Goal: Task Accomplishment & Management: Manage account settings

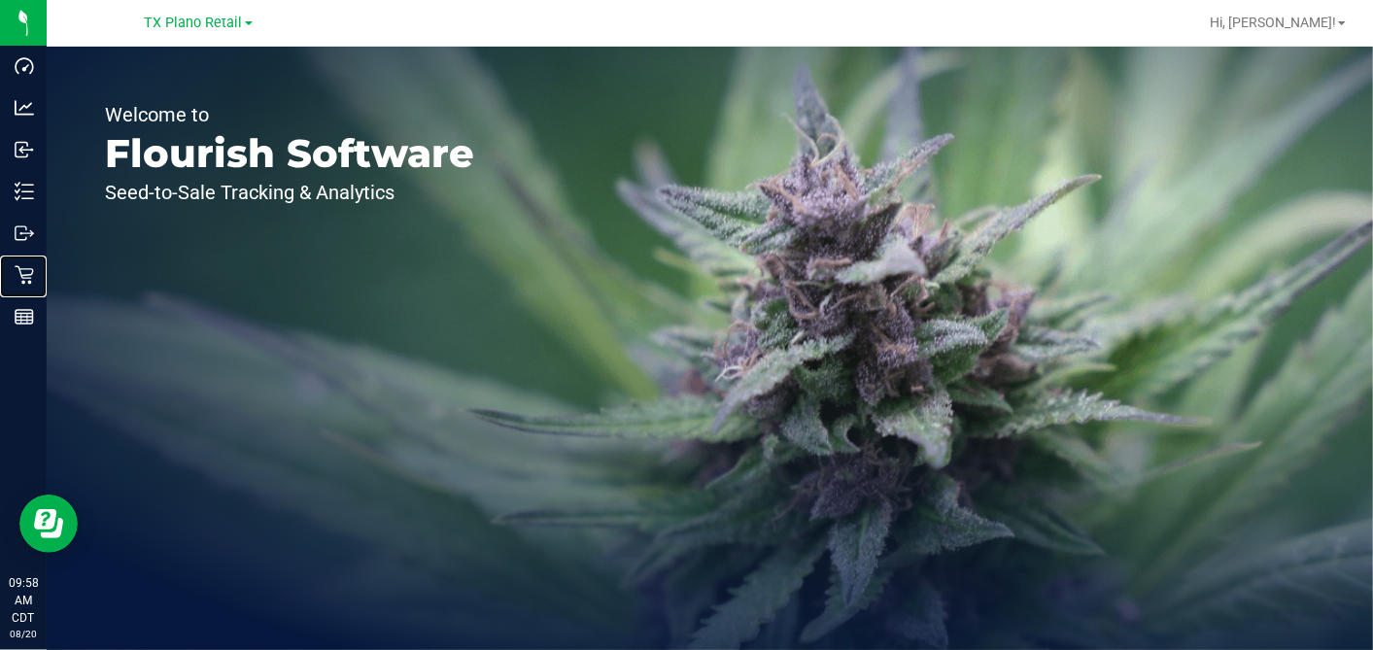
drag, startPoint x: 25, startPoint y: 272, endPoint x: 421, endPoint y: 149, distance: 414.3
click at [26, 272] on icon at bounding box center [24, 274] width 19 height 19
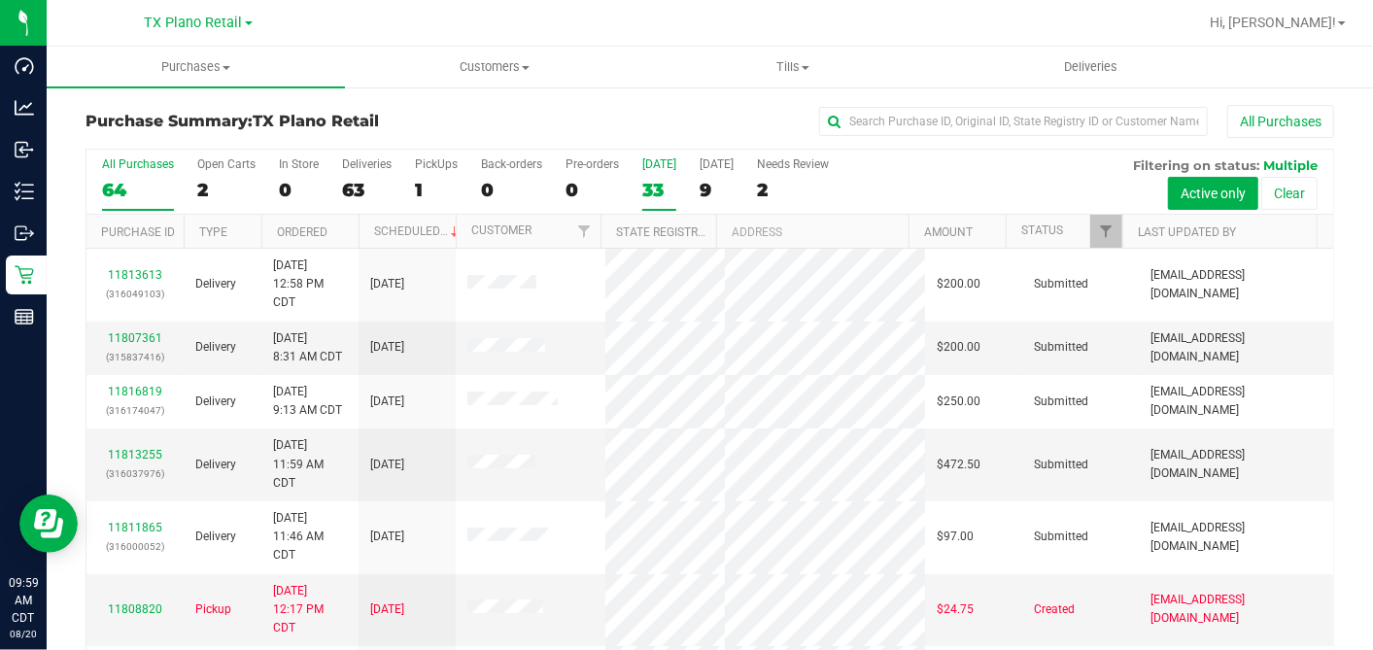
click at [648, 191] on div "33" at bounding box center [659, 190] width 34 height 22
click at [0, 0] on input "Today 33" at bounding box center [0, 0] width 0 height 0
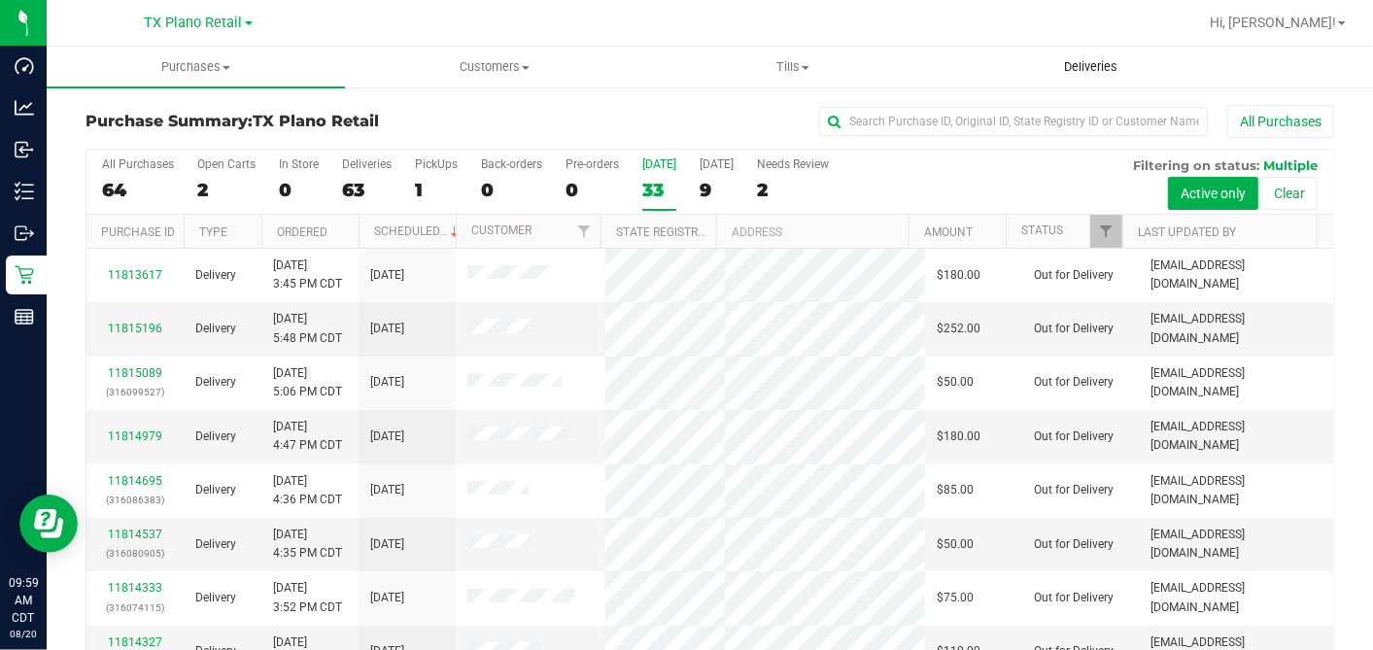
click at [1066, 63] on span "Deliveries" at bounding box center [1091, 66] width 106 height 17
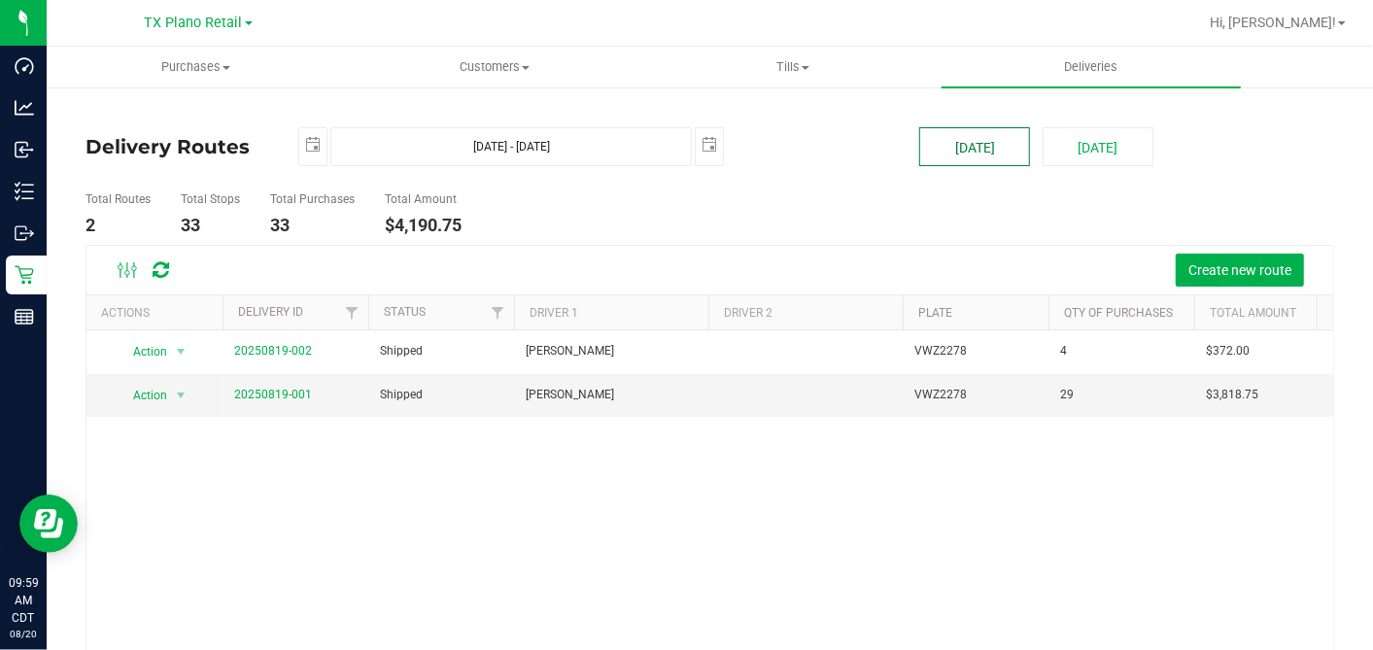
click at [953, 147] on button "[DATE]" at bounding box center [974, 146] width 111 height 39
click at [257, 389] on link "20250819-001" at bounding box center [273, 395] width 78 height 14
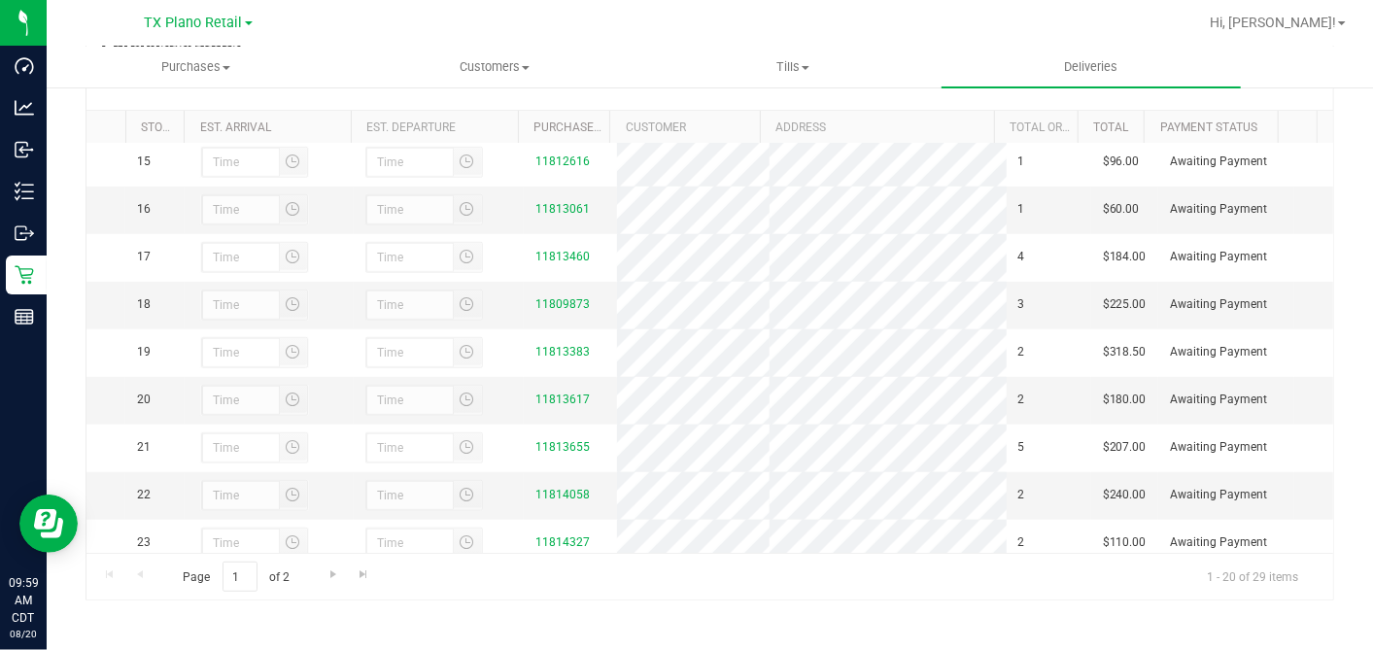
scroll to position [1085, 0]
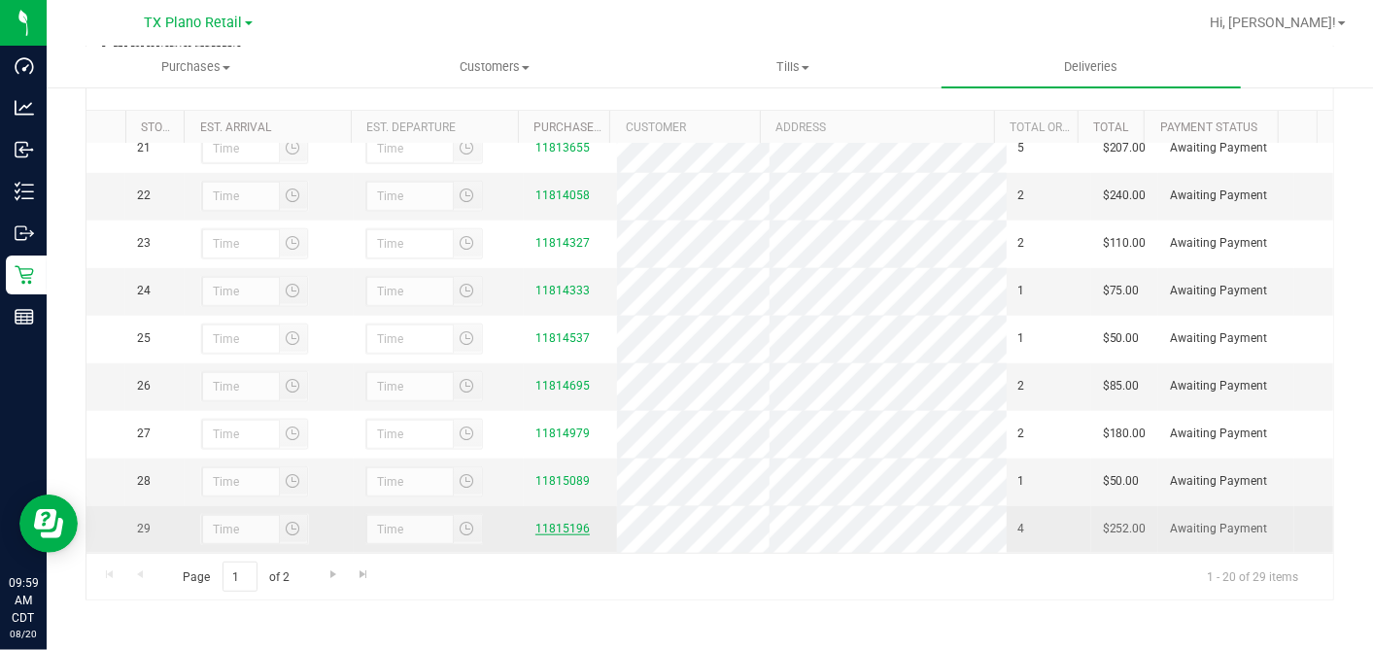
click at [535, 526] on link "11815196" at bounding box center [562, 529] width 54 height 14
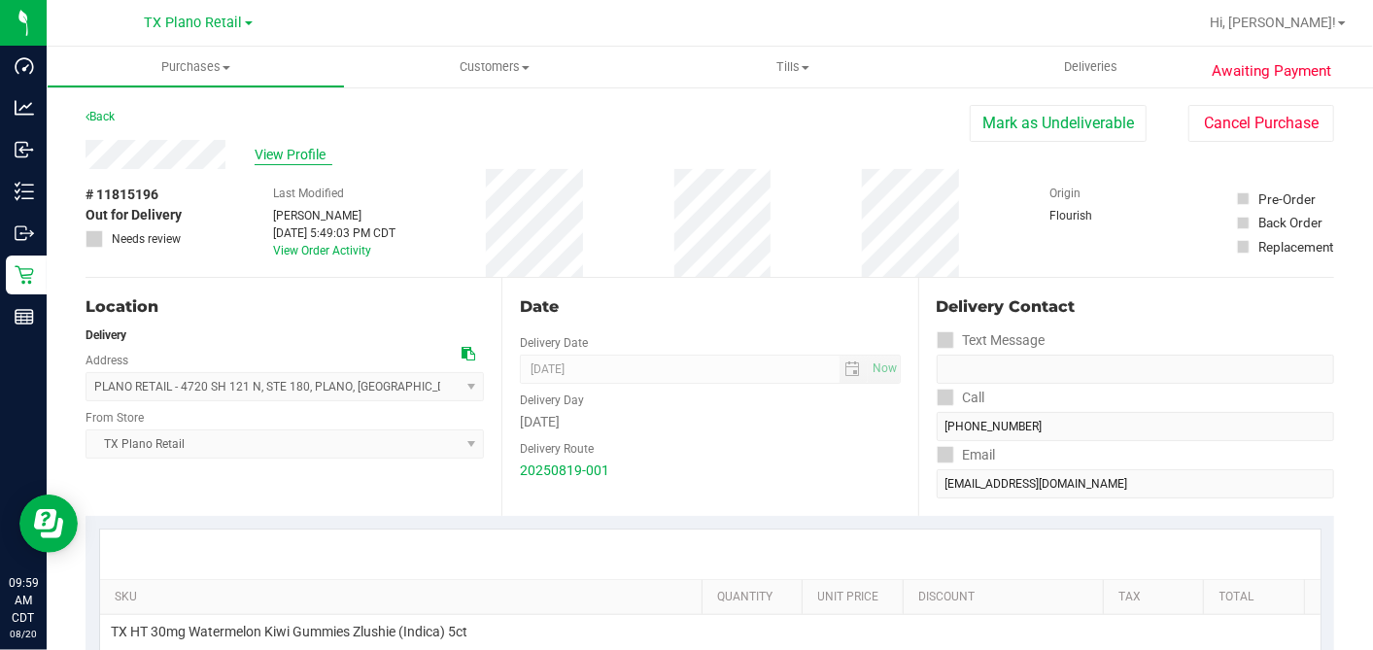
click at [292, 155] on span "View Profile" at bounding box center [294, 155] width 78 height 20
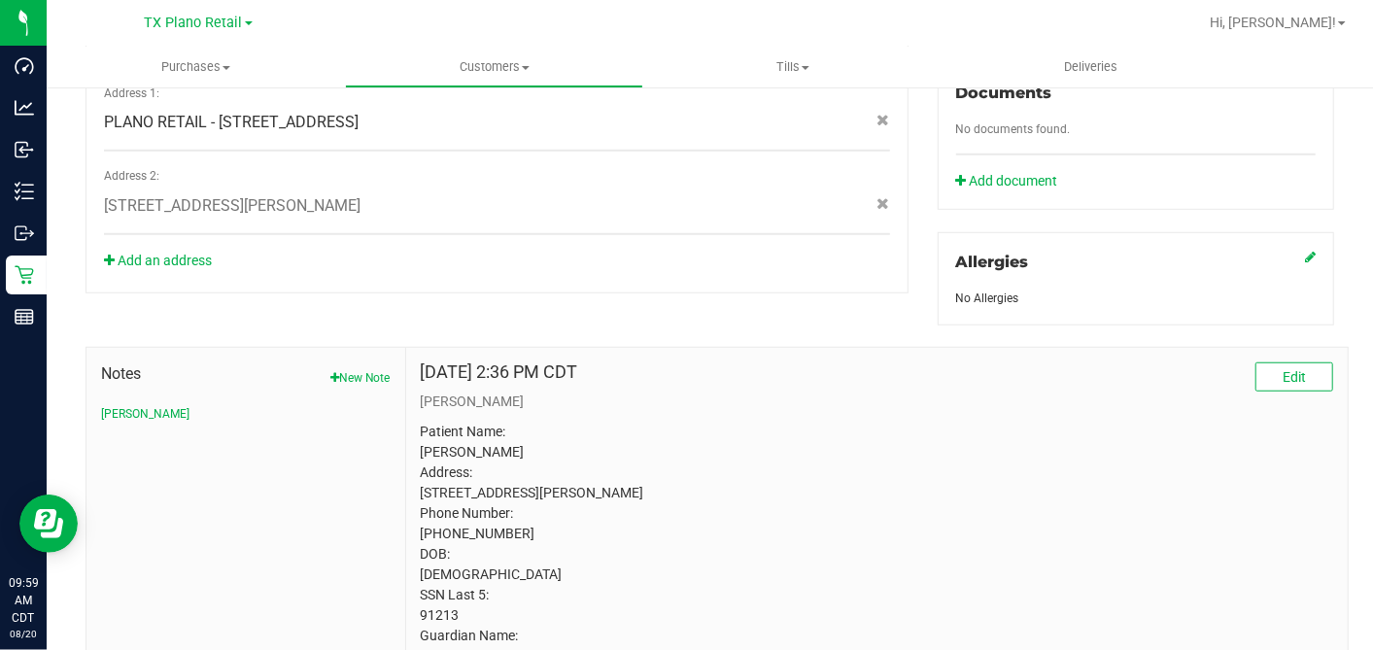
scroll to position [885, 0]
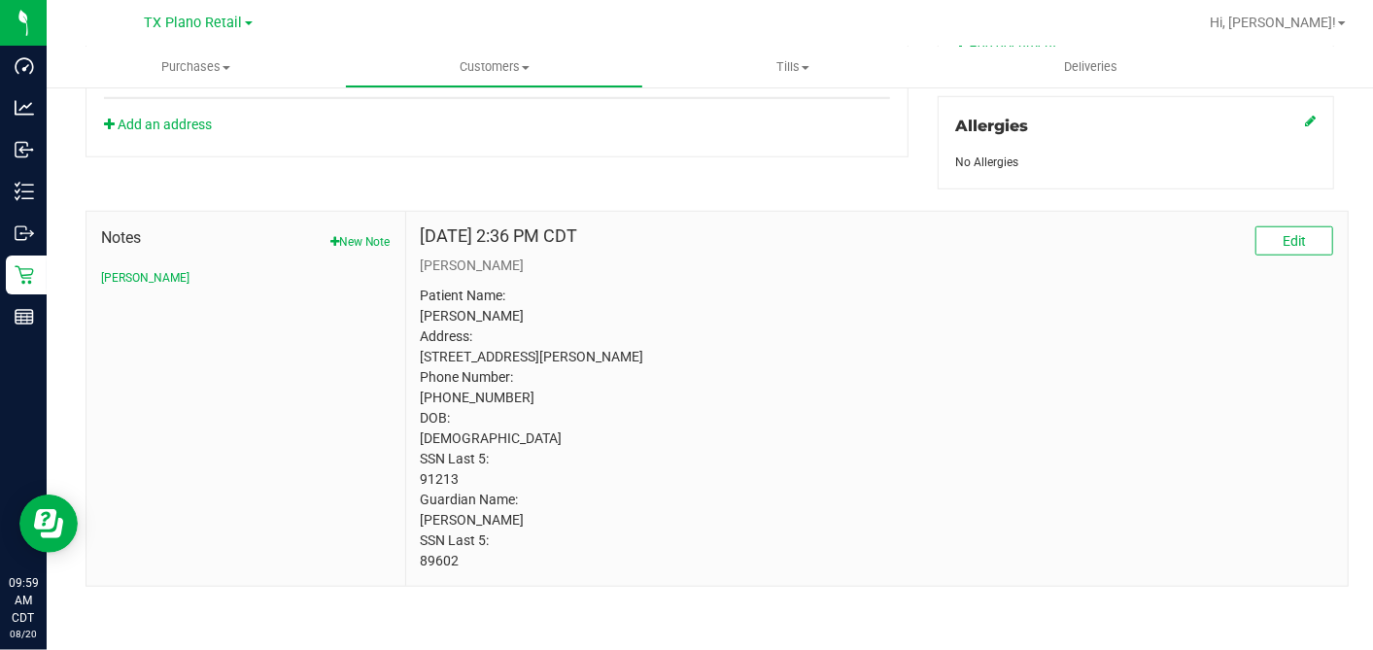
click at [437, 482] on p "Patient Name: MAUREEN IVEY Address: 4561 COUNTY ROAD 408 MCKINNEY, TX, 75071 Ph…" at bounding box center [877, 429] width 912 height 286
click at [437, 483] on p "Patient Name: MAUREEN IVEY Address: 4561 COUNTY ROAD 408 MCKINNEY, TX, 75071 Ph…" at bounding box center [877, 429] width 912 height 286
copy p "91213"
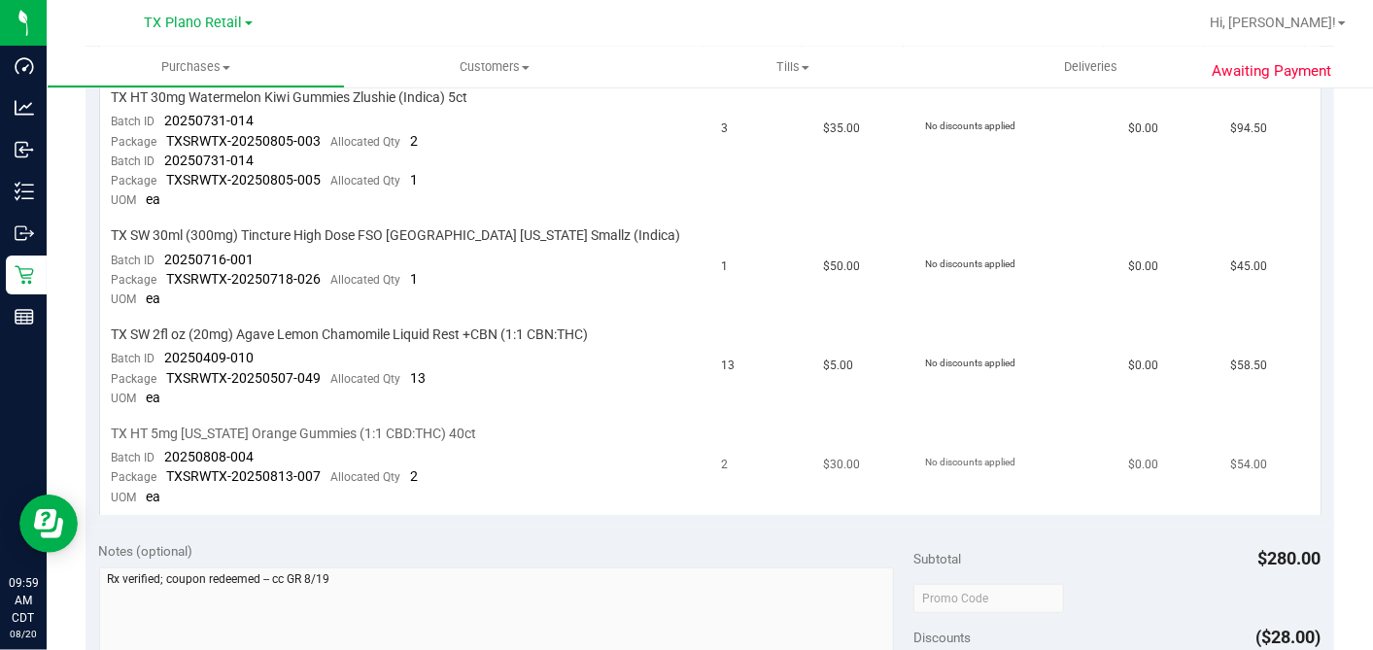
scroll to position [345, 0]
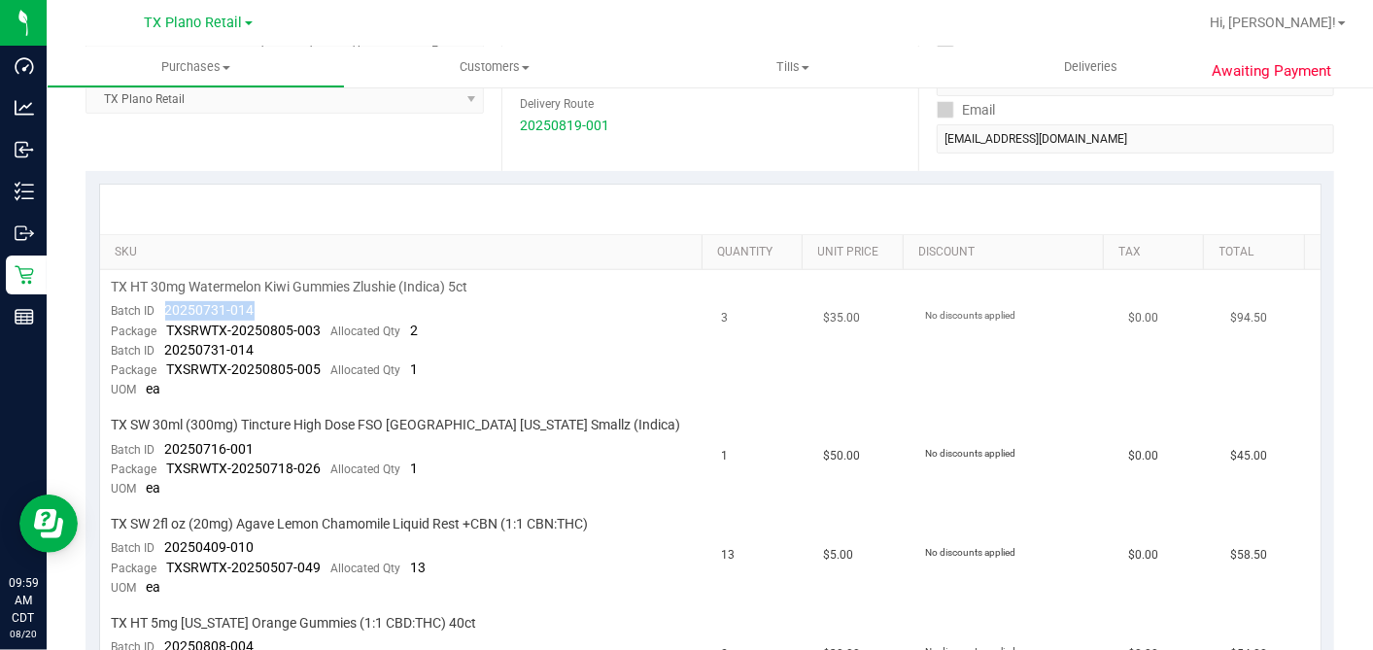
drag, startPoint x: 259, startPoint y: 305, endPoint x: 164, endPoint y: 305, distance: 95.2
click at [164, 305] on td "TX HT 30mg Watermelon Kiwi Gummies Zlushie (Indica) 5ct Batch ID 20250731-014 P…" at bounding box center [405, 339] width 610 height 138
copy span "20250731-014"
drag, startPoint x: 258, startPoint y: 343, endPoint x: 163, endPoint y: 345, distance: 94.3
click at [163, 345] on td "TX HT 30mg Watermelon Kiwi Gummies Zlushie (Indica) 5ct Batch ID 20250731-014 P…" at bounding box center [405, 339] width 610 height 138
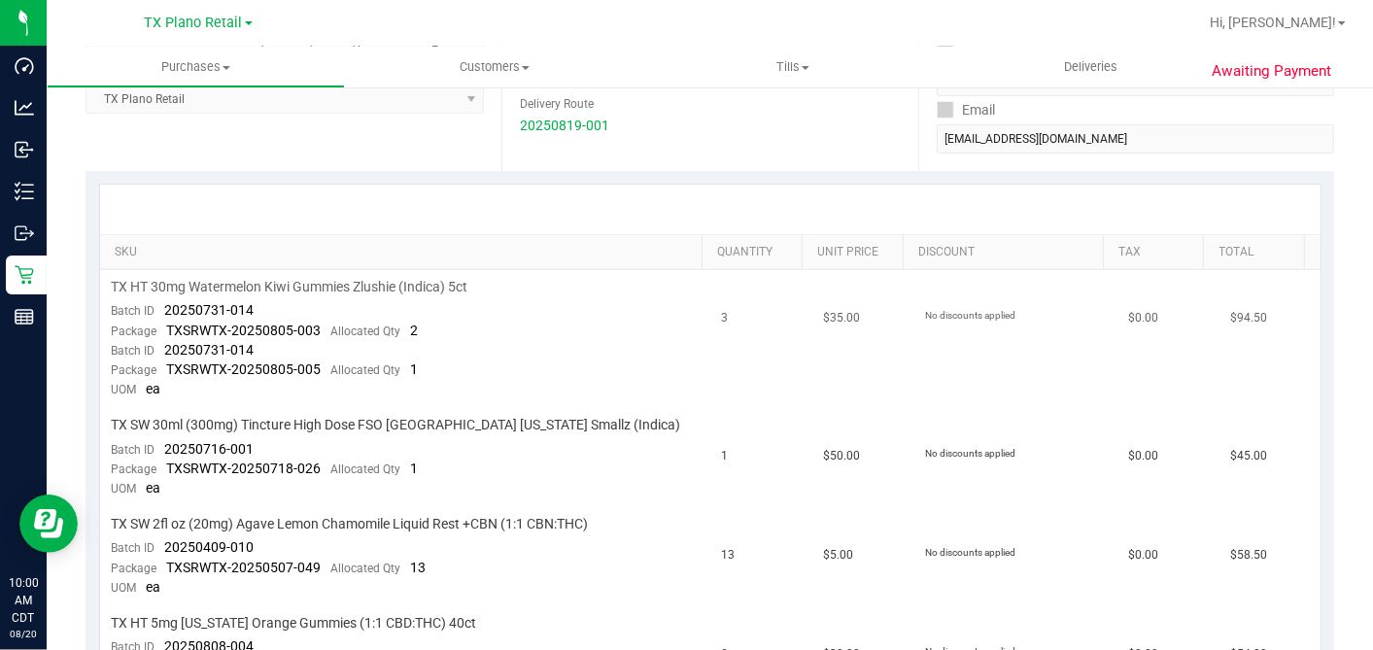
drag, startPoint x: 163, startPoint y: 345, endPoint x: 396, endPoint y: 369, distance: 233.5
click at [396, 352] on td "TX HT 30mg Watermelon Kiwi Gummies Zlushie (Indica) 5ct Batch ID 20250731-014 P…" at bounding box center [405, 339] width 610 height 138
drag, startPoint x: 209, startPoint y: 440, endPoint x: 166, endPoint y: 435, distance: 43.0
click at [166, 435] on td "TX SW 30ml (300mg) Tincture High Dose FSO TX Georgia Smallz (Indica) Batch ID 2…" at bounding box center [405, 457] width 610 height 99
copy span "20250716-001"
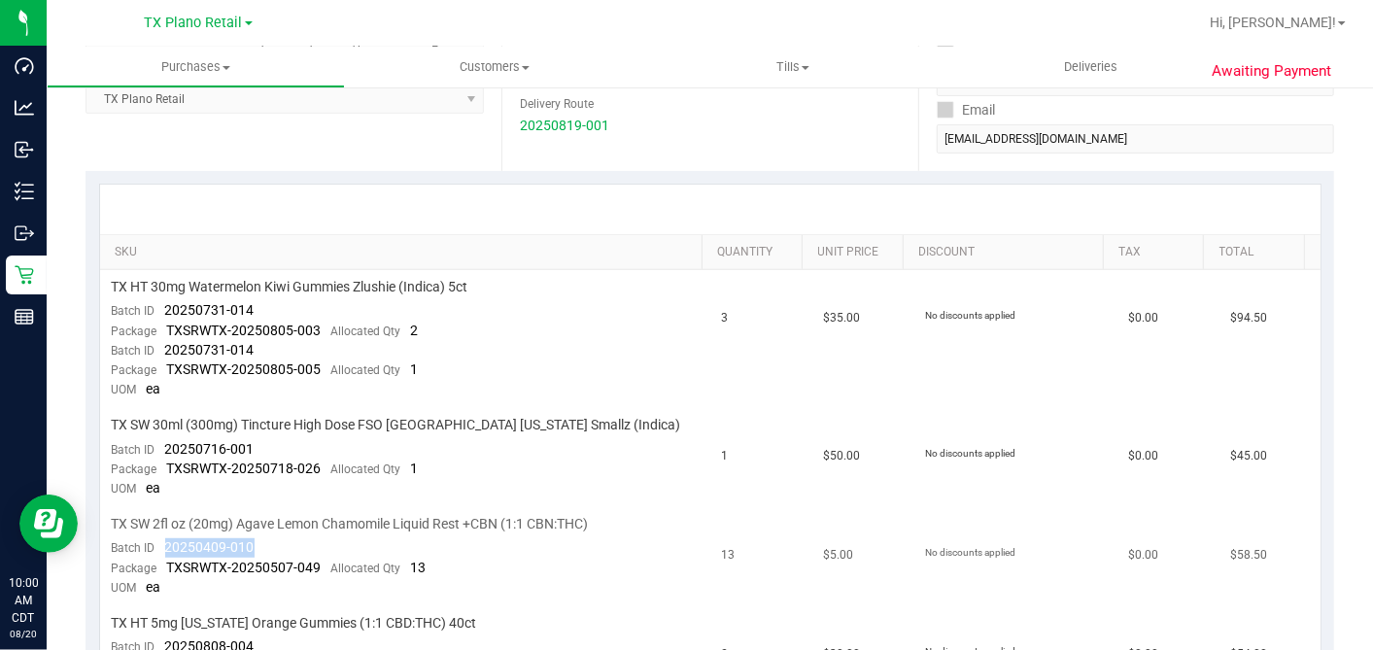
drag, startPoint x: 219, startPoint y: 538, endPoint x: 164, endPoint y: 539, distance: 54.4
click at [164, 539] on td "TX SW 2fl oz (20mg) Agave Lemon Chamomile Liquid Rest +CBN (1:1 CBN:THC) Batch …" at bounding box center [405, 556] width 610 height 99
copy span "20250409-010"
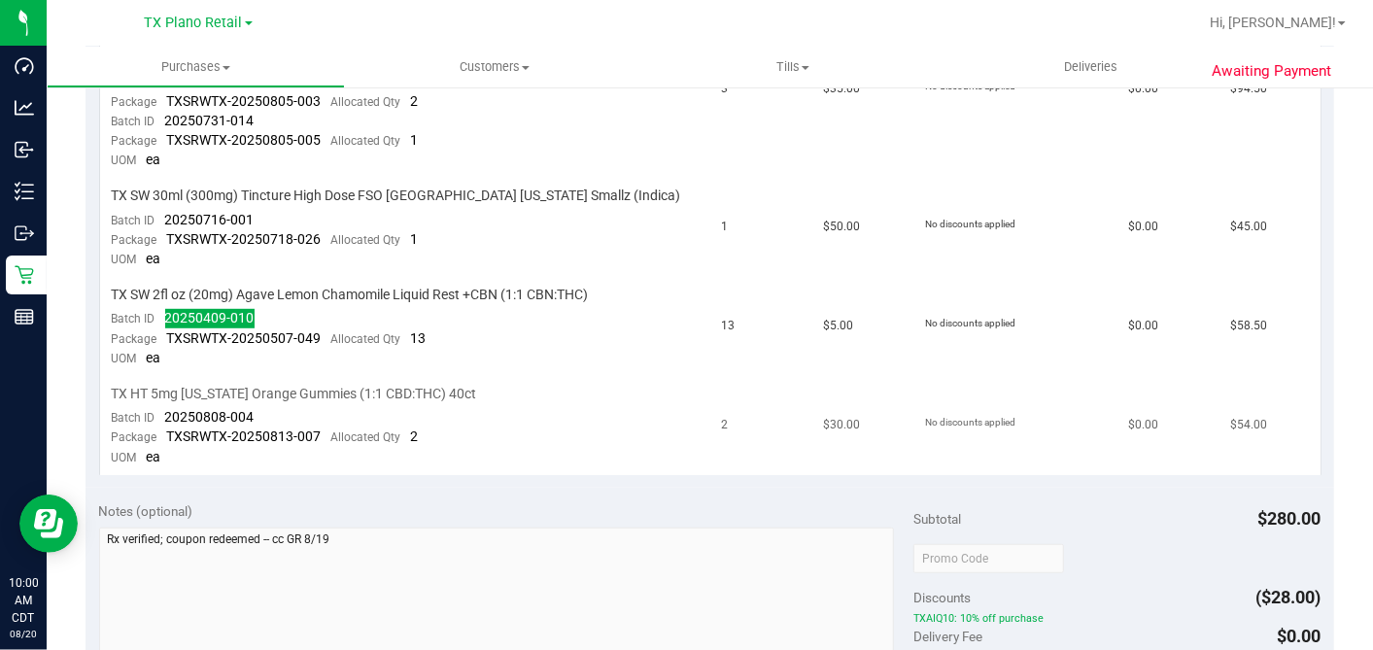
scroll to position [669, 0]
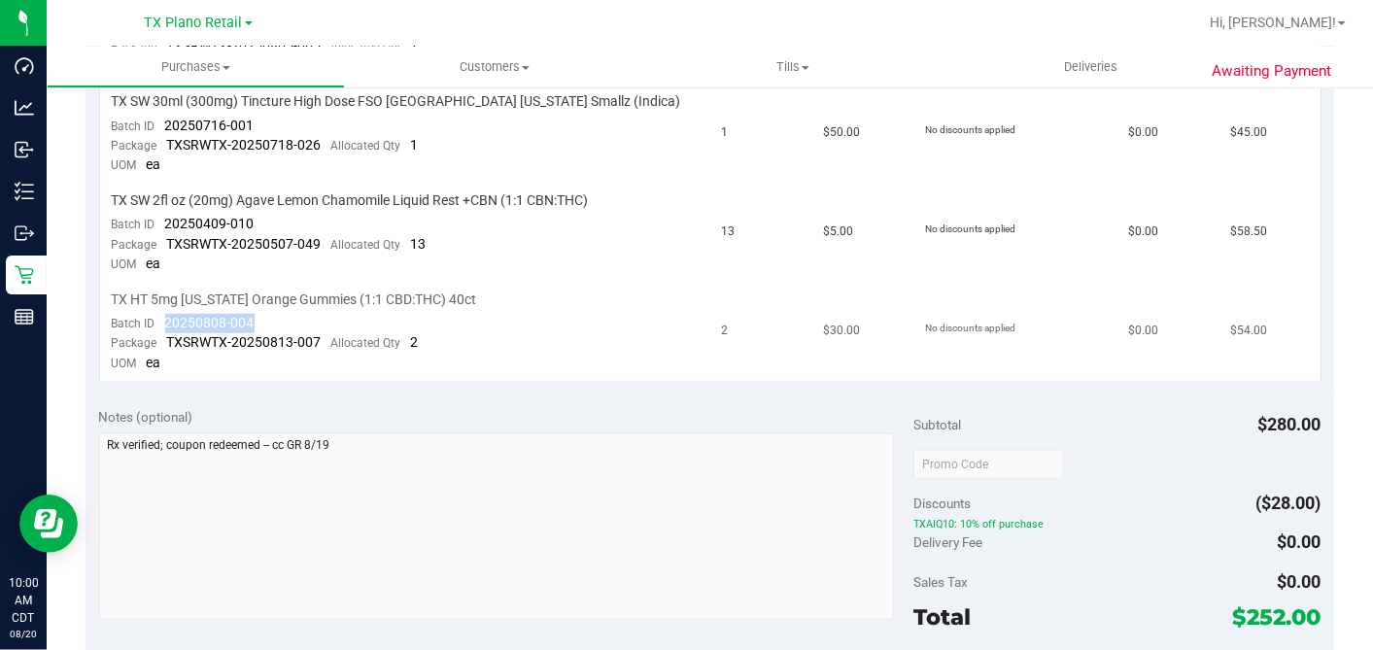
drag, startPoint x: 269, startPoint y: 308, endPoint x: 164, endPoint y: 313, distance: 105.1
click at [164, 313] on td "TX HT 5mg Texas Orange Gummies (1:1 CBD:THC) 40ct Batch ID 20250808-004 Package…" at bounding box center [405, 332] width 610 height 98
copy span "20250808-004"
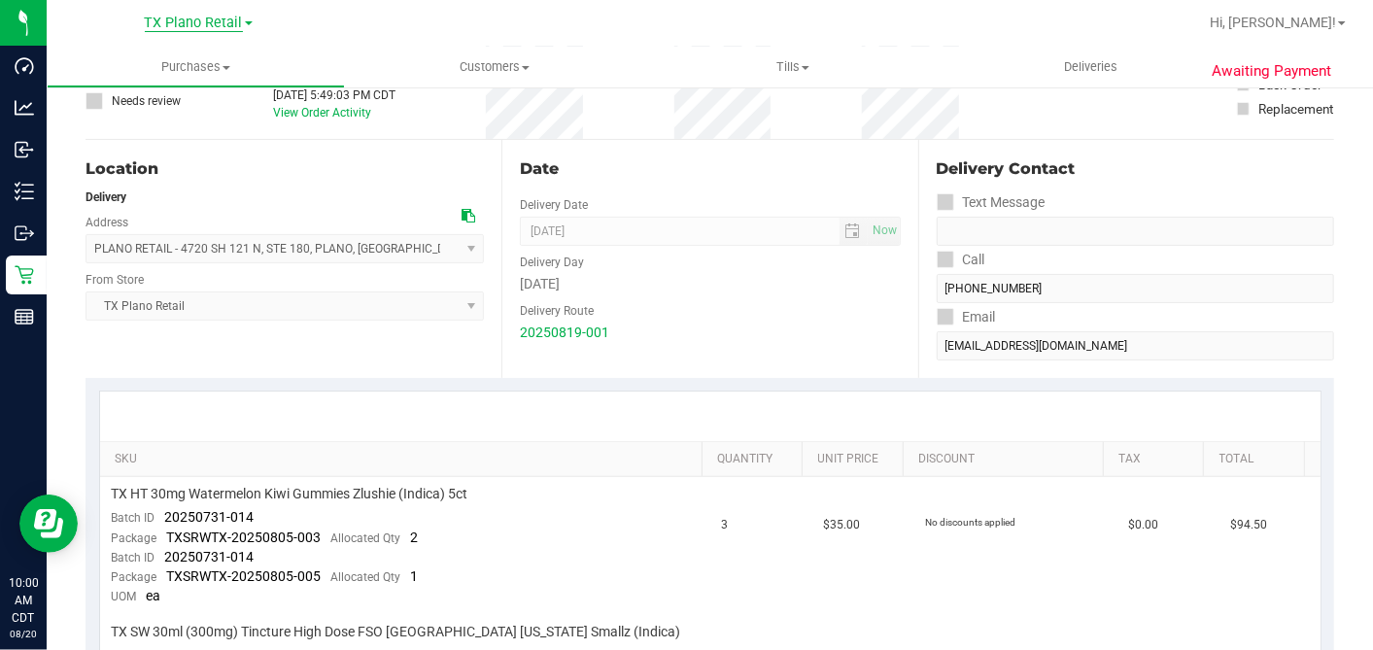
scroll to position [0, 0]
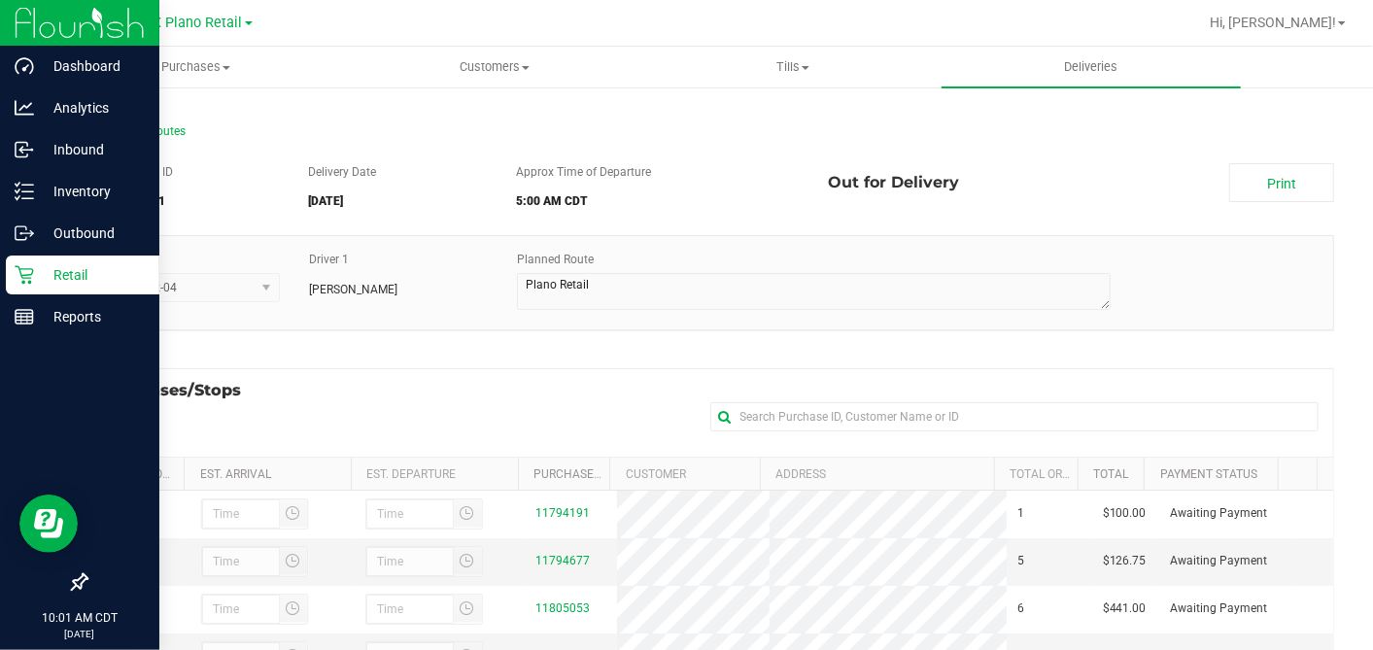
click at [30, 273] on icon at bounding box center [24, 274] width 19 height 19
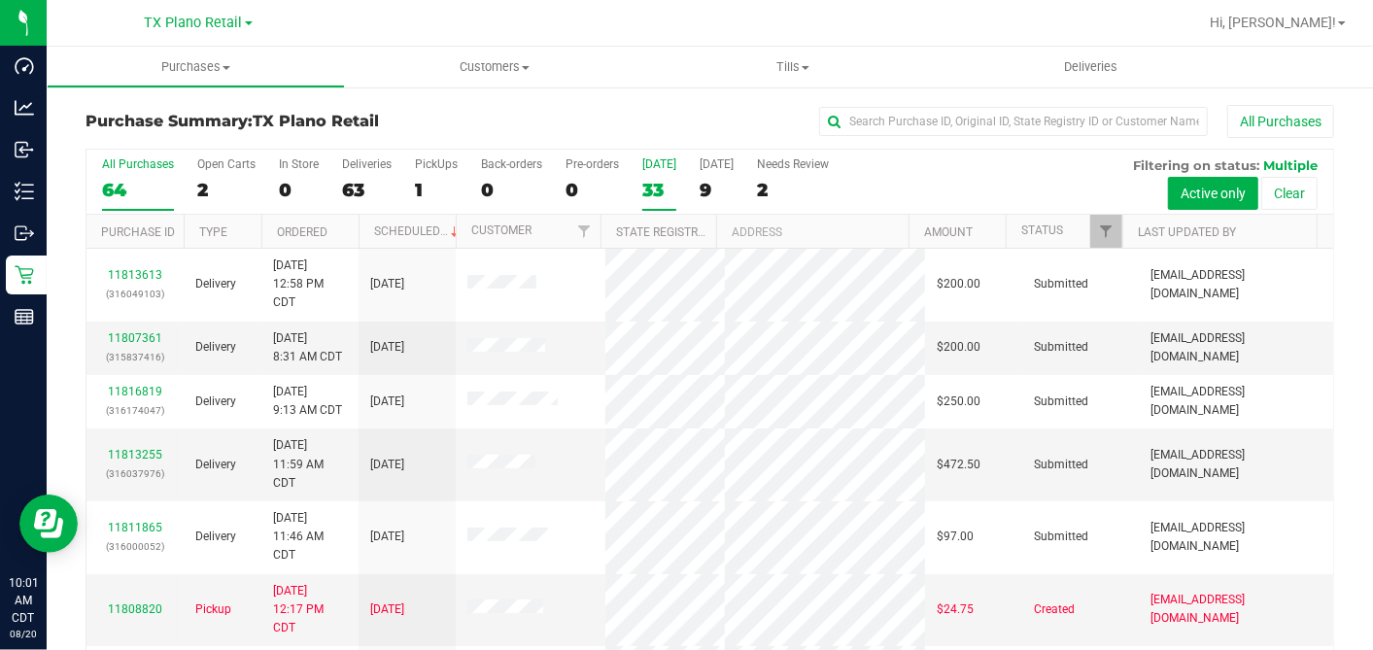
click at [666, 184] on div "33" at bounding box center [659, 190] width 34 height 22
click at [0, 0] on input "Today 33" at bounding box center [0, 0] width 0 height 0
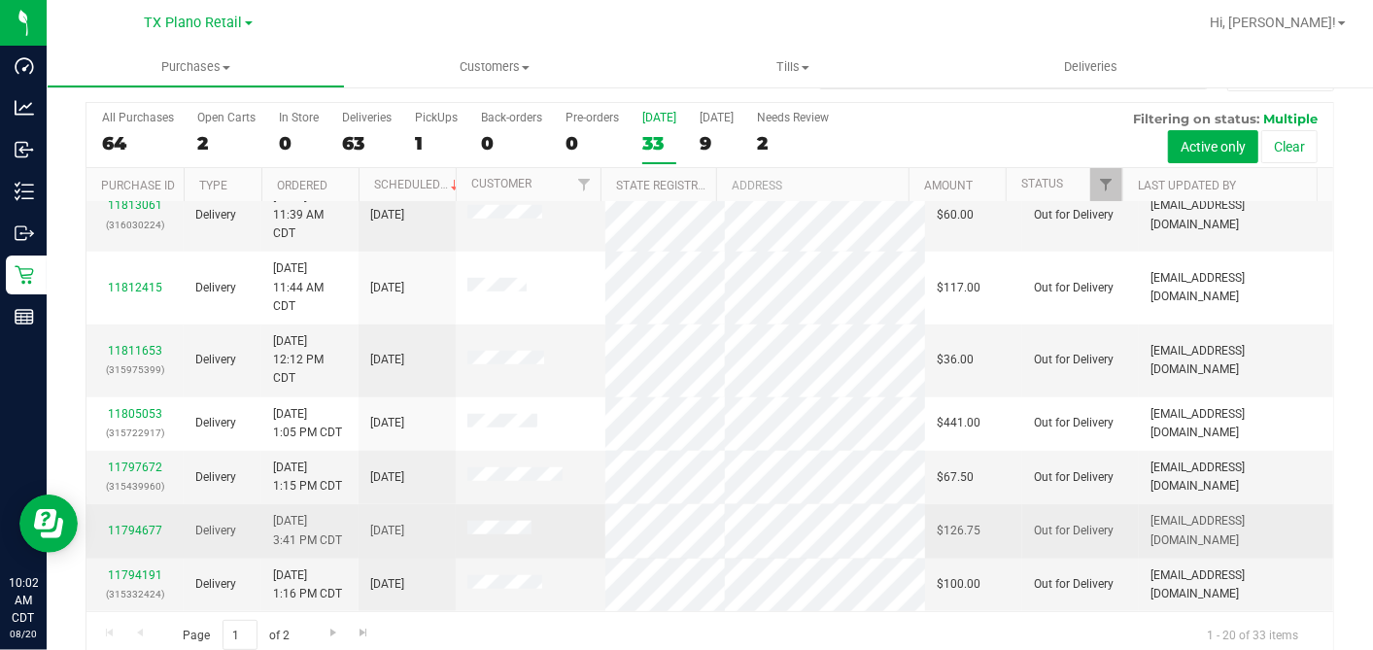
scroll to position [72, 0]
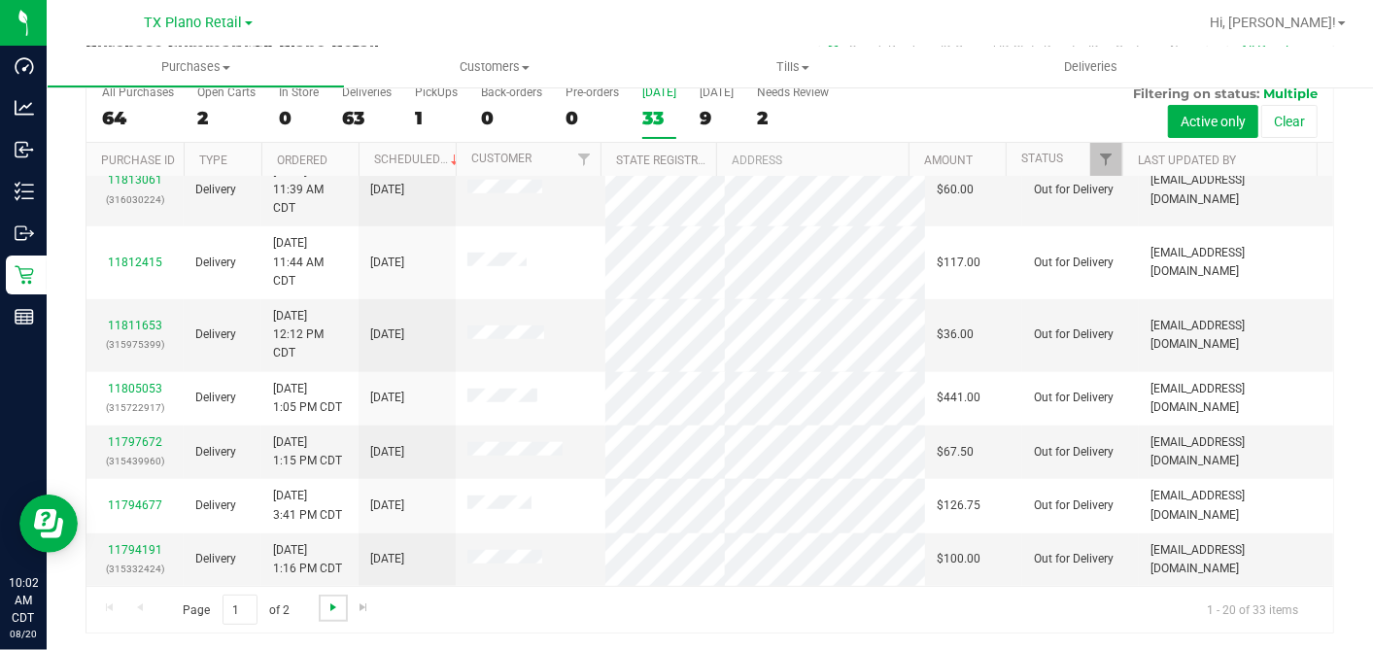
click at [327, 600] on span "Go to the next page" at bounding box center [334, 608] width 16 height 16
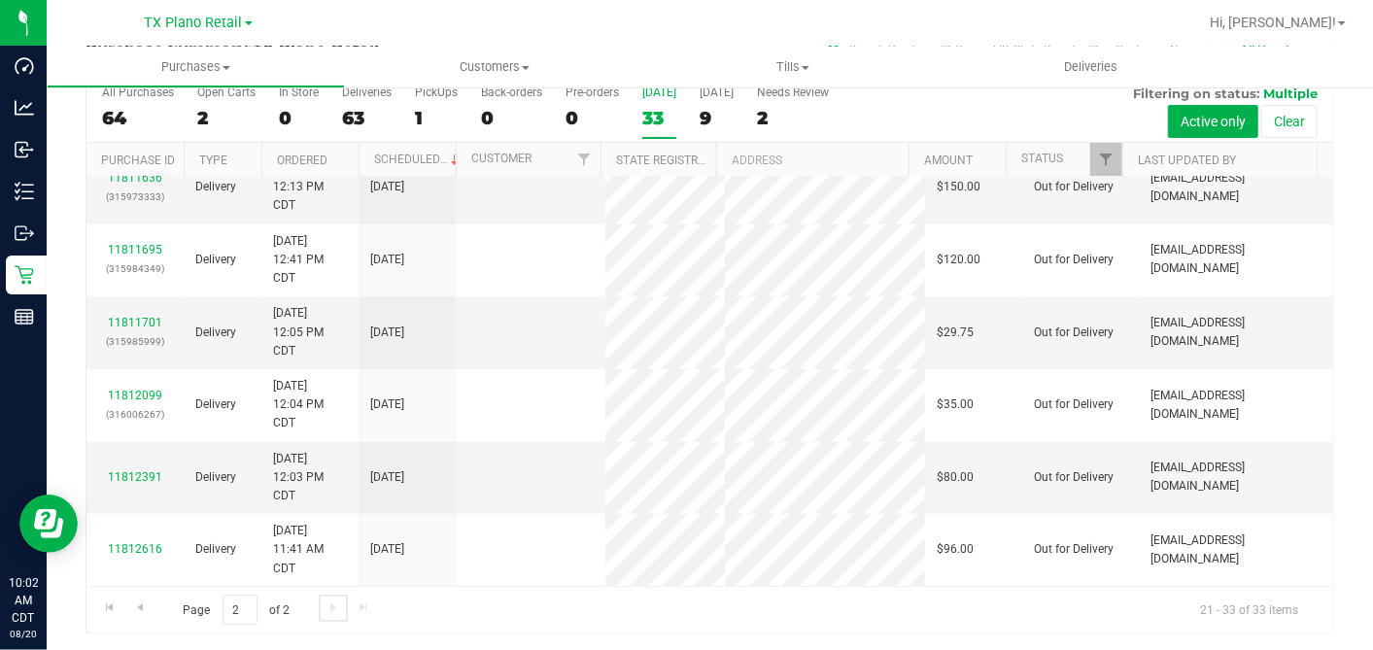
scroll to position [0, 0]
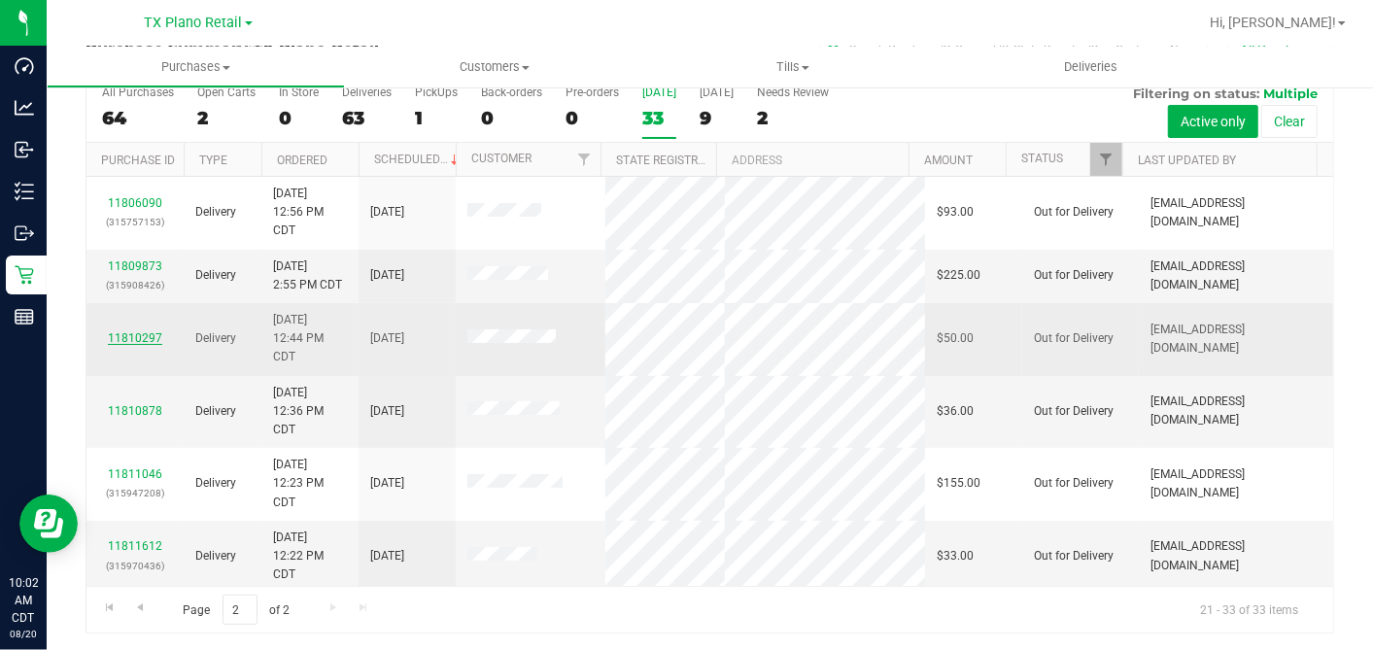
click at [134, 345] on link "11810297" at bounding box center [135, 338] width 54 height 14
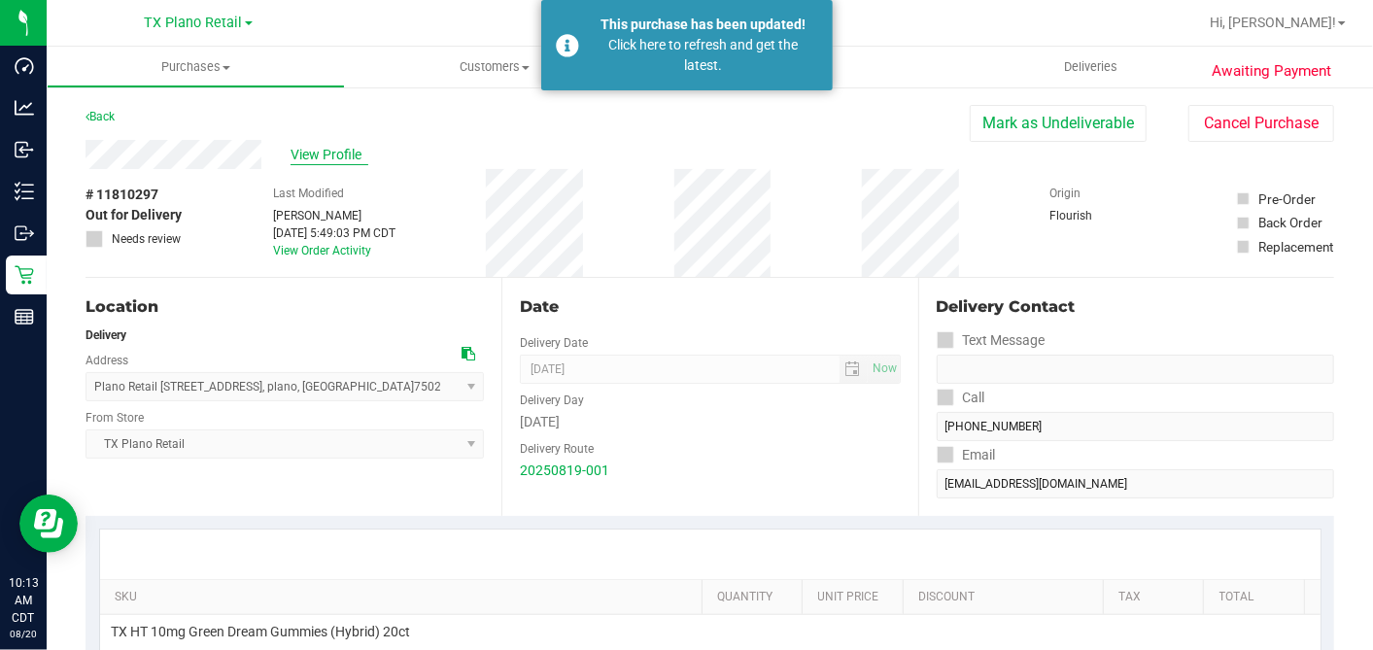
click at [353, 159] on span "View Profile" at bounding box center [330, 155] width 78 height 20
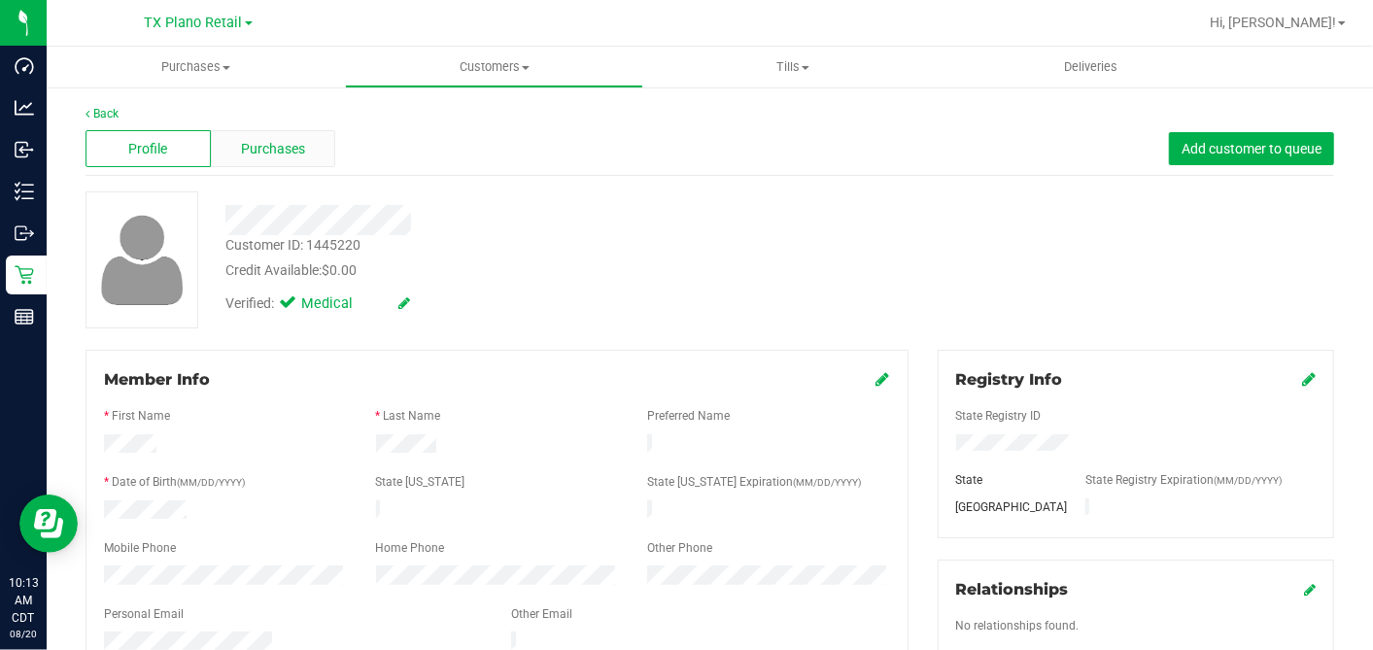
click at [308, 157] on div "Purchases" at bounding box center [273, 148] width 125 height 37
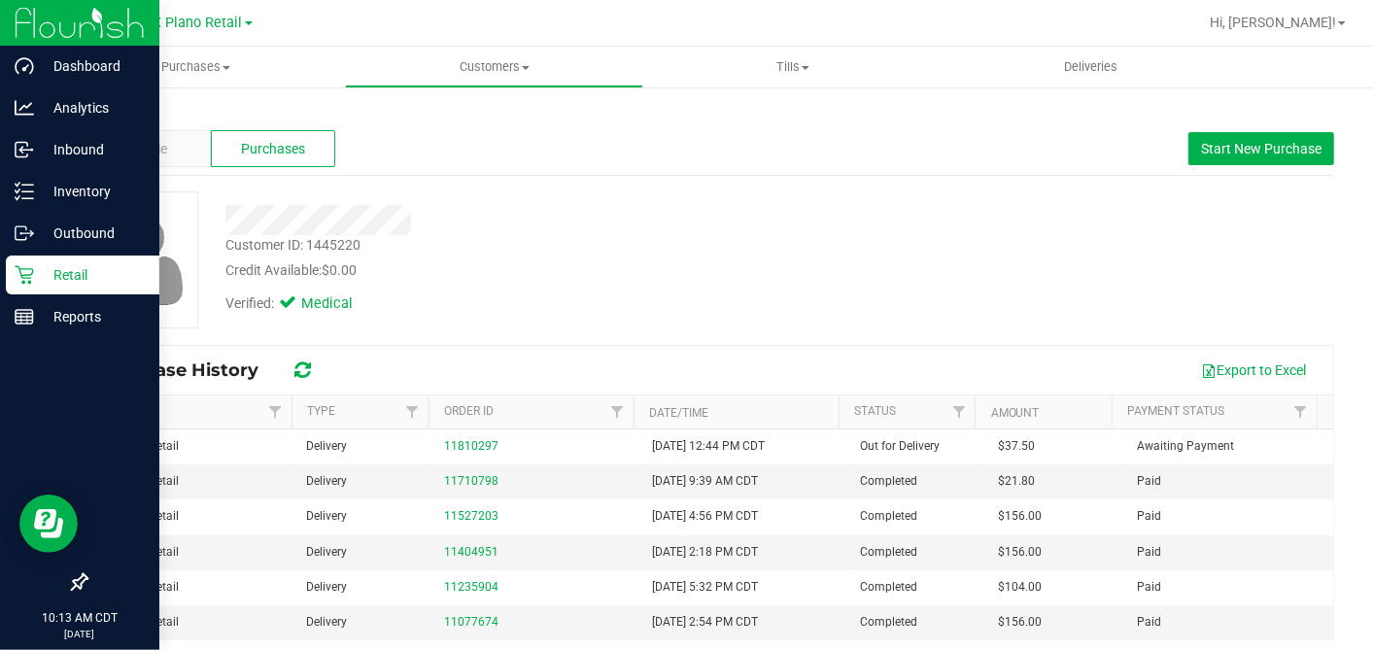
click at [53, 271] on p "Retail" at bounding box center [92, 274] width 117 height 23
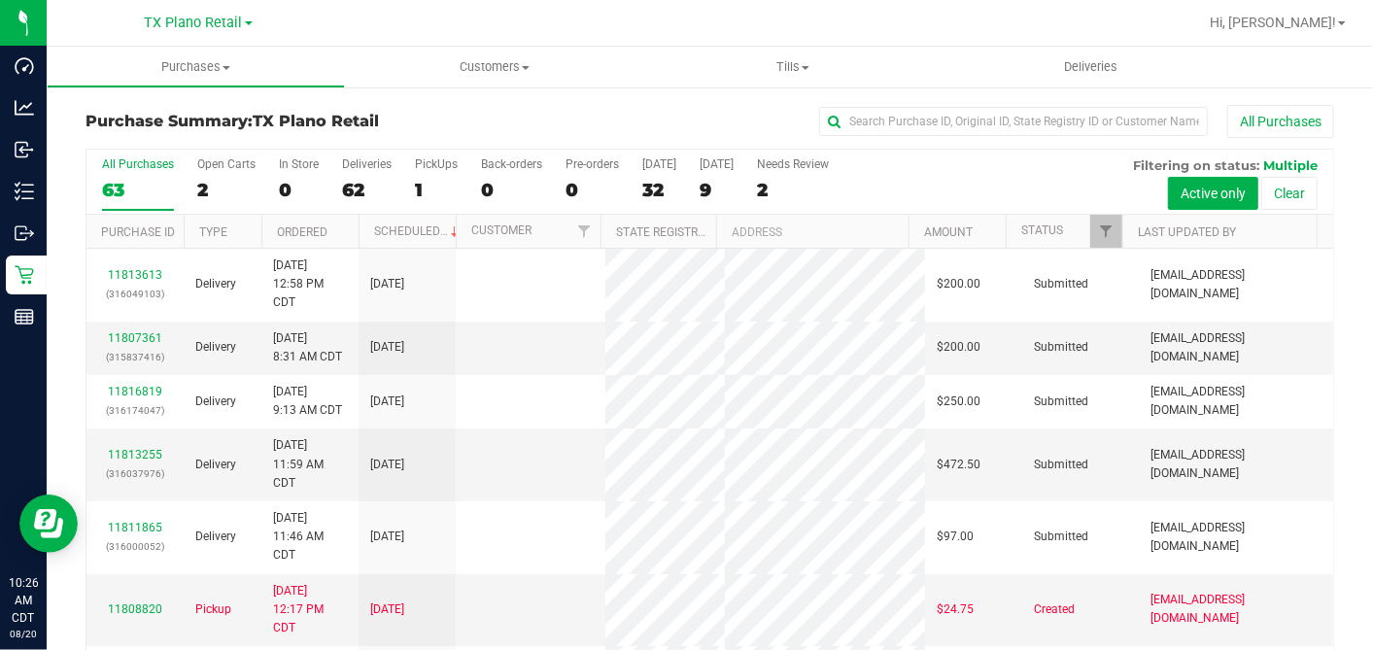
click at [644, 194] on div "32" at bounding box center [659, 190] width 34 height 22
click at [0, 0] on input "Today 32" at bounding box center [0, 0] width 0 height 0
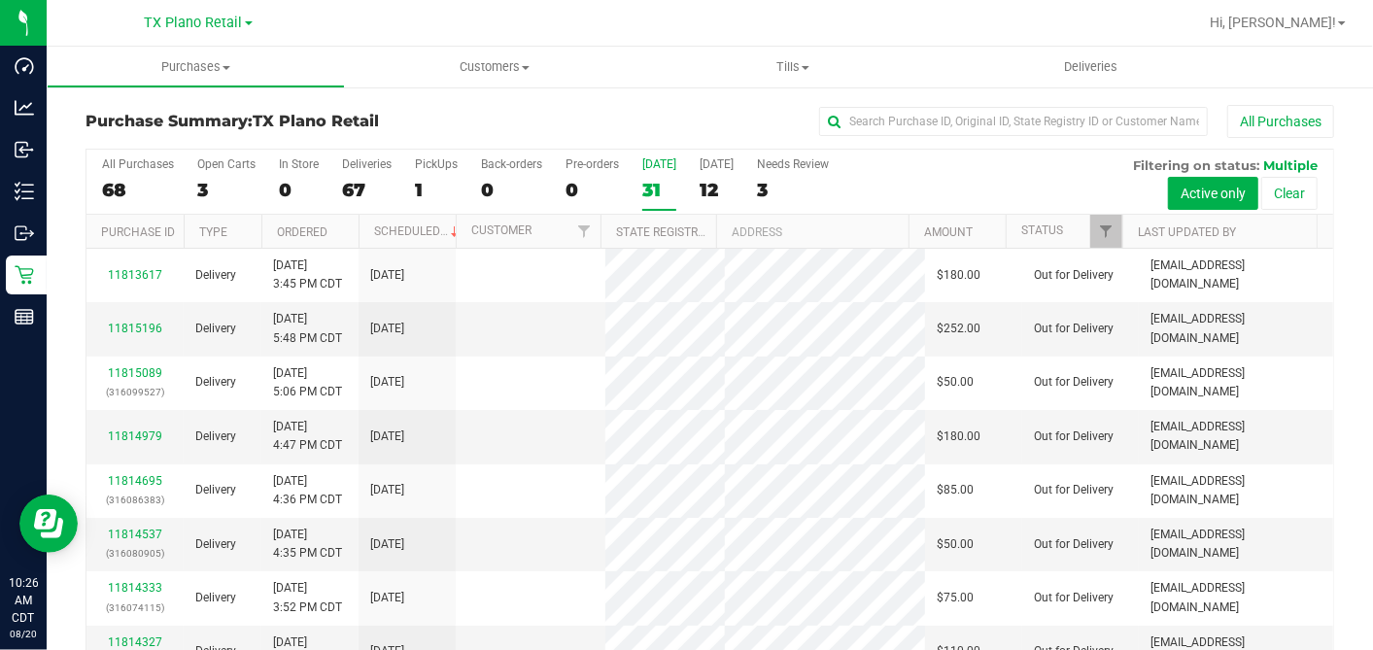
click at [645, 180] on div "31" at bounding box center [659, 190] width 34 height 22
click at [0, 0] on input "Today 31" at bounding box center [0, 0] width 0 height 0
click at [655, 175] on label "Today 31" at bounding box center [659, 183] width 34 height 53
click at [0, 0] on input "Today 31" at bounding box center [0, 0] width 0 height 0
drag, startPoint x: 606, startPoint y: 124, endPoint x: 613, endPoint y: 136, distance: 13.5
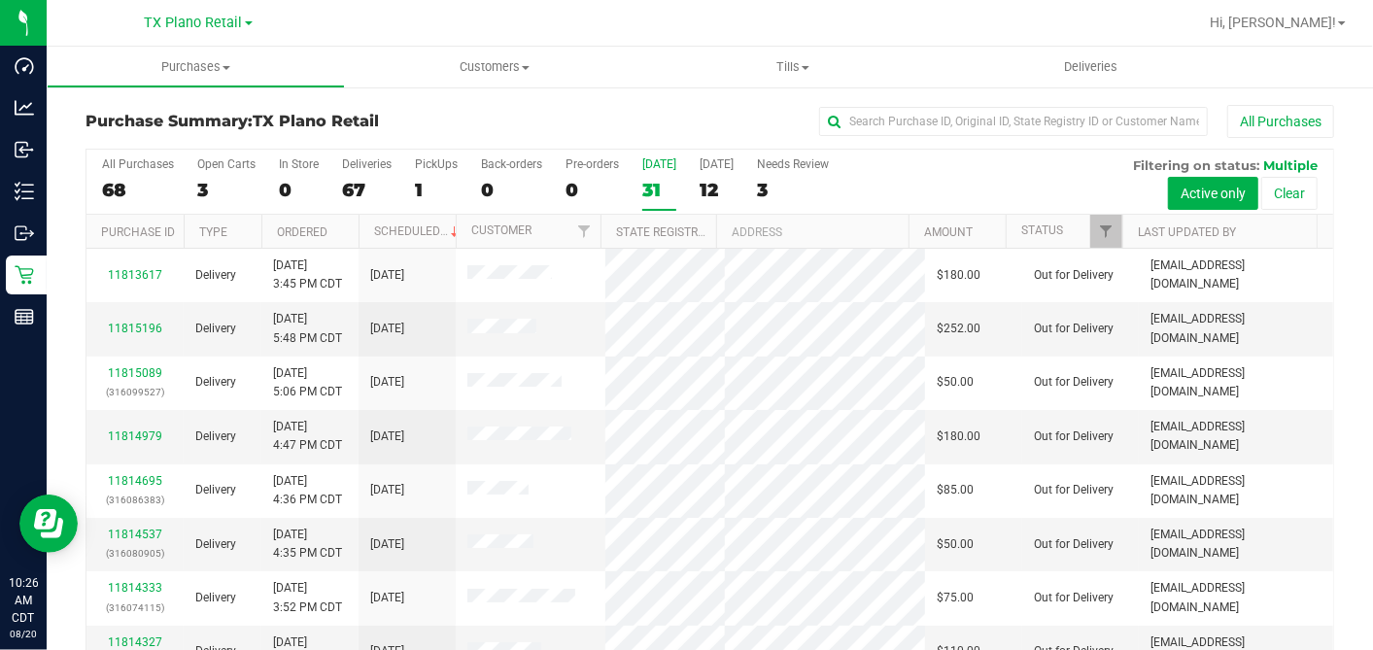
click at [606, 125] on div "All Purchases" at bounding box center [917, 121] width 833 height 33
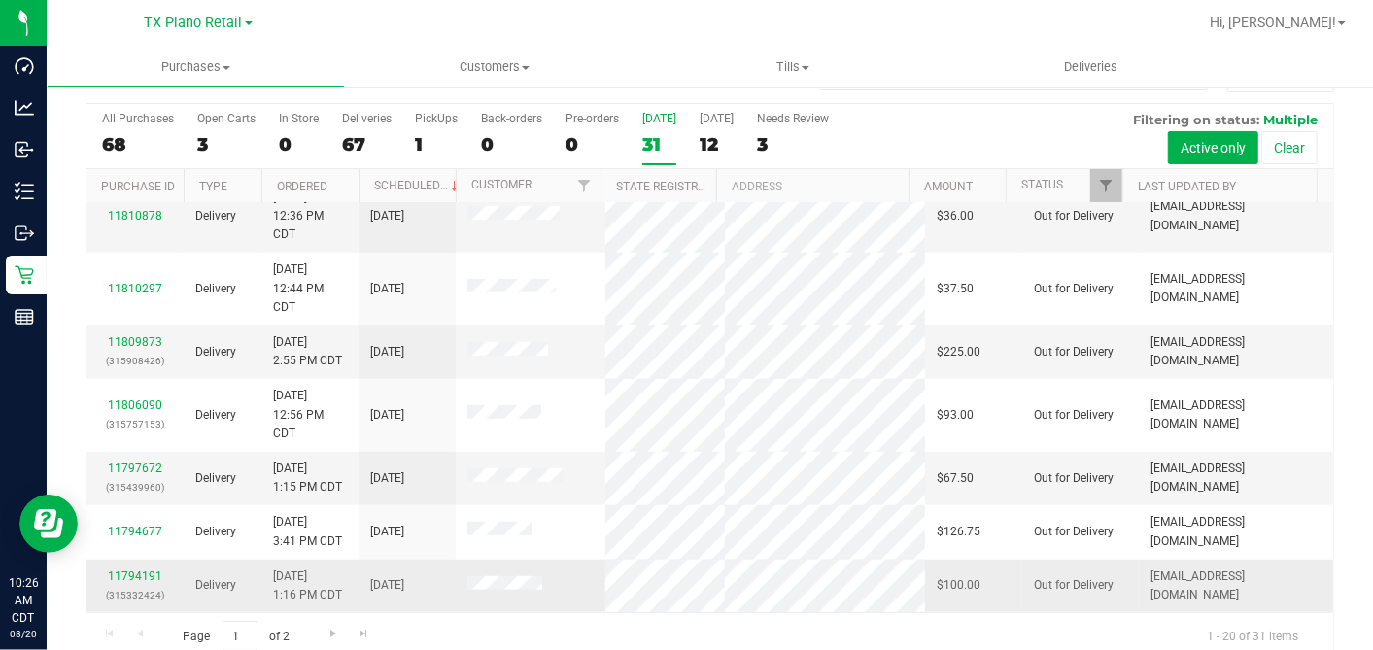
scroll to position [72, 0]
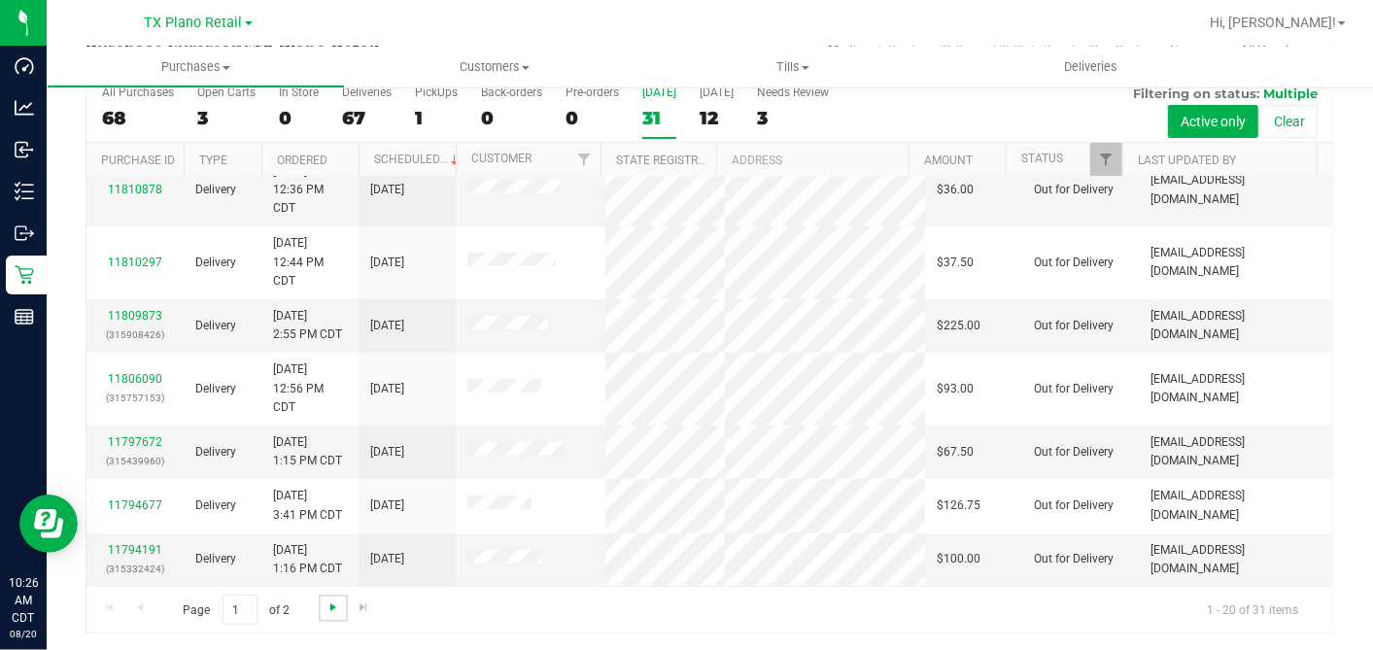
click at [335, 600] on span "Go to the next page" at bounding box center [334, 608] width 16 height 16
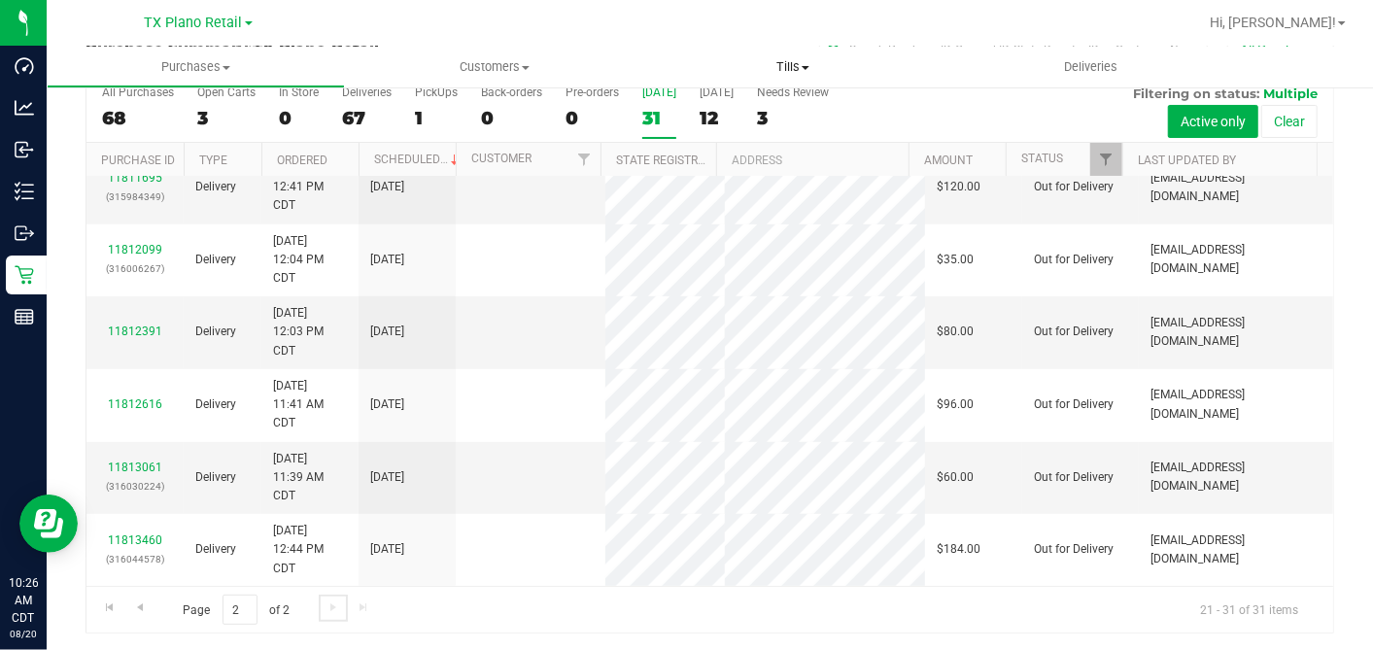
scroll to position [0, 0]
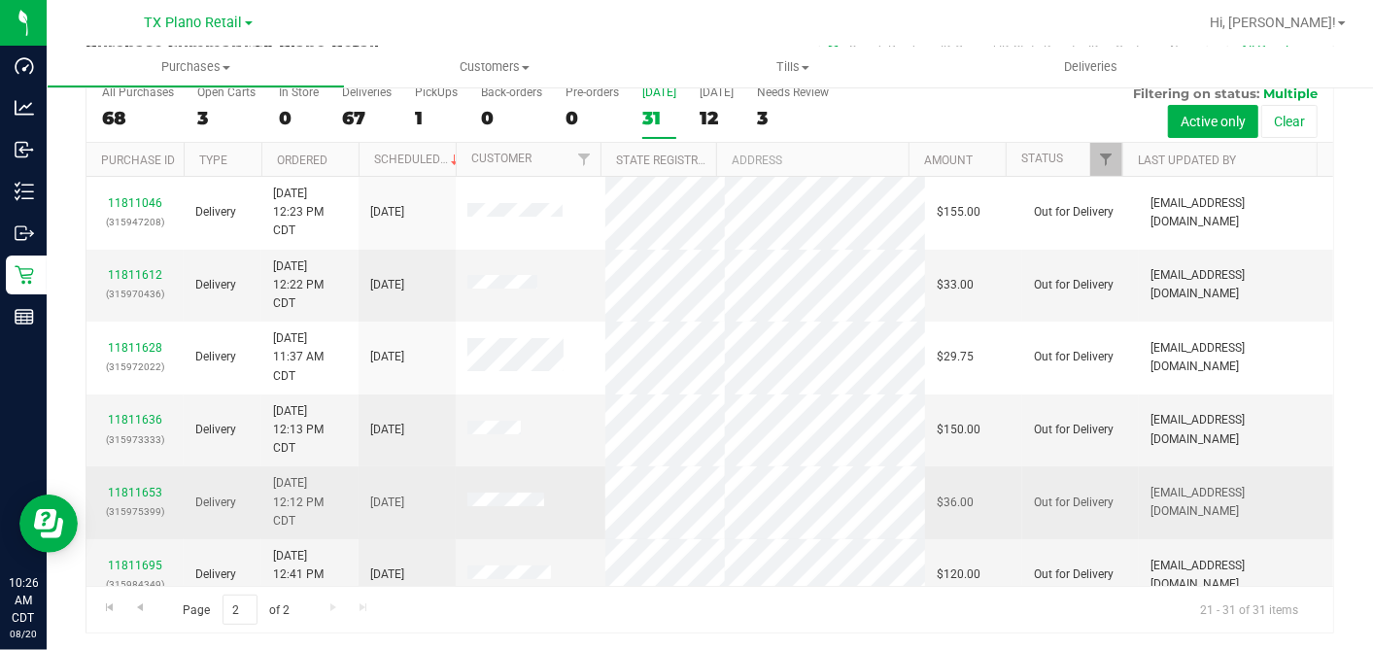
click at [530, 506] on span at bounding box center [505, 502] width 77 height 19
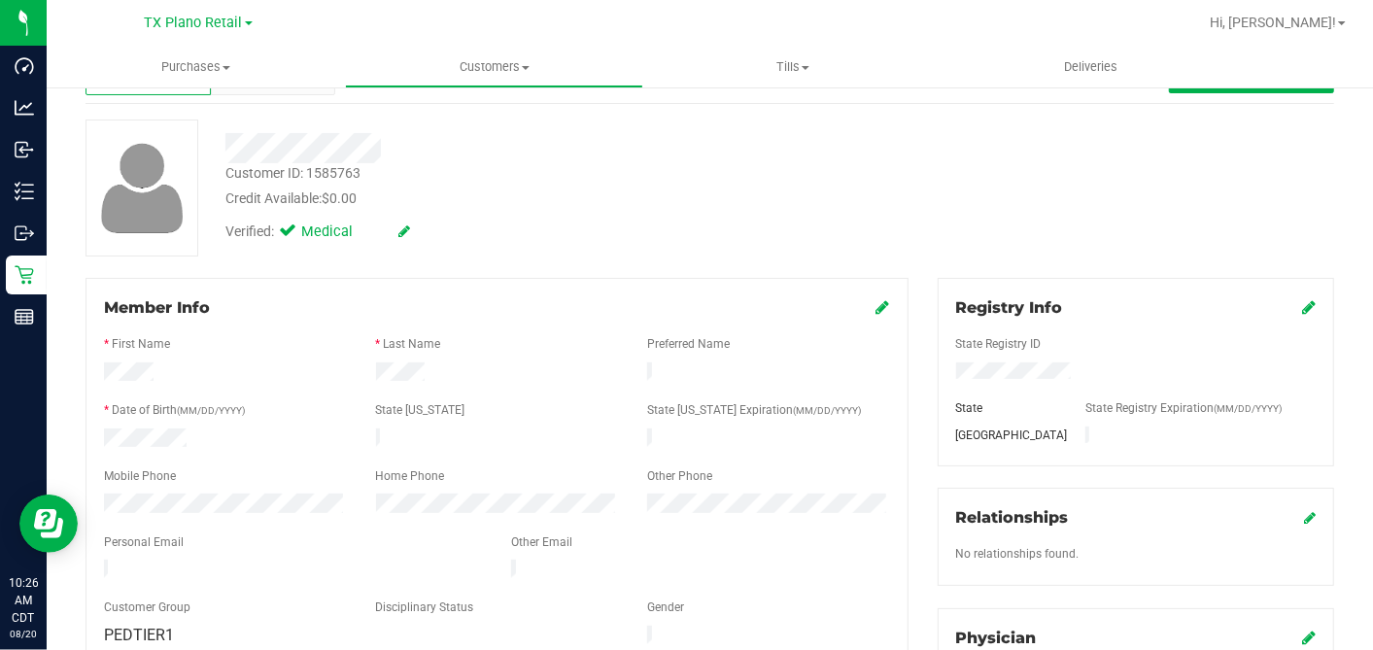
click at [553, 328] on div at bounding box center [497, 328] width 786 height 16
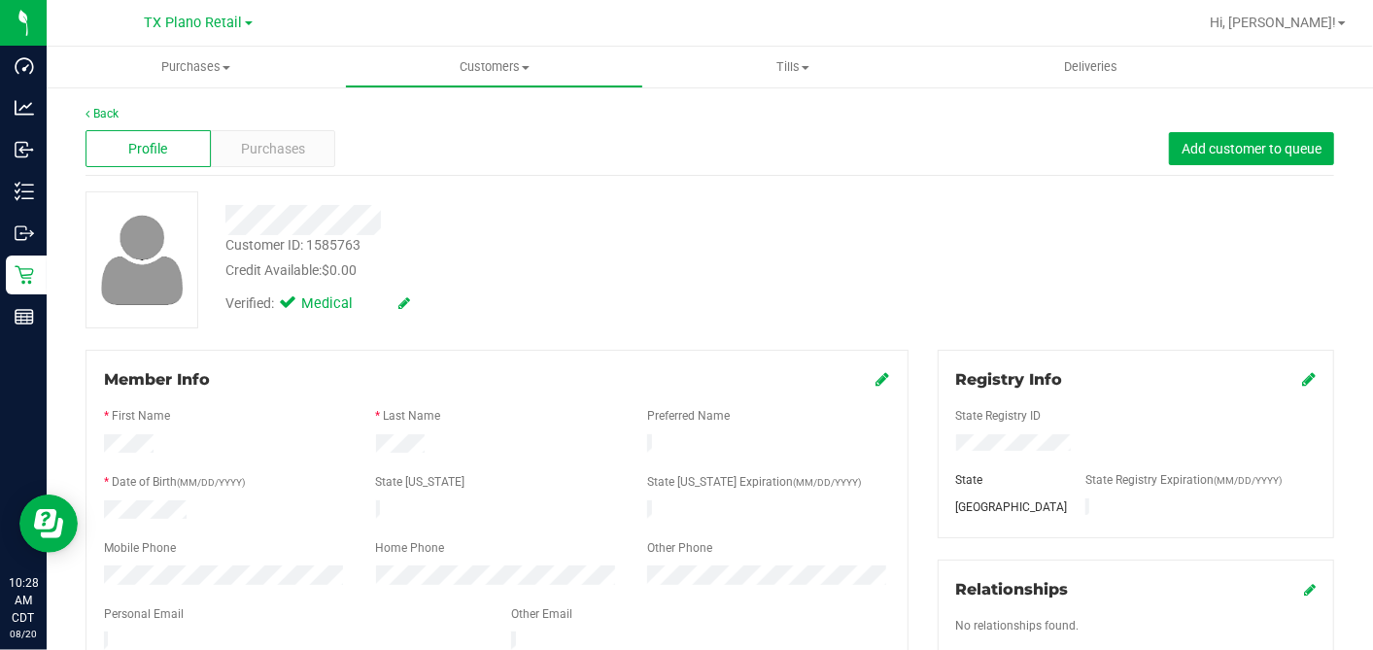
drag, startPoint x: 672, startPoint y: 286, endPoint x: 649, endPoint y: 286, distance: 23.3
click at [671, 286] on div "Verified: Medical" at bounding box center [530, 302] width 639 height 43
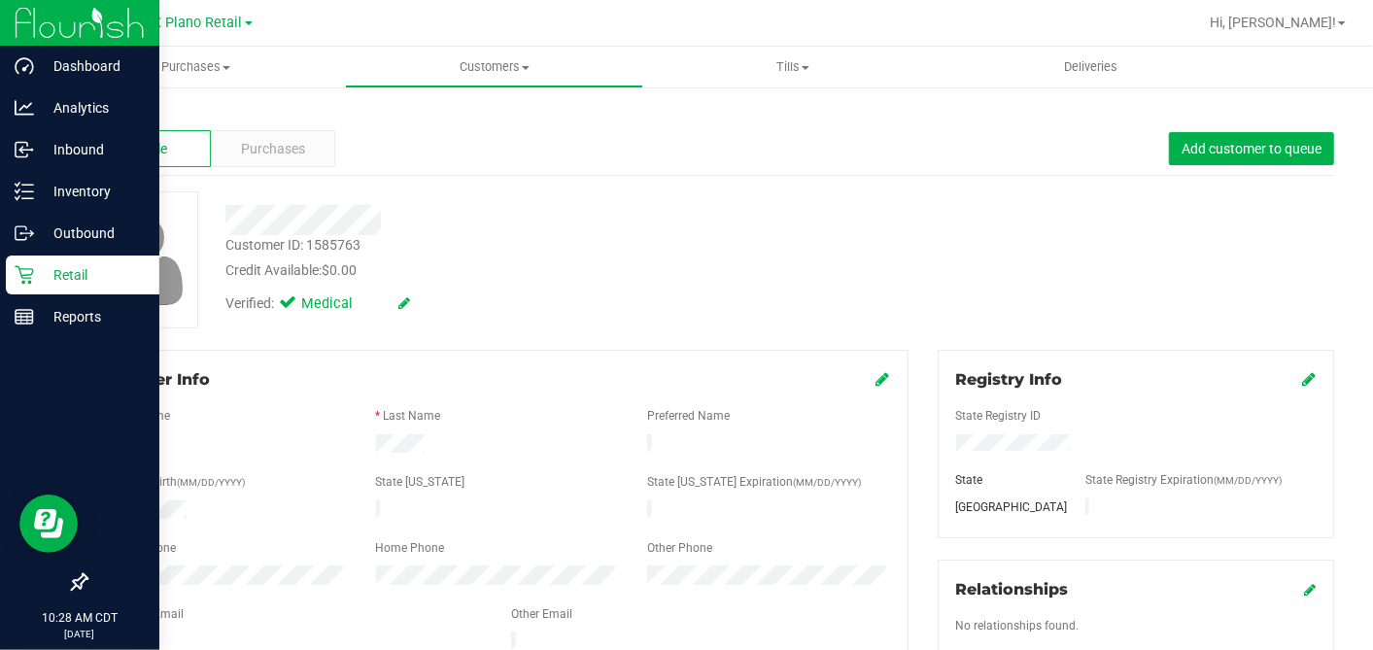
drag, startPoint x: 52, startPoint y: 267, endPoint x: 107, endPoint y: 275, distance: 55.9
click at [52, 268] on p "Retail" at bounding box center [92, 274] width 117 height 23
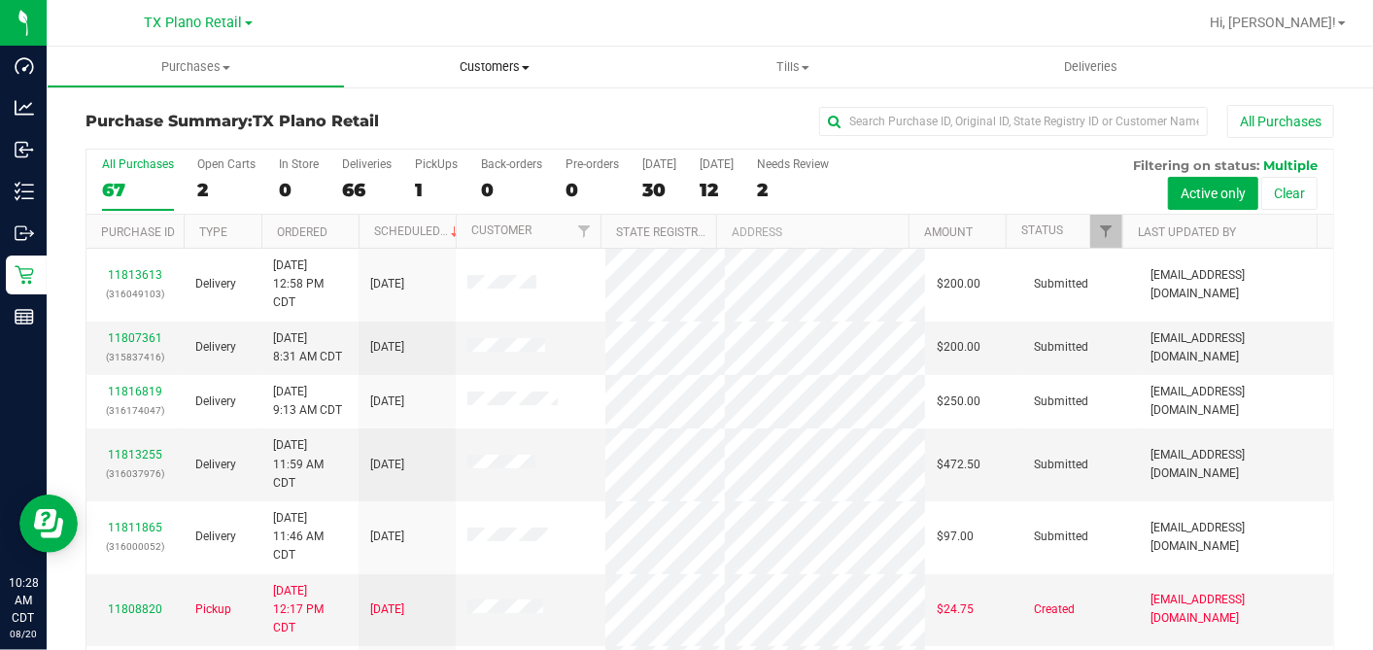
click at [495, 60] on span "Customers" at bounding box center [494, 66] width 296 height 17
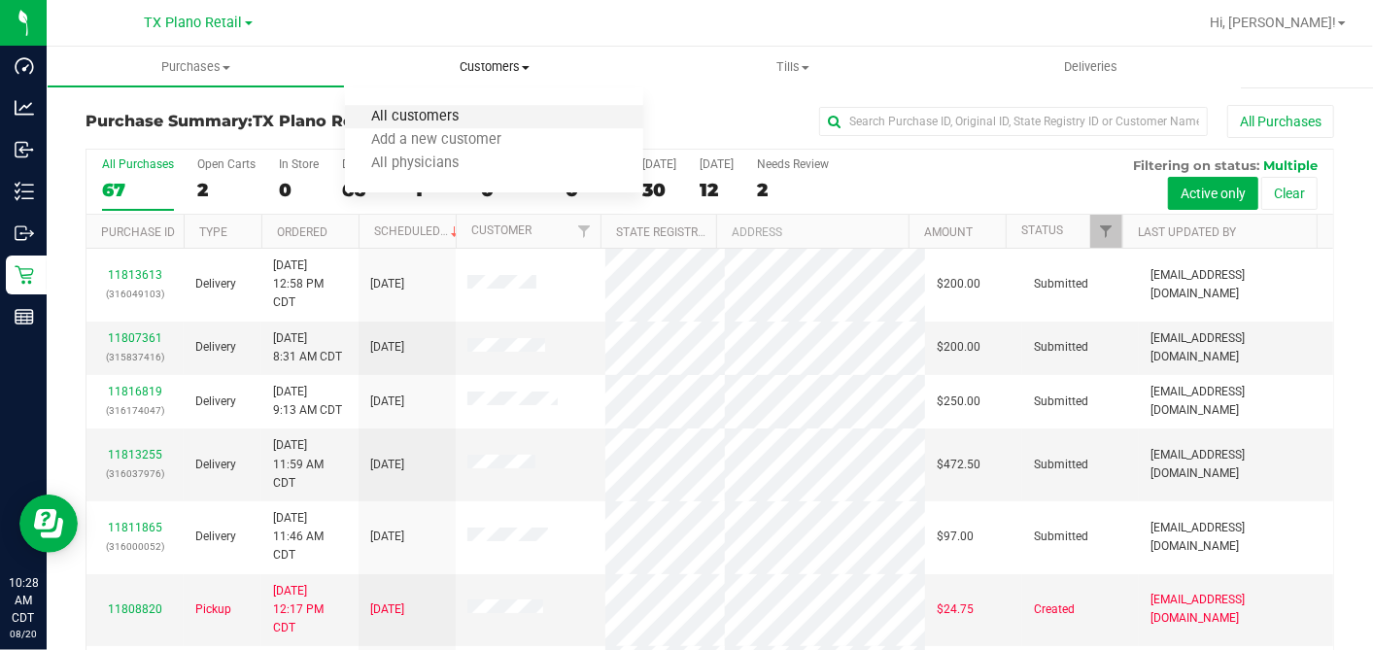
click at [452, 114] on span "All customers" at bounding box center [415, 117] width 140 height 17
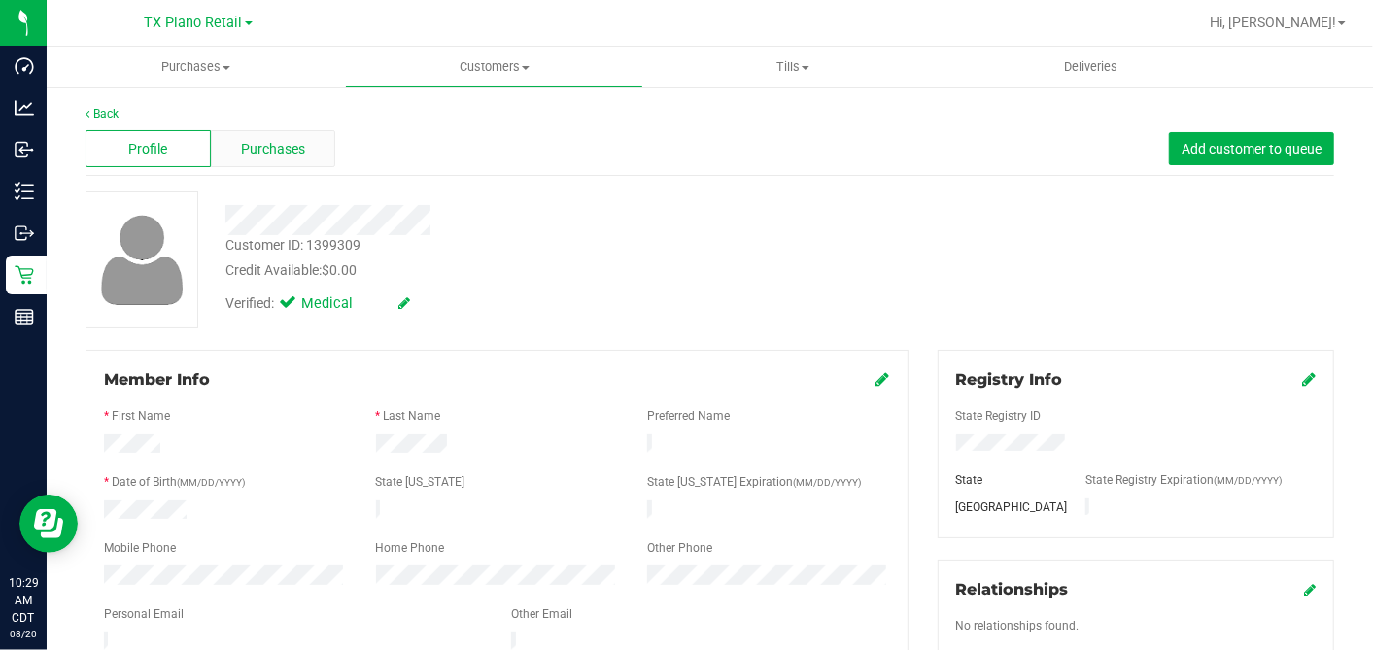
click at [305, 148] on div "Purchases" at bounding box center [273, 148] width 125 height 37
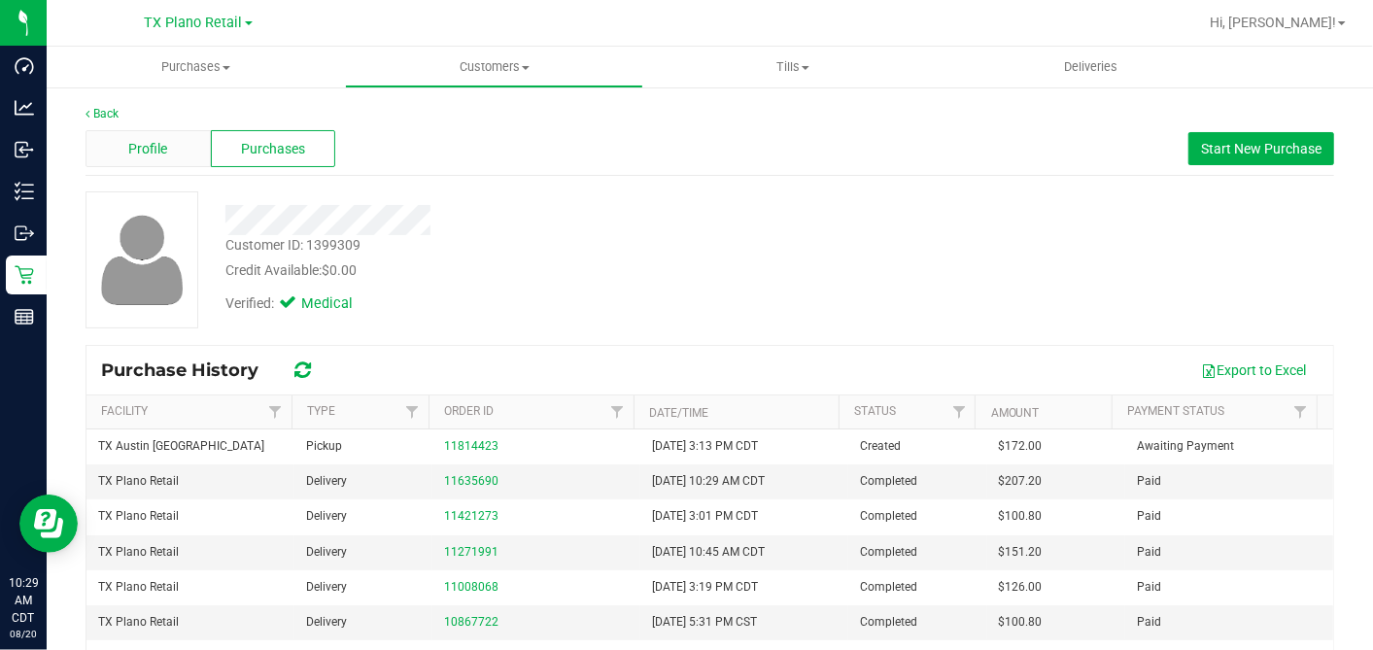
click at [172, 148] on div "Profile" at bounding box center [148, 148] width 125 height 37
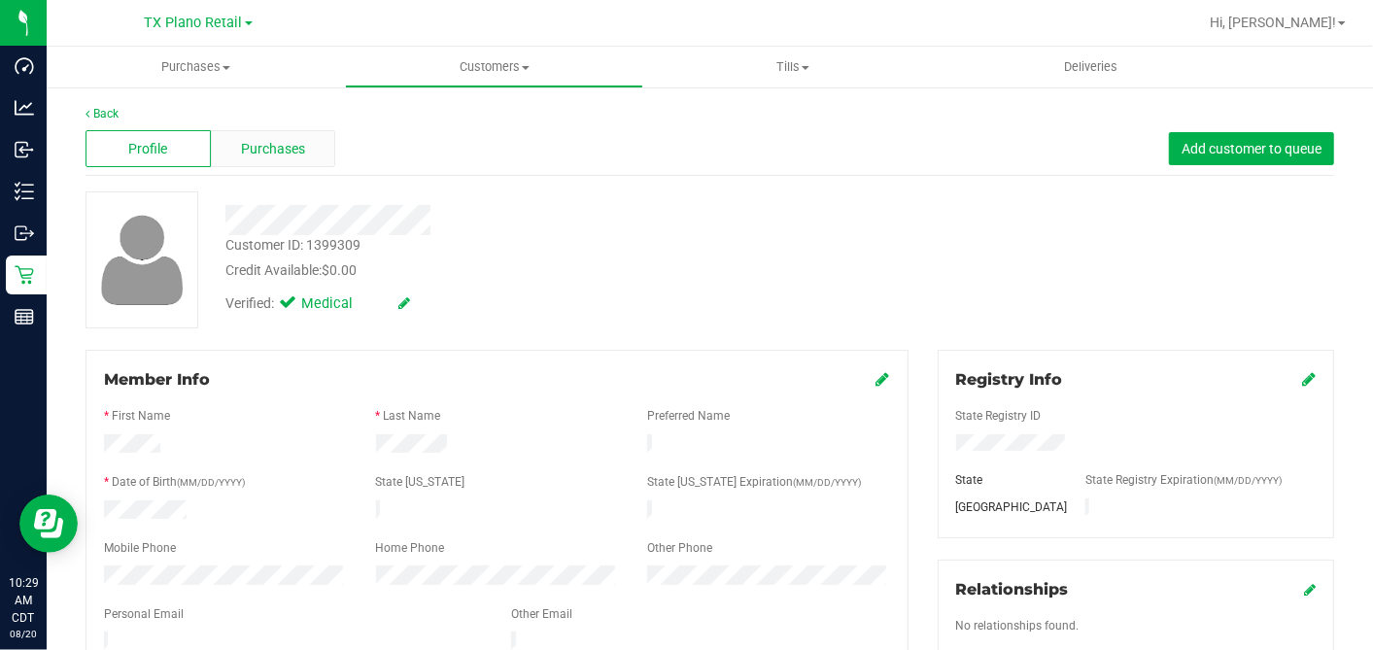
click at [271, 135] on div "Purchases" at bounding box center [273, 148] width 125 height 37
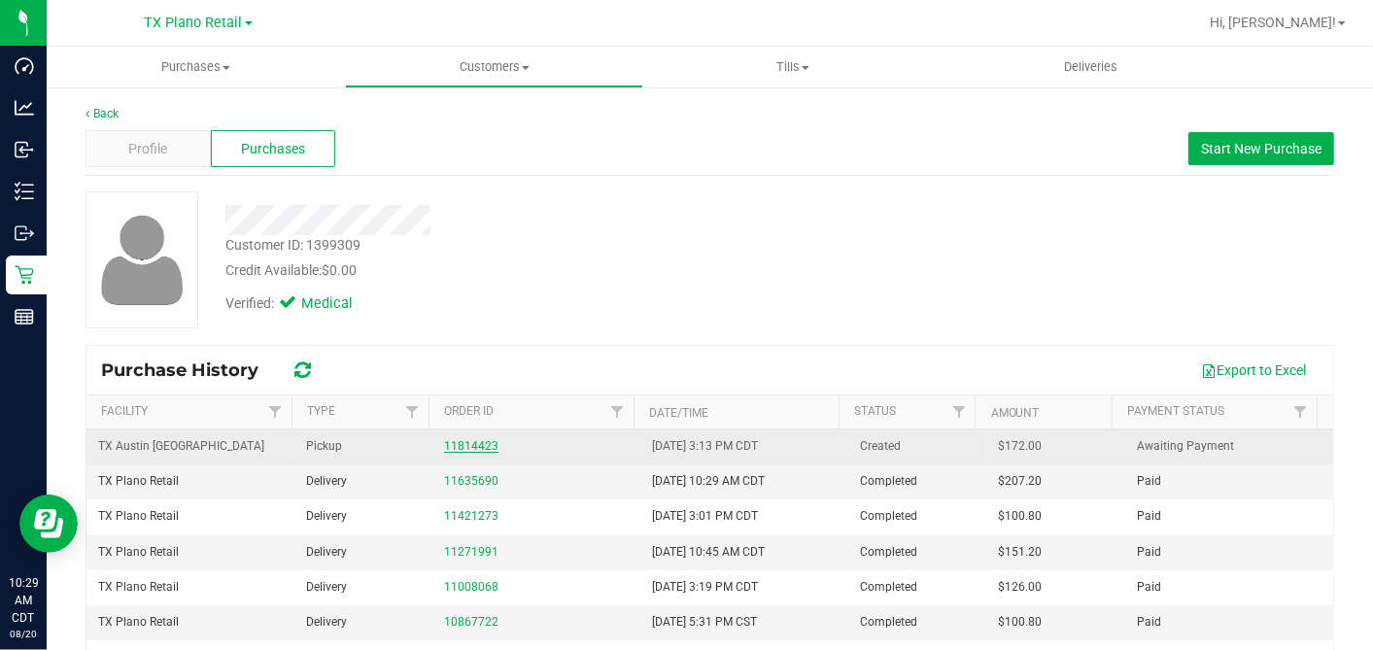
click at [464, 446] on link "11814423" at bounding box center [471, 446] width 54 height 14
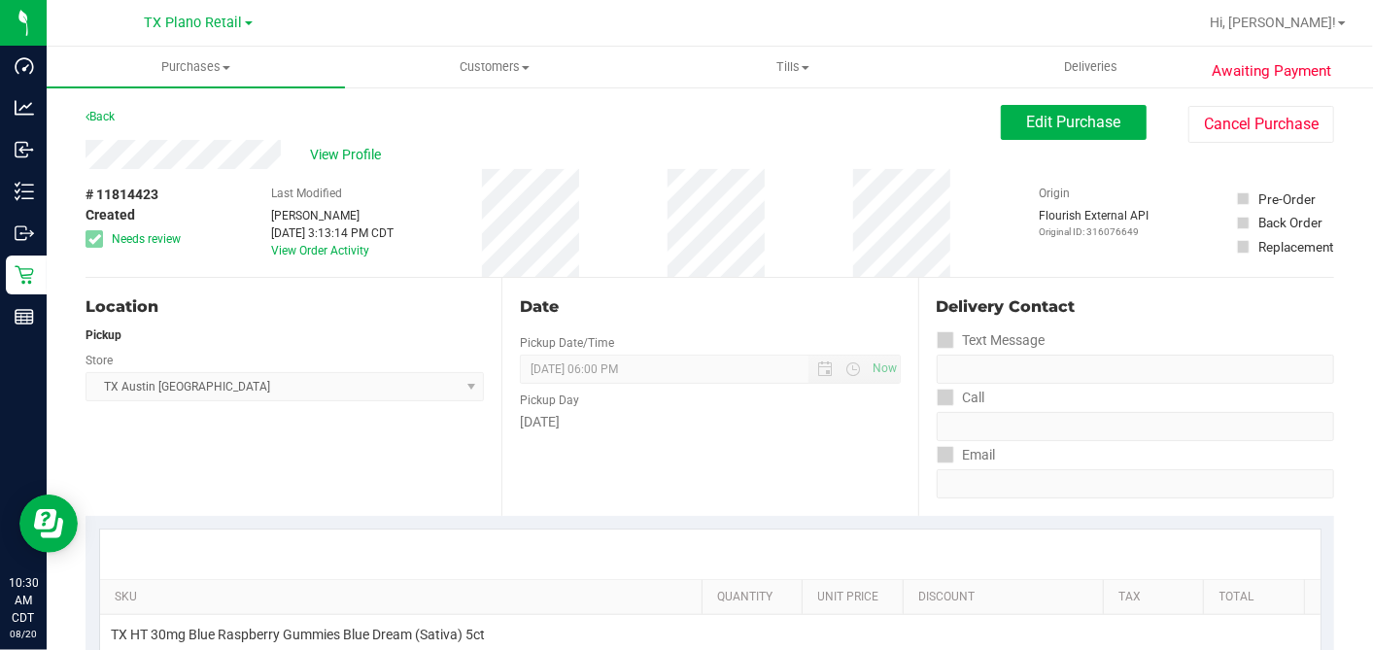
click at [897, 286] on div "Date Pickup Date/Time 08/20/2025 Now 08/20/2025 06:00 PM Now Pickup Day Wednesd…" at bounding box center [709, 397] width 416 height 238
click at [778, 310] on div "Date" at bounding box center [710, 306] width 380 height 23
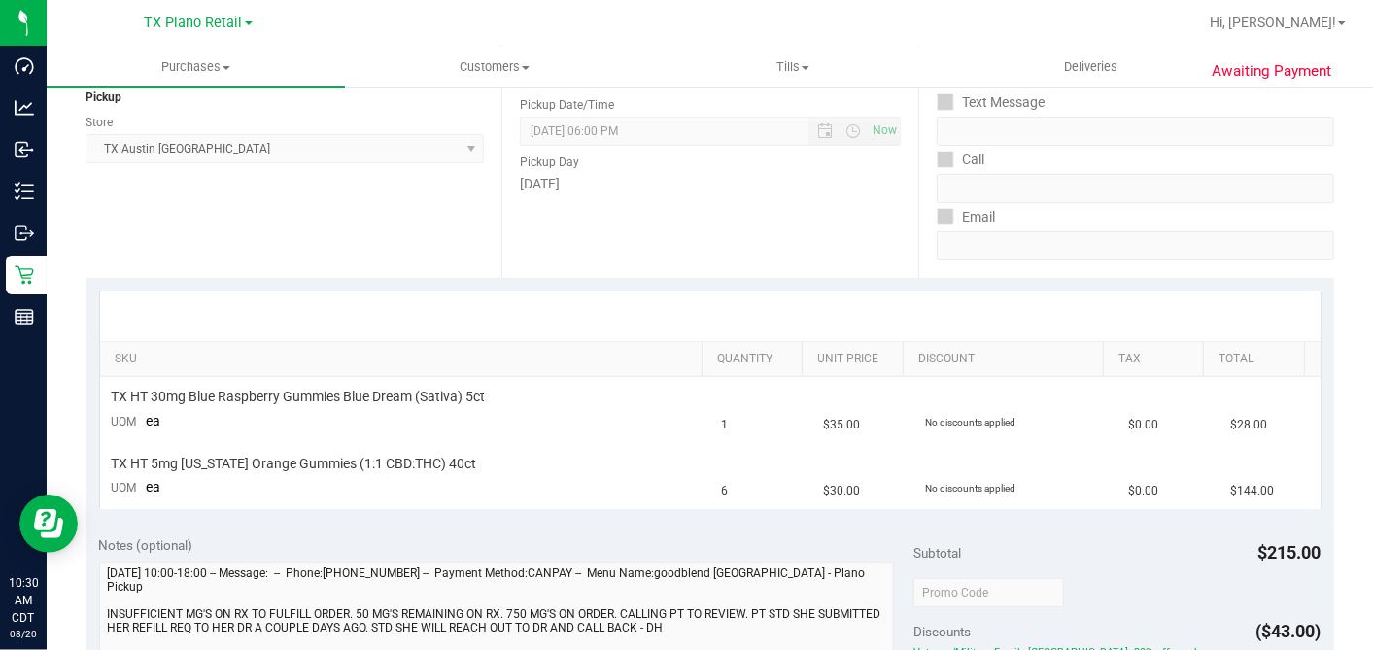
scroll to position [108, 0]
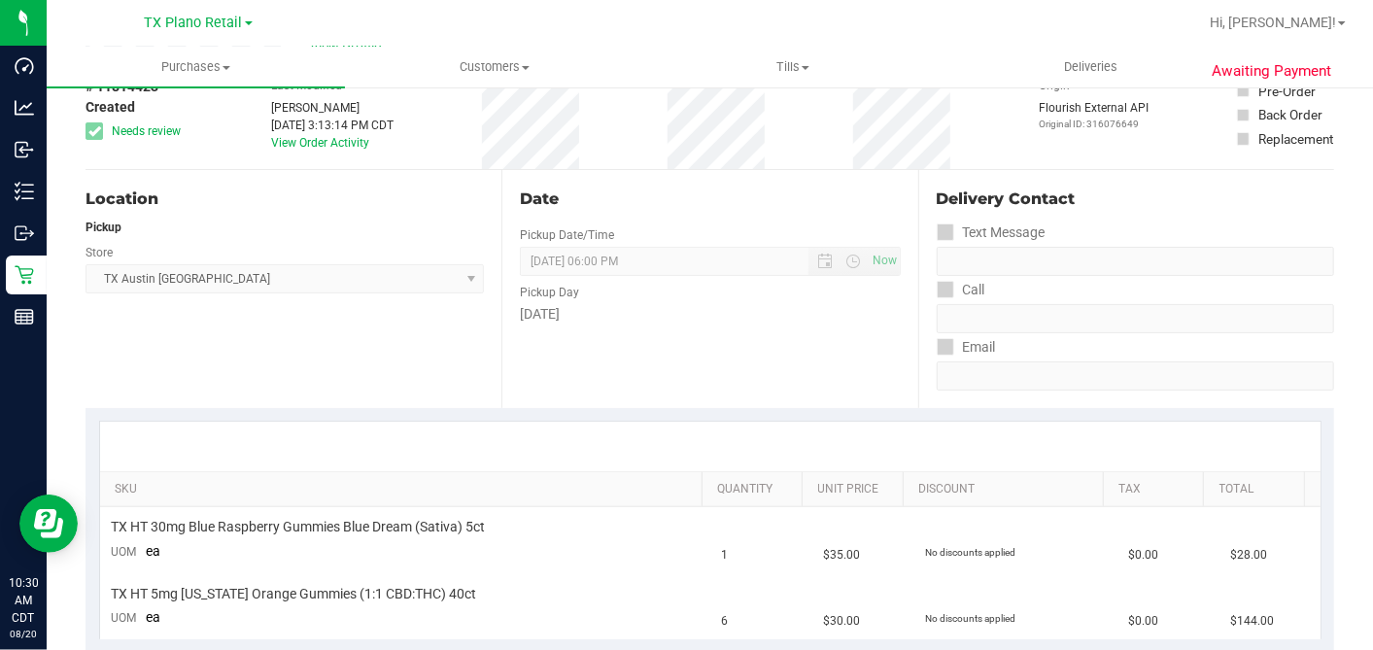
click at [718, 404] on div "Date Pickup Date/Time 08/20/2025 Now 08/20/2025 06:00 PM Now Pickup Day Wednesd…" at bounding box center [709, 289] width 416 height 238
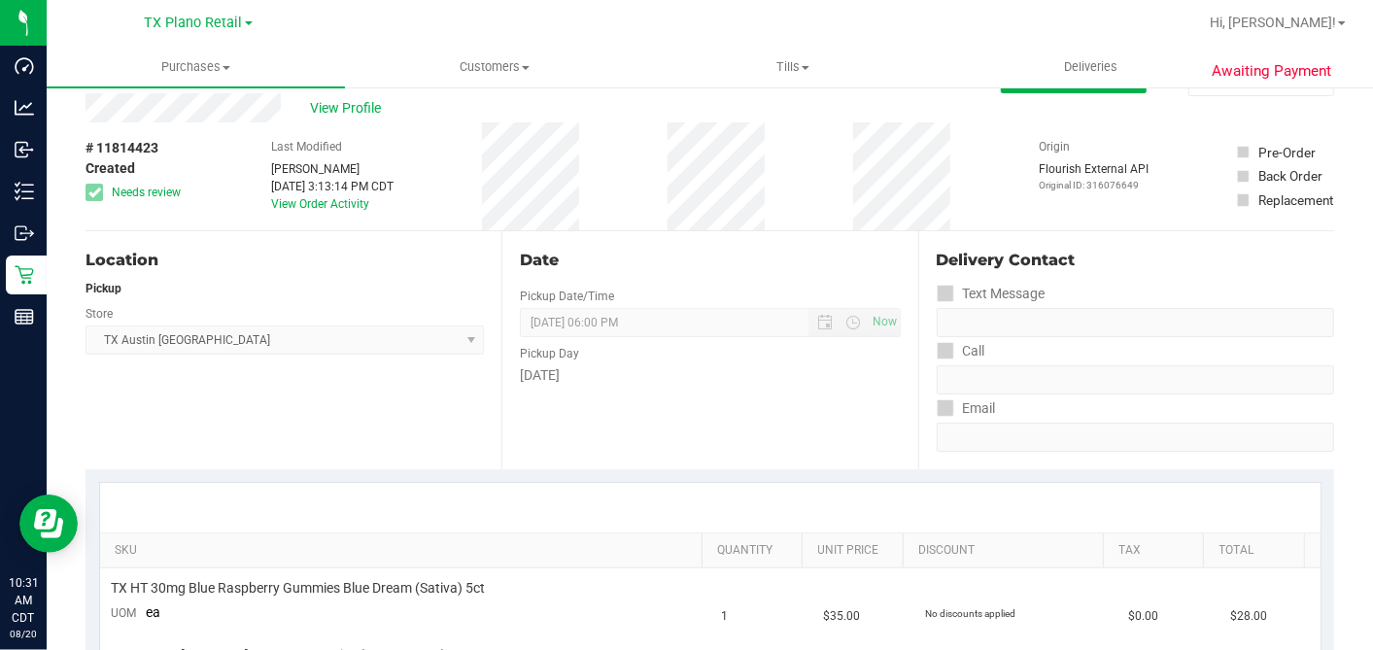
scroll to position [0, 0]
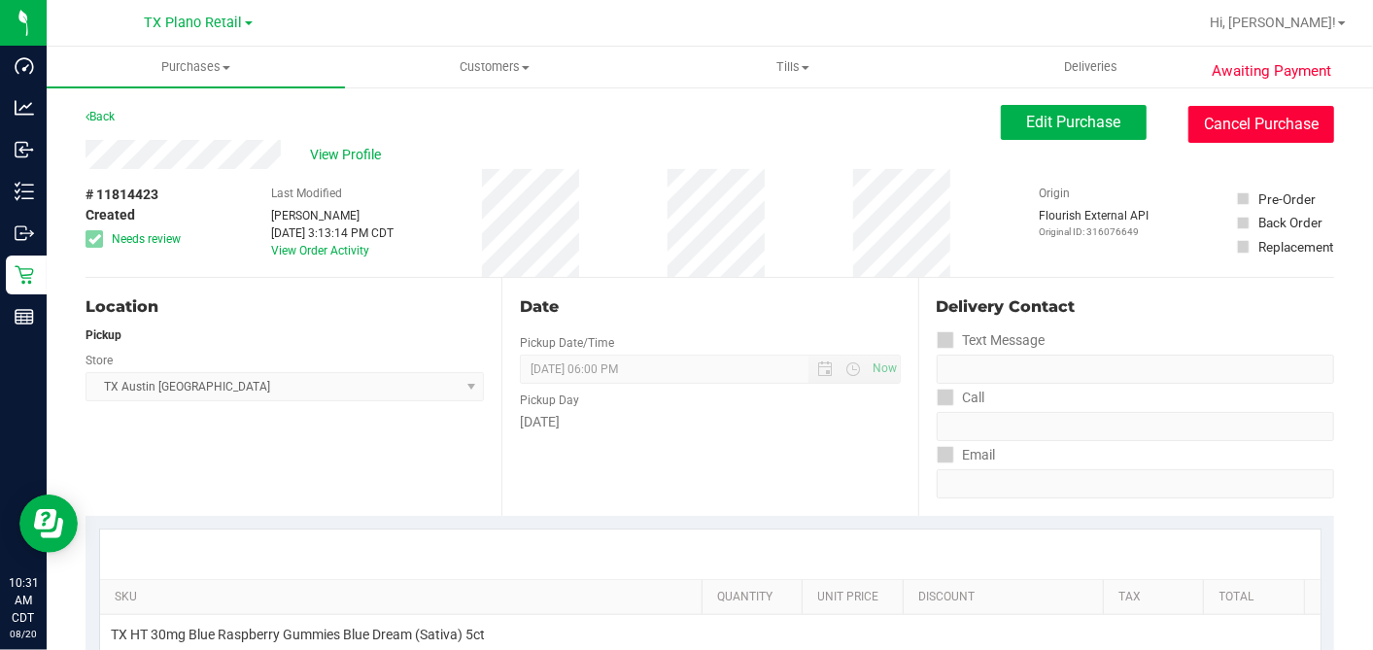
click at [1215, 132] on button "Cancel Purchase" at bounding box center [1261, 124] width 146 height 37
drag, startPoint x: 1196, startPoint y: 119, endPoint x: 740, endPoint y: 153, distance: 458.0
click at [1195, 120] on button "Cancel Purchase" at bounding box center [1261, 124] width 146 height 37
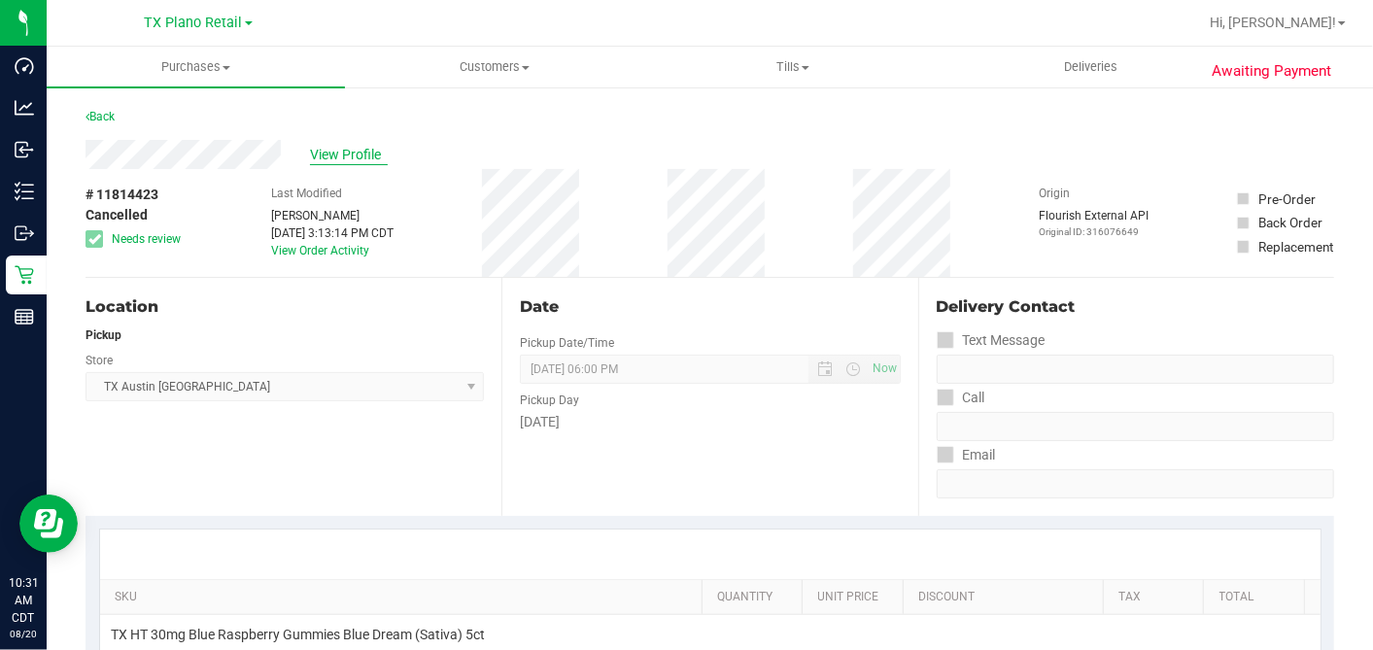
click at [355, 157] on span "View Profile" at bounding box center [349, 155] width 78 height 20
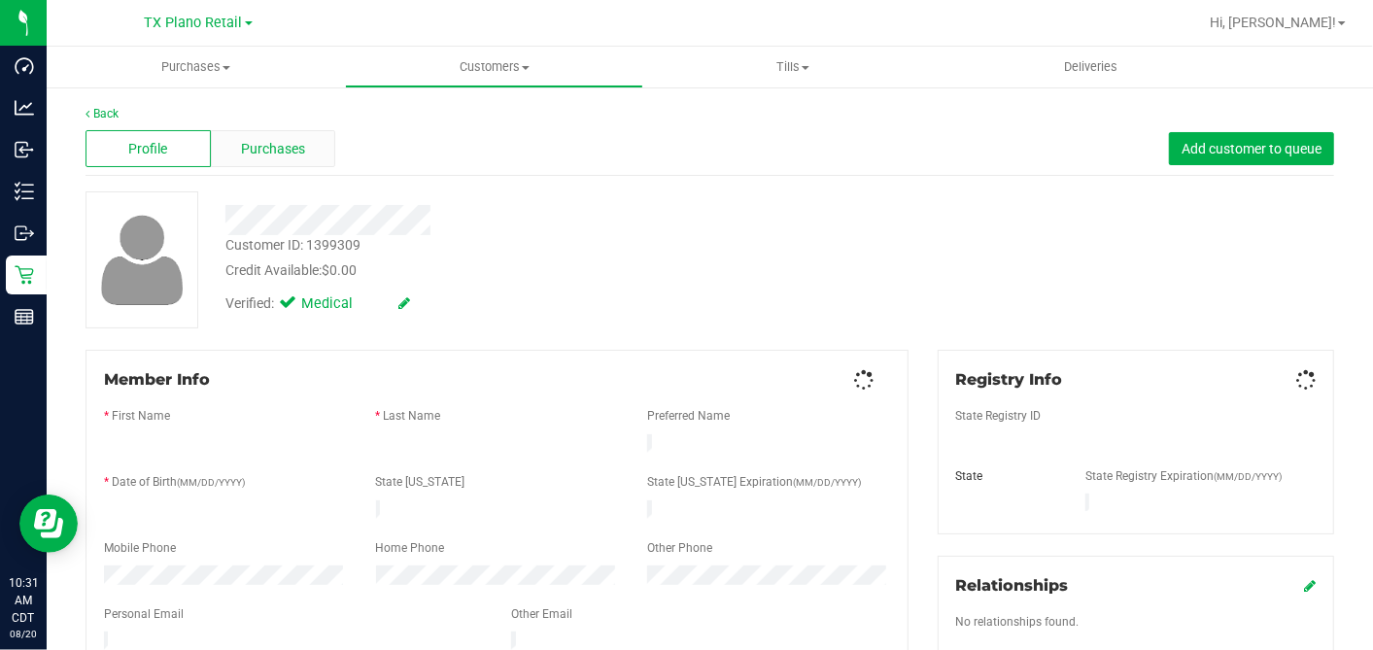
click at [313, 153] on div "Purchases" at bounding box center [273, 148] width 125 height 37
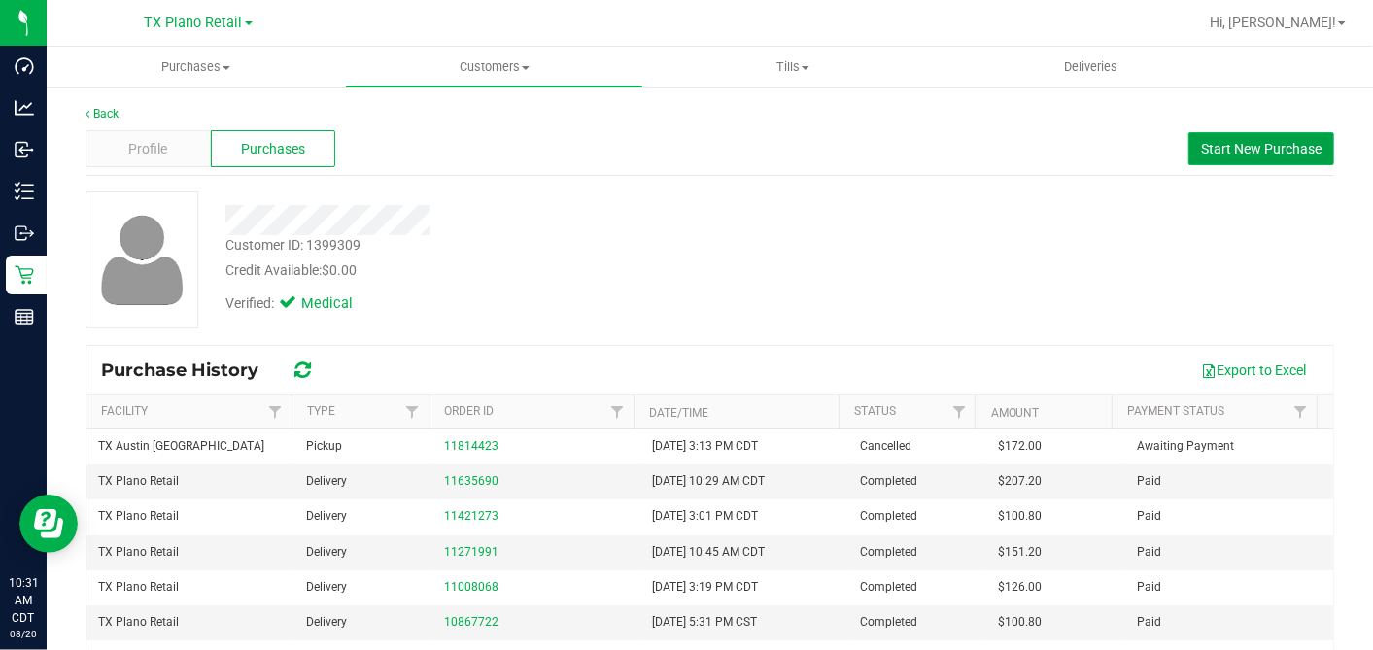
click at [1209, 155] on span "Start New Purchase" at bounding box center [1261, 149] width 120 height 16
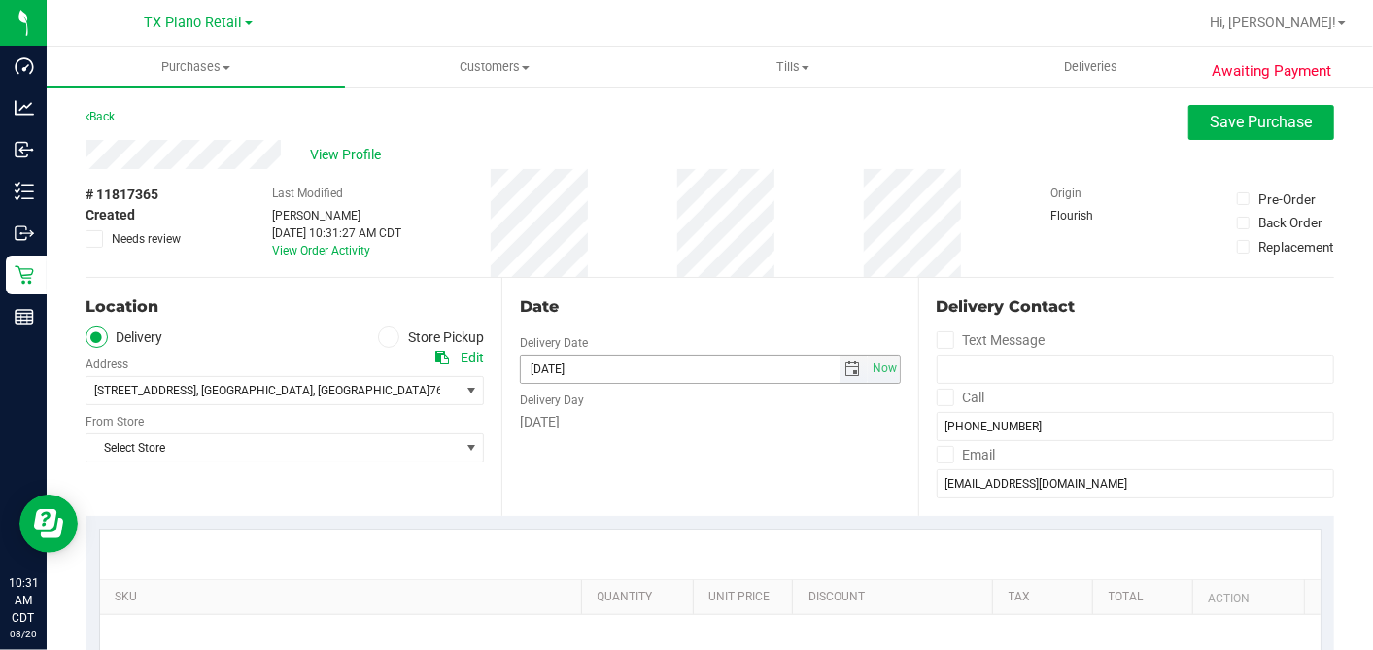
click at [845, 374] on span "select" at bounding box center [853, 369] width 16 height 16
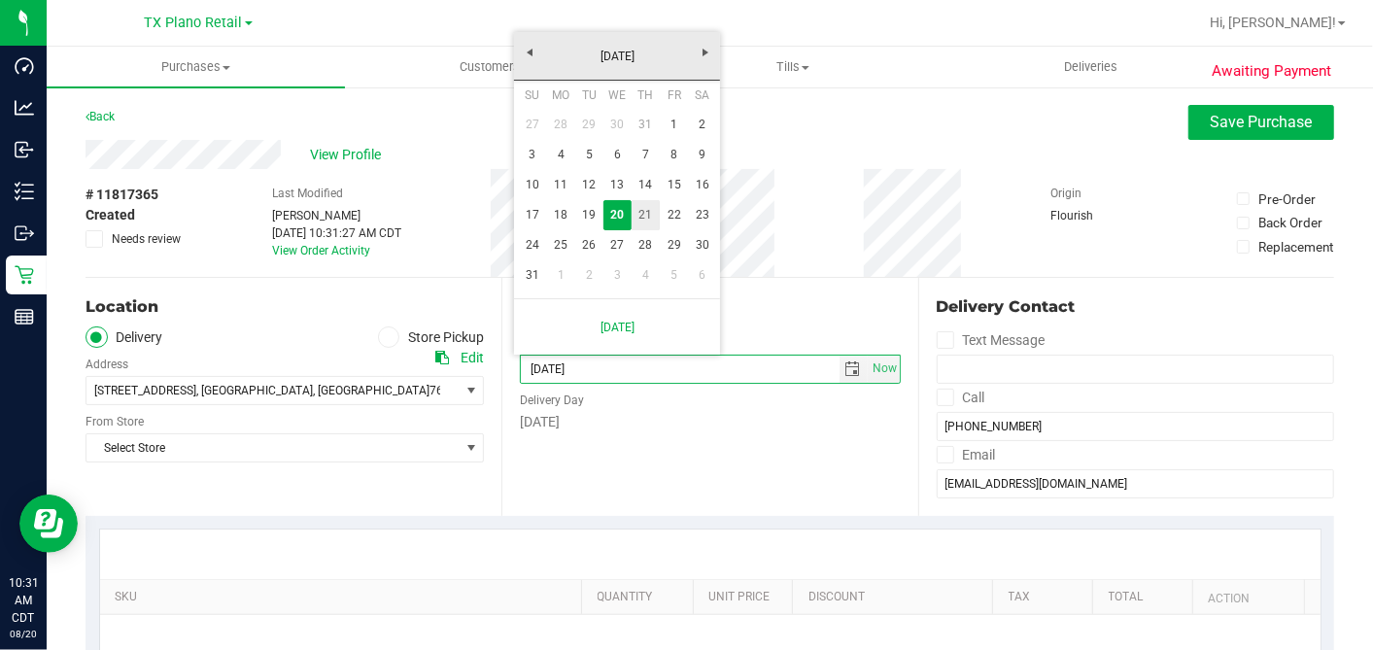
click at [648, 223] on link "21" at bounding box center [646, 215] width 28 height 30
type input "08/21/2025"
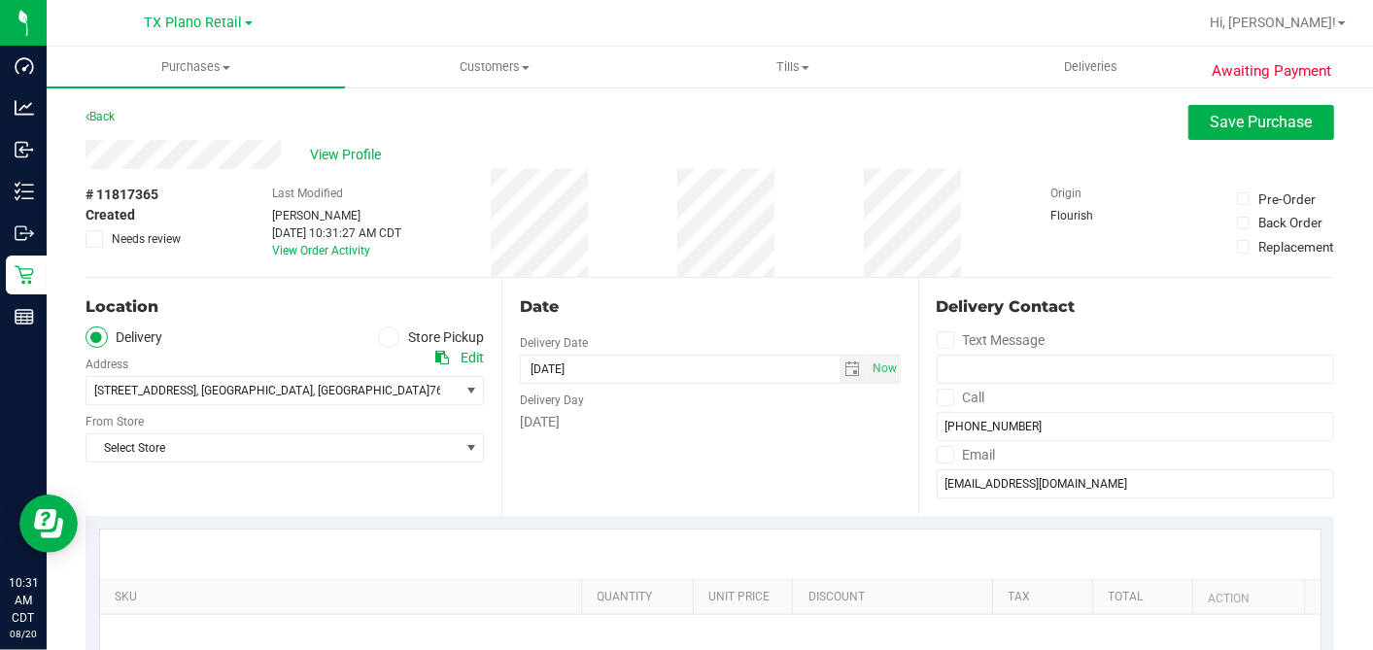
click at [824, 295] on div "Date" at bounding box center [710, 306] width 380 height 23
click at [352, 390] on span "413 Emerald Creek Dr , Fort Worth , TX 76131" at bounding box center [263, 390] width 354 height 27
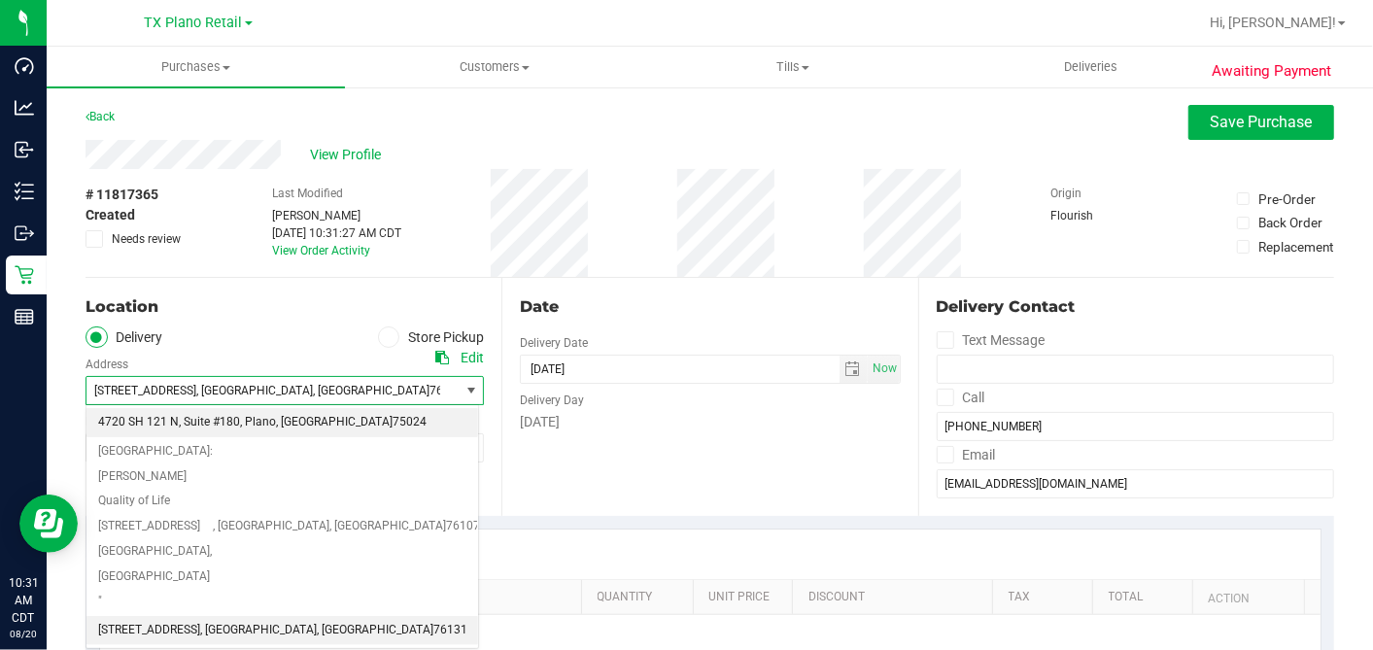
click at [240, 428] on span ", Plano" at bounding box center [258, 422] width 36 height 25
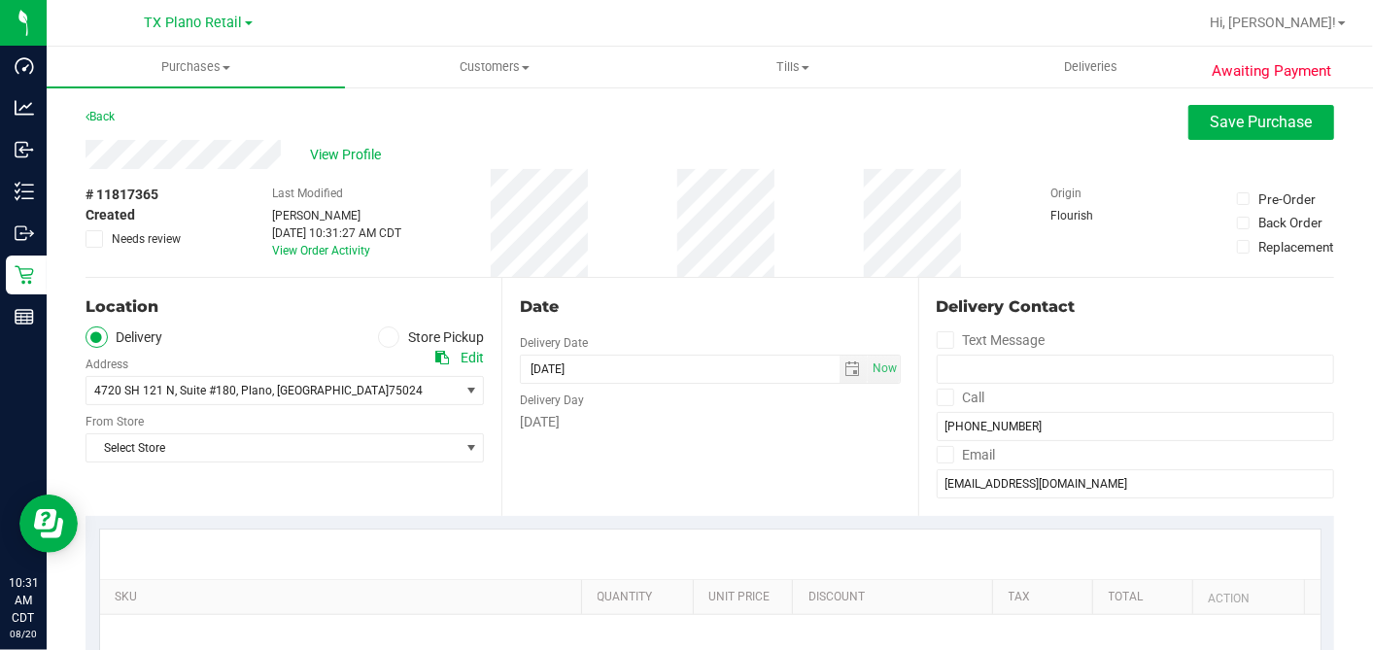
click at [636, 455] on div "Date Delivery Date 08/21/2025 Now 08/21/2025 10:31 AM Now Delivery Day Thursday" at bounding box center [709, 397] width 416 height 238
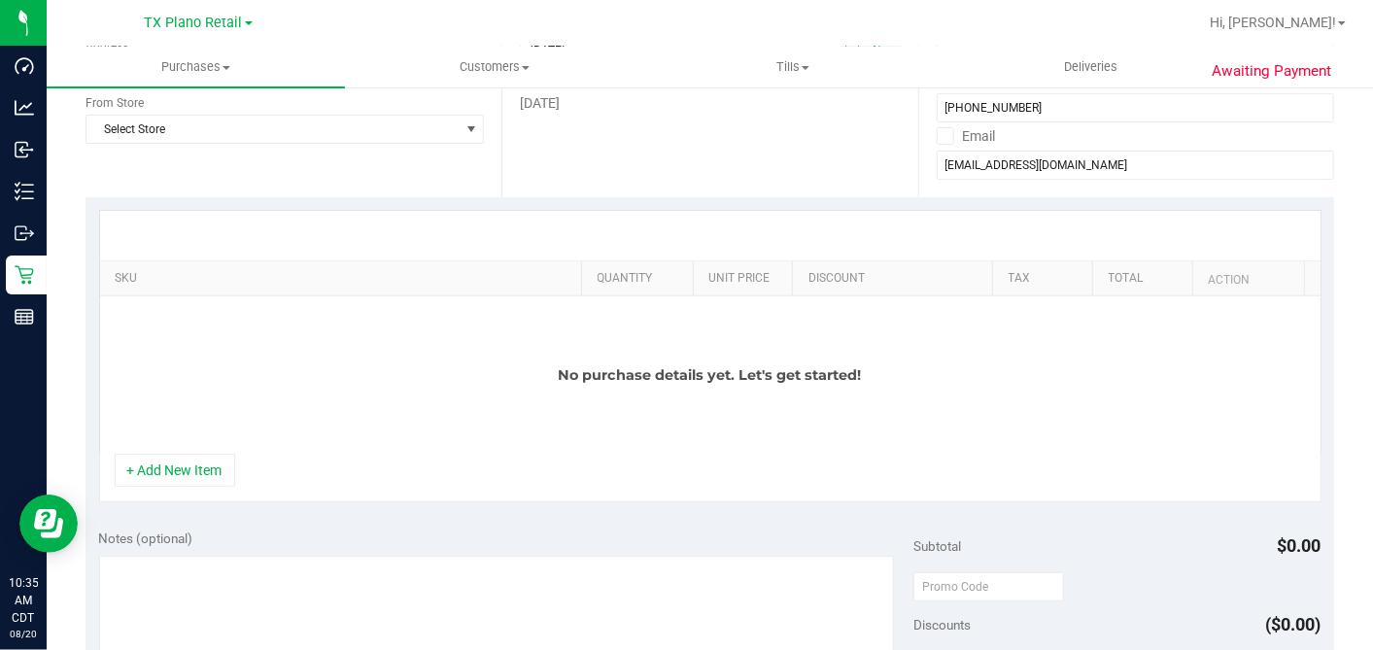
scroll to position [324, 0]
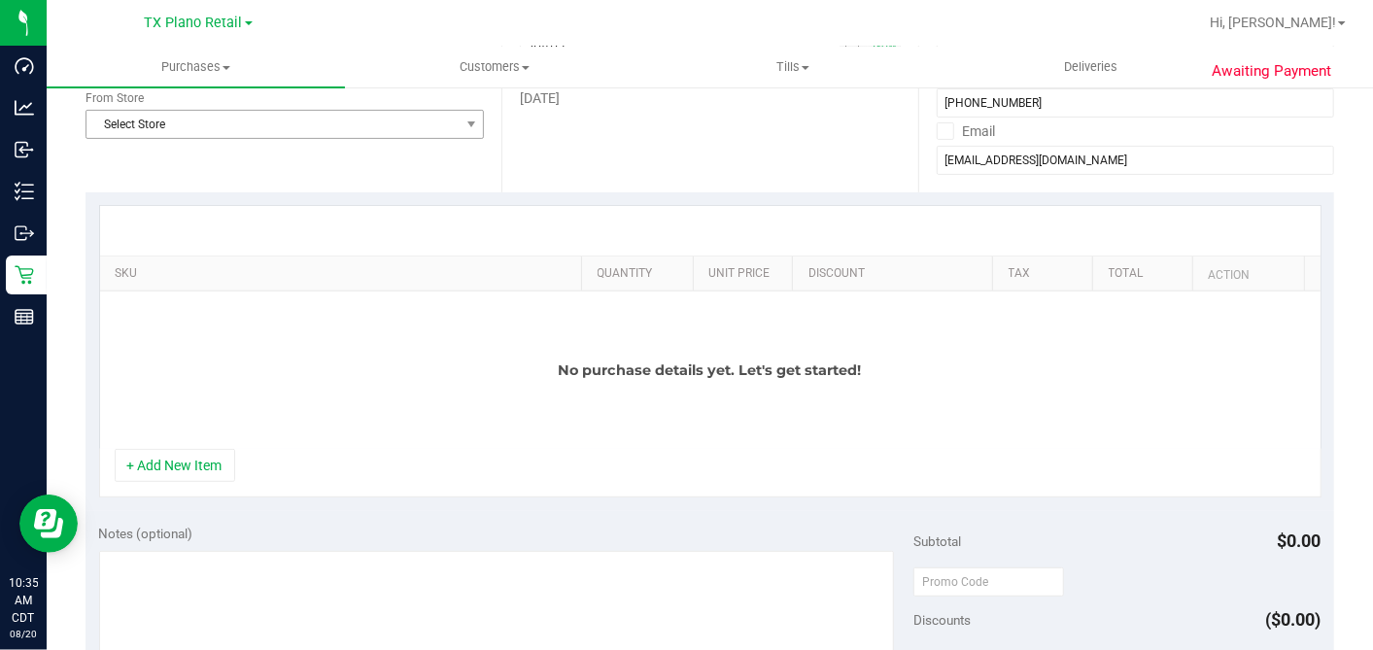
click at [249, 124] on span "Select Store" at bounding box center [272, 124] width 372 height 27
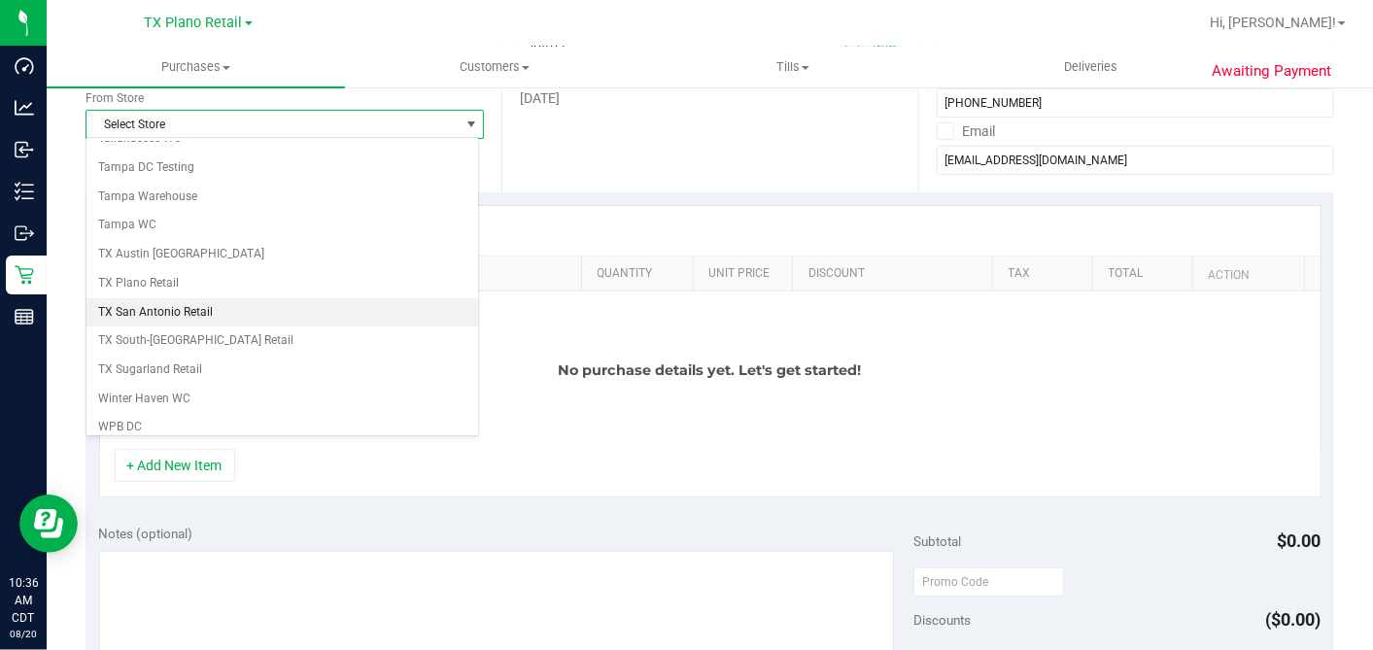
scroll to position [1382, 0]
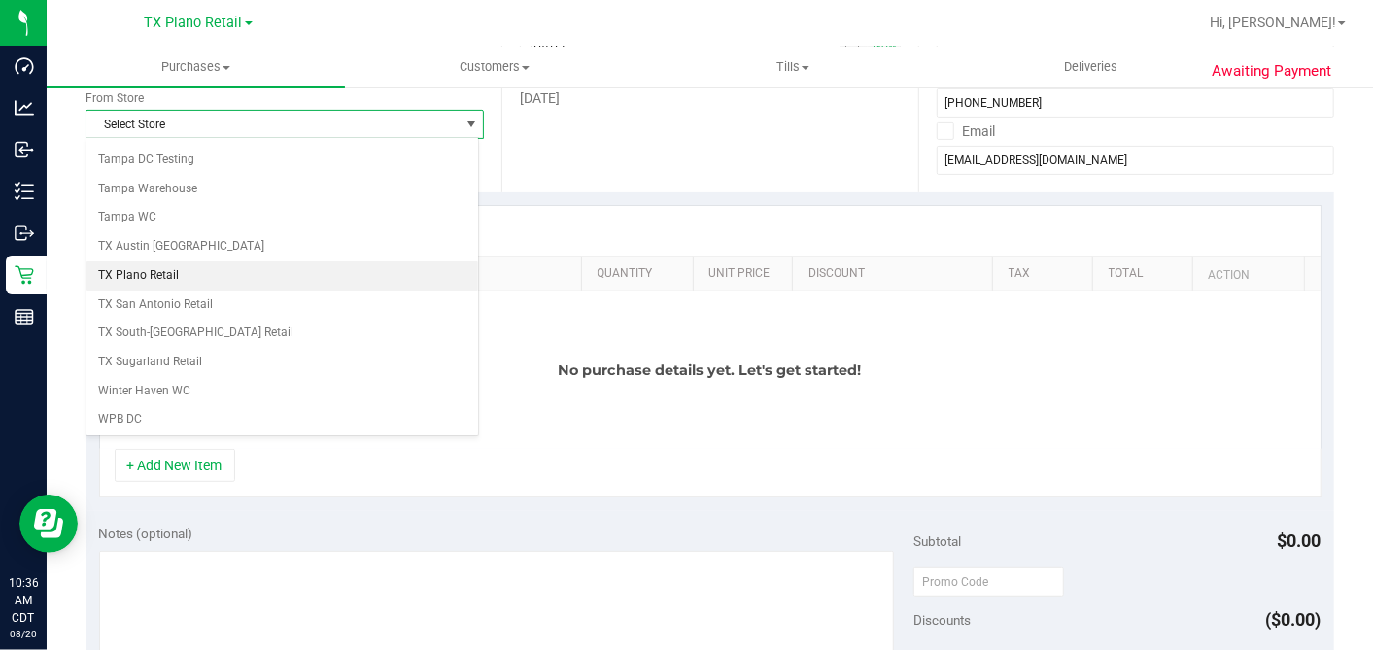
click at [178, 261] on li "TX Plano Retail" at bounding box center [282, 275] width 392 height 29
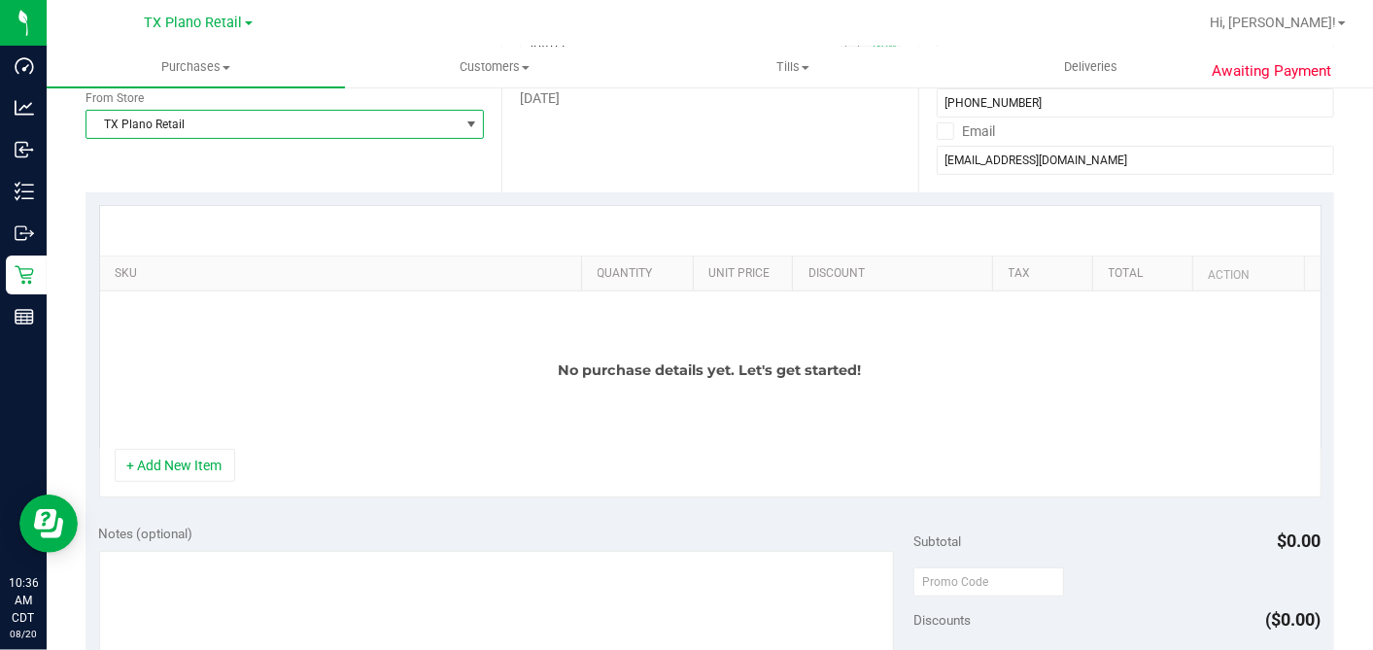
click at [675, 171] on div "Date Delivery Date 08/21/2025 Now 08/21/2025 10:31 AM Now Delivery Day Thursday" at bounding box center [709, 73] width 416 height 238
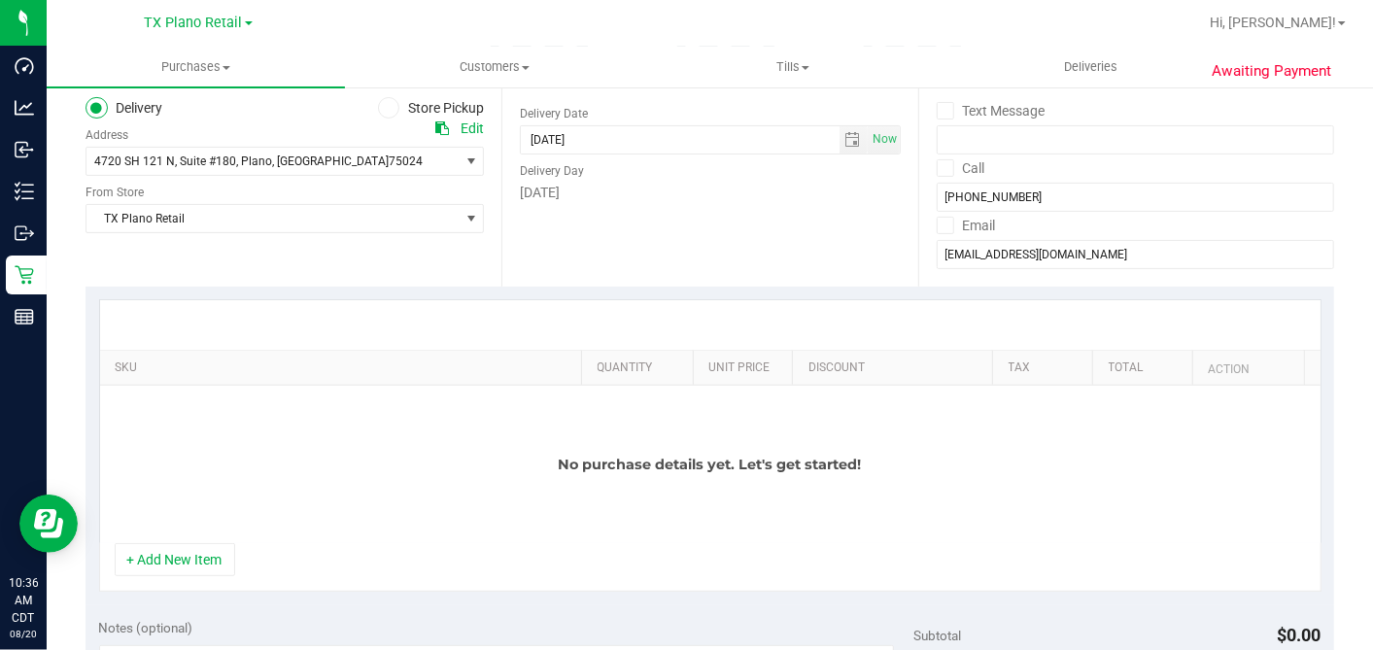
scroll to position [324, 0]
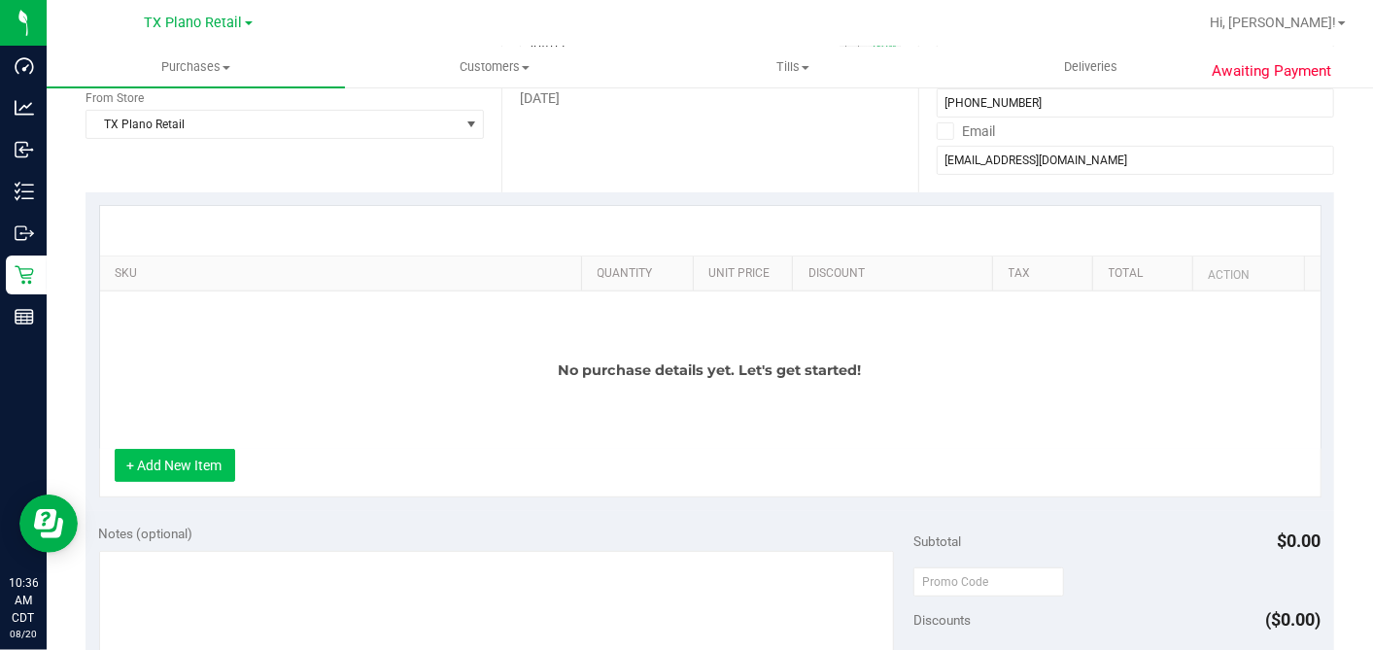
click at [184, 458] on button "+ Add New Item" at bounding box center [175, 465] width 120 height 33
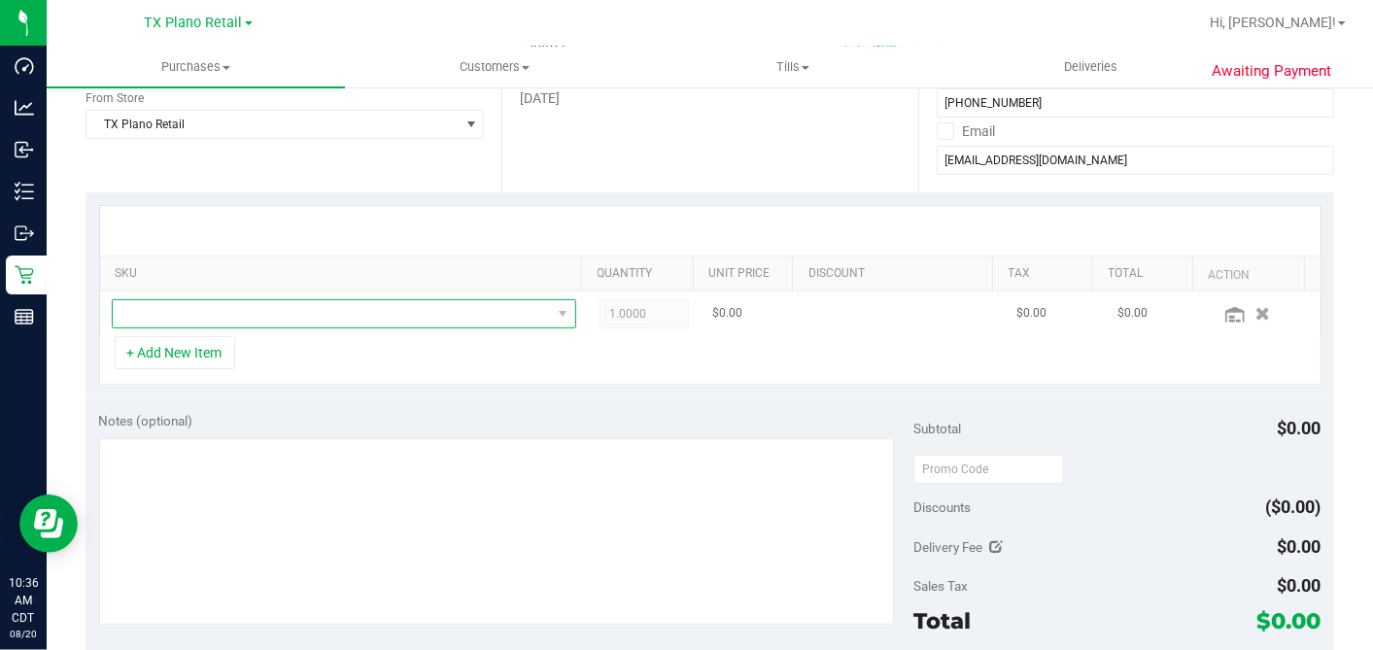
click at [308, 323] on span "NO DATA FOUND" at bounding box center [332, 313] width 438 height 27
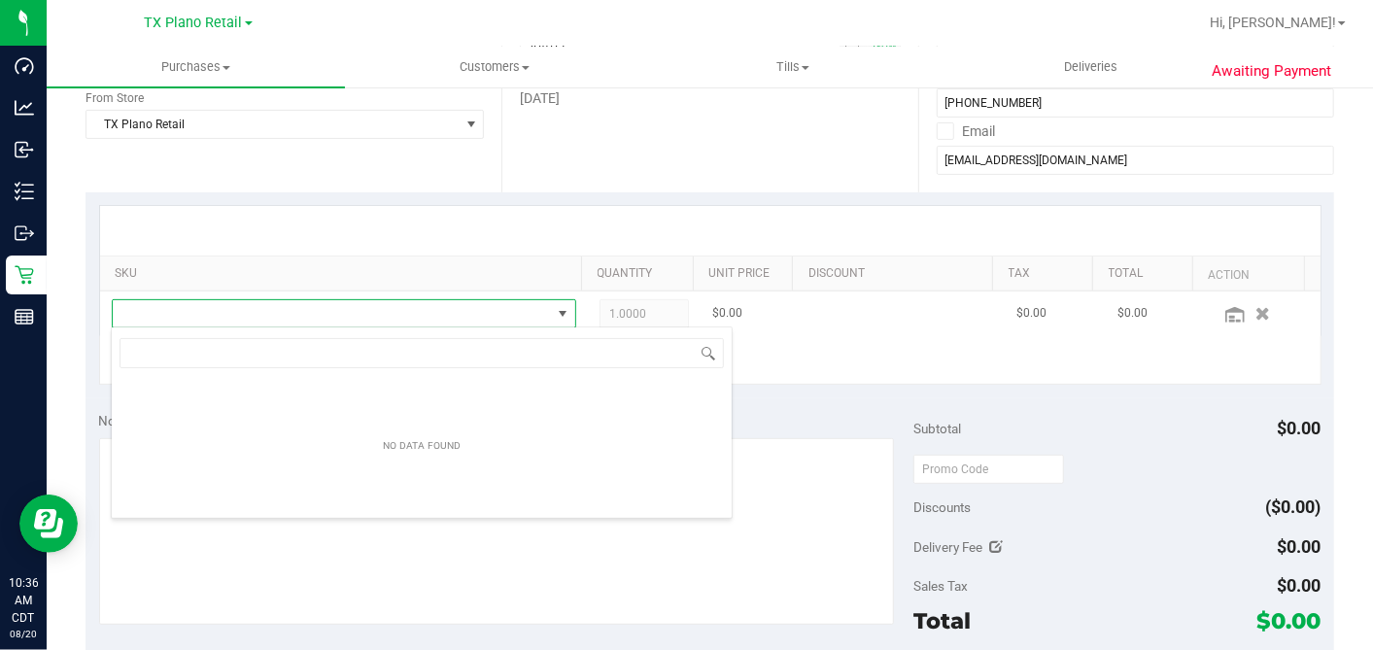
scroll to position [28, 445]
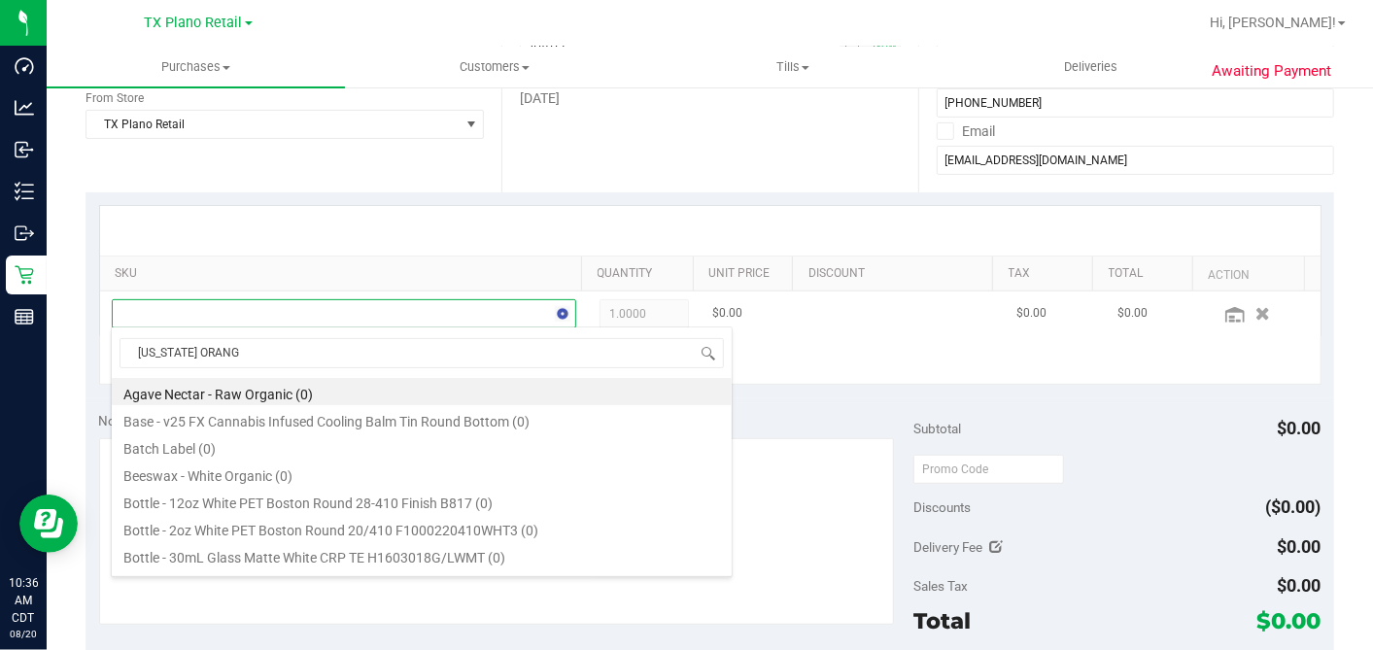
type input "TEXAS ORANGE"
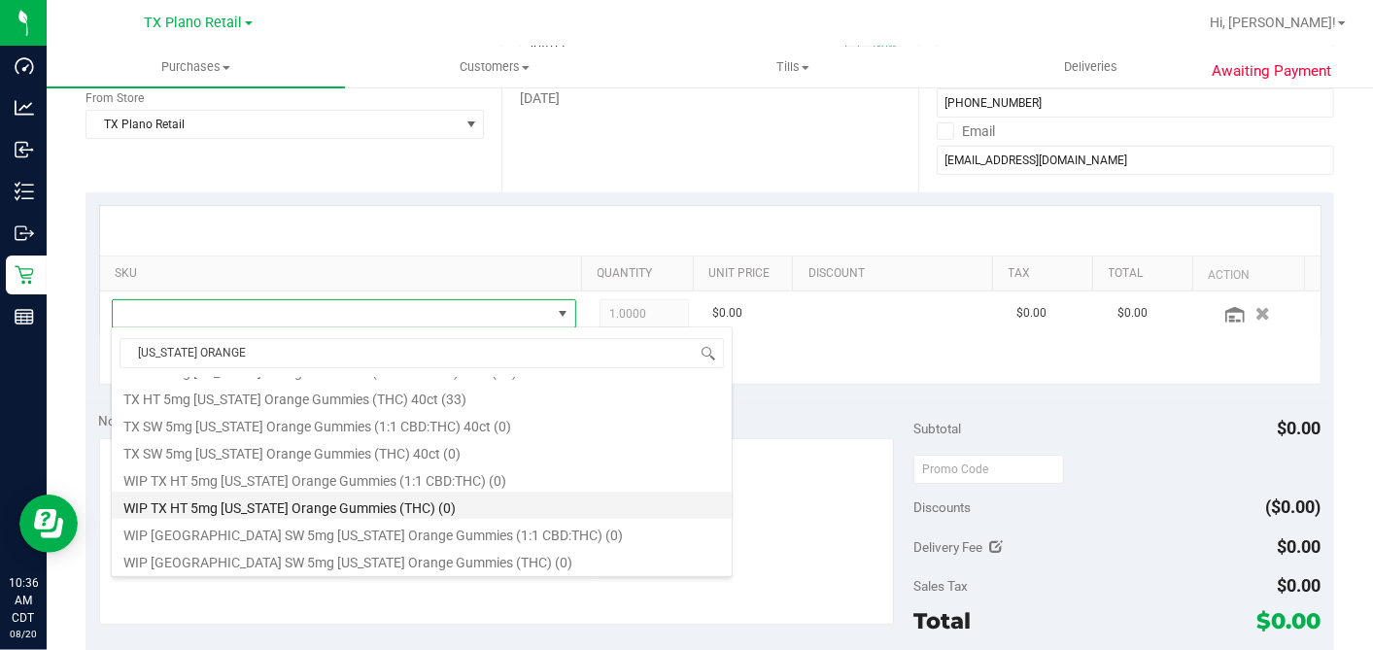
scroll to position [214, 0]
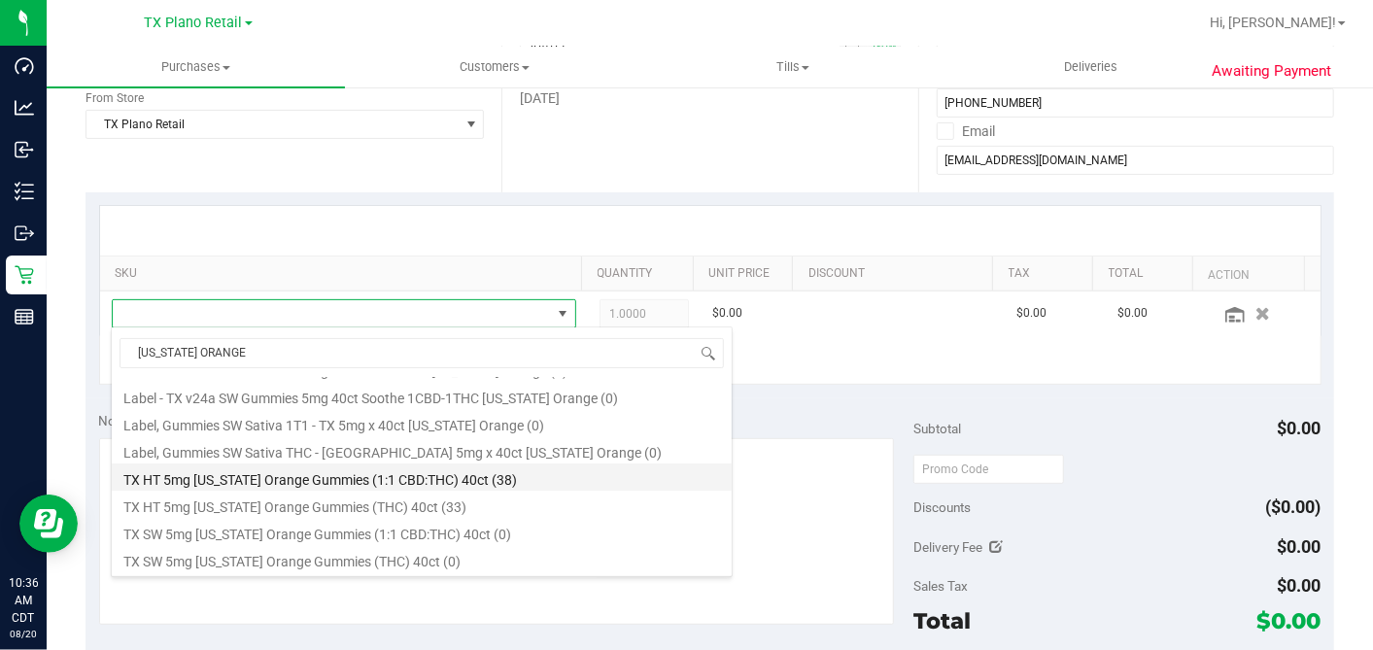
click at [362, 470] on li "TX HT 5mg Texas Orange Gummies (1:1 CBD:THC) 40ct (38)" at bounding box center [422, 477] width 620 height 27
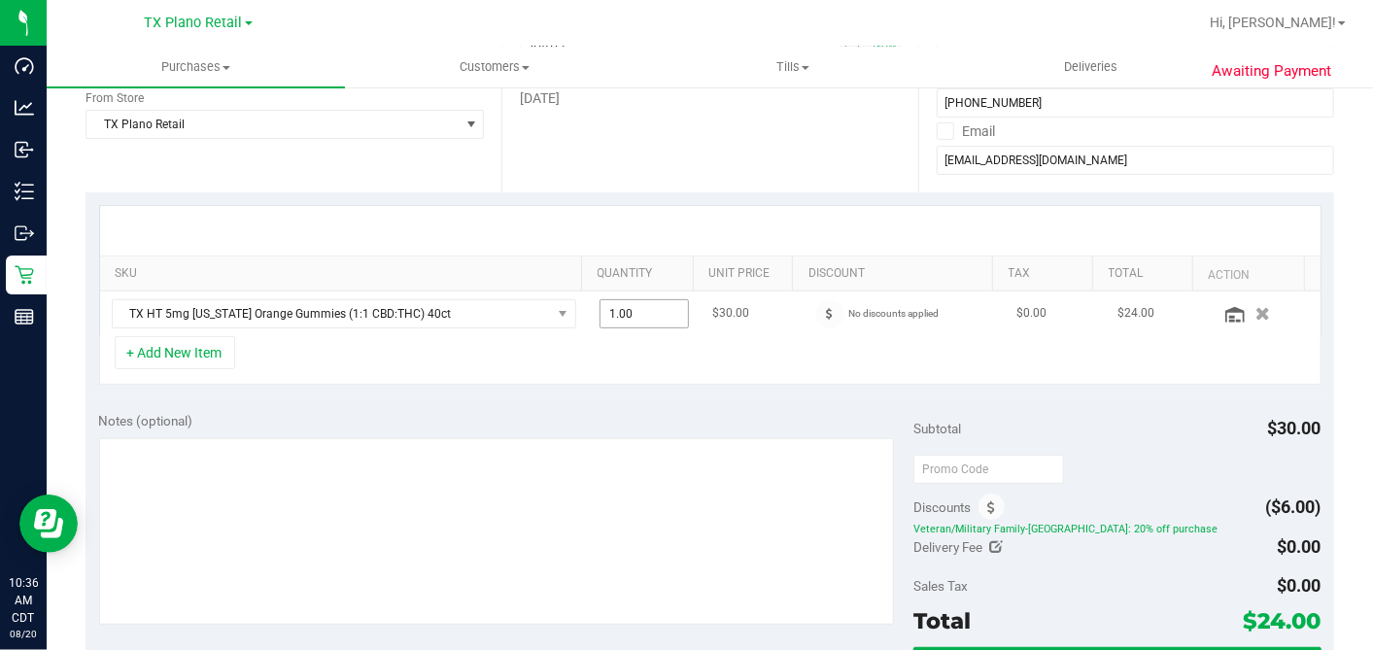
click at [630, 312] on span "1.00 1" at bounding box center [644, 313] width 89 height 29
drag, startPoint x: 624, startPoint y: 312, endPoint x: 566, endPoint y: 312, distance: 58.3
click at [588, 312] on td "1.00 1" at bounding box center [644, 314] width 113 height 45
type input "6"
type input "6.00"
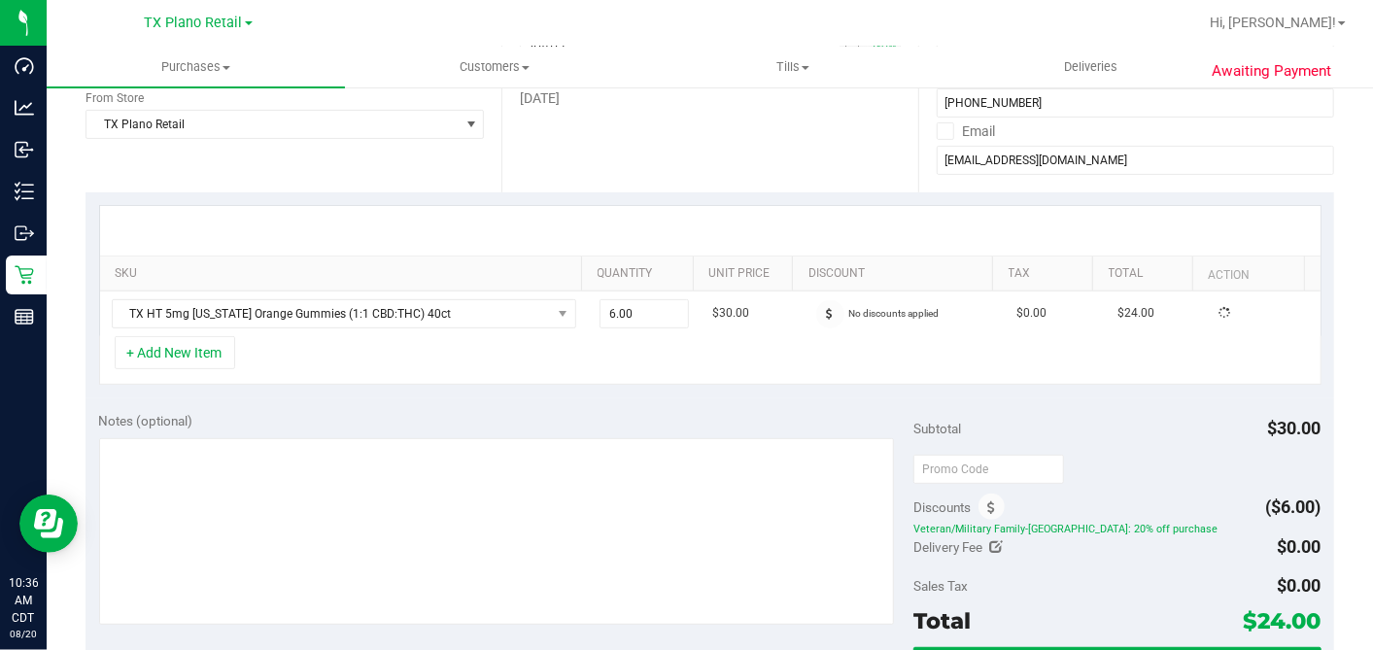
click at [553, 350] on div "+ Add New Item" at bounding box center [710, 360] width 1222 height 49
click at [196, 358] on button "+ Add New Item" at bounding box center [175, 352] width 120 height 33
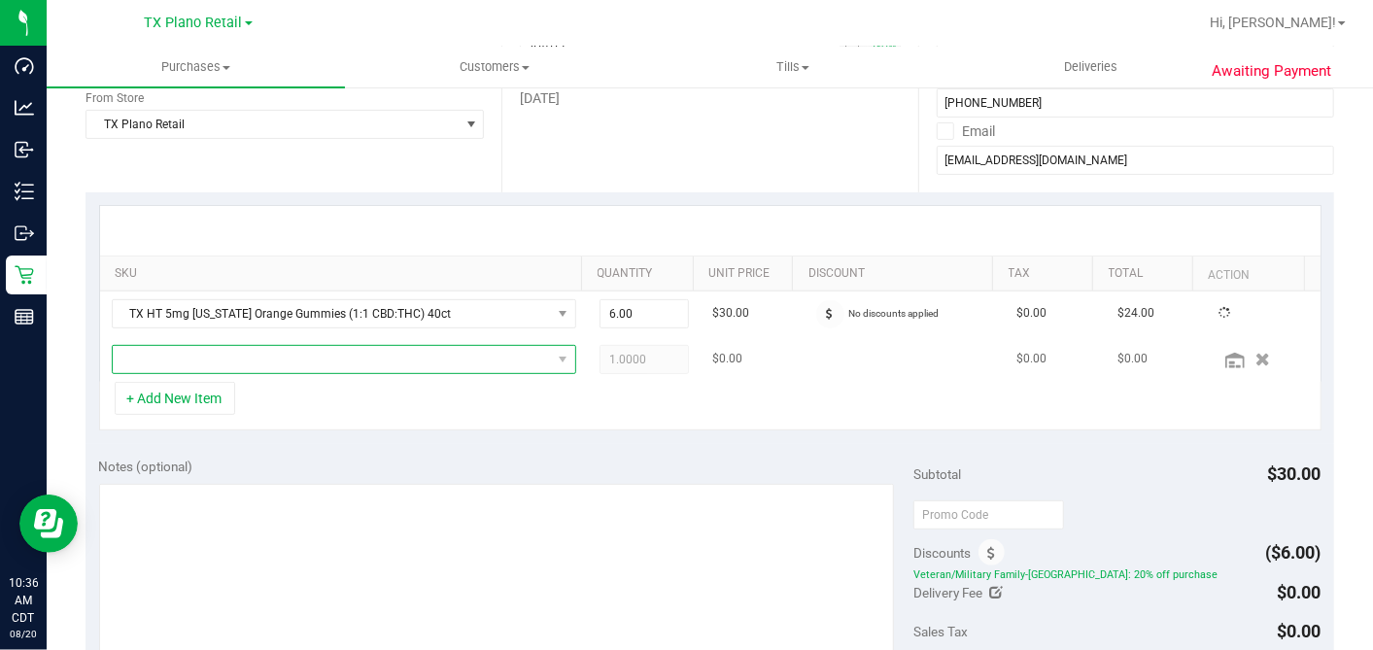
click at [216, 366] on span "NO DATA FOUND" at bounding box center [332, 359] width 438 height 27
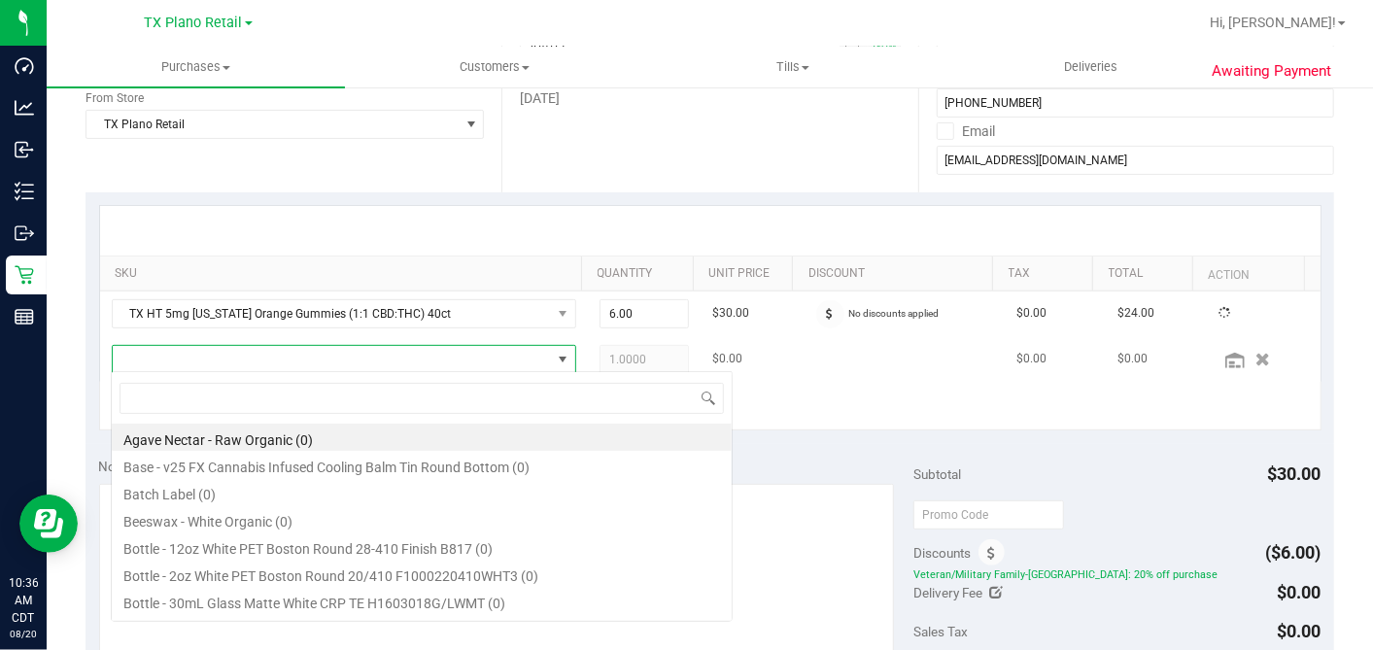
scroll to position [28, 445]
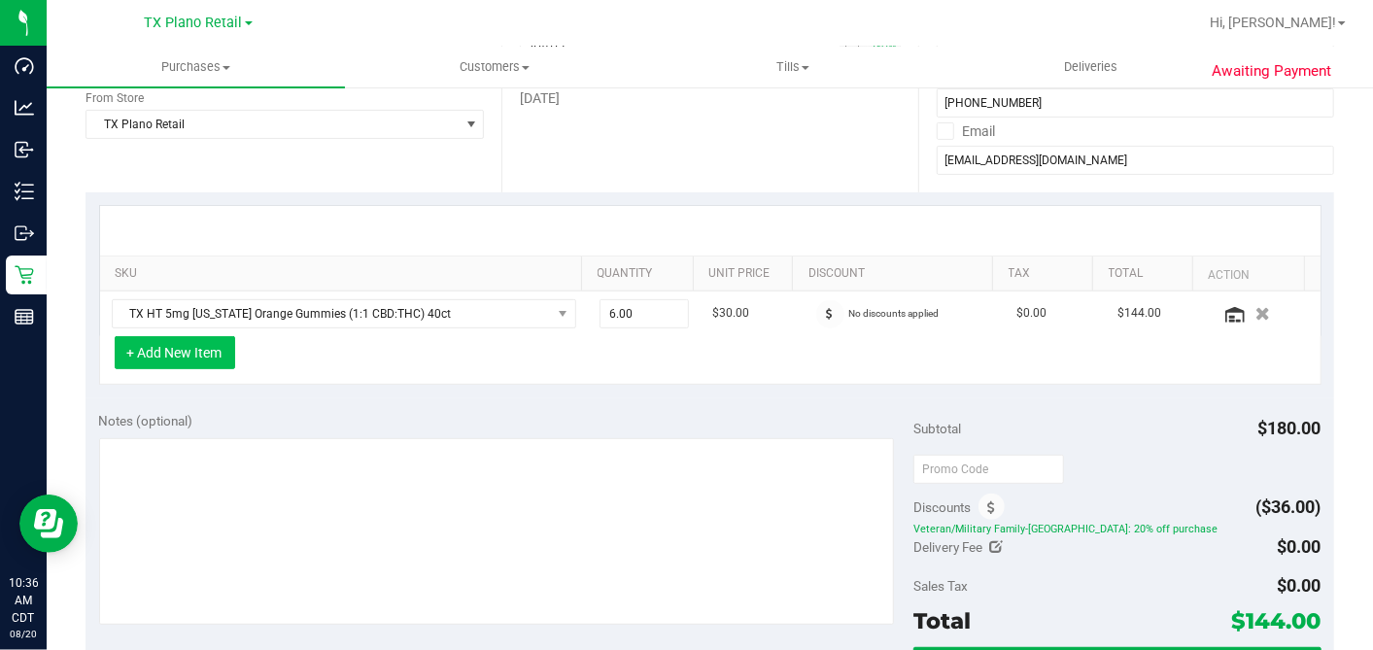
click at [215, 363] on button "+ Add New Item" at bounding box center [175, 352] width 120 height 33
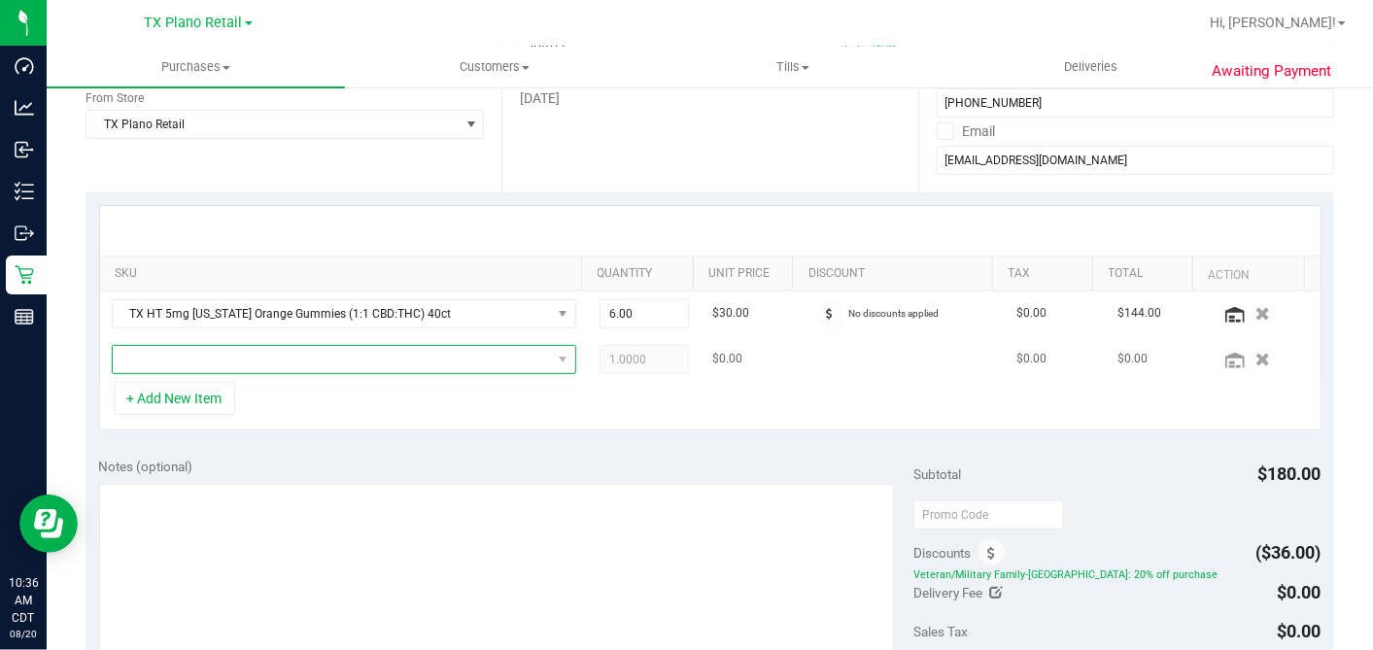
click at [216, 367] on span "NO DATA FOUND" at bounding box center [332, 359] width 438 height 27
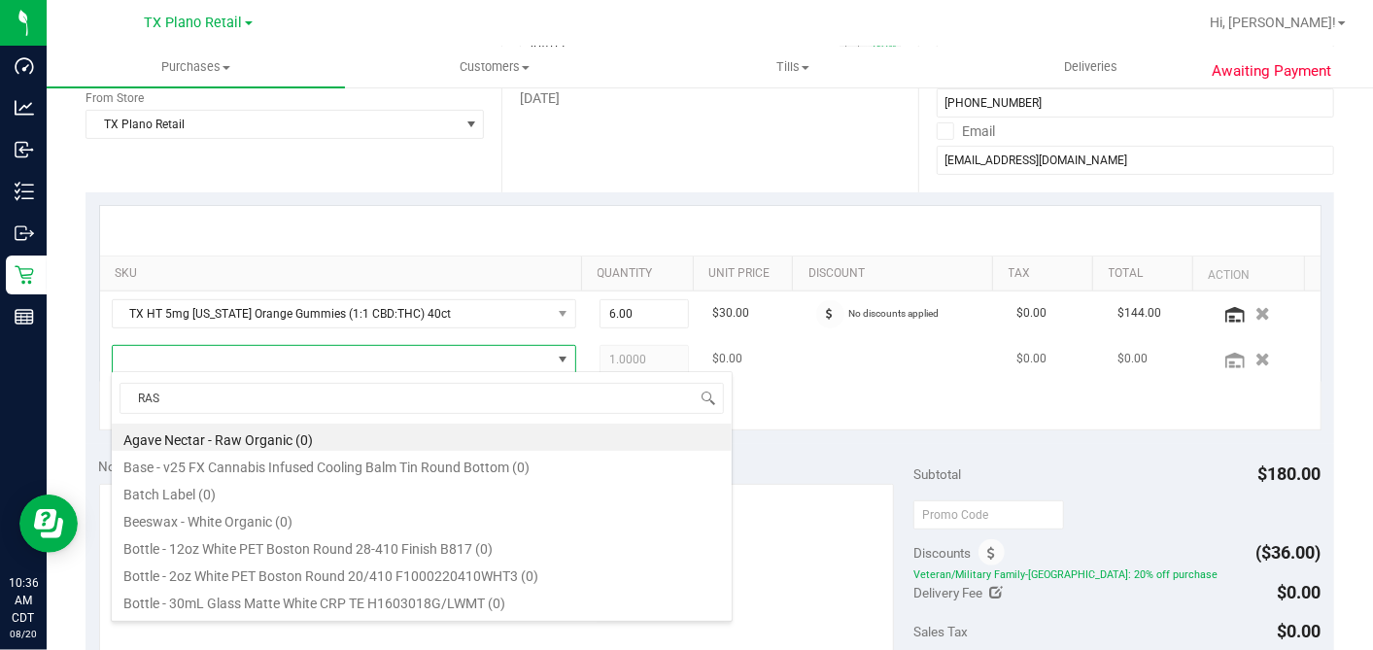
type input "RASP"
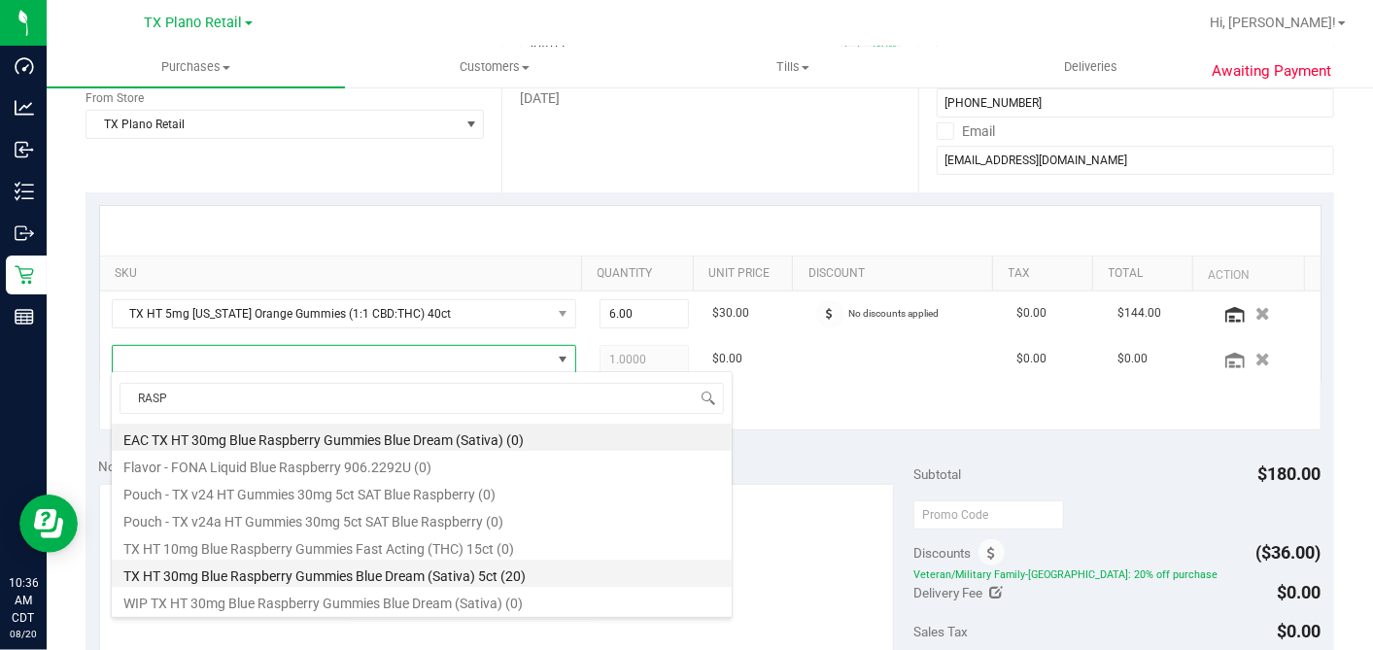
click at [311, 572] on li "TX HT 30mg Blue Raspberry Gummies Blue Dream (Sativa) 5ct (20)" at bounding box center [422, 573] width 620 height 27
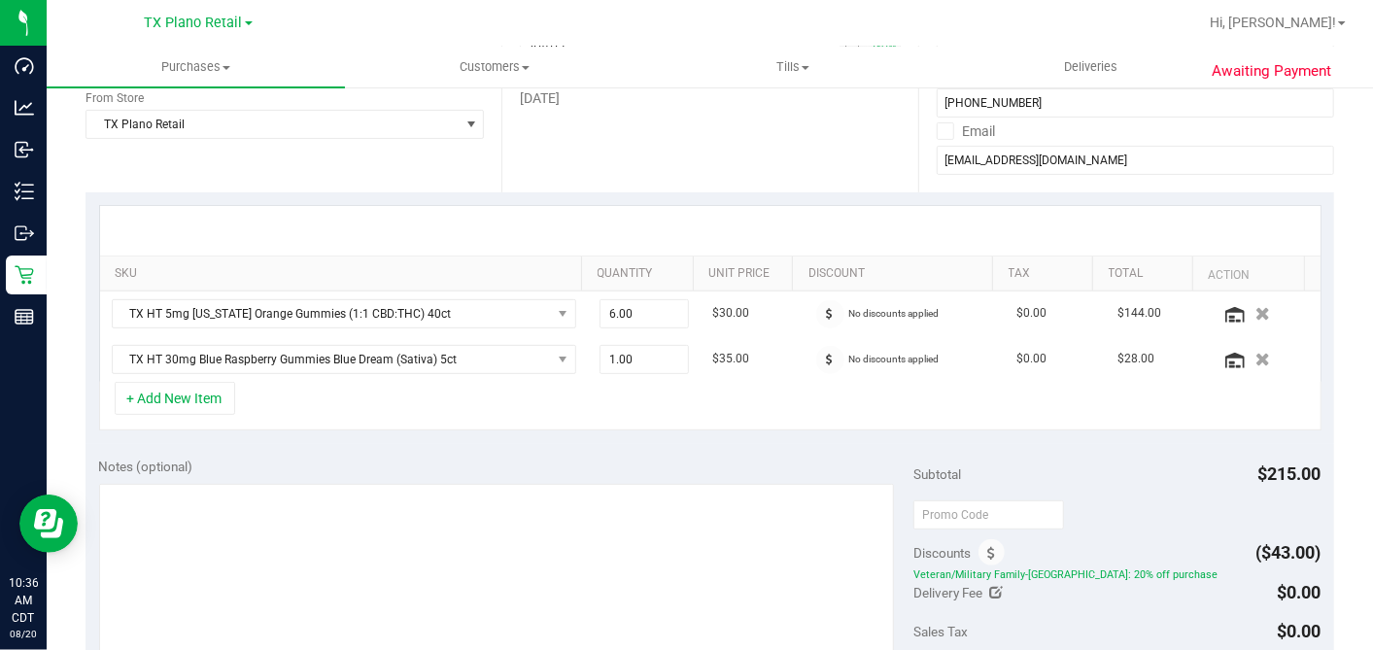
click at [635, 414] on div "+ Add New Item" at bounding box center [710, 406] width 1222 height 49
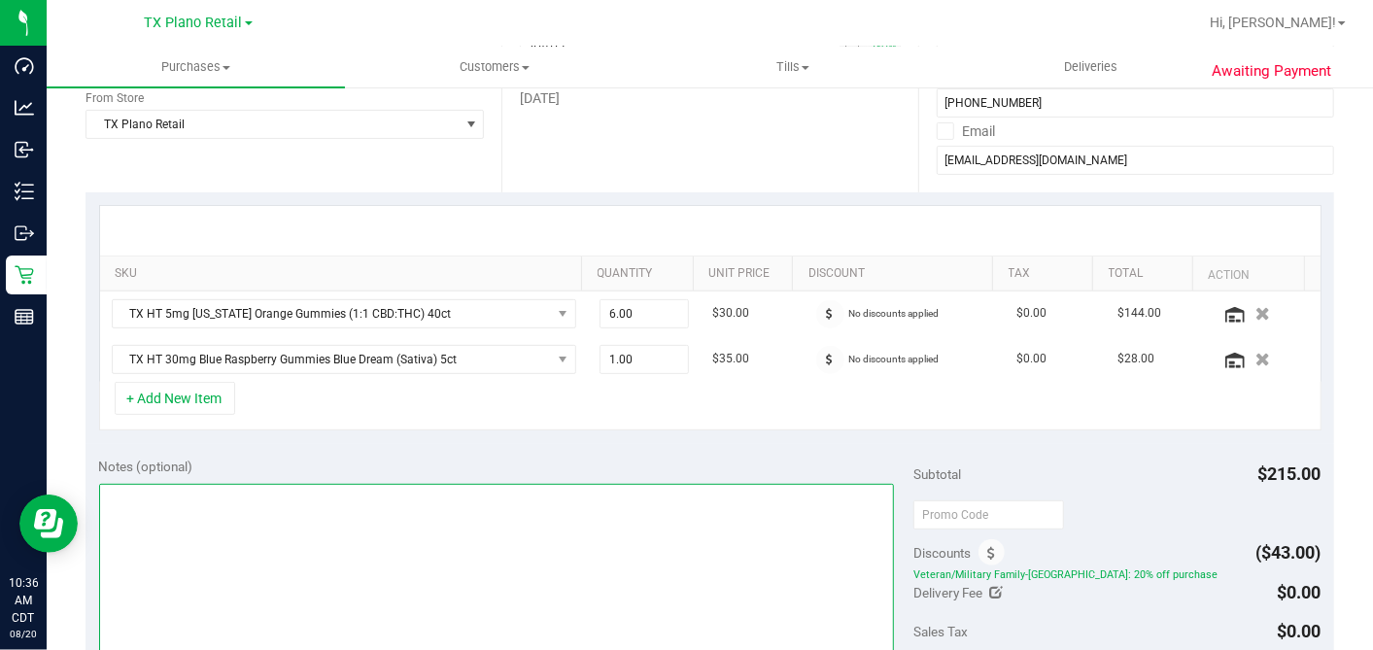
click at [550, 502] on textarea at bounding box center [497, 577] width 796 height 187
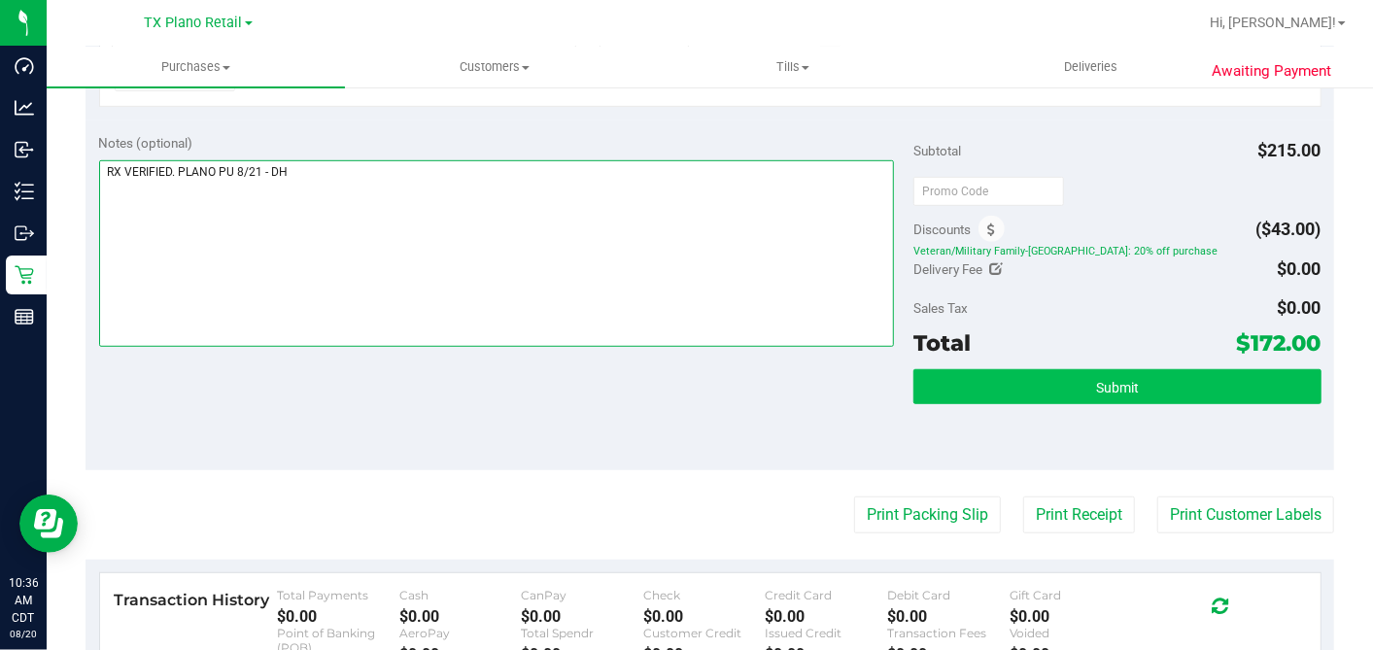
type textarea "RX VERIFIED. PLANO PU 8/21 - DH"
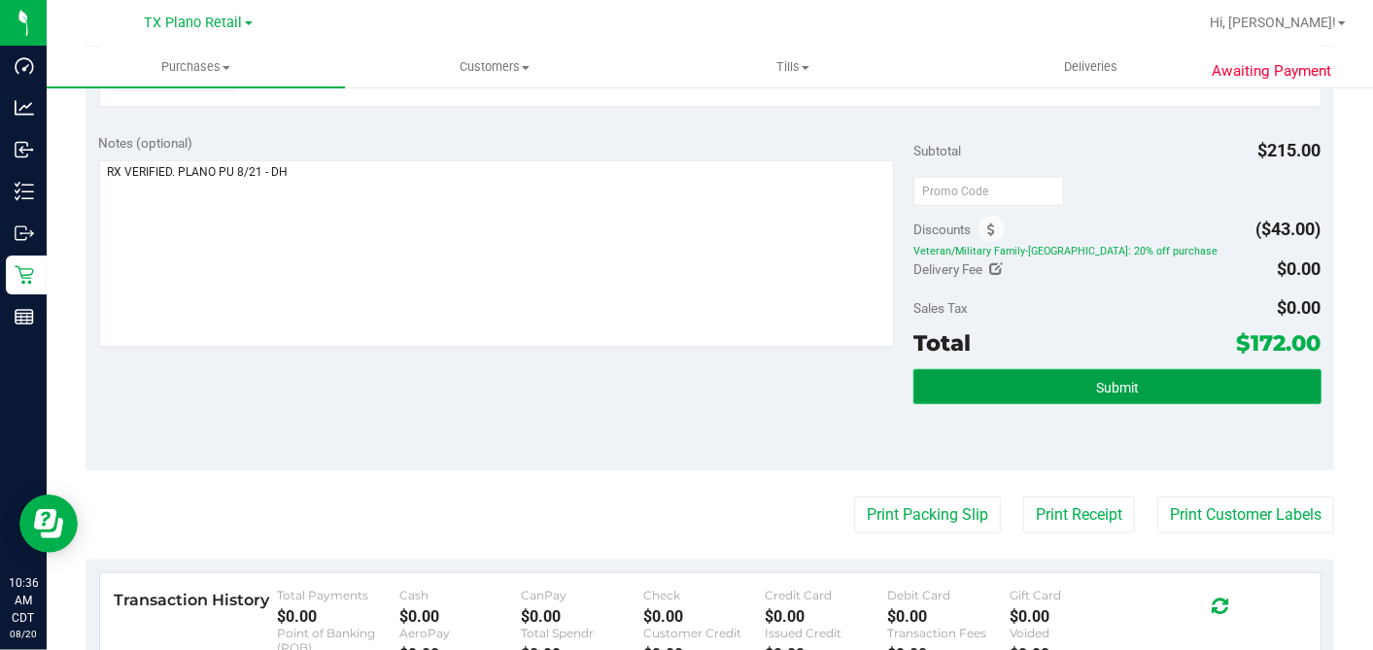
click at [1054, 384] on button "Submit" at bounding box center [1116, 386] width 407 height 35
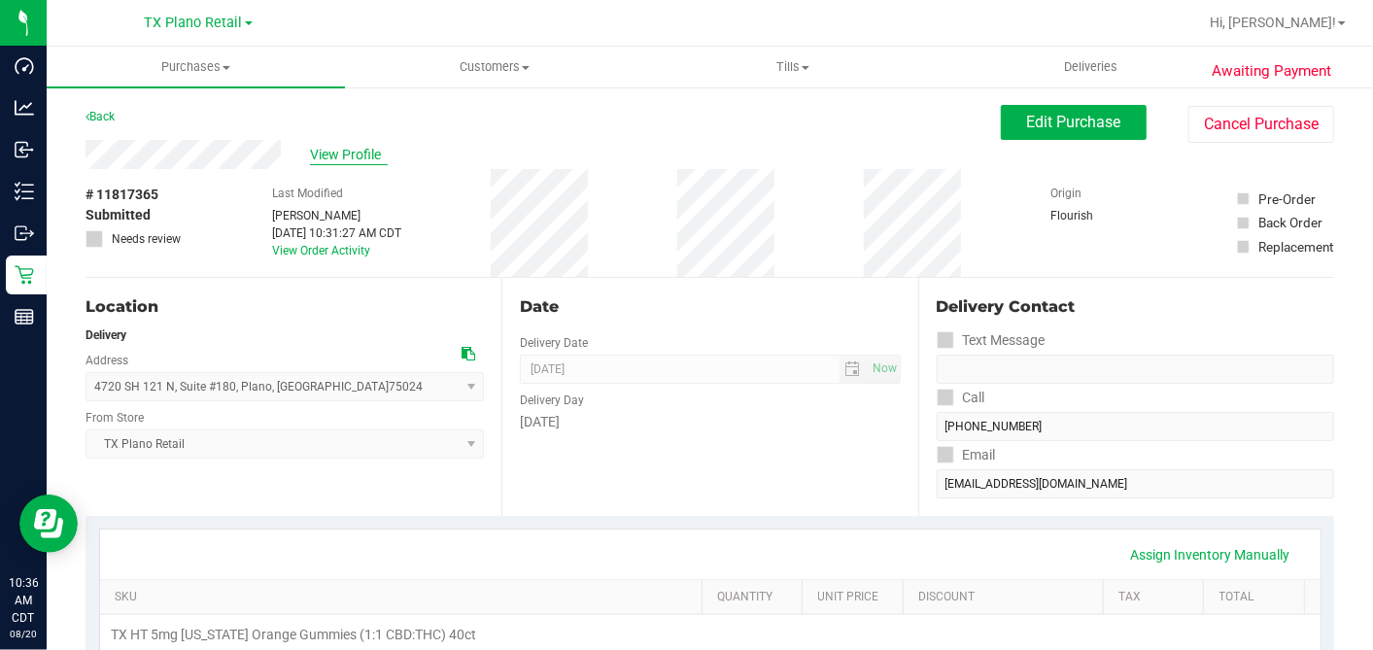
click at [350, 157] on span "View Profile" at bounding box center [349, 155] width 78 height 20
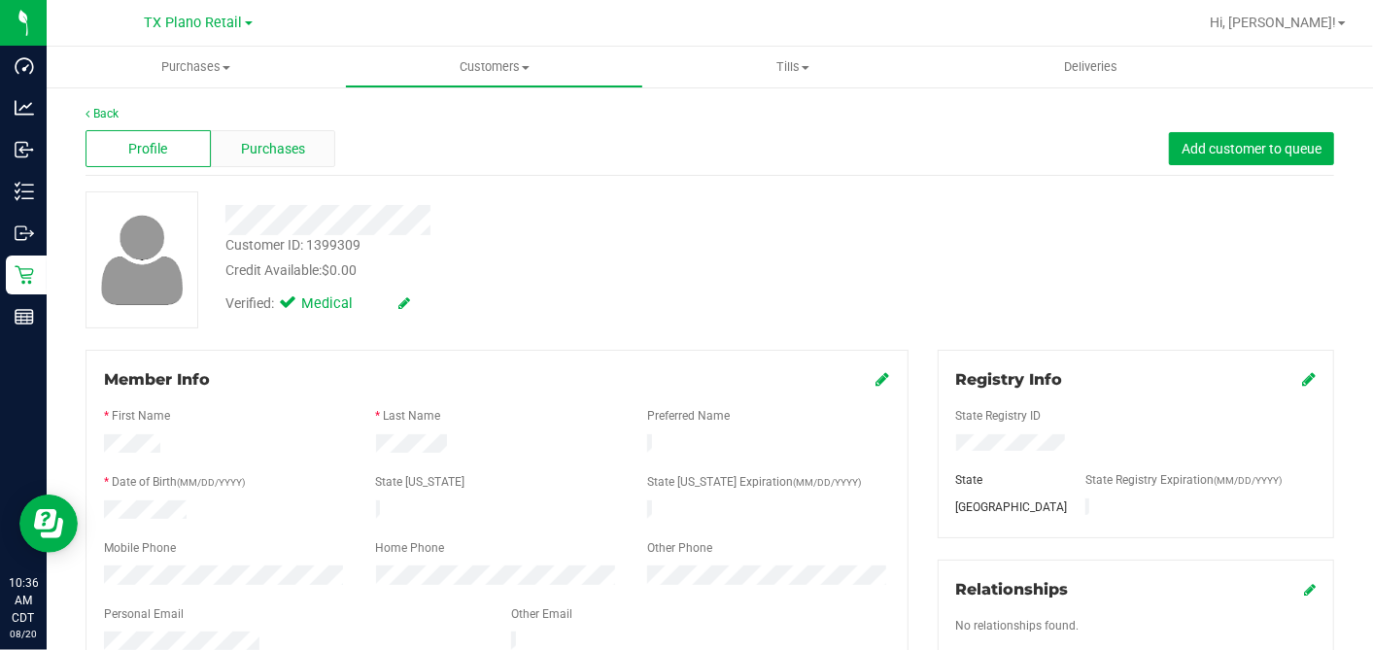
click at [311, 155] on div "Purchases" at bounding box center [273, 148] width 125 height 37
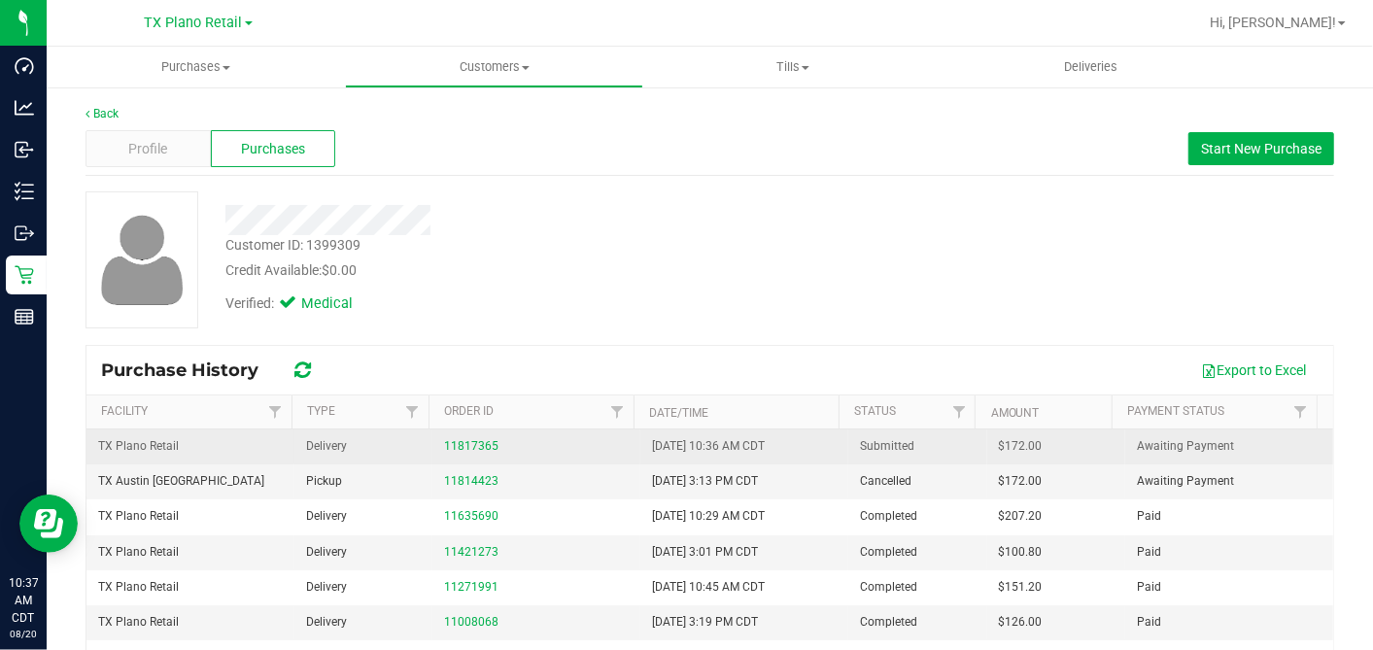
click at [999, 444] on span "$172.00" at bounding box center [1021, 446] width 44 height 18
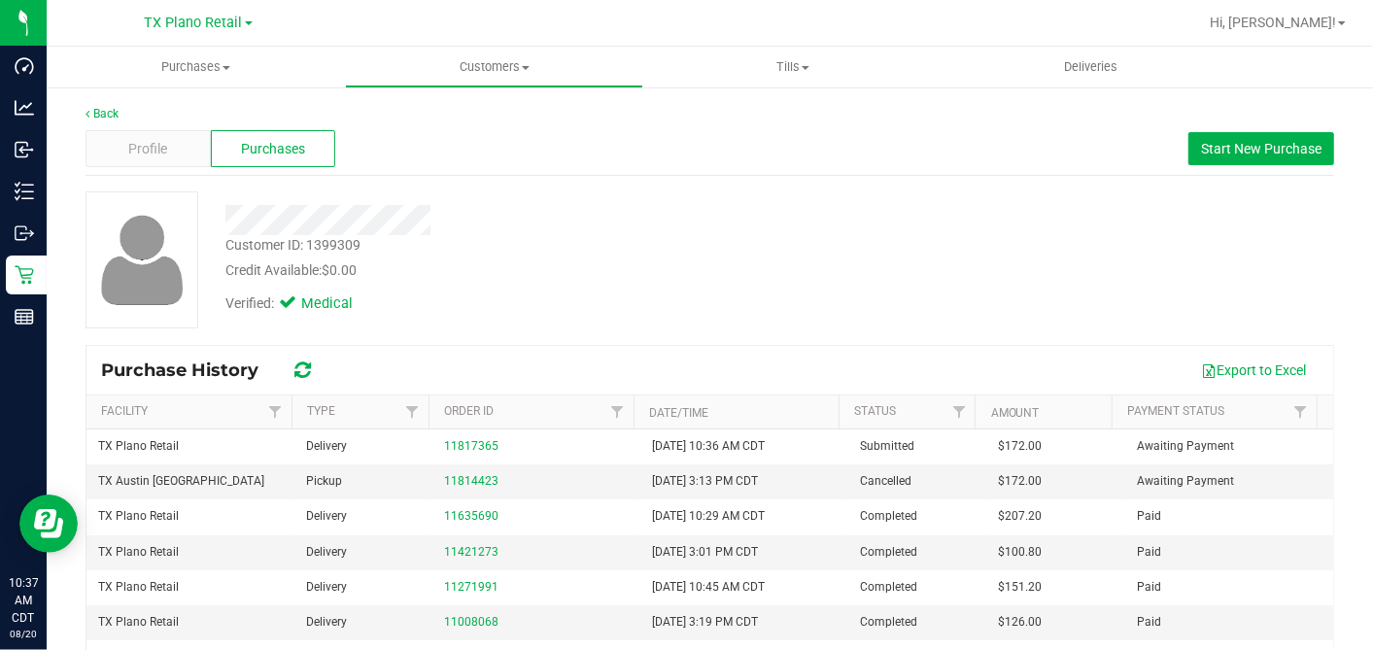
copy span "172.00"
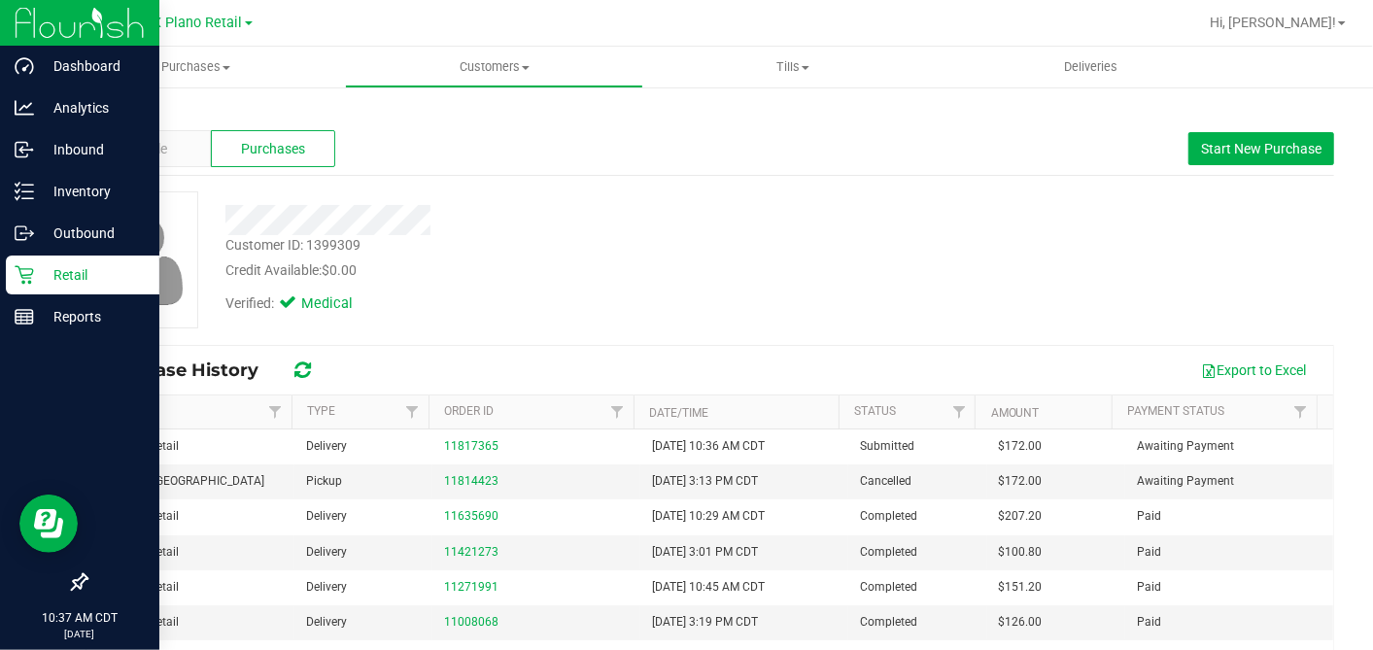
click at [13, 279] on div "Retail" at bounding box center [83, 275] width 154 height 39
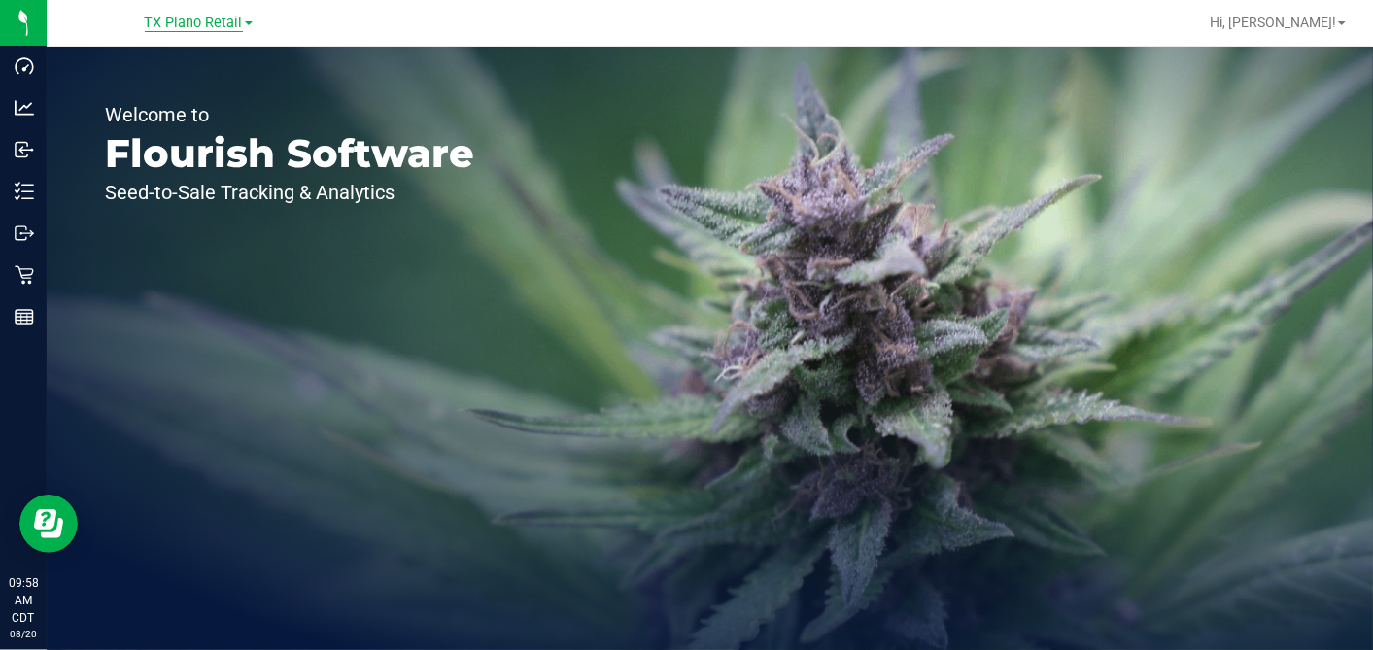
click at [212, 21] on span "TX Plano Retail" at bounding box center [194, 23] width 98 height 17
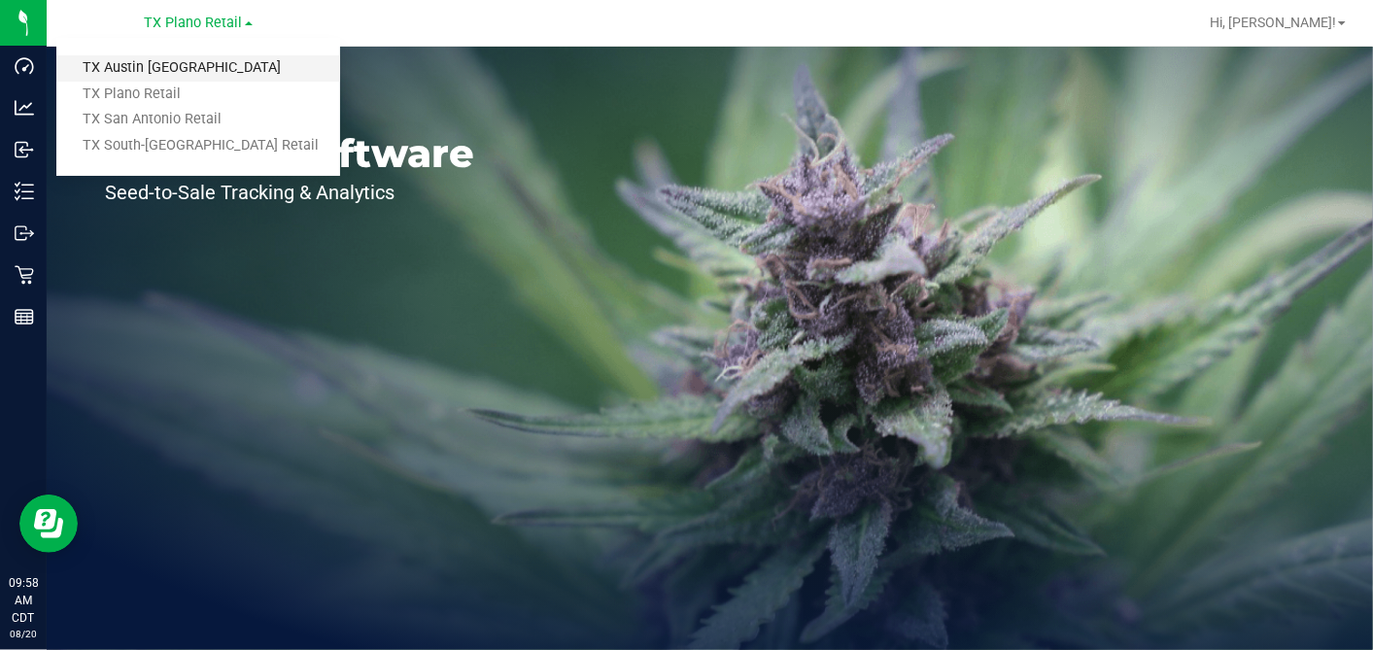
drag, startPoint x: 143, startPoint y: 69, endPoint x: 74, endPoint y: 118, distance: 84.4
click at [143, 69] on link "TX Austin [GEOGRAPHIC_DATA]" at bounding box center [198, 68] width 284 height 26
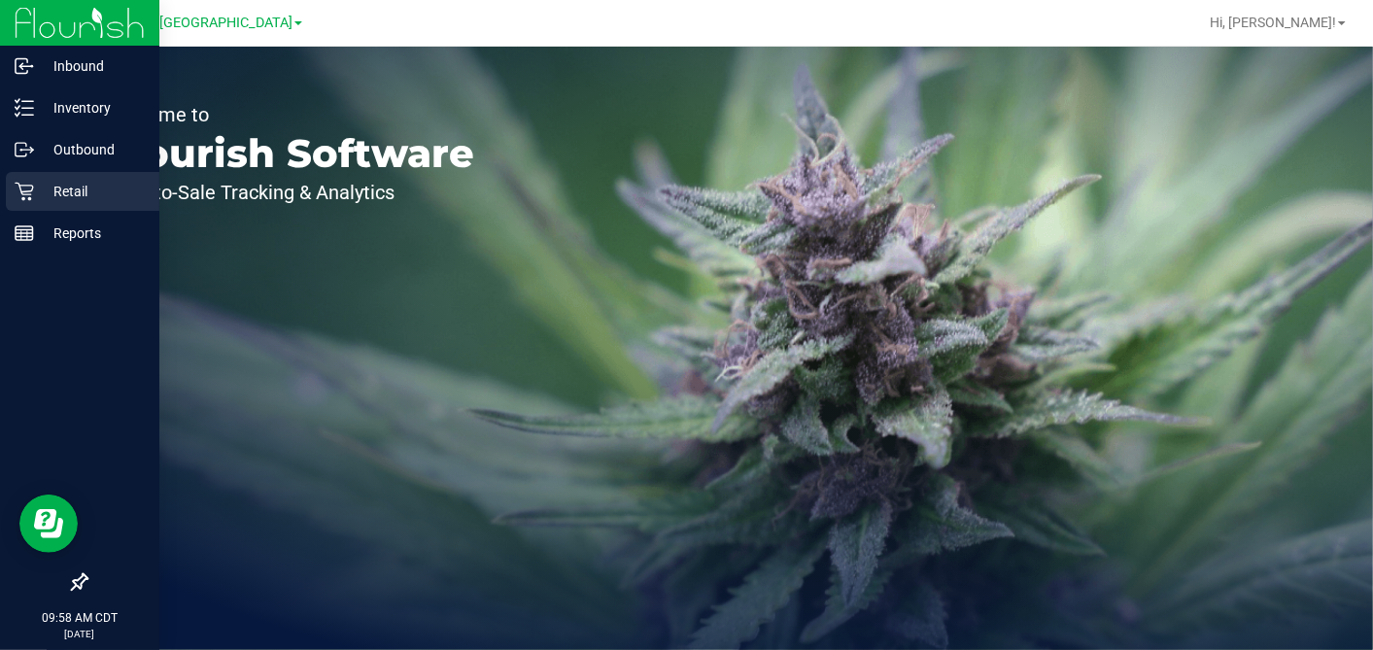
drag, startPoint x: 25, startPoint y: 186, endPoint x: 35, endPoint y: 185, distance: 9.8
click at [27, 186] on icon at bounding box center [24, 192] width 18 height 18
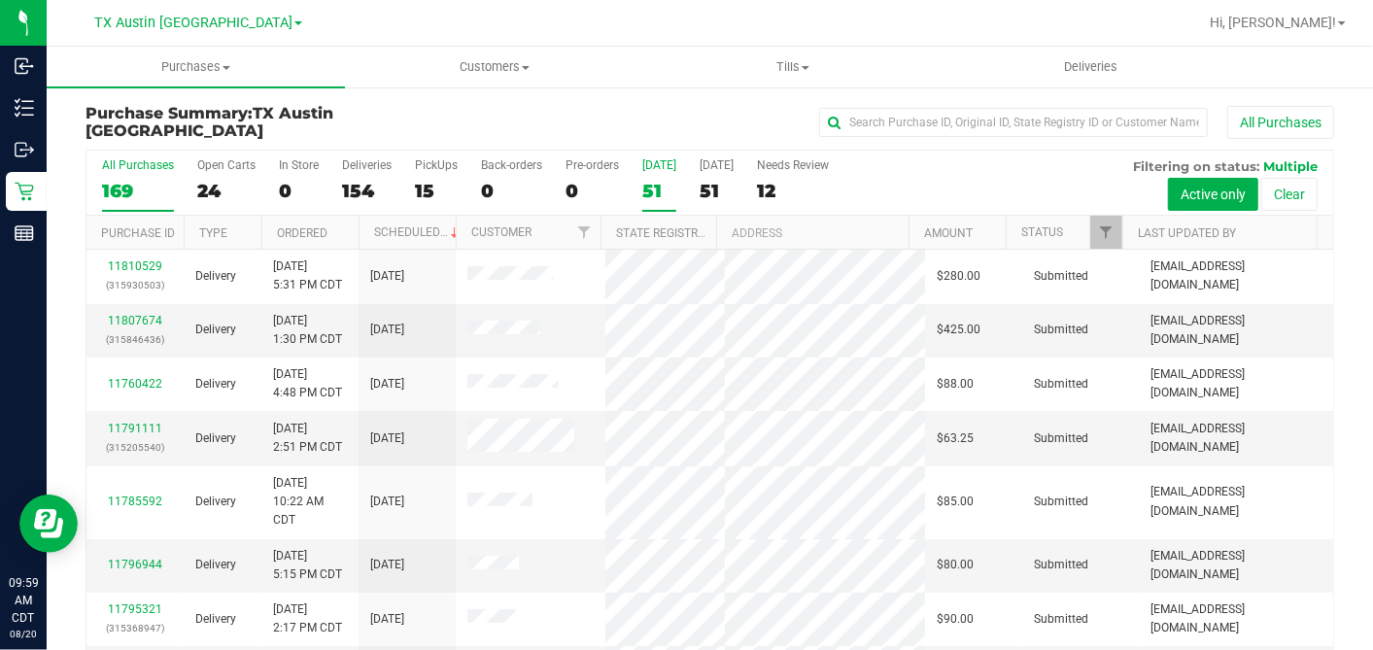
click at [663, 189] on div "51" at bounding box center [659, 191] width 34 height 22
click at [0, 0] on input "Today 51" at bounding box center [0, 0] width 0 height 0
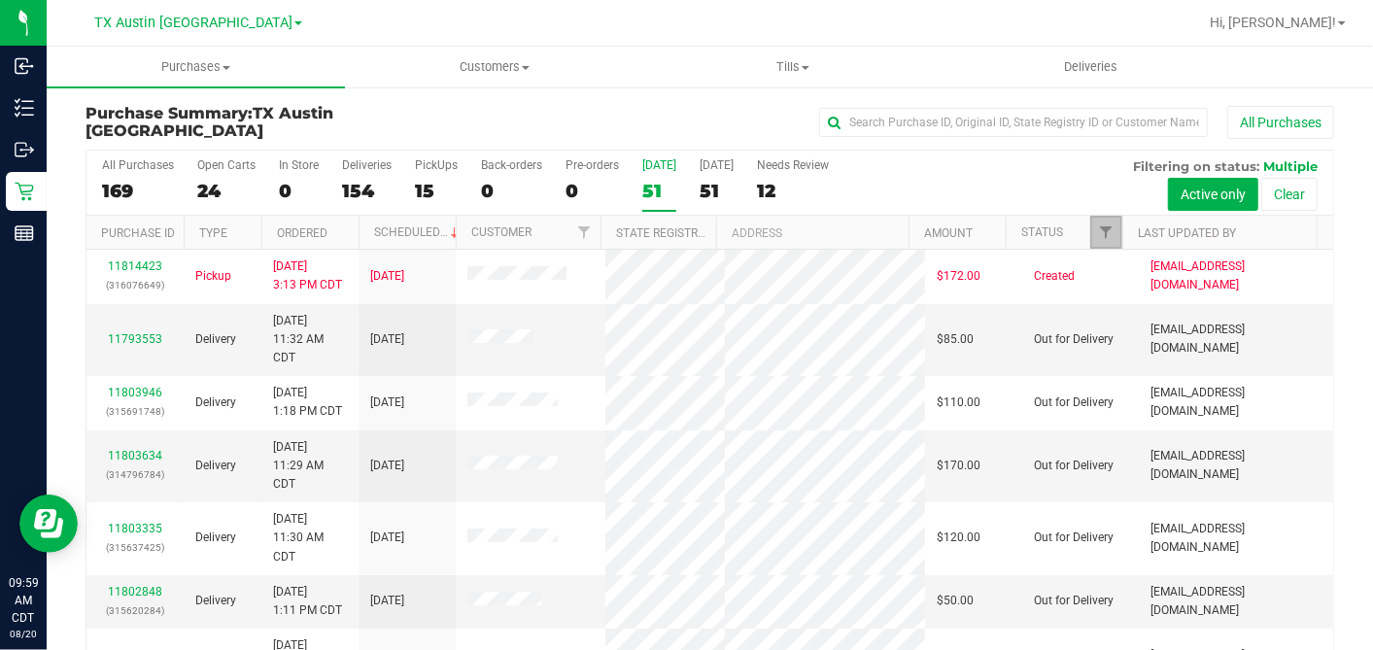
drag, startPoint x: 1084, startPoint y: 230, endPoint x: 1084, endPoint y: 240, distance: 9.8
click at [1098, 230] on span "Filter" at bounding box center [1106, 232] width 16 height 16
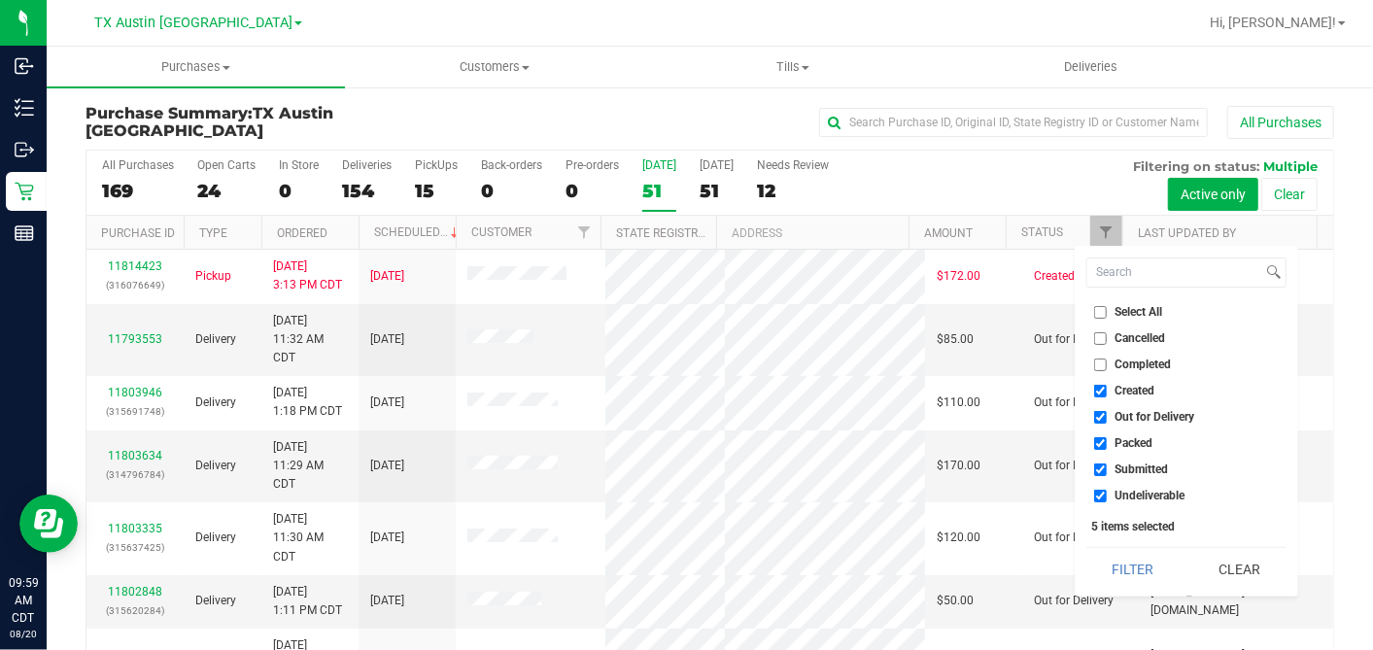
click at [1100, 315] on input "Select All" at bounding box center [1100, 312] width 13 height 13
checkbox input "true"
click at [1100, 315] on input "Select All" at bounding box center [1100, 312] width 13 height 13
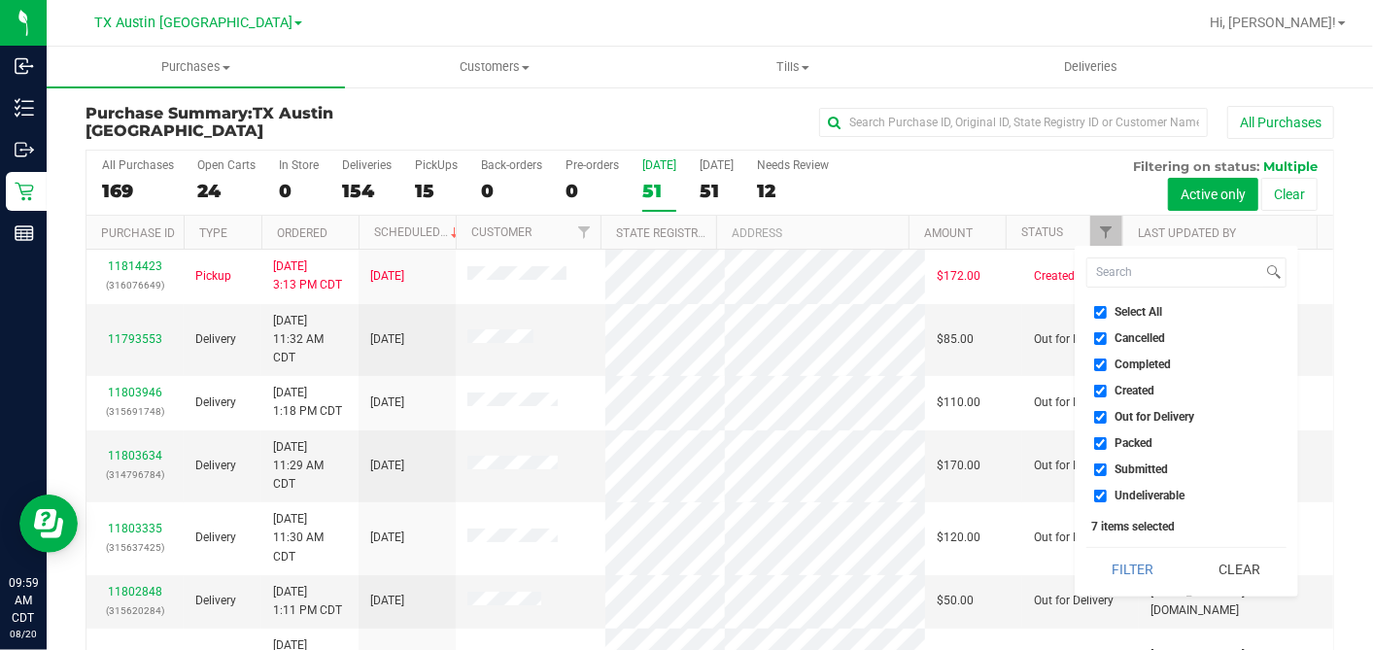
checkbox input "false"
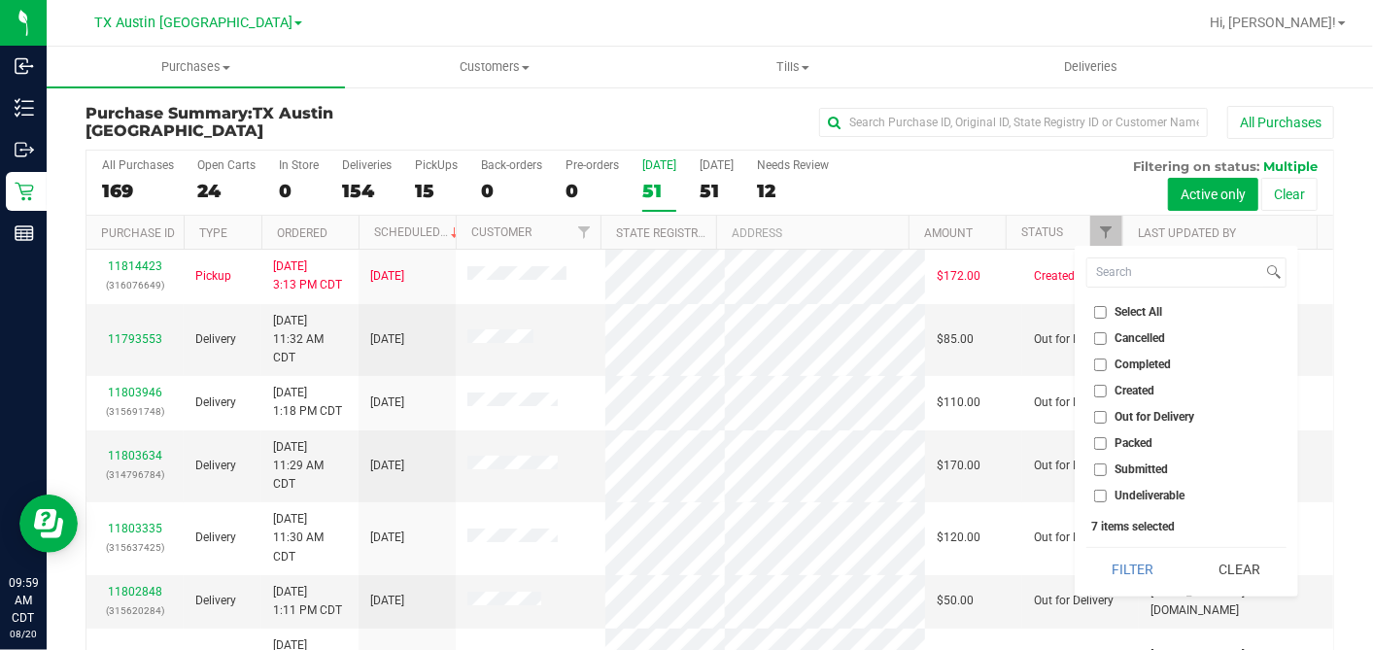
checkbox input "false"
click at [1094, 394] on input "Created" at bounding box center [1100, 391] width 13 height 13
checkbox input "true"
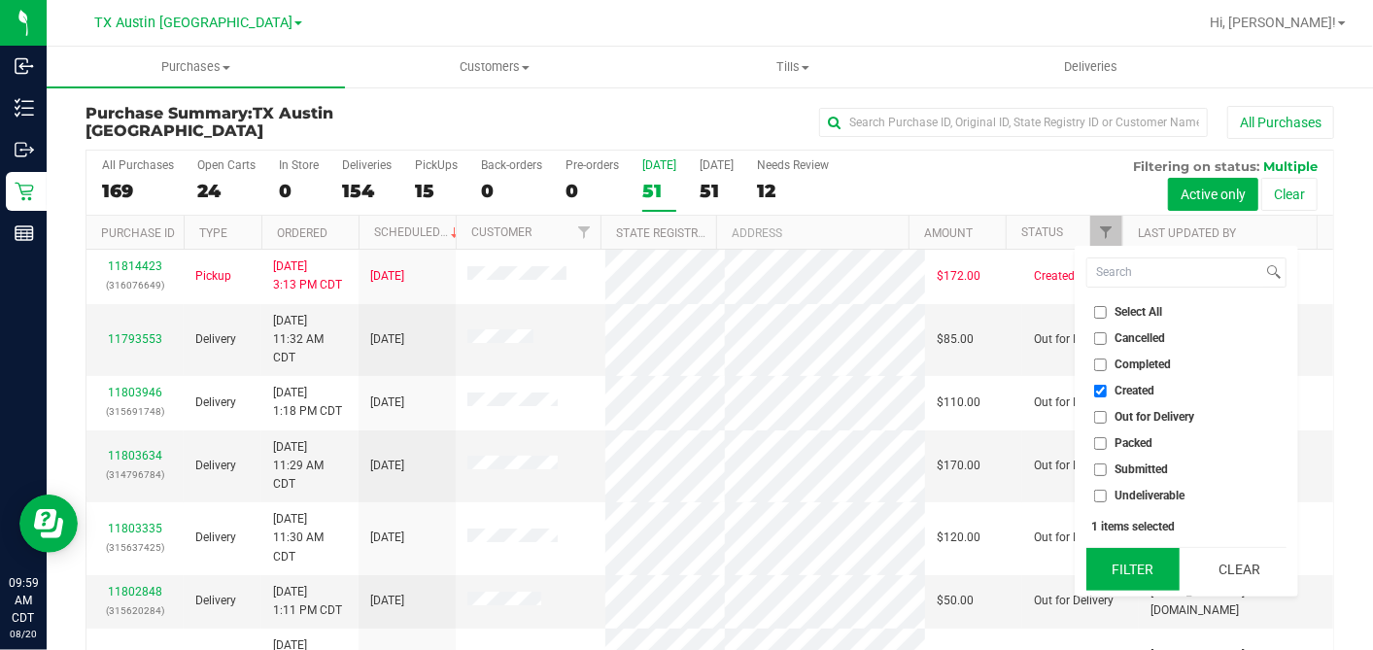
click at [1121, 557] on button "Filter" at bounding box center [1132, 569] width 93 height 43
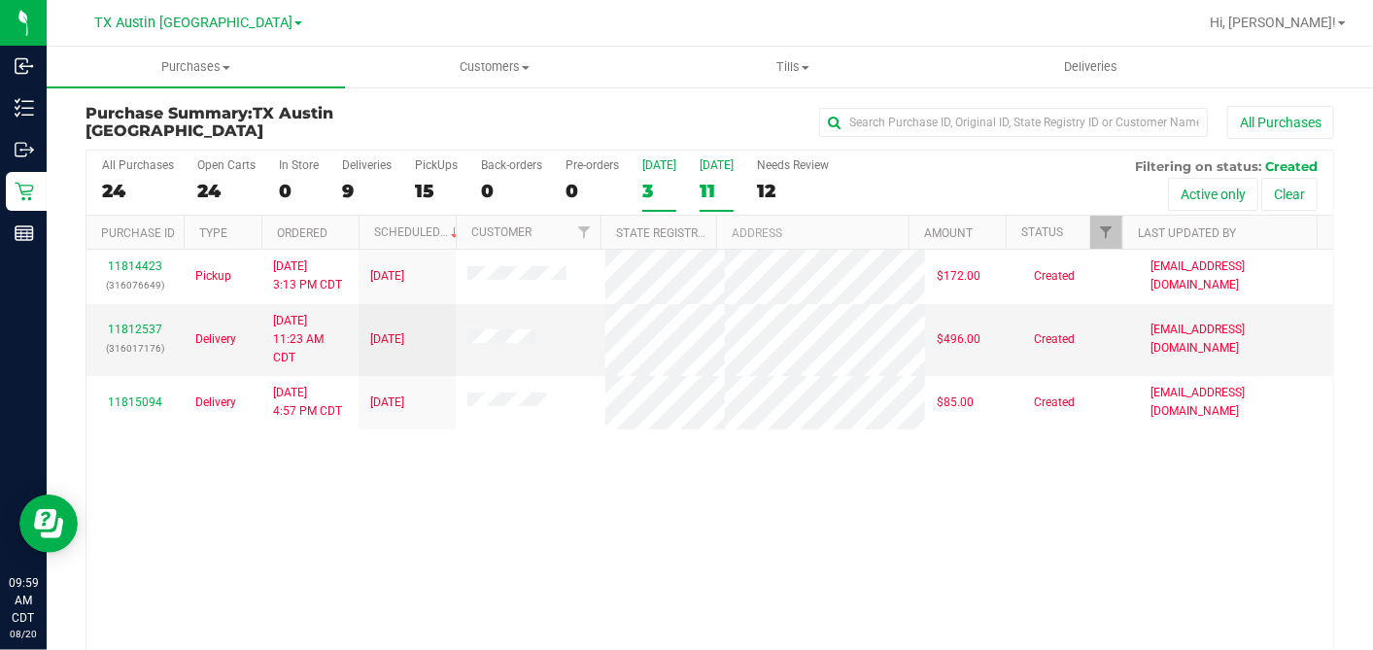
click at [716, 180] on div "11" at bounding box center [717, 191] width 34 height 22
click at [0, 0] on input "Tomorrow 11" at bounding box center [0, 0] width 0 height 0
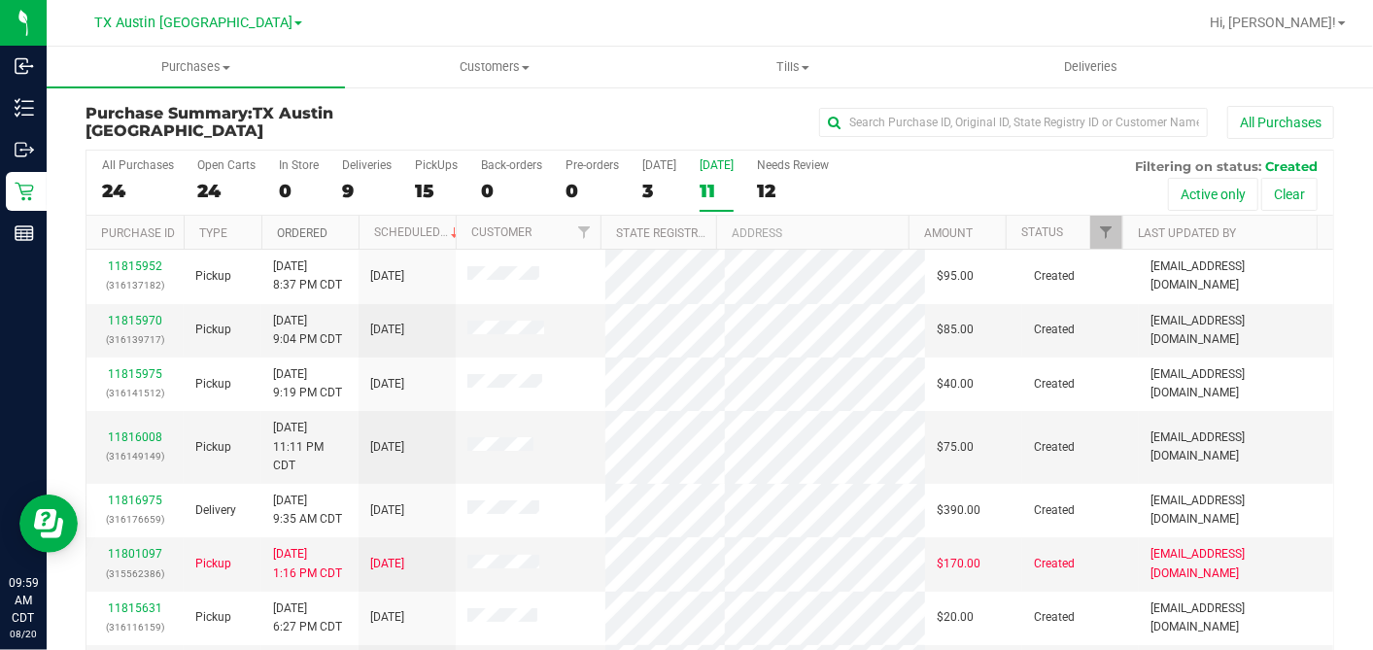
click at [325, 232] on link "Ordered" at bounding box center [302, 233] width 51 height 14
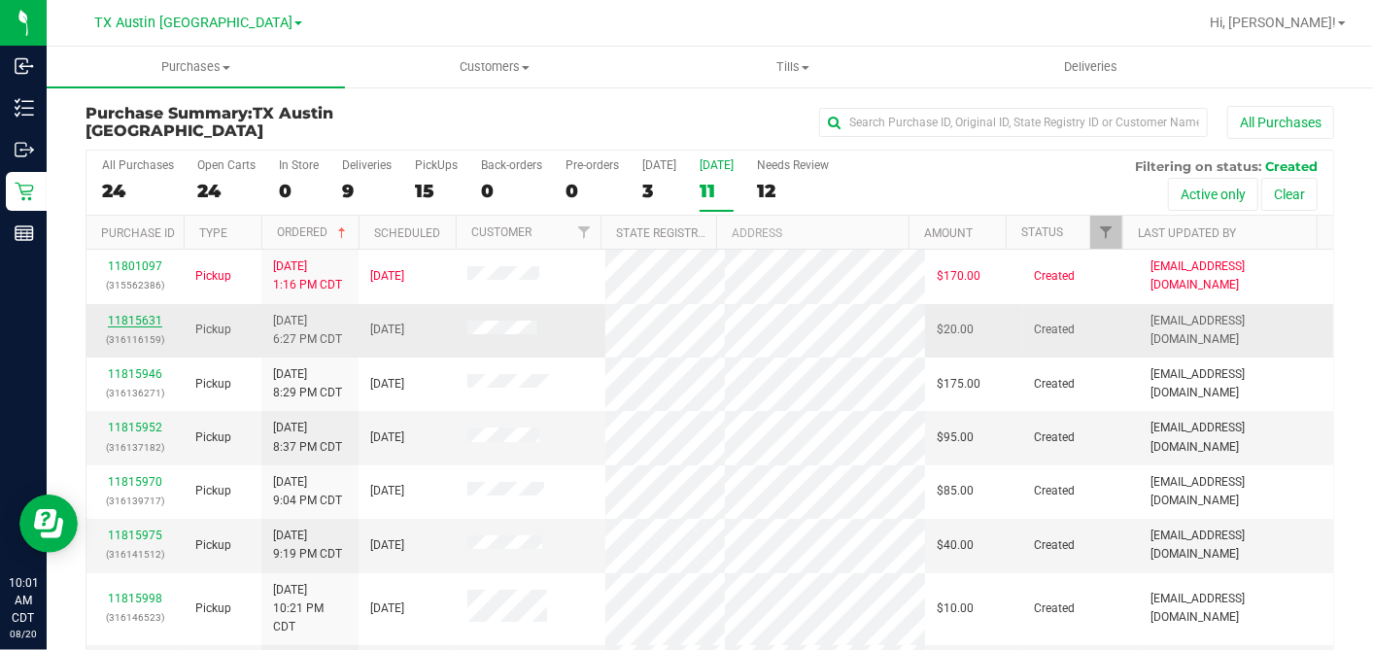
click at [146, 327] on link "11815631" at bounding box center [135, 321] width 54 height 14
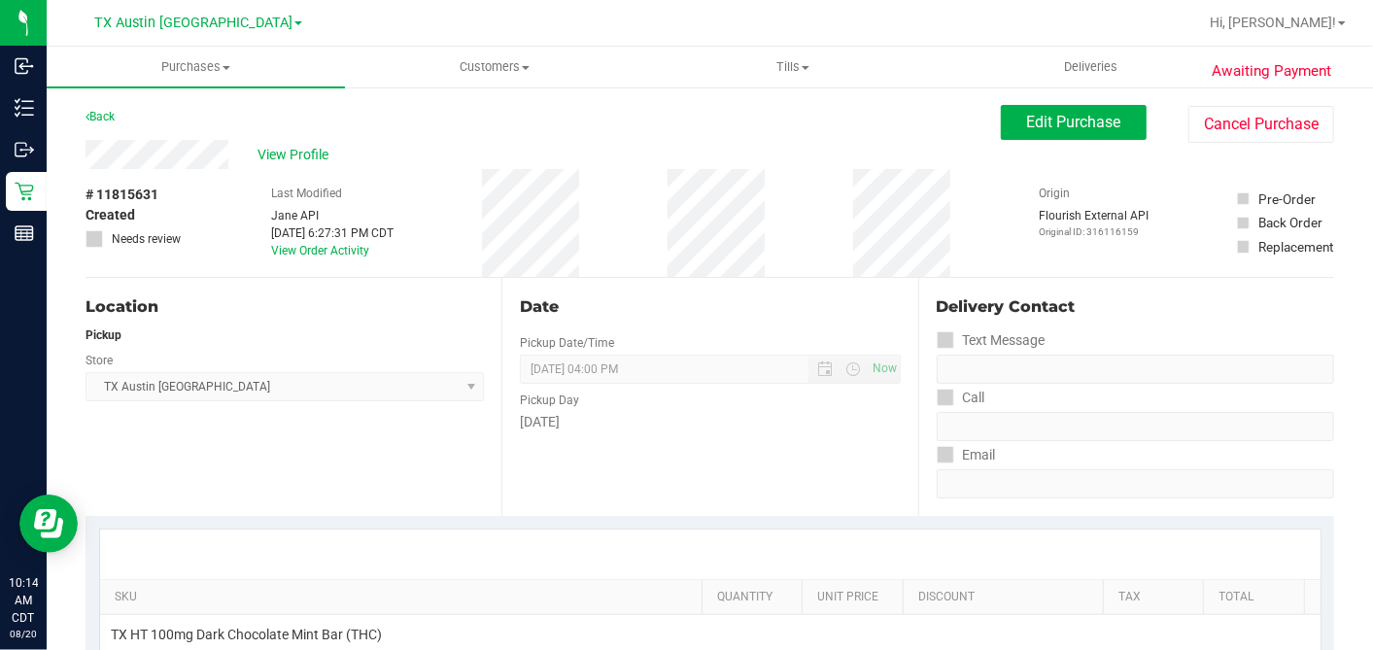
click at [211, 185] on div "# 11815631 Created Needs review Last Modified Jane API Aug 19, 2025 6:27:31 PM …" at bounding box center [710, 223] width 1249 height 108
click at [289, 156] on span "View Profile" at bounding box center [297, 155] width 78 height 20
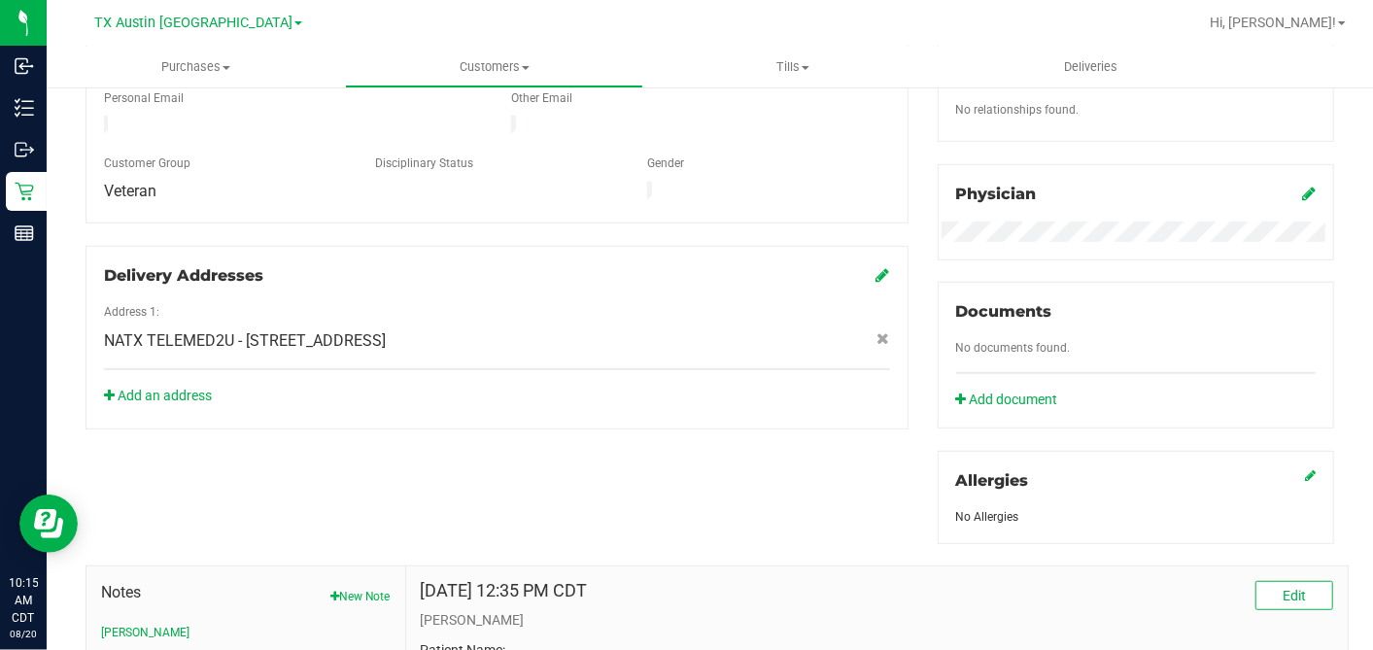
scroll to position [803, 0]
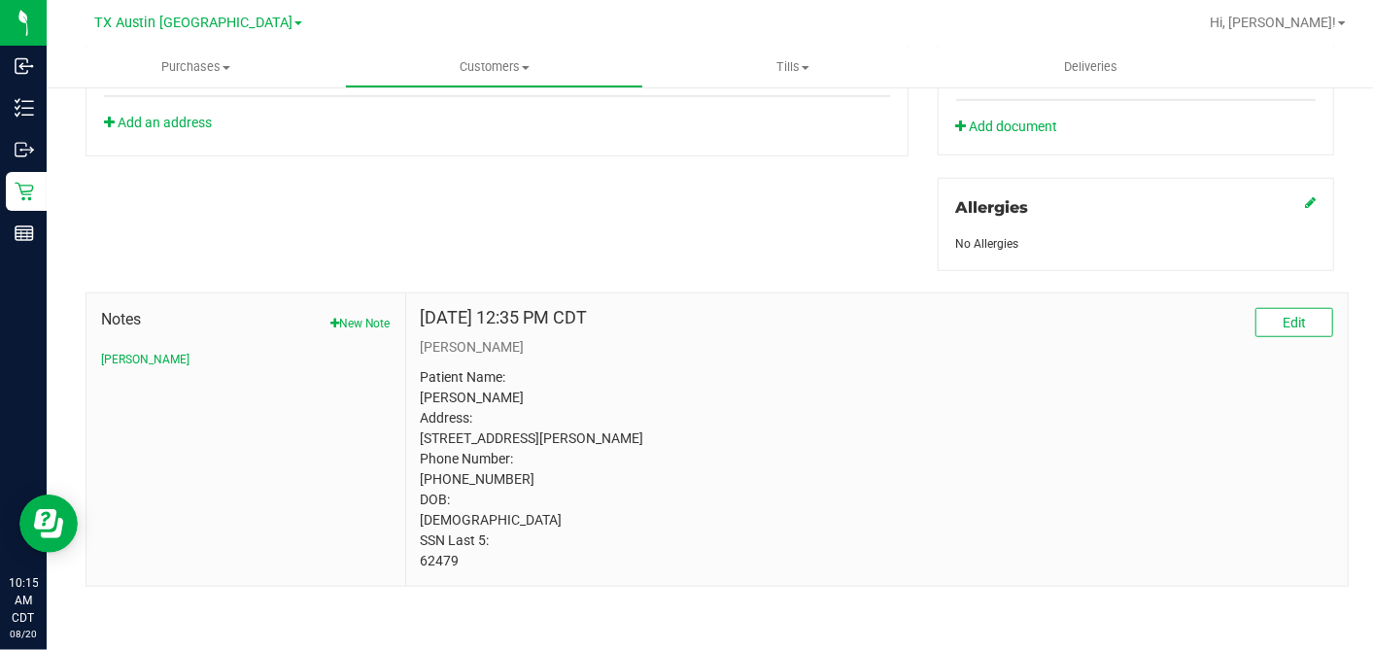
click at [432, 561] on p "Patient Name: Robert H Vehon Address: 3905 Cordova Dr Austin, TX, 78759 Phone N…" at bounding box center [877, 469] width 912 height 204
copy p "62479"
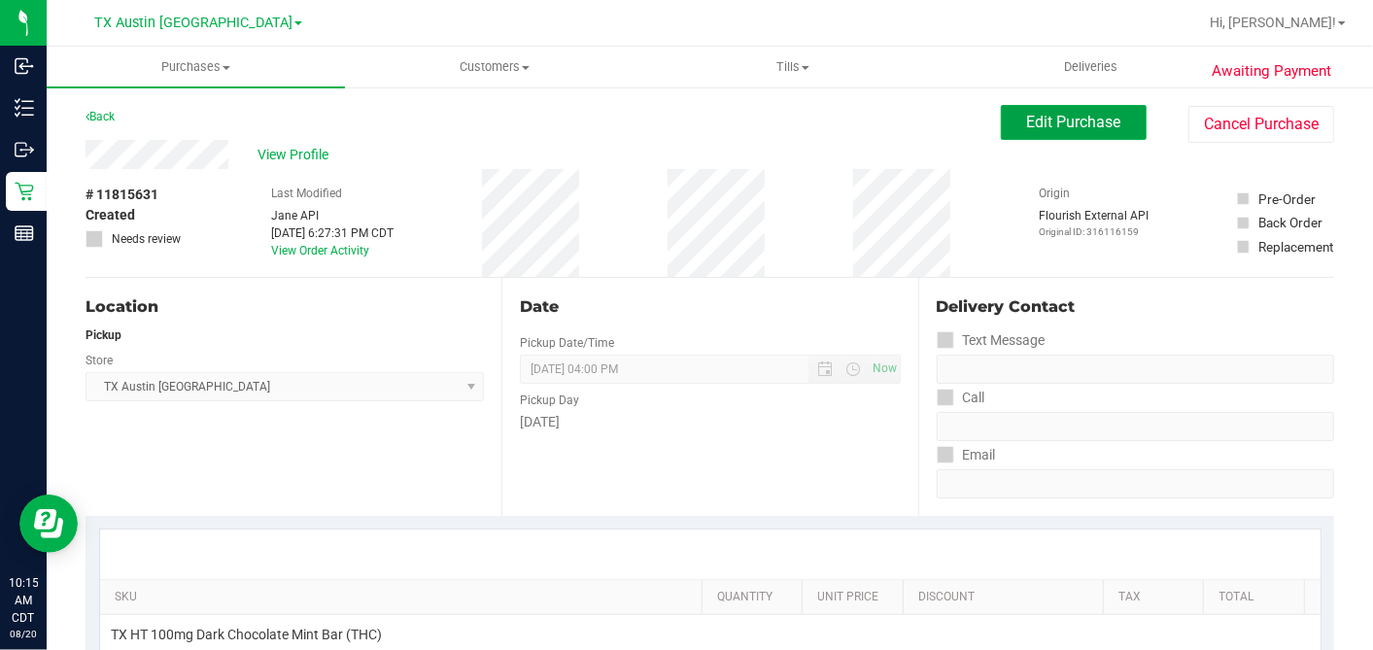
drag, startPoint x: 1011, startPoint y: 127, endPoint x: 894, endPoint y: 151, distance: 118.9
click at [1027, 127] on span "Edit Purchase" at bounding box center [1074, 122] width 94 height 18
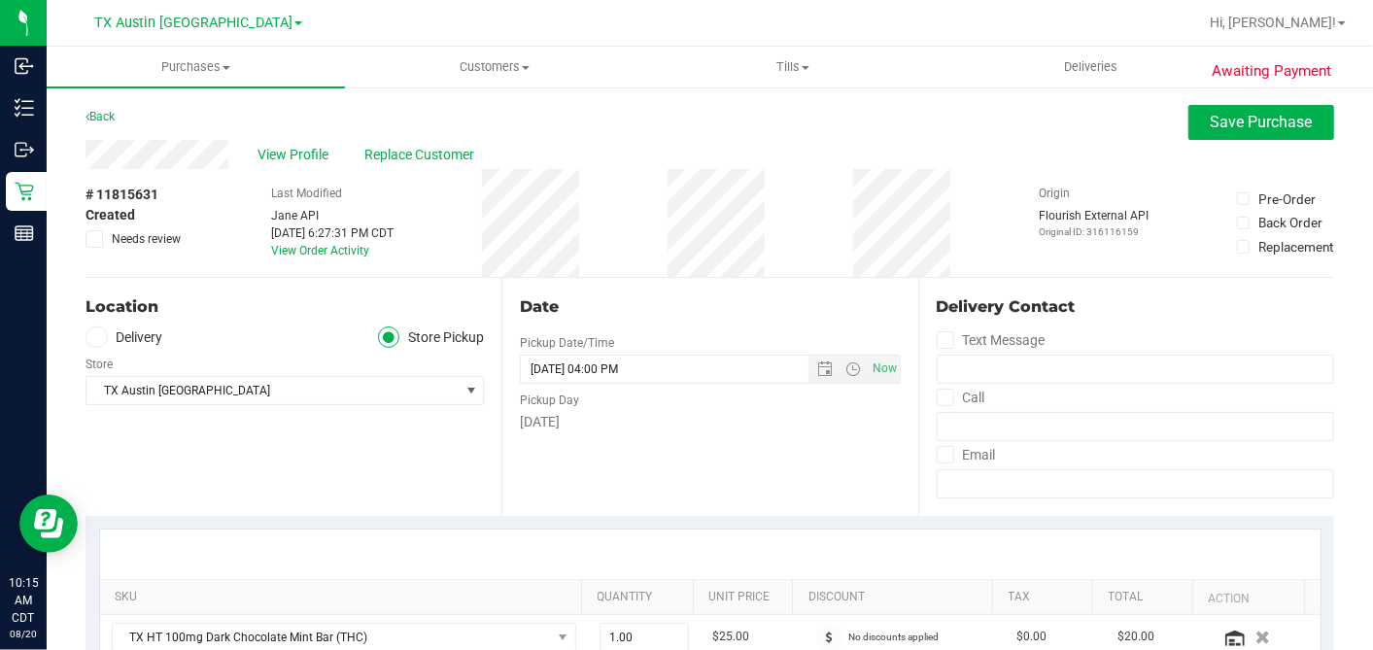
click at [99, 337] on icon at bounding box center [96, 337] width 12 height 0
click at [0, 0] on input "Delivery" at bounding box center [0, 0] width 0 height 0
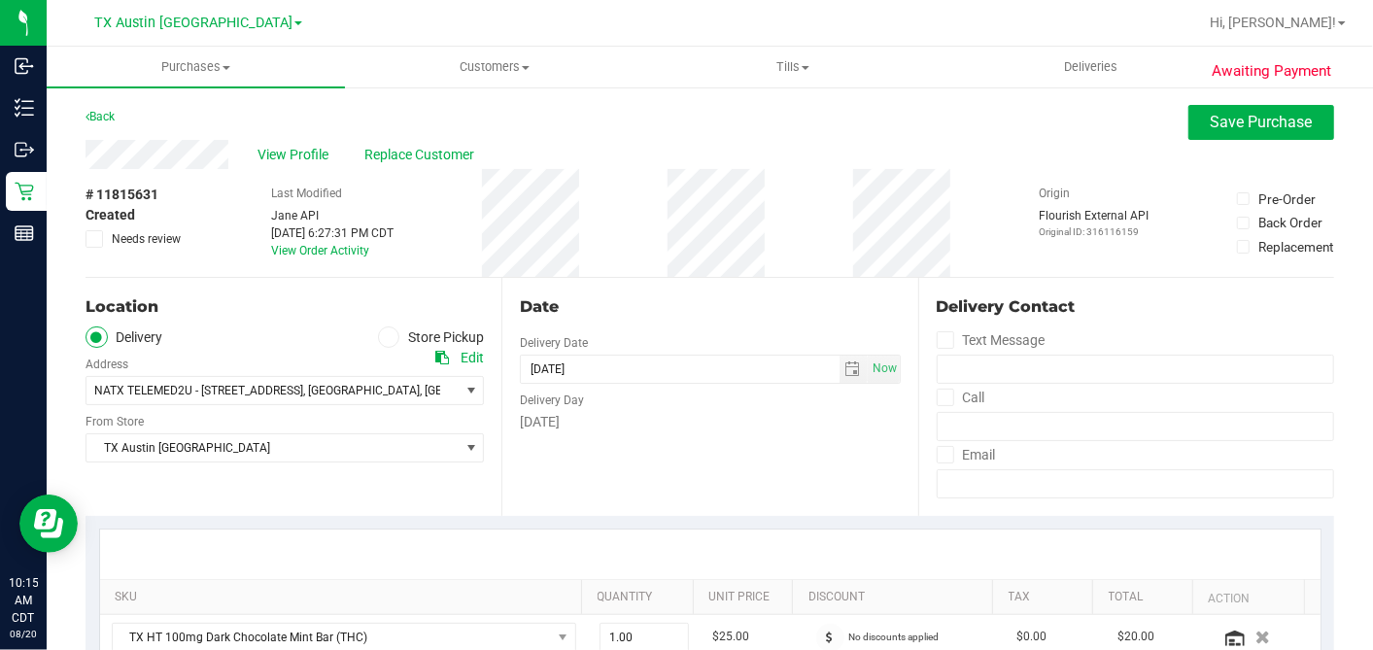
click at [616, 447] on div "Date Delivery Date 08/21/2025 Now 08/21/2025 04:00 PM Now Delivery Day Thursday" at bounding box center [709, 397] width 416 height 238
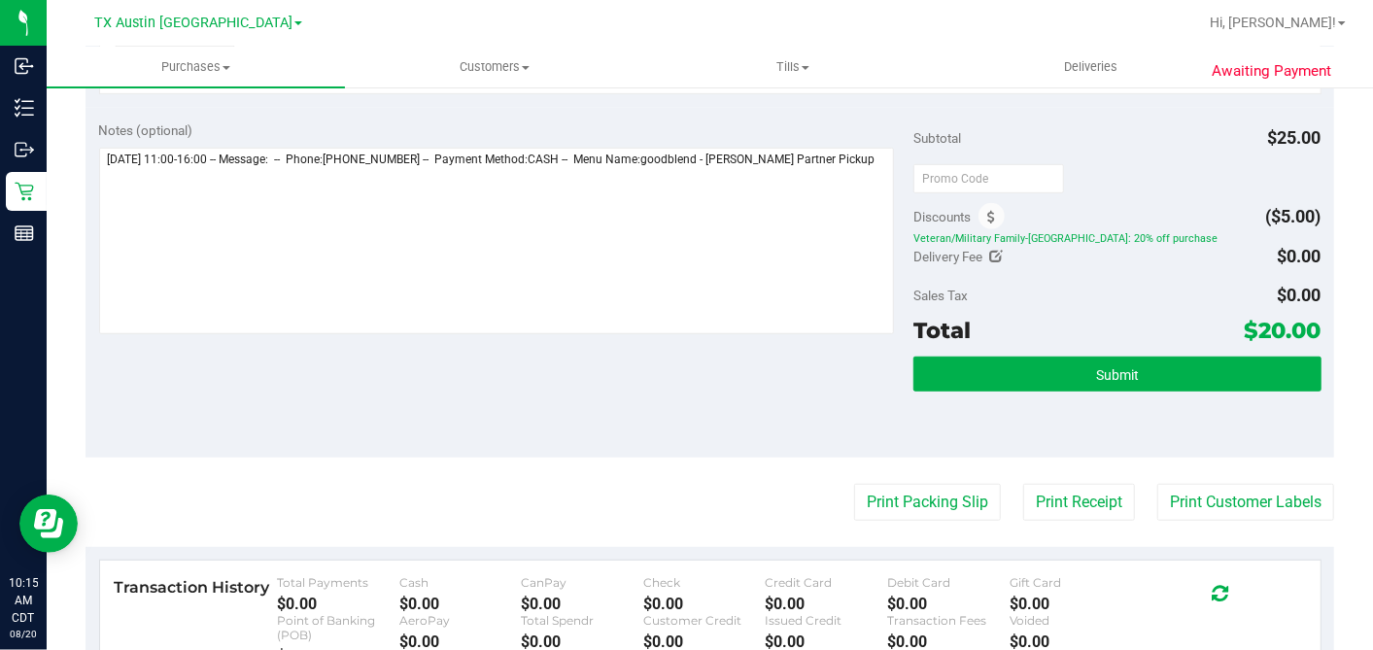
scroll to position [647, 0]
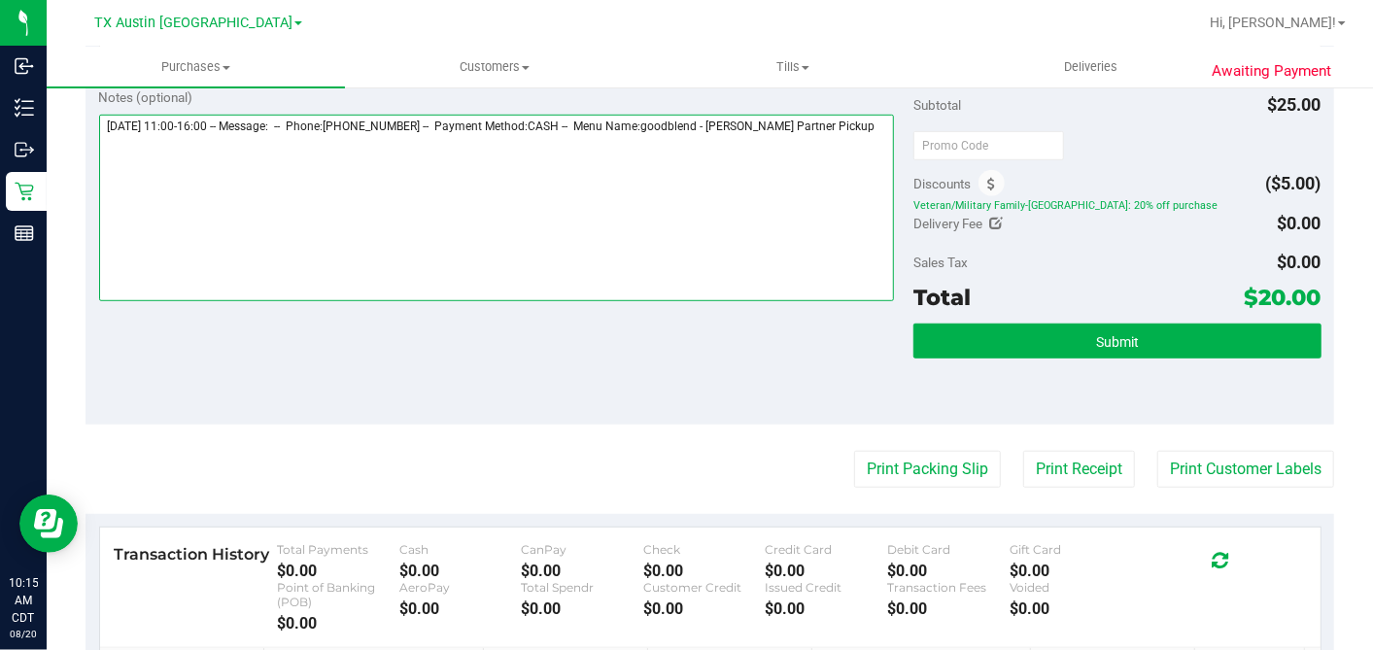
click at [869, 120] on textarea at bounding box center [497, 208] width 796 height 187
click at [378, 150] on textarea at bounding box center [497, 208] width 796 height 187
click at [374, 150] on textarea at bounding box center [497, 208] width 796 height 187
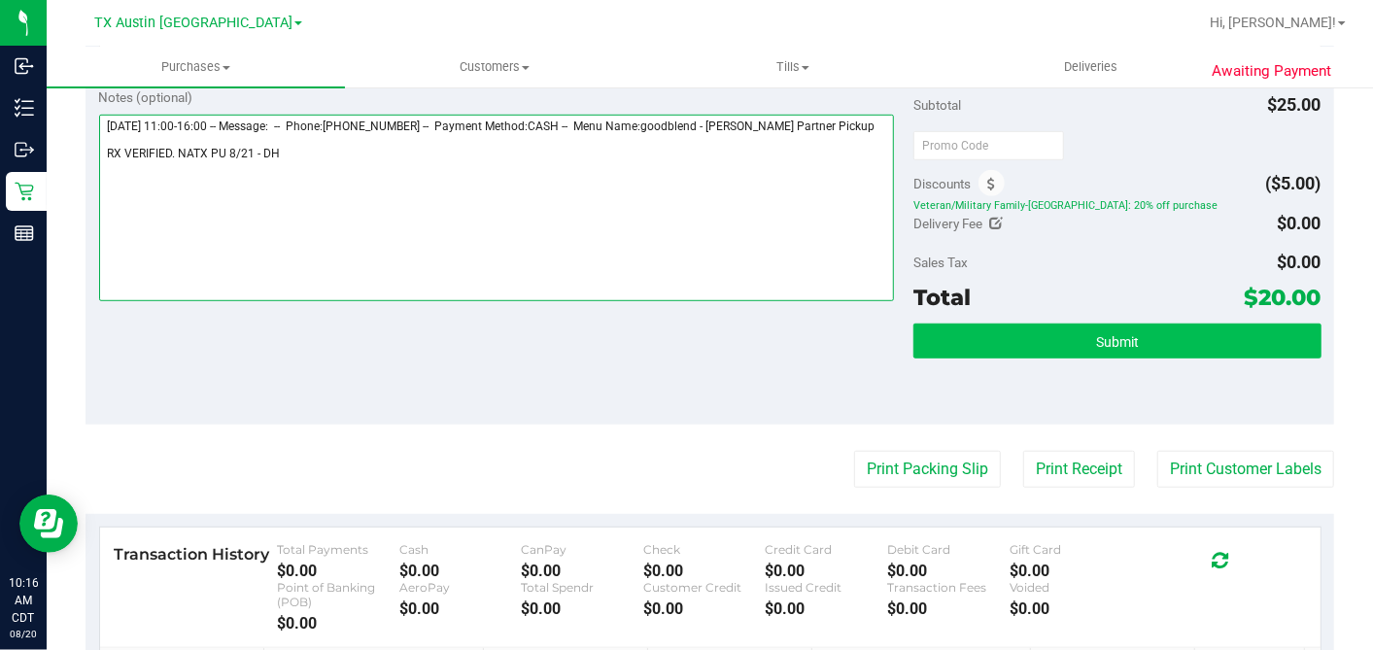
type textarea "Thursday 08/21/2025 11:00-16:00 -- Message: -- Phone:5127486762 -- Payment Meth…"
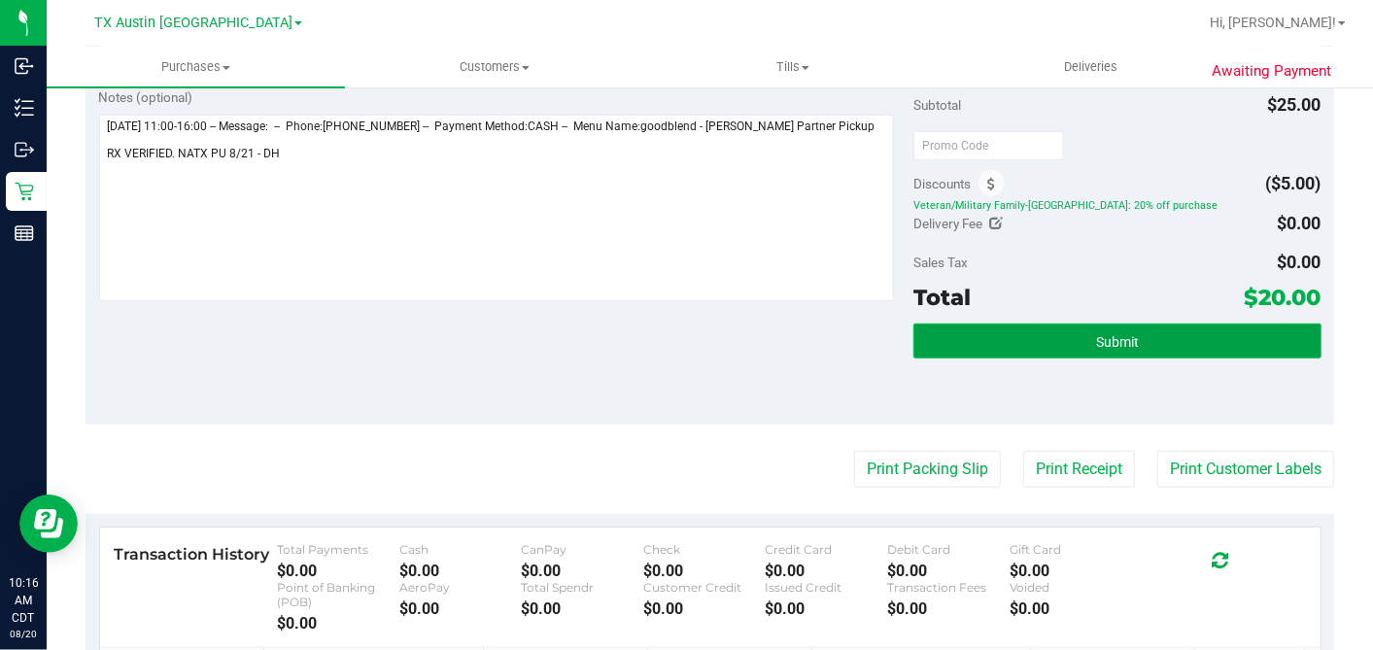
click at [1030, 337] on button "Submit" at bounding box center [1116, 341] width 407 height 35
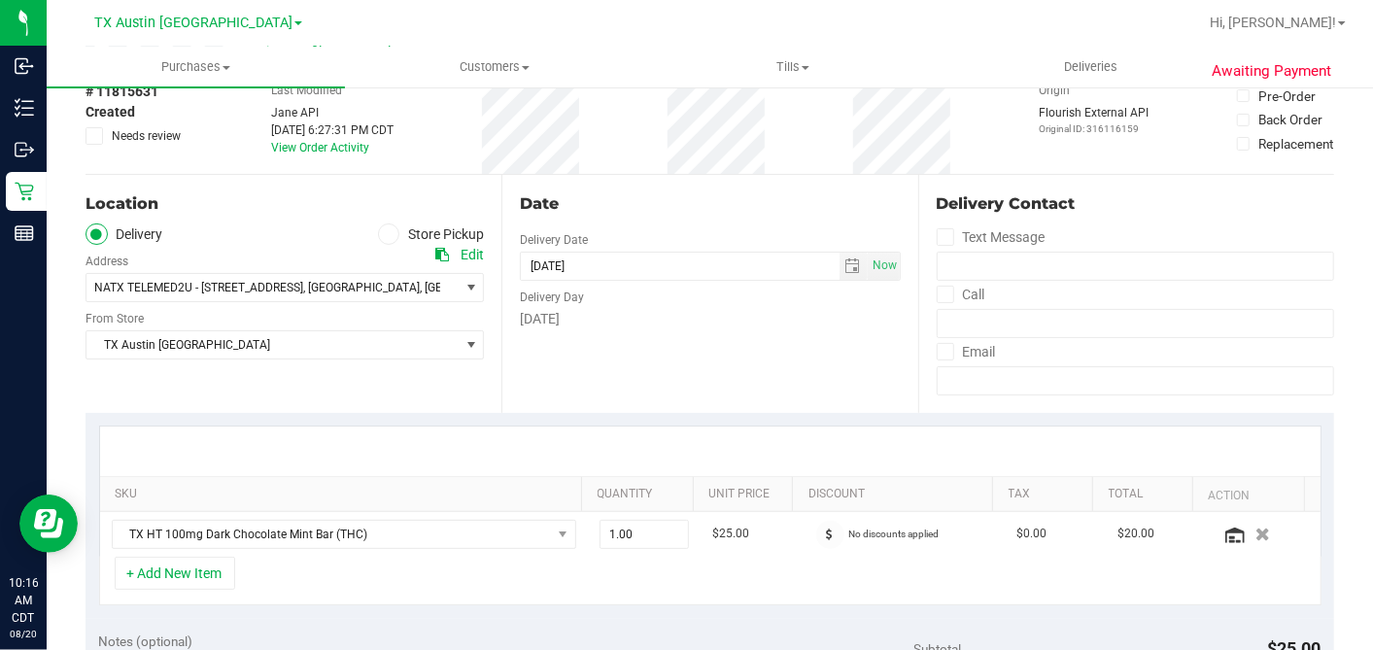
scroll to position [0, 0]
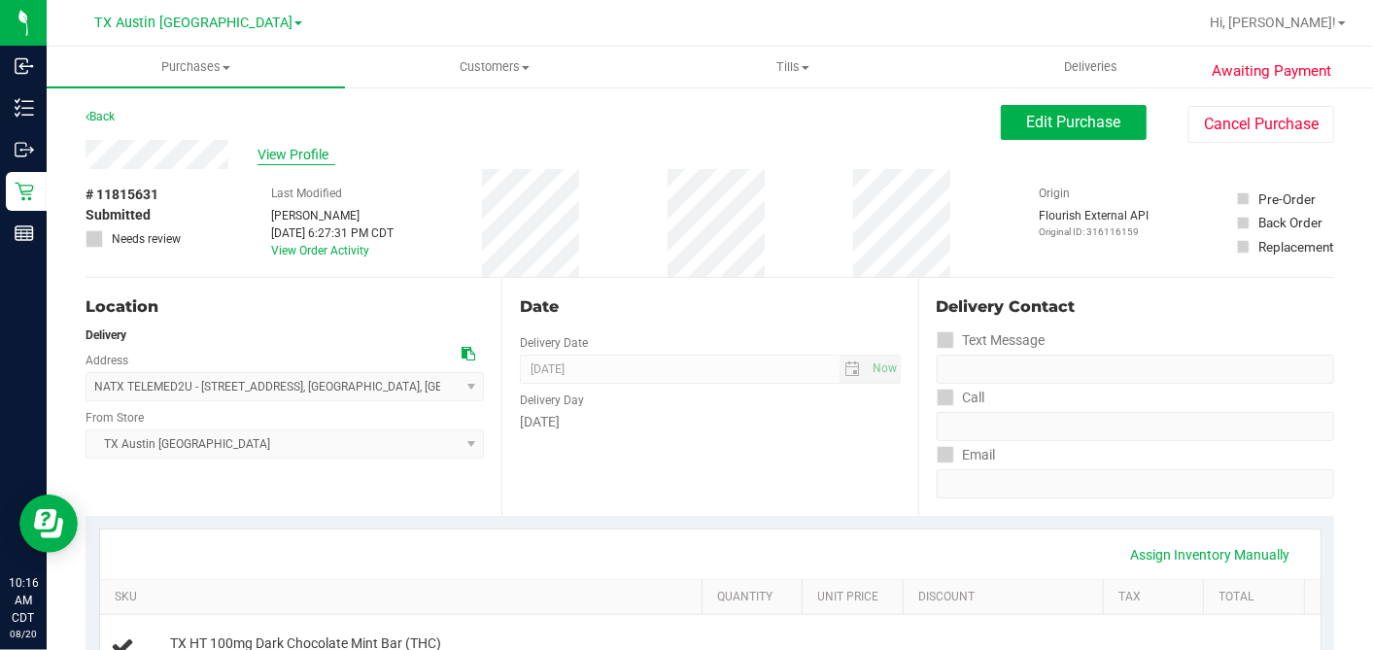
click at [301, 153] on span "View Profile" at bounding box center [297, 155] width 78 height 20
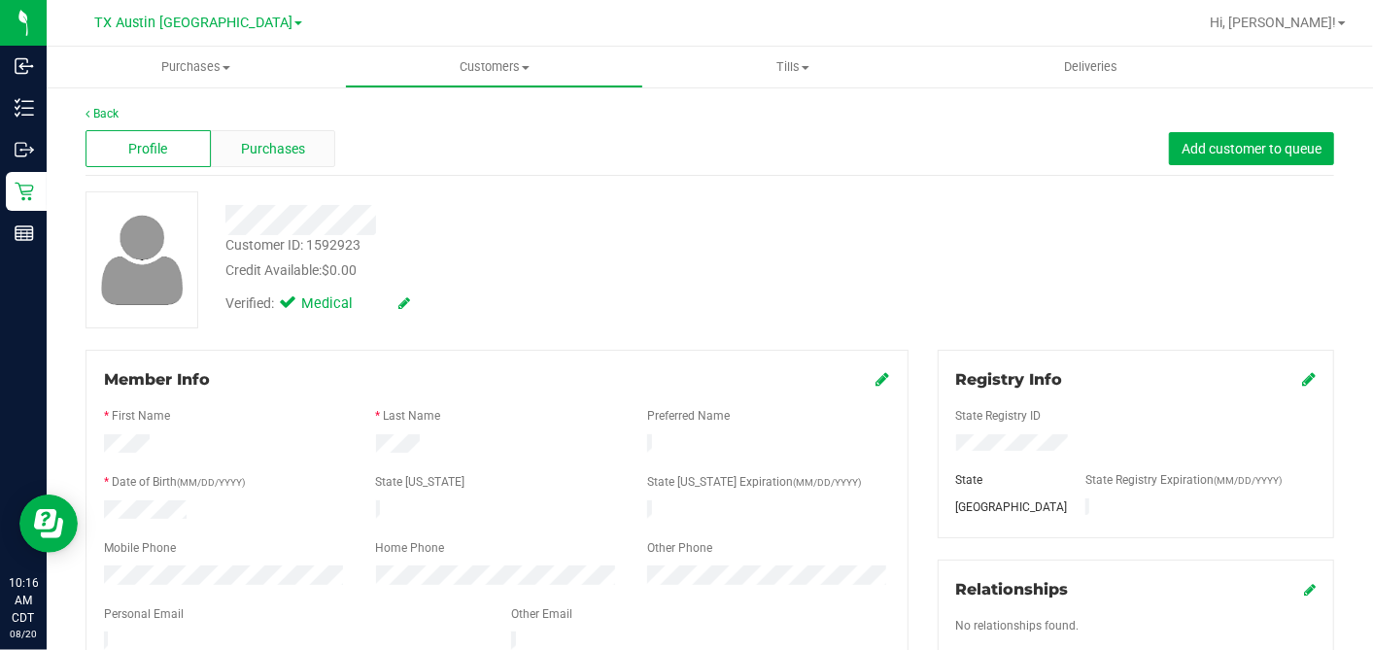
click at [292, 149] on span "Purchases" at bounding box center [273, 149] width 64 height 20
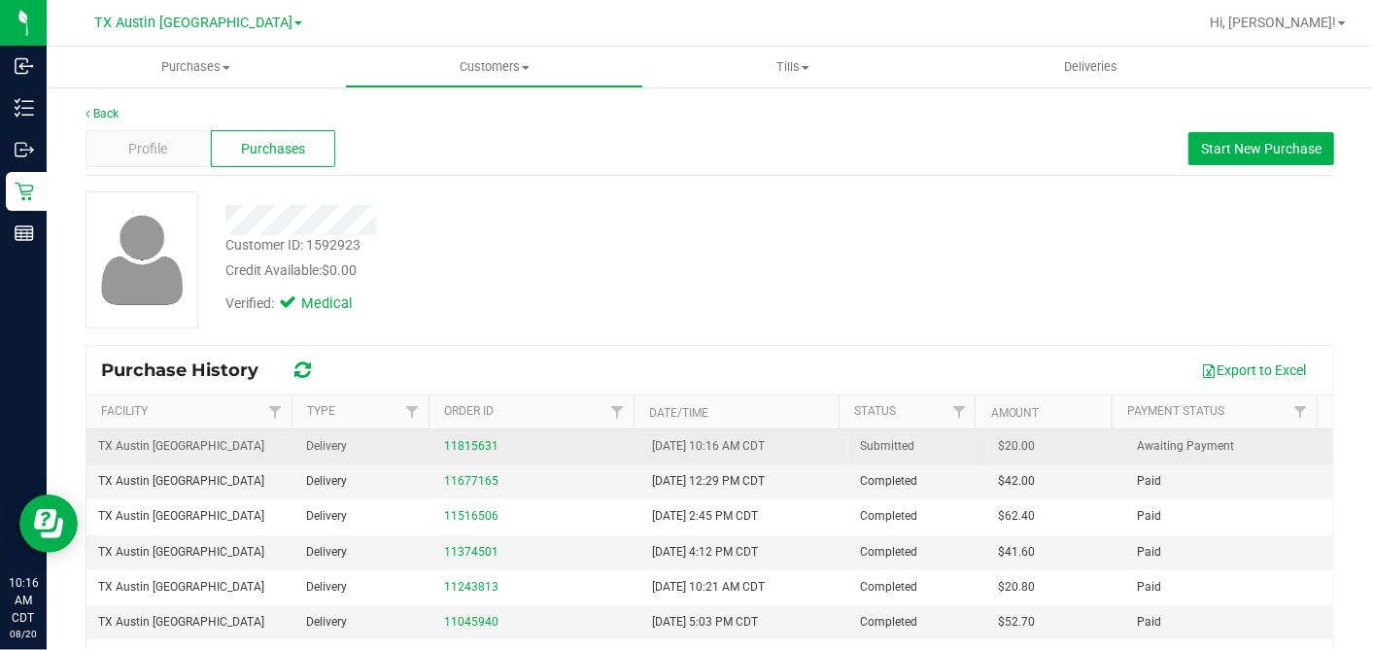
click at [999, 446] on span "$20.00" at bounding box center [1017, 446] width 37 height 18
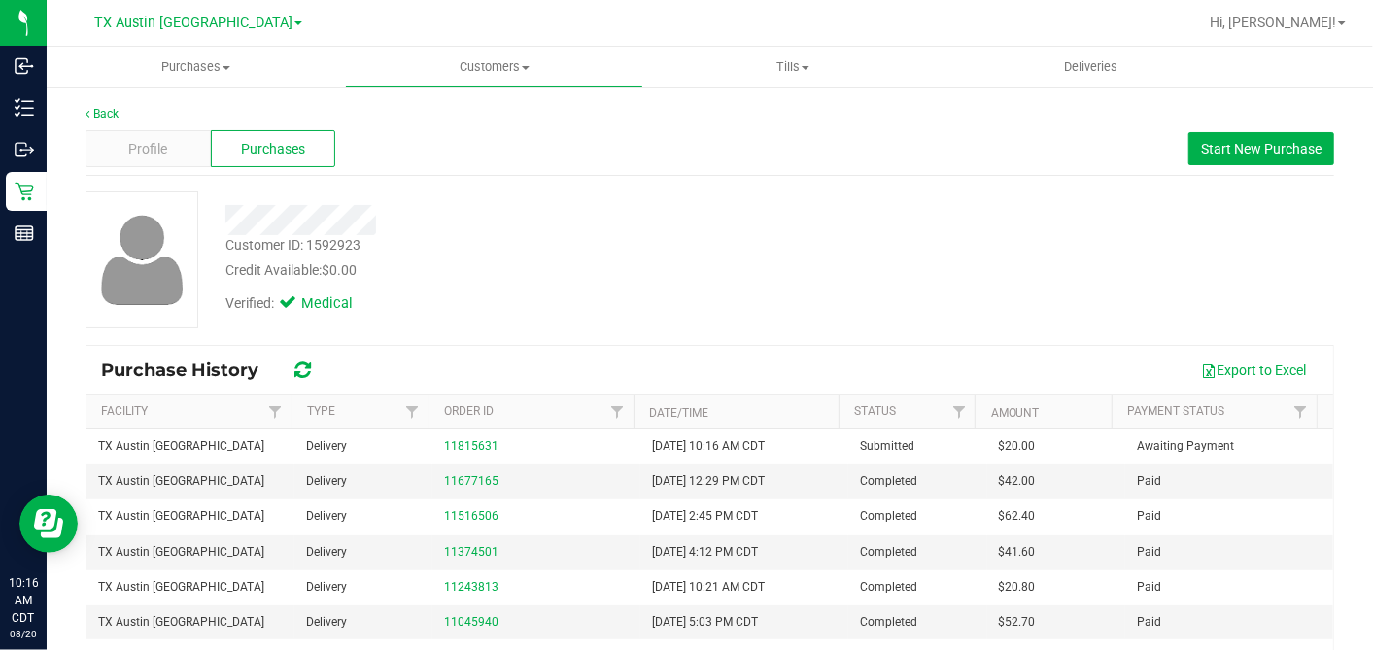
copy span "20.00"
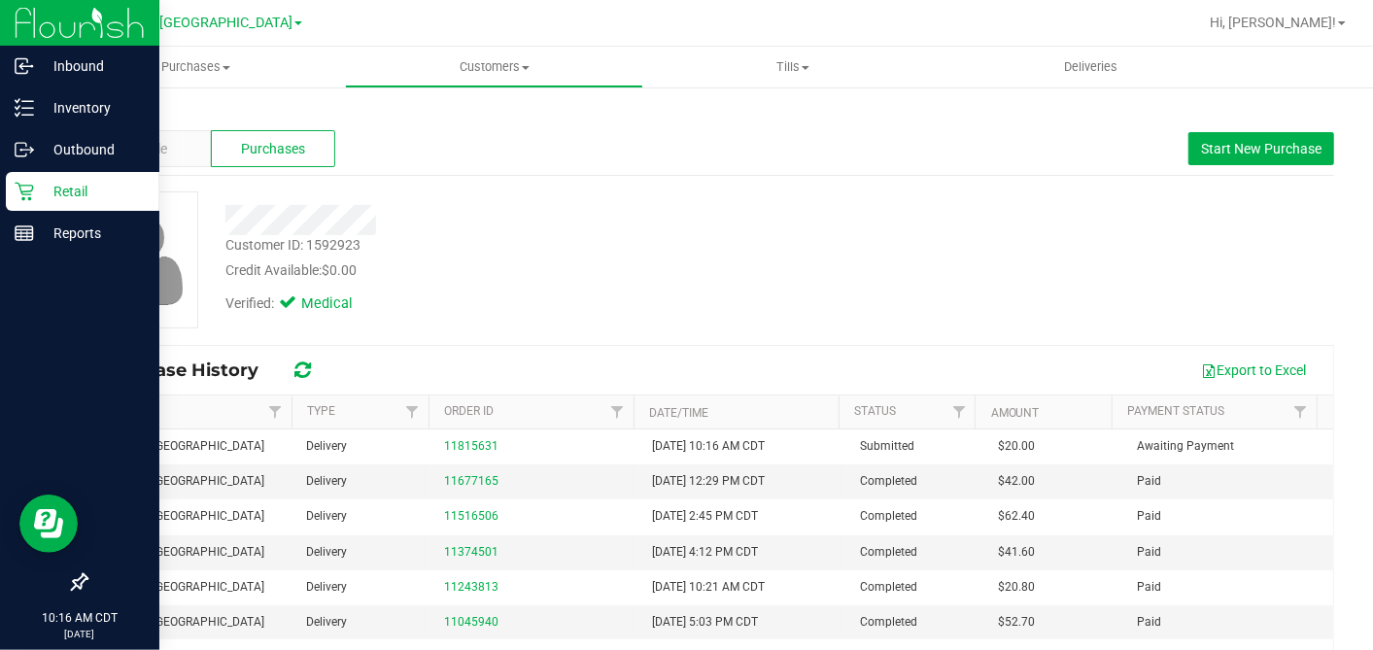
drag, startPoint x: 38, startPoint y: 189, endPoint x: 113, endPoint y: 208, distance: 77.3
click at [38, 189] on p "Retail" at bounding box center [92, 191] width 117 height 23
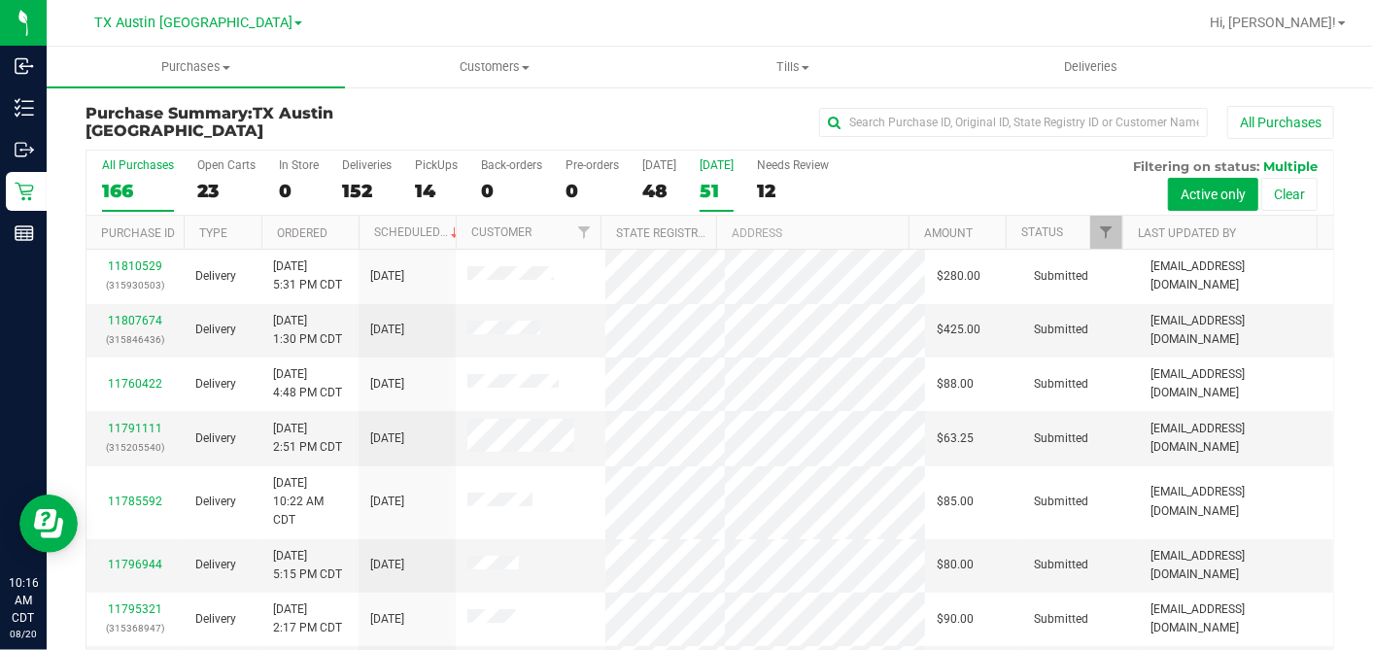
click at [705, 189] on div "51" at bounding box center [717, 191] width 34 height 22
click at [0, 0] on input "Tomorrow 51" at bounding box center [0, 0] width 0 height 0
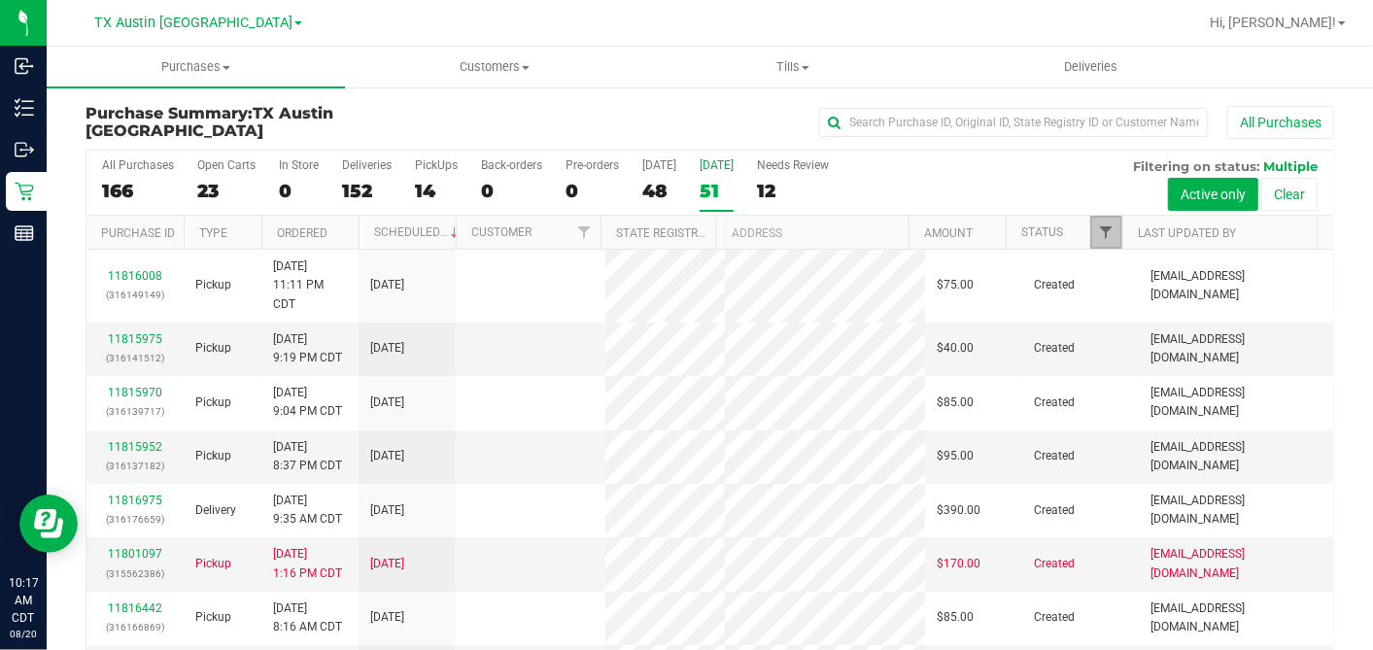
click at [1098, 225] on span "Filter" at bounding box center [1106, 232] width 16 height 16
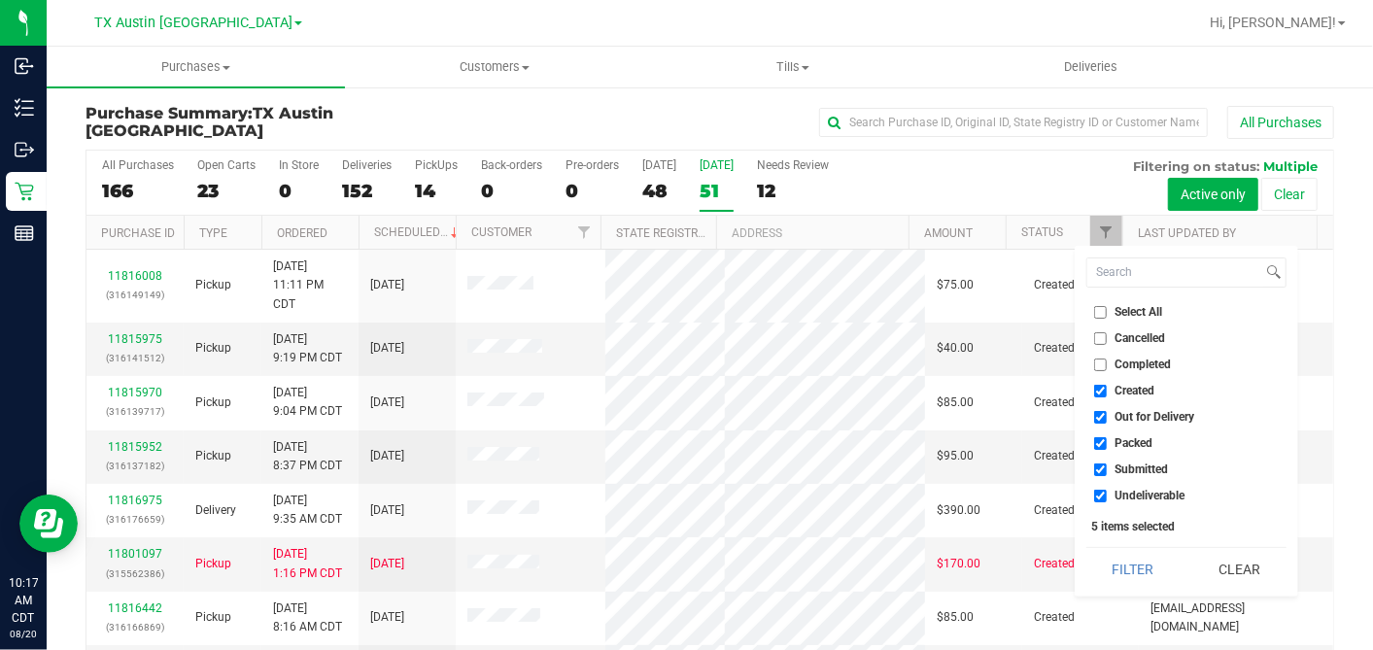
click at [1101, 310] on input "Select All" at bounding box center [1100, 312] width 13 height 13
checkbox input "true"
click at [1101, 311] on input "Select All" at bounding box center [1100, 312] width 13 height 13
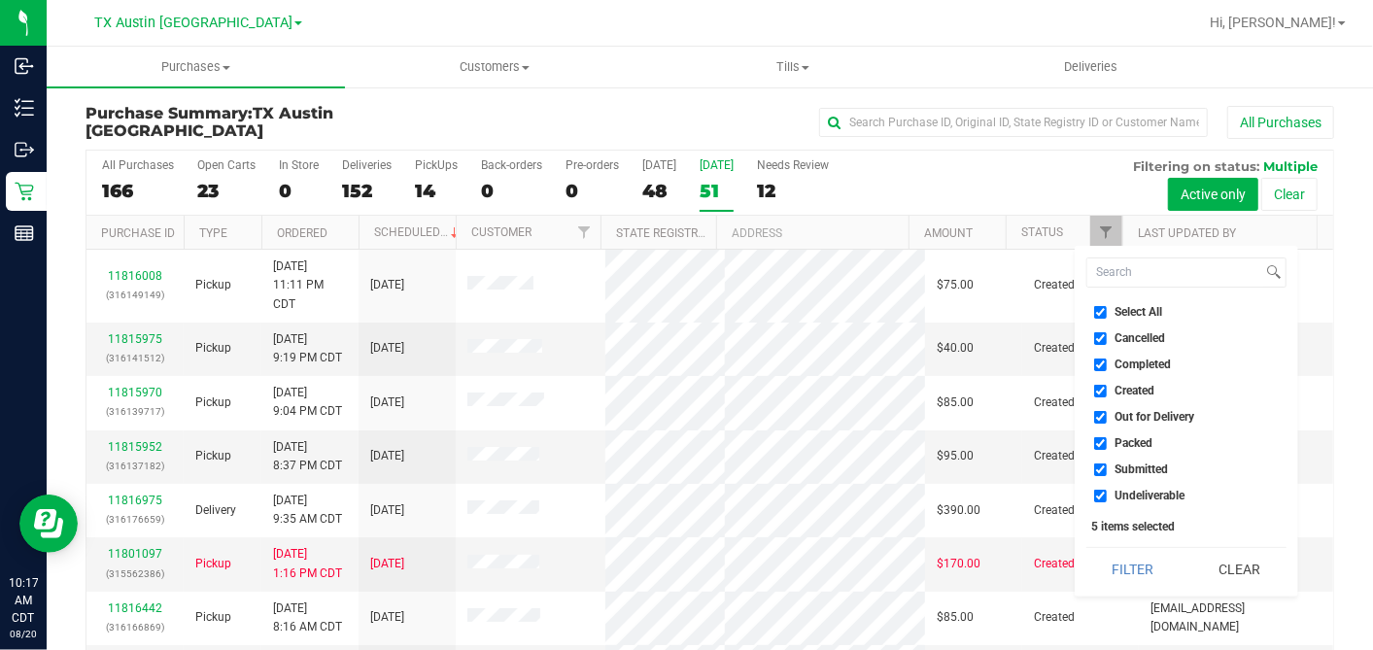
checkbox input "false"
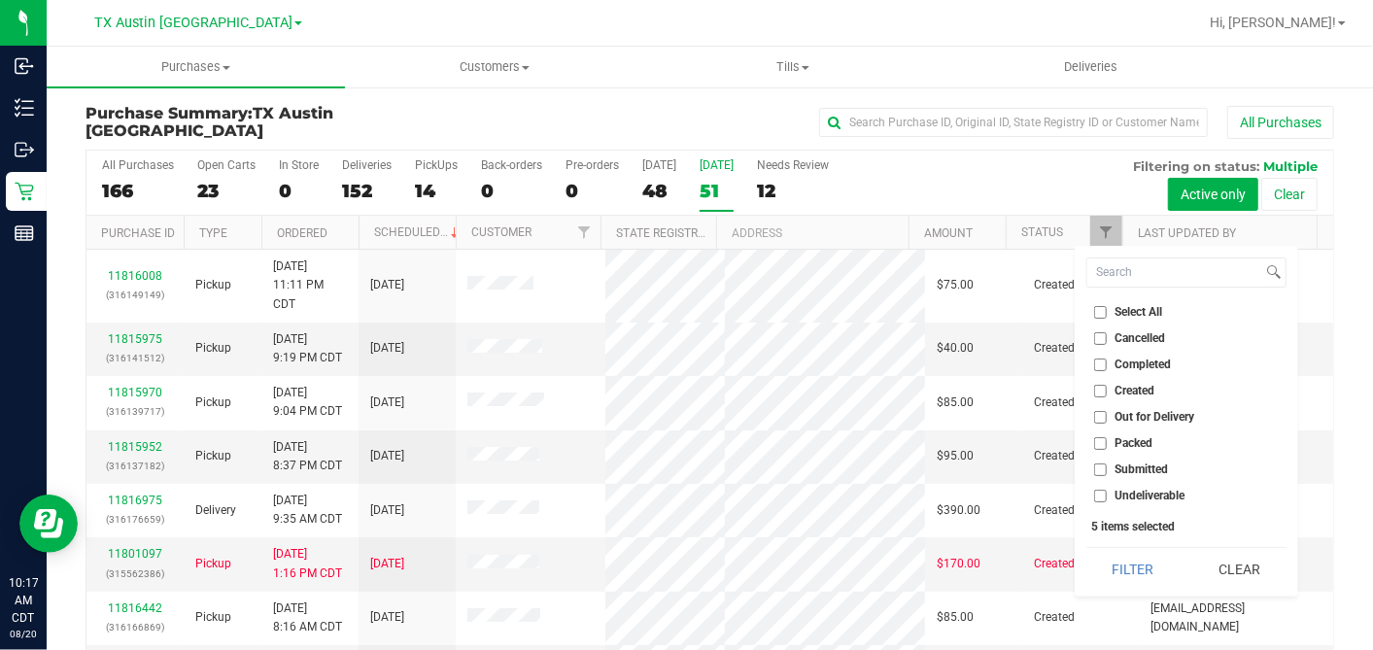
checkbox input "false"
click at [1099, 389] on input "Created" at bounding box center [1100, 391] width 13 height 13
checkbox input "true"
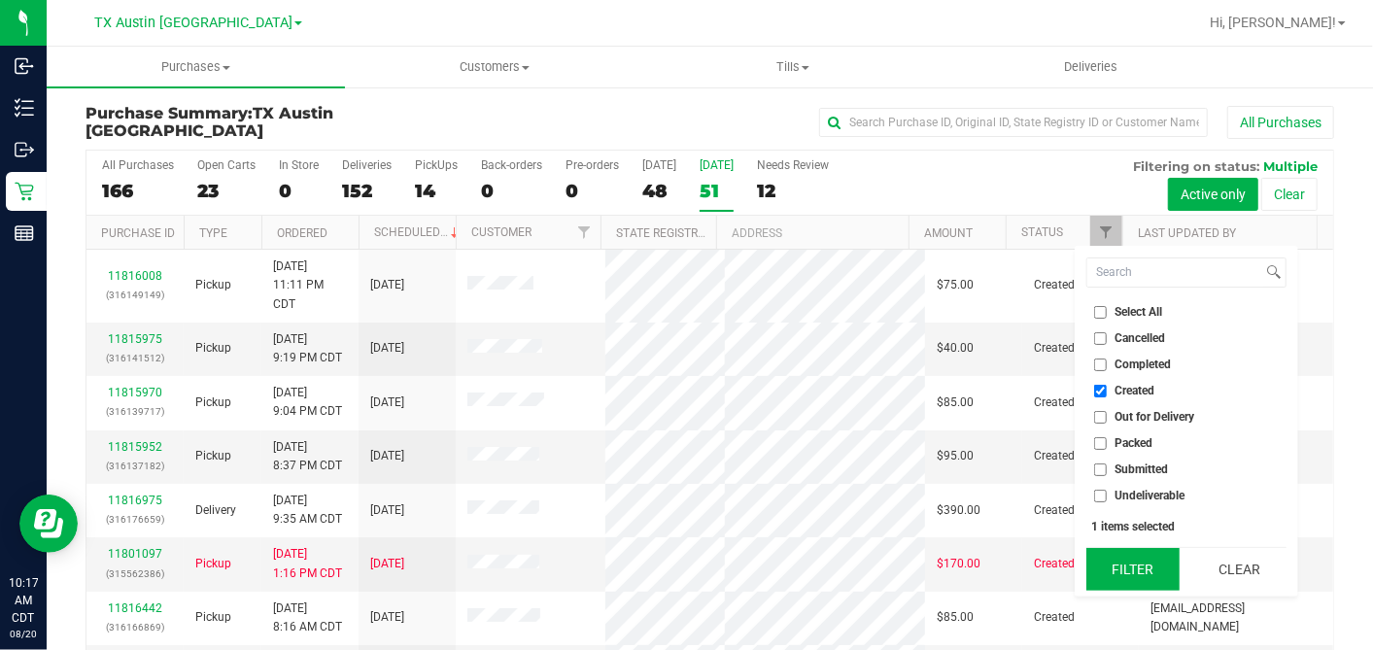
click at [1137, 568] on button "Filter" at bounding box center [1132, 569] width 93 height 43
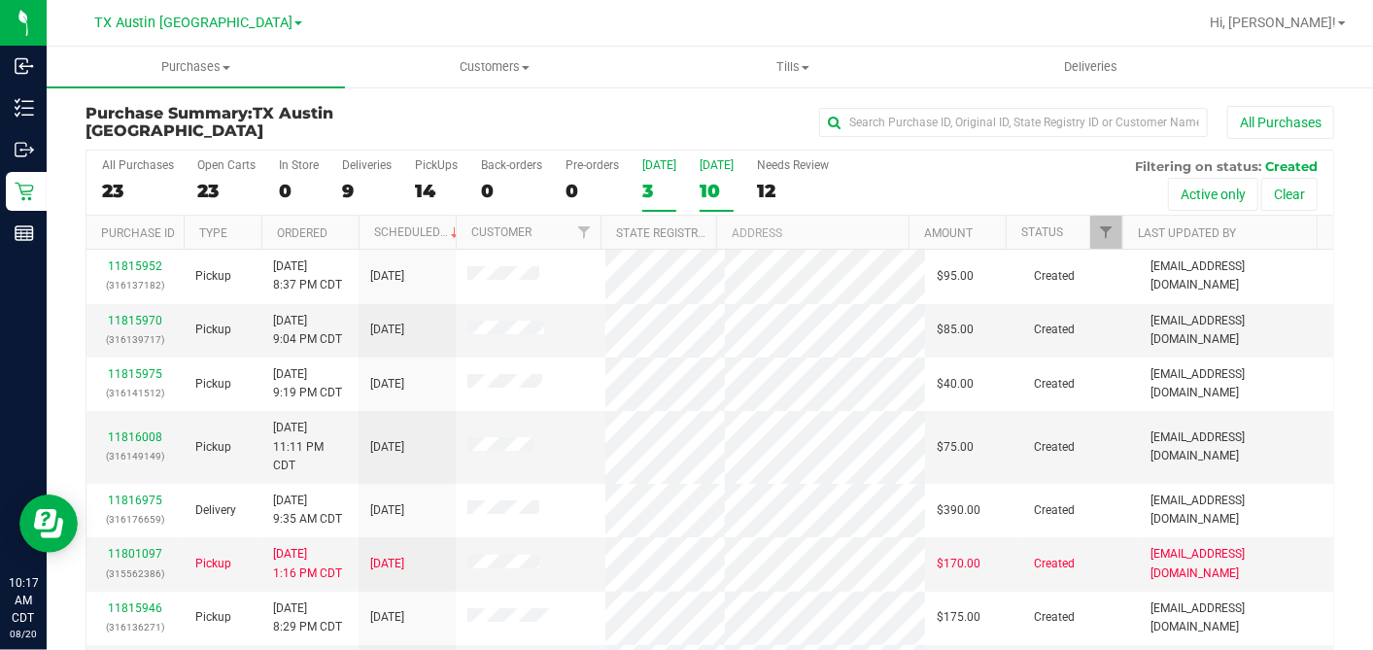
click at [655, 181] on div "3" at bounding box center [659, 191] width 34 height 22
click at [0, 0] on input "Today 3" at bounding box center [0, 0] width 0 height 0
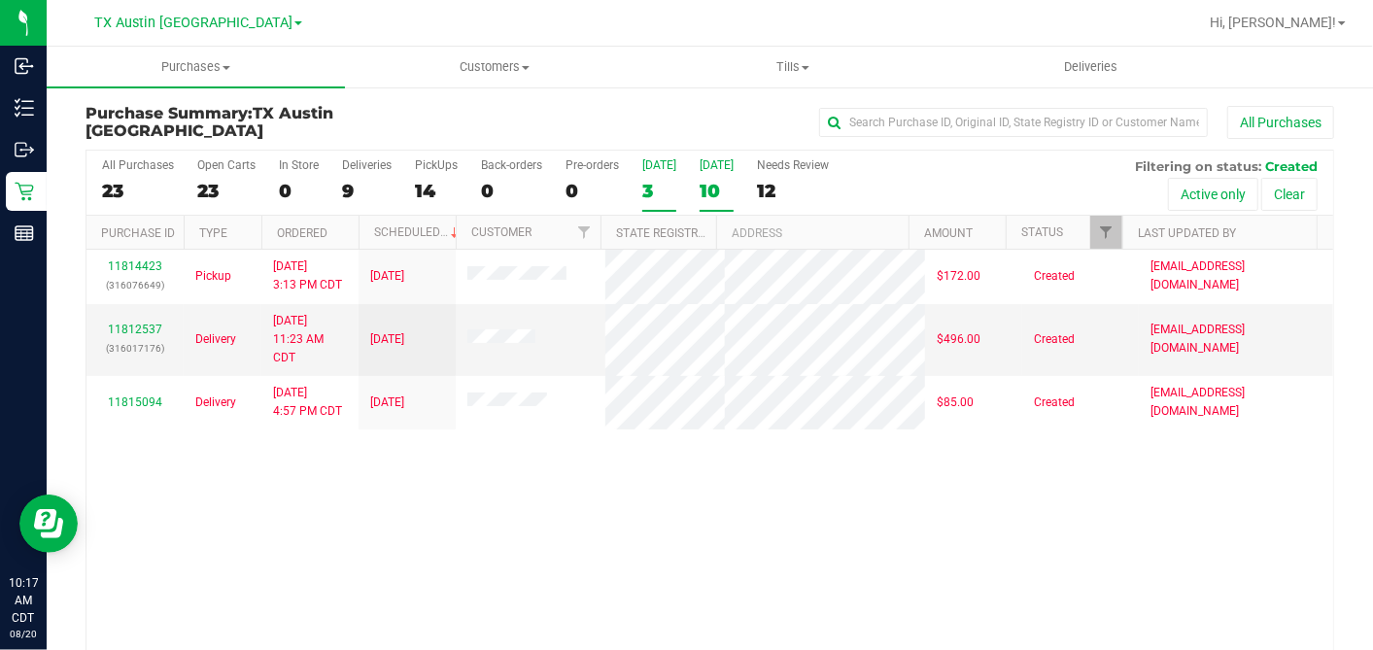
click at [719, 186] on div "10" at bounding box center [717, 191] width 34 height 22
click at [0, 0] on input "Tomorrow 10" at bounding box center [0, 0] width 0 height 0
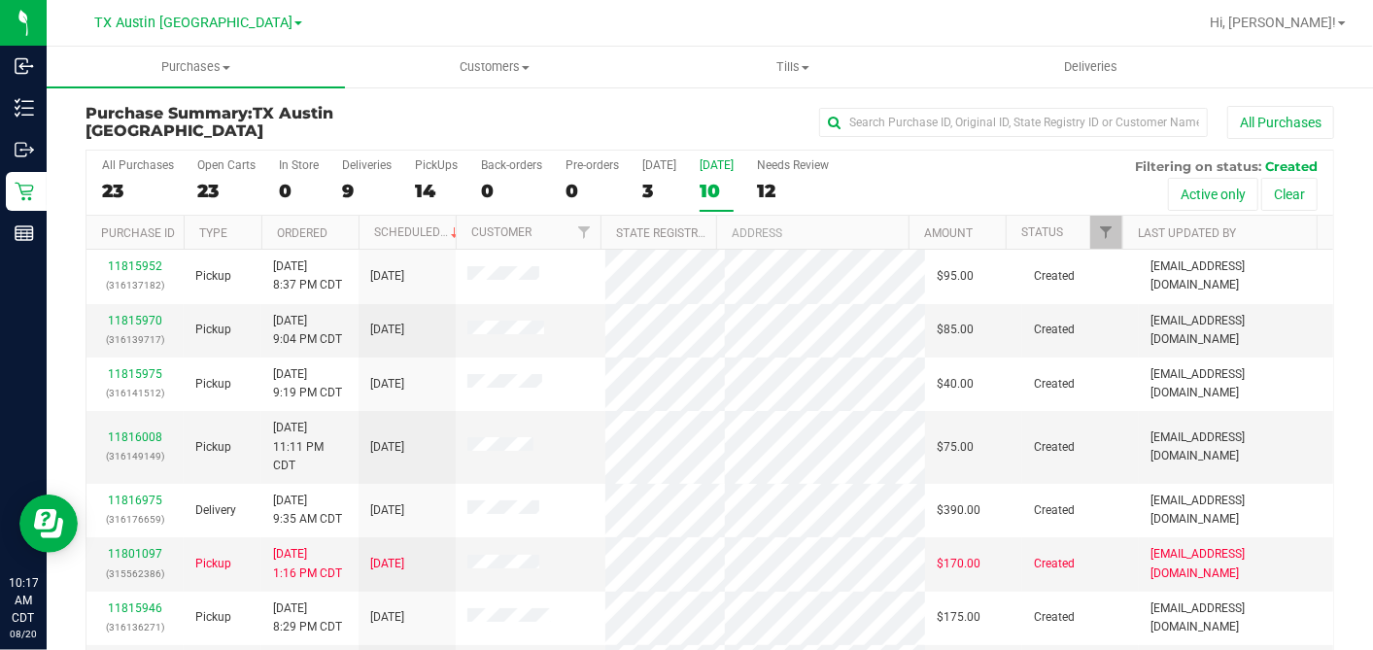
click at [345, 225] on th "Ordered" at bounding box center [309, 233] width 97 height 34
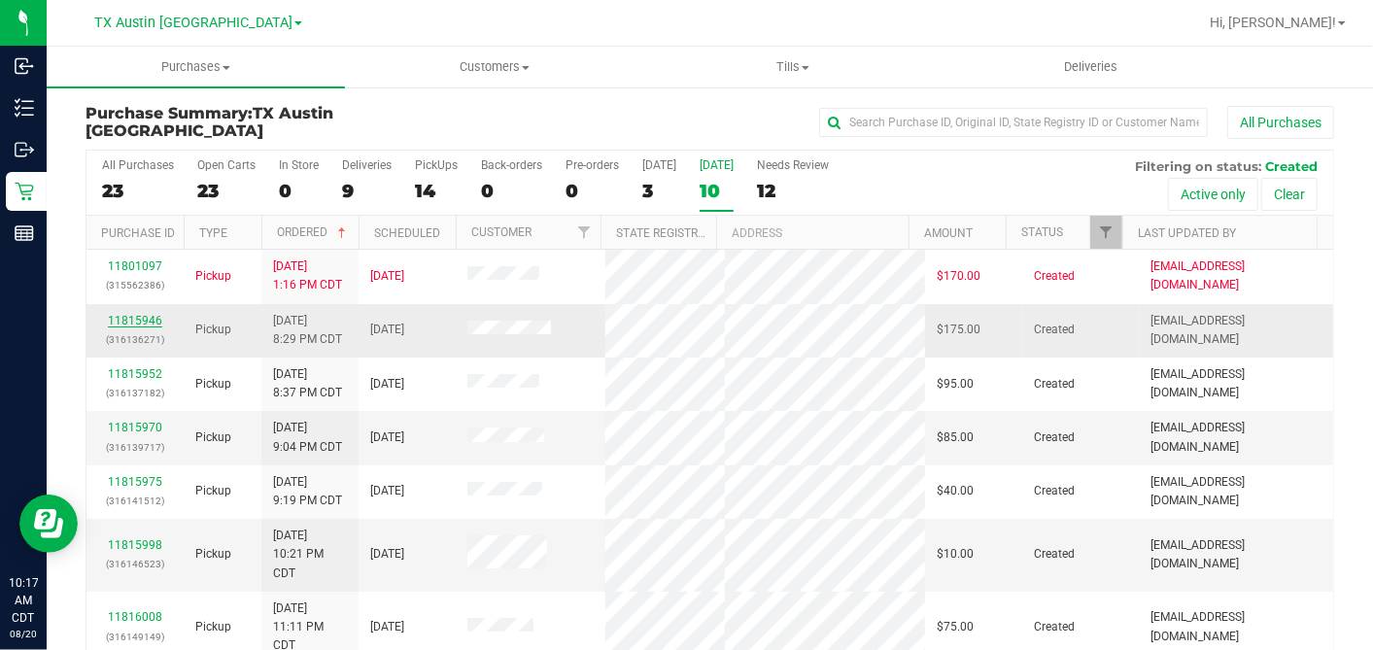
click at [132, 327] on link "11815946" at bounding box center [135, 321] width 54 height 14
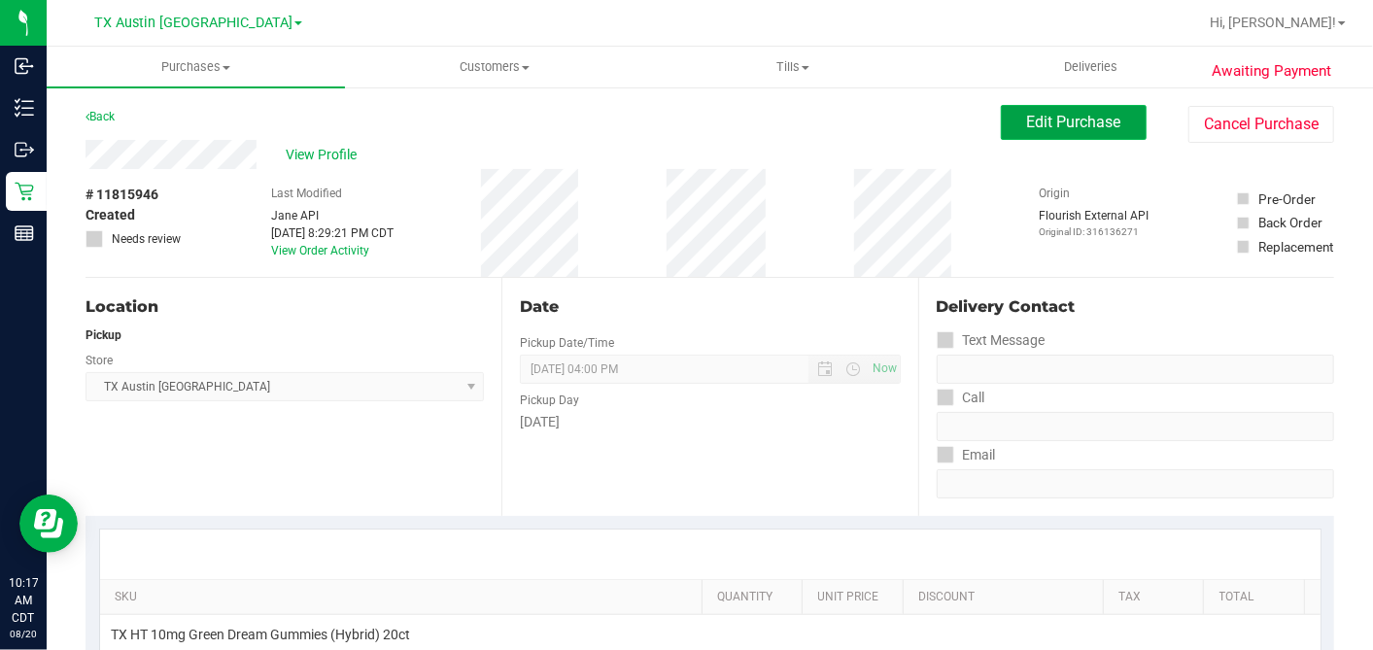
drag, startPoint x: 1065, startPoint y: 121, endPoint x: 795, endPoint y: 241, distance: 295.4
click at [1065, 122] on span "Edit Purchase" at bounding box center [1074, 122] width 94 height 18
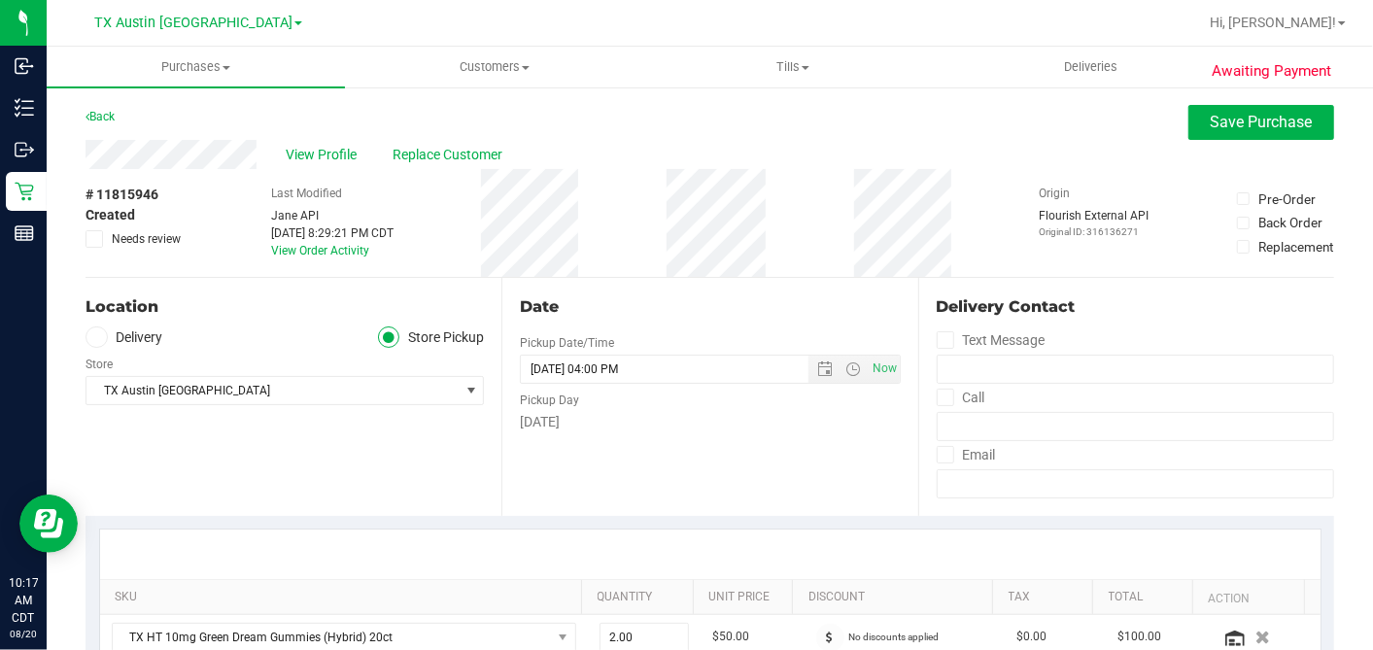
click at [99, 337] on icon at bounding box center [96, 337] width 12 height 0
click at [0, 0] on input "Delivery" at bounding box center [0, 0] width 0 height 0
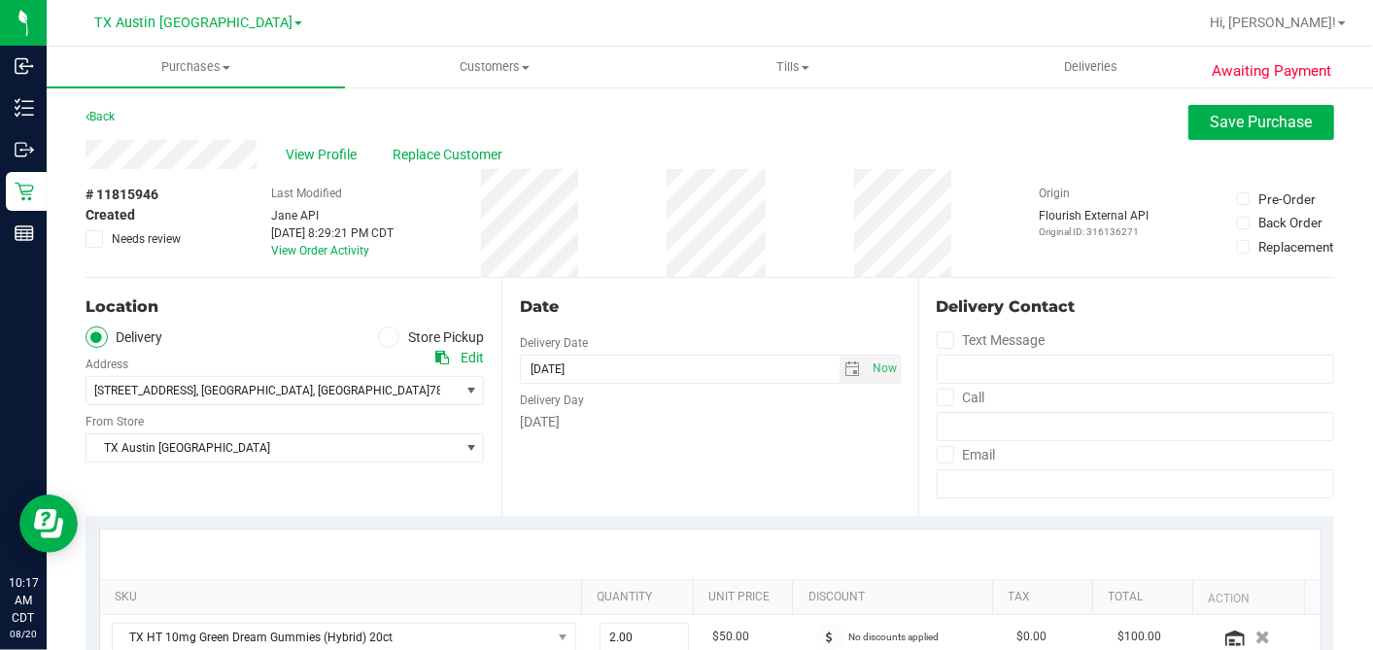
drag, startPoint x: 656, startPoint y: 488, endPoint x: 769, endPoint y: 302, distance: 217.2
click at [657, 486] on div "Date Delivery Date 08/21/2025 Now 08/21/2025 04:00 PM Now Delivery Day Thursday" at bounding box center [709, 397] width 416 height 238
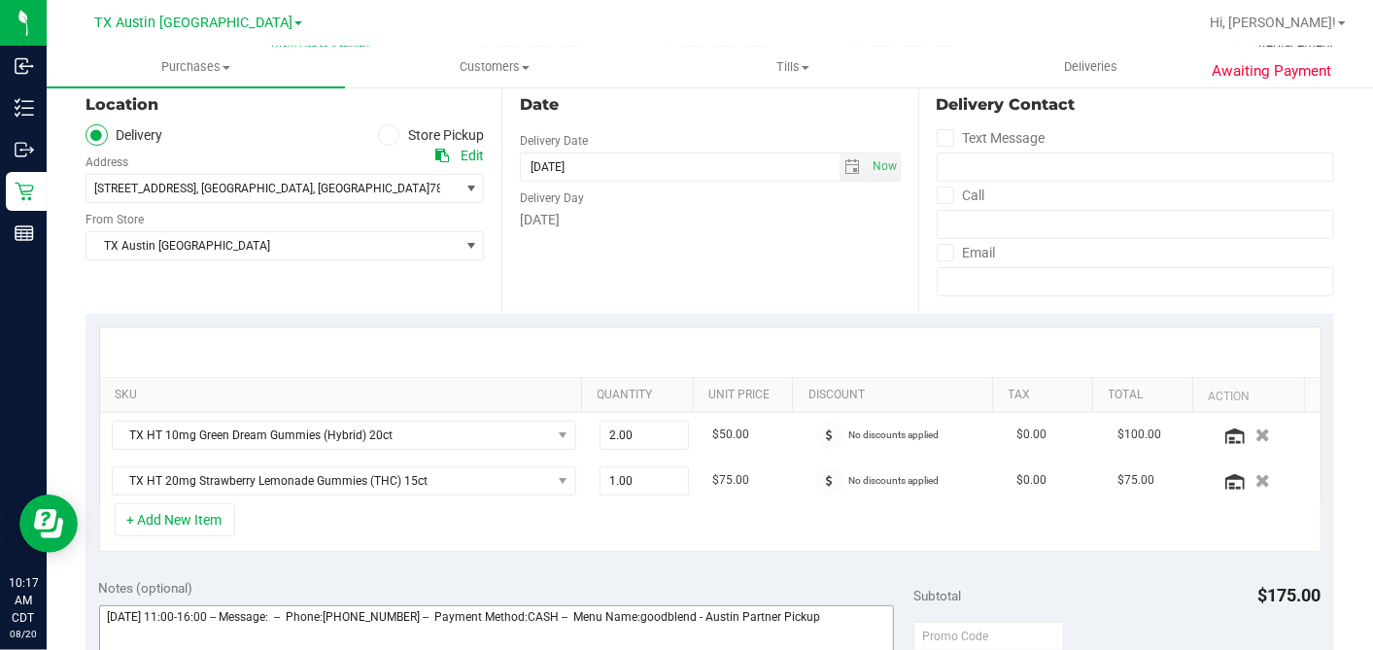
scroll to position [539, 0]
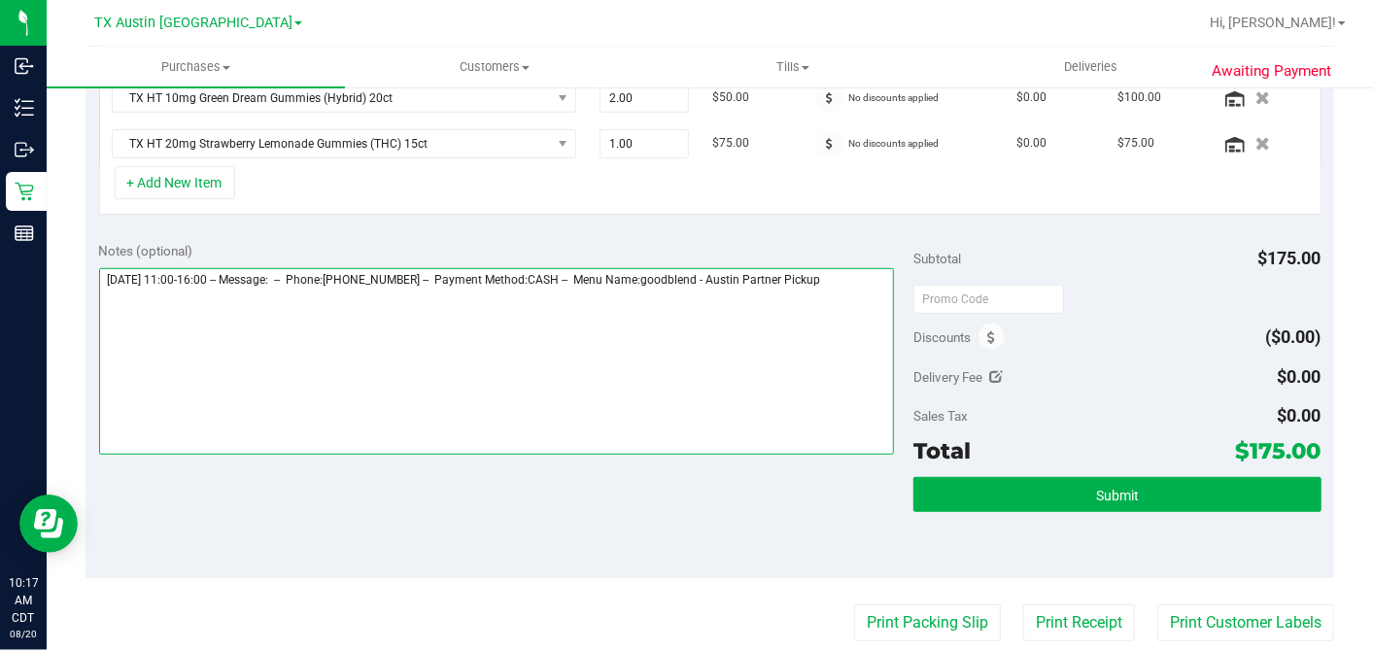
click at [872, 283] on textarea at bounding box center [497, 361] width 796 height 187
type textarea "Thursday 08/21/2025 11:00-16:00 -- Message: -- Phone:5126954099 -- Payment Meth…"
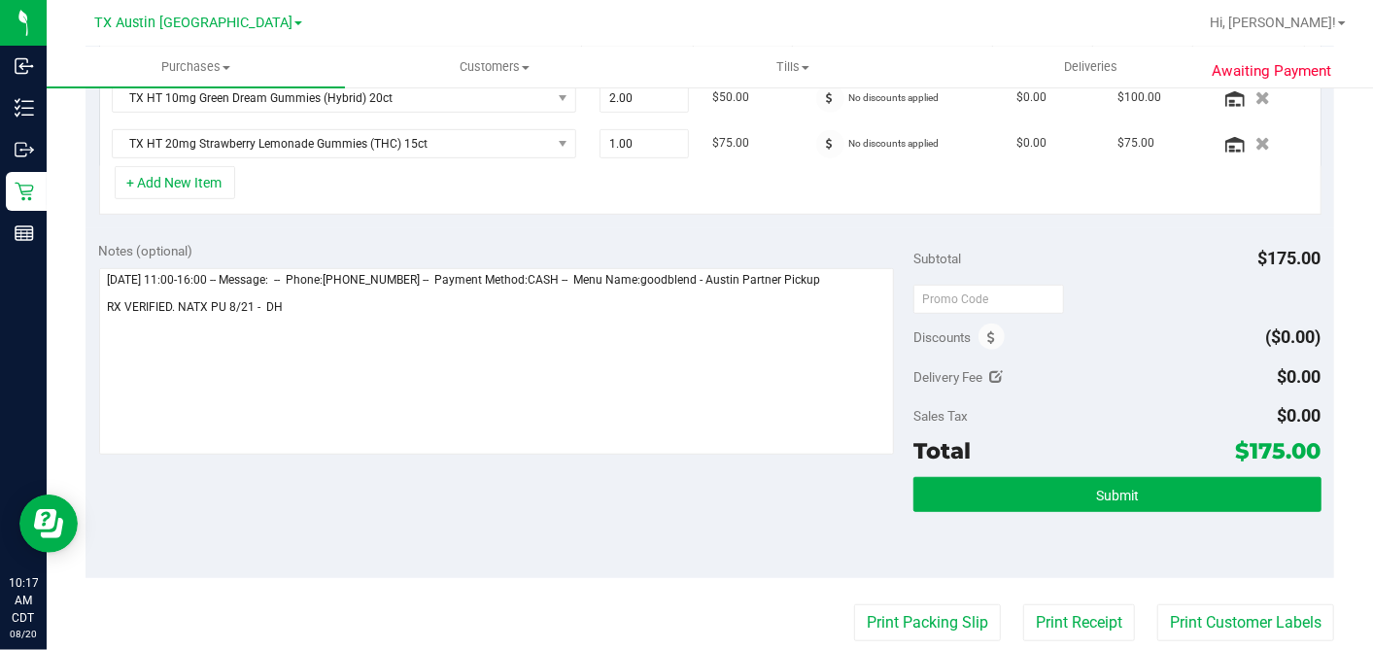
click at [1036, 522] on div "Submit" at bounding box center [1116, 520] width 407 height 87
click at [1021, 477] on button "Submit" at bounding box center [1116, 494] width 407 height 35
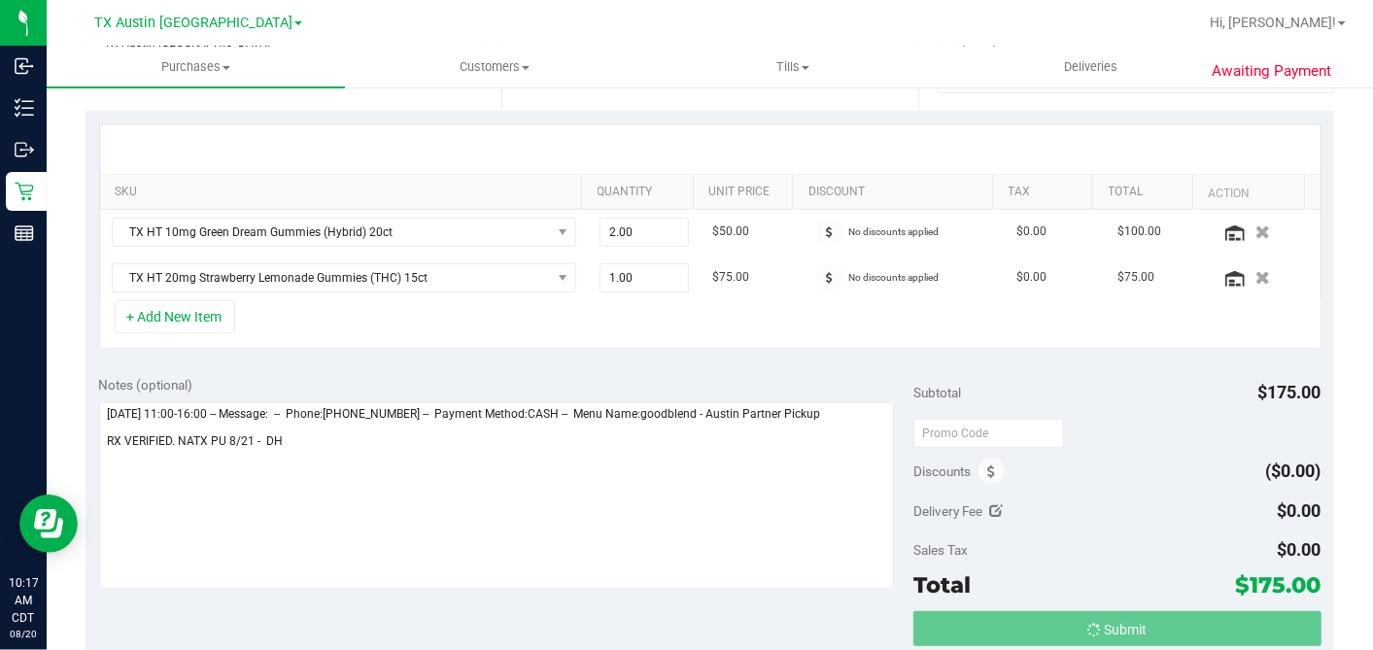
scroll to position [431, 0]
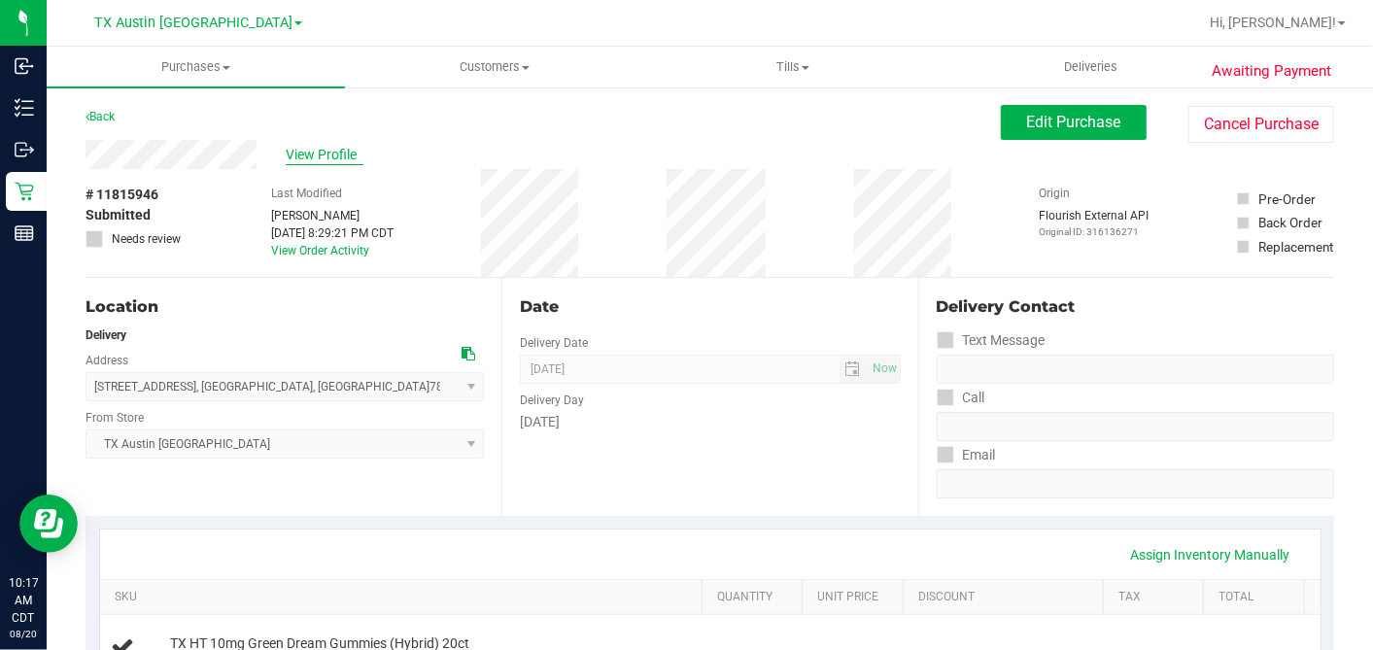
click at [303, 152] on span "View Profile" at bounding box center [325, 155] width 78 height 20
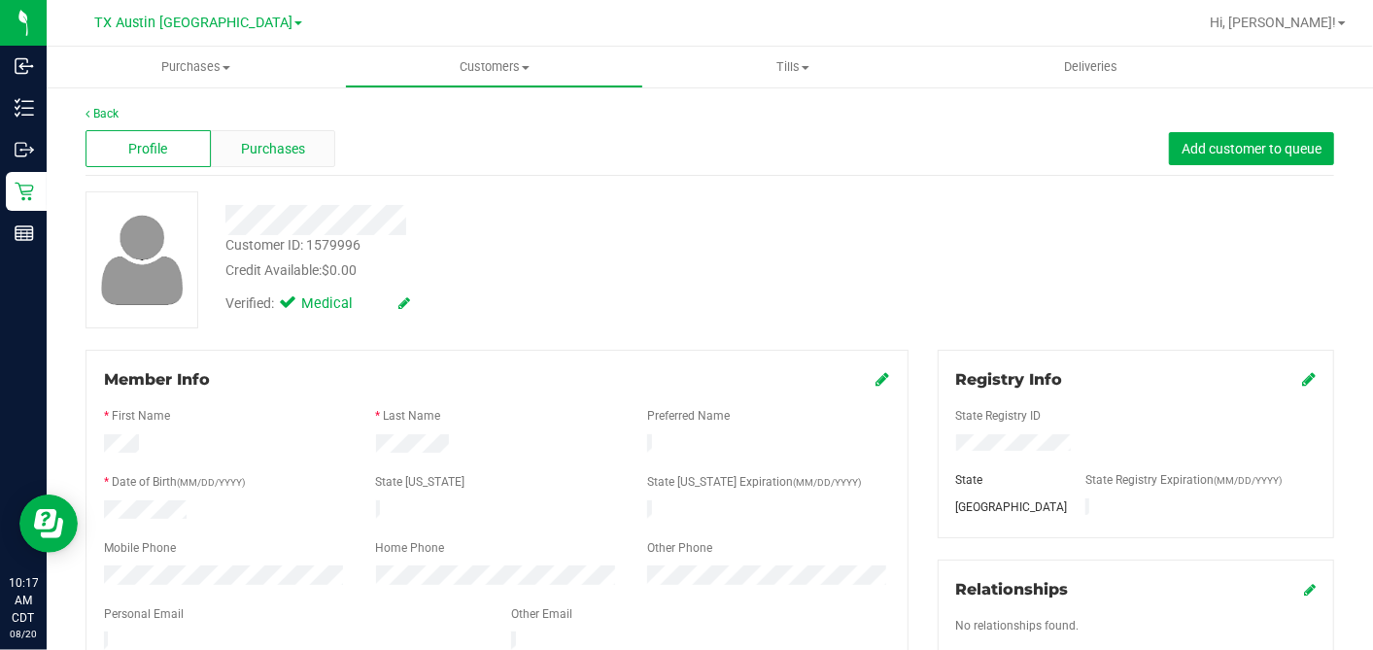
click at [304, 138] on div "Purchases" at bounding box center [273, 148] width 125 height 37
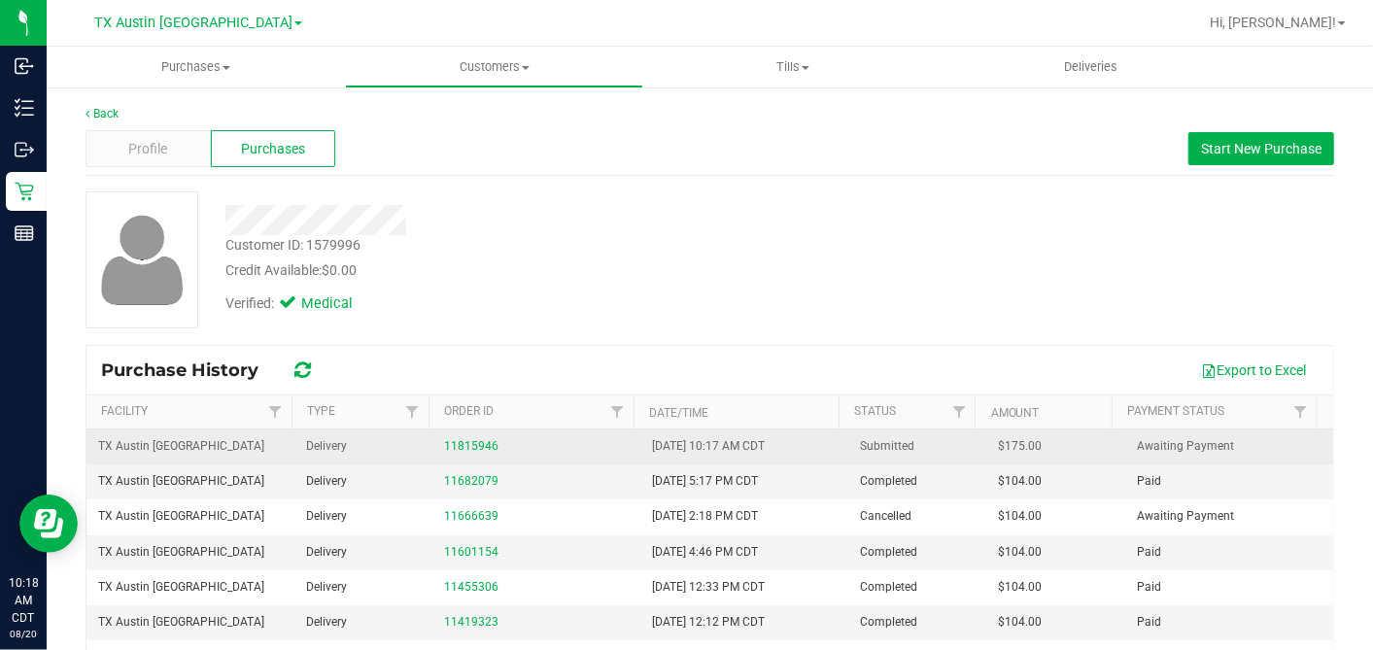
click at [1002, 446] on span "$175.00" at bounding box center [1021, 446] width 44 height 18
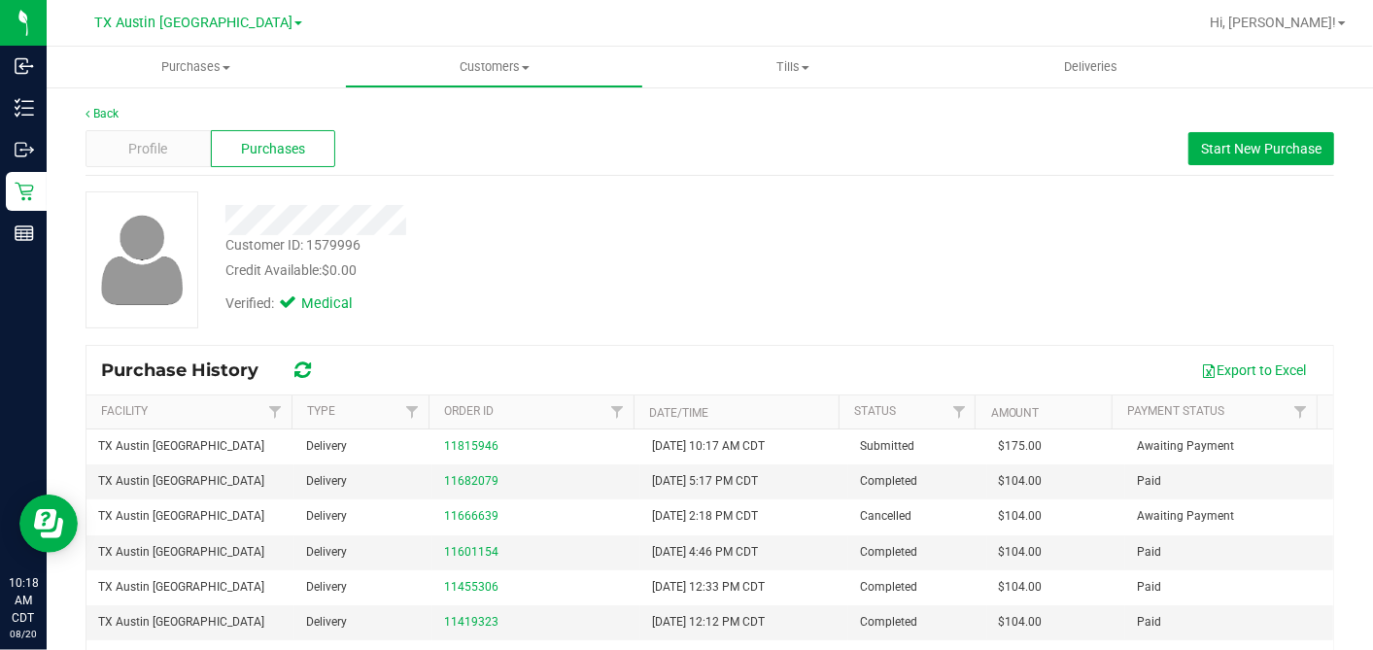
copy span "175.00"
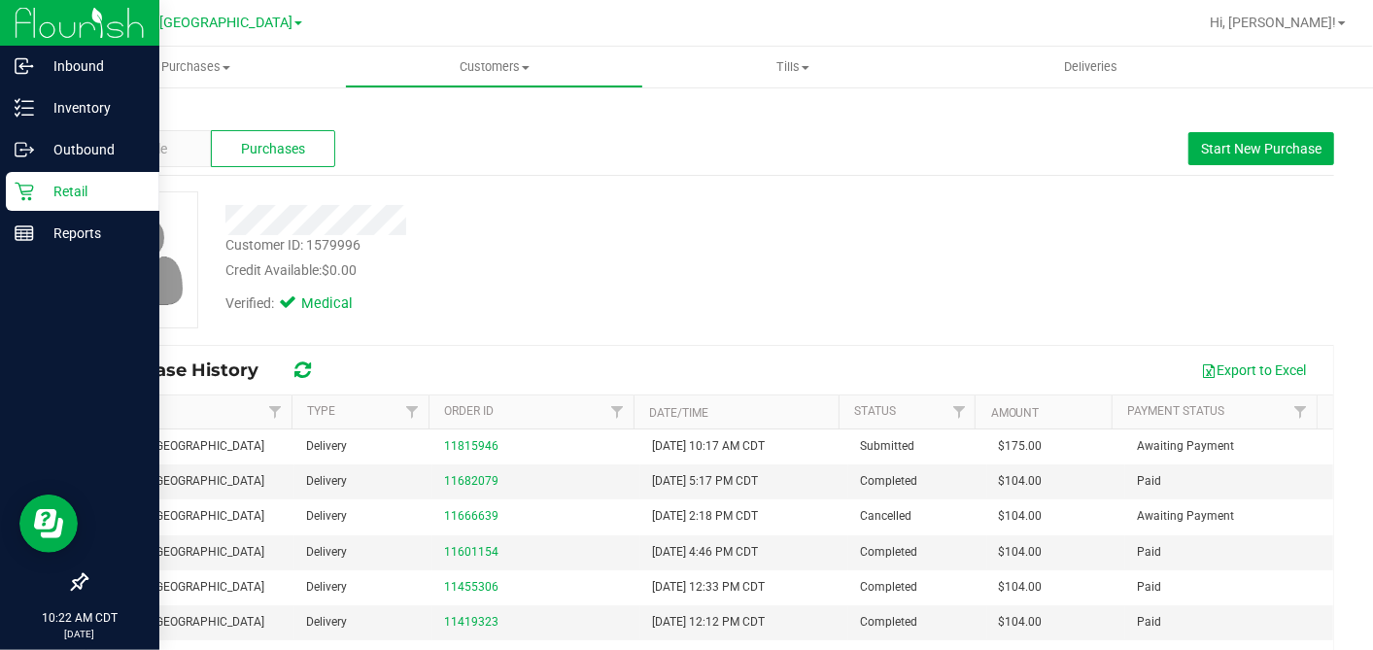
click at [19, 189] on icon at bounding box center [24, 192] width 18 height 18
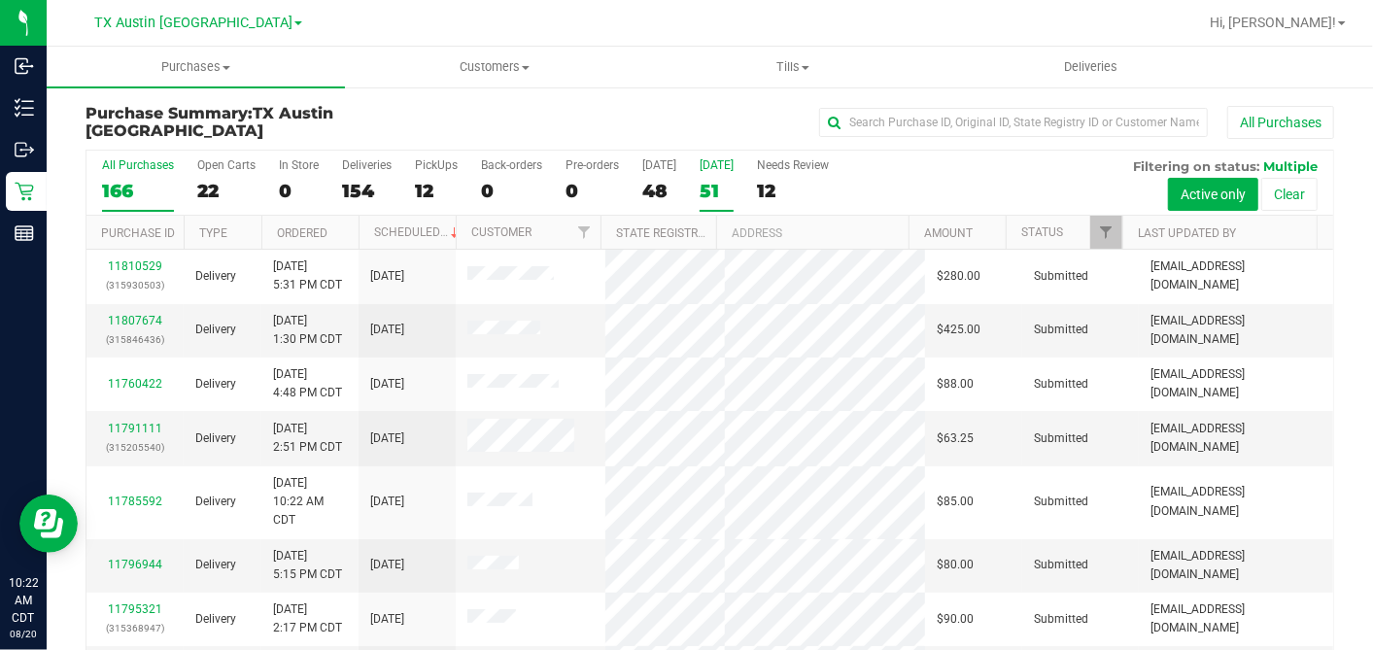
click at [704, 193] on div "51" at bounding box center [717, 191] width 34 height 22
click at [0, 0] on input "Tomorrow 51" at bounding box center [0, 0] width 0 height 0
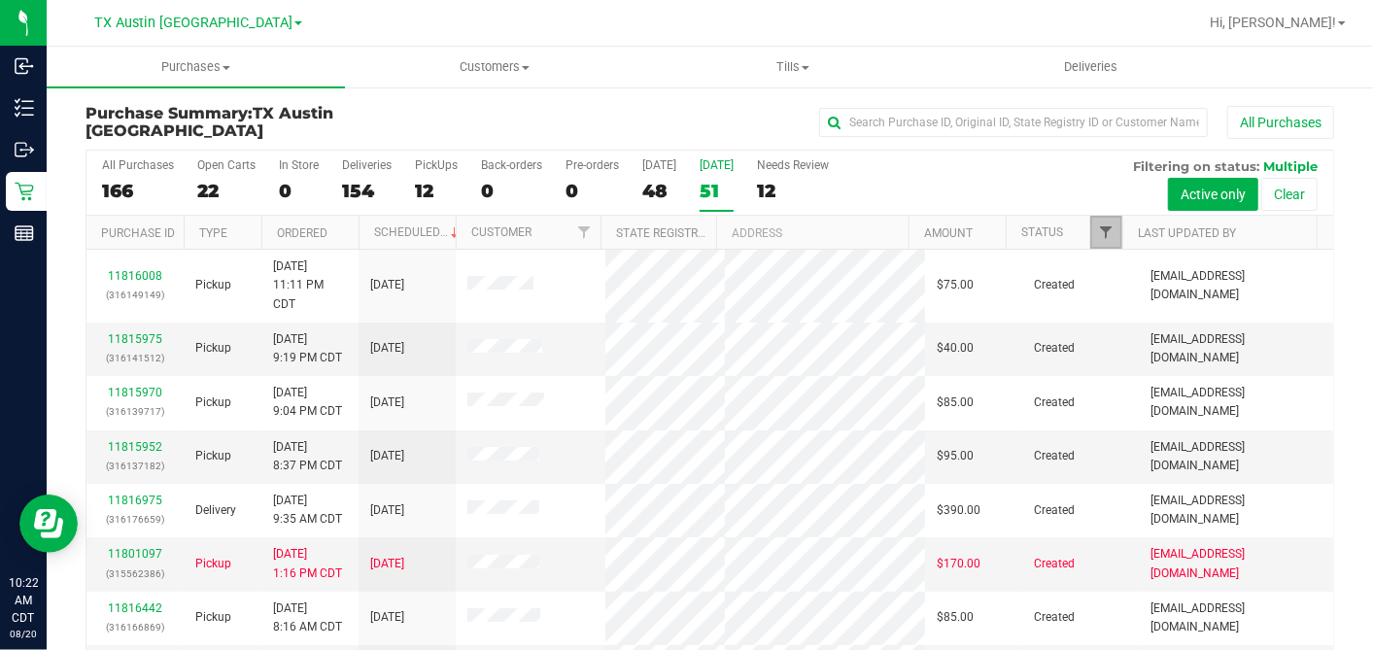
click at [1098, 231] on span "Filter" at bounding box center [1106, 232] width 16 height 16
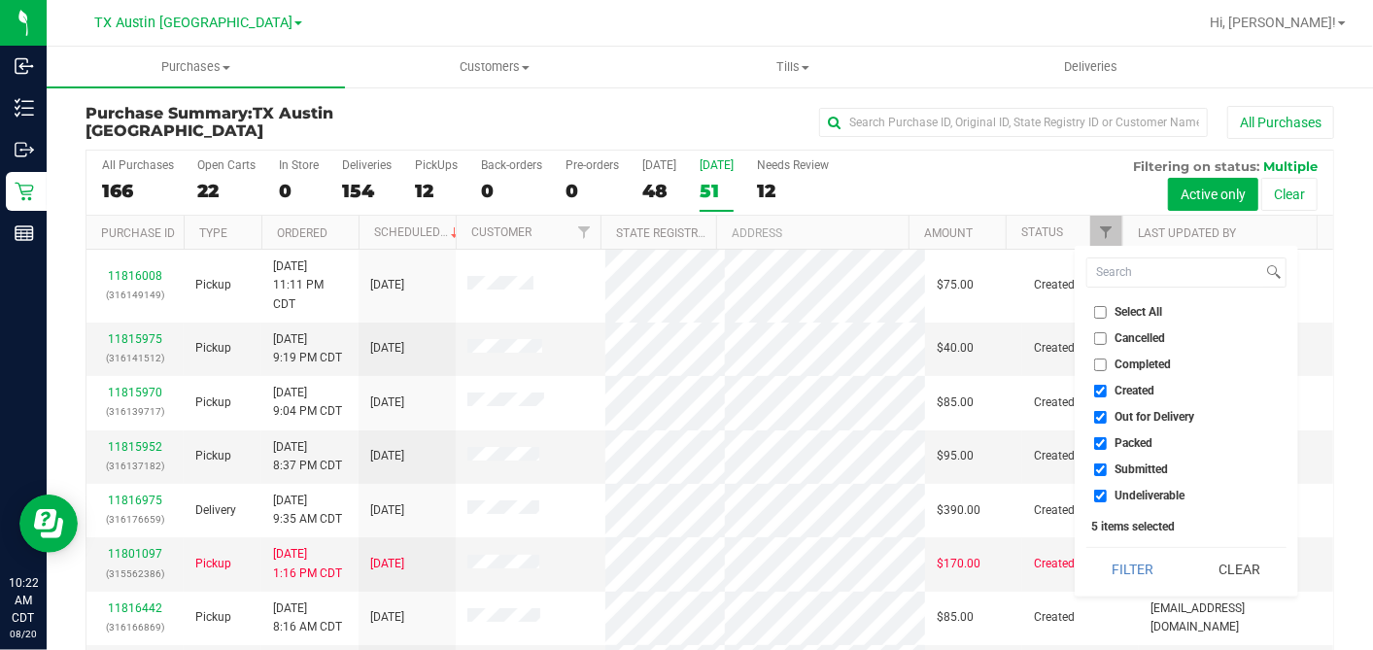
click at [1098, 308] on input "Select All" at bounding box center [1100, 312] width 13 height 13
checkbox input "true"
click at [1099, 309] on input "Select All" at bounding box center [1100, 312] width 13 height 13
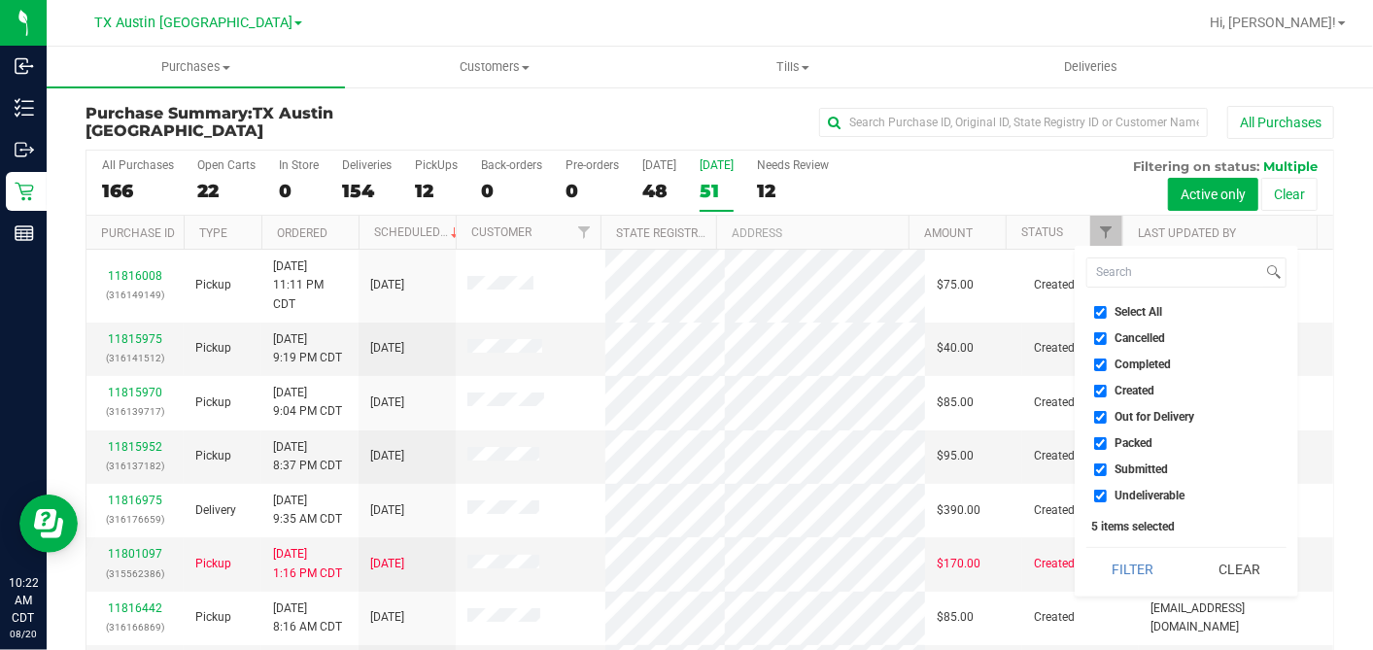
checkbox input "false"
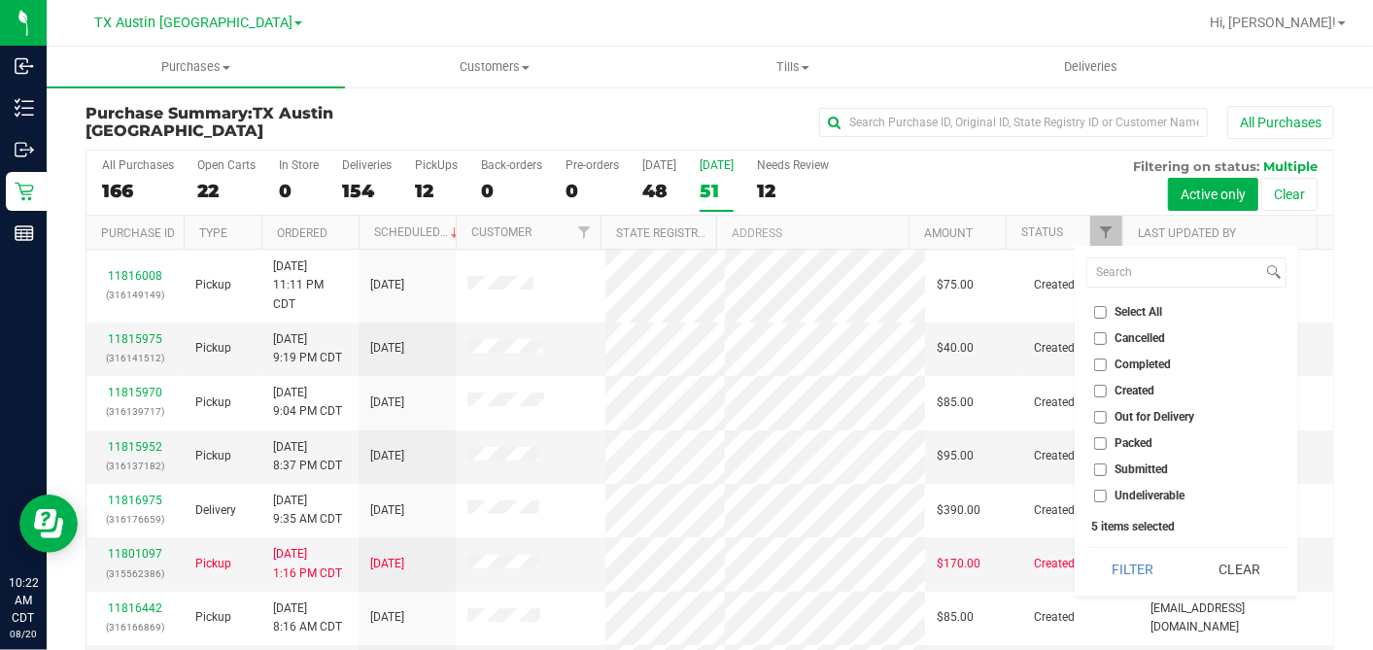
checkbox input "false"
click at [1099, 386] on li "Created" at bounding box center [1186, 391] width 200 height 20
click at [1100, 389] on input "Created" at bounding box center [1100, 391] width 13 height 13
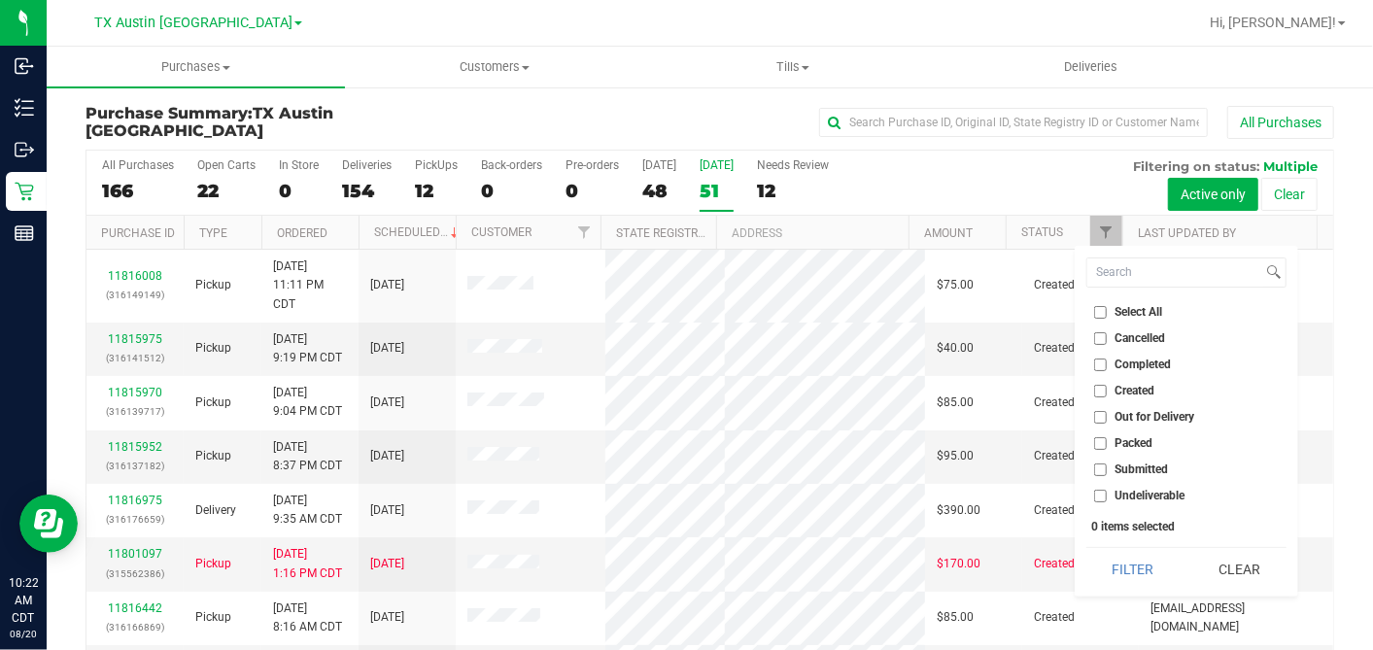
checkbox input "true"
click at [1147, 554] on button "Filter" at bounding box center [1132, 569] width 93 height 43
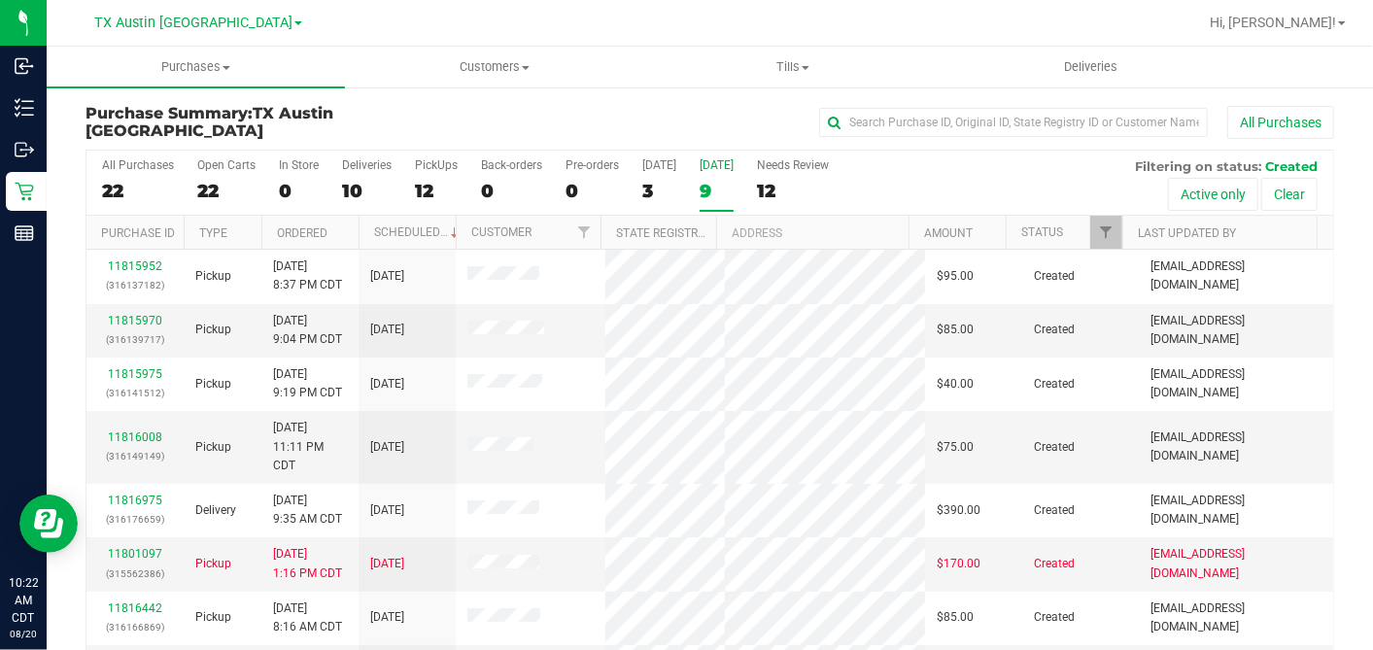
click at [346, 228] on th "Ordered" at bounding box center [309, 233] width 97 height 34
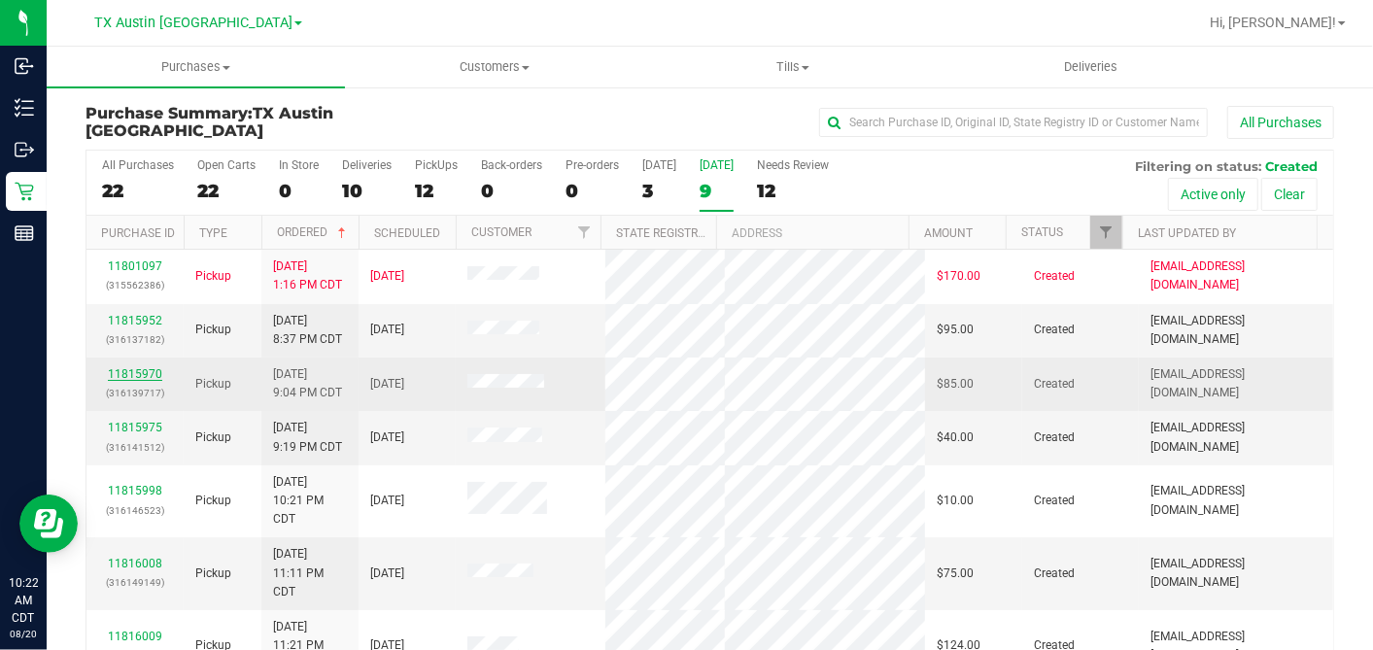
click at [118, 381] on link "11815970" at bounding box center [135, 374] width 54 height 14
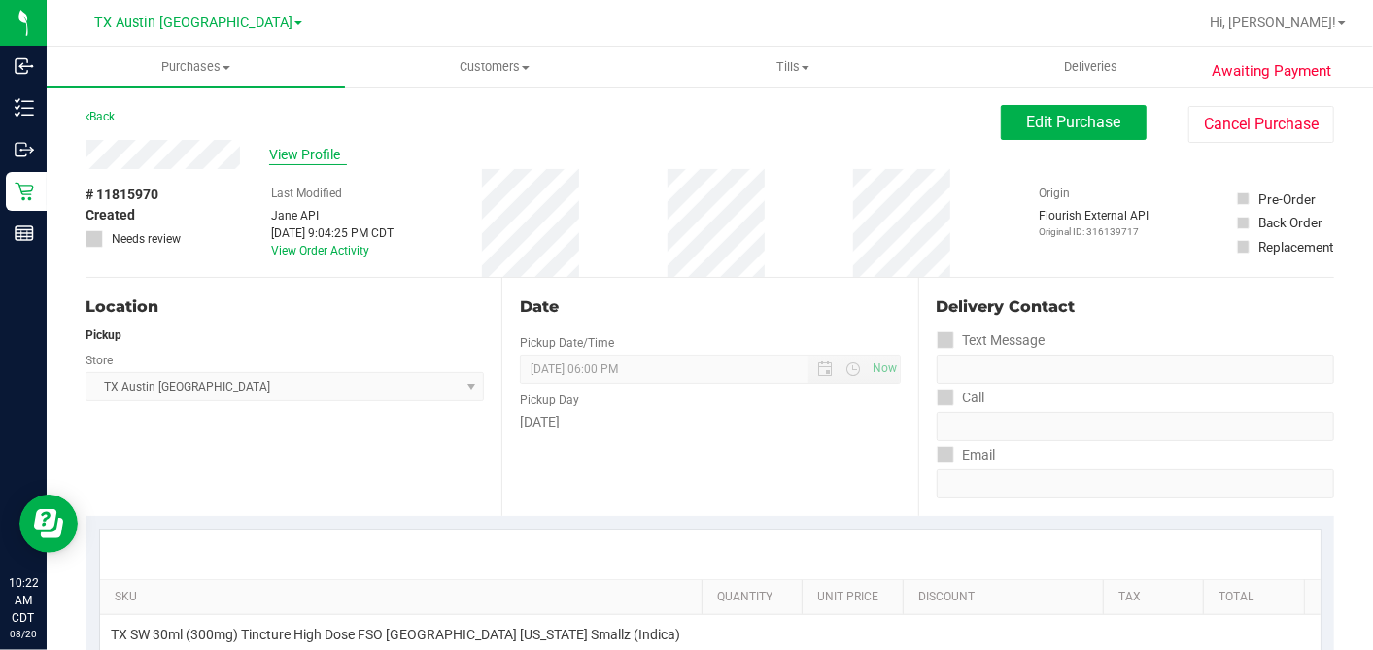
click at [316, 155] on span "View Profile" at bounding box center [308, 155] width 78 height 20
click at [309, 155] on span "View Profile" at bounding box center [308, 155] width 78 height 20
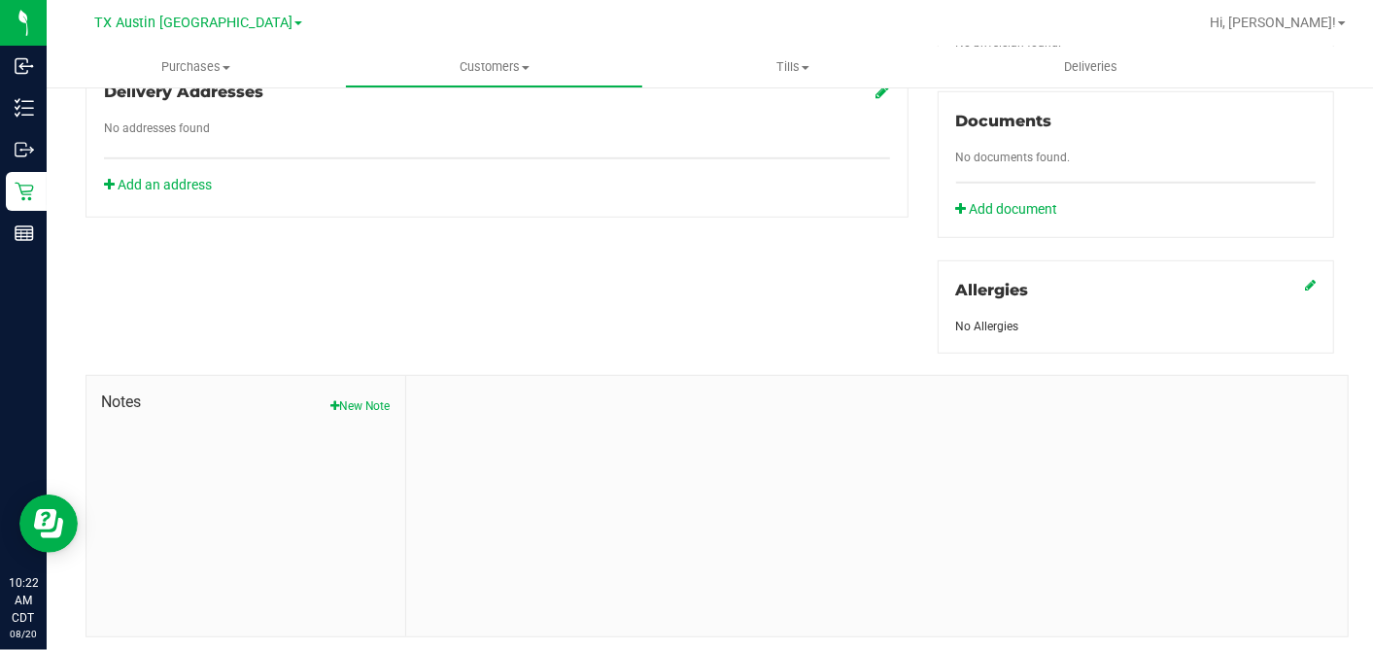
scroll to position [729, 0]
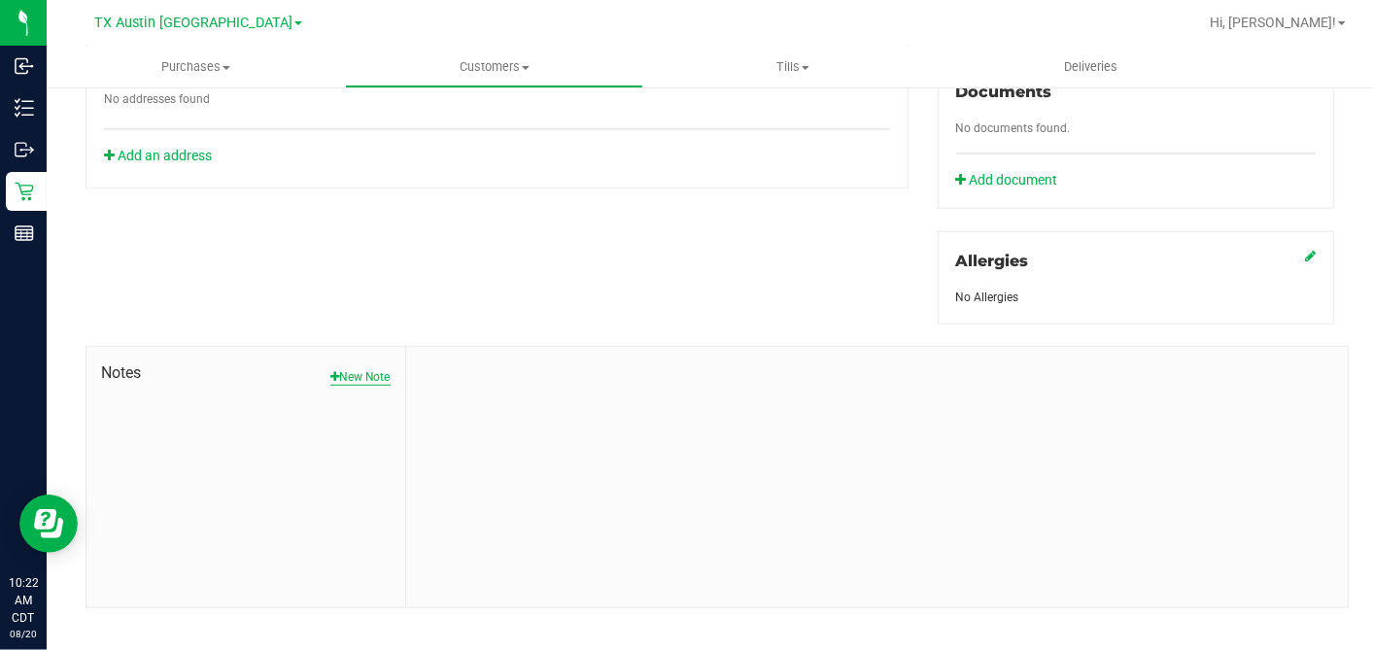
click at [362, 368] on button "New Note" at bounding box center [360, 376] width 60 height 17
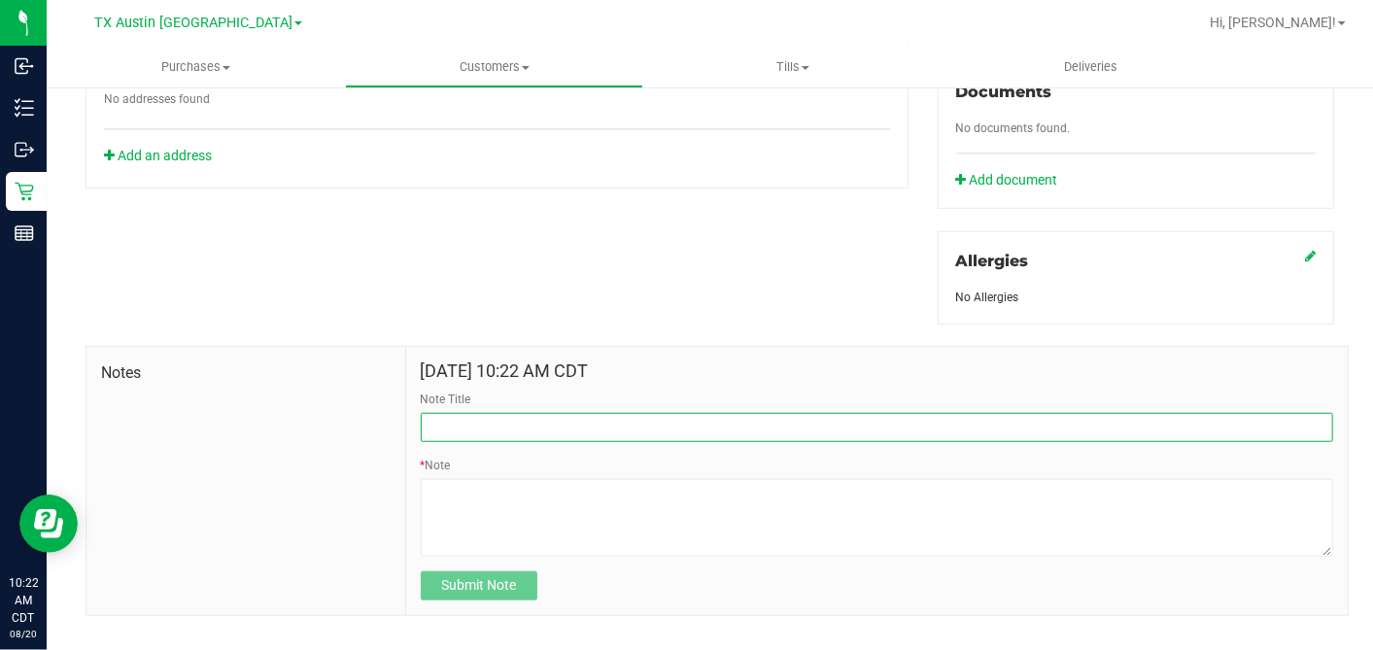
click at [482, 413] on input "Note Title" at bounding box center [877, 427] width 912 height 29
type input "[PERSON_NAME]"
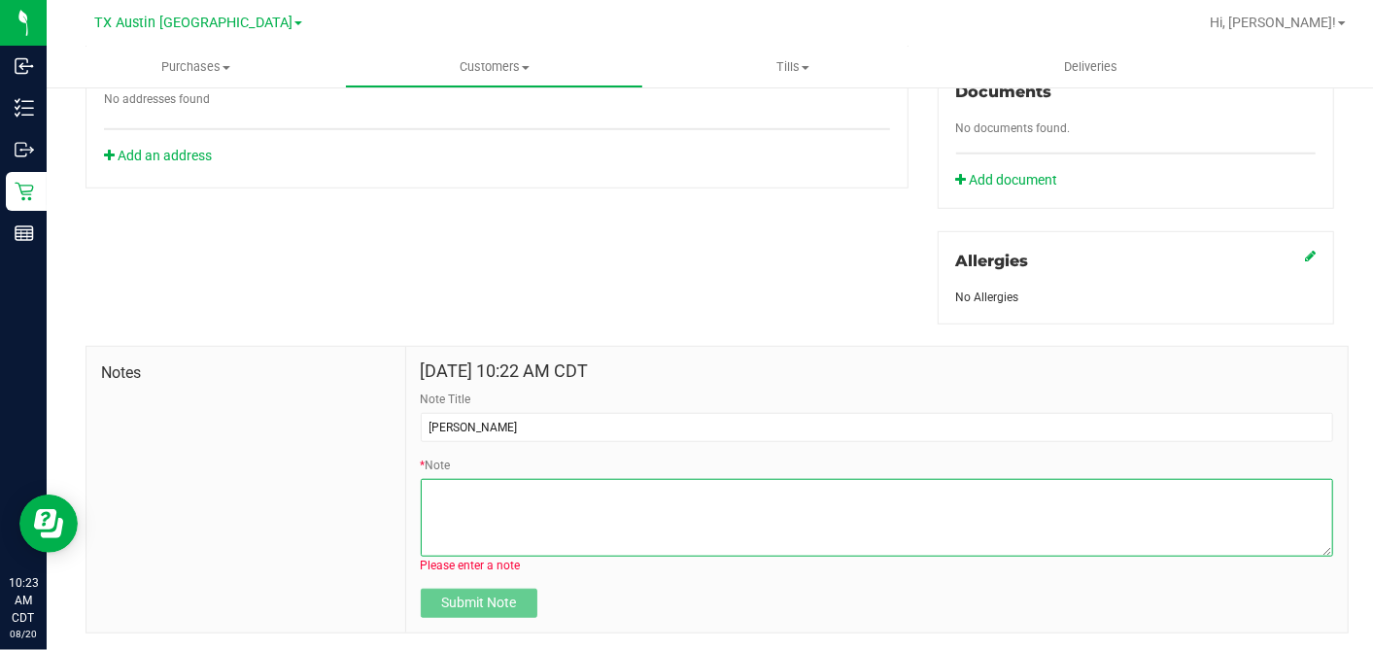
click at [459, 486] on textarea "* Note" at bounding box center [877, 518] width 912 height 78
paste textarea "Patient Name: Jeffrey Phillips Address: 2033 Sage Dr Garland, TX, 75040 Phone N…"
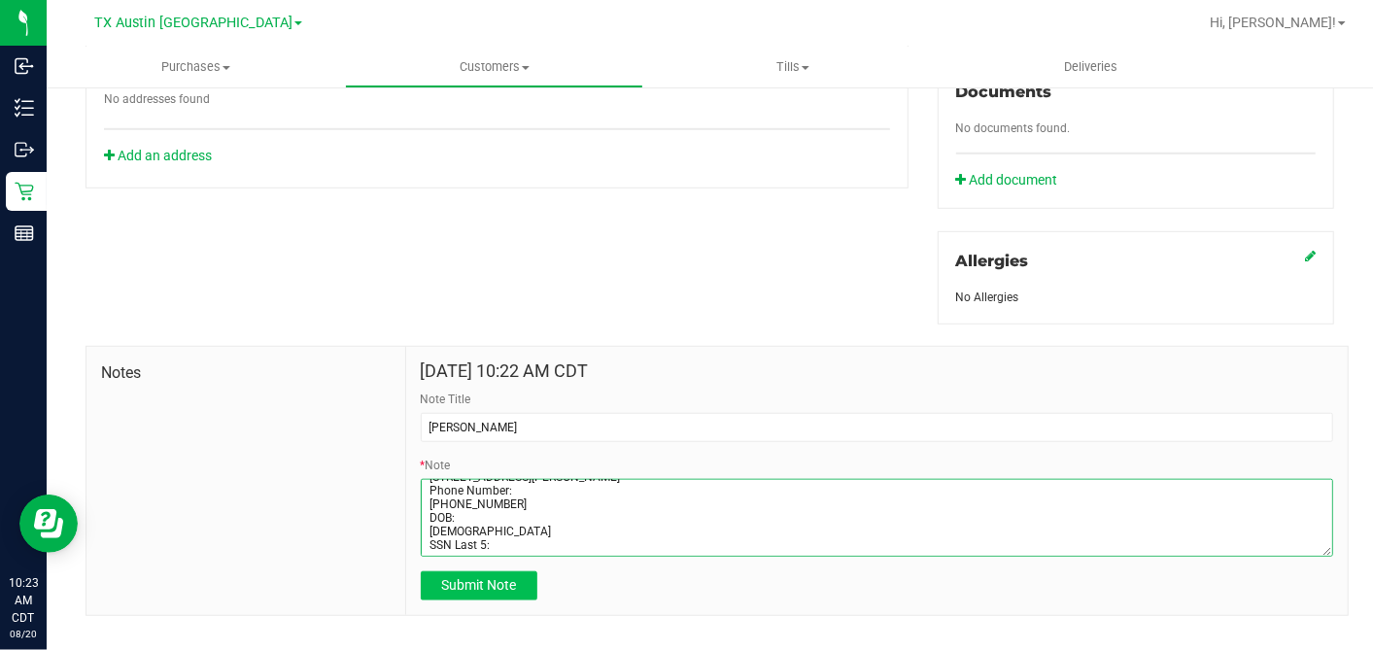
type textarea "Patient Name: Jeffrey Phillips Address: 2033 Sage Dr Garland, TX, 75040 Phone N…"
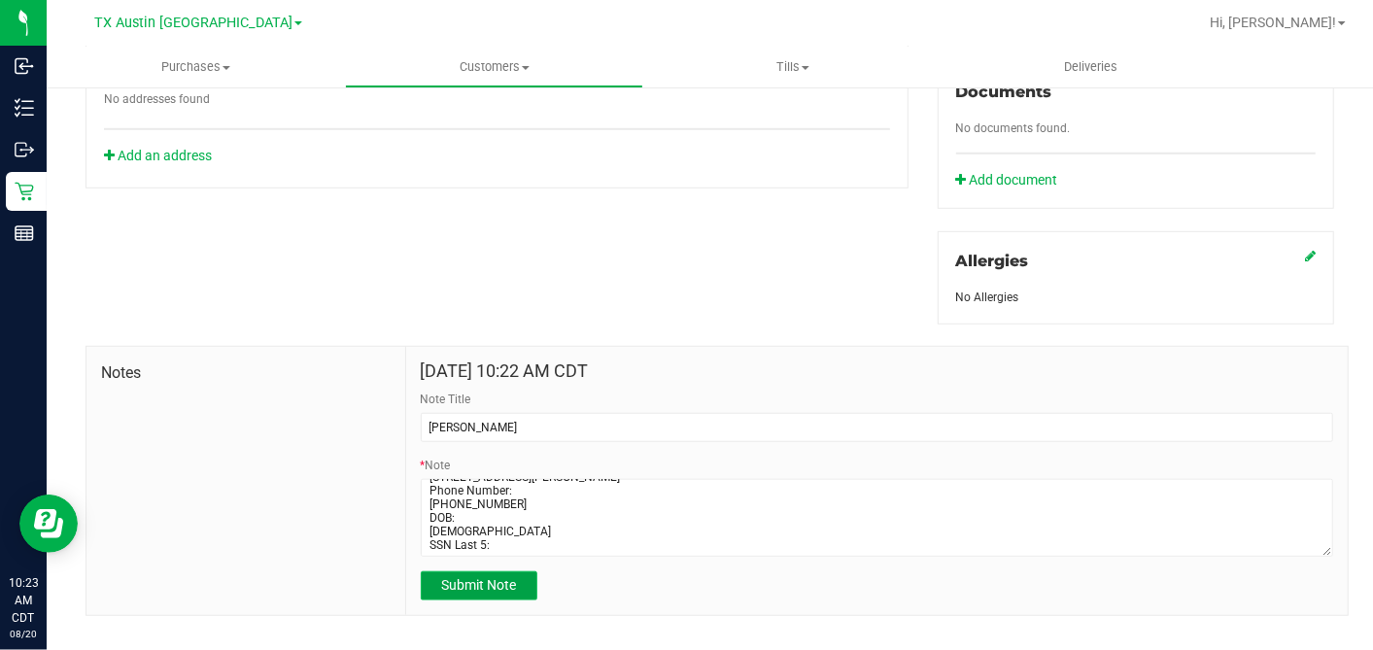
click at [480, 577] on span "Submit Note" at bounding box center [478, 585] width 75 height 16
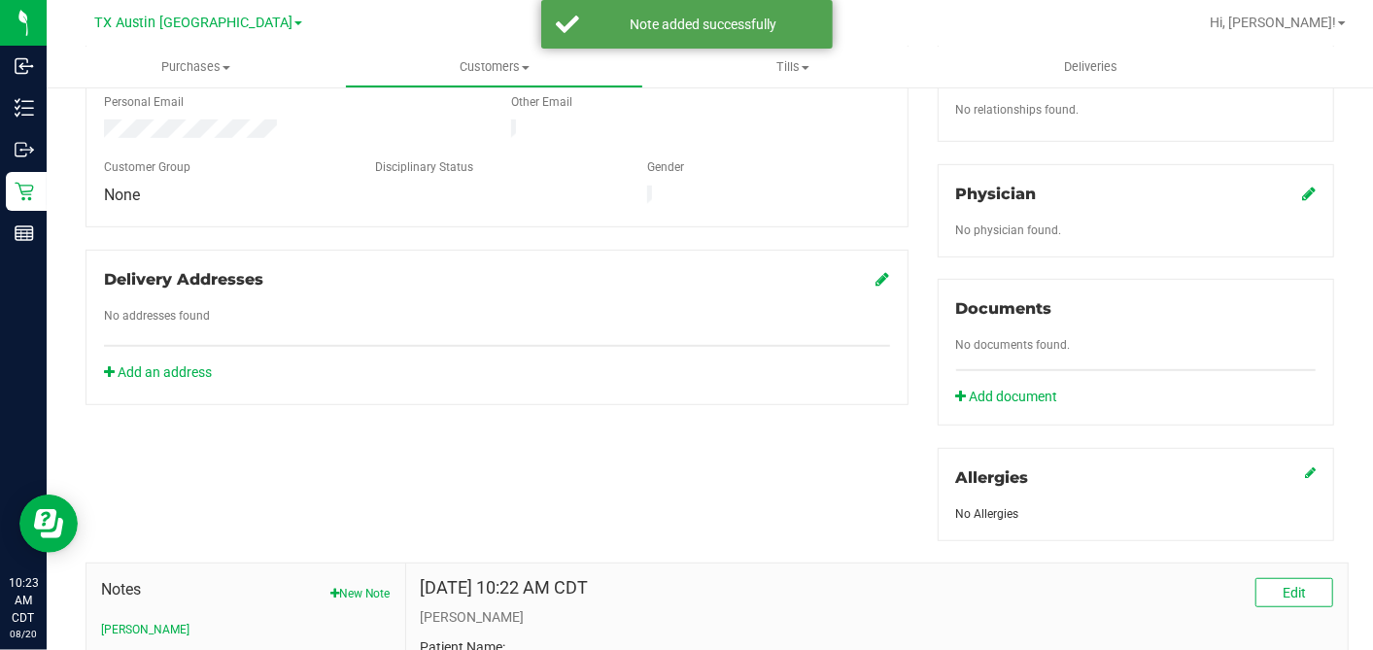
scroll to position [405, 0]
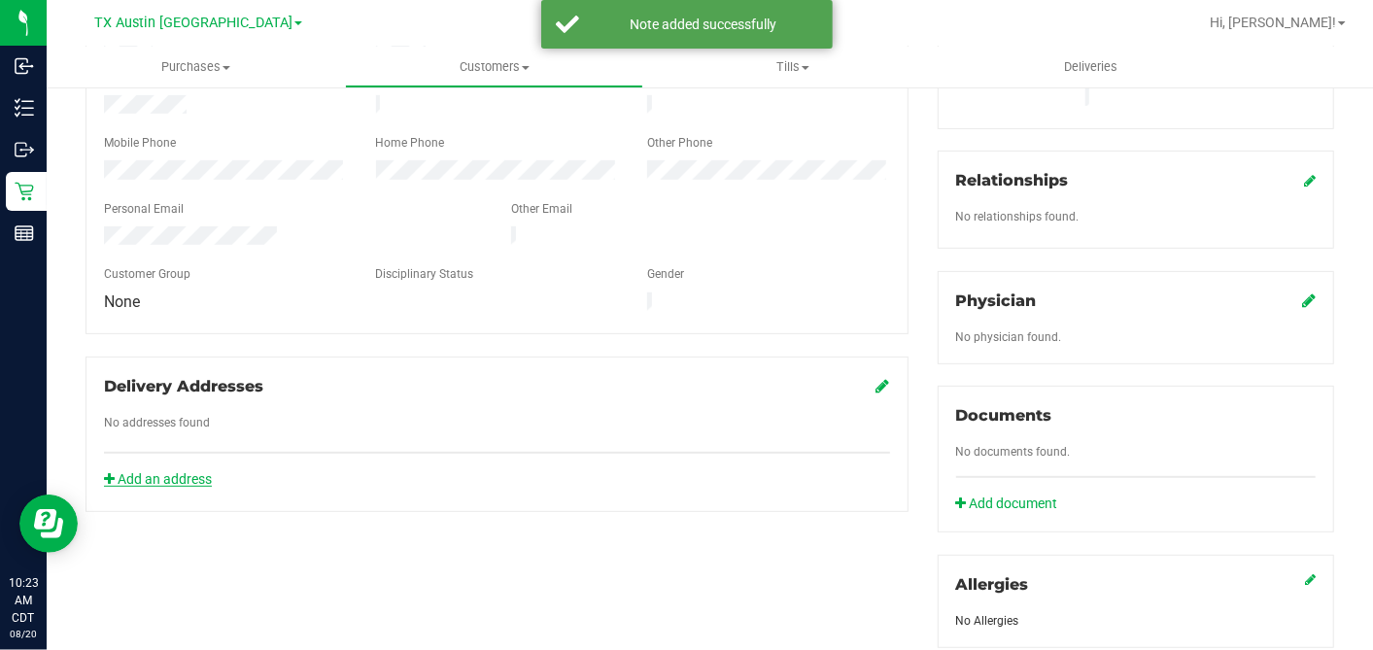
click at [197, 471] on link "Add an address" at bounding box center [158, 479] width 108 height 16
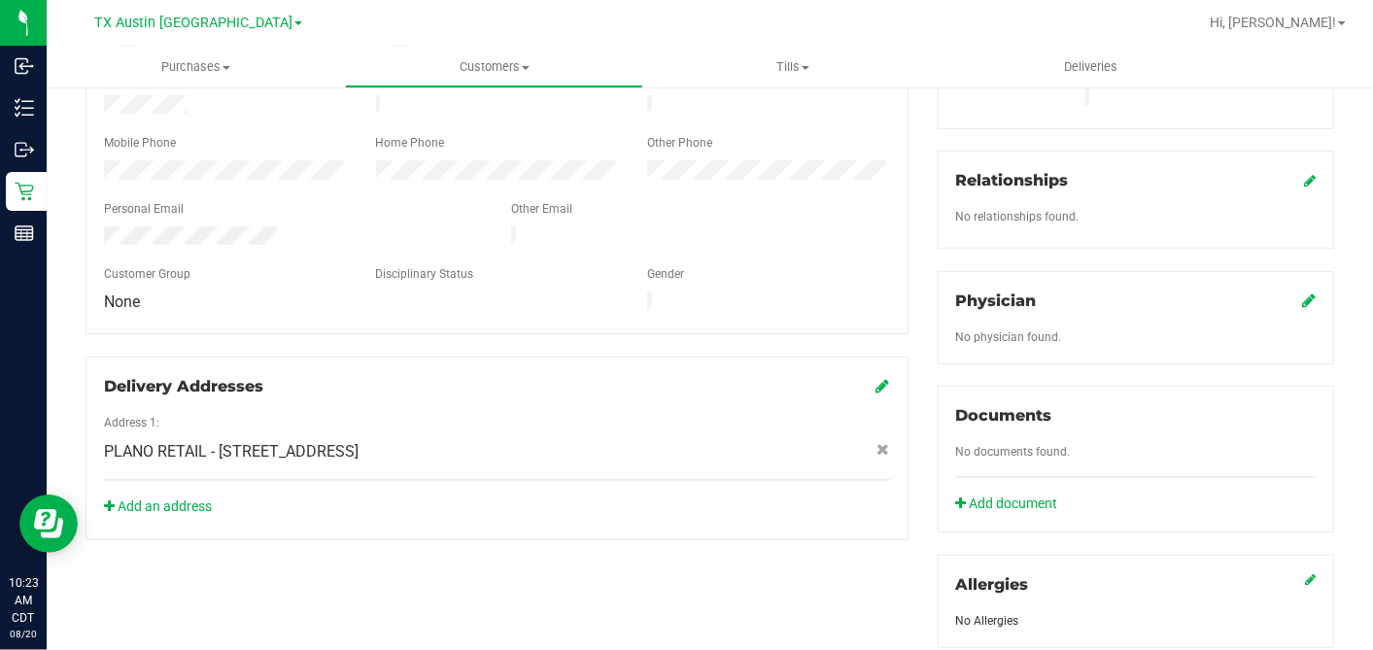
click at [1302, 292] on icon at bounding box center [1309, 300] width 14 height 16
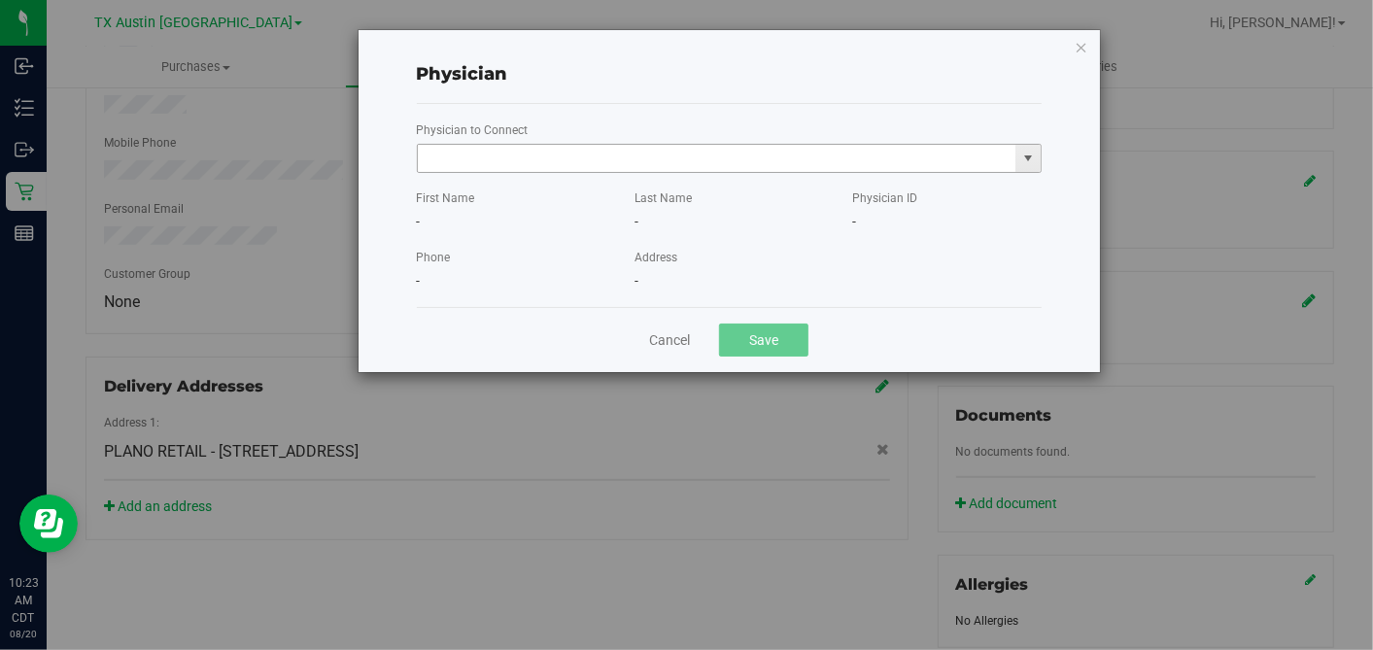
click at [646, 153] on input "text" at bounding box center [717, 158] width 599 height 27
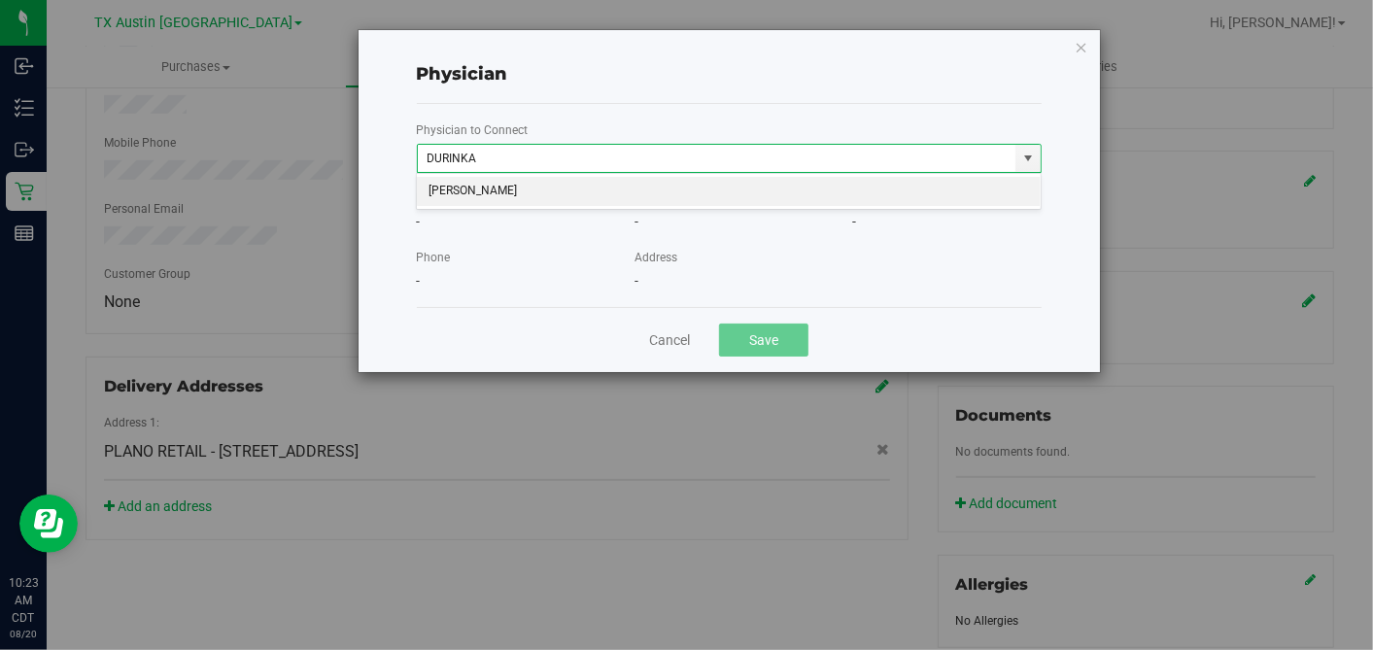
click at [672, 194] on li "[PERSON_NAME]" at bounding box center [729, 191] width 624 height 29
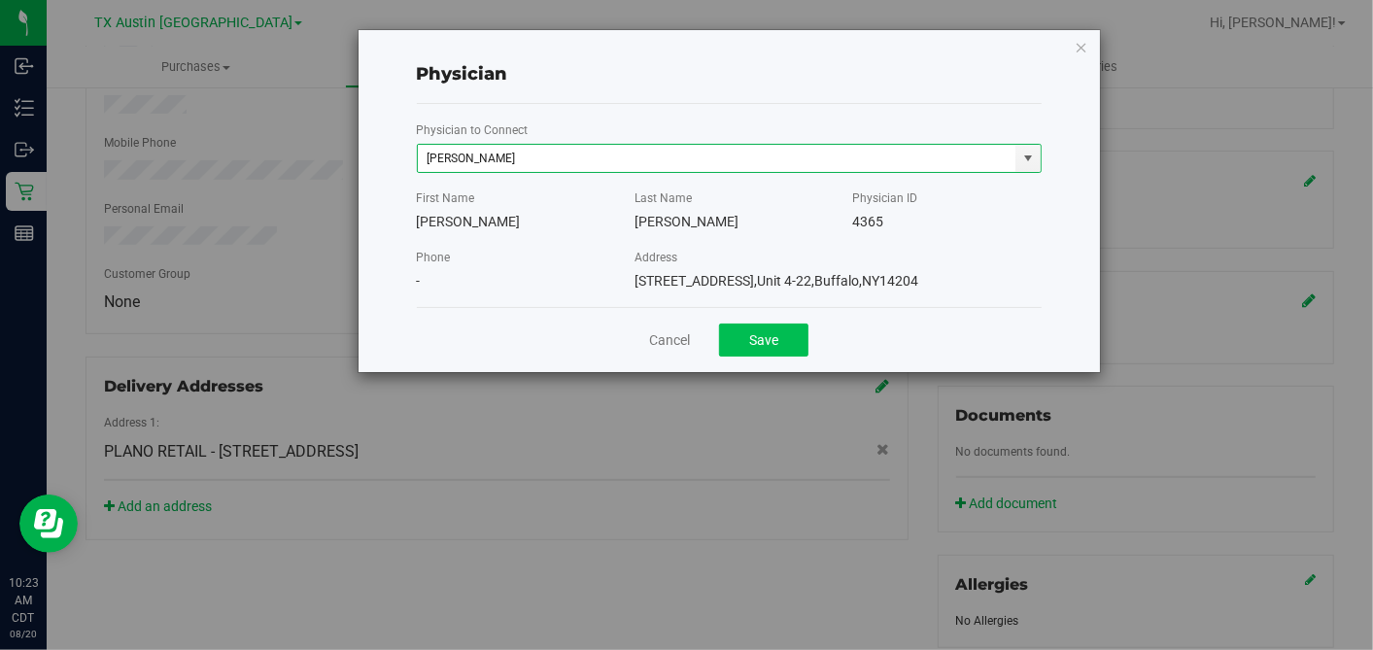
type input "[PERSON_NAME]"
click at [743, 335] on button "Save" at bounding box center [763, 340] width 89 height 33
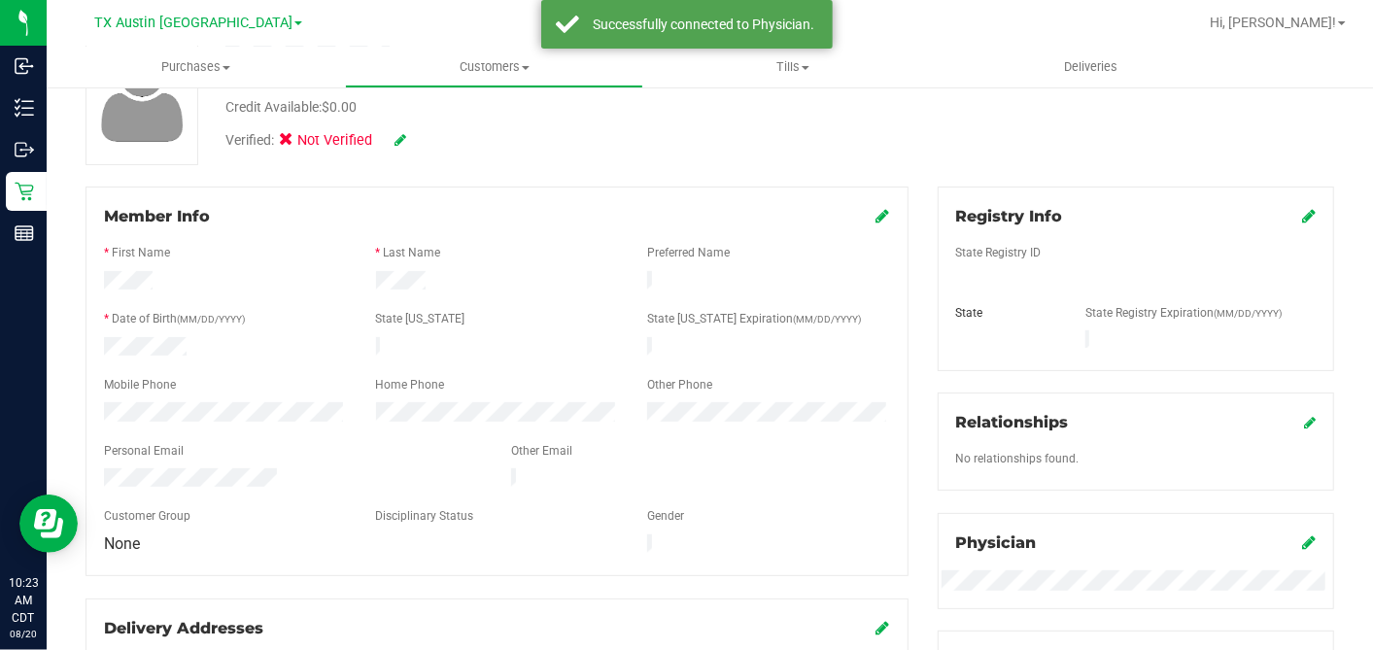
scroll to position [0, 0]
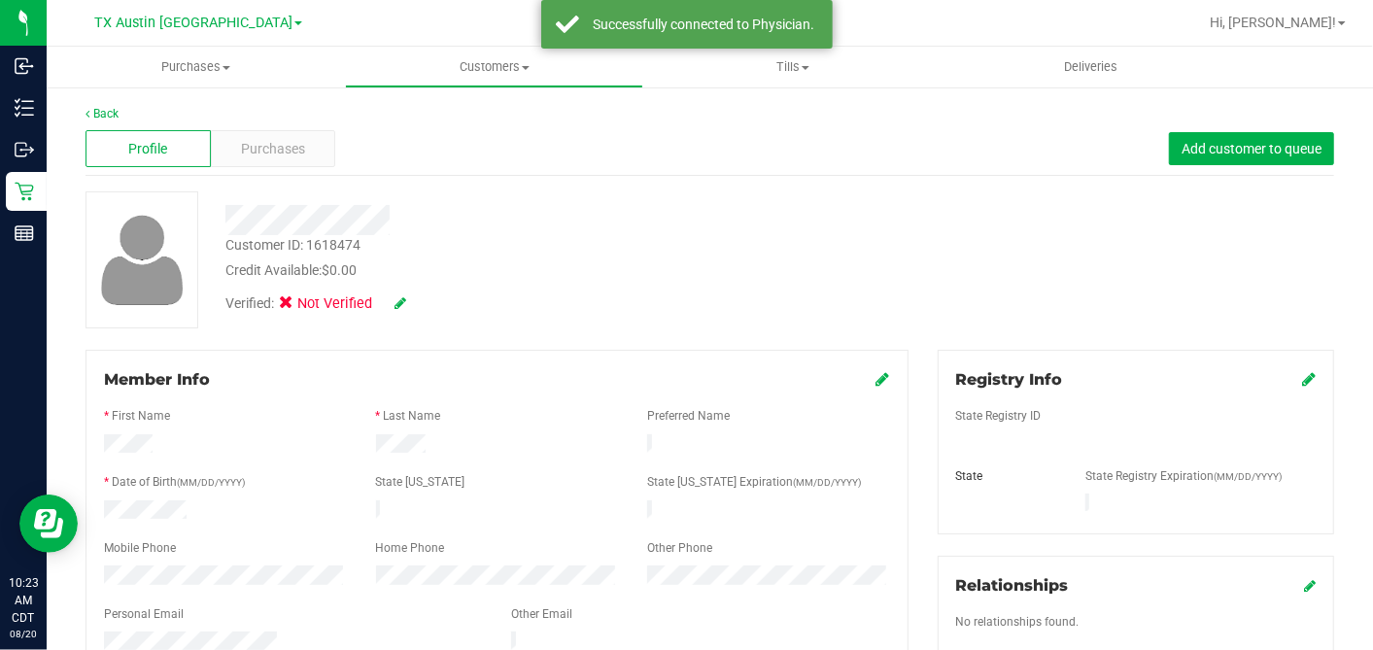
click at [1302, 381] on icon at bounding box center [1309, 379] width 14 height 16
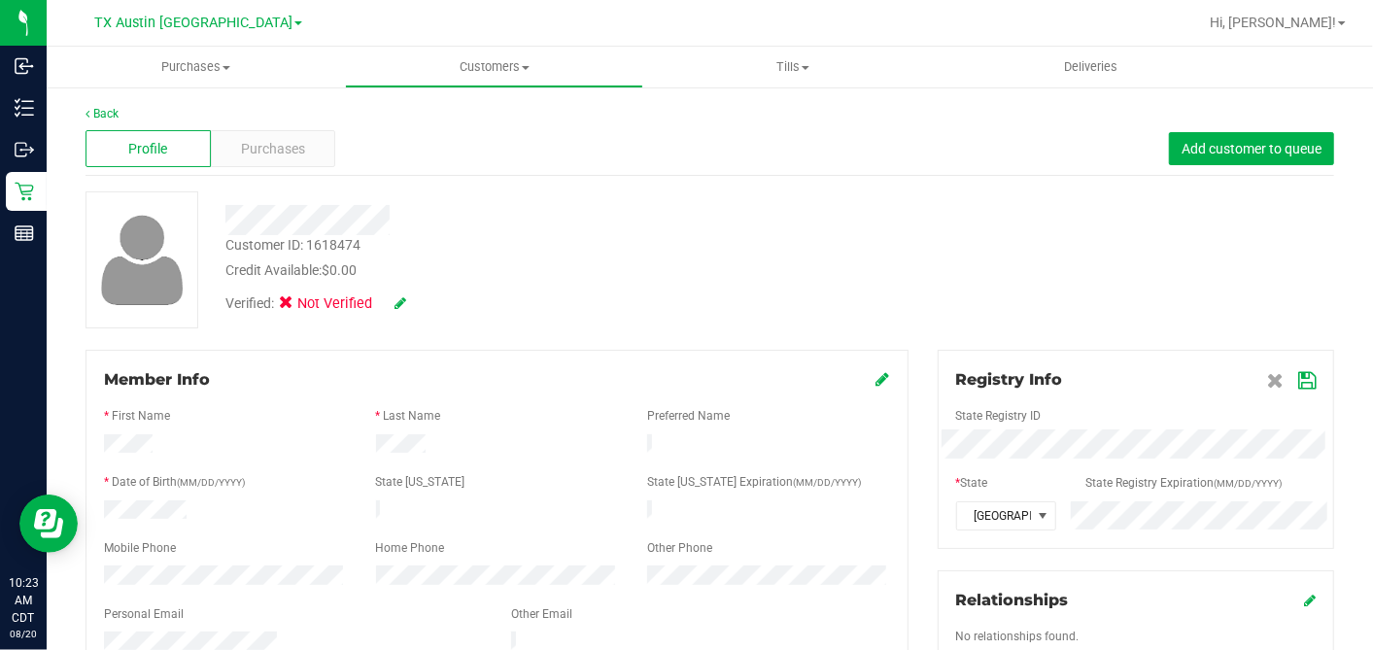
click at [1298, 378] on icon at bounding box center [1306, 381] width 17 height 16
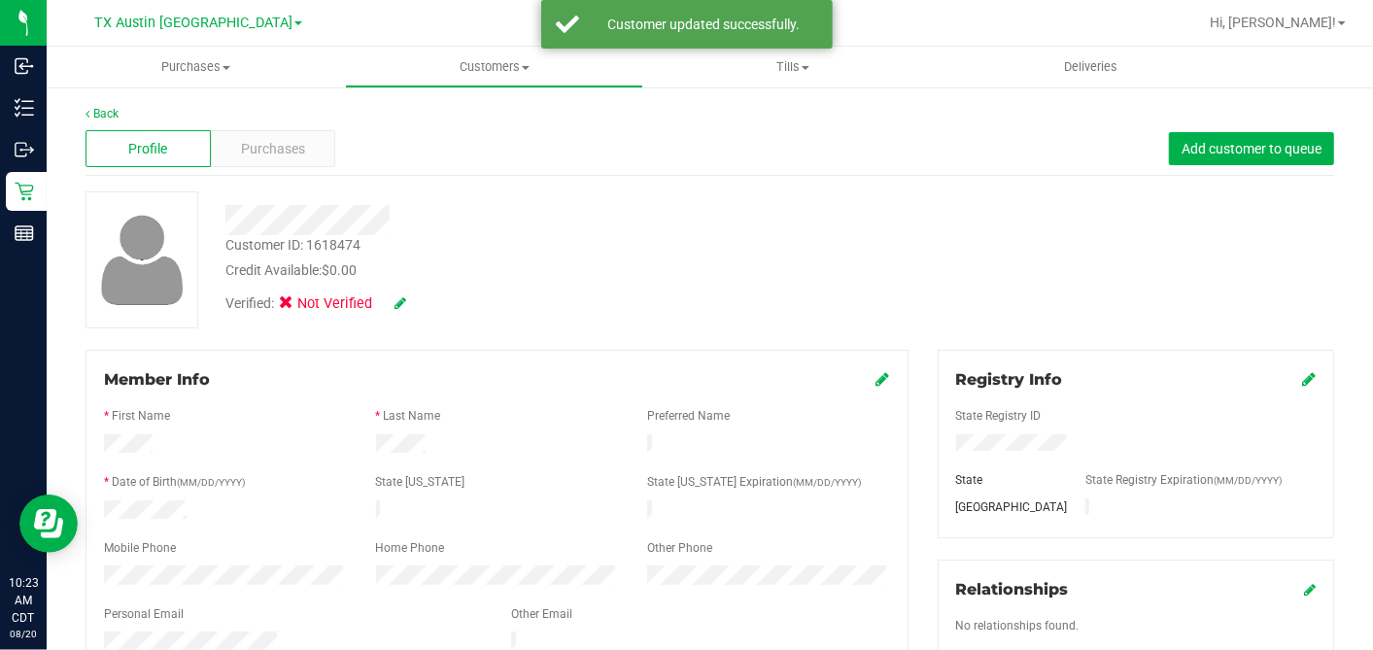
click at [877, 384] on icon at bounding box center [884, 379] width 14 height 16
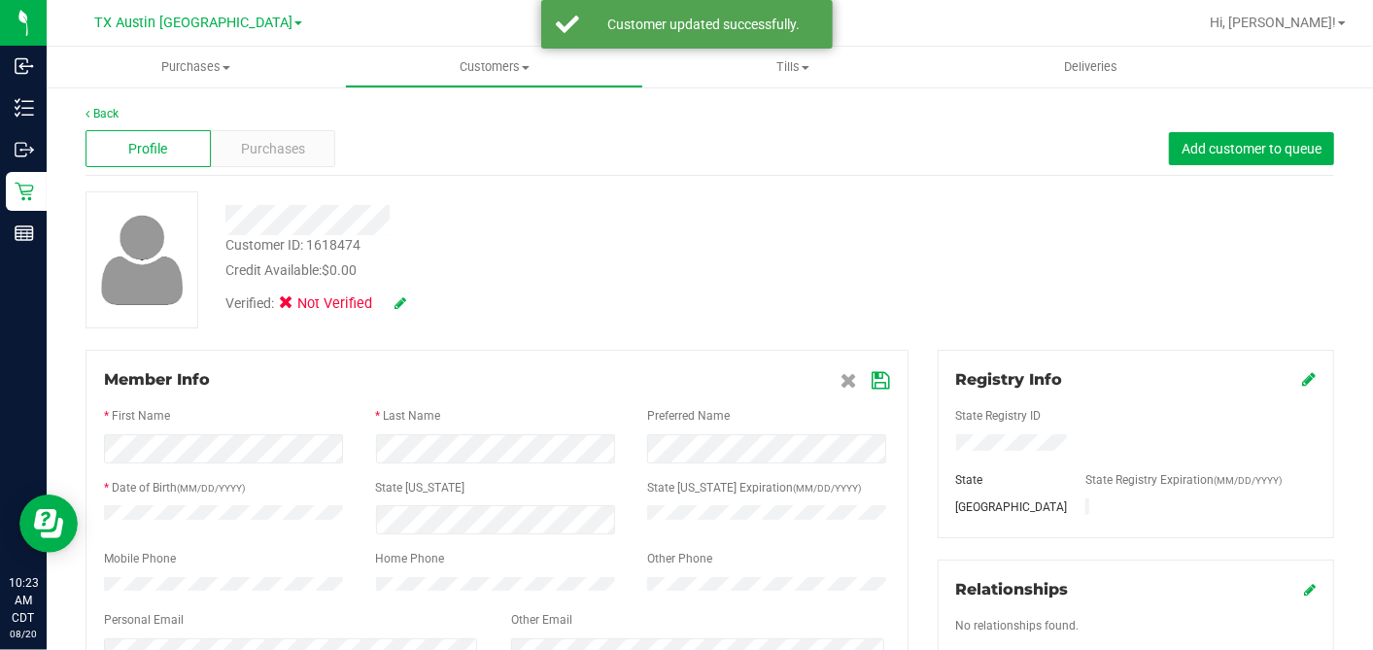
click at [876, 377] on icon at bounding box center [881, 381] width 17 height 16
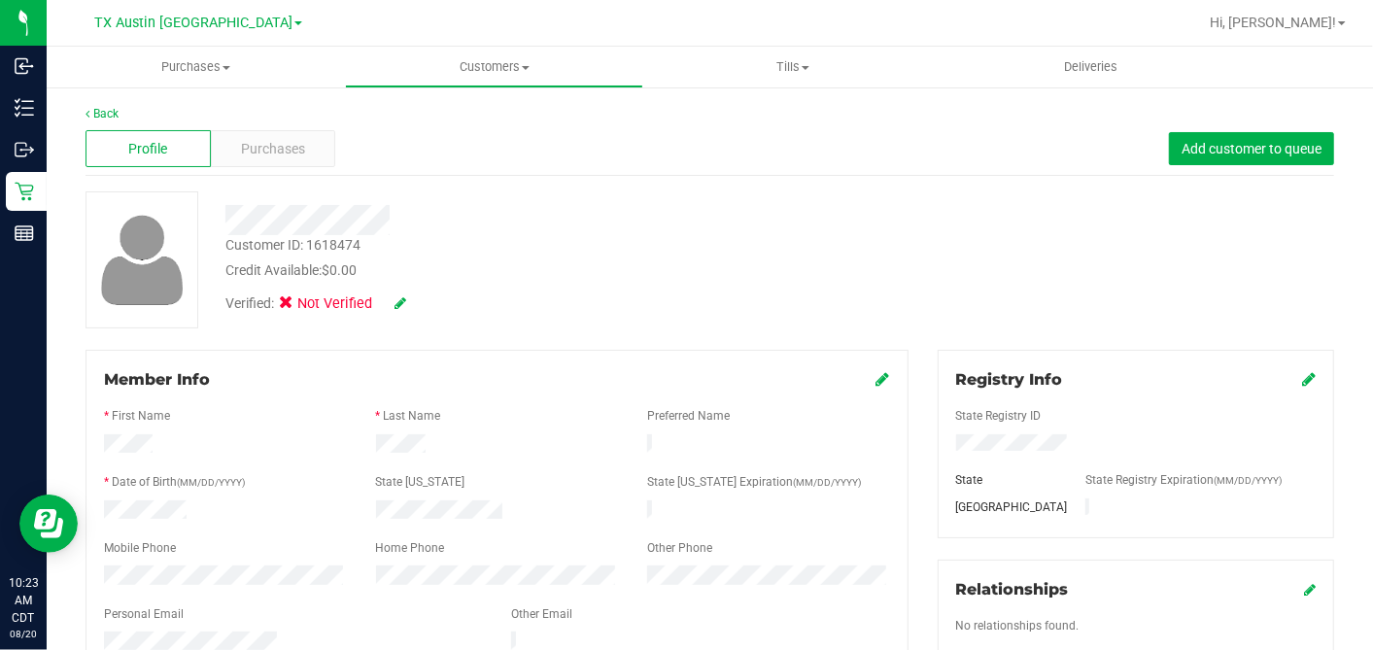
click at [399, 301] on icon at bounding box center [401, 303] width 12 height 14
click at [298, 308] on span at bounding box center [291, 305] width 17 height 17
click at [0, 0] on input "Medical" at bounding box center [0, 0] width 0 height 0
drag, startPoint x: 424, startPoint y: 309, endPoint x: 712, endPoint y: 306, distance: 288.6
click at [424, 311] on icon at bounding box center [427, 304] width 16 height 14
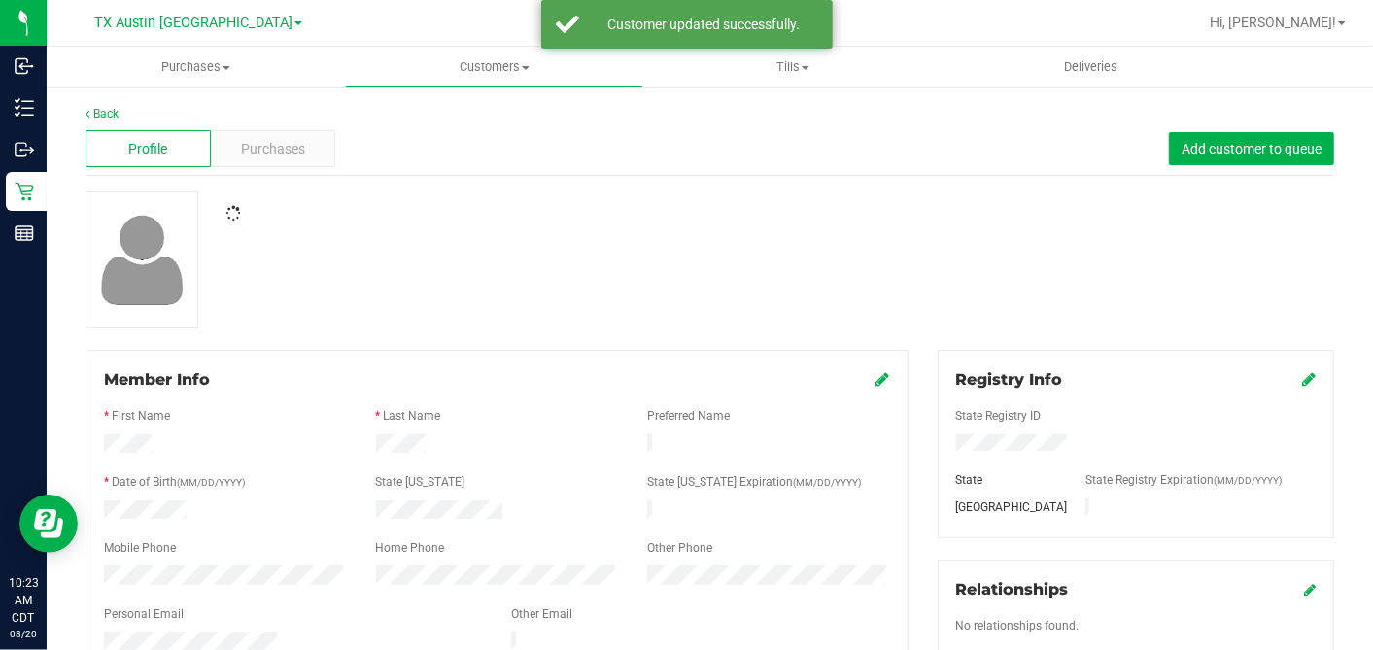
click at [714, 305] on div at bounding box center [710, 259] width 1278 height 137
click at [315, 147] on div "Purchases" at bounding box center [273, 148] width 125 height 37
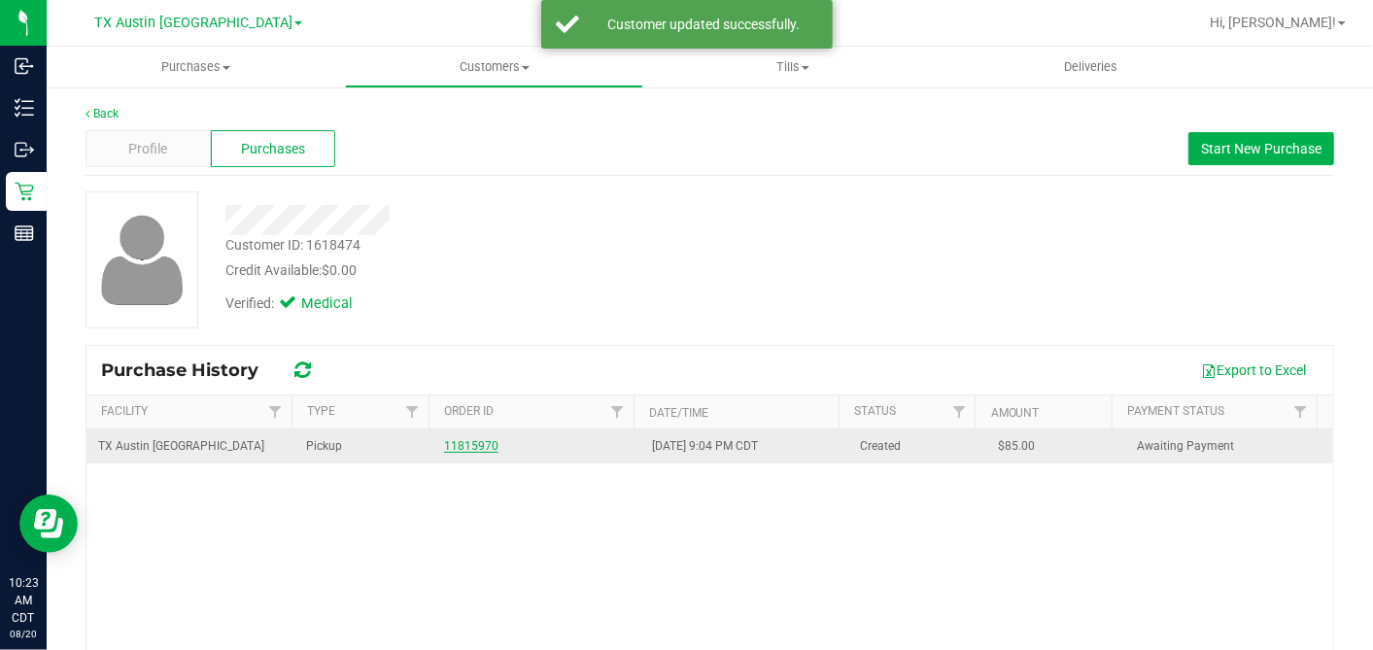
click at [464, 441] on link "11815970" at bounding box center [471, 446] width 54 height 14
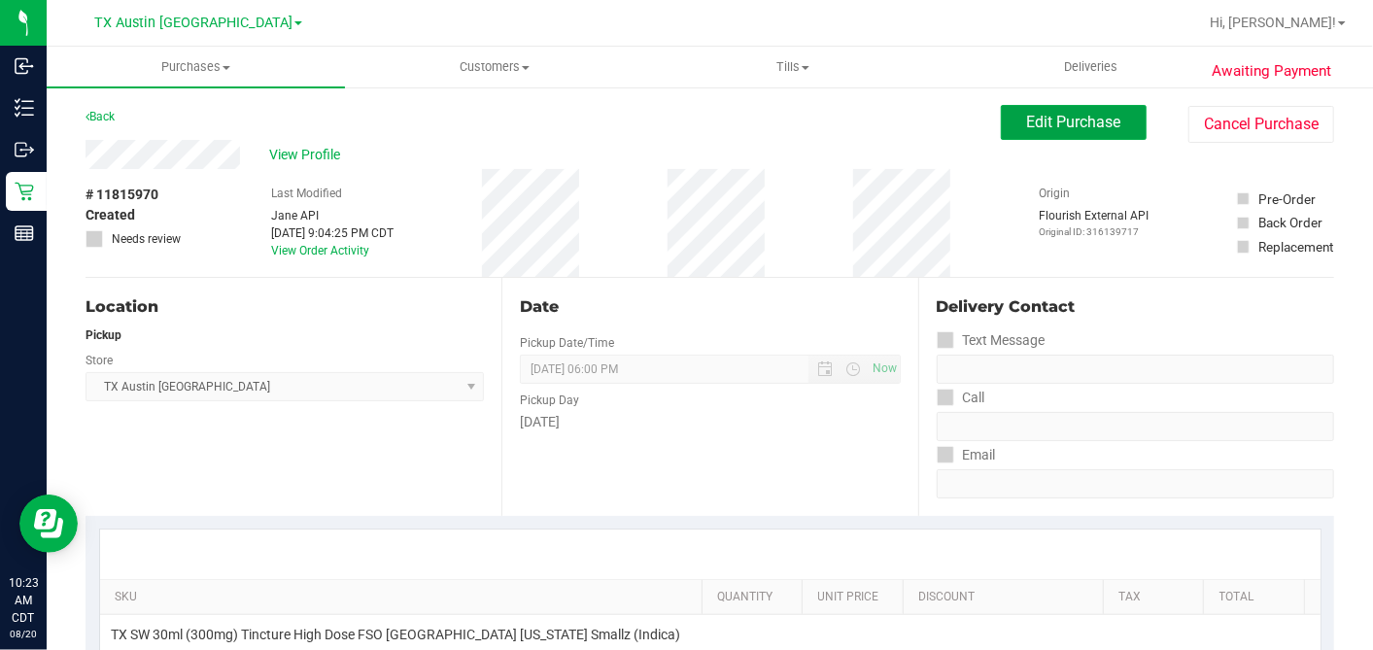
drag, startPoint x: 1053, startPoint y: 137, endPoint x: 837, endPoint y: 202, distance: 226.3
click at [1053, 138] on button "Edit Purchase" at bounding box center [1074, 122] width 146 height 35
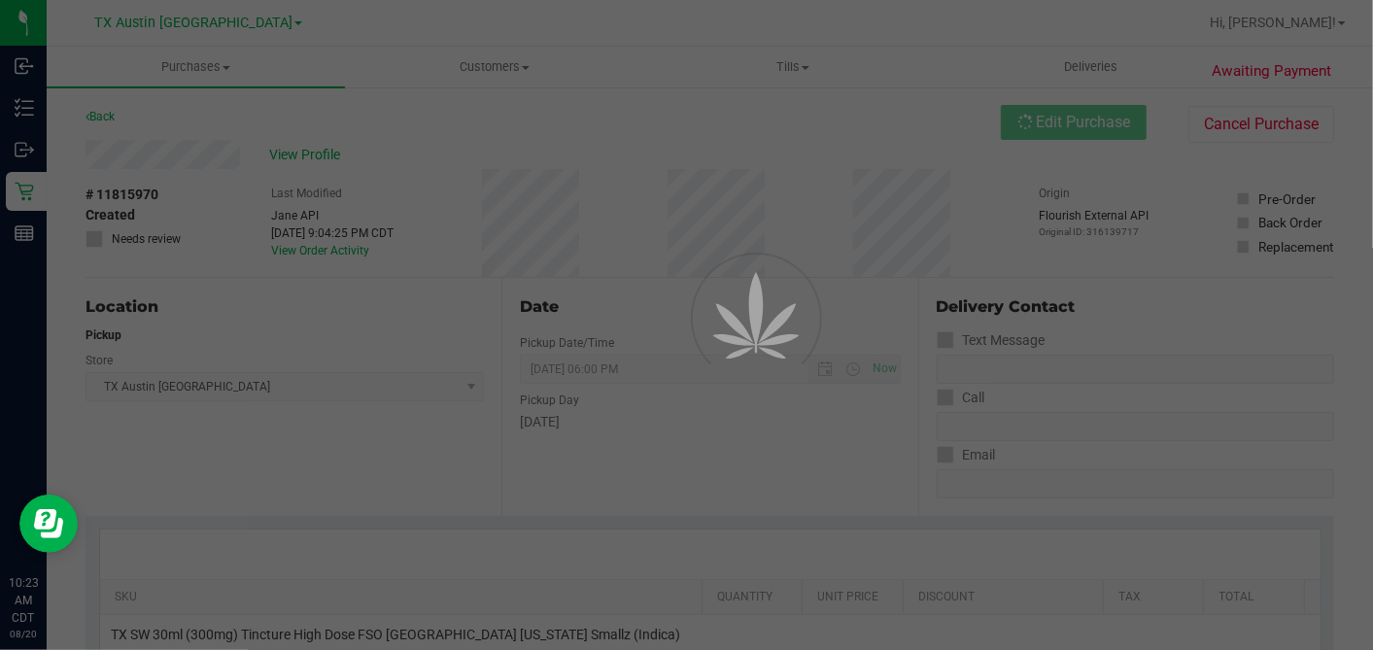
click at [102, 341] on div at bounding box center [686, 325] width 1373 height 650
drag, startPoint x: 93, startPoint y: 337, endPoint x: 96, endPoint y: 354, distance: 16.8
click at [92, 337] on div at bounding box center [686, 325] width 1373 height 650
click at [94, 337] on div at bounding box center [686, 325] width 1373 height 650
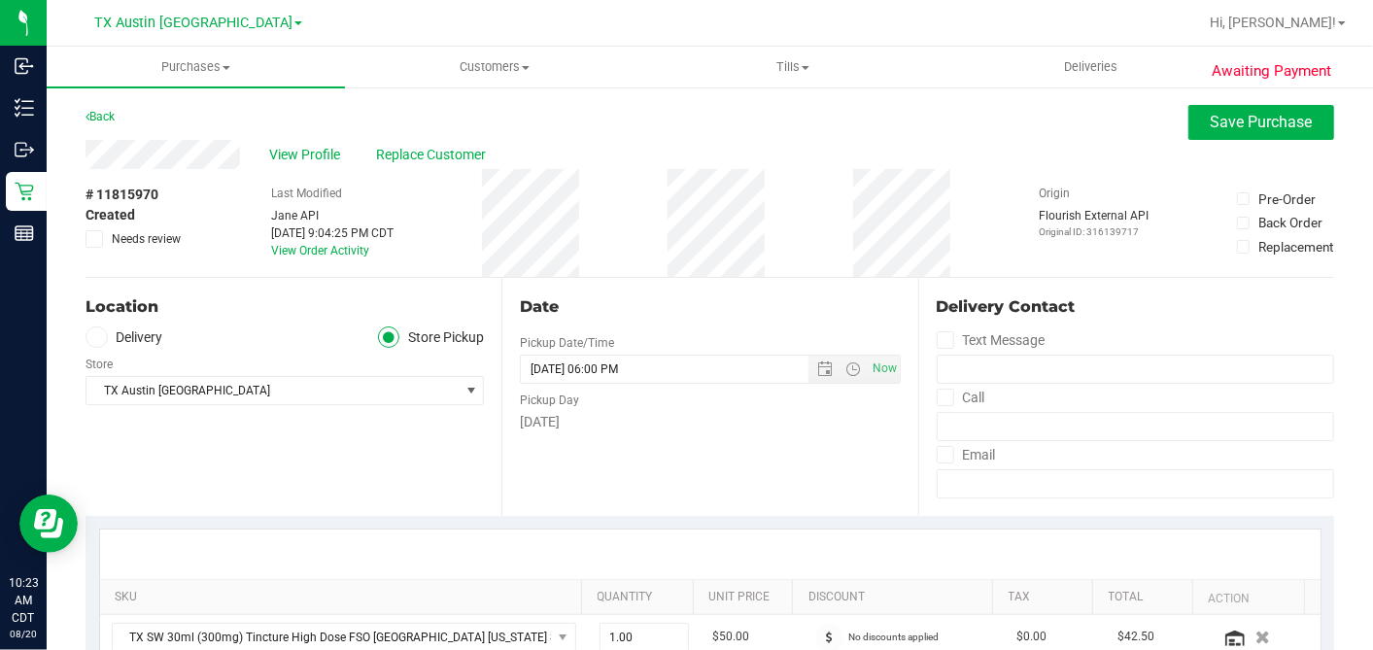
click at [101, 344] on span at bounding box center [97, 338] width 22 height 22
click at [0, 0] on input "Delivery" at bounding box center [0, 0] width 0 height 0
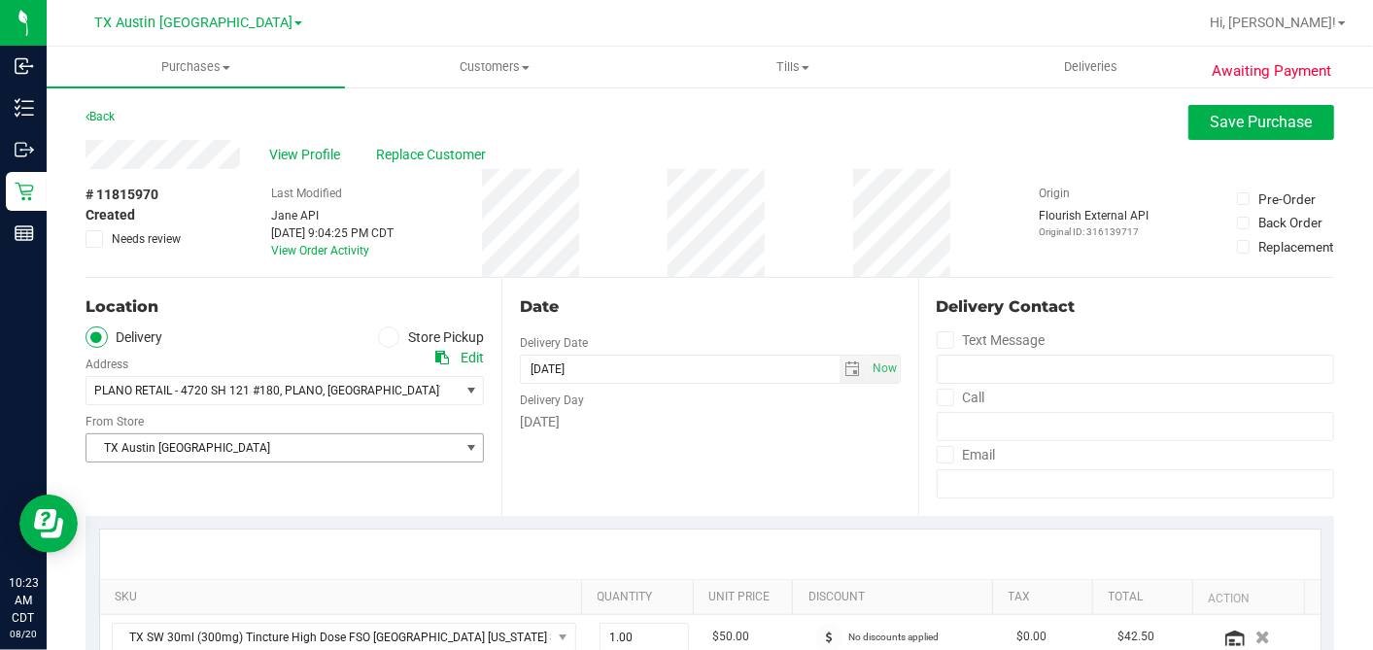
click at [208, 446] on span "TX Austin [GEOGRAPHIC_DATA]" at bounding box center [272, 447] width 372 height 27
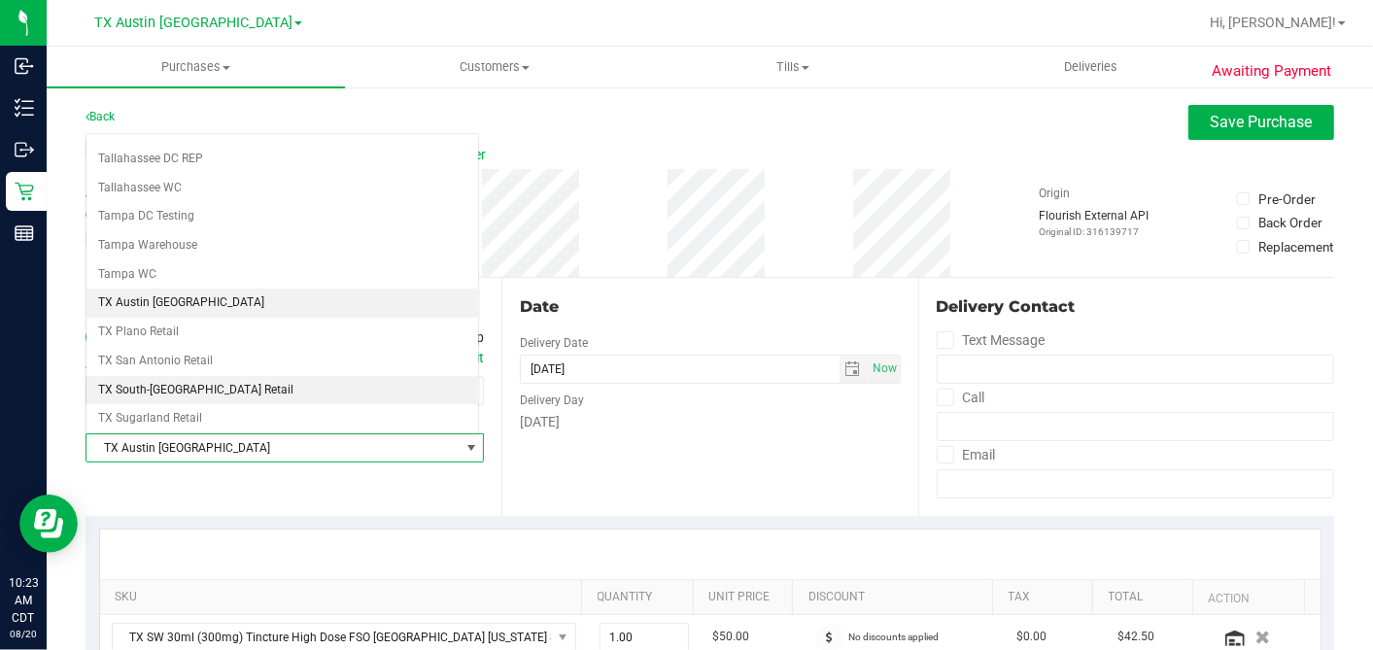
scroll to position [1382, 0]
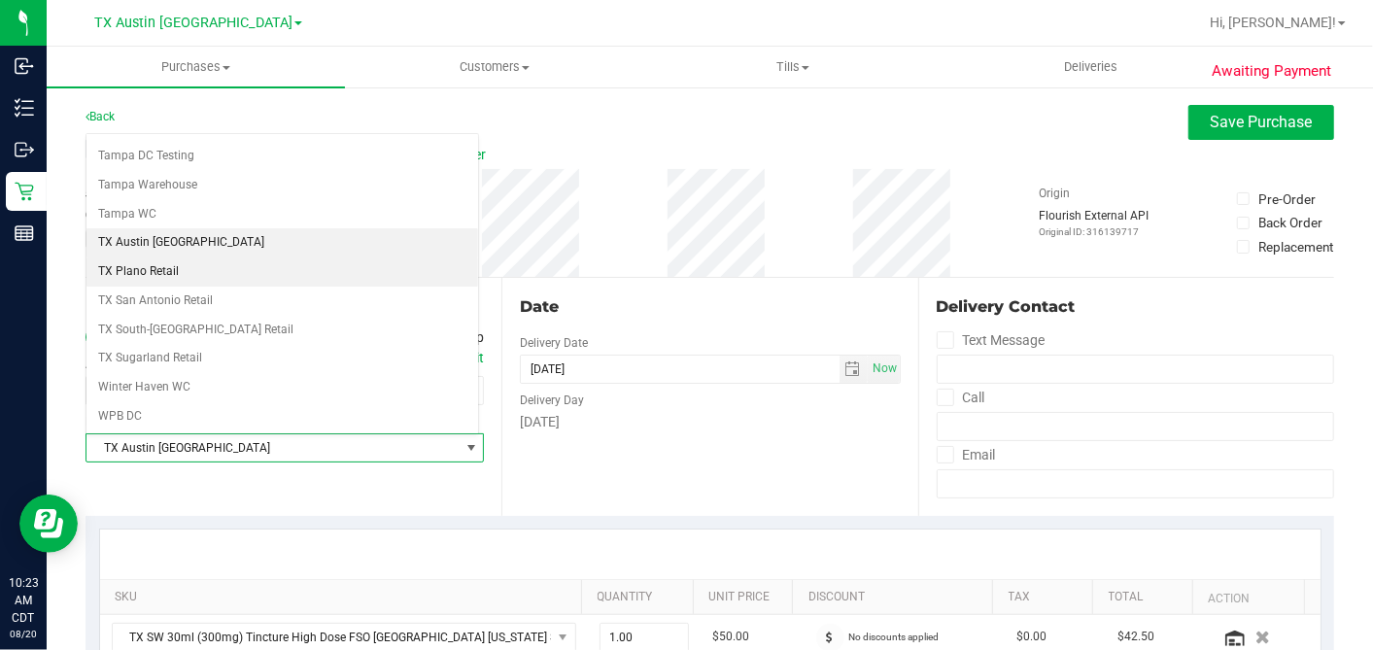
drag, startPoint x: 183, startPoint y: 240, endPoint x: 482, endPoint y: 299, distance: 305.1
click at [183, 258] on li "TX Plano Retail" at bounding box center [282, 272] width 392 height 29
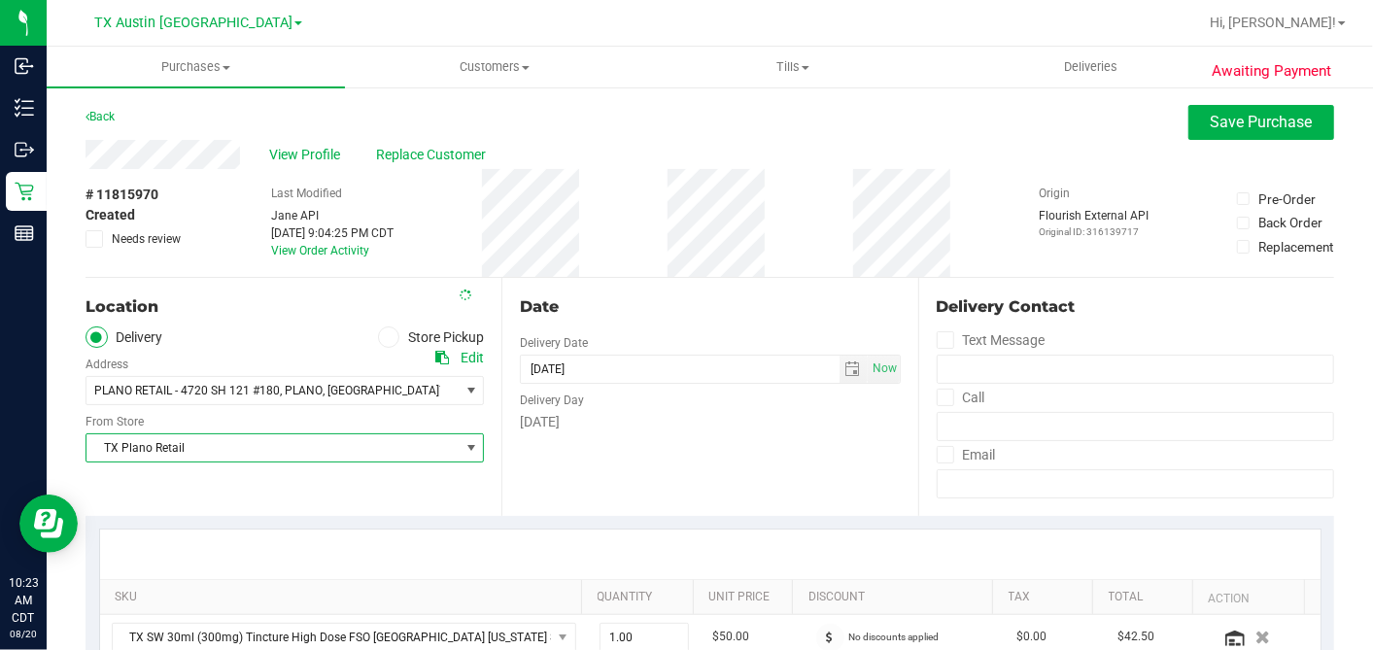
click at [614, 305] on div "Date" at bounding box center [710, 306] width 380 height 23
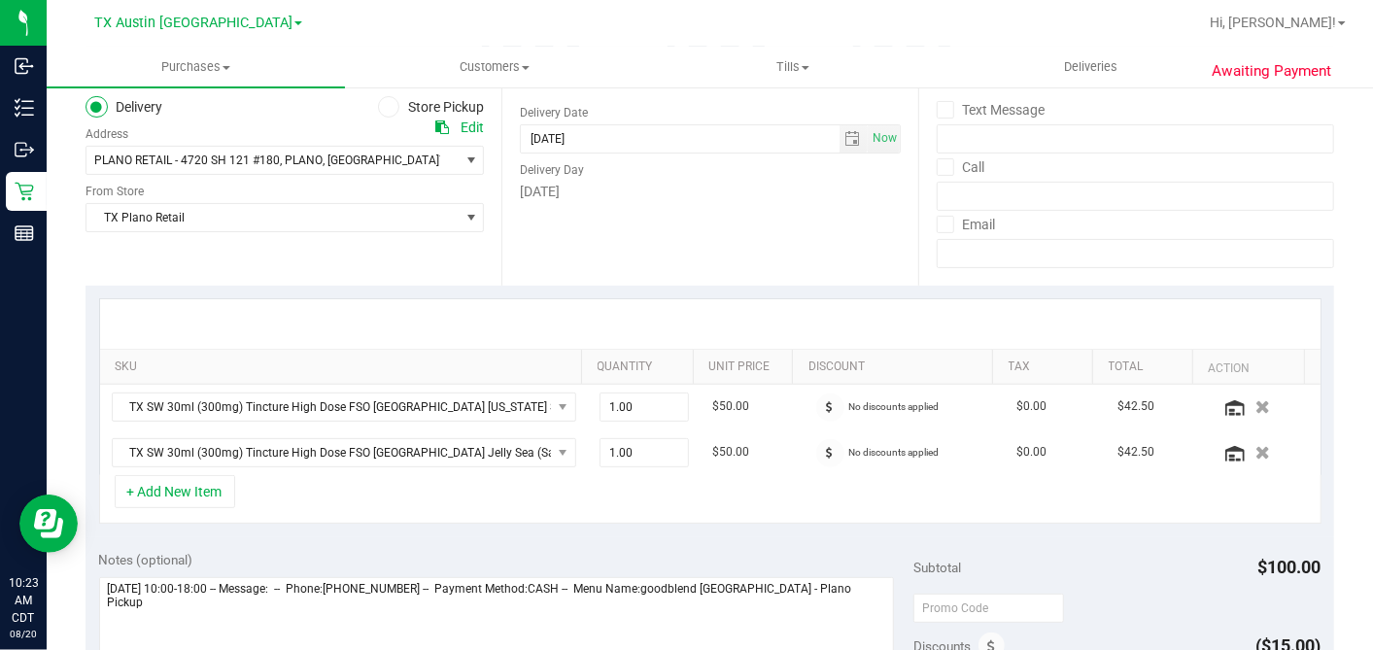
scroll to position [431, 0]
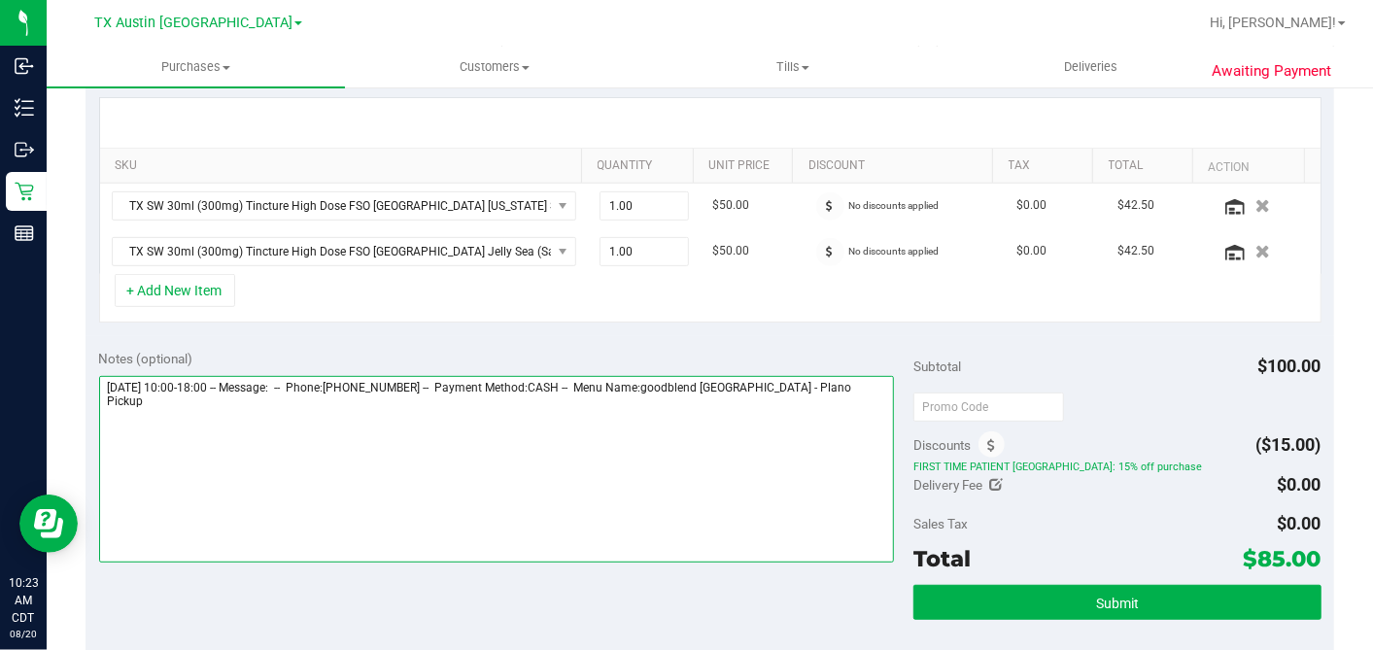
click at [849, 383] on textarea at bounding box center [497, 469] width 796 height 187
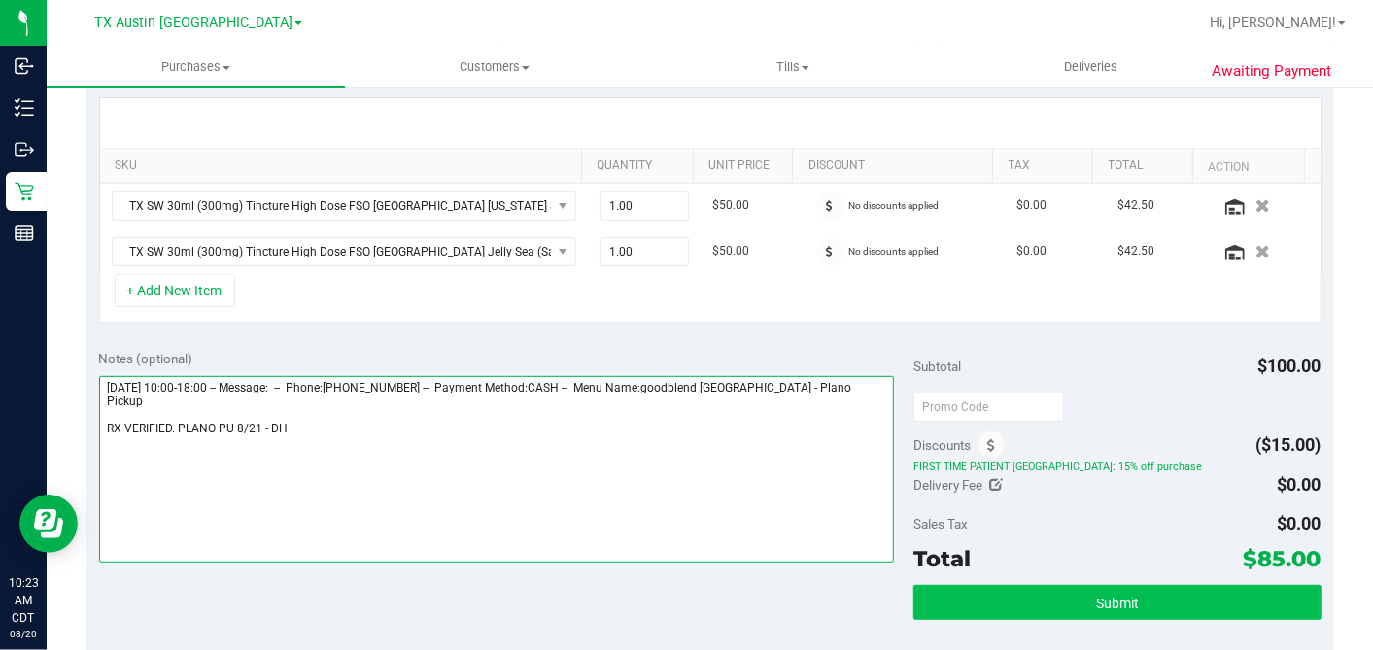
type textarea "Thursday 08/21/2025 10:00-18:00 -- Message: -- Phone:2143941539 -- Payment Meth…"
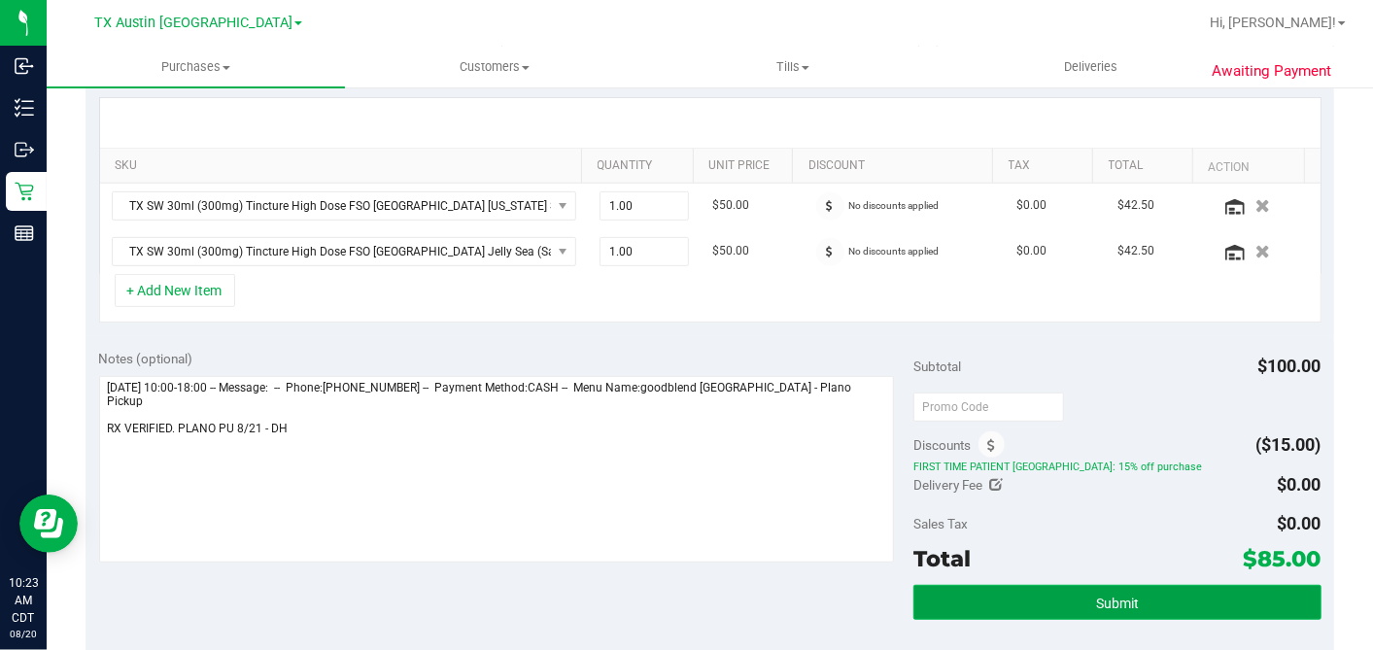
drag, startPoint x: 1078, startPoint y: 608, endPoint x: 1066, endPoint y: 613, distance: 12.6
click at [1077, 608] on button "Submit" at bounding box center [1116, 602] width 407 height 35
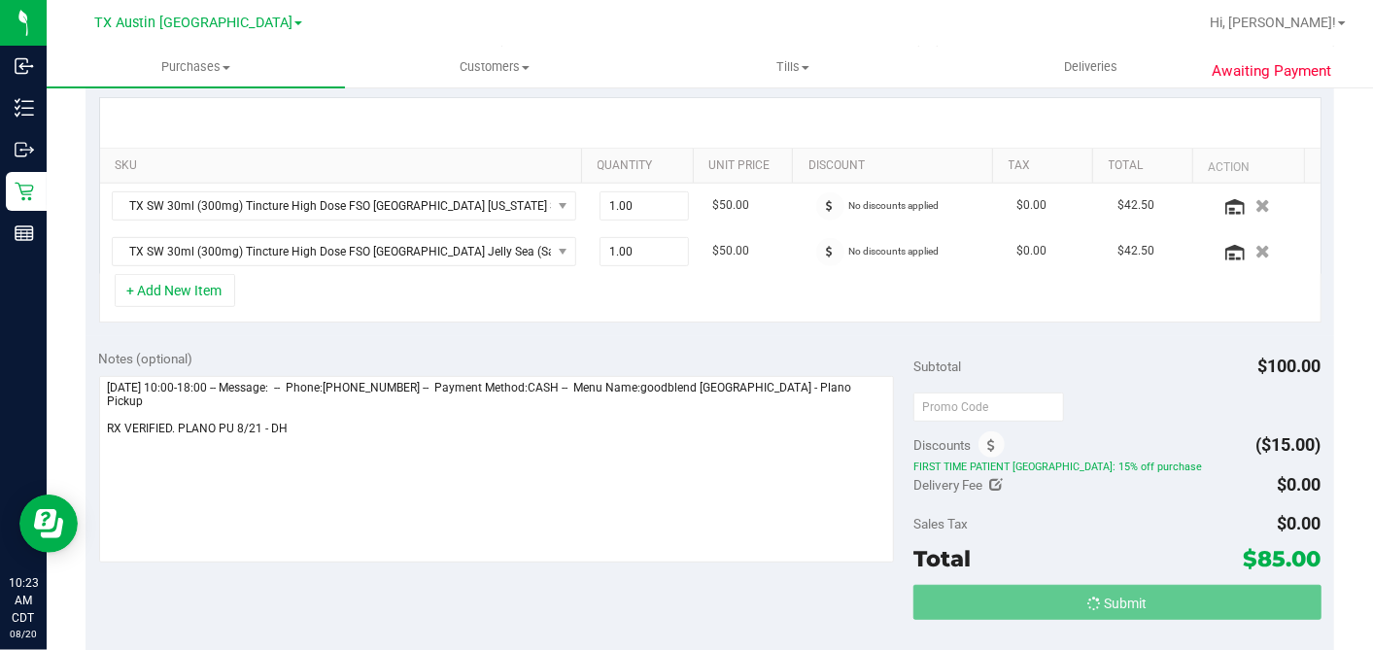
scroll to position [0, 0]
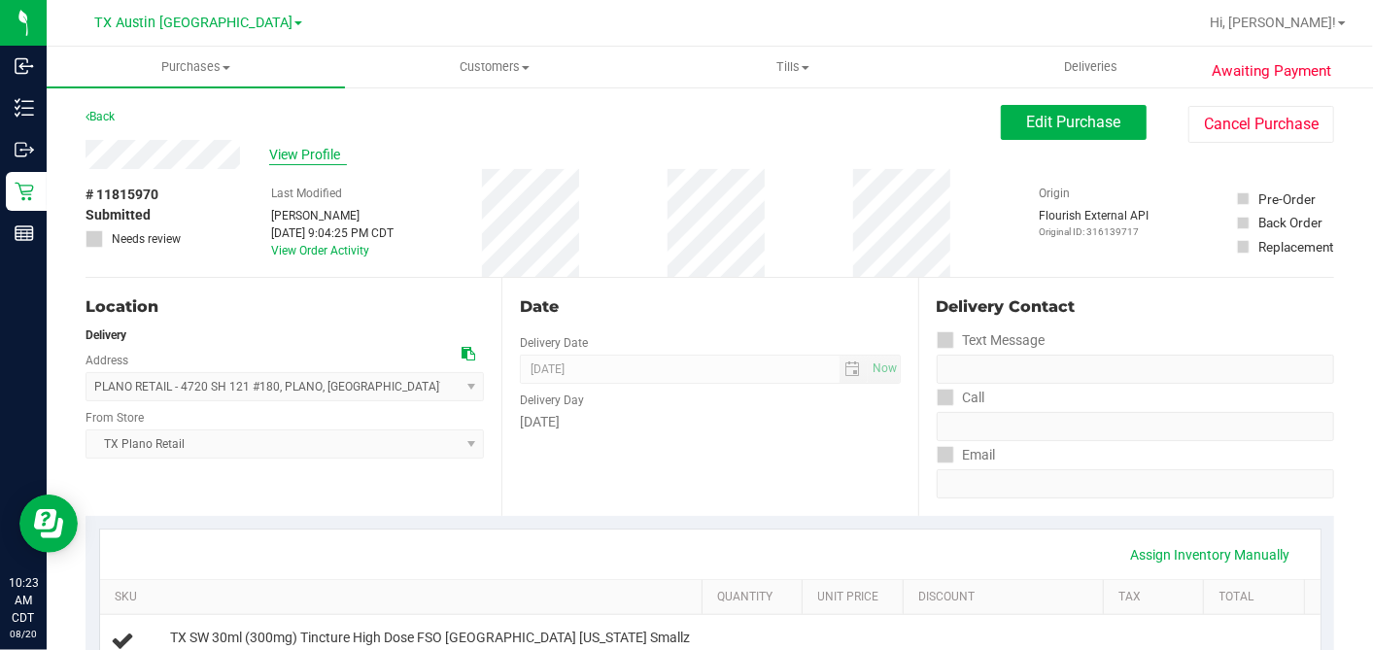
click at [299, 156] on span "View Profile" at bounding box center [308, 155] width 78 height 20
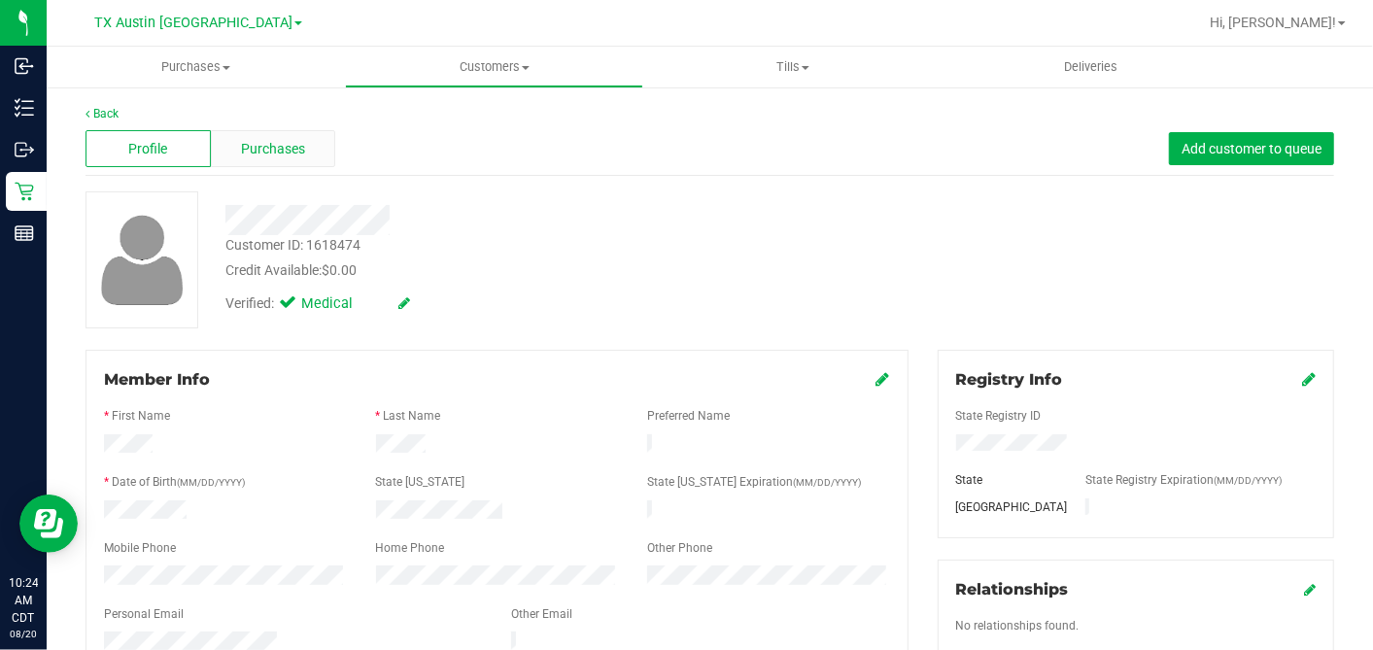
click at [244, 143] on span "Purchases" at bounding box center [273, 149] width 64 height 20
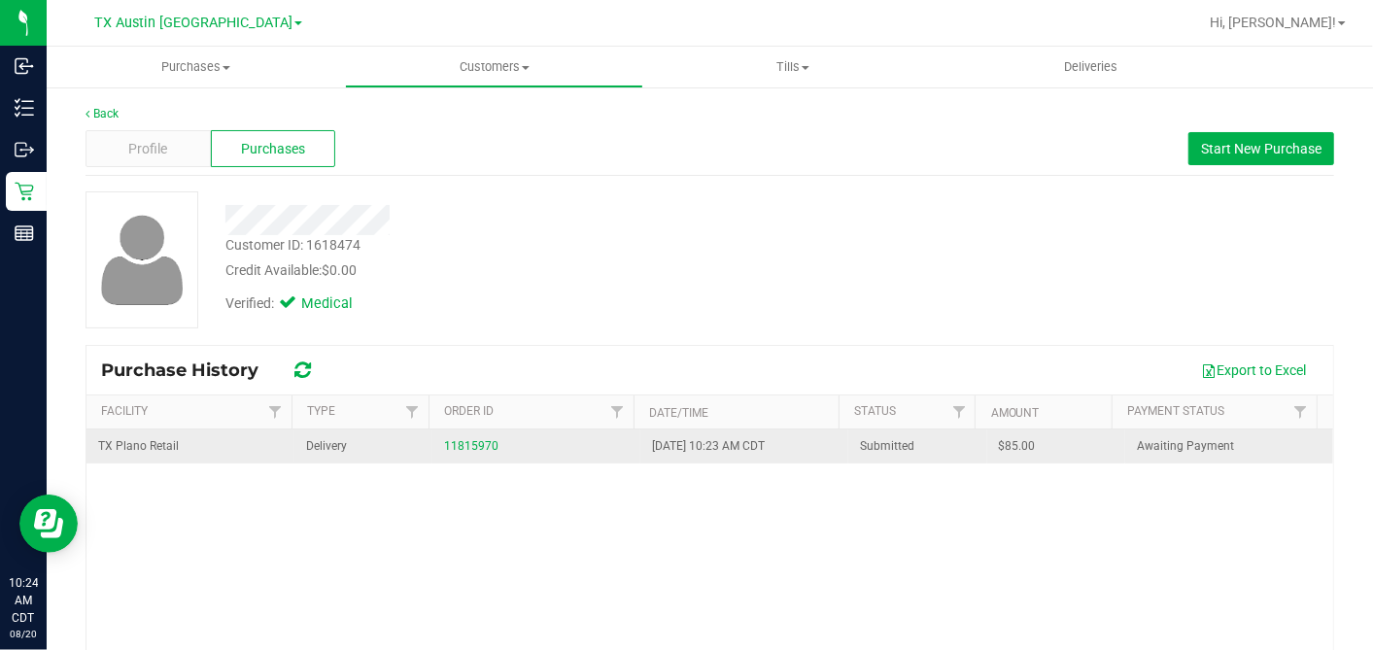
click at [999, 443] on span "$85.00" at bounding box center [1017, 446] width 37 height 18
drag, startPoint x: 980, startPoint y: 443, endPoint x: 1244, endPoint y: 471, distance: 264.8
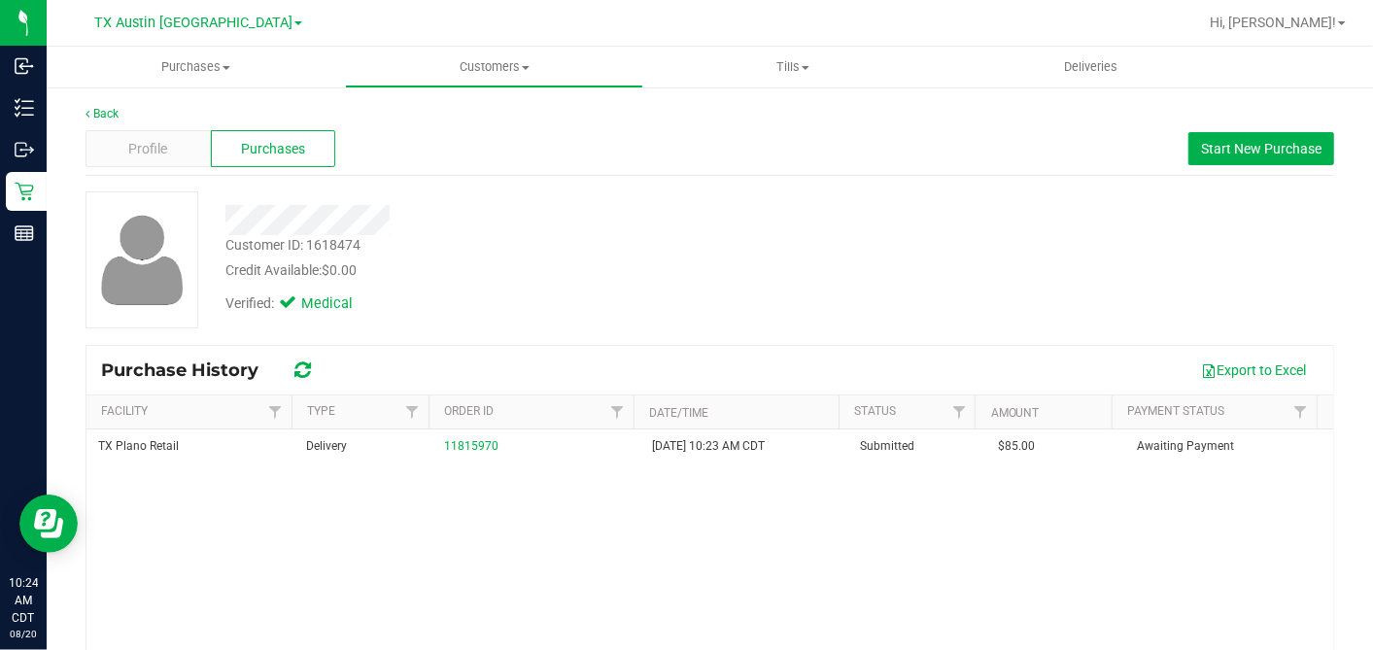
click at [999, 444] on span "$85.00" at bounding box center [1017, 446] width 37 height 18
copy span "85.00"
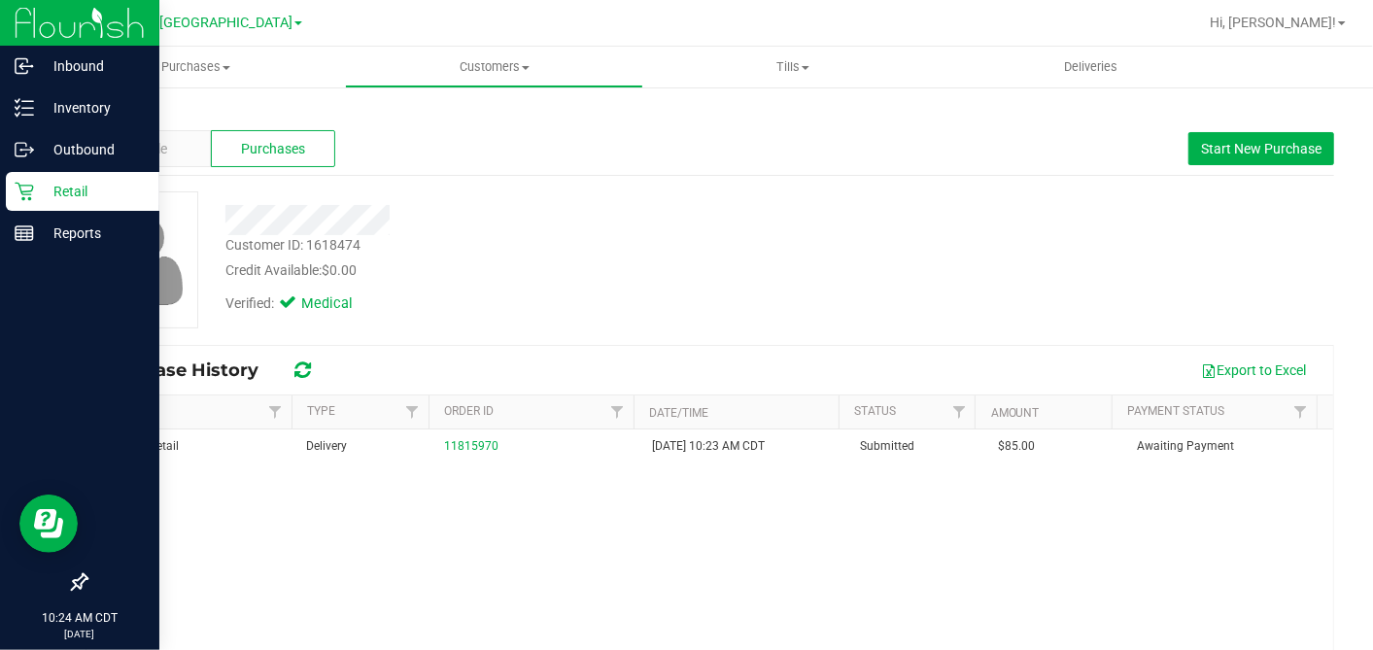
drag, startPoint x: 25, startPoint y: 186, endPoint x: 58, endPoint y: 195, distance: 34.4
click at [25, 186] on icon at bounding box center [24, 192] width 18 height 18
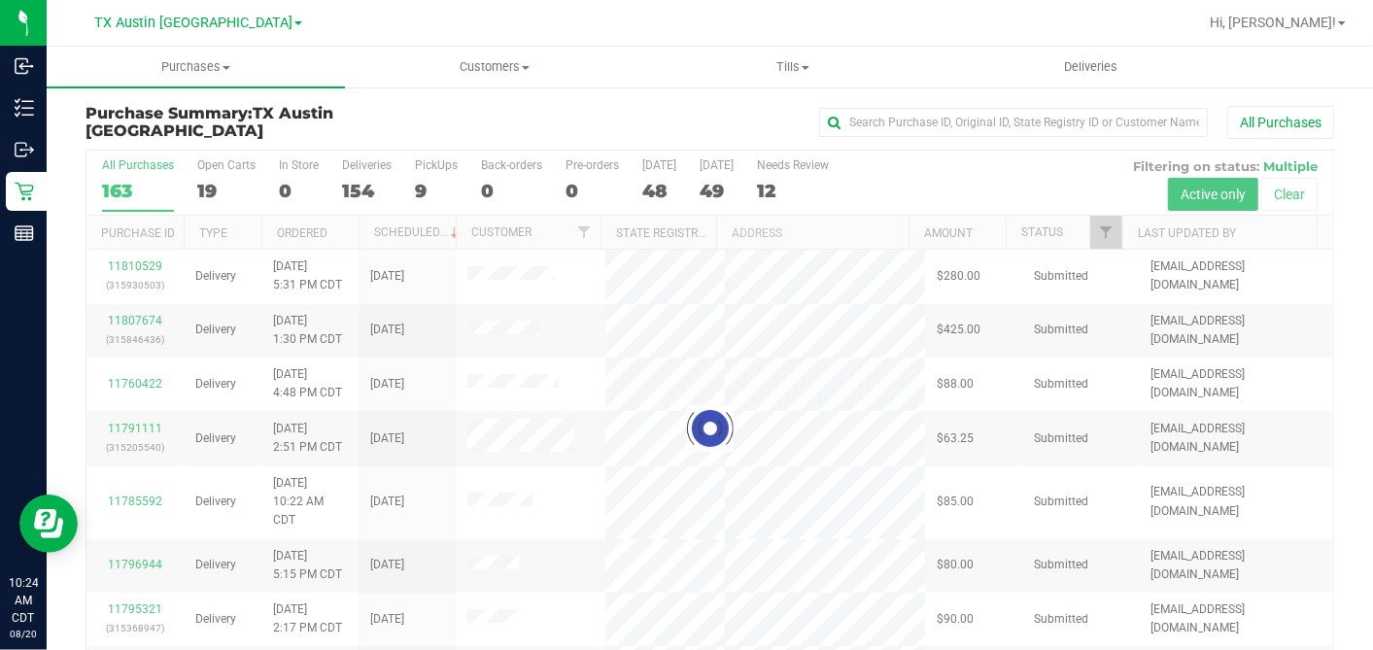
click at [708, 187] on div at bounding box center [709, 428] width 1247 height 555
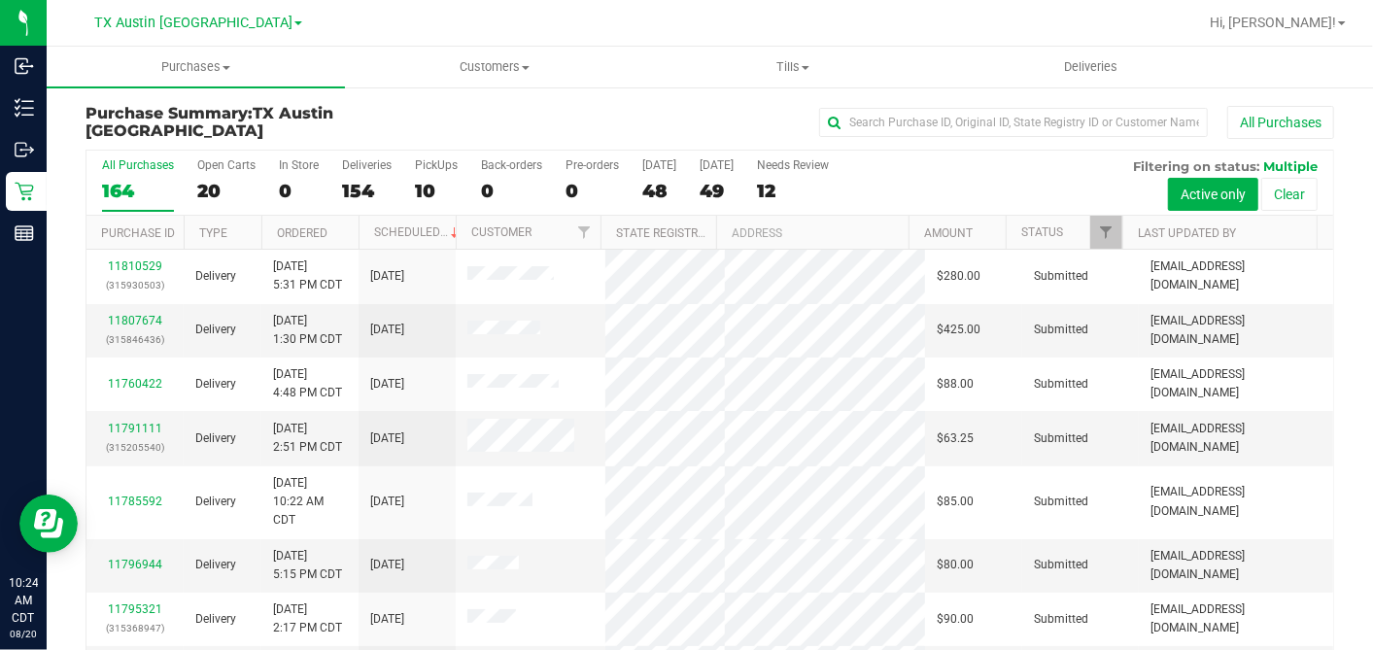
click at [708, 188] on div "49" at bounding box center [717, 191] width 34 height 22
click at [0, 0] on input "Tomorrow 49" at bounding box center [0, 0] width 0 height 0
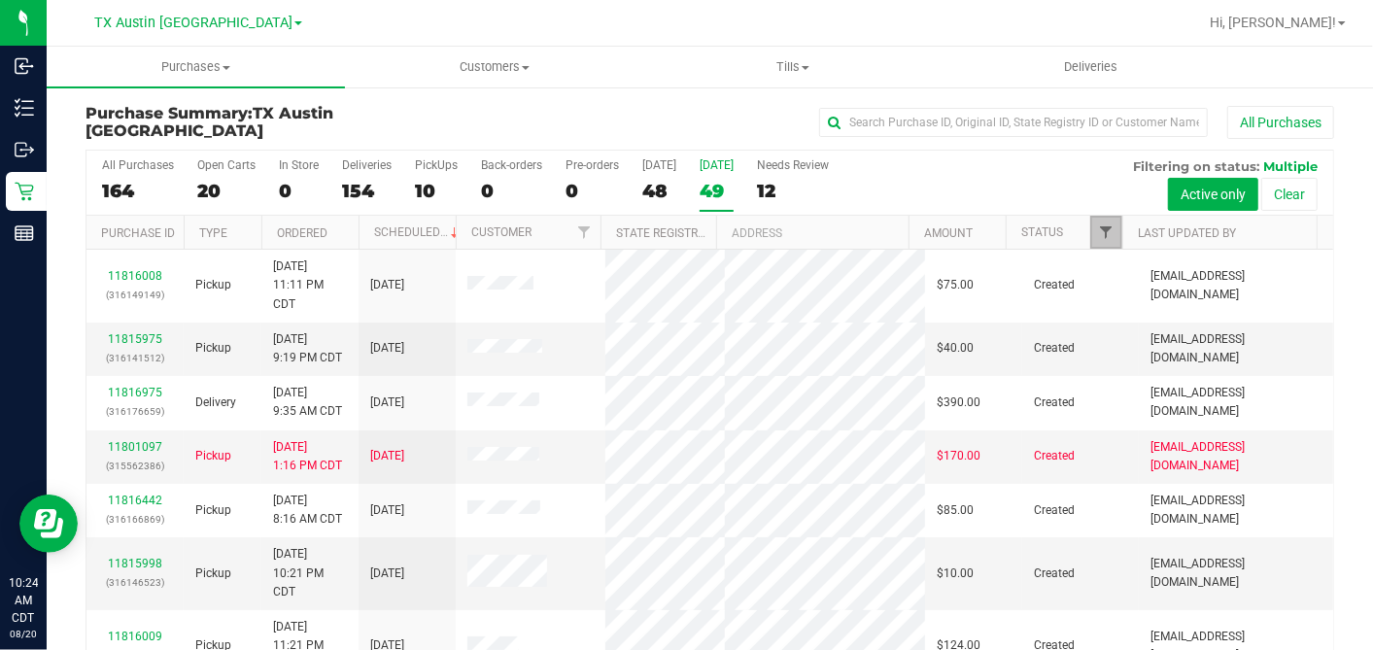
click at [1098, 232] on span "Filter" at bounding box center [1106, 232] width 16 height 16
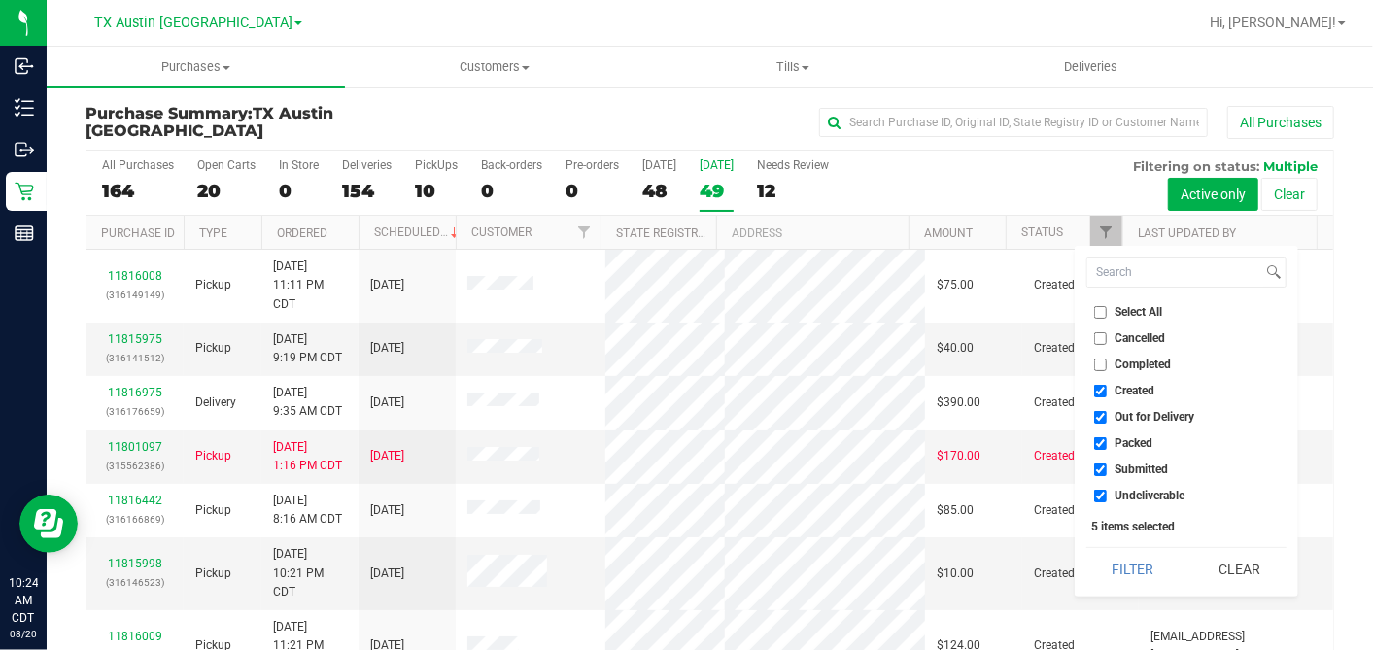
click at [1106, 332] on input "Cancelled" at bounding box center [1100, 338] width 13 height 13
checkbox input "true"
click at [1099, 314] on input "Select All" at bounding box center [1100, 312] width 13 height 13
checkbox input "true"
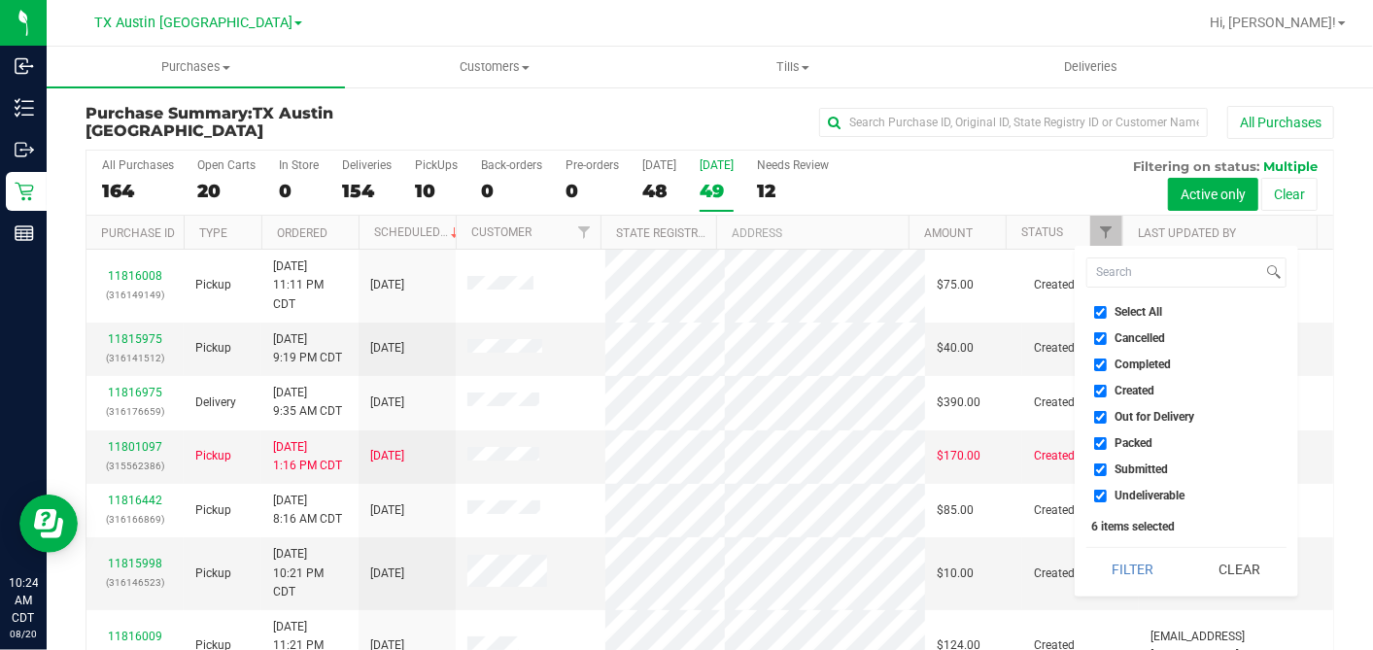
click at [1099, 315] on input "Select All" at bounding box center [1100, 312] width 13 height 13
checkbox input "false"
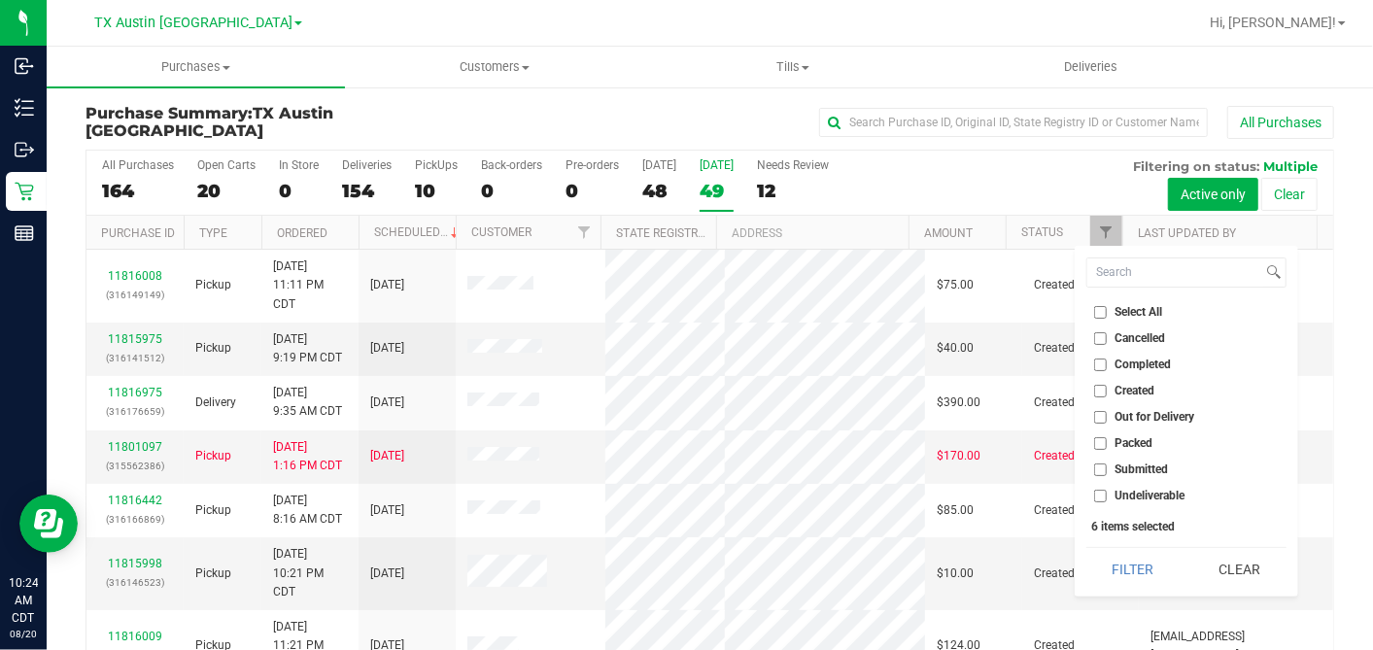
checkbox input "false"
click at [1097, 388] on input "Created" at bounding box center [1100, 391] width 13 height 13
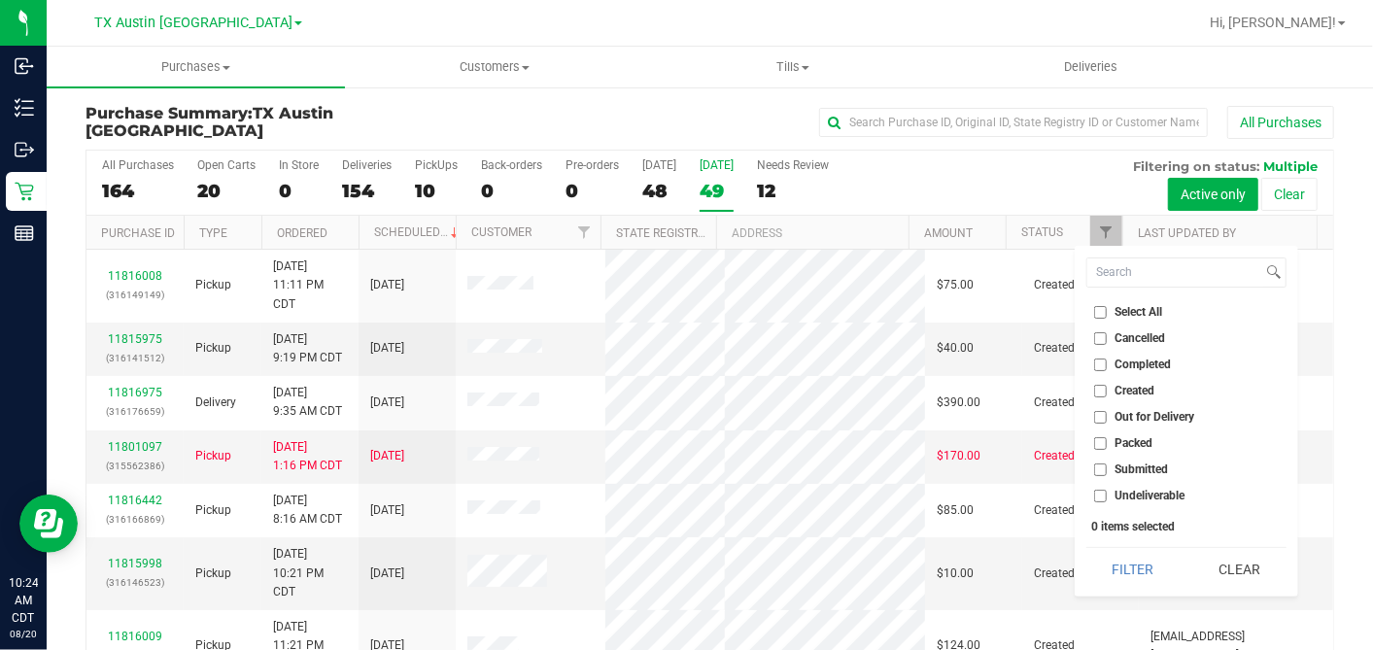
checkbox input "true"
click at [1110, 560] on button "Filter" at bounding box center [1132, 569] width 93 height 43
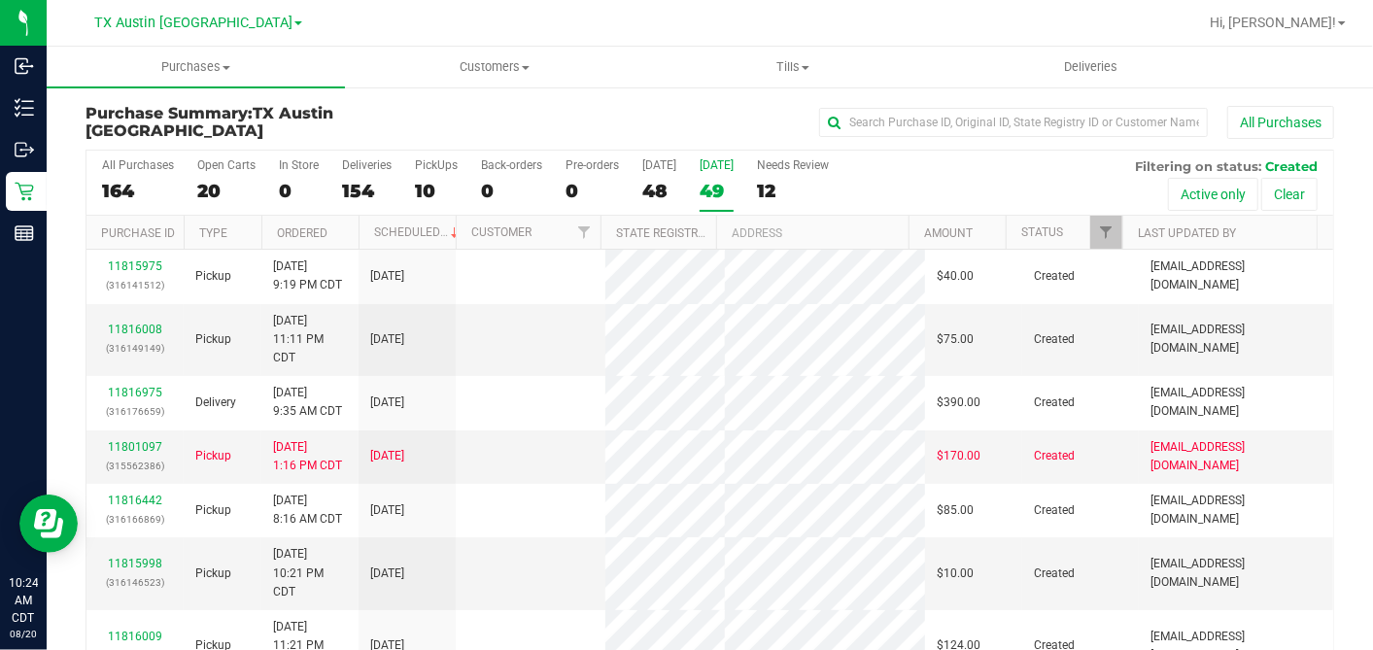
click at [344, 235] on th "Ordered" at bounding box center [309, 233] width 97 height 34
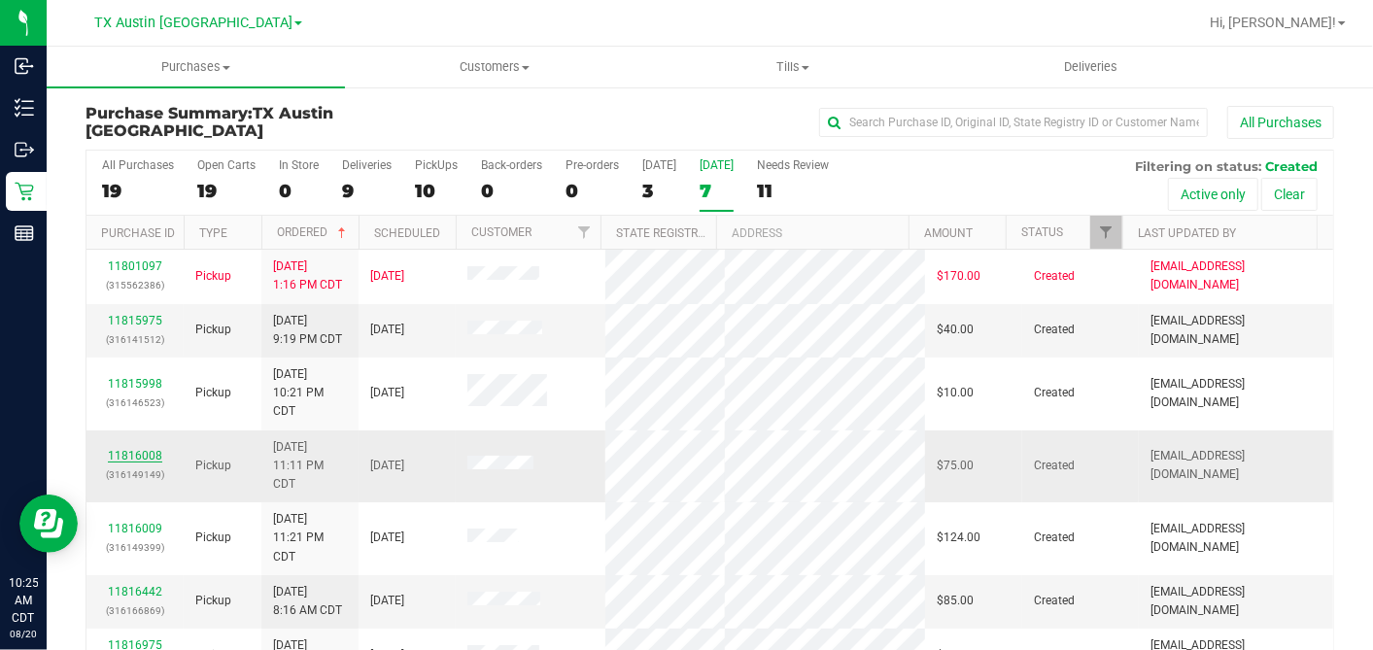
click at [135, 463] on link "11816008" at bounding box center [135, 456] width 54 height 14
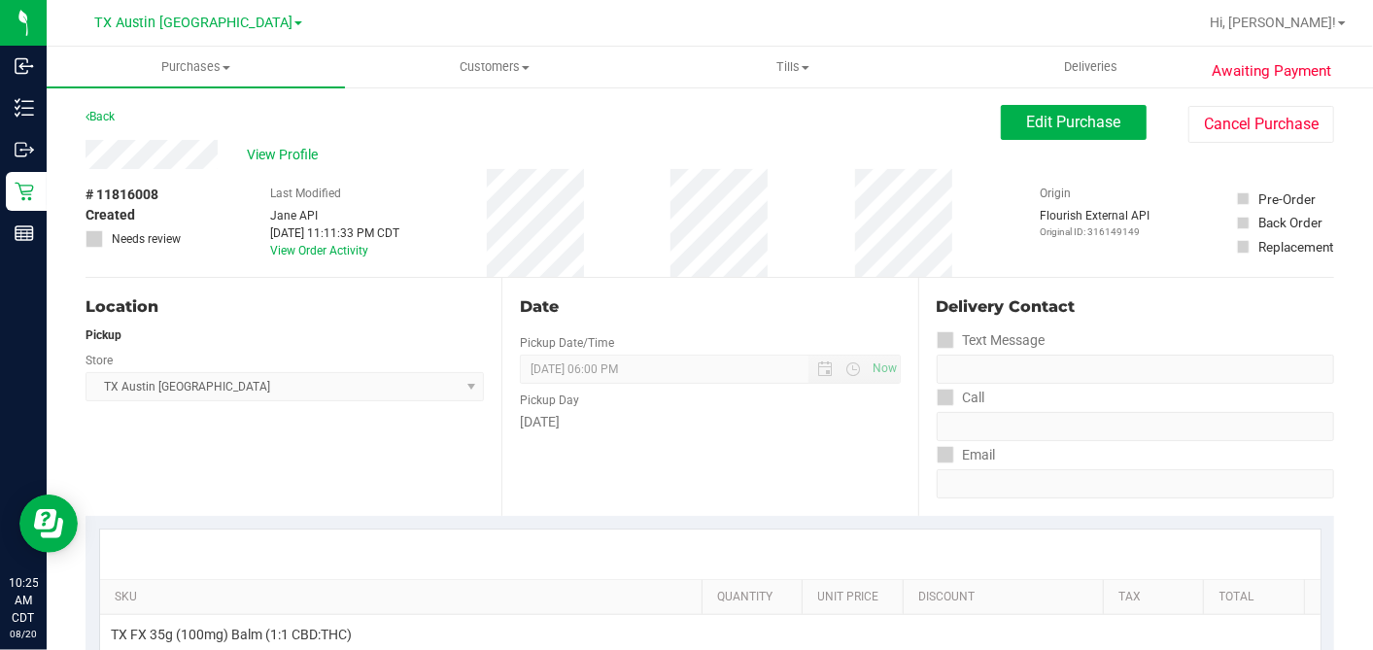
click at [680, 305] on div "Date" at bounding box center [710, 306] width 380 height 23
click at [291, 148] on span "View Profile" at bounding box center [286, 155] width 78 height 20
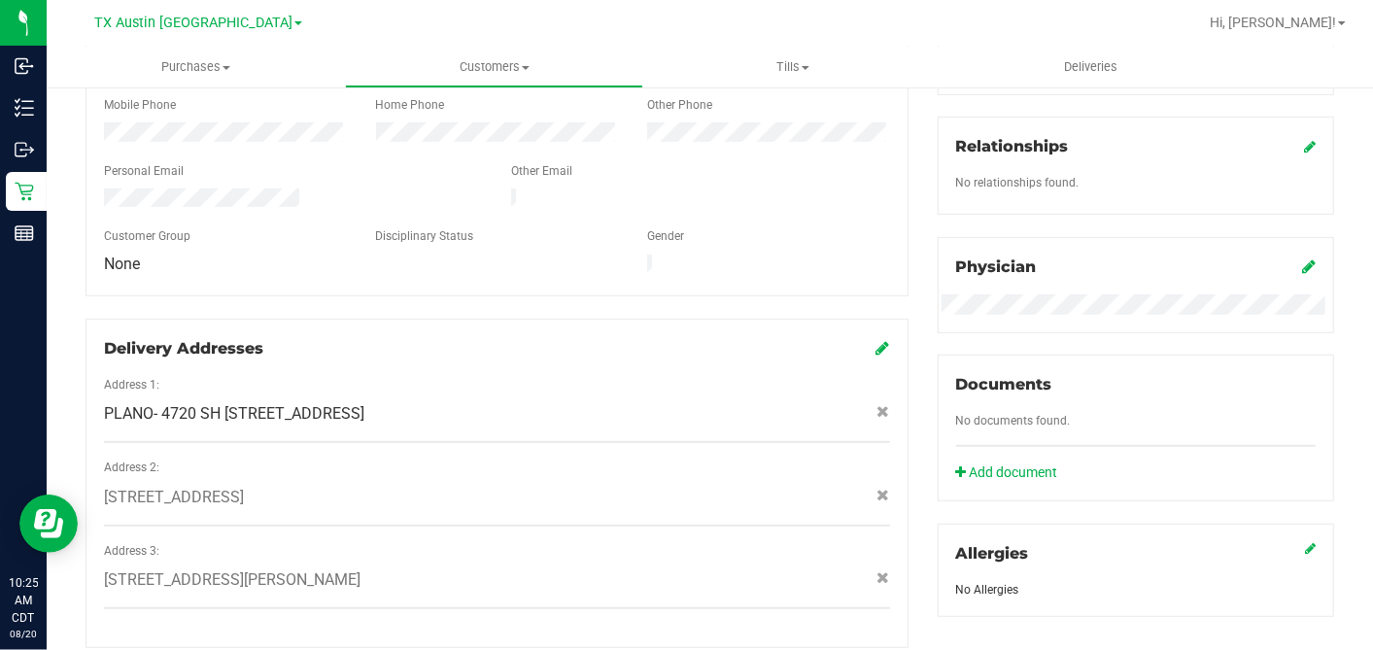
scroll to position [821, 0]
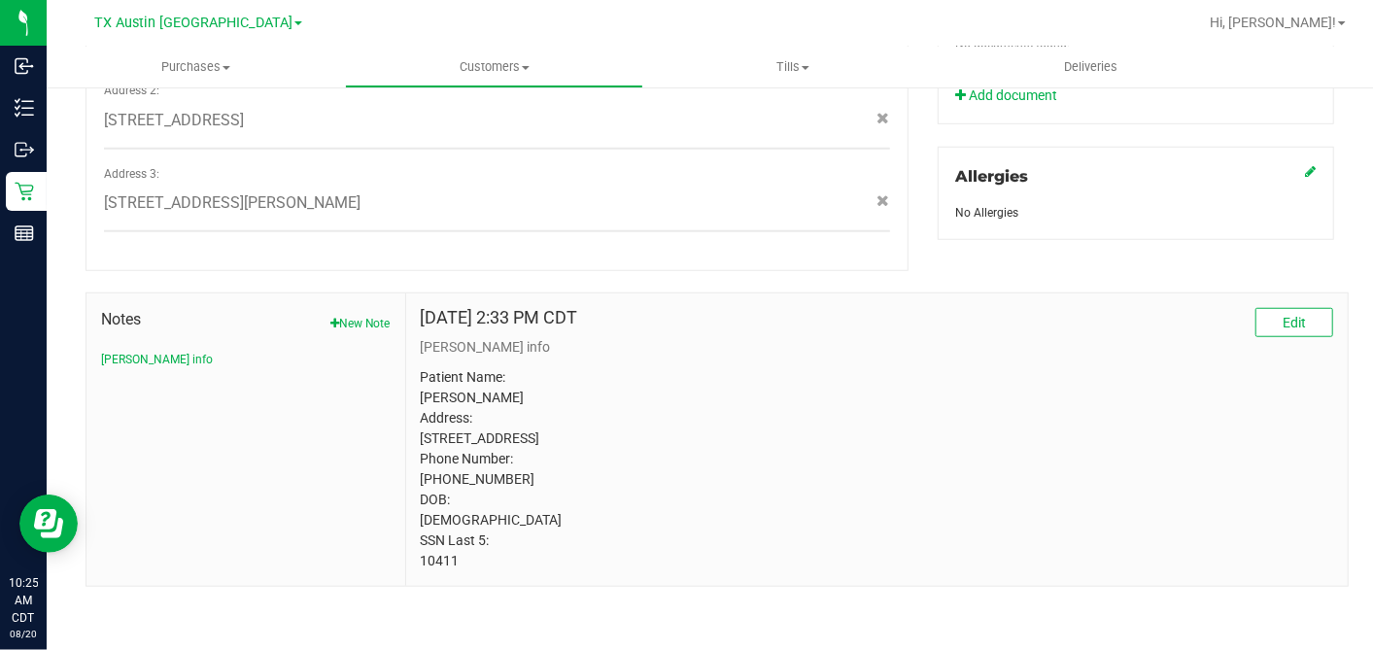
click at [435, 558] on p "Patient Name: Angela Cook Address: 18725 Dallas Parkway Dallas, TX, 75287 Phone…" at bounding box center [877, 469] width 912 height 204
drag, startPoint x: 435, startPoint y: 558, endPoint x: 690, endPoint y: 552, distance: 254.7
click at [435, 558] on p "Patient Name: Angela Cook Address: 18725 Dallas Parkway Dallas, TX, 75287 Phone…" at bounding box center [877, 469] width 912 height 204
copy p "10411"
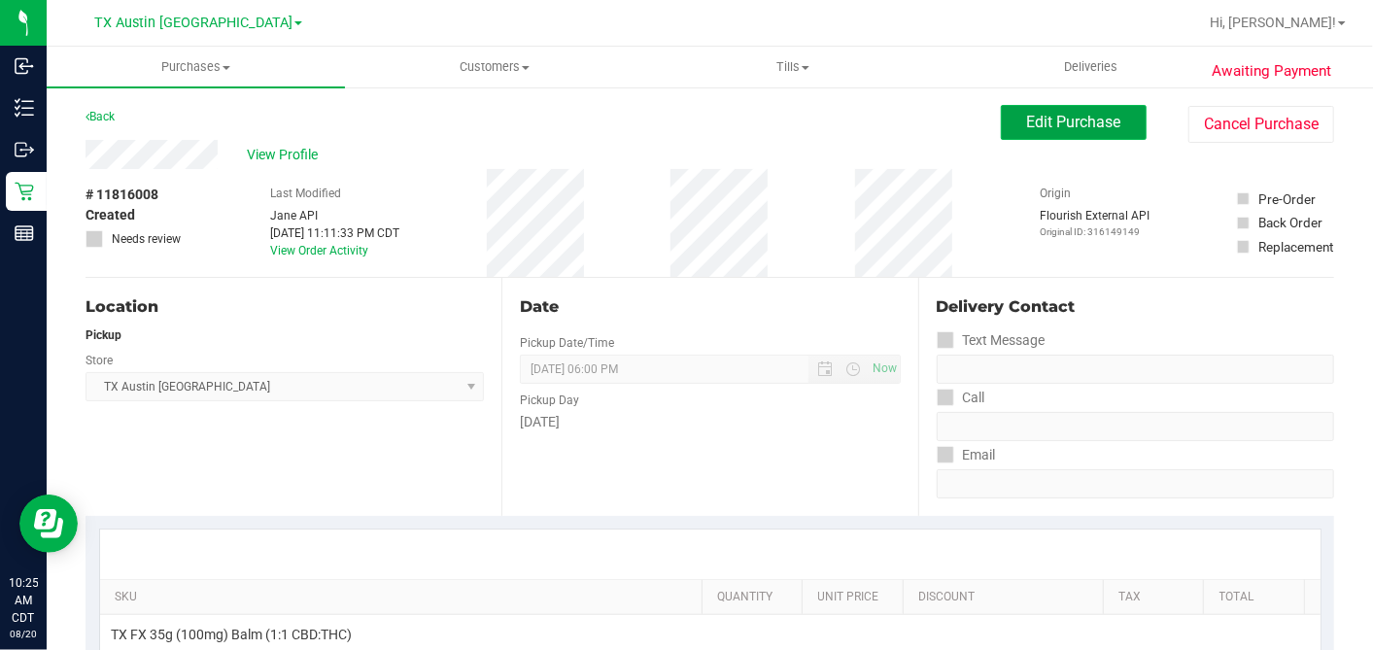
click at [1036, 128] on span "Edit Purchase" at bounding box center [1074, 122] width 94 height 18
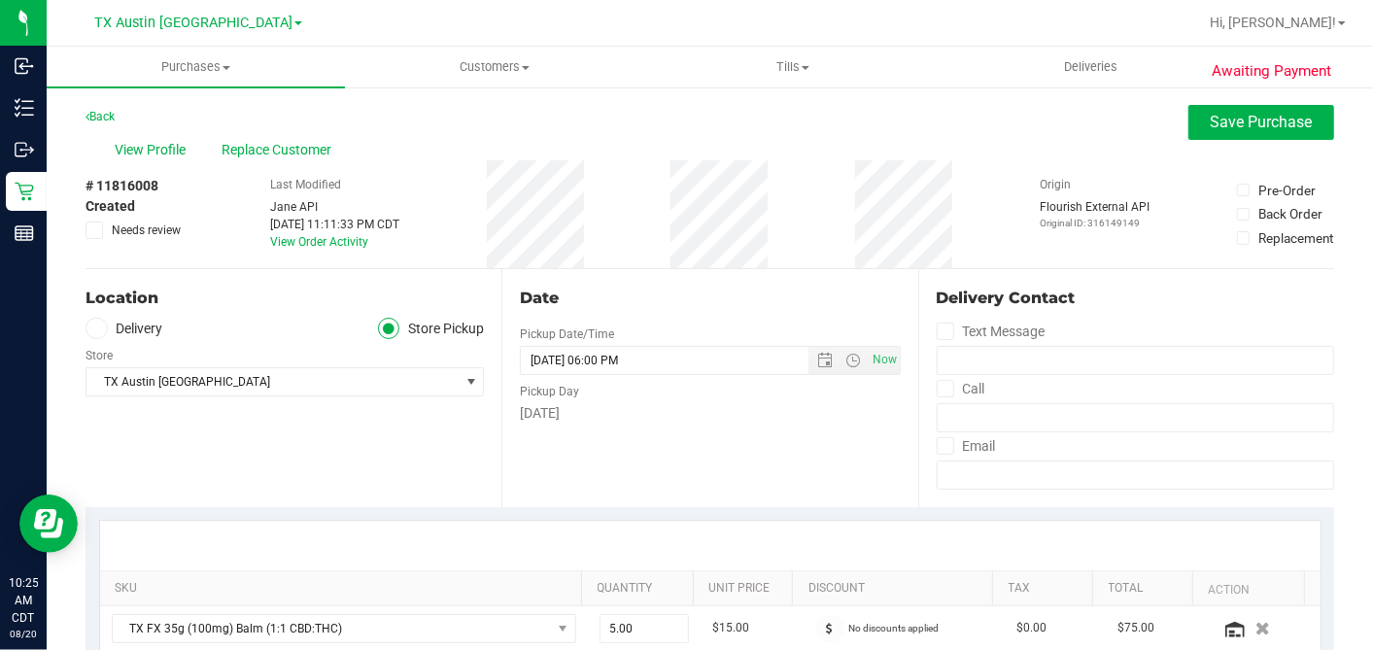
click at [105, 340] on label "Delivery" at bounding box center [125, 329] width 78 height 22
click at [0, 0] on input "Delivery" at bounding box center [0, 0] width 0 height 0
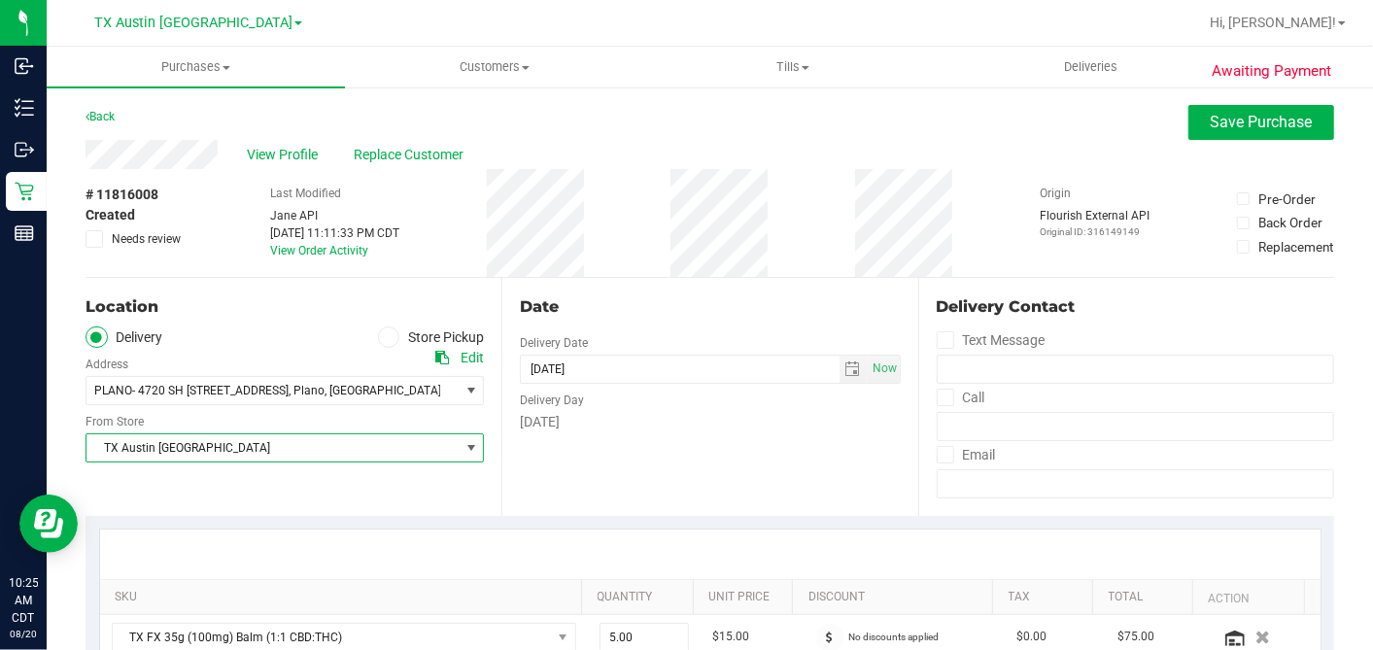
click at [199, 438] on span "TX Austin [GEOGRAPHIC_DATA]" at bounding box center [272, 447] width 372 height 27
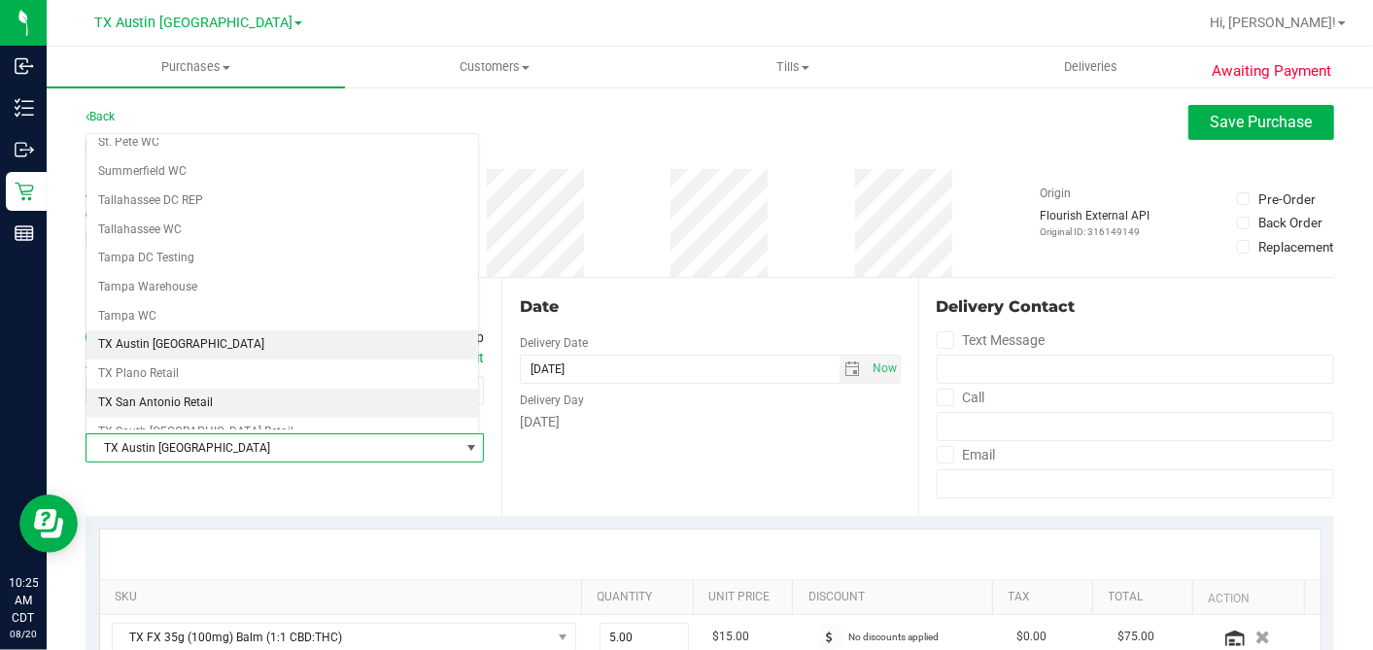
scroll to position [1382, 0]
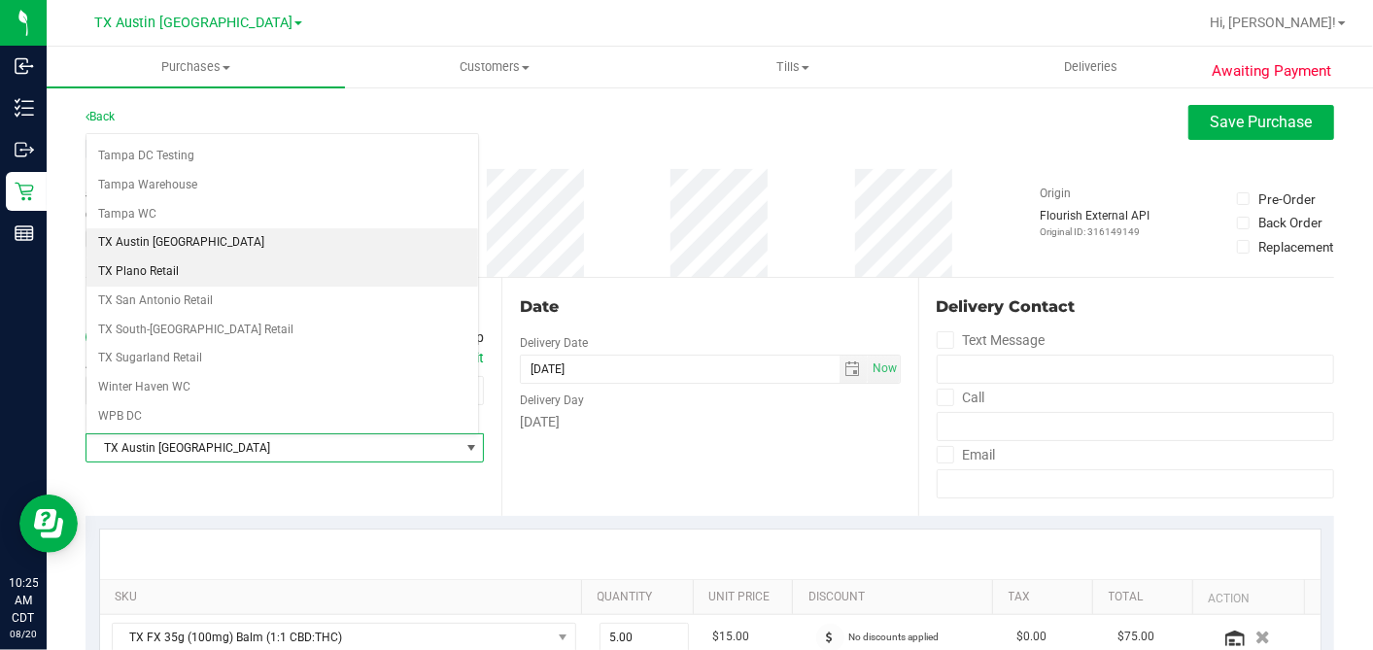
drag, startPoint x: 194, startPoint y: 245, endPoint x: 274, endPoint y: 263, distance: 81.8
click at [194, 258] on li "TX Plano Retail" at bounding box center [282, 272] width 392 height 29
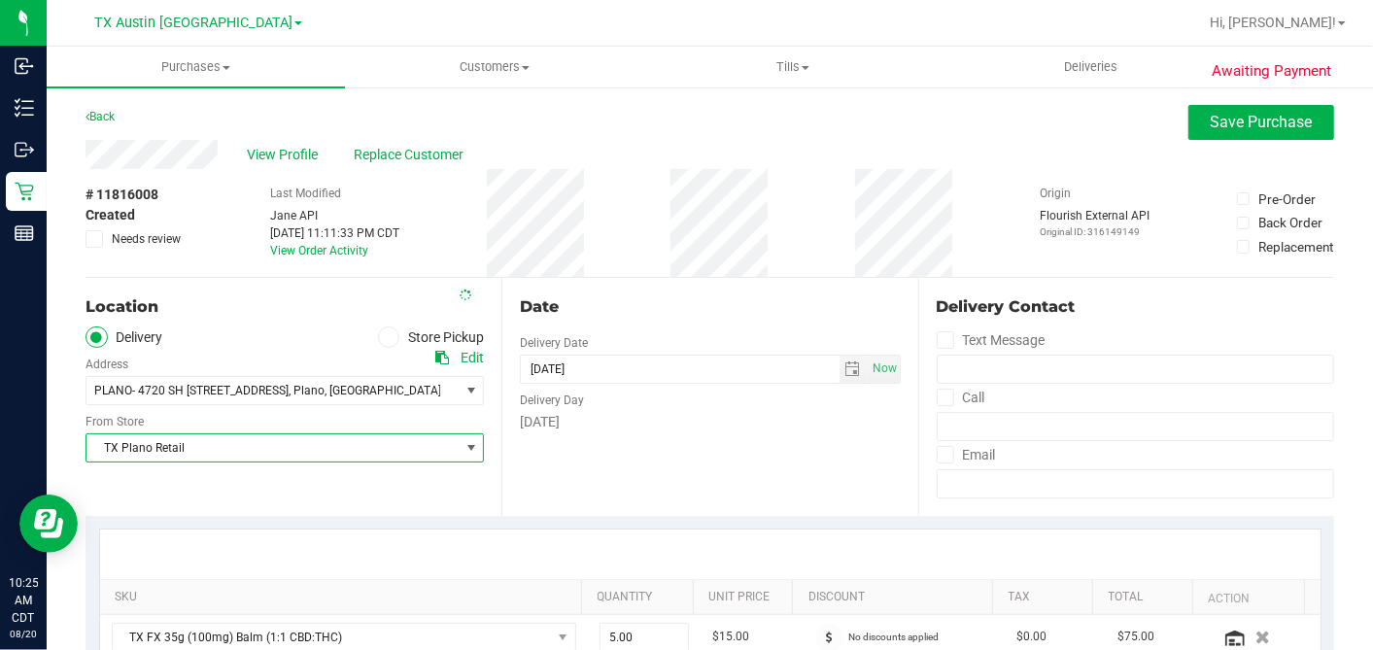
click at [657, 282] on div "Date Delivery Date 08/21/2025 Now 08/21/2025 06:00 PM Now Delivery Day Thursday" at bounding box center [709, 397] width 416 height 238
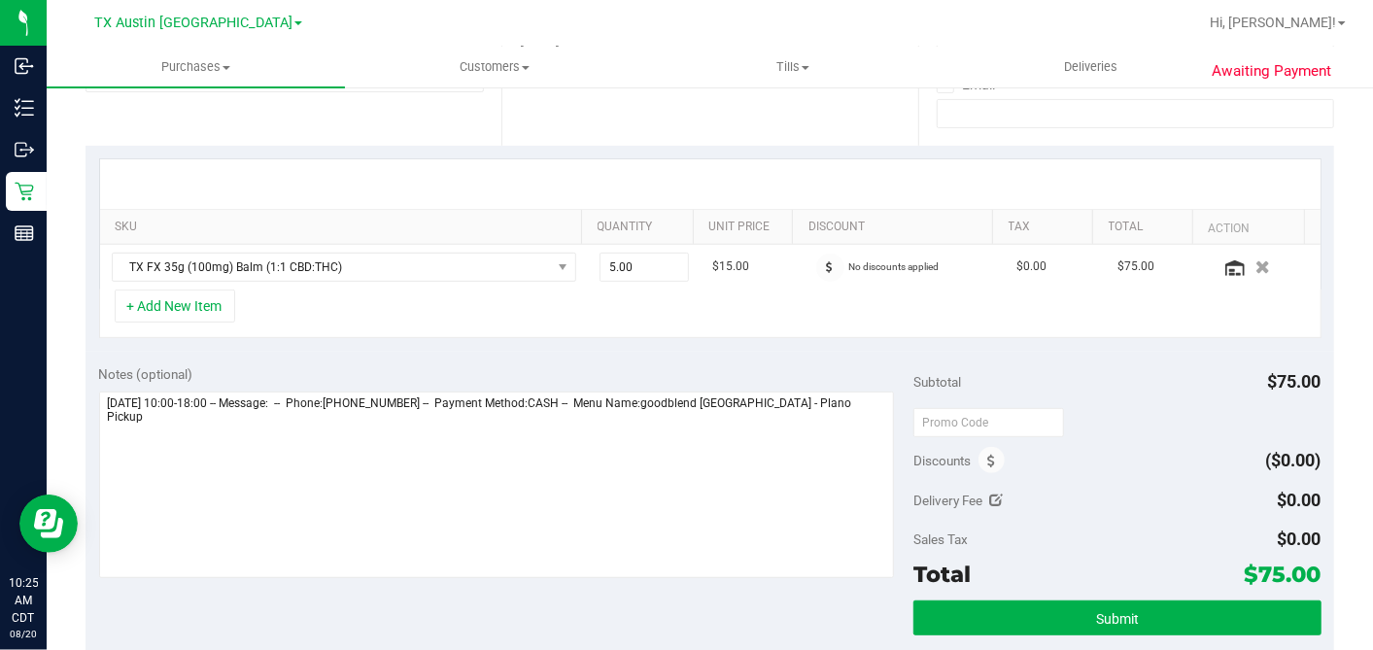
scroll to position [543, 0]
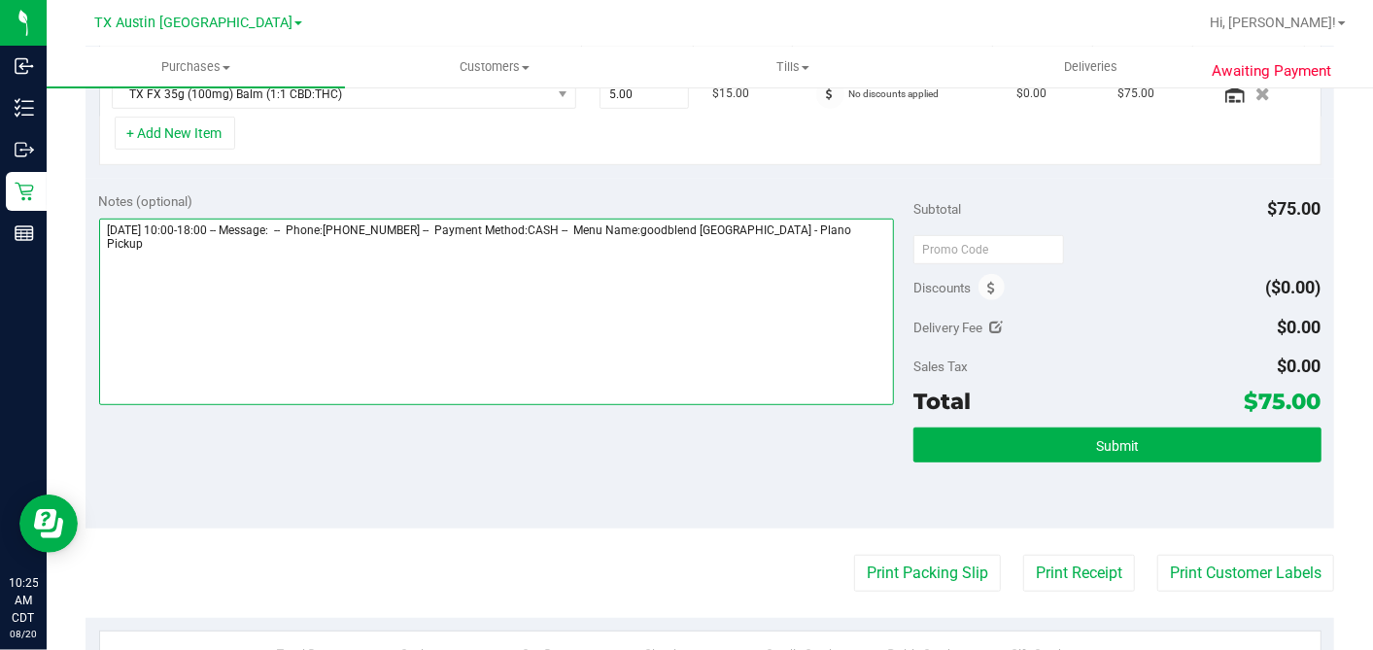
click at [836, 250] on textarea at bounding box center [497, 312] width 796 height 187
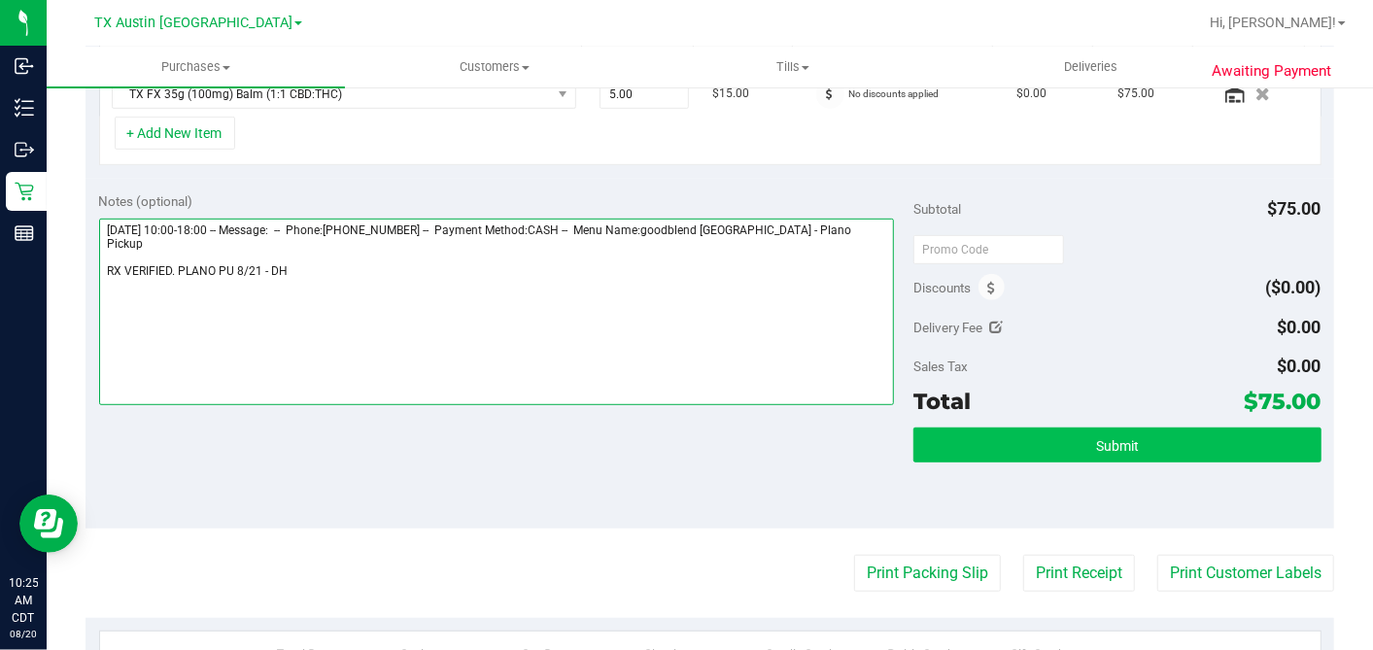
type textarea "Thursday 08/21/2025 10:00-18:00 -- Message: -- Phone:2147040758 -- Payment Meth…"
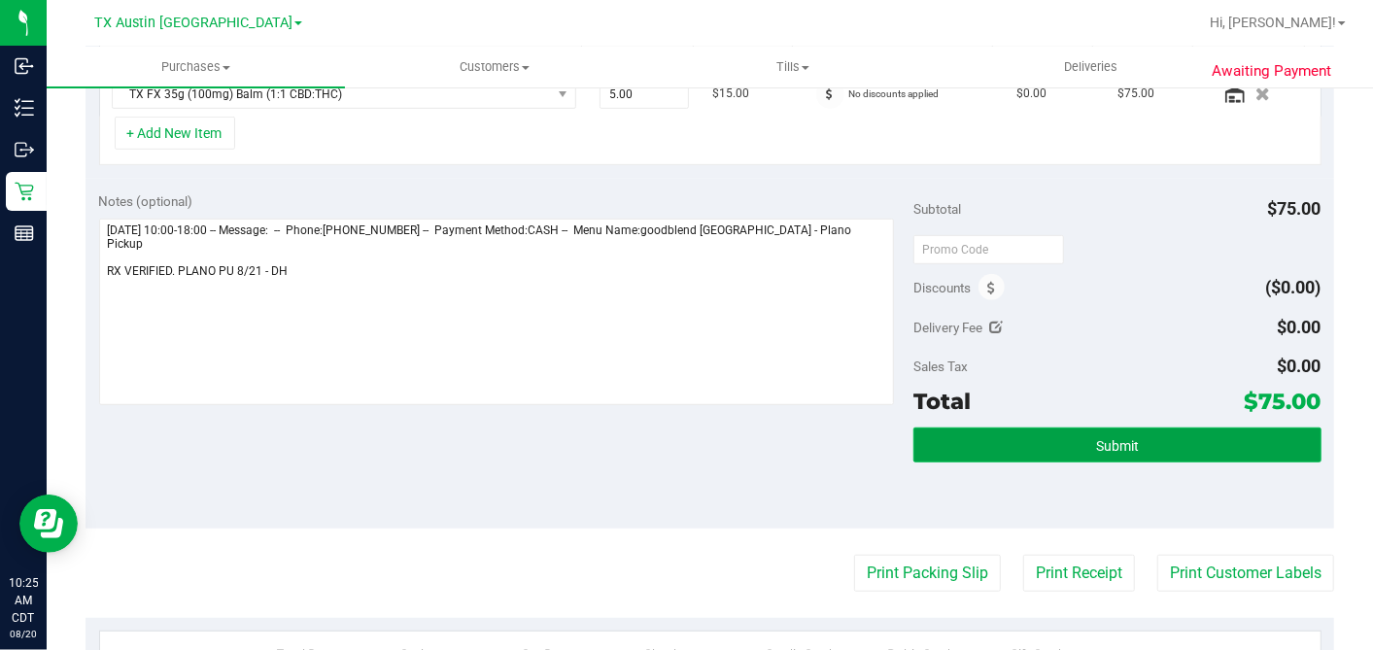
click at [1060, 433] on button "Submit" at bounding box center [1116, 445] width 407 height 35
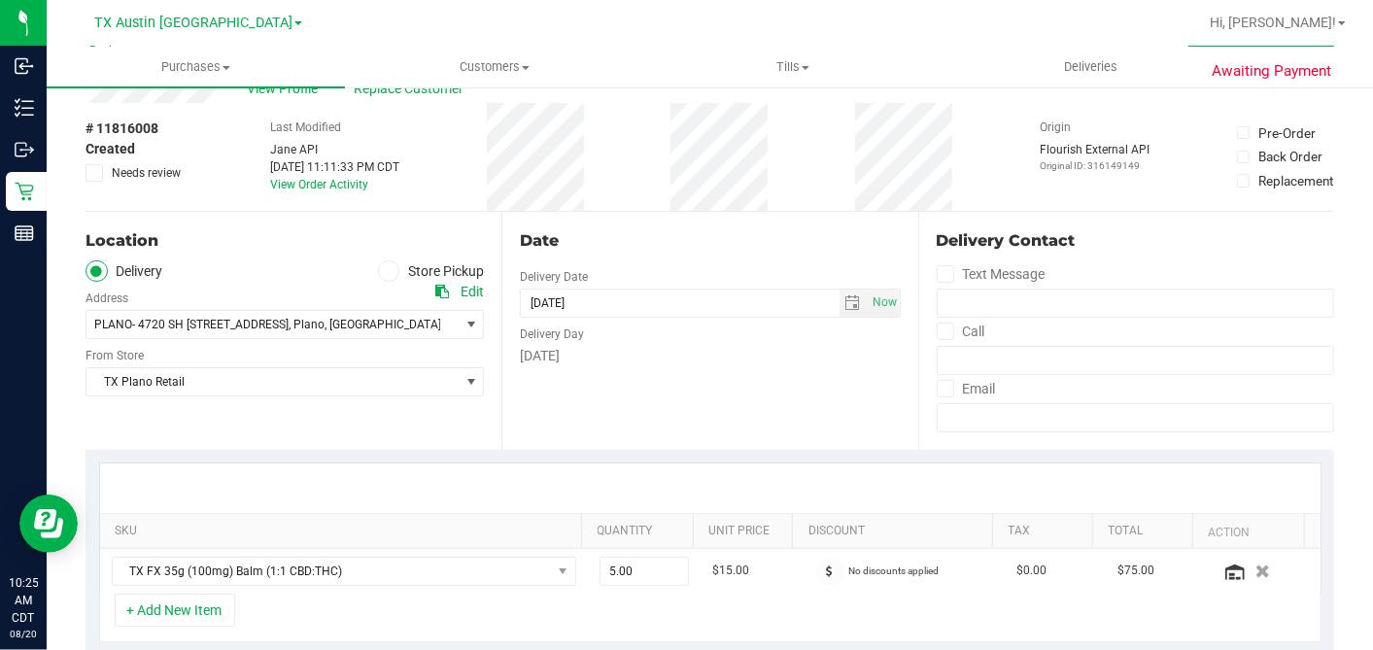
scroll to position [0, 0]
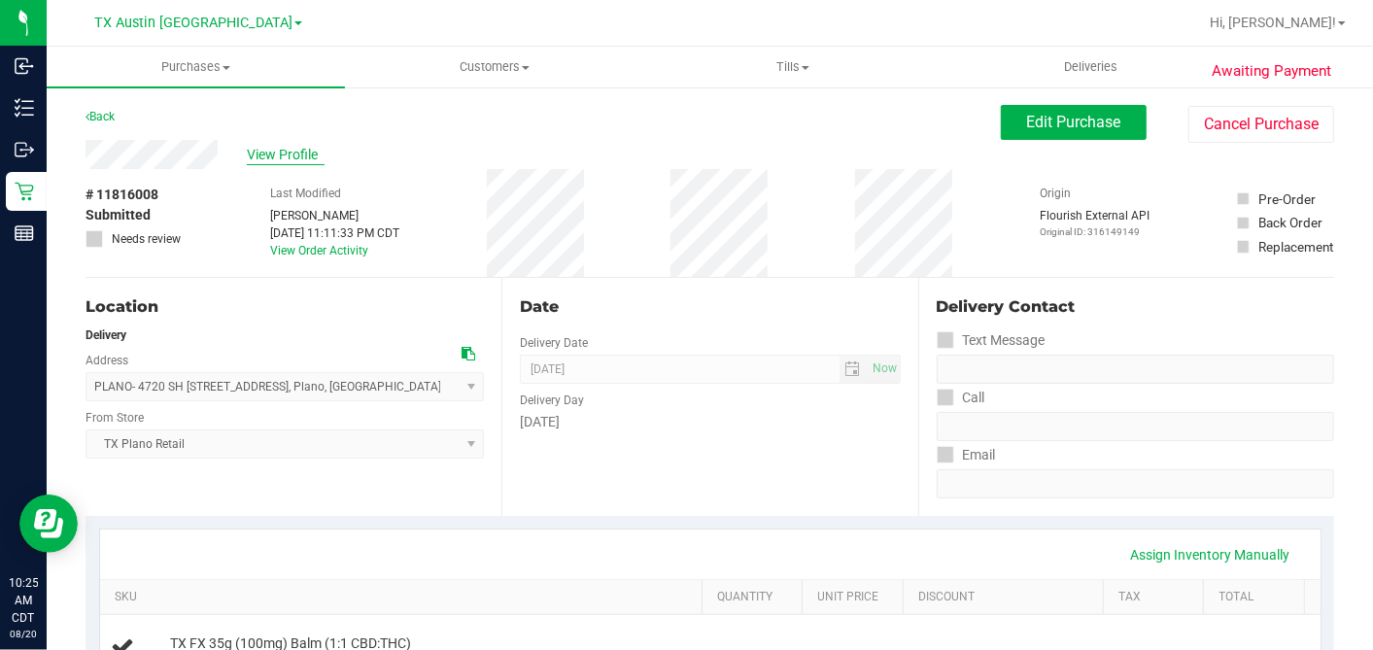
click at [262, 154] on span "View Profile" at bounding box center [286, 155] width 78 height 20
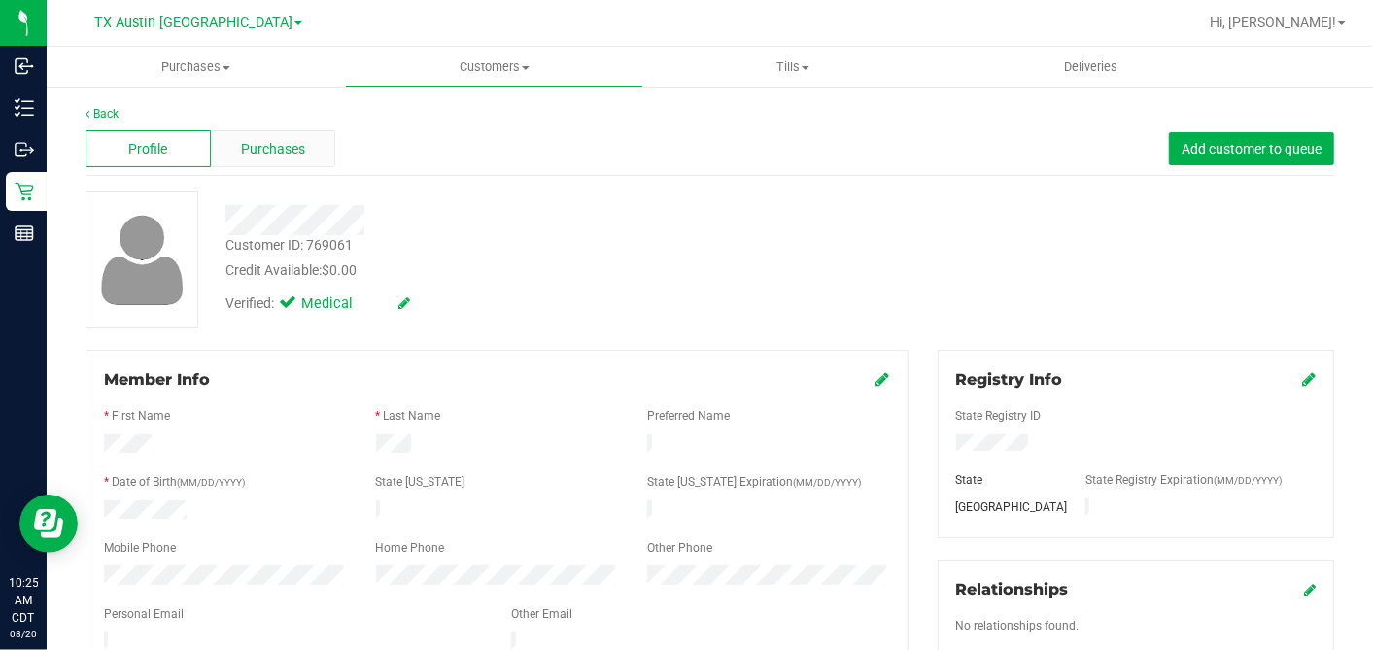
click at [302, 144] on div "Purchases" at bounding box center [273, 148] width 125 height 37
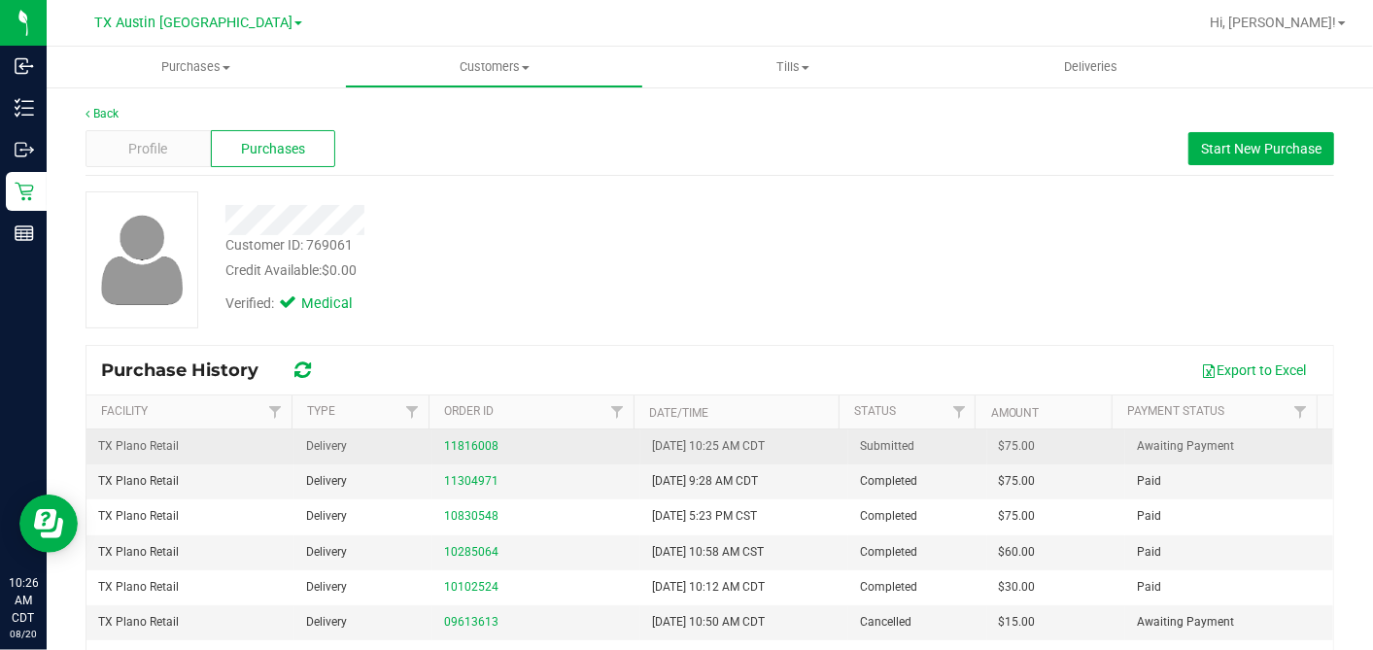
click at [999, 452] on span "$75.00" at bounding box center [1017, 446] width 37 height 18
copy span "75.00"
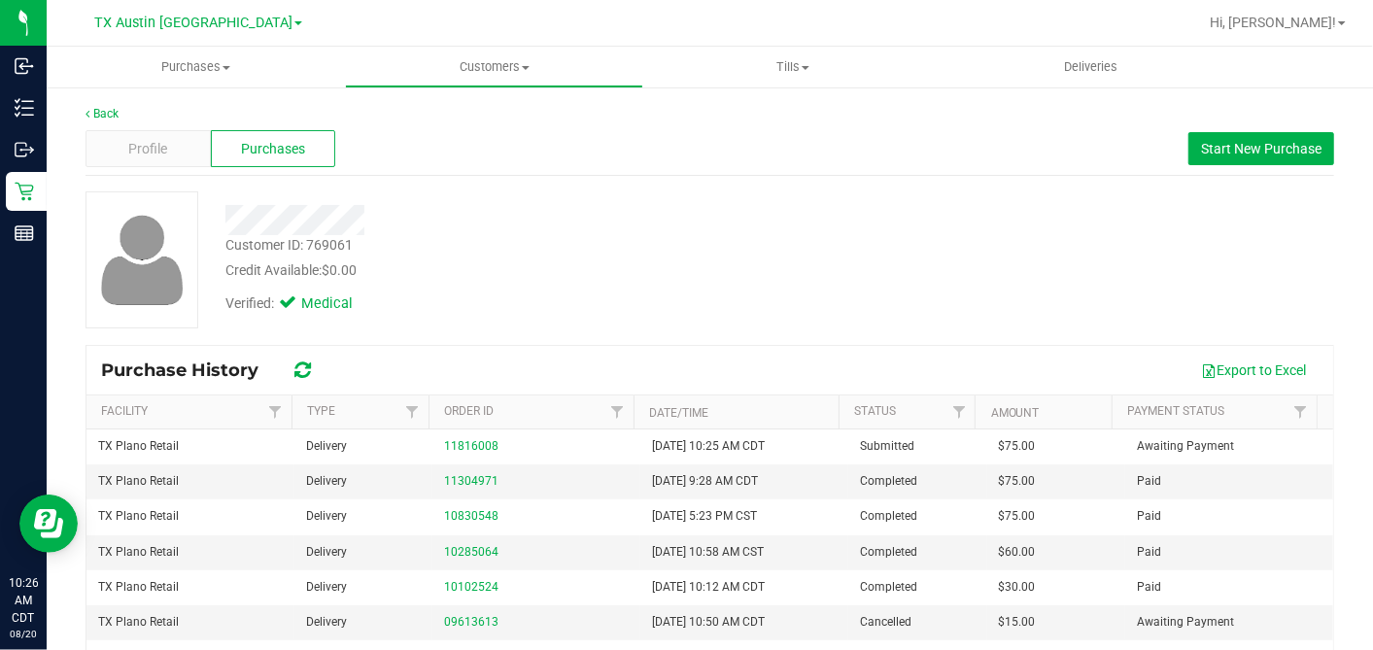
click at [650, 250] on div "Customer ID: 769061 Credit Available: $0.00" at bounding box center [530, 258] width 639 height 46
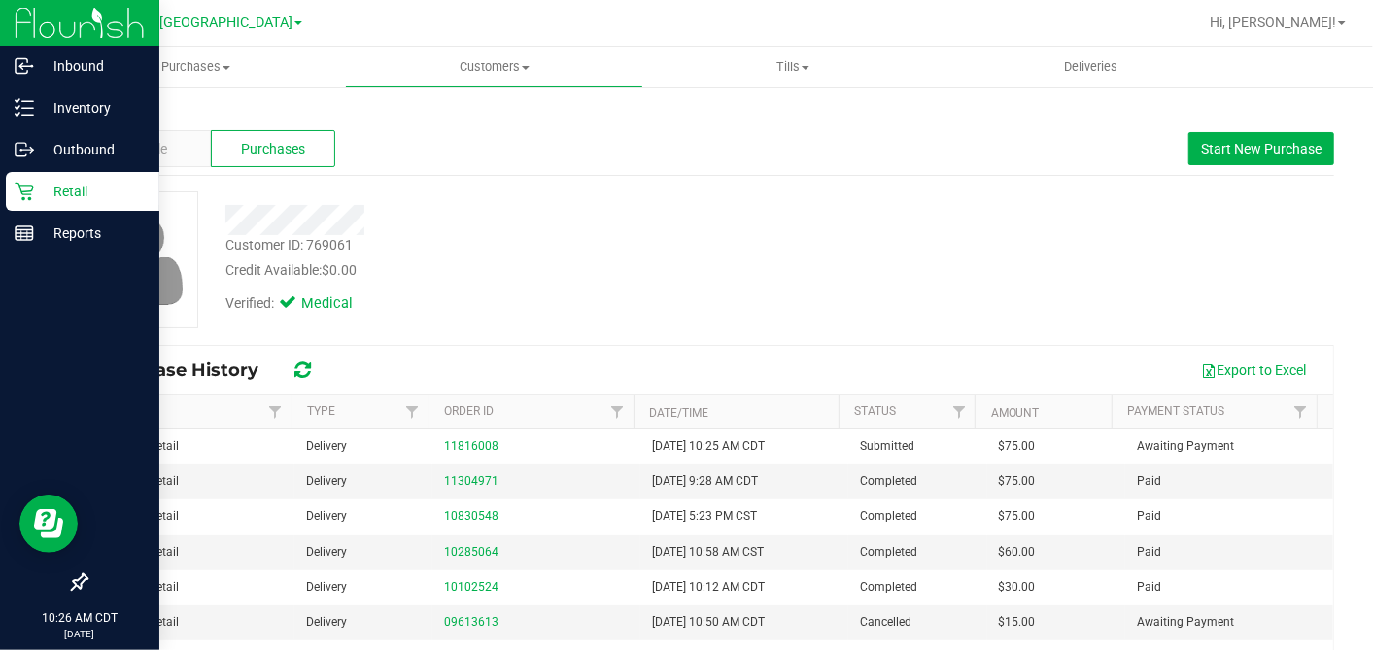
click at [15, 196] on icon at bounding box center [24, 191] width 19 height 19
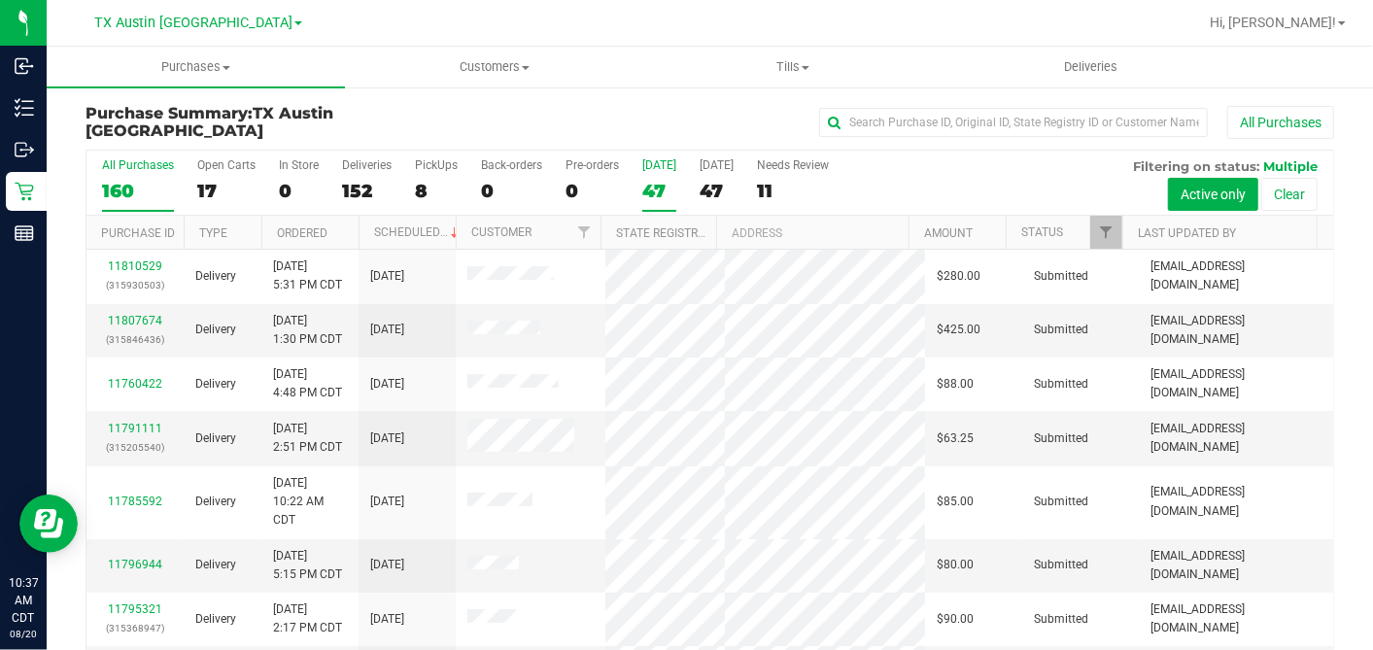
click at [657, 181] on div "47" at bounding box center [659, 191] width 34 height 22
click at [0, 0] on input "Today 47" at bounding box center [0, 0] width 0 height 0
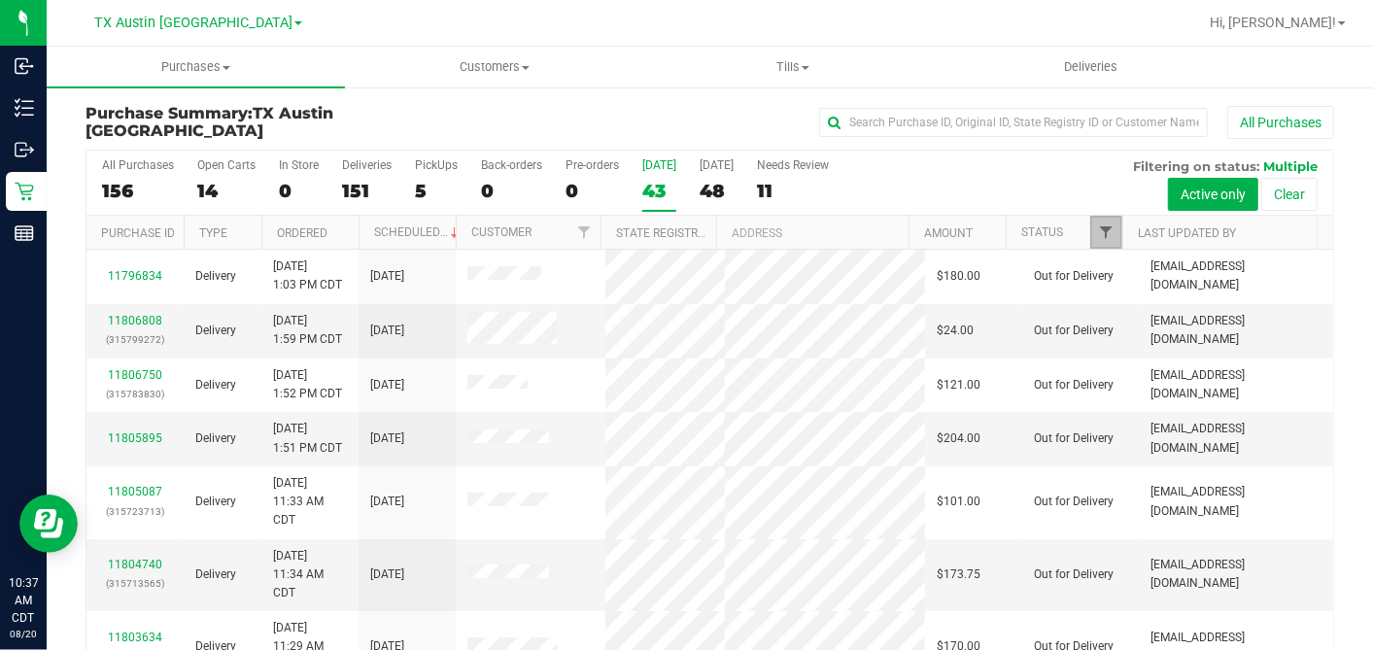
click at [1098, 227] on span "Filter" at bounding box center [1106, 232] width 16 height 16
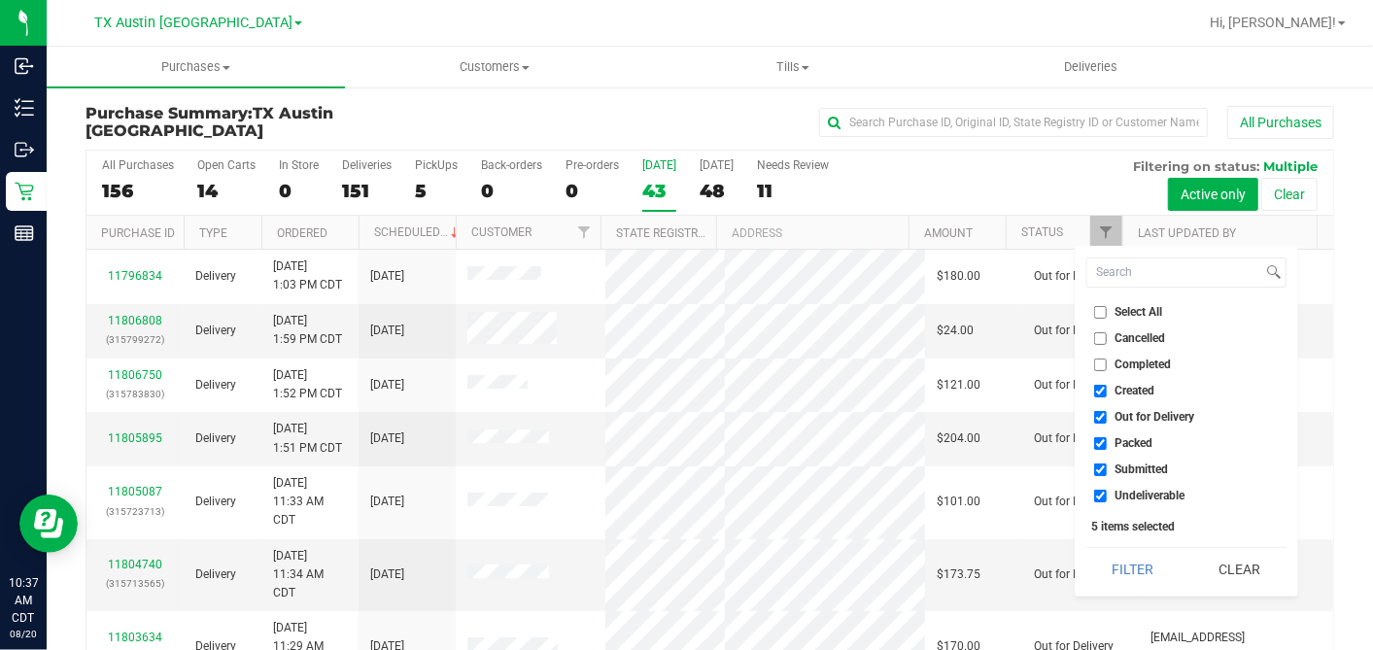
click at [1100, 308] on input "Select All" at bounding box center [1100, 312] width 13 height 13
checkbox input "true"
drag, startPoint x: 1100, startPoint y: 308, endPoint x: 1102, endPoint y: 355, distance: 46.7
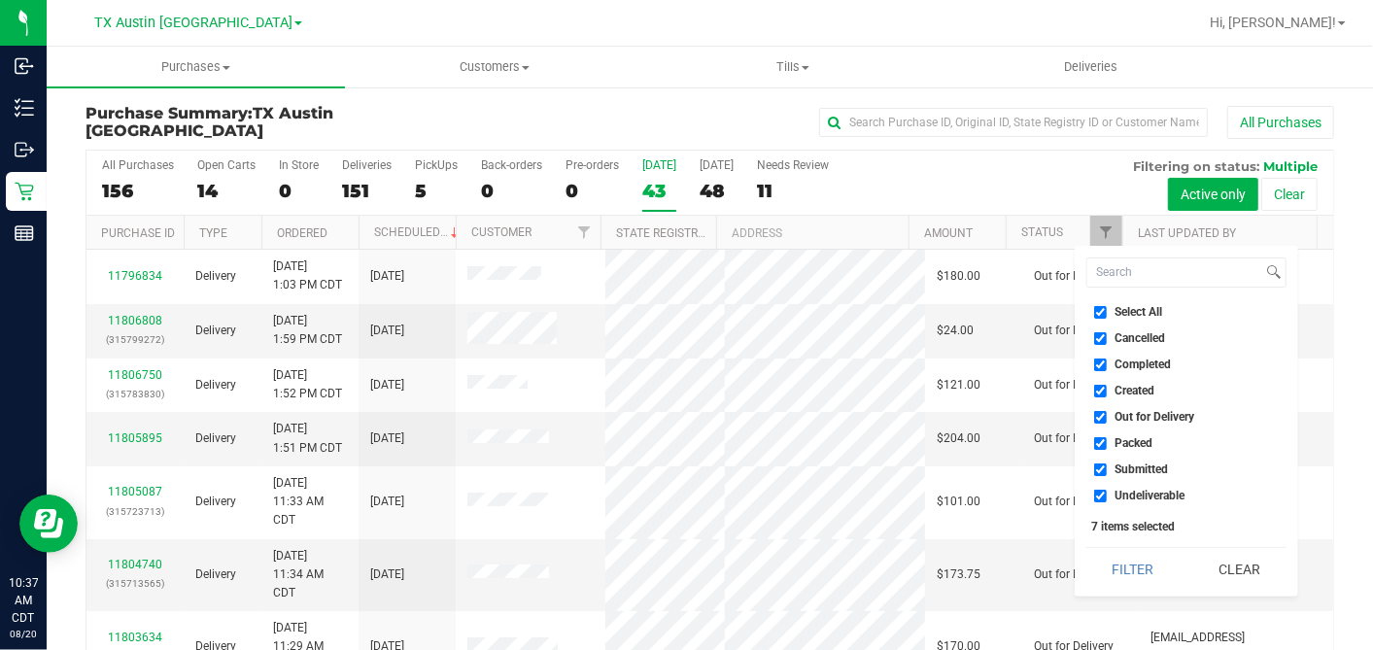
click at [1101, 313] on input "Select All" at bounding box center [1100, 312] width 13 height 13
checkbox input "false"
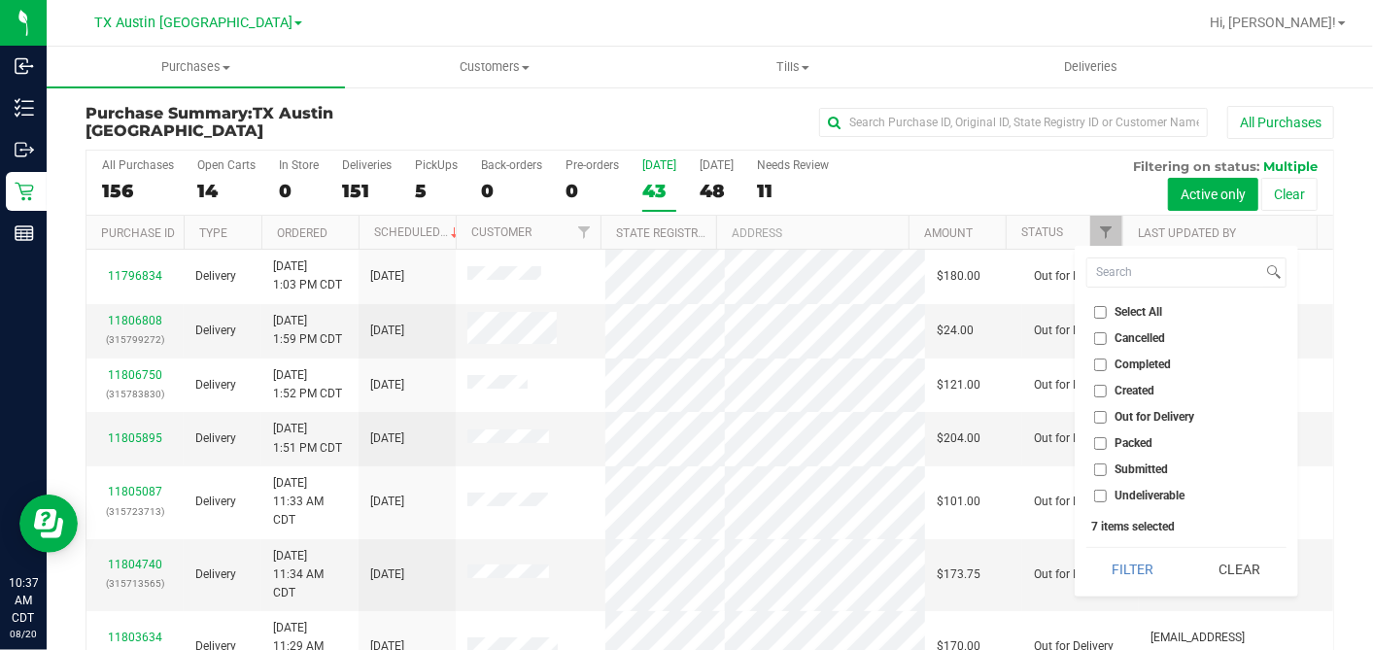
checkbox input "false"
drag, startPoint x: 1102, startPoint y: 386, endPoint x: 1109, endPoint y: 432, distance: 47.1
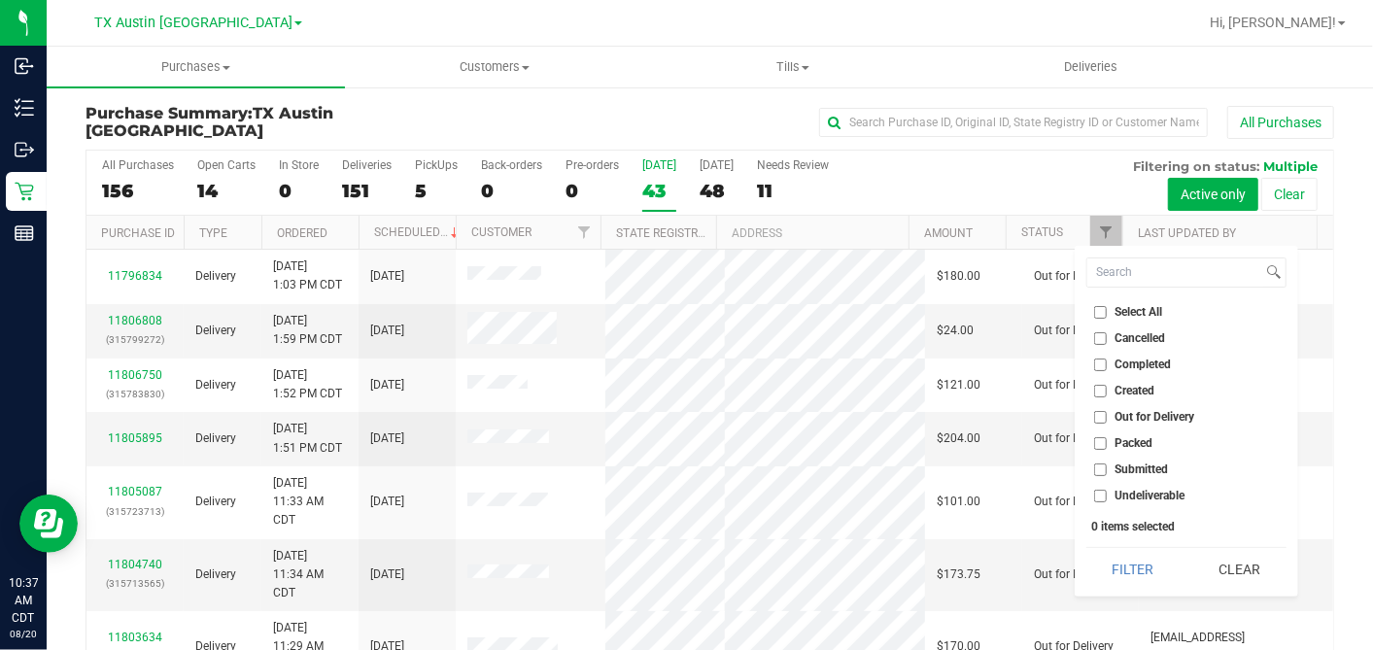
click at [1101, 386] on input "Created" at bounding box center [1100, 391] width 13 height 13
checkbox input "true"
drag, startPoint x: 1126, startPoint y: 555, endPoint x: 1114, endPoint y: 562, distance: 14.3
click at [1126, 555] on button "Filter" at bounding box center [1132, 569] width 93 height 43
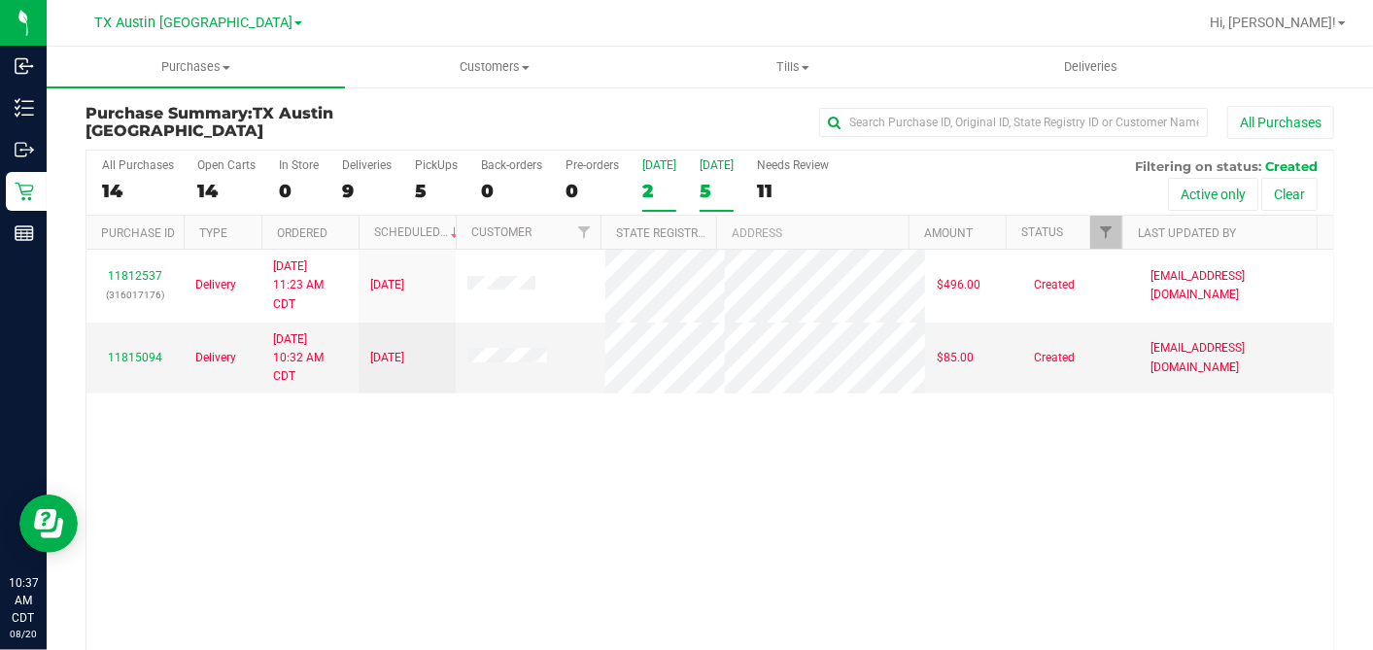
click at [708, 186] on div "5" at bounding box center [717, 191] width 34 height 22
click at [0, 0] on input "Tomorrow 5" at bounding box center [0, 0] width 0 height 0
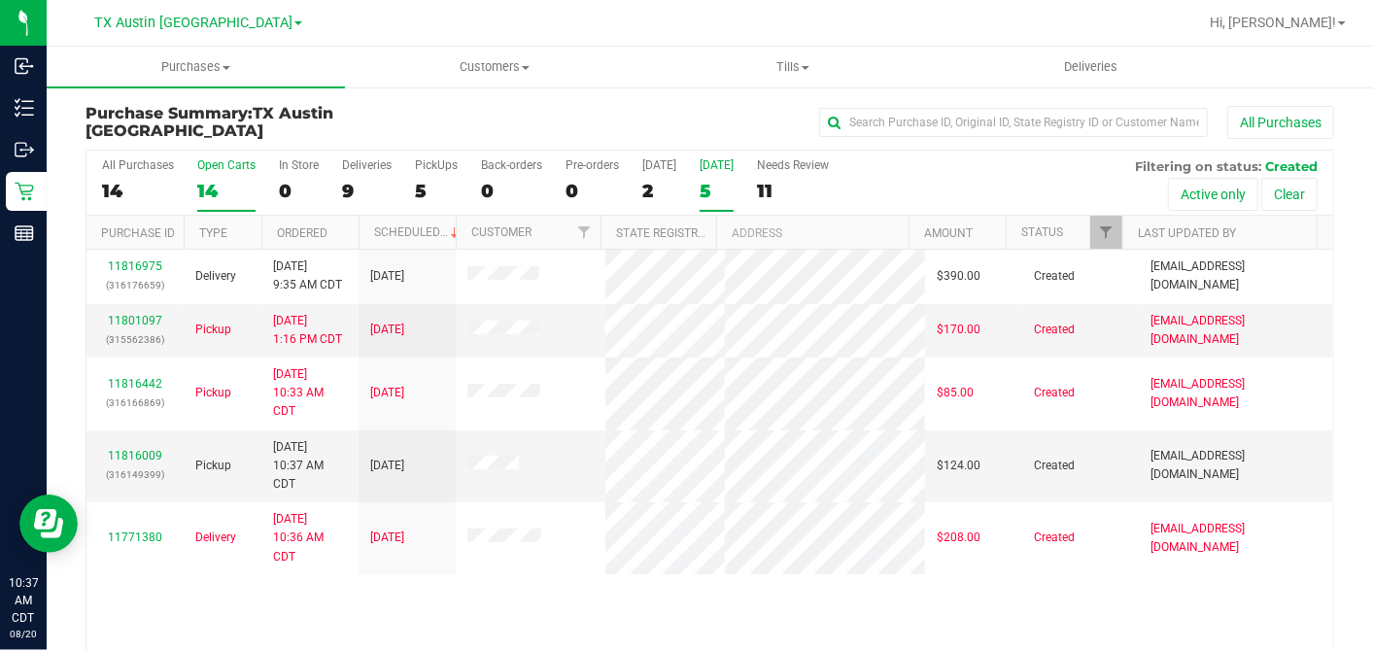
click at [236, 187] on div "14" at bounding box center [226, 191] width 58 height 22
click at [0, 0] on input "Open Carts 14" at bounding box center [0, 0] width 0 height 0
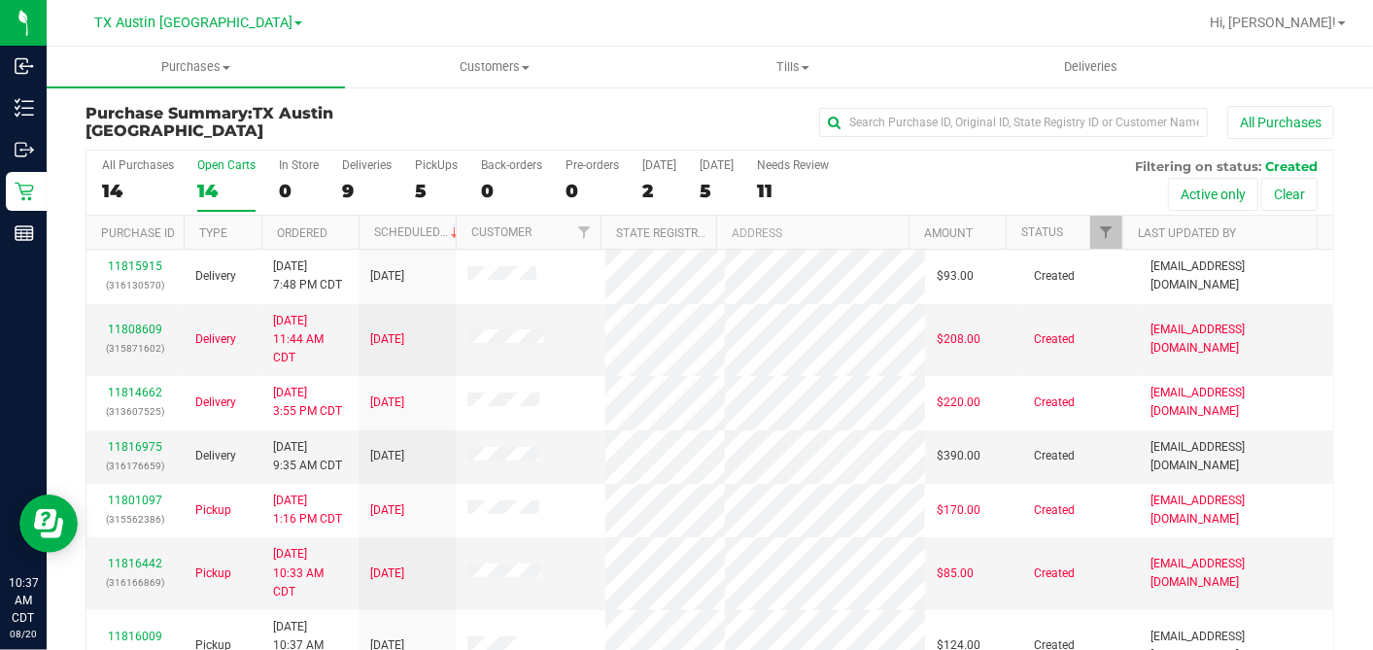
click at [341, 225] on th "Ordered" at bounding box center [309, 233] width 97 height 34
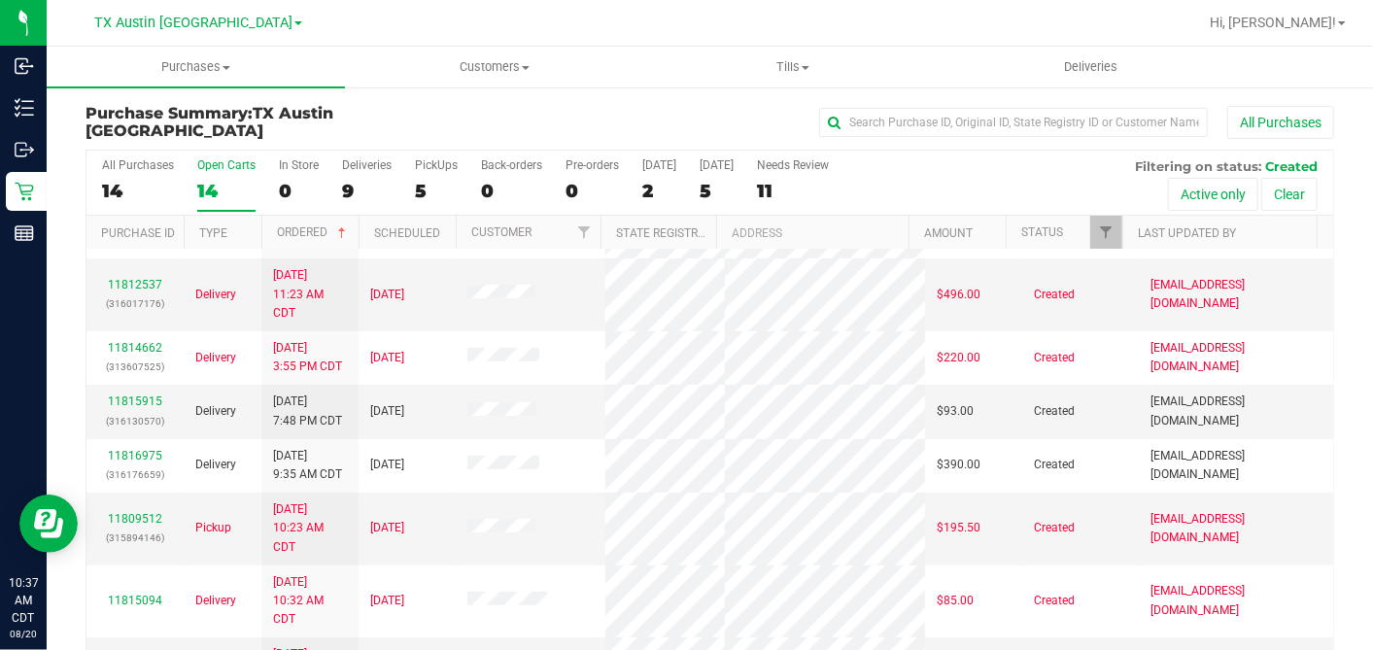
scroll to position [324, 0]
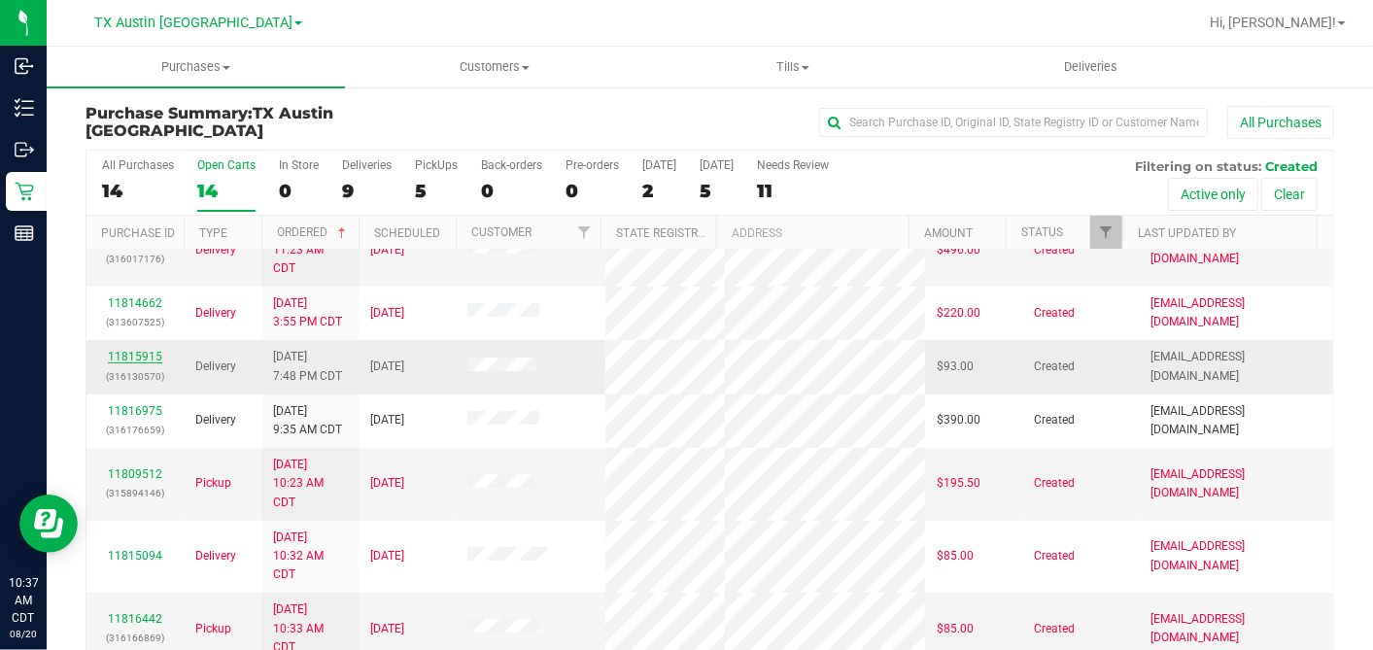
click at [141, 363] on link "11815915" at bounding box center [135, 357] width 54 height 14
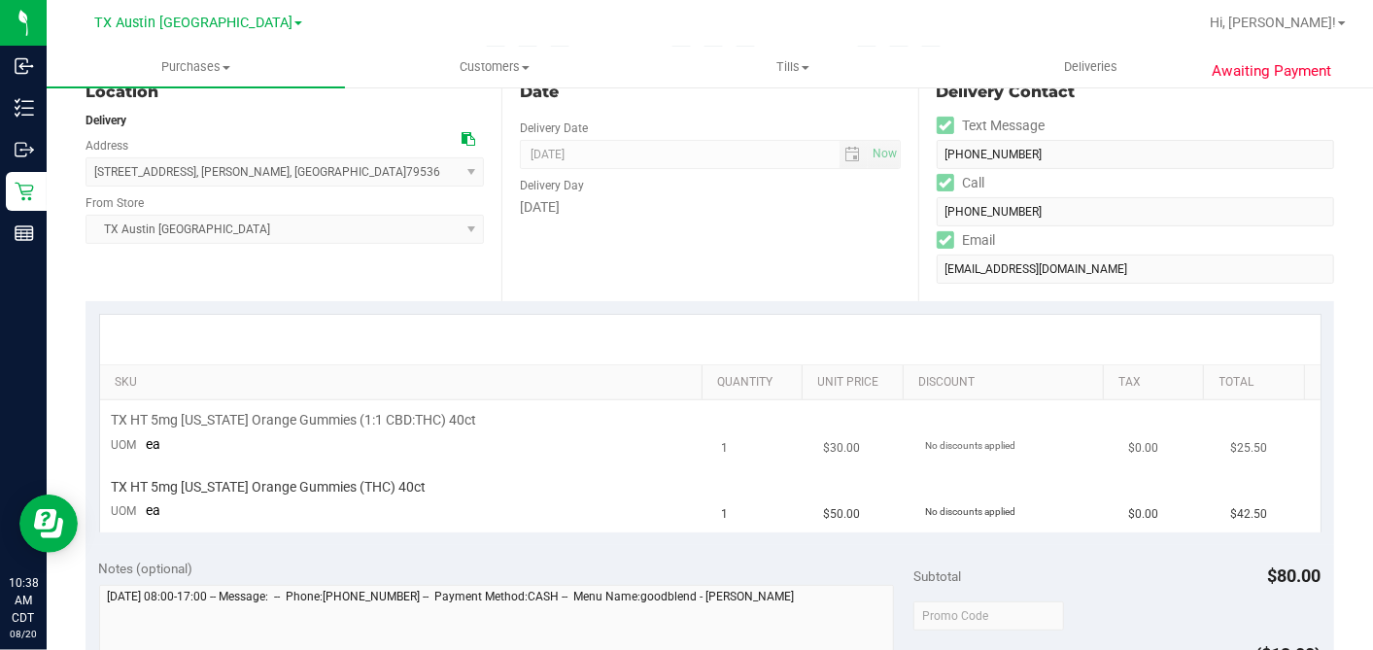
scroll to position [216, 0]
click at [463, 133] on icon at bounding box center [469, 138] width 14 height 14
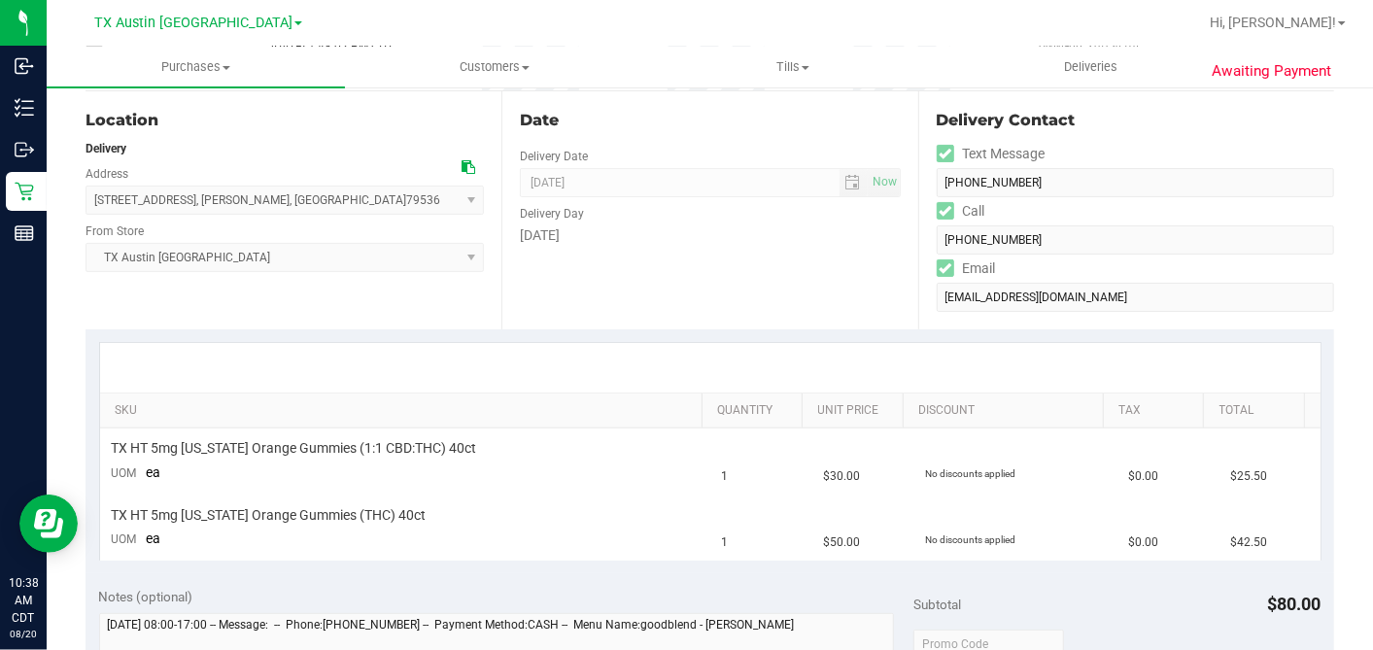
scroll to position [0, 0]
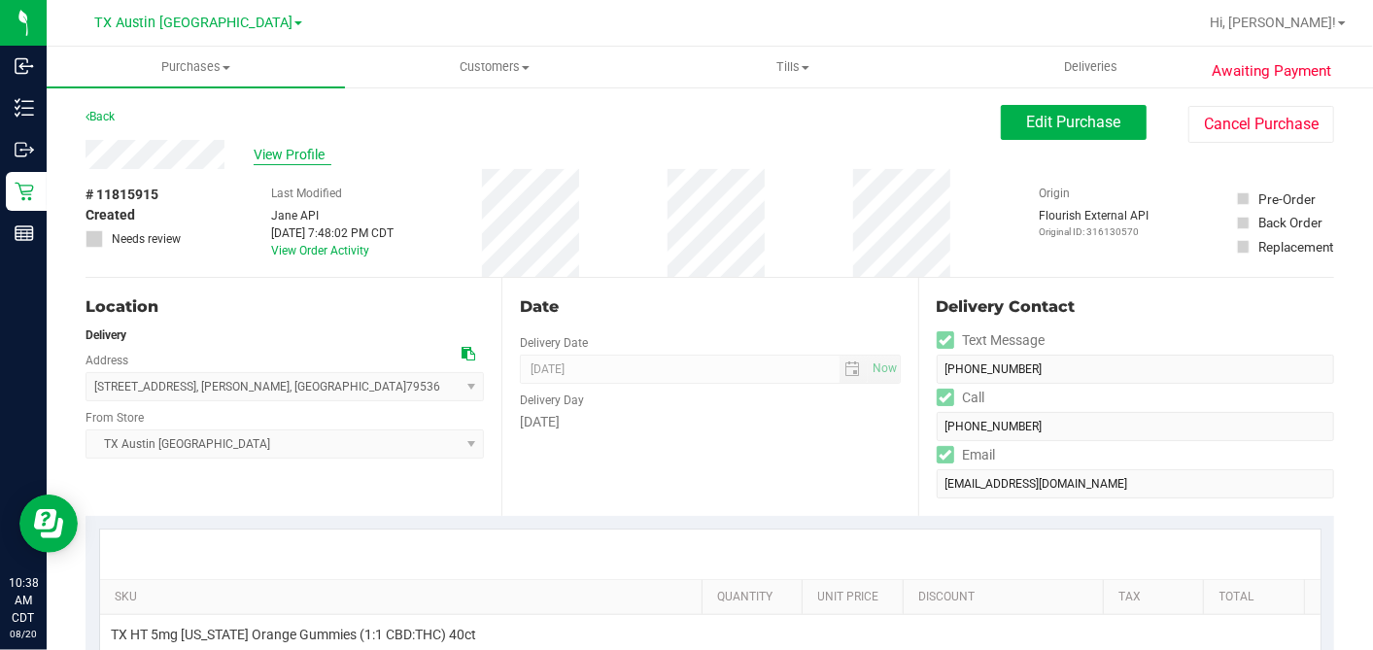
click at [299, 150] on span "View Profile" at bounding box center [293, 155] width 78 height 20
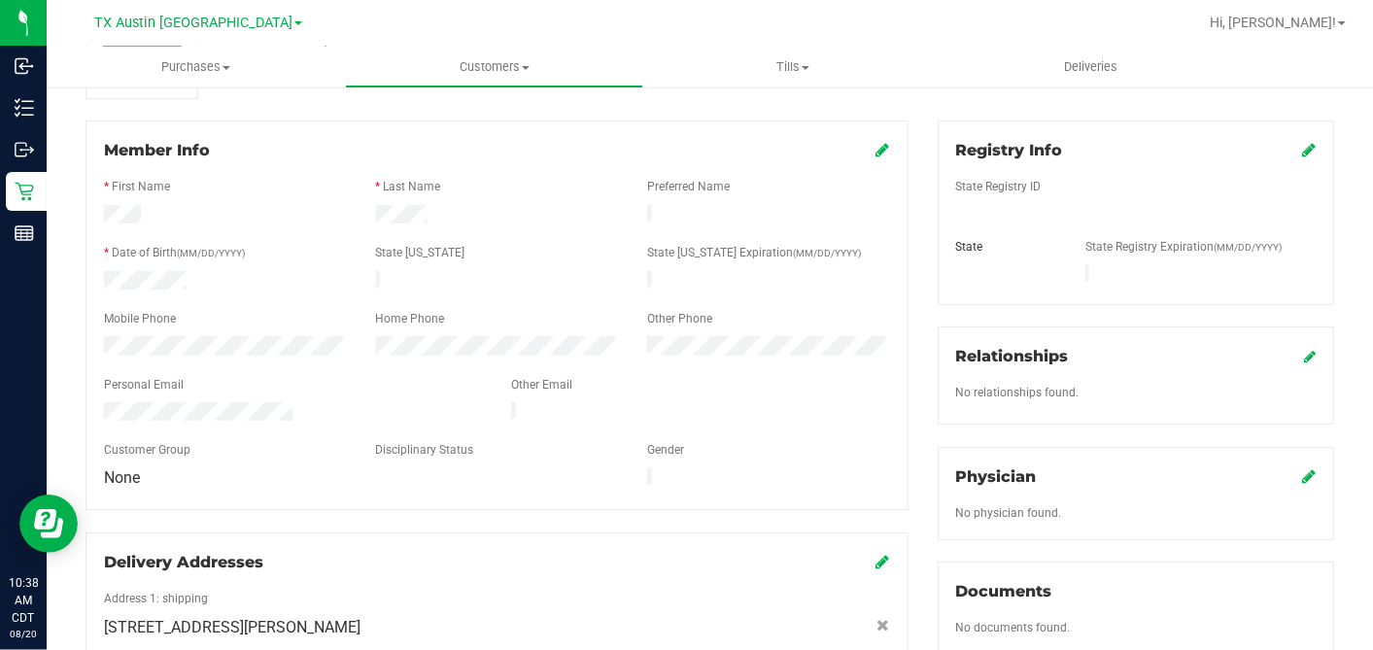
scroll to position [729, 0]
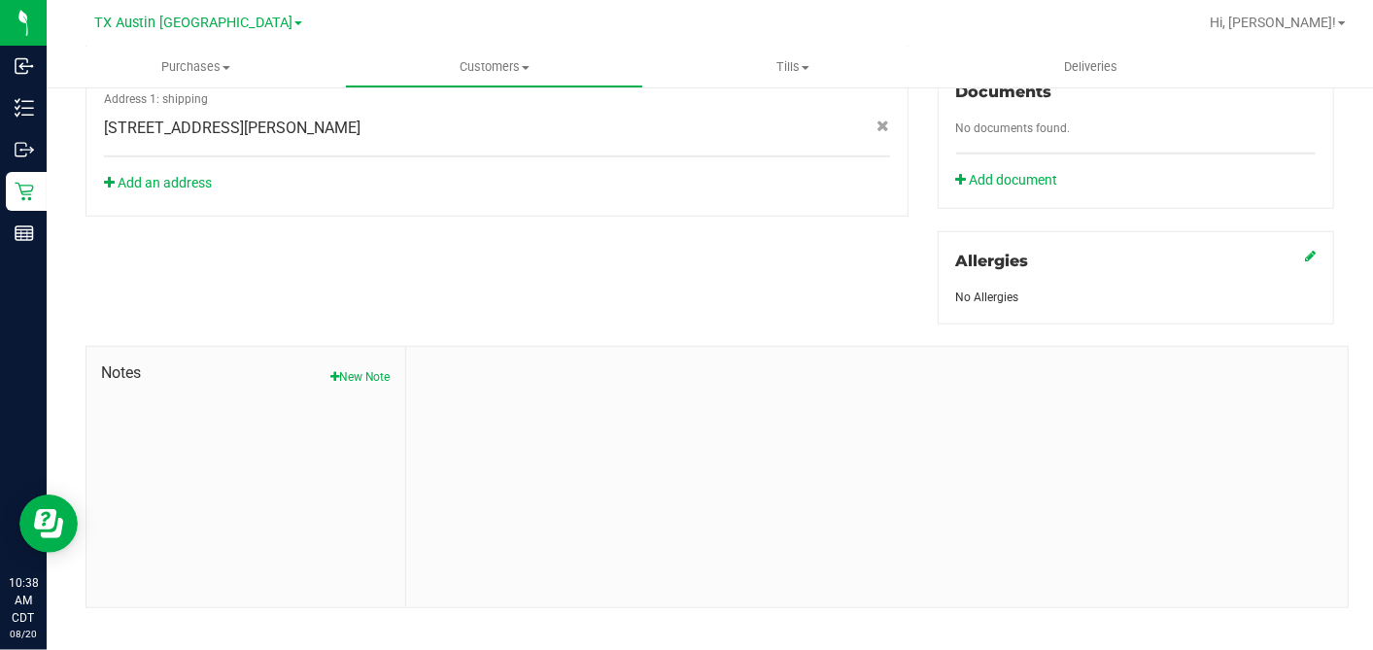
click at [369, 368] on button "New Note" at bounding box center [360, 376] width 60 height 17
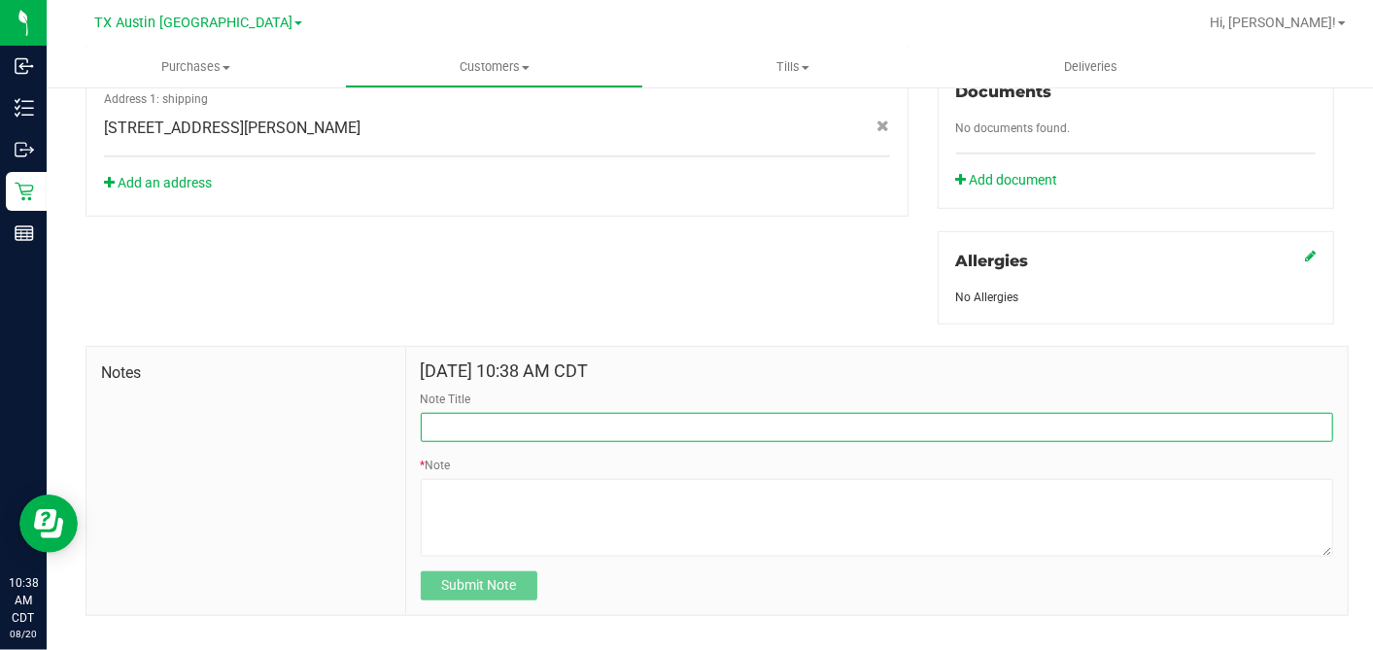
click at [474, 413] on input "Note Title" at bounding box center [877, 427] width 912 height 29
type input "[PERSON_NAME]"
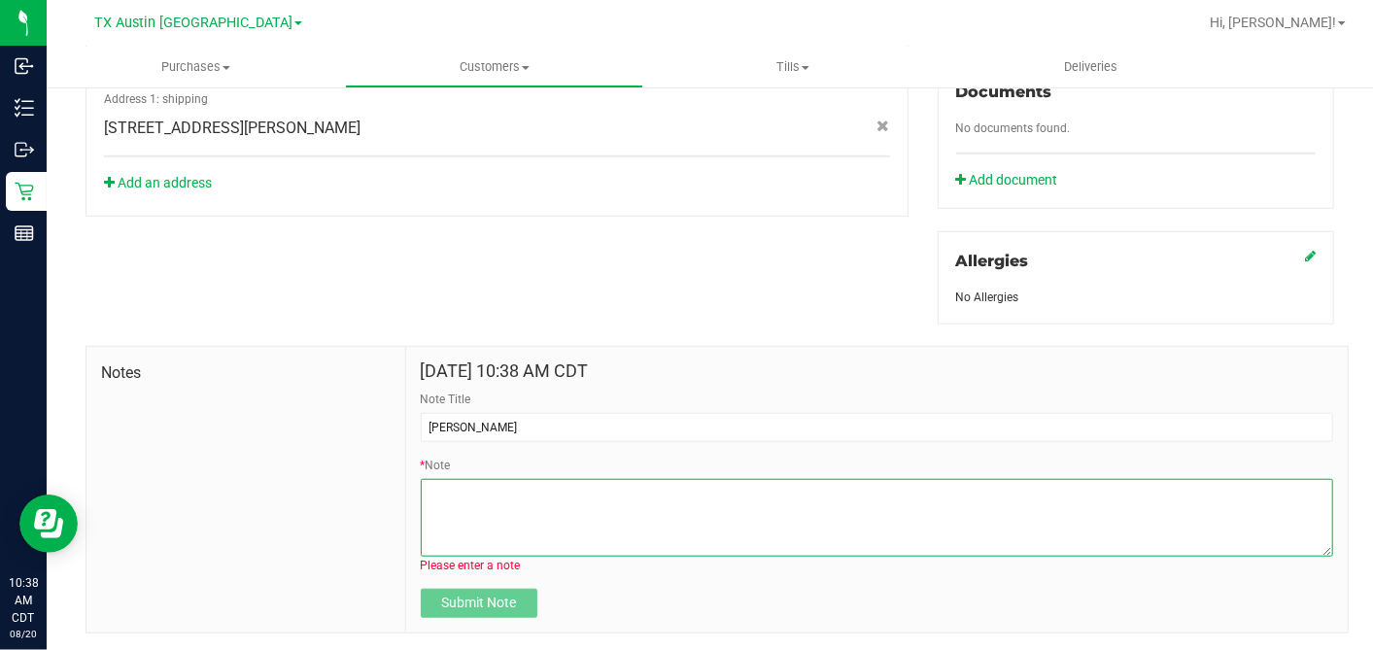
click at [479, 483] on textarea "* Note" at bounding box center [877, 518] width 912 height 78
paste textarea "Patient Name: Floyd Yearian Address: 174 cedar hills Merkel, TX, 79536 Phone Nu…"
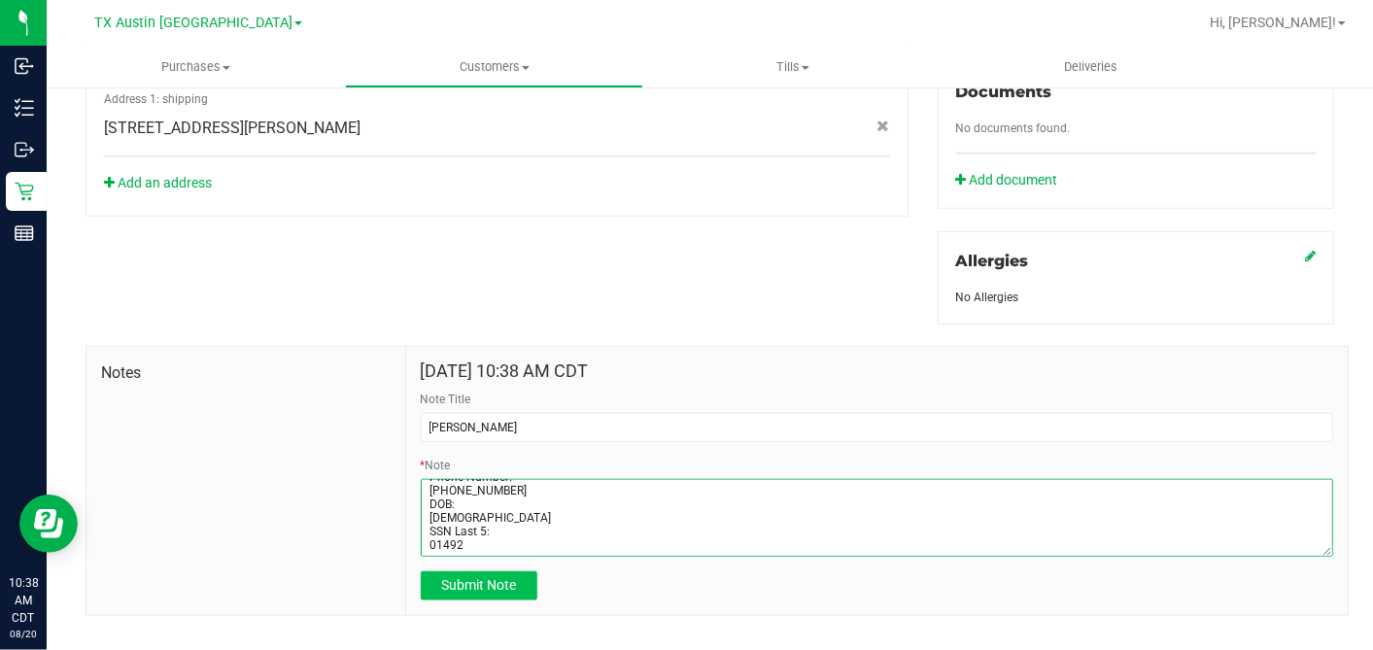
type textarea "Patient Name: Floyd Yearian Address: 174 cedar hills Merkel, TX, 79536 Phone Nu…"
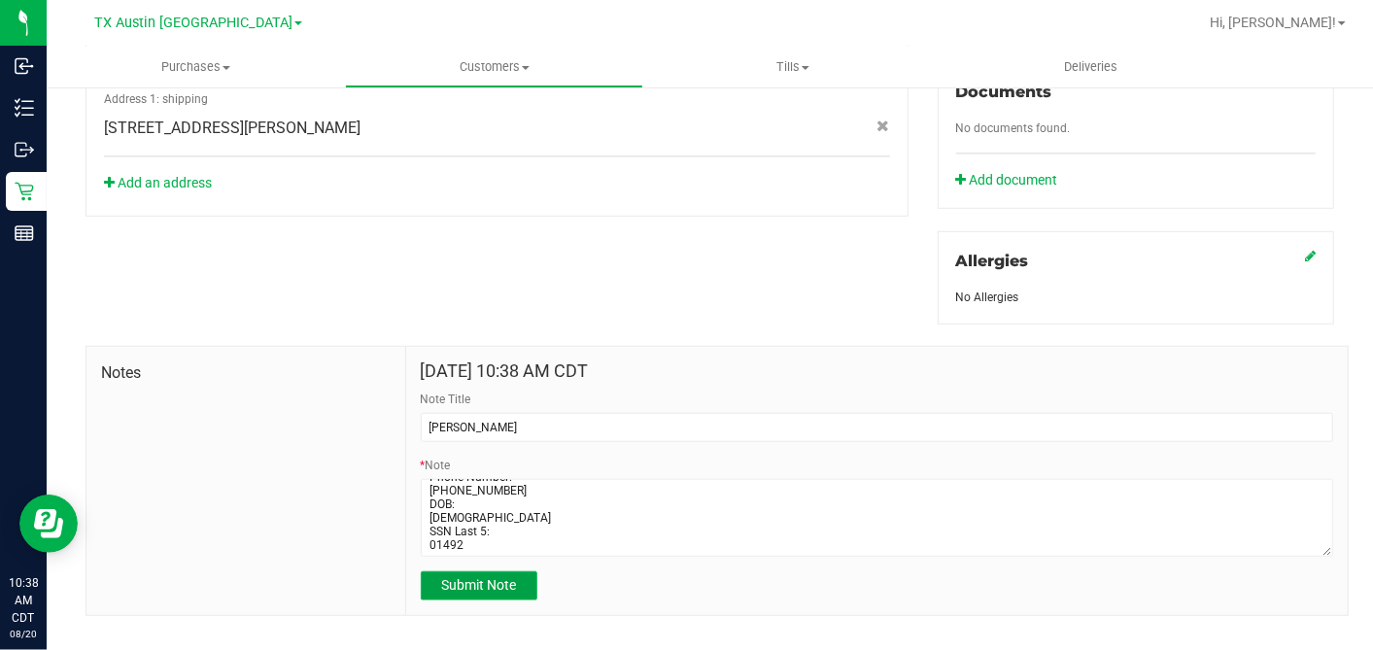
click at [466, 577] on span "Submit Note" at bounding box center [478, 585] width 75 height 16
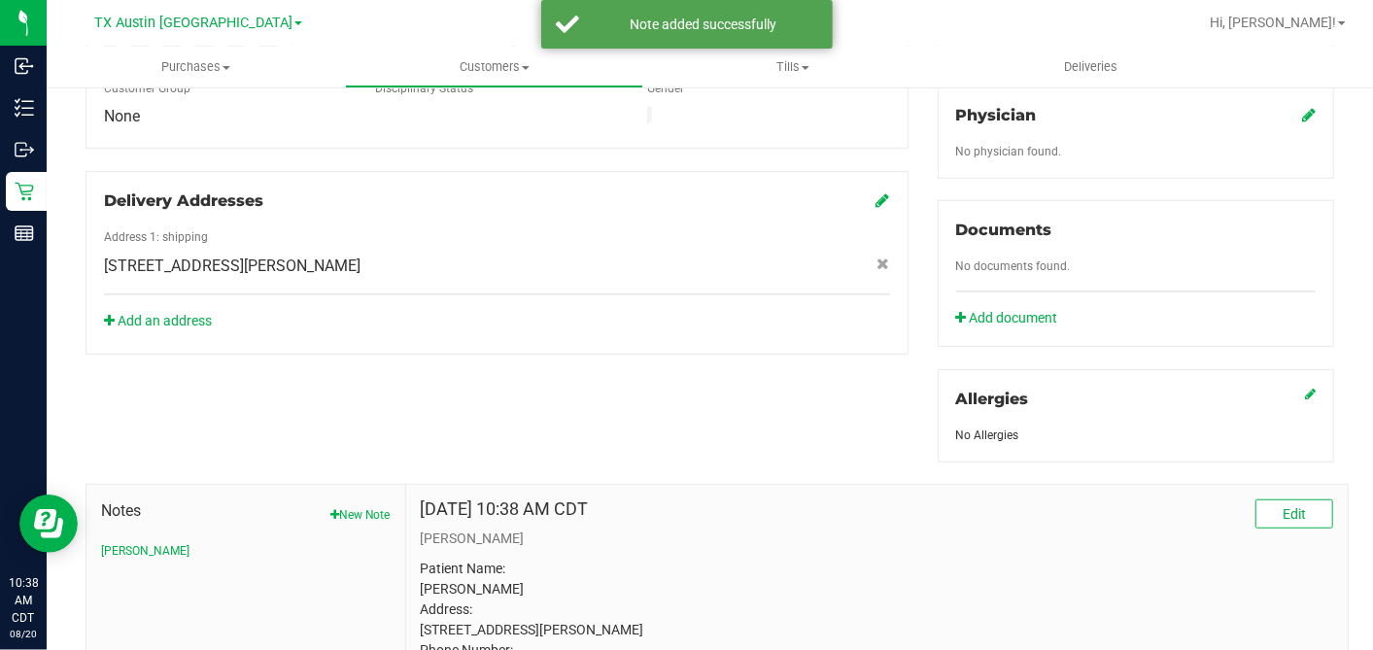
scroll to position [513, 0]
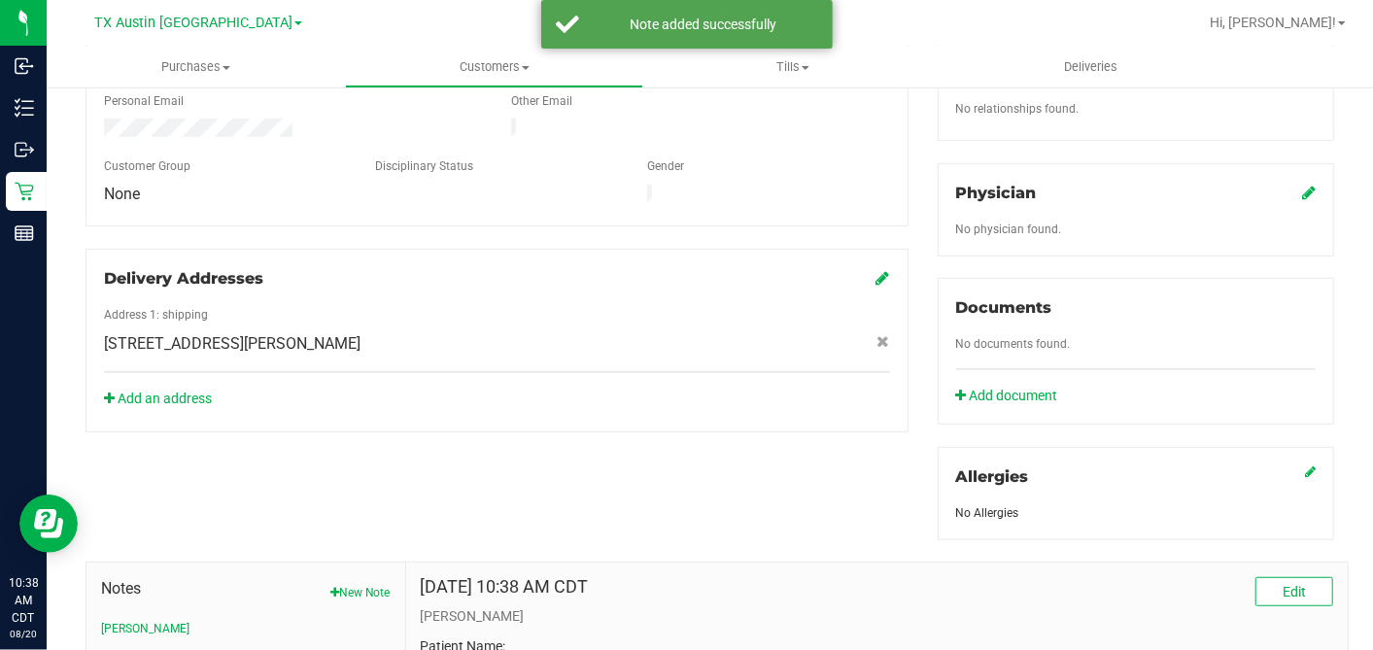
click at [1302, 185] on icon at bounding box center [1309, 193] width 14 height 16
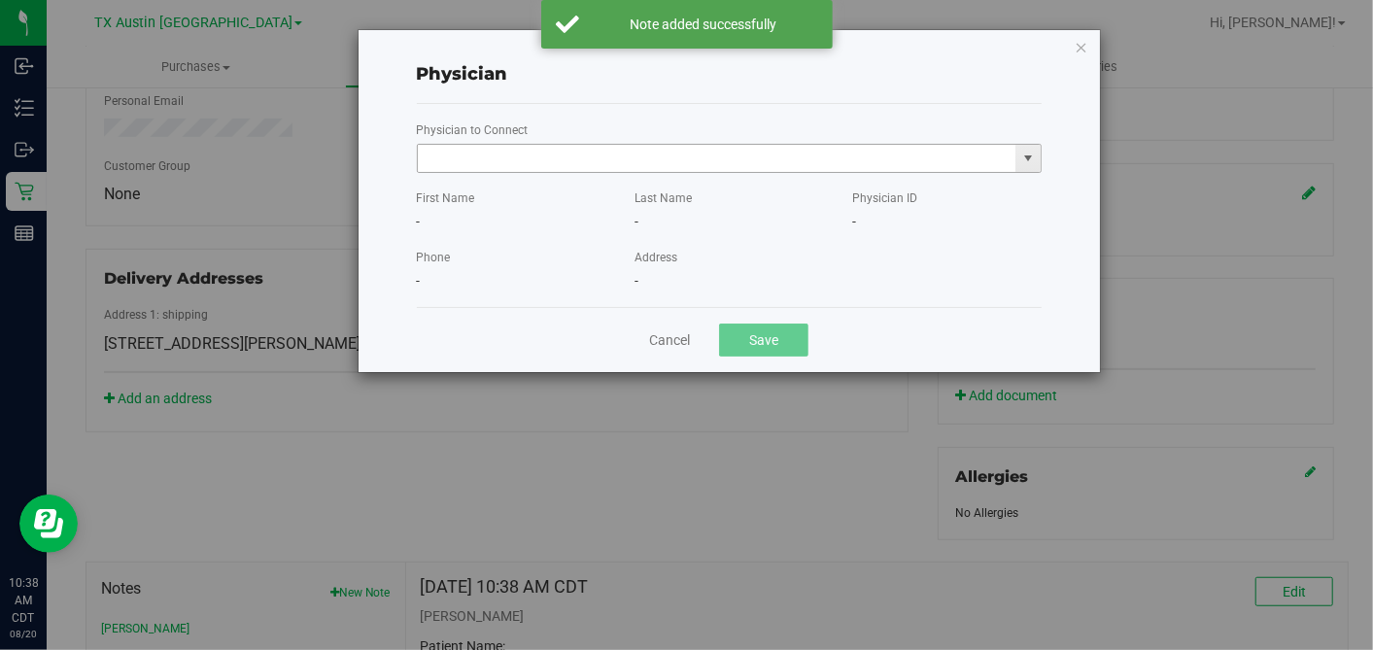
click at [808, 166] on input "text" at bounding box center [717, 158] width 599 height 27
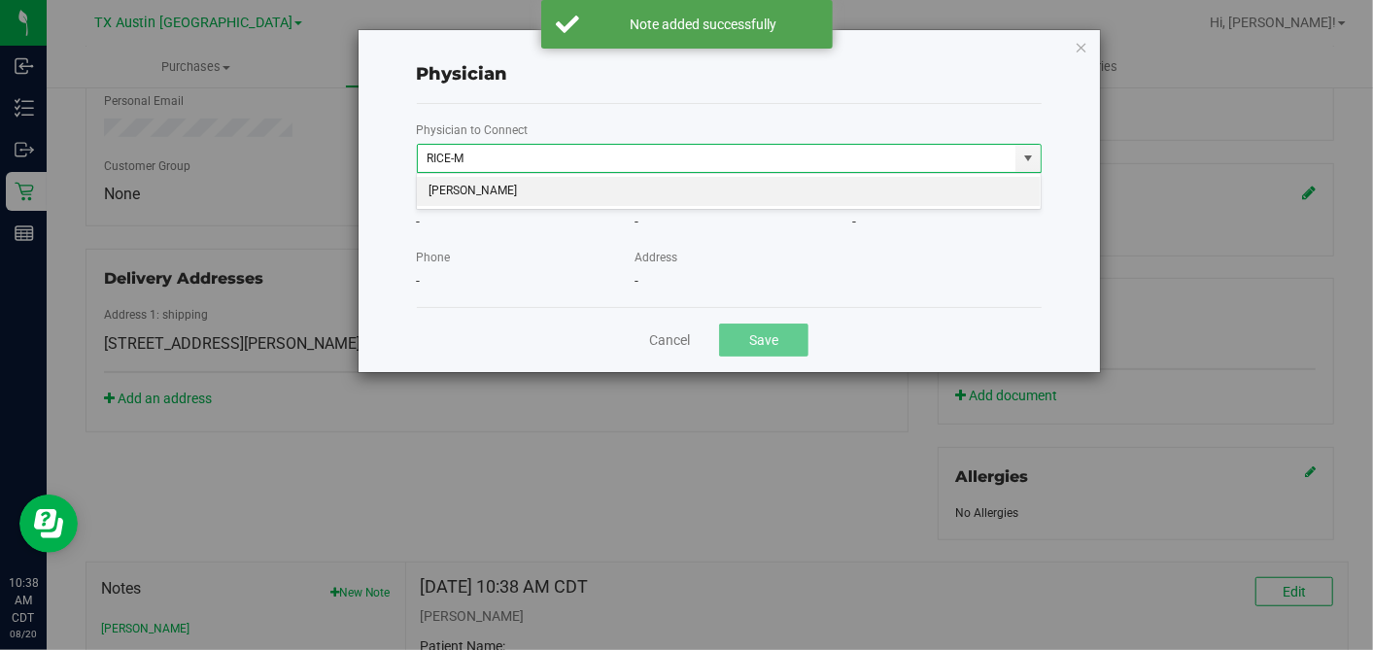
click at [751, 188] on li "[PERSON_NAME]" at bounding box center [729, 191] width 624 height 29
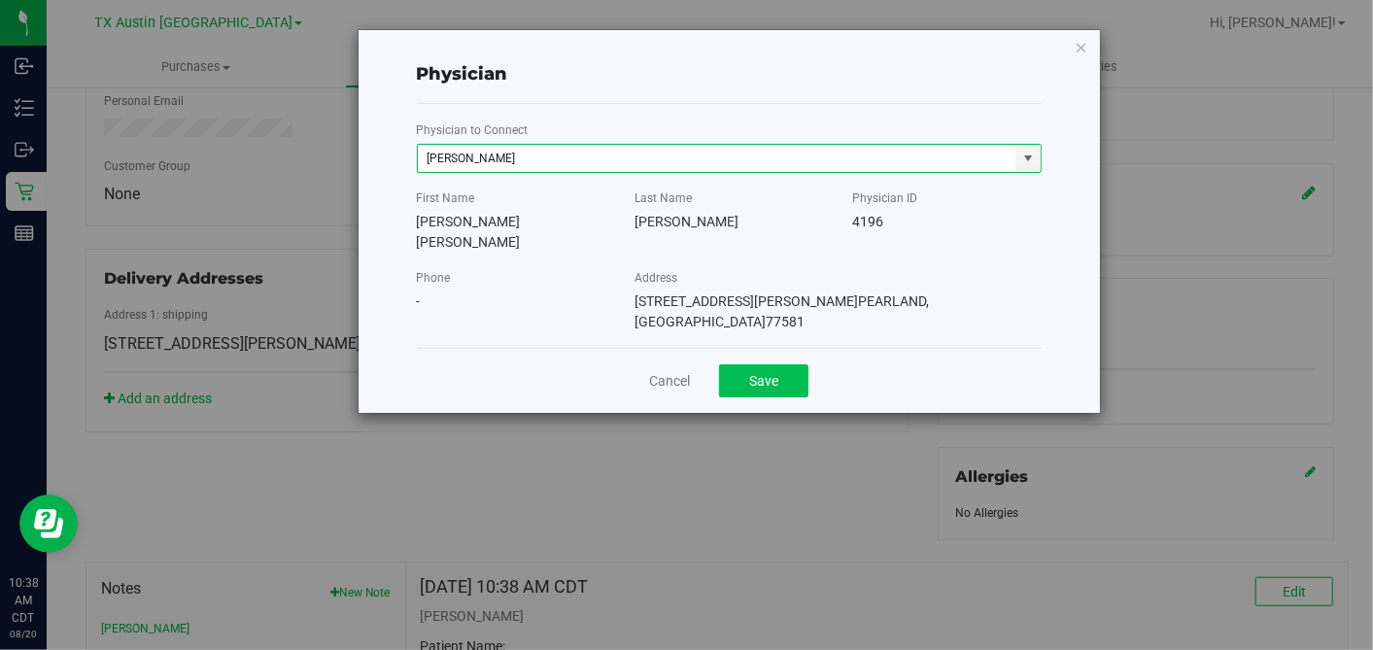
type input "[PERSON_NAME]"
click at [774, 364] on button "Save" at bounding box center [763, 380] width 89 height 33
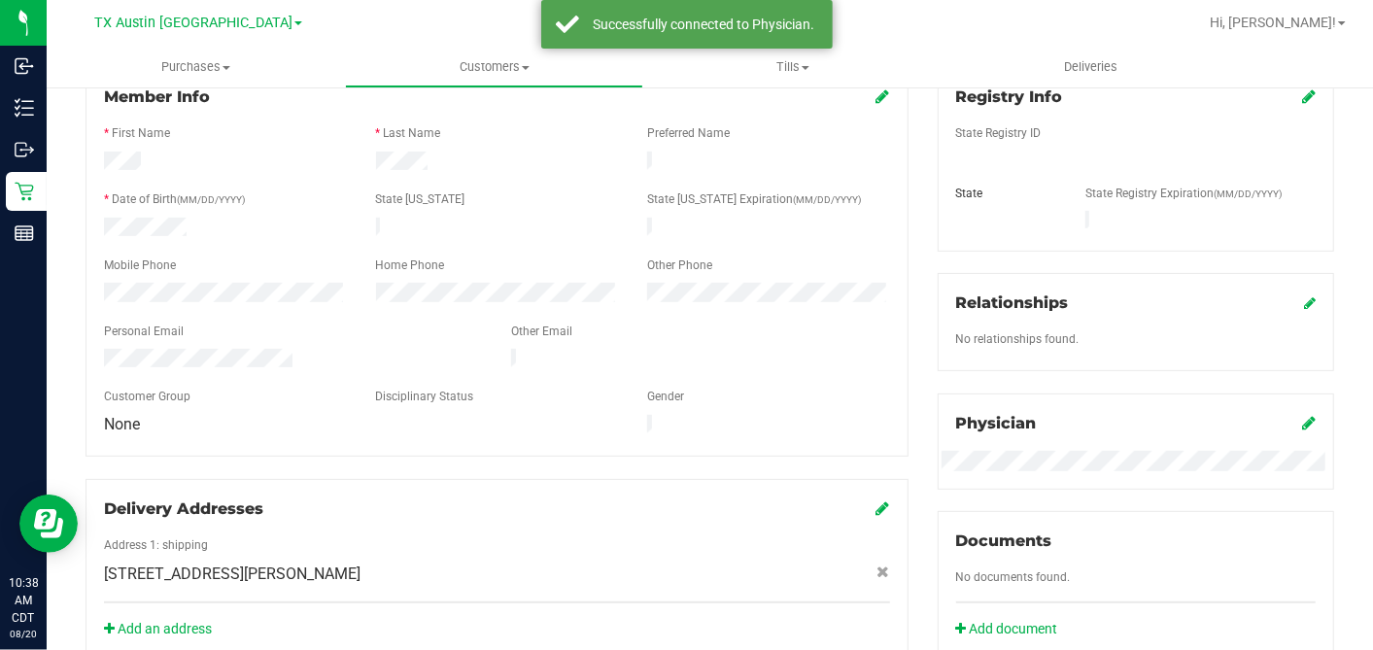
scroll to position [189, 0]
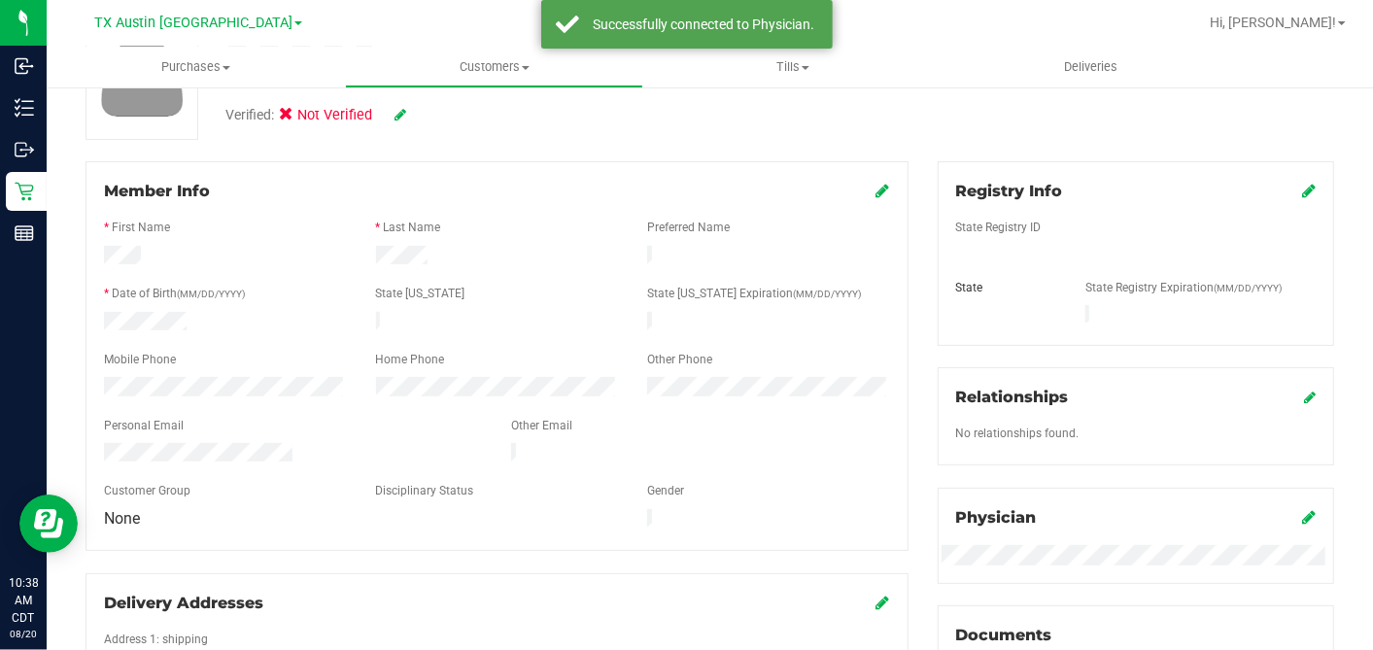
click at [1283, 194] on div "Registry Info" at bounding box center [1136, 191] width 360 height 23
click at [1302, 192] on icon at bounding box center [1309, 191] width 14 height 16
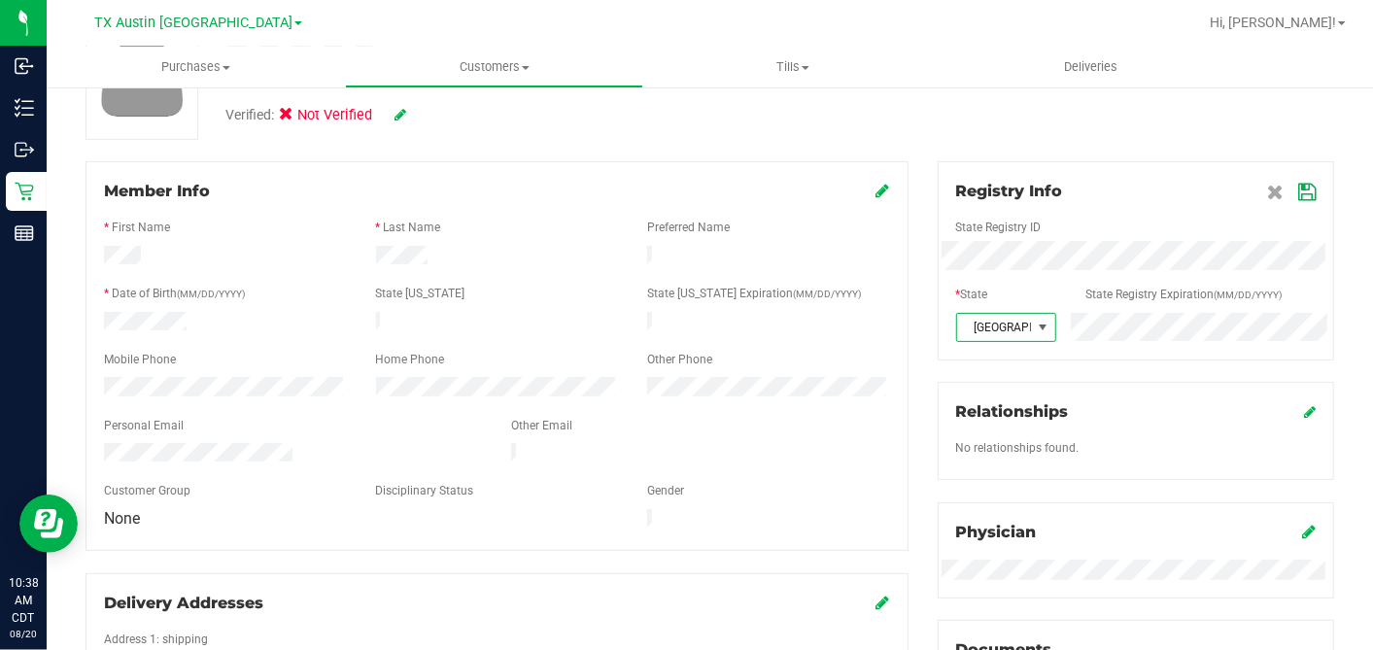
click at [1298, 185] on icon at bounding box center [1306, 193] width 17 height 16
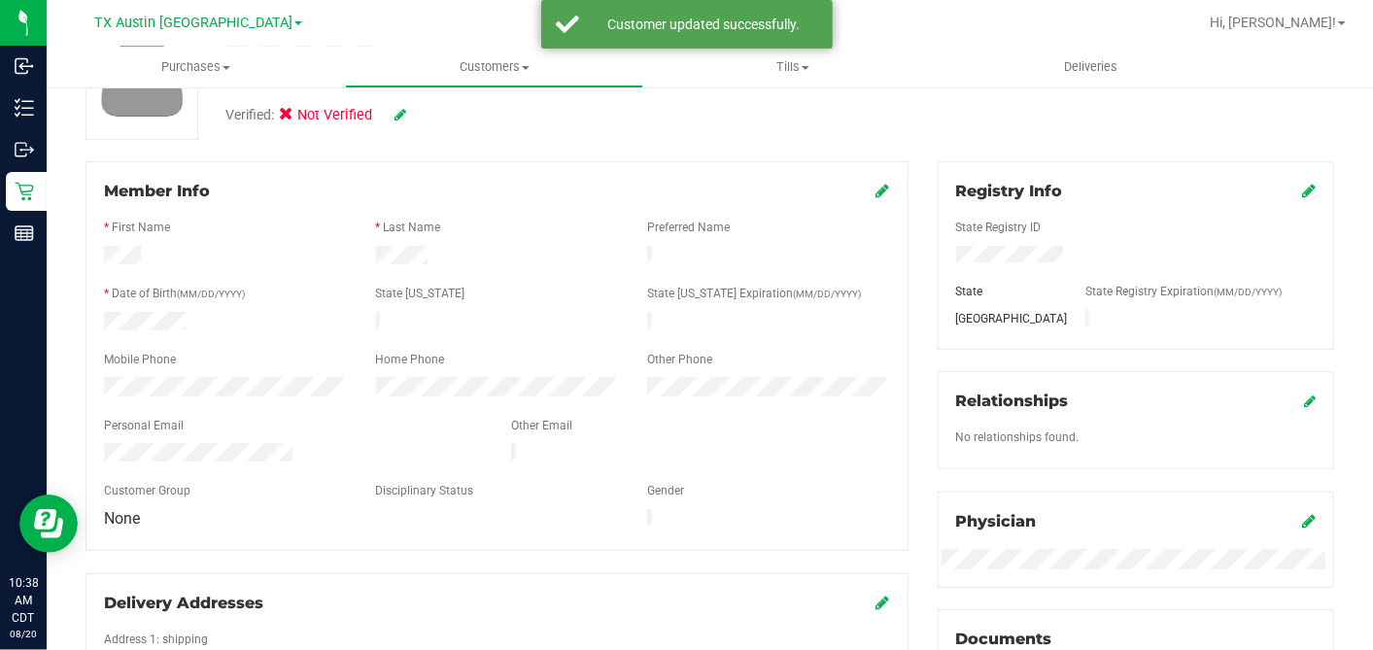
drag, startPoint x: 869, startPoint y: 191, endPoint x: 843, endPoint y: 209, distance: 31.5
click at [877, 191] on icon at bounding box center [884, 191] width 14 height 16
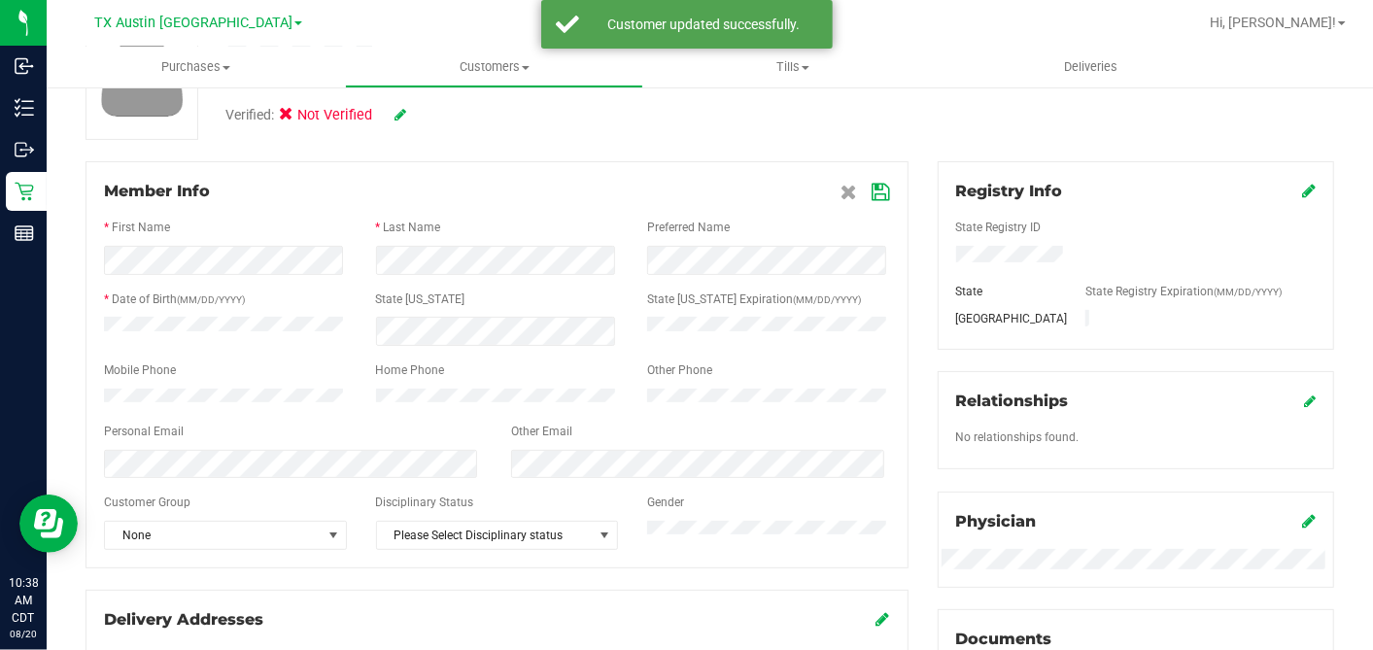
click at [527, 347] on div at bounding box center [497, 354] width 786 height 16
click at [873, 189] on icon at bounding box center [881, 193] width 17 height 16
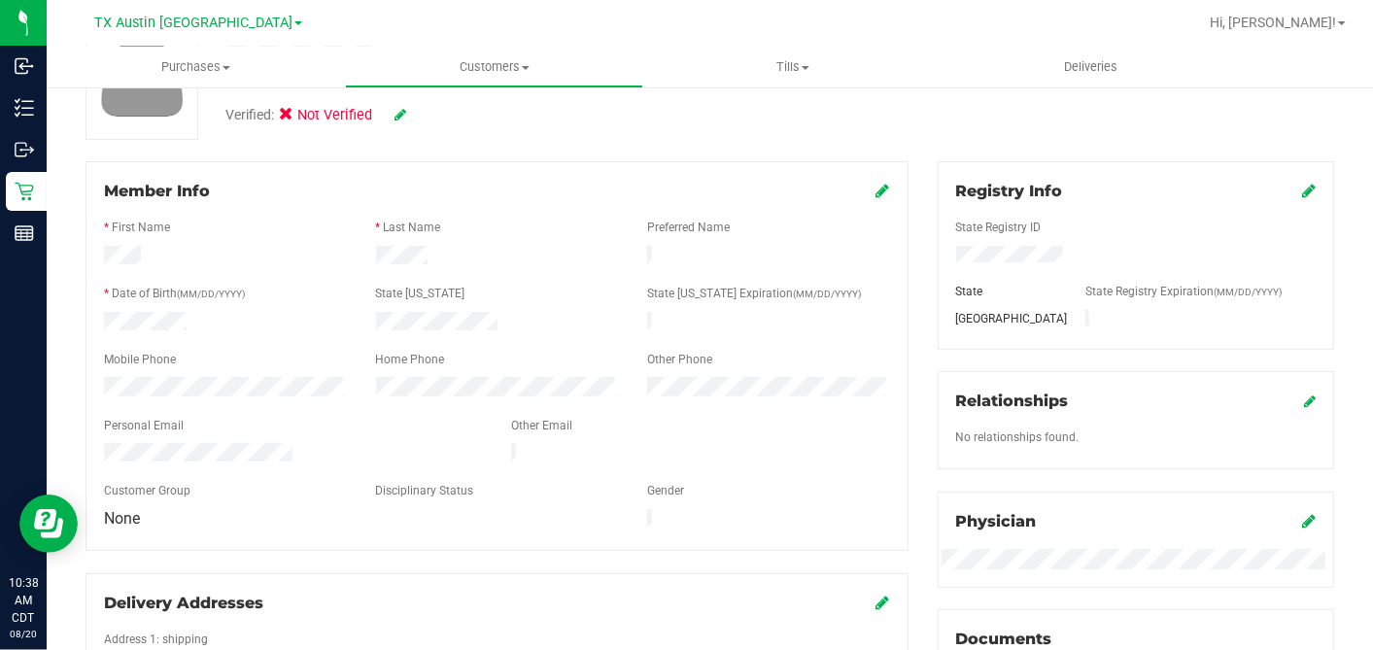
scroll to position [0, 0]
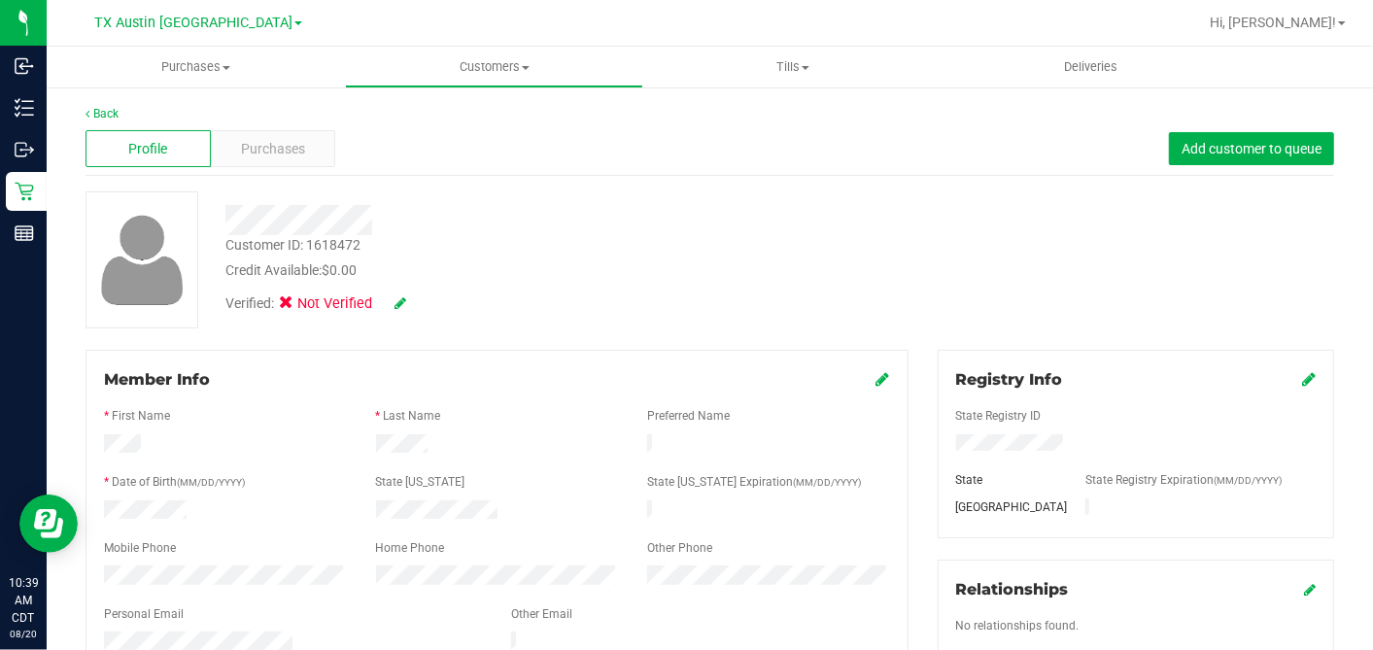
click at [396, 302] on icon at bounding box center [401, 303] width 12 height 14
click at [288, 306] on icon at bounding box center [292, 306] width 13 height 0
click at [0, 0] on input "Medical" at bounding box center [0, 0] width 0 height 0
drag, startPoint x: 432, startPoint y: 307, endPoint x: 445, endPoint y: 311, distance: 13.2
click at [431, 305] on icon at bounding box center [427, 304] width 16 height 14
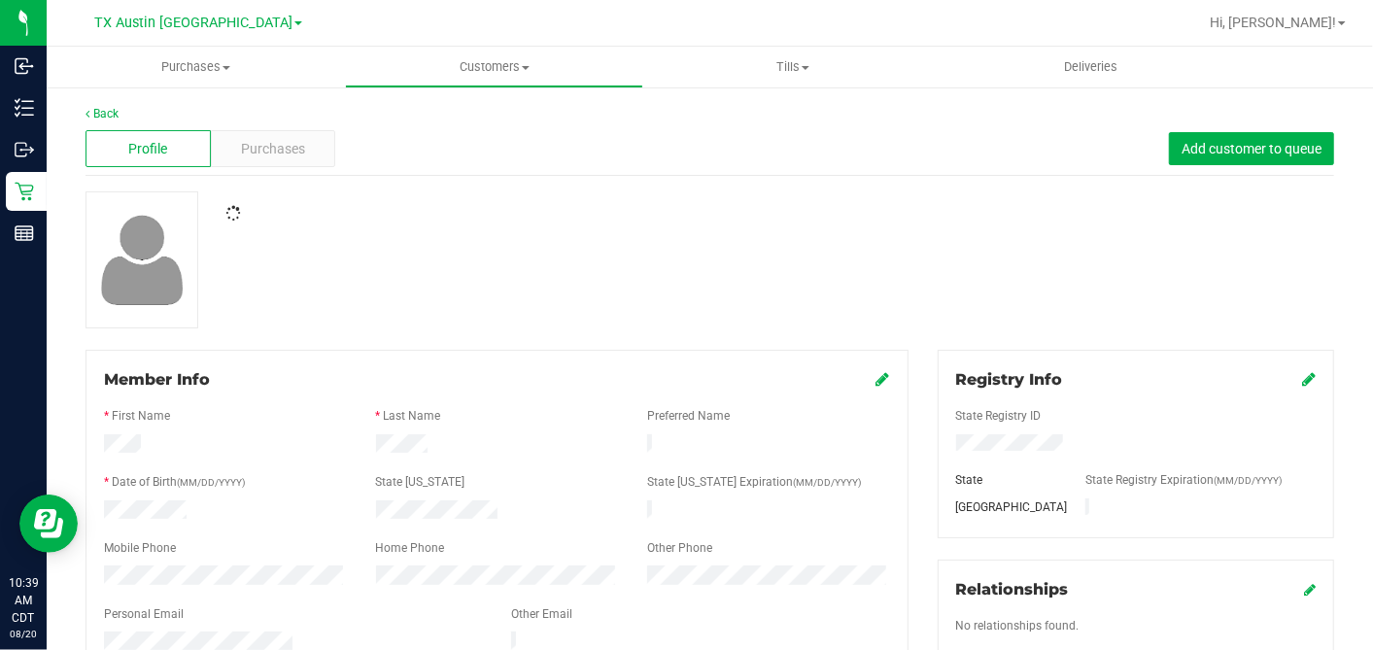
click at [628, 308] on div at bounding box center [710, 259] width 1278 height 137
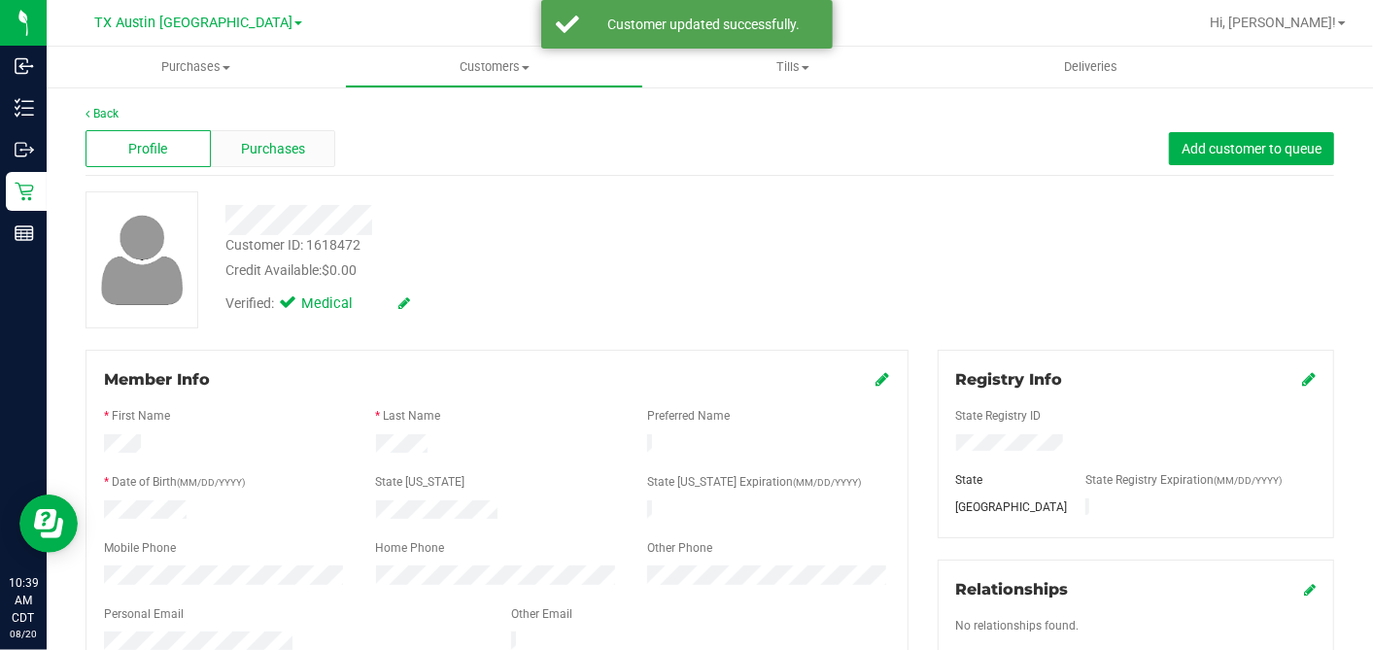
click at [272, 147] on span "Purchases" at bounding box center [273, 149] width 64 height 20
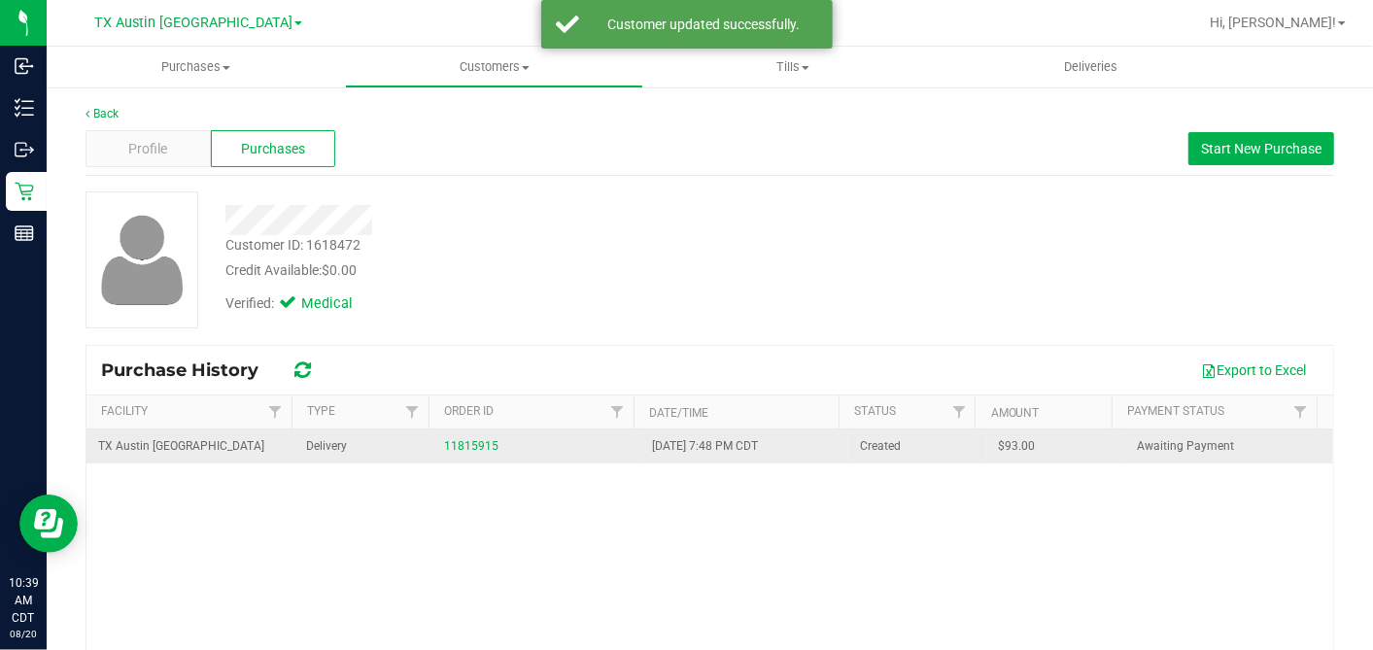
click at [505, 441] on div "11815915" at bounding box center [536, 446] width 185 height 18
click at [474, 441] on link "11815915" at bounding box center [471, 446] width 54 height 14
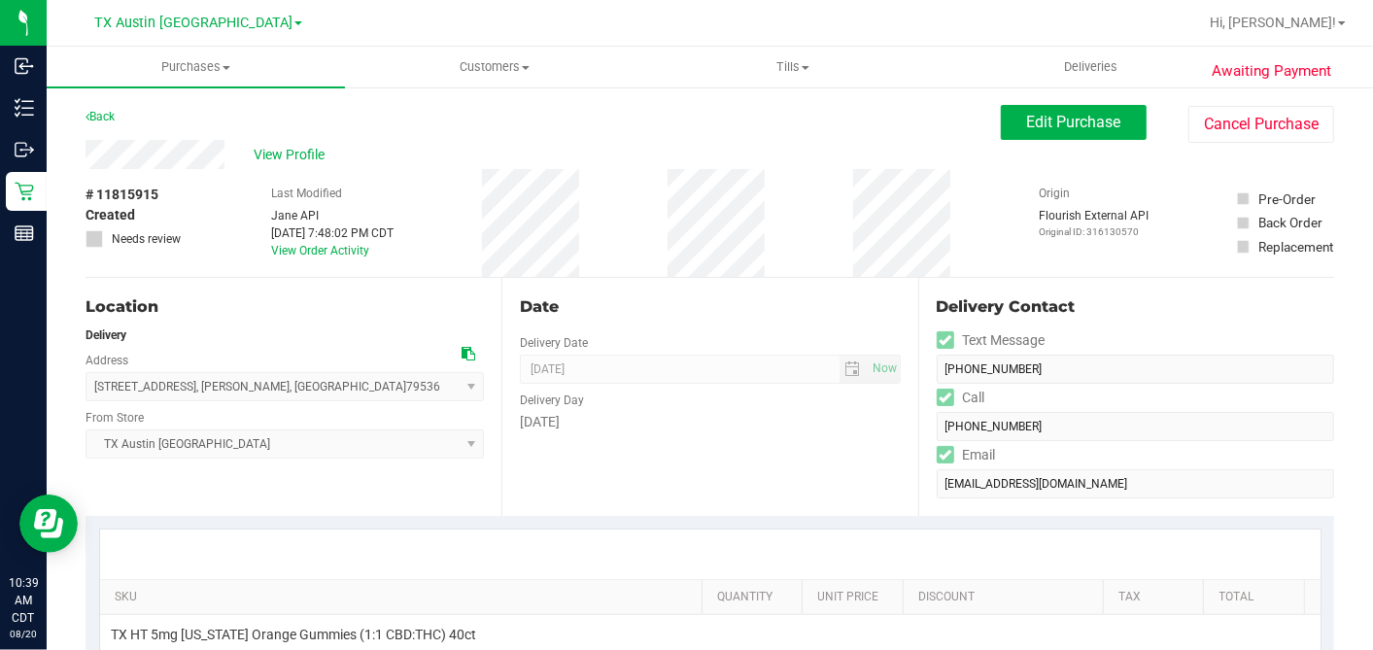
click at [462, 354] on icon at bounding box center [469, 354] width 14 height 14
click at [1066, 121] on span "Edit Purchase" at bounding box center [1074, 122] width 94 height 18
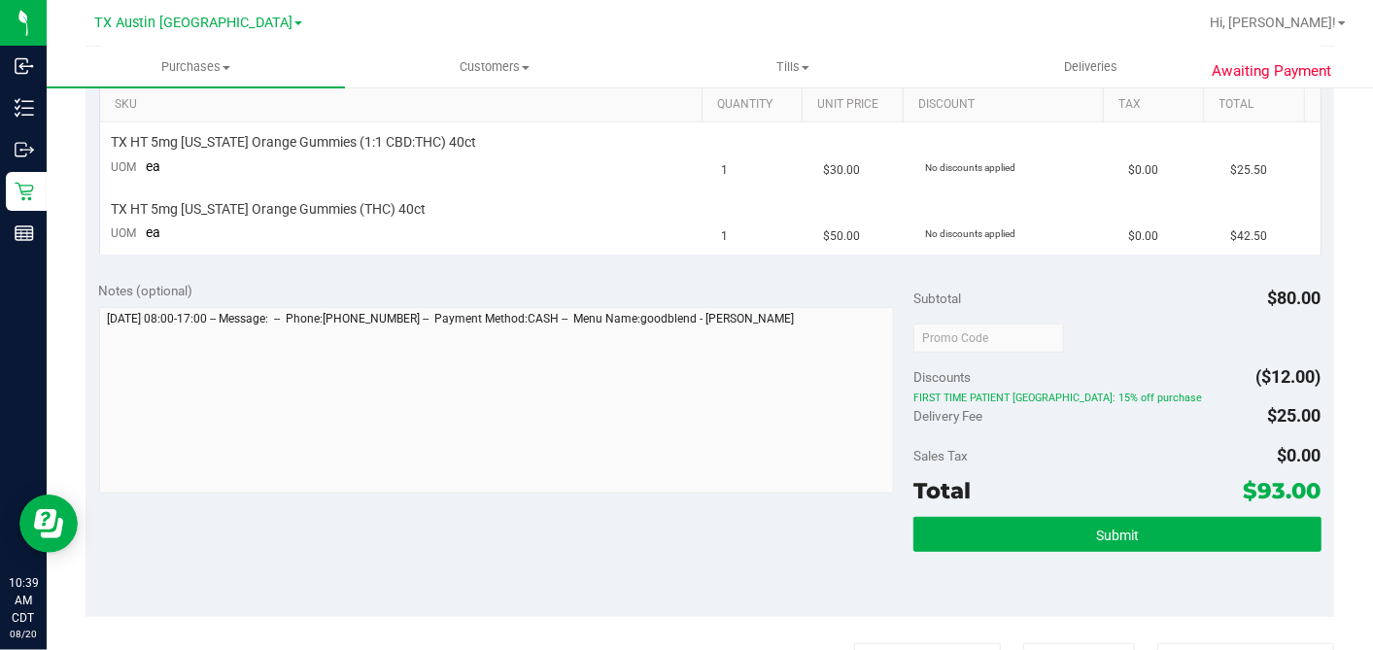
scroll to position [647, 0]
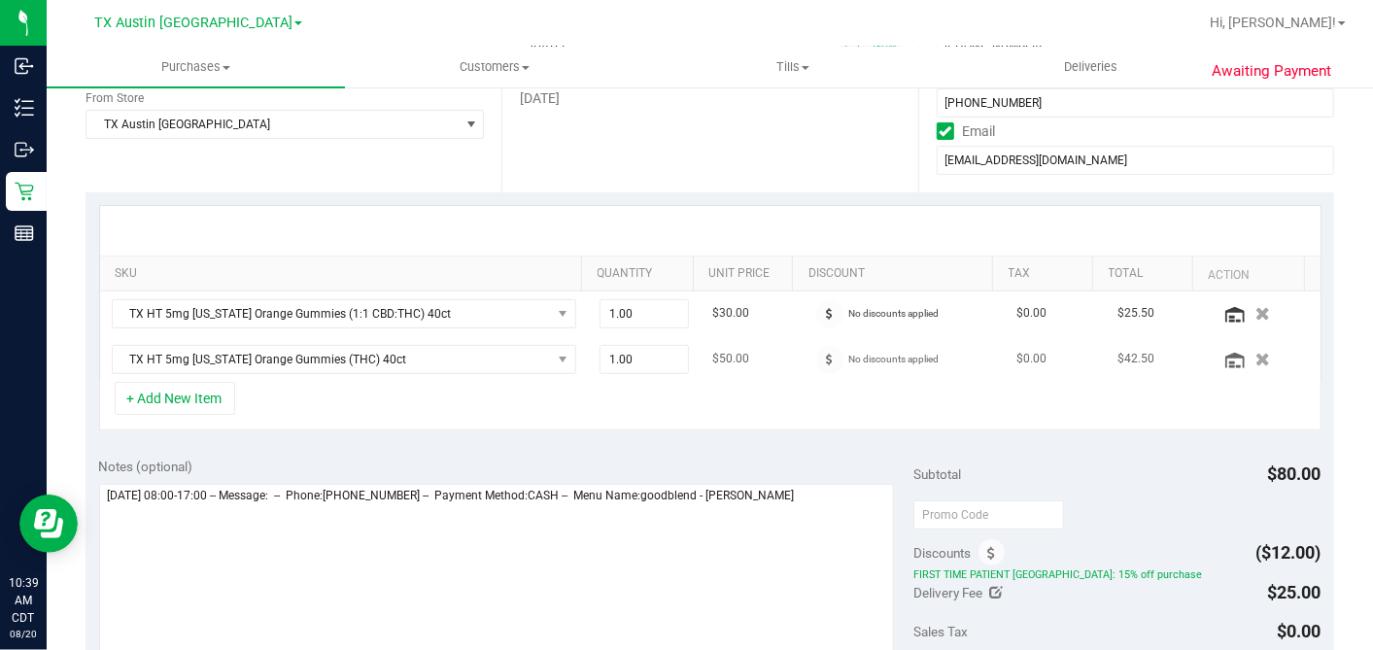
scroll to position [539, 0]
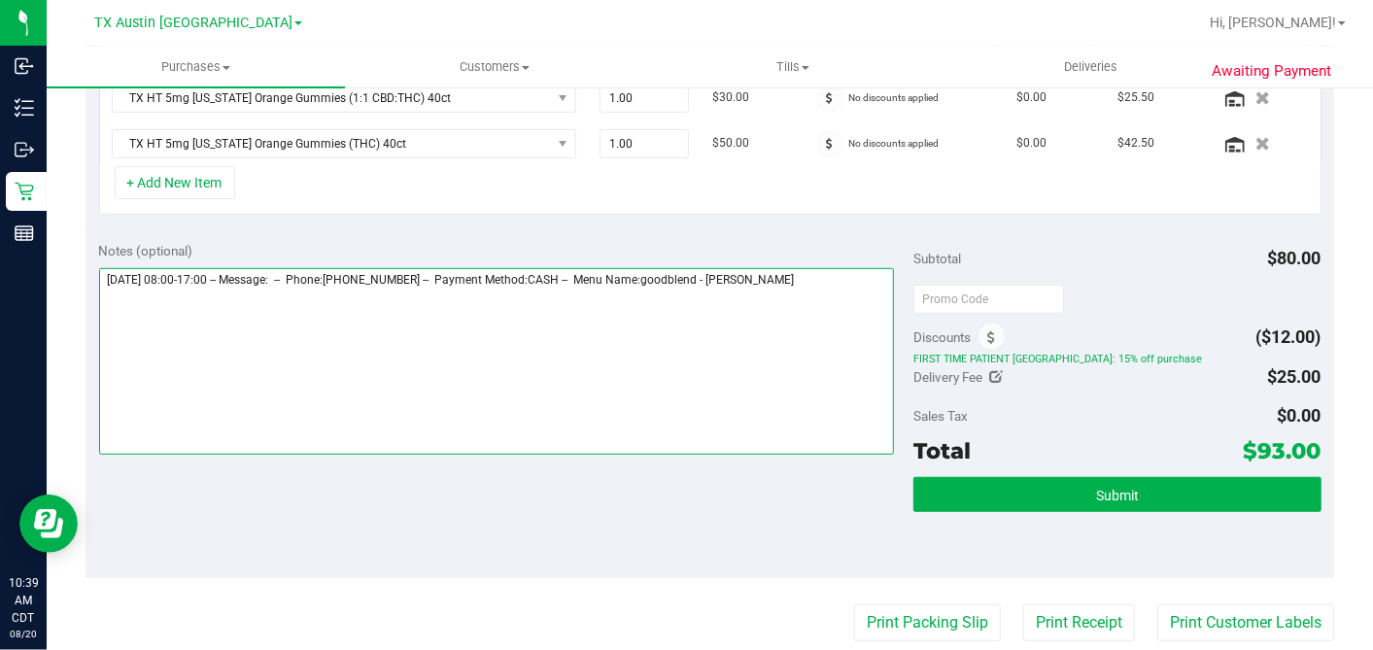
click at [860, 281] on textarea at bounding box center [497, 361] width 796 height 187
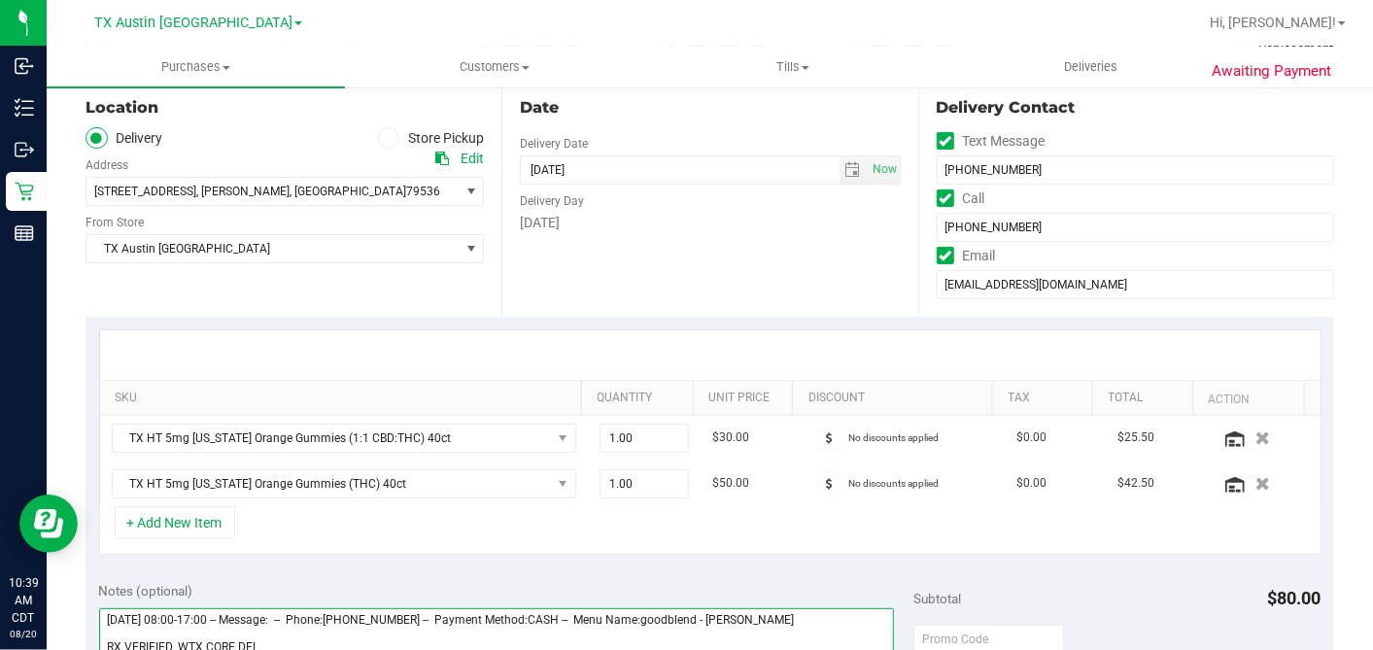
scroll to position [324, 0]
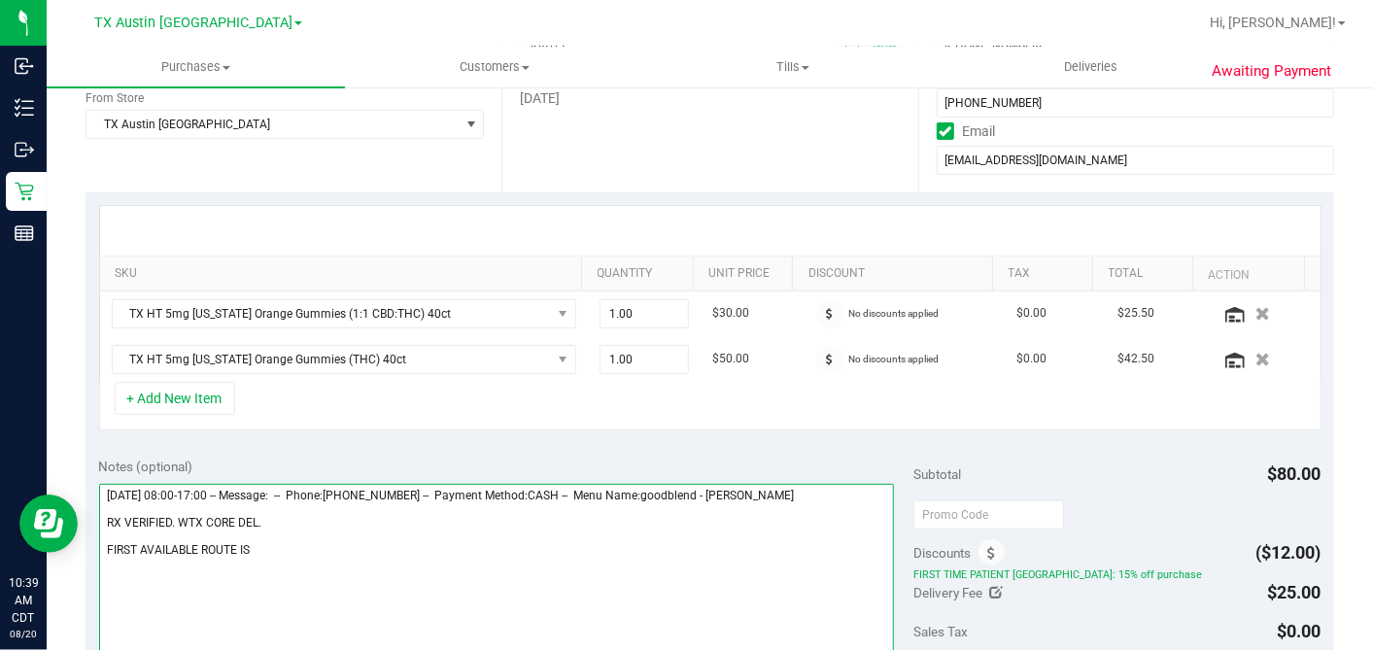
click at [464, 545] on textarea at bounding box center [497, 577] width 796 height 187
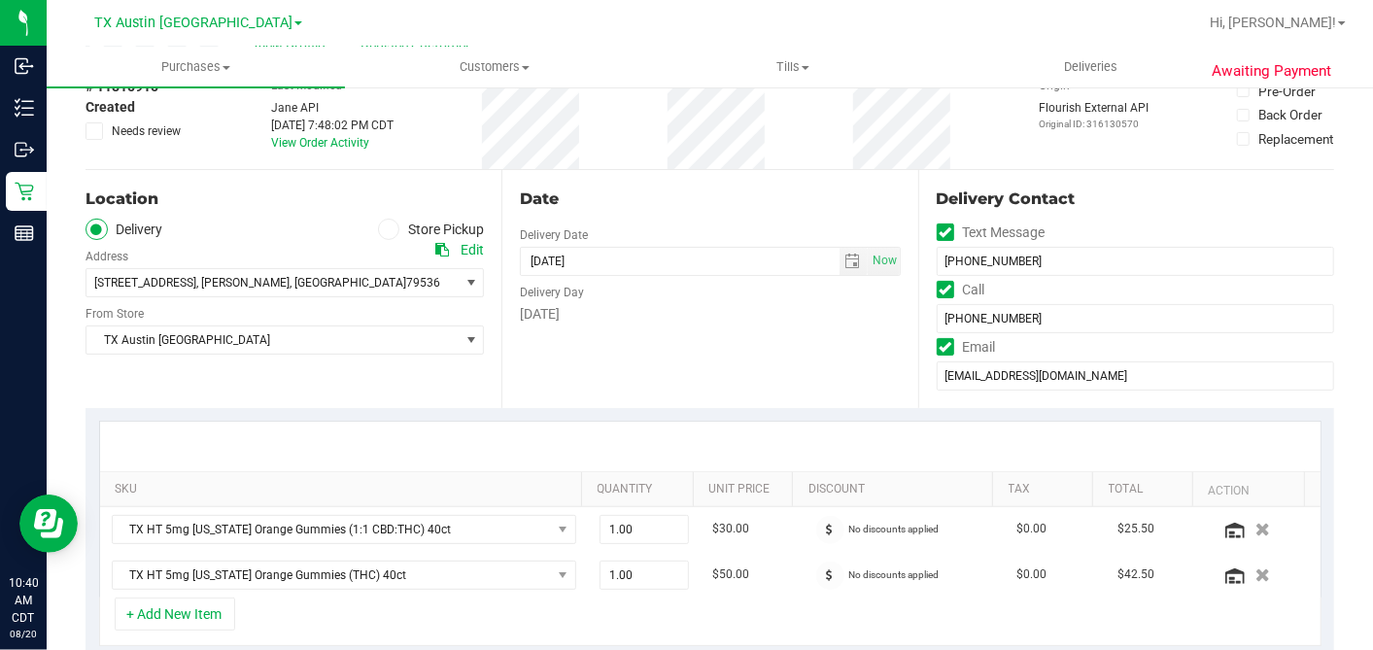
scroll to position [0, 0]
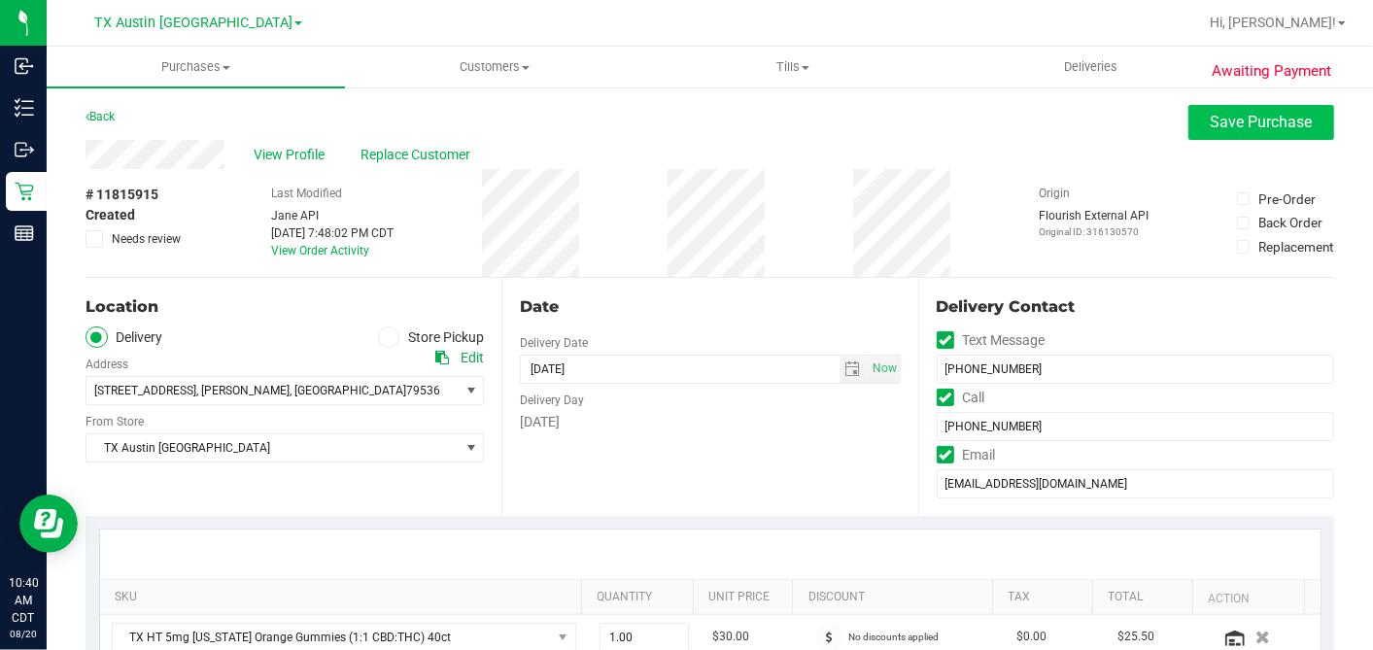
type textarea "Monday 08/25/2025 08:00-17:00 -- Message: -- Phone:3252686524 -- Payment Method…"
click at [1188, 125] on button "Save Purchase" at bounding box center [1261, 122] width 146 height 35
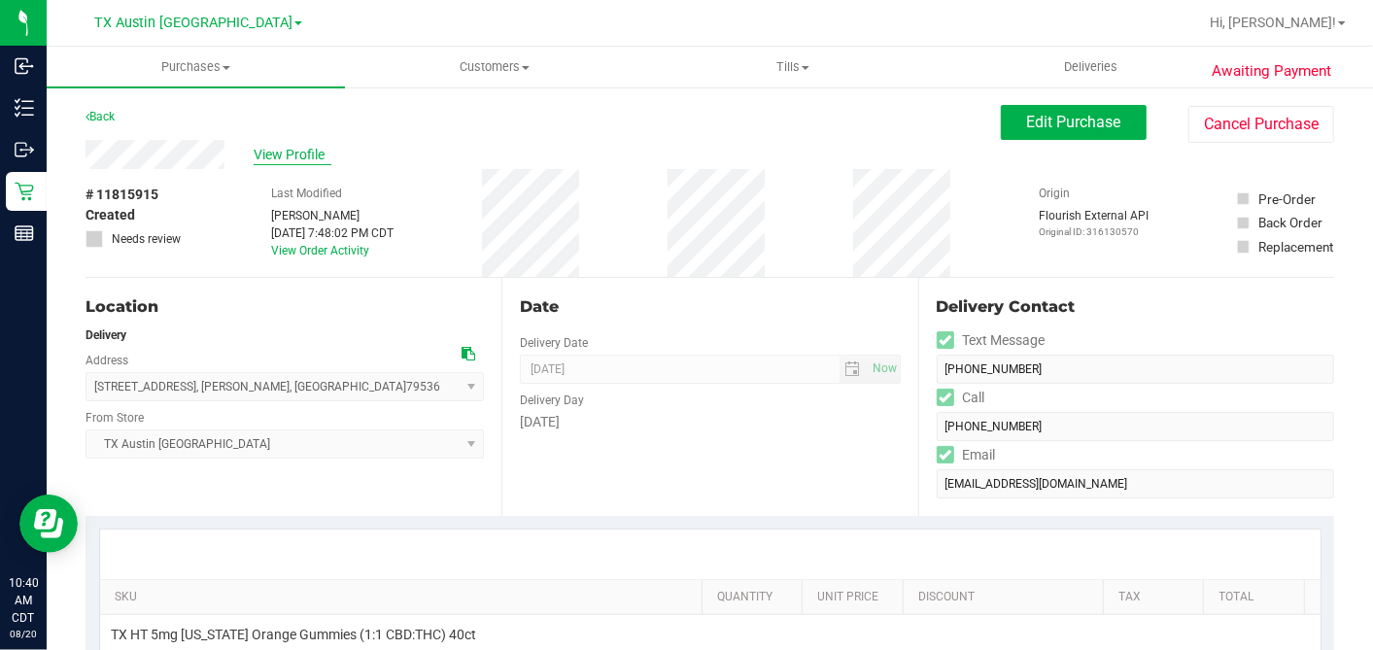
click at [295, 150] on span "View Profile" at bounding box center [293, 155] width 78 height 20
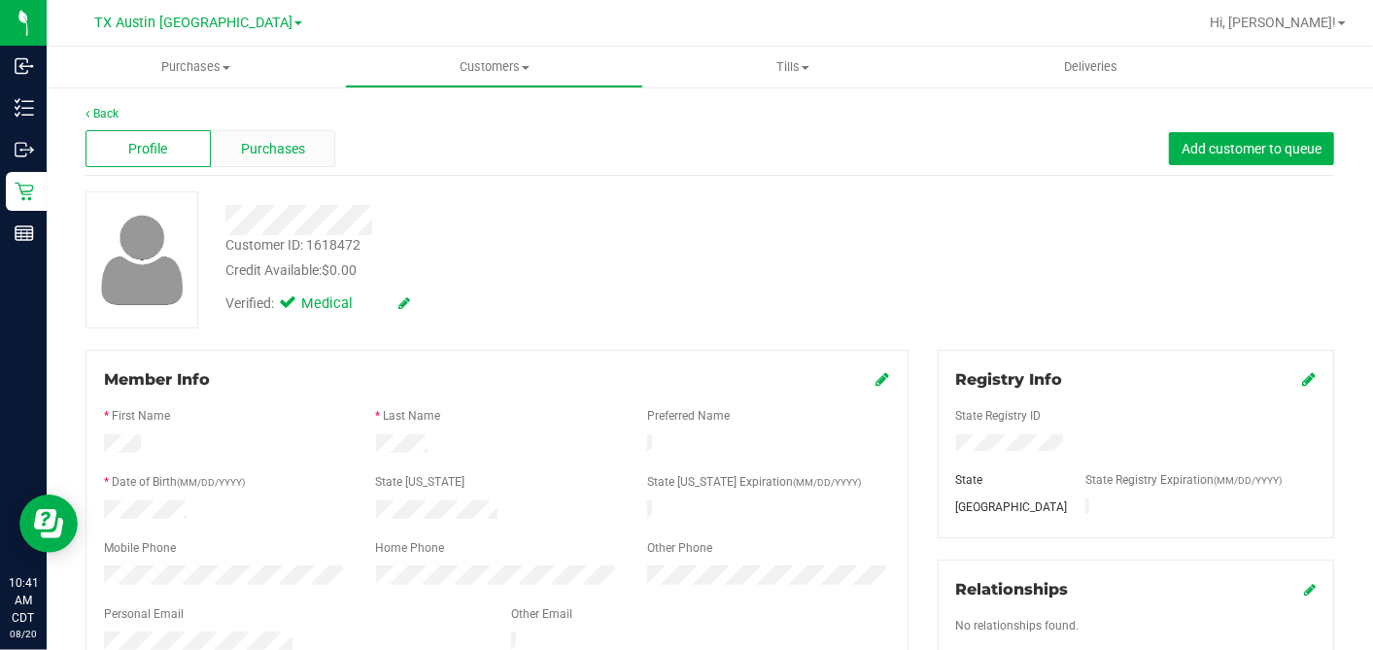
click at [292, 152] on span "Purchases" at bounding box center [273, 149] width 64 height 20
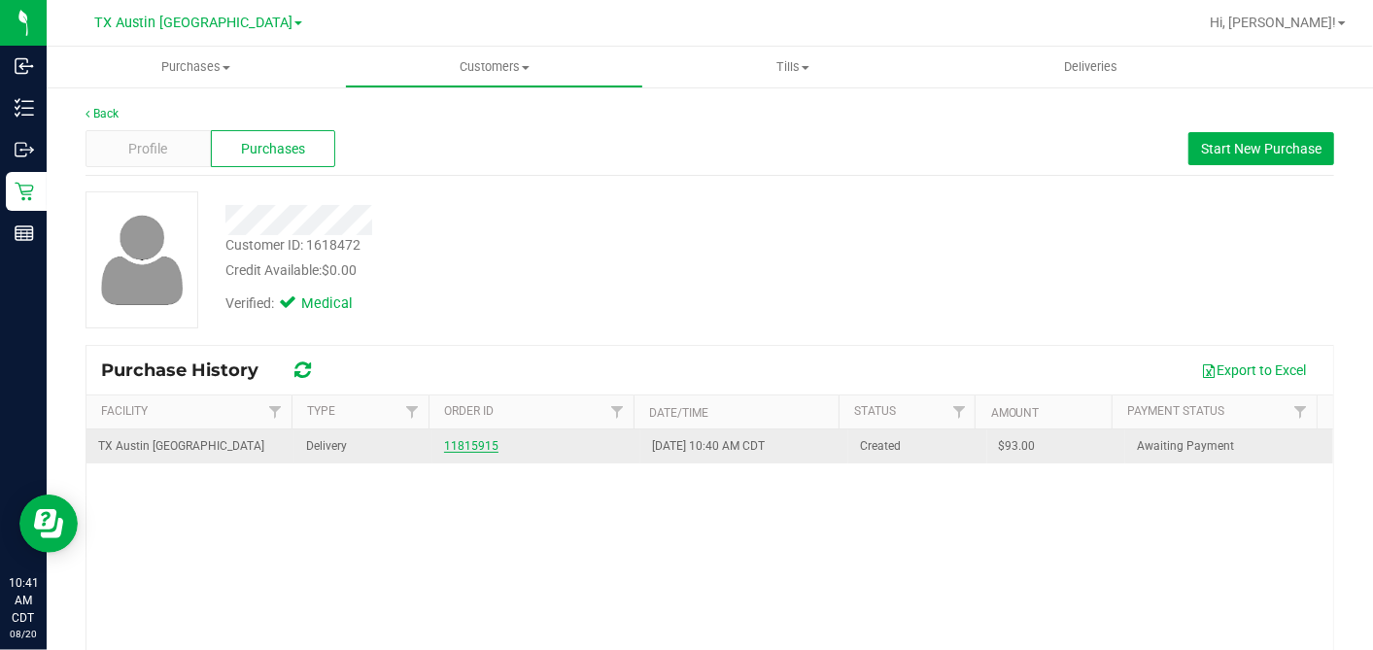
click at [466, 449] on link "11815915" at bounding box center [471, 446] width 54 height 14
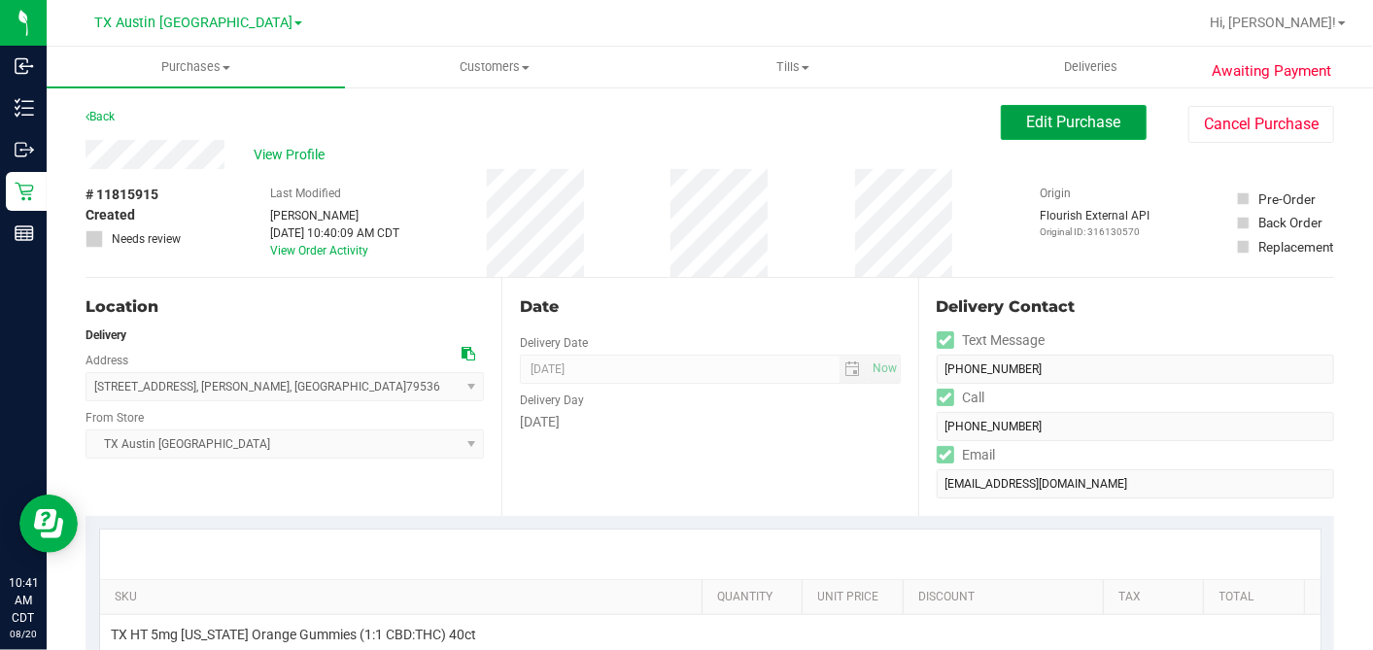
drag, startPoint x: 1023, startPoint y: 120, endPoint x: 806, endPoint y: 242, distance: 249.7
click at [1027, 121] on span "Edit Purchase" at bounding box center [1074, 122] width 94 height 18
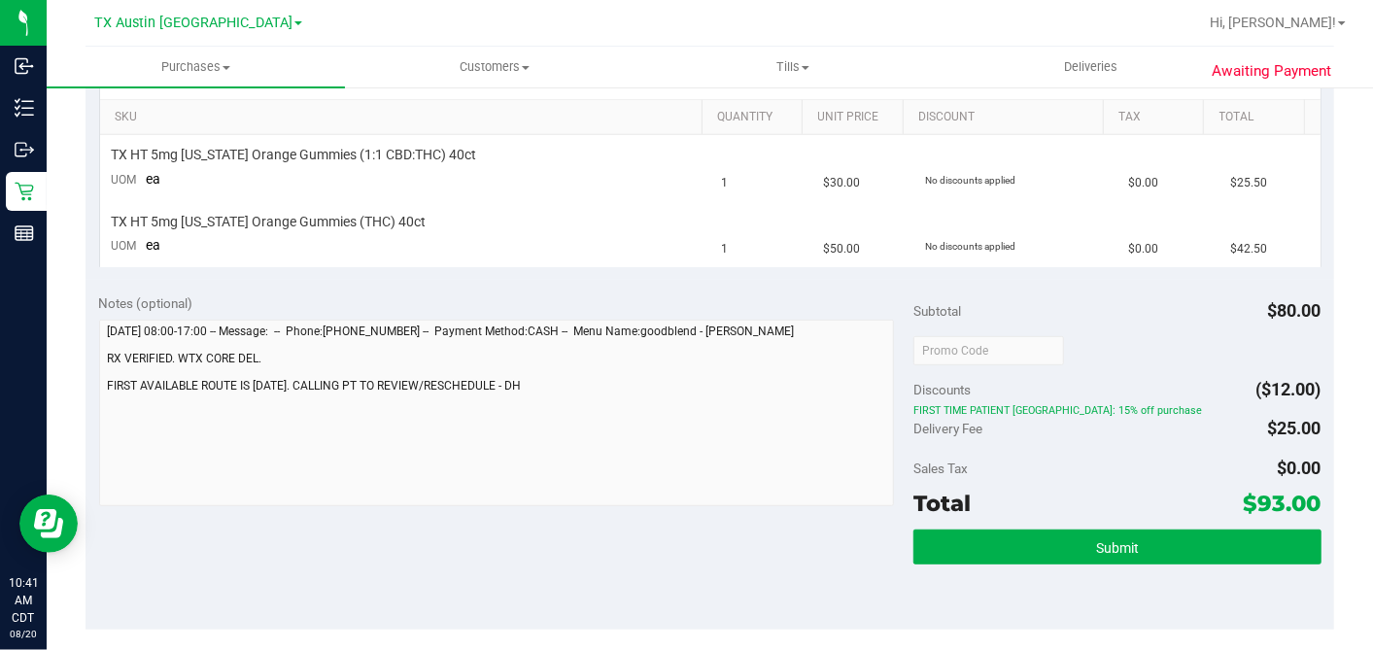
scroll to position [539, 0]
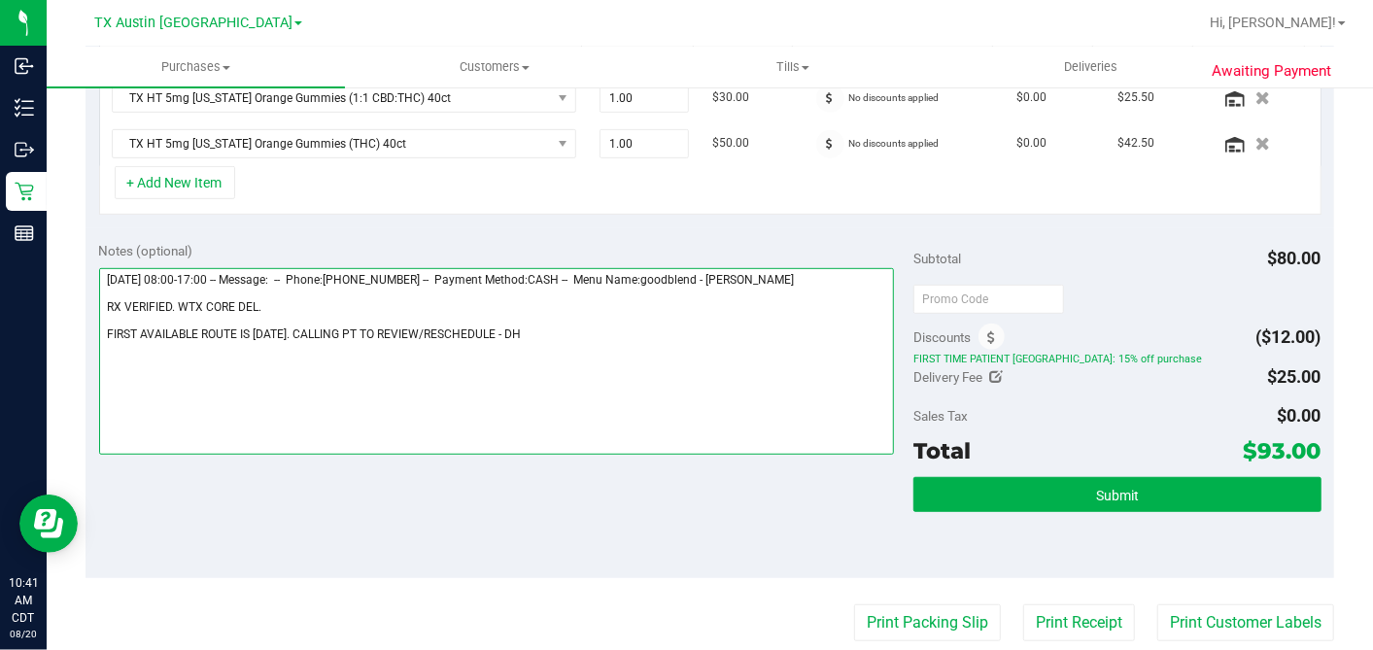
click at [509, 323] on textarea at bounding box center [497, 361] width 796 height 187
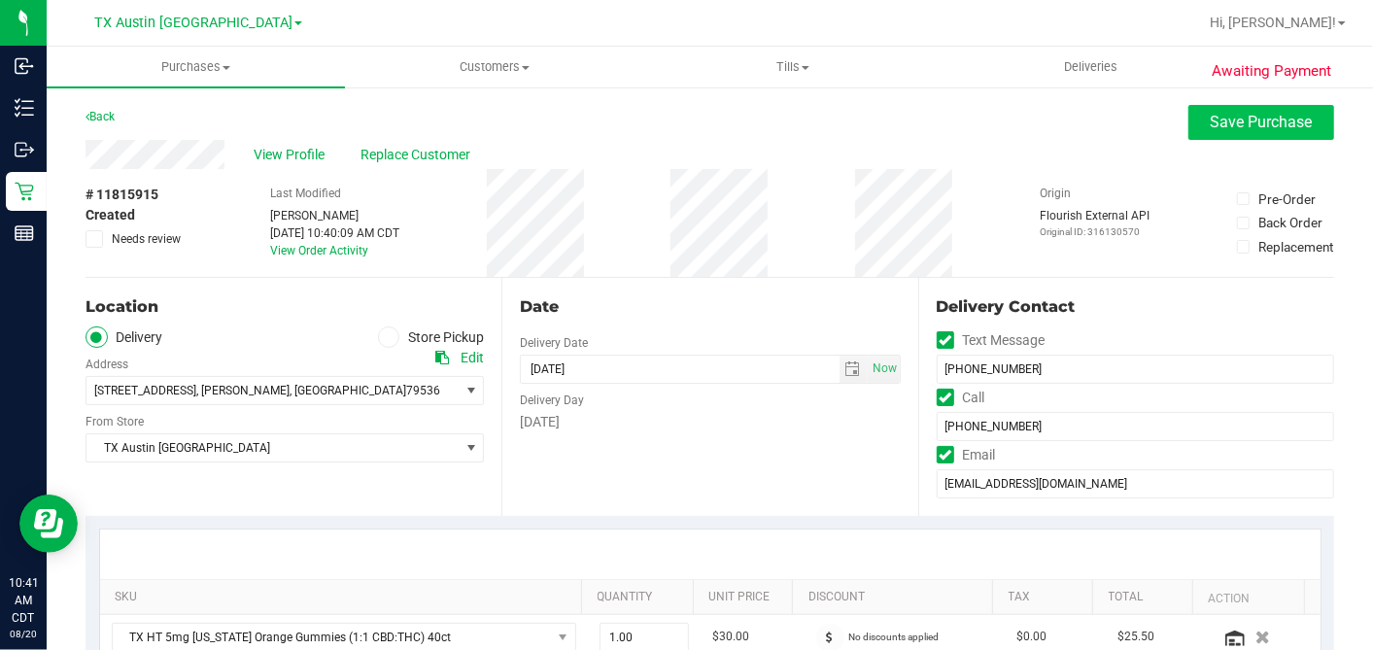
type textarea "Monday 08/25/2025 08:00-17:00 -- Message: -- Phone:3252686524 -- Payment Method…"
click at [1224, 127] on span "Save Purchase" at bounding box center [1262, 122] width 102 height 18
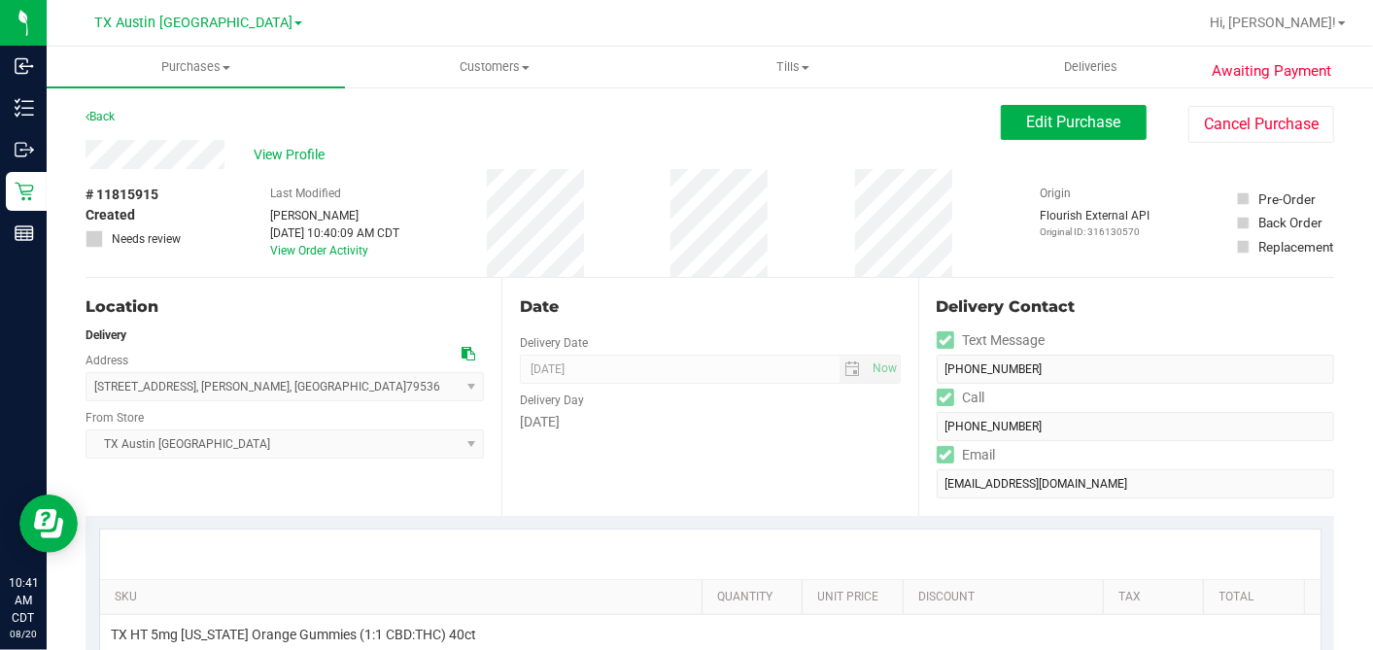
click at [292, 156] on span "View Profile" at bounding box center [293, 155] width 78 height 20
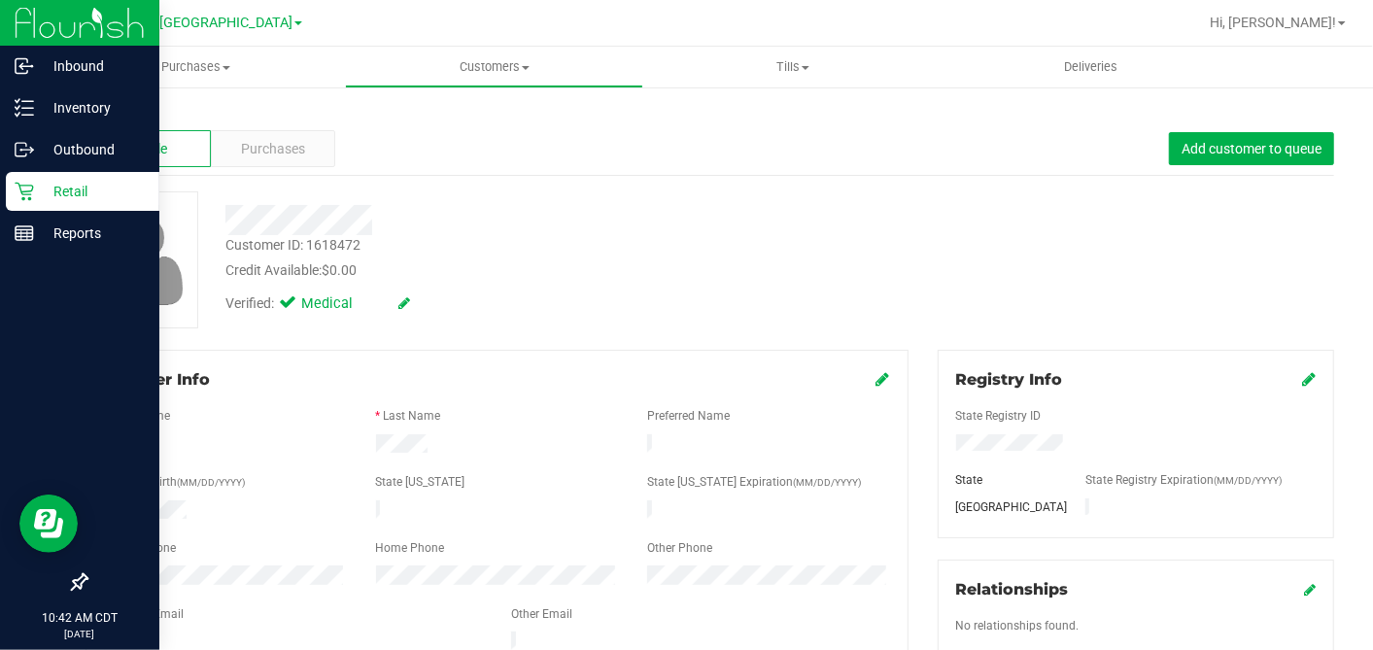
drag, startPoint x: 40, startPoint y: 190, endPoint x: 59, endPoint y: 198, distance: 20.9
click at [40, 190] on p "Retail" at bounding box center [92, 191] width 117 height 23
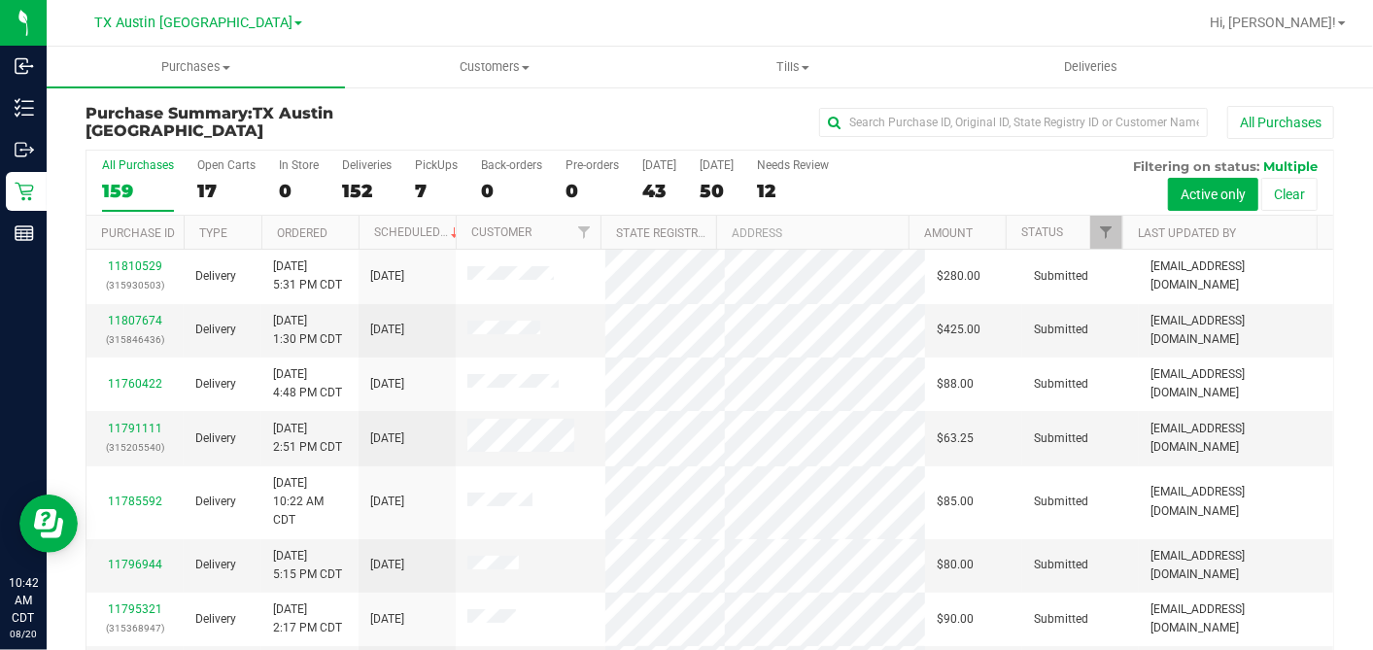
click at [209, 185] on div "17" at bounding box center [226, 191] width 58 height 22
click at [0, 0] on input "Open Carts 17" at bounding box center [0, 0] width 0 height 0
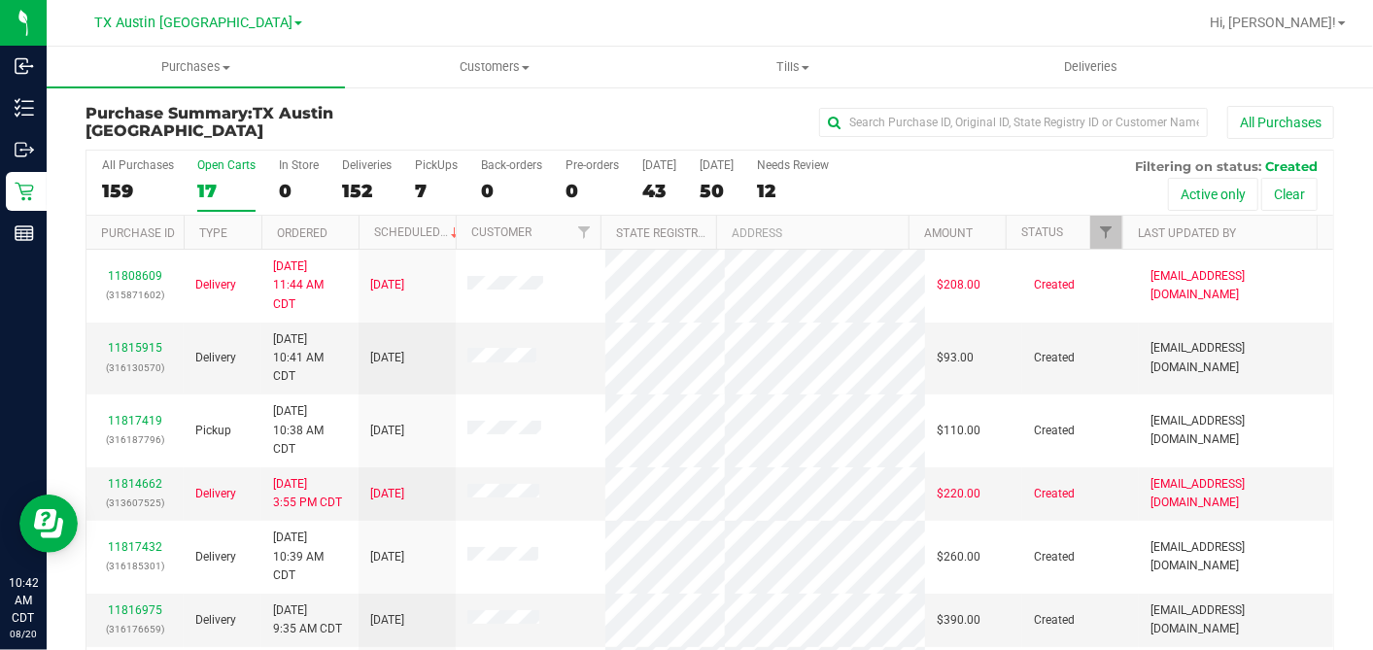
click at [348, 226] on th "Ordered" at bounding box center [309, 233] width 97 height 34
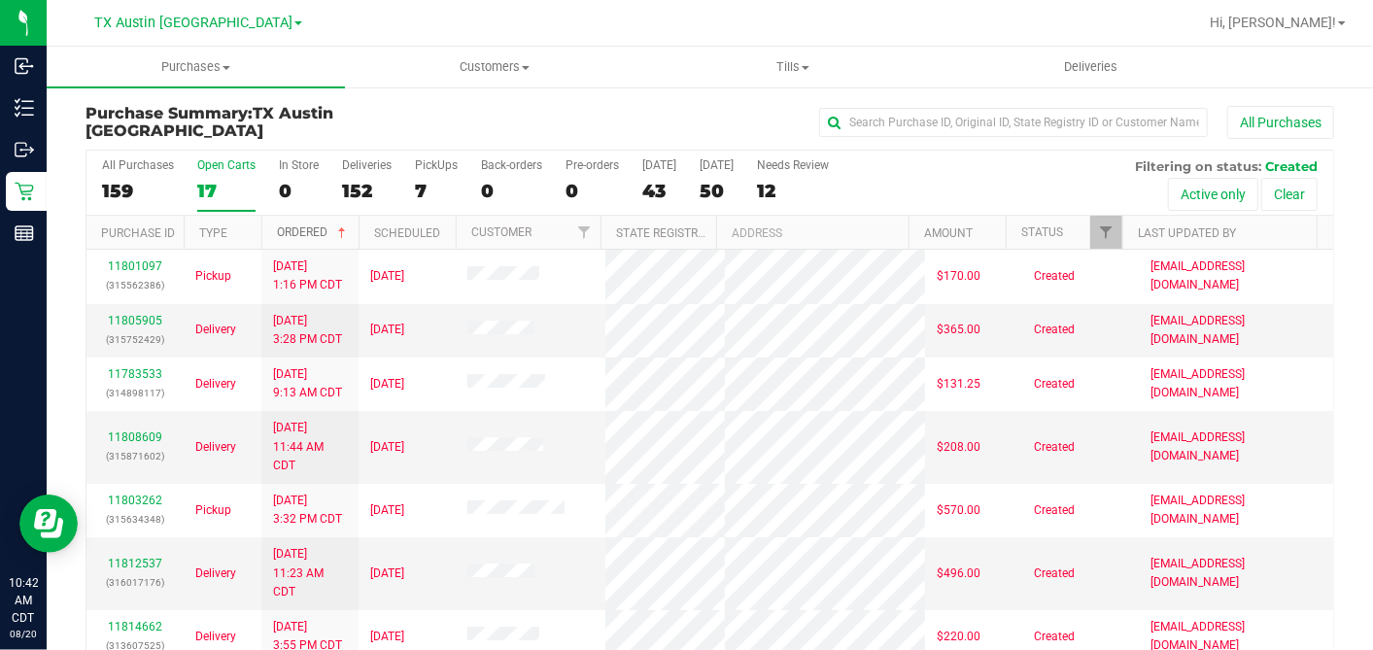
click at [348, 227] on span at bounding box center [342, 233] width 16 height 16
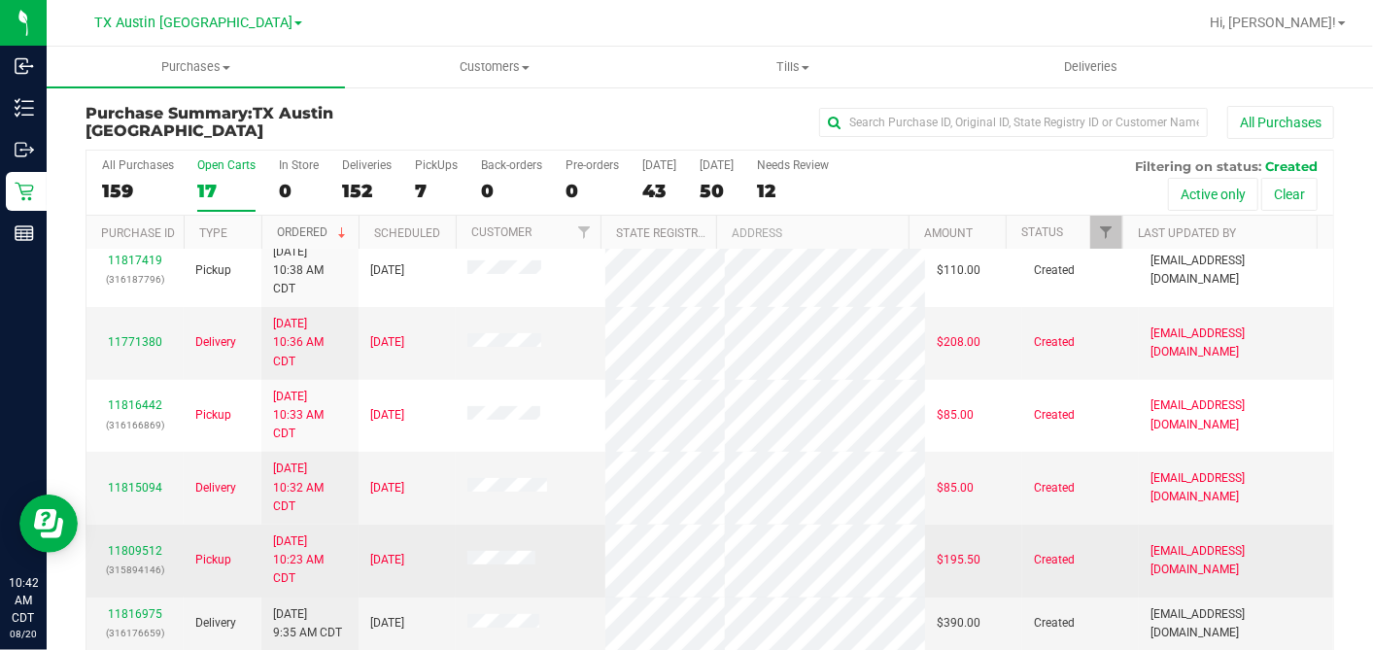
scroll to position [202, 0]
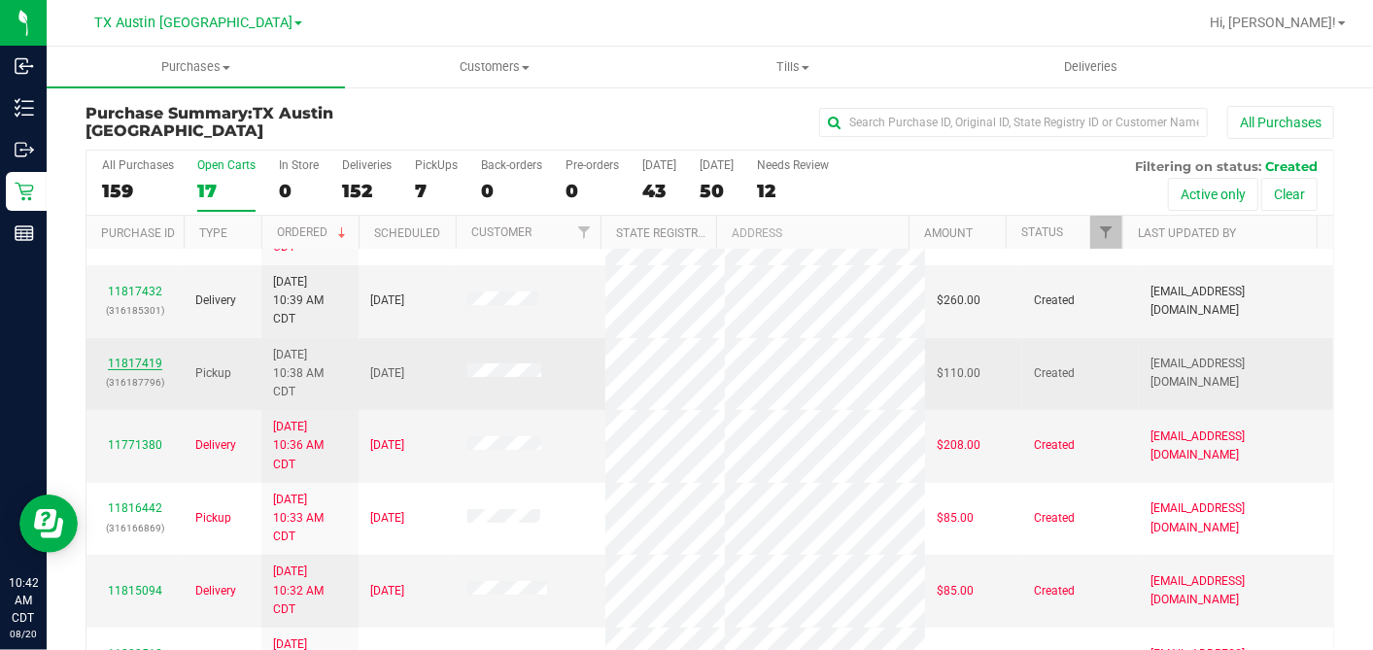
click at [133, 357] on link "11817419" at bounding box center [135, 364] width 54 height 14
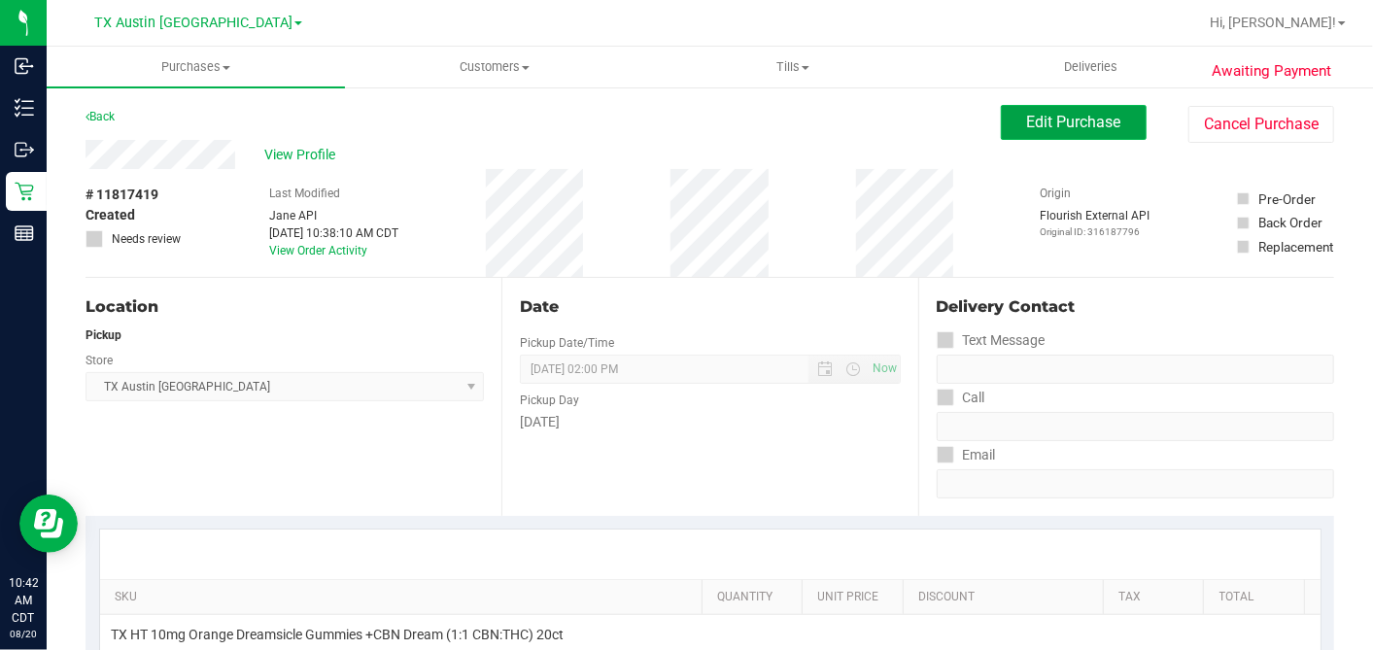
click at [1030, 114] on span "Edit Purchase" at bounding box center [1074, 122] width 94 height 18
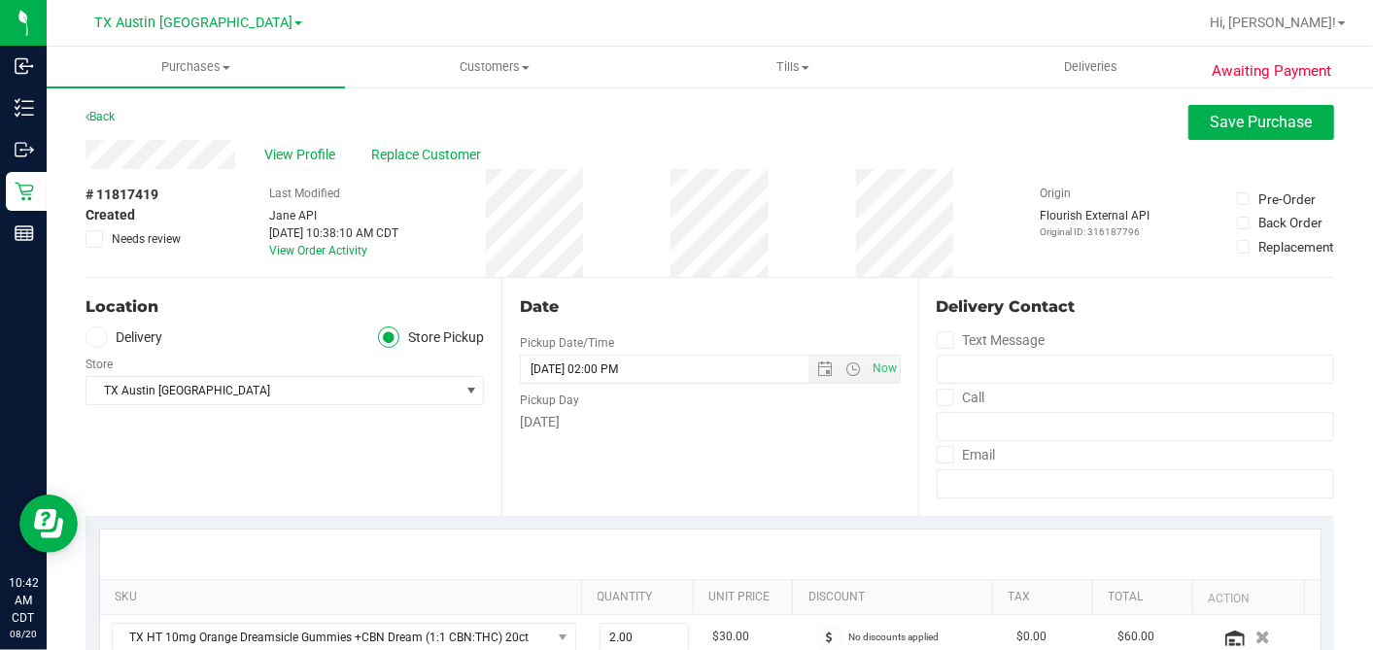
click at [96, 239] on icon at bounding box center [94, 239] width 13 height 0
click at [0, 0] on input "Needs review" at bounding box center [0, 0] width 0 height 0
click at [579, 291] on div "Date Pickup Date/Time 08/22/2025 Now 08/22/2025 02:00 PM Now Pickup Day Friday" at bounding box center [709, 397] width 416 height 238
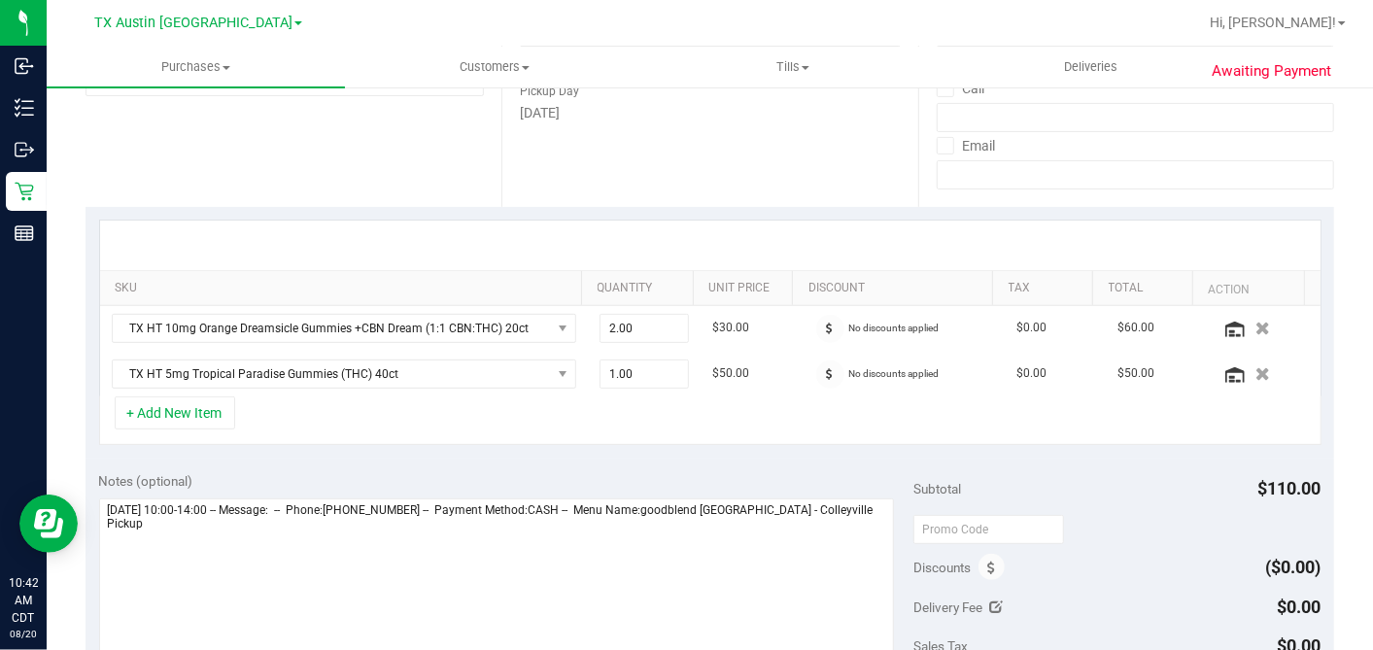
scroll to position [539, 0]
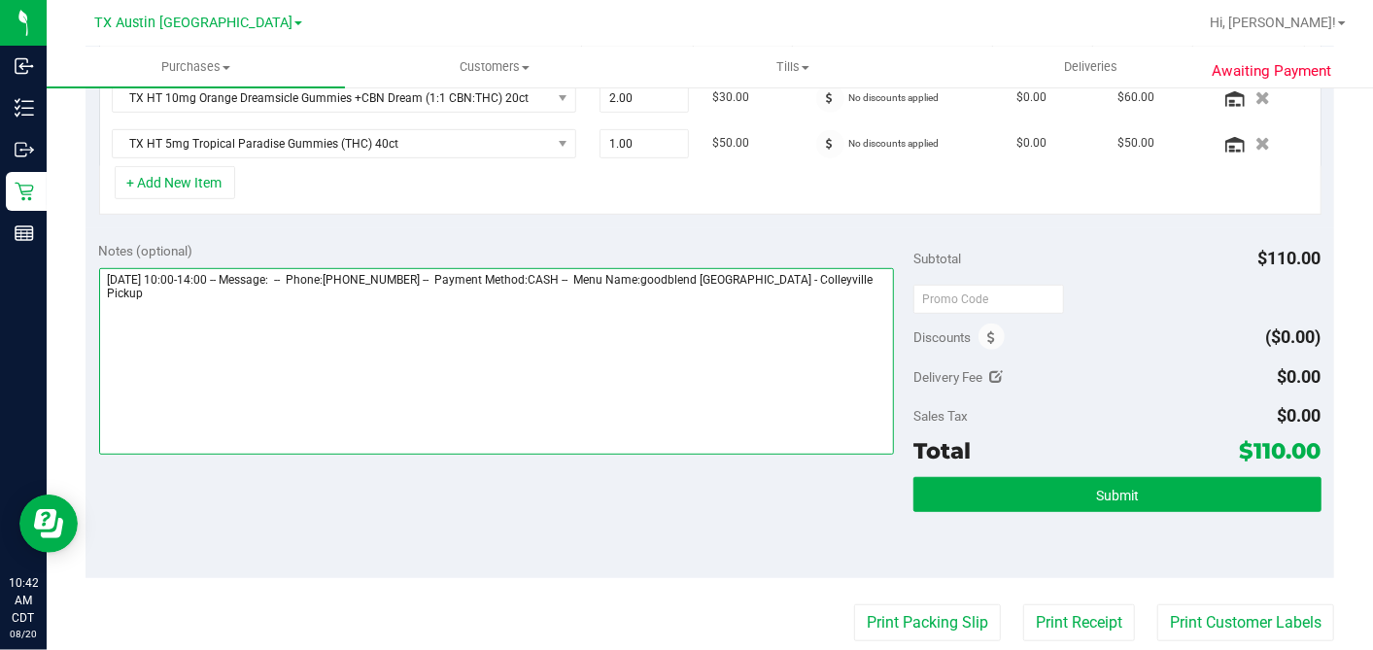
click at [866, 280] on textarea at bounding box center [497, 361] width 796 height 187
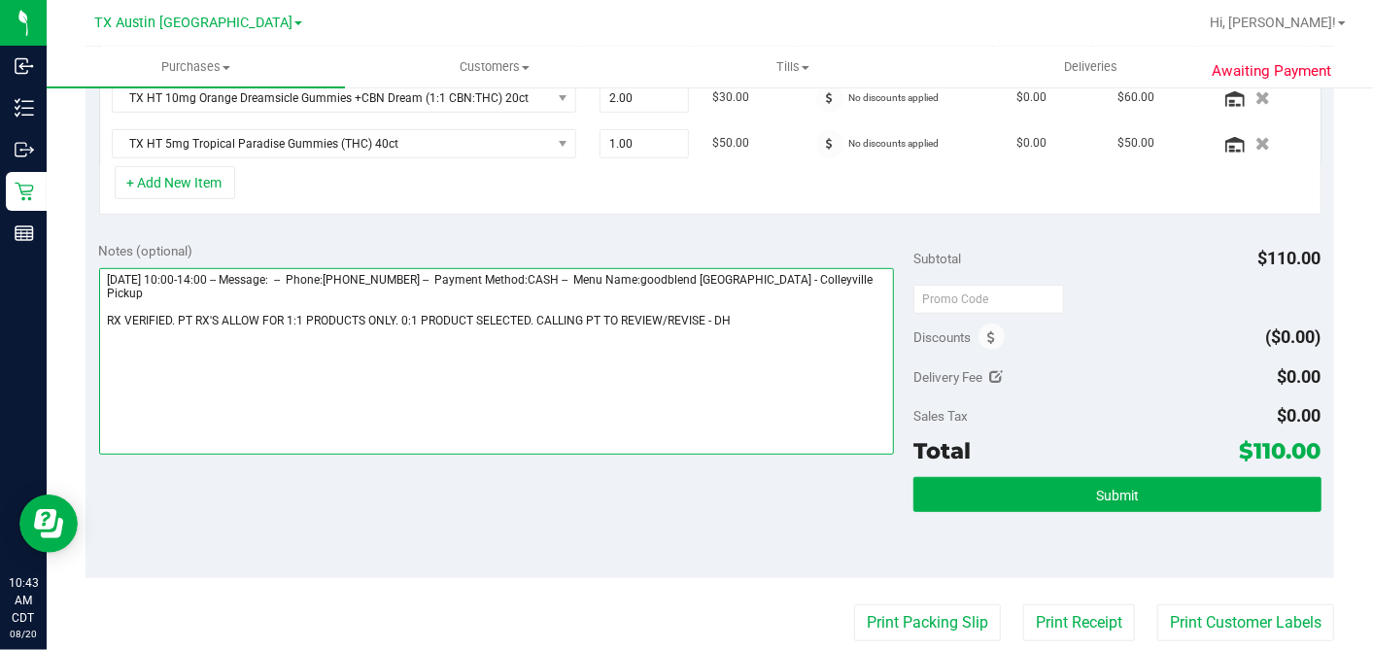
click at [177, 300] on textarea at bounding box center [497, 361] width 796 height 187
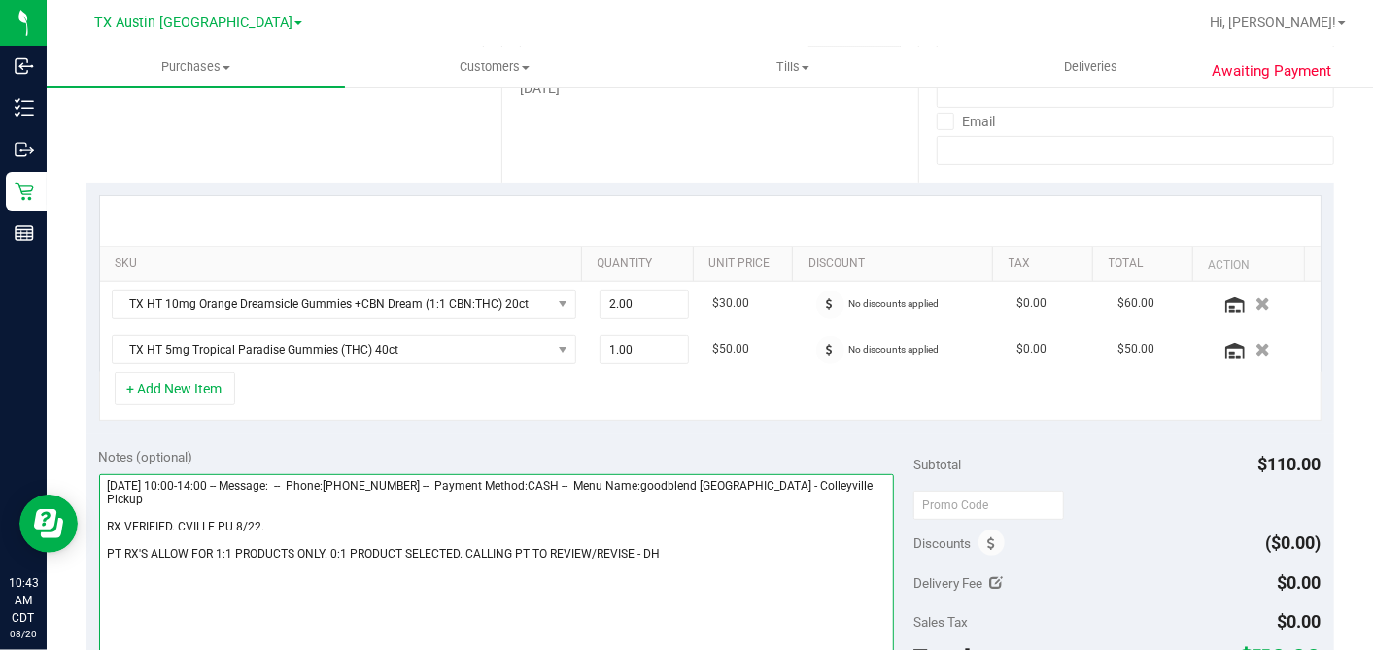
scroll to position [0, 0]
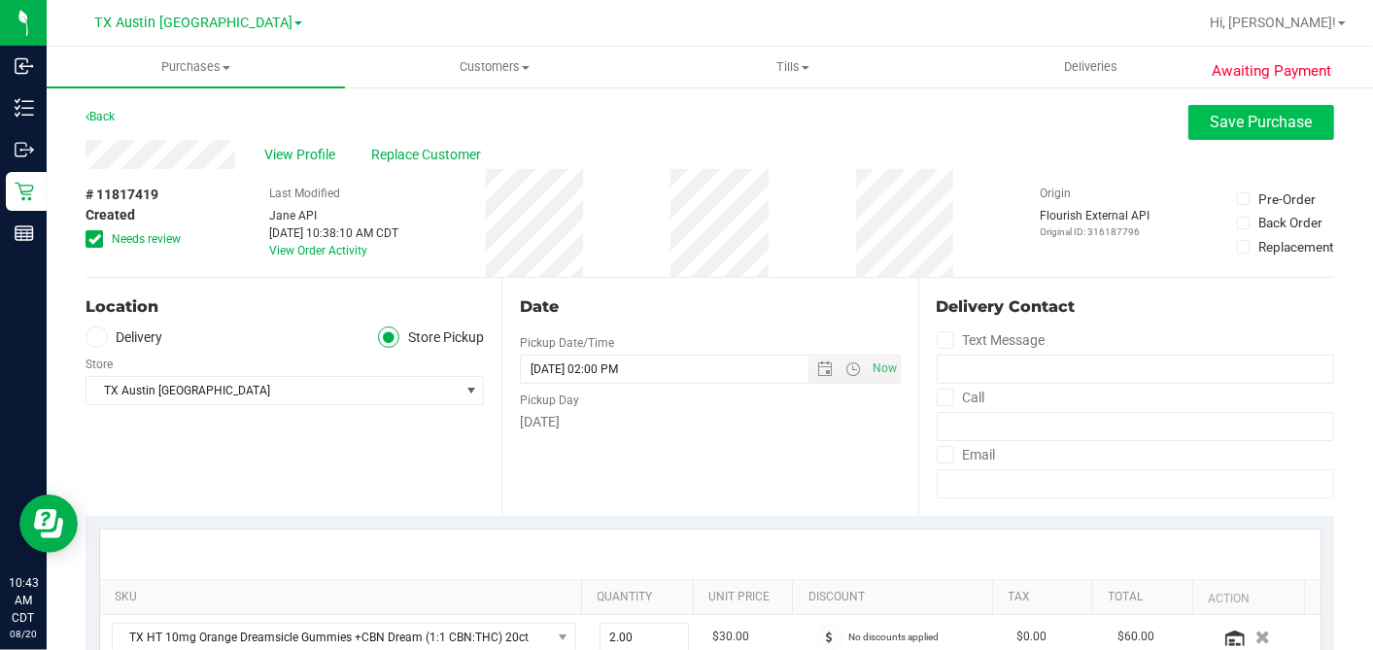
type textarea "Friday 08/22/2025 10:00-14:00 -- Message: -- Phone:8172919375 -- Payment Method…"
click at [1224, 105] on button "Save Purchase" at bounding box center [1261, 122] width 146 height 35
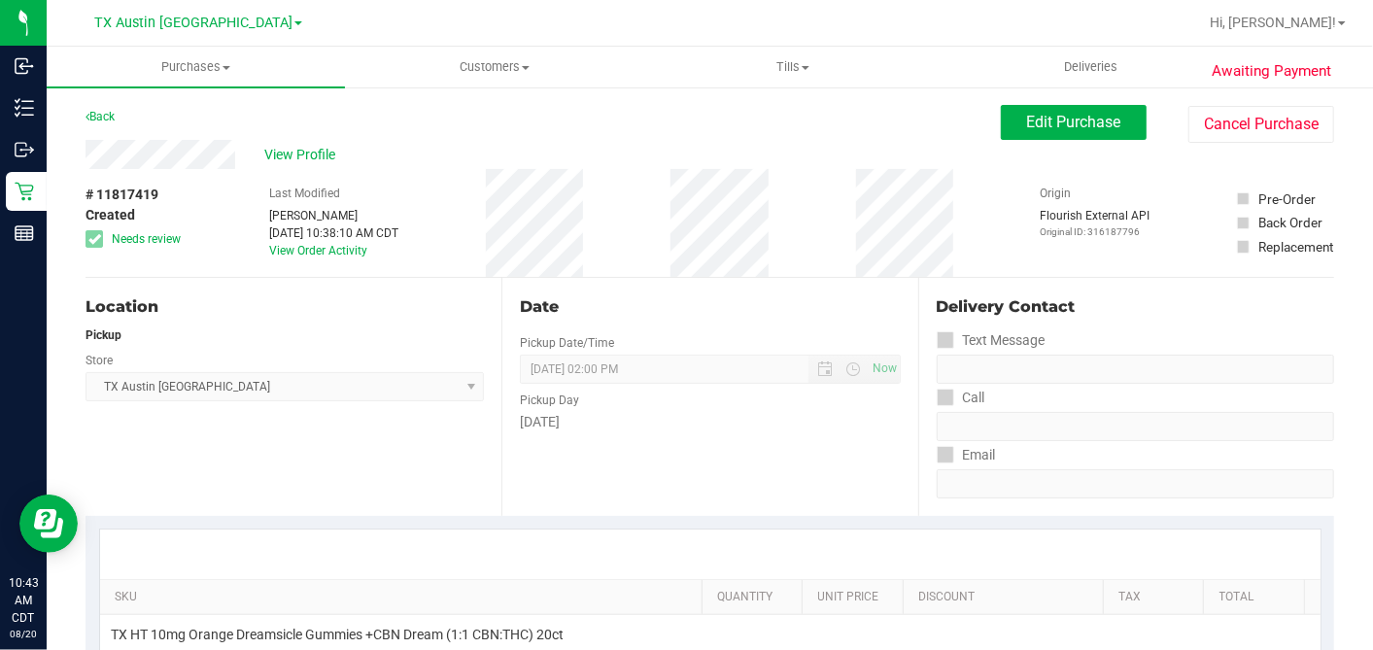
click at [311, 158] on span "View Profile" at bounding box center [303, 155] width 78 height 20
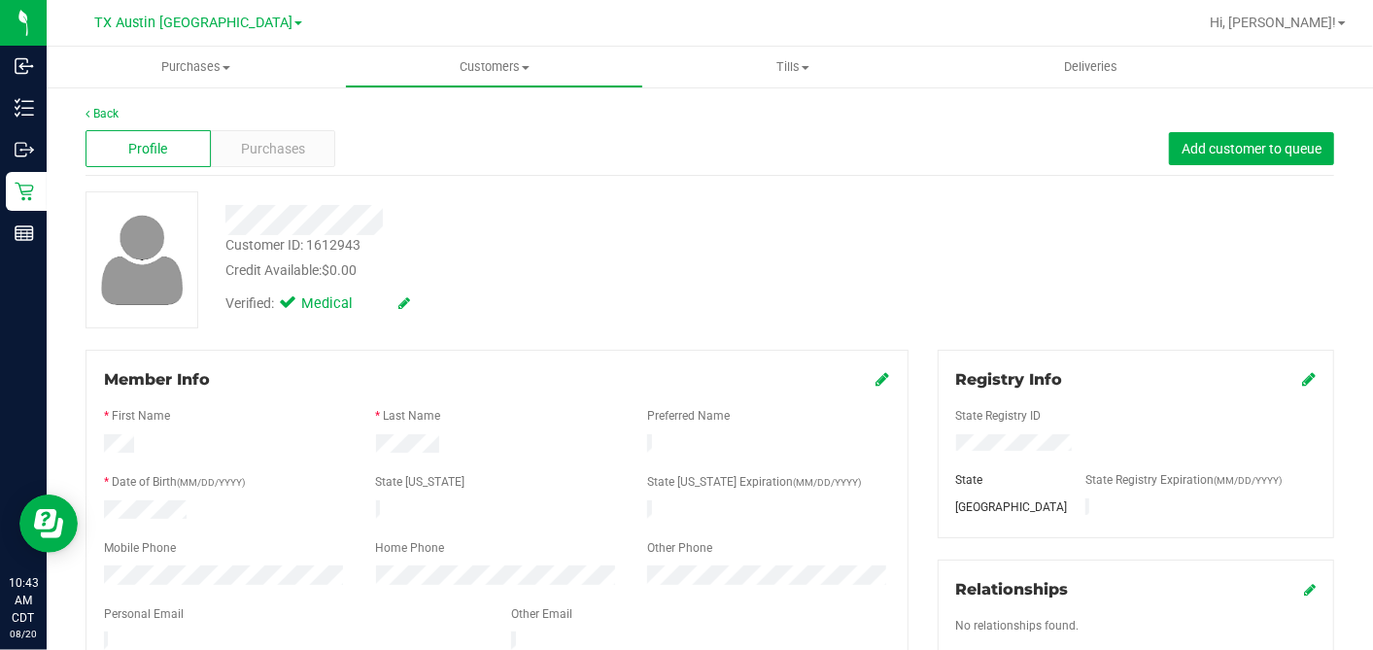
click at [438, 295] on div "Verified: Medical" at bounding box center [530, 302] width 639 height 43
click at [310, 150] on div "Purchases" at bounding box center [273, 148] width 125 height 37
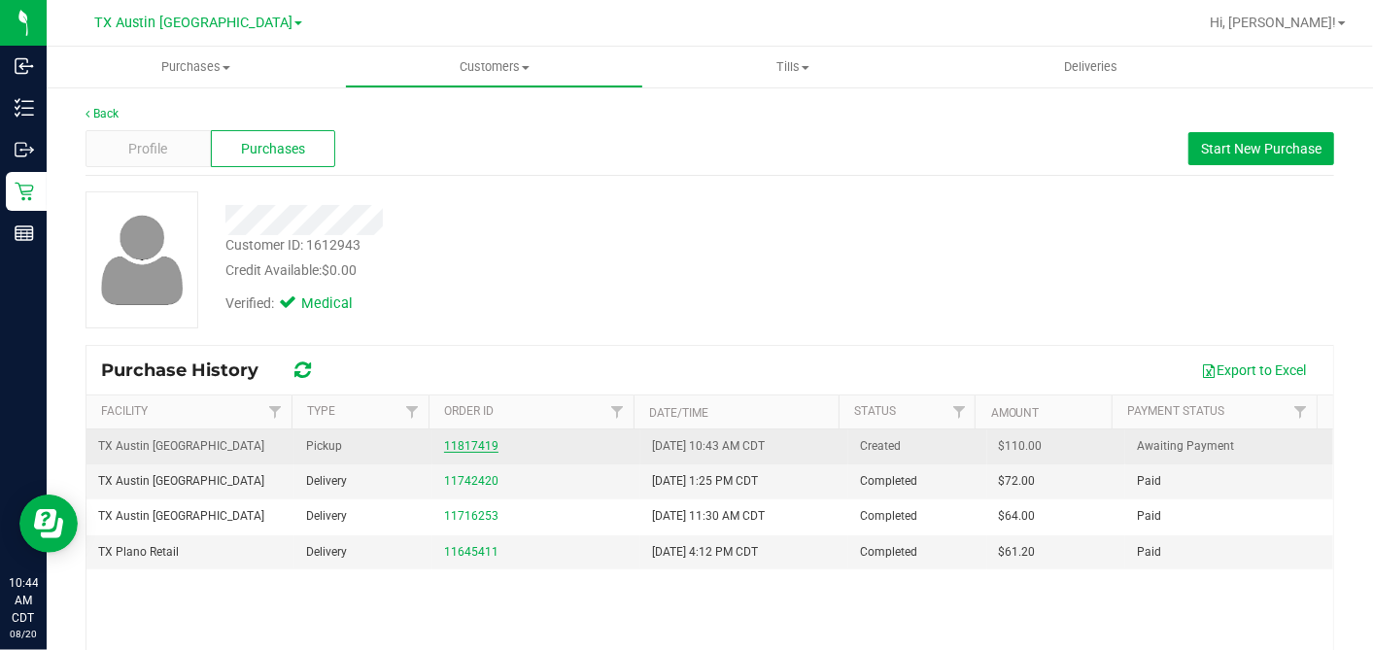
click at [476, 444] on link "11817419" at bounding box center [471, 446] width 54 height 14
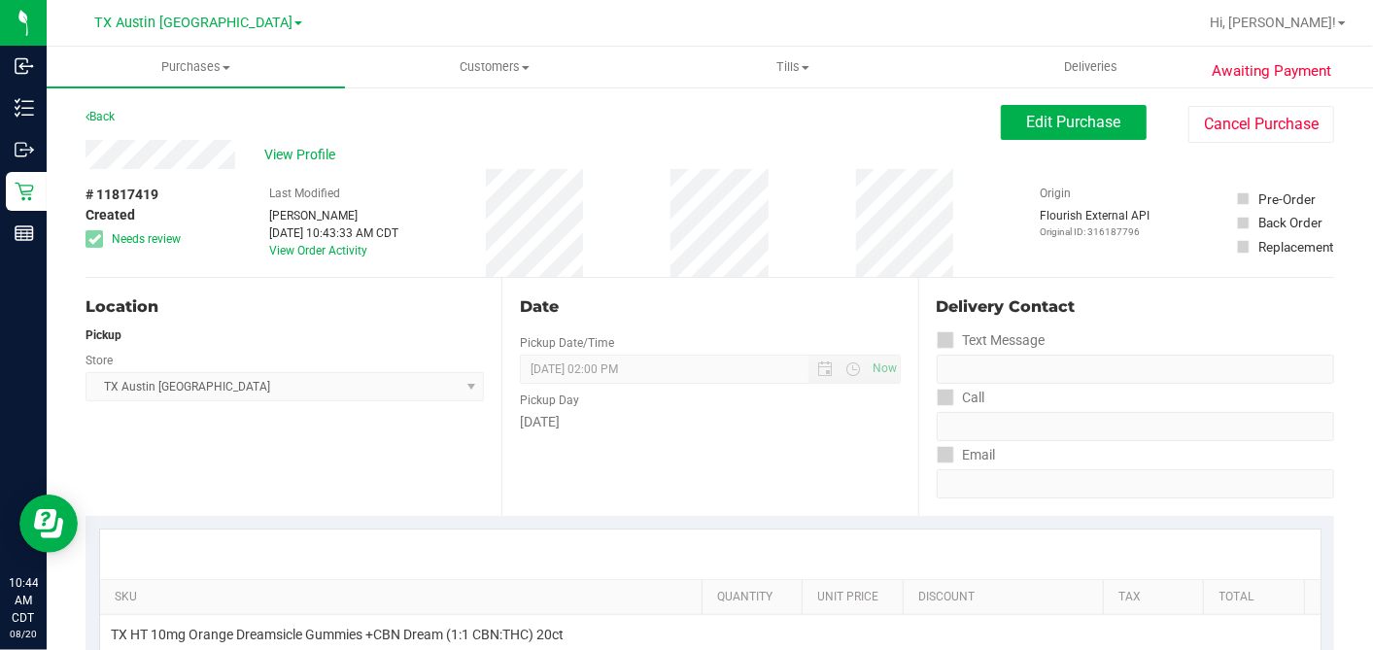
click at [672, 314] on div "Date" at bounding box center [710, 306] width 380 height 23
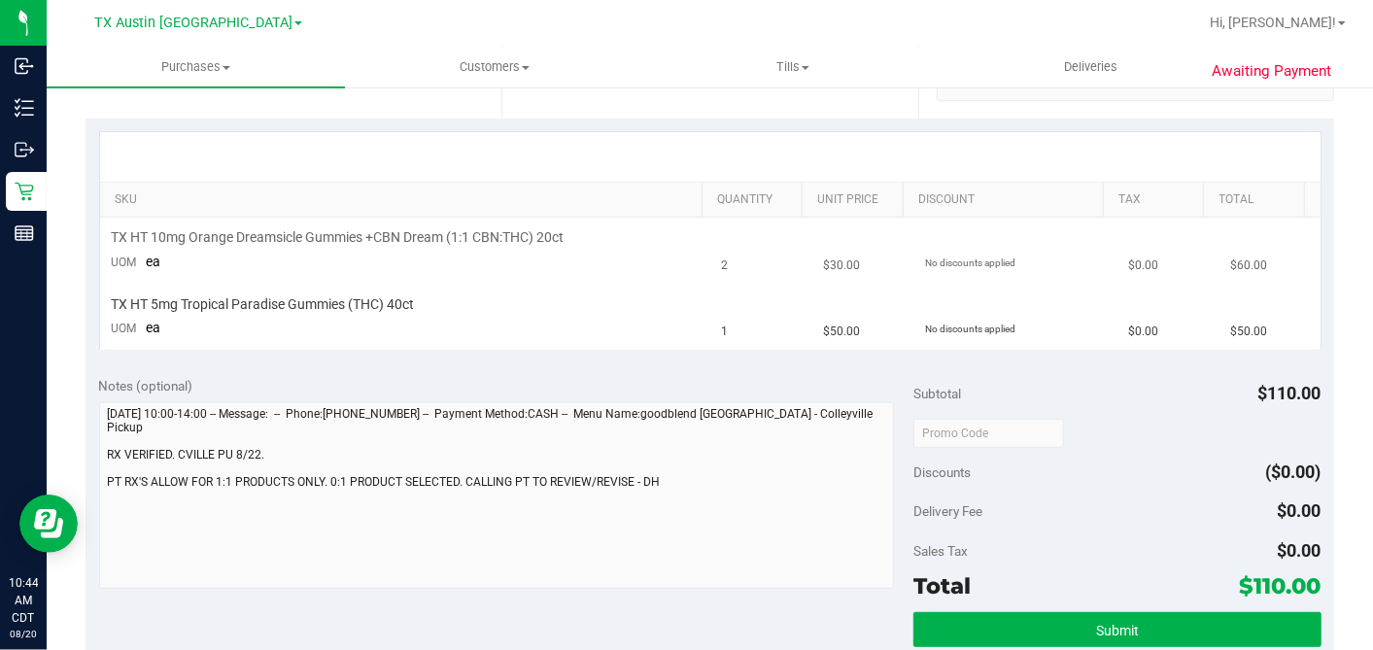
scroll to position [431, 0]
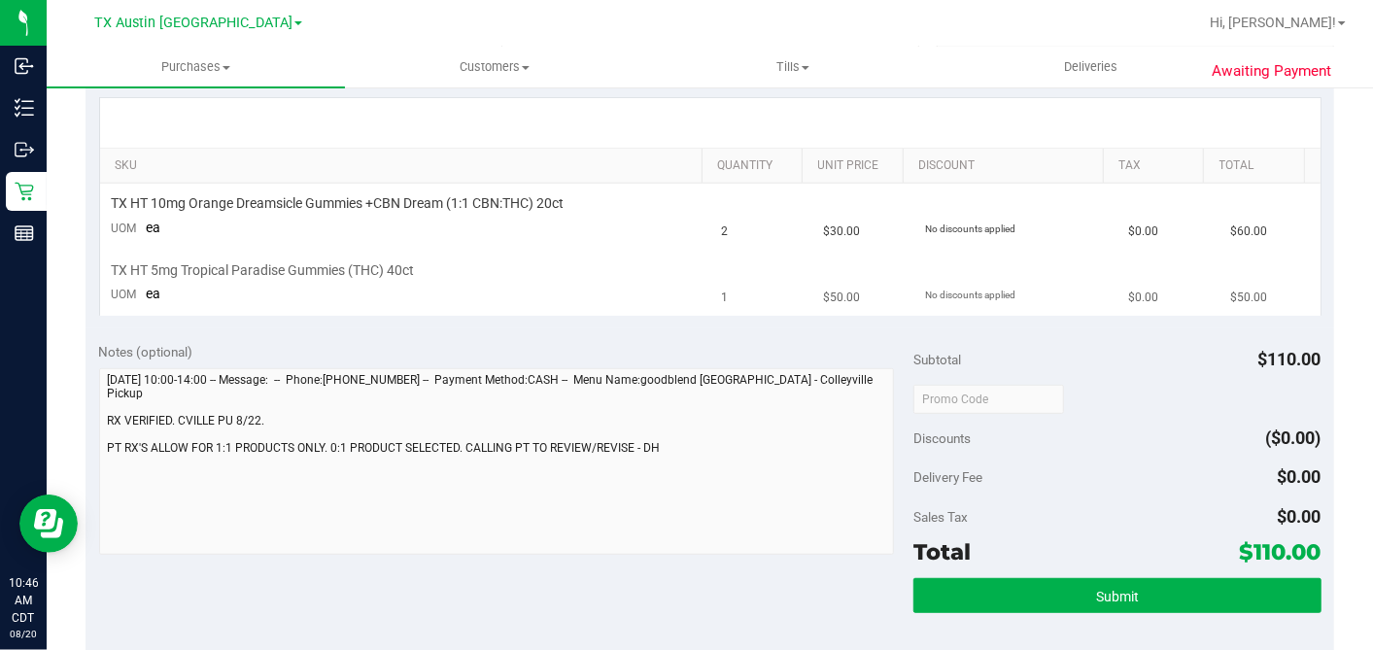
click at [773, 282] on td "1" at bounding box center [761, 282] width 102 height 65
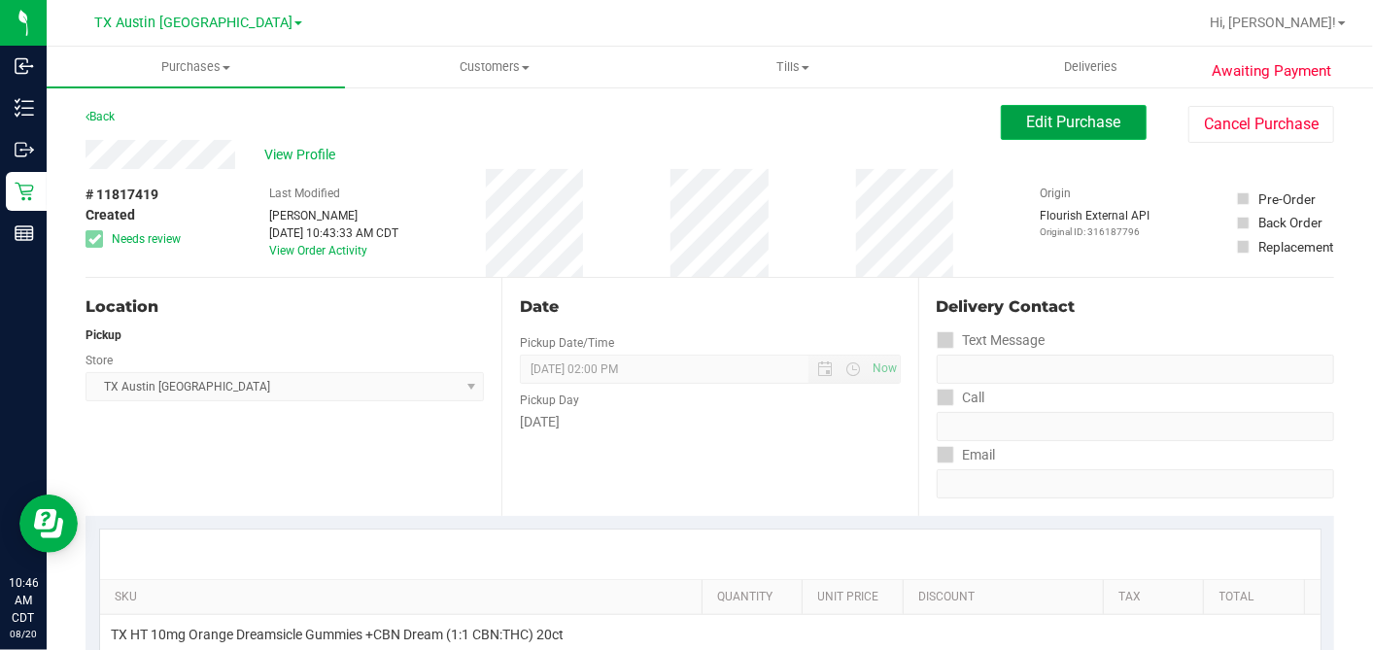
click at [1030, 111] on button "Edit Purchase" at bounding box center [1074, 122] width 146 height 35
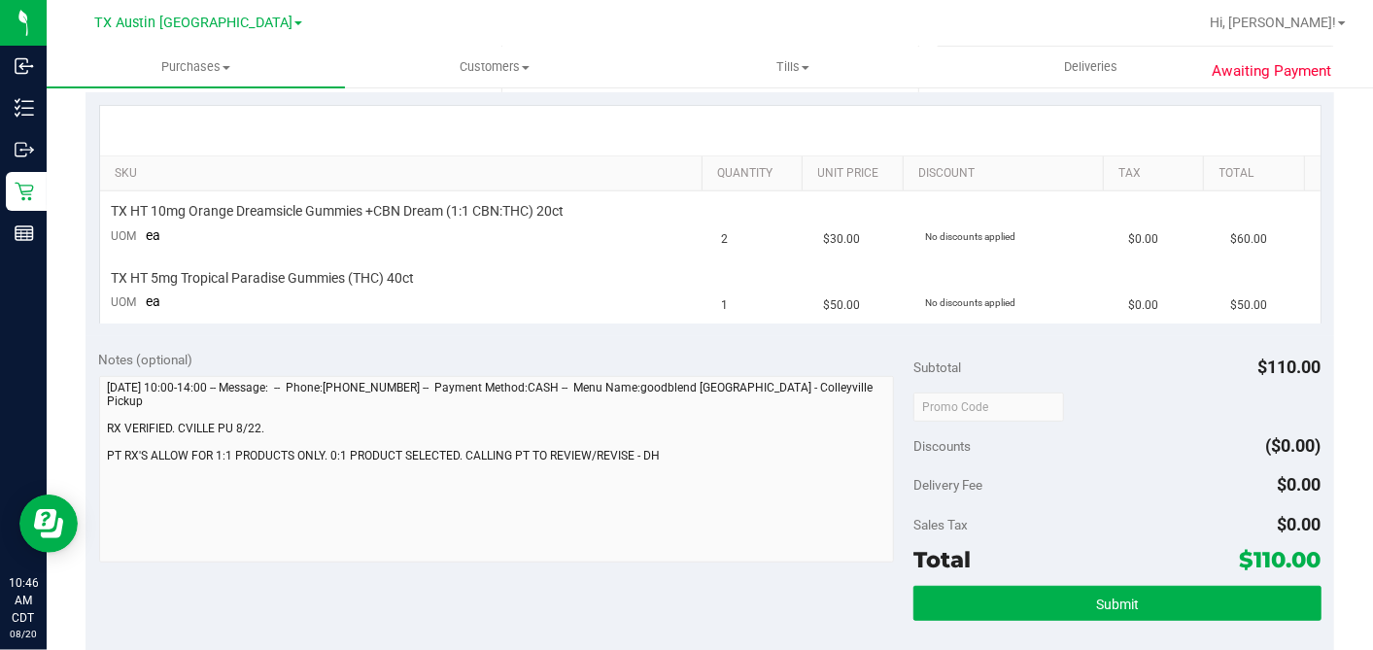
scroll to position [431, 0]
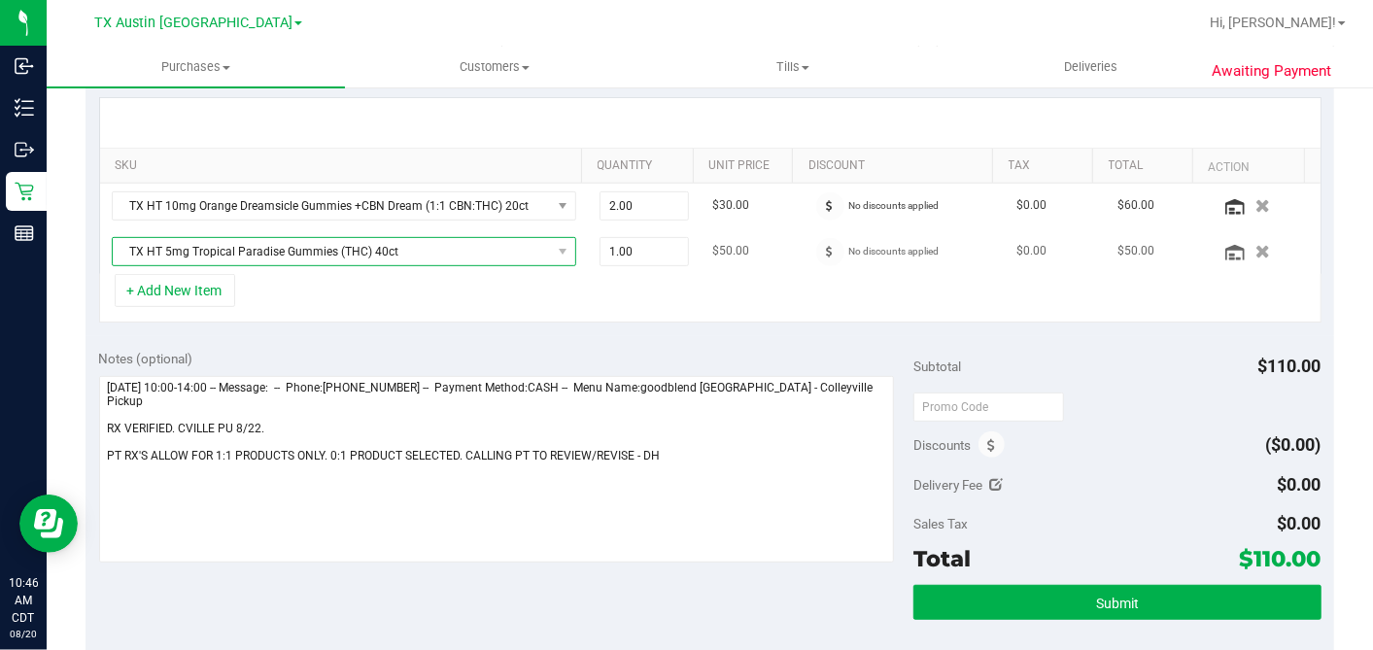
click at [526, 247] on span "TX HT 5mg Tropical Paradise Gummies (THC) 40ct" at bounding box center [332, 251] width 438 height 27
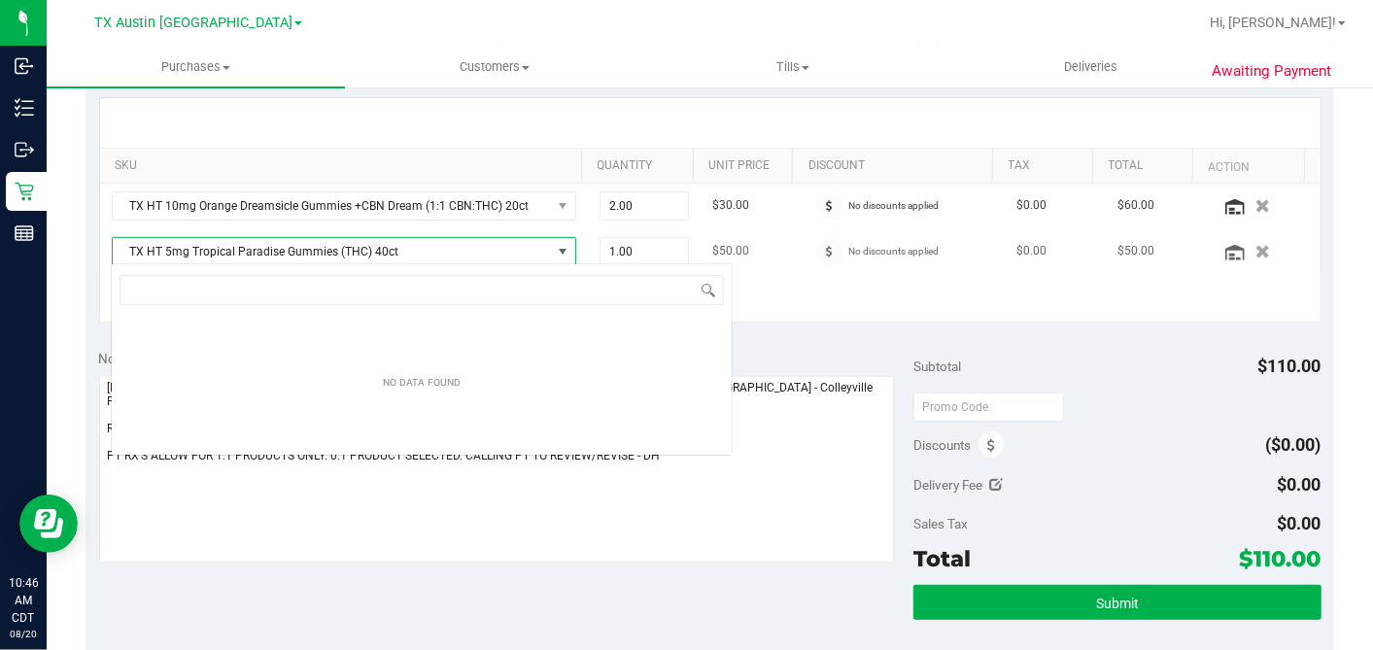
scroll to position [28, 452]
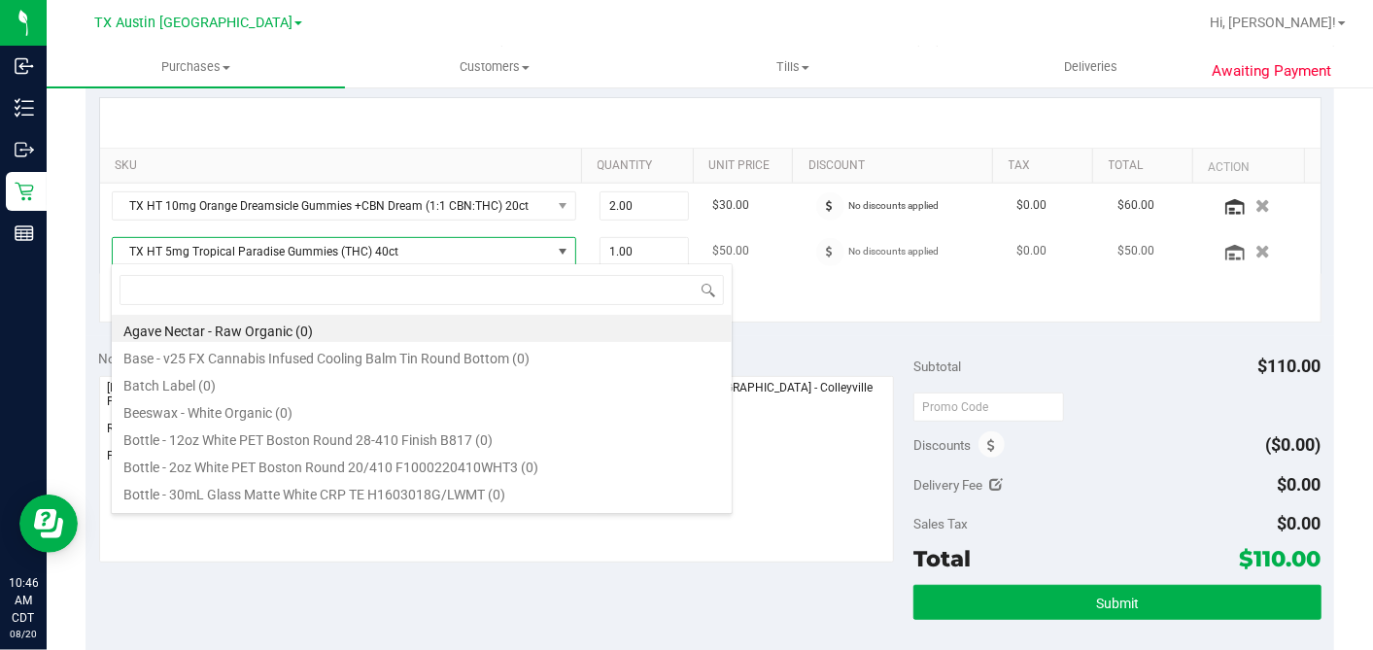
drag, startPoint x: 525, startPoint y: 247, endPoint x: 558, endPoint y: 245, distance: 33.1
click at [525, 247] on span "TX HT 5mg Tropical Paradise Gummies (THC) 40ct" at bounding box center [332, 251] width 438 height 27
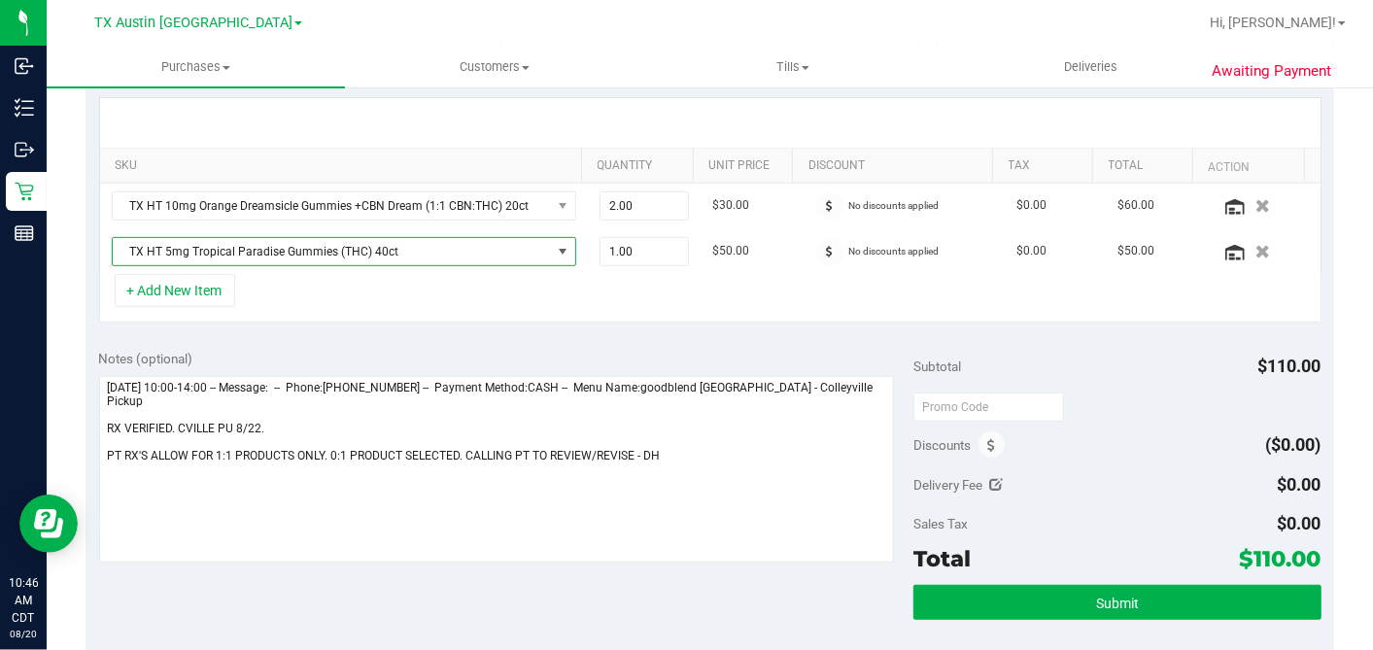
click at [677, 286] on div "+ Add New Item" at bounding box center [710, 298] width 1222 height 49
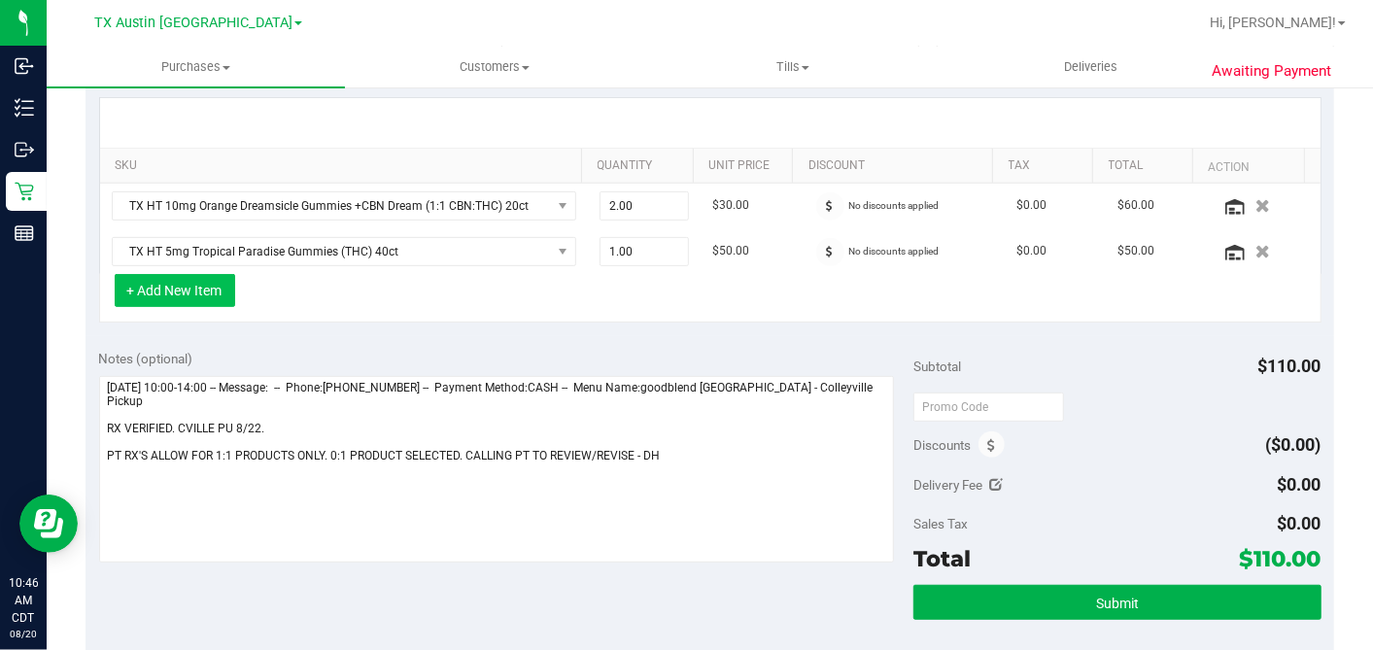
click at [195, 299] on button "+ Add New Item" at bounding box center [175, 290] width 120 height 33
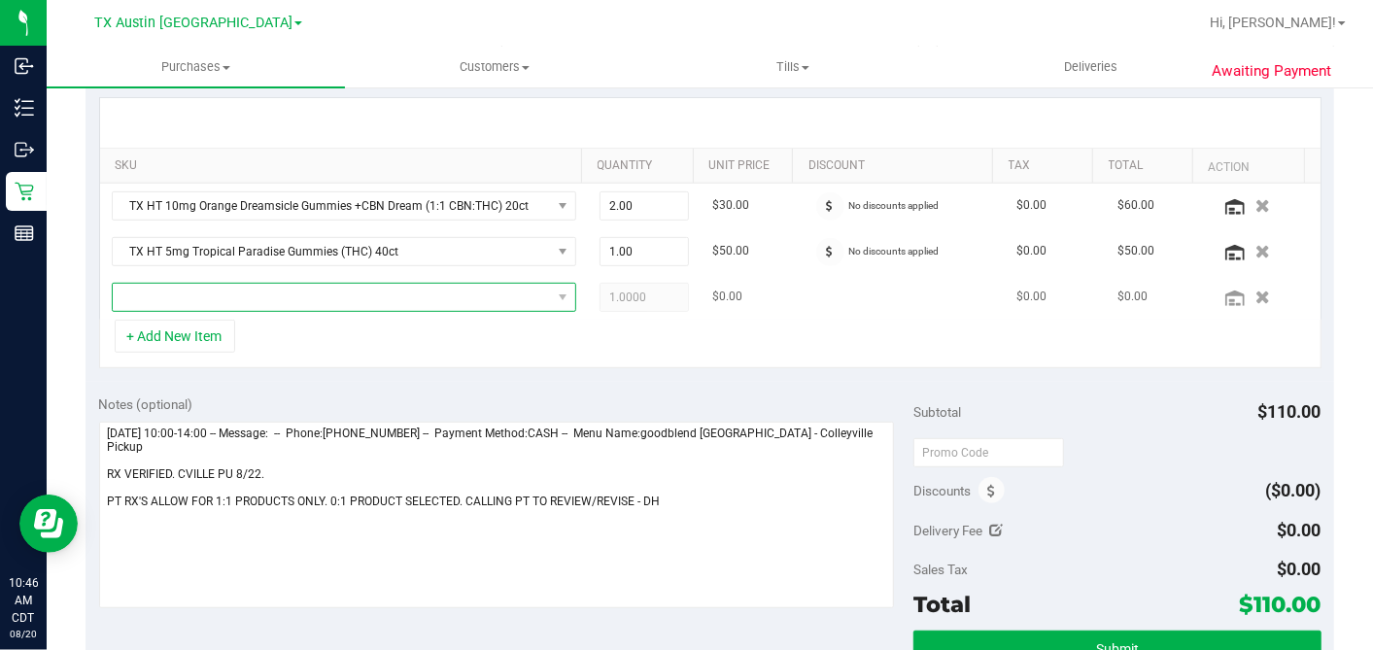
click at [241, 293] on span "NO DATA FOUND" at bounding box center [332, 297] width 438 height 27
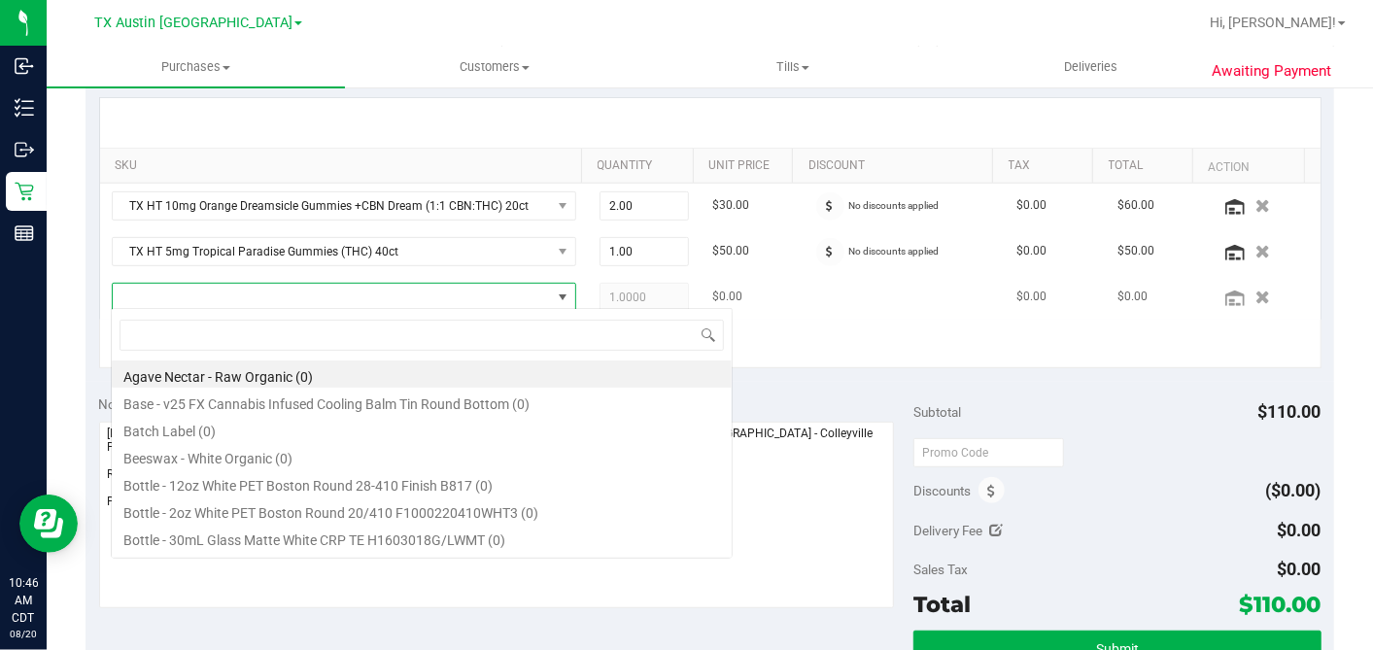
scroll to position [28, 445]
type input "TEXAS ORANGE"
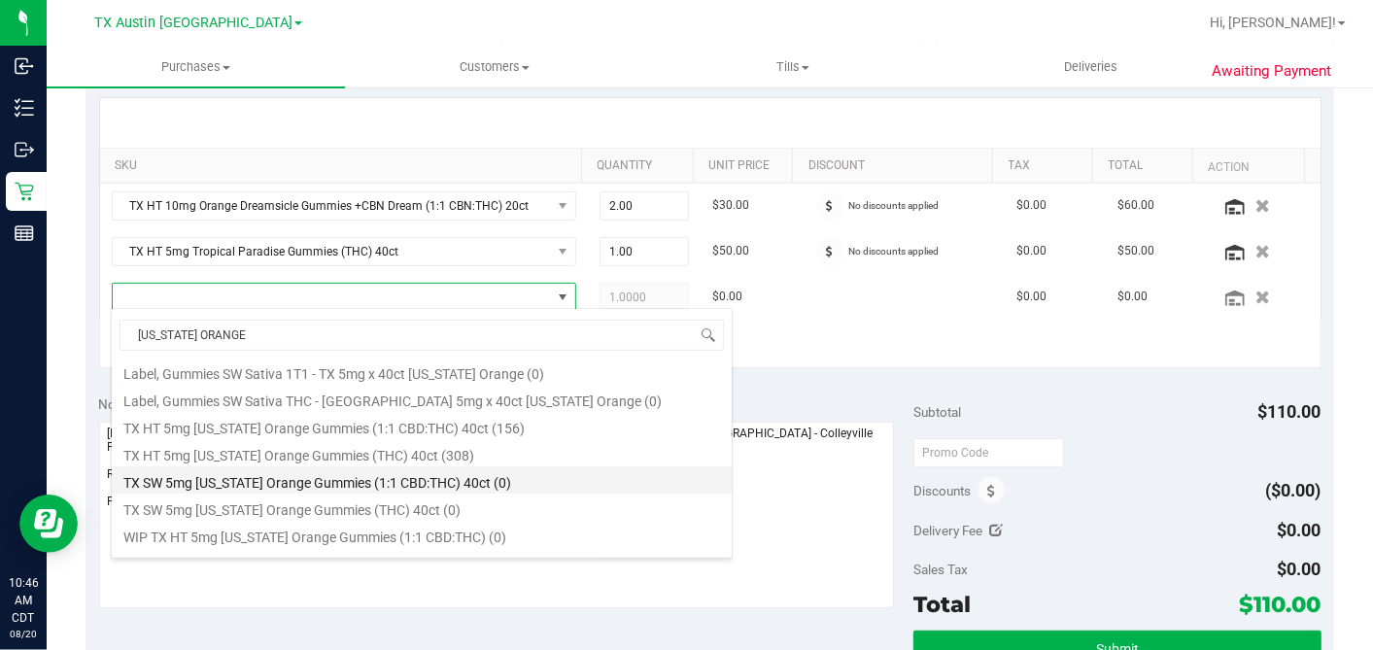
scroll to position [214, 0]
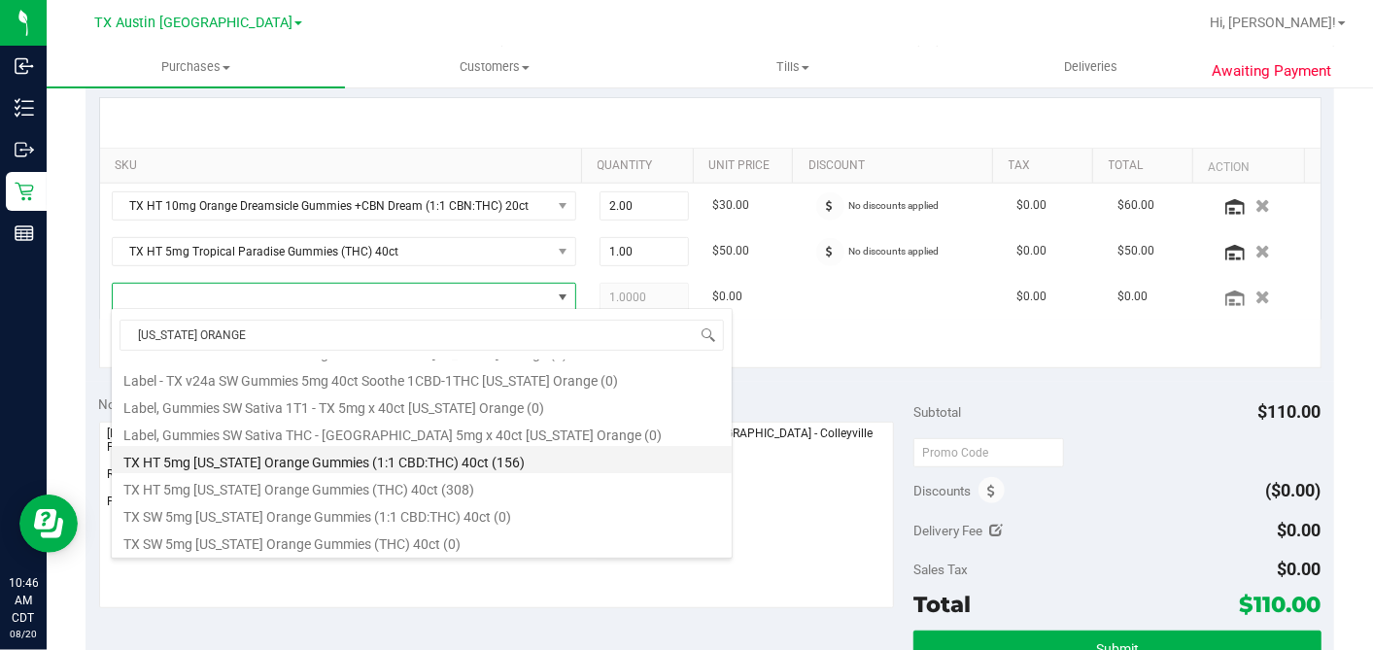
click at [348, 458] on li "TX HT 5mg Texas Orange Gummies (1:1 CBD:THC) 40ct (156)" at bounding box center [422, 459] width 620 height 27
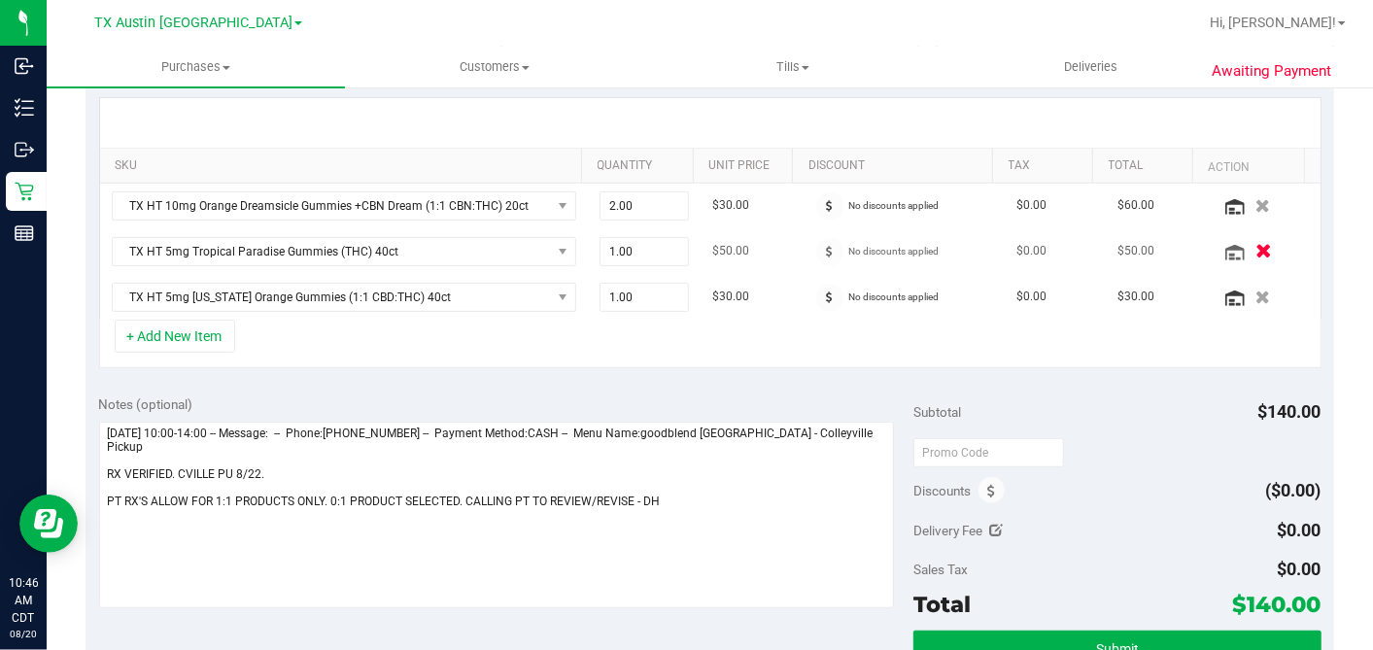
click at [1256, 244] on icon "button" at bounding box center [1264, 251] width 17 height 15
click at [902, 382] on div "Notes (optional) Subtotal $140.00 Discounts ($0.00) Delivery Fee $0.00 Sales Ta…" at bounding box center [710, 557] width 1249 height 350
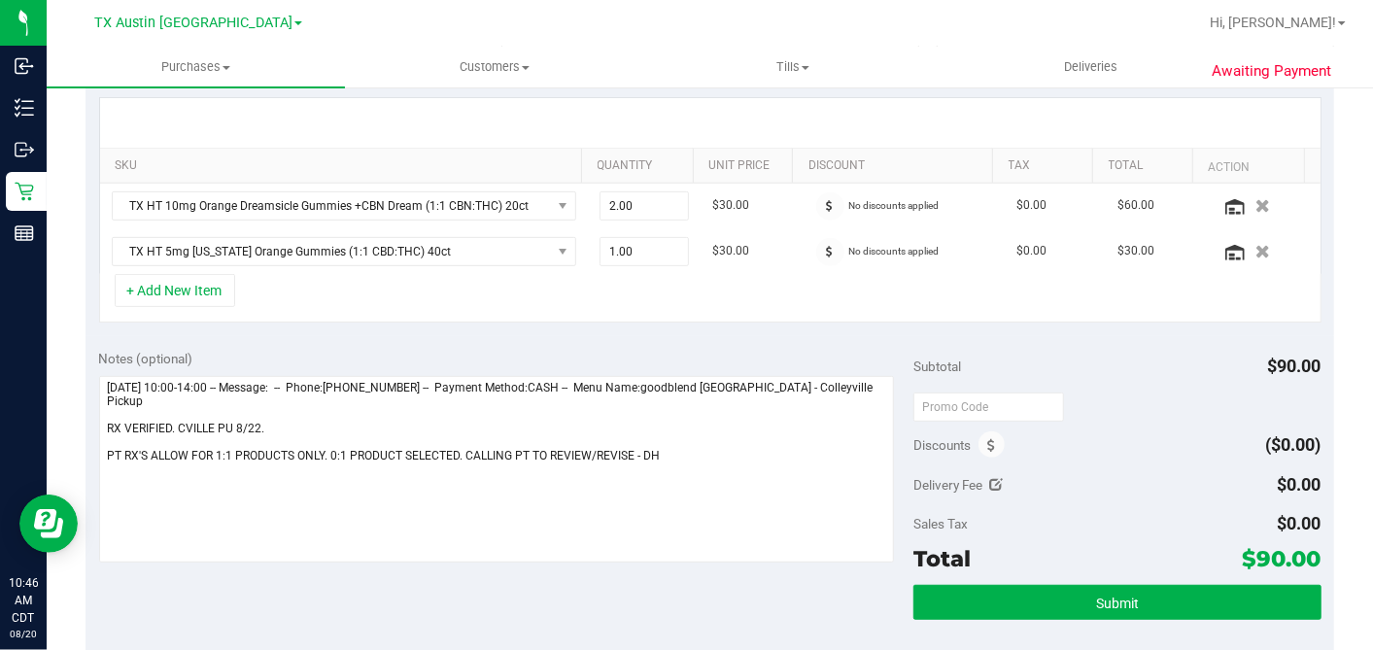
click at [736, 338] on div "Notes (optional) Subtotal $90.00 Discounts ($0.00) Delivery Fee $0.00 Sales Tax…" at bounding box center [710, 511] width 1249 height 350
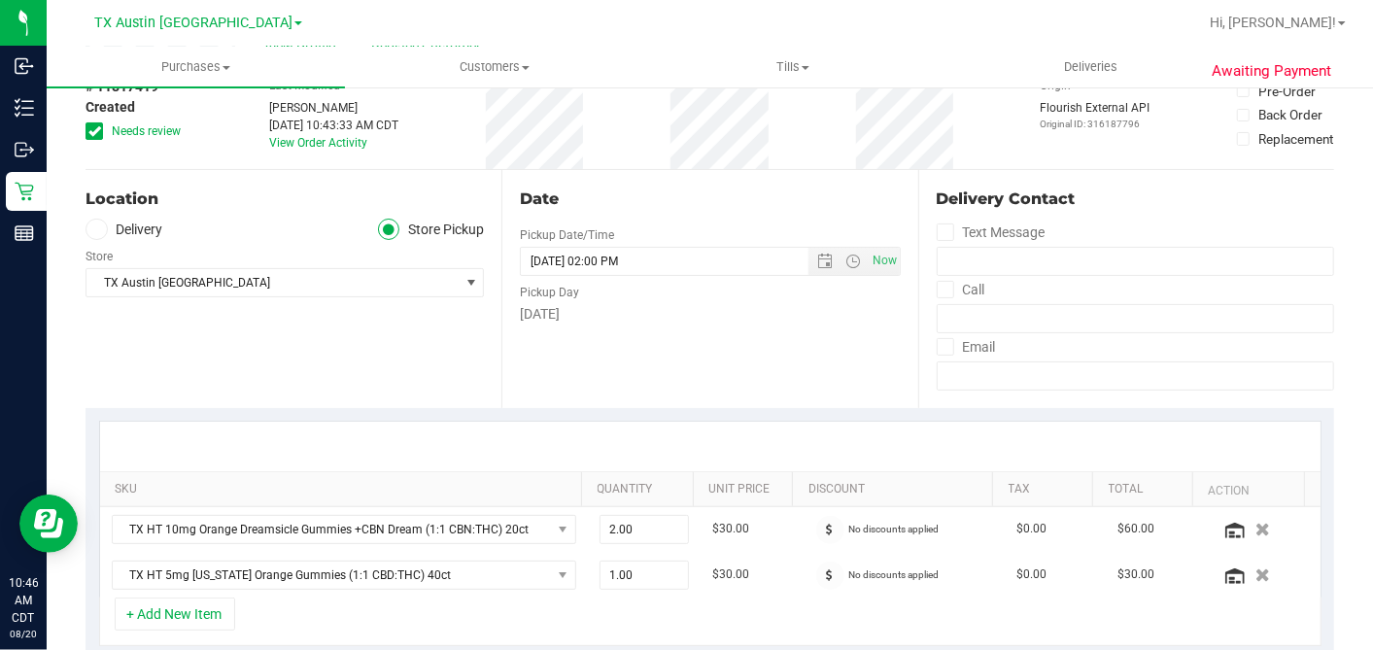
scroll to position [0, 0]
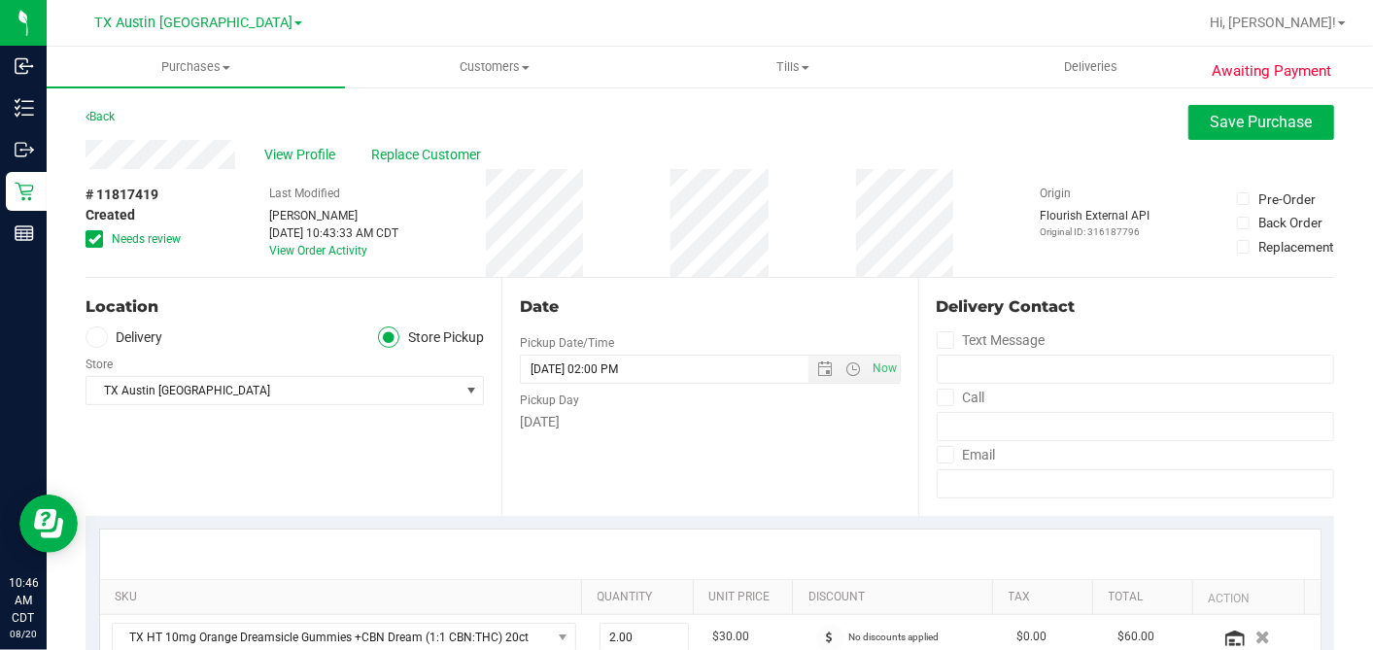
click at [585, 299] on div "Date" at bounding box center [710, 306] width 380 height 23
click at [90, 239] on icon at bounding box center [94, 239] width 13 height 0
click at [0, 0] on input "Needs review" at bounding box center [0, 0] width 0 height 0
click at [629, 283] on div "Date Pickup Date/Time 08/22/2025 Now 08/22/2025 02:00 PM Now Pickup Day Friday" at bounding box center [709, 397] width 416 height 238
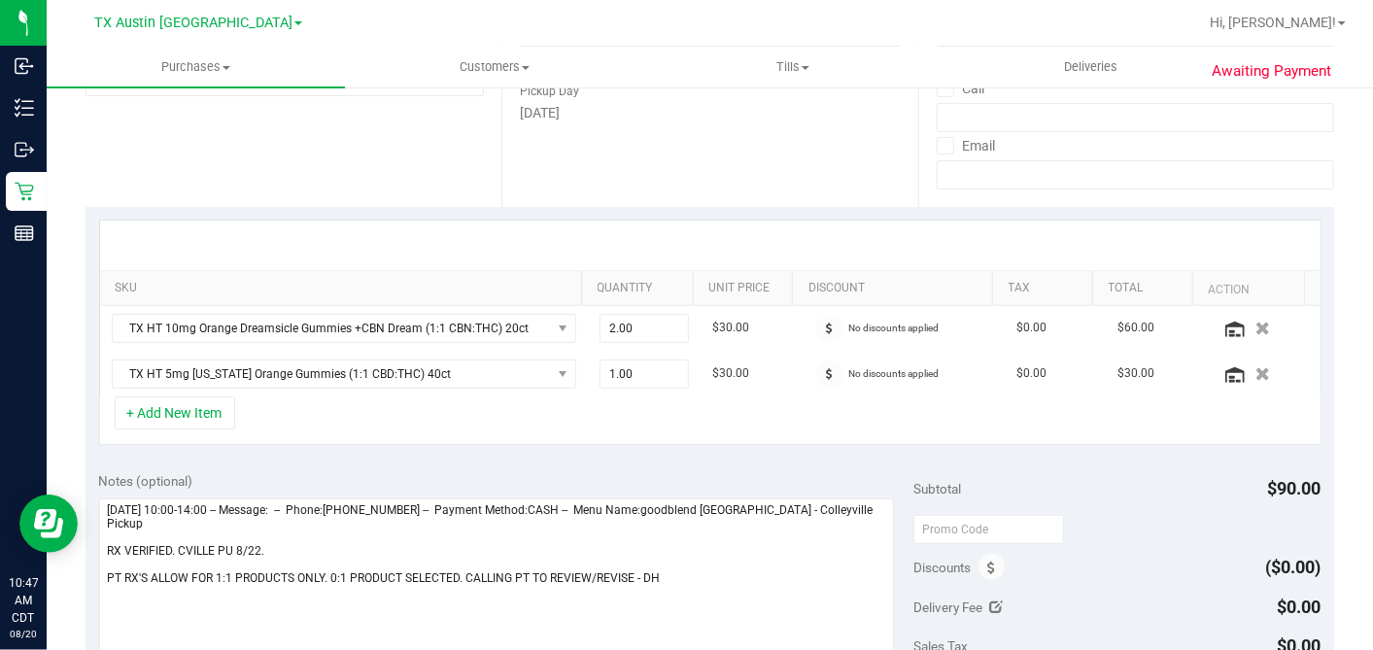
click at [782, 350] on purchase-details "Back Save Purchase View Profile Replace Customer # 11817419 Created Needs revie…" at bounding box center [710, 535] width 1249 height 1479
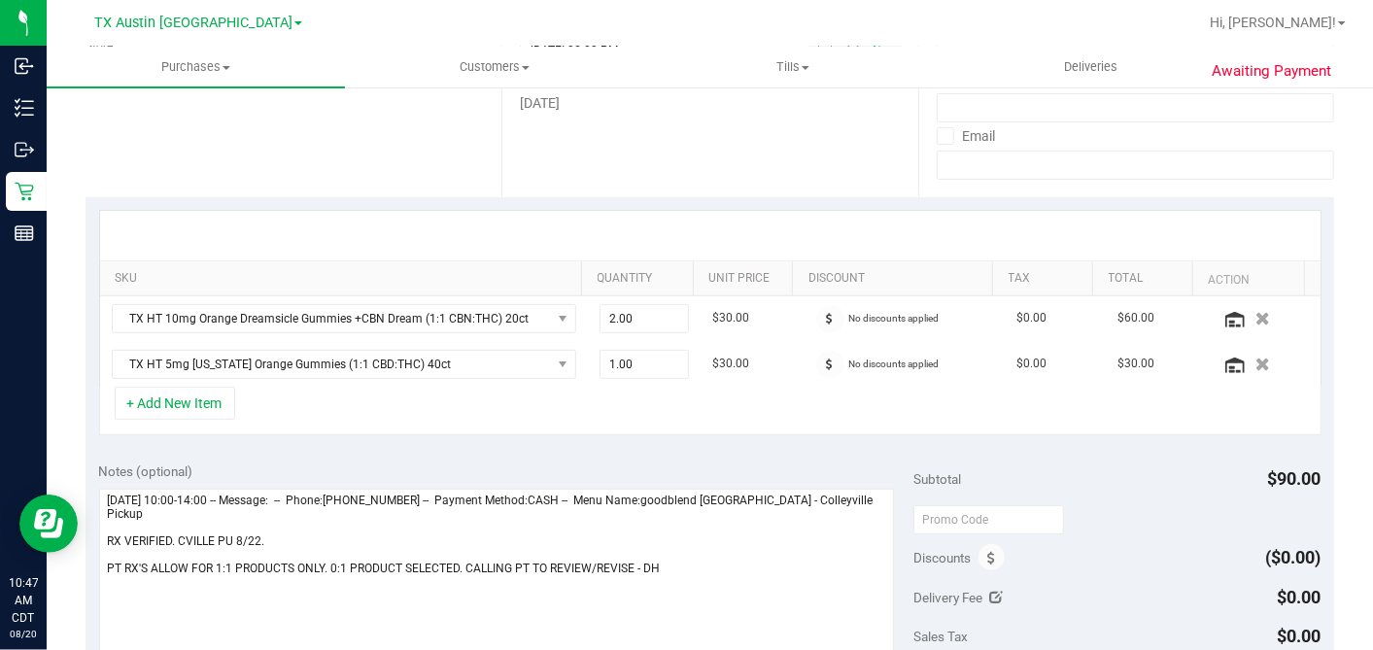
scroll to position [324, 0]
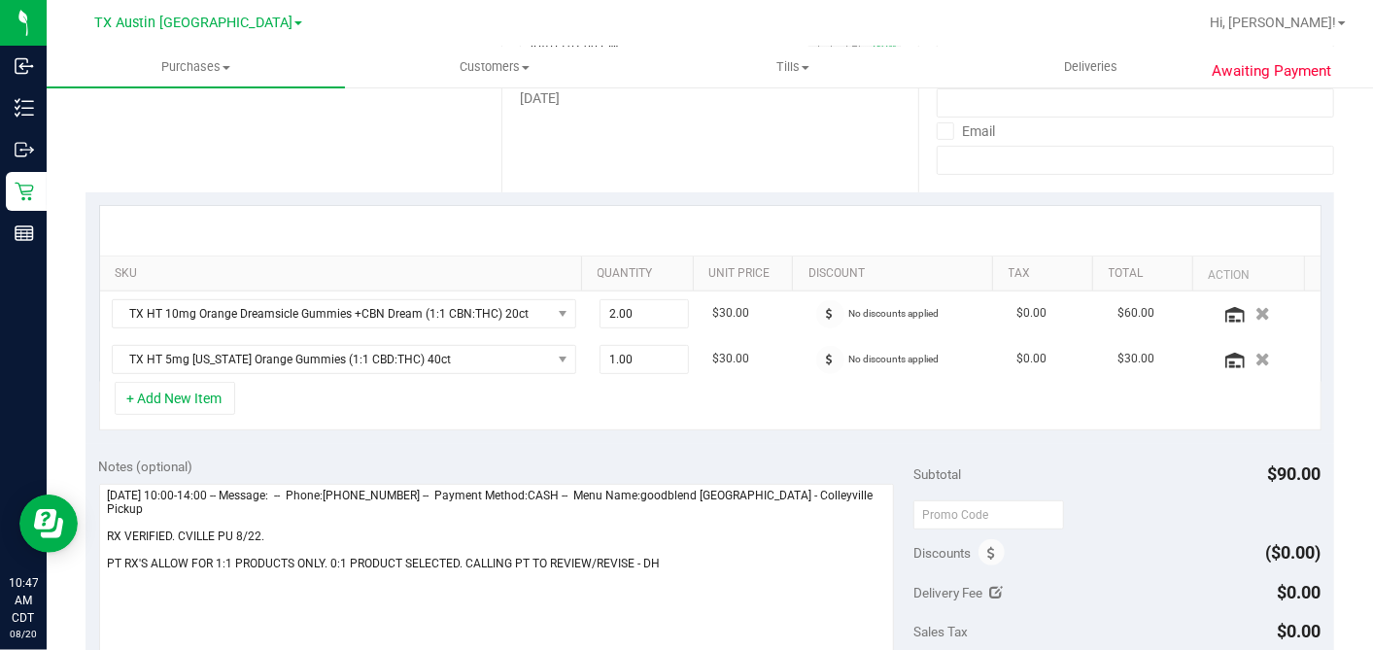
drag, startPoint x: 782, startPoint y: 350, endPoint x: 769, endPoint y: 408, distance: 59.9
click at [769, 408] on div "+ Add New Item" at bounding box center [710, 406] width 1222 height 49
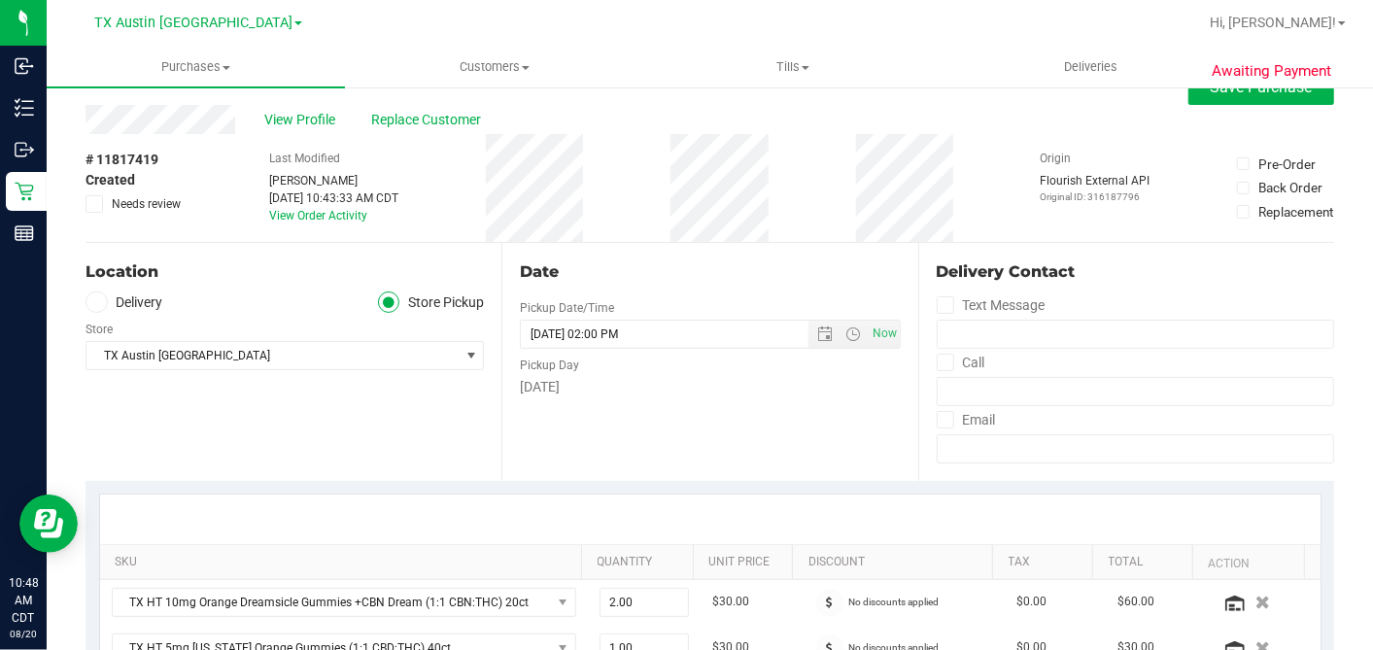
scroll to position [0, 0]
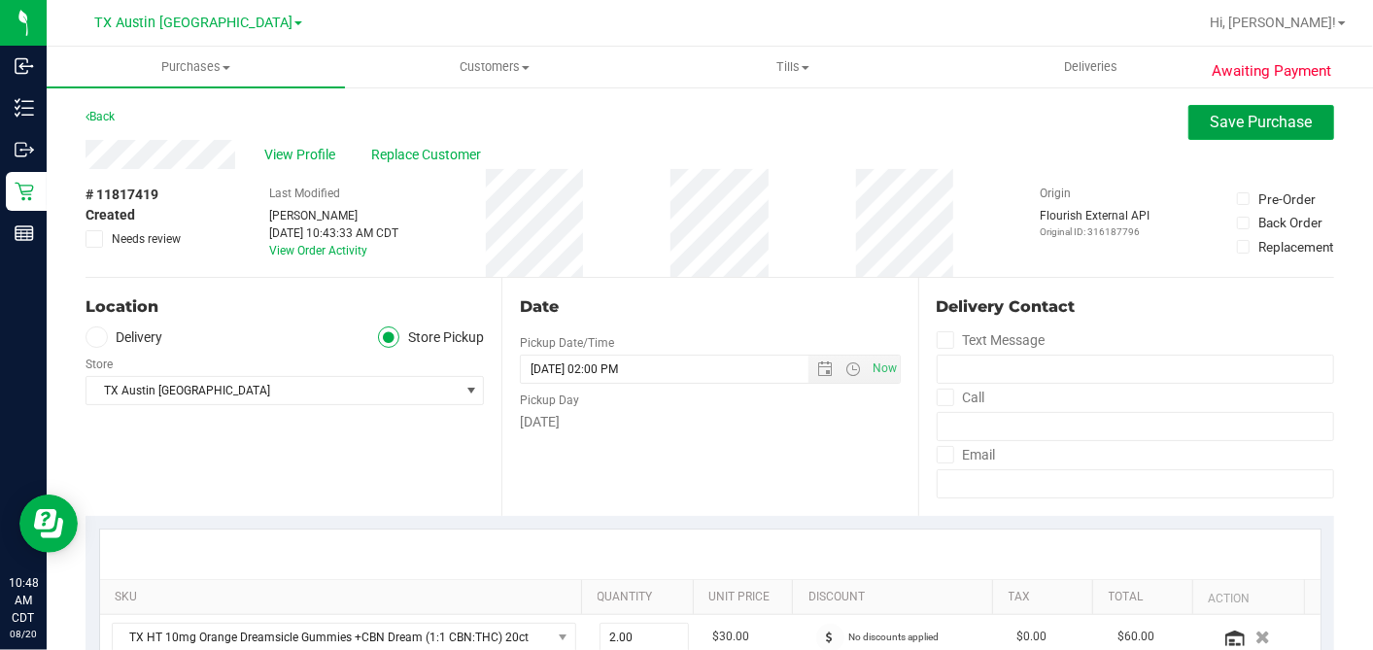
drag, startPoint x: 1205, startPoint y: 131, endPoint x: 1155, endPoint y: 140, distance: 50.3
click at [1205, 131] on button "Save Purchase" at bounding box center [1261, 122] width 146 height 35
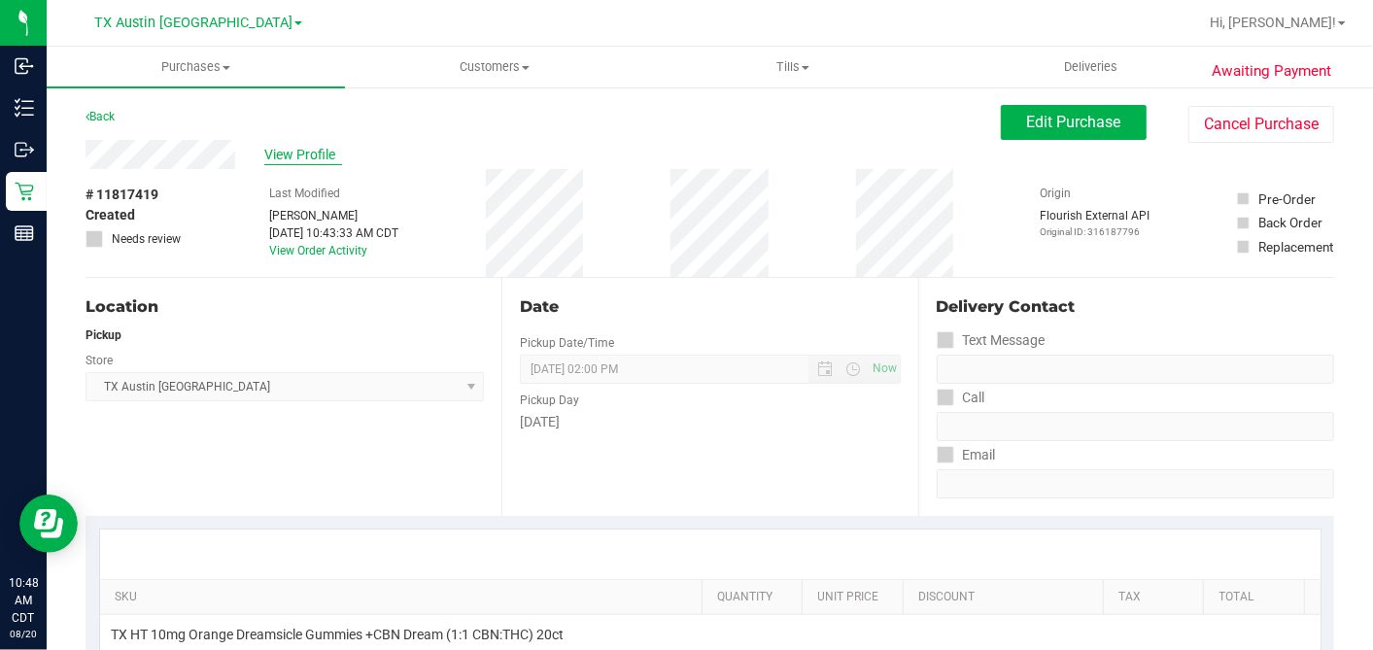
click at [296, 157] on span "View Profile" at bounding box center [303, 155] width 78 height 20
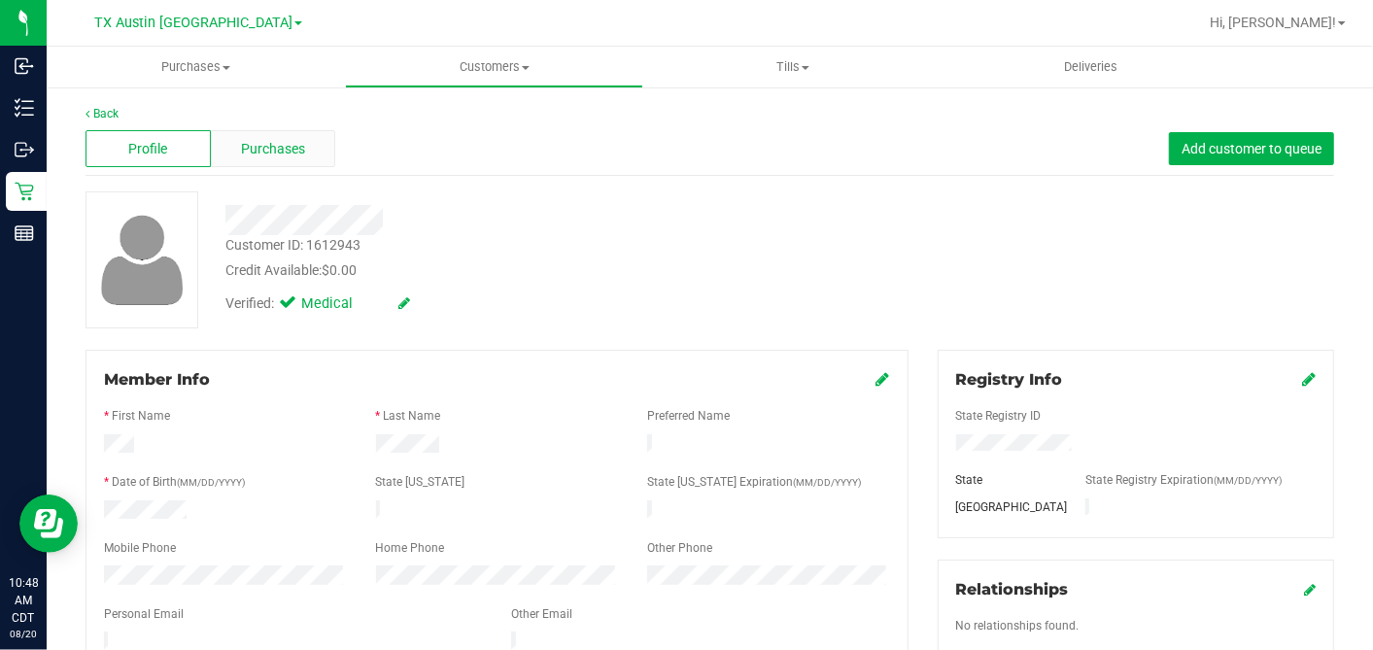
click at [308, 148] on div "Purchases" at bounding box center [273, 148] width 125 height 37
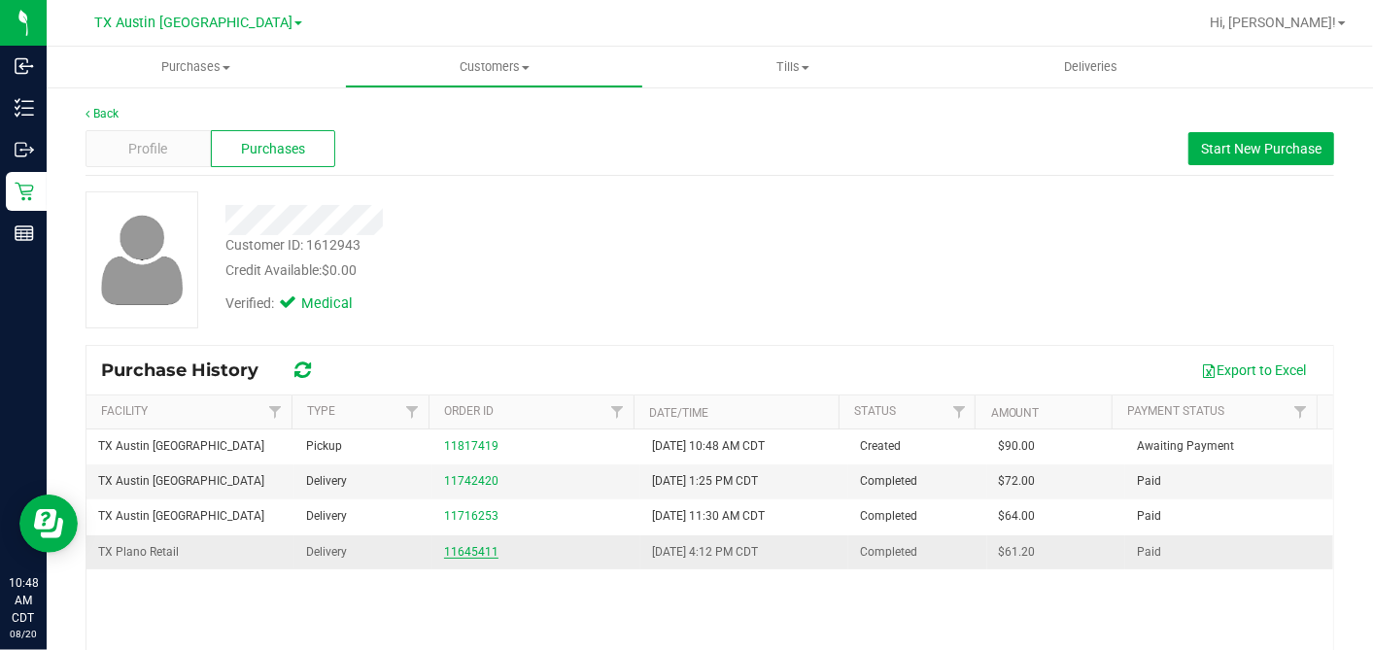
click at [468, 546] on link "11645411" at bounding box center [471, 552] width 54 height 14
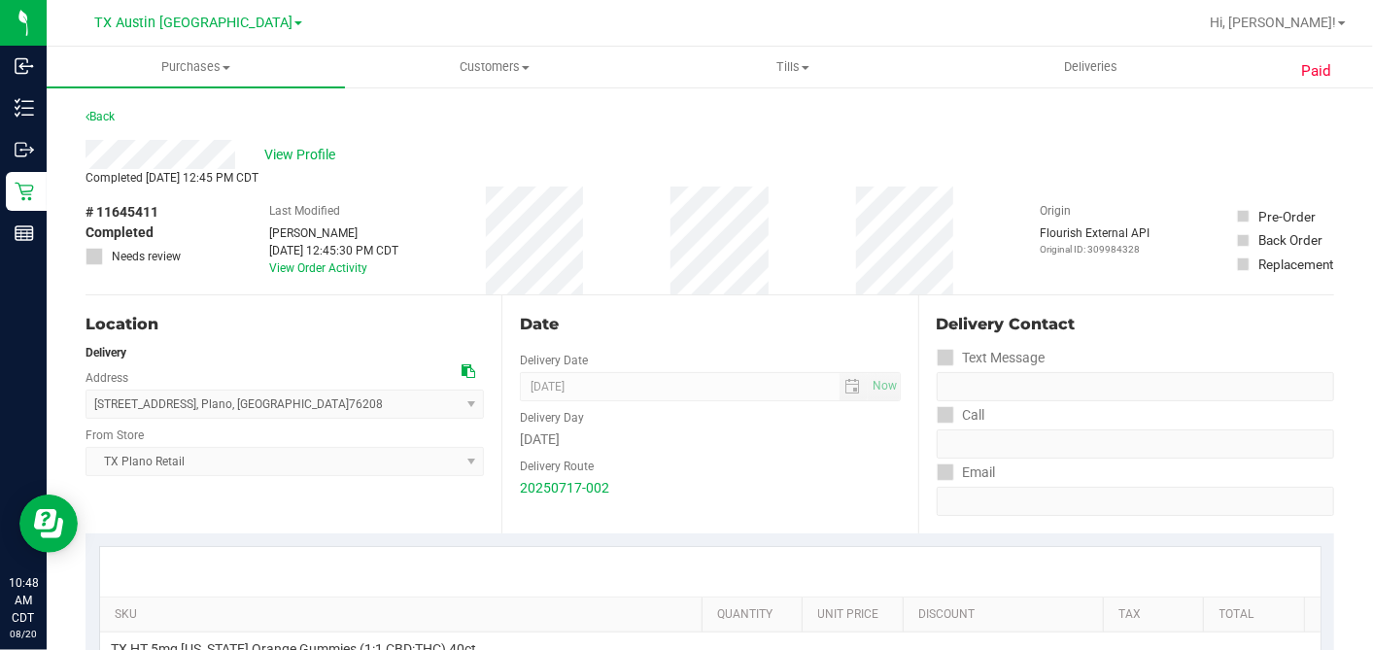
scroll to position [216, 0]
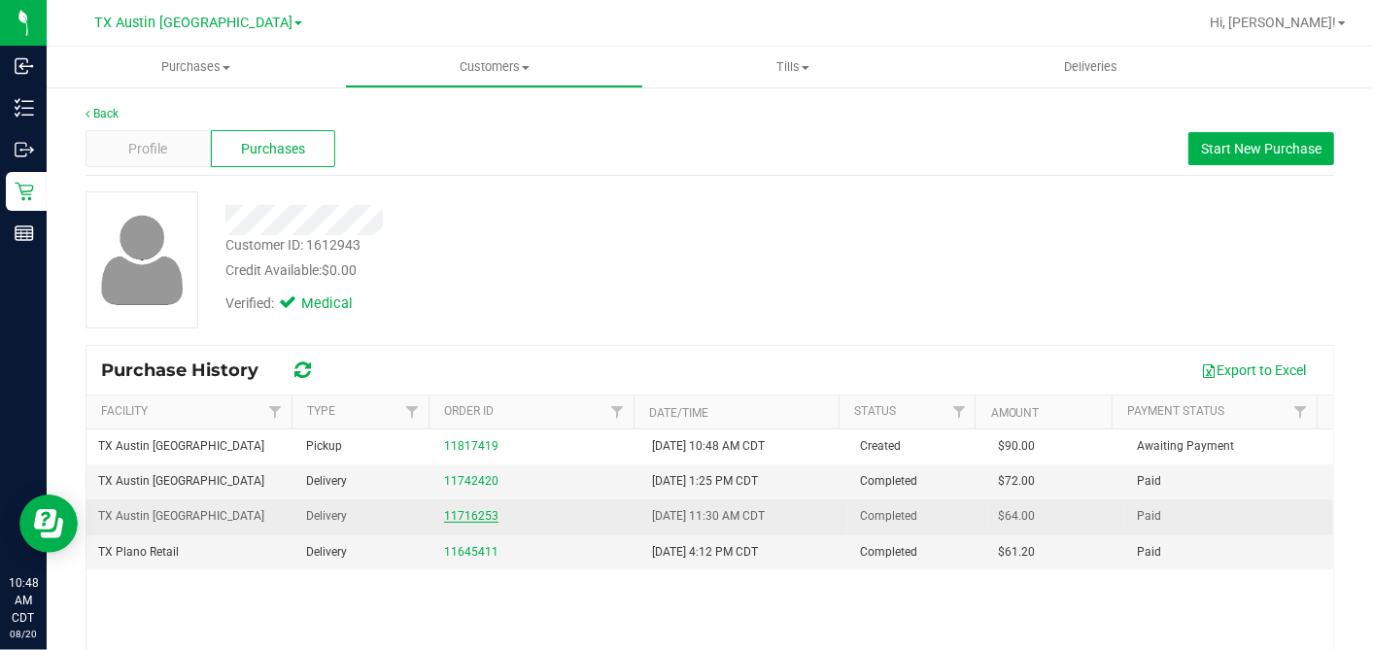
click at [466, 509] on link "11716253" at bounding box center [471, 516] width 54 height 14
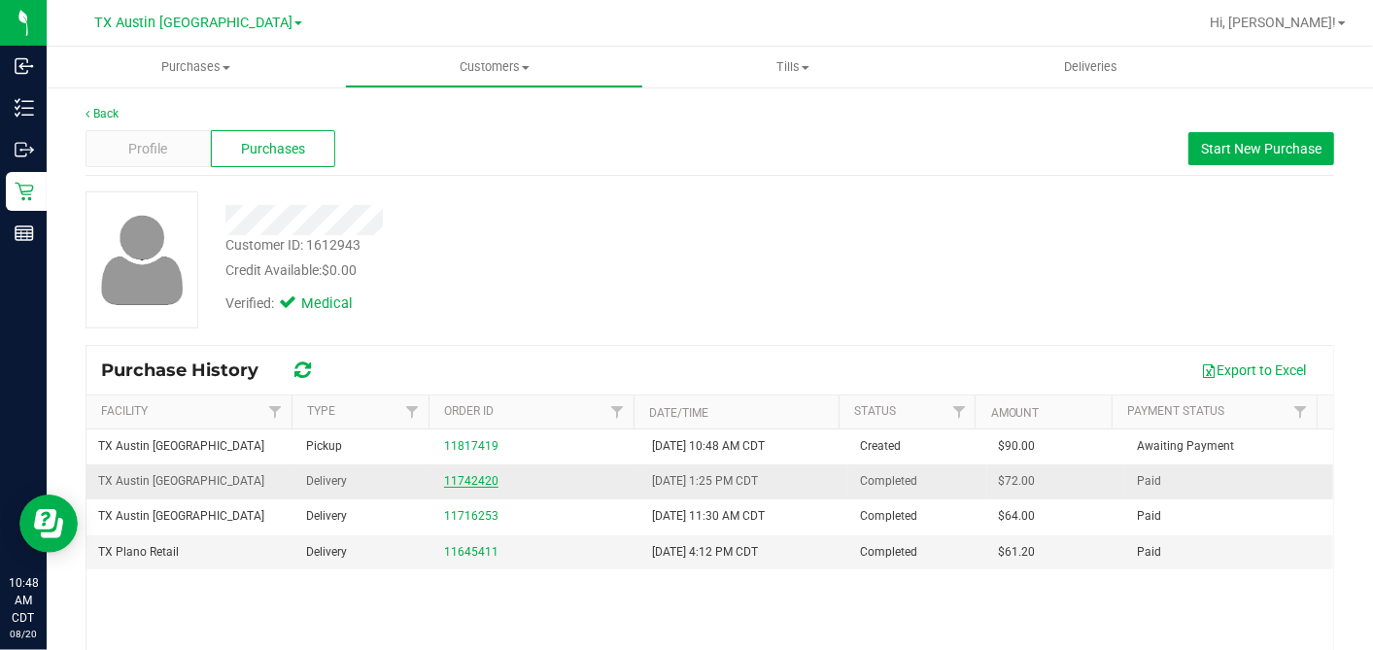
click at [474, 474] on link "11742420" at bounding box center [471, 481] width 54 height 14
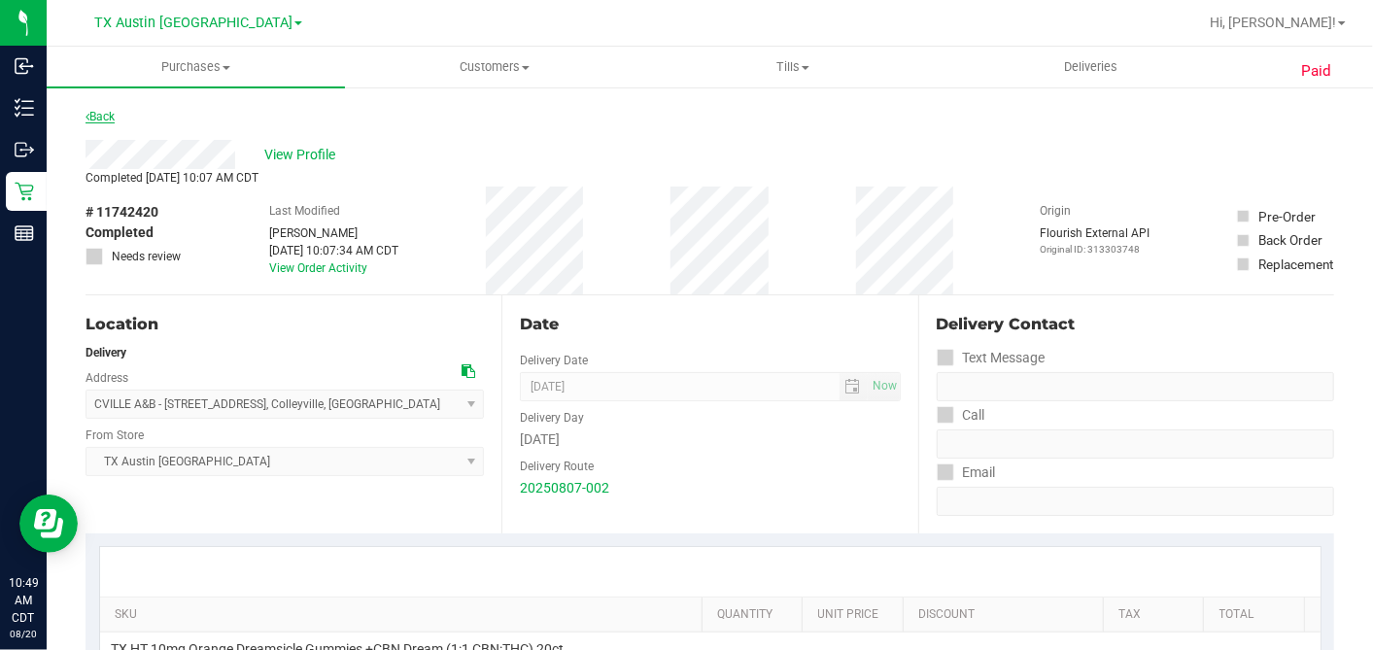
click at [115, 119] on link "Back" at bounding box center [100, 117] width 29 height 14
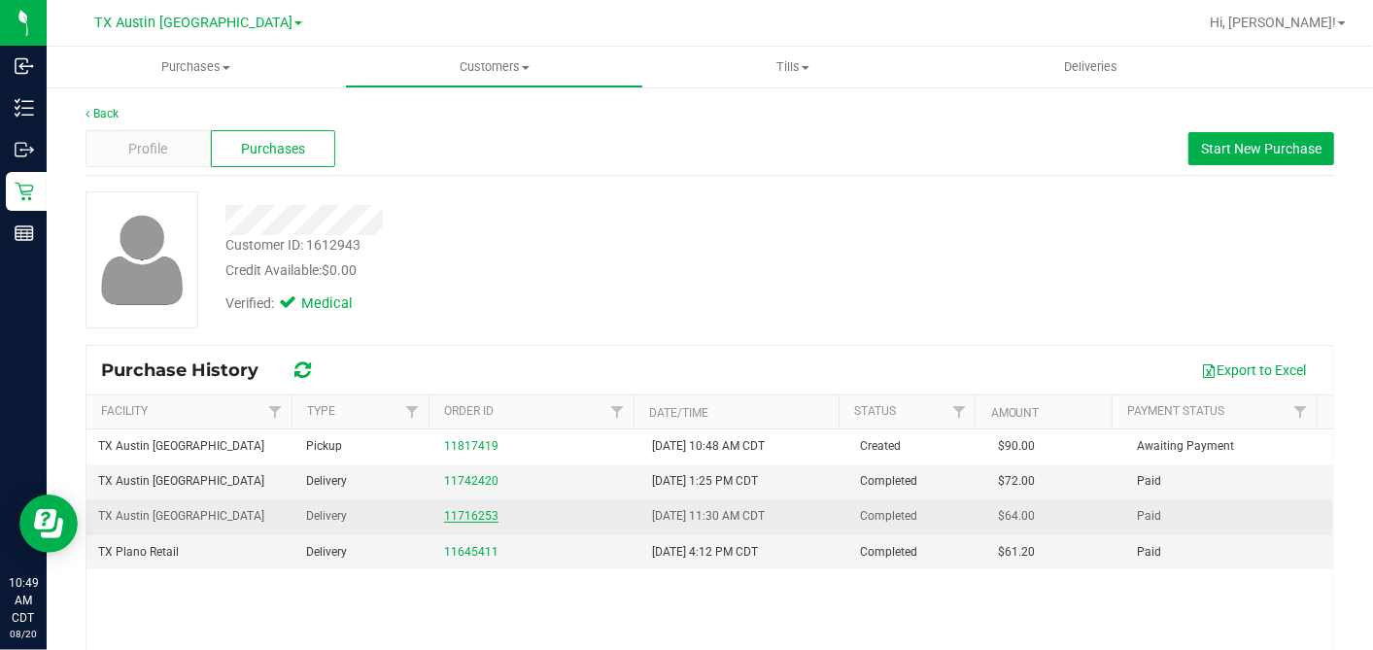
click at [455, 510] on link "11716253" at bounding box center [471, 516] width 54 height 14
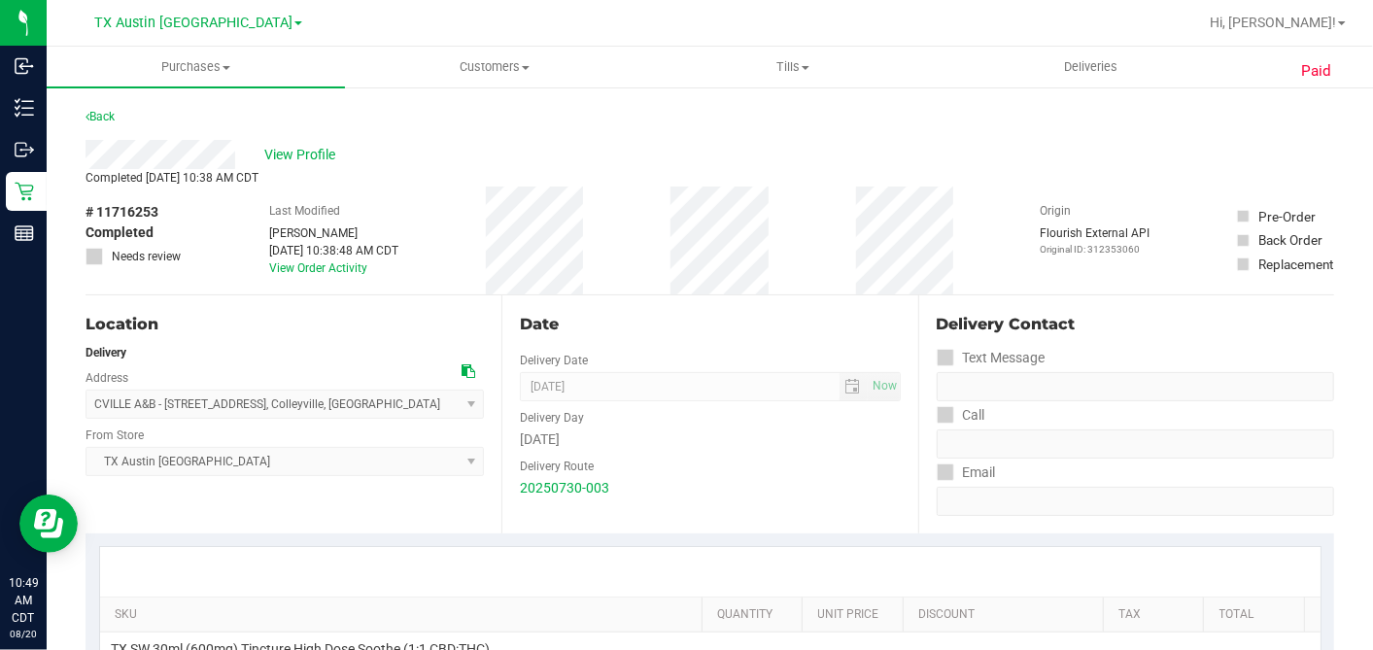
click at [655, 435] on div "Friday" at bounding box center [710, 440] width 380 height 20
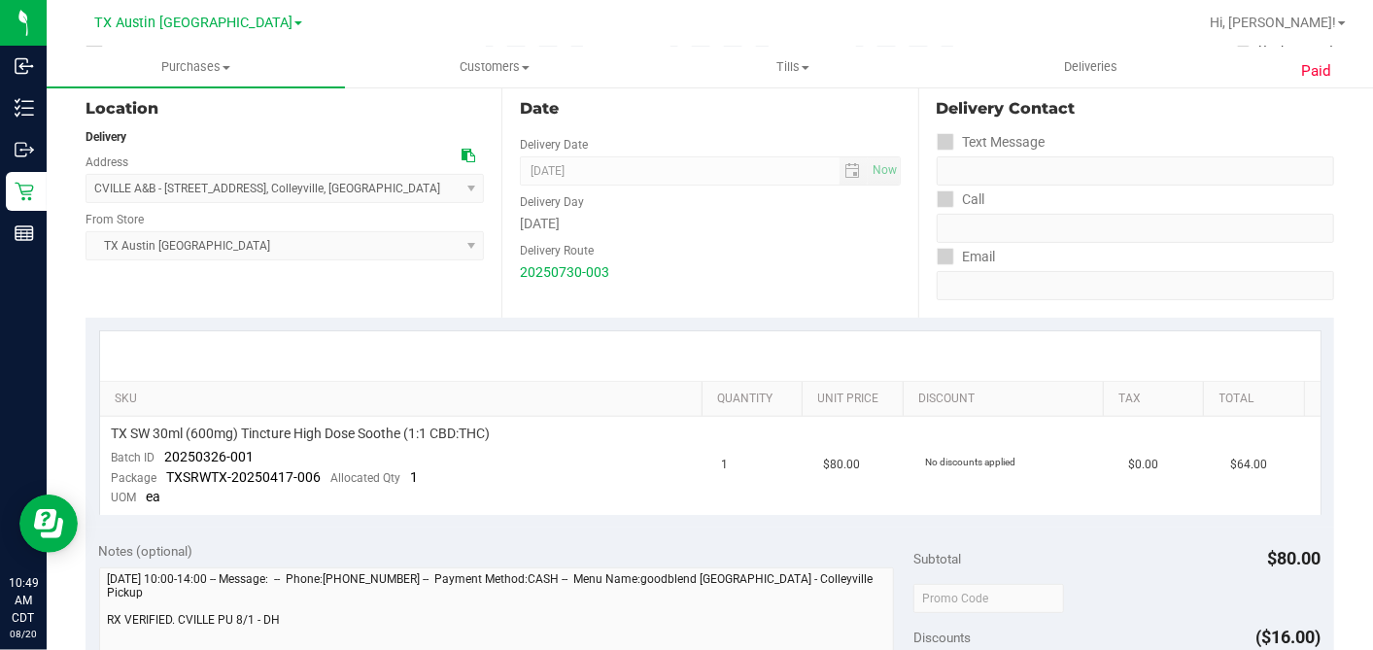
click at [716, 351] on div at bounding box center [710, 356] width 1221 height 50
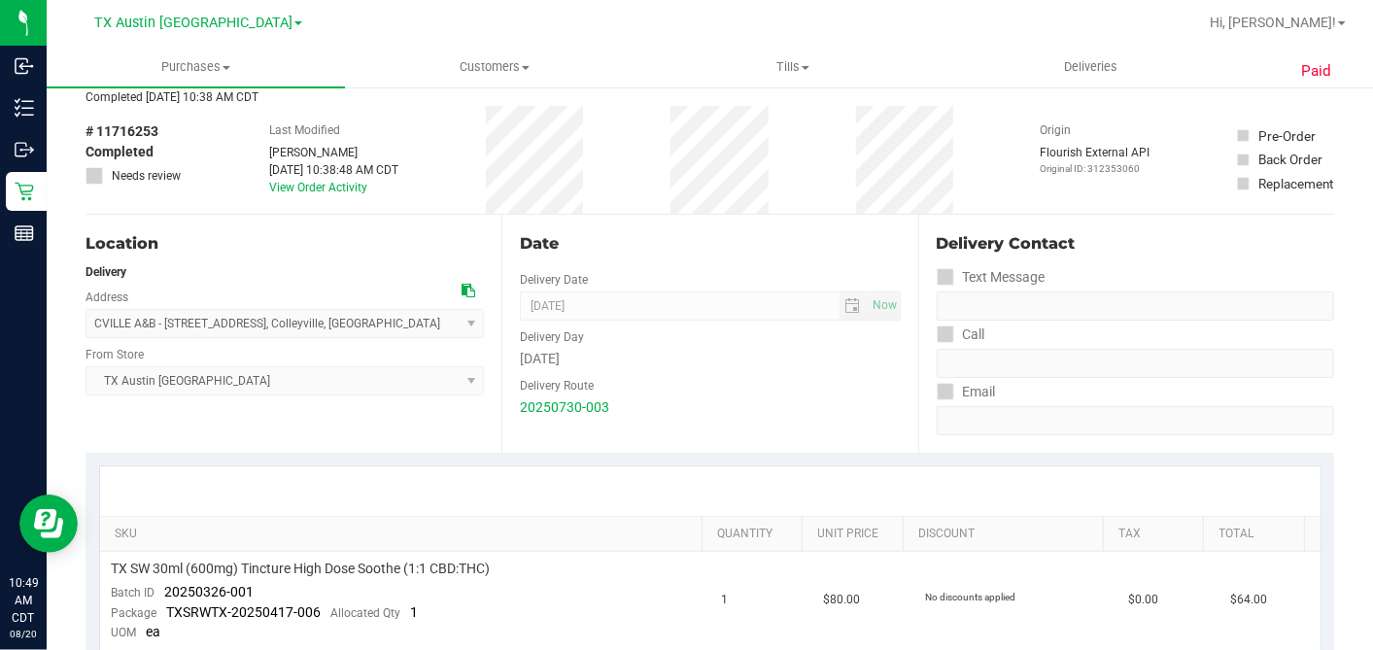
scroll to position [0, 0]
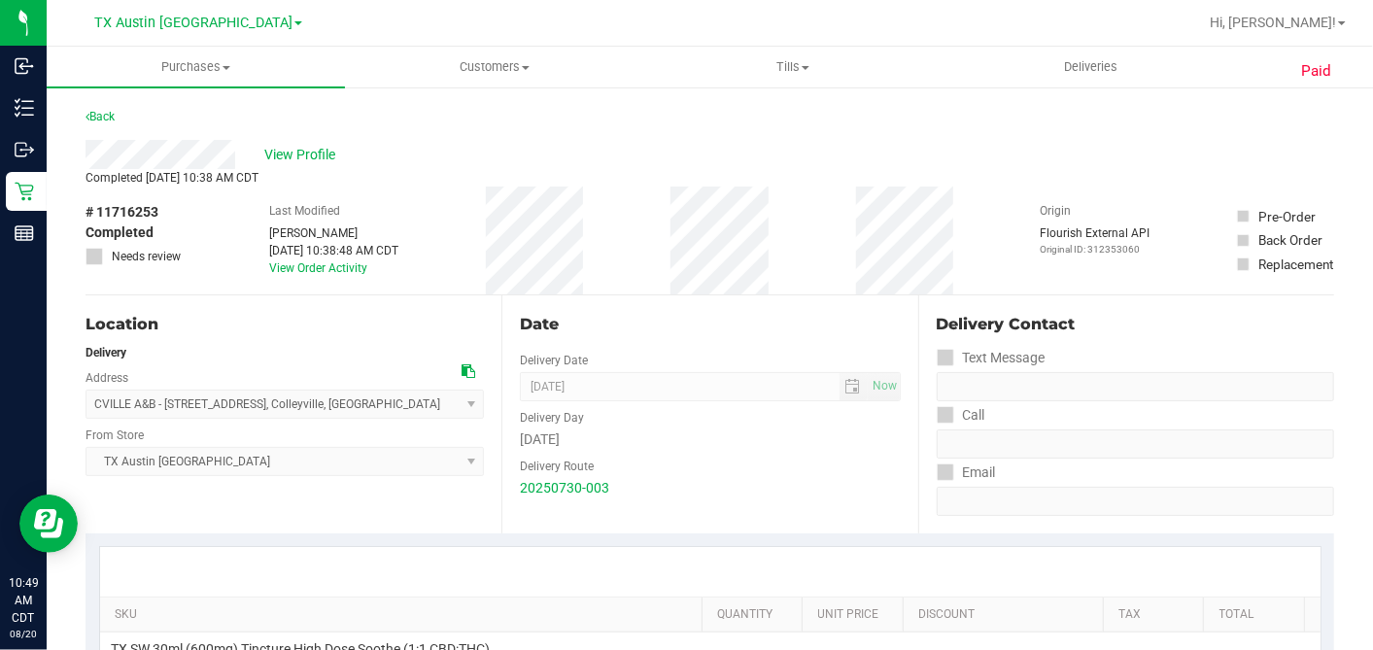
click at [155, 121] on div "Back" at bounding box center [710, 122] width 1249 height 35
click at [109, 112] on link "Back" at bounding box center [100, 117] width 29 height 14
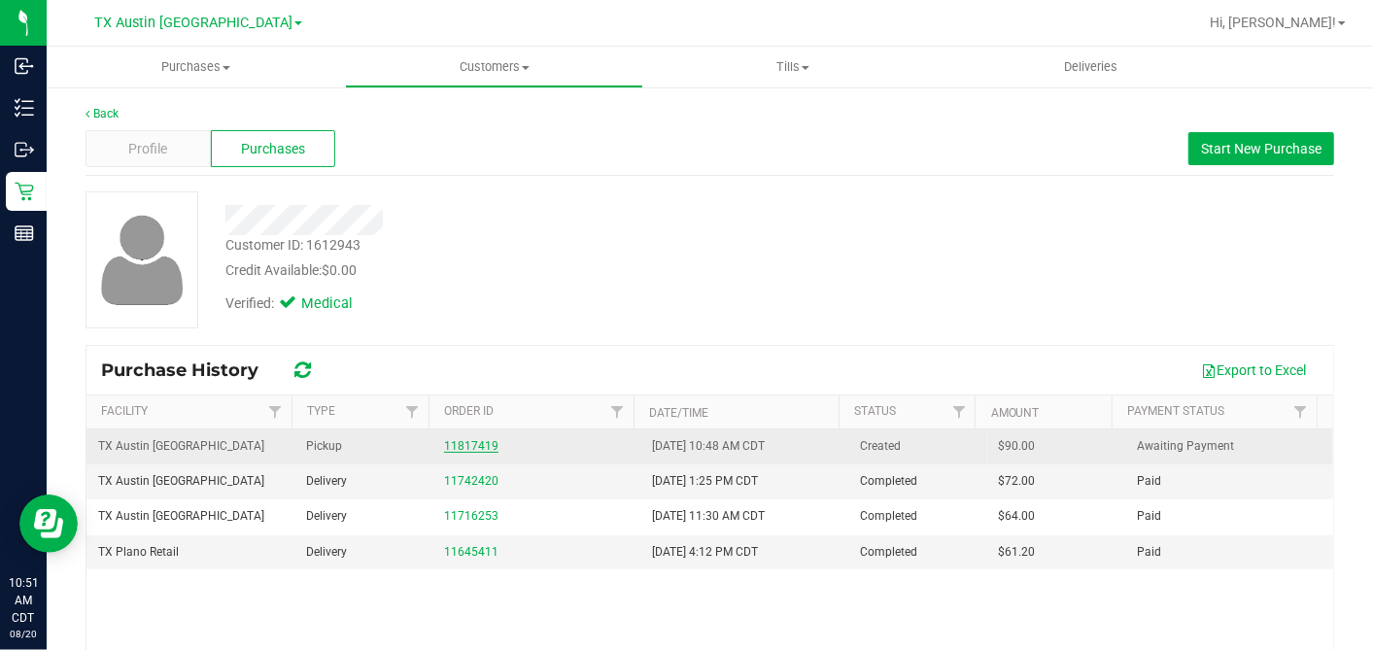
click at [452, 447] on link "11817419" at bounding box center [471, 446] width 54 height 14
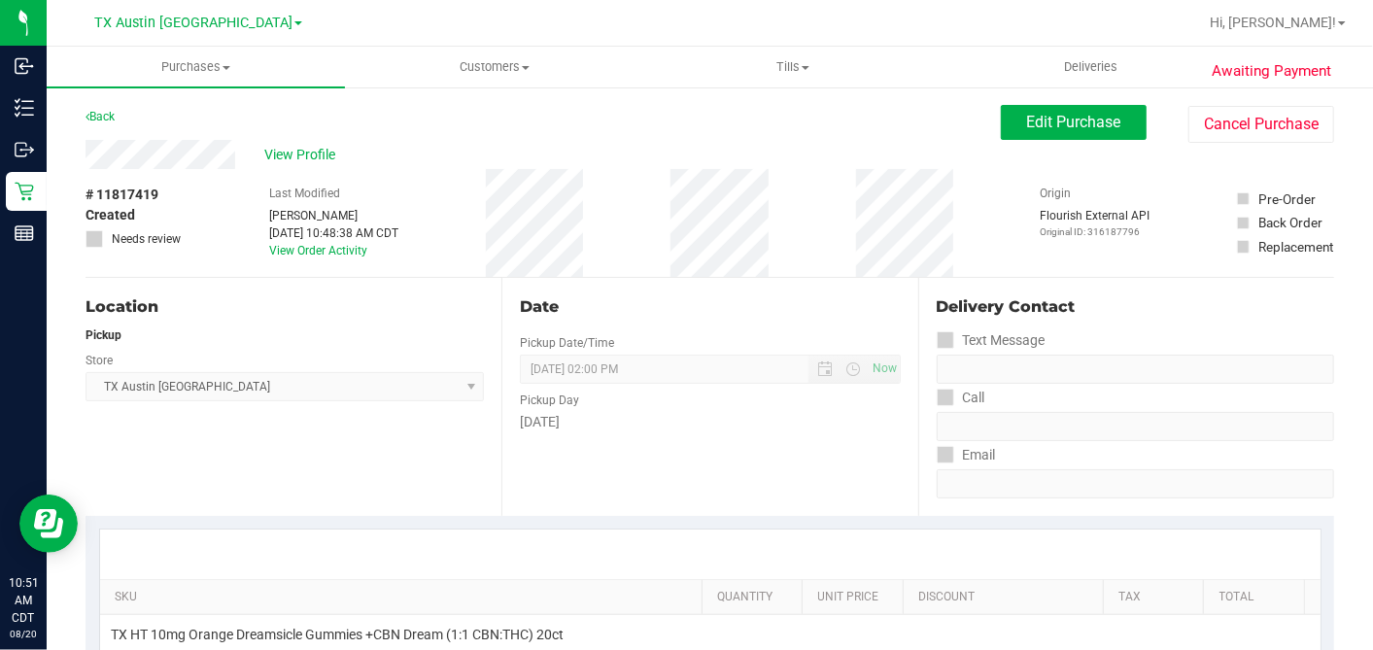
click at [783, 316] on div "Date" at bounding box center [710, 306] width 380 height 23
drag, startPoint x: 1039, startPoint y: 130, endPoint x: 1030, endPoint y: 137, distance: 11.1
click at [1039, 130] on span "Edit Purchase" at bounding box center [1074, 122] width 94 height 18
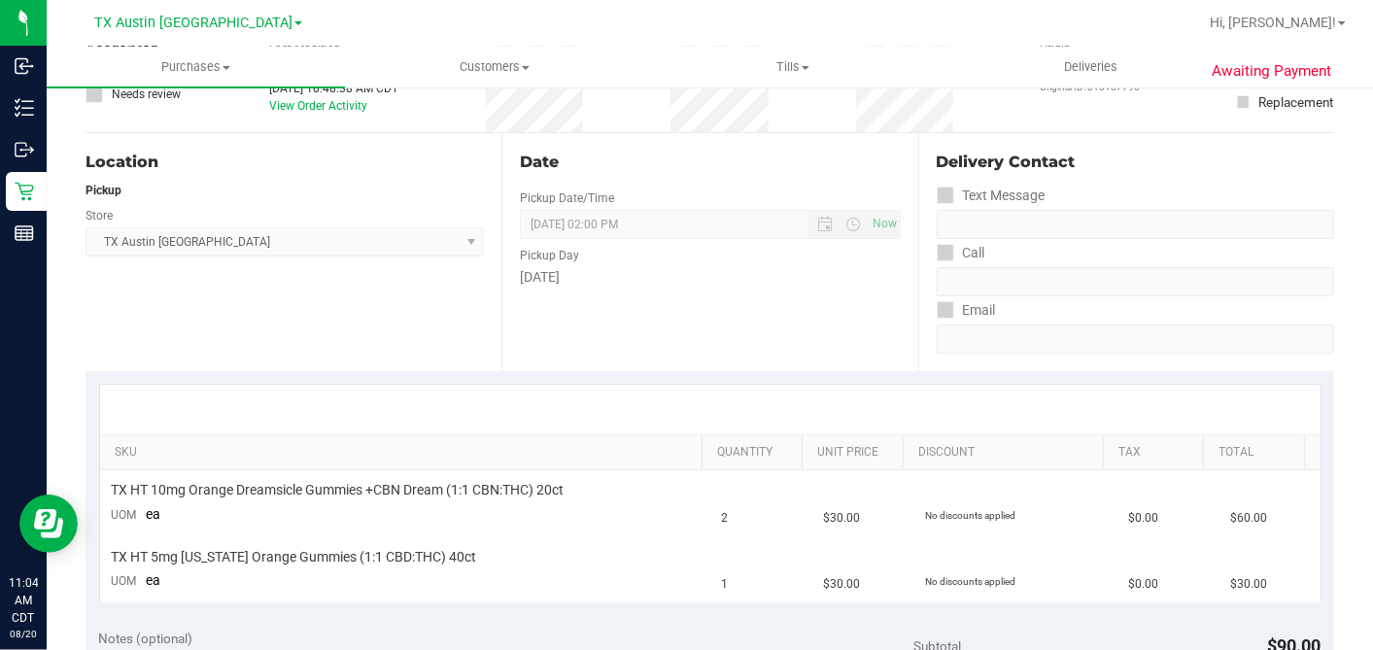
scroll to position [216, 0]
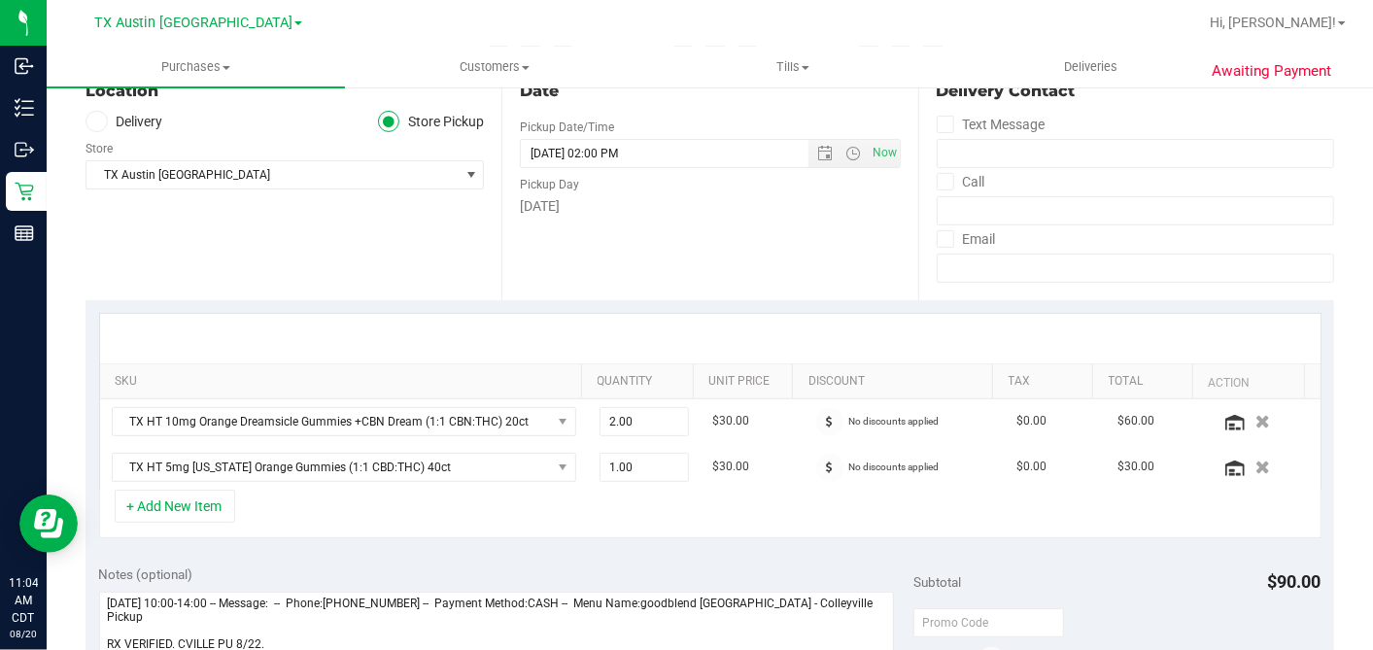
click at [140, 118] on label "Delivery" at bounding box center [125, 122] width 78 height 22
click at [0, 0] on input "Delivery" at bounding box center [0, 0] width 0 height 0
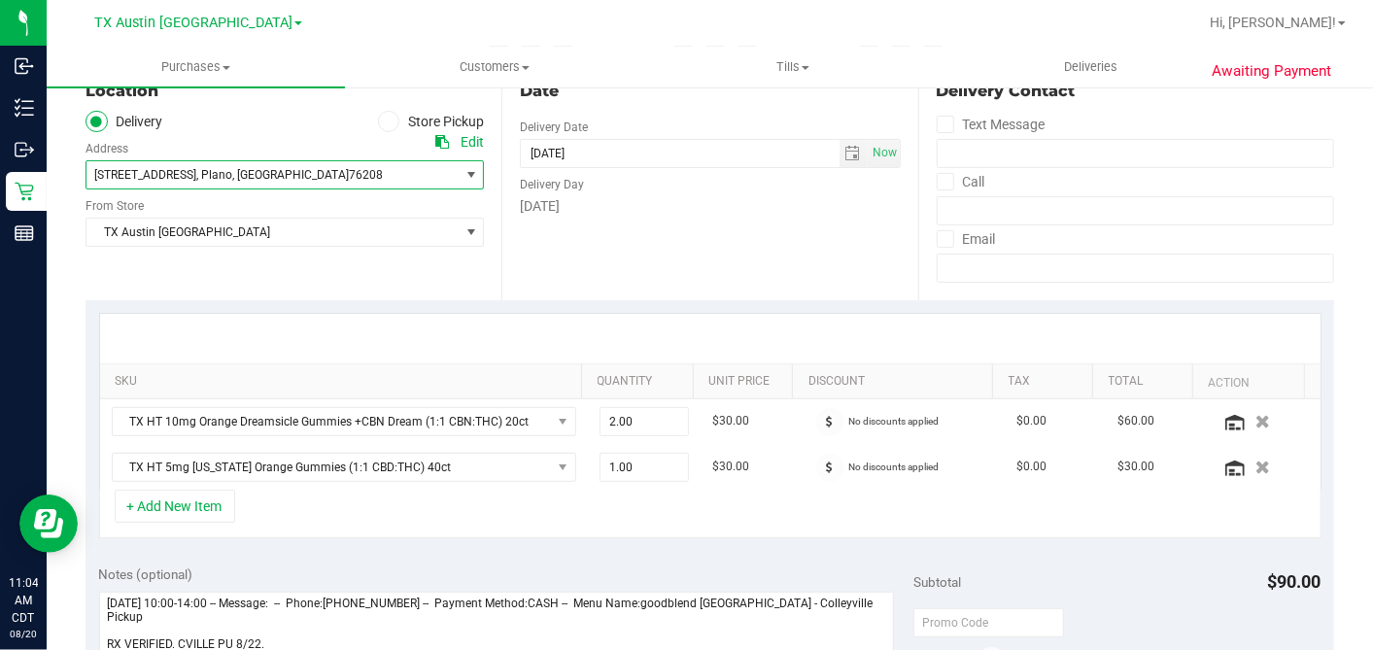
click at [177, 180] on span "4720 state hwy 121 N Suite 180" at bounding box center [145, 175] width 102 height 14
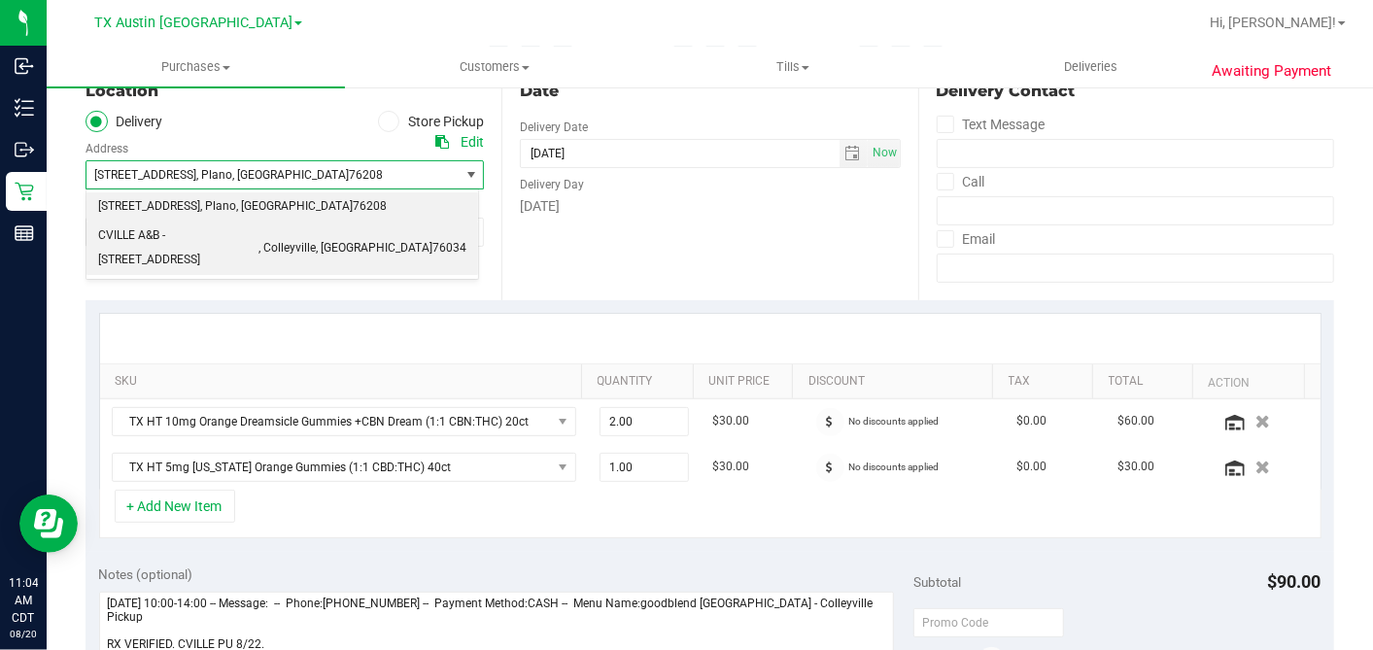
click at [201, 232] on span "CVILLE A&B - 6213 Colleyville Blvd, Suite 100" at bounding box center [178, 249] width 160 height 50
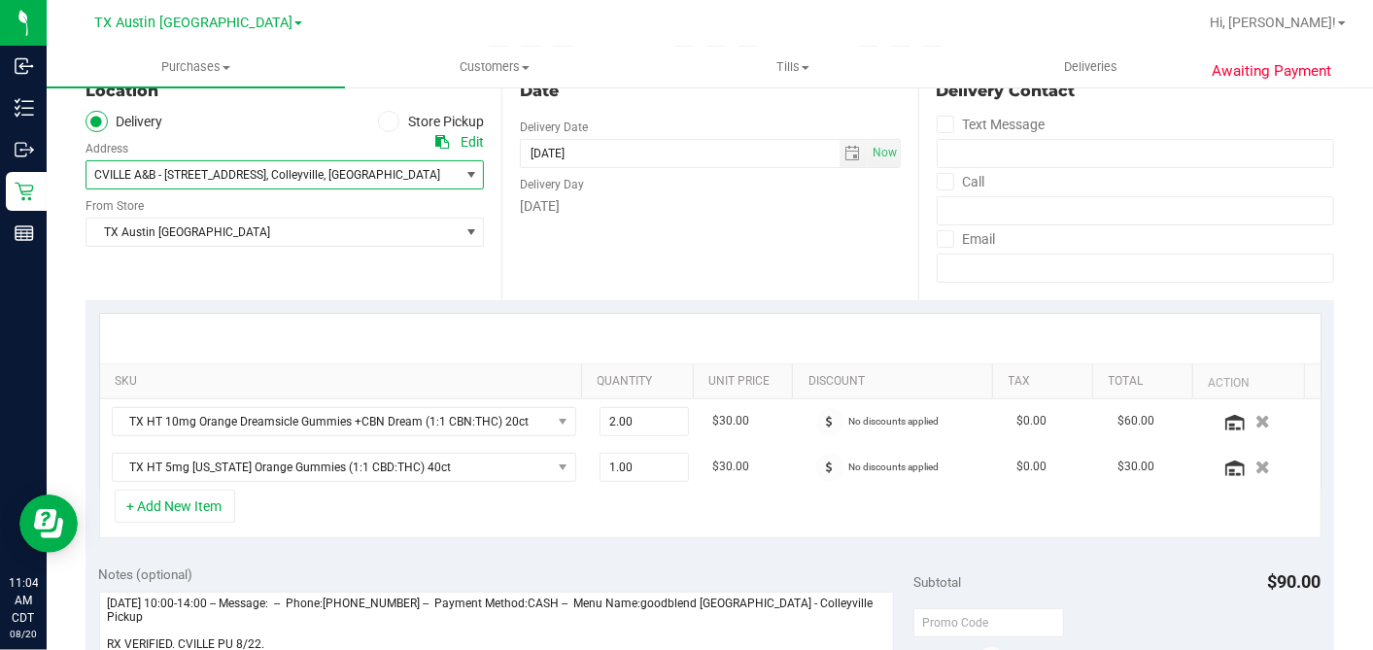
drag, startPoint x: 615, startPoint y: 280, endPoint x: 732, endPoint y: 223, distance: 129.9
click at [616, 279] on div "Date Delivery Date 08/22/2025 Now 08/22/2025 02:00 PM Now Delivery Day Friday" at bounding box center [709, 181] width 416 height 238
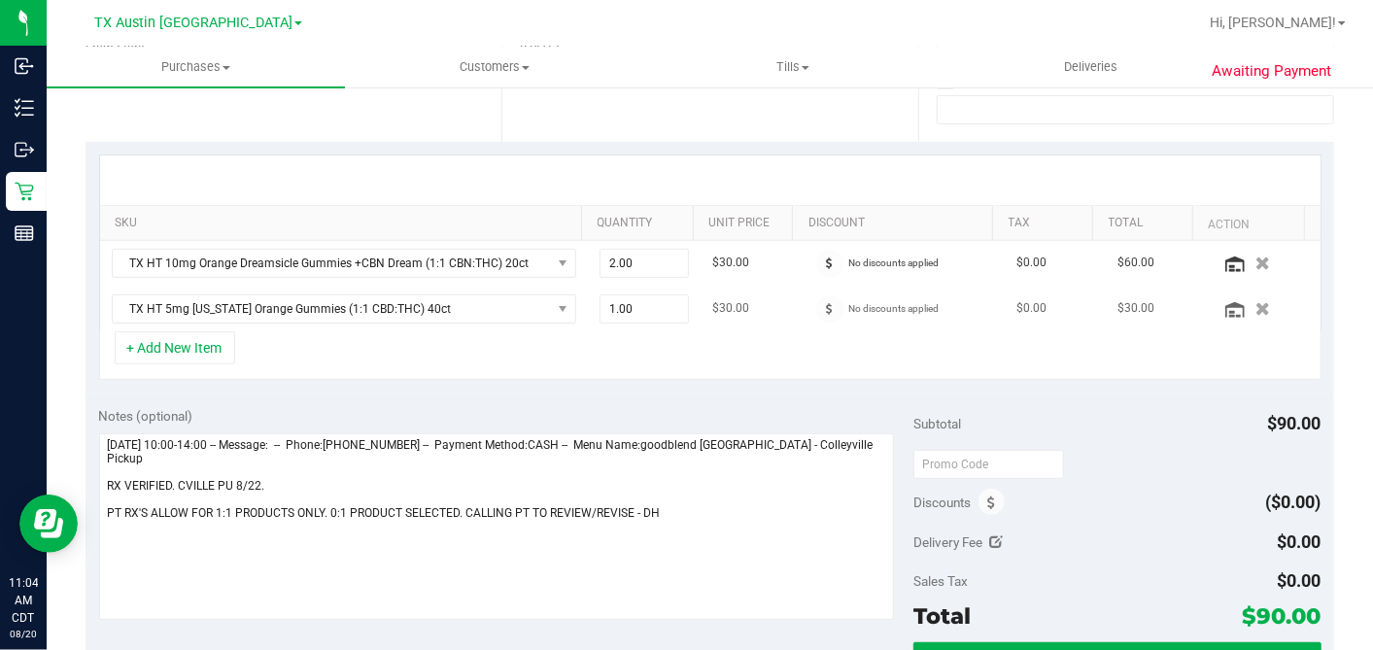
scroll to position [647, 0]
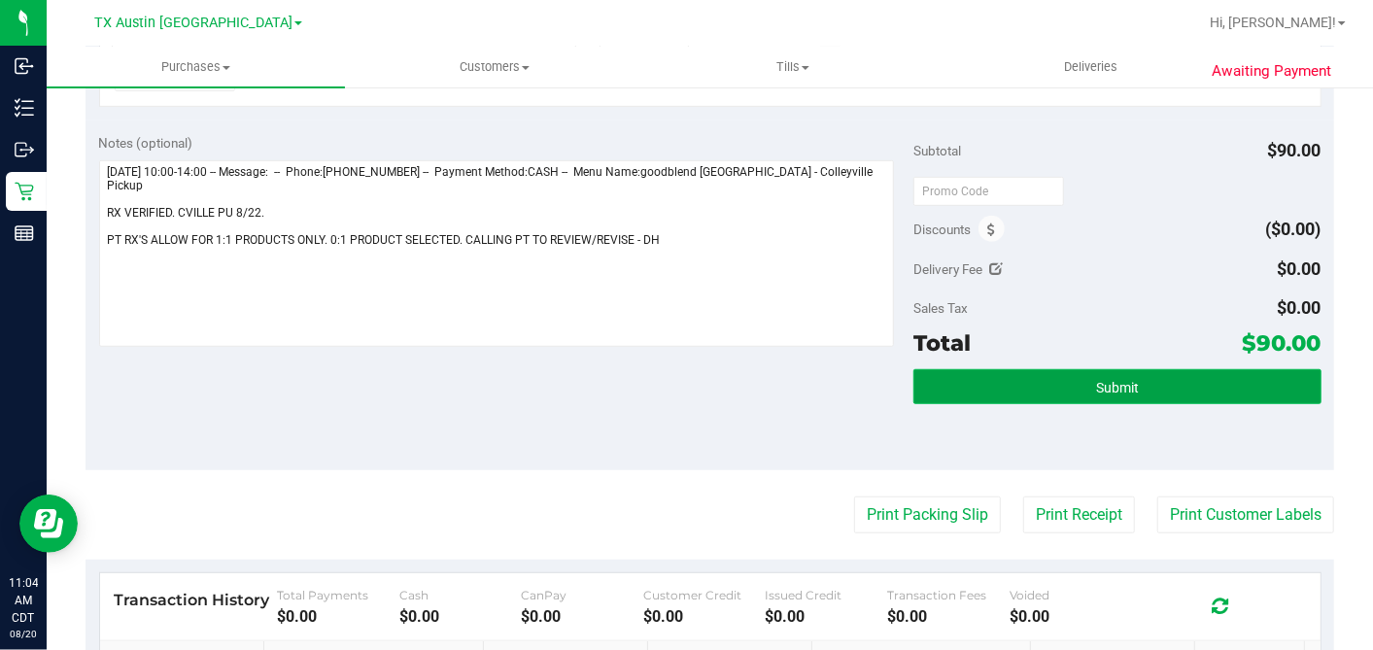
click at [1127, 391] on button "Submit" at bounding box center [1116, 386] width 407 height 35
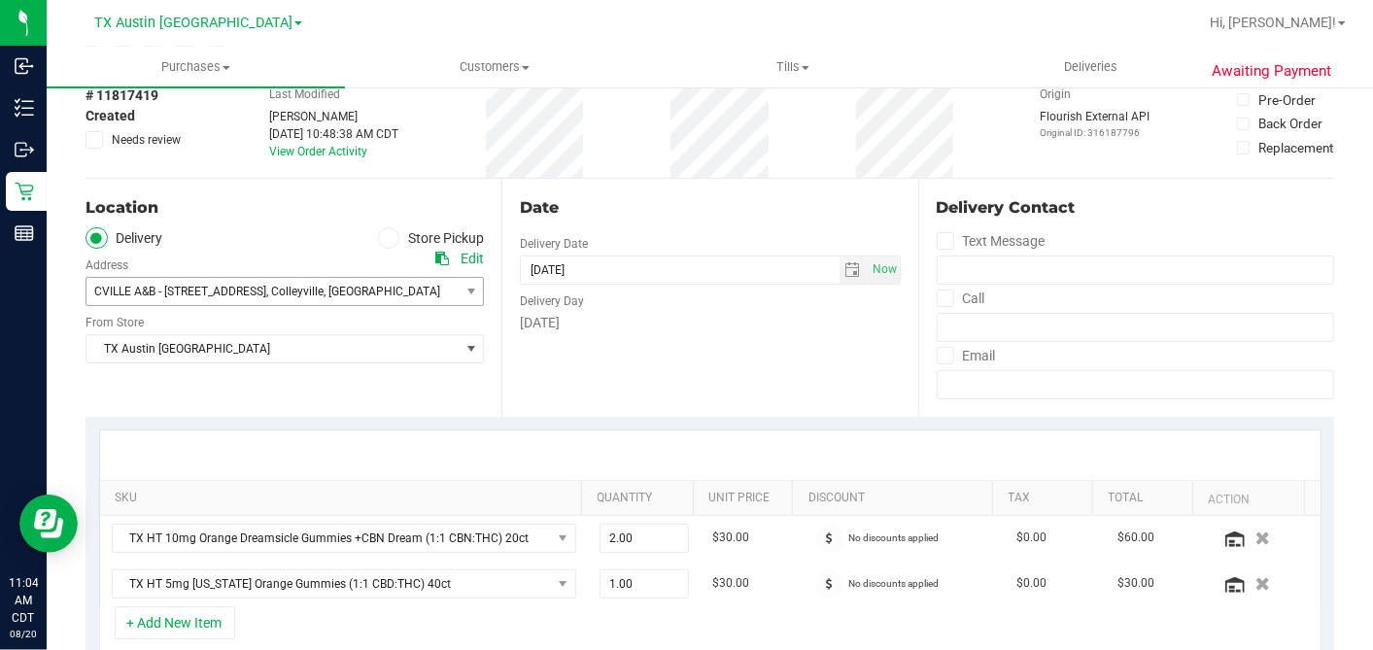
scroll to position [0, 0]
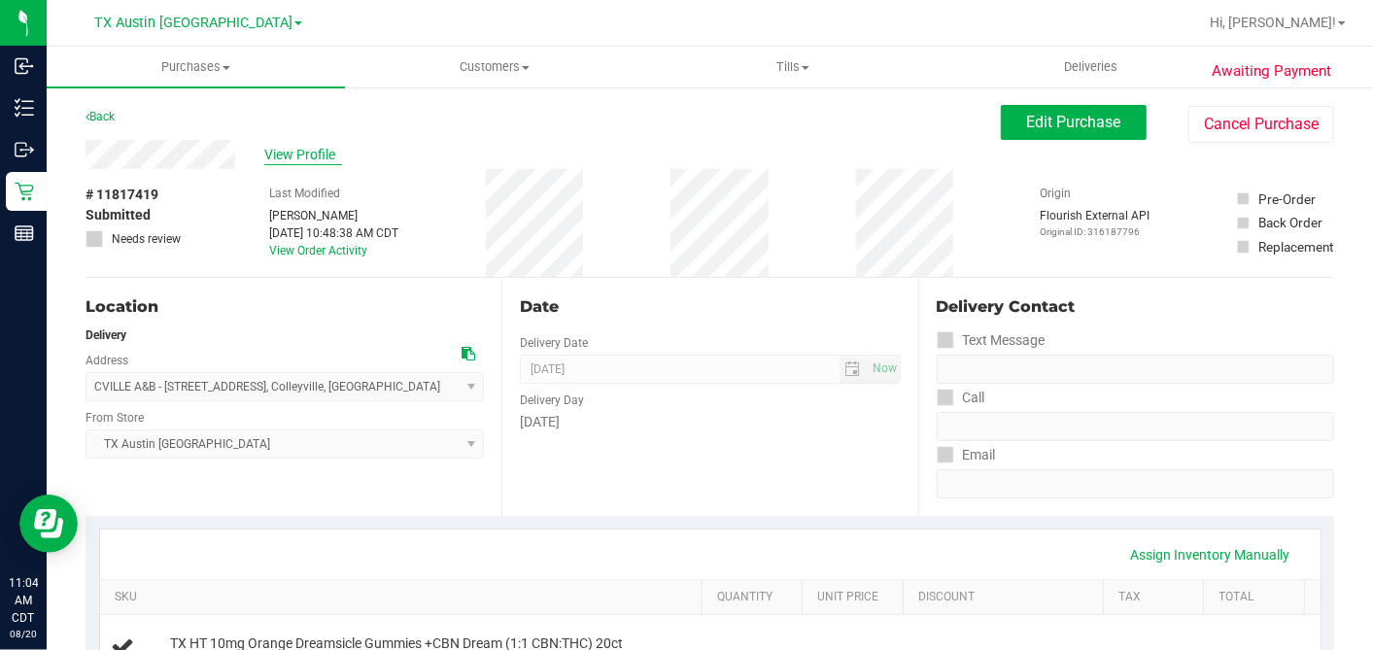
click at [301, 157] on span "View Profile" at bounding box center [303, 155] width 78 height 20
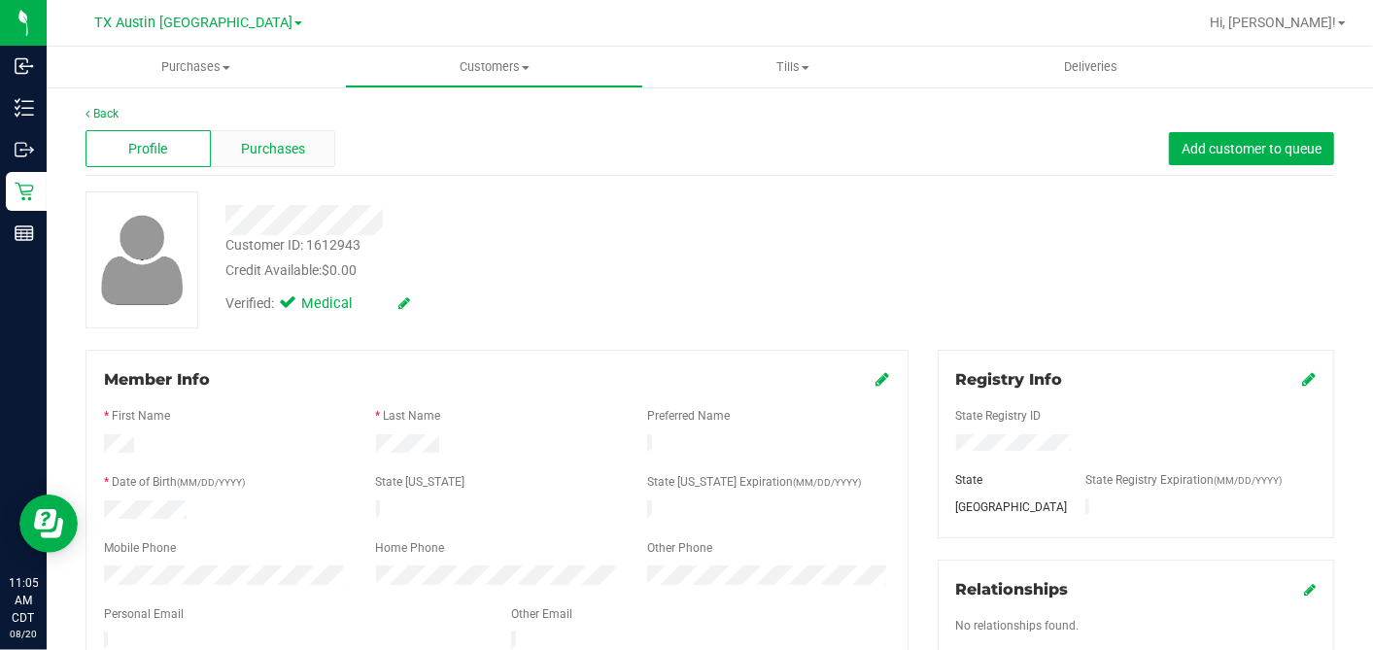
click at [235, 136] on div "Purchases" at bounding box center [273, 148] width 125 height 37
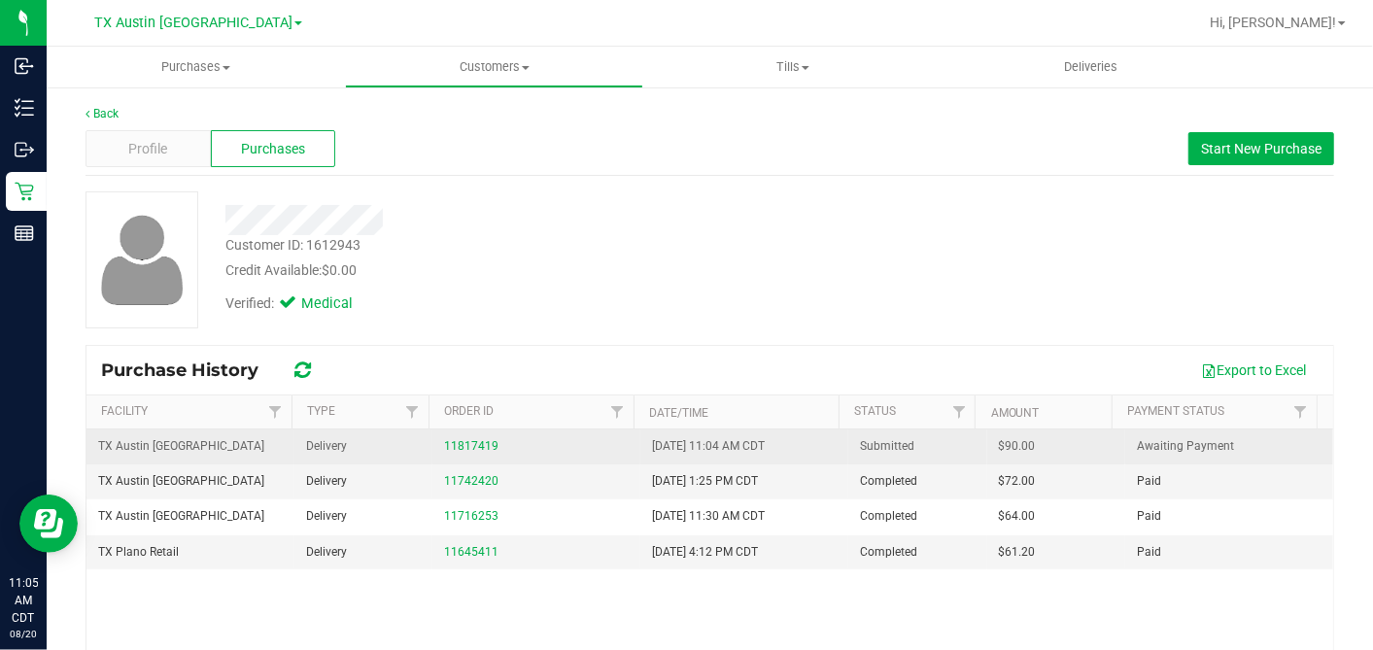
click at [999, 450] on span "$90.00" at bounding box center [1017, 446] width 37 height 18
copy span "90.00"
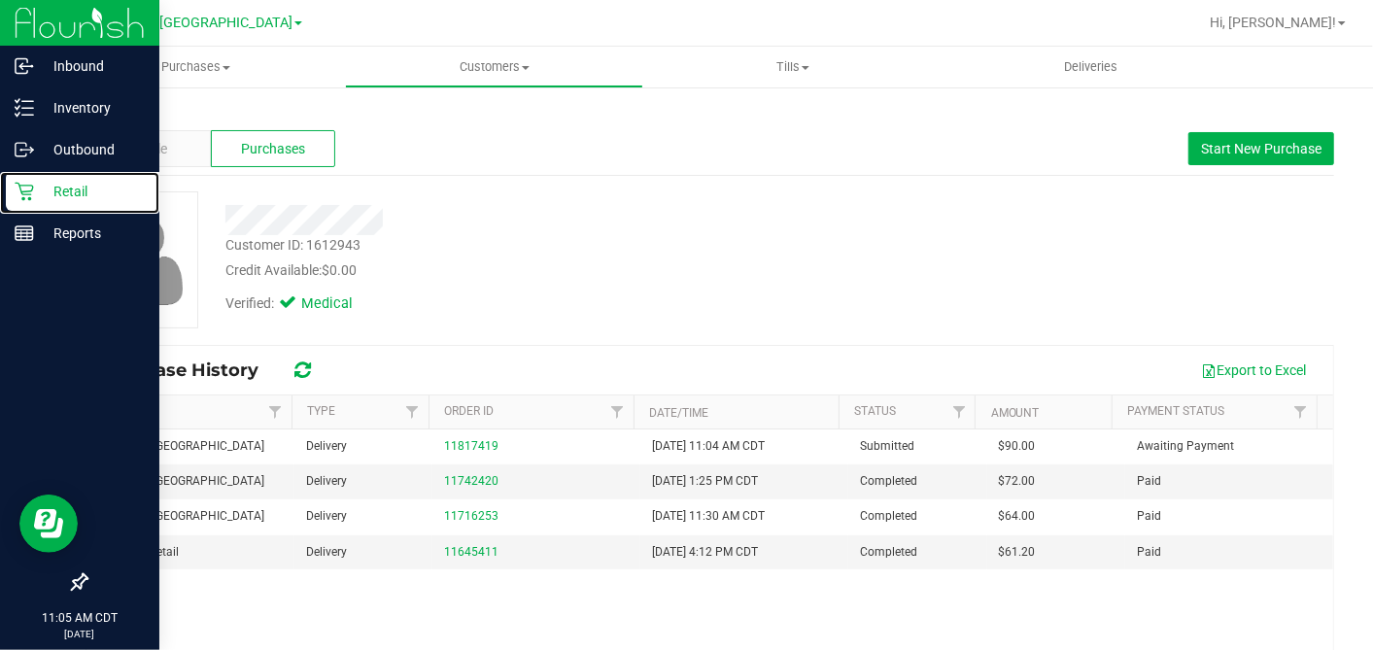
drag, startPoint x: 21, startPoint y: 193, endPoint x: 84, endPoint y: 273, distance: 101.1
click at [22, 192] on icon at bounding box center [24, 191] width 19 height 19
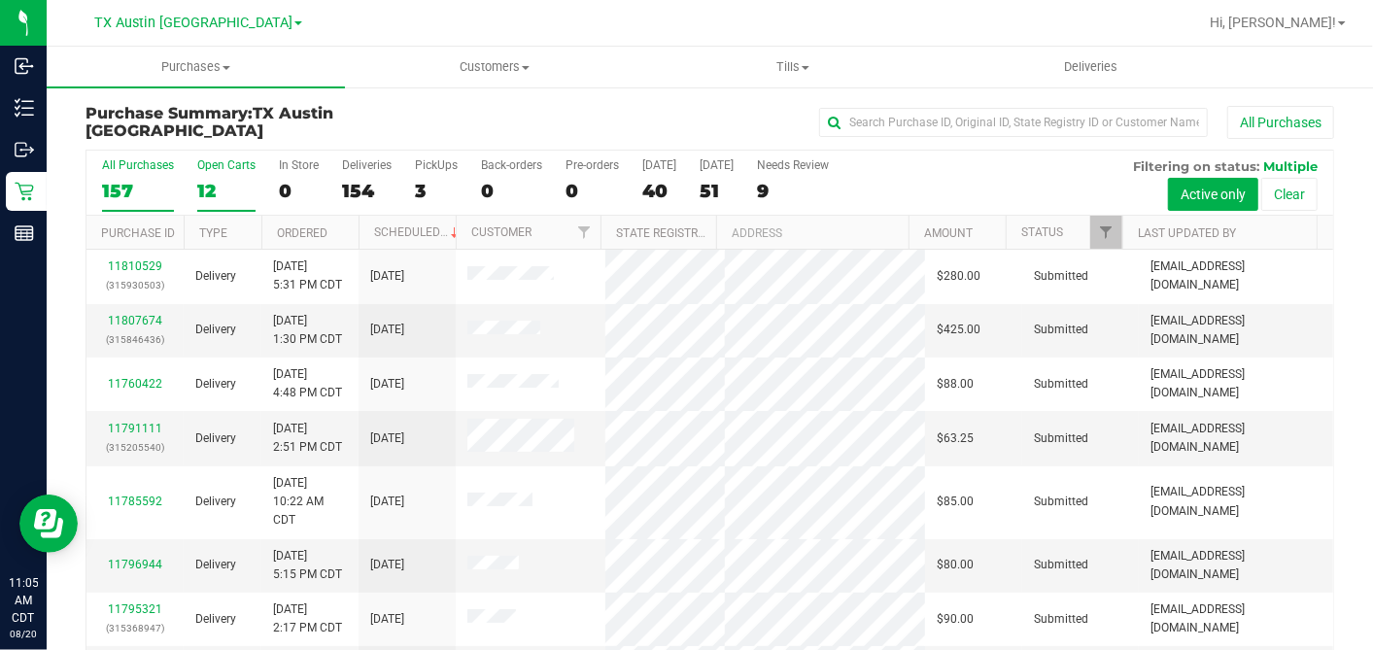
click at [214, 168] on div "Open Carts" at bounding box center [226, 165] width 58 height 14
click at [0, 0] on input "Open Carts 12" at bounding box center [0, 0] width 0 height 0
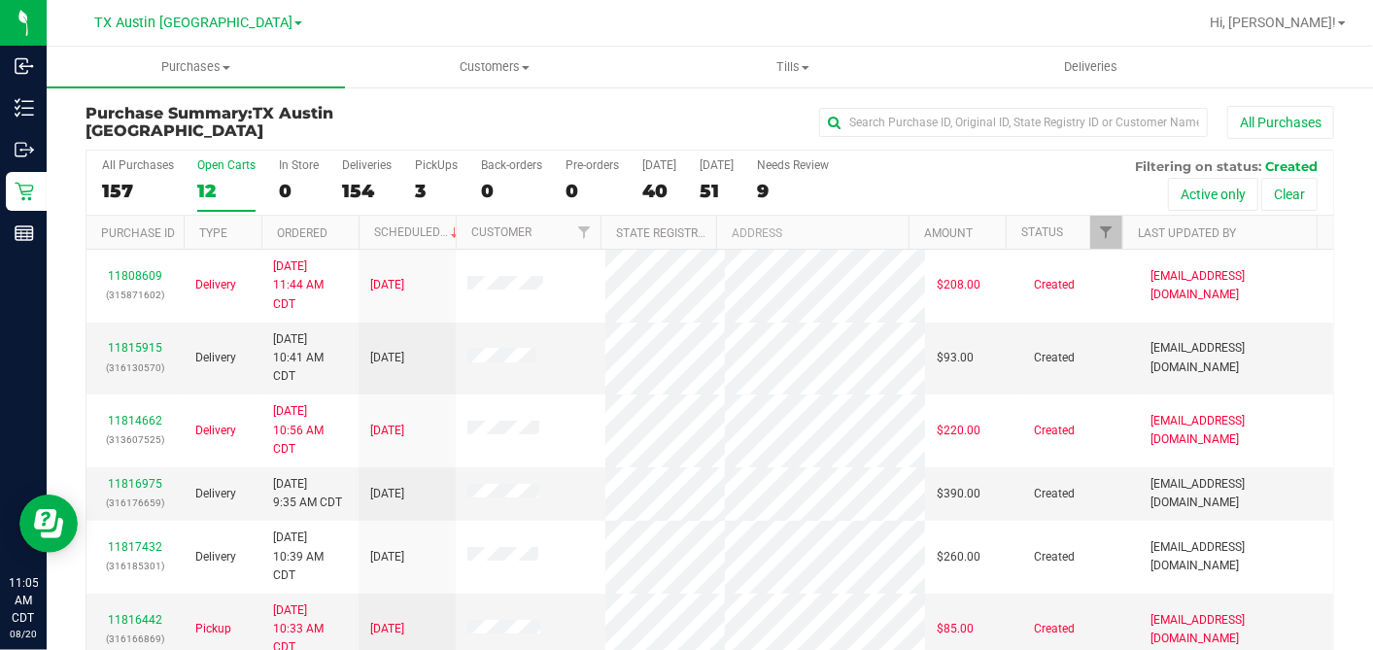
click at [354, 226] on div at bounding box center [358, 233] width 9 height 34
click at [349, 230] on th "Ordered" at bounding box center [309, 233] width 97 height 34
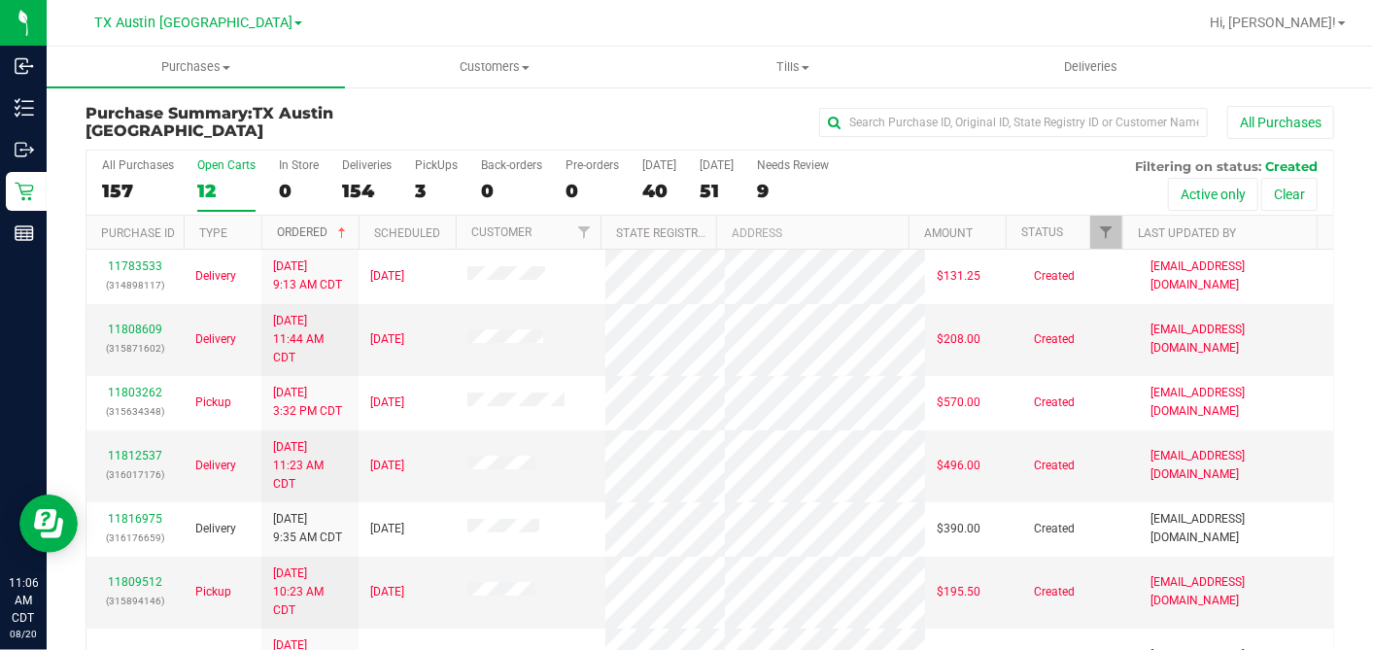
click at [349, 230] on span at bounding box center [342, 233] width 16 height 16
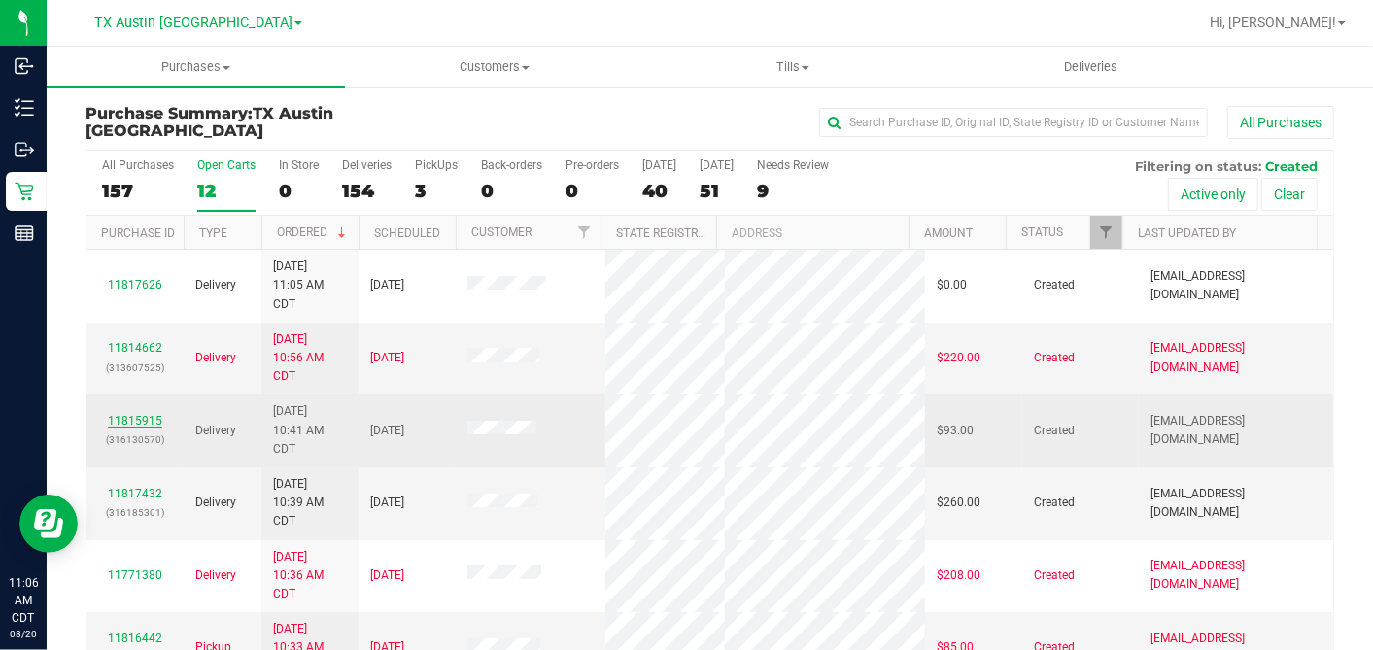
click at [141, 415] on link "11815915" at bounding box center [135, 421] width 54 height 14
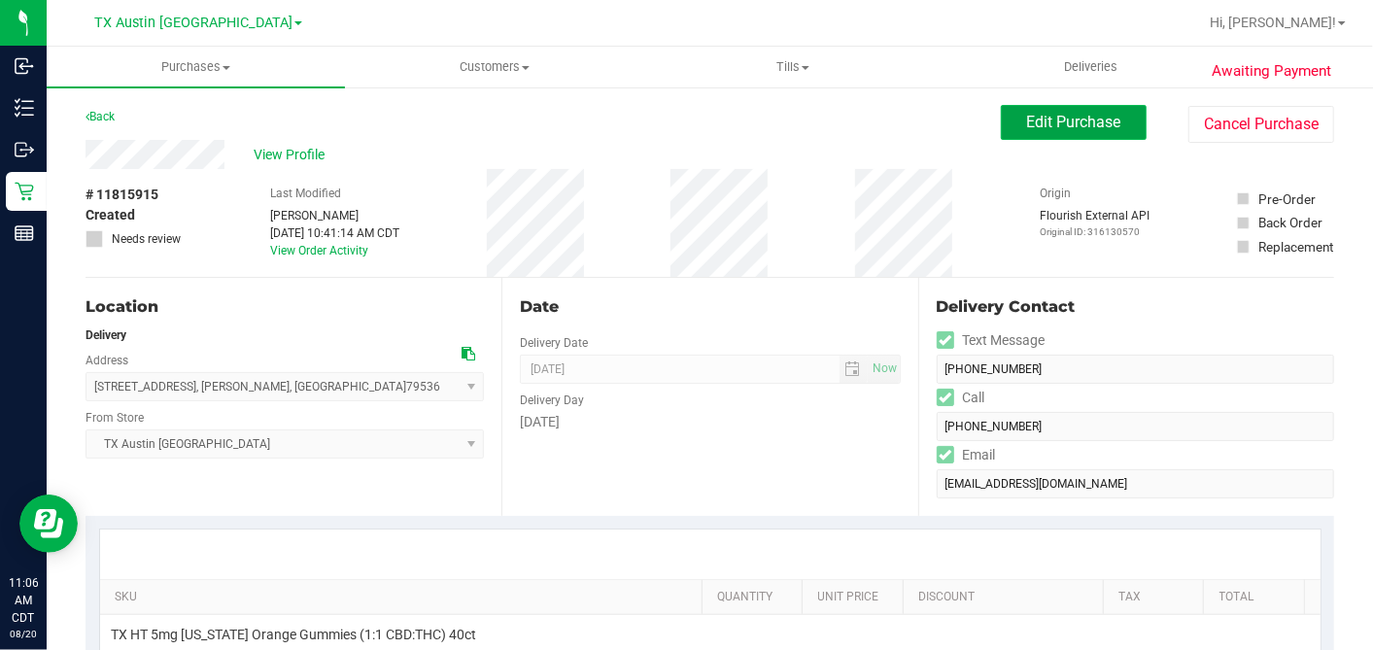
click at [1013, 108] on button "Edit Purchase" at bounding box center [1074, 122] width 146 height 35
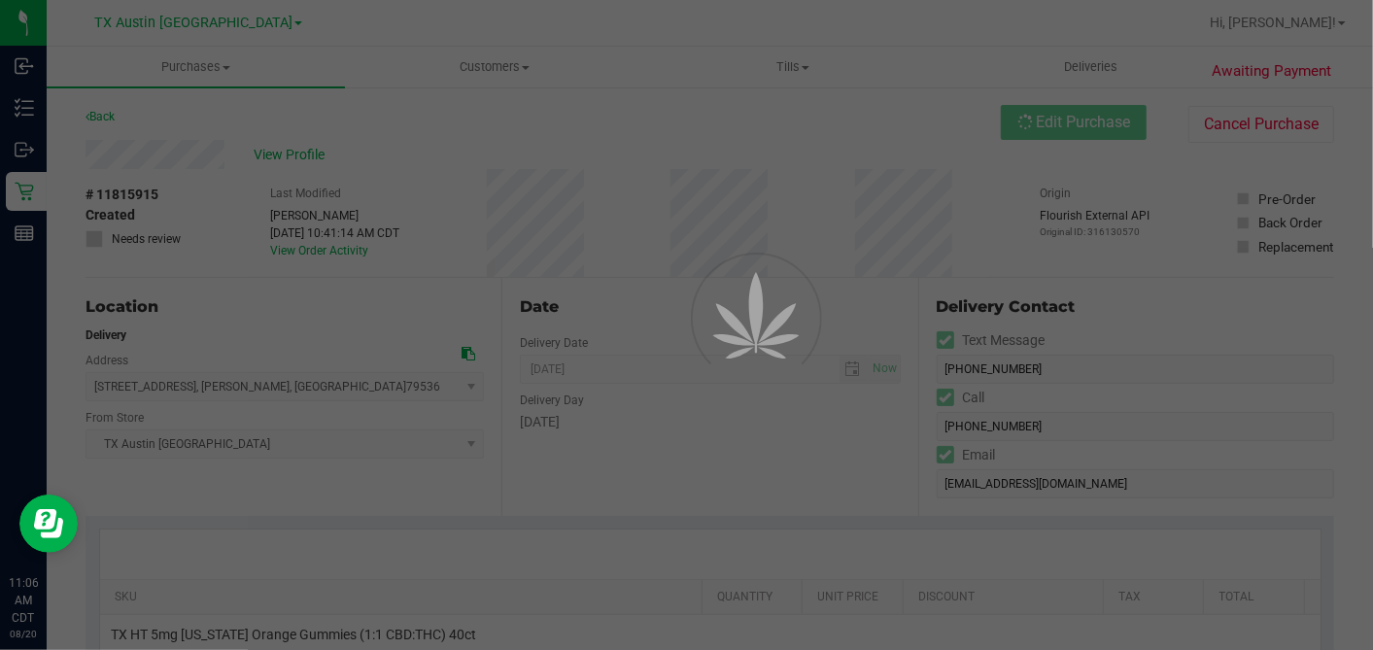
click at [92, 237] on div at bounding box center [686, 325] width 1373 height 650
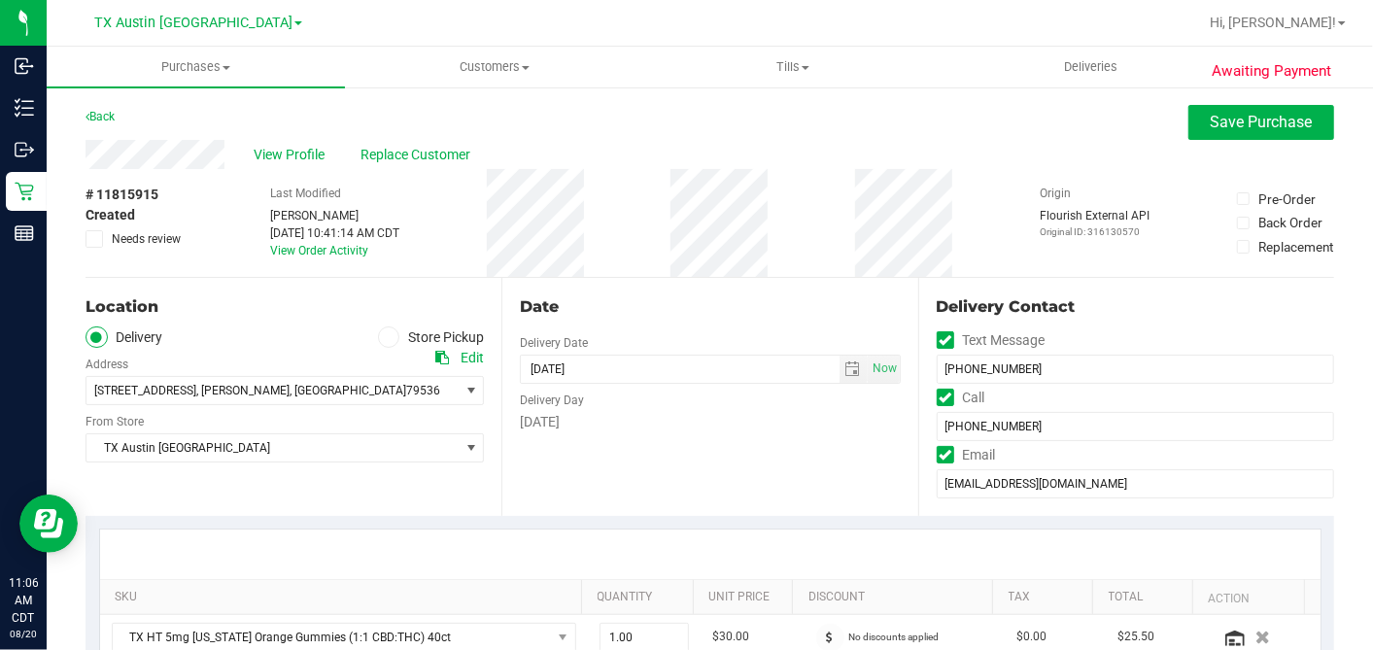
click at [92, 239] on icon at bounding box center [94, 239] width 13 height 0
click at [0, 0] on input "Needs review" at bounding box center [0, 0] width 0 height 0
click at [1238, 130] on span "Save Purchase" at bounding box center [1262, 122] width 102 height 18
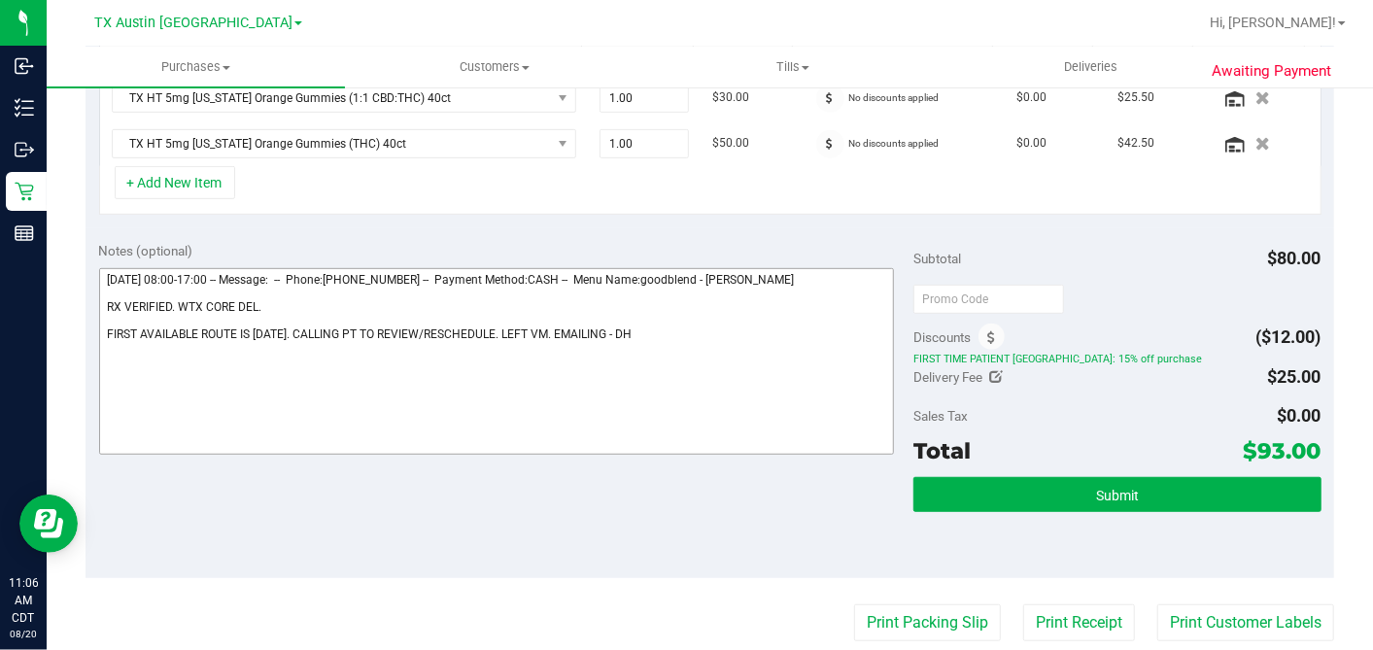
scroll to position [543, 0]
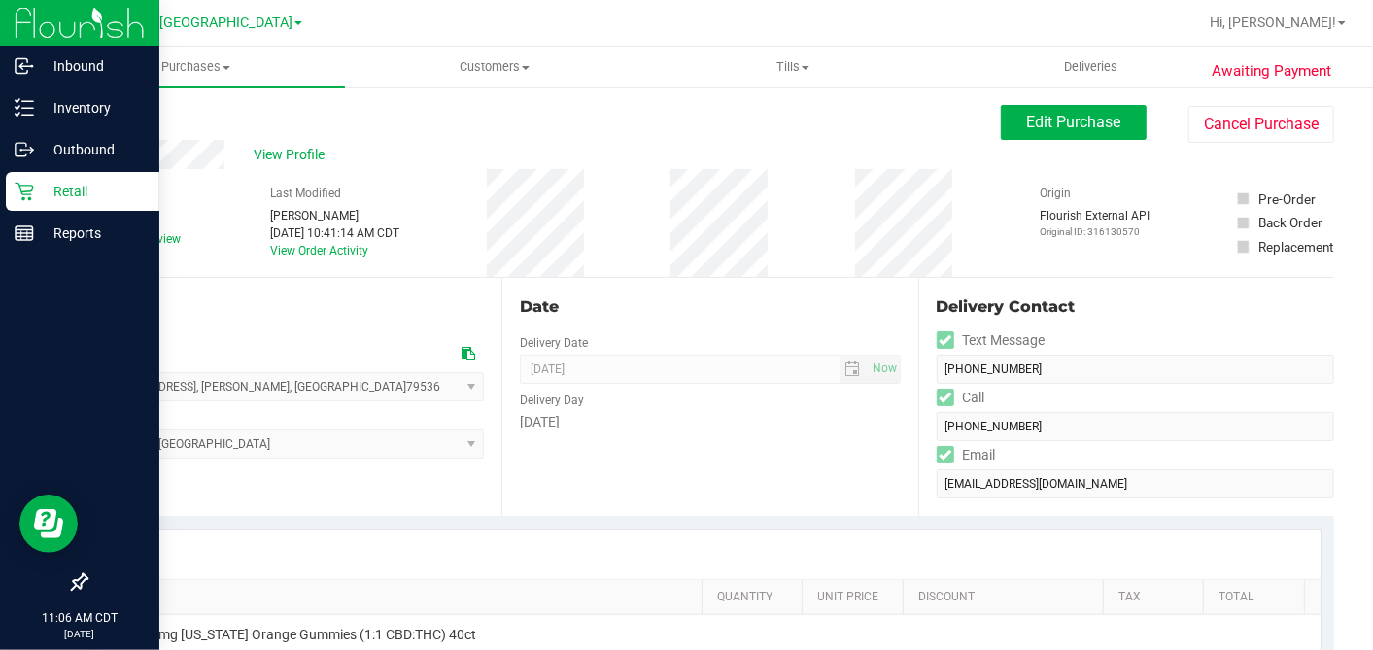
drag, startPoint x: 33, startPoint y: 186, endPoint x: 86, endPoint y: 197, distance: 54.7
click at [33, 186] on icon at bounding box center [24, 192] width 18 height 18
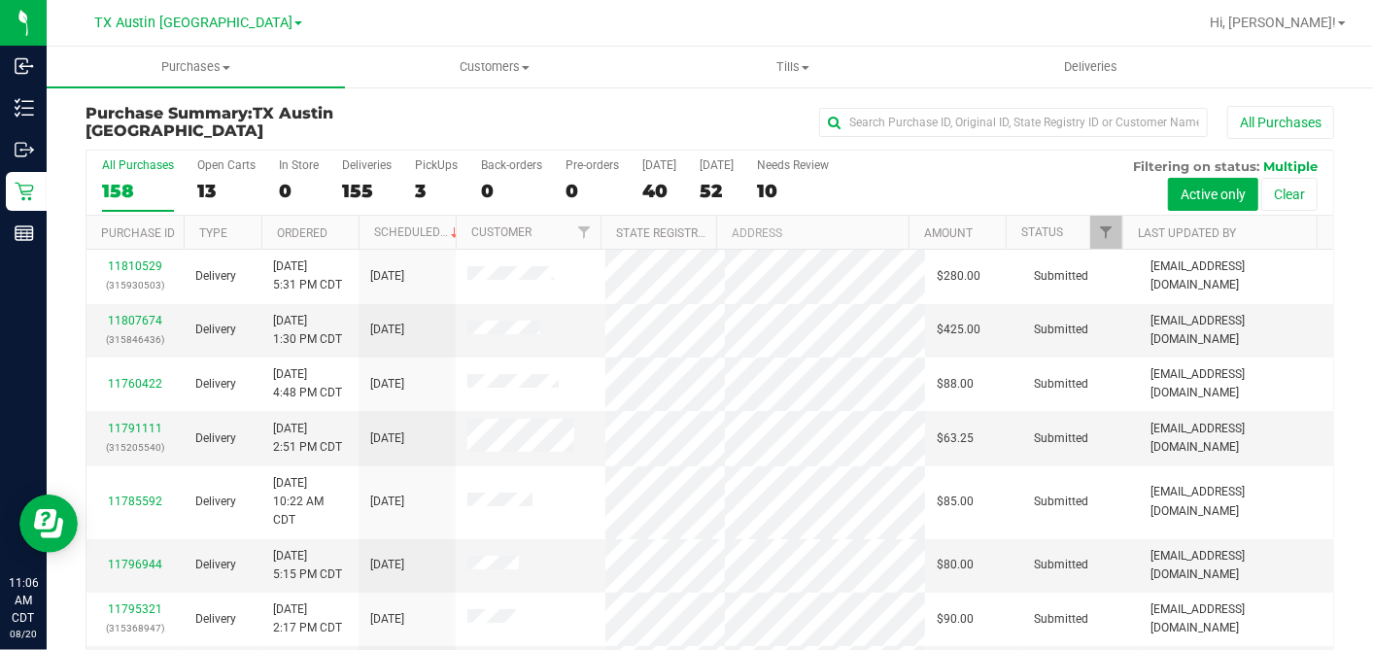
click at [214, 187] on div "13" at bounding box center [226, 191] width 58 height 22
click at [0, 0] on input "Open Carts 13" at bounding box center [0, 0] width 0 height 0
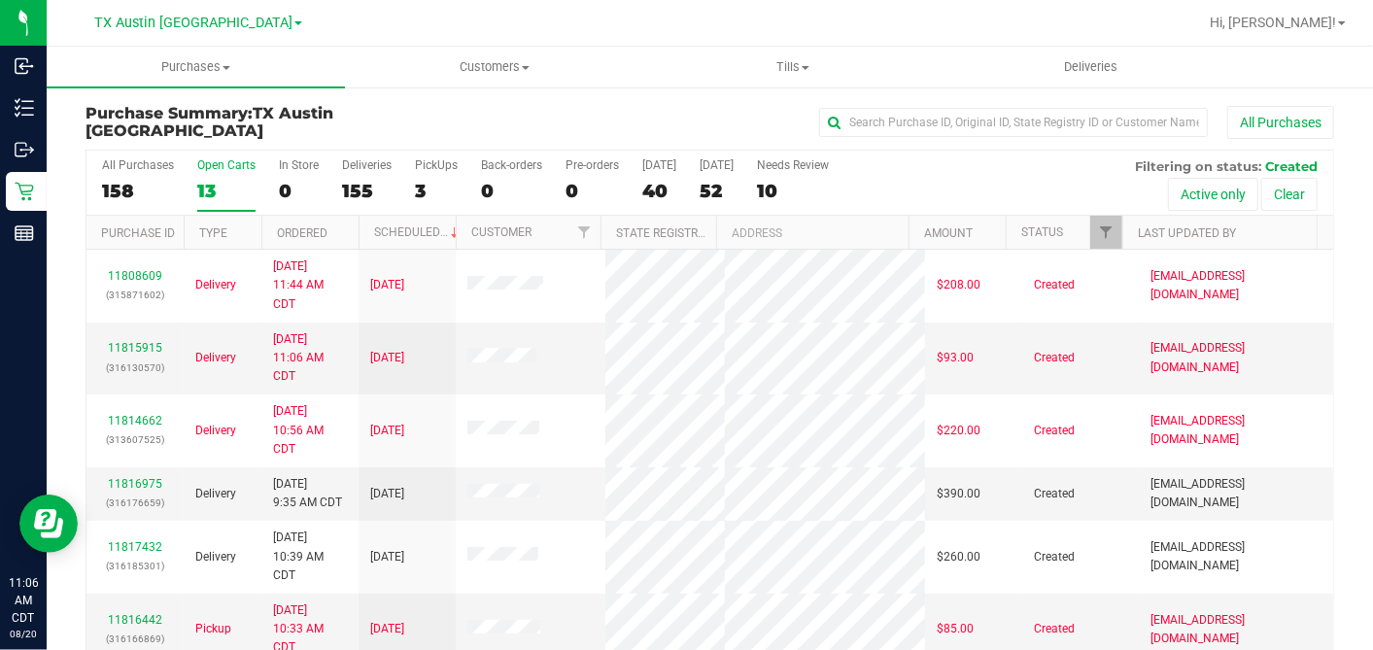
click at [337, 236] on th "Ordered" at bounding box center [309, 233] width 97 height 34
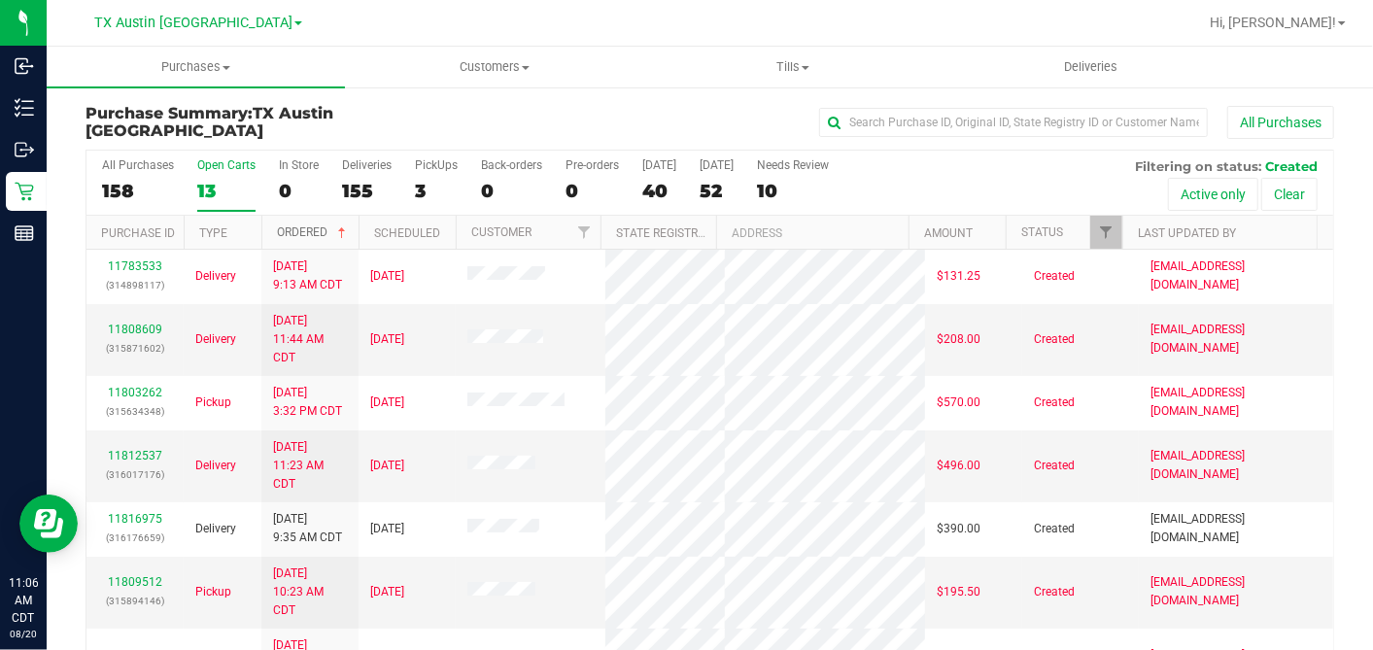
click at [346, 232] on span at bounding box center [342, 233] width 16 height 16
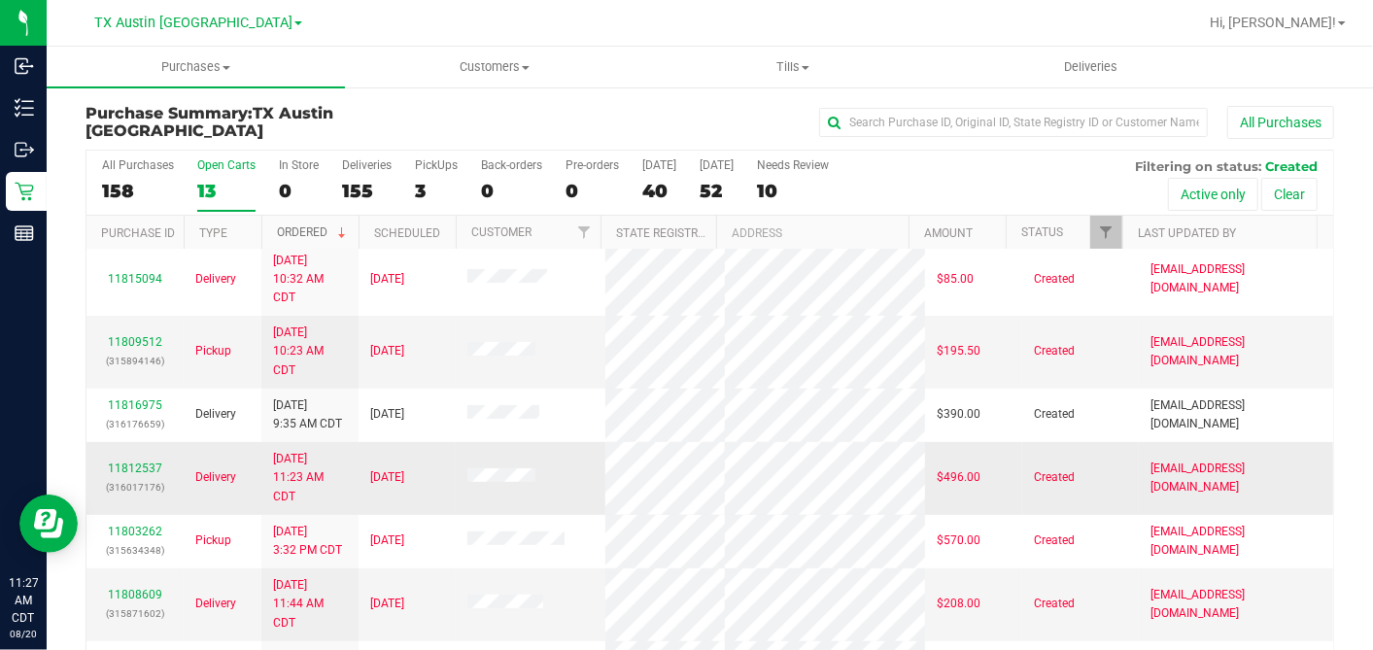
scroll to position [347, 0]
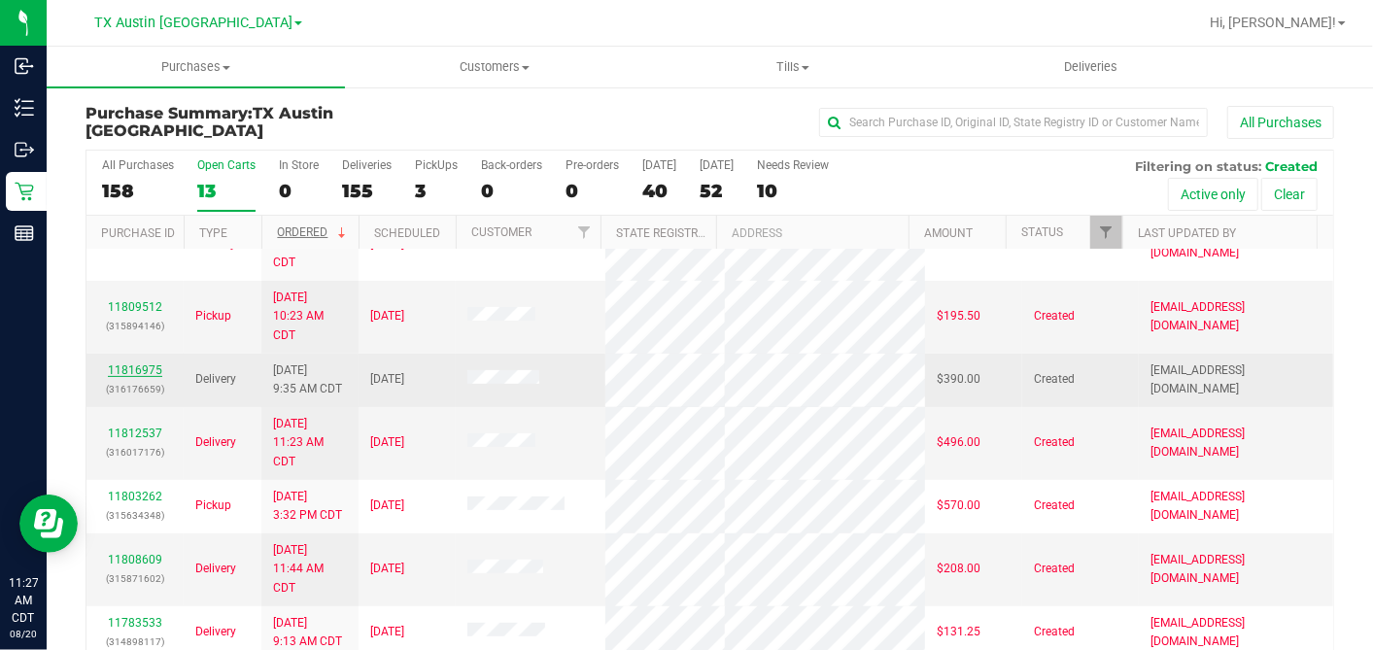
click at [152, 363] on link "11816975" at bounding box center [135, 370] width 54 height 14
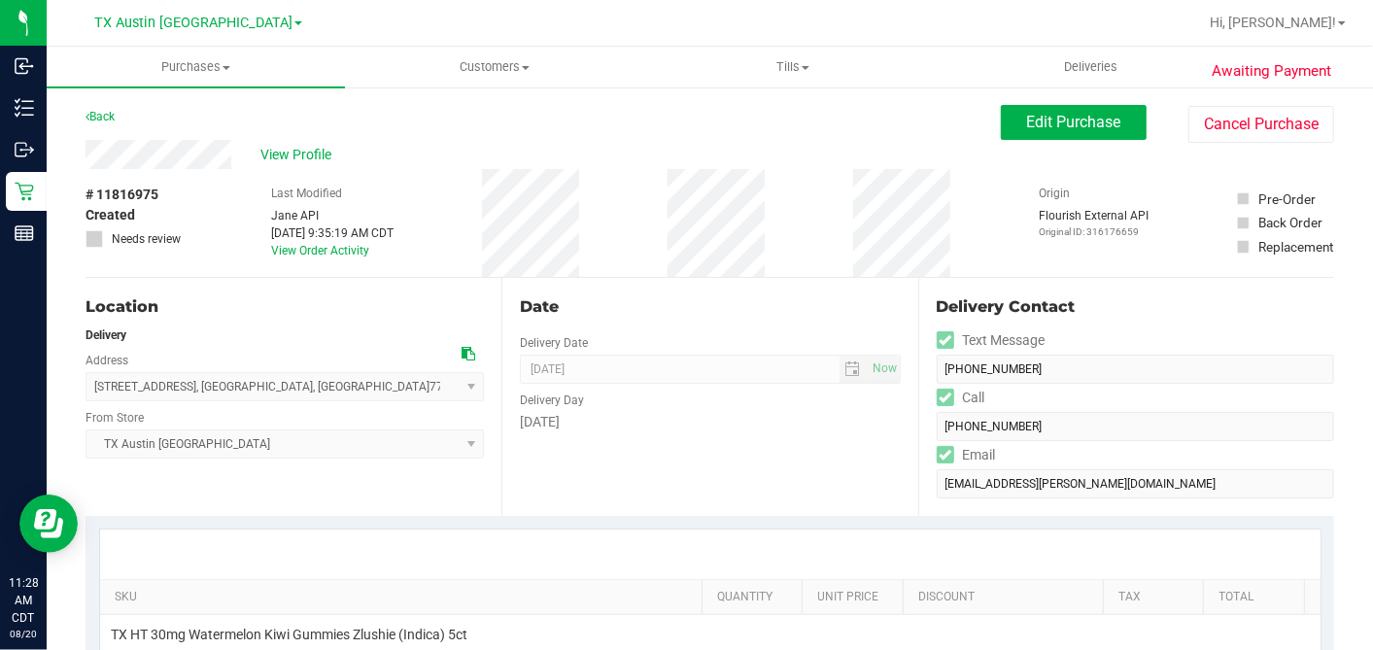
click at [466, 355] on icon at bounding box center [469, 354] width 14 height 14
click at [1027, 124] on span "Edit Purchase" at bounding box center [1074, 122] width 94 height 18
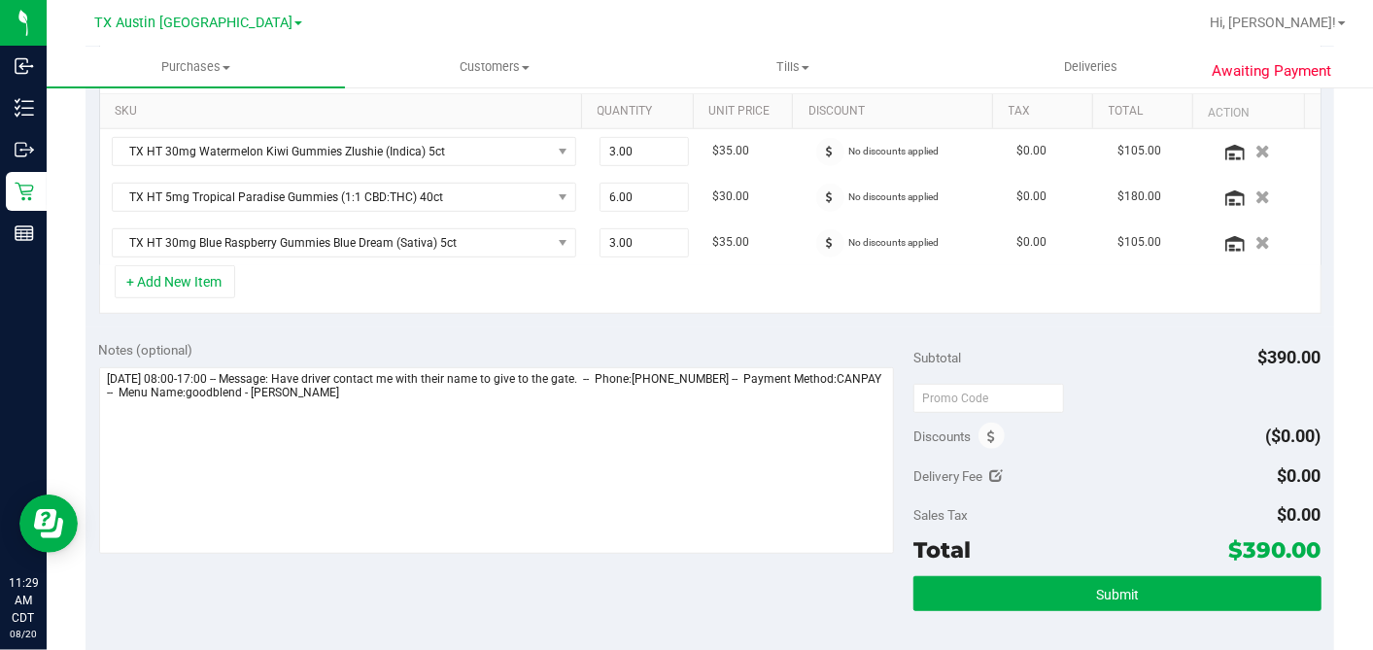
scroll to position [539, 0]
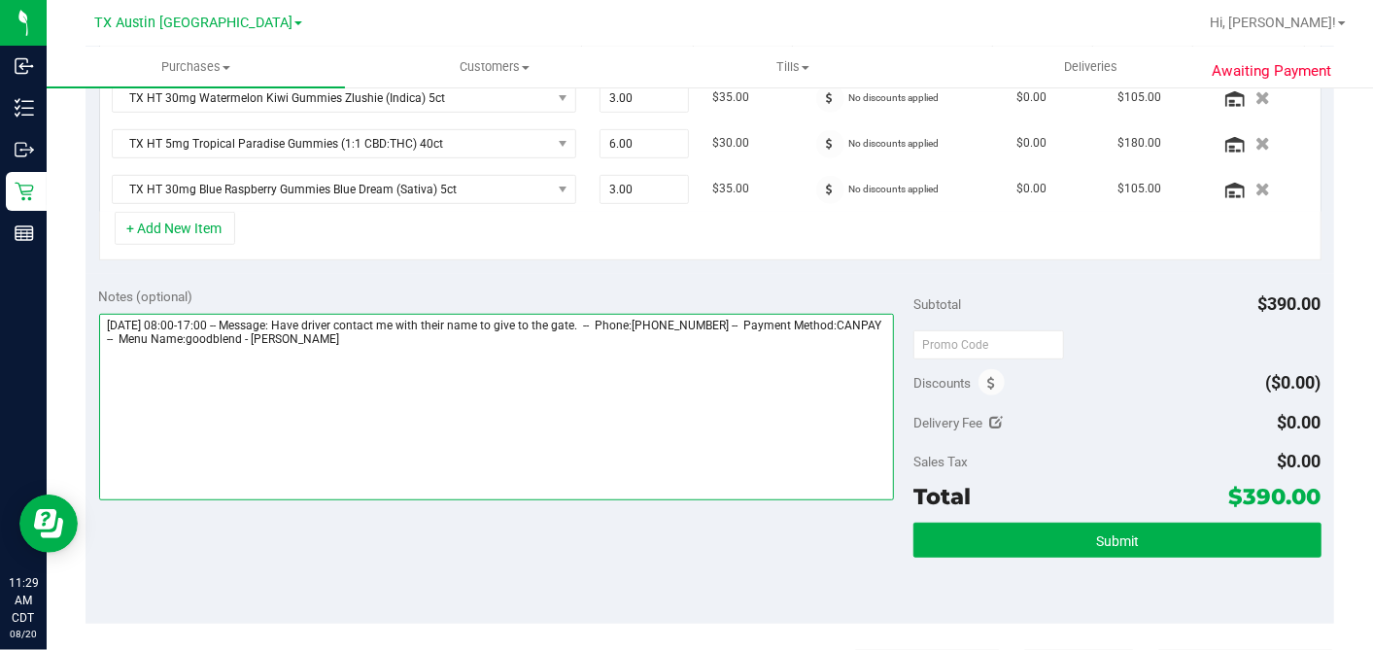
click at [742, 342] on textarea at bounding box center [497, 407] width 796 height 187
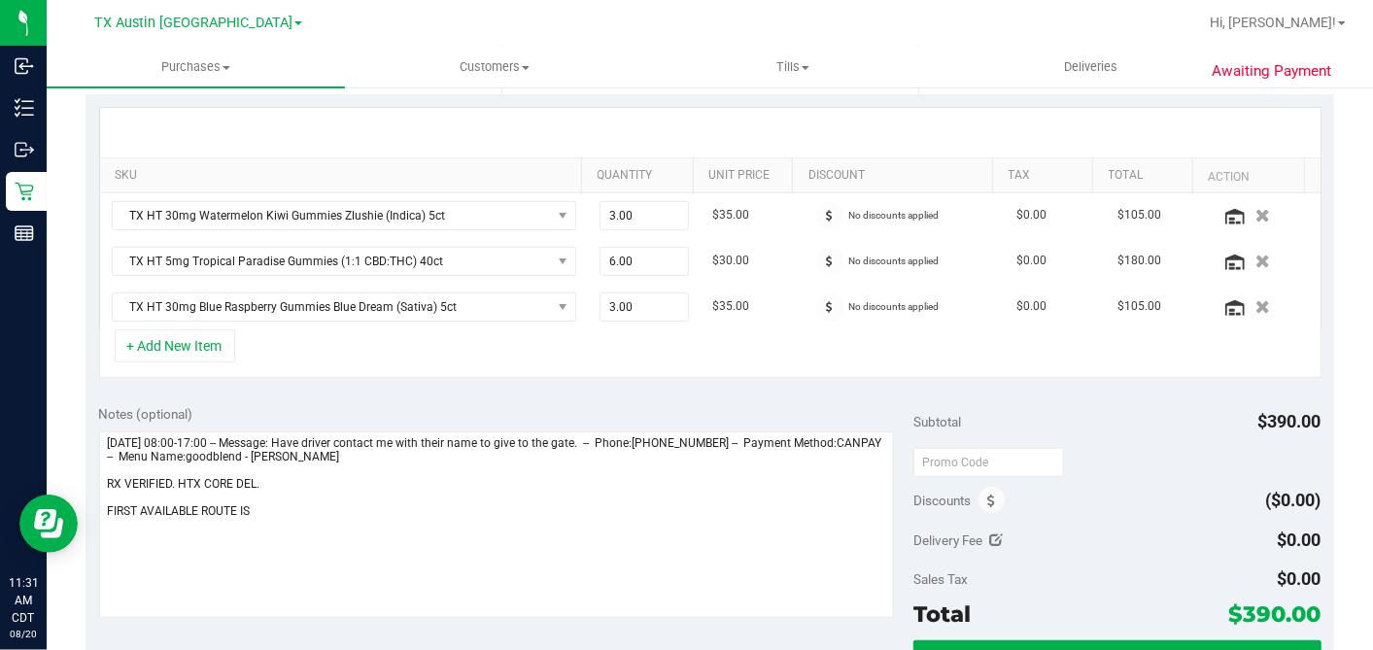
scroll to position [431, 0]
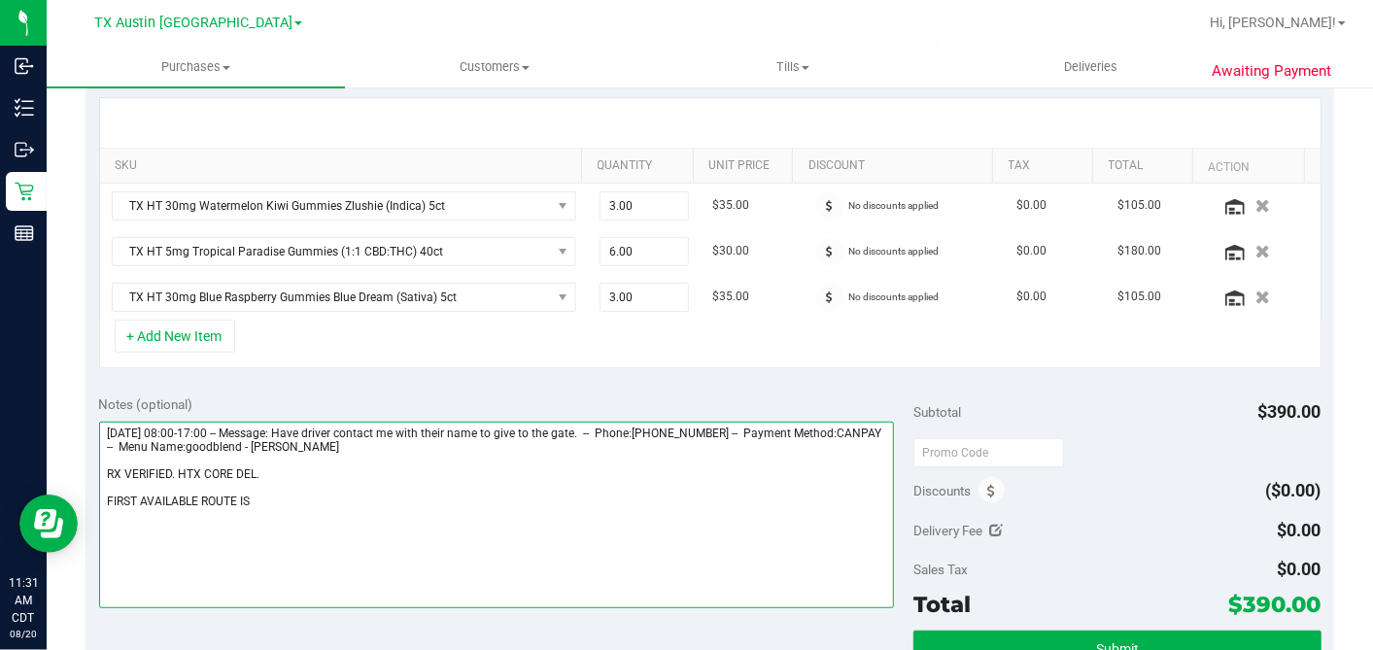
click at [271, 493] on textarea at bounding box center [497, 515] width 796 height 187
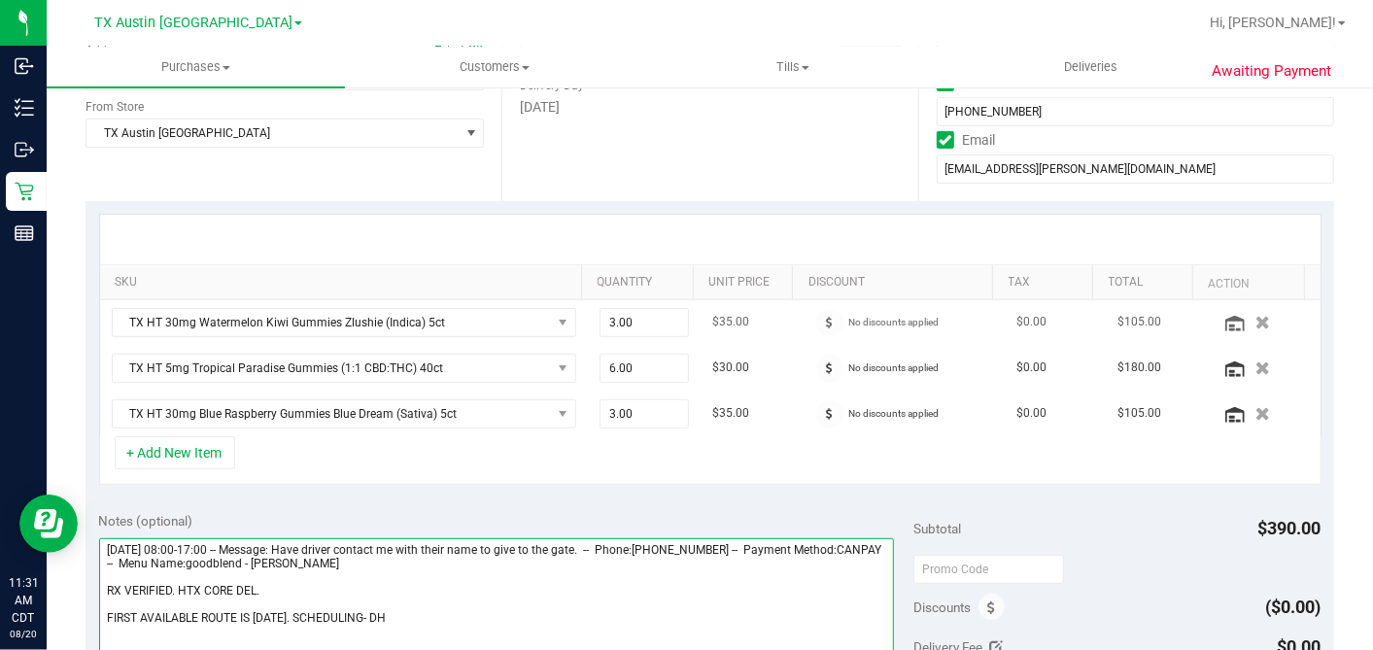
scroll to position [324, 0]
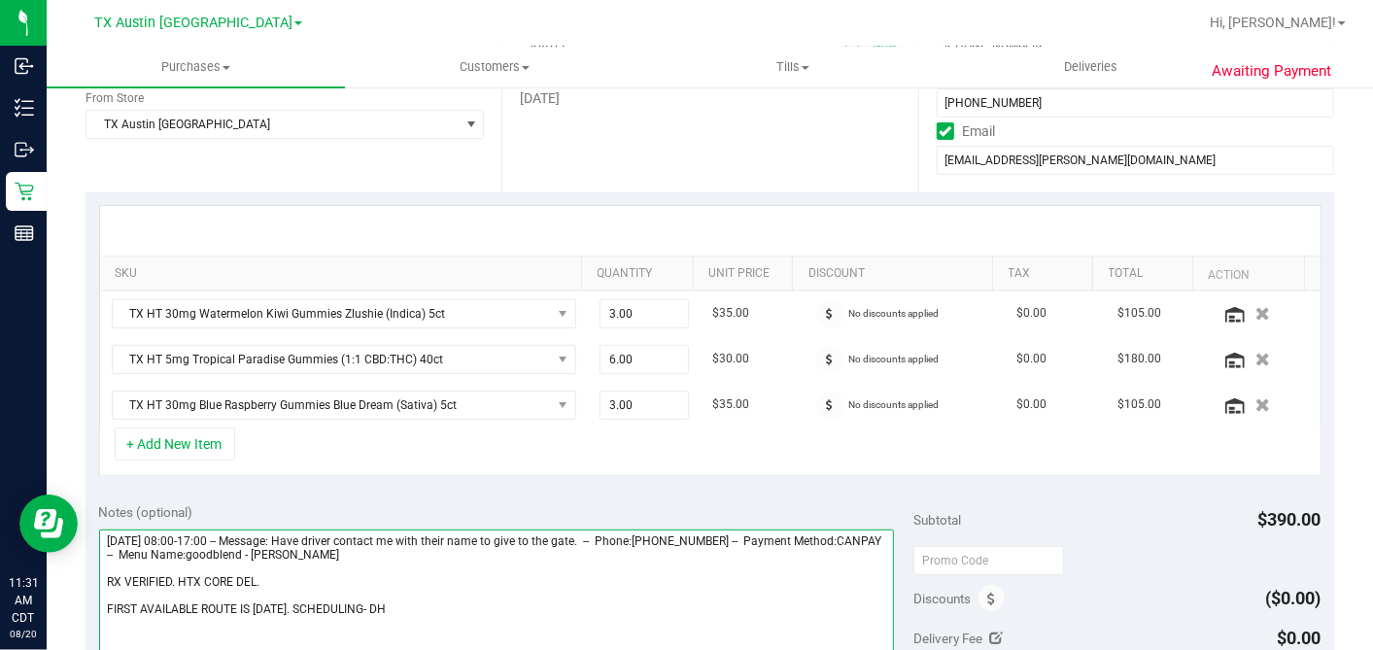
click at [333, 588] on textarea at bounding box center [497, 623] width 796 height 187
click at [285, 574] on textarea at bounding box center [497, 623] width 796 height 187
type textarea "Thursday 08/21/2025 08:00-17:00 -- Message: Have driver contact me with their n…"
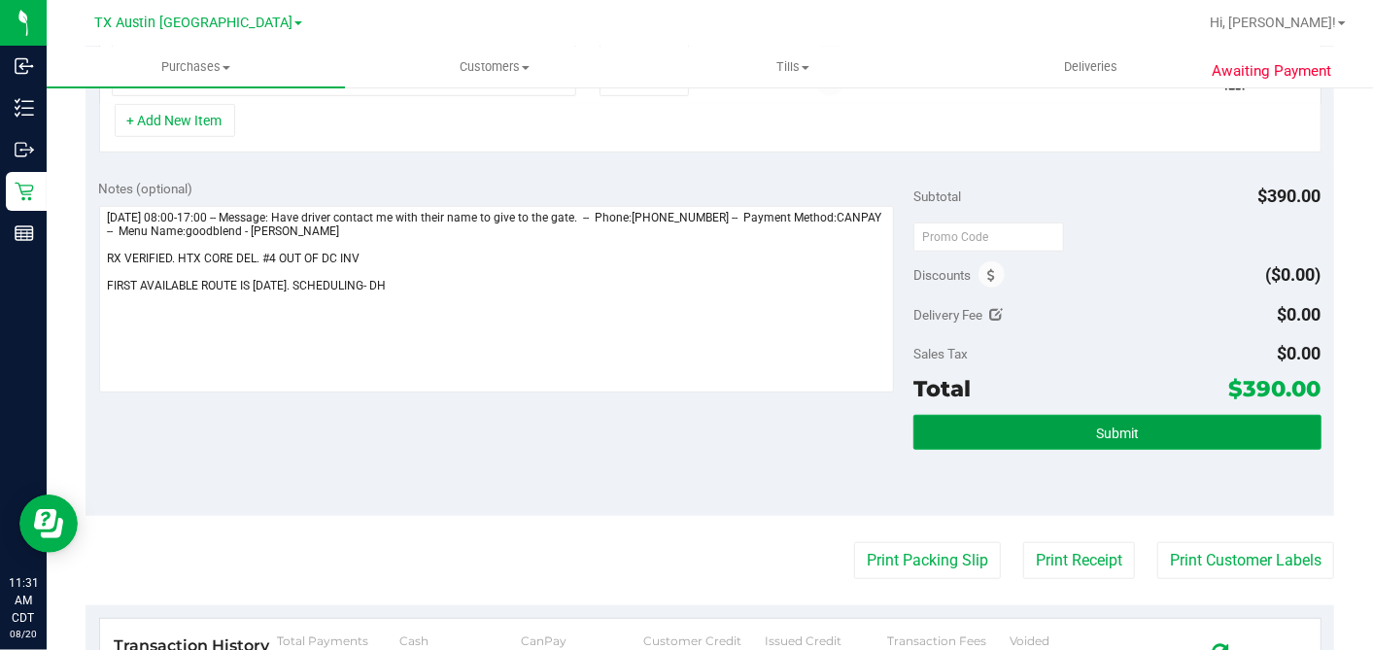
click at [1071, 430] on button "Submit" at bounding box center [1116, 432] width 407 height 35
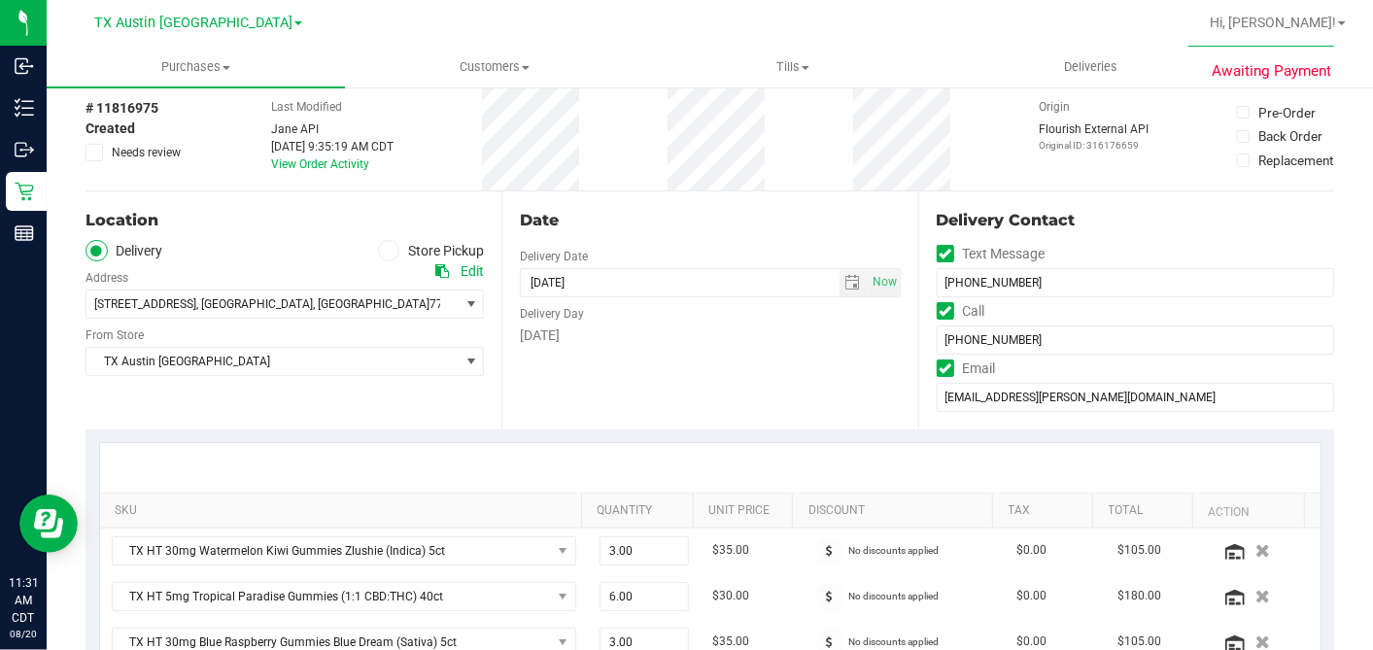
scroll to position [0, 0]
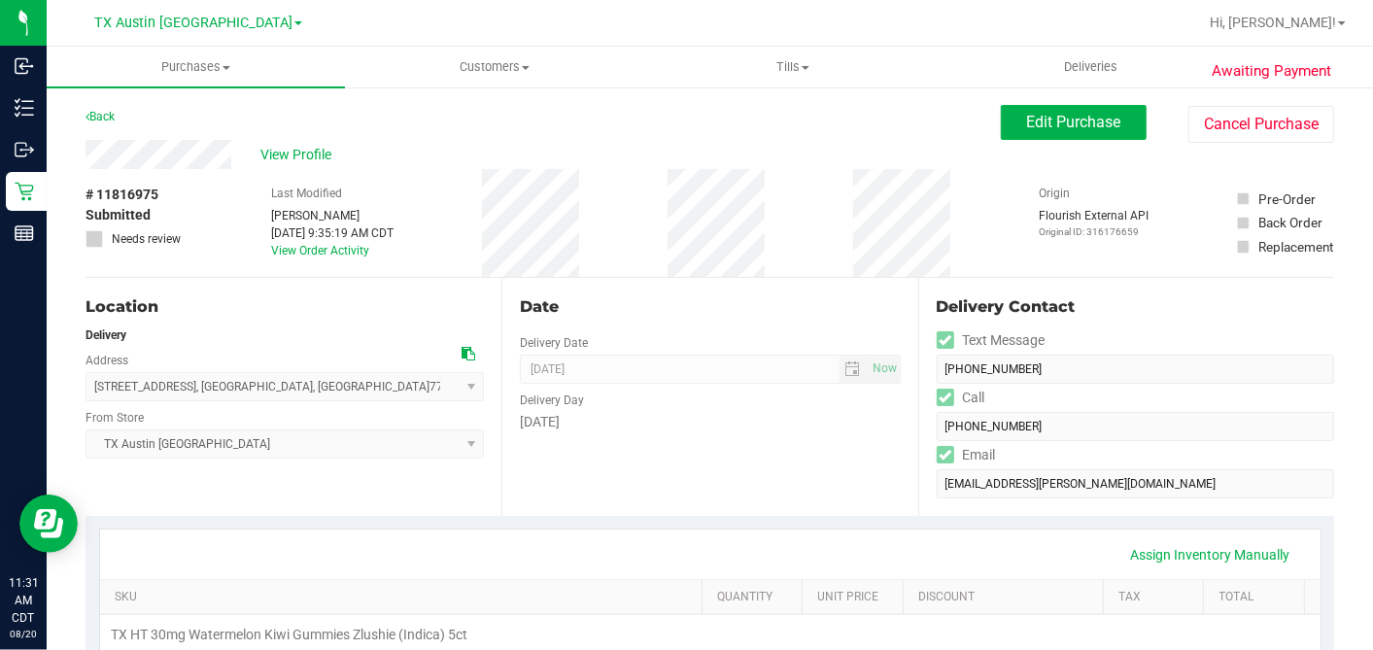
click at [293, 149] on span "View Profile" at bounding box center [299, 155] width 78 height 20
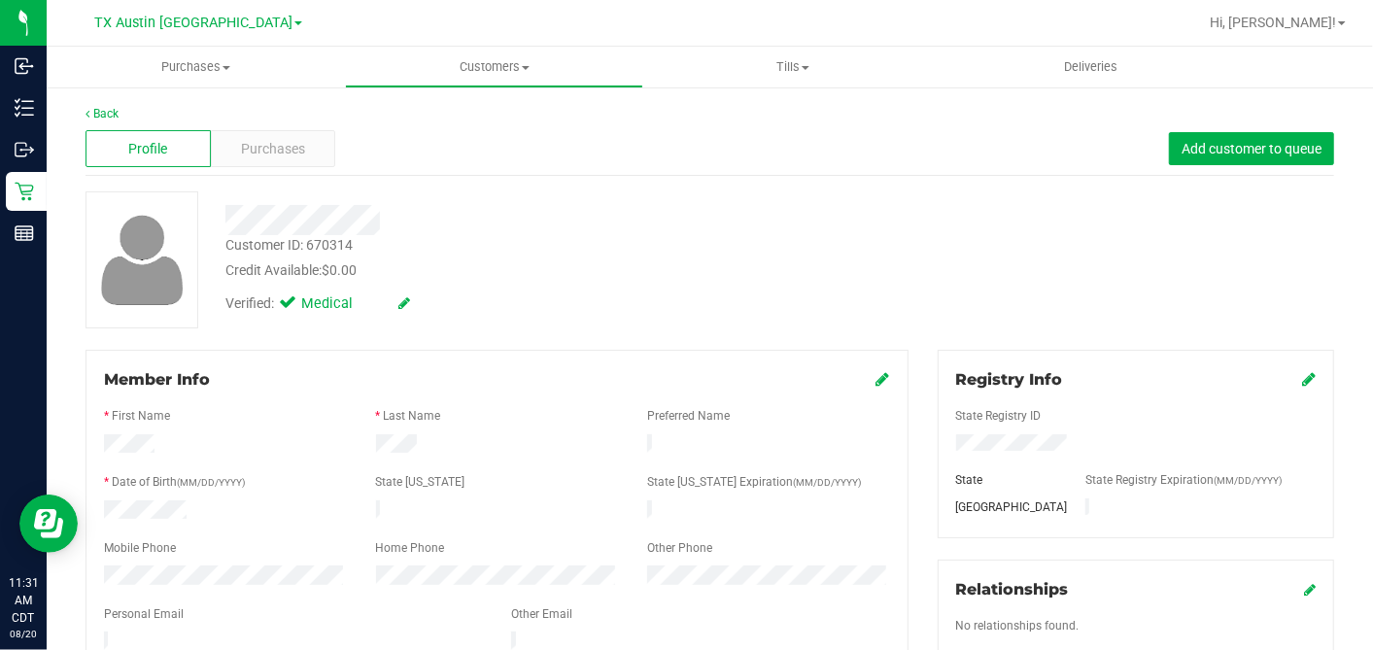
click at [186, 628] on div at bounding box center [497, 630] width 786 height 5
click at [186, 622] on form "Member Info * First Name * Last Name Preferred Name * Date of Birth (MM/DD/YYYY…" at bounding box center [497, 544] width 786 height 353
copy div
click at [295, 155] on span "Purchases" at bounding box center [273, 149] width 64 height 20
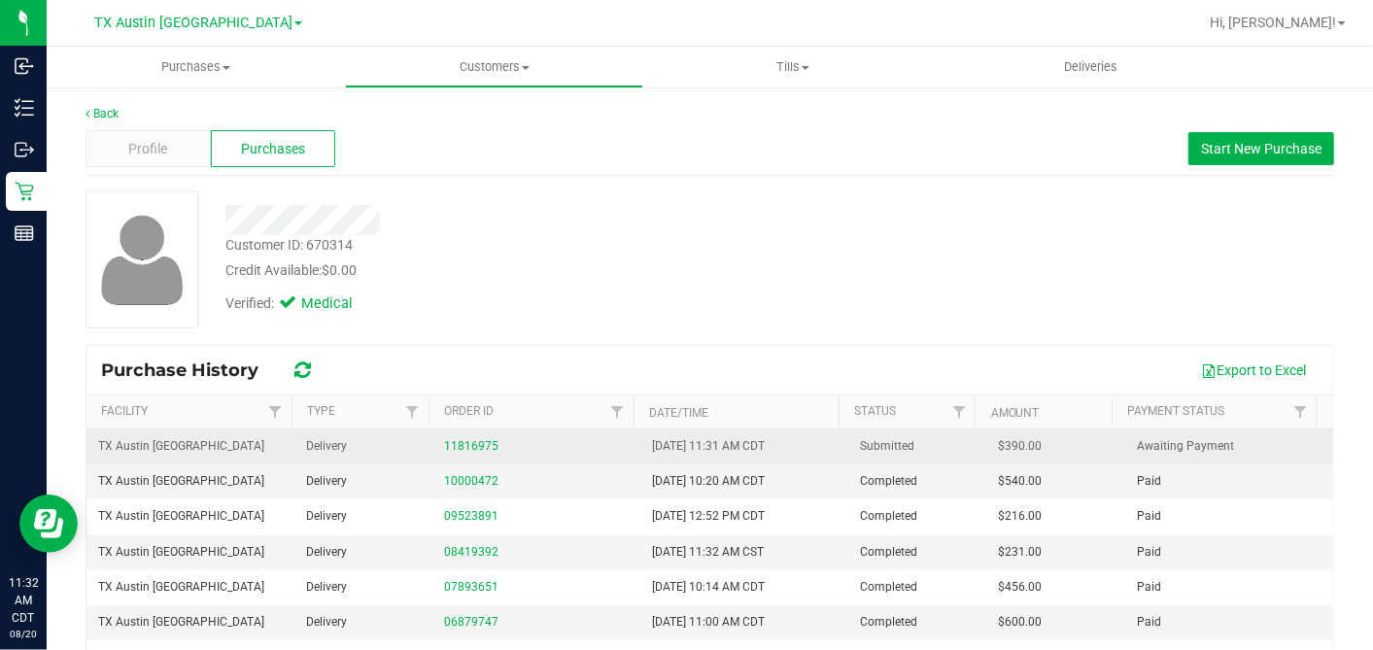
click at [999, 446] on span "$390.00" at bounding box center [1021, 446] width 44 height 18
copy span "390.00"
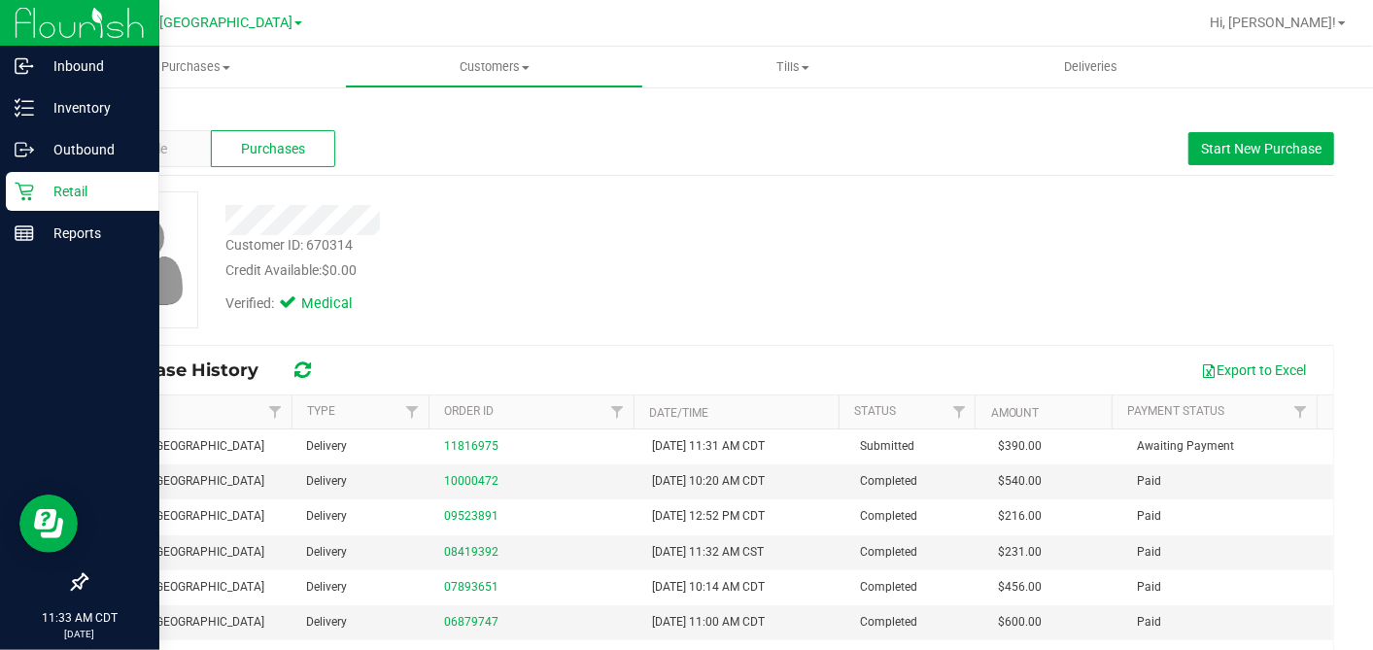
click at [25, 195] on icon at bounding box center [24, 191] width 19 height 19
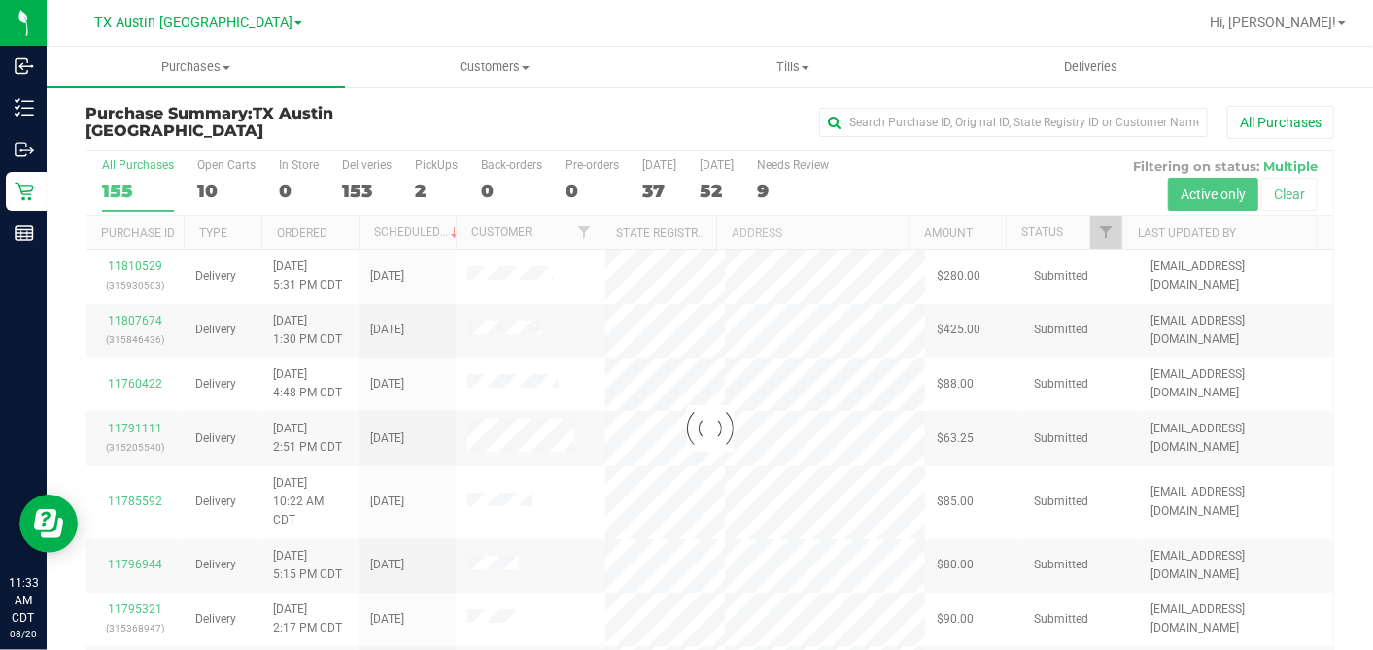
click at [208, 188] on div "10" at bounding box center [226, 191] width 58 height 22
click at [0, 0] on input "Open Carts 10" at bounding box center [0, 0] width 0 height 0
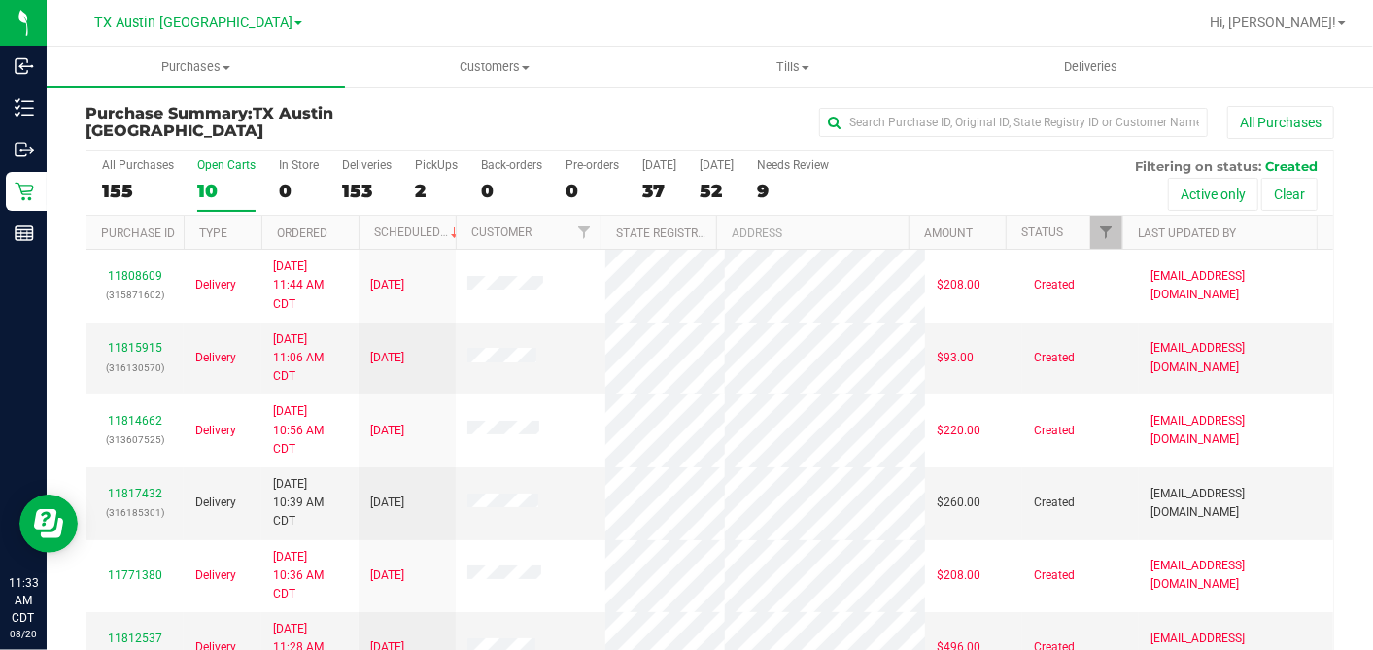
click at [335, 225] on th "Ordered" at bounding box center [309, 233] width 97 height 34
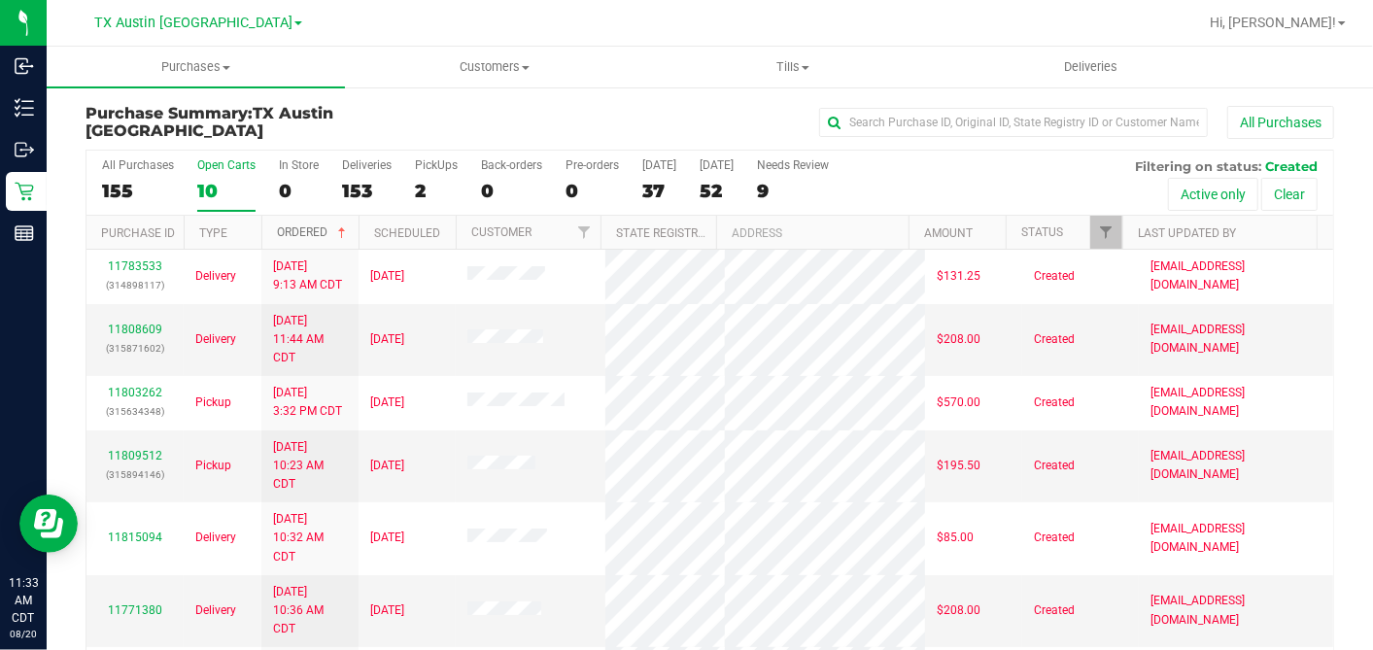
click at [341, 225] on span at bounding box center [342, 233] width 16 height 16
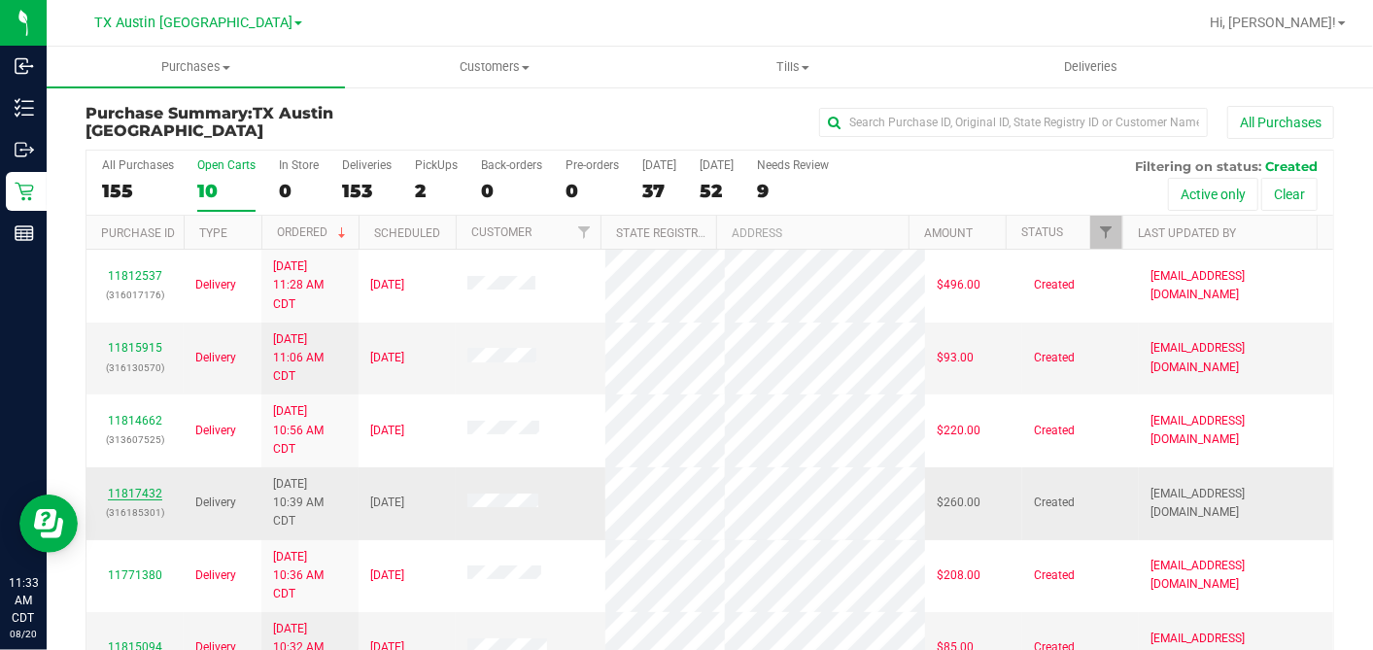
click at [137, 487] on link "11817432" at bounding box center [135, 494] width 54 height 14
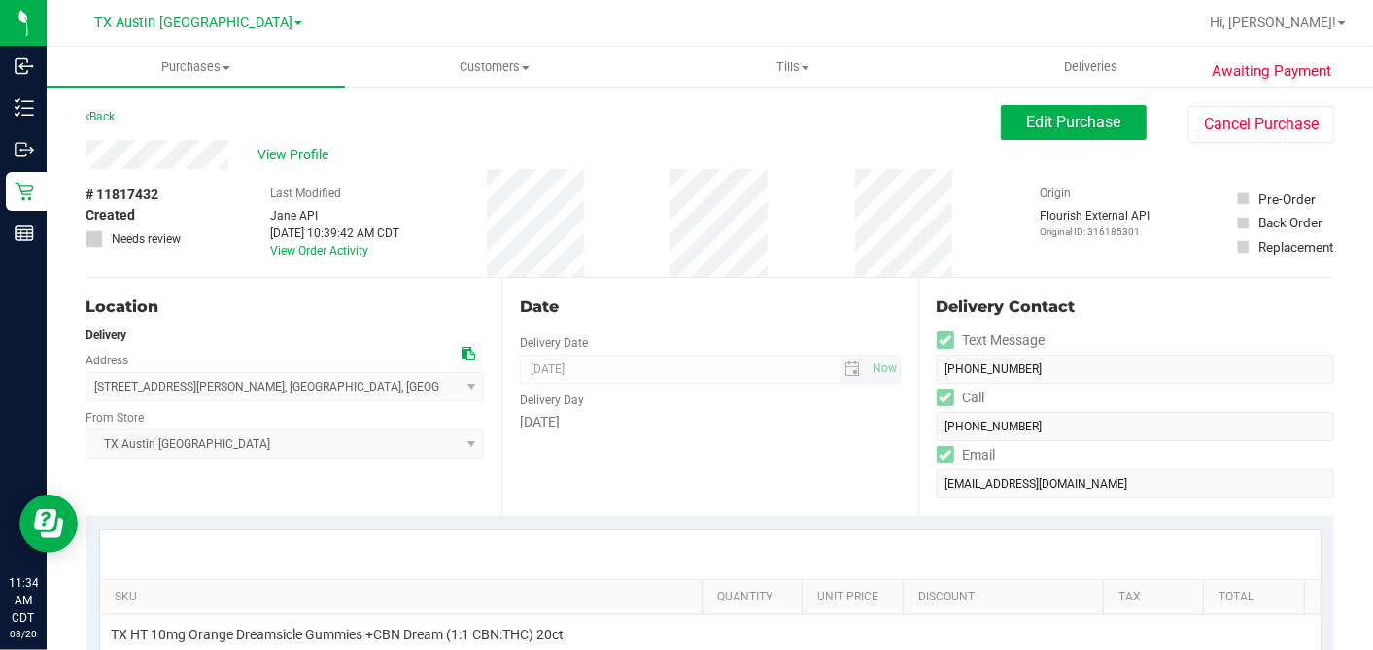
drag, startPoint x: 462, startPoint y: 348, endPoint x: 540, endPoint y: 360, distance: 79.6
click at [463, 348] on icon at bounding box center [469, 354] width 14 height 14
click at [1067, 124] on span "Edit Purchase" at bounding box center [1074, 122] width 94 height 18
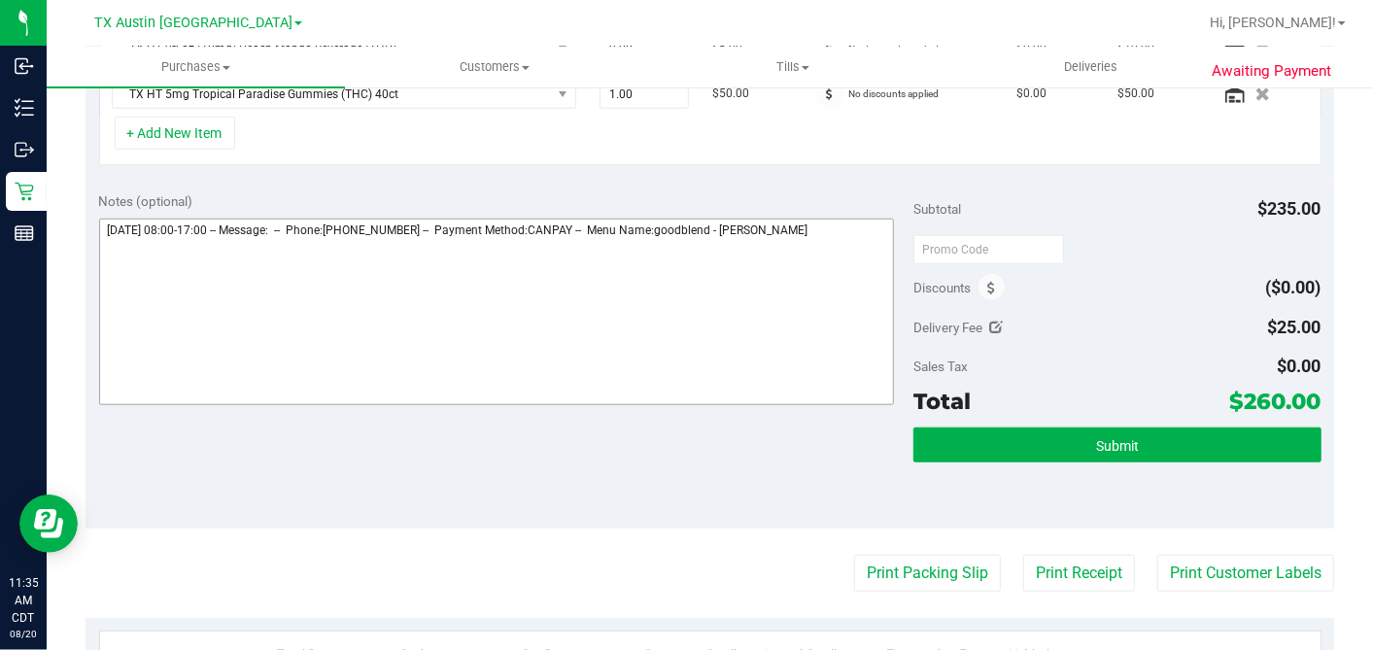
scroll to position [863, 0]
click at [856, 233] on textarea at bounding box center [497, 312] width 796 height 187
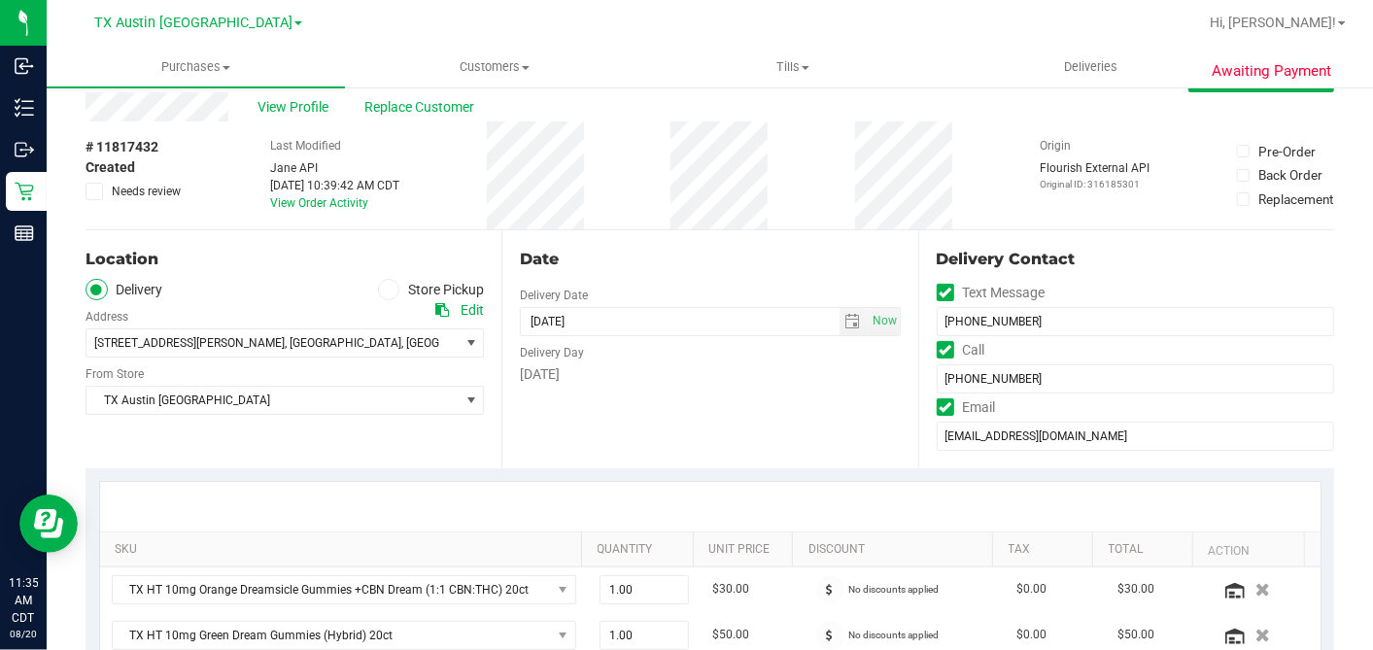
scroll to position [0, 0]
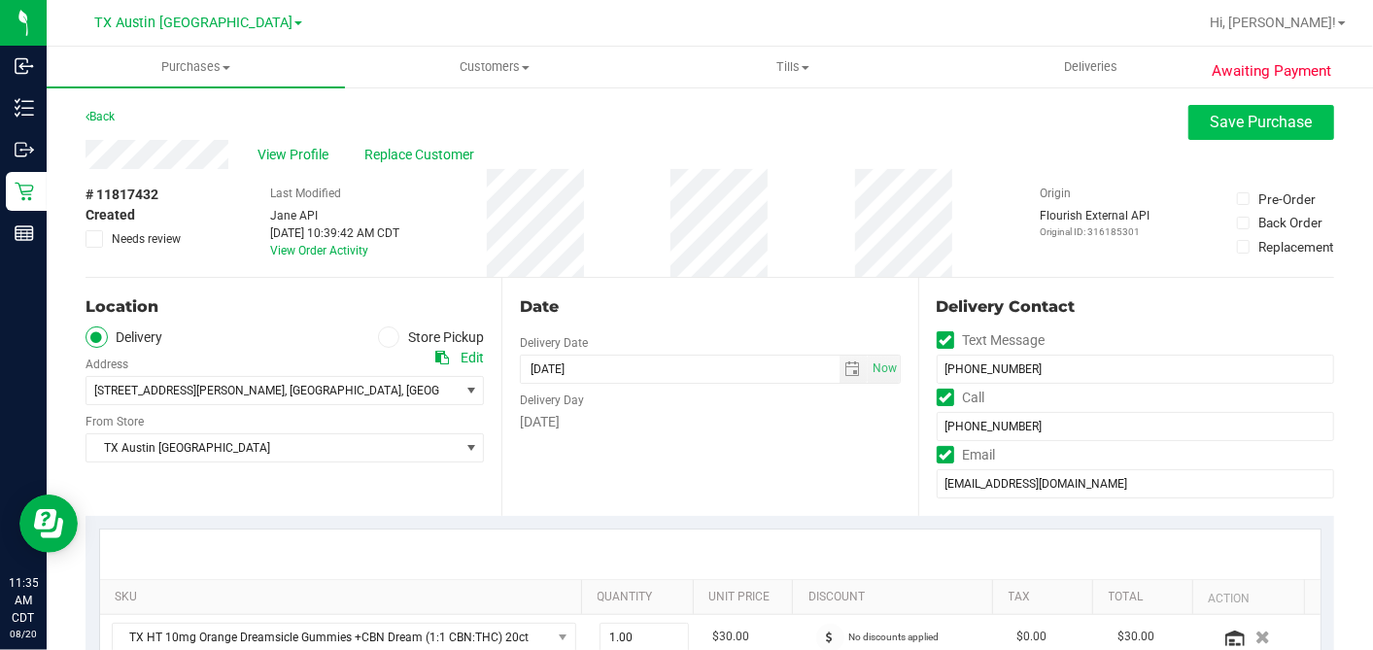
type textarea "Thursday 08/21/2025 08:00-17:00 -- Message: -- Phone:5124371116 -- Payment Meth…"
click at [1188, 127] on button "Save Purchase" at bounding box center [1261, 122] width 146 height 35
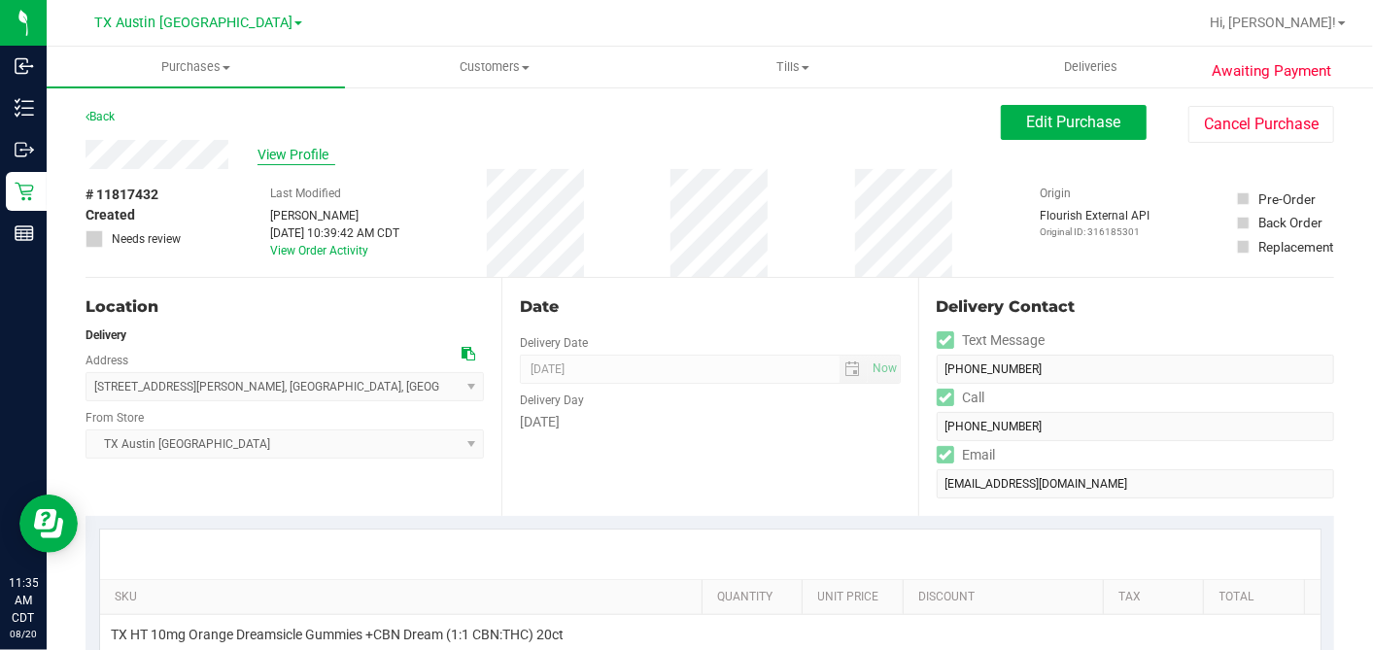
click at [323, 157] on span "View Profile" at bounding box center [297, 155] width 78 height 20
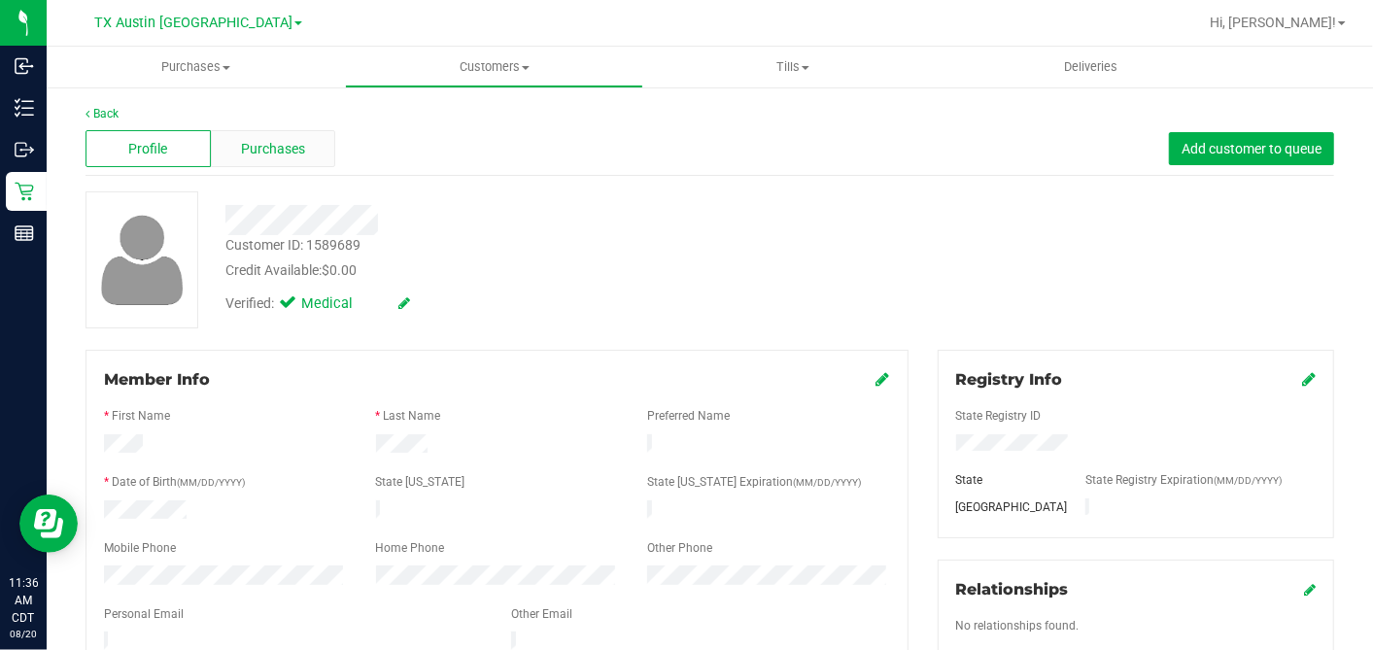
click at [327, 144] on div "Purchases" at bounding box center [273, 148] width 125 height 37
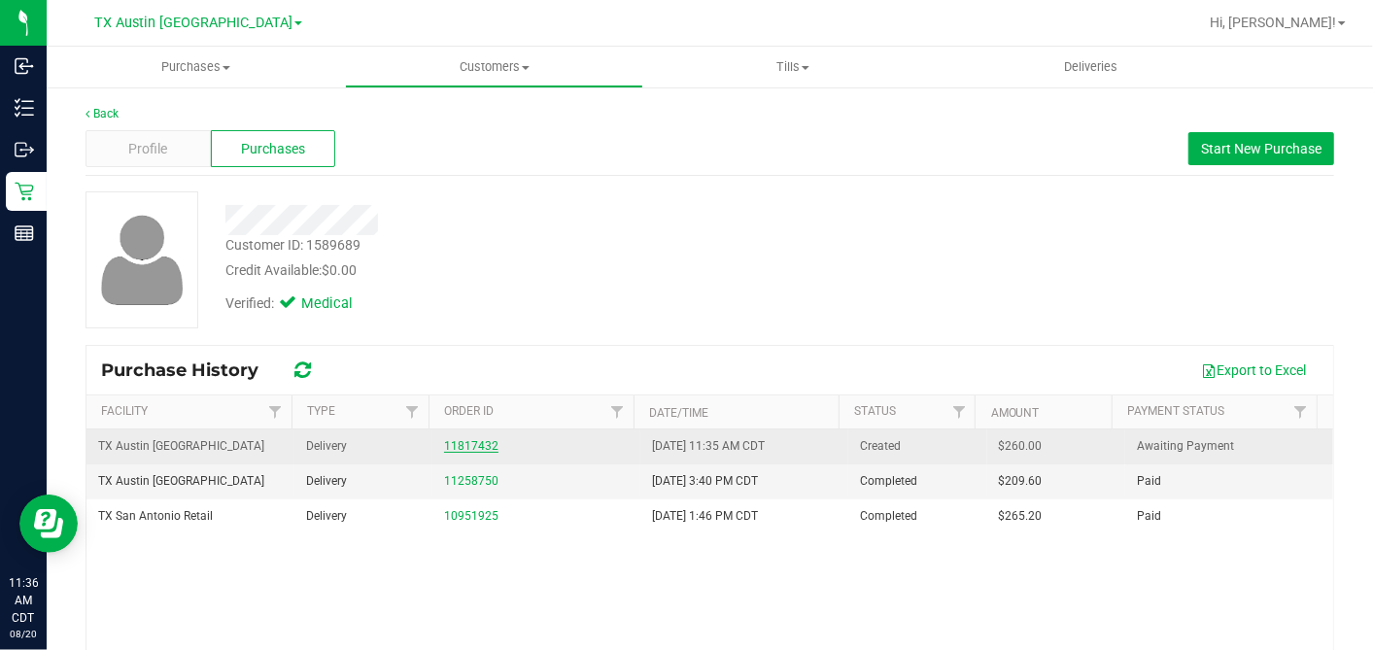
click at [459, 448] on link "11817432" at bounding box center [471, 446] width 54 height 14
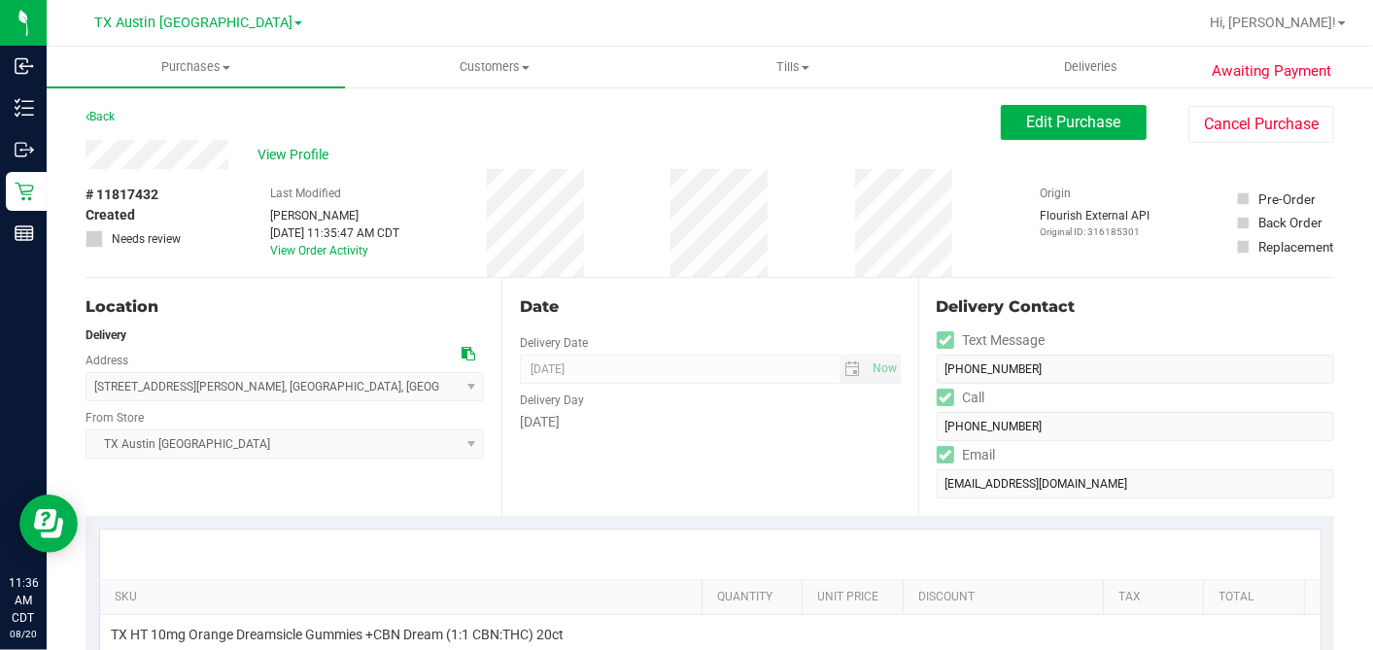
click at [653, 403] on div "Delivery Day" at bounding box center [710, 398] width 380 height 28
click at [1040, 127] on span "Edit Purchase" at bounding box center [1074, 122] width 94 height 18
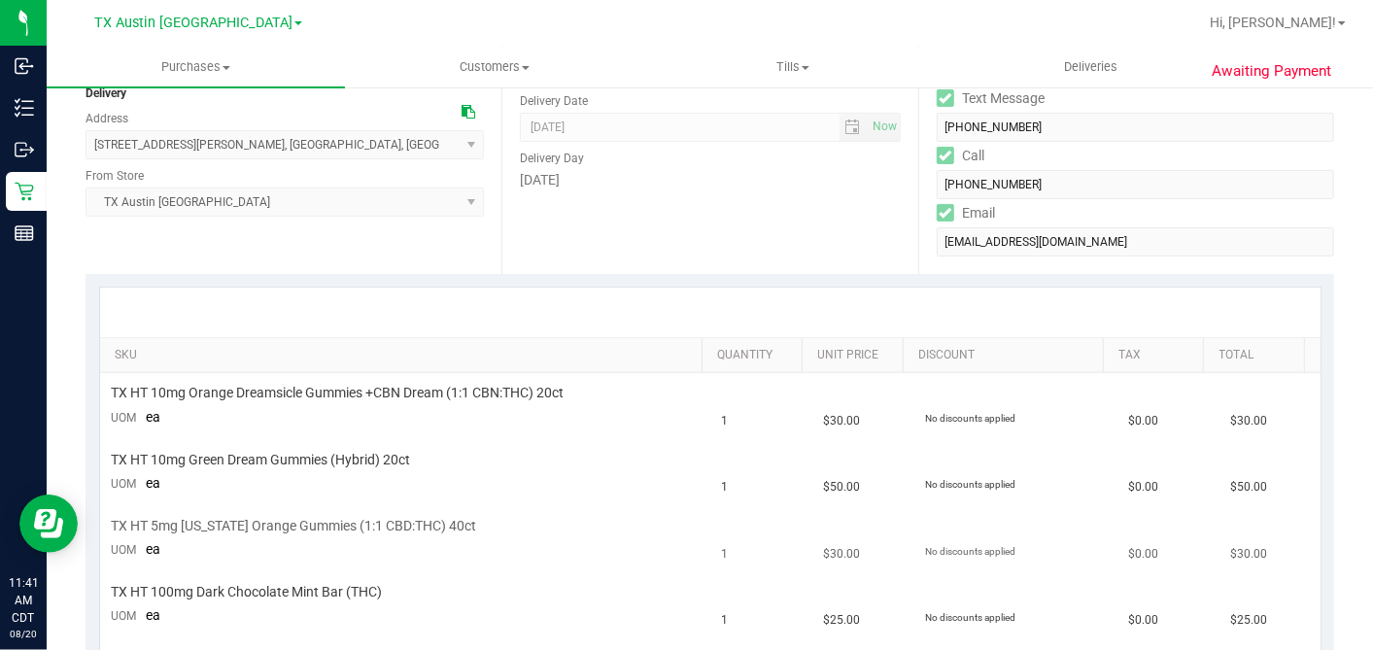
scroll to position [431, 0]
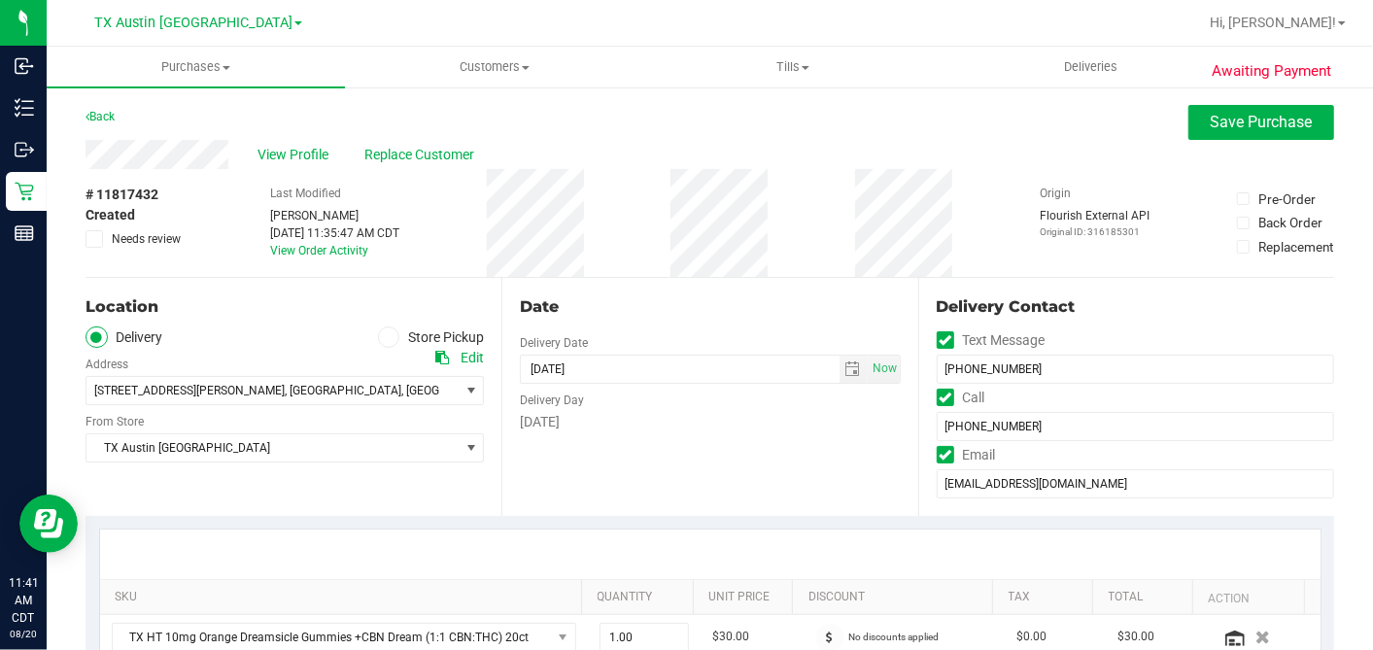
click at [94, 239] on icon at bounding box center [94, 239] width 13 height 0
click at [0, 0] on input "Needs review" at bounding box center [0, 0] width 0 height 0
click at [845, 369] on span "select" at bounding box center [853, 369] width 16 height 16
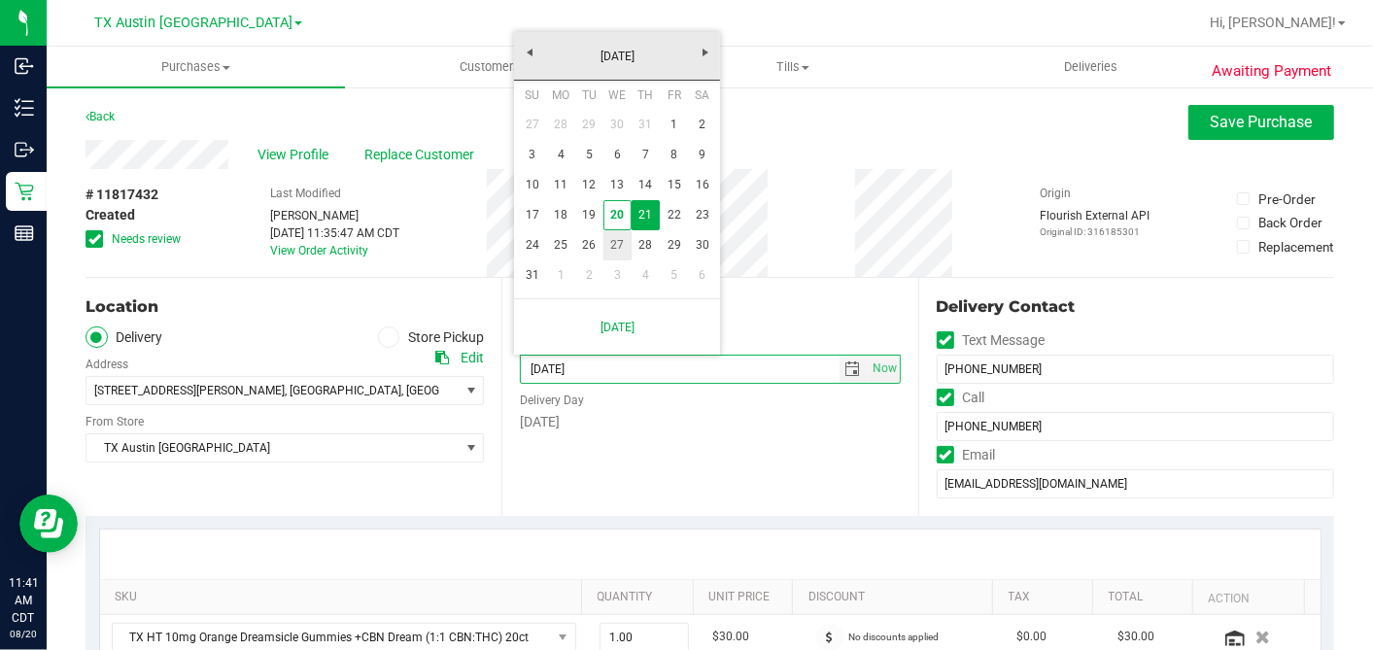
click at [625, 245] on link "27" at bounding box center [617, 245] width 28 height 30
type input "08/27/2025"
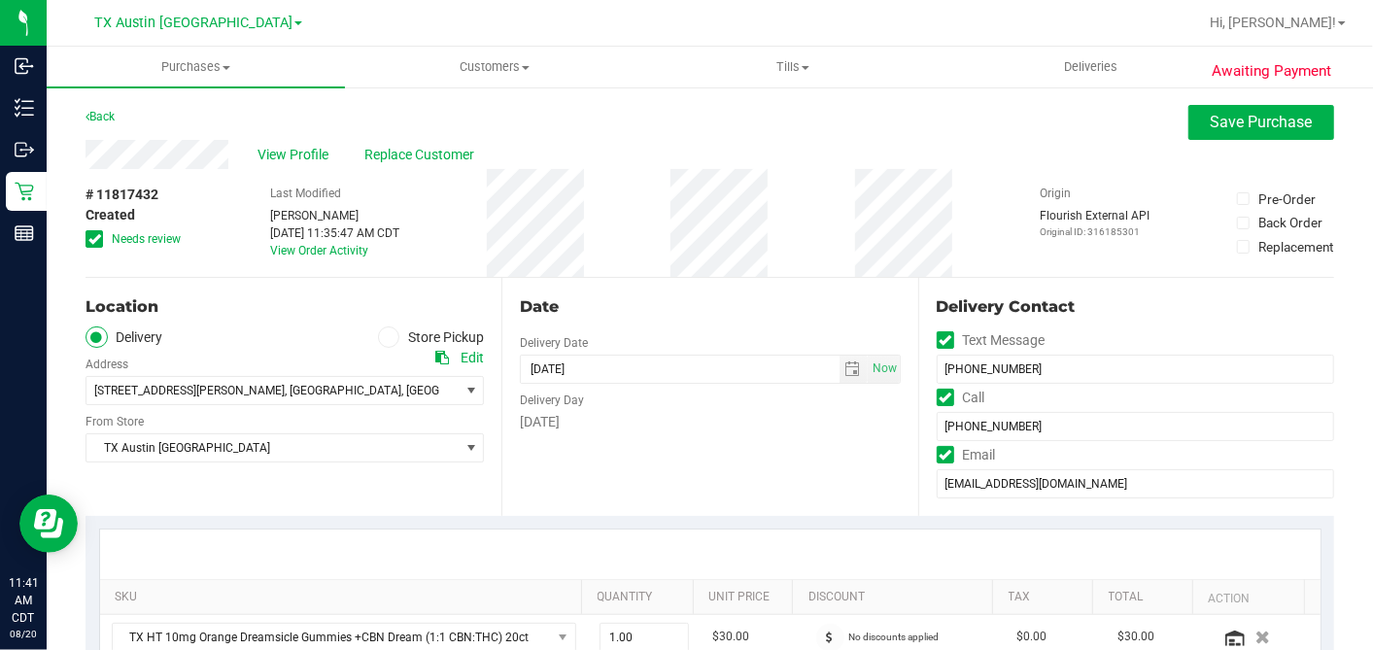
click at [779, 299] on div "Date" at bounding box center [710, 306] width 380 height 23
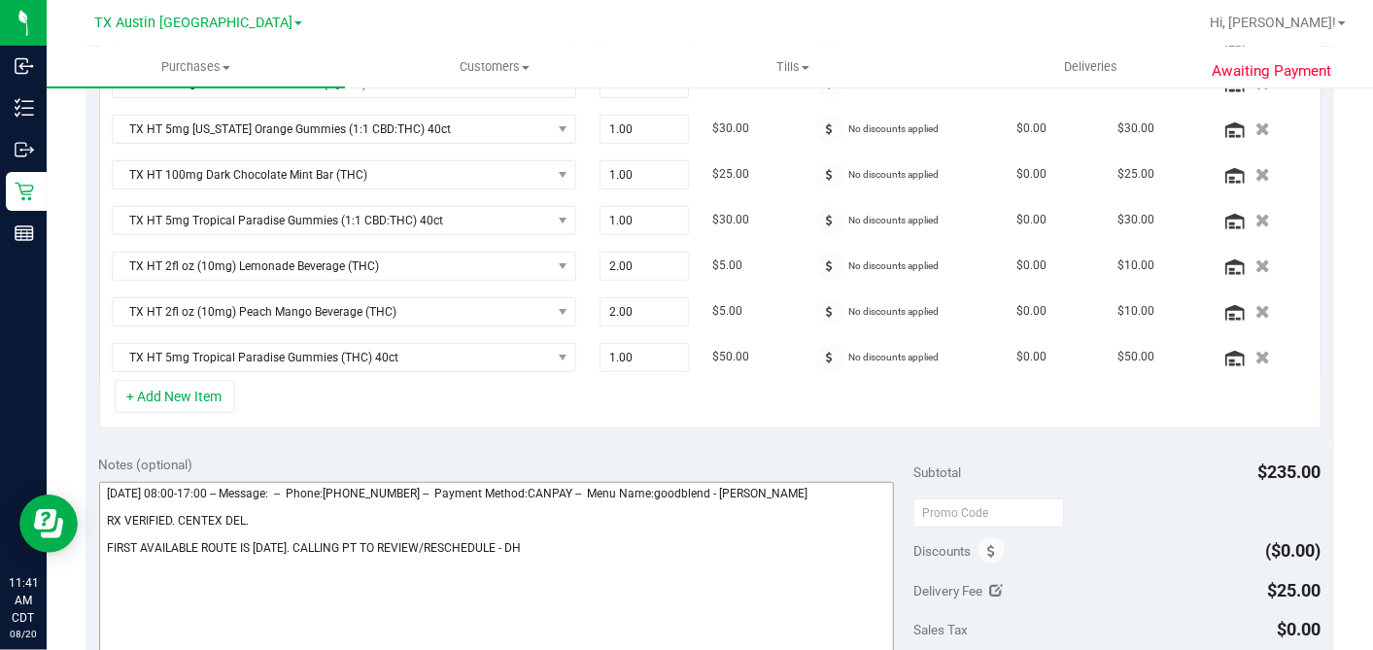
scroll to position [647, 0]
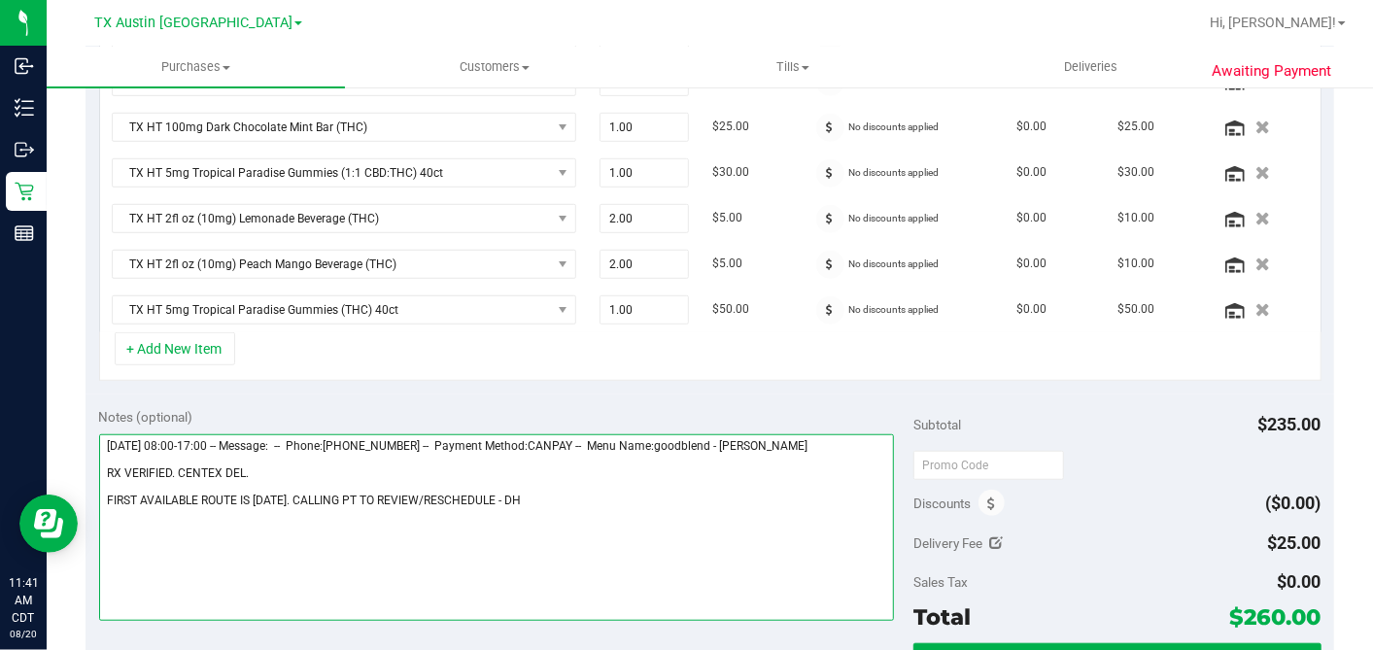
click at [507, 490] on textarea at bounding box center [497, 527] width 796 height 187
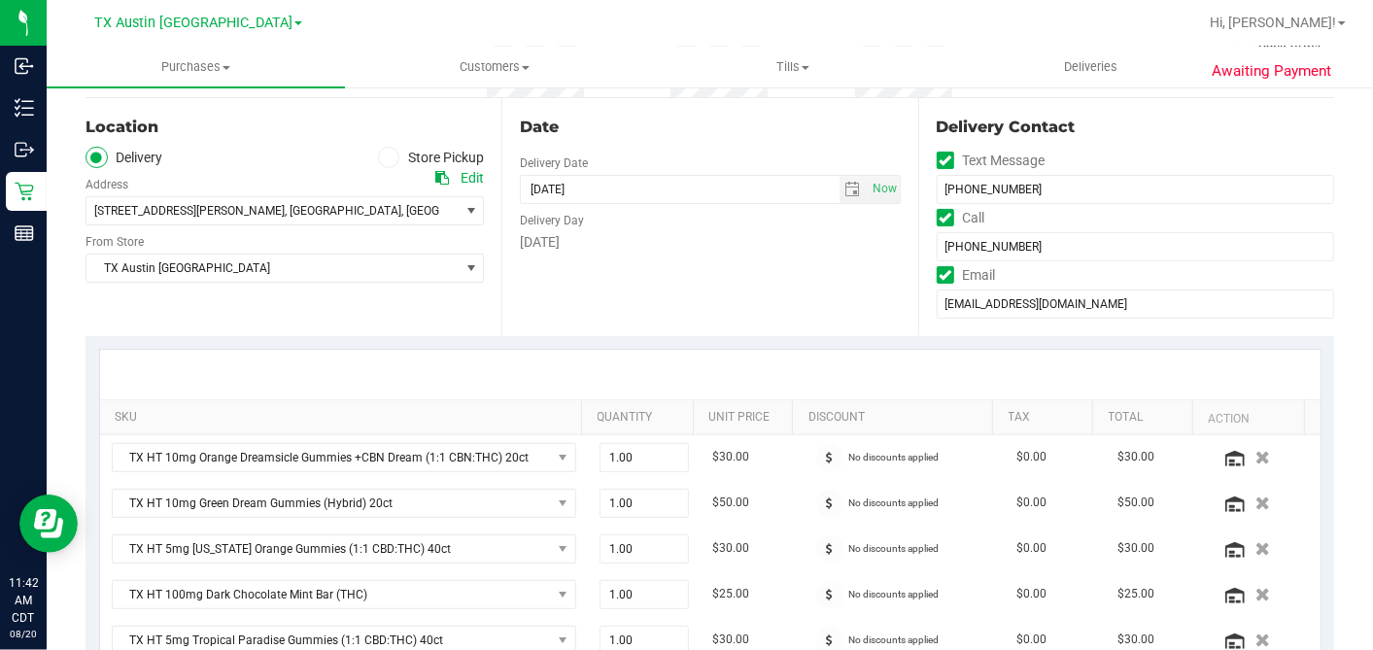
scroll to position [0, 0]
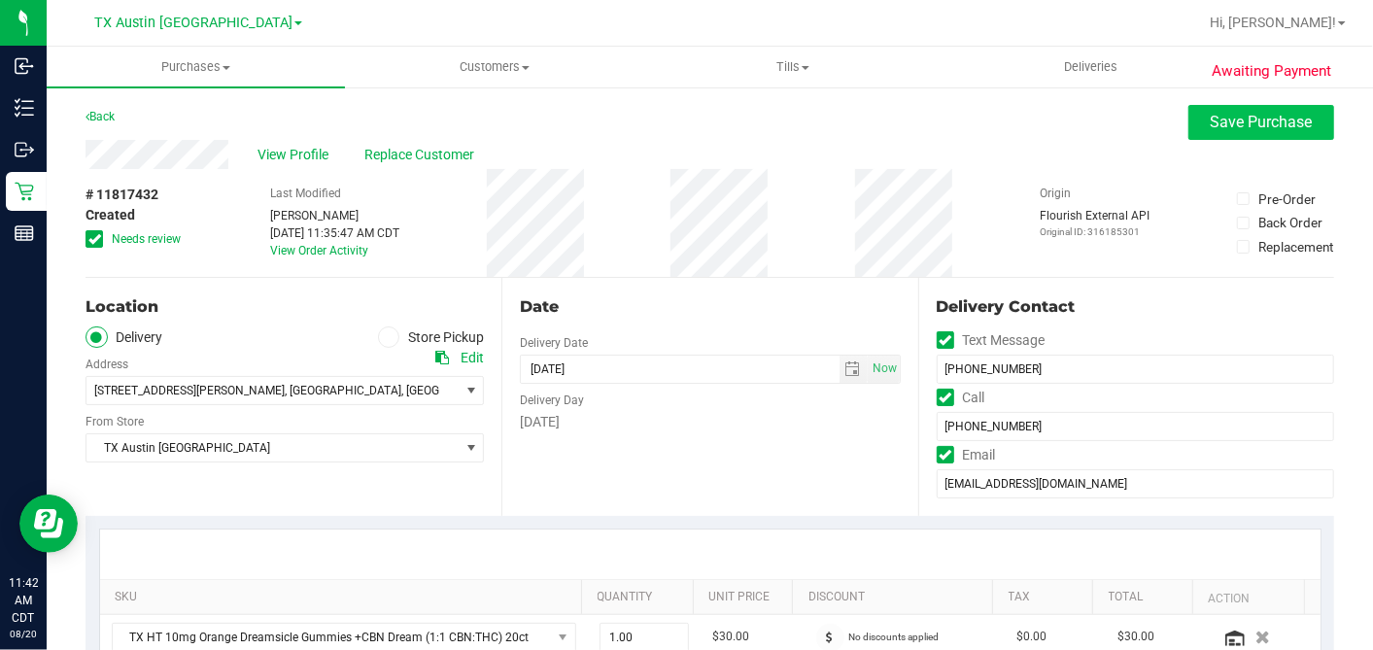
type textarea "Thursday 08/21/2025 08:00-17:00 -- Message: -- Phone:5124371116 -- Payment Meth…"
click at [1256, 107] on button "Save Purchase" at bounding box center [1261, 122] width 146 height 35
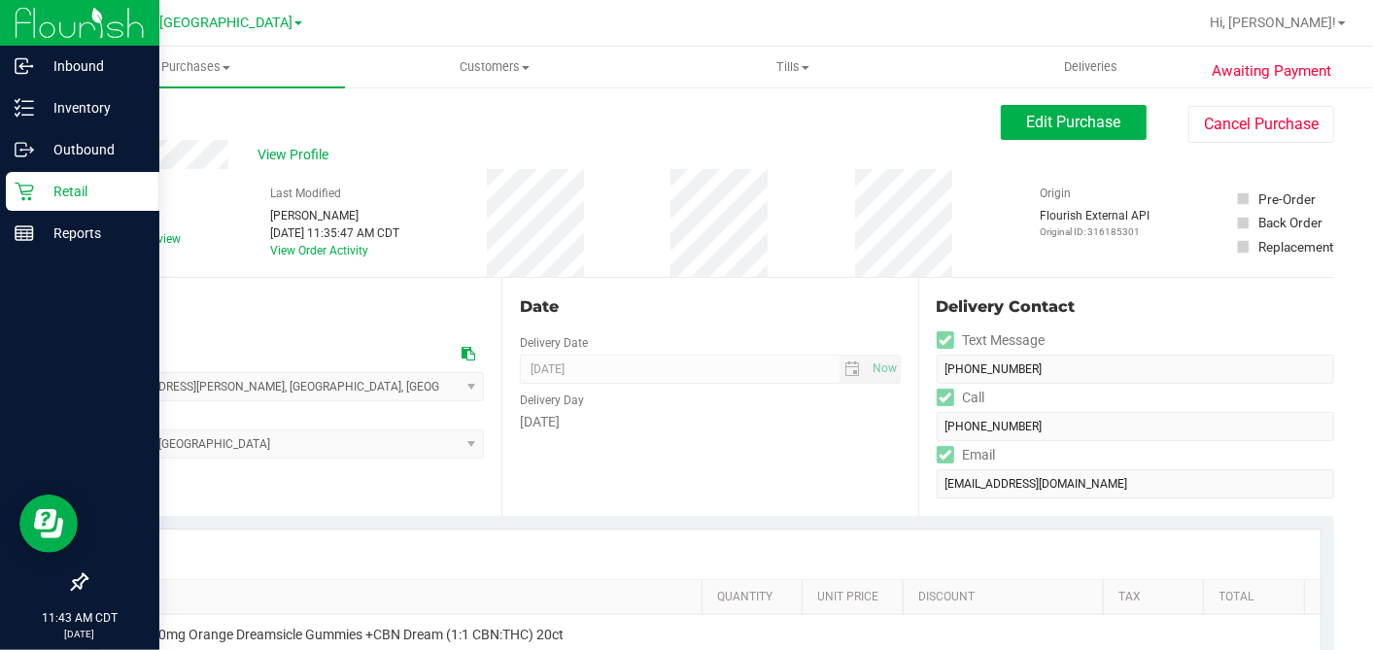
drag, startPoint x: 24, startPoint y: 192, endPoint x: 124, endPoint y: 211, distance: 101.8
click at [24, 192] on icon at bounding box center [24, 191] width 19 height 19
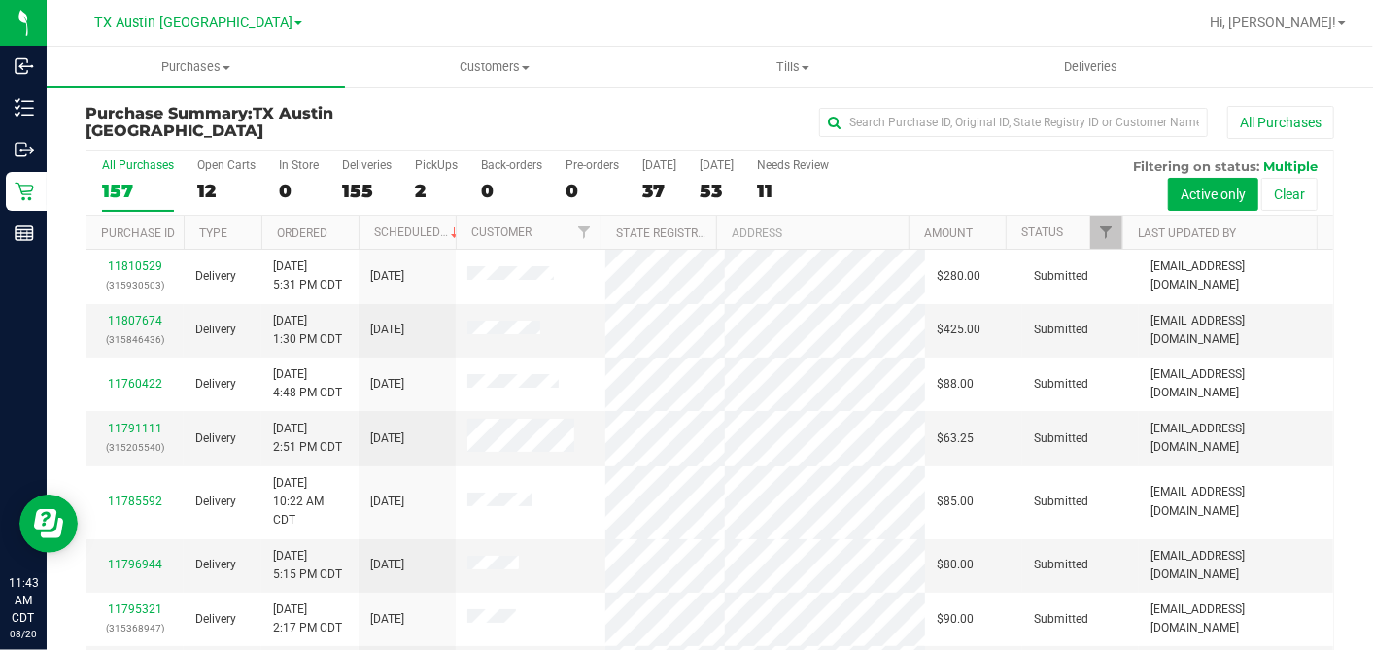
click at [214, 188] on div "12" at bounding box center [226, 191] width 58 height 22
click at [0, 0] on input "Open Carts 12" at bounding box center [0, 0] width 0 height 0
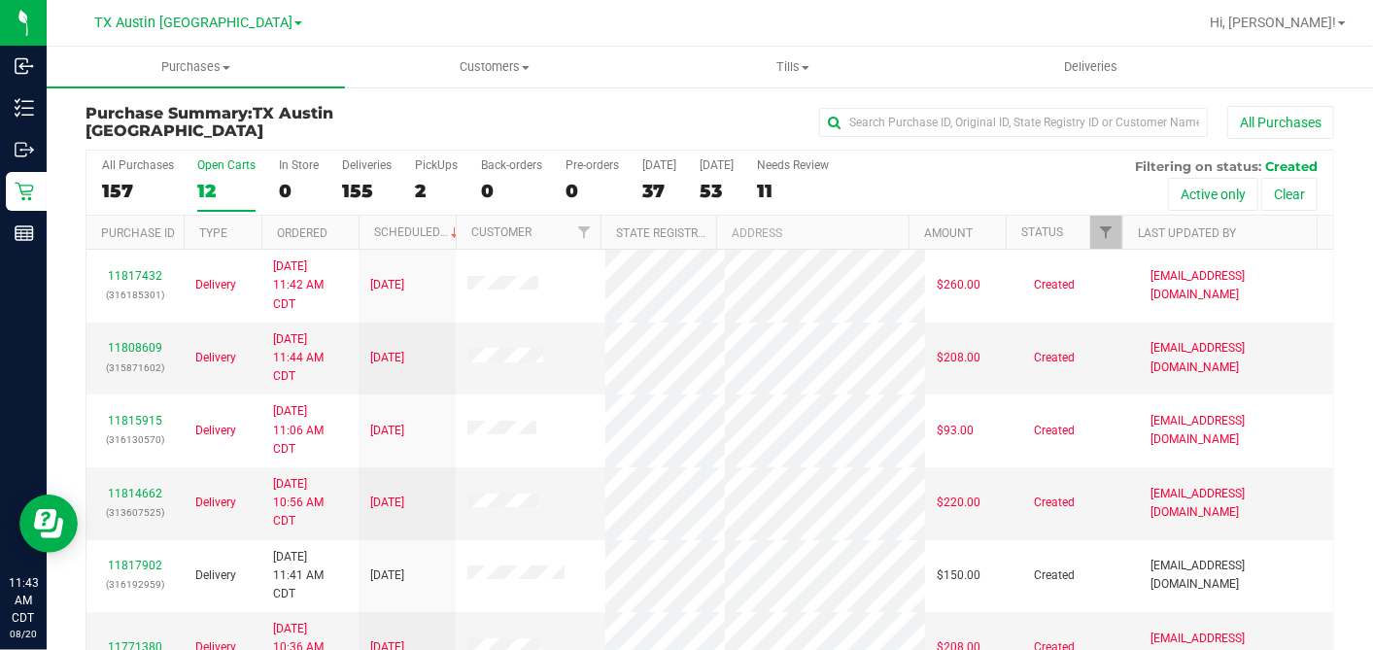
click at [340, 227] on th "Ordered" at bounding box center [309, 233] width 97 height 34
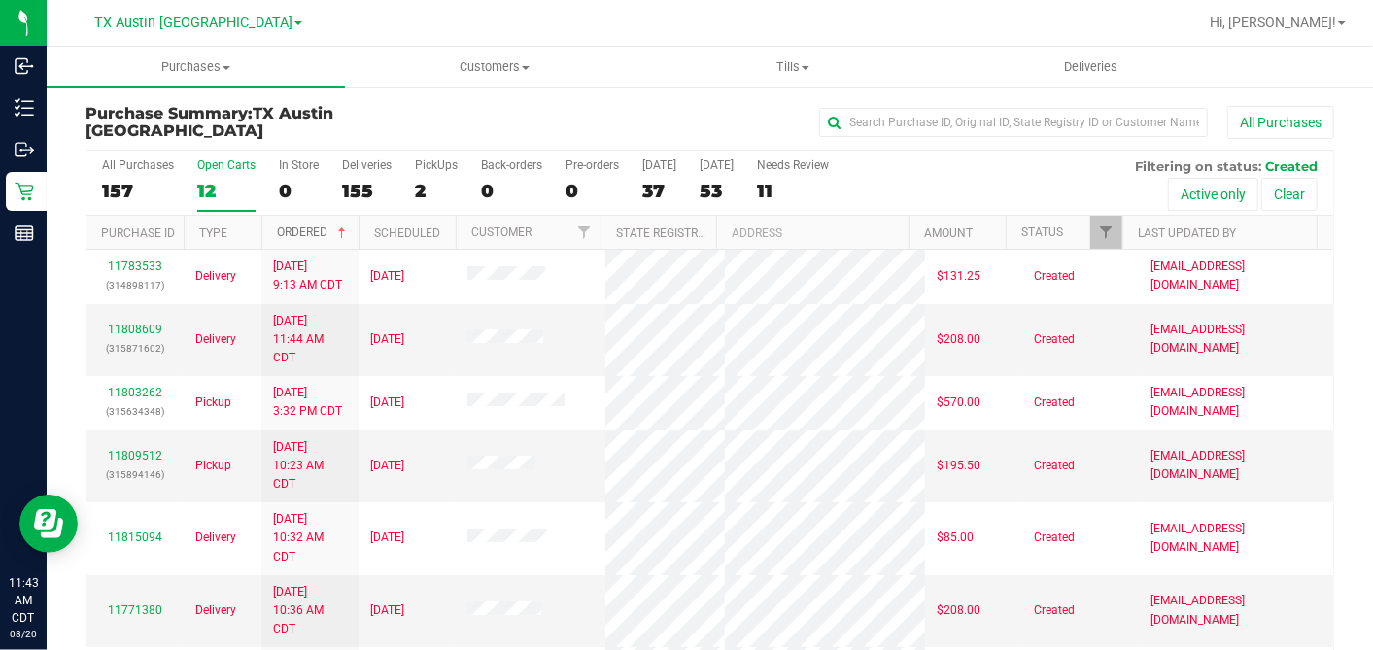
click at [340, 227] on span at bounding box center [342, 233] width 16 height 16
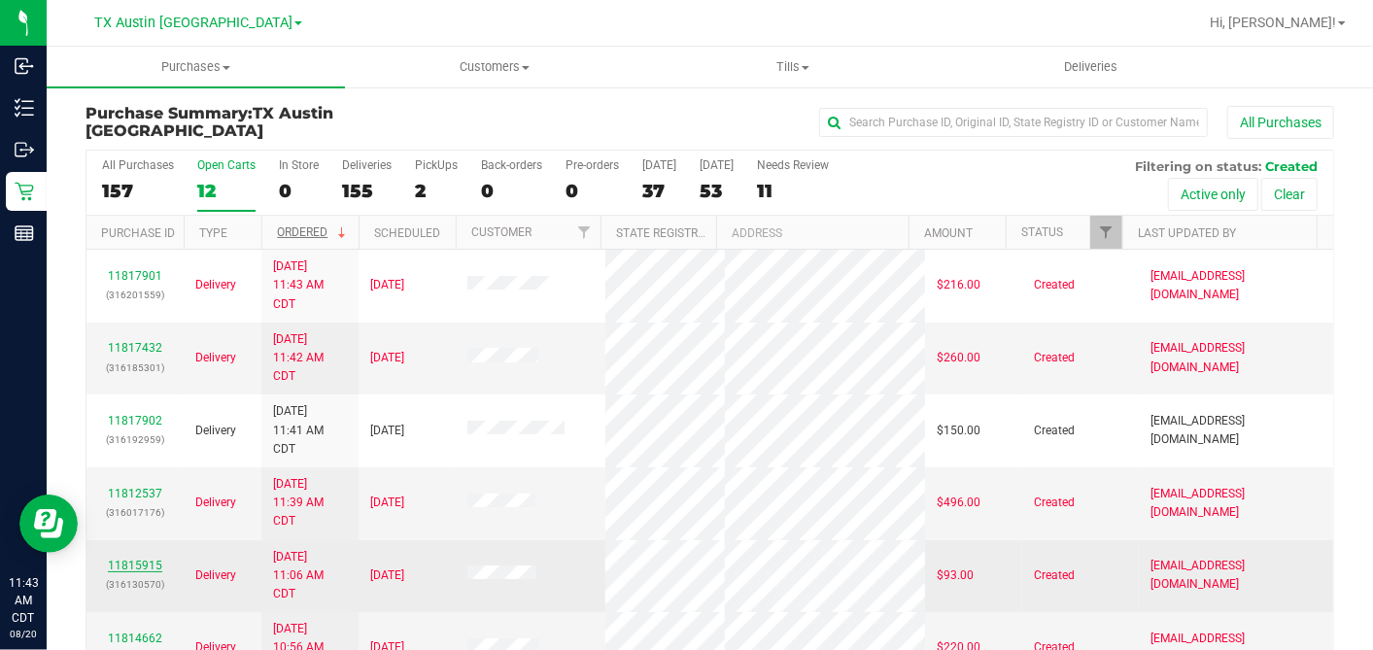
click at [138, 559] on link "11815915" at bounding box center [135, 566] width 54 height 14
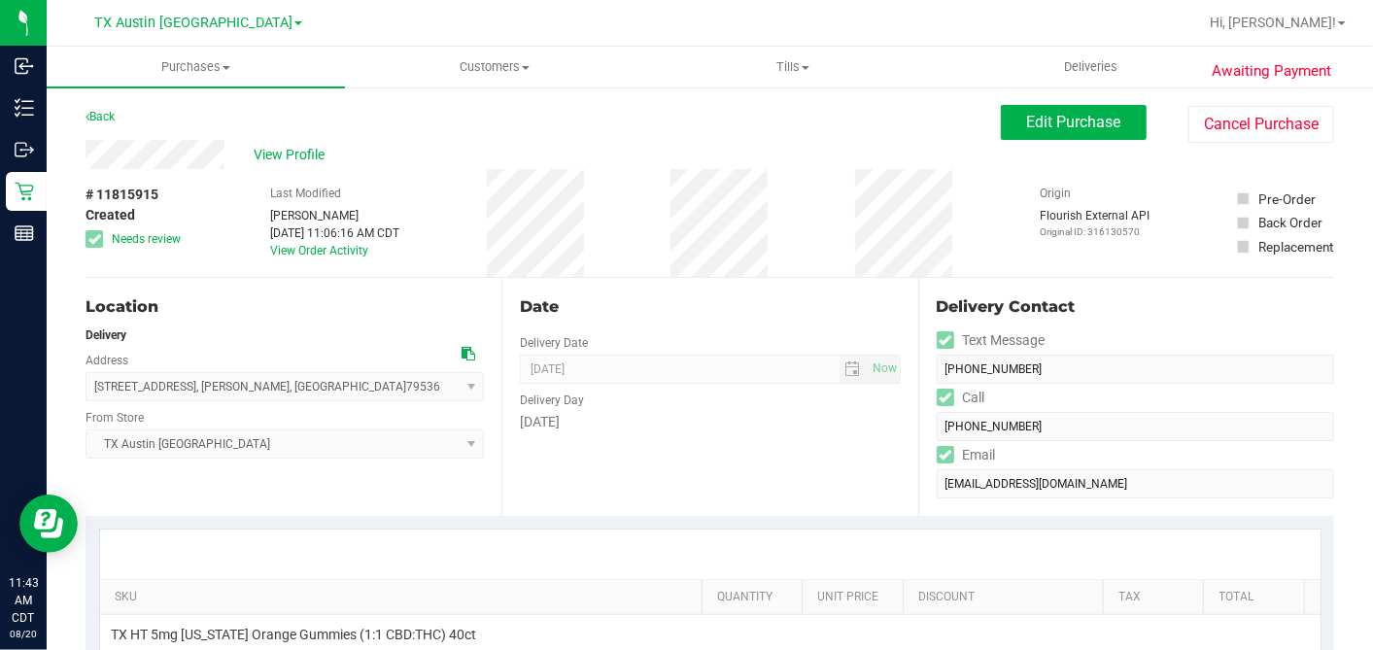
click at [727, 302] on div "Date" at bounding box center [710, 306] width 380 height 23
click at [1024, 140] on div "Edit Purchase Cancel Purchase" at bounding box center [1167, 124] width 333 height 38
click at [836, 216] on div "# 11815915 Created Needs review Last Modified Dane Hawkins Aug 20, 2025 11:06:1…" at bounding box center [710, 223] width 1249 height 108
click at [1004, 136] on button "Edit Purchase" at bounding box center [1074, 122] width 146 height 35
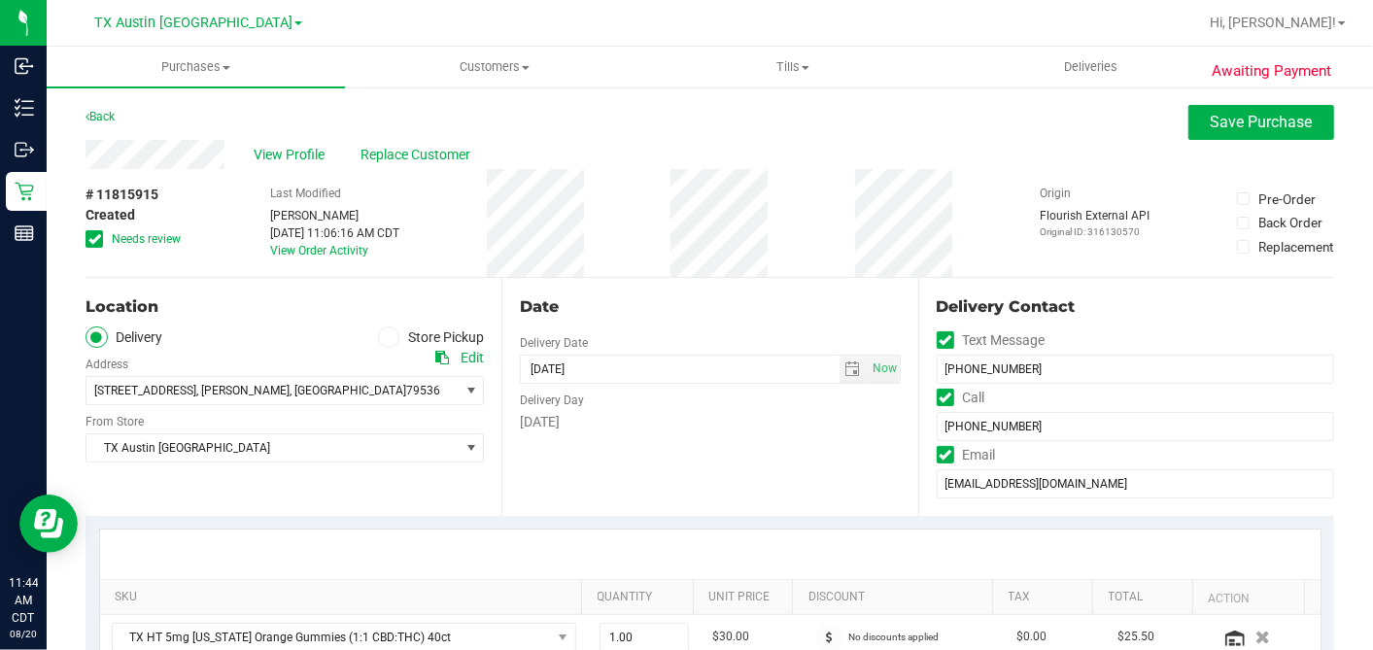
click at [104, 236] on label "Needs review" at bounding box center [134, 238] width 97 height 17
click at [0, 0] on input "Needs review" at bounding box center [0, 0] width 0 height 0
click at [677, 302] on div "Date" at bounding box center [710, 306] width 380 height 23
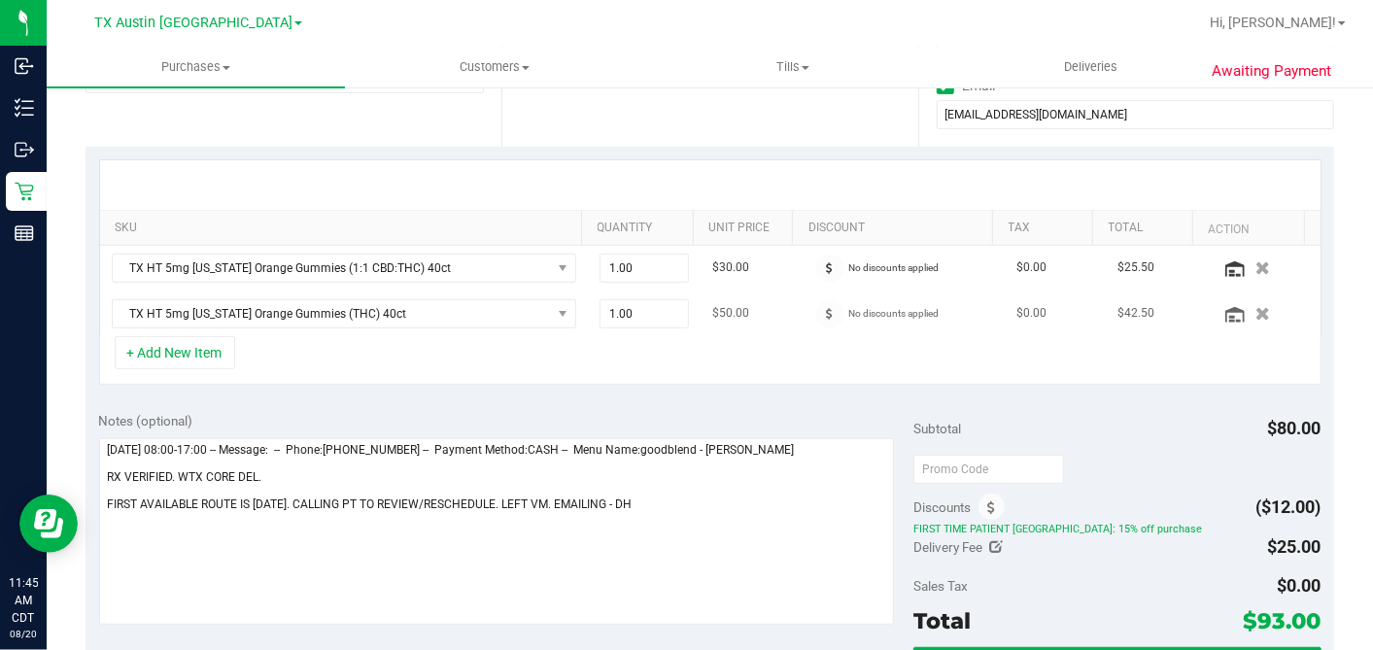
scroll to position [324, 0]
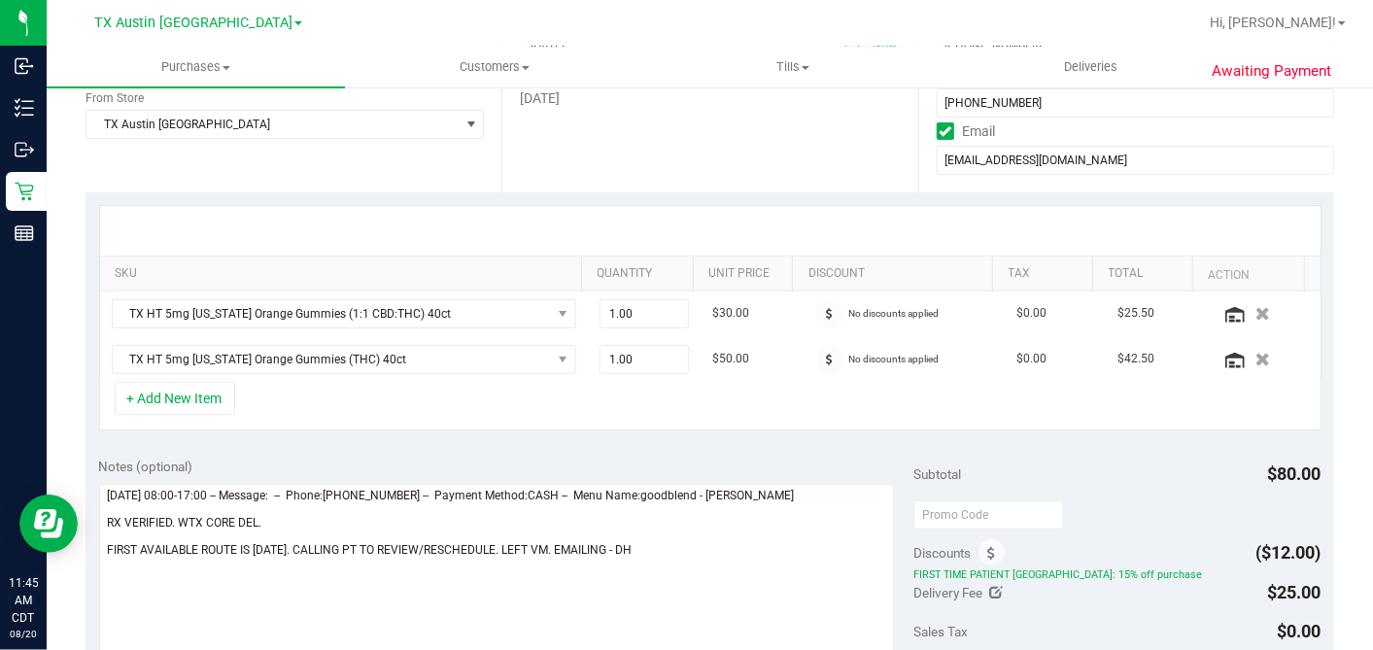
click at [785, 214] on div at bounding box center [710, 231] width 1221 height 50
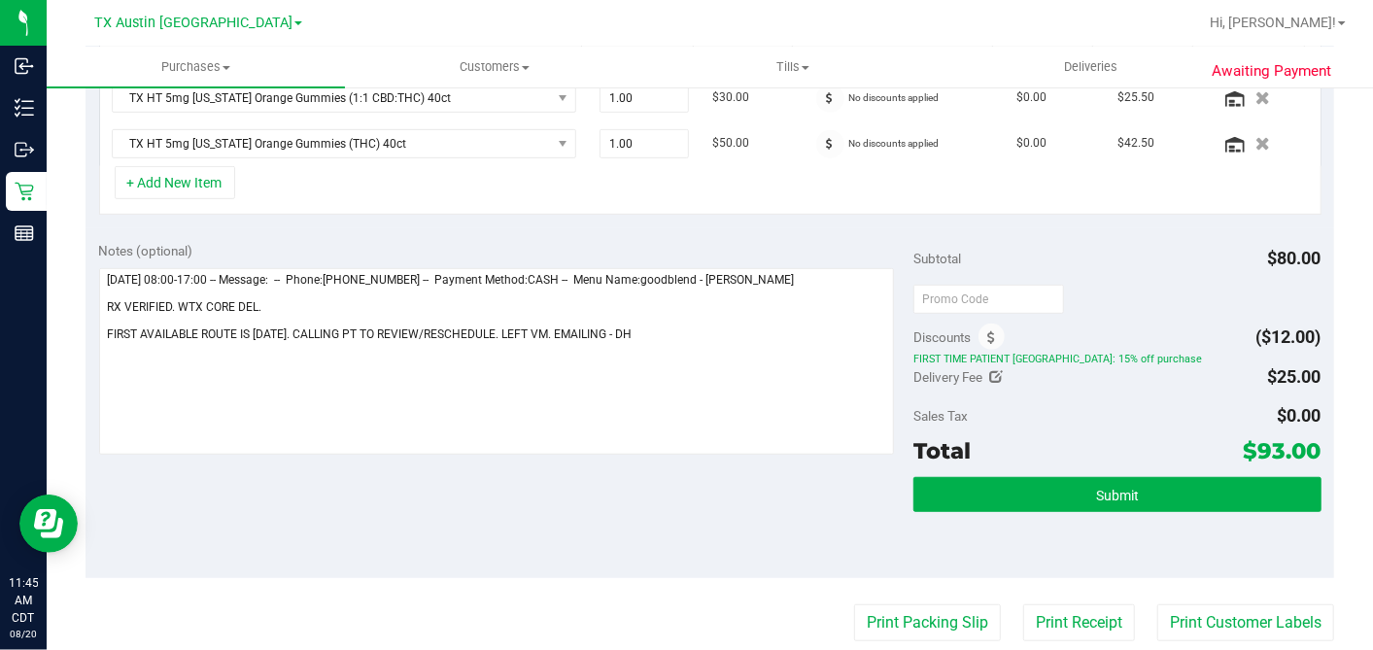
scroll to position [431, 0]
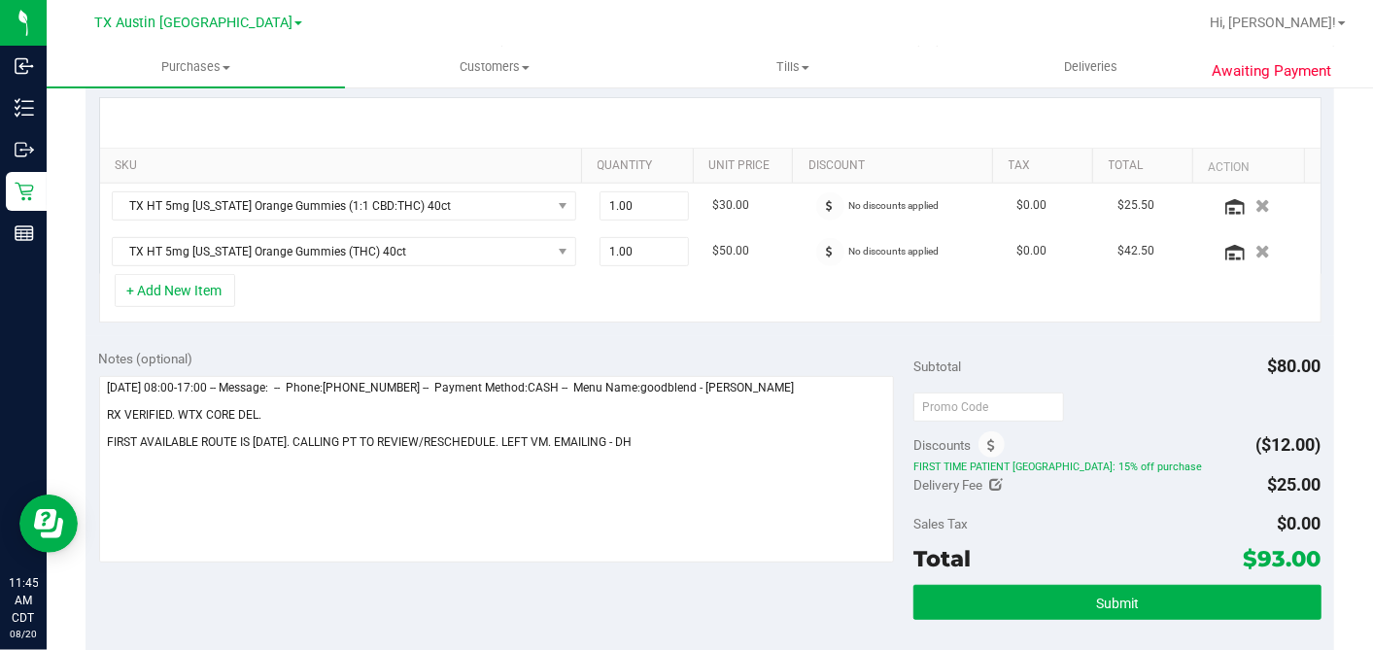
click at [854, 338] on div "Notes (optional) Subtotal $80.00 Discounts ($12.00) FIRST TIME PATIENT TX: 15% …" at bounding box center [710, 511] width 1249 height 350
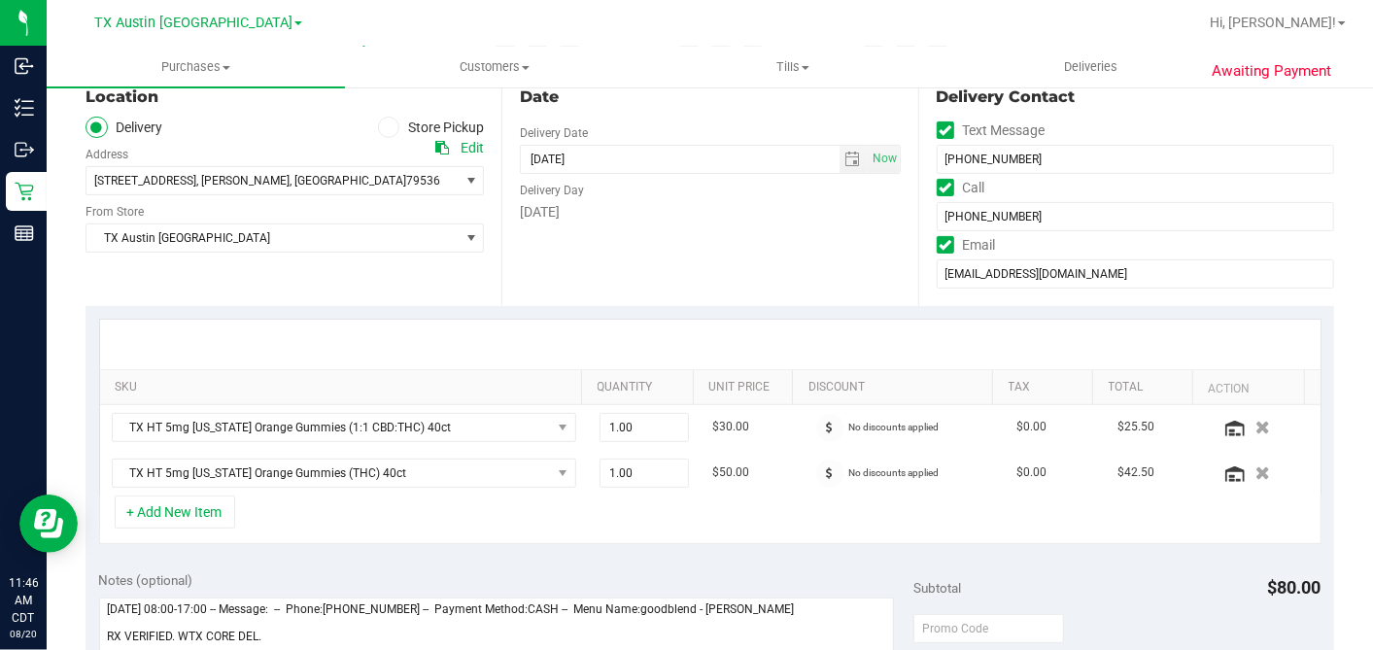
scroll to position [108, 0]
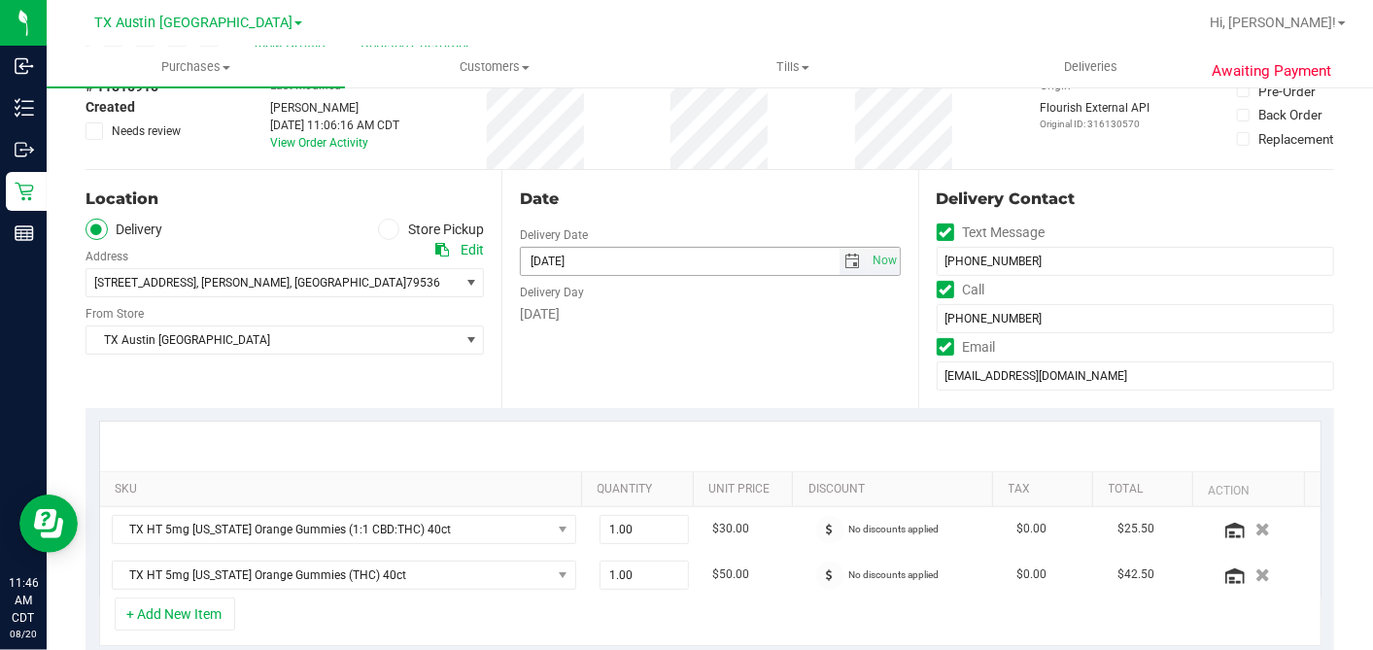
click at [845, 260] on span "select" at bounding box center [853, 262] width 16 height 16
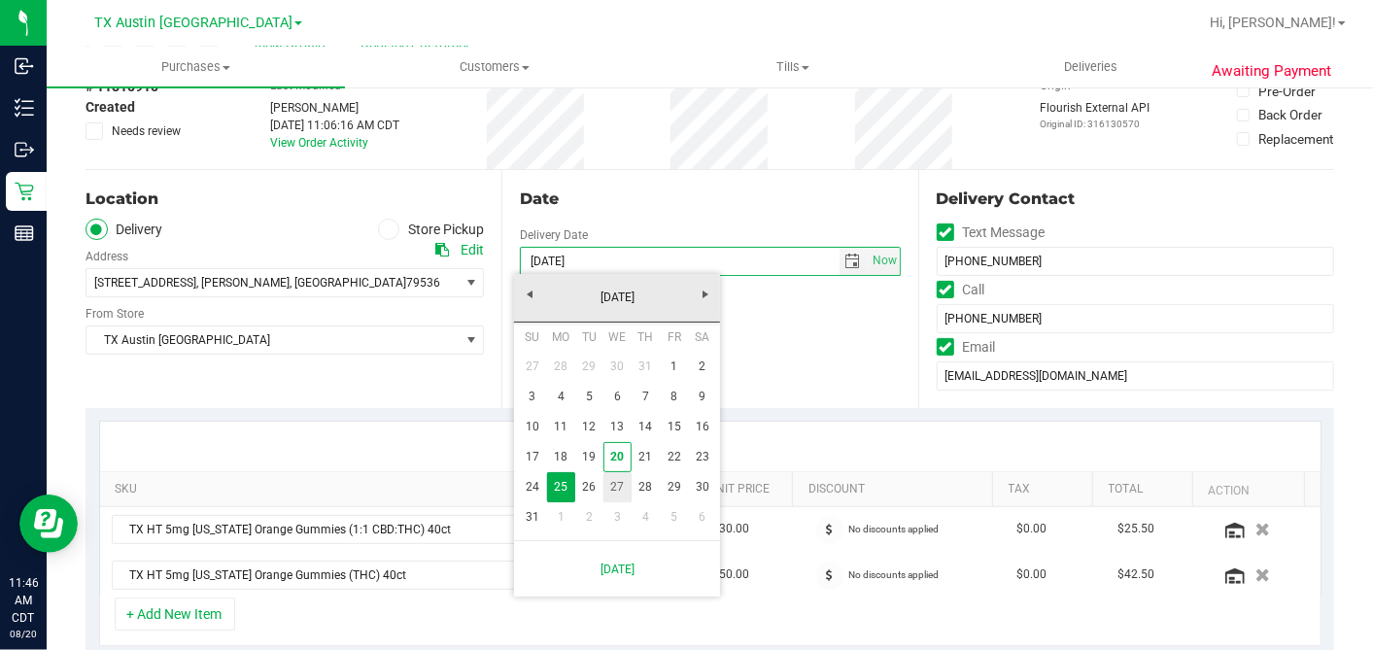
click at [614, 482] on link "27" at bounding box center [617, 487] width 28 height 30
type input "08/27/2025"
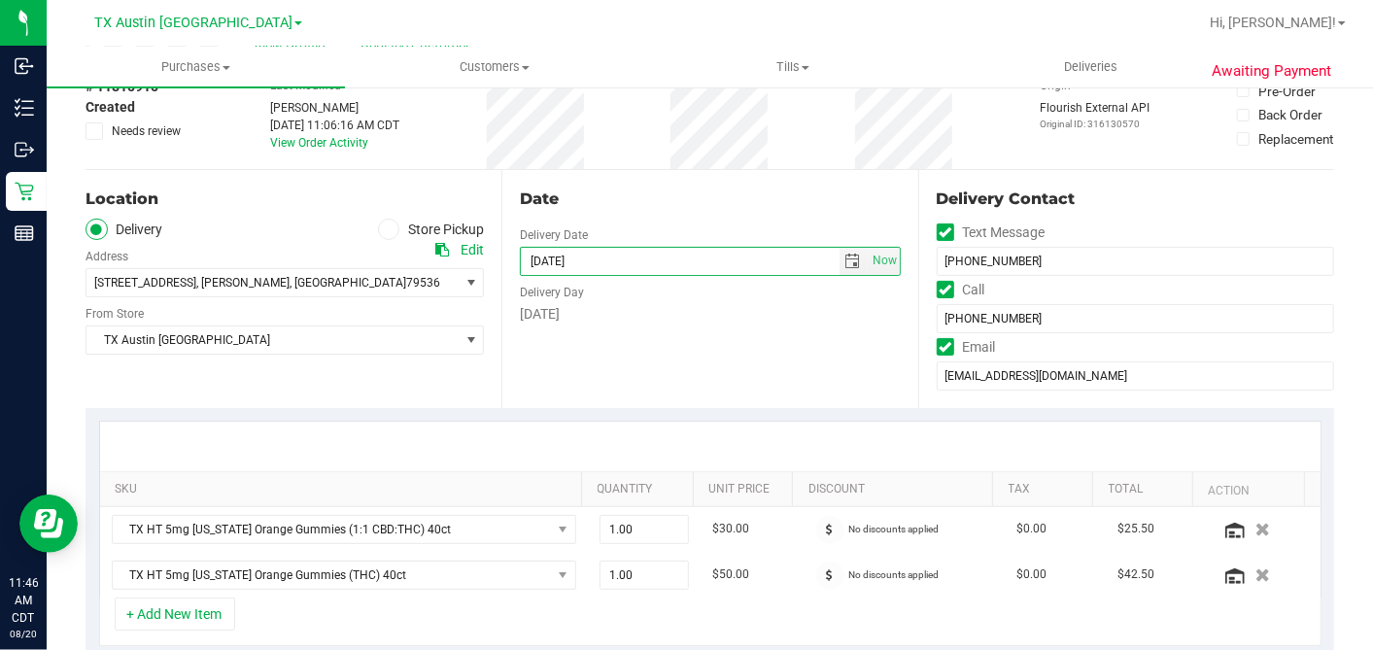
click at [734, 399] on div "Date Delivery Date 08/27/2025 Now 08/27/2025 07:00 AM Now Delivery Day Wednesday" at bounding box center [709, 289] width 416 height 238
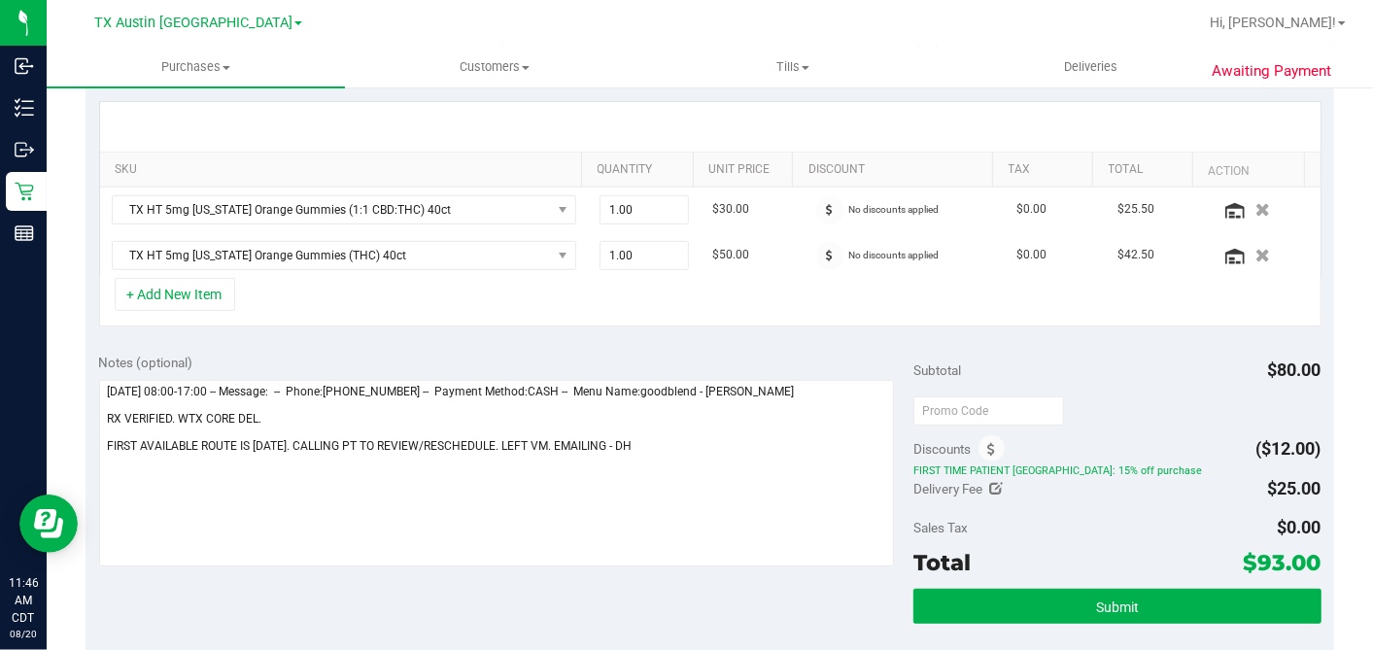
scroll to position [431, 0]
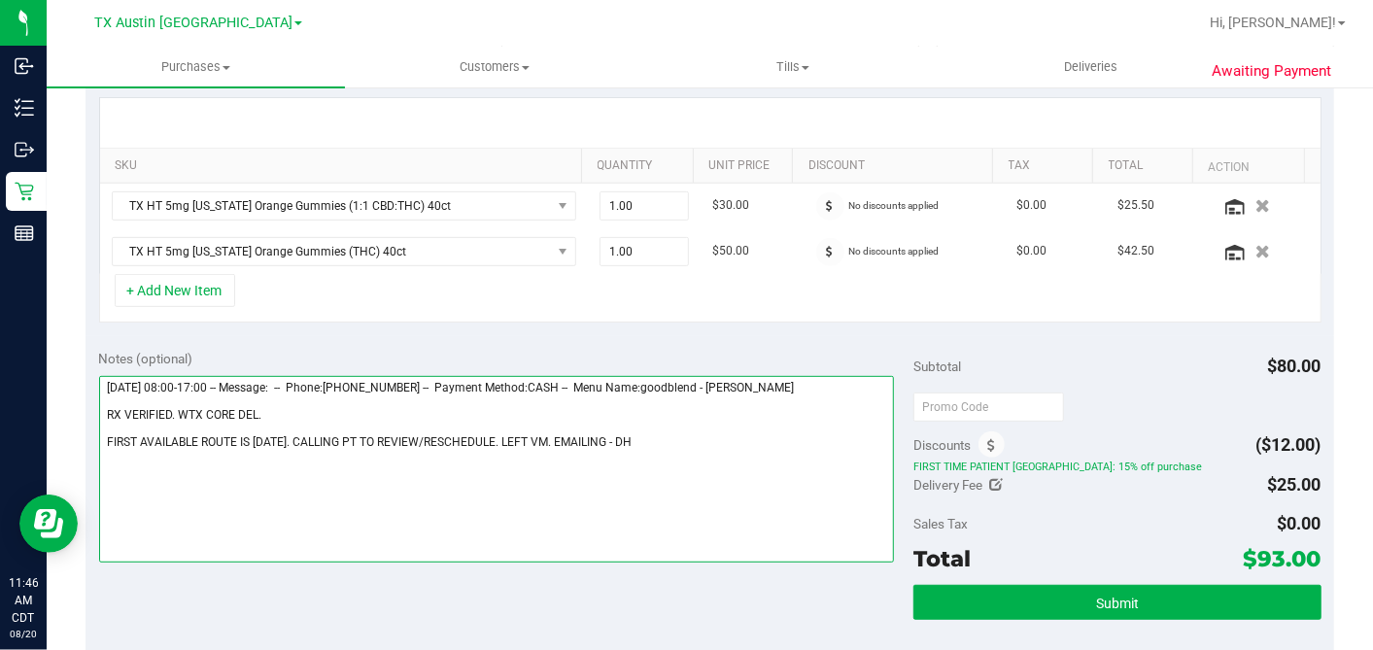
click at [692, 437] on textarea at bounding box center [497, 469] width 796 height 187
click at [309, 398] on textarea at bounding box center [497, 469] width 796 height 187
click at [293, 405] on textarea at bounding box center [497, 469] width 796 height 187
type textarea "Monday 08/25/2025 08:00-17:00 -- Message: -- Phone:3252686524 -- Payment Method…"
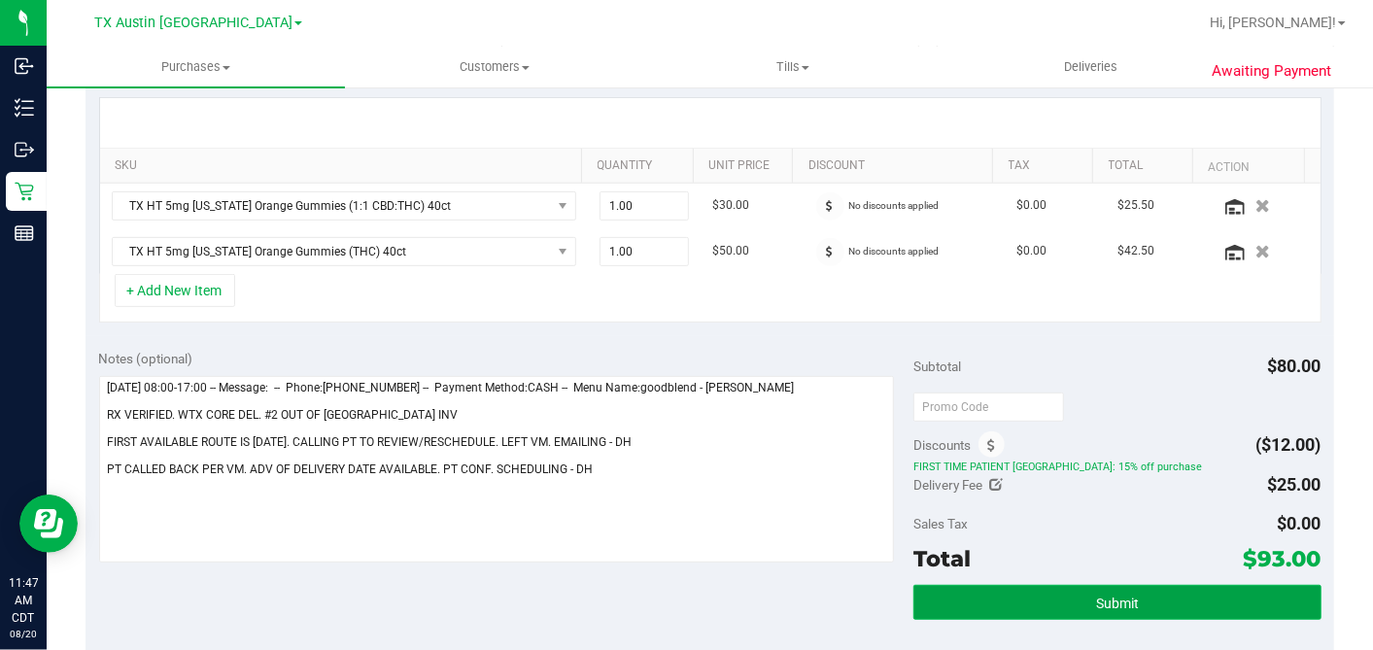
click at [1044, 596] on button "Submit" at bounding box center [1116, 602] width 407 height 35
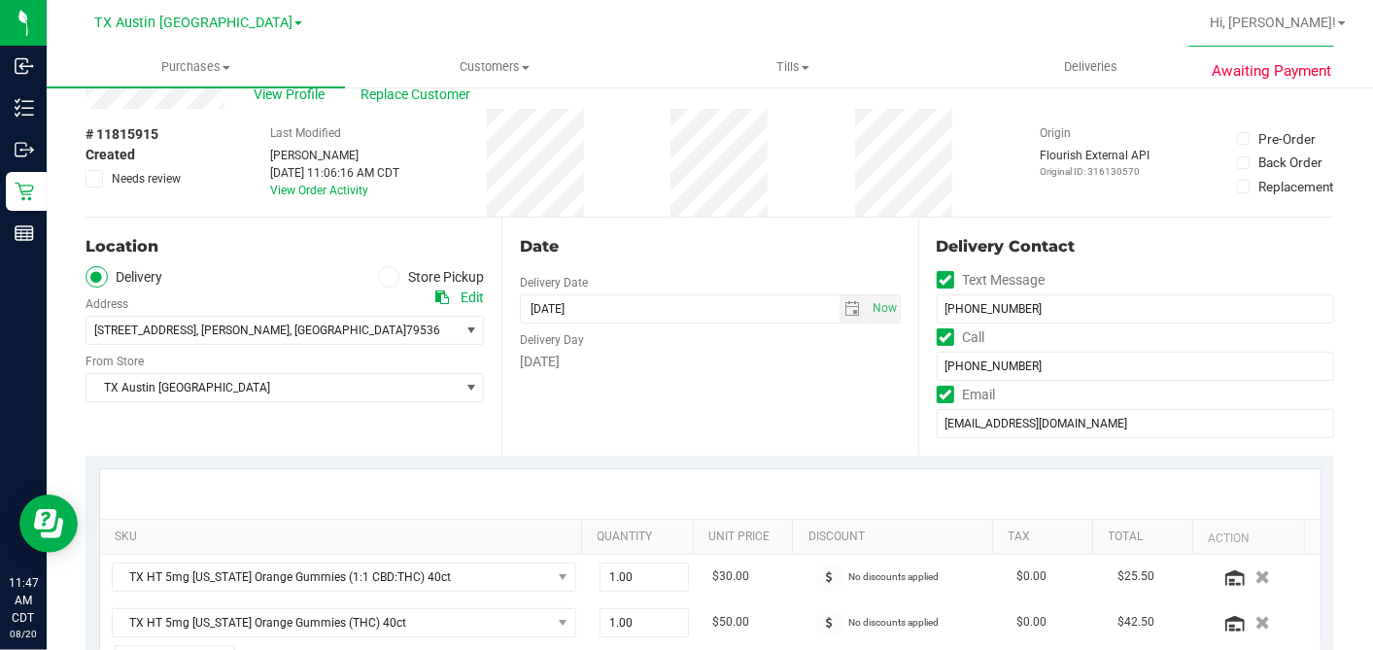
scroll to position [0, 0]
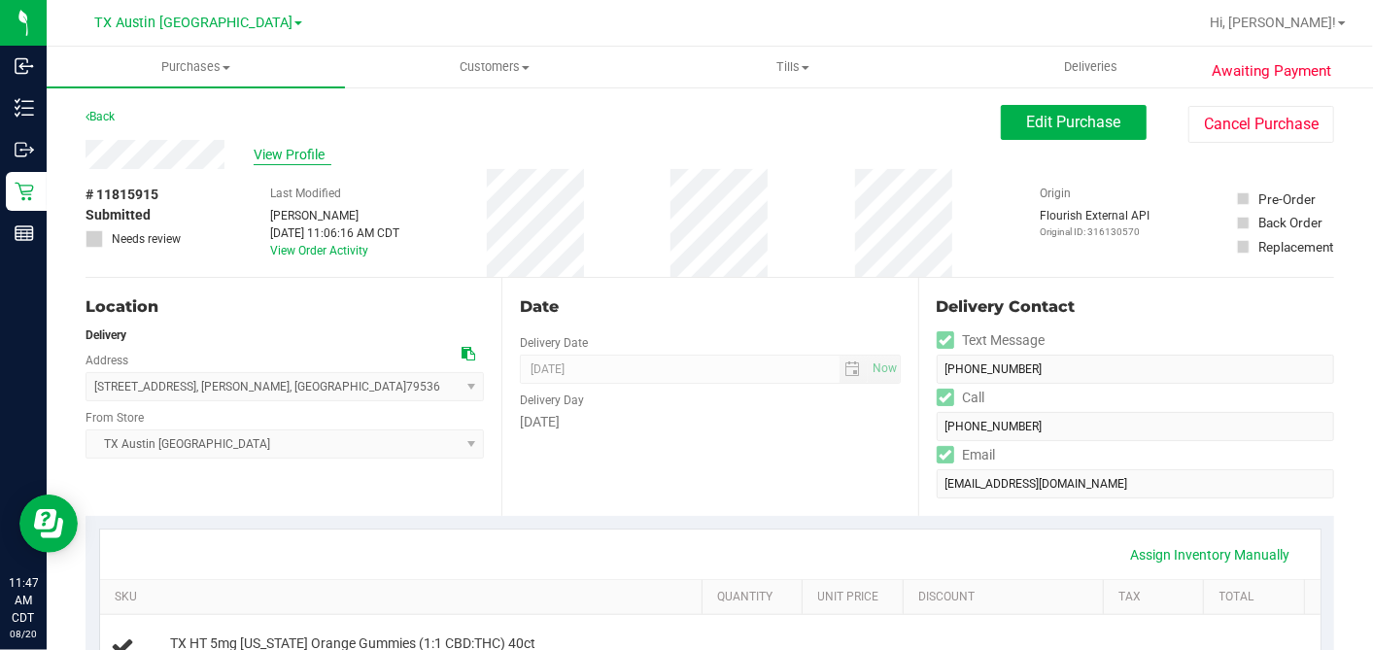
click at [294, 149] on span "View Profile" at bounding box center [293, 155] width 78 height 20
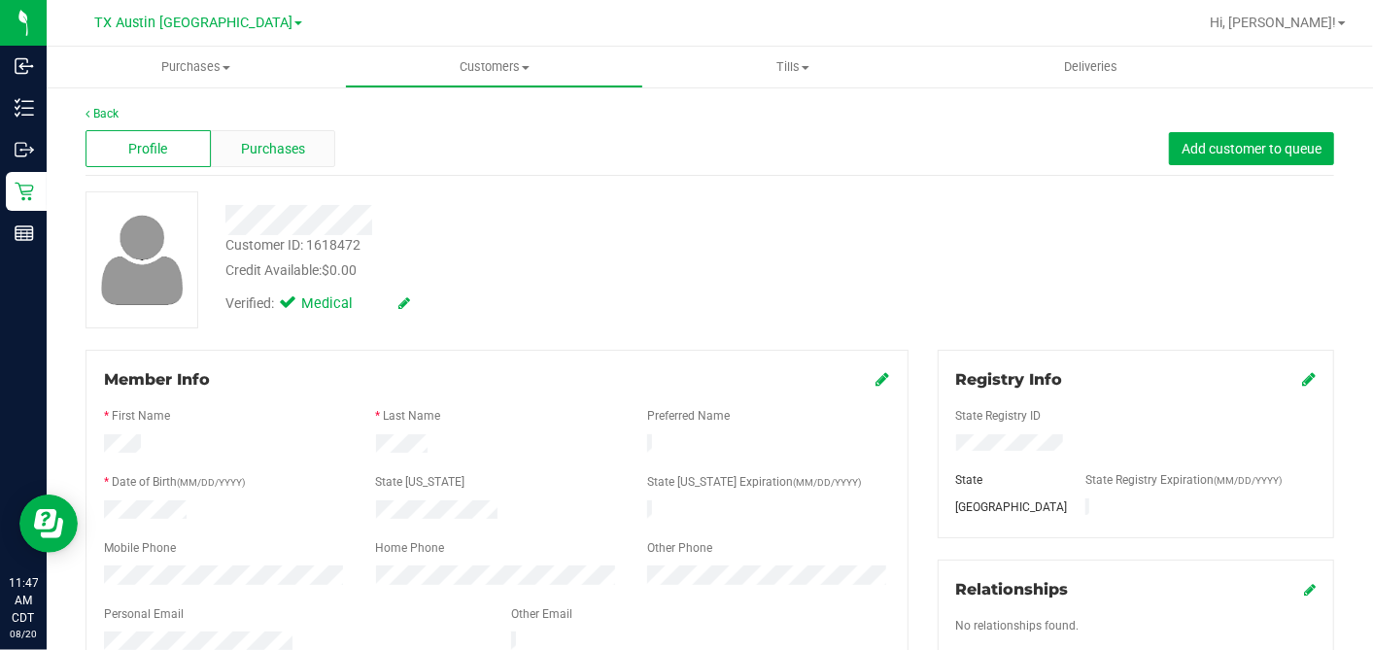
click at [283, 146] on span "Purchases" at bounding box center [273, 149] width 64 height 20
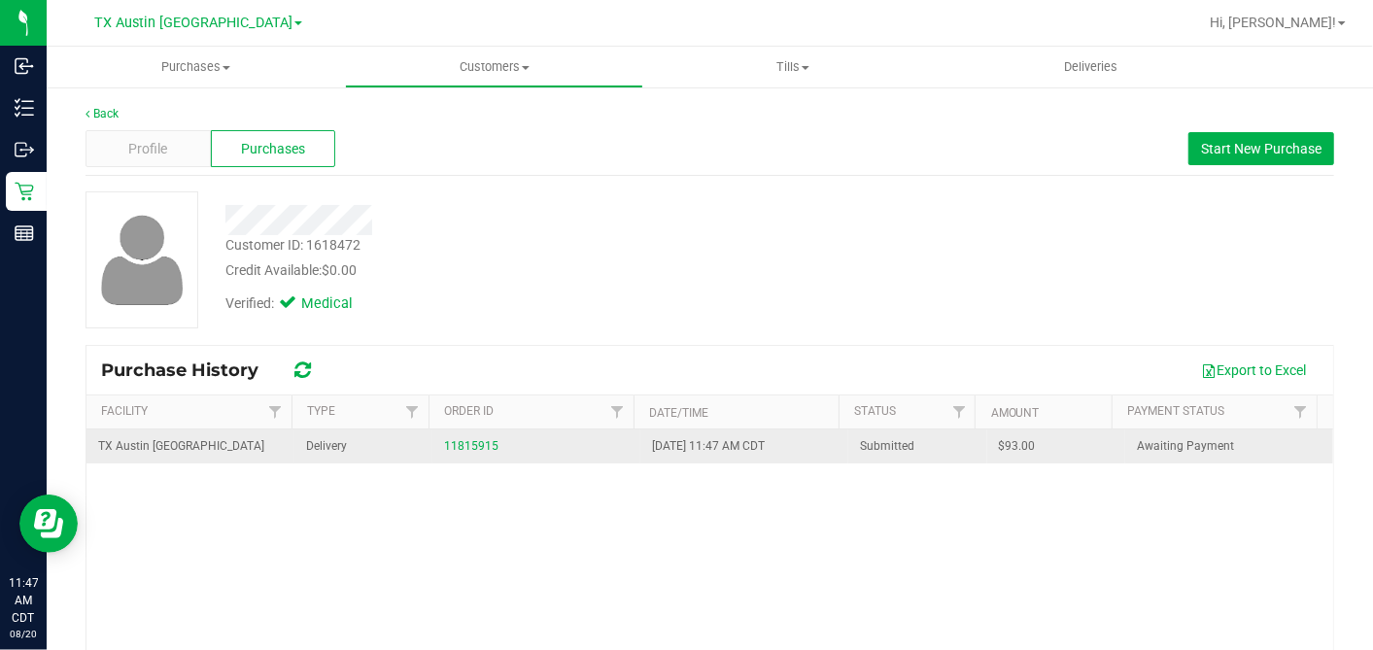
click at [999, 444] on span "$93.00" at bounding box center [1017, 446] width 37 height 18
copy span "93.00"
click at [462, 447] on link "11815915" at bounding box center [471, 446] width 54 height 14
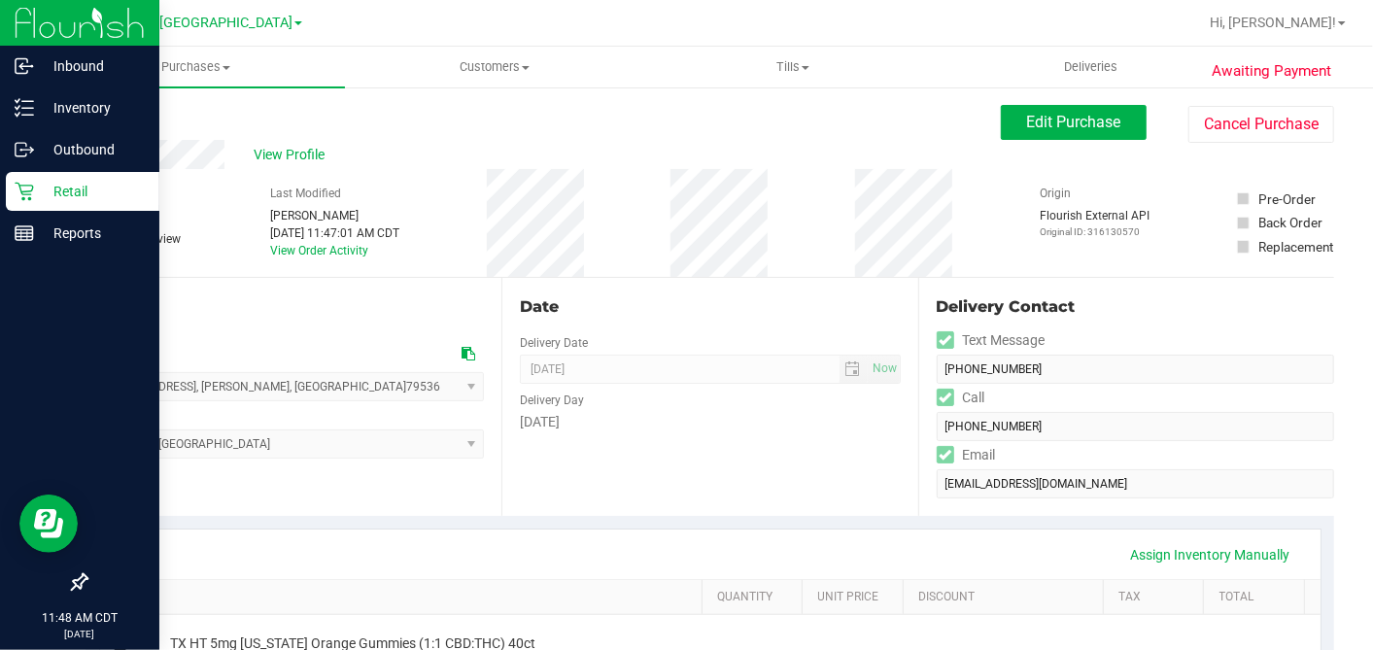
click at [15, 179] on div "Retail" at bounding box center [83, 191] width 154 height 39
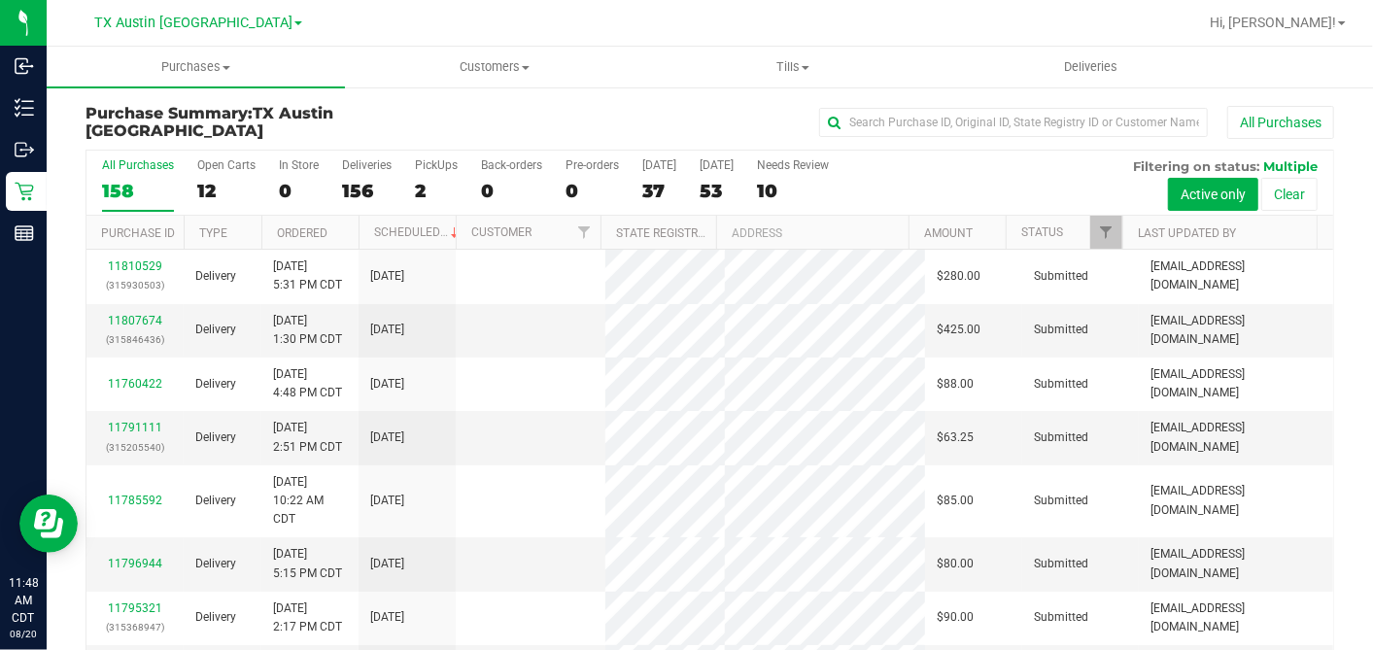
click at [212, 188] on div "12" at bounding box center [226, 191] width 58 height 22
click at [0, 0] on input "Open Carts 12" at bounding box center [0, 0] width 0 height 0
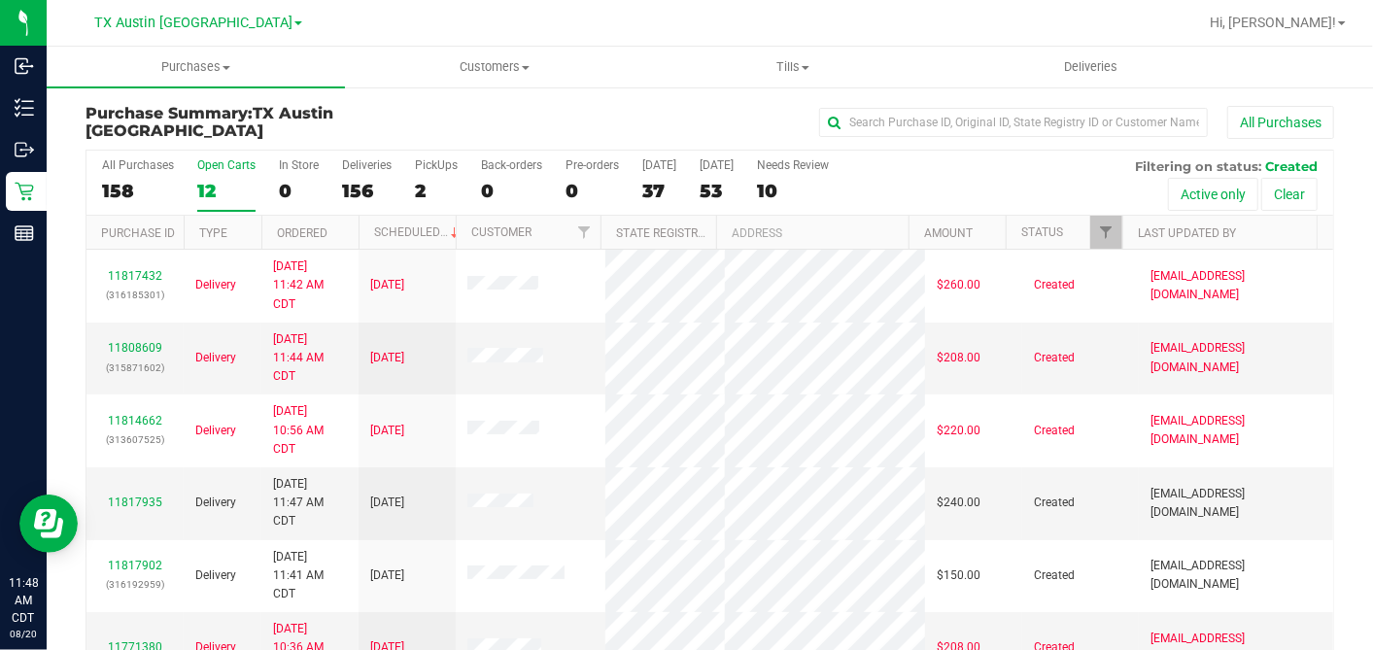
click at [351, 233] on th "Ordered" at bounding box center [309, 233] width 97 height 34
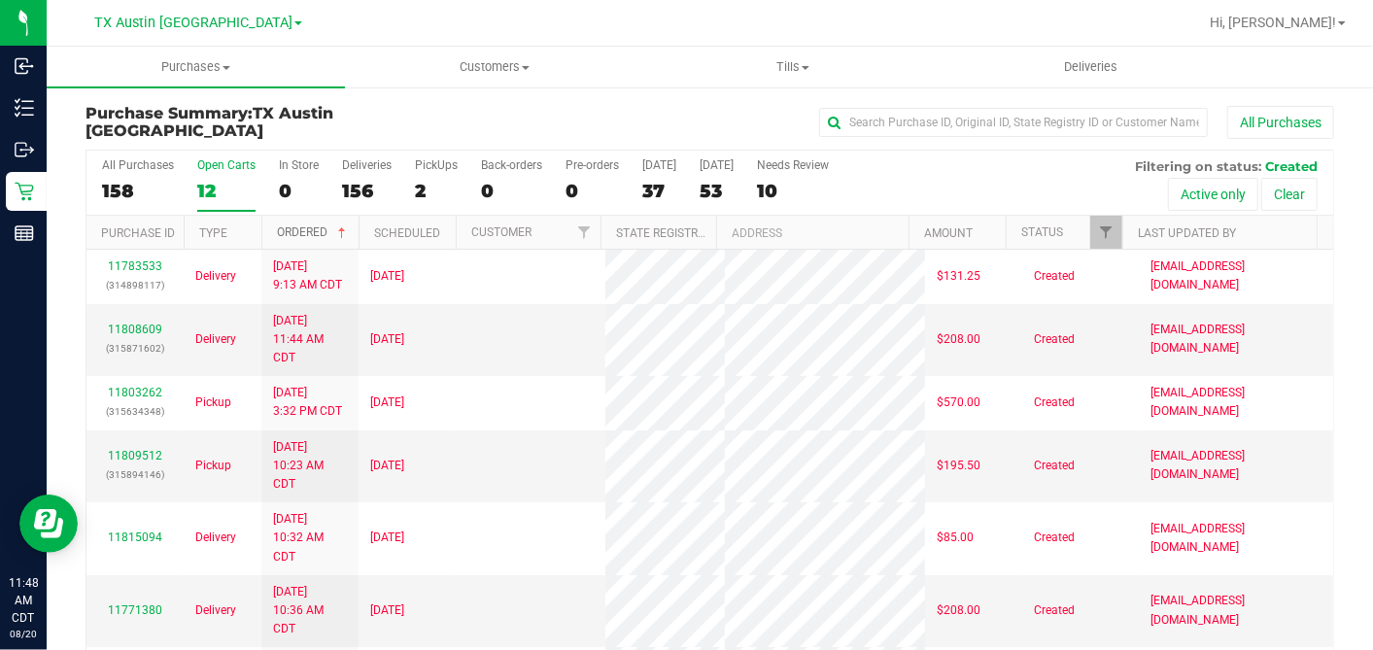
click at [346, 233] on span at bounding box center [342, 233] width 16 height 16
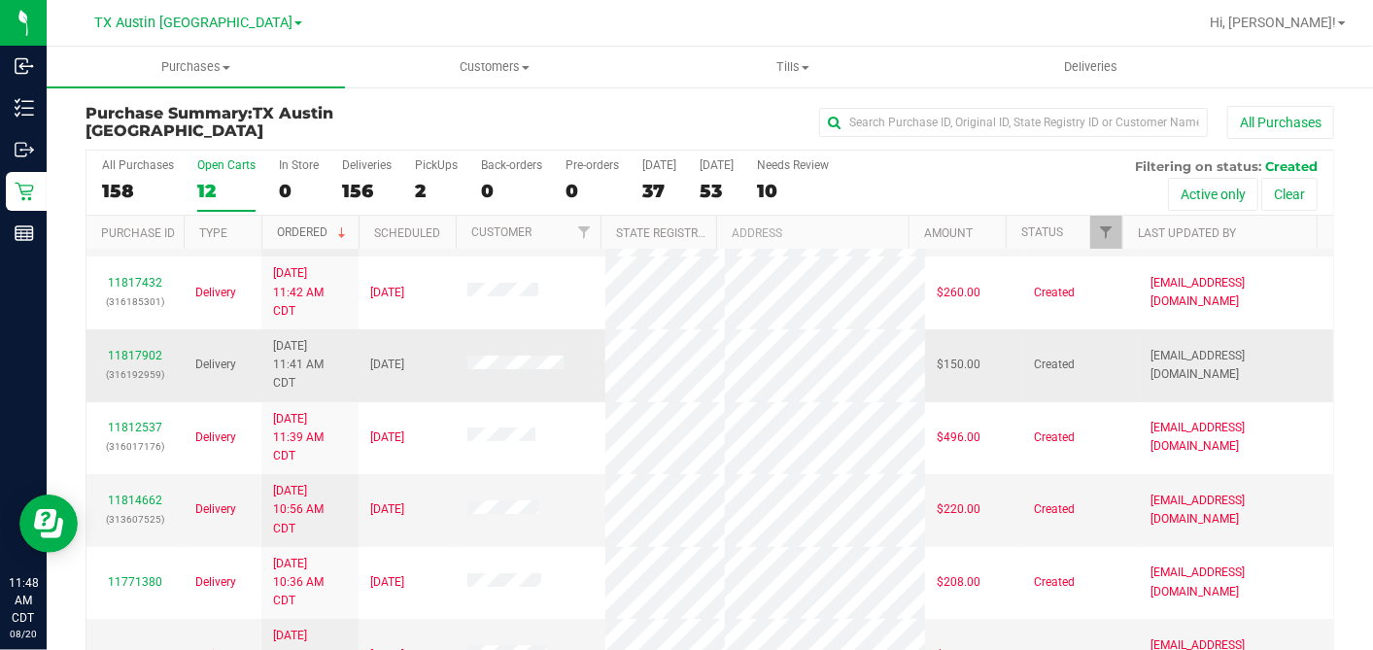
scroll to position [216, 0]
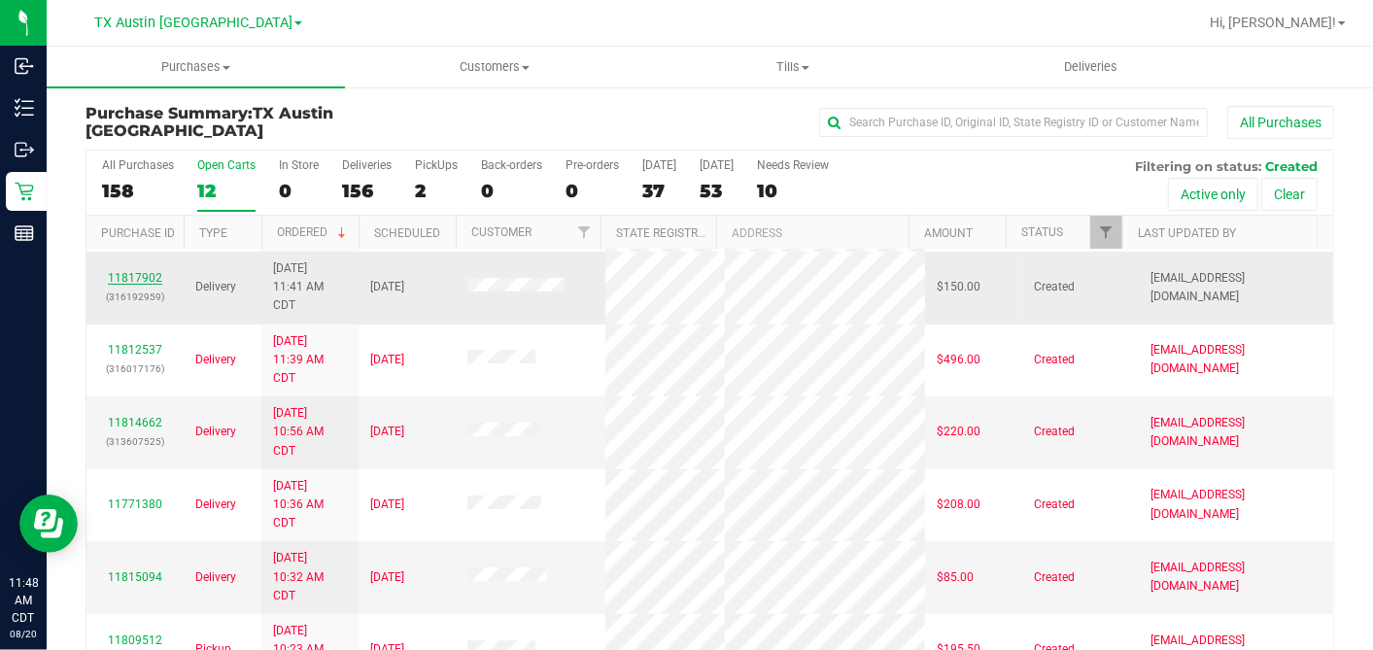
click at [140, 271] on link "11817902" at bounding box center [135, 278] width 54 height 14
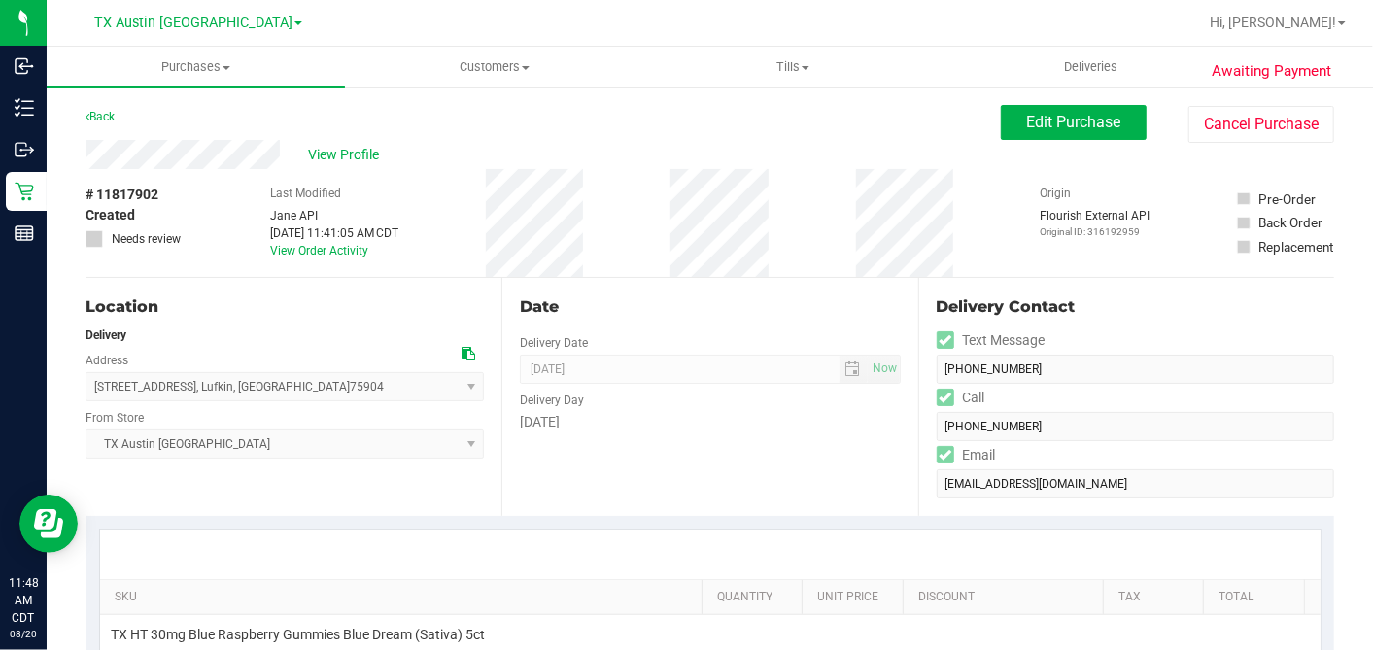
click at [680, 321] on div "Date Delivery Date 08/21/2025 Now 08/21/2025 05:00 PM Now Delivery Day Thursday" at bounding box center [709, 397] width 416 height 238
click at [314, 176] on div "Last Modified Jane API Aug 20, 2025 11:41:05 AM CDT View Order Activity" at bounding box center [334, 223] width 129 height 108
click at [464, 355] on icon at bounding box center [469, 354] width 14 height 14
click at [1027, 121] on span "Edit Purchase" at bounding box center [1074, 122] width 94 height 18
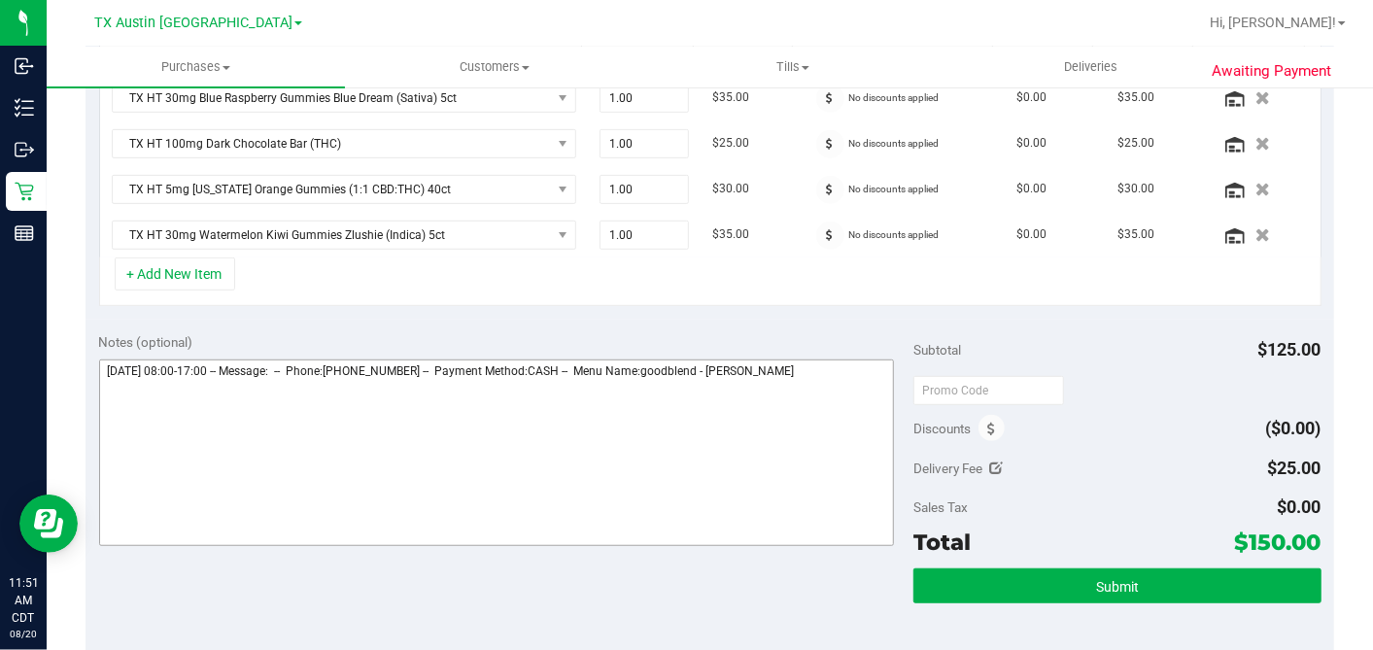
scroll to position [543, 0]
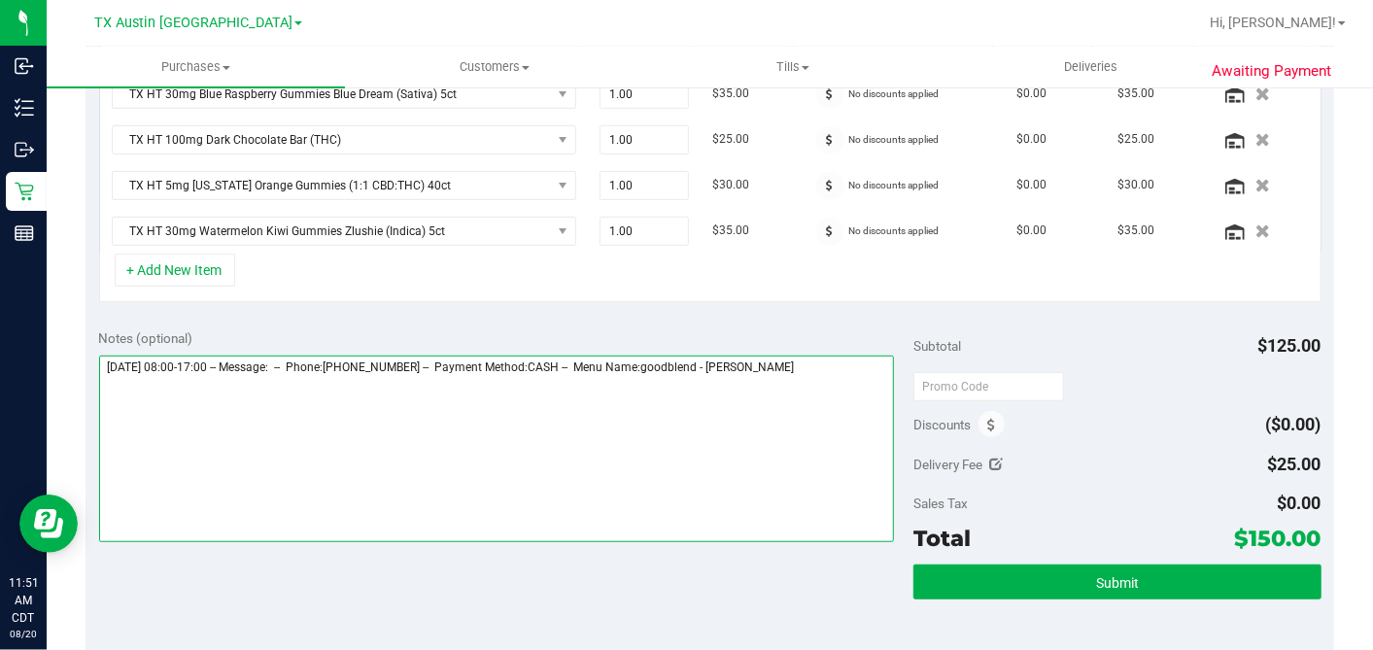
click at [852, 367] on textarea at bounding box center [497, 449] width 796 height 187
click at [185, 389] on textarea at bounding box center [497, 449] width 796 height 187
click at [185, 388] on textarea at bounding box center [497, 449] width 796 height 187
click at [302, 392] on textarea at bounding box center [497, 449] width 796 height 187
click at [428, 432] on textarea at bounding box center [497, 449] width 796 height 187
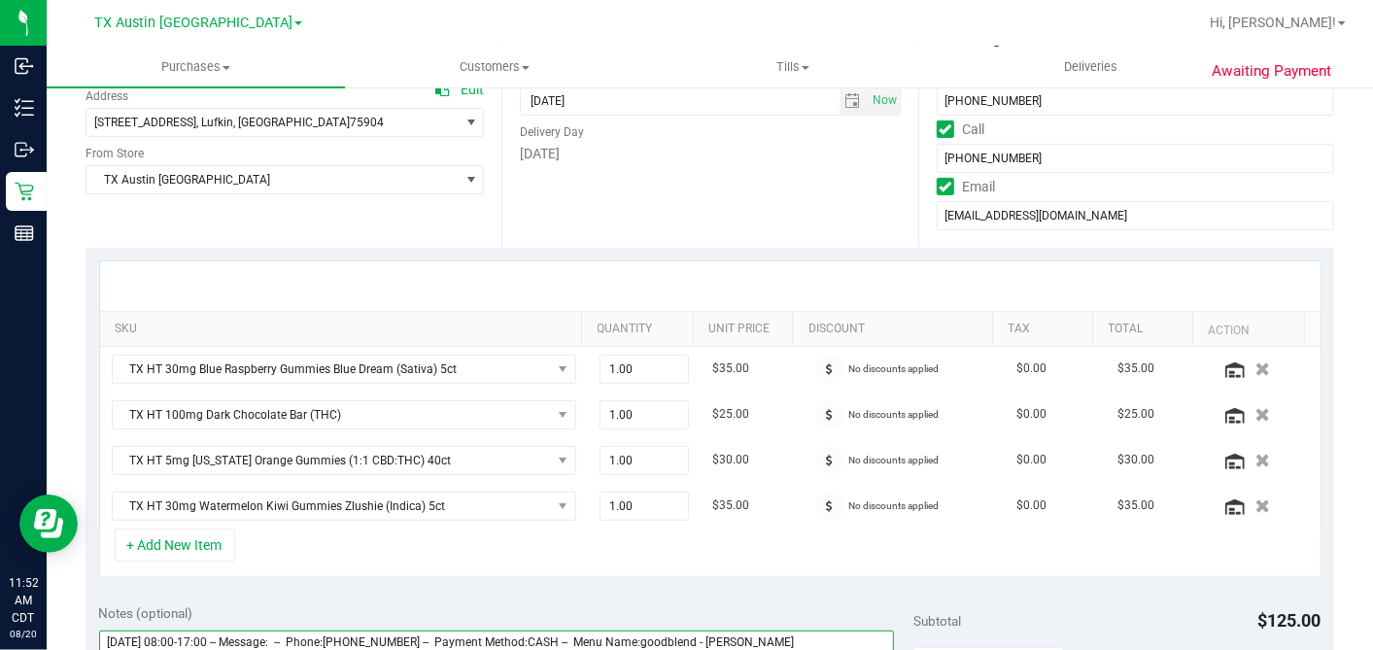
scroll to position [0, 0]
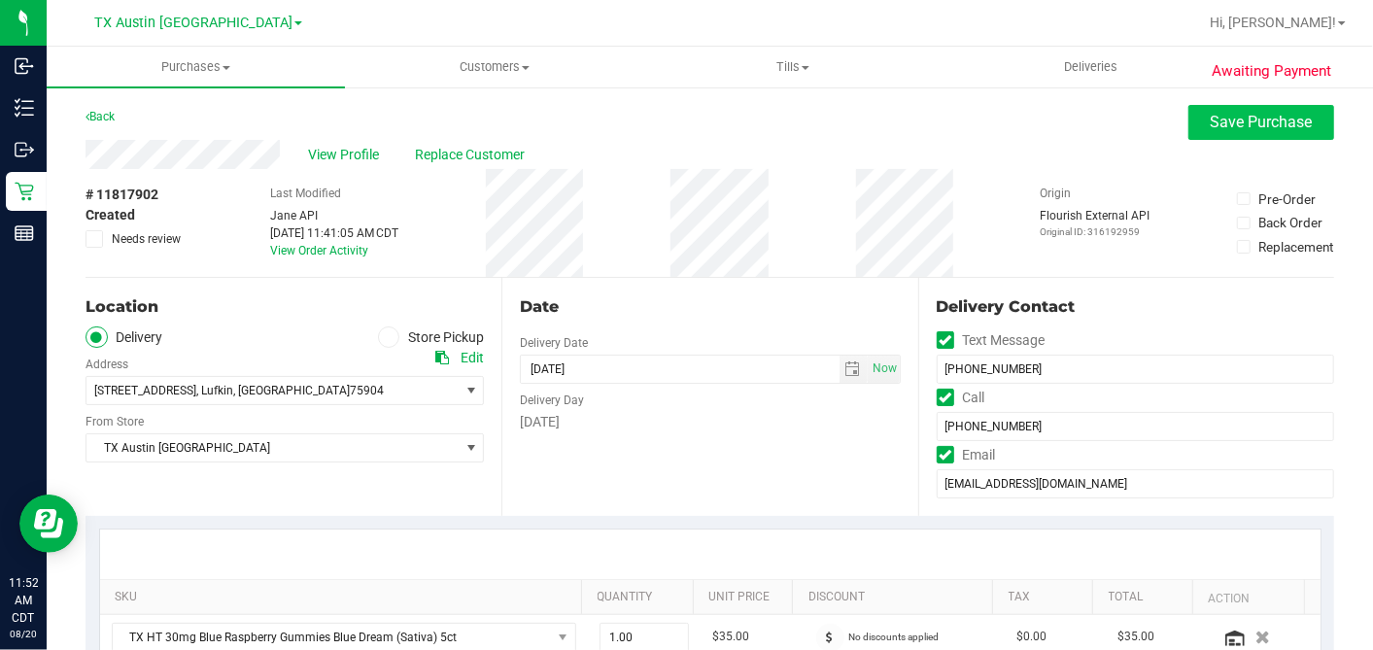
type textarea "Thursday 08/21/2025 08:00-17:00 -- Message: -- Phone:9362229510 -- Payment Meth…"
click at [1226, 121] on span "Save Purchase" at bounding box center [1262, 122] width 102 height 18
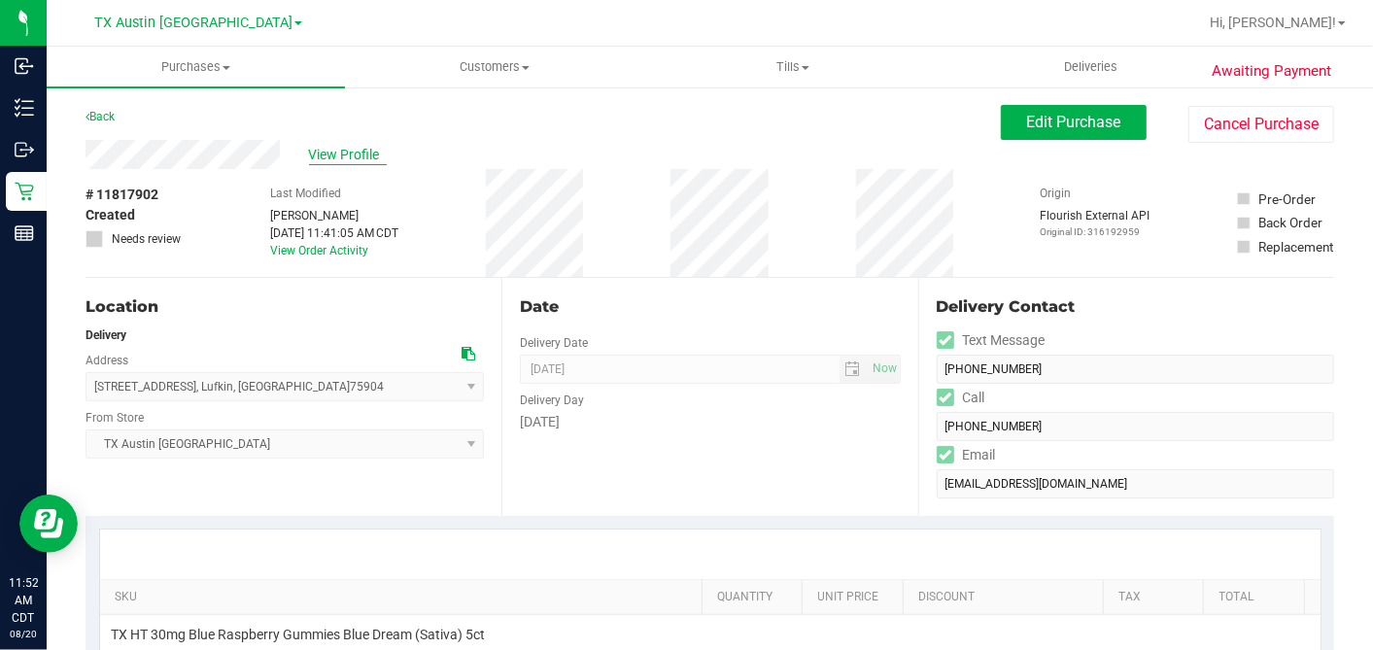
click at [350, 157] on span "View Profile" at bounding box center [348, 155] width 78 height 20
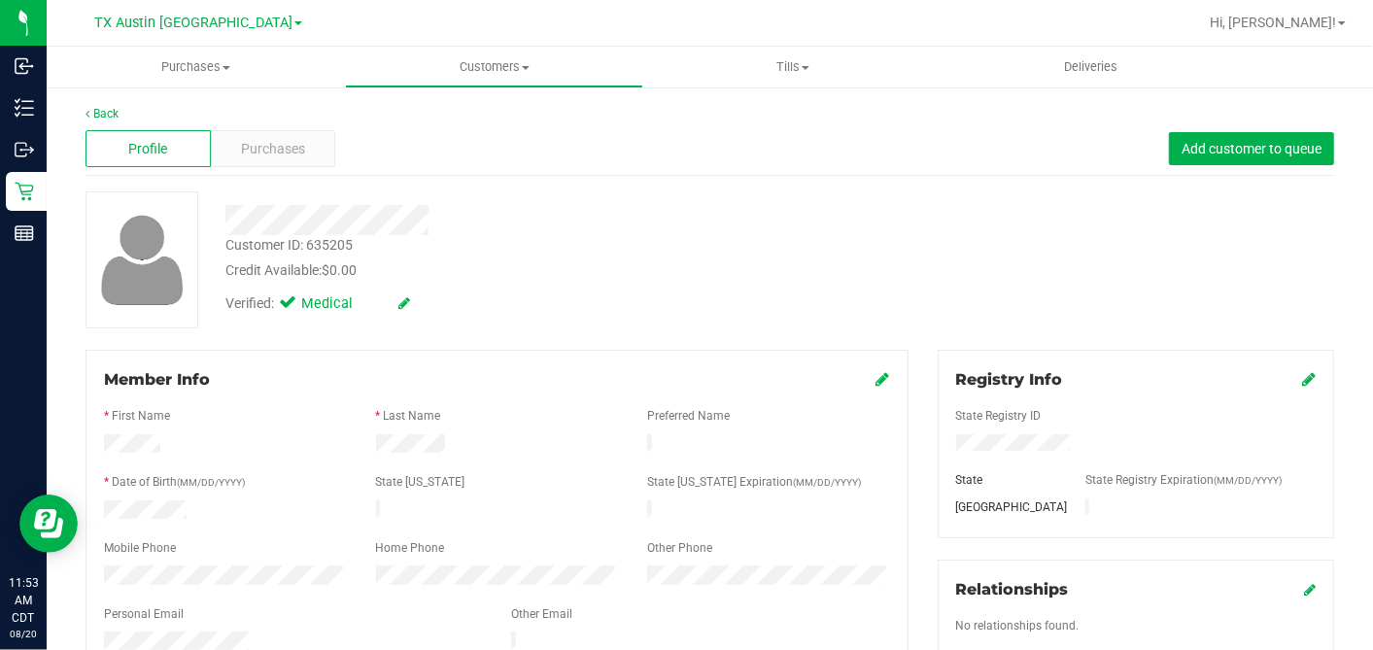
click at [281, 167] on div "Profile Purchases Add customer to queue" at bounding box center [710, 148] width 1249 height 53
click at [283, 142] on span "Purchases" at bounding box center [273, 149] width 64 height 20
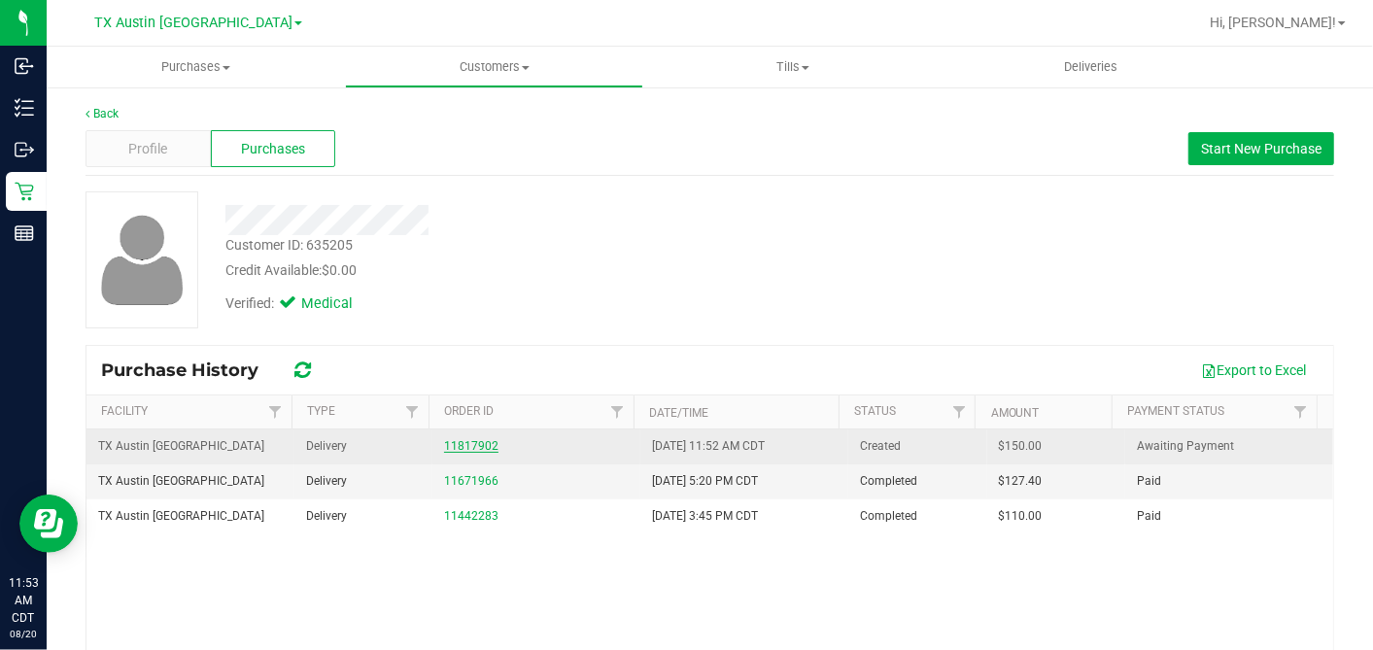
click at [471, 444] on link "11817902" at bounding box center [471, 446] width 54 height 14
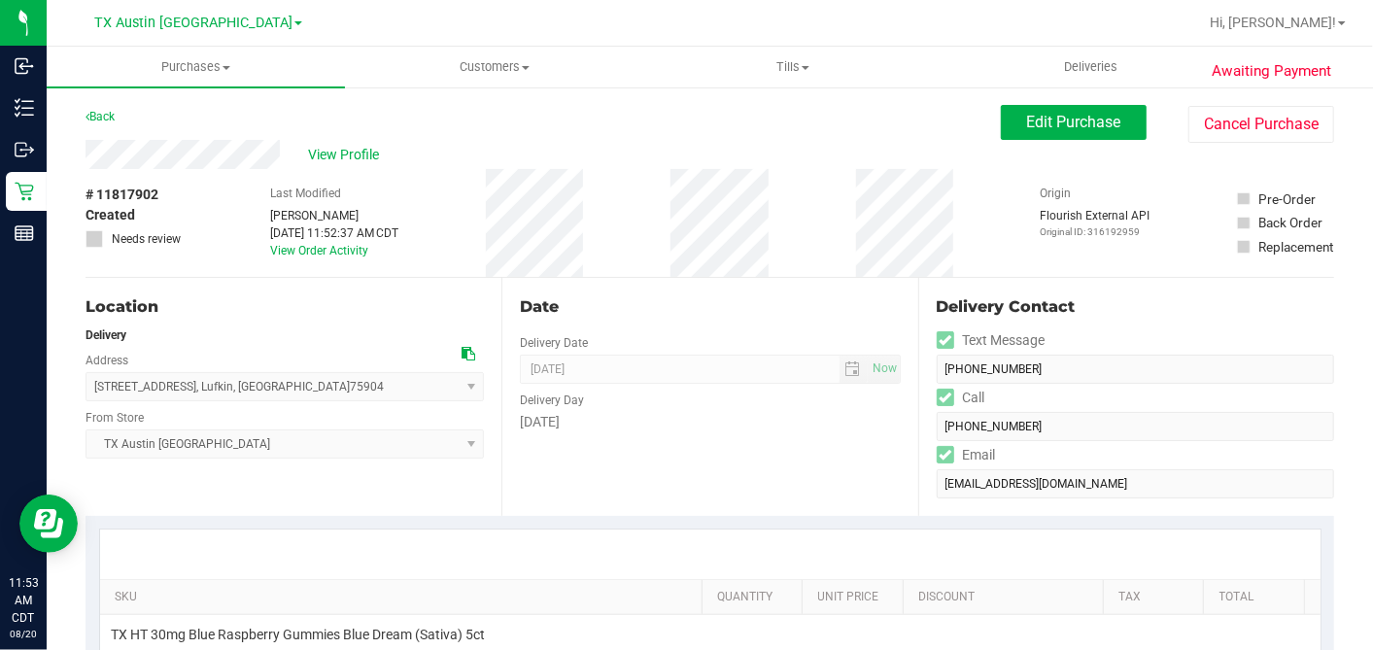
click at [734, 310] on div "Date" at bounding box center [710, 306] width 380 height 23
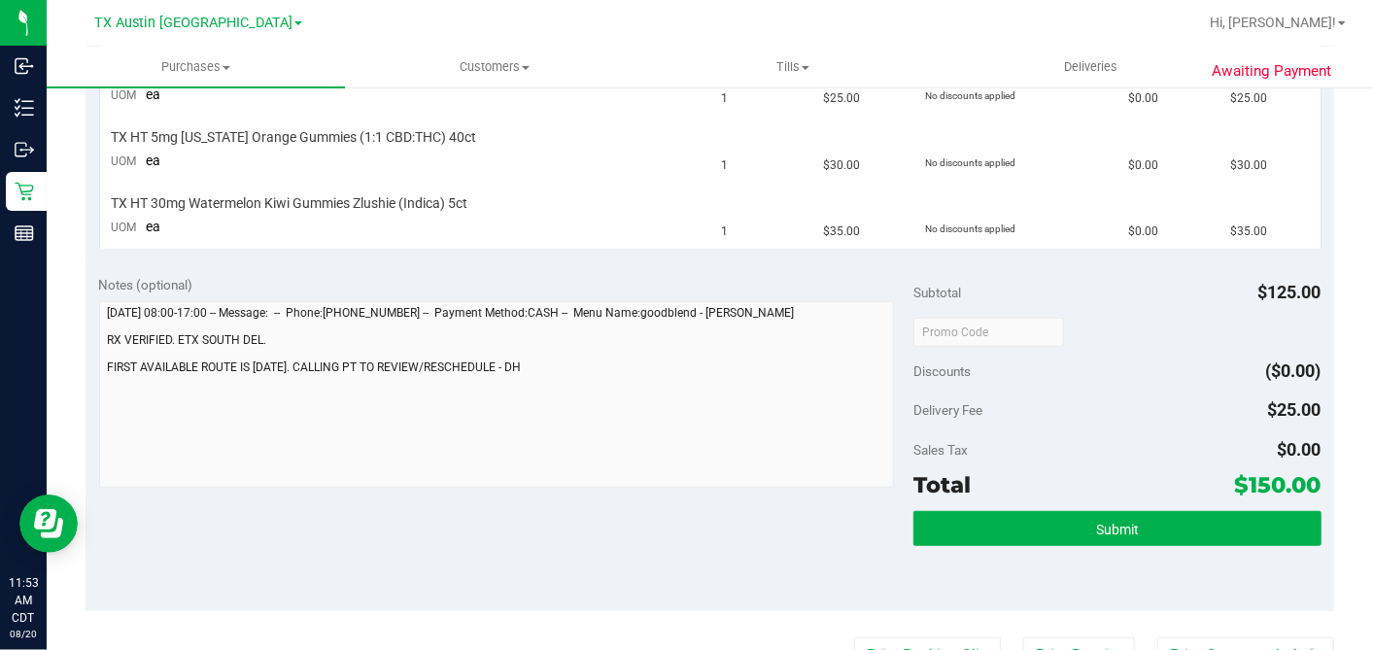
scroll to position [755, 0]
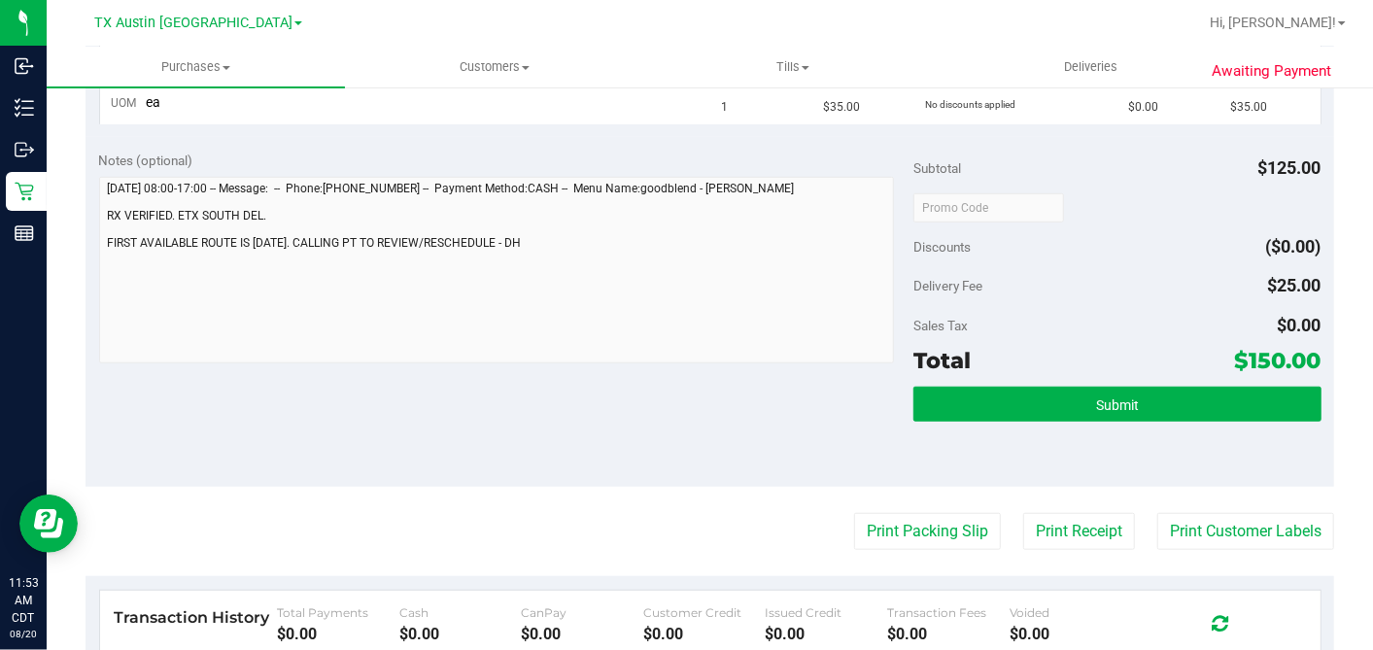
click at [655, 405] on div "Notes (optional) Subtotal $125.00 Discounts ($0.00) Delivery Fee $25.00 Sales T…" at bounding box center [710, 312] width 1249 height 350
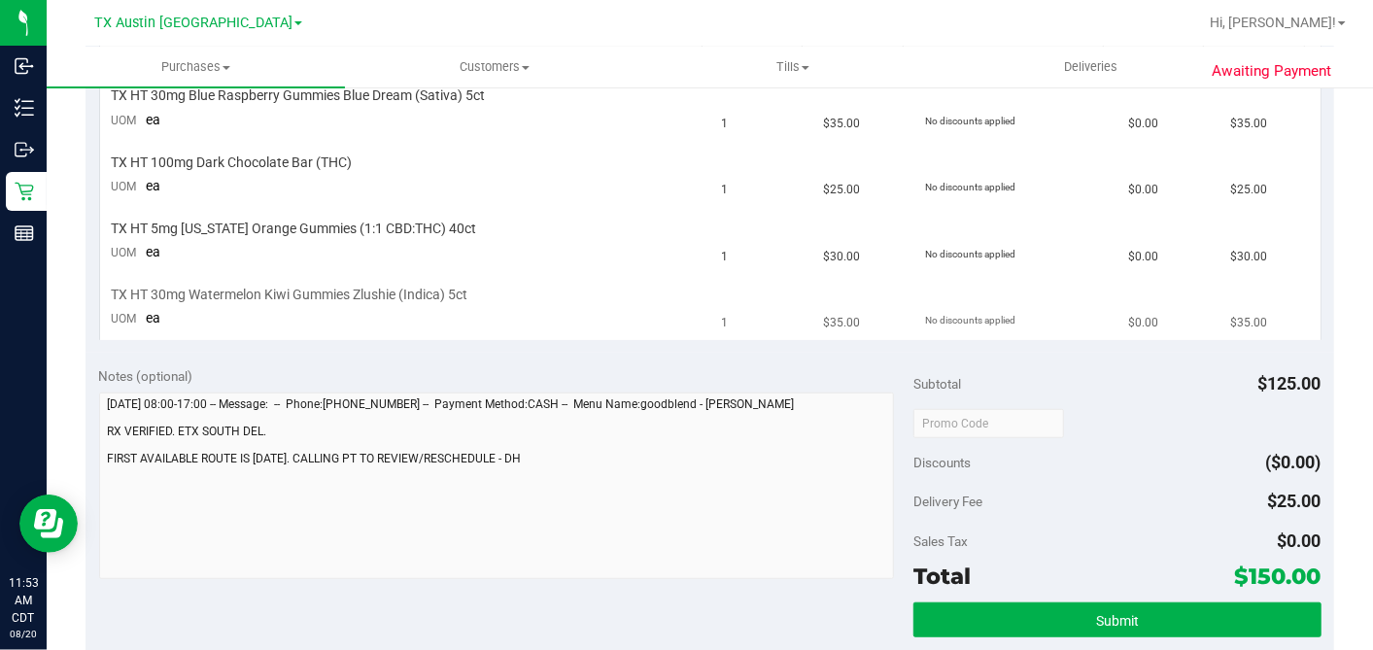
scroll to position [0, 0]
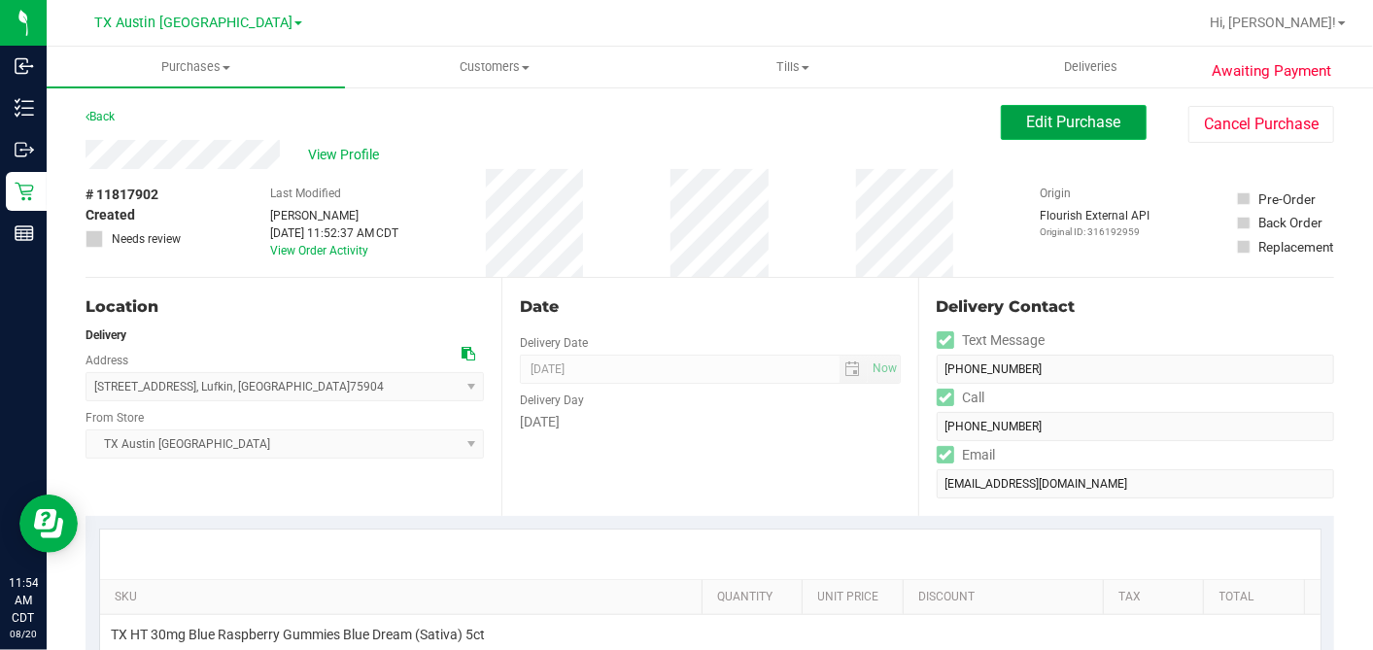
click at [1043, 119] on span "Edit Purchase" at bounding box center [1074, 122] width 94 height 18
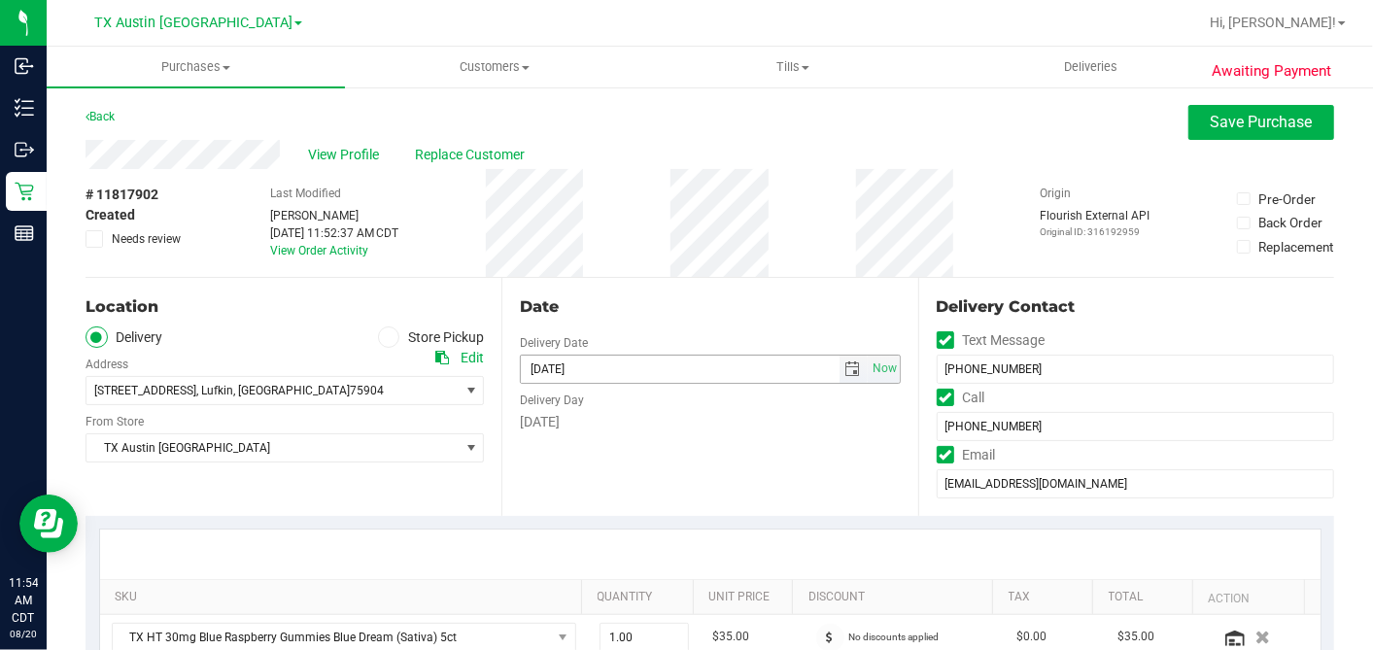
click at [845, 361] on span "select" at bounding box center [853, 369] width 16 height 16
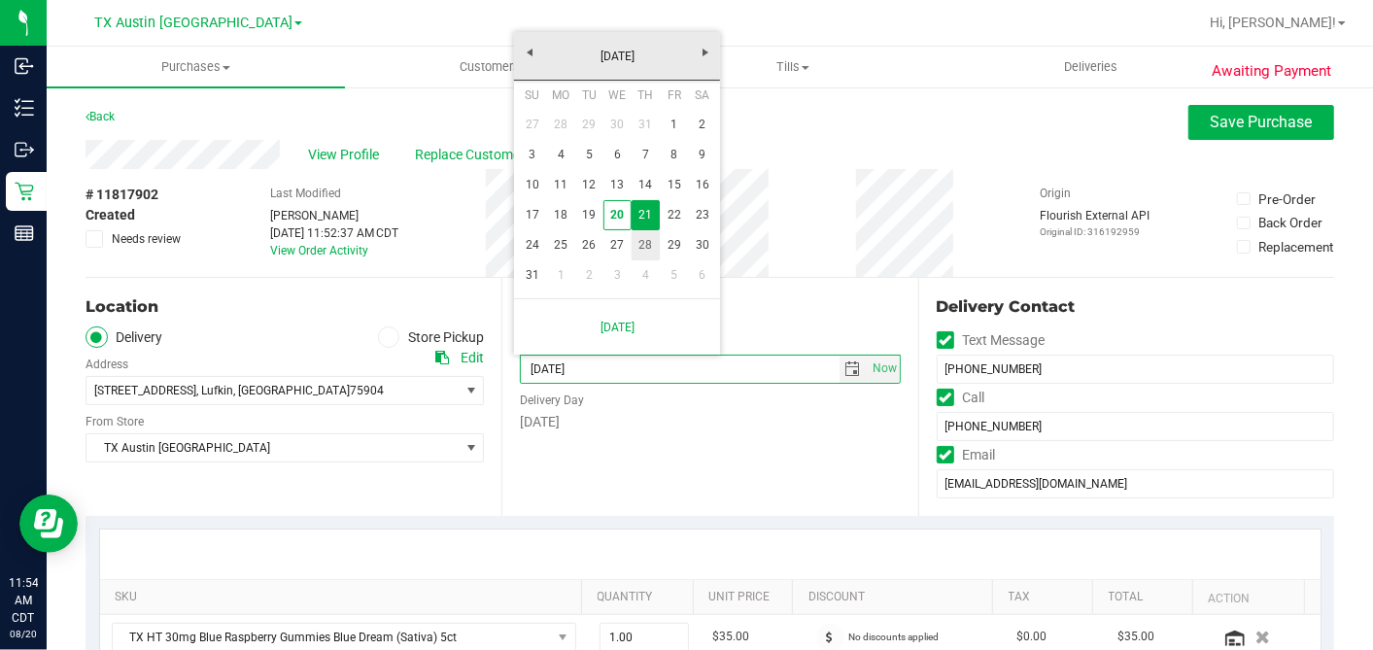
click at [646, 249] on link "28" at bounding box center [646, 245] width 28 height 30
type input "08/28/2025"
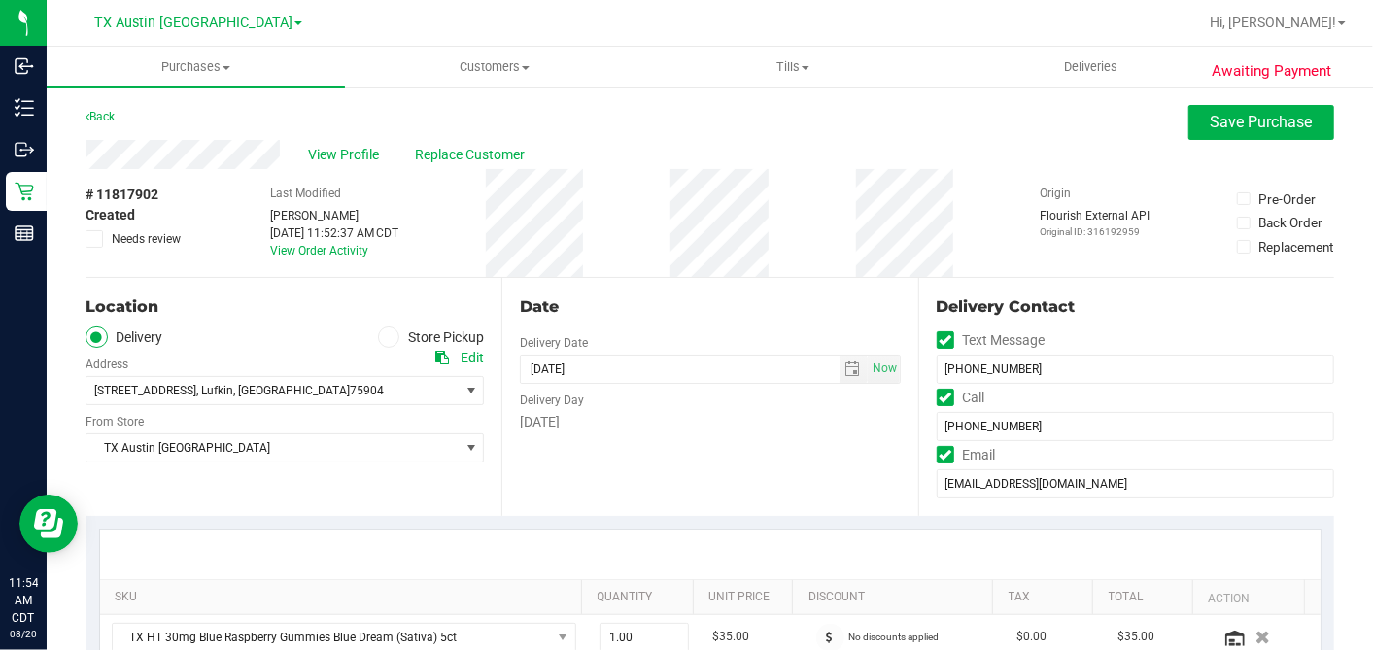
drag, startPoint x: 713, startPoint y: 299, endPoint x: 729, endPoint y: 304, distance: 16.3
click at [713, 299] on div "Date" at bounding box center [710, 306] width 380 height 23
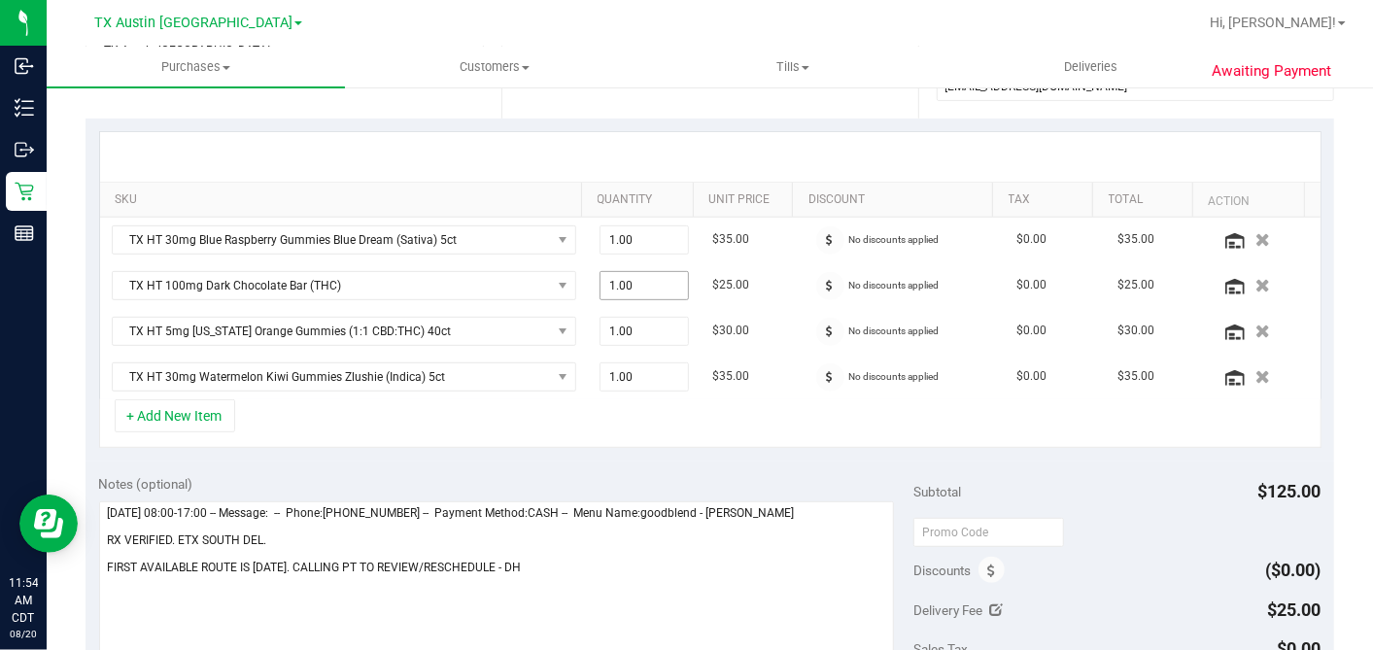
scroll to position [431, 0]
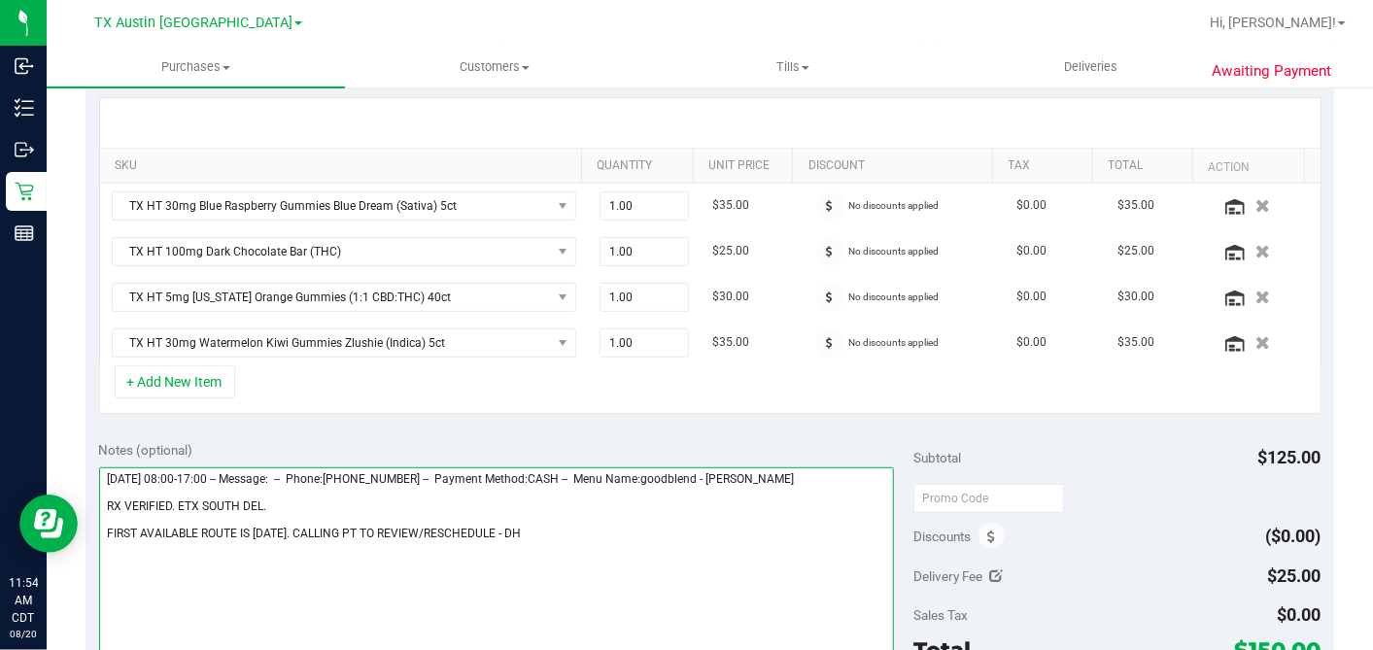
click at [513, 522] on textarea at bounding box center [497, 560] width 796 height 187
click at [289, 496] on textarea at bounding box center [497, 560] width 796 height 187
type textarea "Thursday 08/21/2025 08:00-17:00 -- Message: -- Phone:9362229510 -- Payment Meth…"
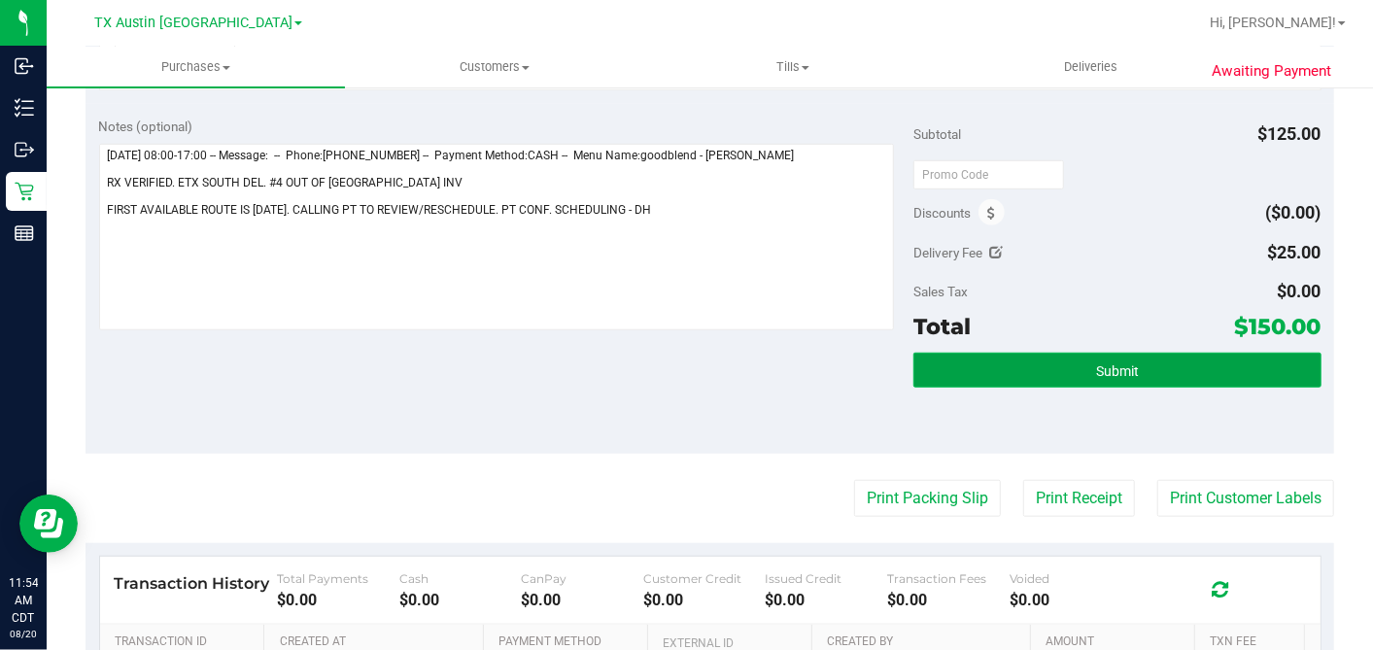
drag, startPoint x: 1065, startPoint y: 366, endPoint x: 1033, endPoint y: 380, distance: 34.8
click at [1065, 366] on button "Submit" at bounding box center [1116, 370] width 407 height 35
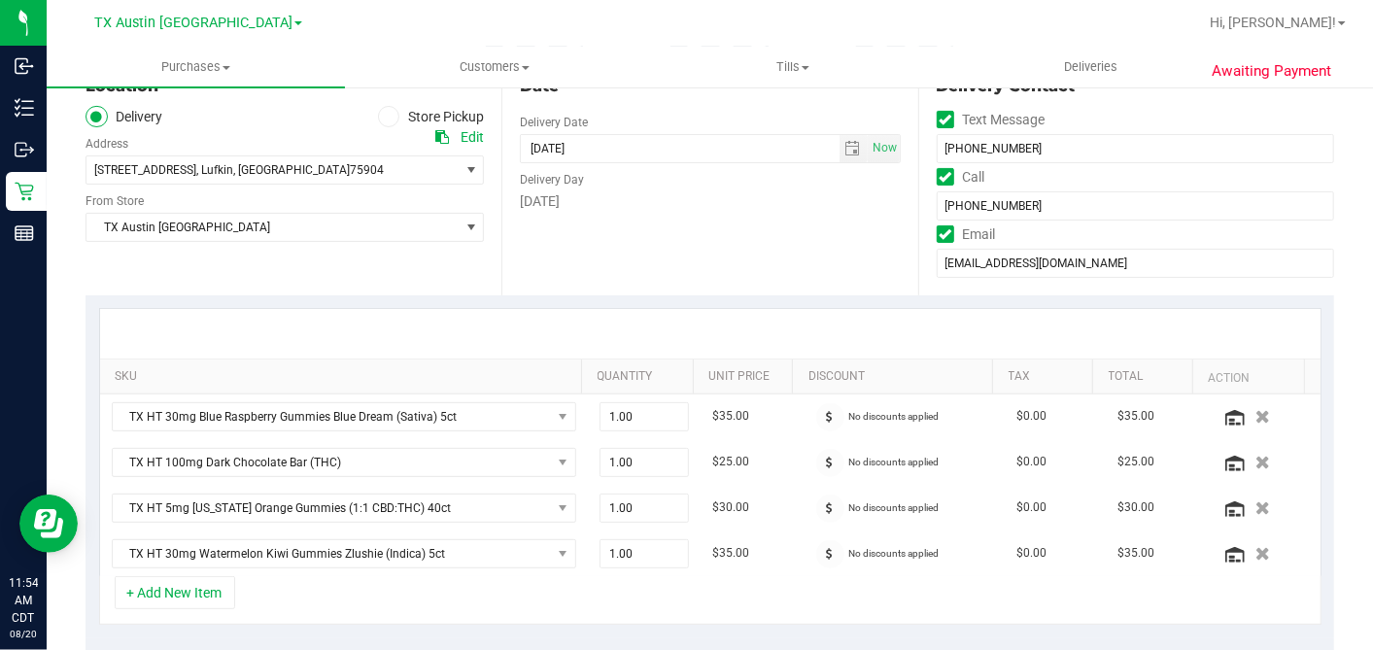
scroll to position [108, 0]
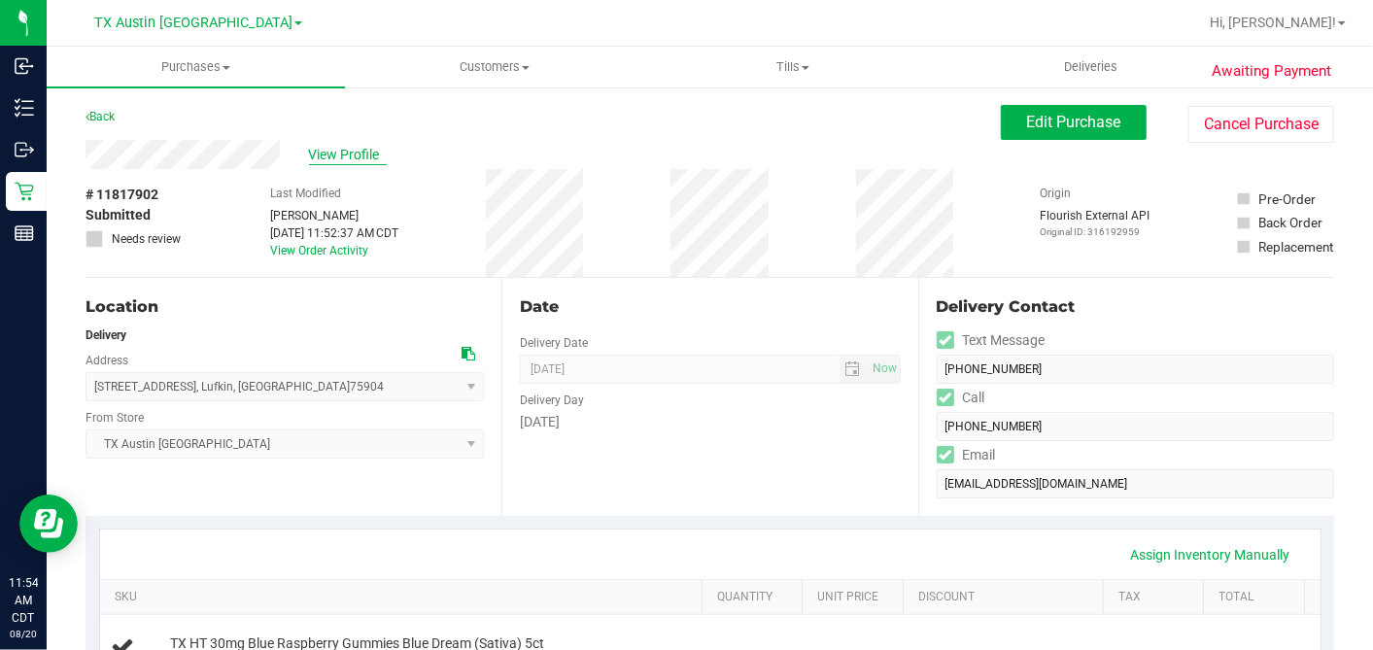
click at [345, 148] on span "View Profile" at bounding box center [348, 155] width 78 height 20
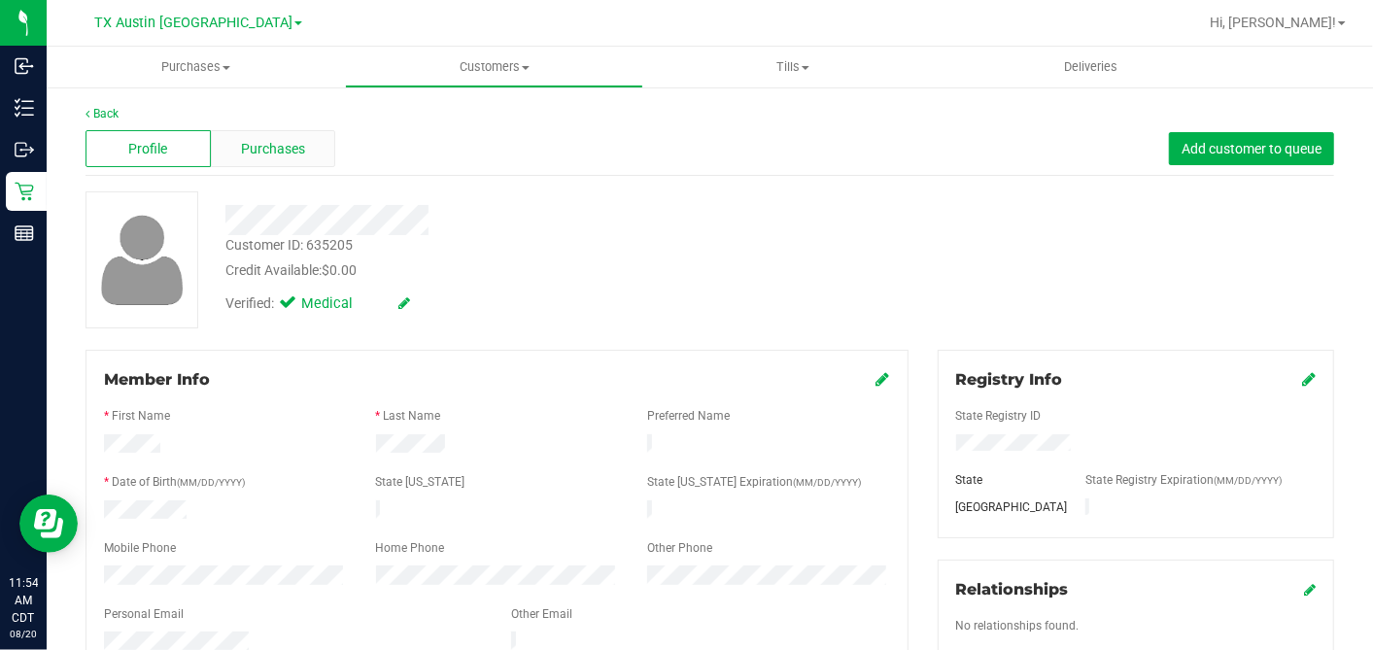
click at [305, 160] on div "Purchases" at bounding box center [273, 148] width 125 height 37
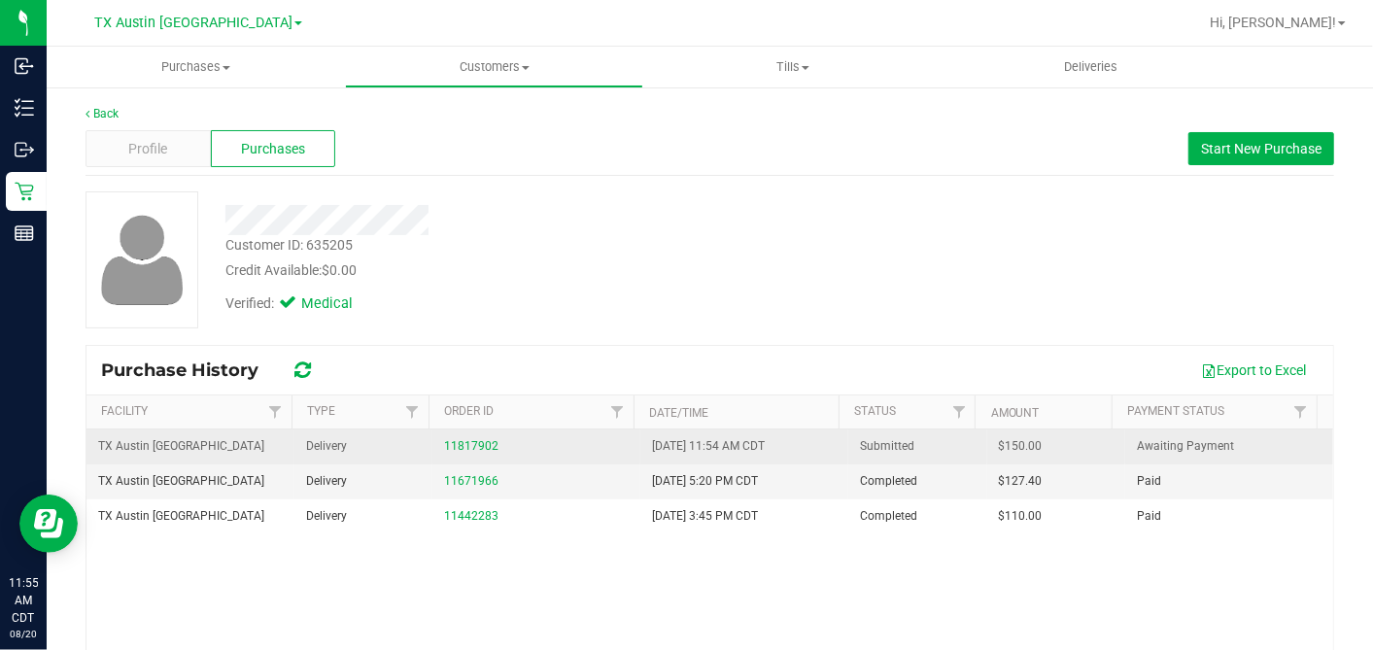
click at [999, 448] on span "$150.00" at bounding box center [1021, 446] width 44 height 18
click at [999, 447] on span "$150.00" at bounding box center [1021, 446] width 44 height 18
click at [464, 444] on link "11817902" at bounding box center [471, 446] width 54 height 14
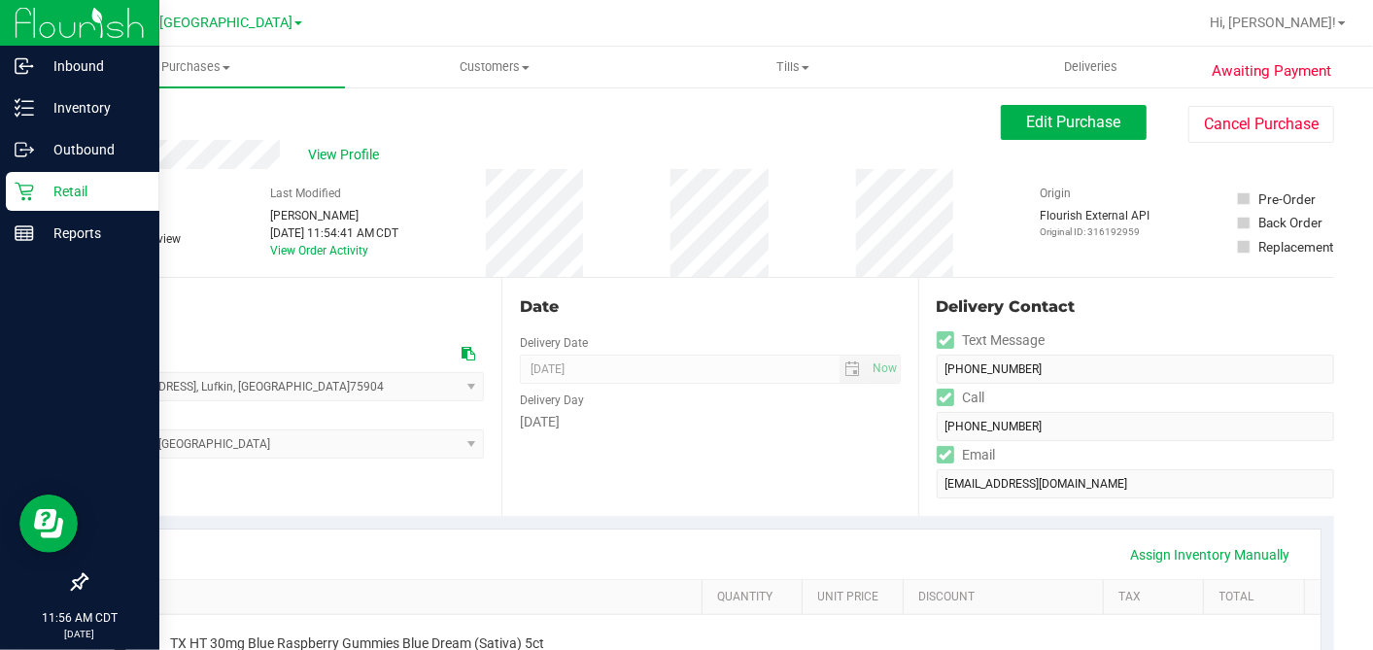
click at [31, 188] on icon at bounding box center [24, 191] width 19 height 19
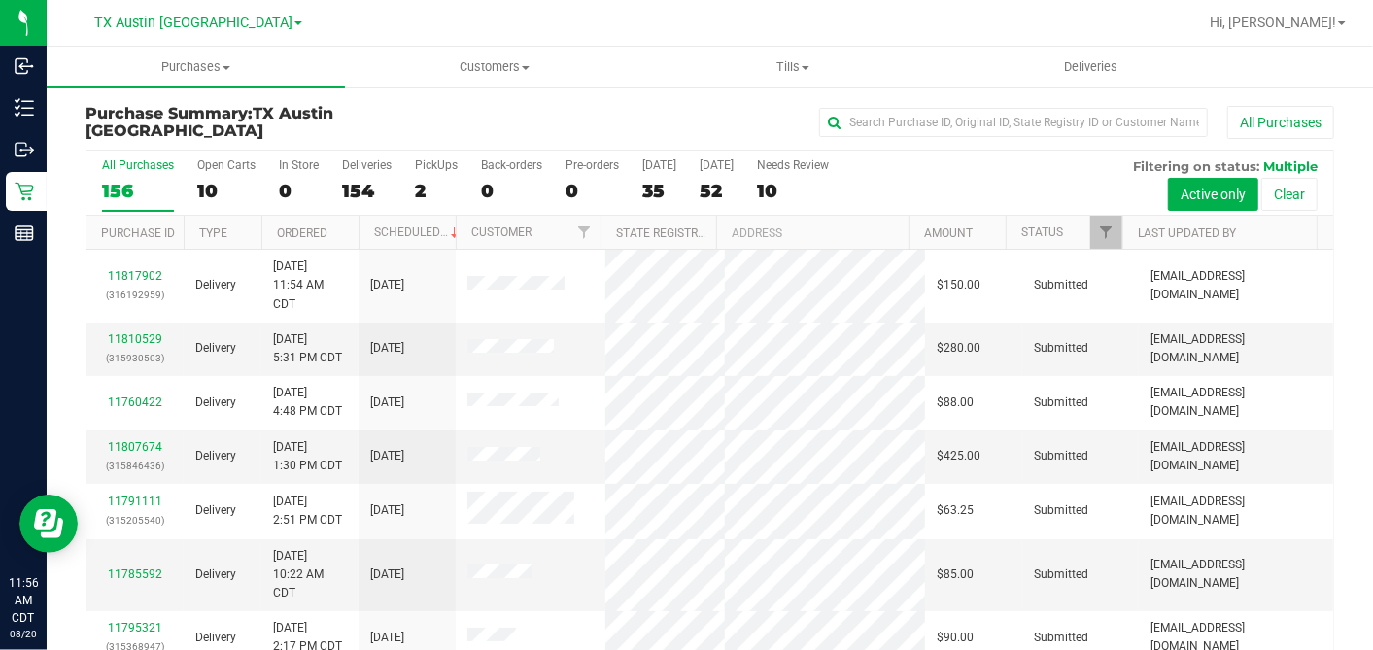
click at [210, 186] on div "10" at bounding box center [226, 191] width 58 height 22
click at [0, 0] on input "Open Carts 10" at bounding box center [0, 0] width 0 height 0
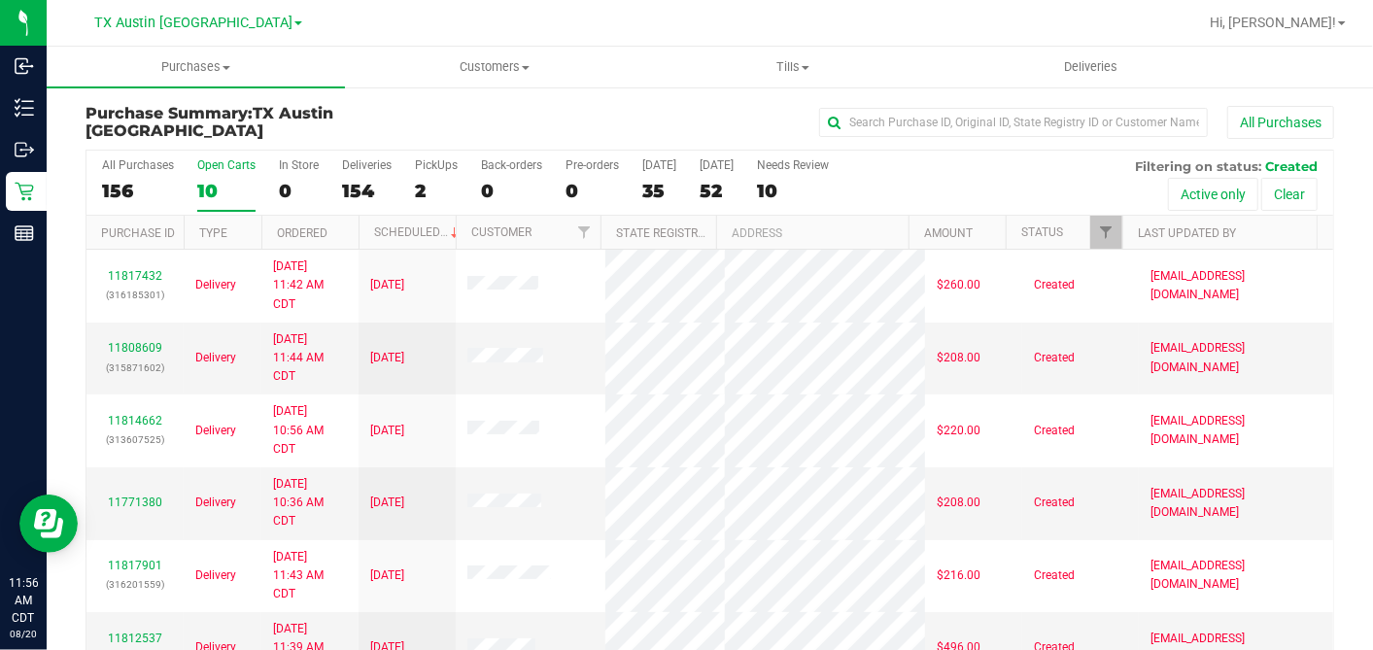
click at [341, 232] on th "Ordered" at bounding box center [309, 233] width 97 height 34
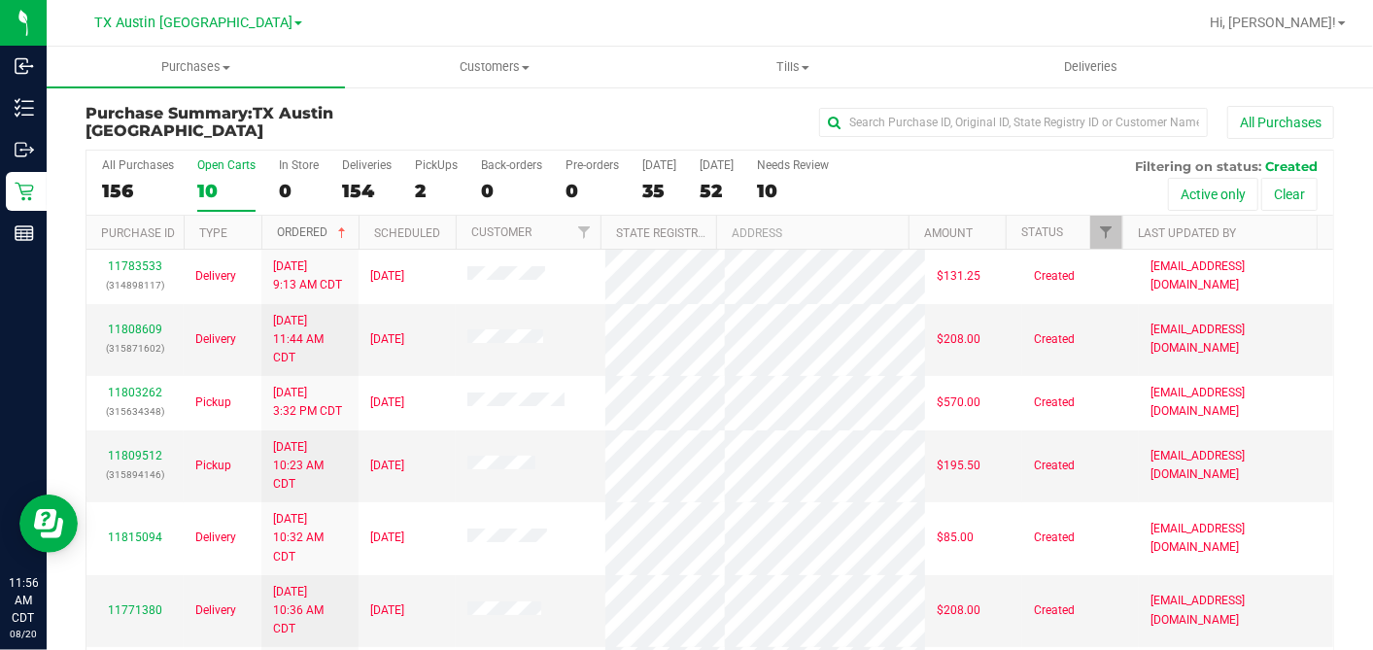
click at [343, 227] on span at bounding box center [342, 233] width 16 height 16
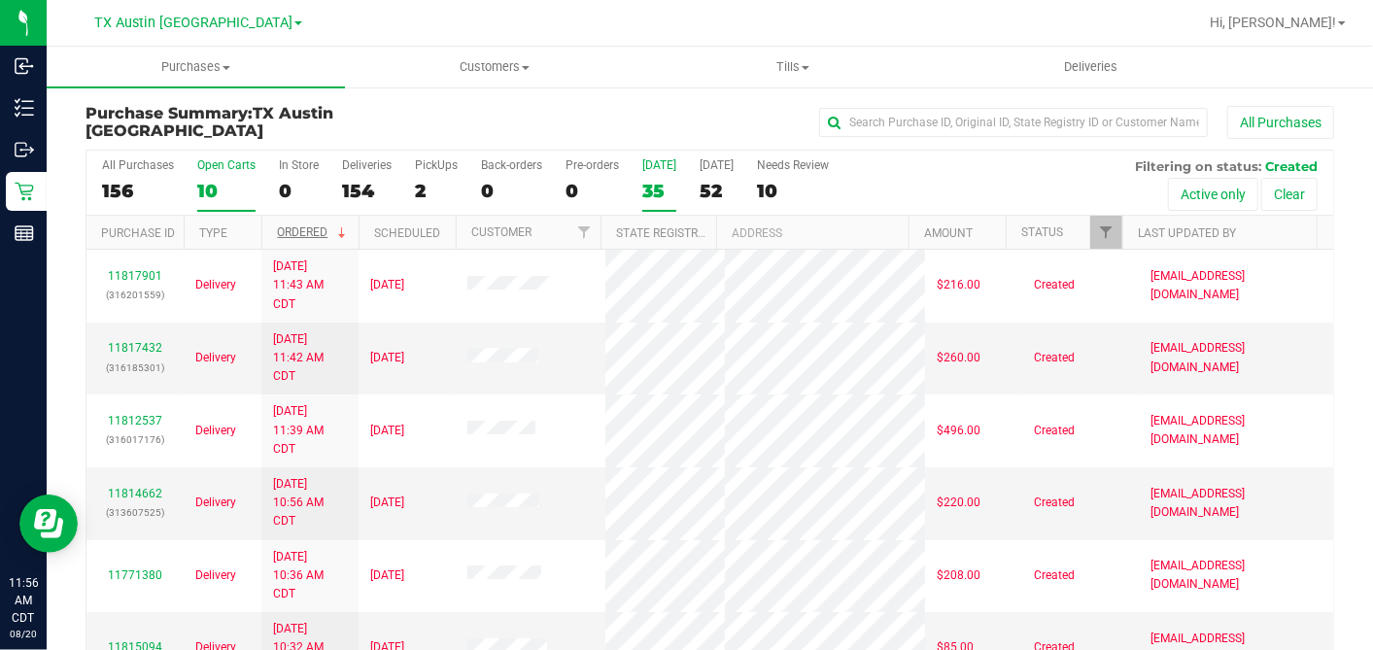
click at [646, 190] on div "35" at bounding box center [659, 191] width 34 height 22
click at [0, 0] on input "Today 35" at bounding box center [0, 0] width 0 height 0
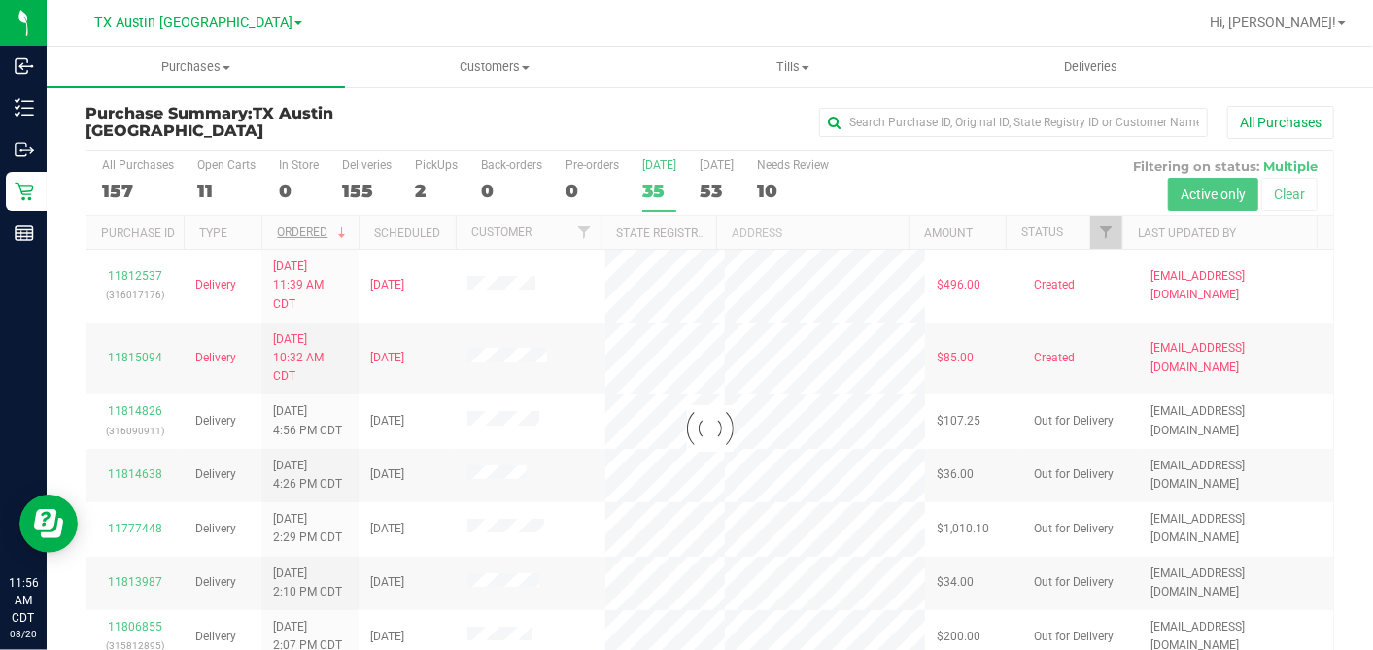
click at [1096, 231] on div at bounding box center [709, 428] width 1247 height 555
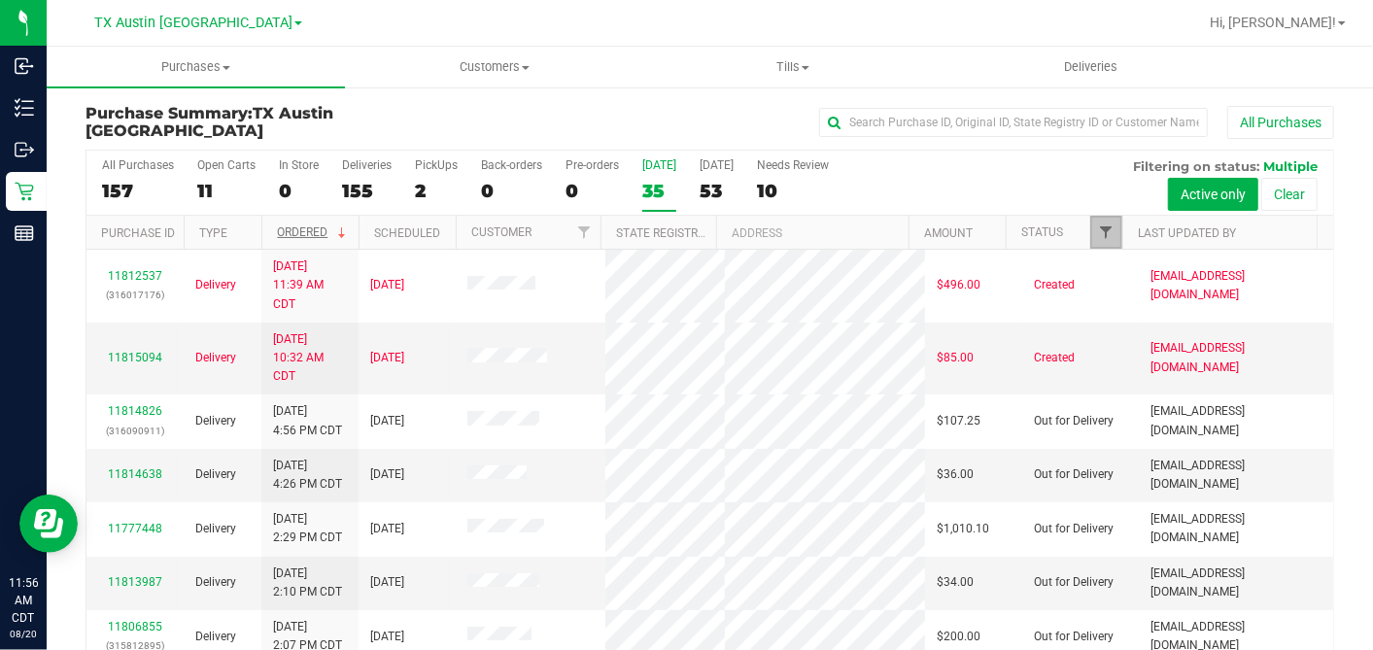
click at [1098, 224] on span "Filter" at bounding box center [1106, 232] width 16 height 16
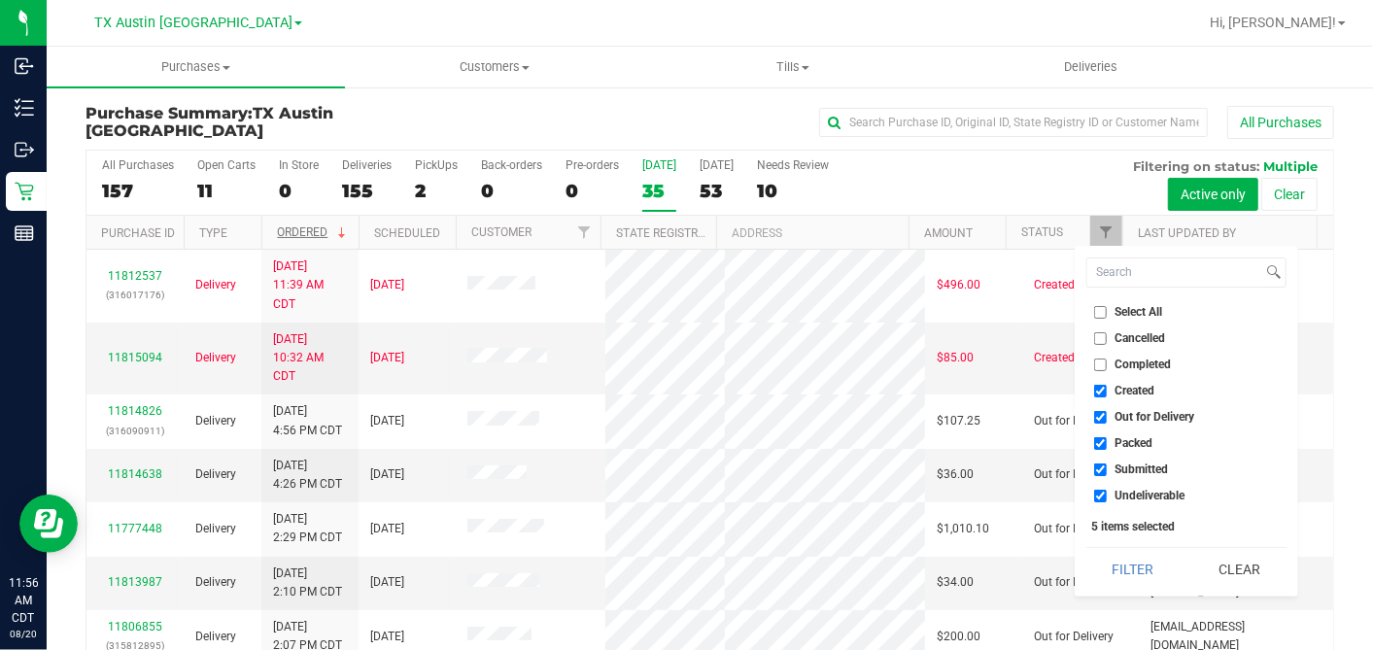
click at [1102, 313] on input "Select All" at bounding box center [1100, 312] width 13 height 13
checkbox input "true"
click at [1102, 313] on input "Select All" at bounding box center [1100, 312] width 13 height 13
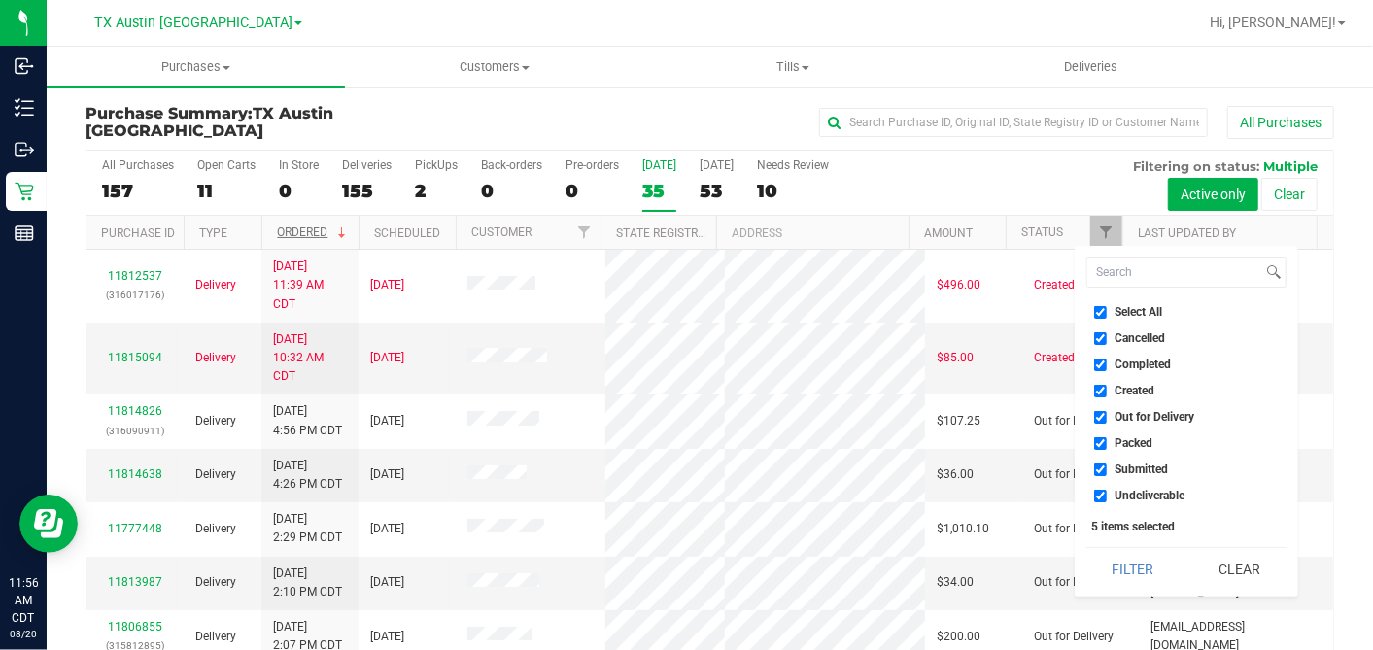
checkbox input "false"
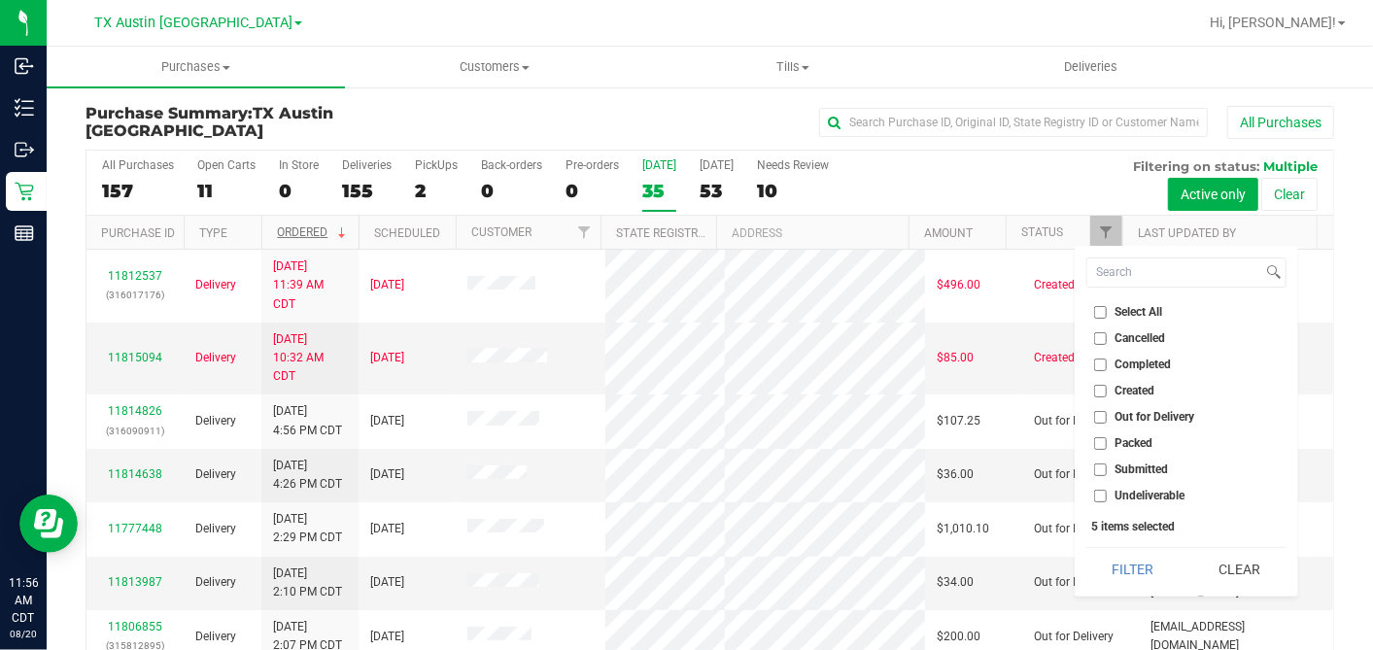
checkbox input "false"
click at [1103, 385] on ul "Select All Cancelled Completed Created Out for Delivery Packed Submitted Undeli…" at bounding box center [1186, 404] width 200 height 204
click at [1103, 388] on input "Created" at bounding box center [1100, 391] width 13 height 13
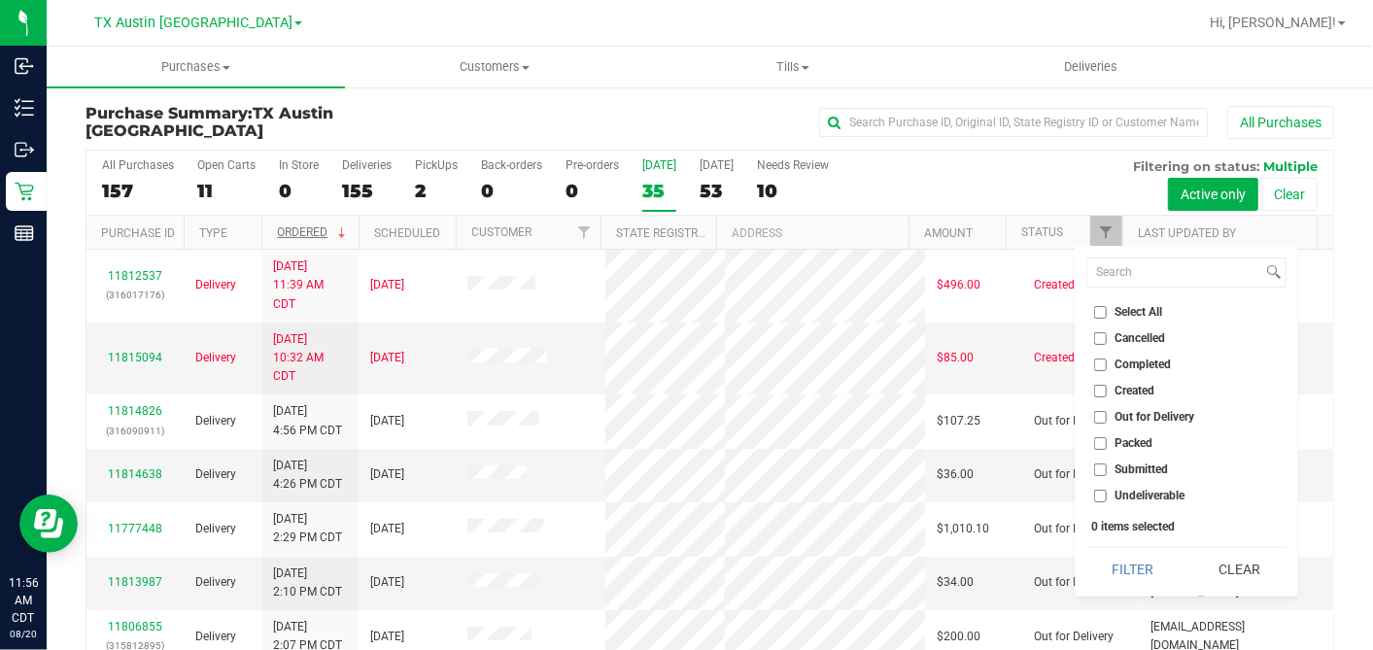
checkbox input "true"
click at [1152, 553] on button "Filter" at bounding box center [1132, 569] width 93 height 43
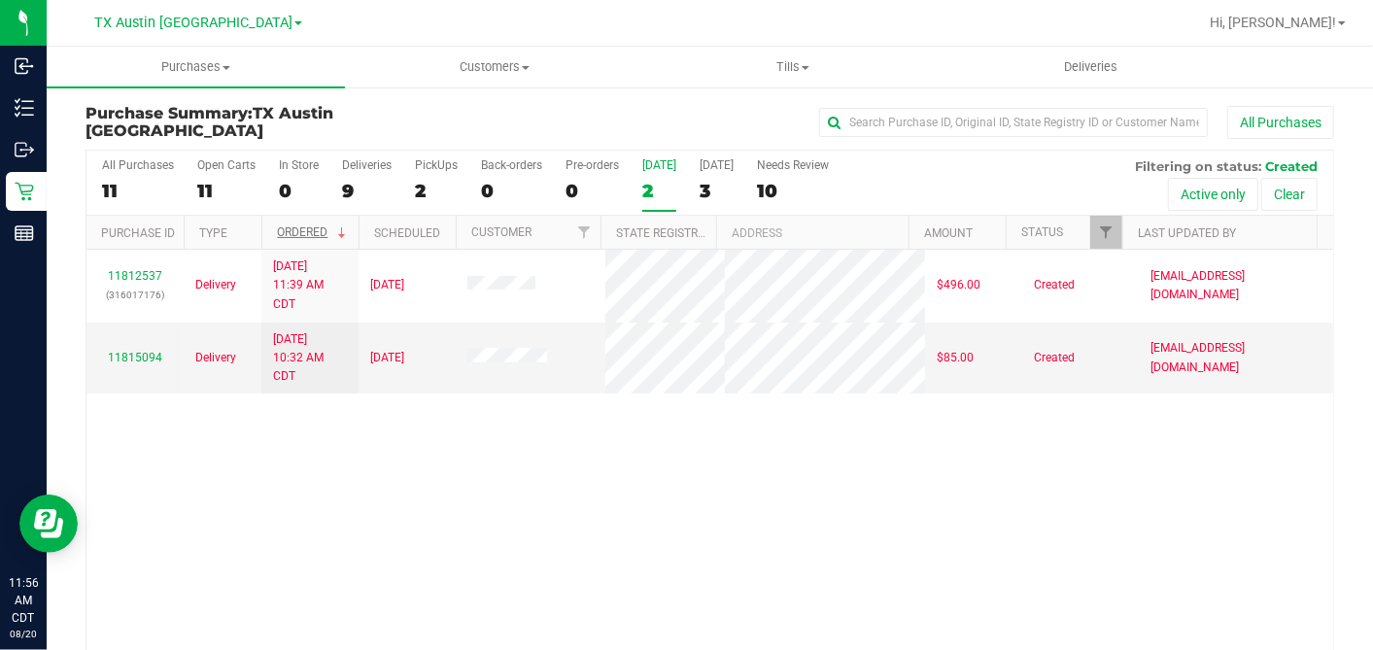
drag, startPoint x: 498, startPoint y: 440, endPoint x: 503, endPoint y: 431, distance: 10.5
click at [498, 440] on div "11812537 (316017176) Delivery 8/20/2025 11:39 AM CDT 8/20/2025 $496.00 Created …" at bounding box center [709, 454] width 1247 height 409
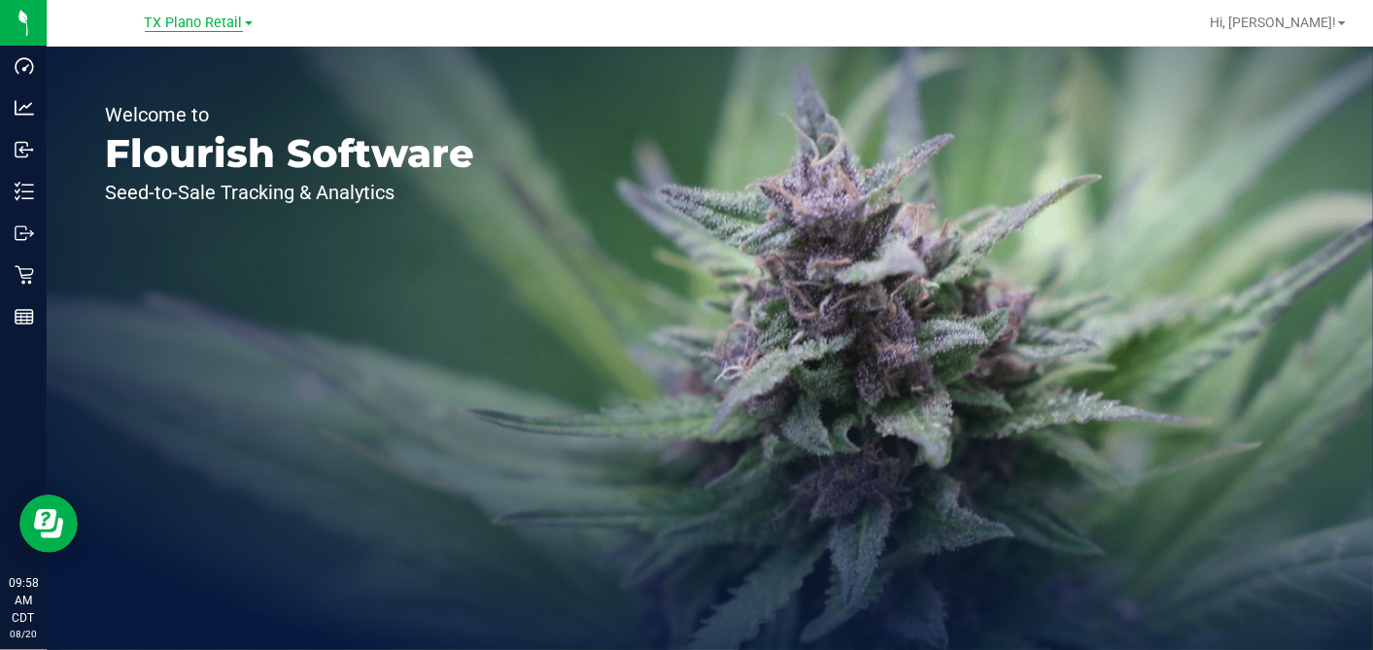
click at [235, 28] on span "TX Plano Retail" at bounding box center [194, 23] width 98 height 17
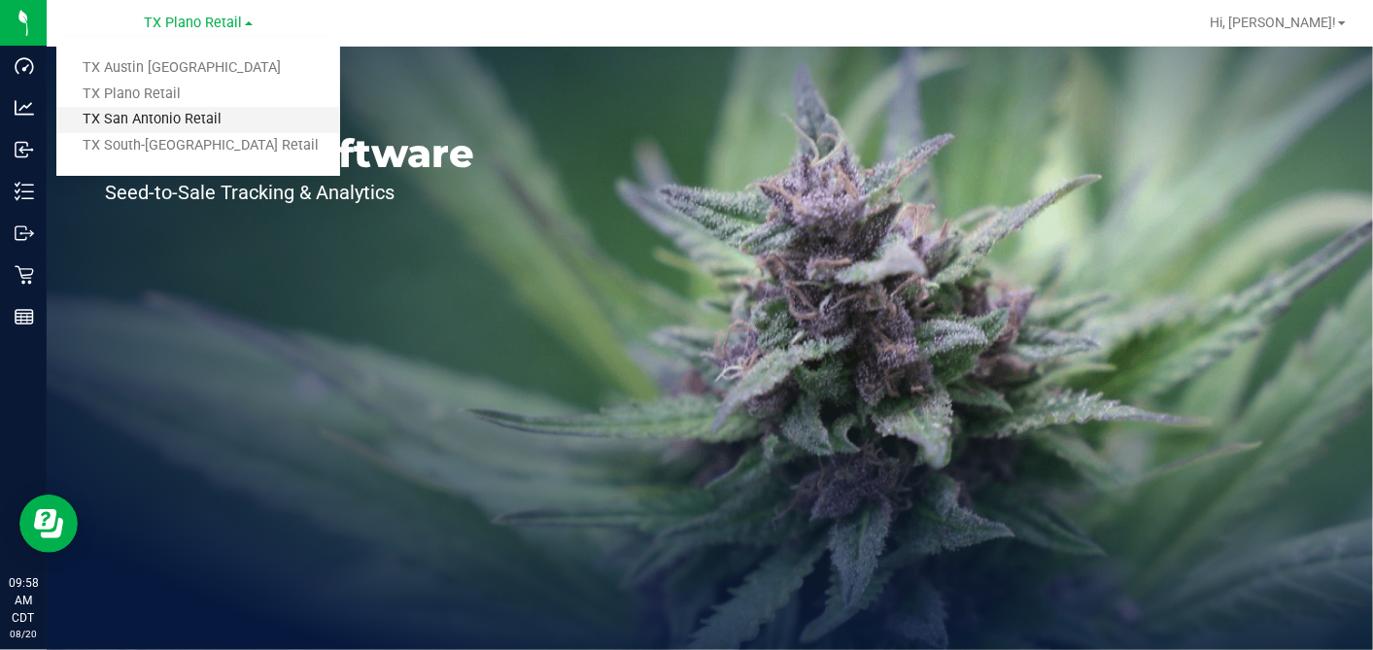
click at [141, 124] on link "TX San Antonio Retail" at bounding box center [198, 120] width 284 height 26
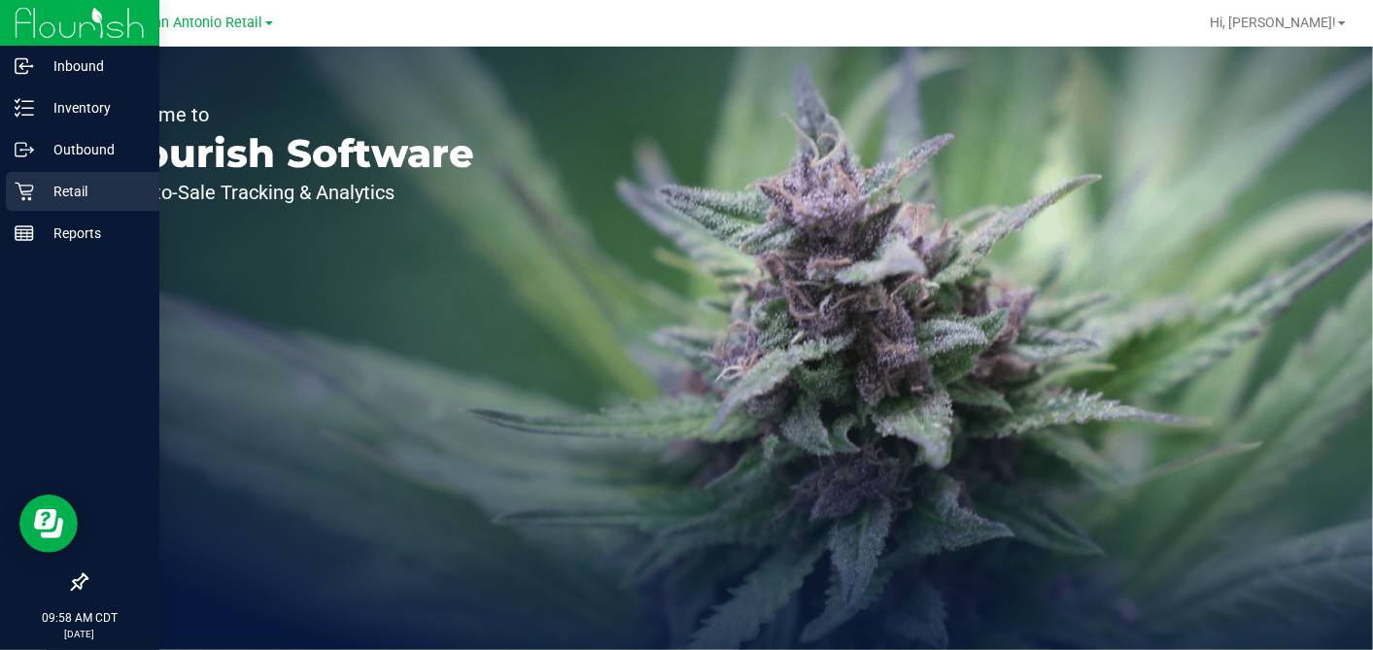
click at [36, 186] on p "Retail" at bounding box center [92, 191] width 117 height 23
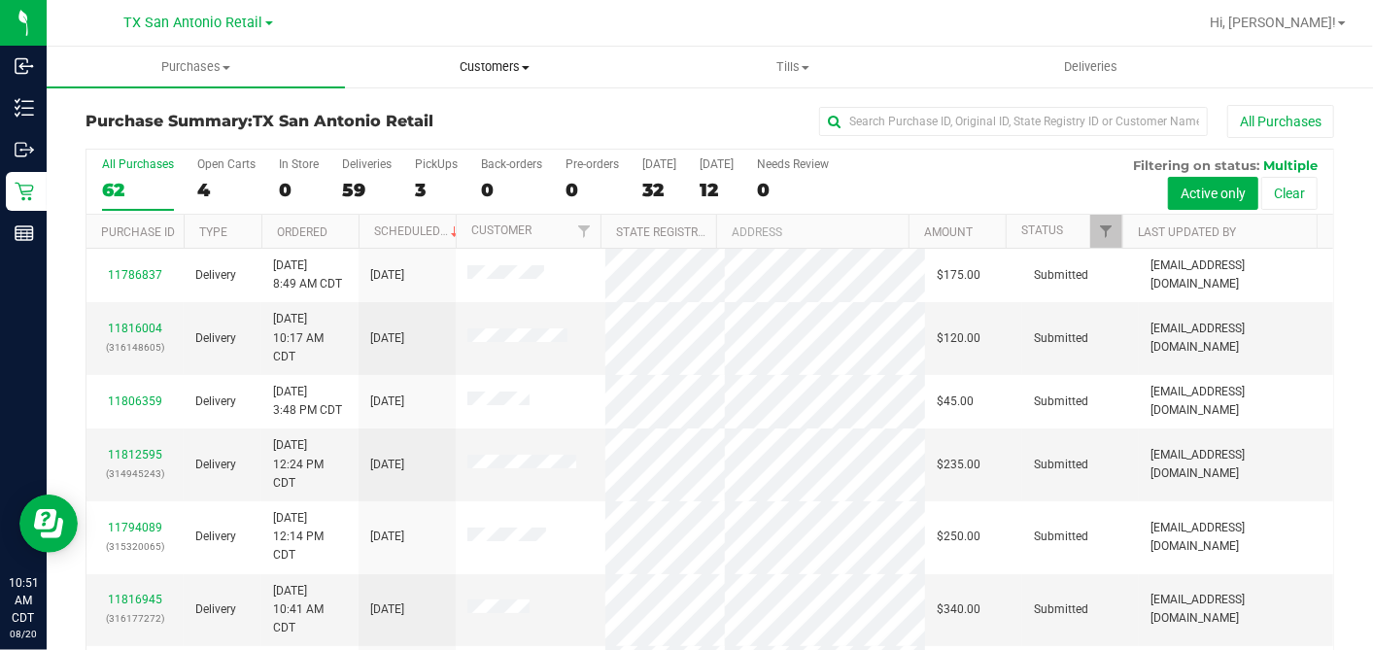
click at [473, 60] on span "Customers" at bounding box center [494, 66] width 296 height 17
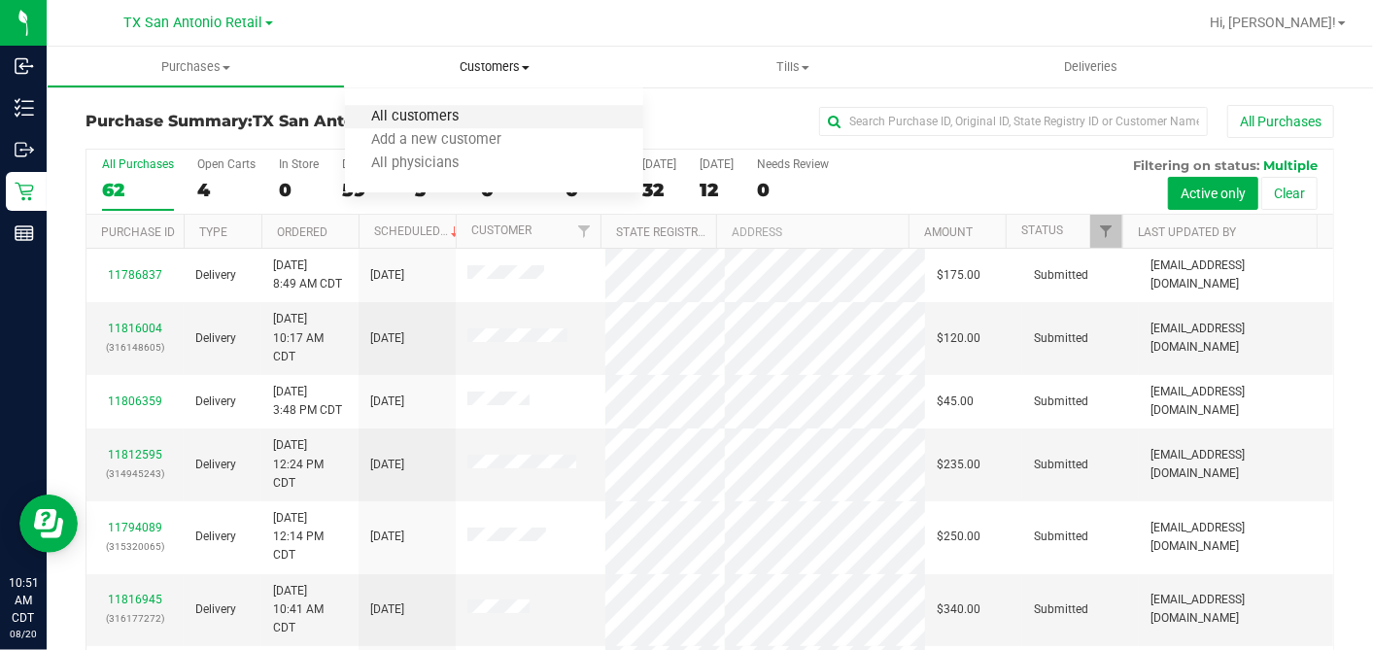
click at [441, 109] on span "All customers" at bounding box center [415, 117] width 140 height 17
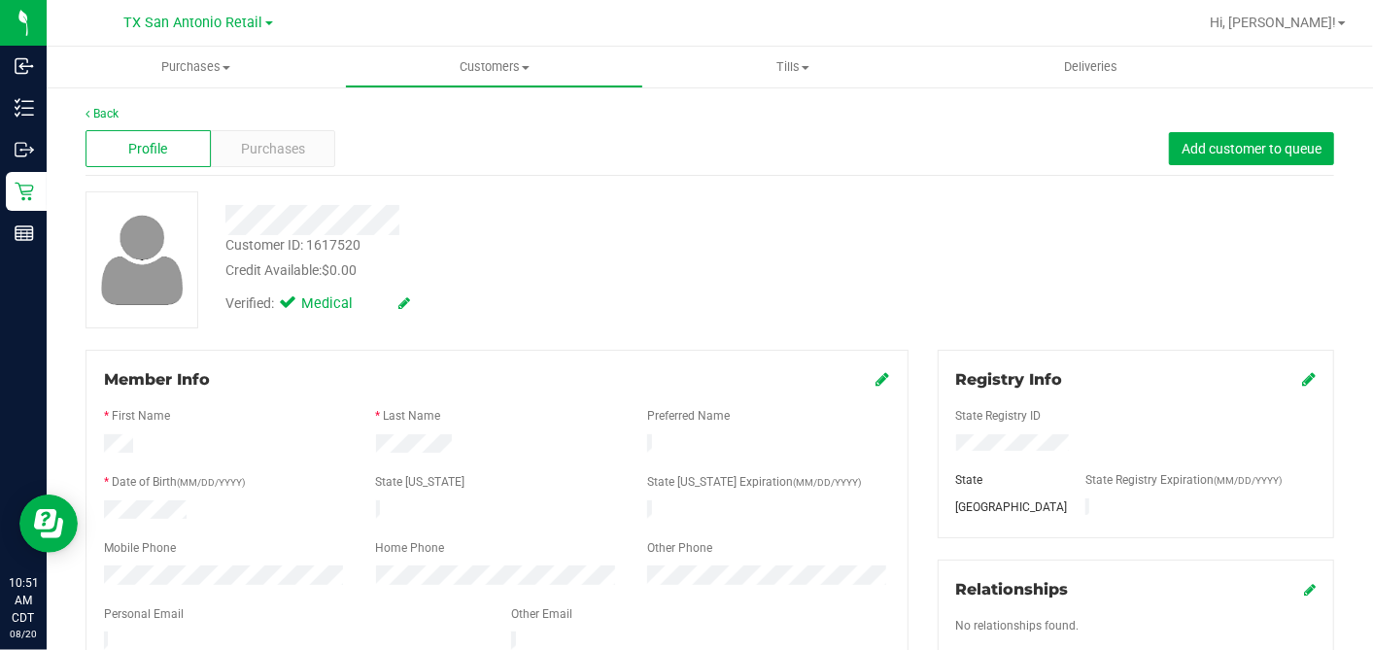
click at [680, 325] on div "Customer ID: 1617520 Credit Available: $0.00 Verified: Medical" at bounding box center [710, 259] width 1278 height 137
click at [235, 141] on div "Purchases" at bounding box center [273, 148] width 125 height 37
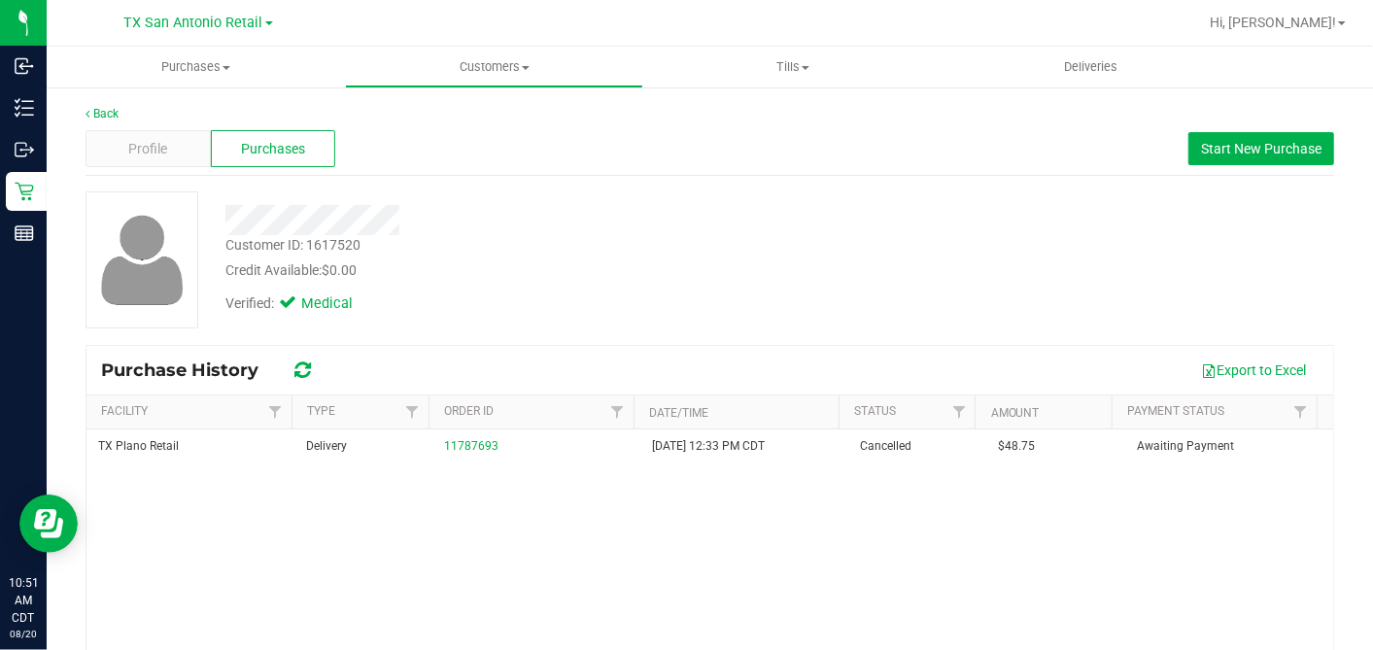
click at [746, 301] on div "Verified: Medical" at bounding box center [530, 302] width 639 height 43
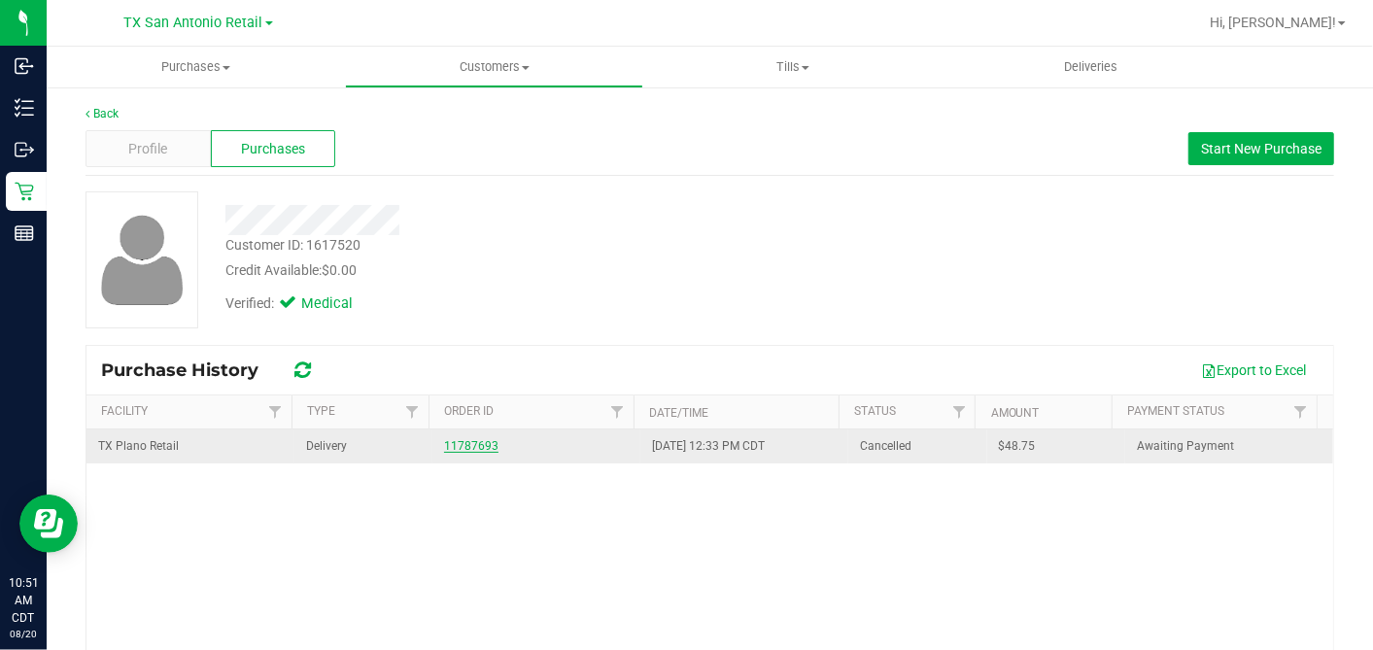
click at [468, 445] on link "11787693" at bounding box center [471, 446] width 54 height 14
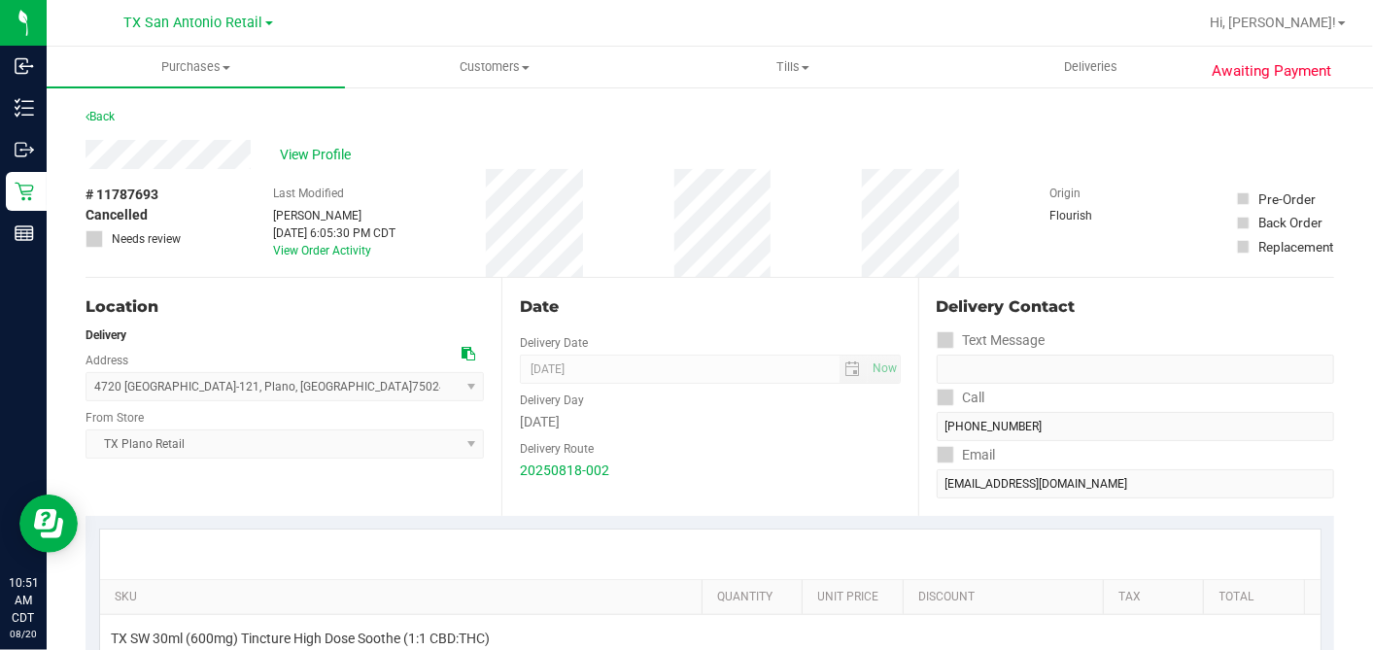
click at [751, 305] on div "Date" at bounding box center [710, 306] width 380 height 23
click at [616, 295] on div "Date" at bounding box center [710, 306] width 380 height 23
click at [497, 259] on div "# 11787693 Cancelled Needs review Last Modified Dane Hawkins Aug 19, 2025 6:05:…" at bounding box center [710, 223] width 1249 height 108
click at [605, 250] on div "# 11787693 Cancelled Needs review Last Modified Dane Hawkins Aug 19, 2025 6:05:…" at bounding box center [710, 223] width 1249 height 108
click at [674, 278] on div "Date Delivery Date 08/19/2025 Now 08/19/2025 07:00 AM Now Delivery Day Tuesday …" at bounding box center [709, 397] width 416 height 238
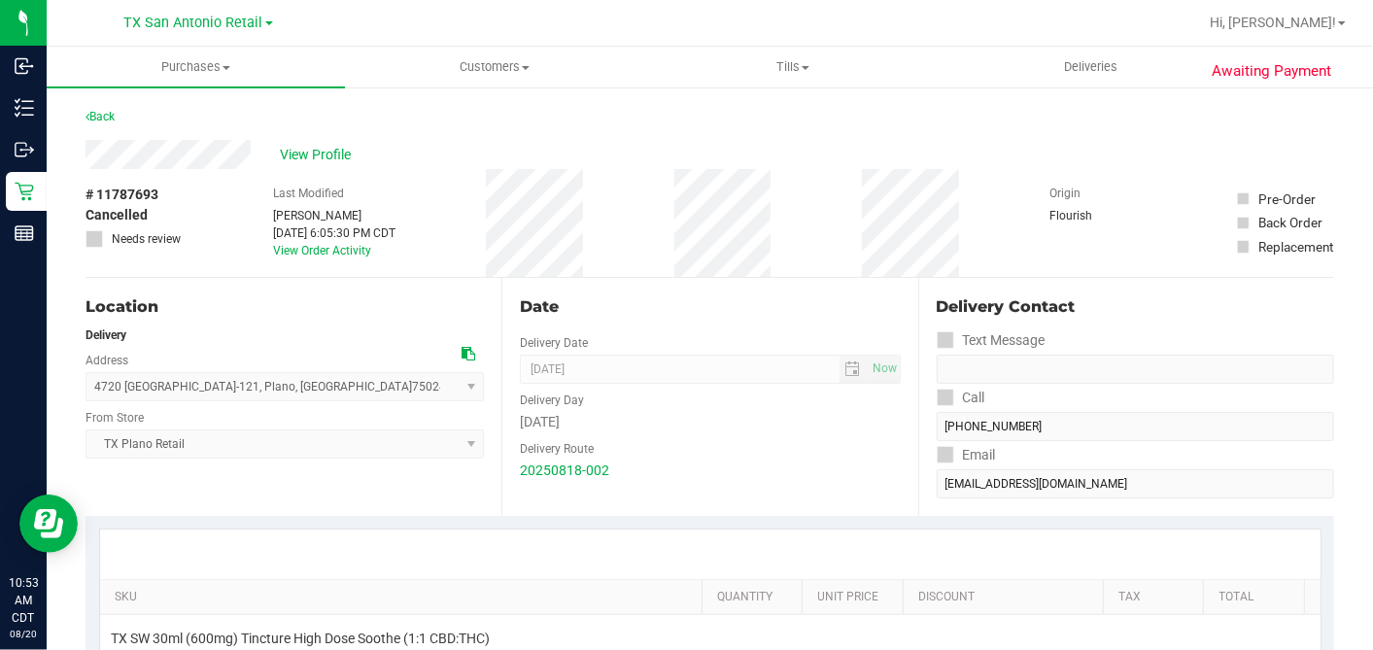
drag, startPoint x: 647, startPoint y: 310, endPoint x: 733, endPoint y: 314, distance: 85.6
click at [647, 311] on div "Date" at bounding box center [710, 306] width 380 height 23
click at [308, 155] on span "View Profile" at bounding box center [319, 155] width 78 height 20
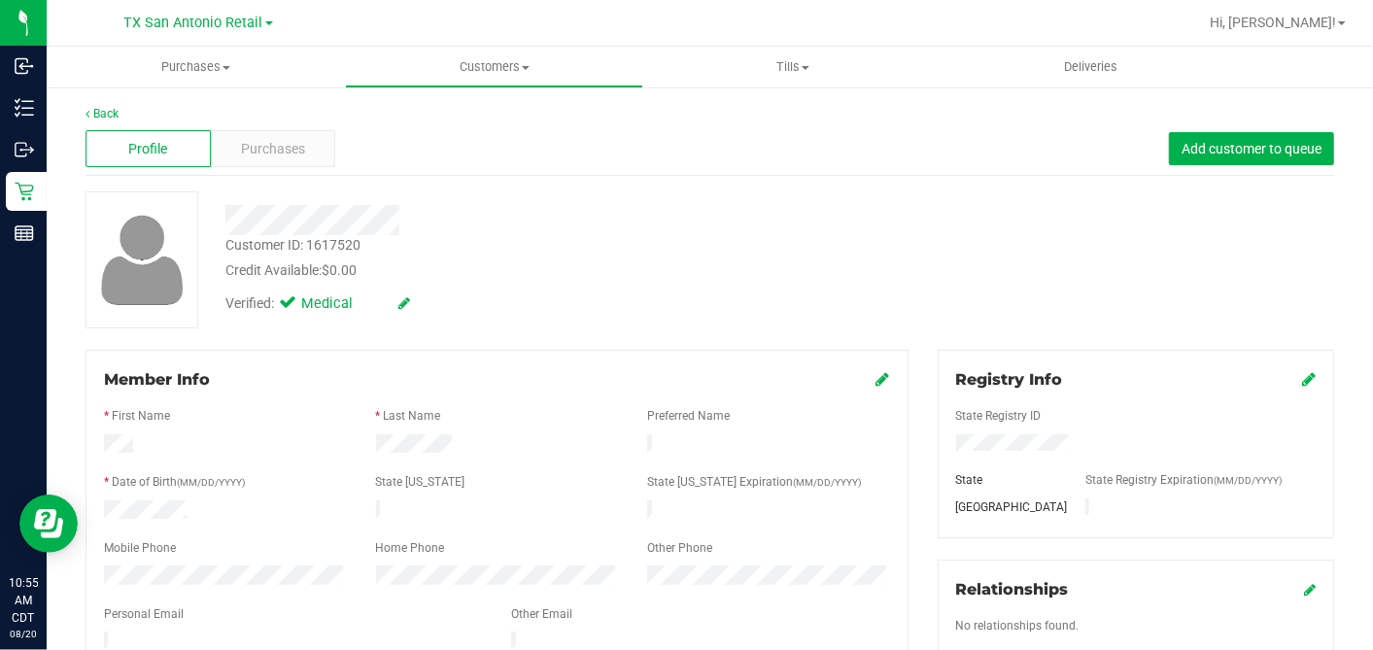
click at [636, 322] on div "Verified: Medical" at bounding box center [530, 302] width 639 height 43
click at [568, 272] on div "Credit Available: $0.00" at bounding box center [530, 270] width 610 height 20
click at [315, 139] on div "Purchases" at bounding box center [273, 148] width 125 height 37
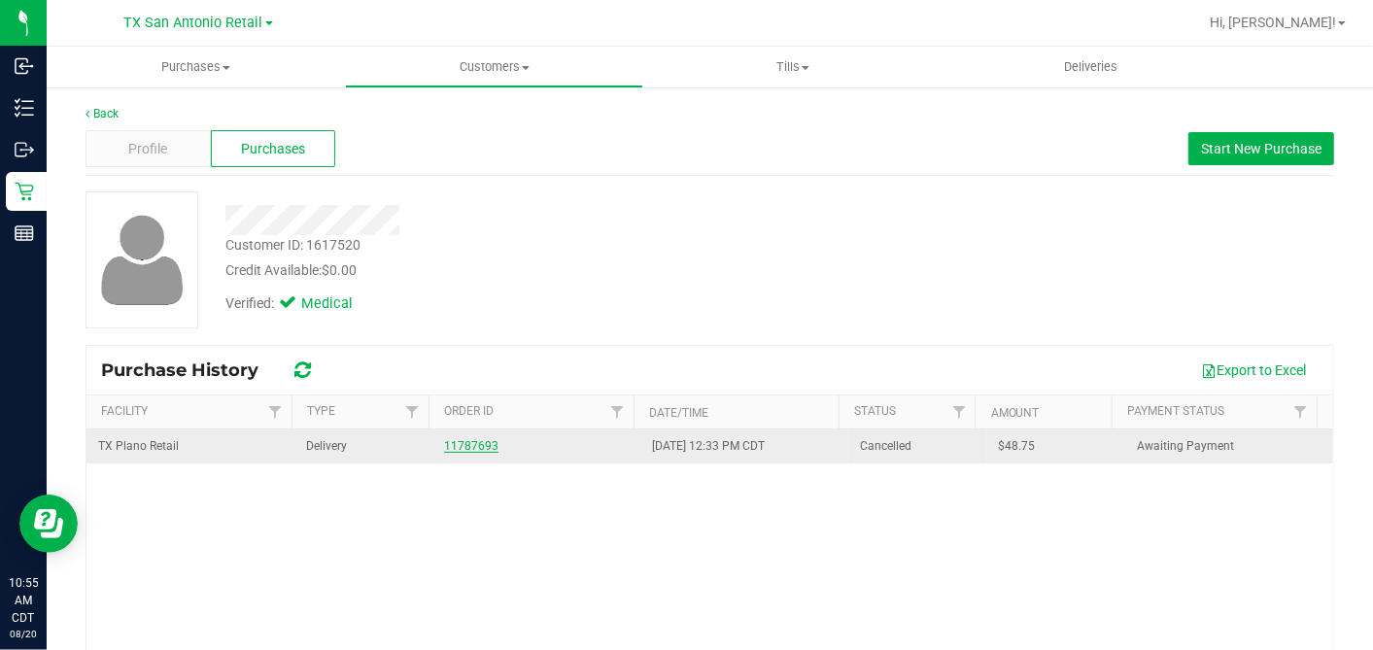
click at [477, 444] on link "11787693" at bounding box center [471, 446] width 54 height 14
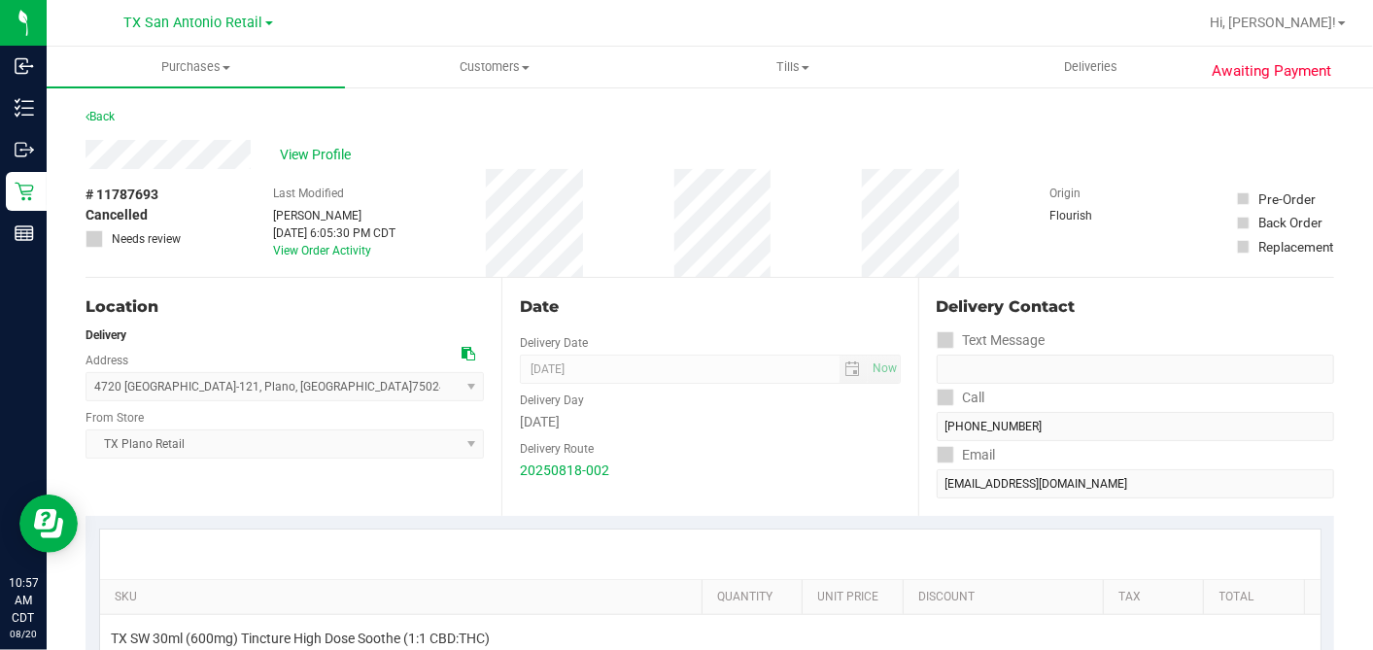
click at [694, 473] on div "20250818-002" at bounding box center [710, 471] width 380 height 20
click at [324, 148] on span "View Profile" at bounding box center [319, 155] width 78 height 20
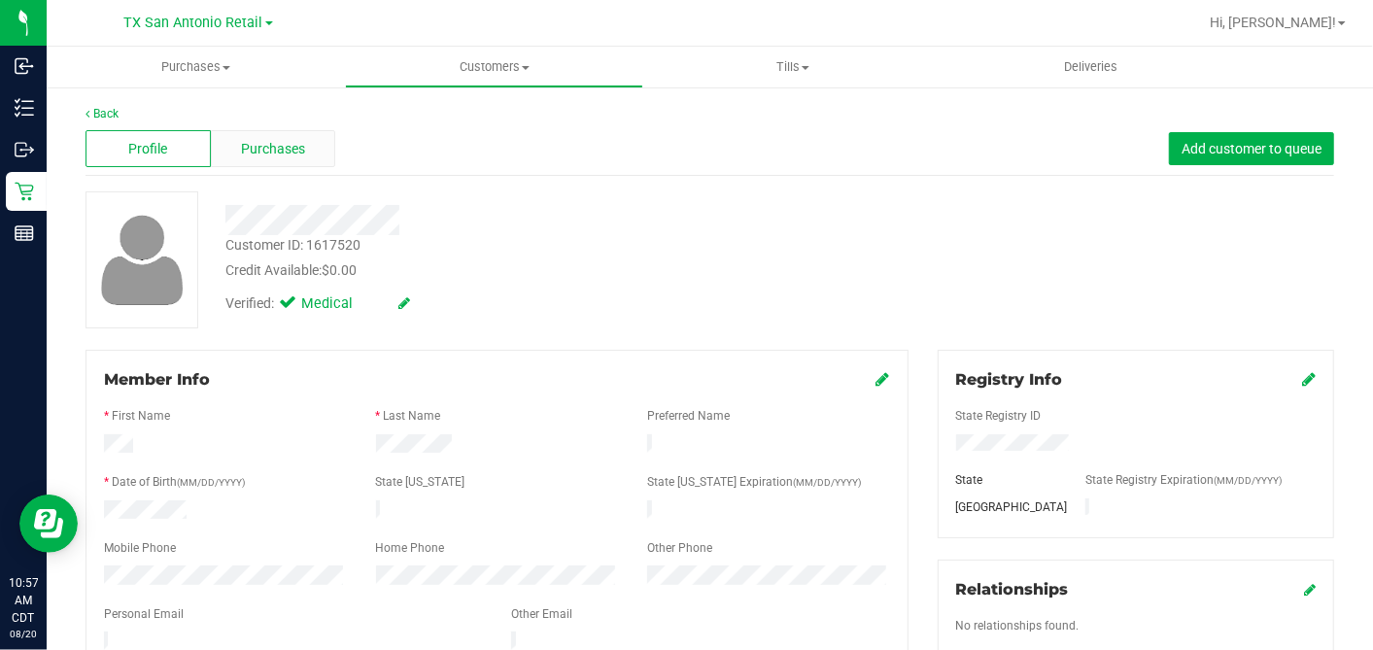
click at [292, 153] on span "Purchases" at bounding box center [273, 149] width 64 height 20
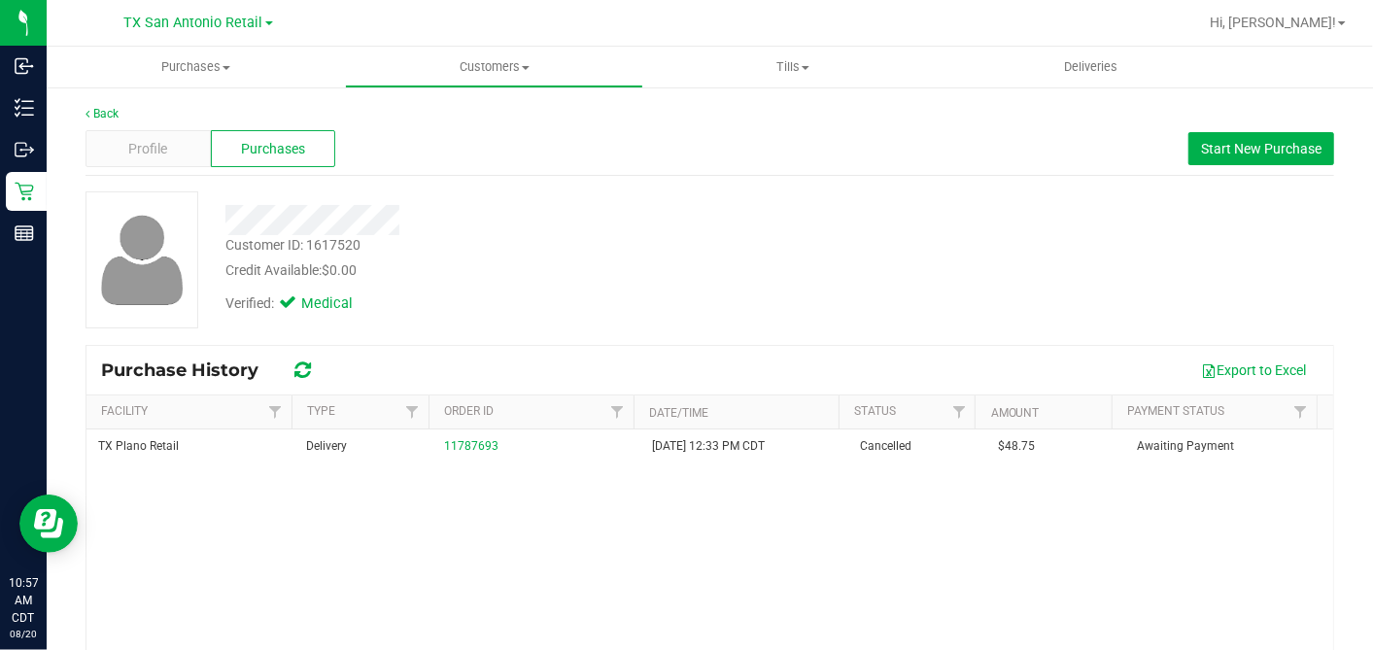
click at [933, 497] on div "TX Plano Retail Delivery 11787693 8/18/2025 12:33 PM CDT Cancelled $48.75 Await…" at bounding box center [709, 624] width 1247 height 389
click at [717, 260] on div "Credit Available: $0.00" at bounding box center [530, 270] width 610 height 20
click at [1201, 153] on span "Start New Purchase" at bounding box center [1261, 149] width 120 height 16
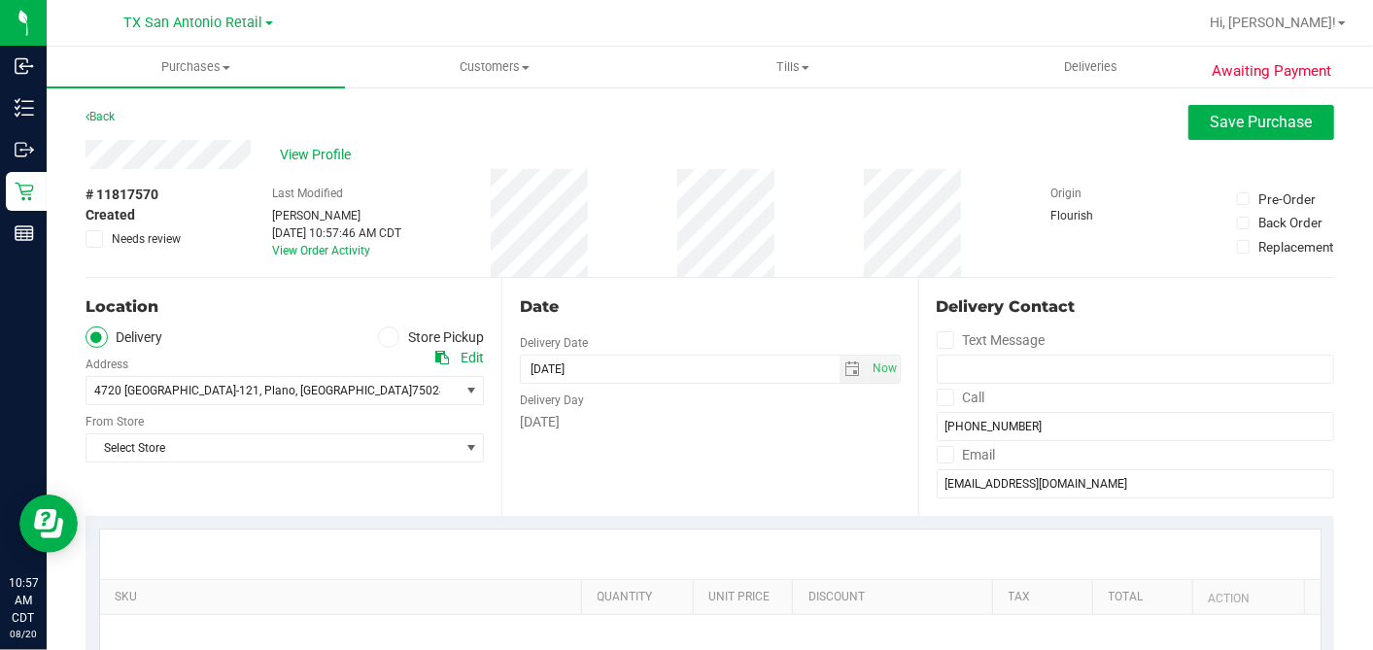
click at [568, 492] on div "Date Delivery Date 08/20/2025 Now 08/20/2025 10:57 AM Now Delivery Day Wednesday" at bounding box center [709, 397] width 416 height 238
click at [267, 450] on span "Select Store" at bounding box center [272, 447] width 372 height 27
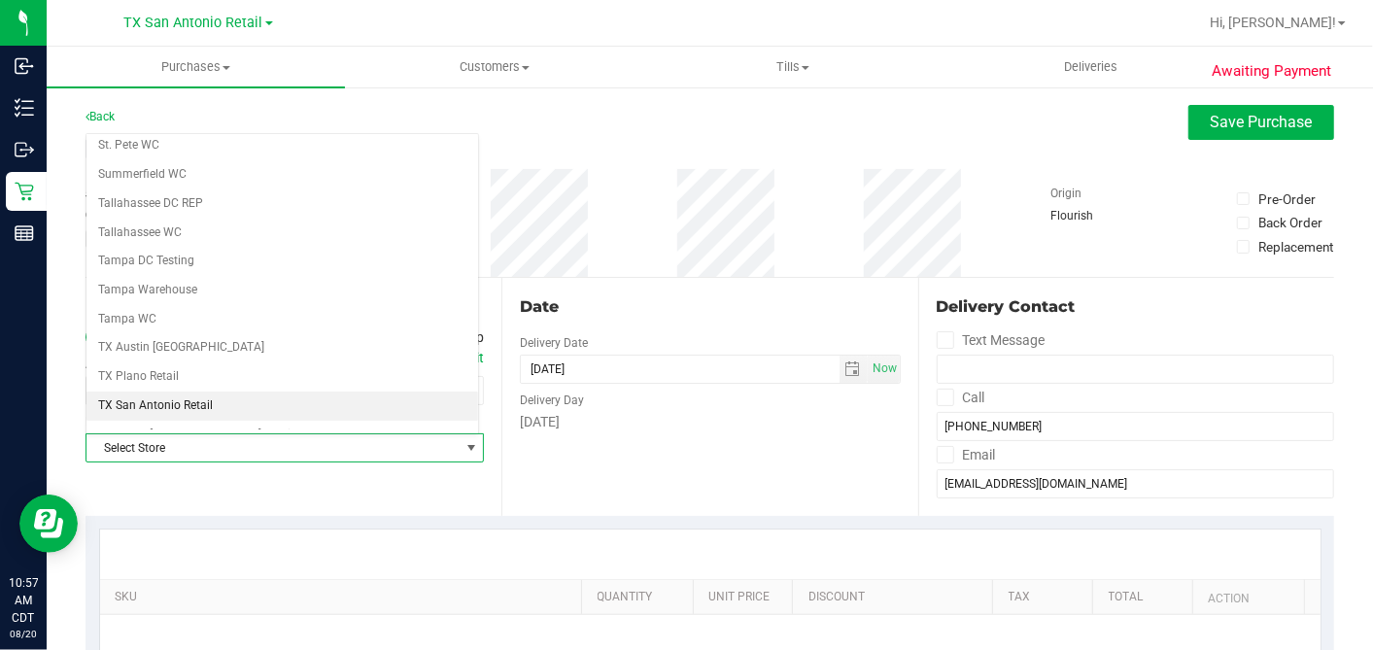
scroll to position [1382, 0]
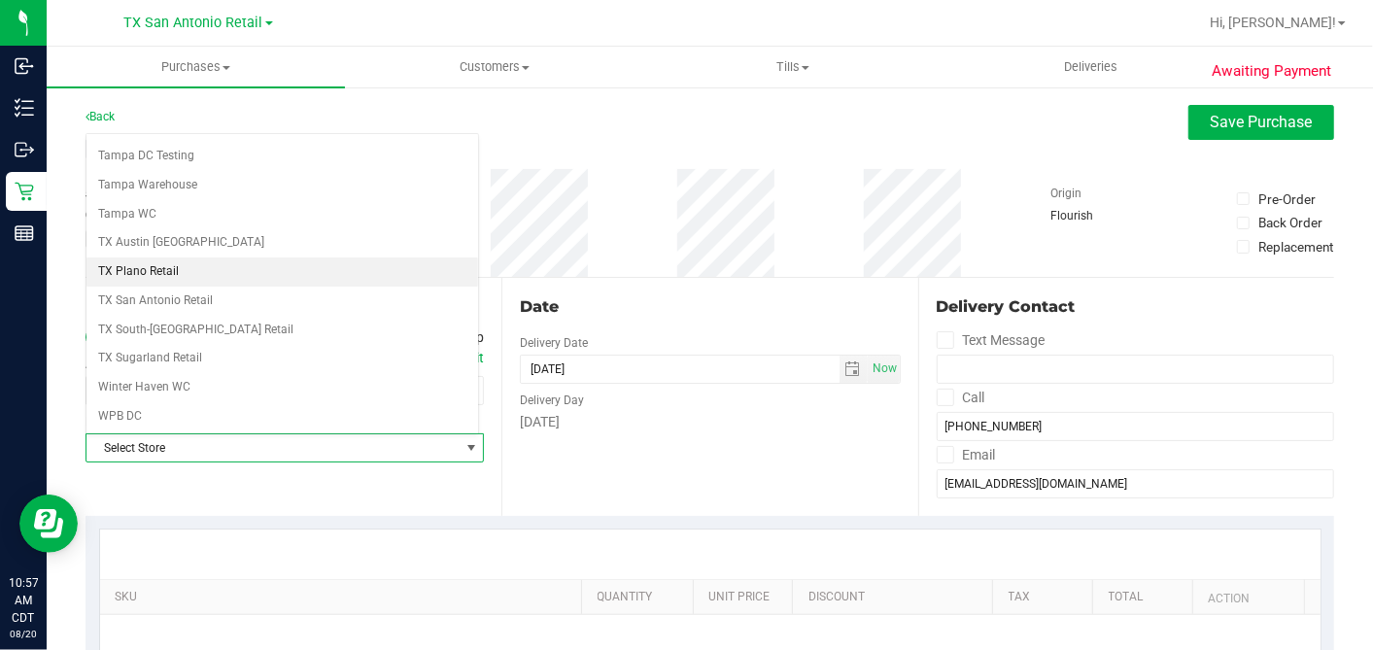
click at [182, 258] on li "TX Plano Retail" at bounding box center [282, 272] width 392 height 29
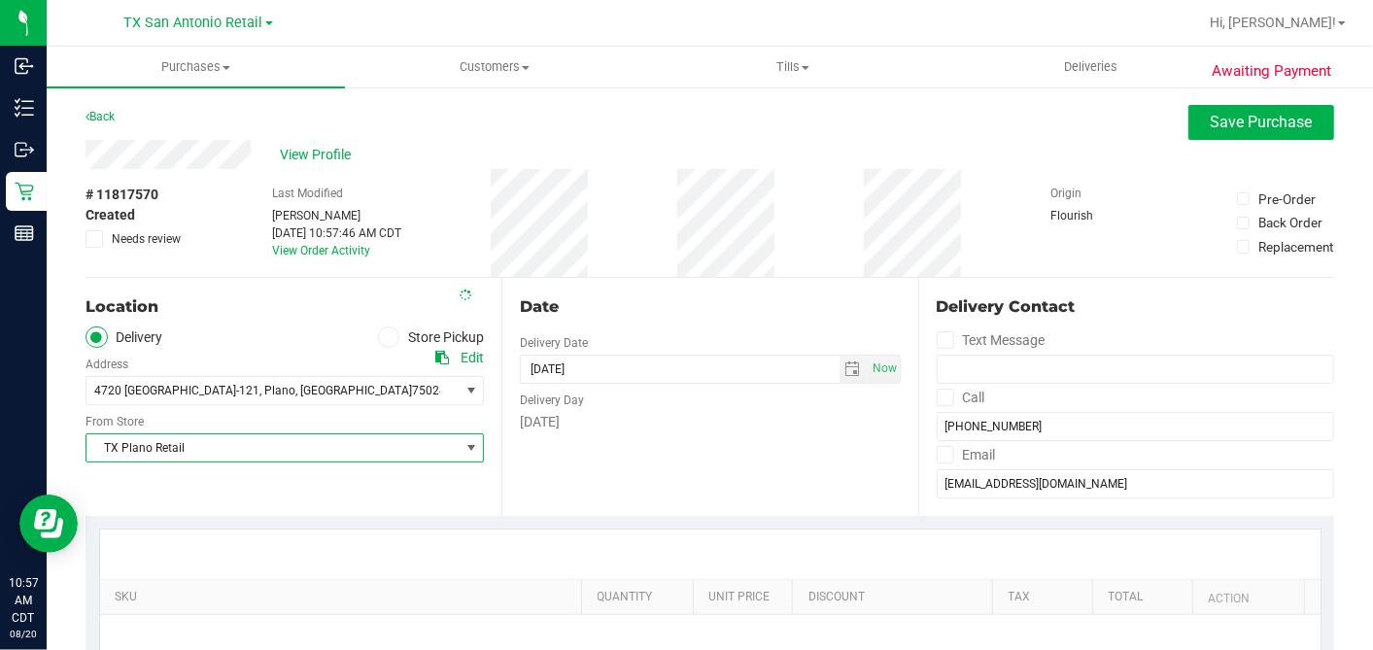
click at [699, 476] on div "Date Delivery Date 08/20/2025 Now 08/20/2025 10:57 AM Now Delivery Day Wednesday" at bounding box center [709, 397] width 416 height 238
click at [845, 372] on span "select" at bounding box center [853, 369] width 16 height 16
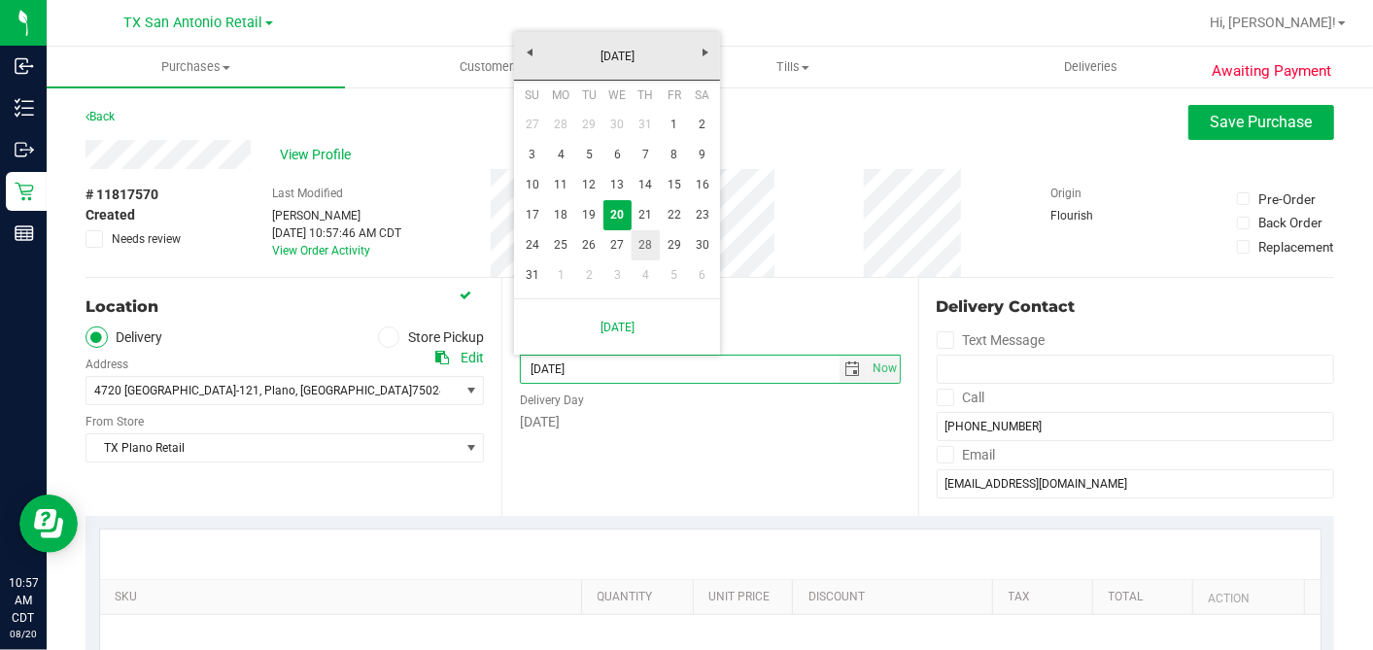
drag, startPoint x: 649, startPoint y: 244, endPoint x: 647, endPoint y: 332, distance: 88.5
click at [649, 244] on link "28" at bounding box center [646, 245] width 28 height 30
type input "08/28/2025"
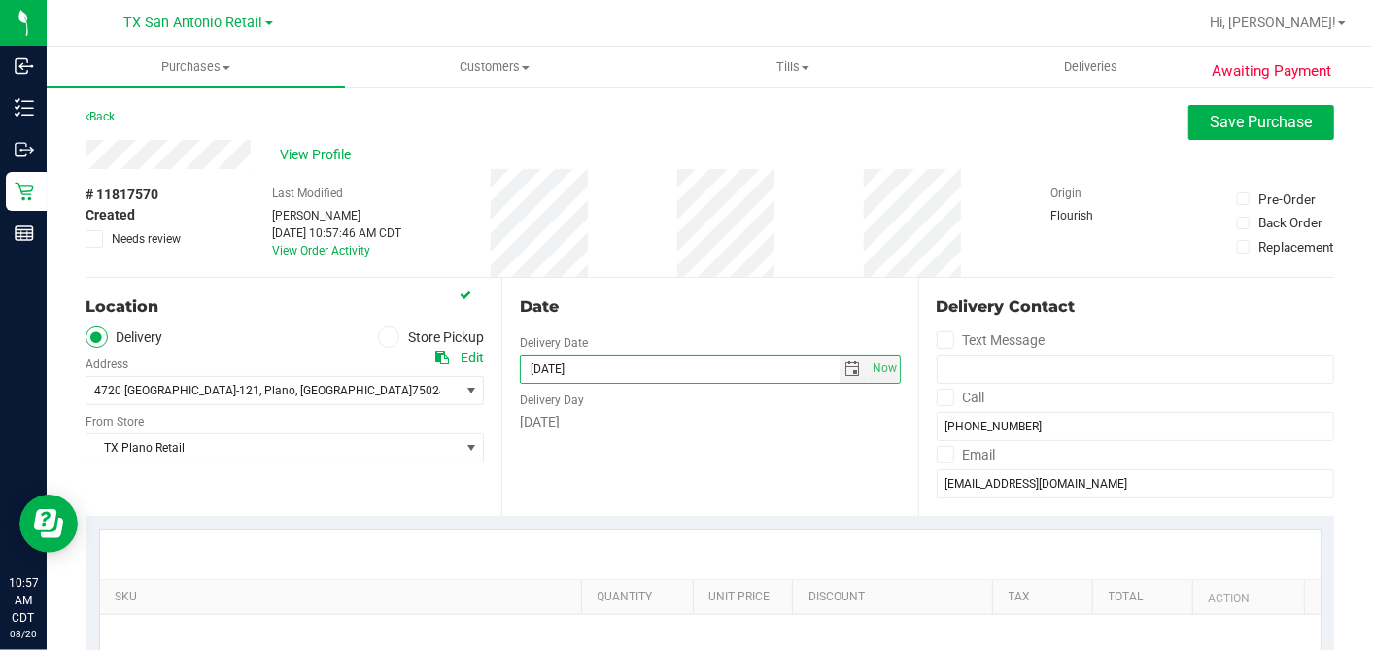
click at [687, 445] on div "Date Delivery Date 08/28/2025 Now 08/28/2025 10:57 AM Now Delivery Day Thursday" at bounding box center [709, 397] width 416 height 238
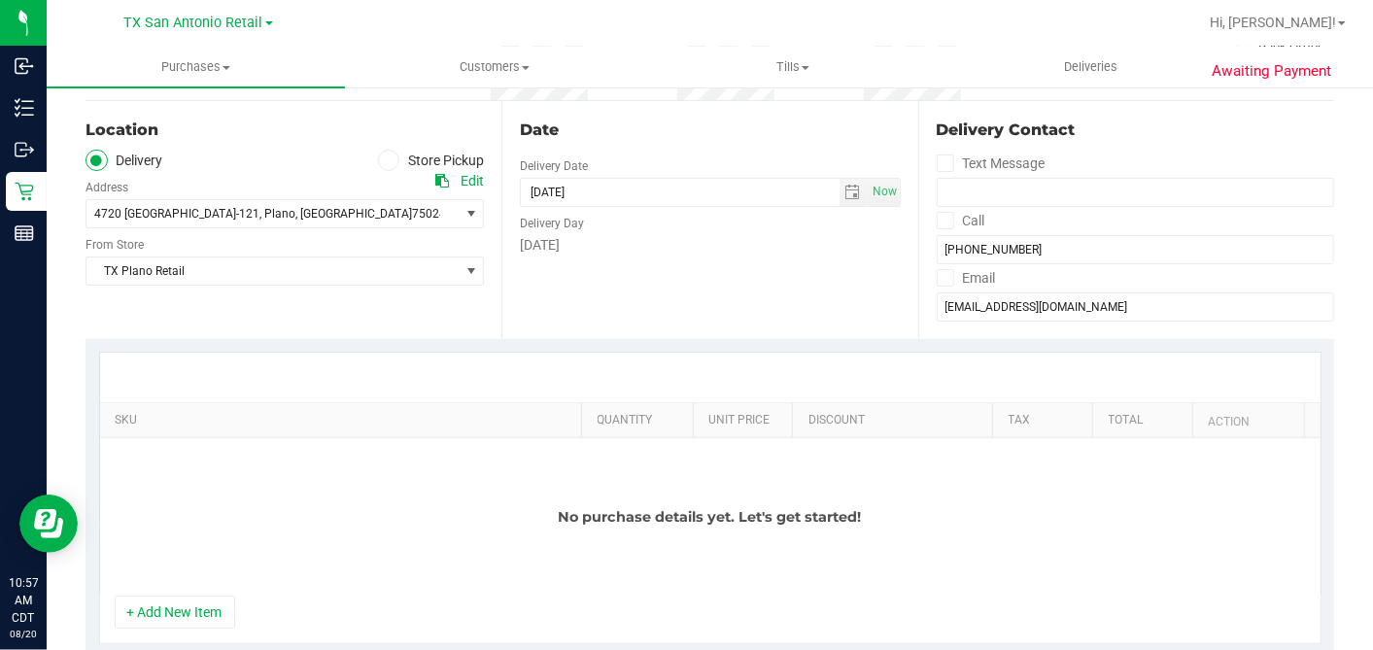
scroll to position [216, 0]
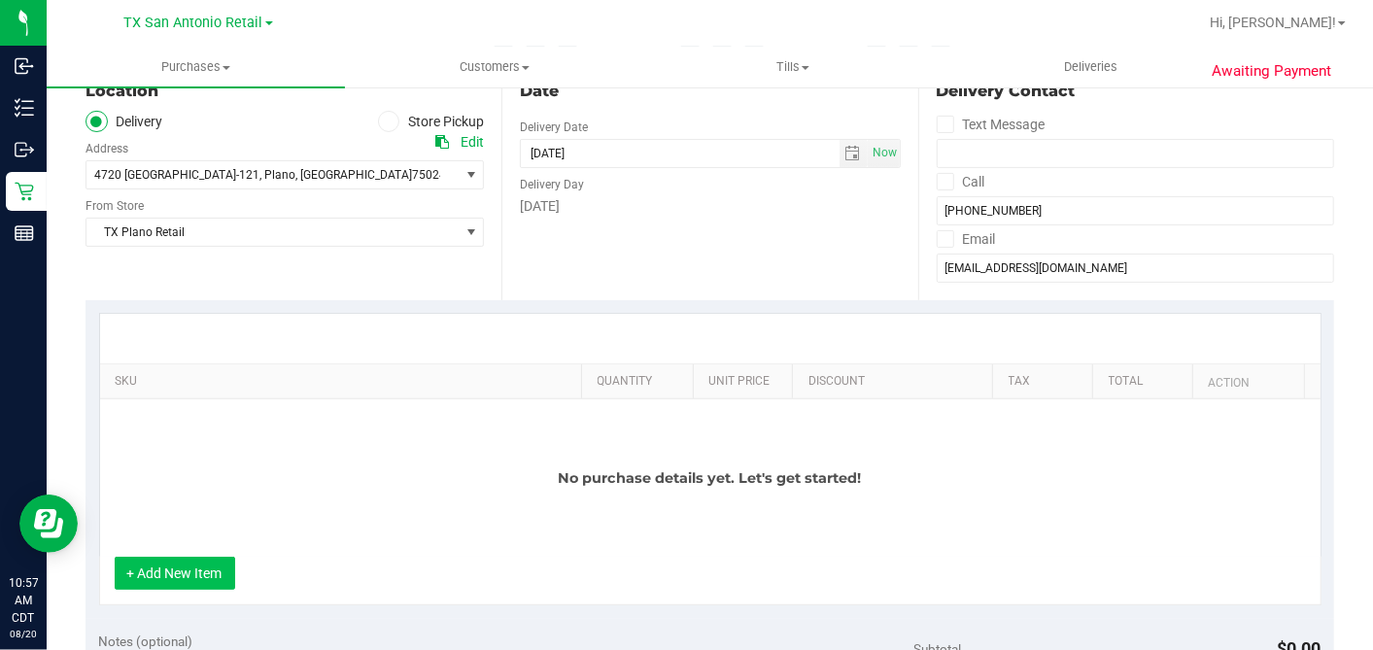
click at [205, 568] on button "+ Add New Item" at bounding box center [175, 573] width 120 height 33
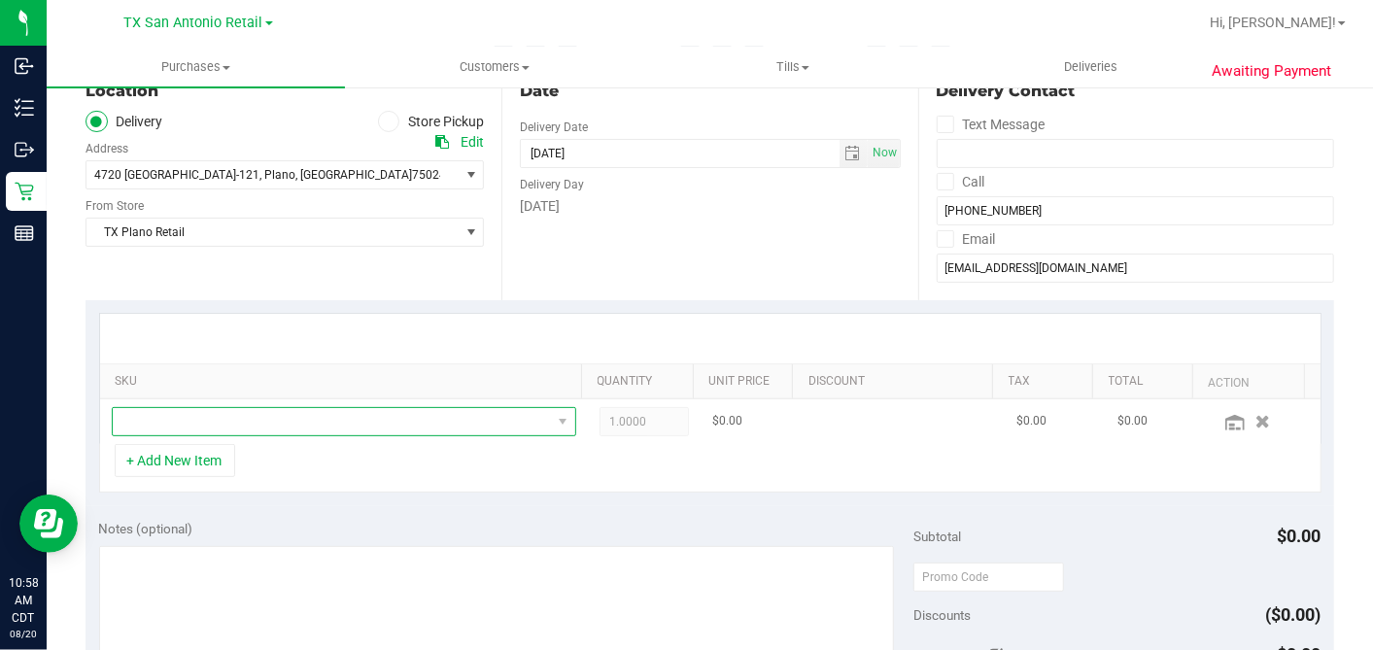
click at [289, 424] on span "NO DATA FOUND" at bounding box center [332, 421] width 438 height 27
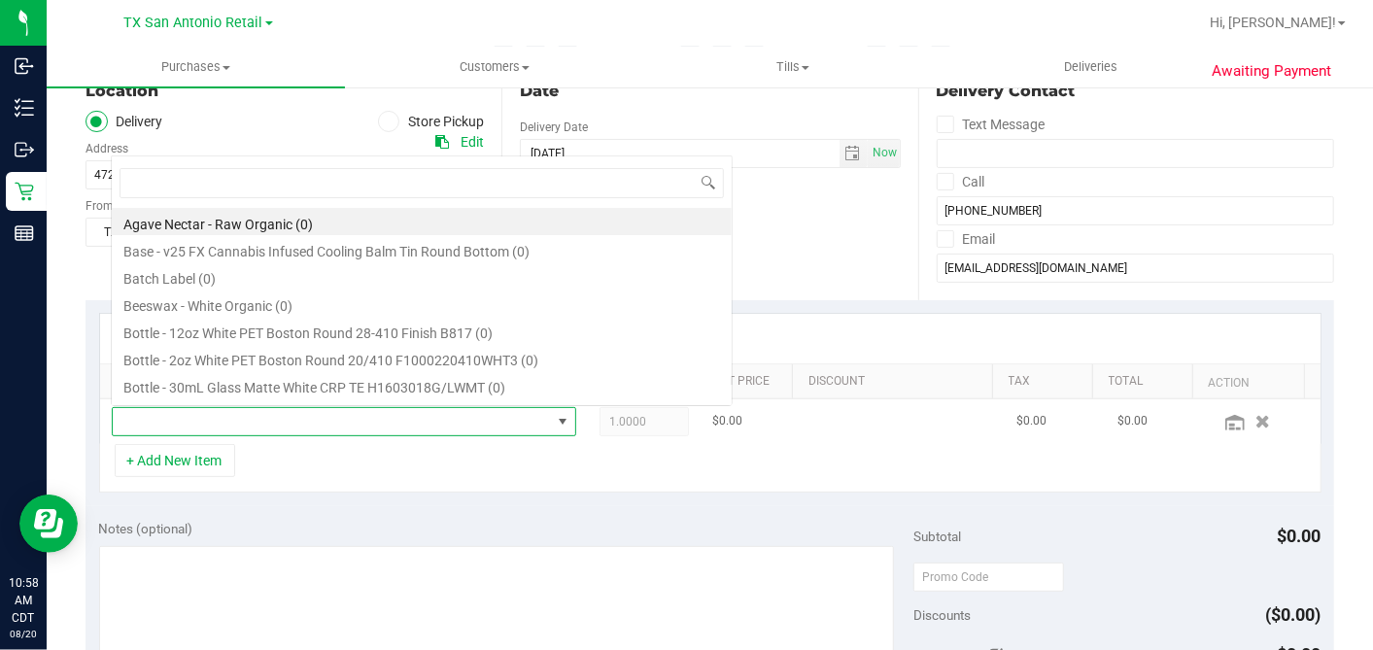
scroll to position [28, 445]
type input "SOOTHE"
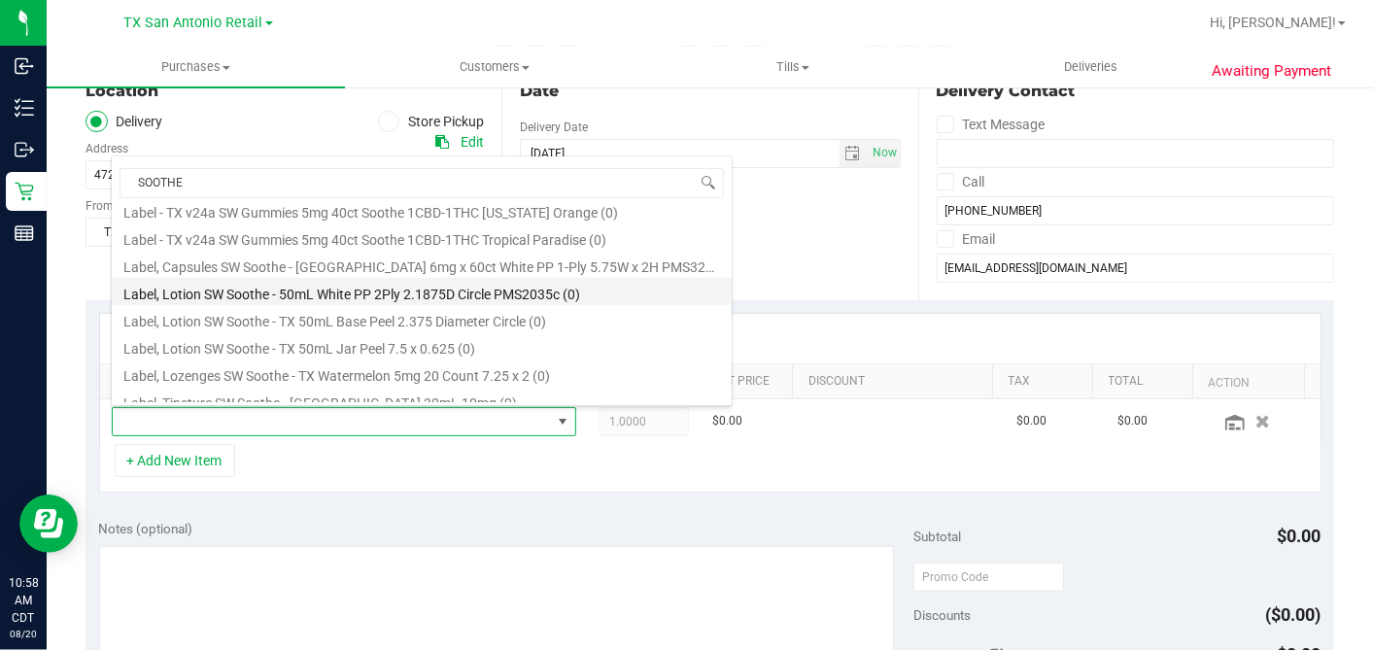
scroll to position [647, 0]
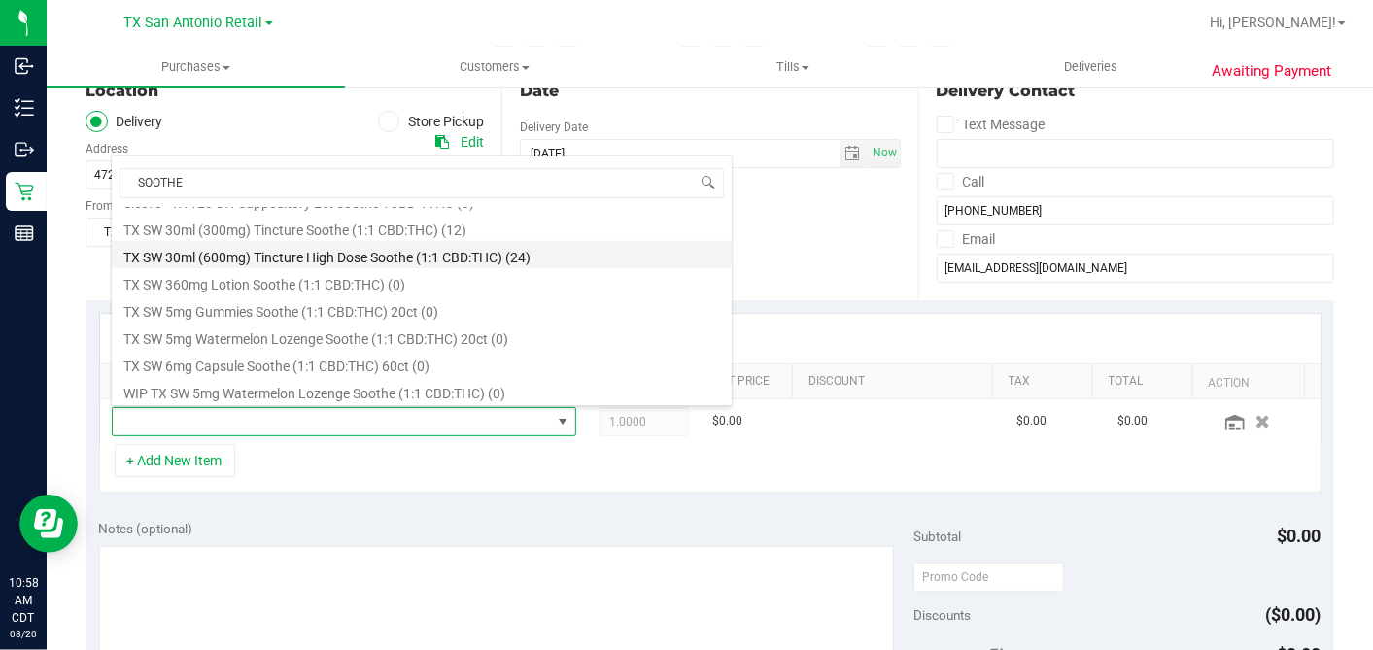
click at [384, 255] on li "TX SW 30ml (600mg) Tincture High Dose Soothe (1:1 CBD:THC) (24)" at bounding box center [422, 254] width 620 height 27
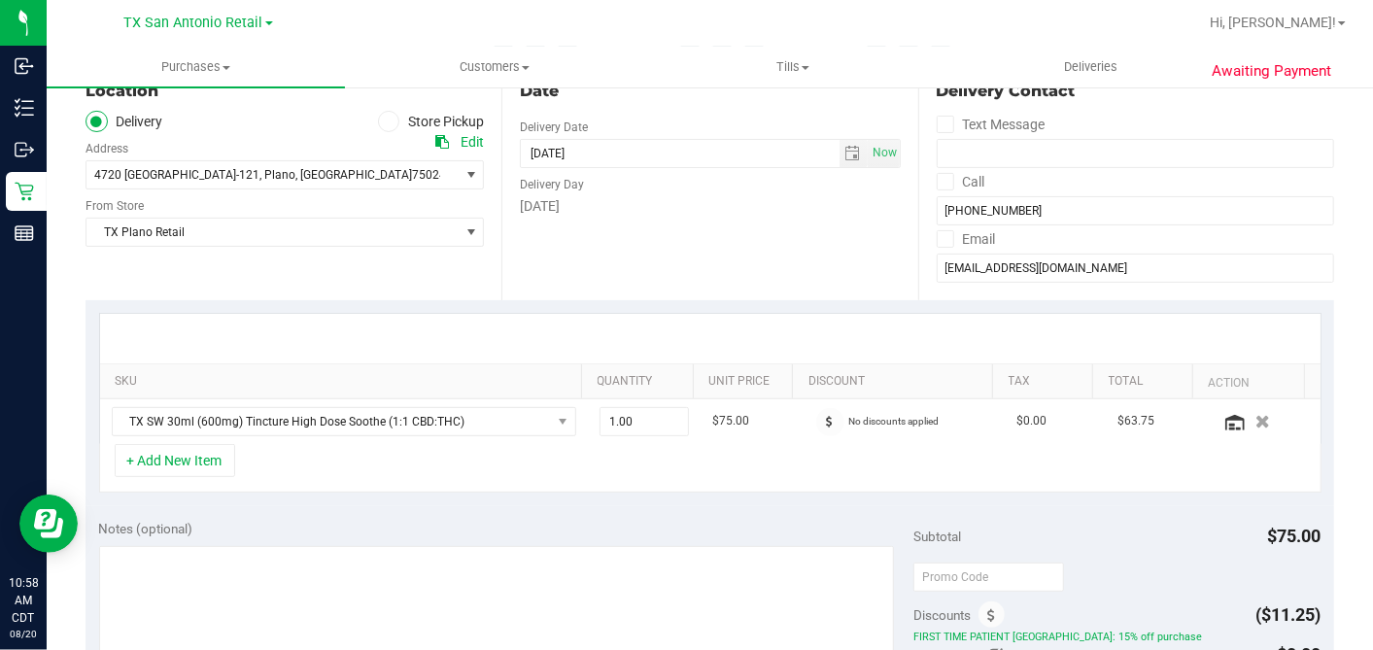
click at [786, 256] on div "Date Delivery Date 08/28/2025 Now 08/28/2025 07:00 AM Now Delivery Day Thursday" at bounding box center [709, 181] width 416 height 238
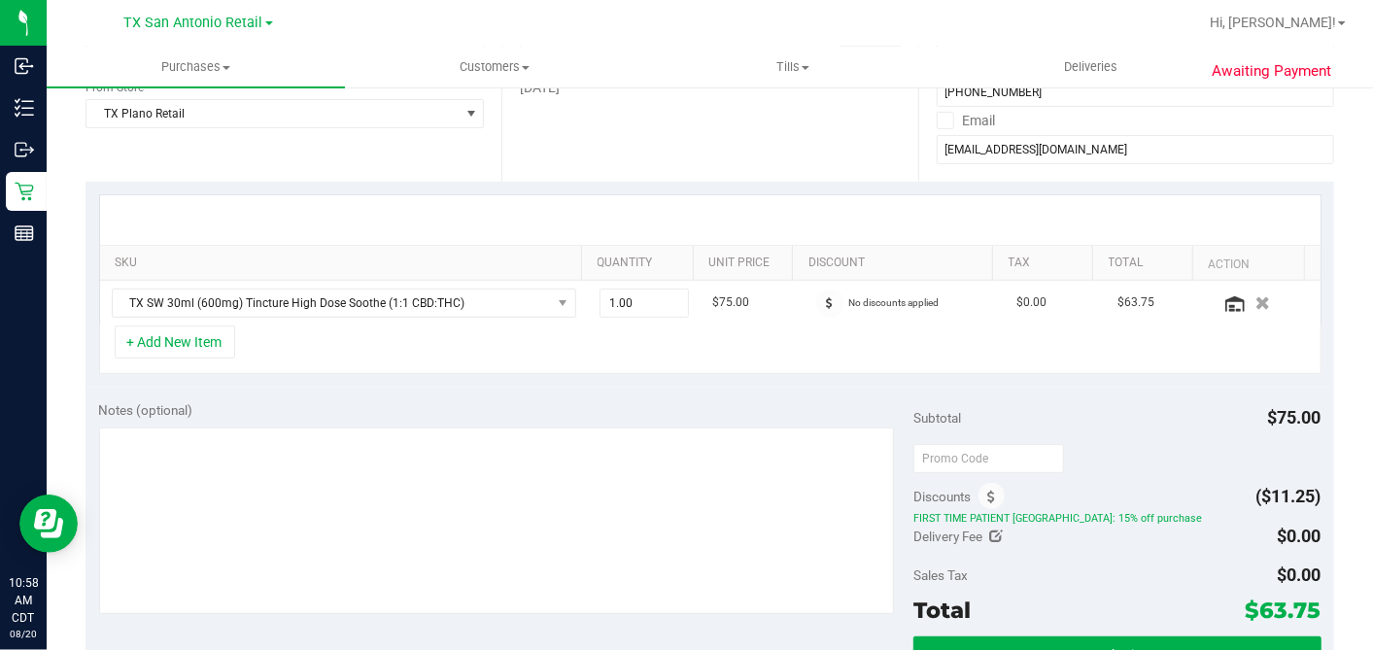
scroll to position [431, 0]
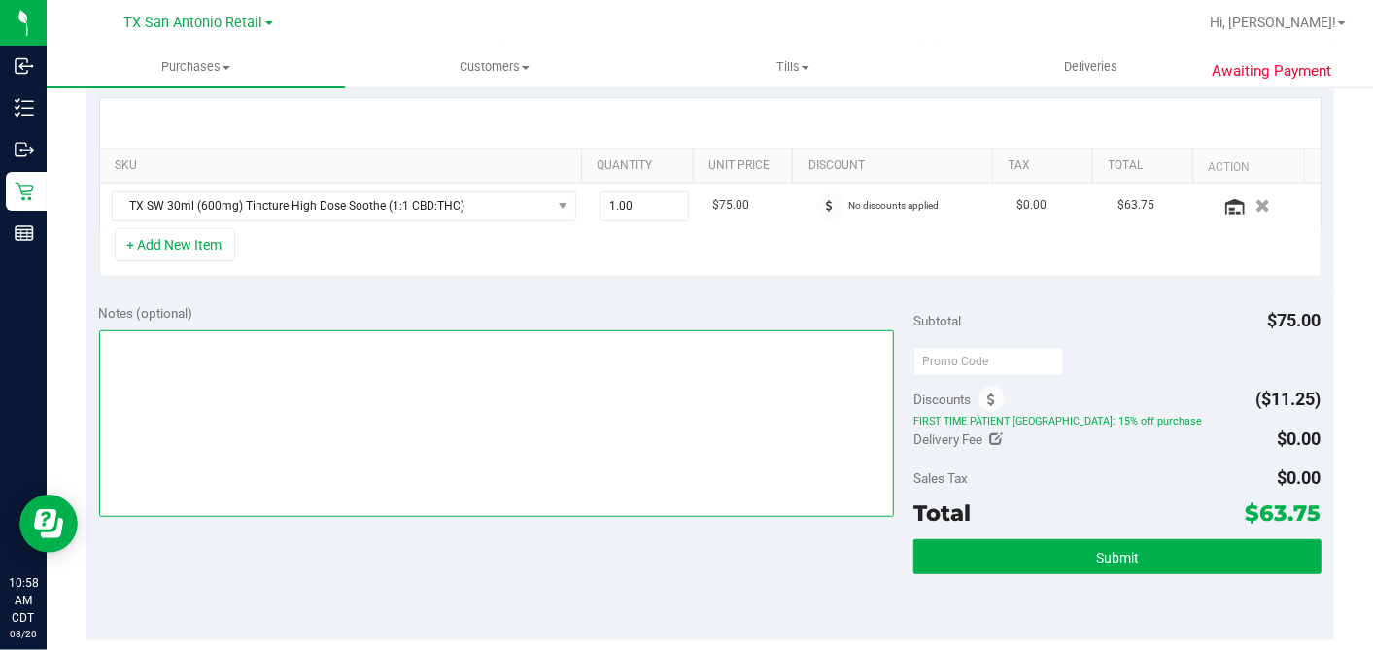
click at [586, 373] on textarea at bounding box center [497, 423] width 796 height 187
click at [488, 335] on textarea at bounding box center [497, 423] width 796 height 187
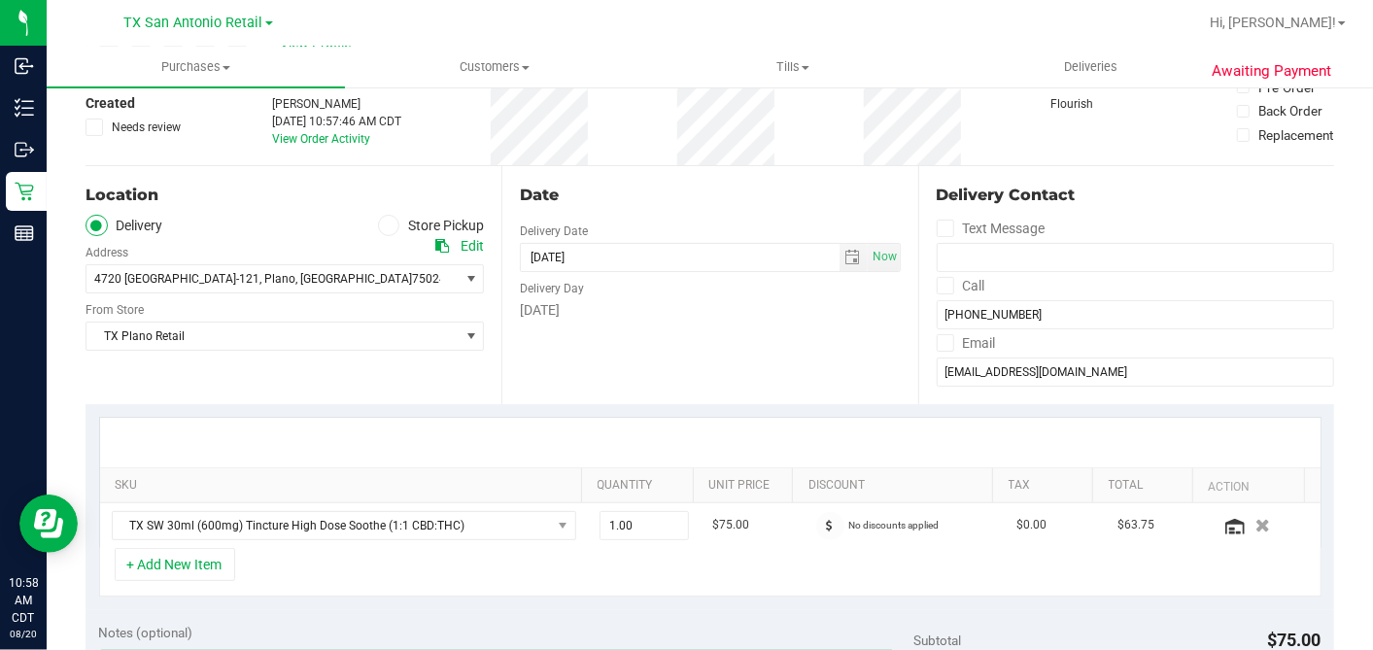
scroll to position [108, 0]
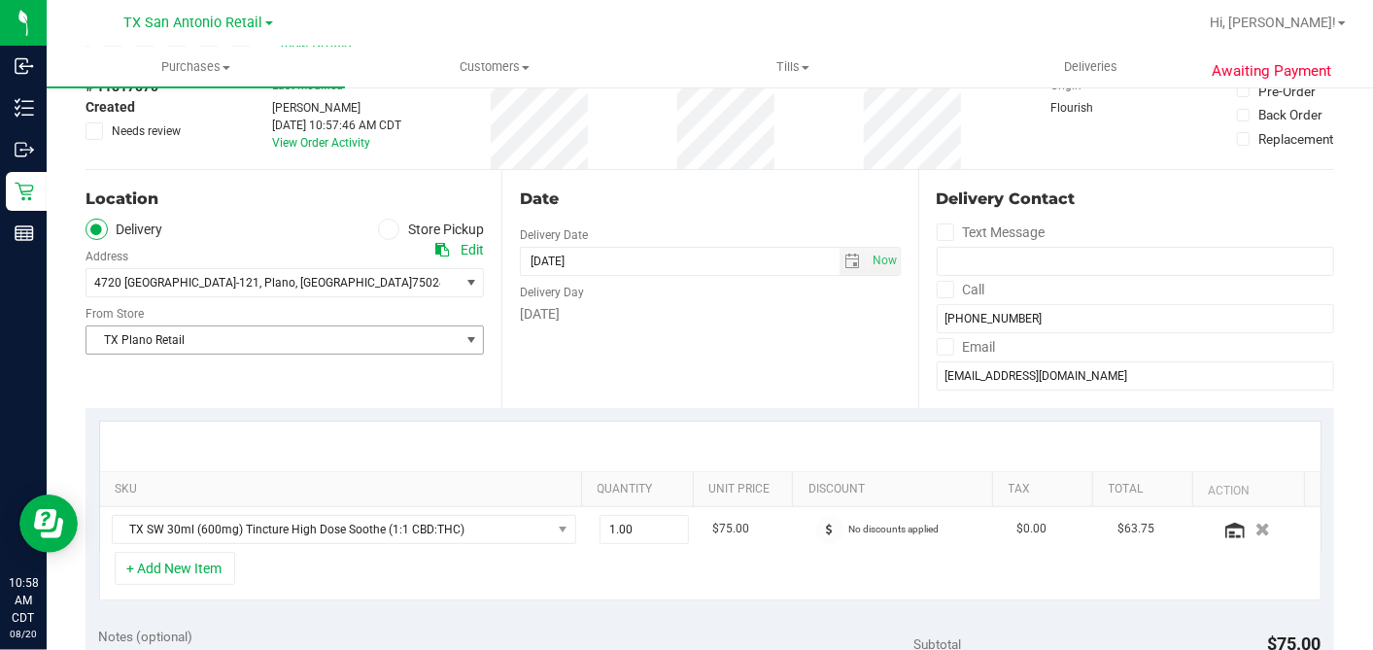
type textarea "RX VERIFIED. ETX NORTH DEL. #1 OUT OF PLANO INV PT REQ 8/28 DEL. SCHEDULING - DH"
click at [207, 347] on span "TX Plano Retail" at bounding box center [272, 340] width 372 height 27
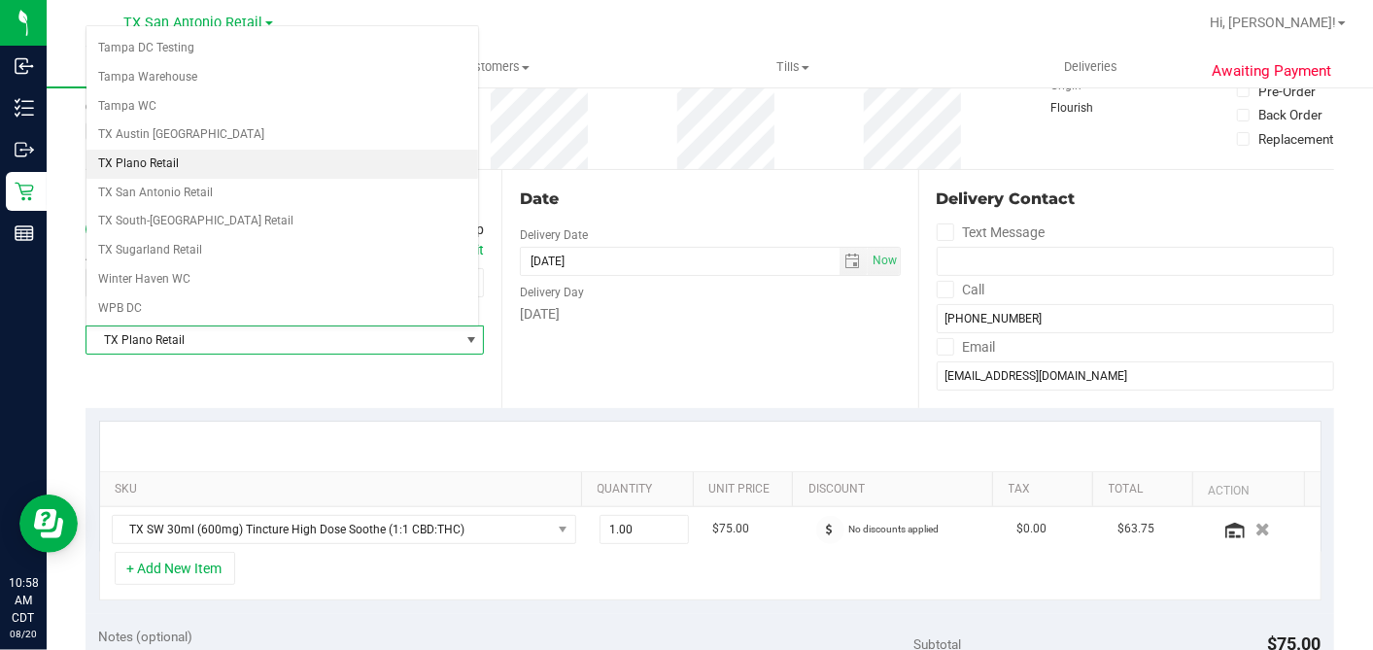
click at [212, 371] on div "Location Delivery Store Pickup Address Edit 4720 TX-121 , Plano , TX 75024 Sele…" at bounding box center [294, 289] width 416 height 238
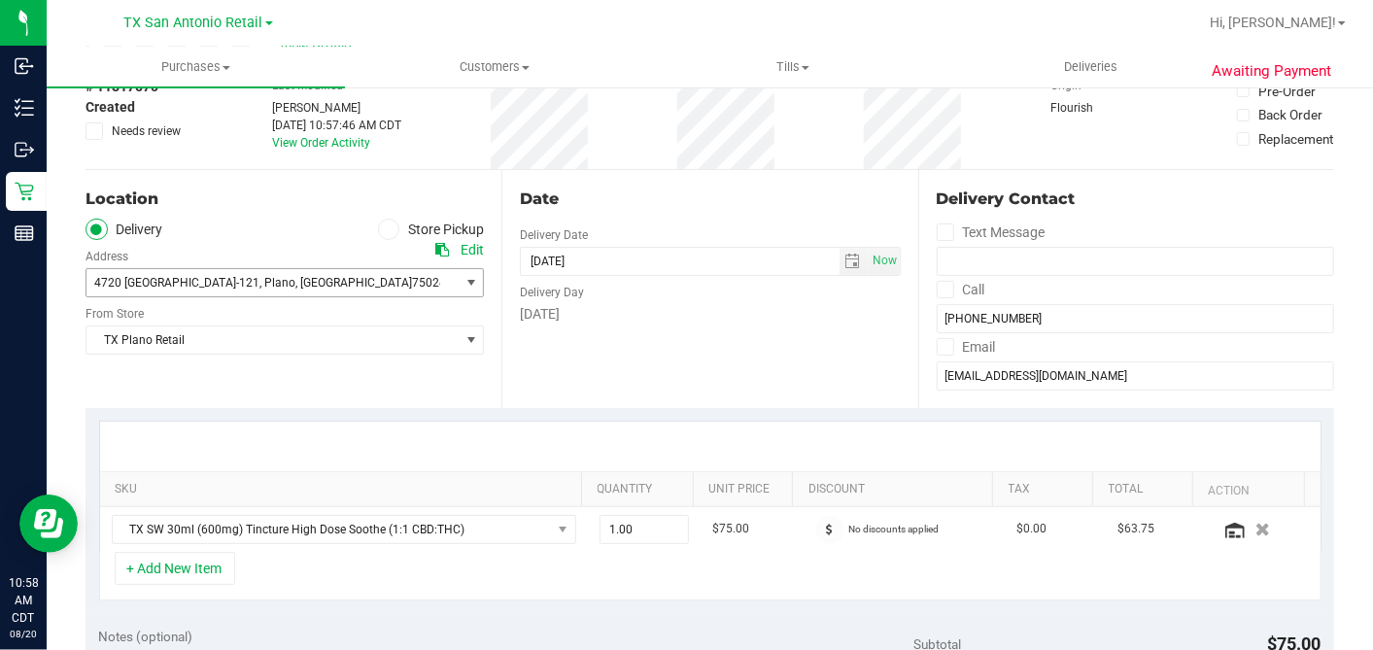
click at [285, 286] on span "4720 TX-121 , Plano , TX 75024" at bounding box center [263, 282] width 354 height 27
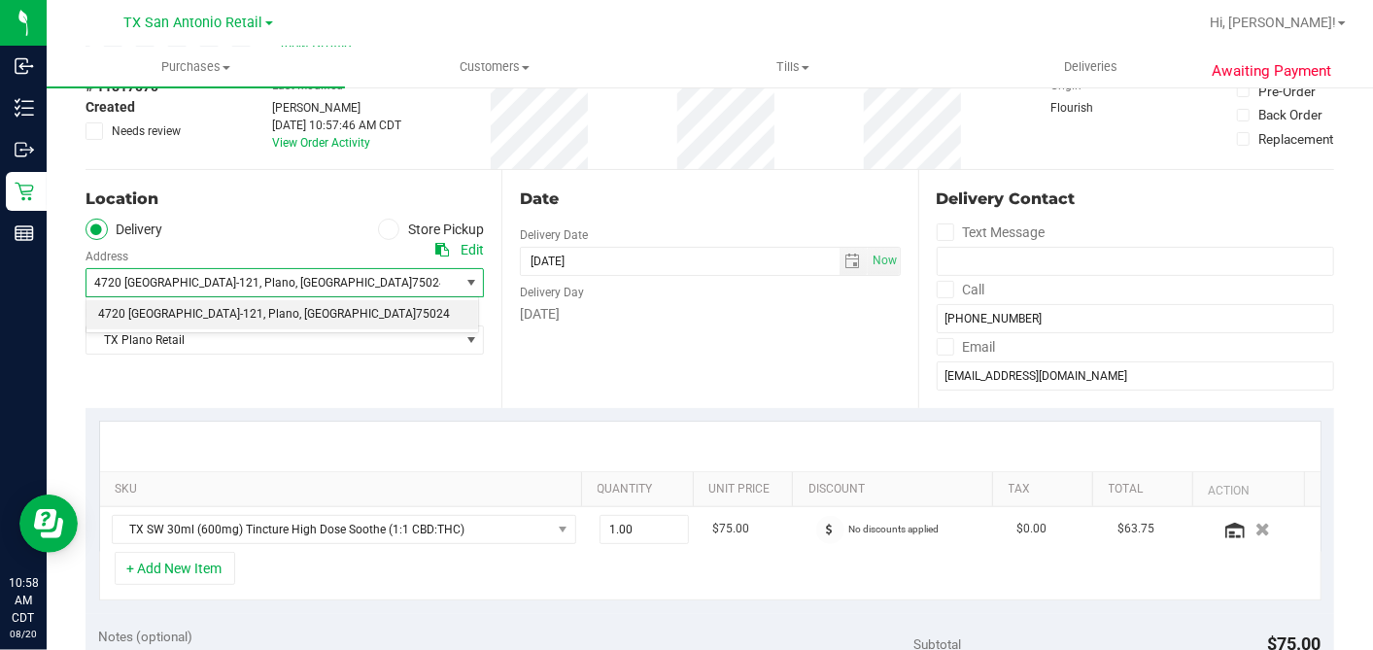
click at [274, 245] on div "4720 TX-121 , Plano , TX 75024 Select address 4720 TX-121" at bounding box center [285, 268] width 398 height 57
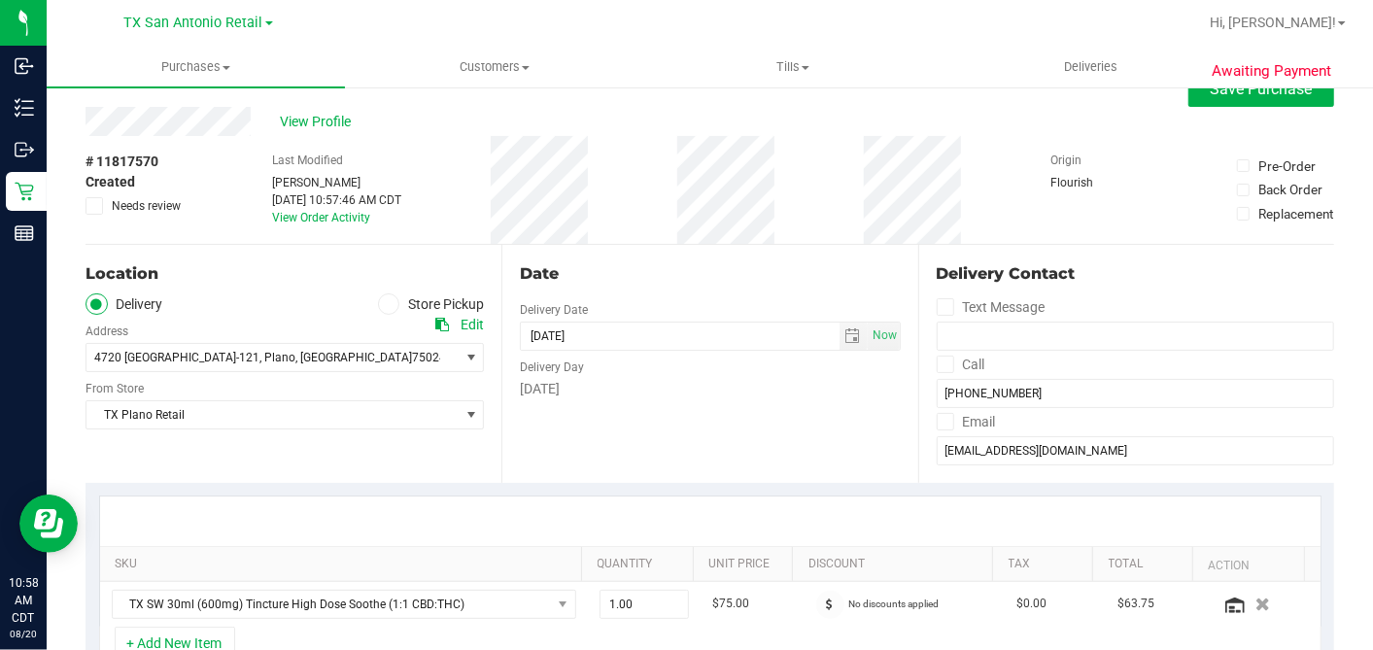
scroll to position [0, 0]
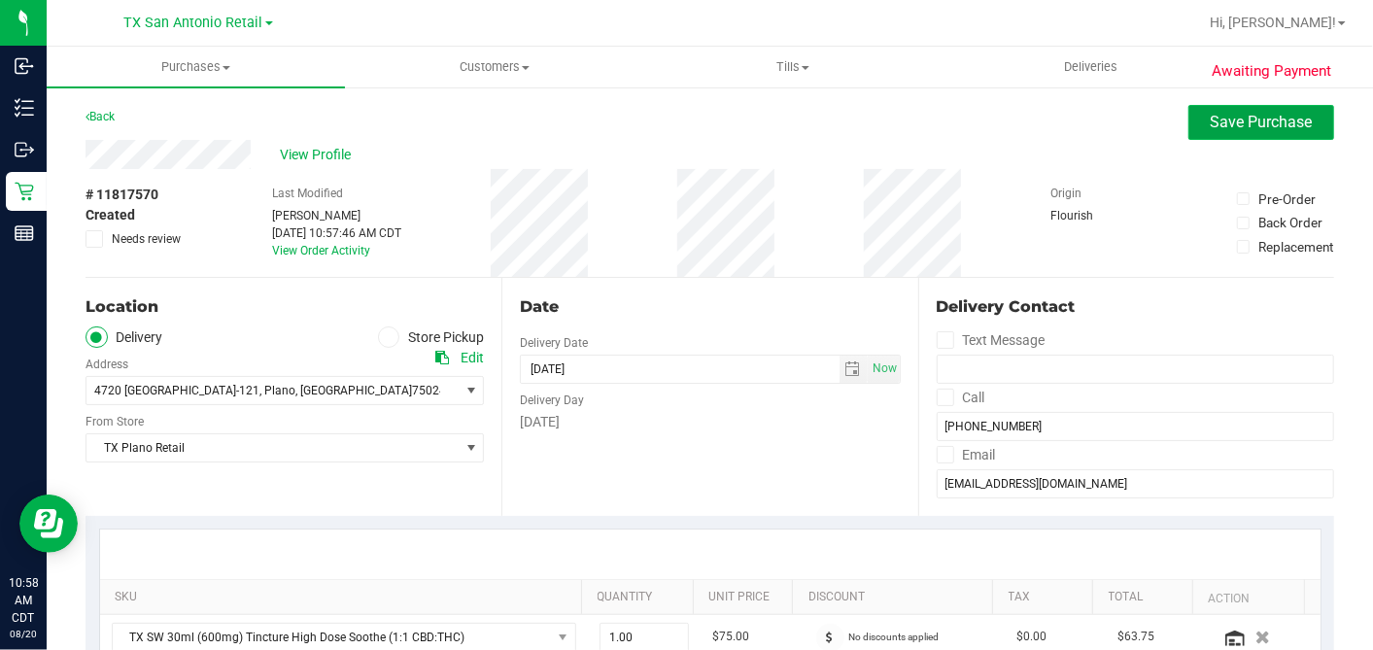
click at [1229, 127] on span "Save Purchase" at bounding box center [1262, 122] width 102 height 18
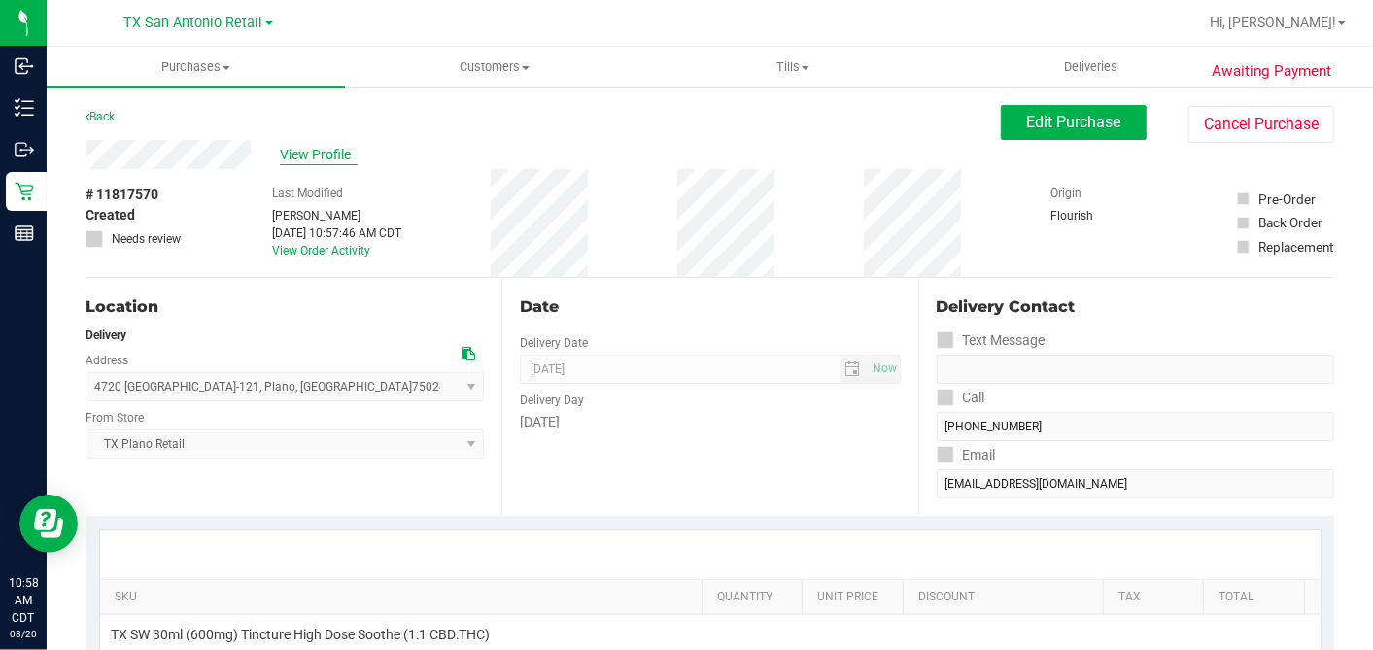
click at [312, 152] on span "View Profile" at bounding box center [319, 155] width 78 height 20
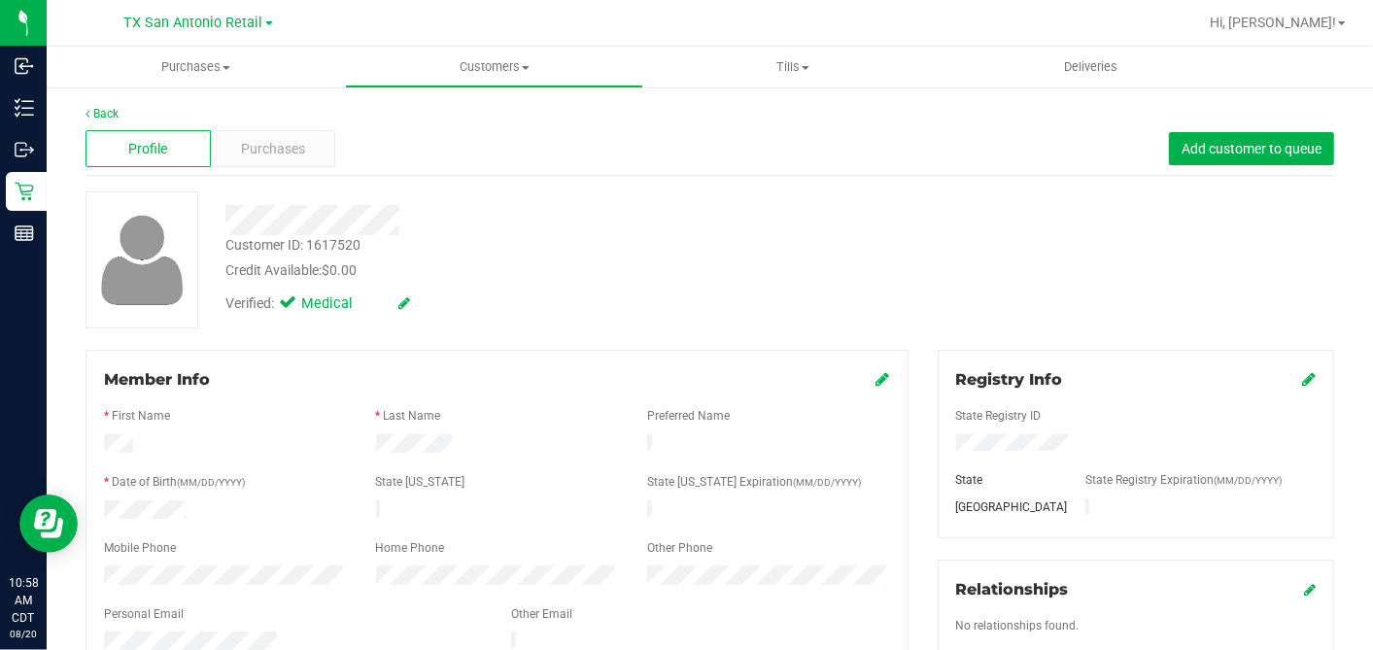
scroll to position [539, 0]
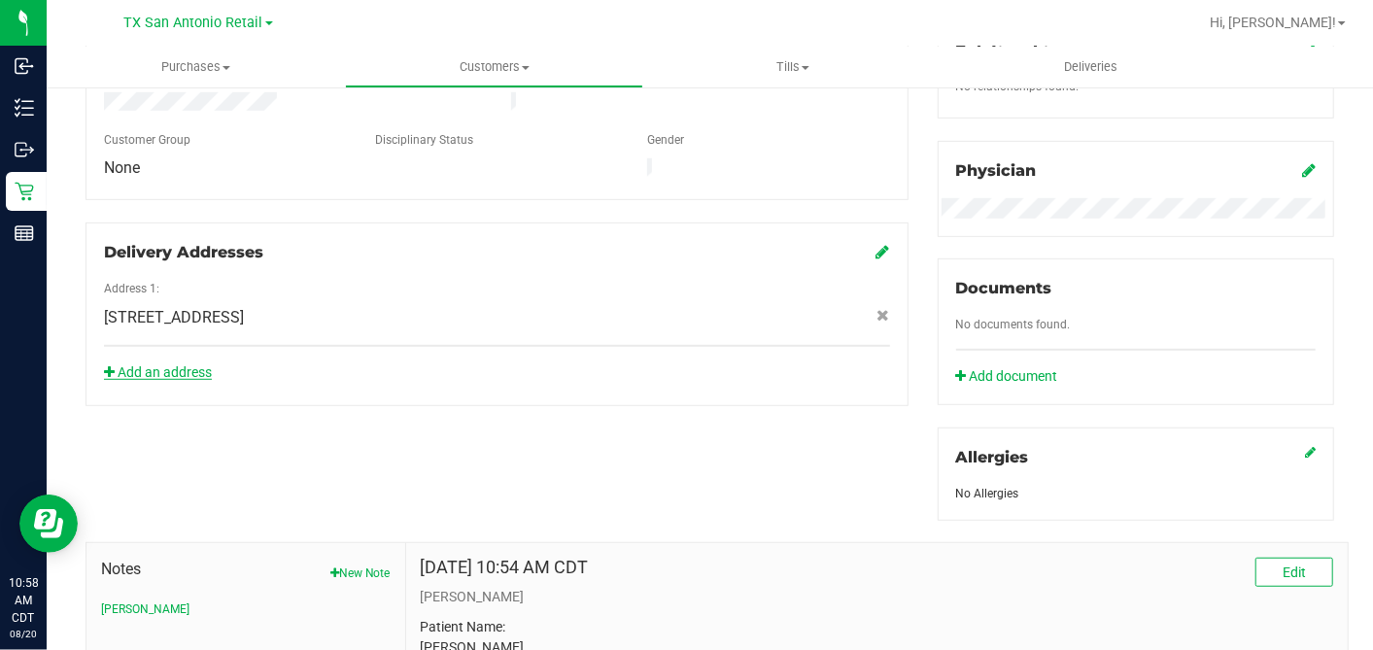
click at [197, 364] on link "Add an address" at bounding box center [158, 372] width 108 height 16
click at [877, 244] on icon at bounding box center [884, 252] width 14 height 16
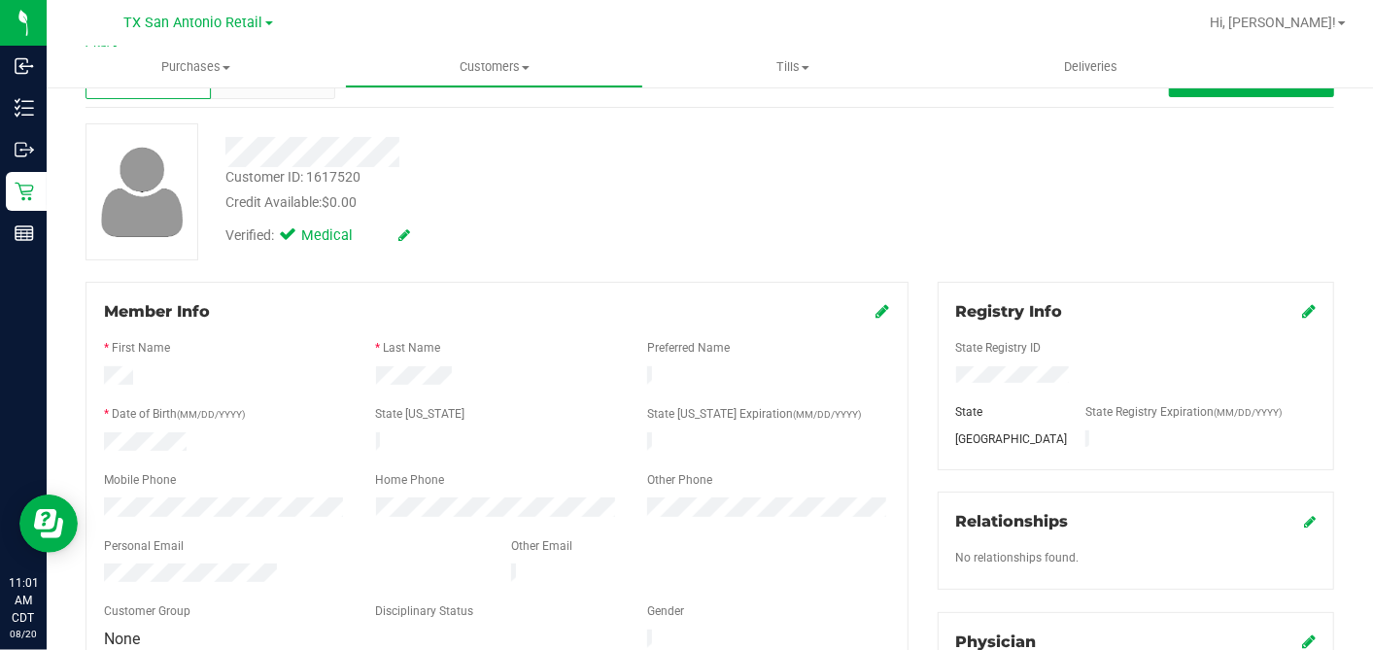
scroll to position [0, 0]
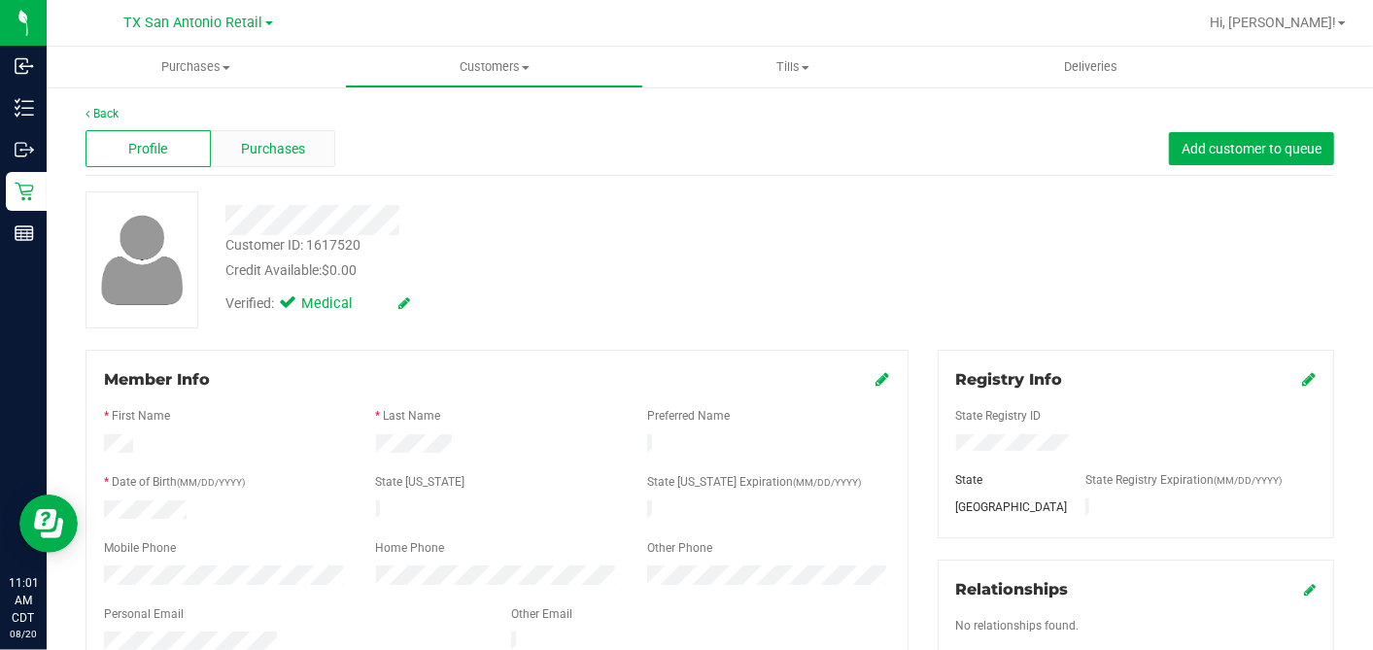
click at [269, 139] on span "Purchases" at bounding box center [273, 149] width 64 height 20
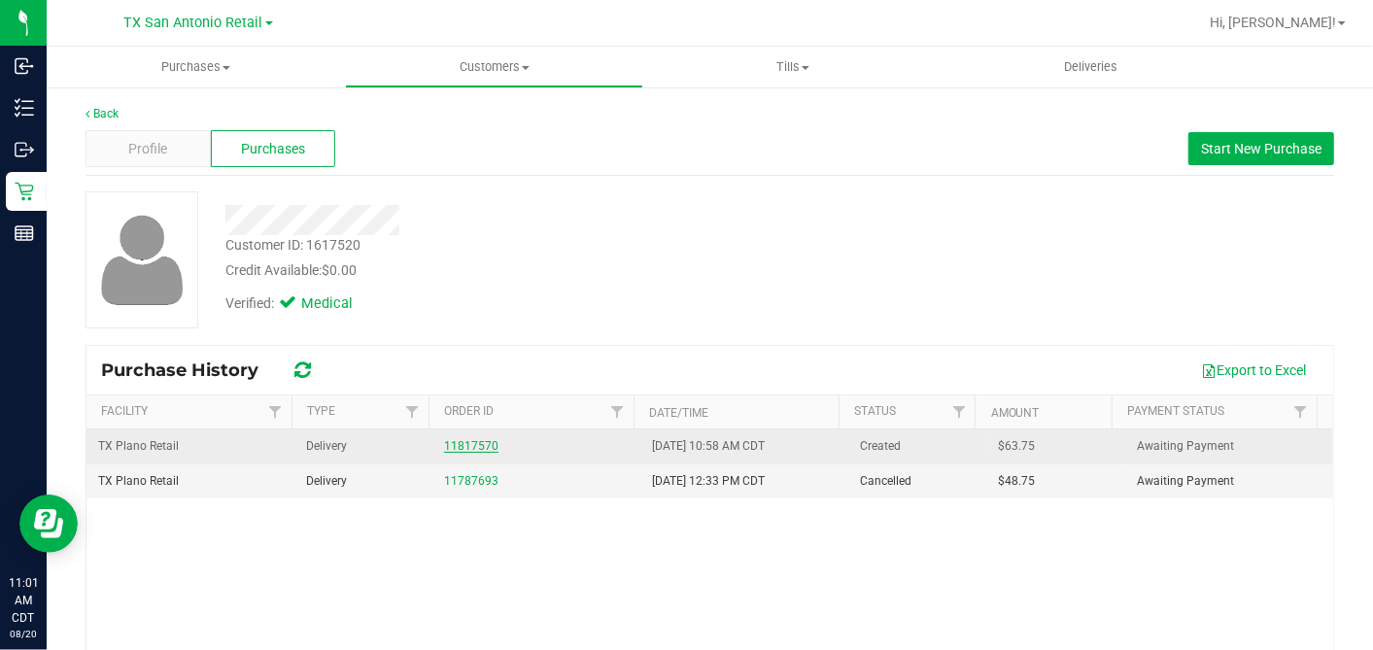
click at [475, 443] on link "11817570" at bounding box center [471, 446] width 54 height 14
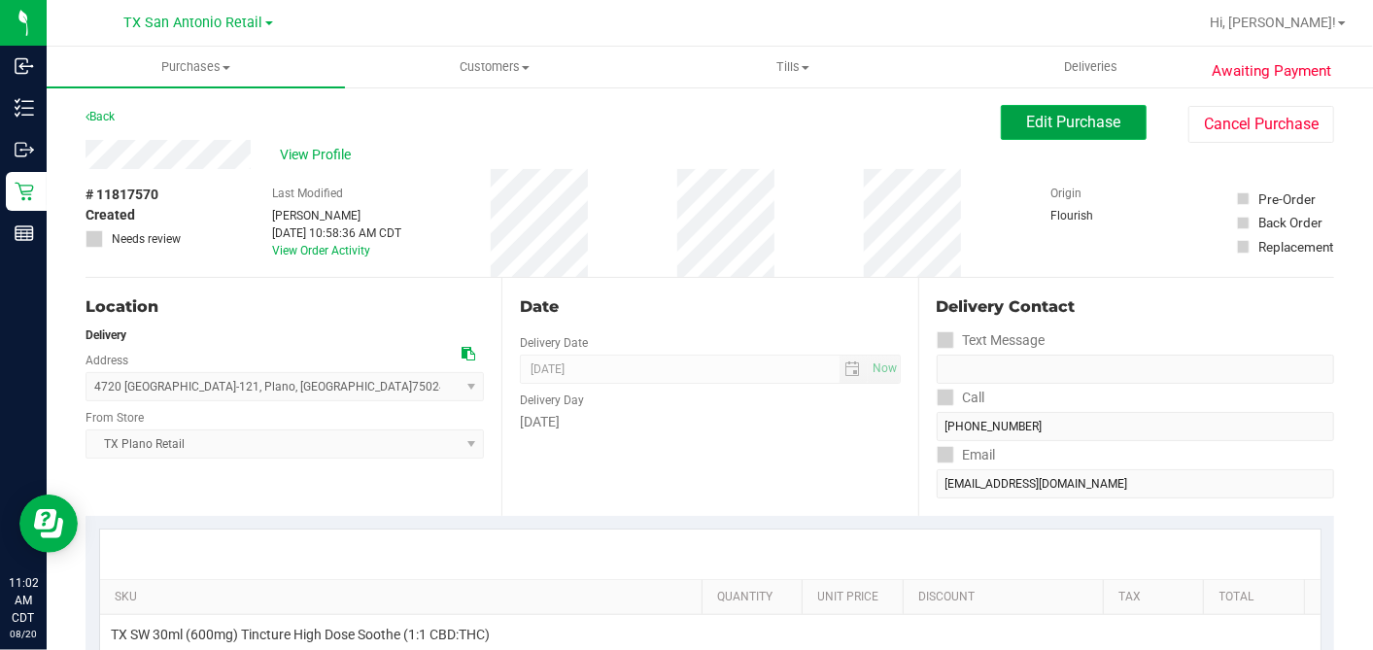
click at [1027, 124] on span "Edit Purchase" at bounding box center [1074, 122] width 94 height 18
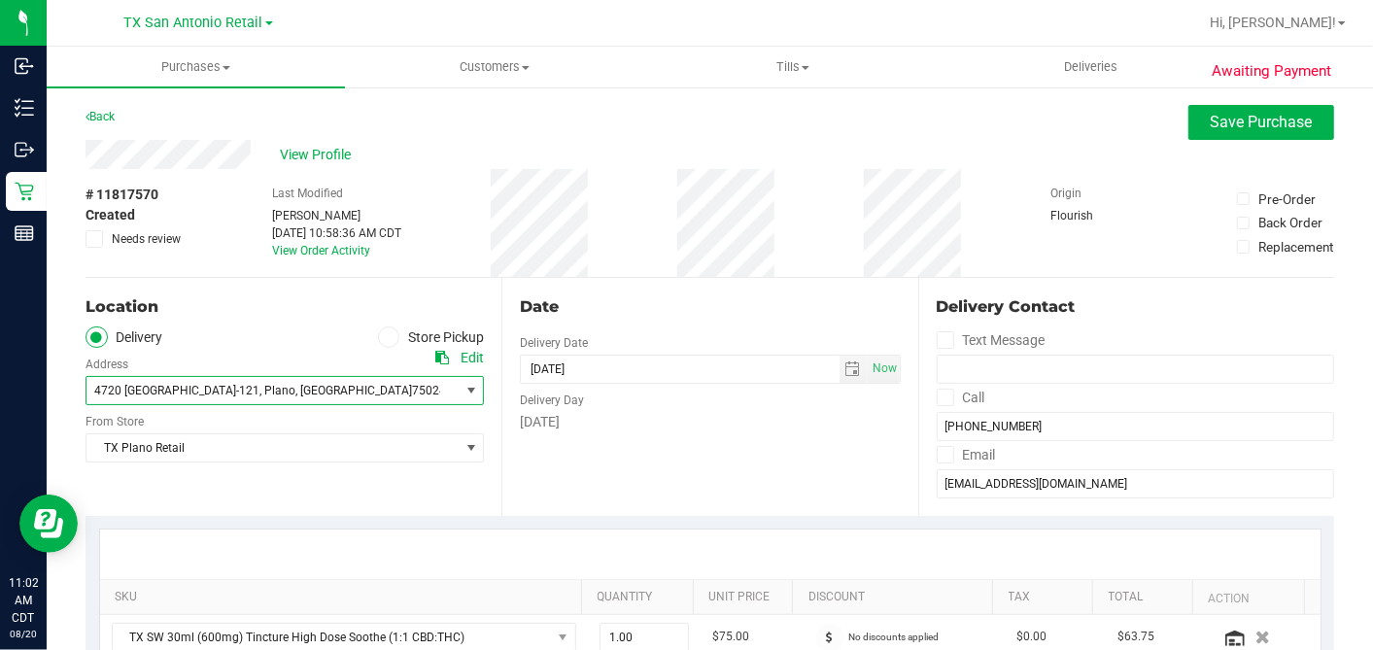
drag, startPoint x: 162, startPoint y: 366, endPoint x: 159, endPoint y: 387, distance: 20.6
click at [259, 387] on span ", Plano" at bounding box center [277, 391] width 36 height 14
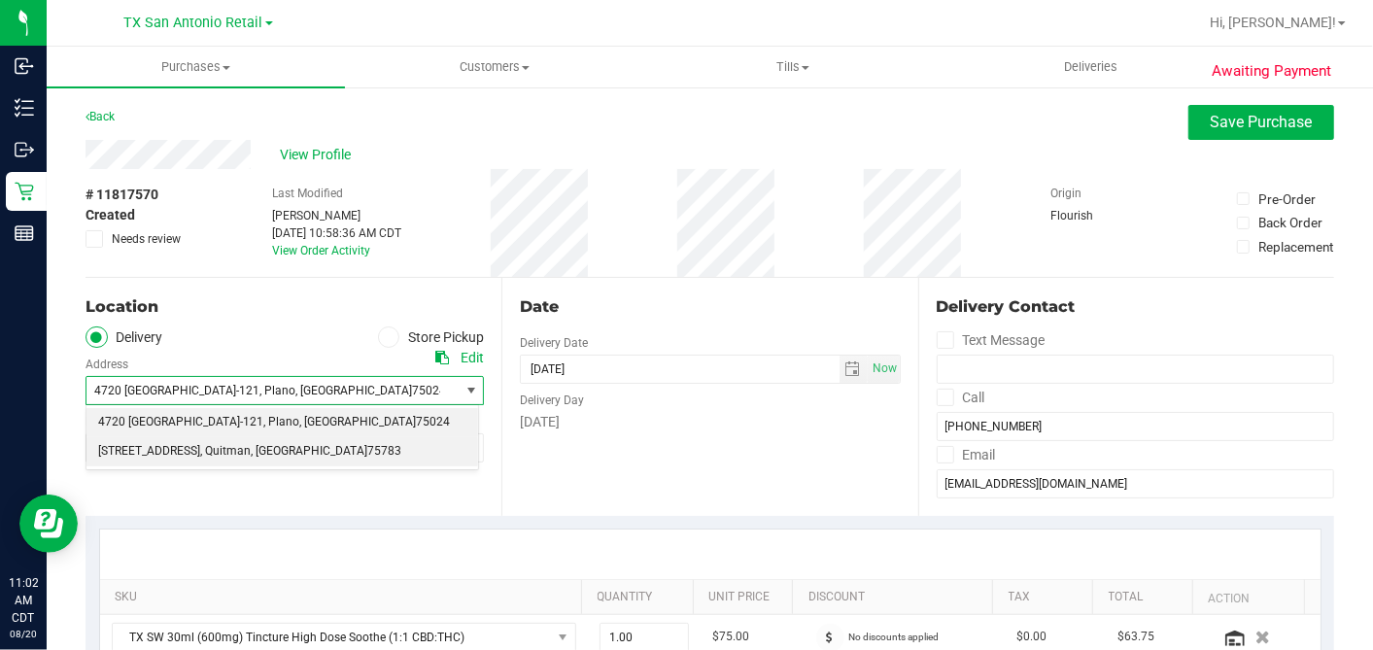
click at [169, 447] on span "2625 W State Highway 154 Lot #8" at bounding box center [149, 451] width 102 height 25
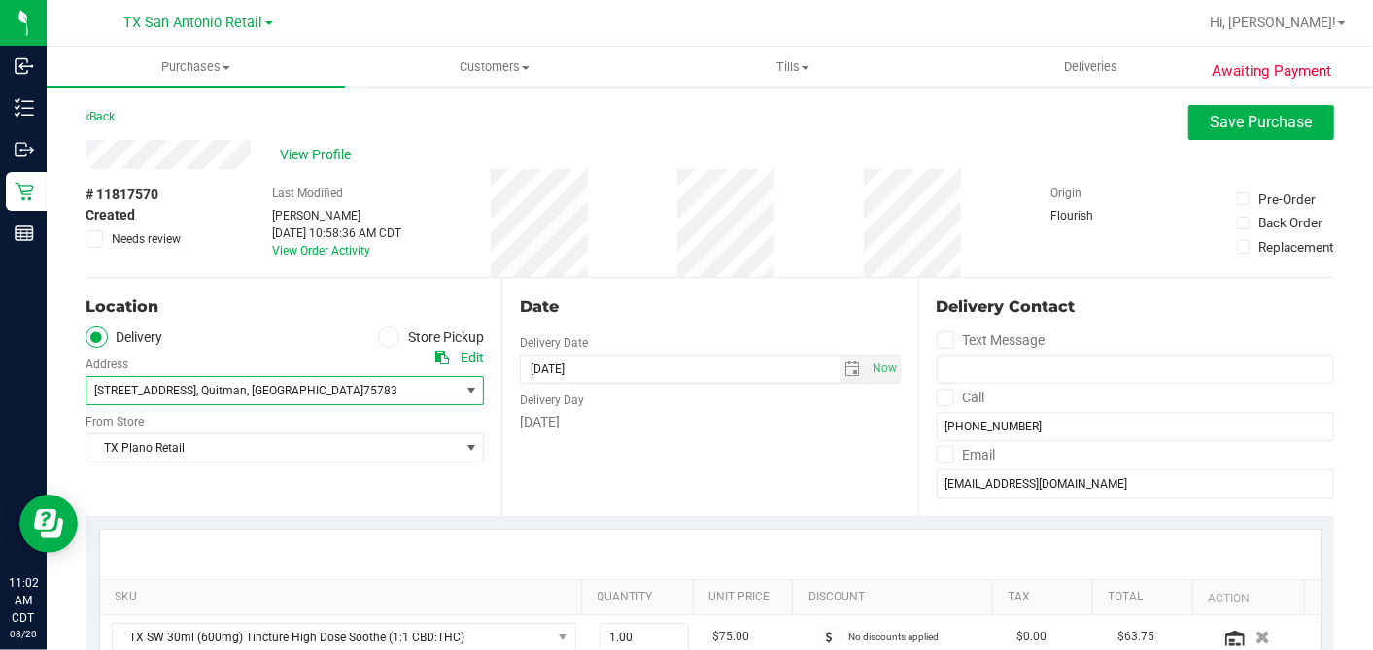
drag, startPoint x: 625, startPoint y: 447, endPoint x: 630, endPoint y: 413, distance: 34.4
click at [626, 447] on div "Date Delivery Date 08/28/2025 Now 08/28/2025 07:00 AM Now Delivery Day Thursday" at bounding box center [709, 397] width 416 height 238
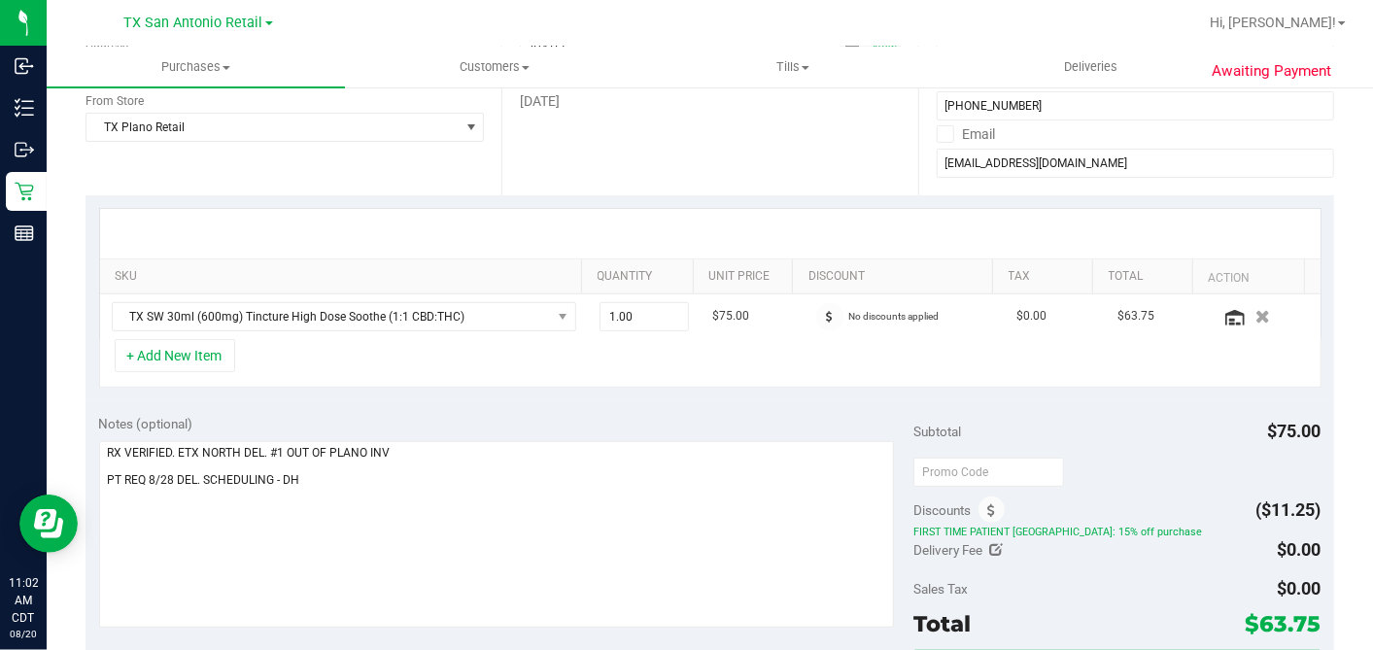
scroll to position [324, 0]
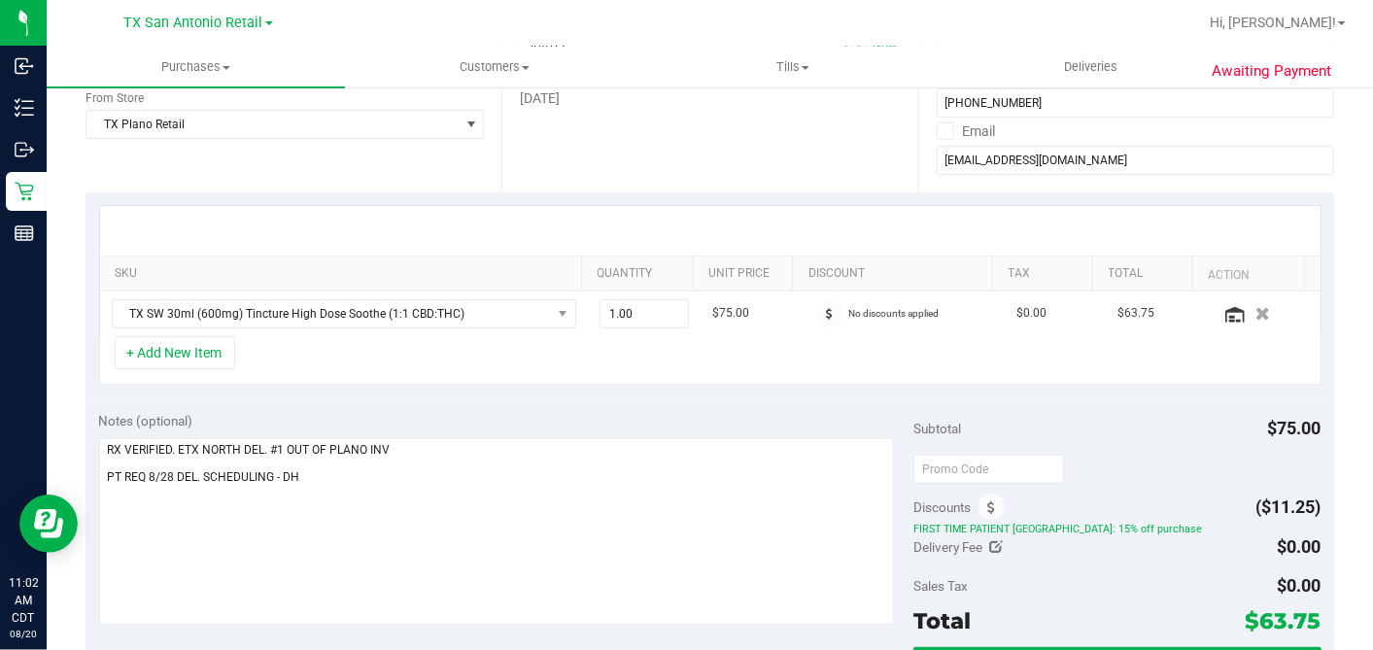
click at [990, 545] on icon at bounding box center [997, 547] width 14 height 14
type input "$0.00"
type input "0"
click at [1211, 538] on span at bounding box center [1249, 550] width 145 height 34
type input "25"
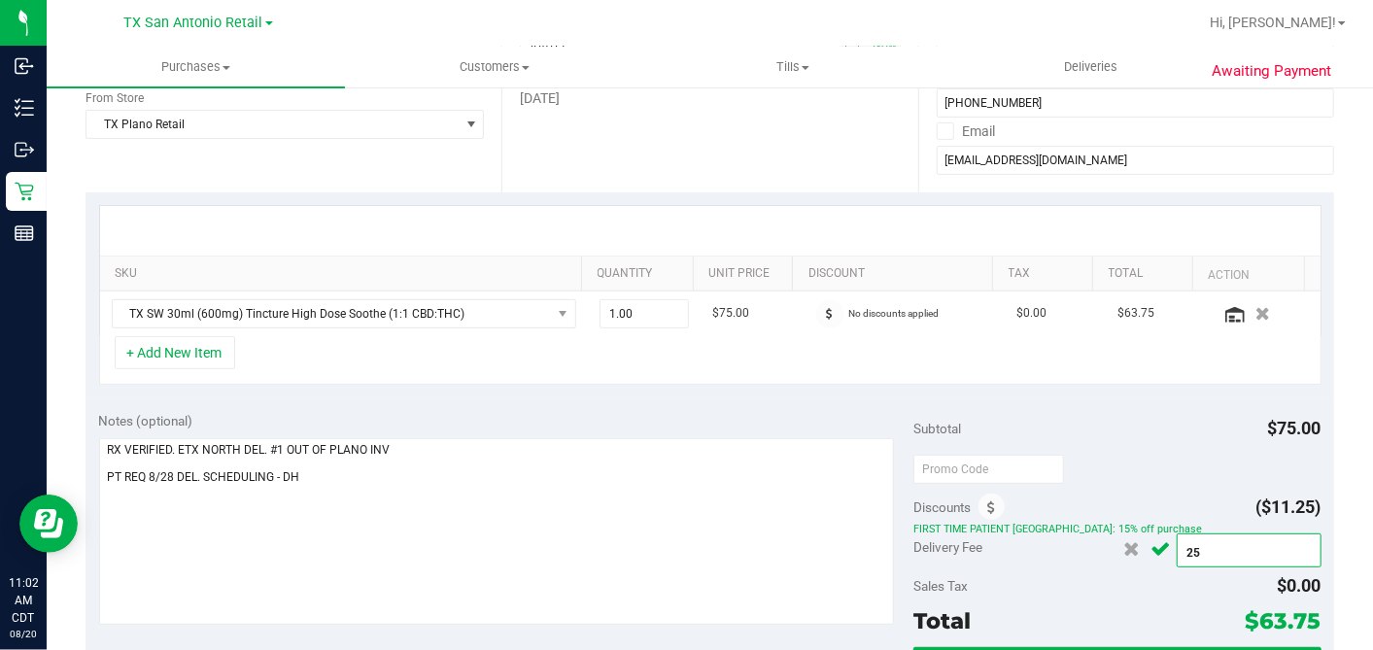
type input "$25.00"
click at [1183, 575] on div "Sales Tax $0.00" at bounding box center [1116, 585] width 407 height 35
click at [1152, 544] on icon "Cancel button" at bounding box center [1161, 549] width 19 height 15
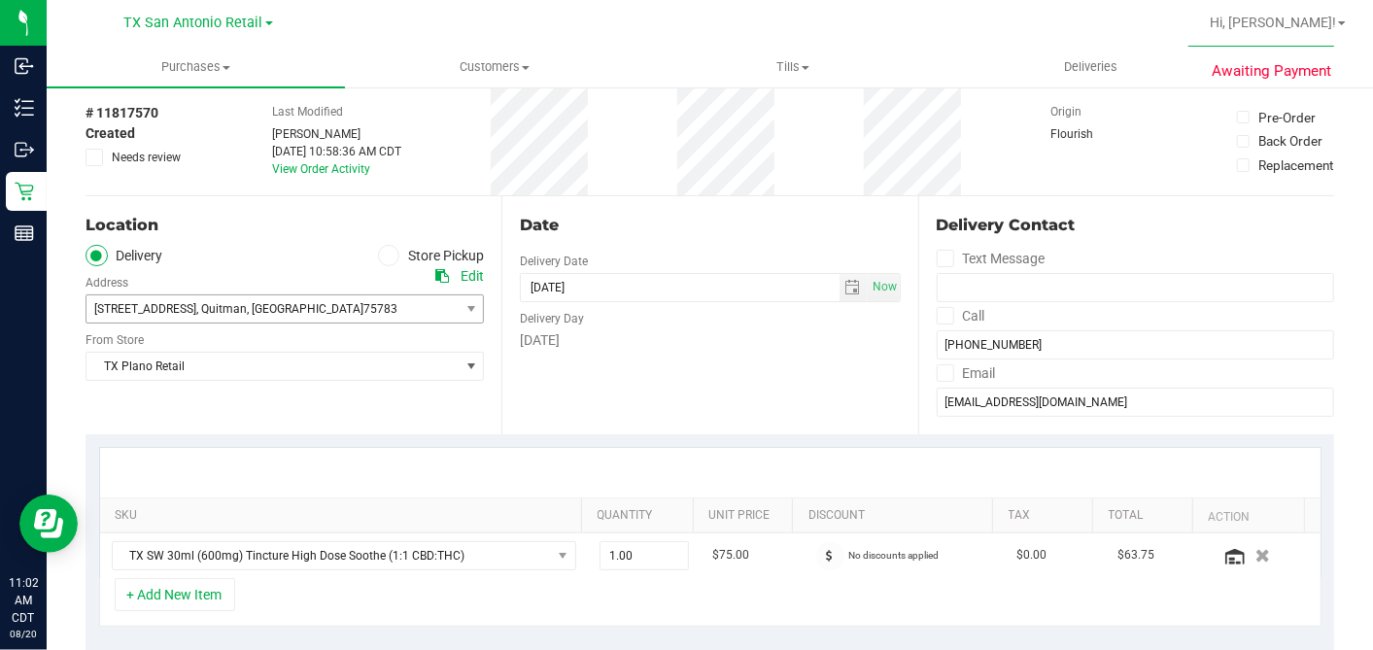
scroll to position [0, 0]
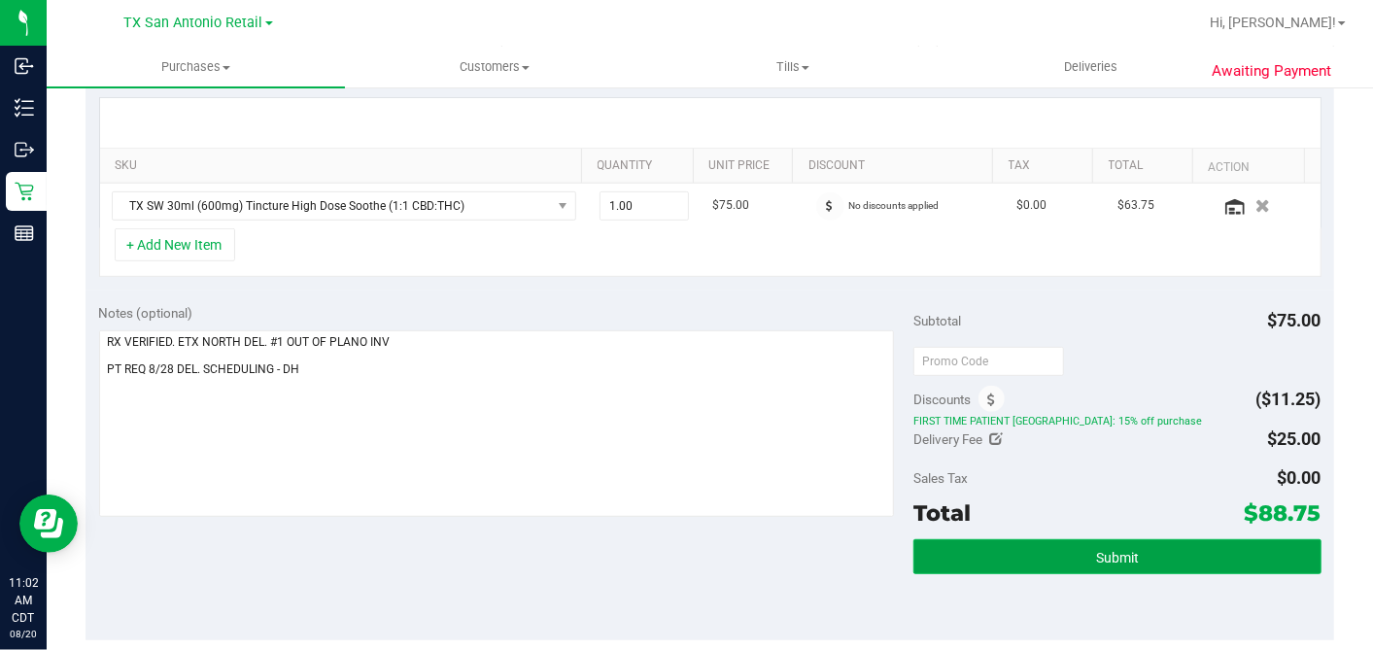
click at [1057, 548] on button "Submit" at bounding box center [1116, 556] width 407 height 35
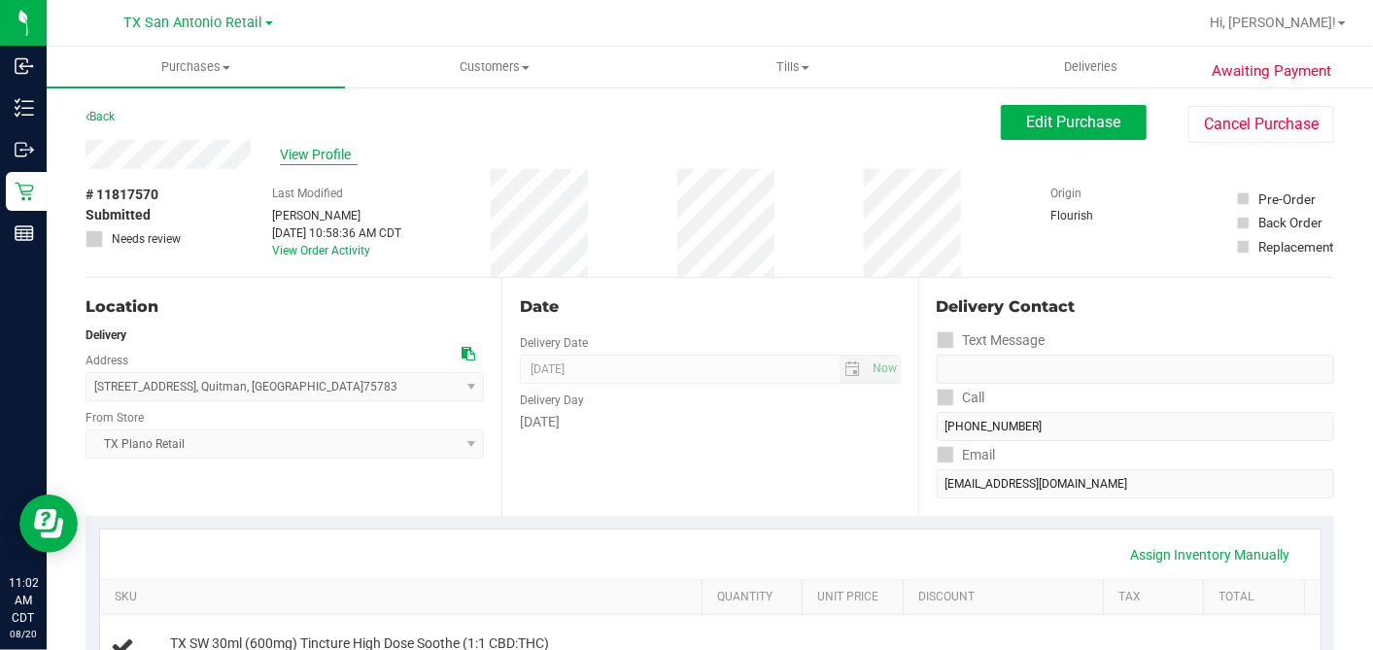
click at [319, 155] on span "View Profile" at bounding box center [319, 155] width 78 height 20
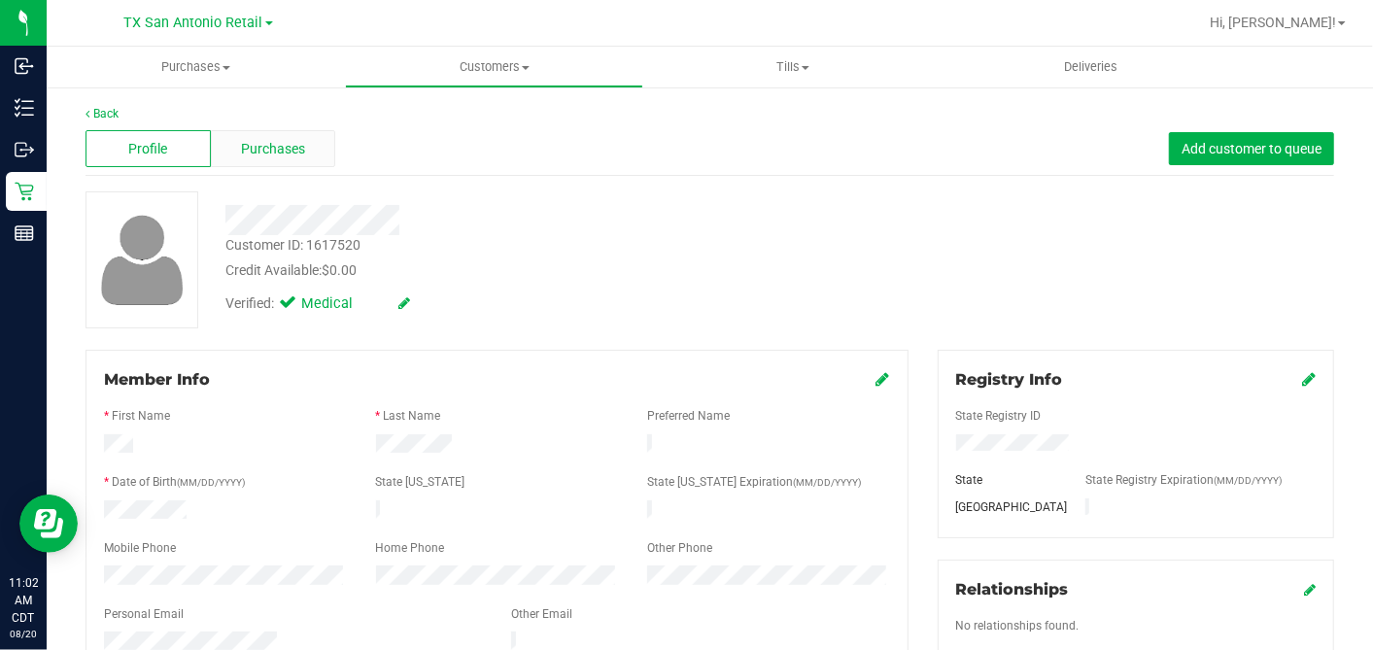
click at [294, 136] on div "Purchases" at bounding box center [273, 148] width 125 height 37
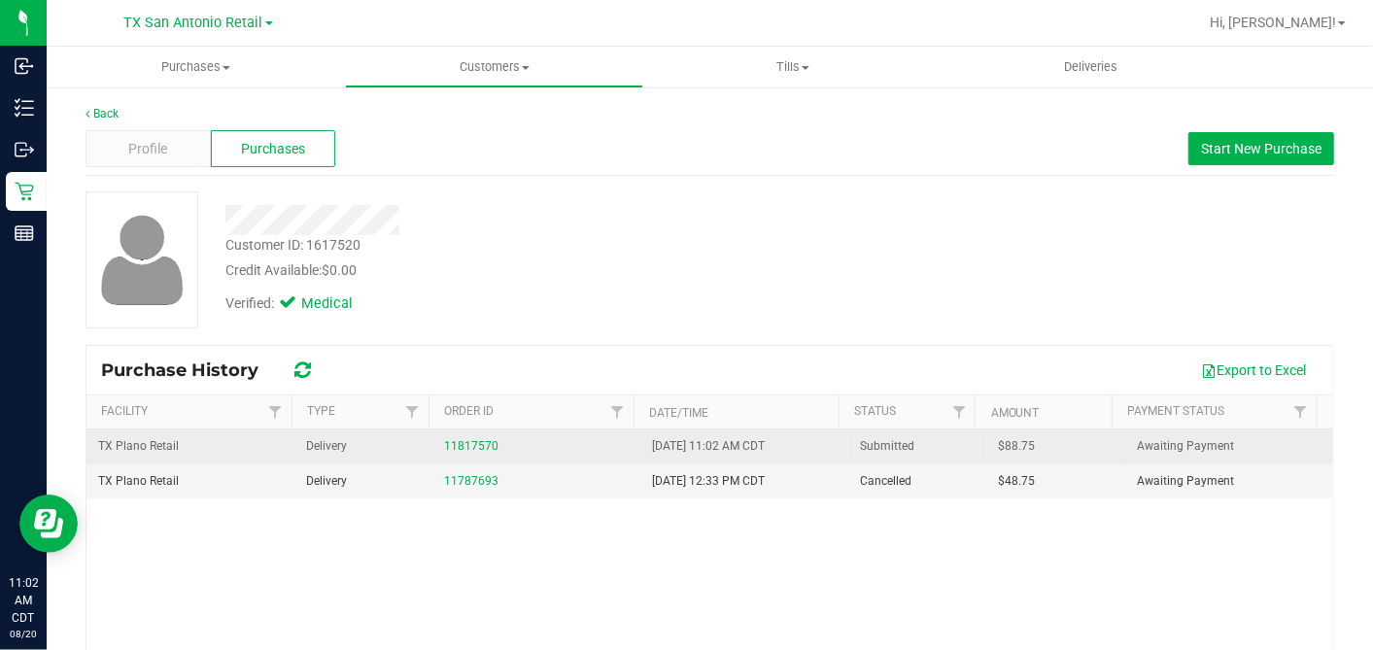
click at [999, 445] on span "$88.75" at bounding box center [1017, 446] width 37 height 18
copy span "88.75"
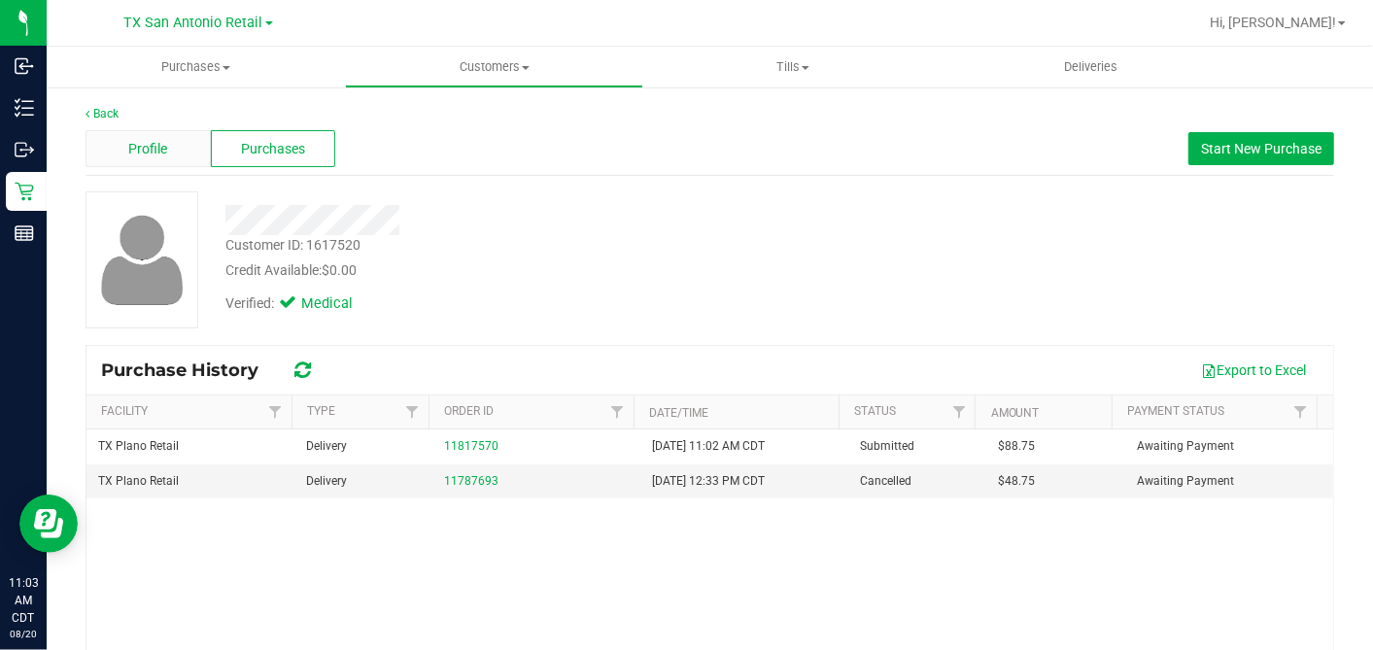
click at [169, 144] on div "Profile" at bounding box center [148, 148] width 125 height 37
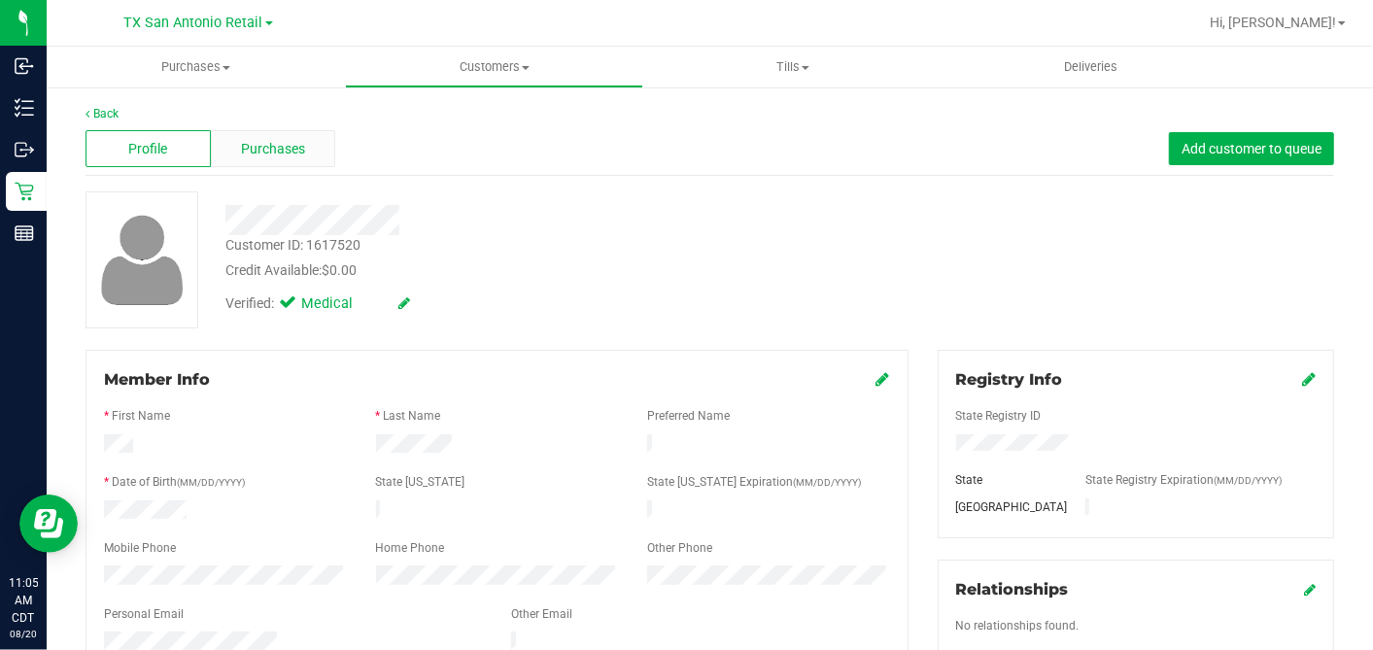
click at [274, 146] on span "Purchases" at bounding box center [273, 149] width 64 height 20
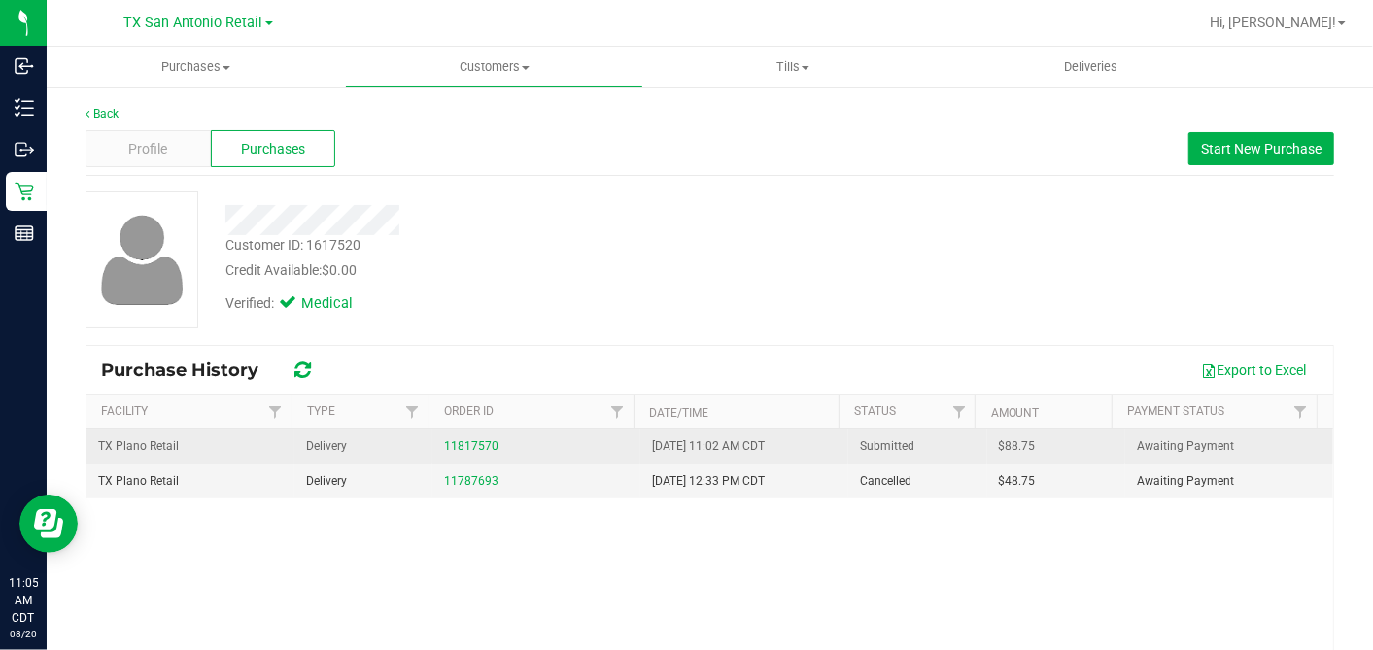
click at [447, 430] on td "11817570" at bounding box center [536, 447] width 208 height 35
click at [449, 443] on link "11817570" at bounding box center [471, 446] width 54 height 14
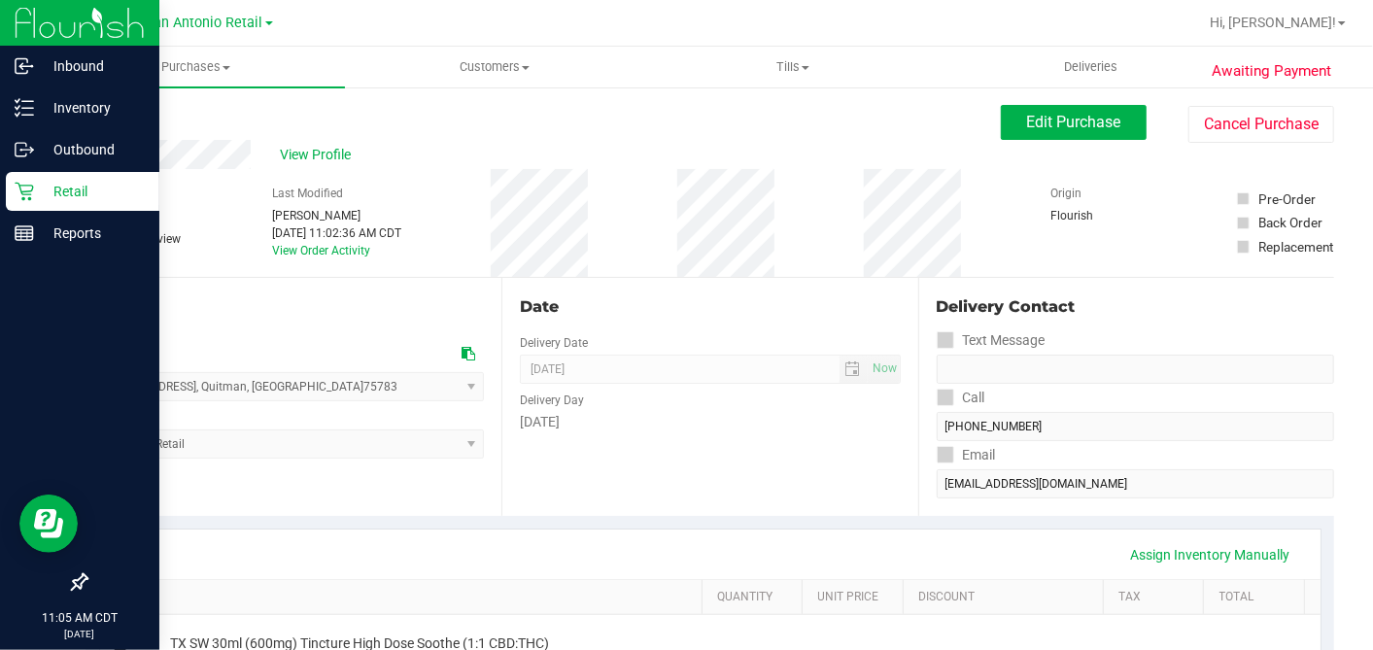
click at [36, 189] on p "Retail" at bounding box center [92, 191] width 117 height 23
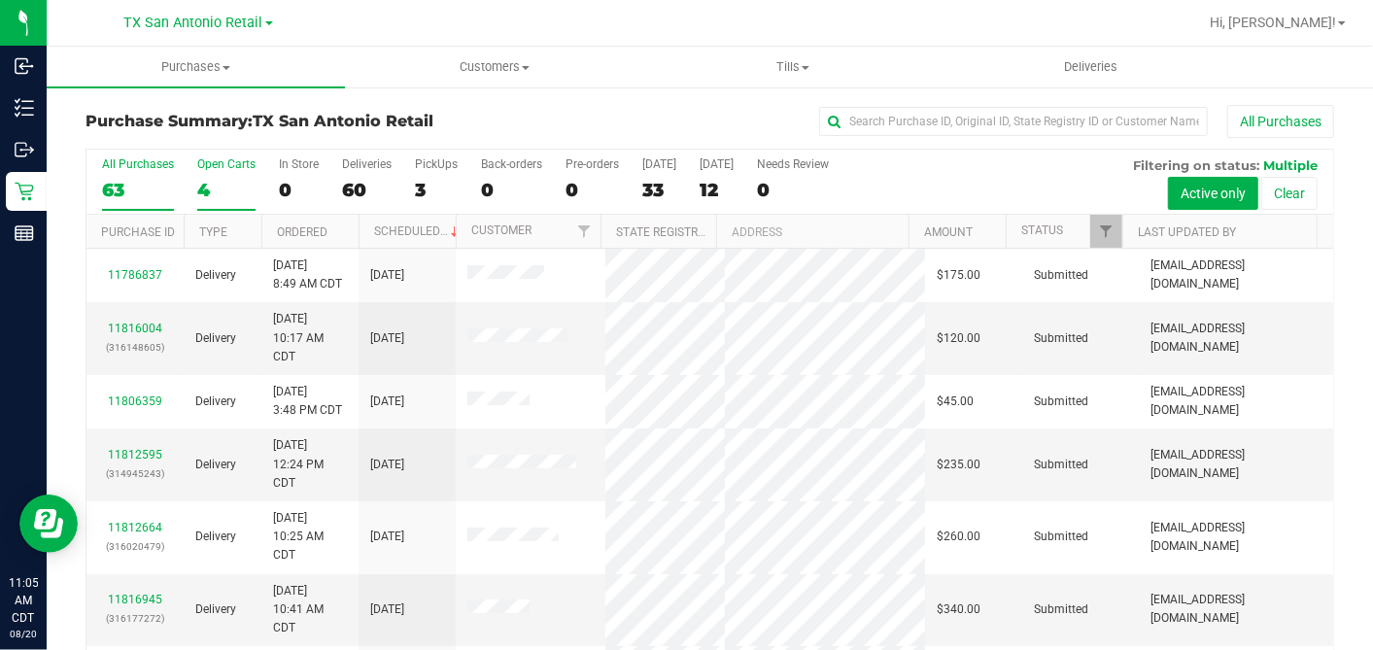
click at [230, 182] on div "4" at bounding box center [226, 190] width 58 height 22
click at [0, 0] on input "Open Carts 4" at bounding box center [0, 0] width 0 height 0
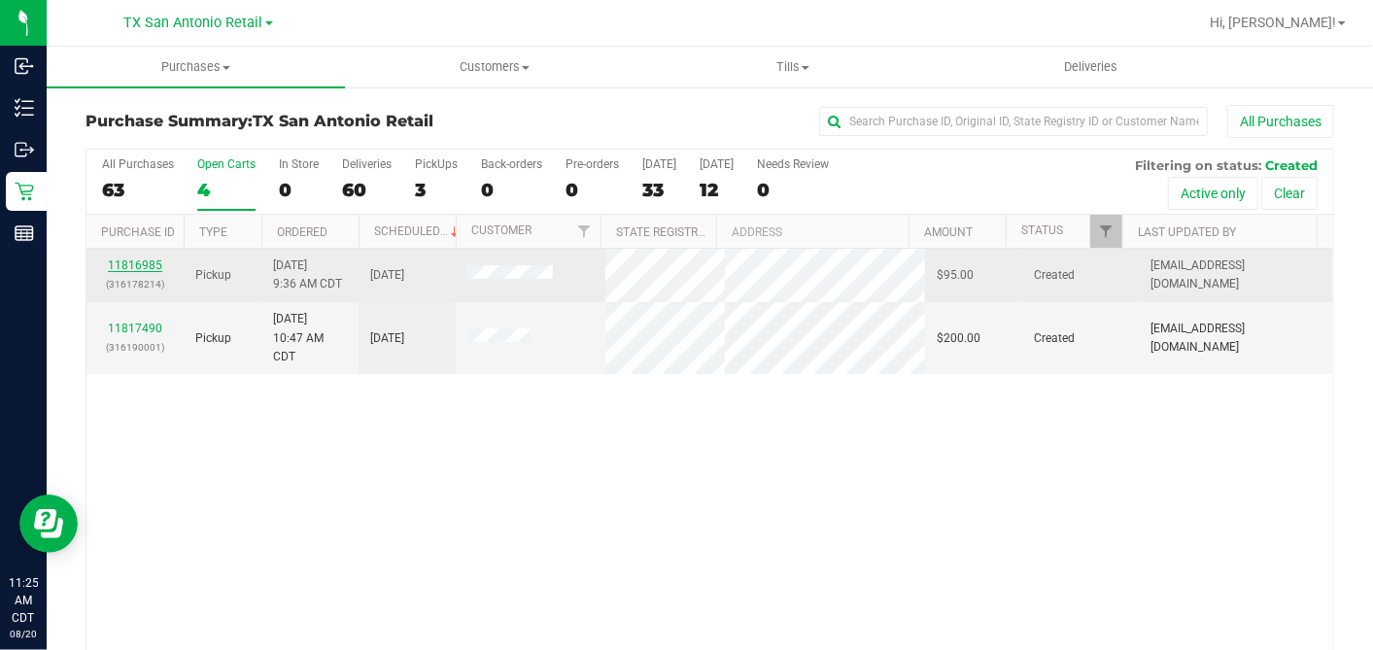
click at [143, 260] on link "11816985" at bounding box center [135, 265] width 54 height 14
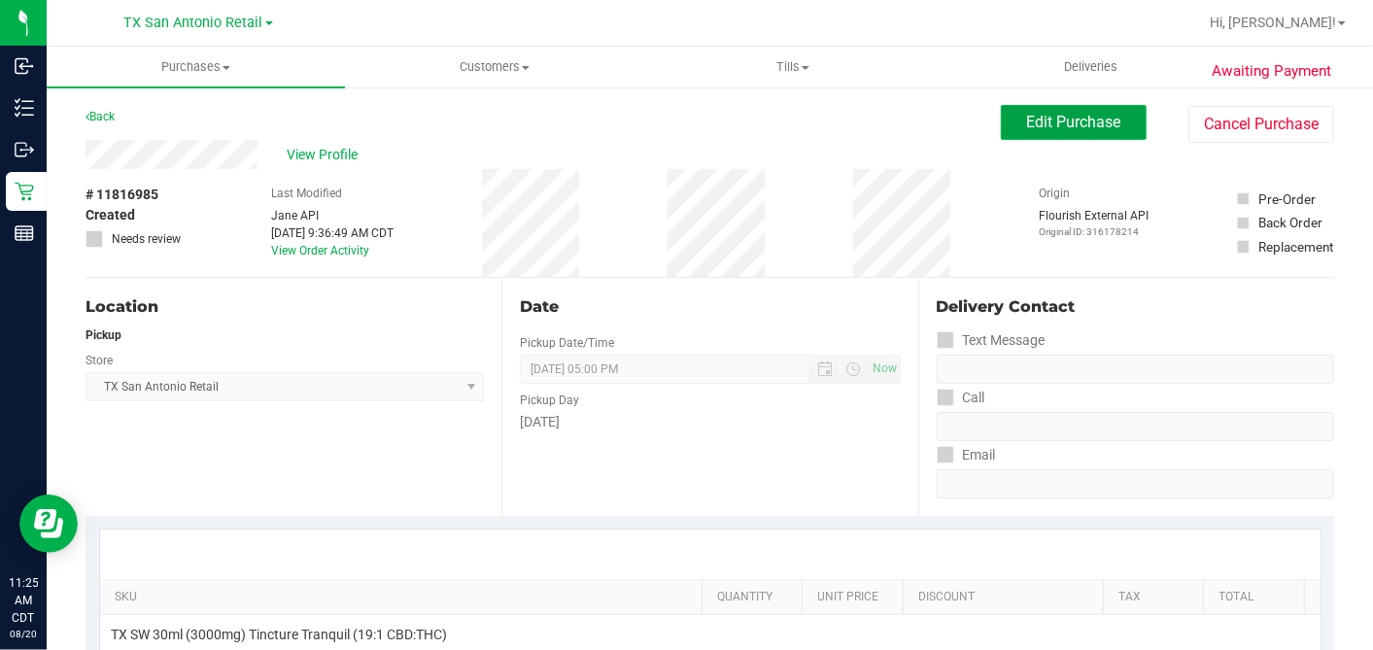
click at [1064, 119] on span "Edit Purchase" at bounding box center [1074, 122] width 94 height 18
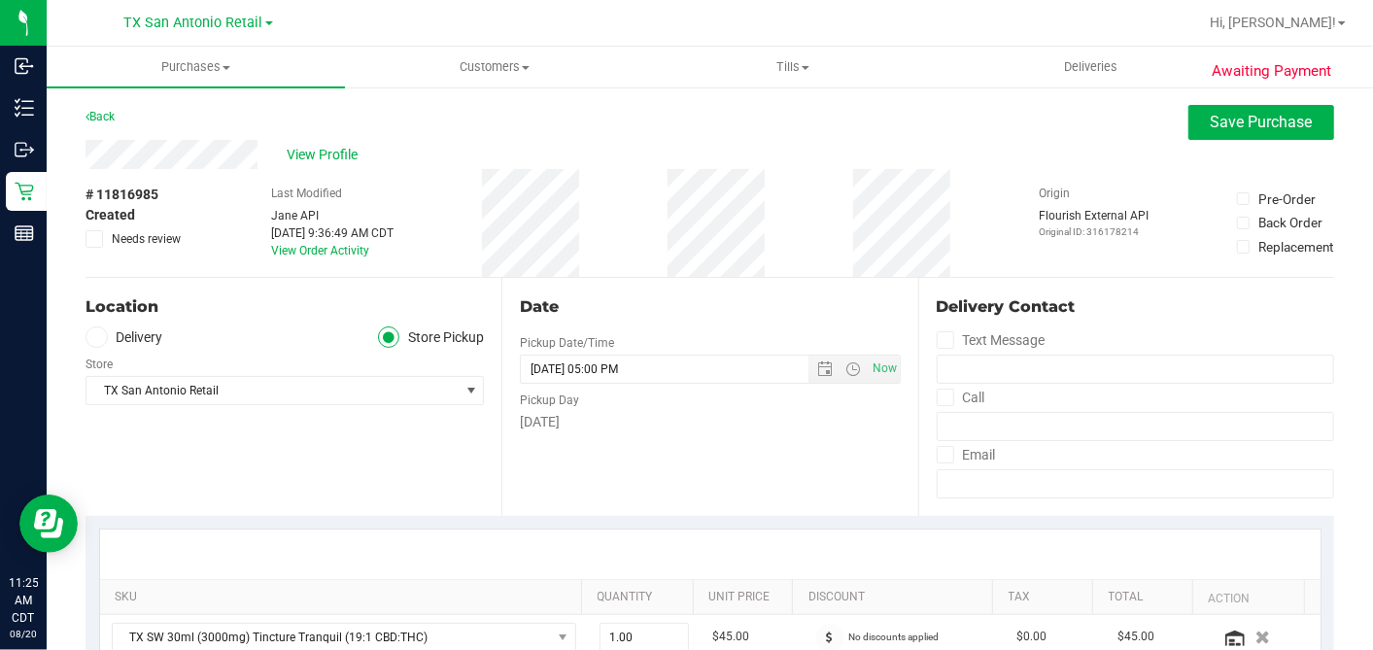
click at [116, 335] on label "Delivery" at bounding box center [125, 338] width 78 height 22
click at [0, 0] on input "Delivery" at bounding box center [0, 0] width 0 height 0
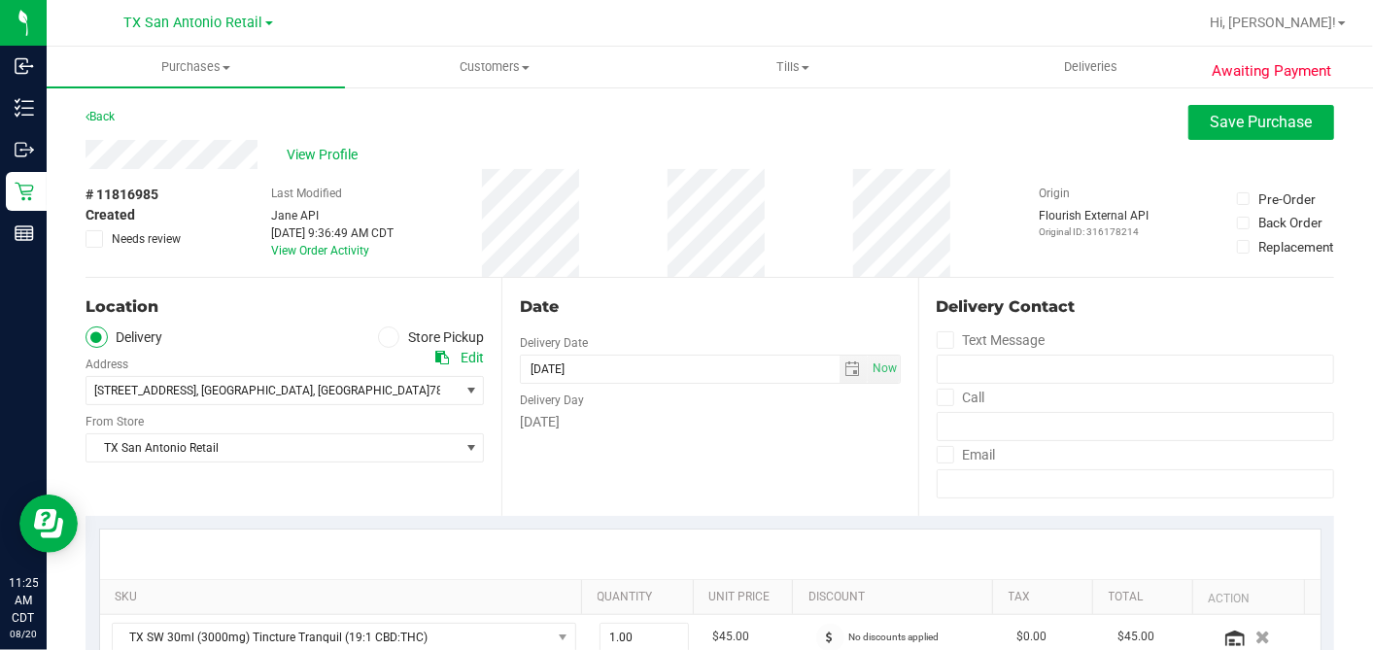
click at [607, 444] on div "Date Delivery Date 08/21/2025 Now 08/21/2025 05:00 PM Now Delivery Day Thursday" at bounding box center [709, 397] width 416 height 238
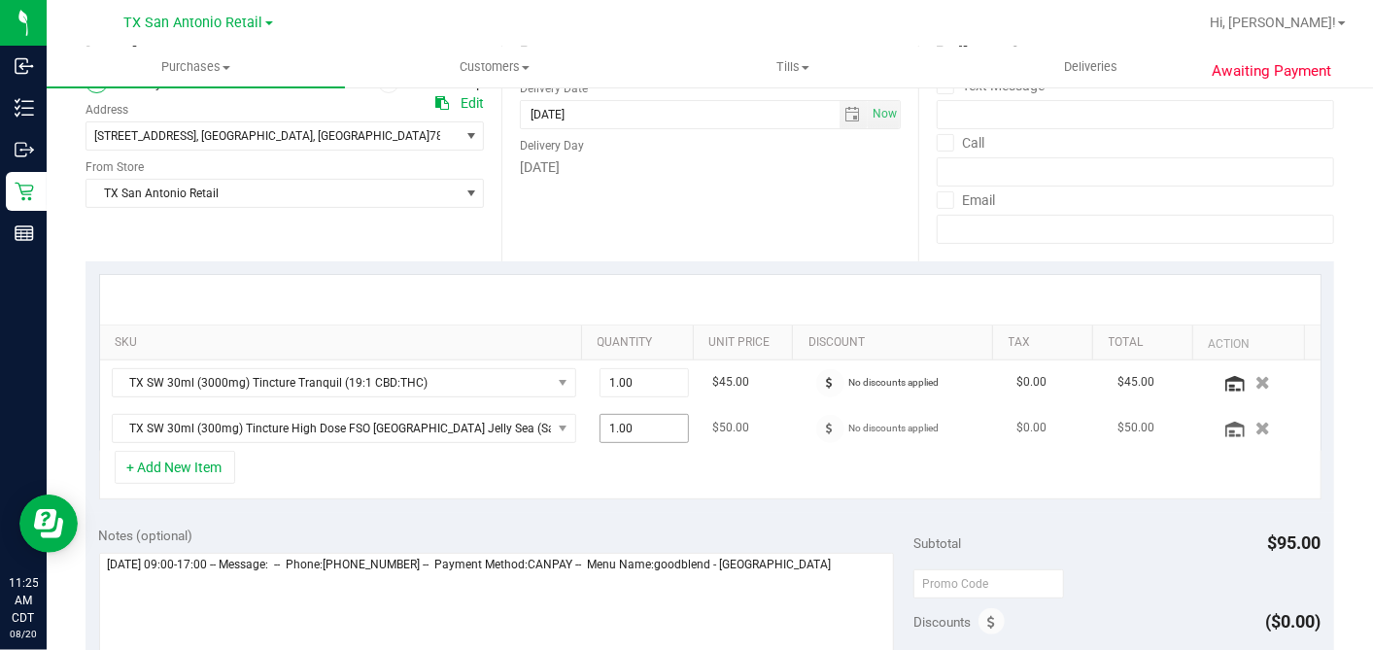
scroll to position [324, 0]
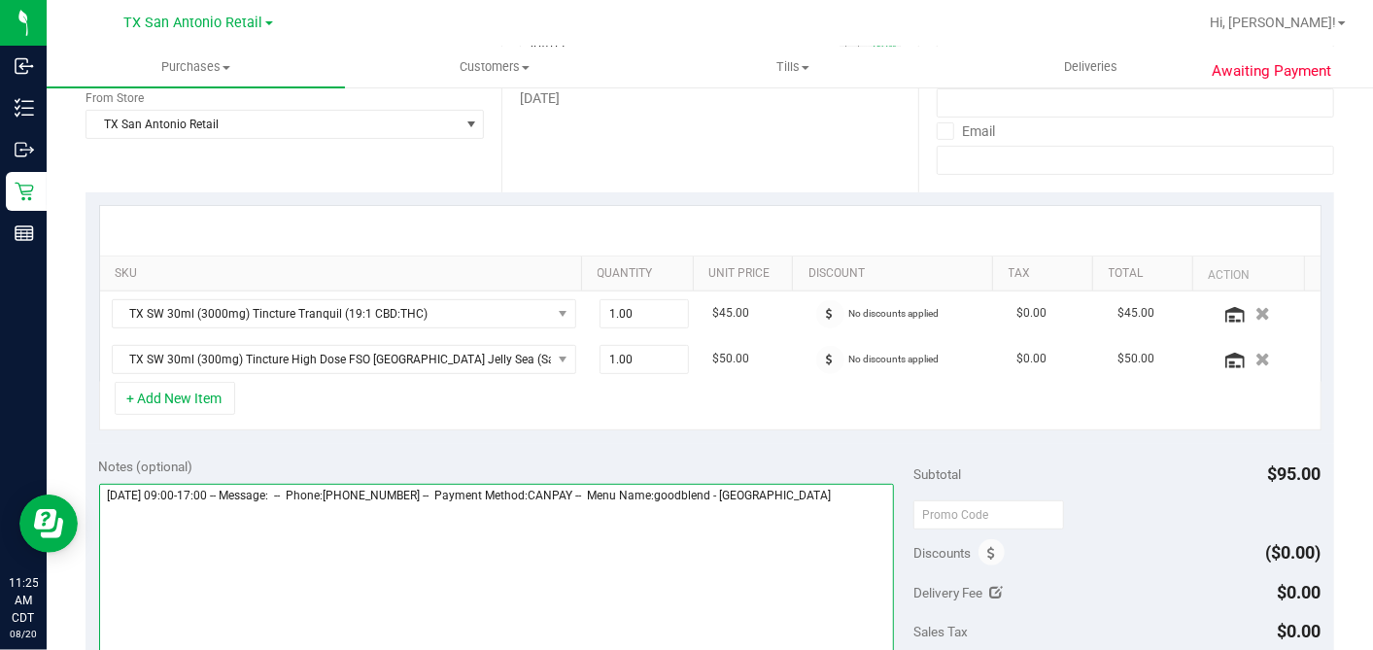
click at [834, 494] on textarea at bounding box center [497, 577] width 796 height 187
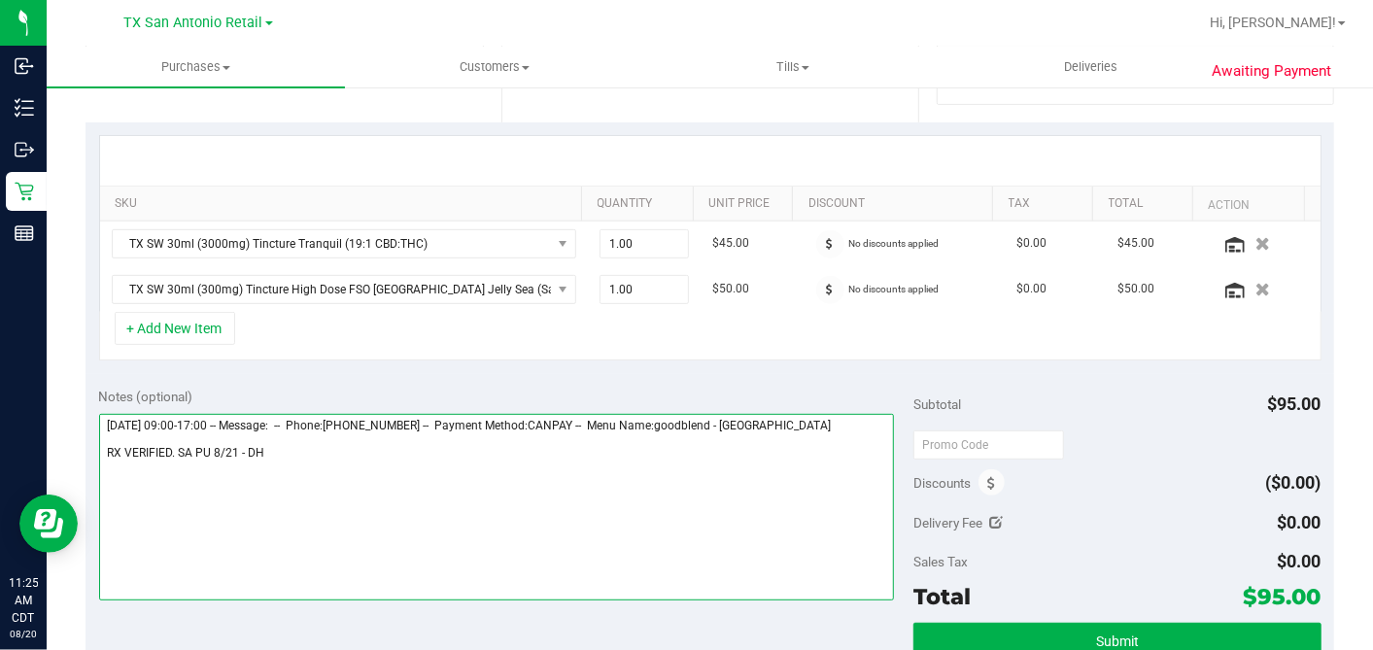
scroll to position [431, 0]
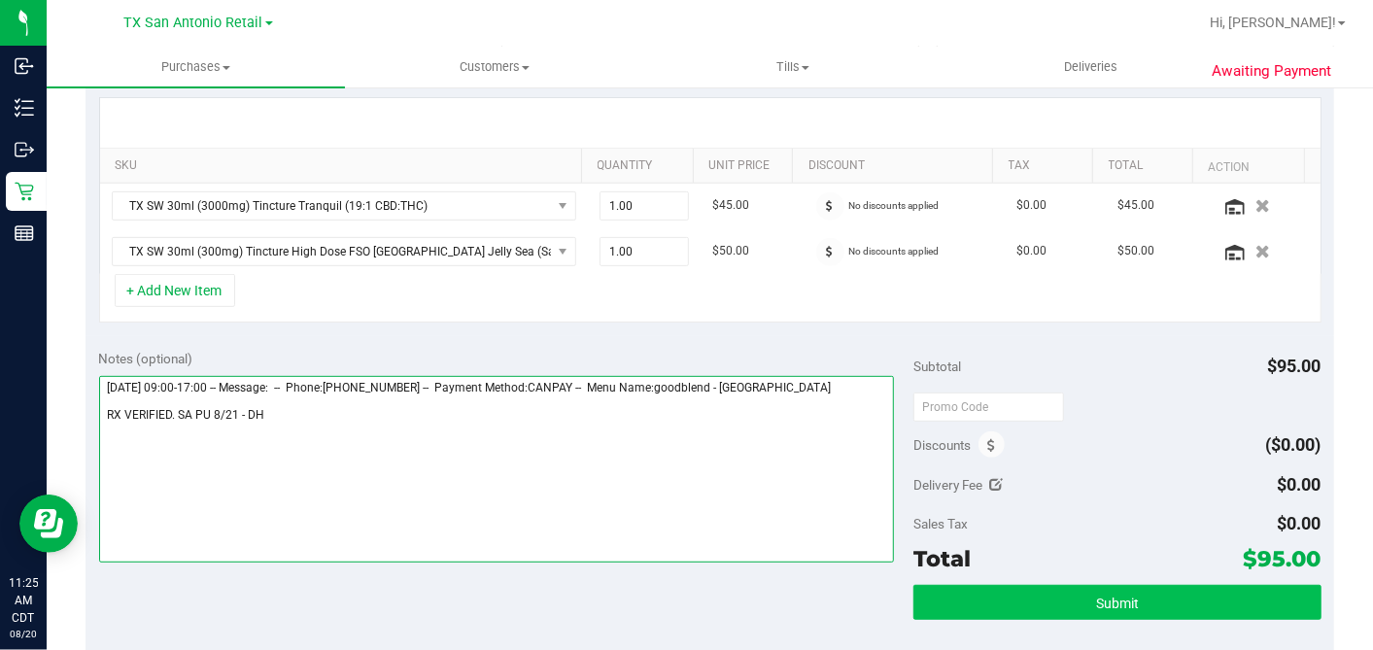
type textarea "Thursday 08/21/2025 09:00-17:00 -- Message: -- Phone:2103678521 -- Payment Meth…"
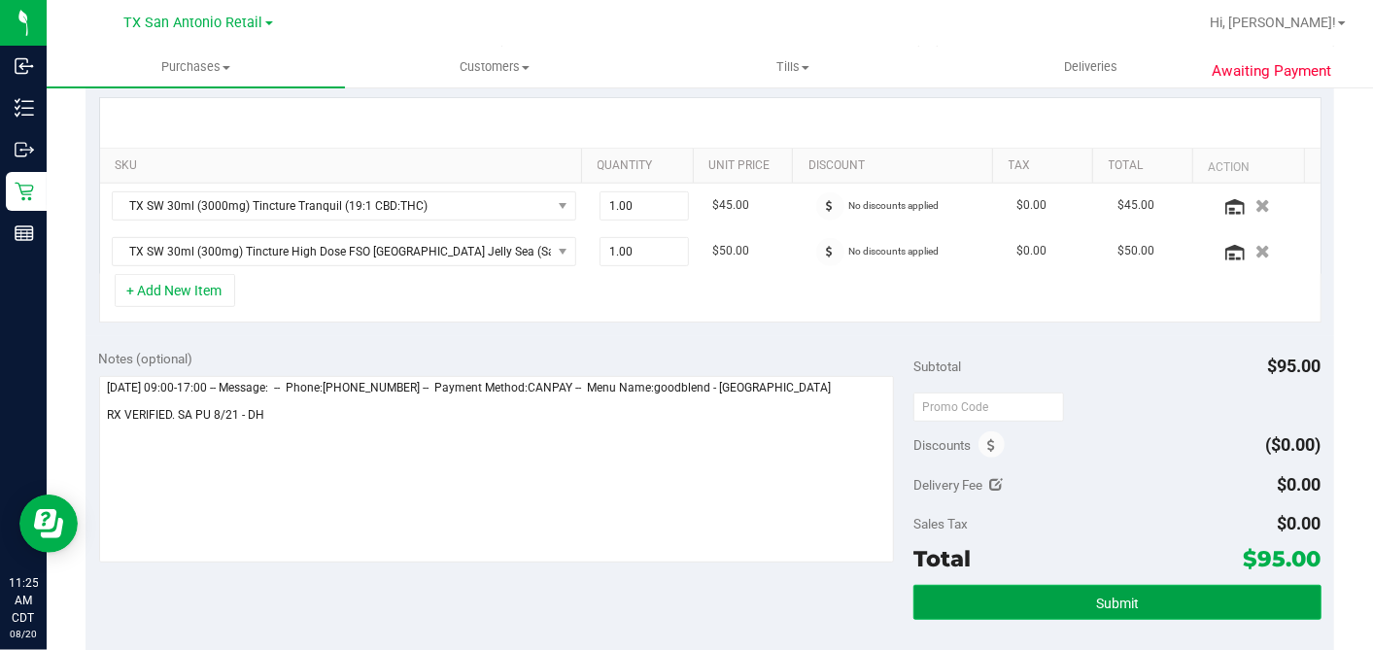
click at [1054, 585] on button "Submit" at bounding box center [1116, 602] width 407 height 35
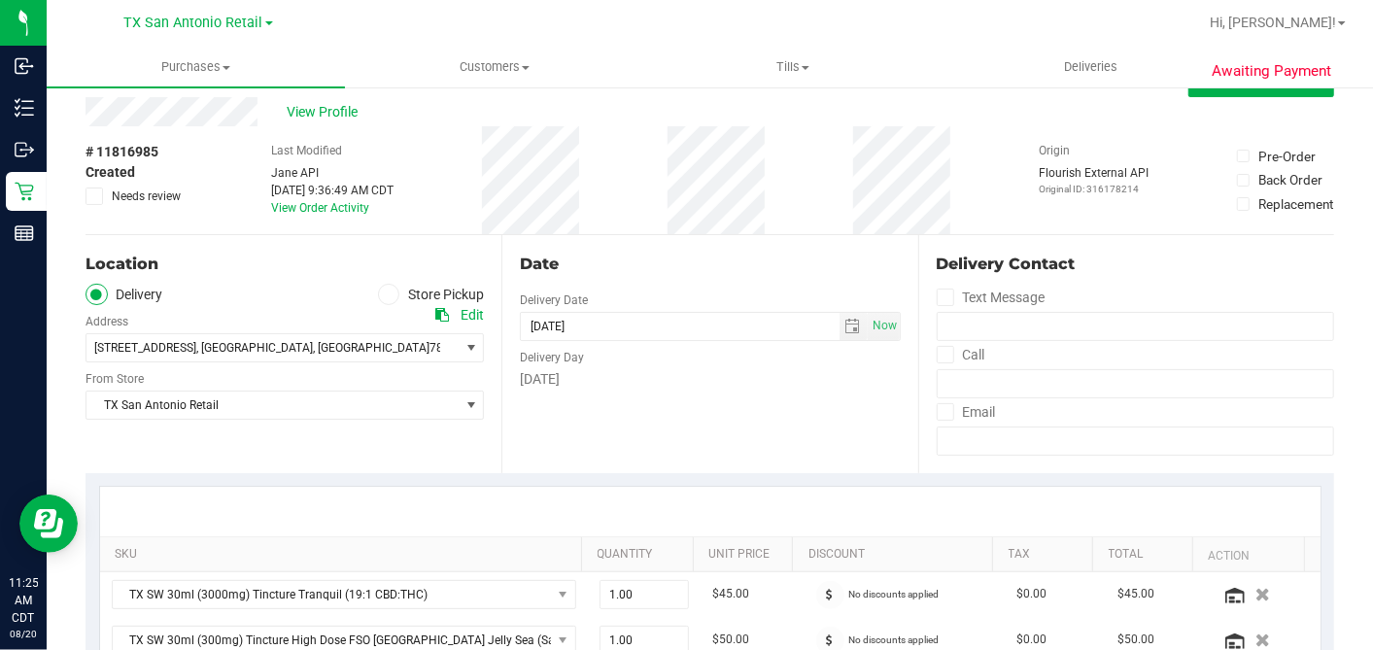
scroll to position [0, 0]
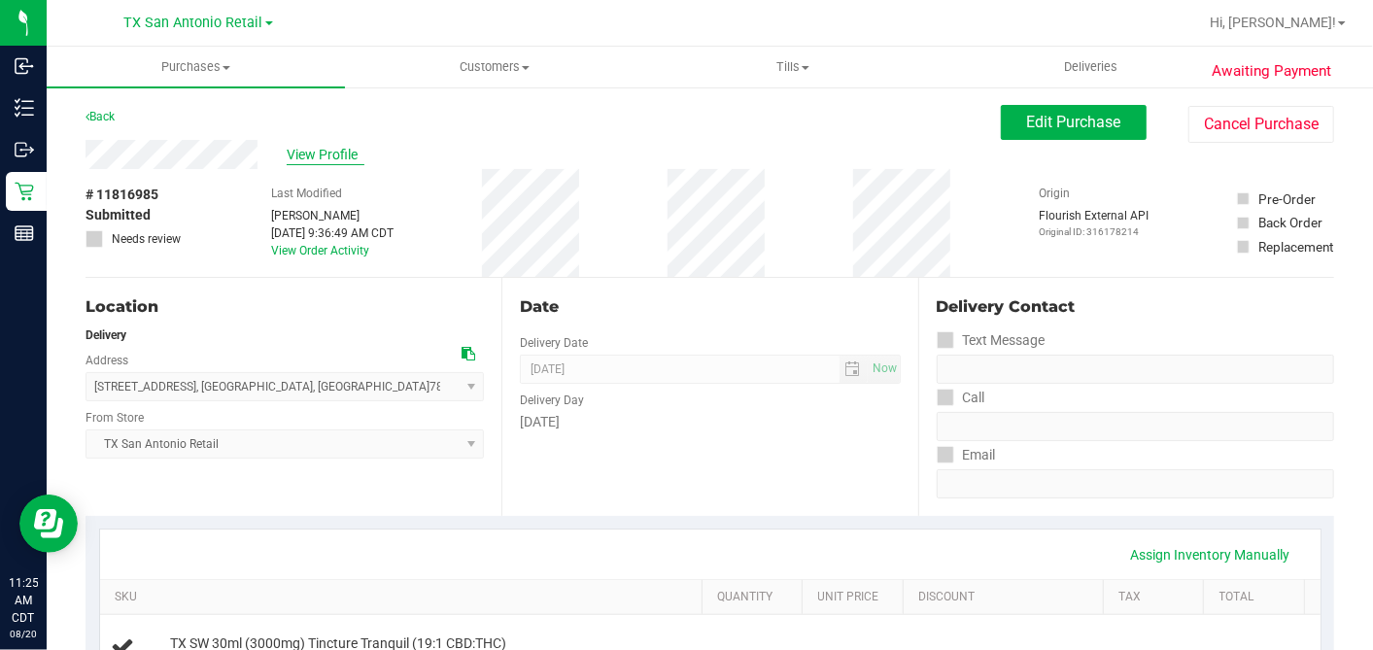
click at [325, 153] on span "View Profile" at bounding box center [326, 155] width 78 height 20
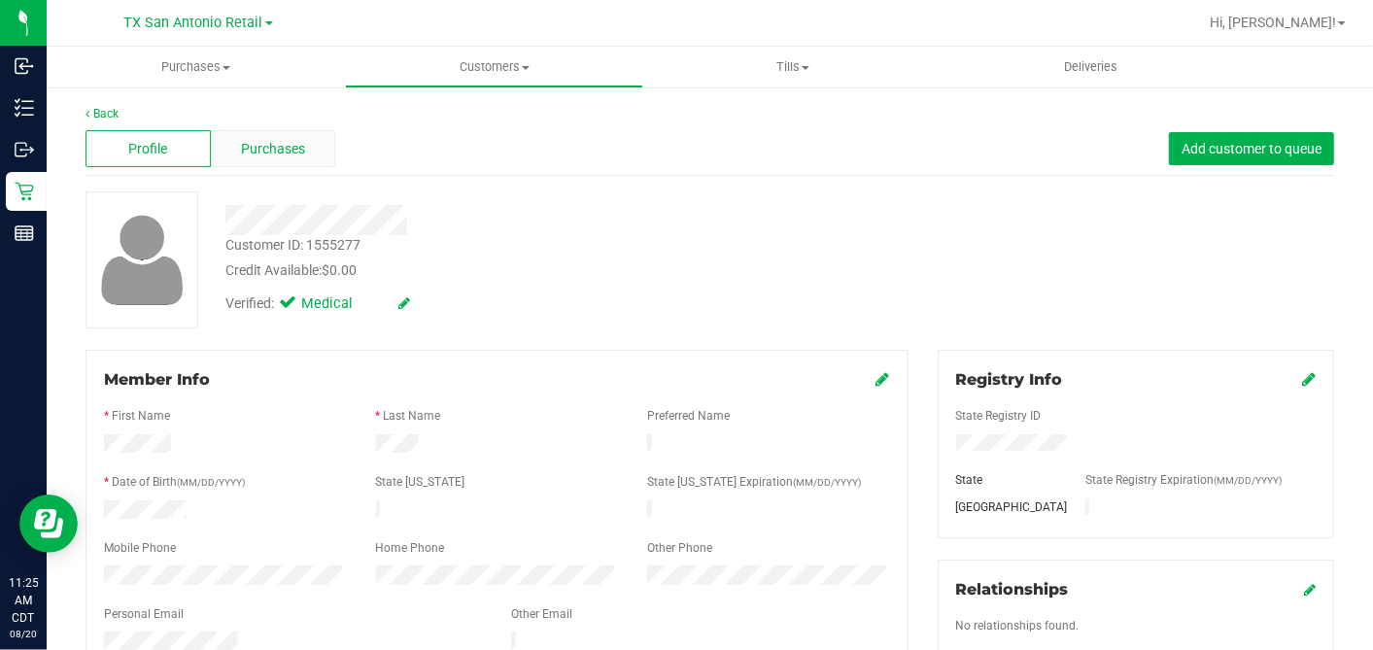
click at [273, 138] on div "Purchases" at bounding box center [273, 148] width 125 height 37
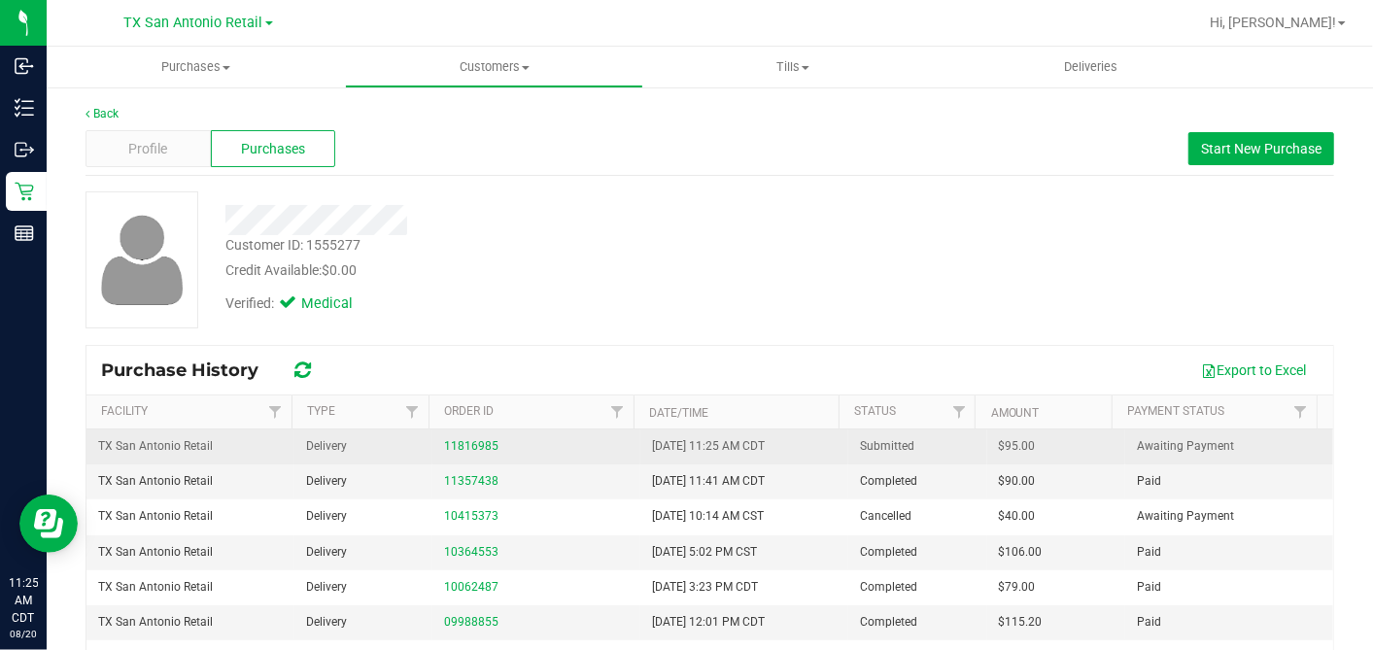
click at [999, 452] on span "$95.00" at bounding box center [1017, 446] width 37 height 18
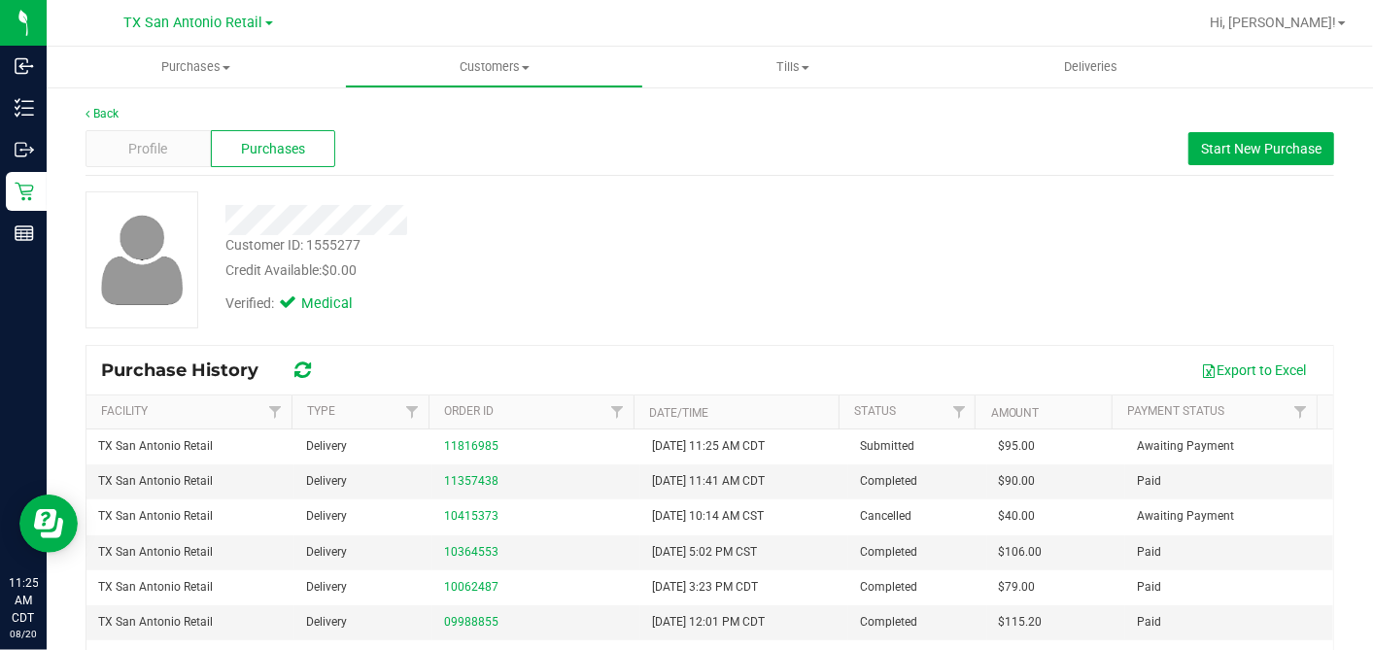
copy span "95.00"
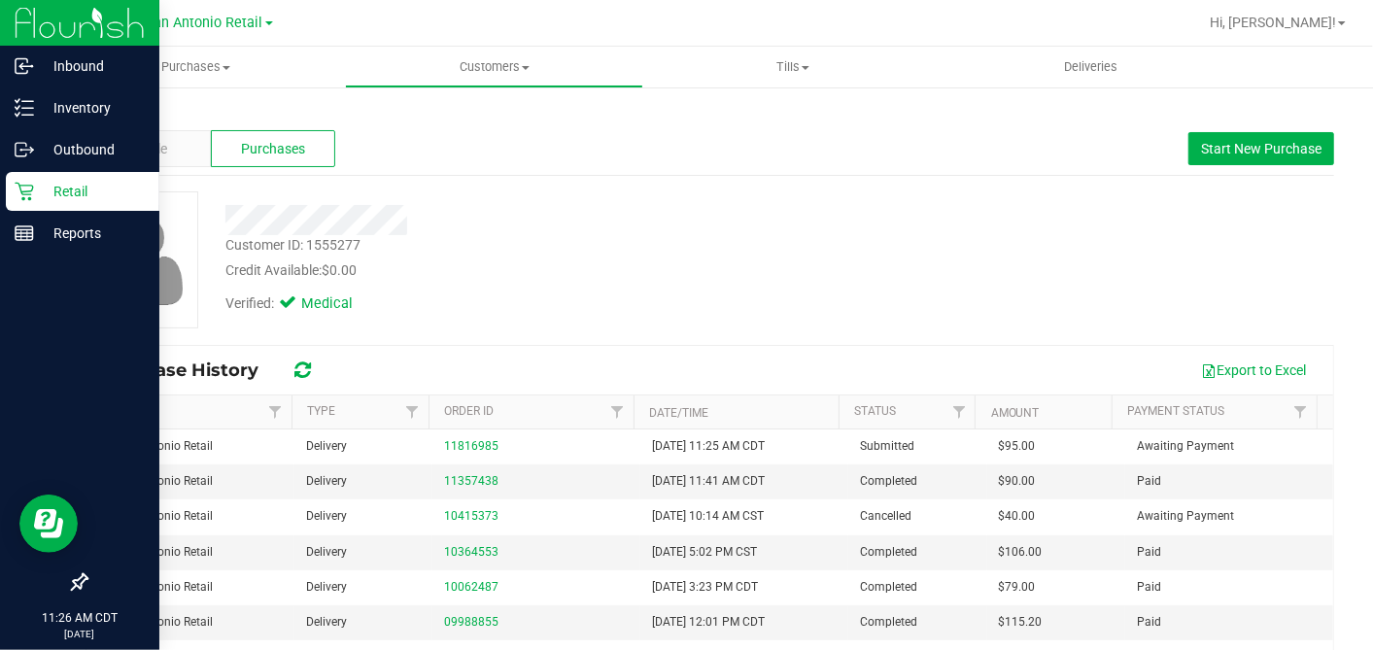
click at [21, 189] on icon at bounding box center [24, 191] width 19 height 19
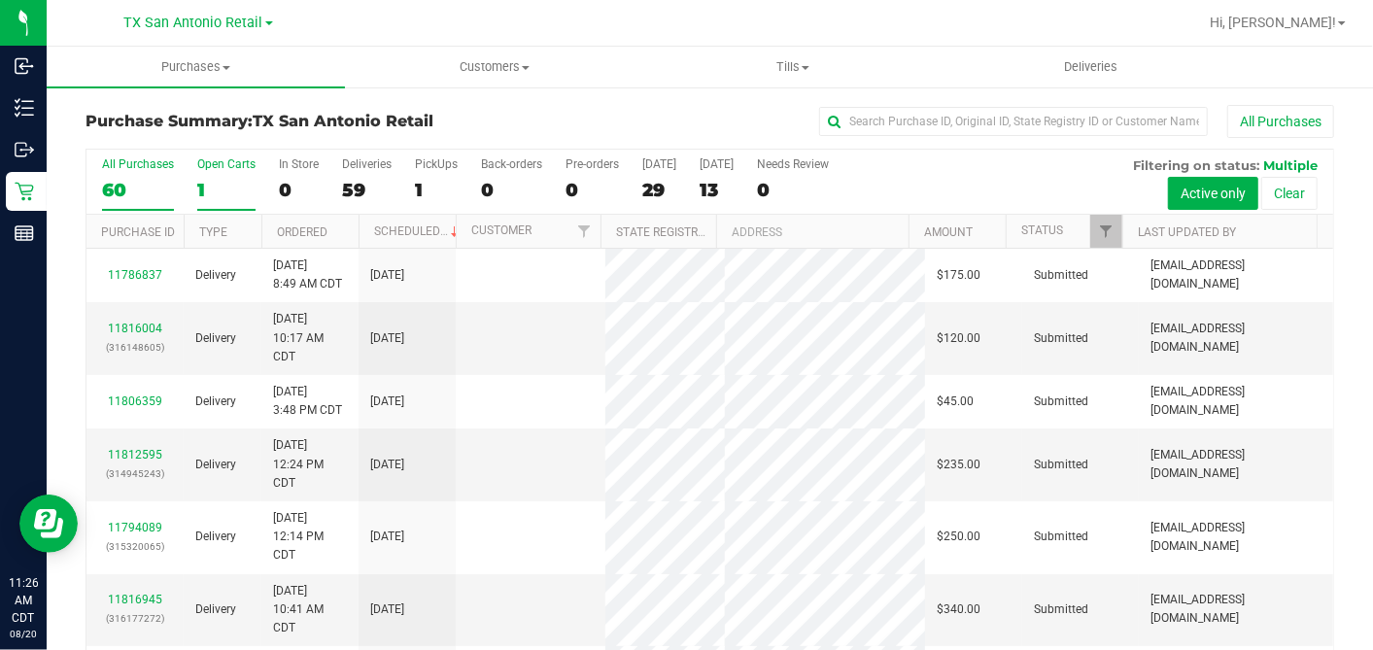
click at [210, 189] on div "1" at bounding box center [226, 190] width 58 height 22
click at [0, 0] on input "Open Carts 1" at bounding box center [0, 0] width 0 height 0
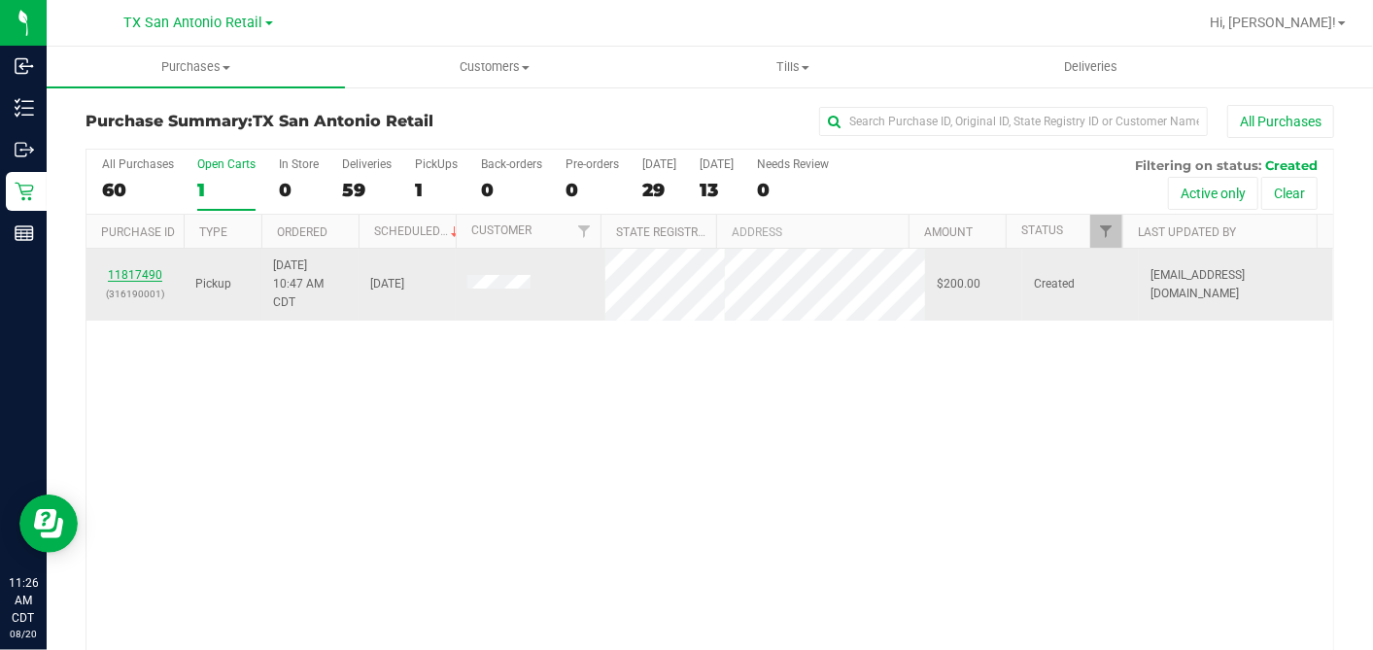
click at [131, 271] on link "11817490" at bounding box center [135, 275] width 54 height 14
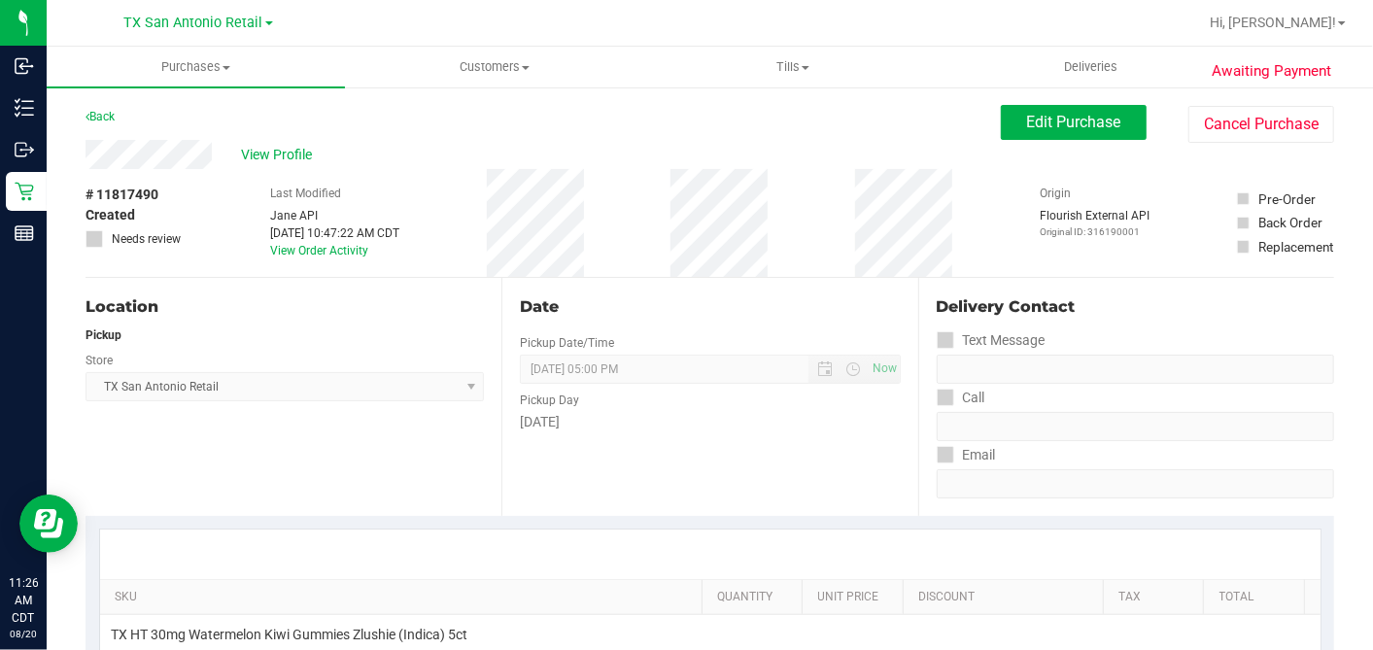
click at [187, 138] on div "Back Edit Purchase Cancel Purchase" at bounding box center [710, 122] width 1249 height 35
click at [1051, 135] on button "Edit Purchase" at bounding box center [1074, 122] width 146 height 35
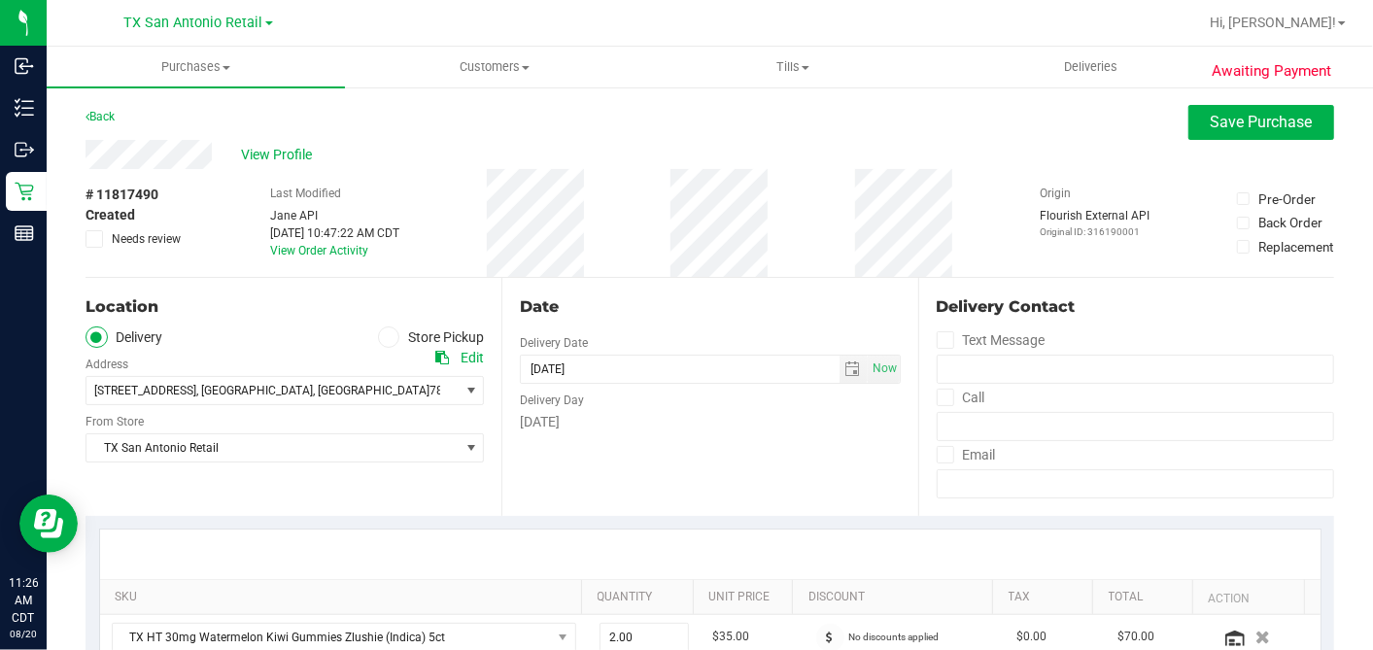
click at [753, 457] on div "Date Delivery Date 08/21/2025 Now 08/21/2025 05:00 PM Now Delivery Day Thursday" at bounding box center [709, 397] width 416 height 238
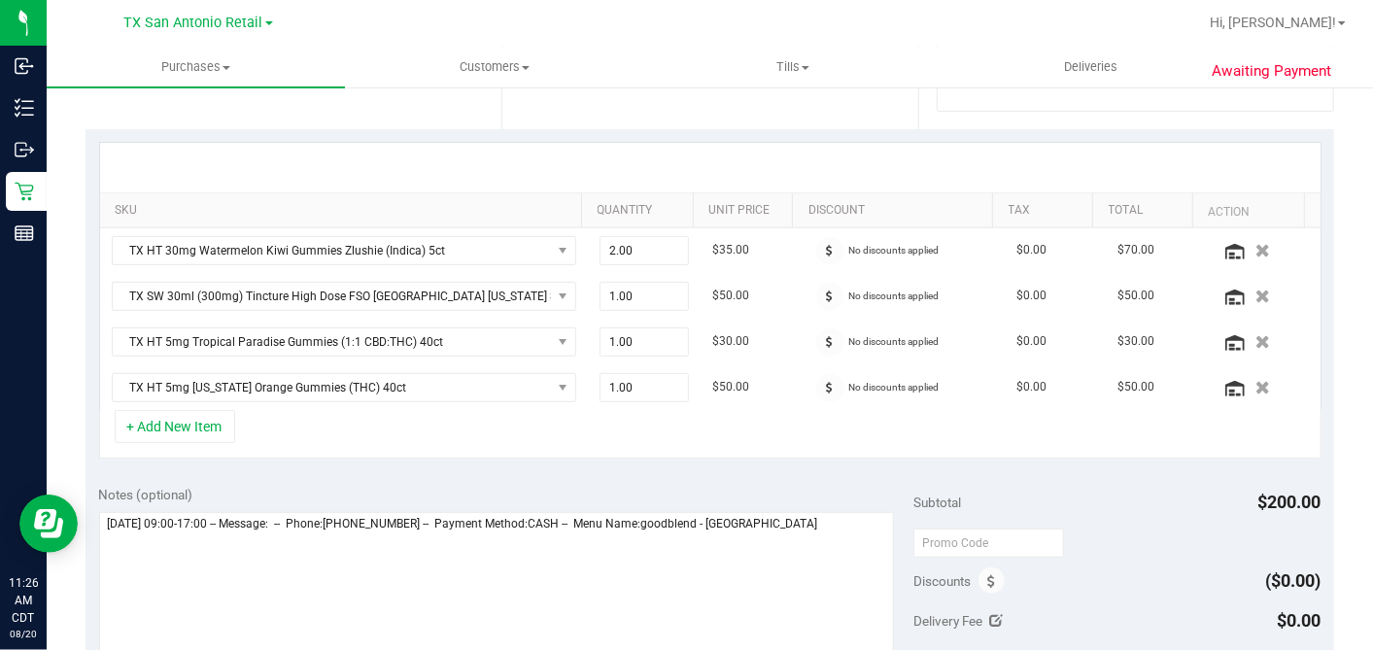
scroll to position [539, 0]
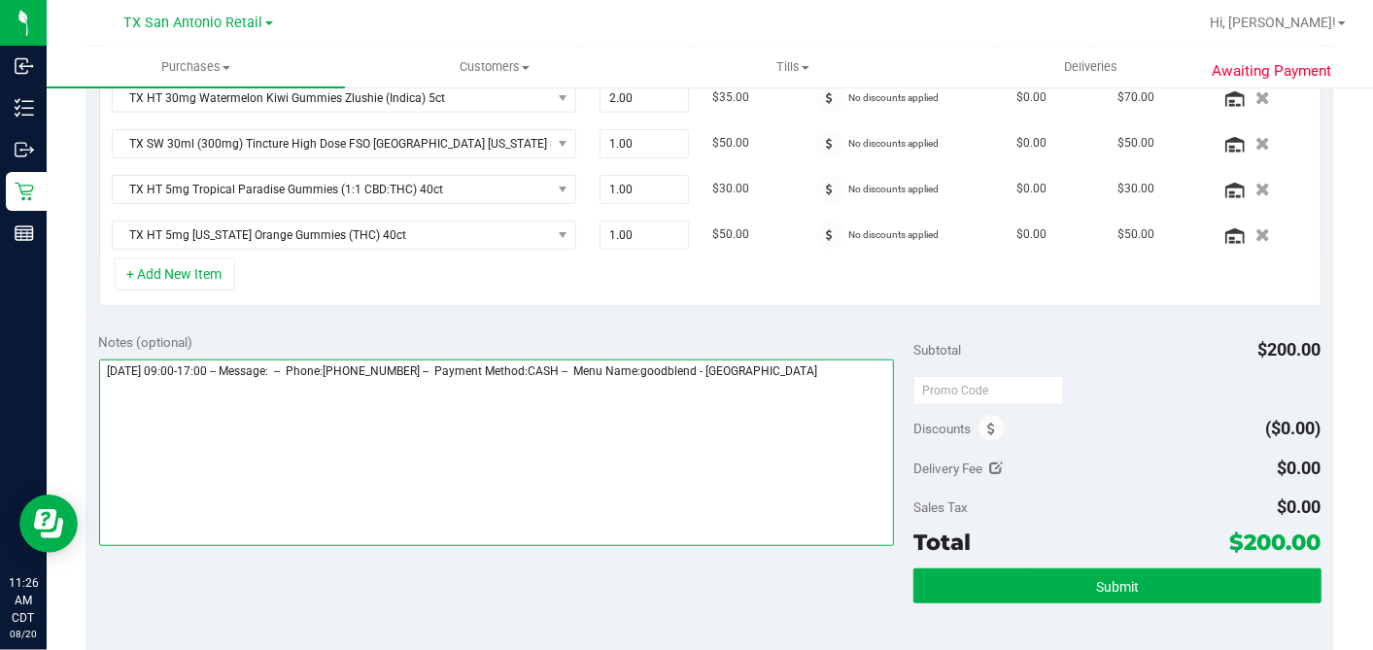
click at [852, 364] on textarea at bounding box center [497, 453] width 796 height 187
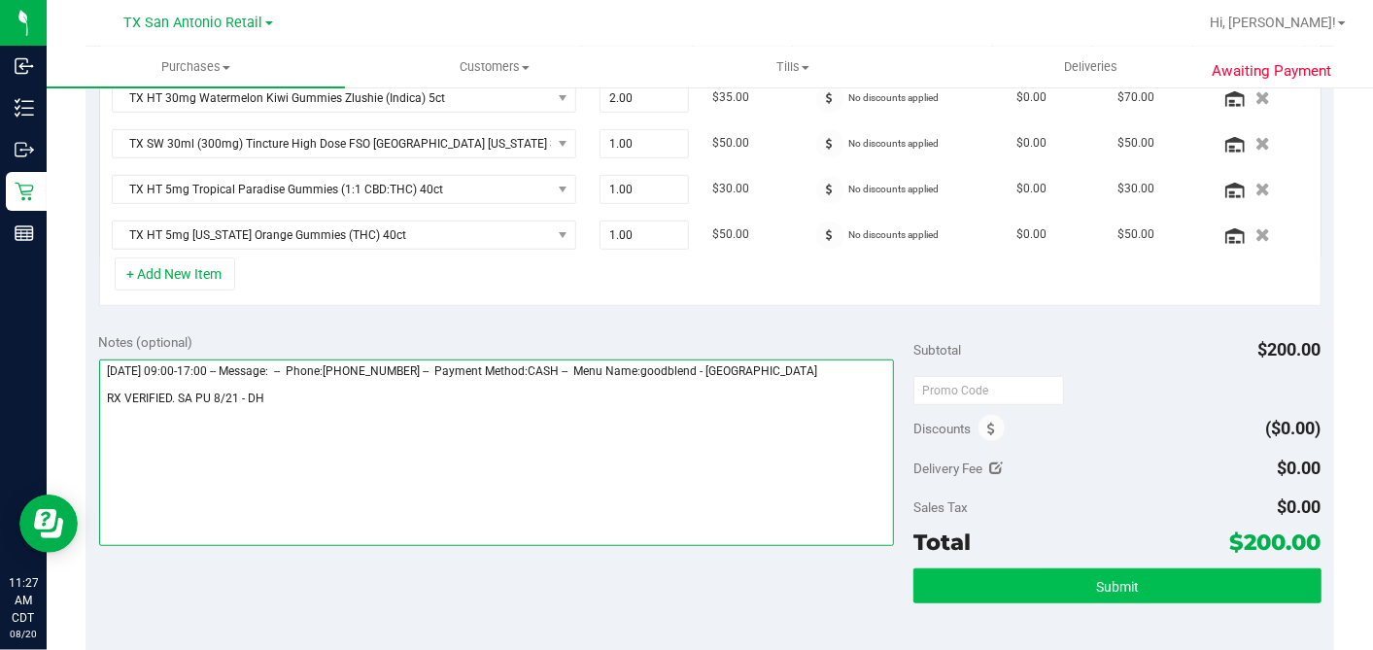
type textarea "Thursday 08/21/2025 09:00-17:00 -- Message: -- Phone:2146365071 -- Payment Meth…"
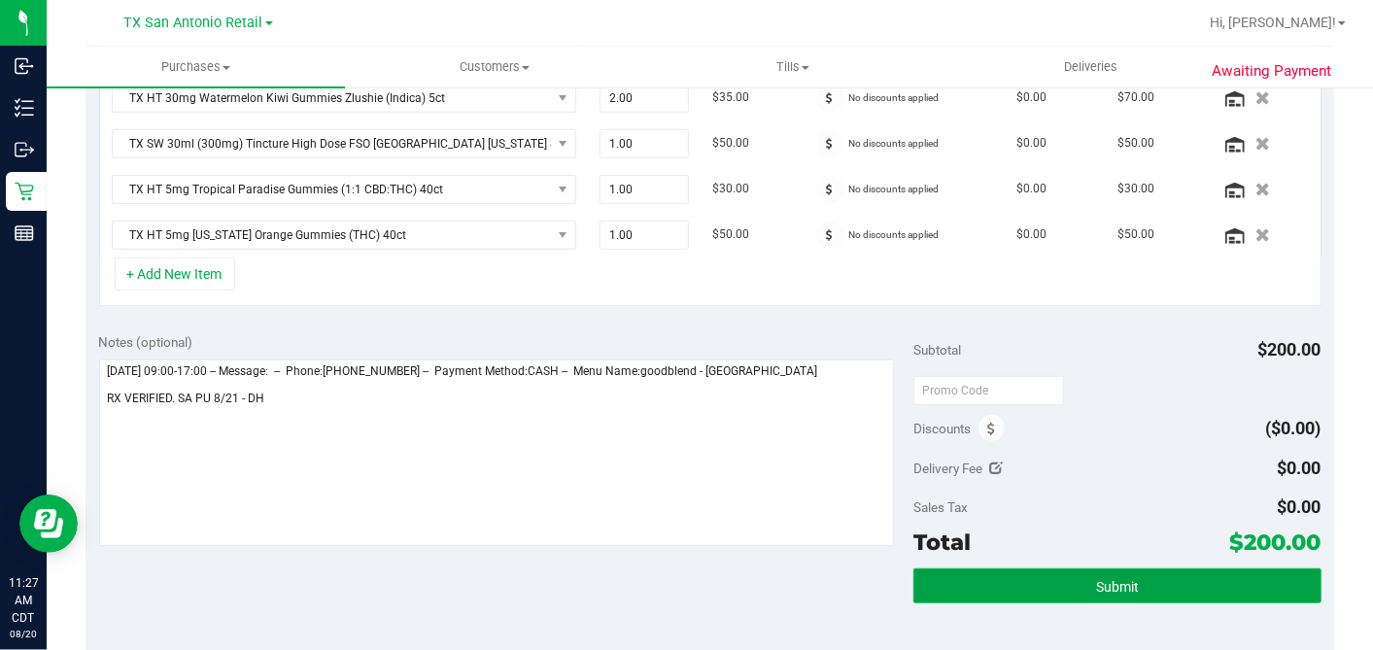
click at [1069, 589] on button "Submit" at bounding box center [1116, 585] width 407 height 35
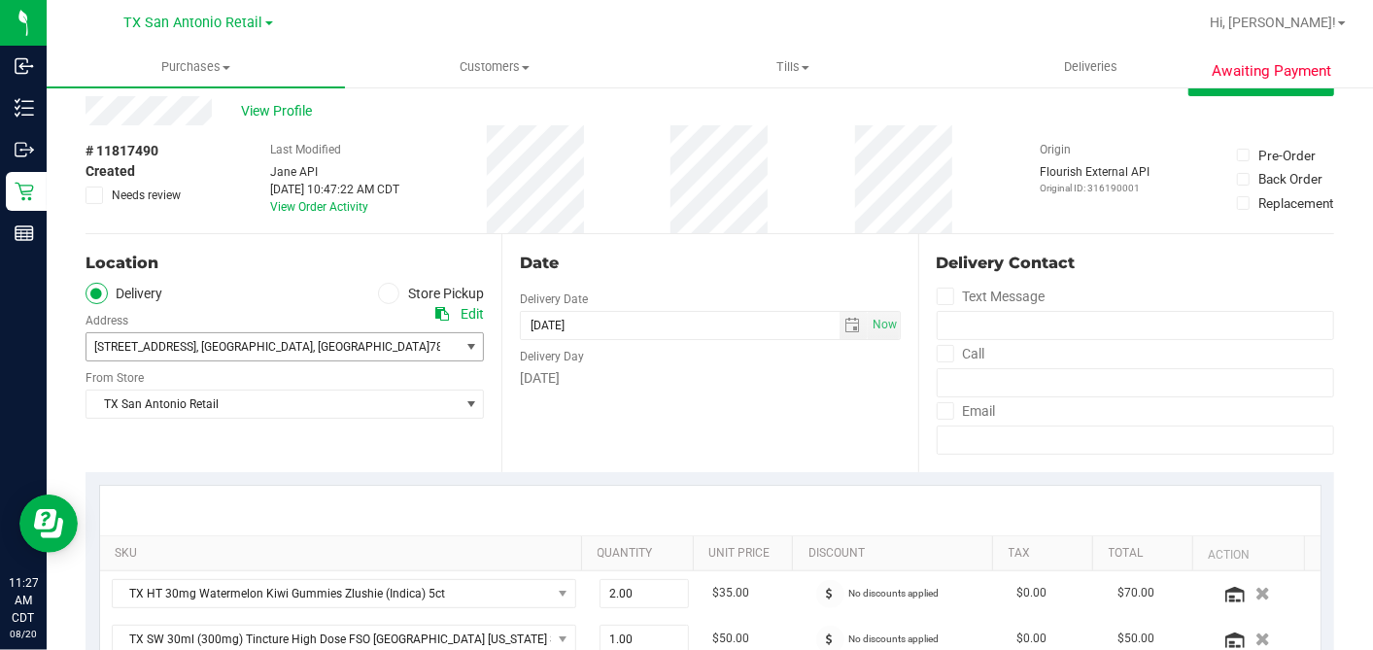
scroll to position [0, 0]
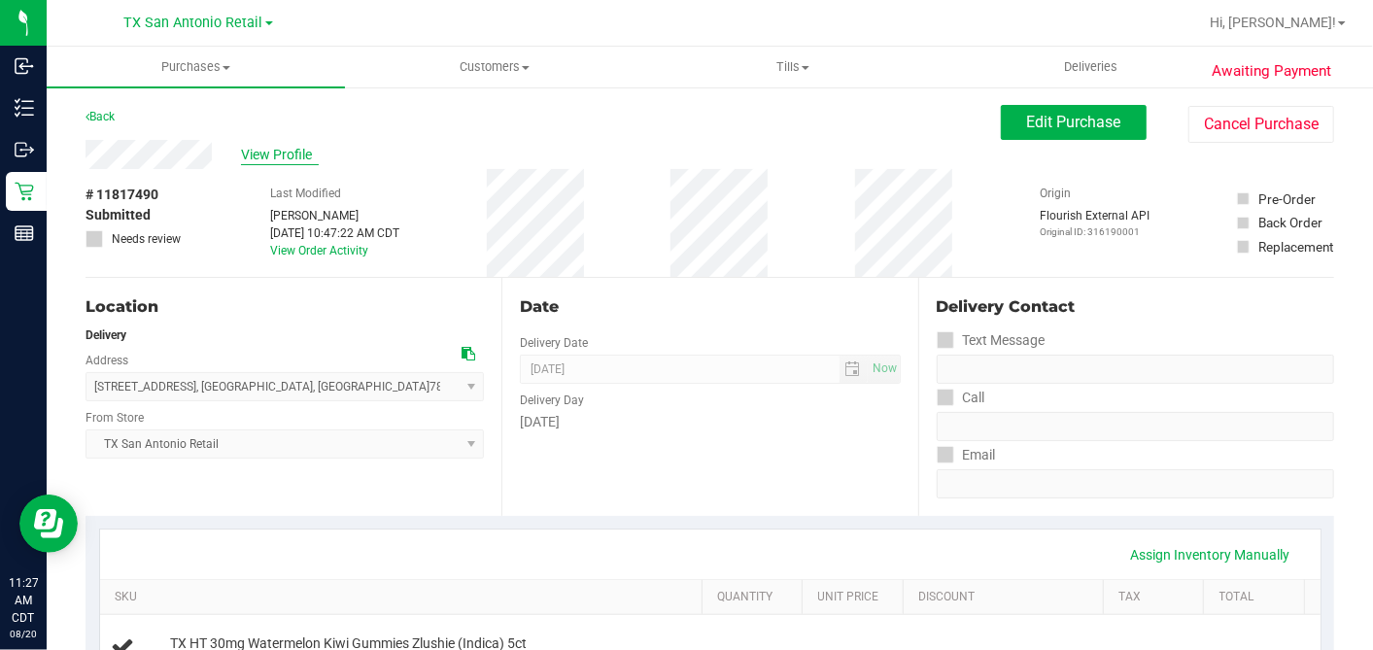
click at [265, 157] on span "View Profile" at bounding box center [280, 155] width 78 height 20
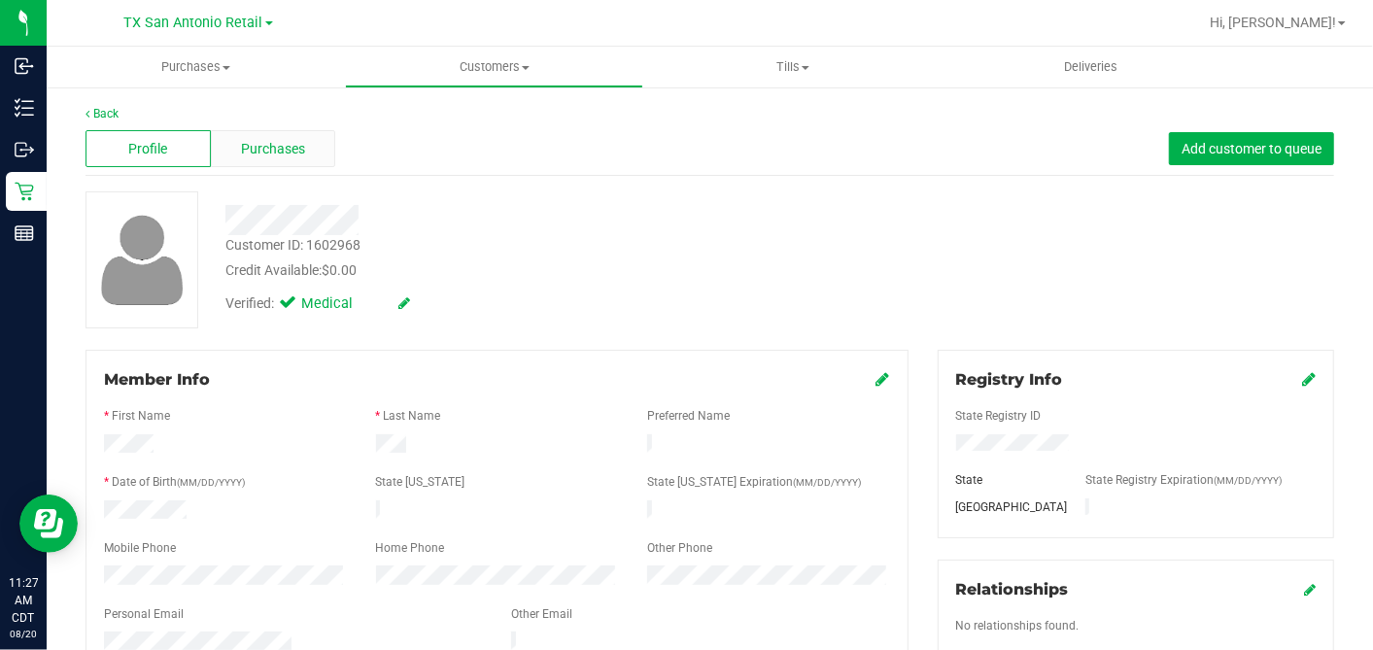
click at [302, 163] on div "Purchases" at bounding box center [273, 148] width 125 height 37
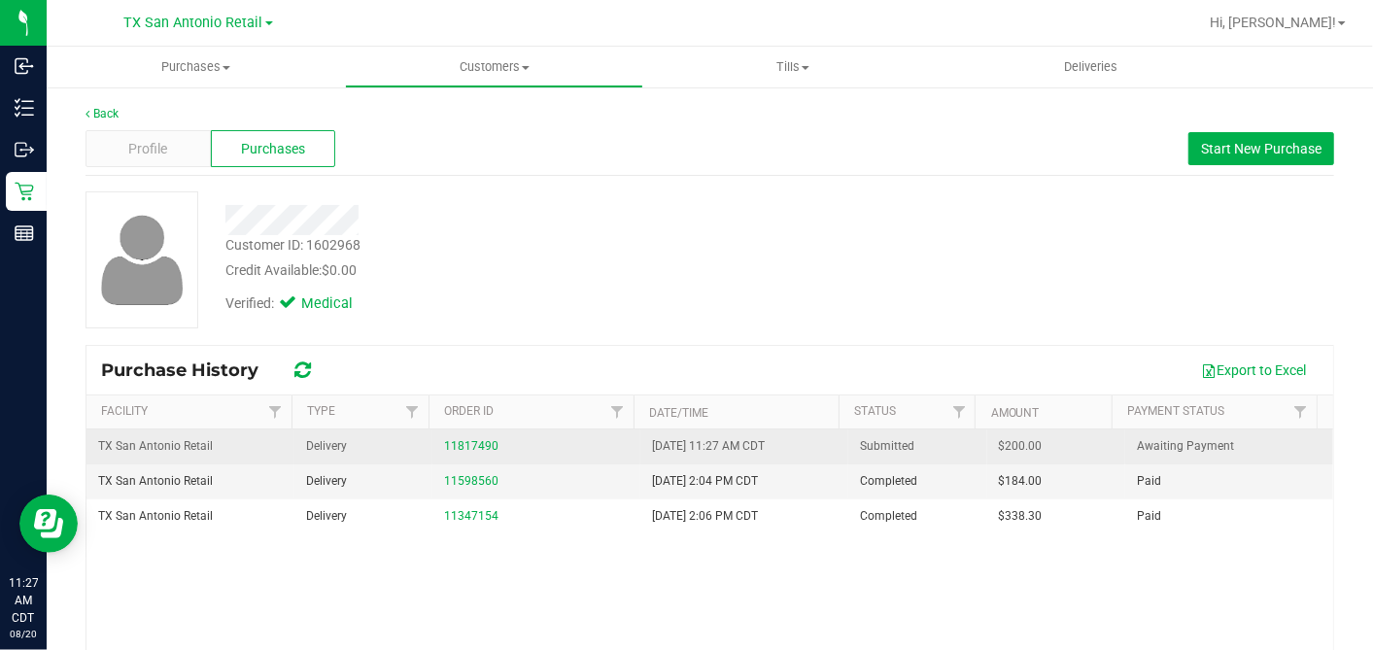
click at [999, 442] on span "$200.00" at bounding box center [1021, 446] width 44 height 18
click at [999, 441] on span "$200.00" at bounding box center [1021, 446] width 44 height 18
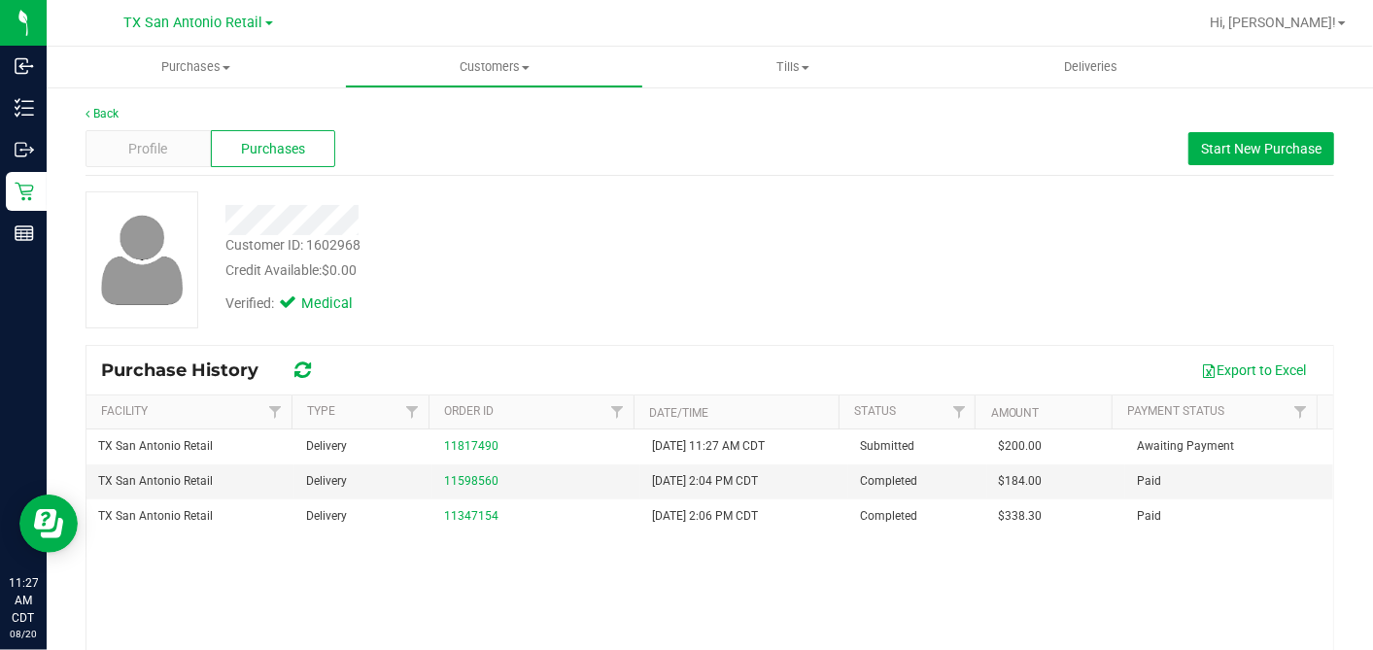
copy span "200.00"
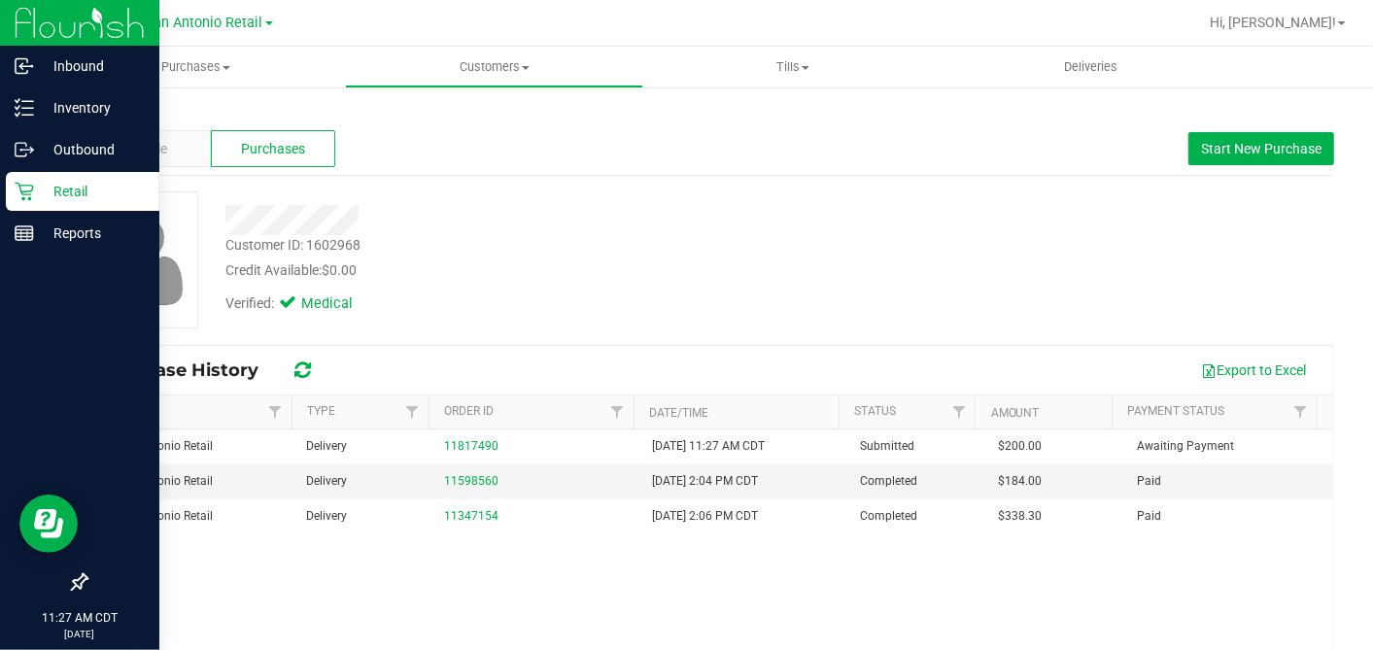
click at [27, 193] on icon at bounding box center [24, 191] width 19 height 19
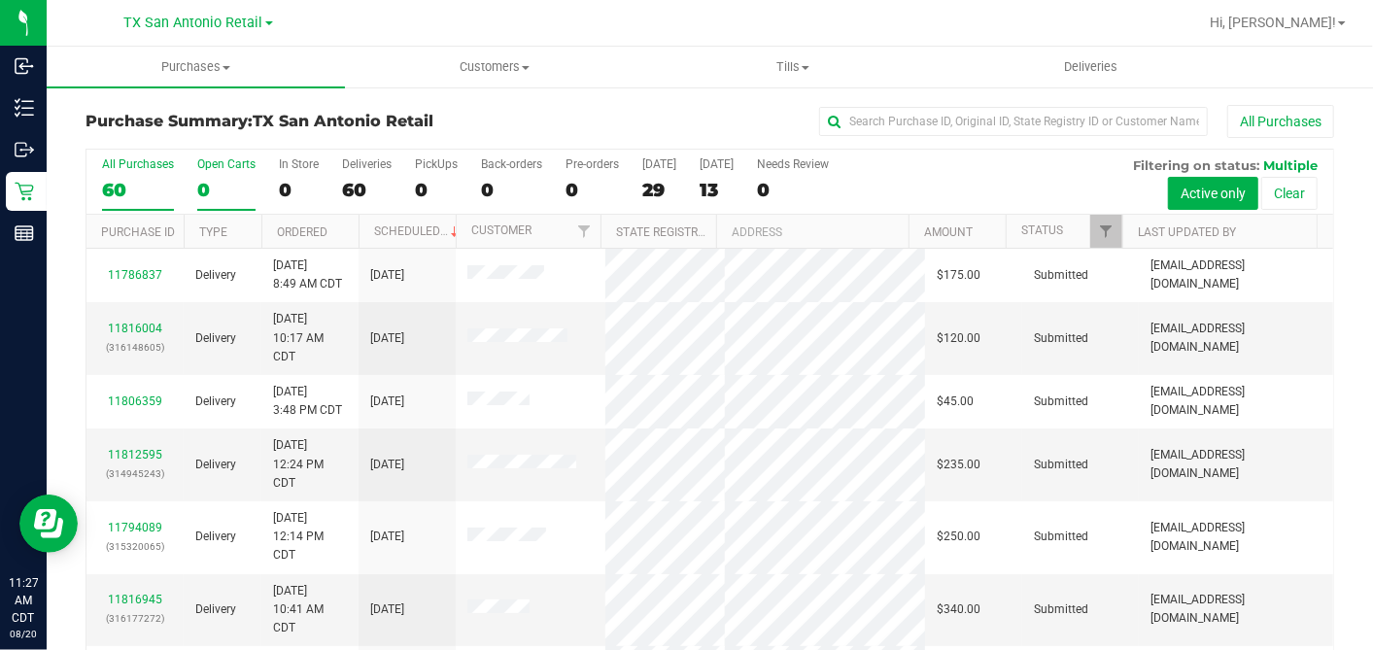
click at [224, 179] on div "0" at bounding box center [226, 190] width 58 height 22
click at [0, 0] on input "Open Carts 0" at bounding box center [0, 0] width 0 height 0
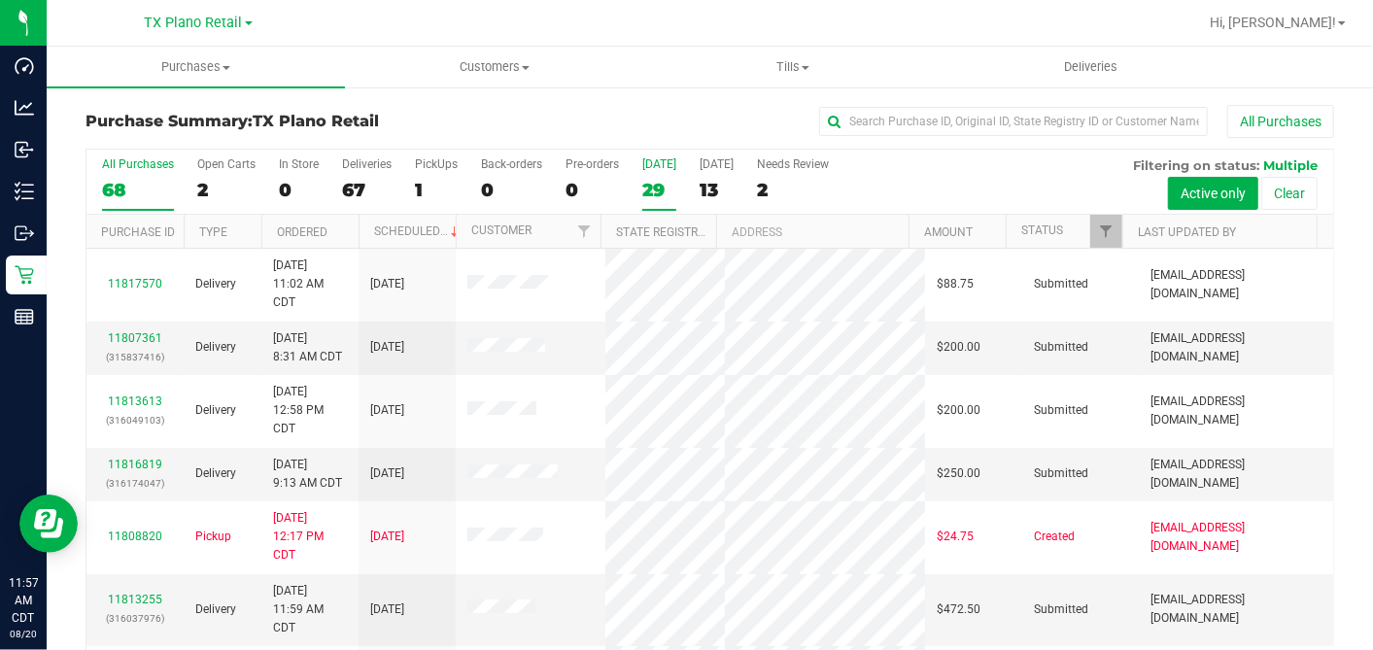
click at [659, 169] on div "[DATE]" at bounding box center [659, 164] width 34 height 14
click at [0, 0] on input "[DATE] 29" at bounding box center [0, 0] width 0 height 0
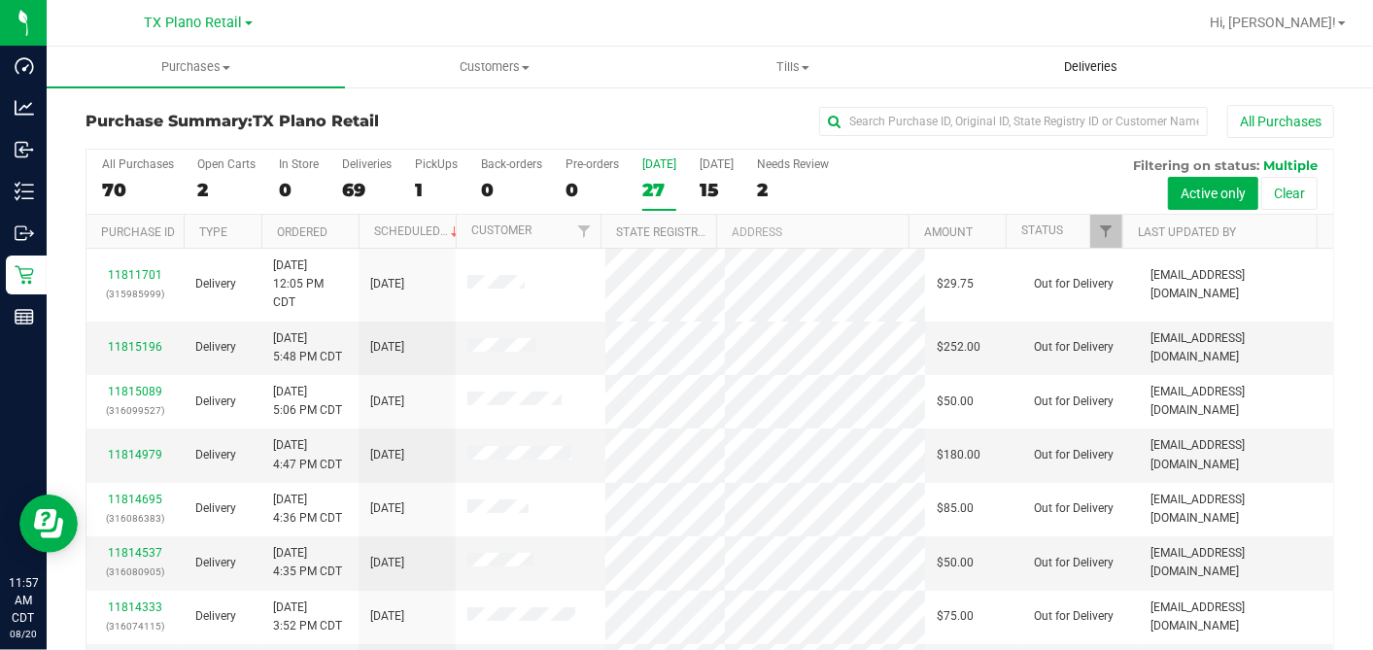
click at [1076, 69] on span "Deliveries" at bounding box center [1091, 66] width 106 height 17
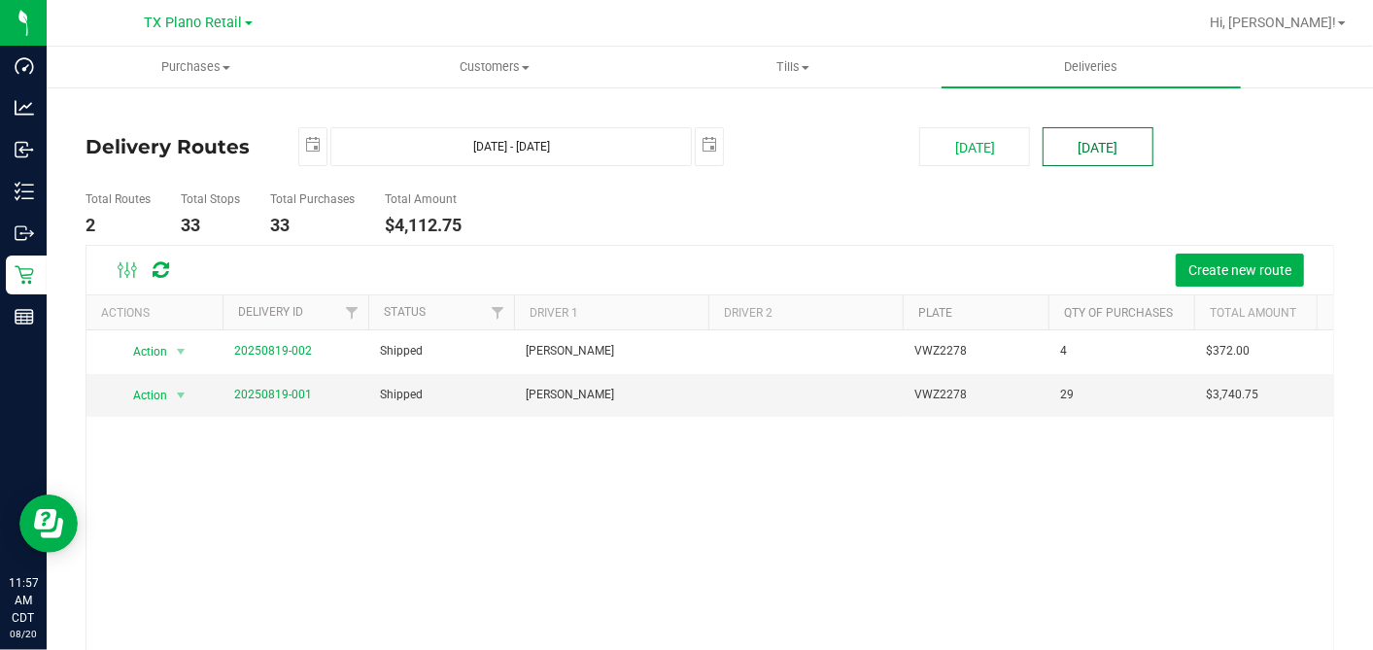
click at [1083, 154] on button "[DATE]" at bounding box center [1098, 146] width 111 height 39
type input "[DATE] - [DATE]"
type input "[DATE]"
click at [934, 147] on button "[DATE]" at bounding box center [974, 146] width 111 height 39
type input "[DATE] - [DATE]"
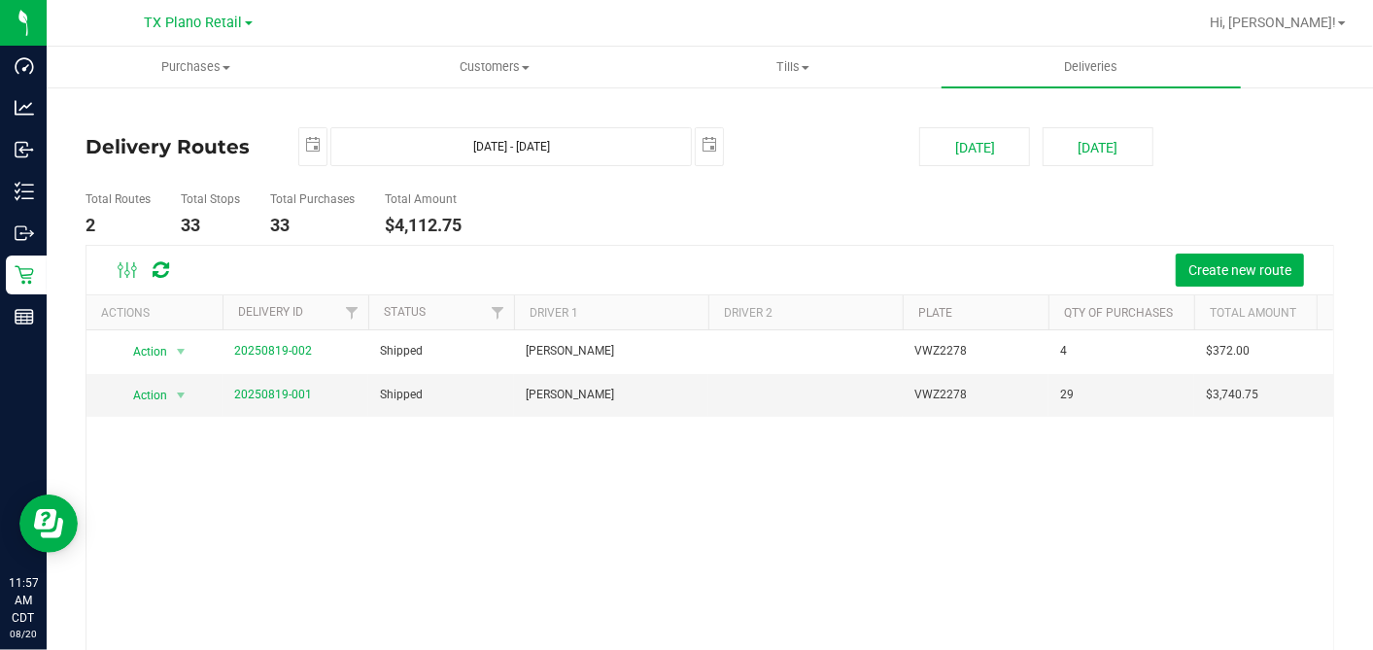
click at [47, 266] on div "Delivery Routes [DATE] [DATE] - [DATE] [DATE] [DATE] [DATE] Total Routes 2 Tota…" at bounding box center [710, 446] width 1326 height 721
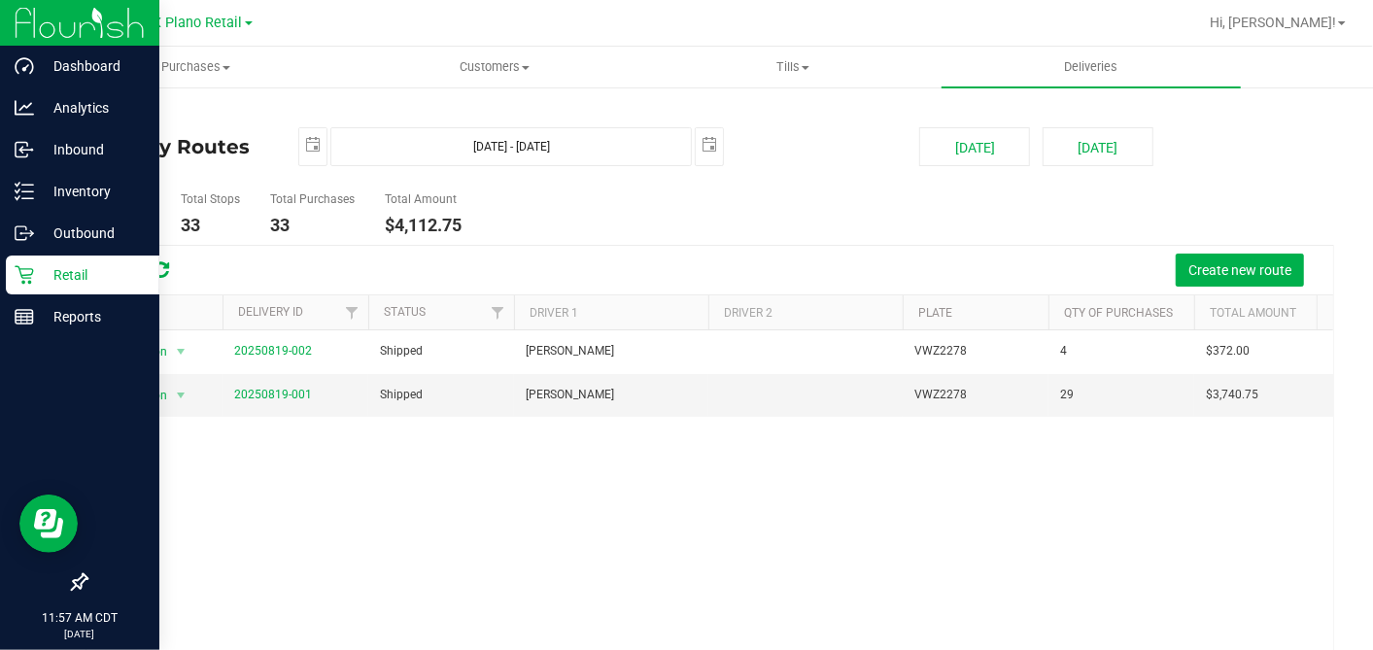
click at [38, 272] on p "Retail" at bounding box center [92, 274] width 117 height 23
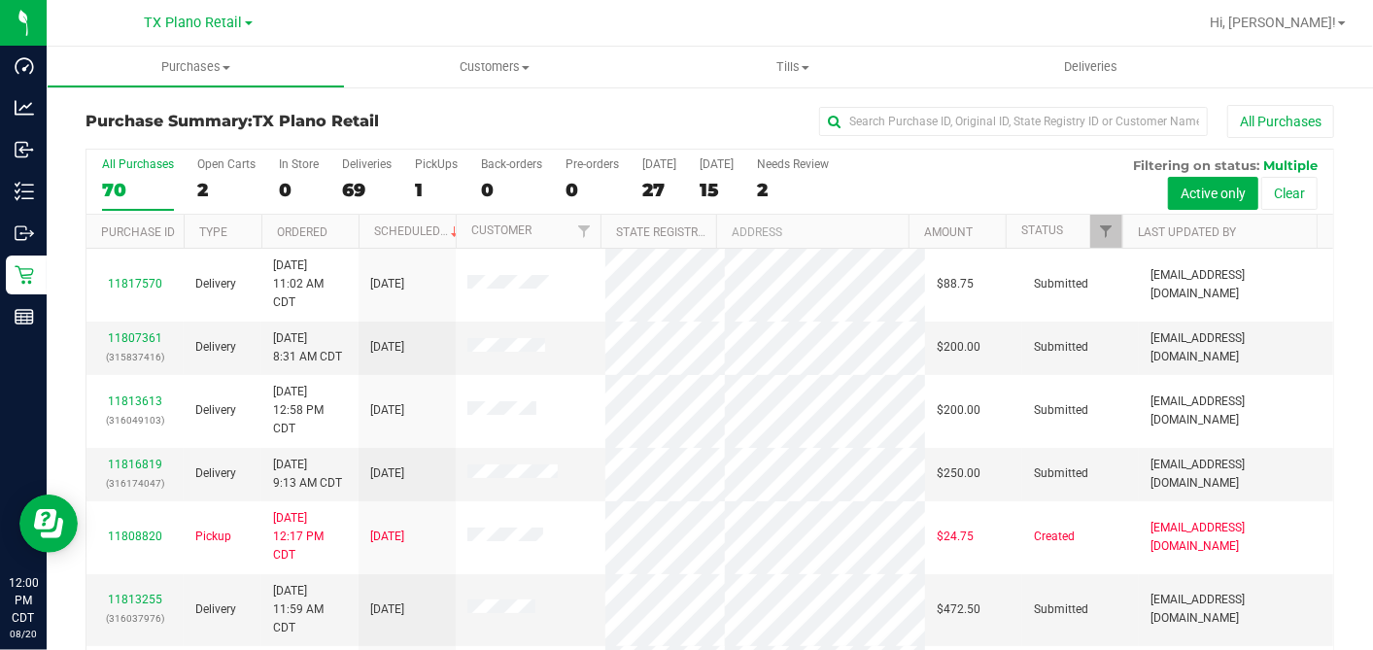
click at [661, 118] on div "All Purchases" at bounding box center [917, 121] width 833 height 33
click at [649, 188] on div "27" at bounding box center [659, 190] width 34 height 22
click at [0, 0] on input "[DATE] 27" at bounding box center [0, 0] width 0 height 0
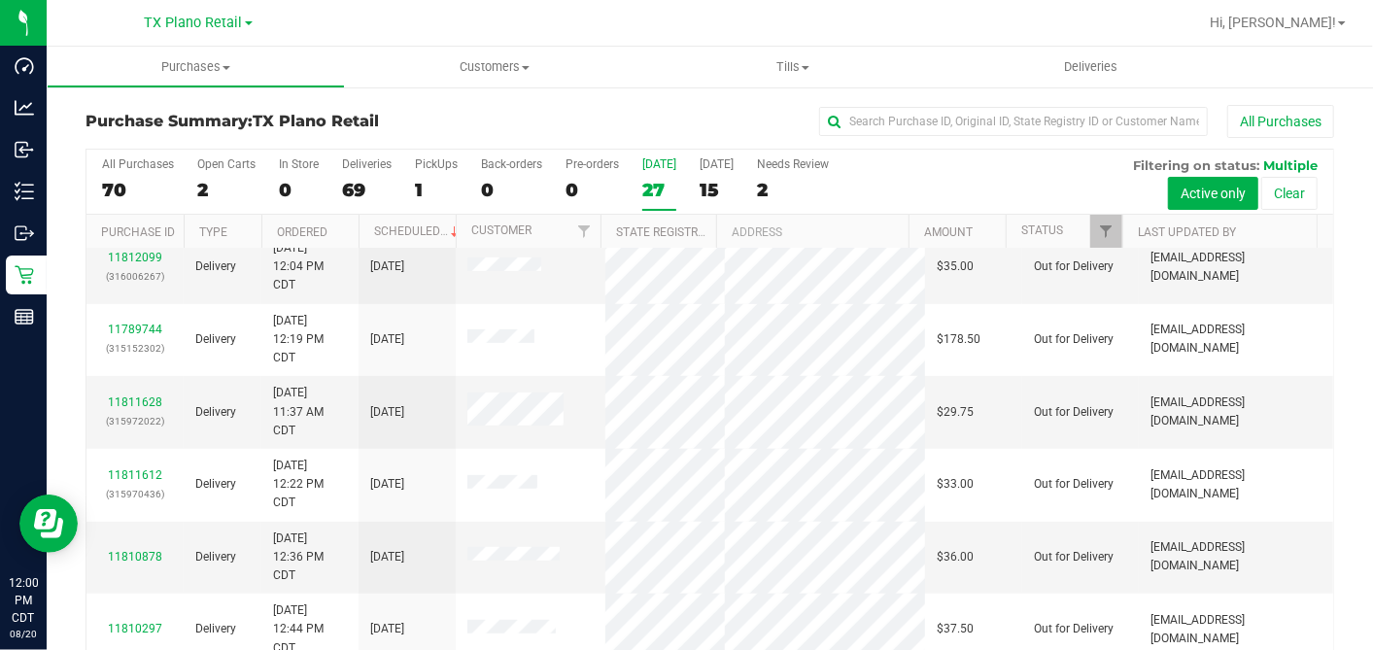
scroll to position [431, 0]
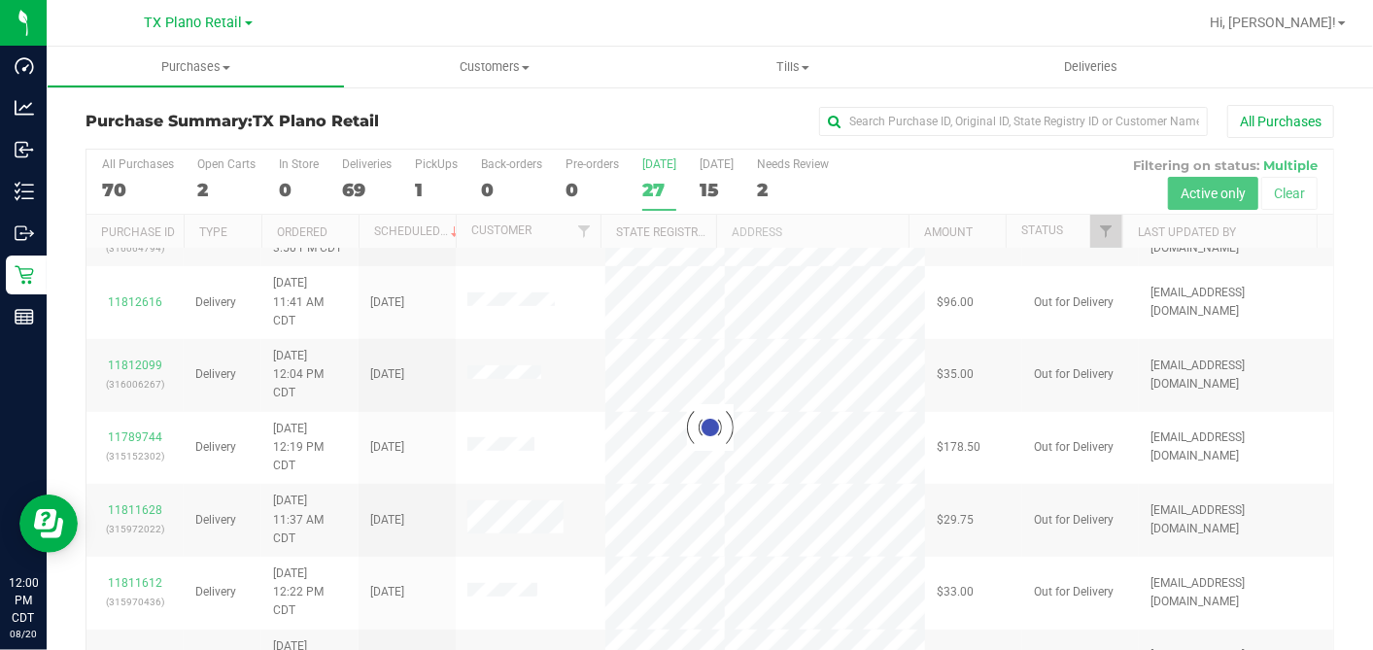
click at [695, 99] on div "Purchase Summary: TX Plano Retail All Purchases Loading... All Purchases 70 Ope…" at bounding box center [710, 405] width 1326 height 639
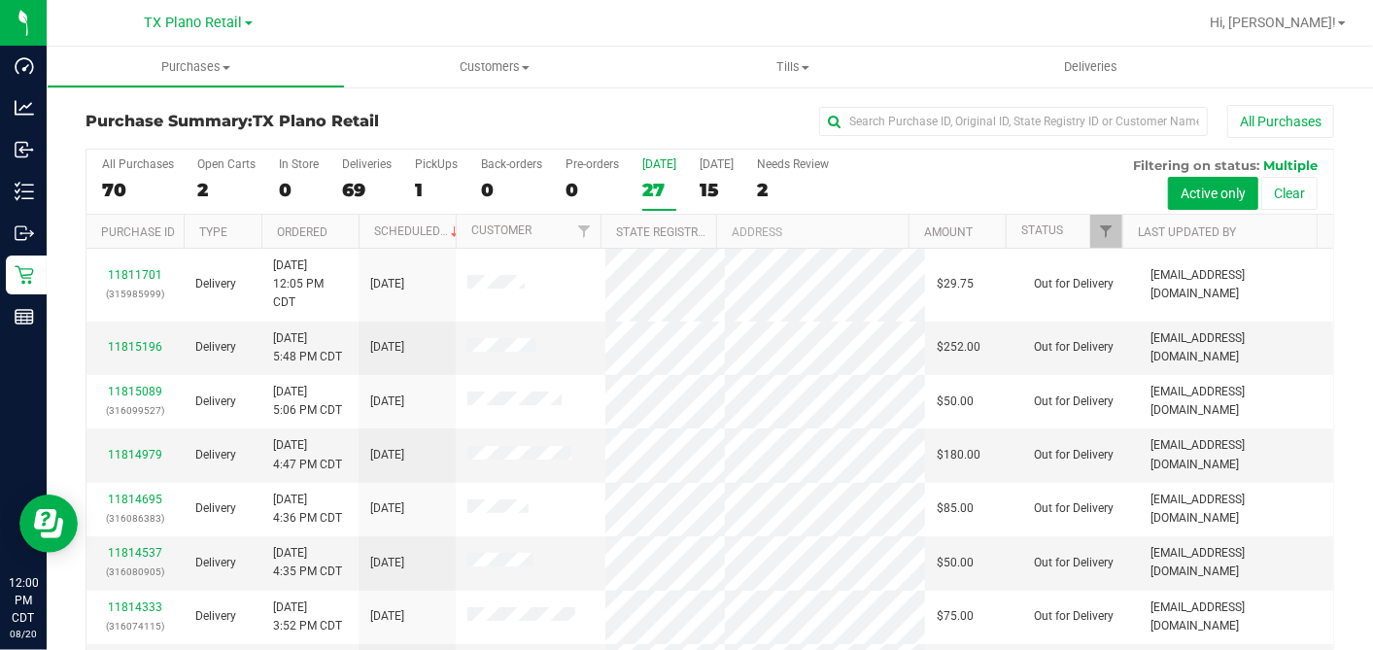
scroll to position [805, 0]
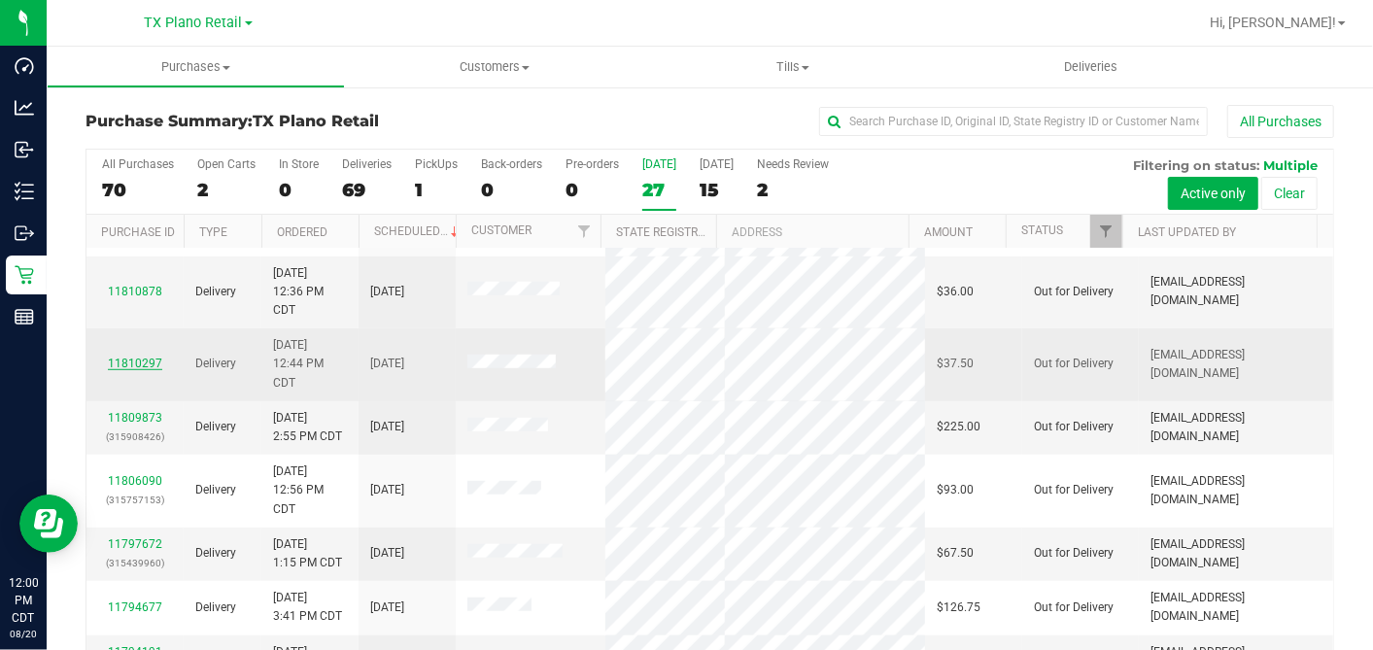
click at [133, 370] on link "11810297" at bounding box center [135, 364] width 54 height 14
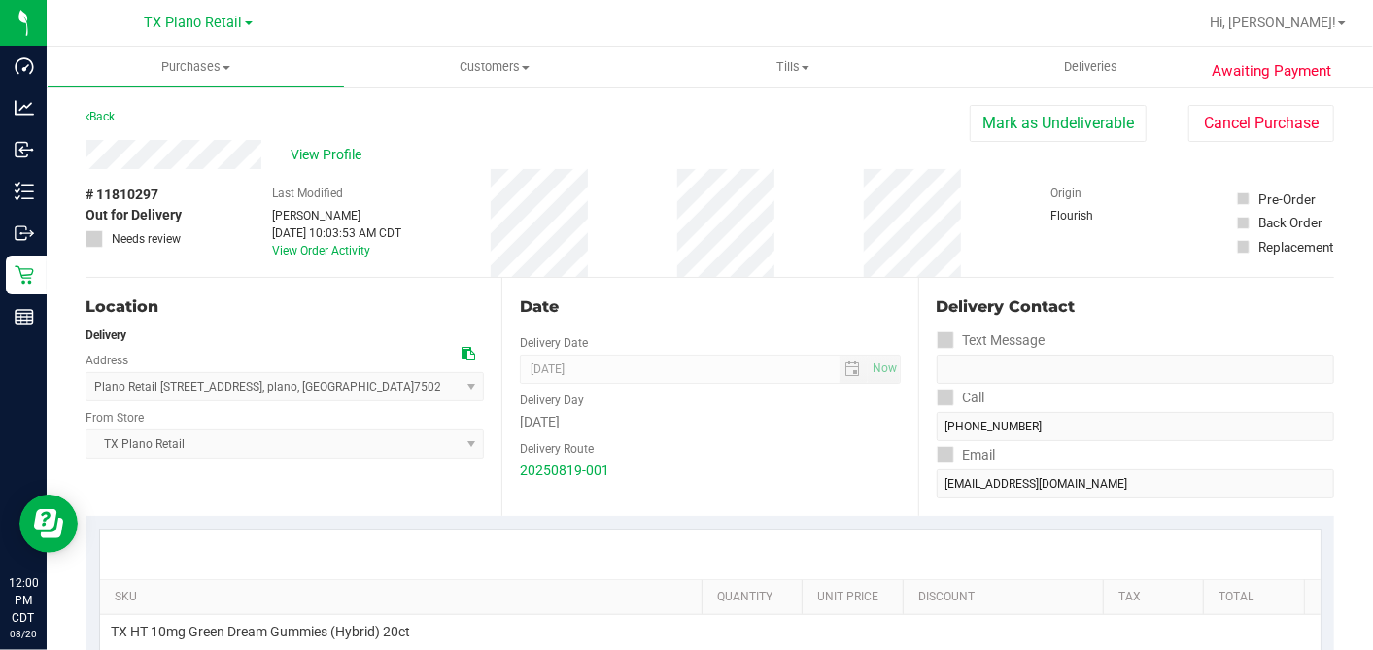
click at [624, 269] on div "# 11810297 Out for Delivery Needs review Last Modified [PERSON_NAME] [DATE] 10:…" at bounding box center [710, 223] width 1249 height 108
click at [428, 167] on div "View Profile" at bounding box center [528, 154] width 884 height 29
click at [491, 259] on div "# 11810297 Out for Delivery Needs review Last Modified [PERSON_NAME] [DATE] 10:…" at bounding box center [710, 223] width 1249 height 108
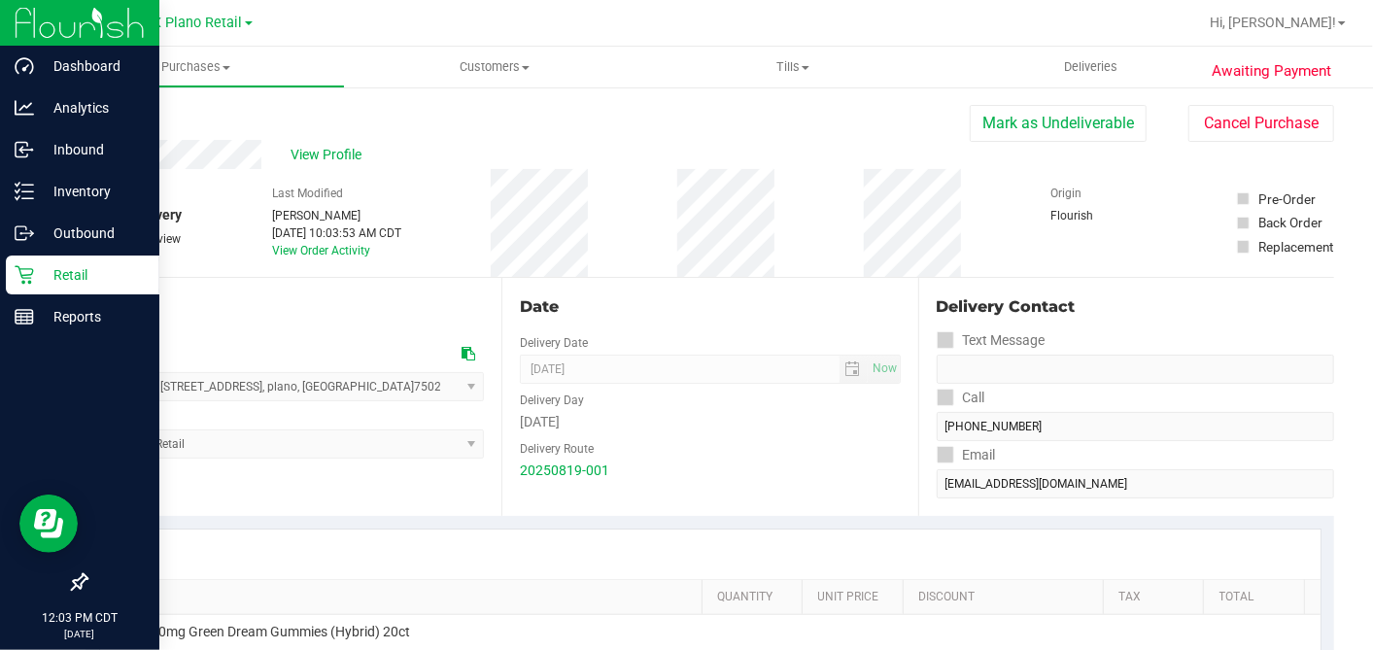
click at [39, 272] on p "Retail" at bounding box center [92, 274] width 117 height 23
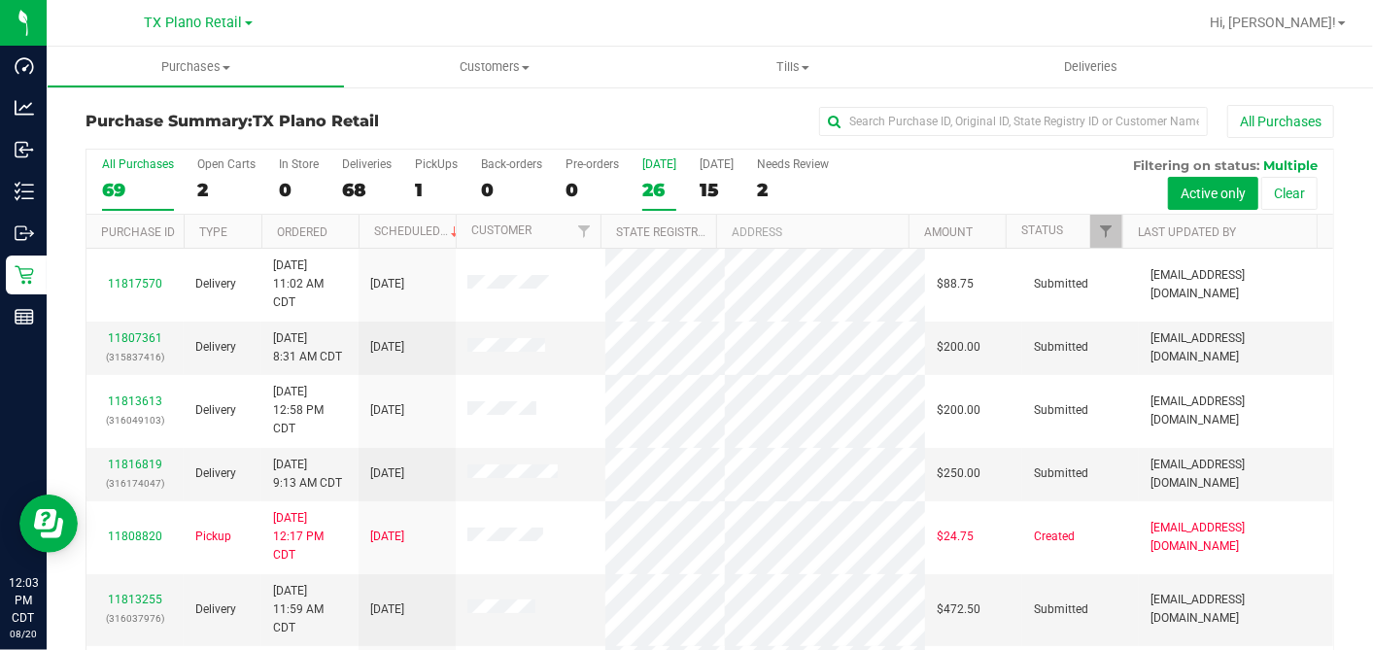
click at [659, 186] on div "26" at bounding box center [659, 190] width 34 height 22
click at [0, 0] on input "[DATE] 26" at bounding box center [0, 0] width 0 height 0
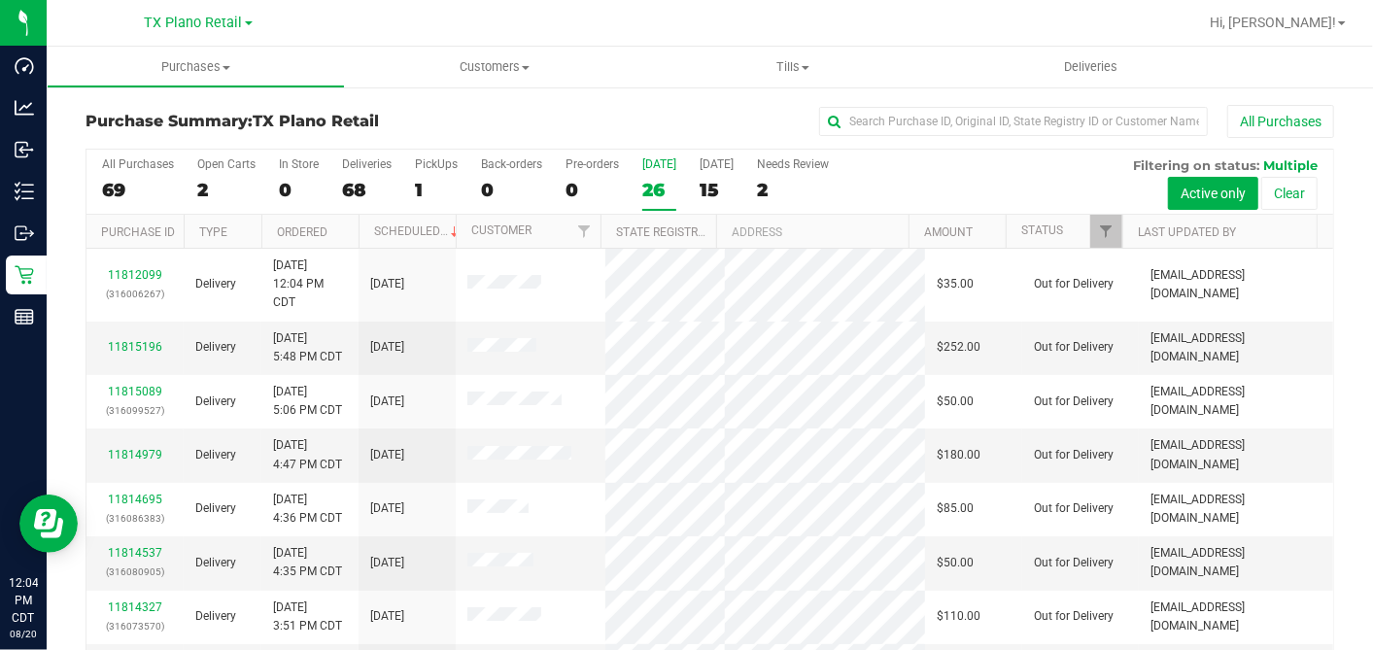
click at [653, 194] on div "26" at bounding box center [659, 190] width 34 height 22
click at [0, 0] on input "[DATE] 26" at bounding box center [0, 0] width 0 height 0
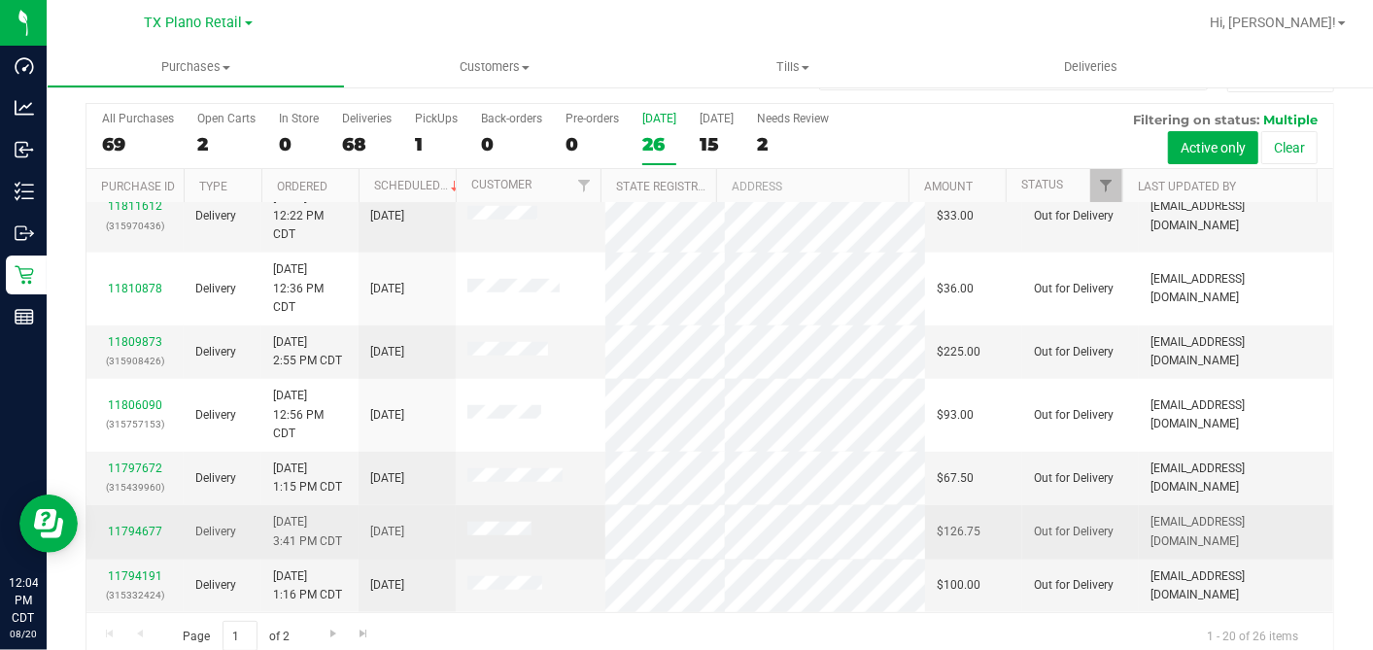
scroll to position [72, 0]
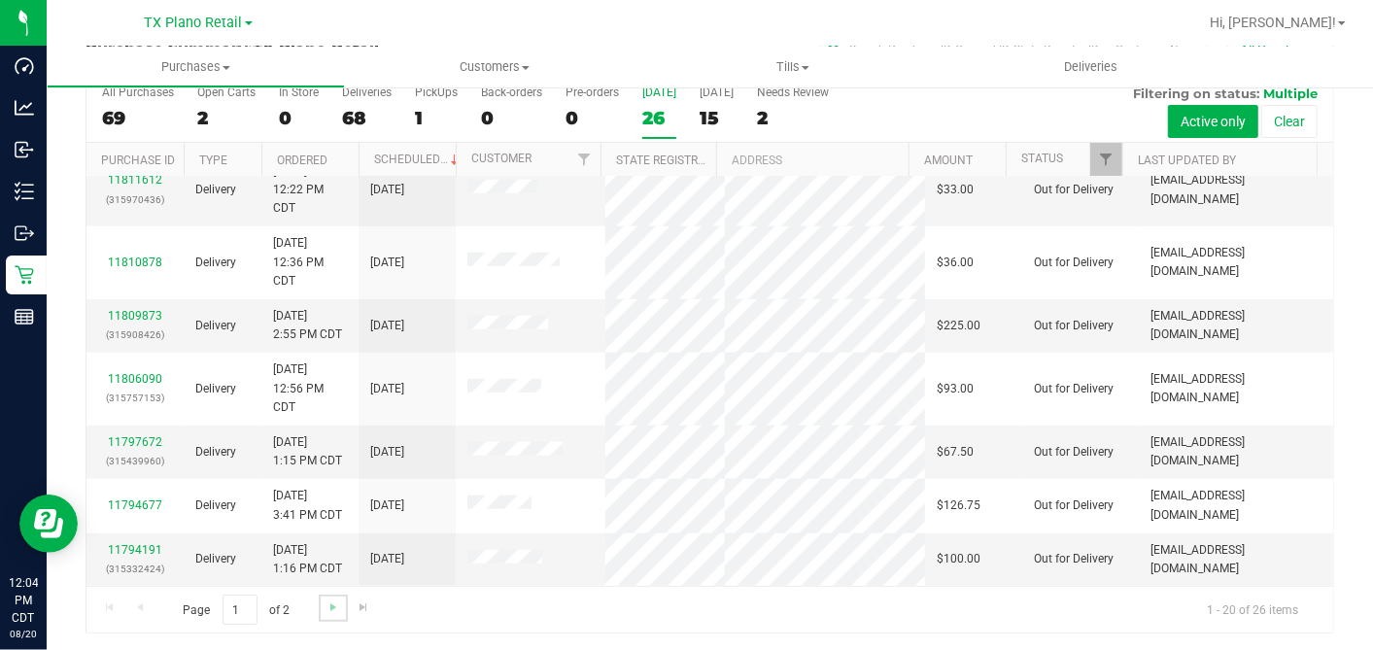
click at [322, 599] on link "Go to the next page" at bounding box center [333, 608] width 28 height 26
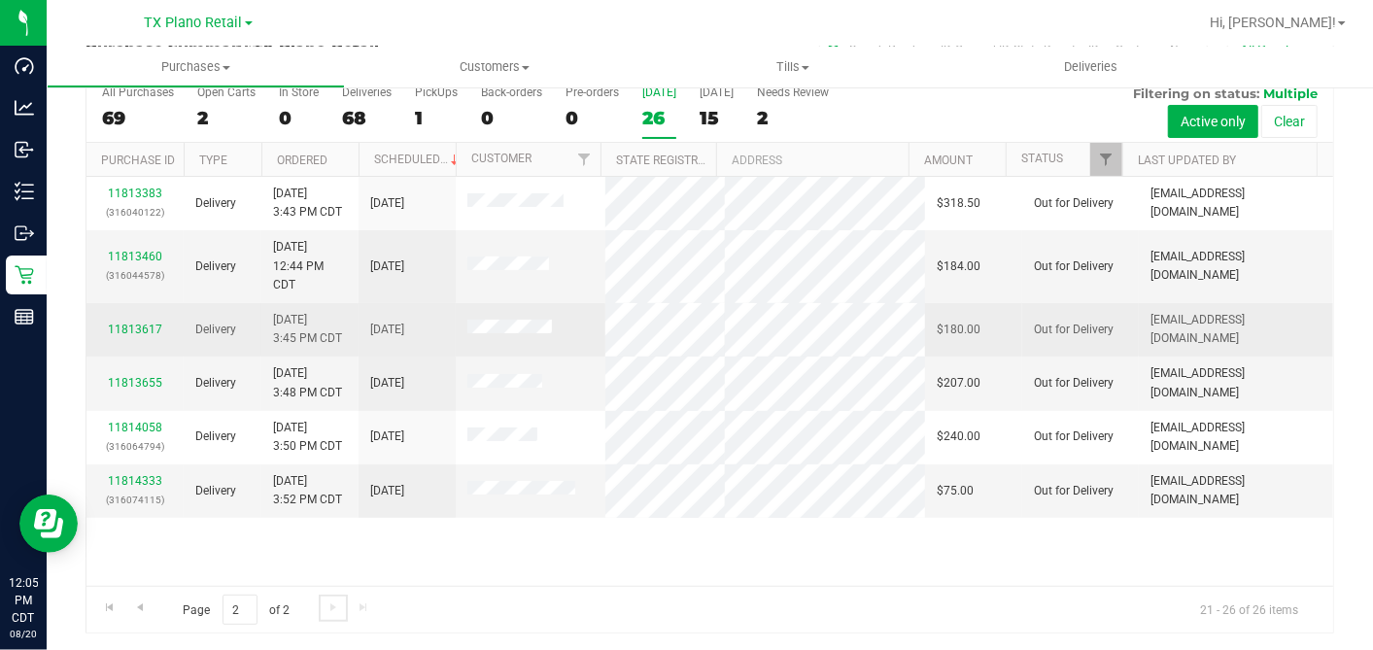
scroll to position [0, 0]
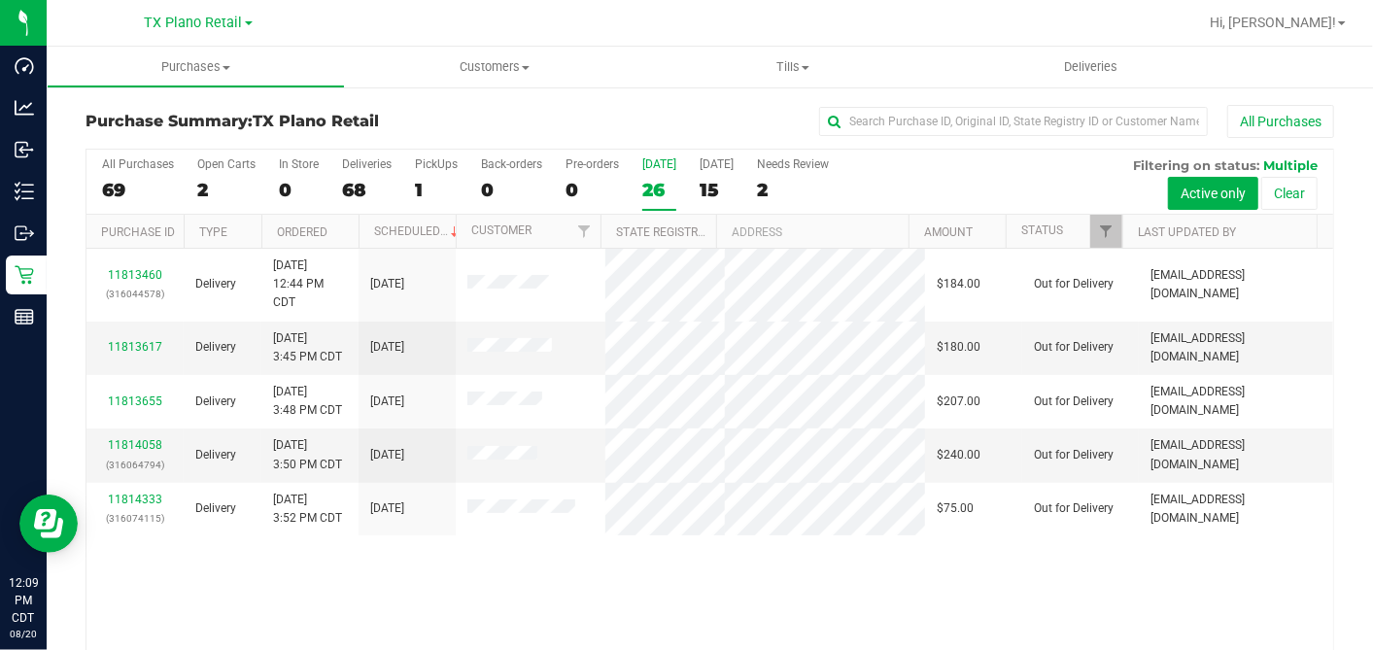
click at [664, 183] on div "26" at bounding box center [659, 190] width 34 height 22
click at [0, 0] on input "[DATE] 26" at bounding box center [0, 0] width 0 height 0
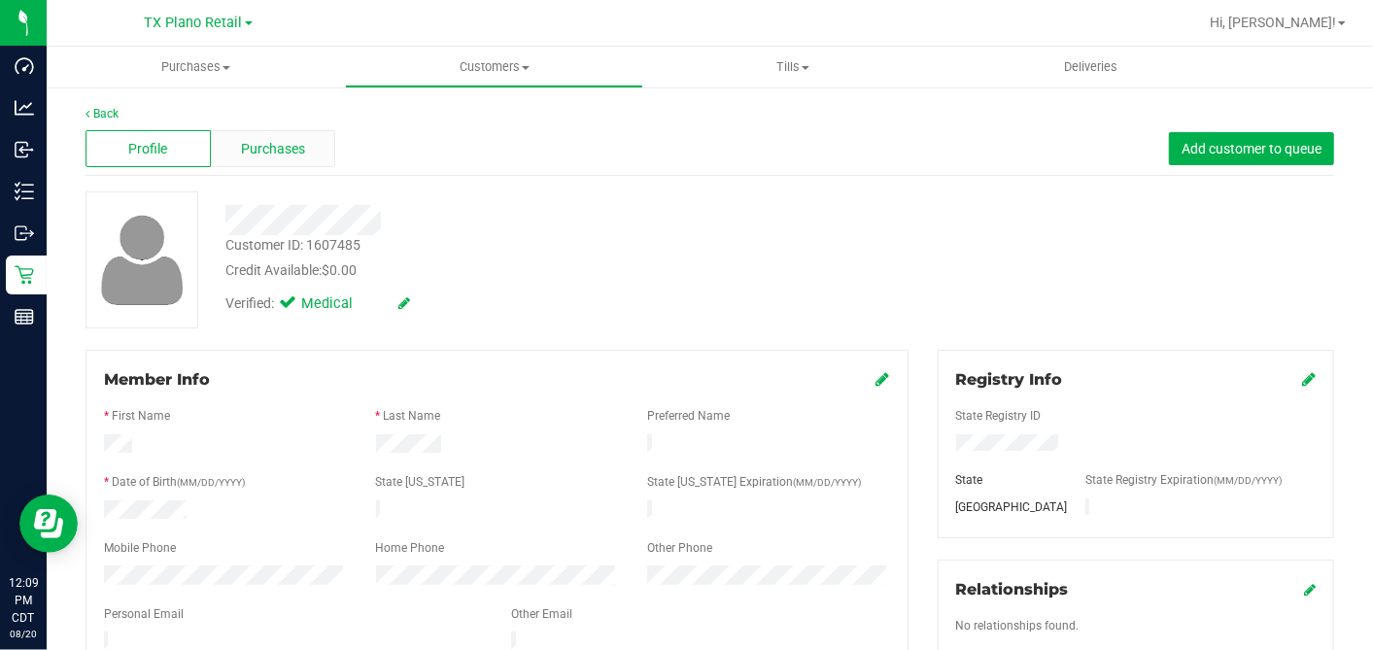
click at [321, 146] on div "Purchases" at bounding box center [273, 148] width 125 height 37
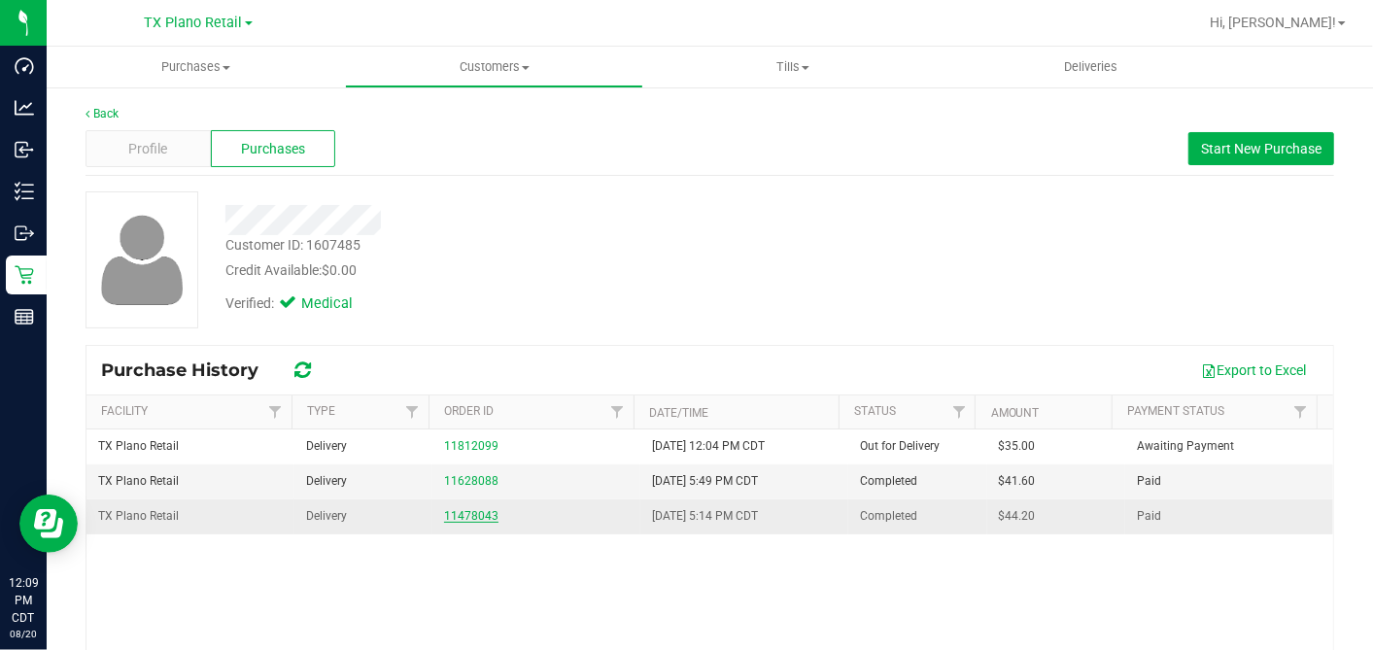
click at [444, 513] on link "11478043" at bounding box center [471, 516] width 54 height 14
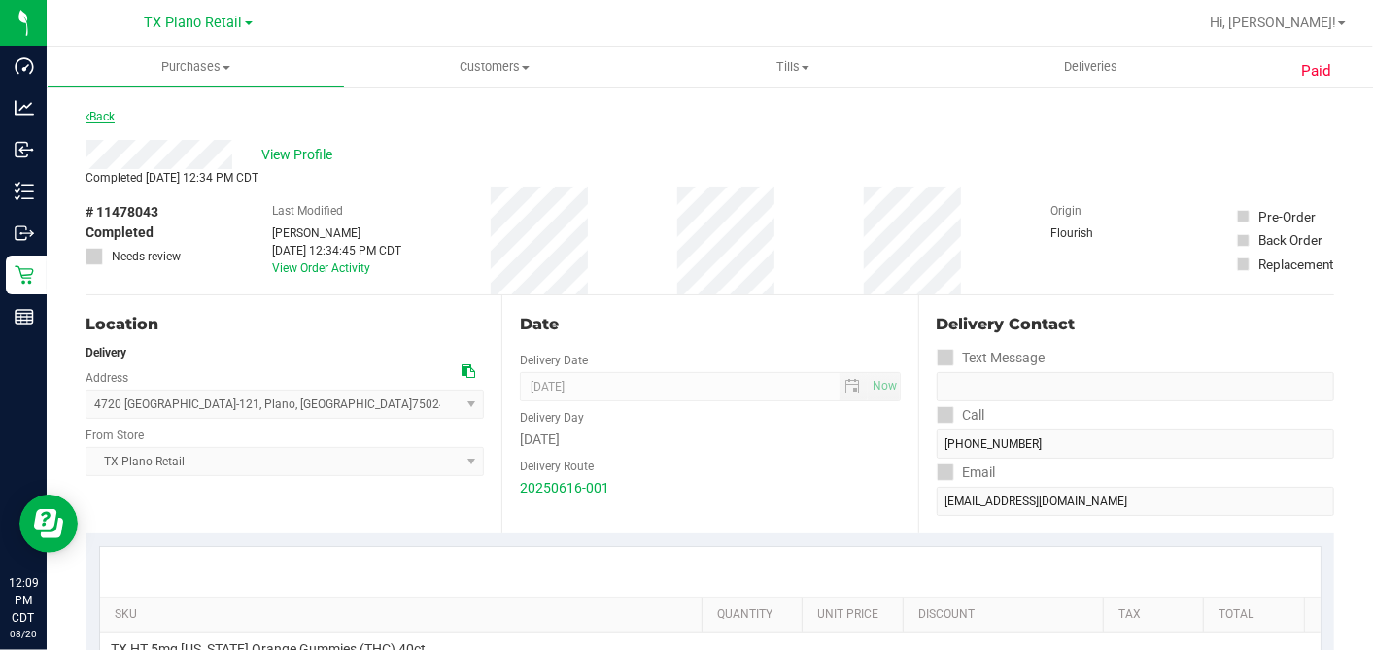
click at [105, 119] on link "Back" at bounding box center [100, 117] width 29 height 14
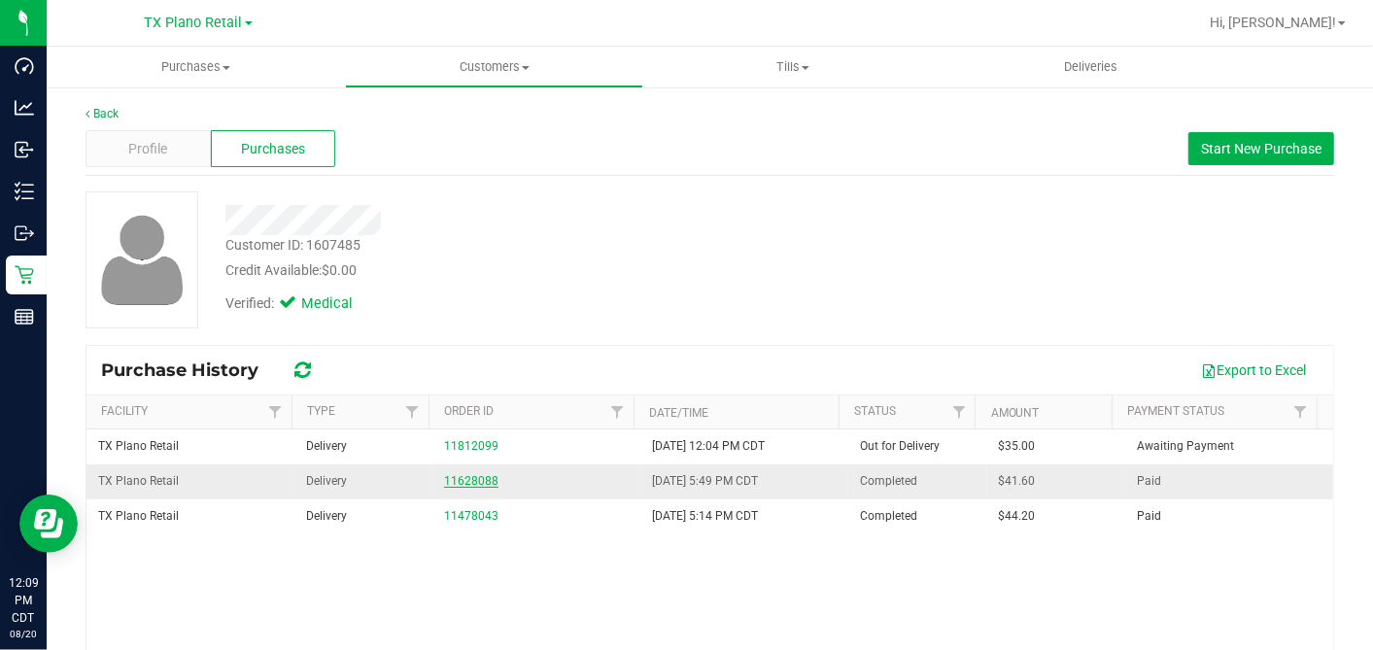
click at [466, 474] on link "11628088" at bounding box center [471, 481] width 54 height 14
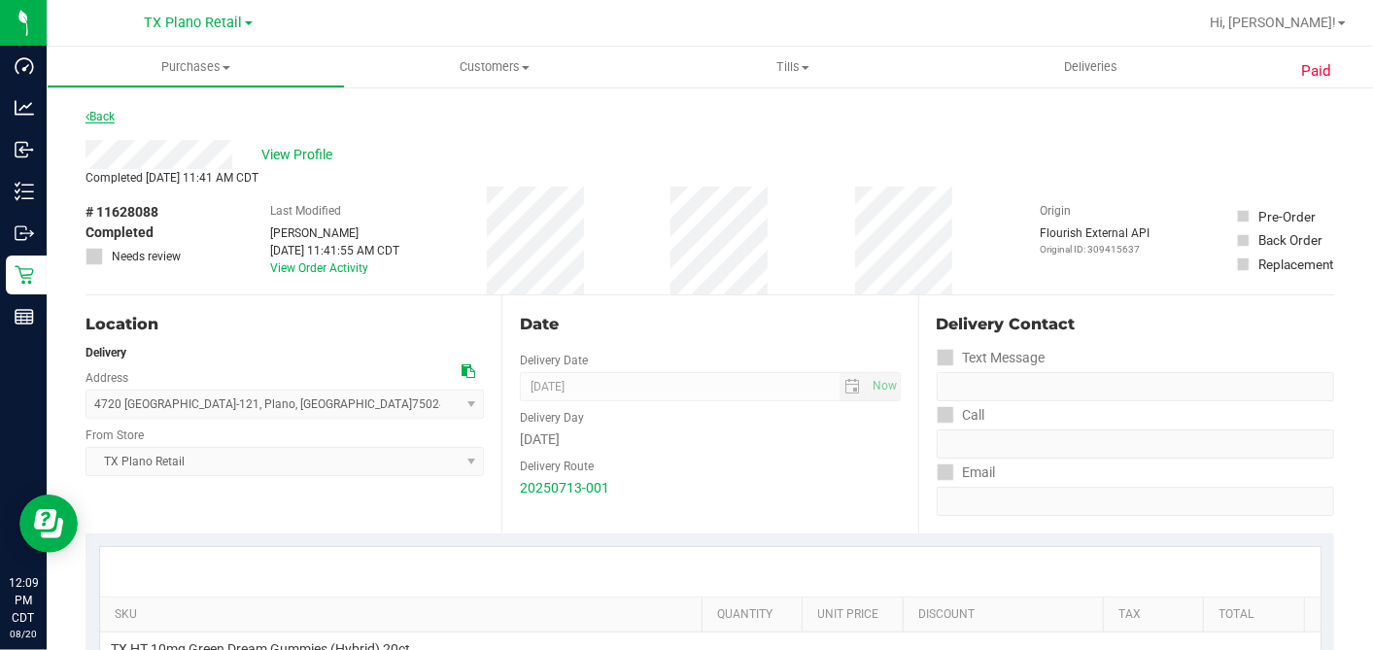
click at [110, 117] on link "Back" at bounding box center [100, 117] width 29 height 14
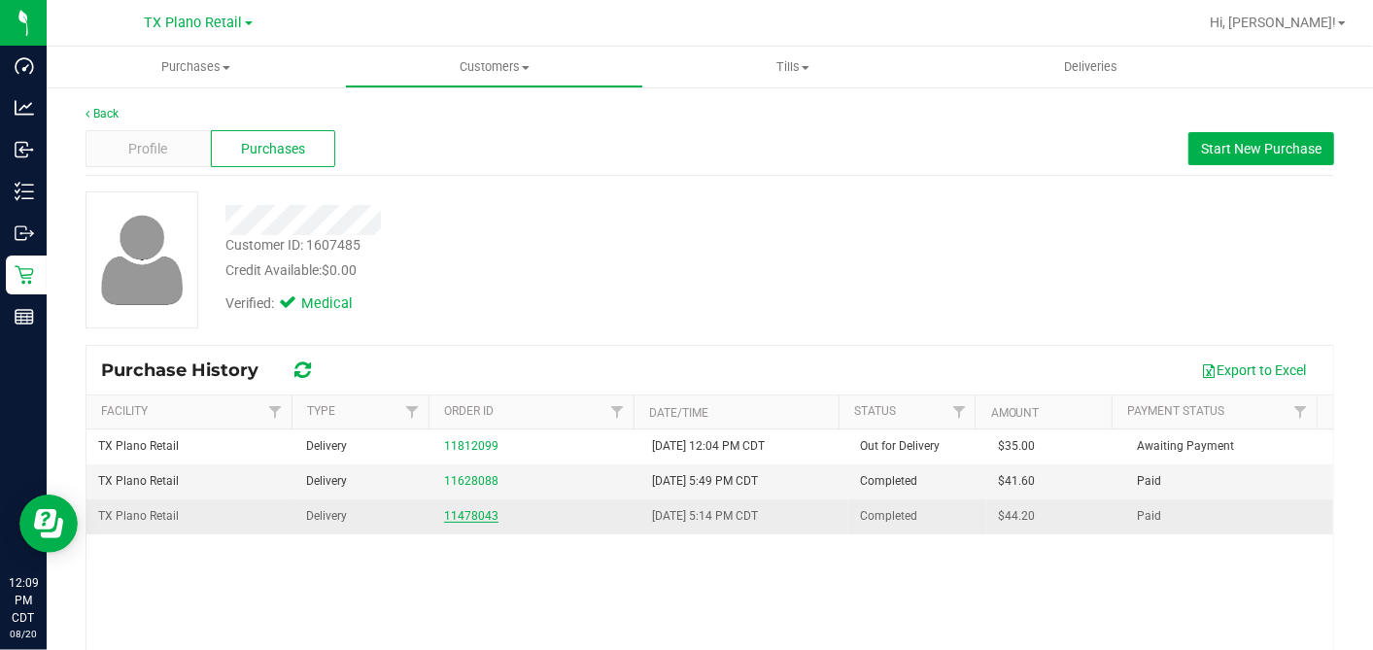
click at [477, 512] on link "11478043" at bounding box center [471, 516] width 54 height 14
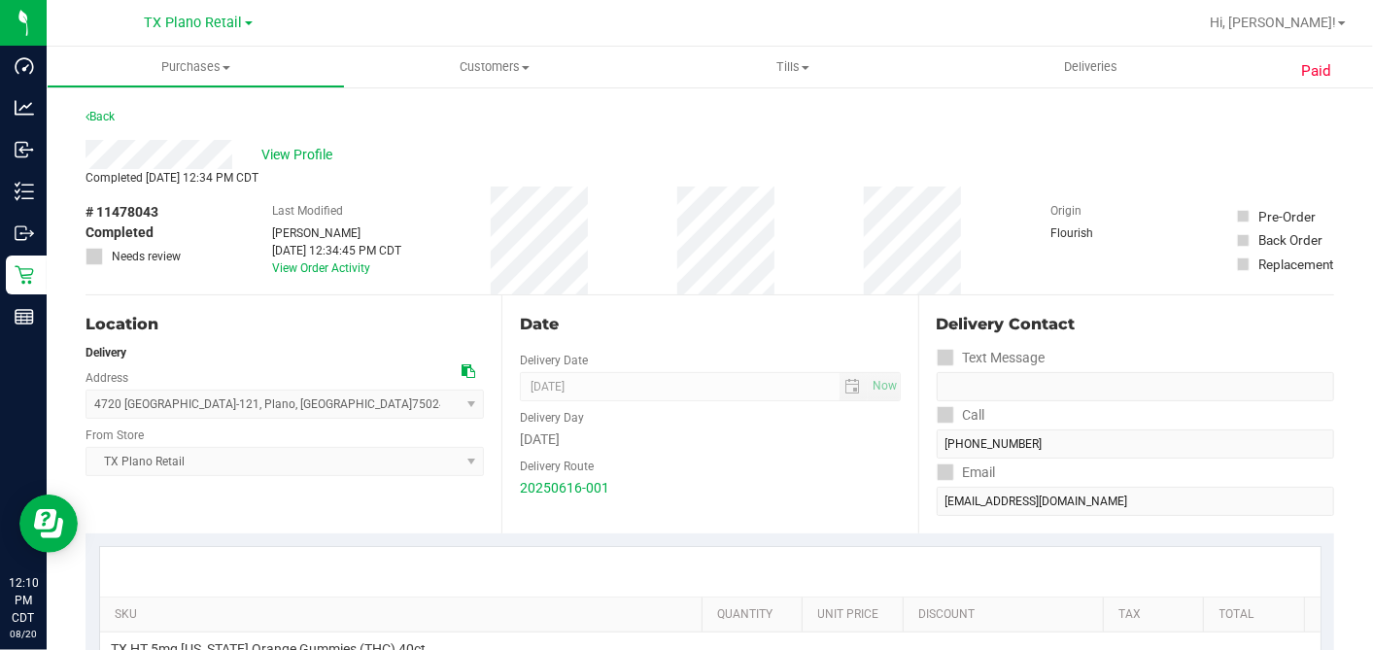
click at [112, 124] on div "Back" at bounding box center [100, 116] width 29 height 23
click at [110, 117] on link "Back" at bounding box center [100, 117] width 29 height 14
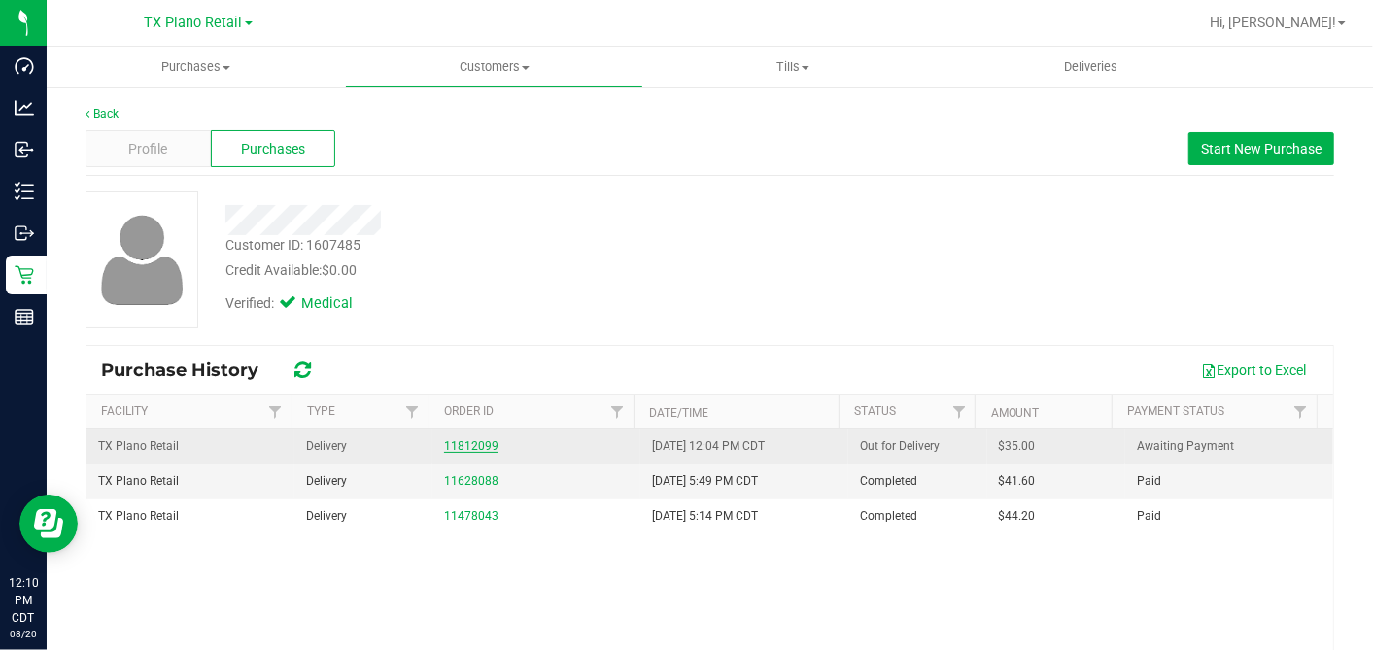
click at [479, 439] on link "11812099" at bounding box center [471, 446] width 54 height 14
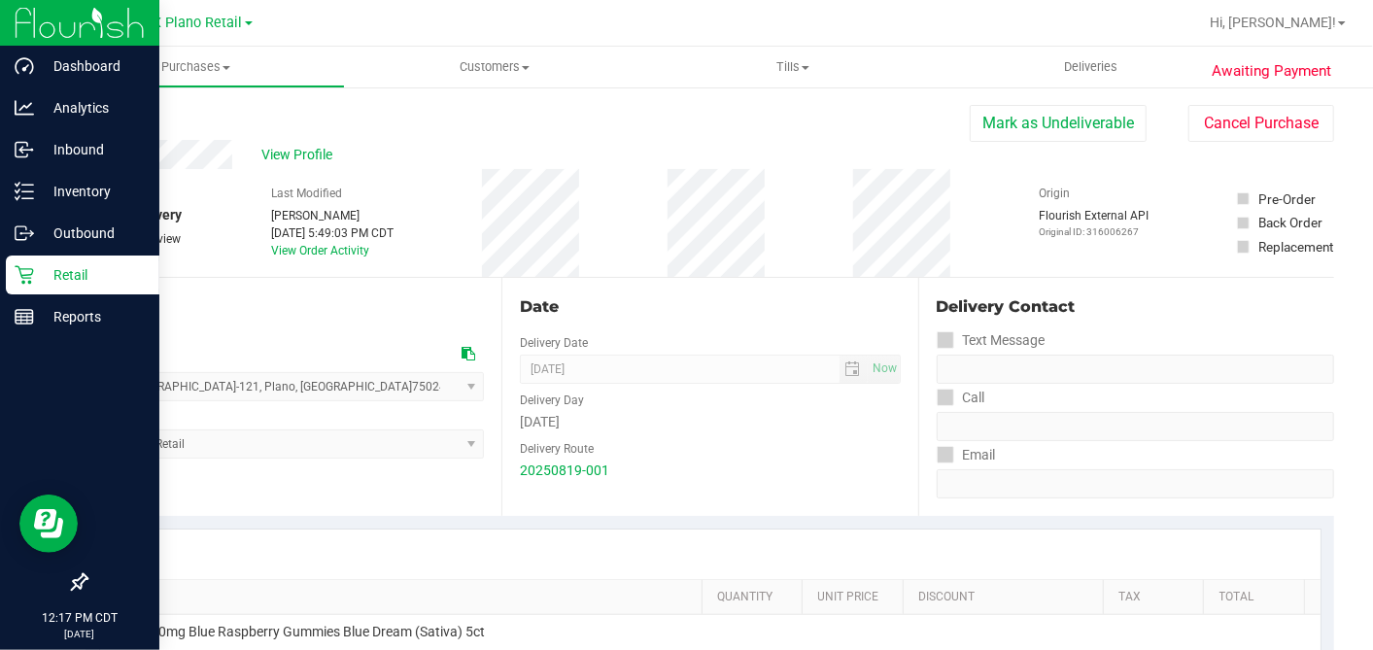
click at [42, 274] on p "Retail" at bounding box center [92, 274] width 117 height 23
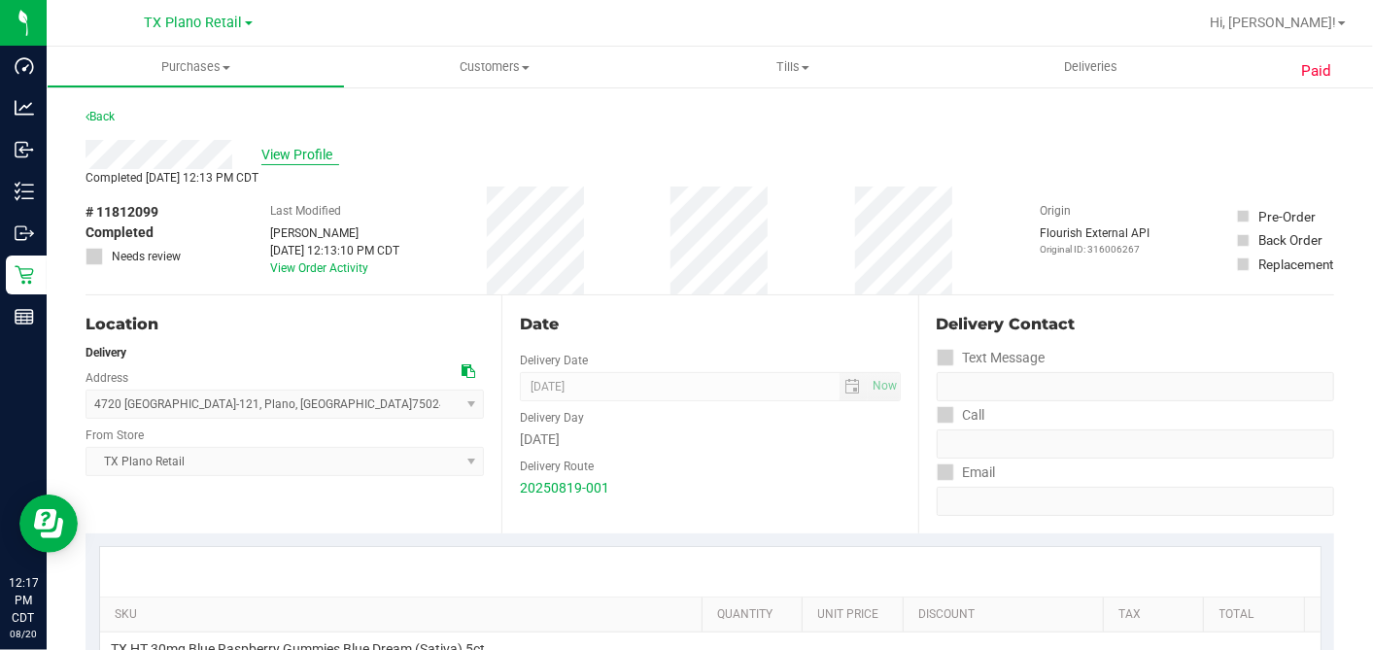
click at [292, 157] on span "View Profile" at bounding box center [300, 155] width 78 height 20
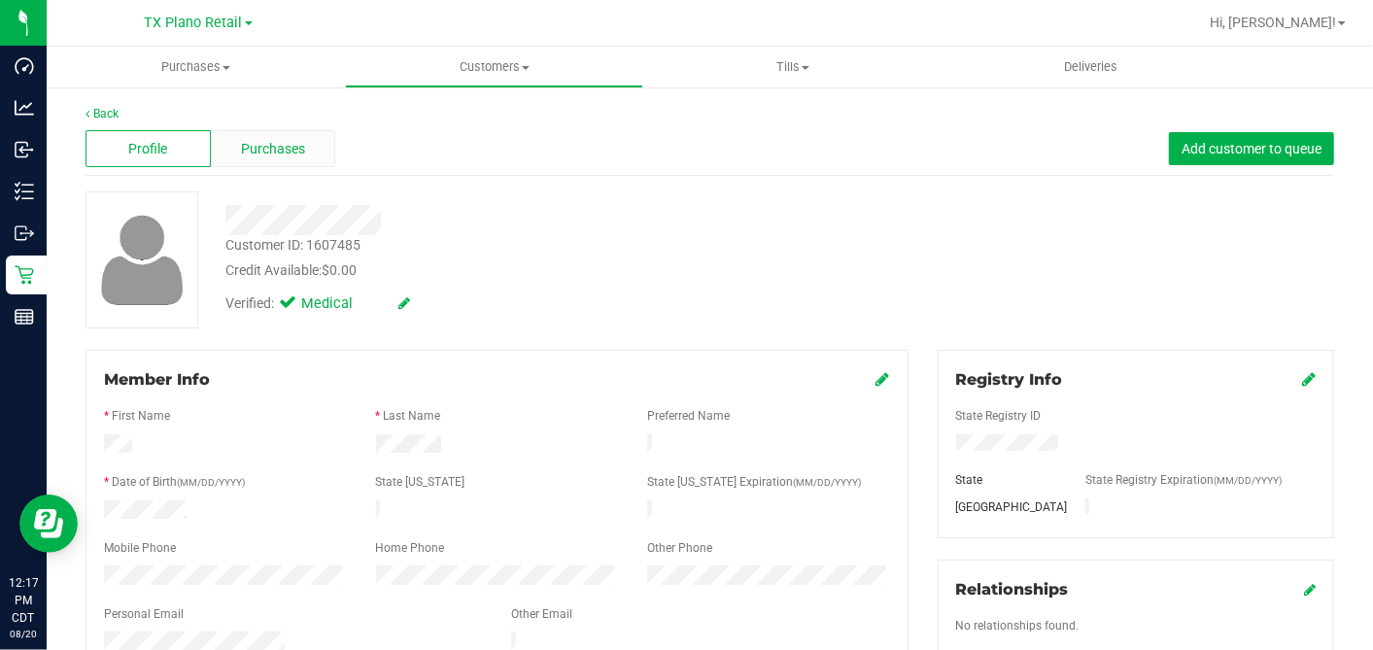
click at [299, 152] on span "Purchases" at bounding box center [273, 149] width 64 height 20
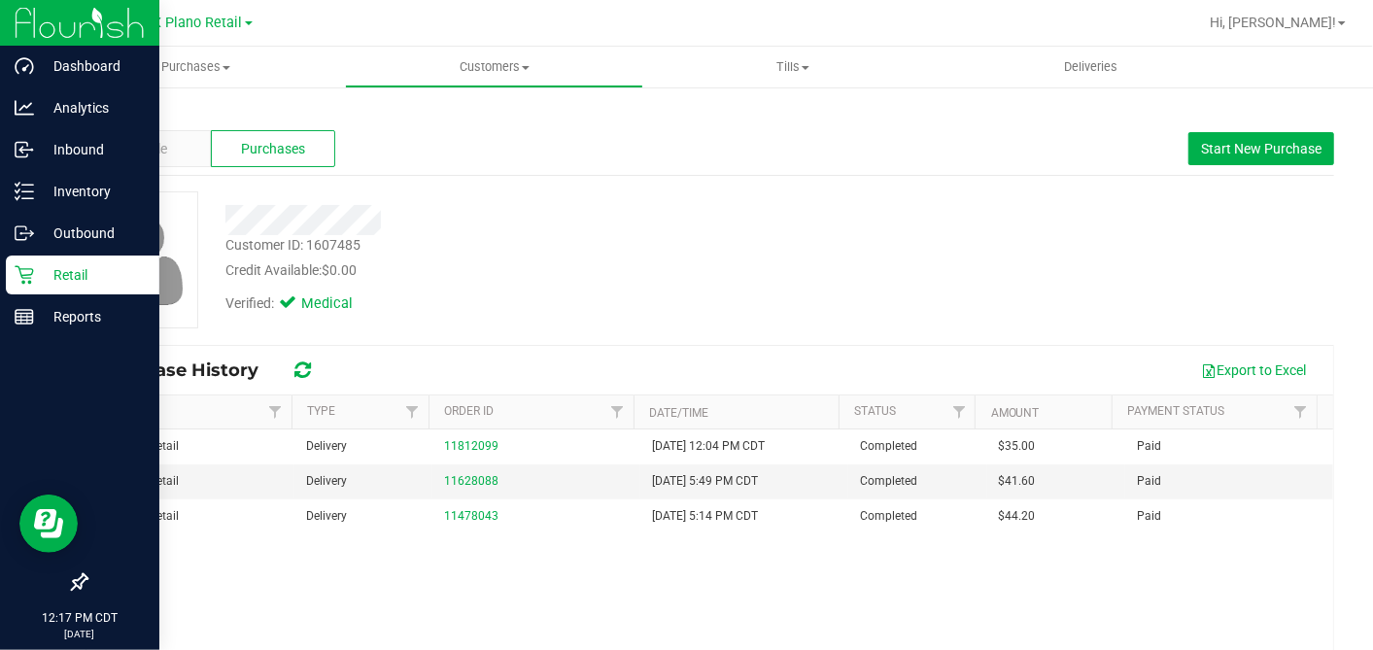
click at [37, 274] on p "Retail" at bounding box center [92, 274] width 117 height 23
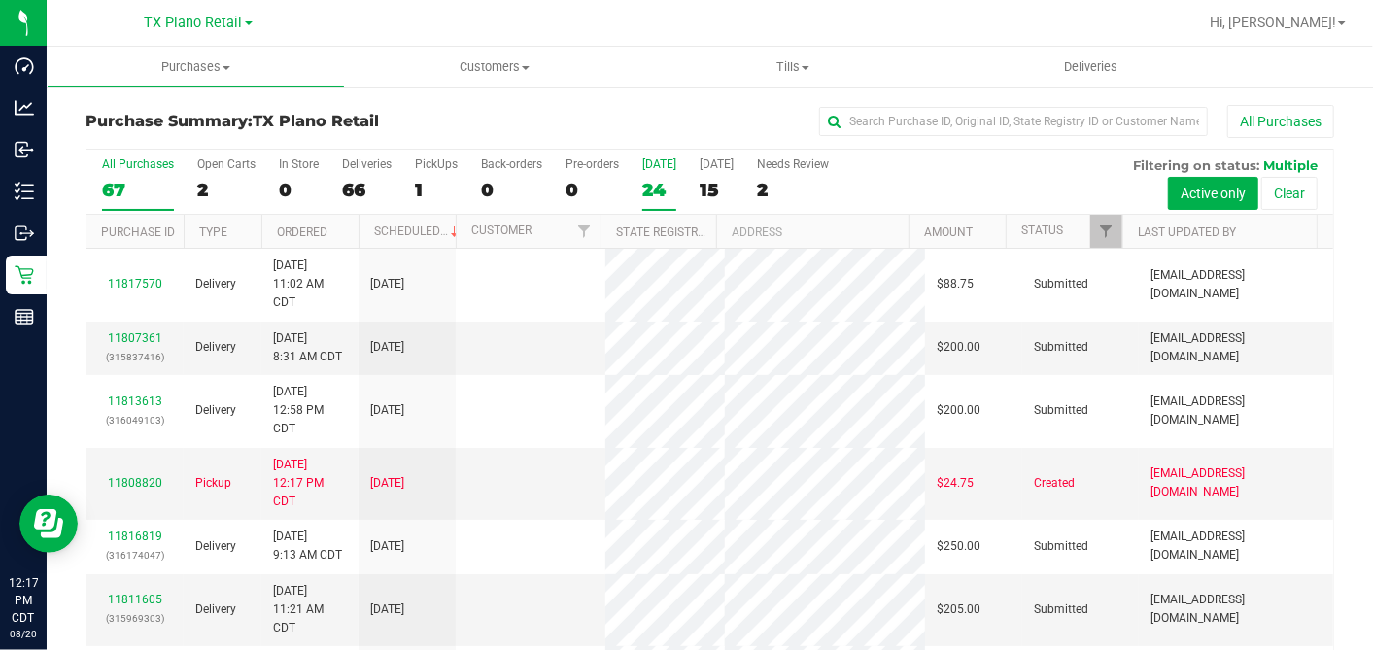
click at [643, 185] on div "24" at bounding box center [659, 190] width 34 height 22
click at [0, 0] on input "[DATE] 24" at bounding box center [0, 0] width 0 height 0
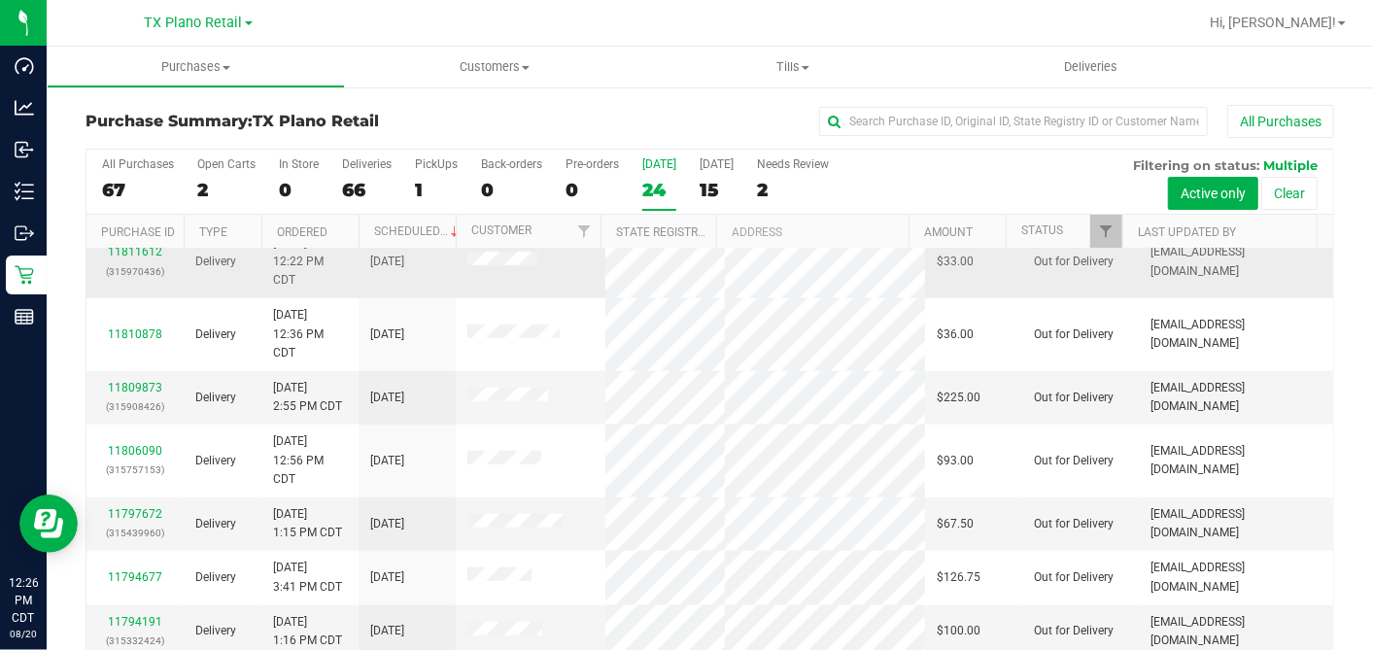
scroll to position [978, 0]
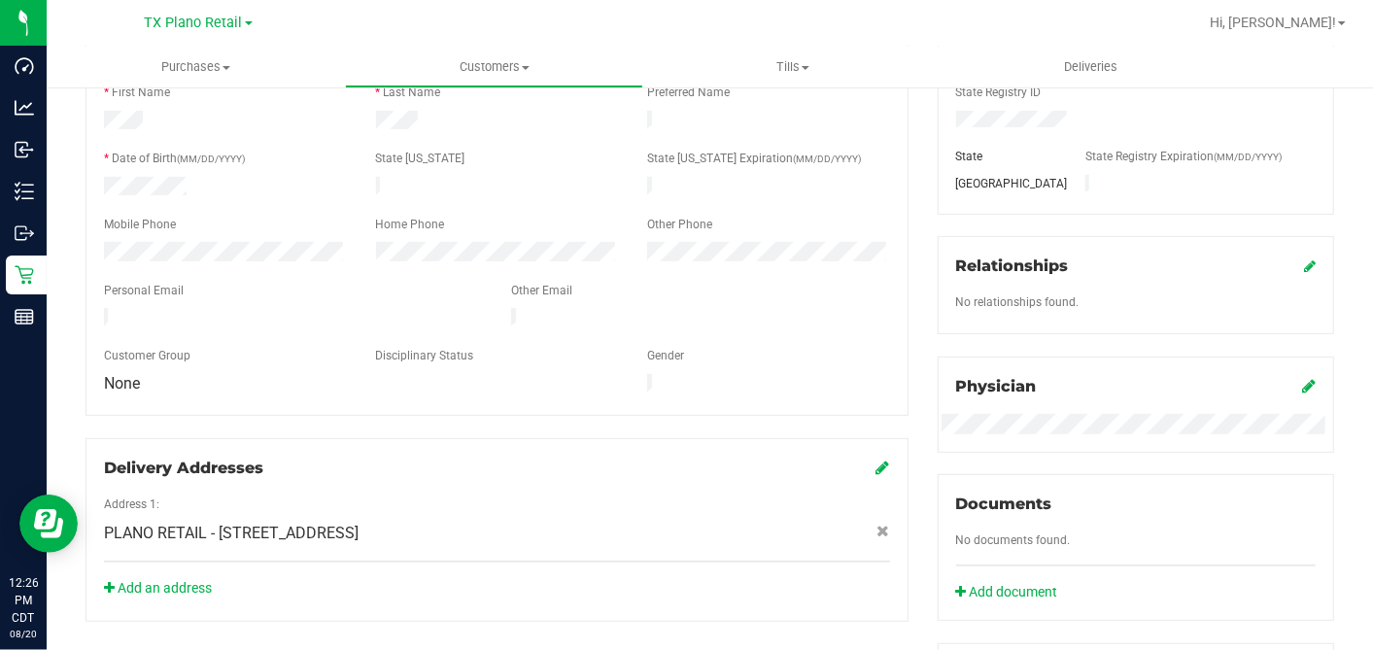
scroll to position [108, 0]
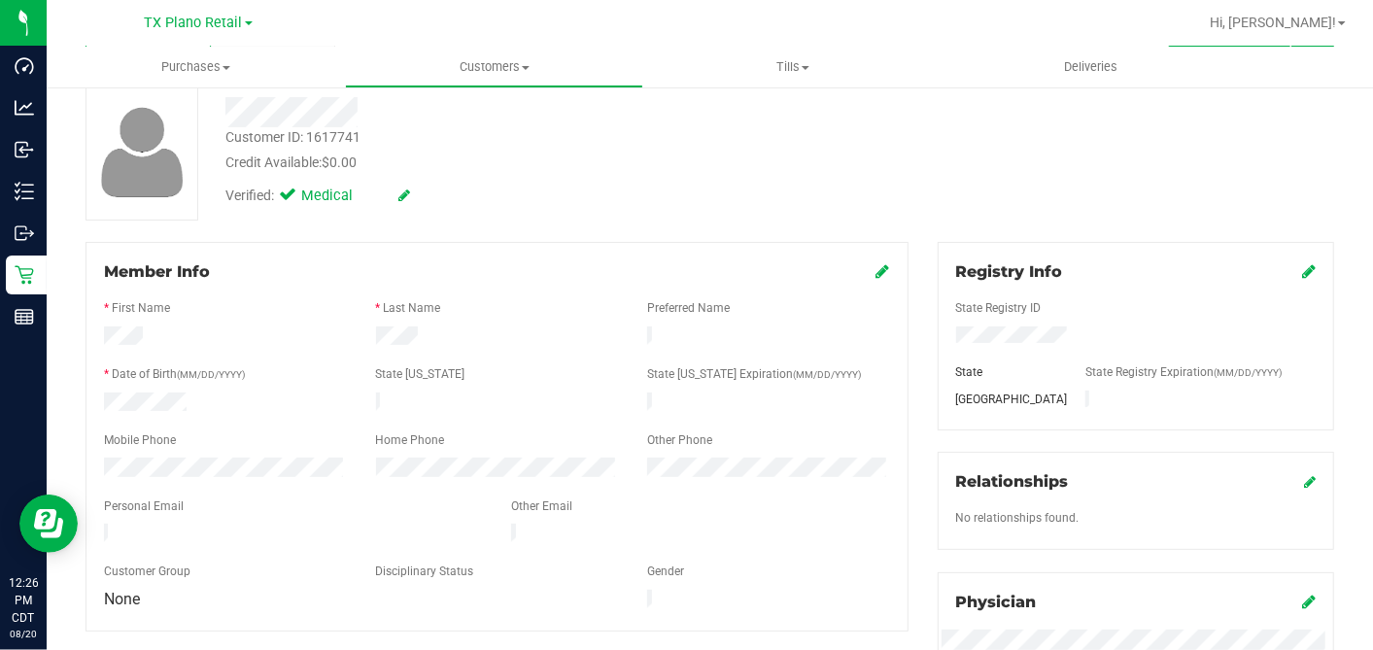
click at [877, 275] on icon at bounding box center [884, 271] width 14 height 16
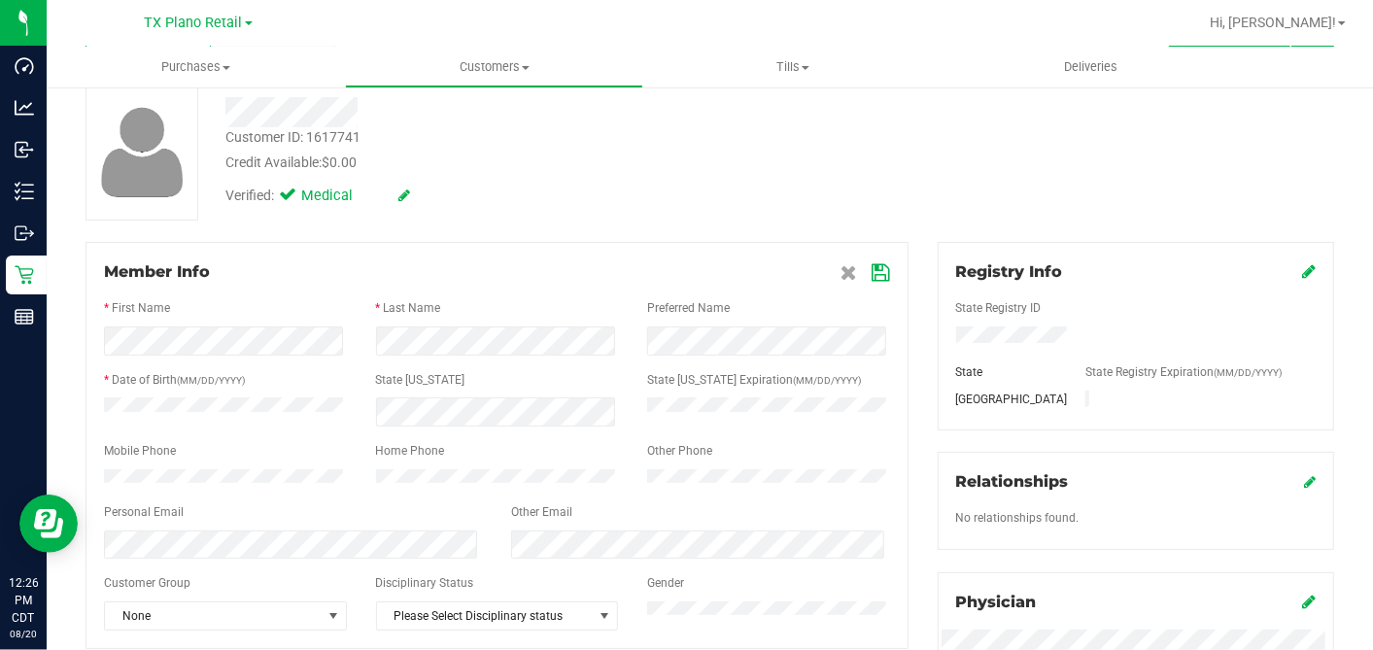
click at [908, 305] on div "Member Info * First Name * Last Name Preferred Name * Date of Birth (MM/DD/YYYY…" at bounding box center [497, 548] width 852 height 612
click at [902, 262] on div "Member Info * First Name * Last Name Preferred Name * Date of Birth (MM/DD/YYYY…" at bounding box center [497, 548] width 852 height 612
click at [902, 255] on div "Member Info * First Name * Last Name Preferred Name * Date of Birth (MM/DD/YYYY…" at bounding box center [497, 548] width 852 height 612
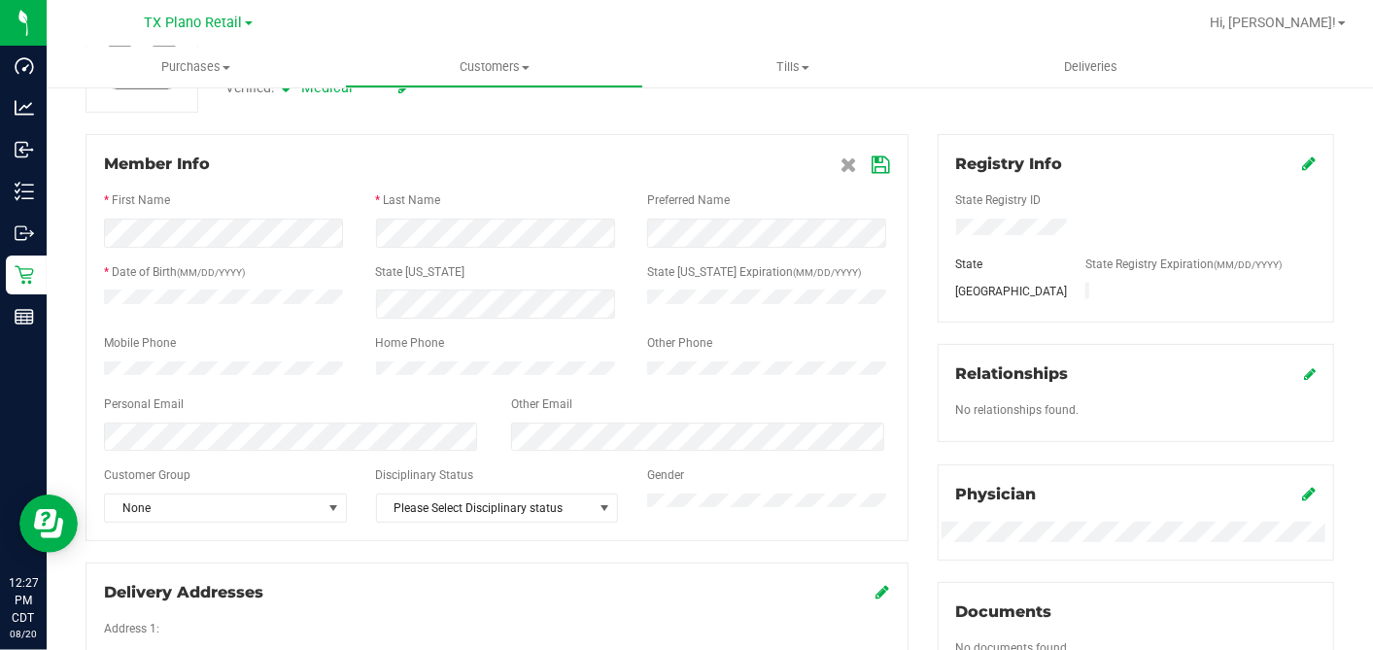
scroll to position [324, 0]
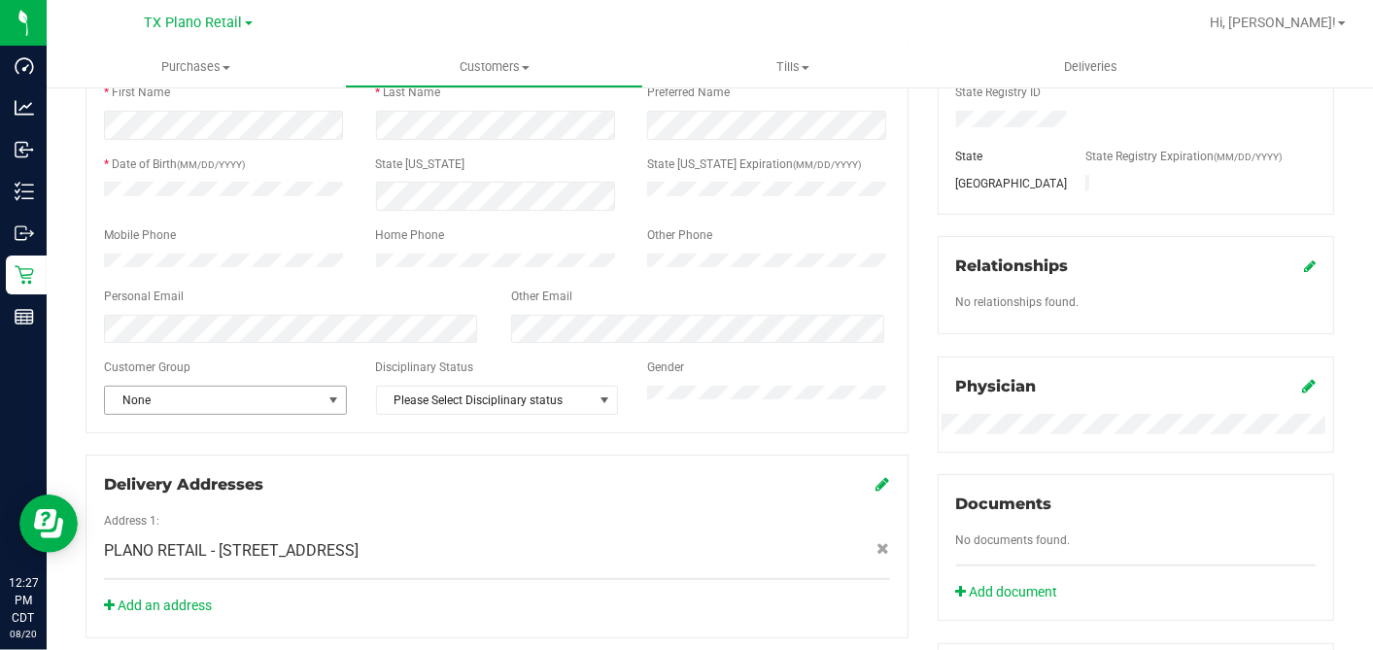
click at [274, 412] on span "None" at bounding box center [213, 400] width 217 height 27
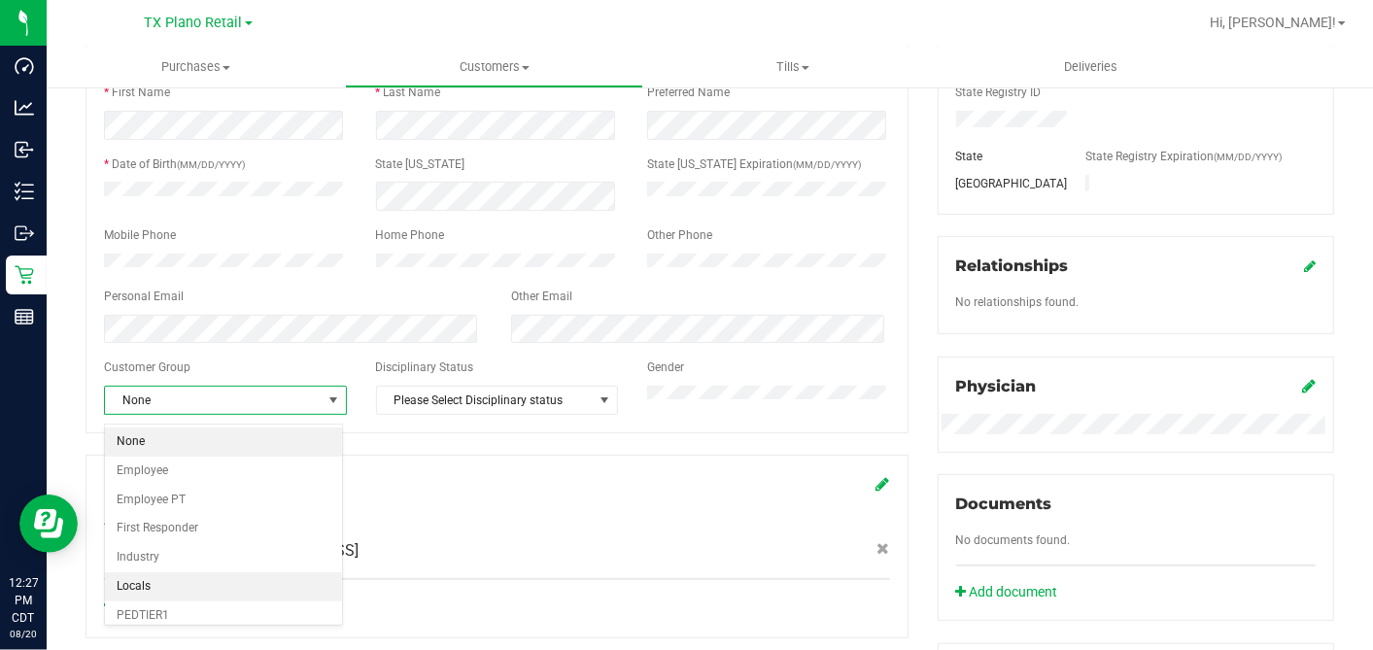
scroll to position [230, 0]
click at [198, 606] on li "Veteran" at bounding box center [223, 616] width 237 height 29
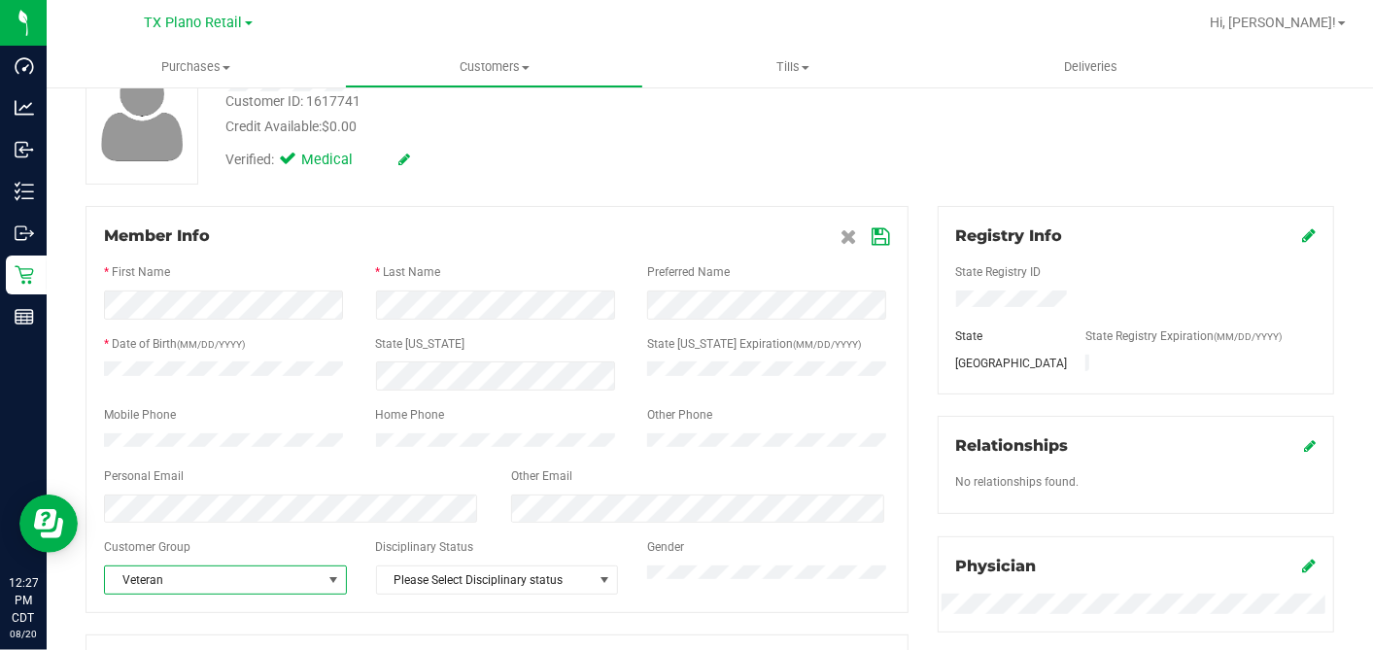
scroll to position [108, 0]
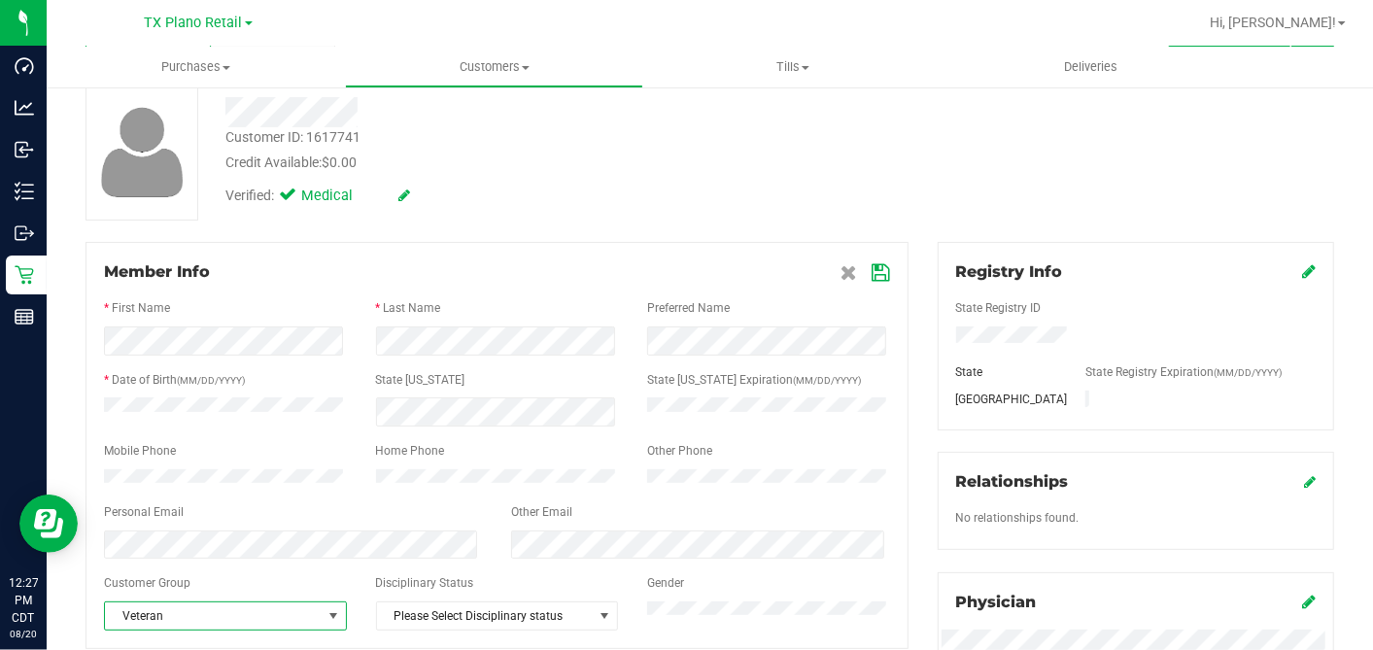
click at [873, 269] on icon at bounding box center [881, 273] width 17 height 16
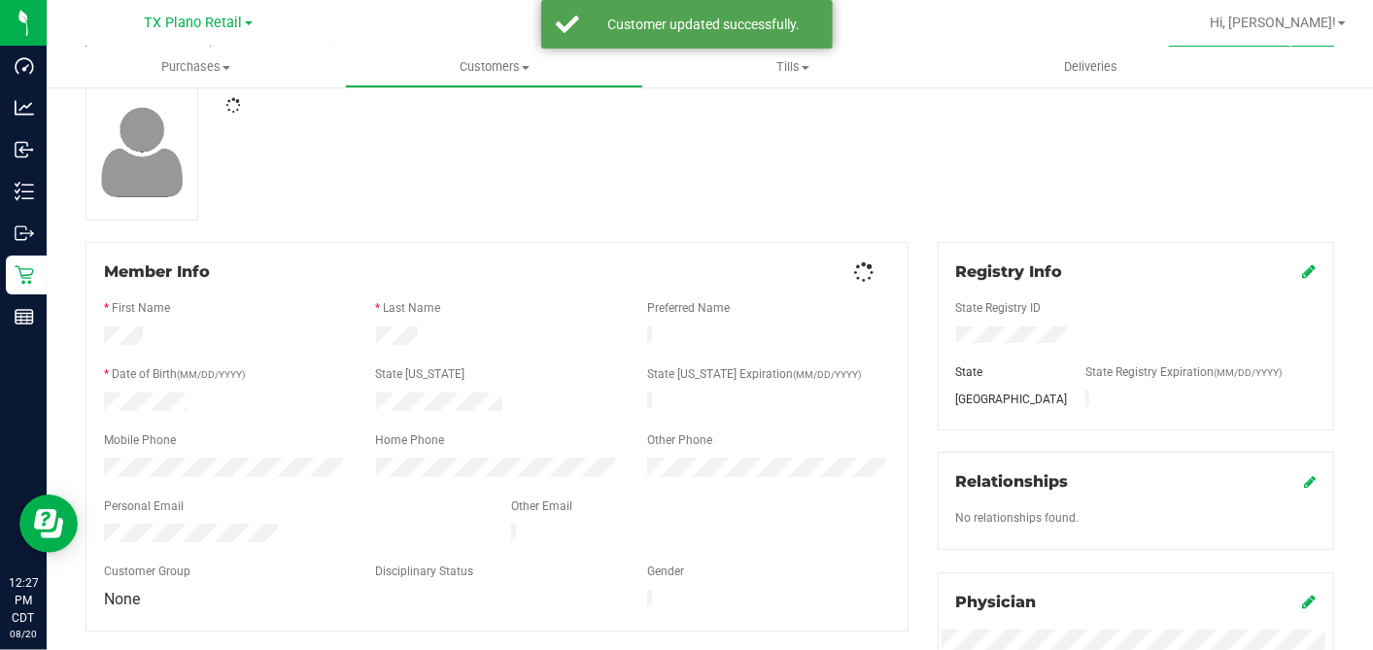
drag, startPoint x: 918, startPoint y: 266, endPoint x: 906, endPoint y: 293, distance: 30.0
click at [923, 266] on div "Registry Info State Registry ID State State Registry Expiration (MM/DD/YYYY) [G…" at bounding box center [1136, 596] width 426 height 709
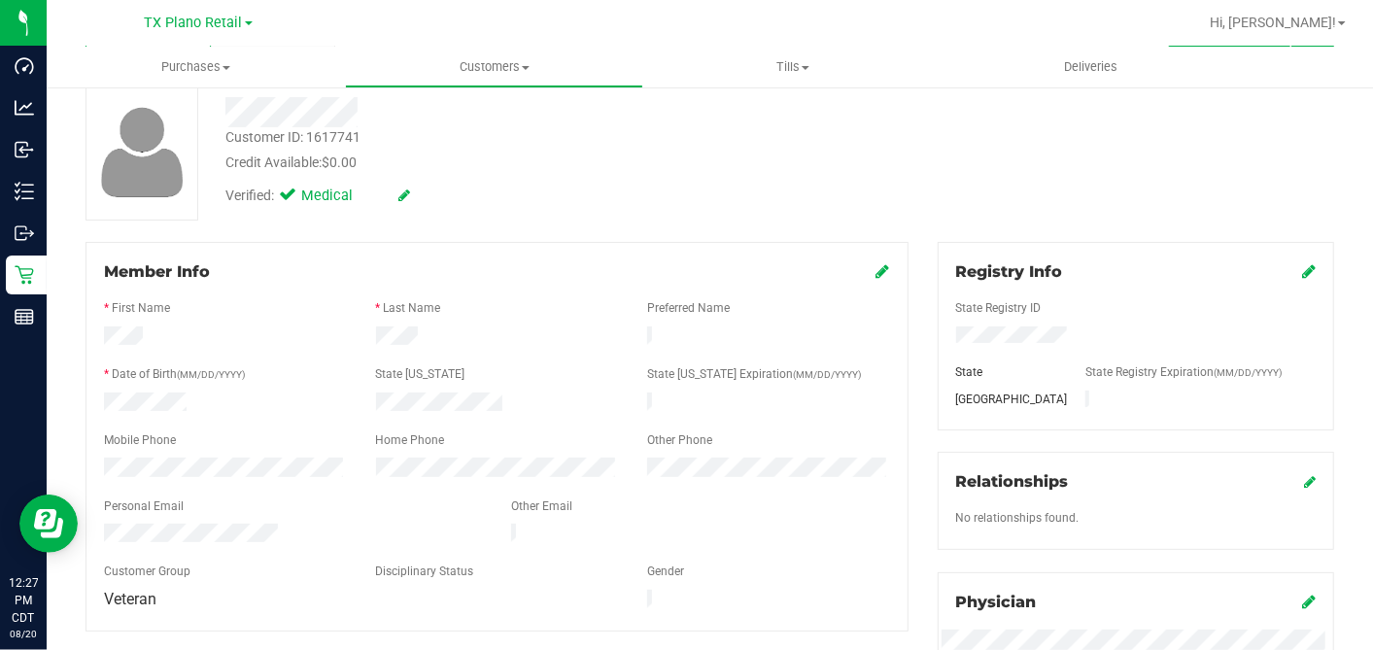
scroll to position [0, 0]
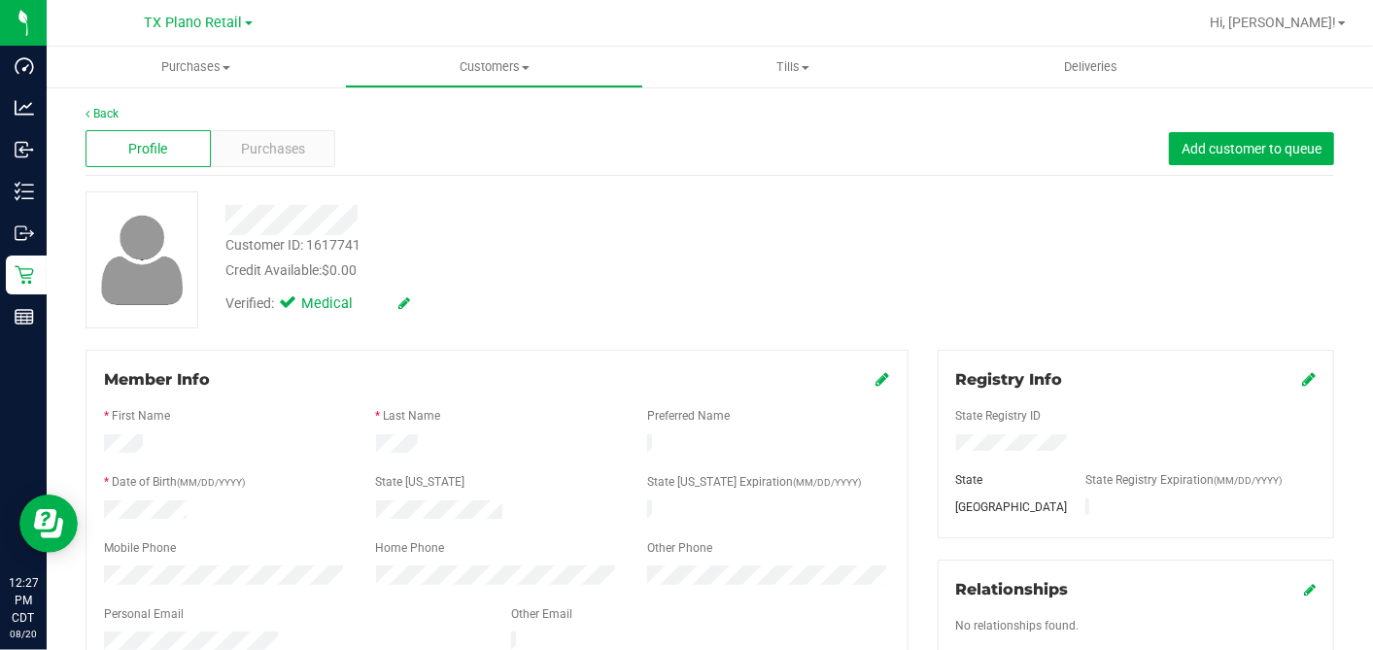
click at [570, 219] on div at bounding box center [530, 220] width 639 height 30
click at [547, 241] on div "Customer ID: 1617741 Credit Available: $0.00" at bounding box center [530, 258] width 639 height 46
click at [279, 155] on span "Purchases" at bounding box center [273, 149] width 64 height 20
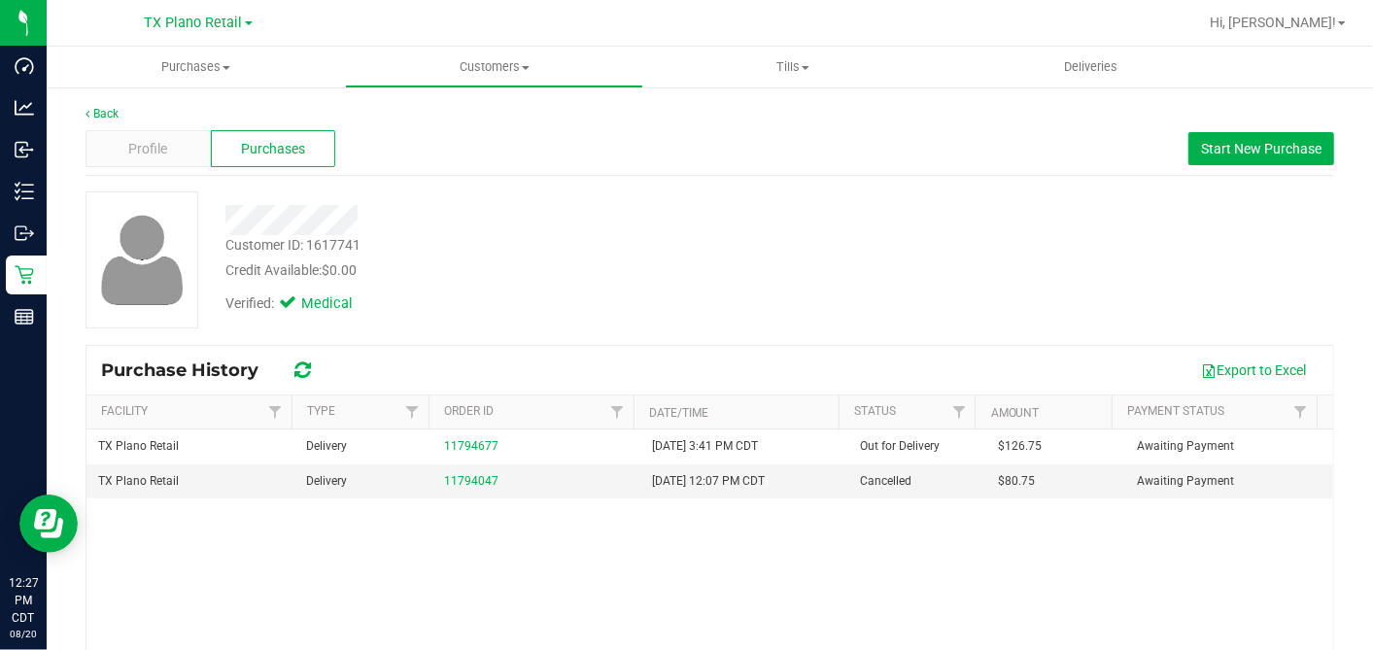
click at [787, 316] on div "Verified: Medical" at bounding box center [530, 302] width 639 height 43
click at [641, 231] on div at bounding box center [530, 220] width 639 height 30
click at [561, 215] on div at bounding box center [530, 220] width 639 height 30
click at [174, 145] on div "Profile" at bounding box center [148, 148] width 125 height 37
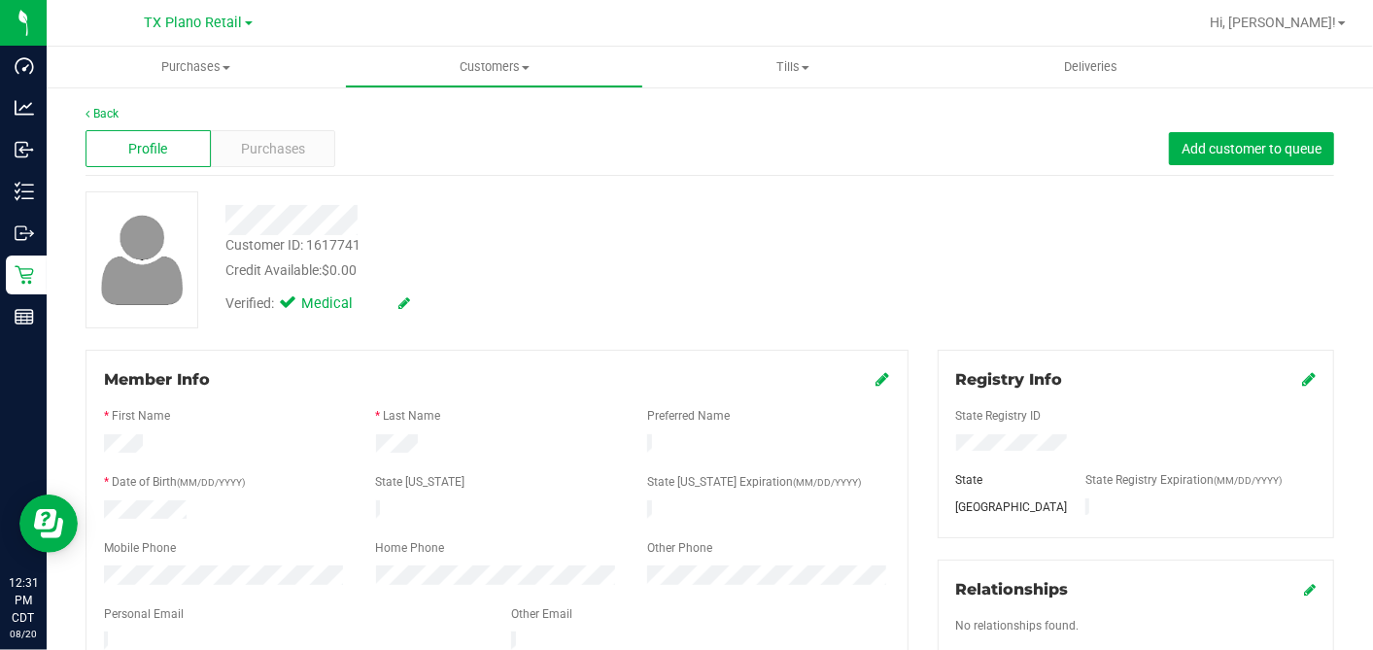
click at [766, 233] on div at bounding box center [530, 220] width 639 height 30
click at [748, 255] on div "Customer ID: 1617741 Credit Available: $0.00" at bounding box center [530, 258] width 639 height 46
click at [718, 260] on div "Credit Available: $0.00" at bounding box center [530, 270] width 610 height 20
click at [1080, 60] on span "Deliveries" at bounding box center [1091, 66] width 106 height 17
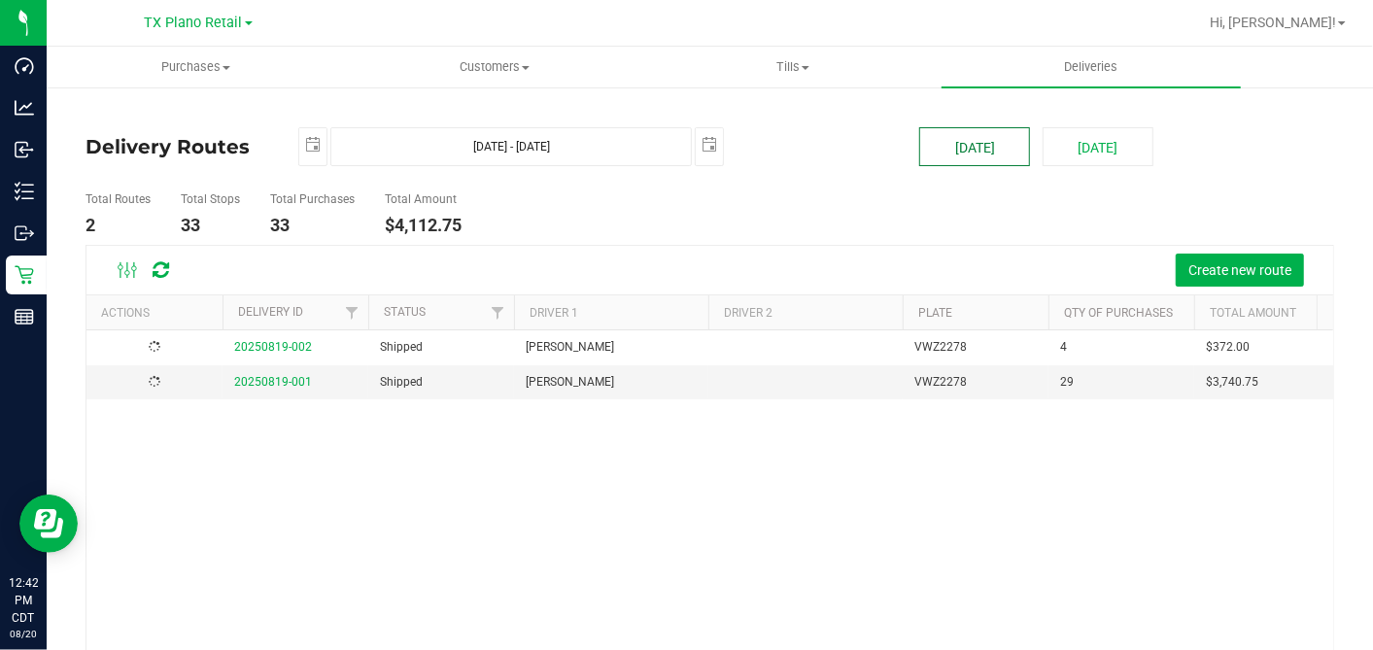
click at [999, 154] on button "[DATE]" at bounding box center [974, 146] width 111 height 39
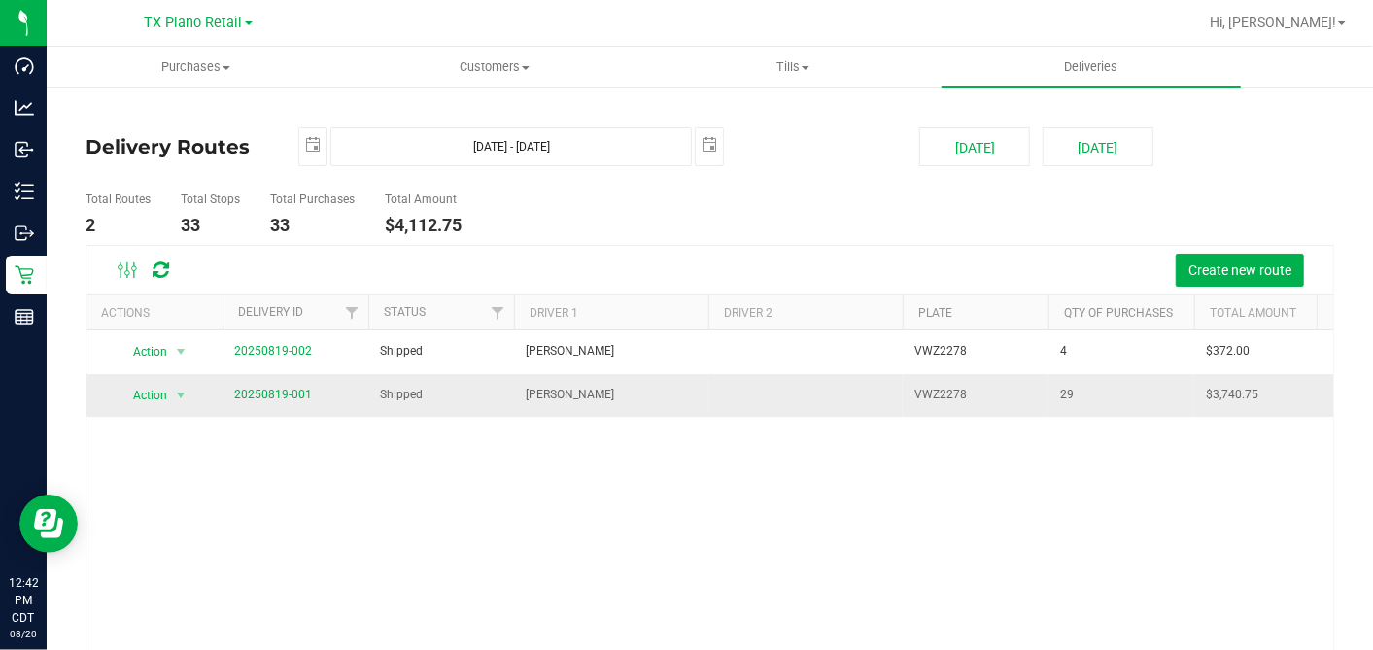
click at [286, 386] on span "20250819-001" at bounding box center [273, 395] width 78 height 18
click at [283, 390] on link "20250819-001" at bounding box center [273, 395] width 78 height 14
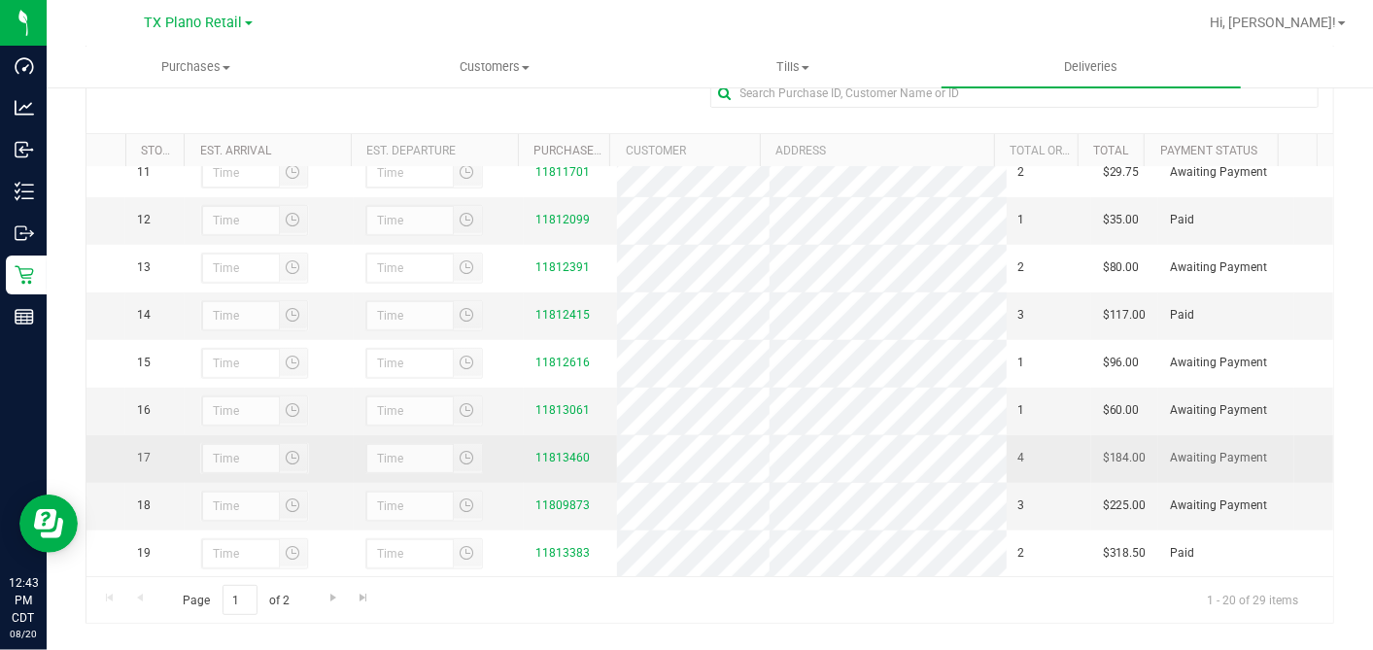
scroll to position [647, 0]
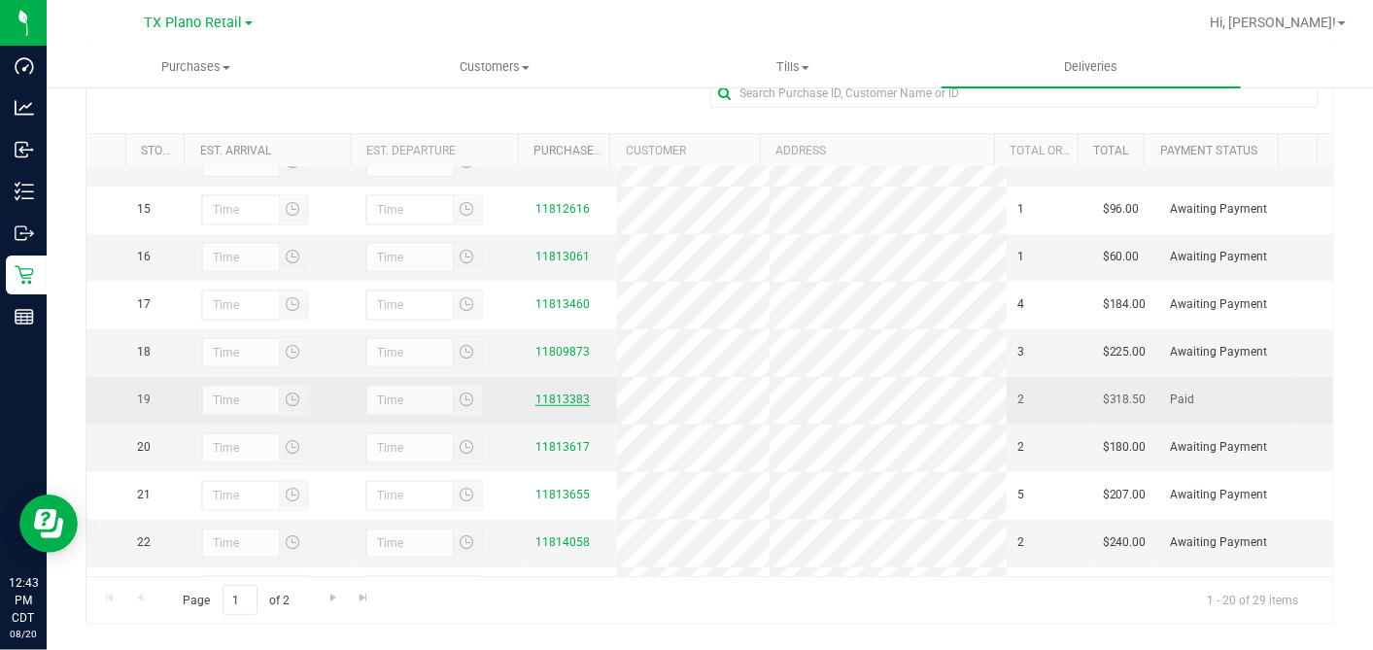
click at [552, 406] on link "11813383" at bounding box center [562, 400] width 54 height 14
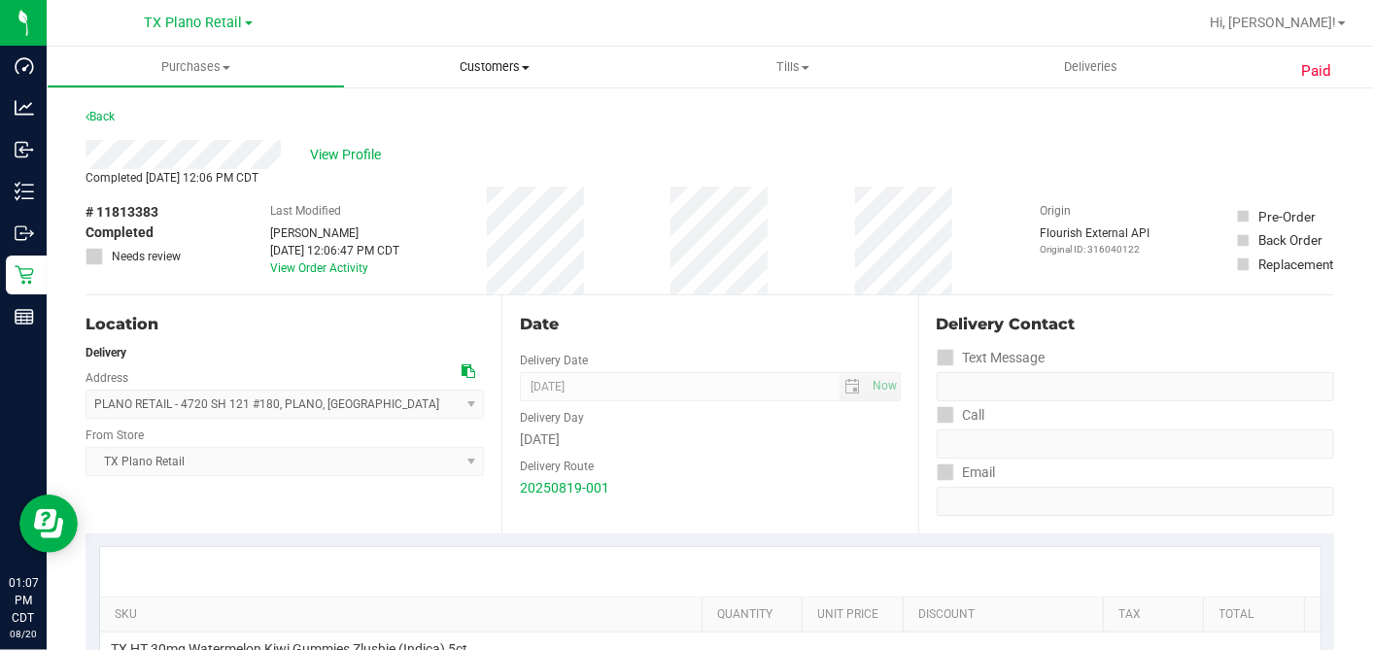
click at [513, 47] on link "Customers All customers Add a new customer All physicians" at bounding box center [494, 67] width 298 height 41
click at [500, 58] on span "Customers" at bounding box center [494, 66] width 298 height 17
click at [494, 62] on span "Customers" at bounding box center [494, 66] width 298 height 17
click at [414, 117] on span "All customers" at bounding box center [415, 117] width 140 height 17
click at [510, 65] on span "Customers" at bounding box center [494, 66] width 296 height 17
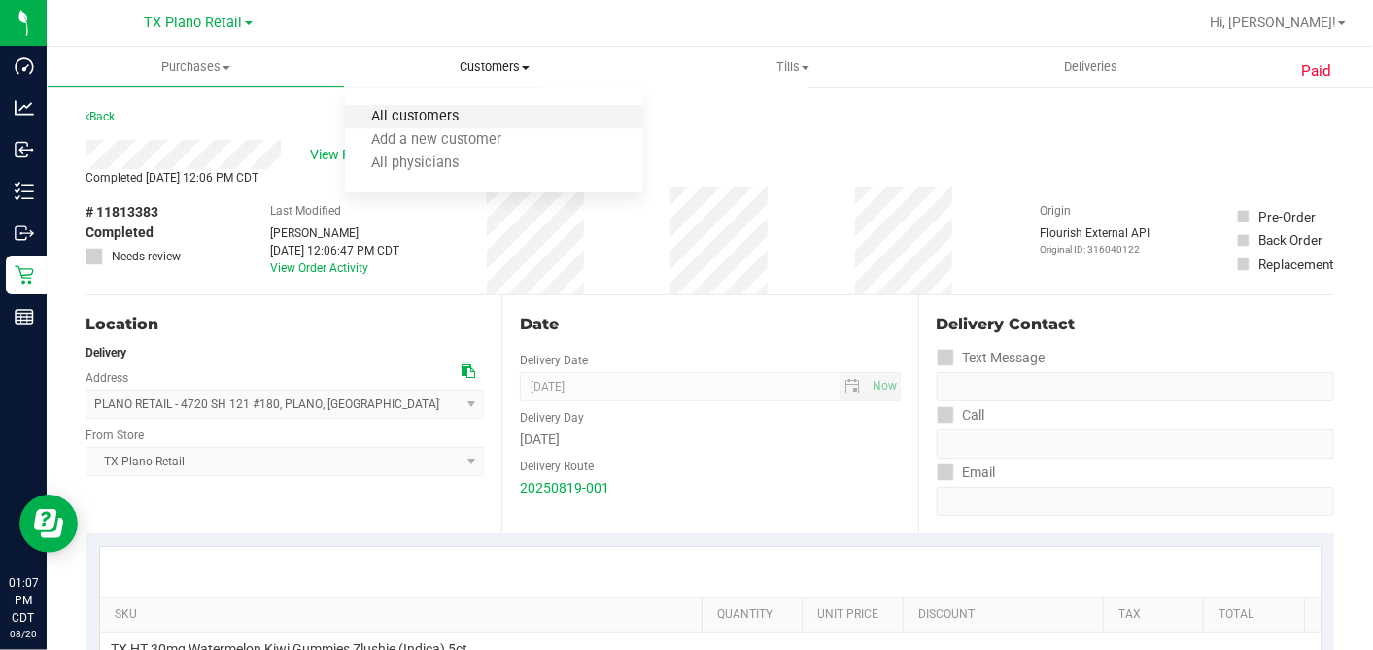
click at [451, 109] on span "All customers" at bounding box center [415, 117] width 140 height 17
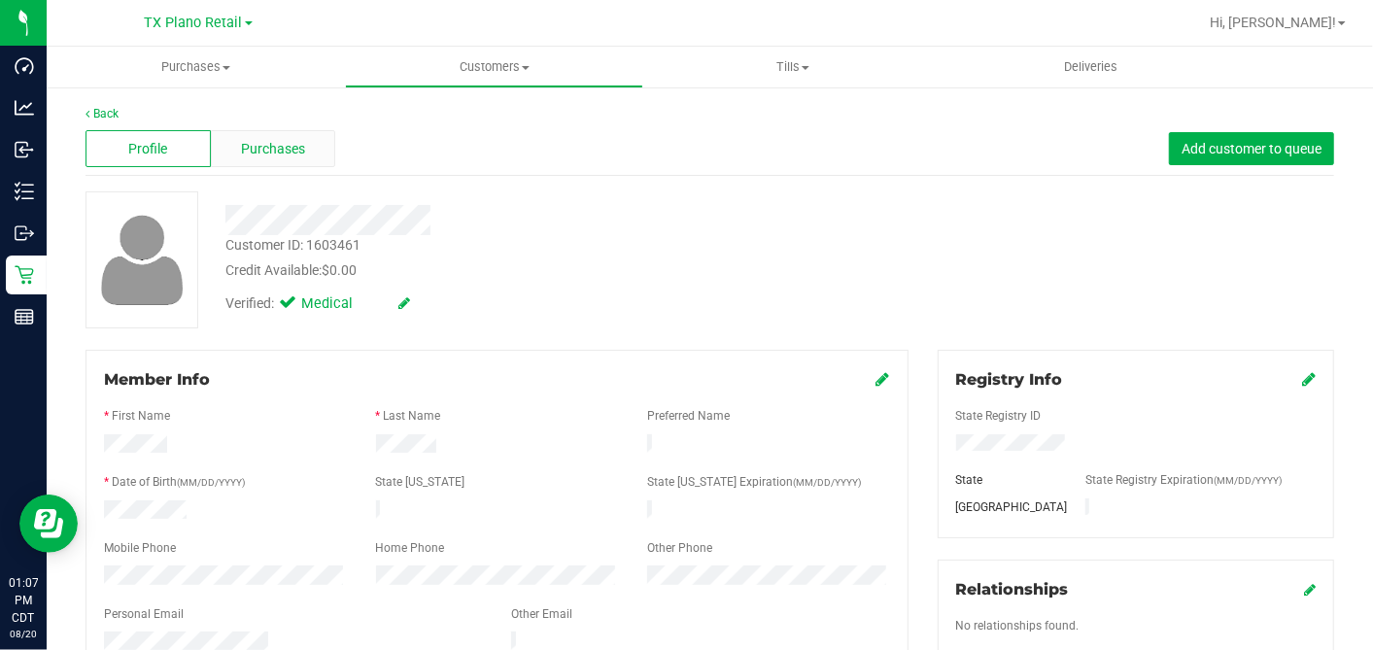
click at [309, 141] on div "Purchases" at bounding box center [273, 148] width 125 height 37
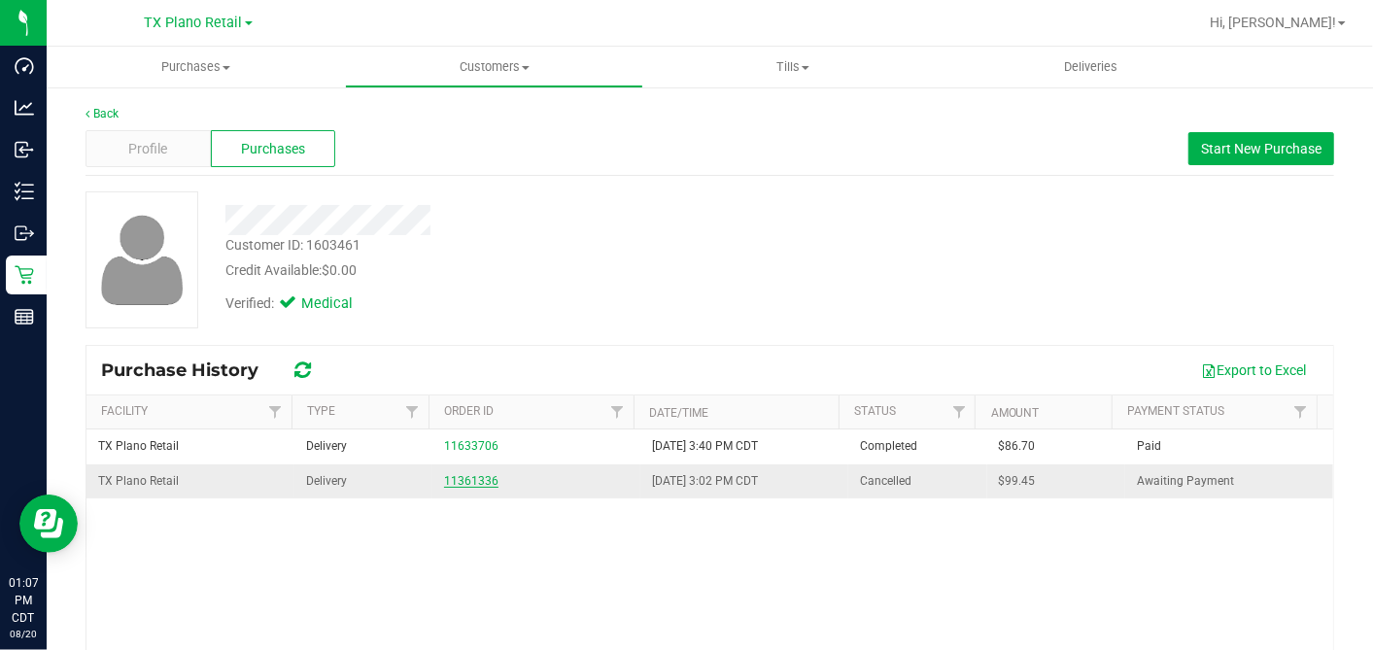
click at [450, 476] on link "11361336" at bounding box center [471, 481] width 54 height 14
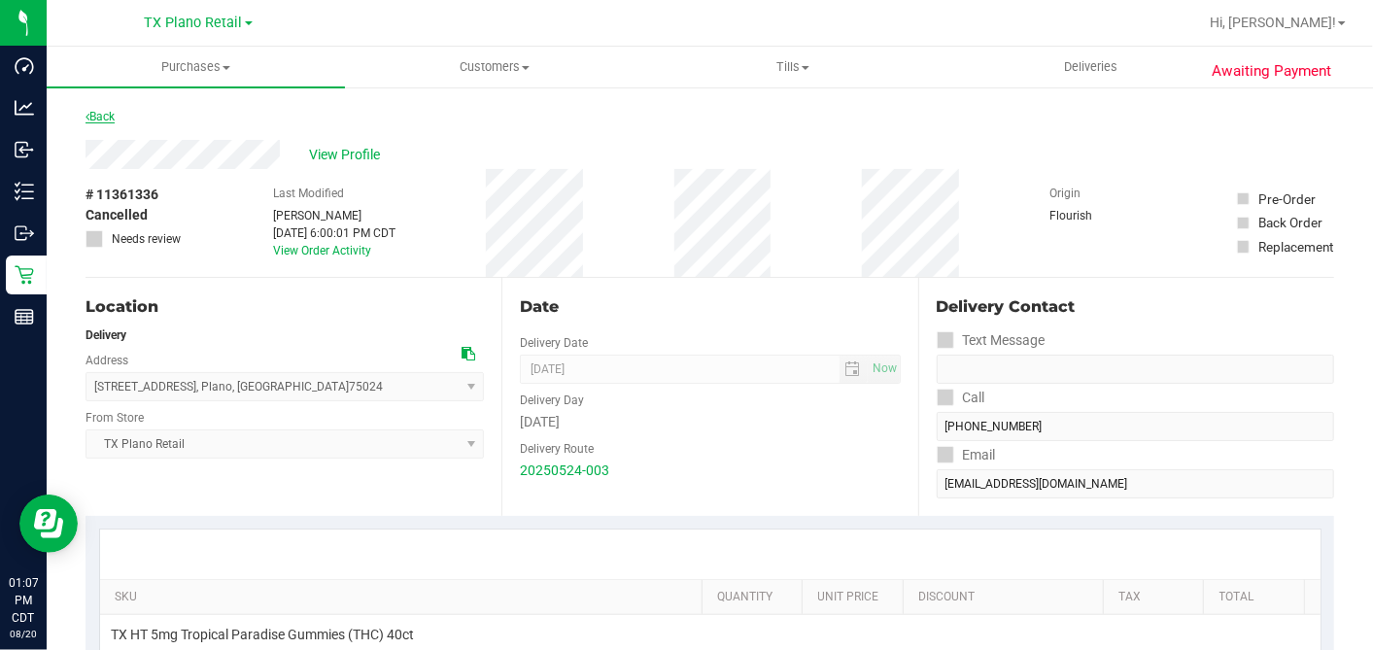
click at [100, 110] on link "Back" at bounding box center [100, 117] width 29 height 14
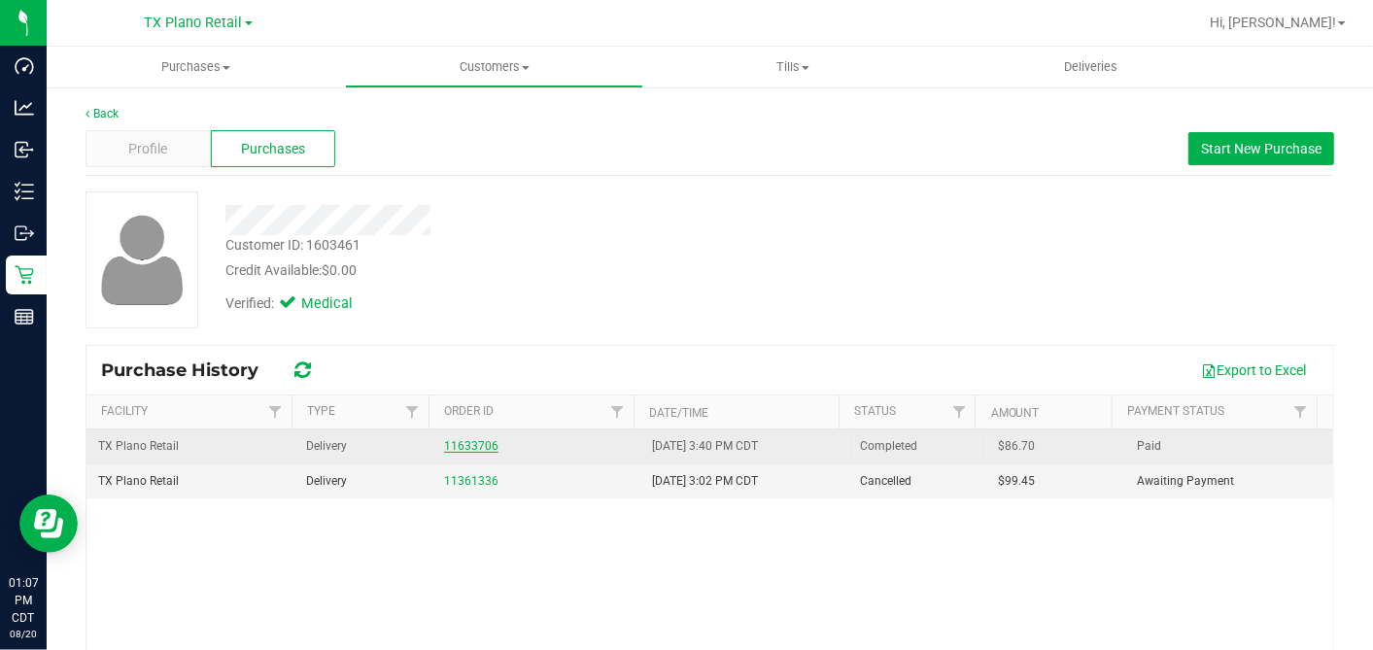
click at [476, 441] on link "11633706" at bounding box center [471, 446] width 54 height 14
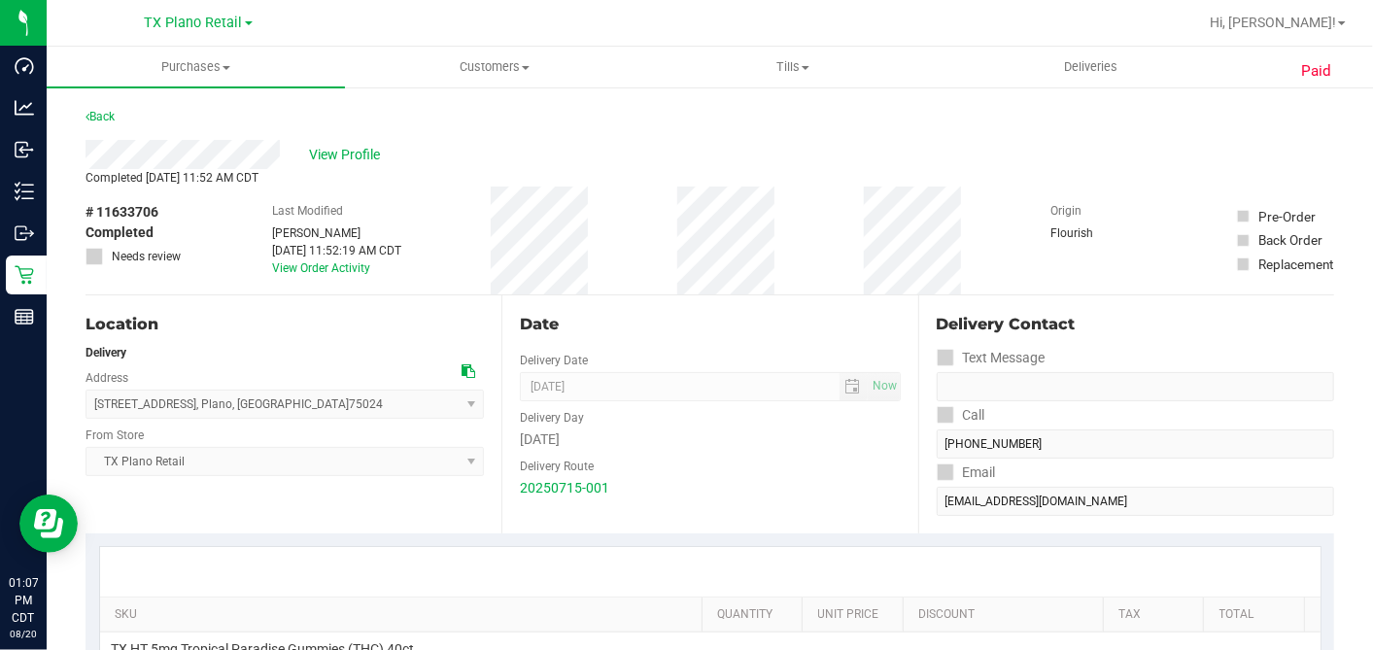
click at [674, 271] on div "# 11633706 Completed Needs review Last Modified Lauran Wallace Jul 16, 2025 11:…" at bounding box center [710, 241] width 1249 height 108
click at [675, 275] on div "# 11633706 Completed Needs review Last Modified Lauran Wallace Jul 16, 2025 11:…" at bounding box center [710, 241] width 1249 height 108
click at [676, 275] on div "# 11633706 Completed Needs review Last Modified Lauran Wallace Jul 16, 2025 11:…" at bounding box center [710, 241] width 1249 height 108
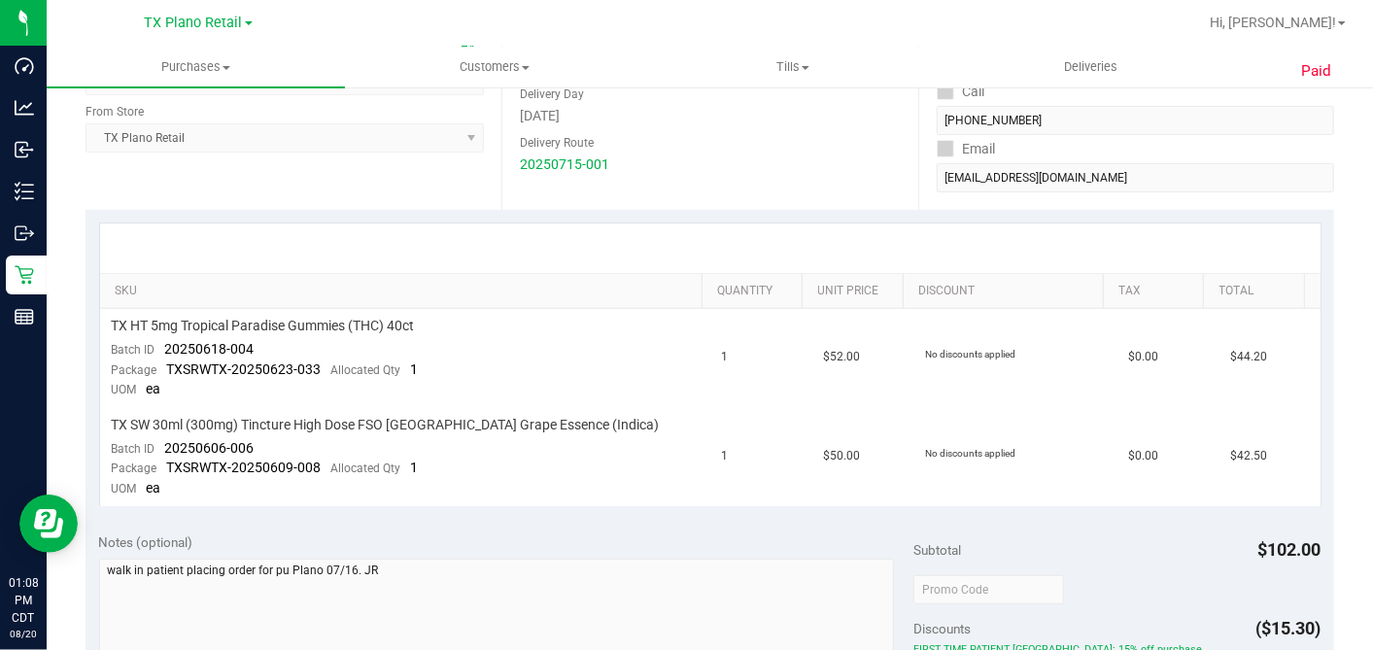
click at [785, 243] on div at bounding box center [710, 249] width 1221 height 50
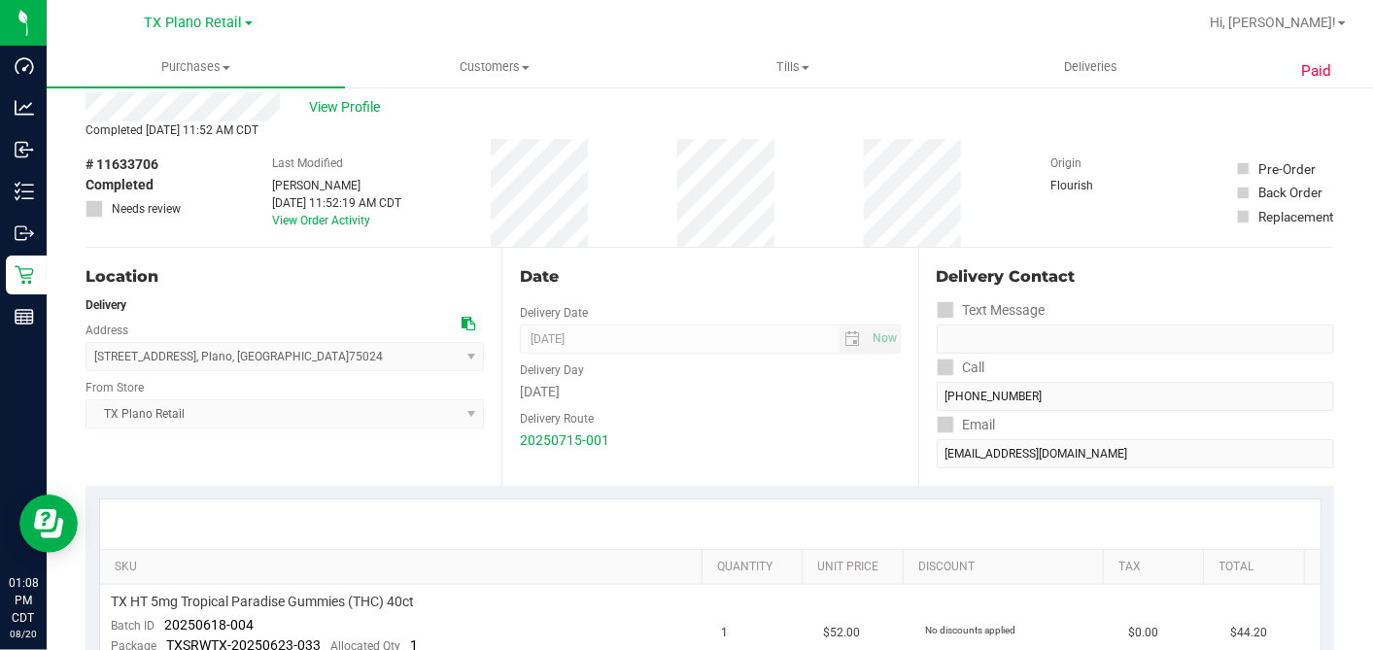
scroll to position [0, 0]
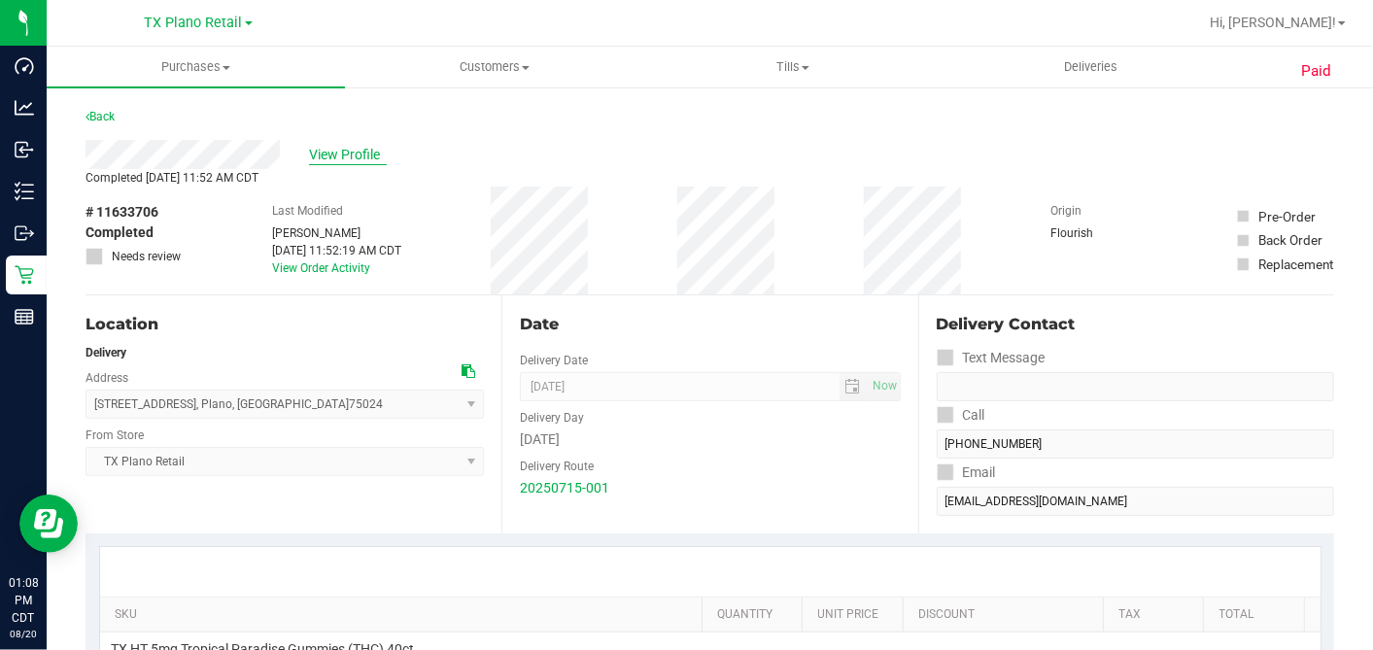
click at [345, 150] on span "View Profile" at bounding box center [348, 155] width 78 height 20
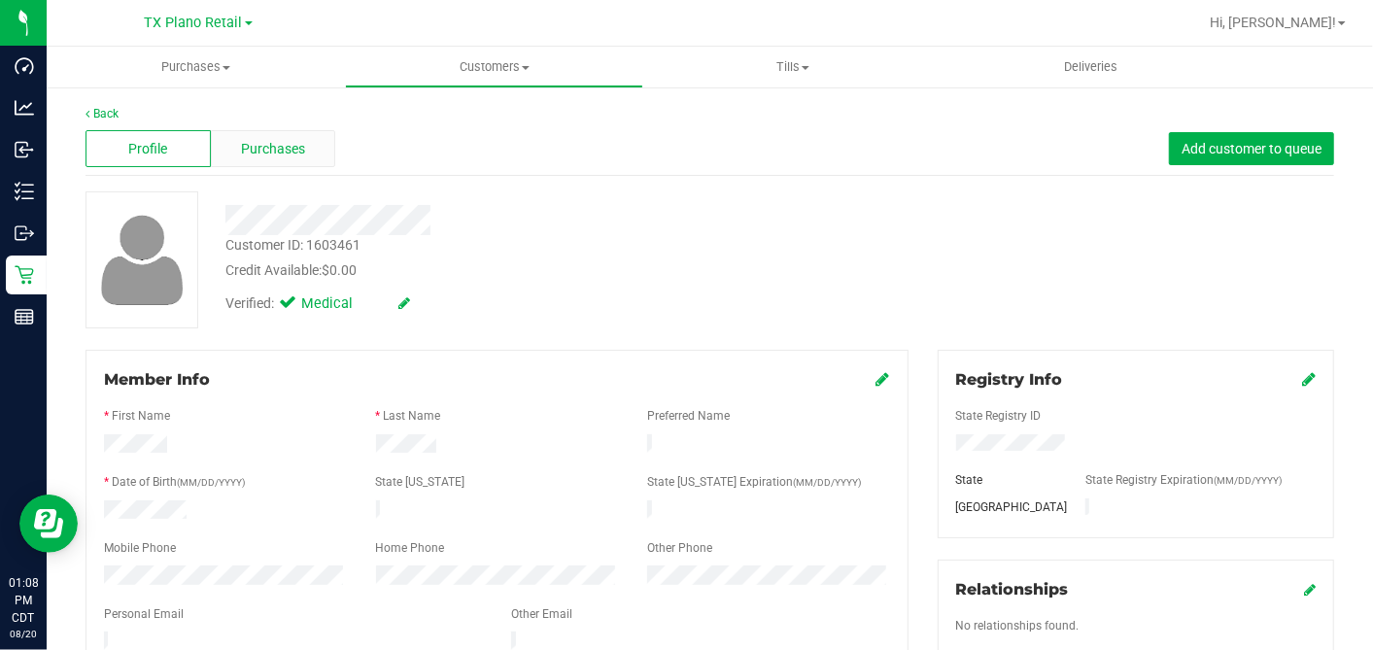
click at [280, 139] on span "Purchases" at bounding box center [273, 149] width 64 height 20
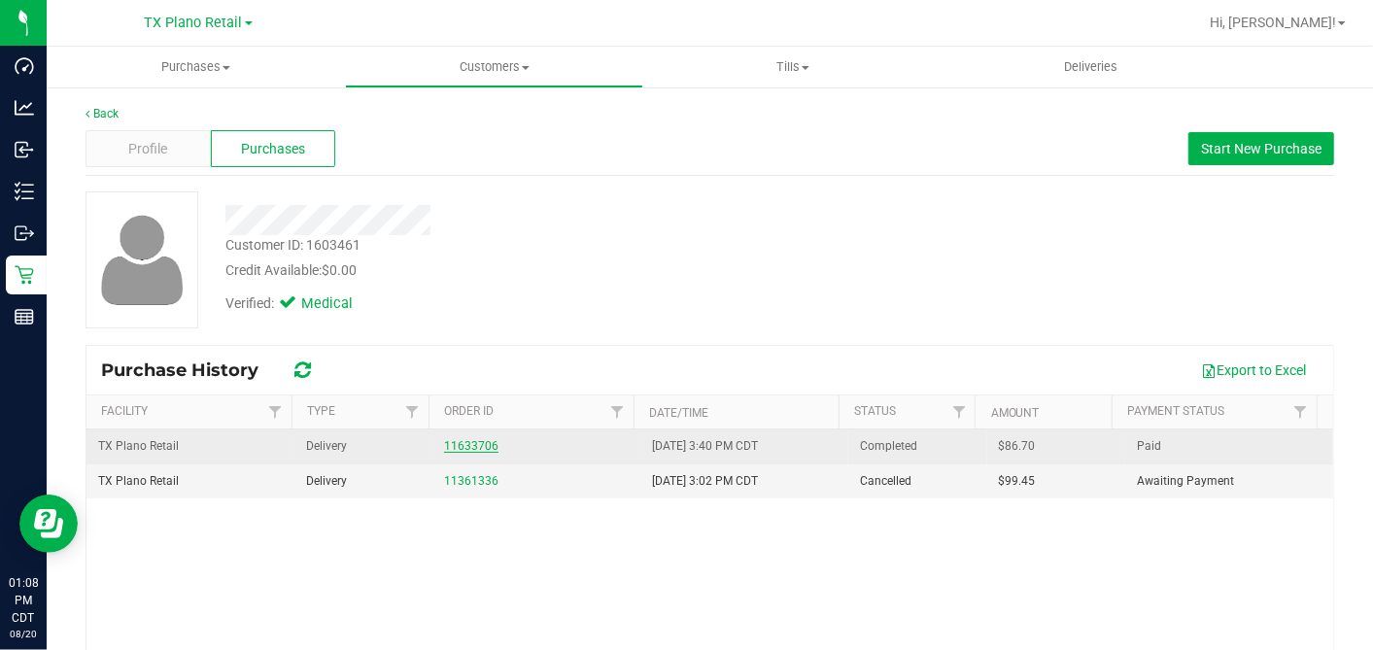
click at [452, 442] on link "11633706" at bounding box center [471, 446] width 54 height 14
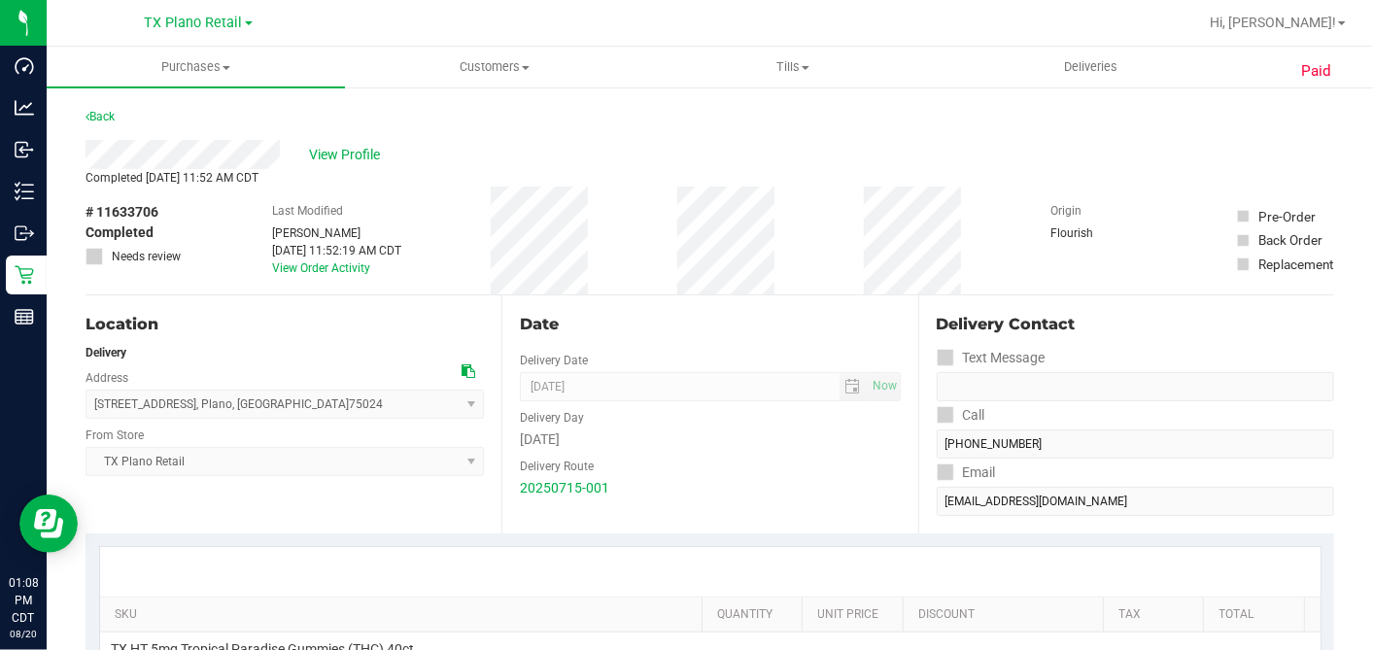
click at [641, 328] on div "Date" at bounding box center [710, 324] width 380 height 23
click at [538, 161] on div "View Profile" at bounding box center [710, 154] width 1249 height 29
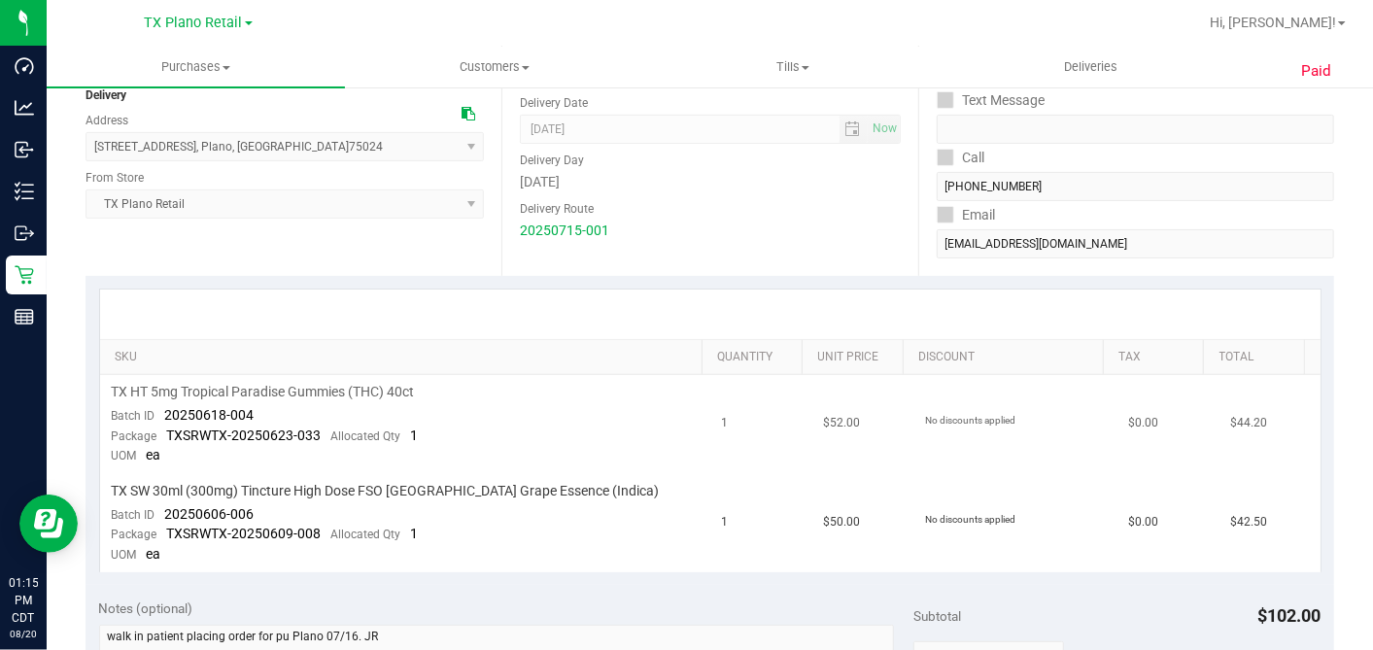
scroll to position [324, 0]
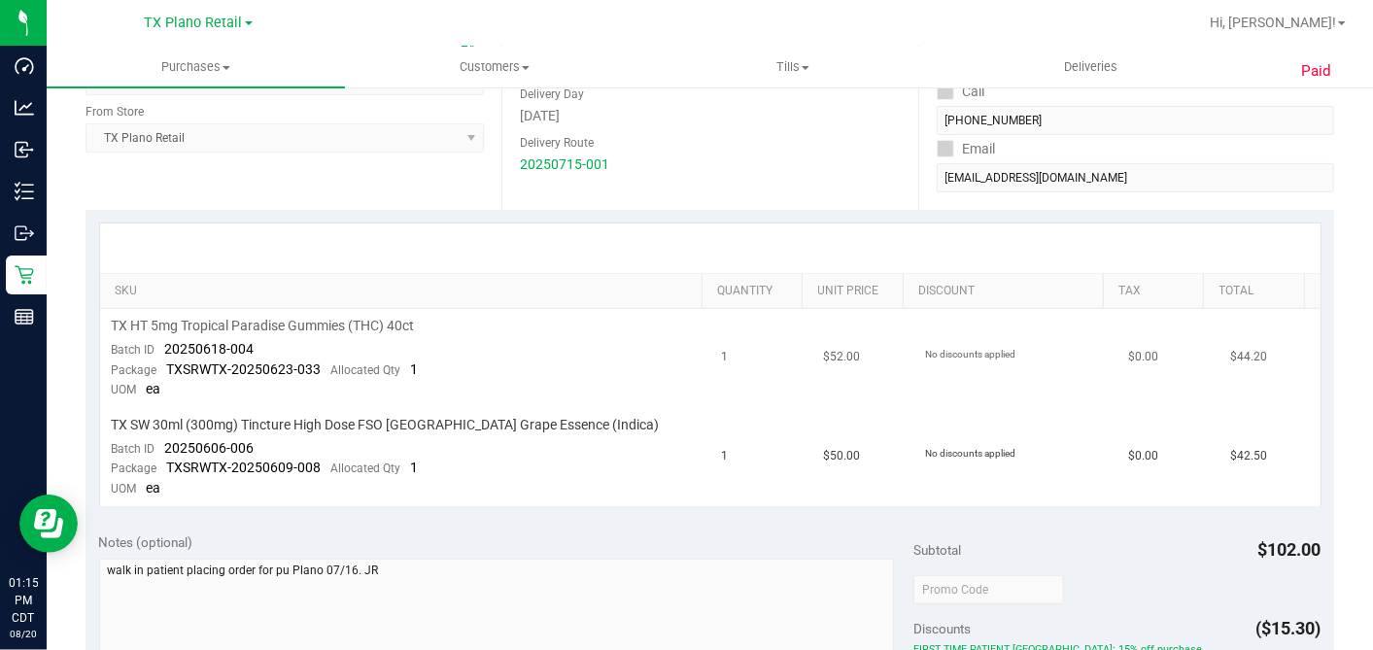
click at [576, 391] on td "TX HT 5mg Tropical Paradise Gummies (THC) 40ct Batch ID 20250618-004 Package TX…" at bounding box center [405, 358] width 610 height 99
click at [659, 408] on td "TX SW 30ml (300mg) Tincture High Dose FSO TX Grape Essence (Indica) Batch ID 20…" at bounding box center [405, 457] width 610 height 98
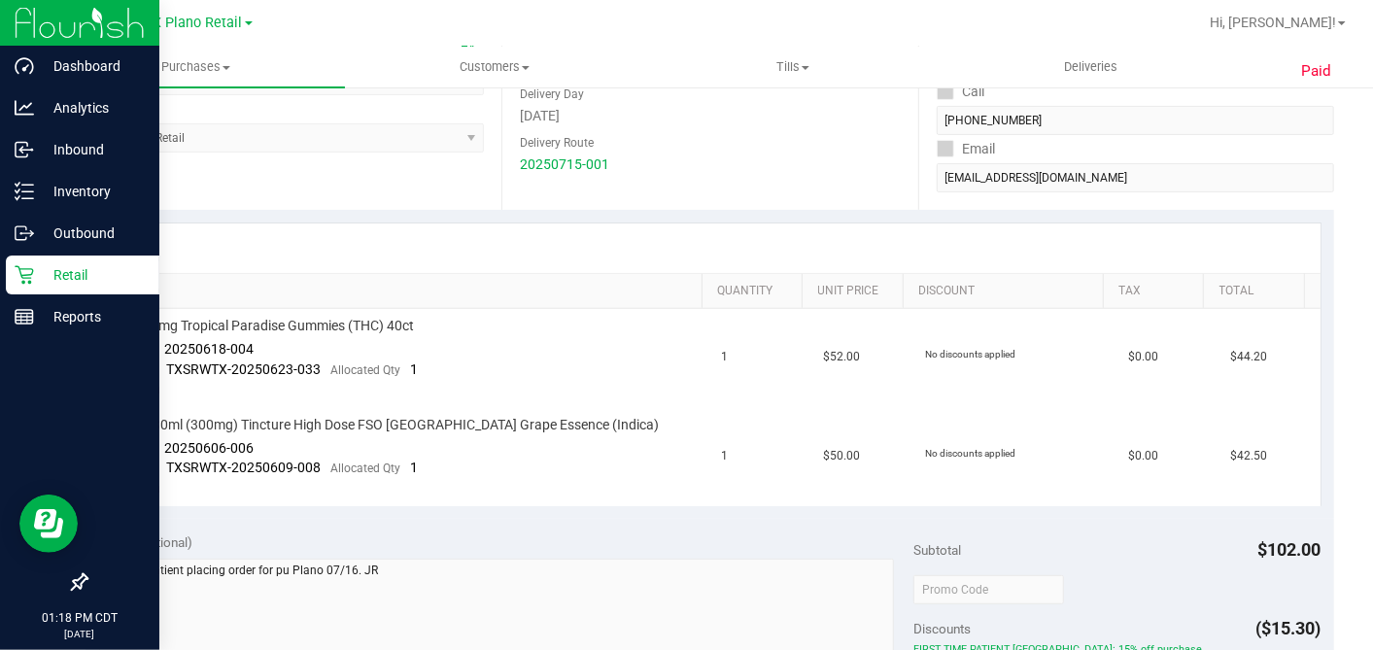
click at [36, 272] on p "Retail" at bounding box center [92, 274] width 117 height 23
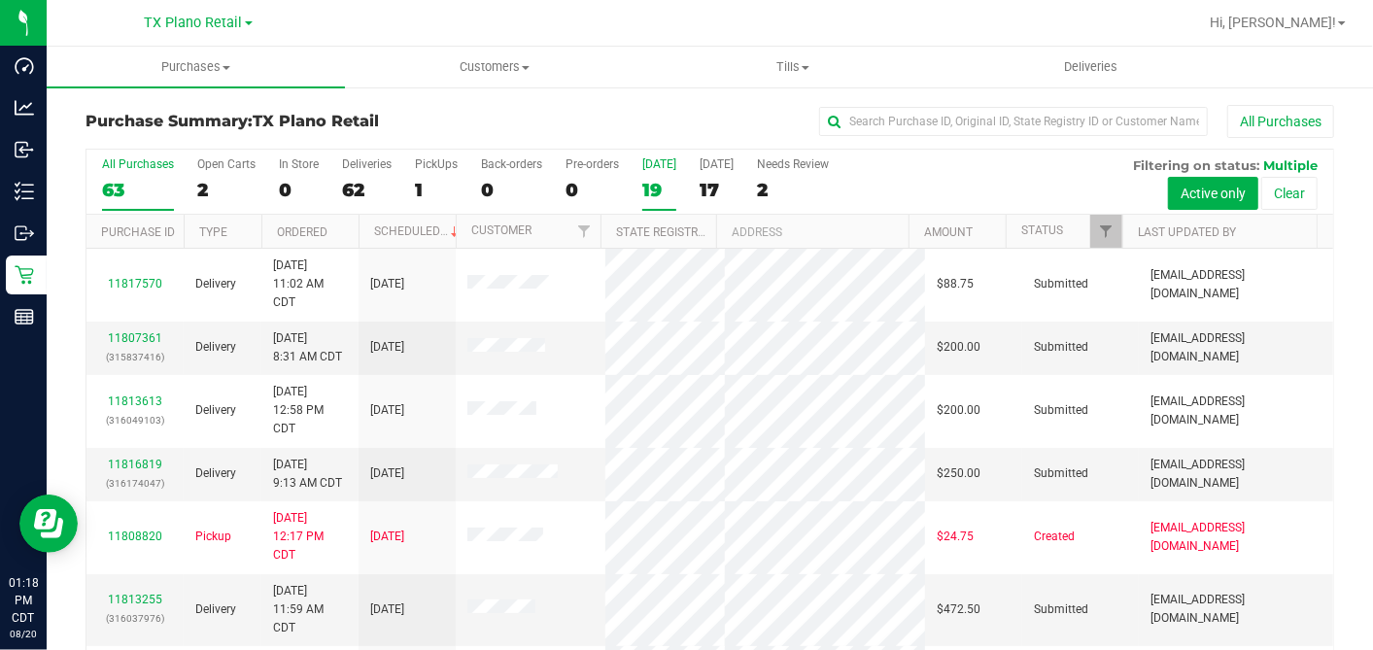
click at [654, 197] on div "19" at bounding box center [659, 190] width 34 height 22
click at [0, 0] on input "Today 19" at bounding box center [0, 0] width 0 height 0
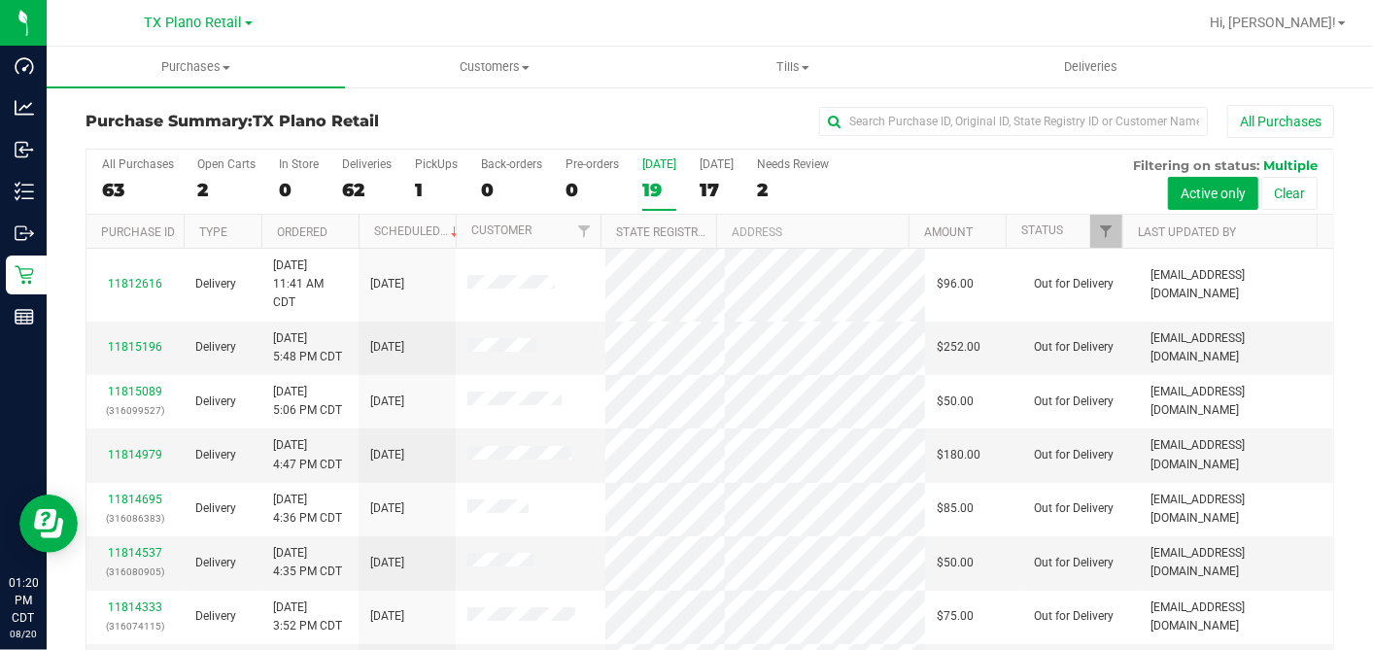
click at [639, 189] on div "All Purchases 63 Open Carts 2 In Store 0 Deliveries 62 PickUps 1 Back-orders 0 …" at bounding box center [709, 182] width 1247 height 65
click at [649, 188] on div "19" at bounding box center [659, 190] width 34 height 22
click at [0, 0] on input "Today 19" at bounding box center [0, 0] width 0 height 0
click at [647, 116] on div "All Purchases" at bounding box center [917, 121] width 833 height 33
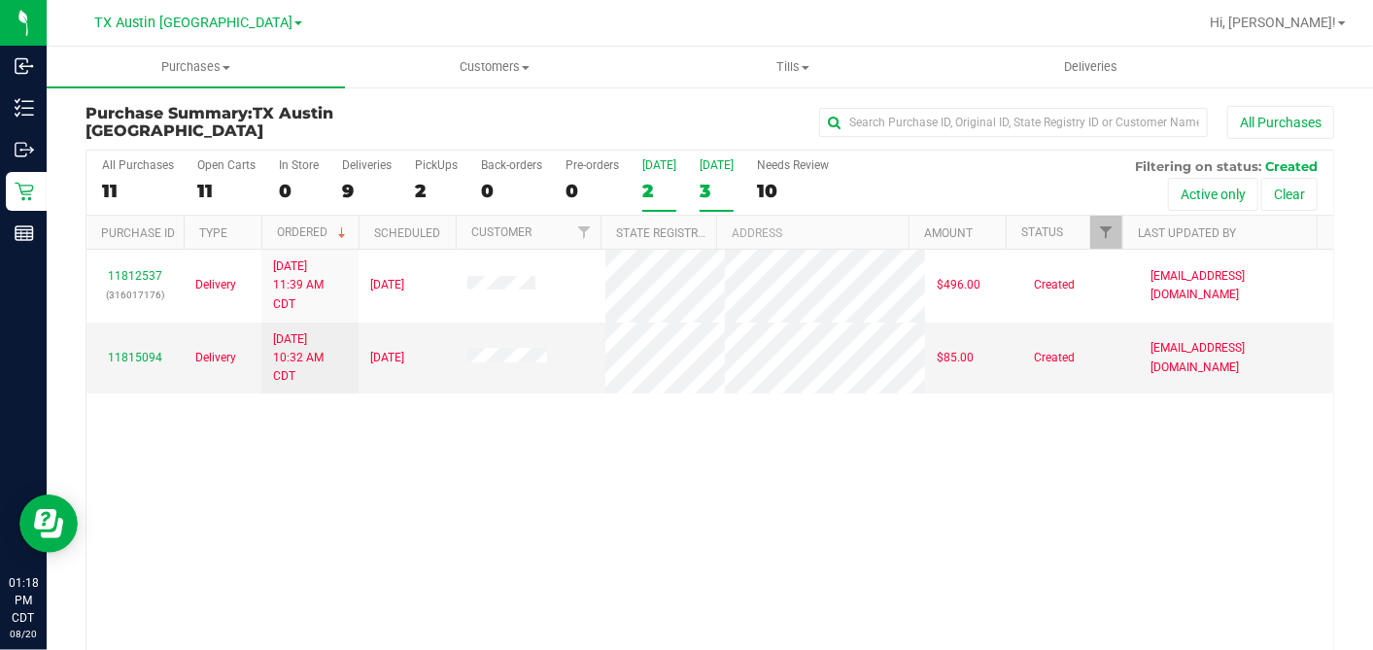
click at [716, 163] on div "[DATE]" at bounding box center [717, 165] width 34 height 14
click at [0, 0] on input "[DATE] 3" at bounding box center [0, 0] width 0 height 0
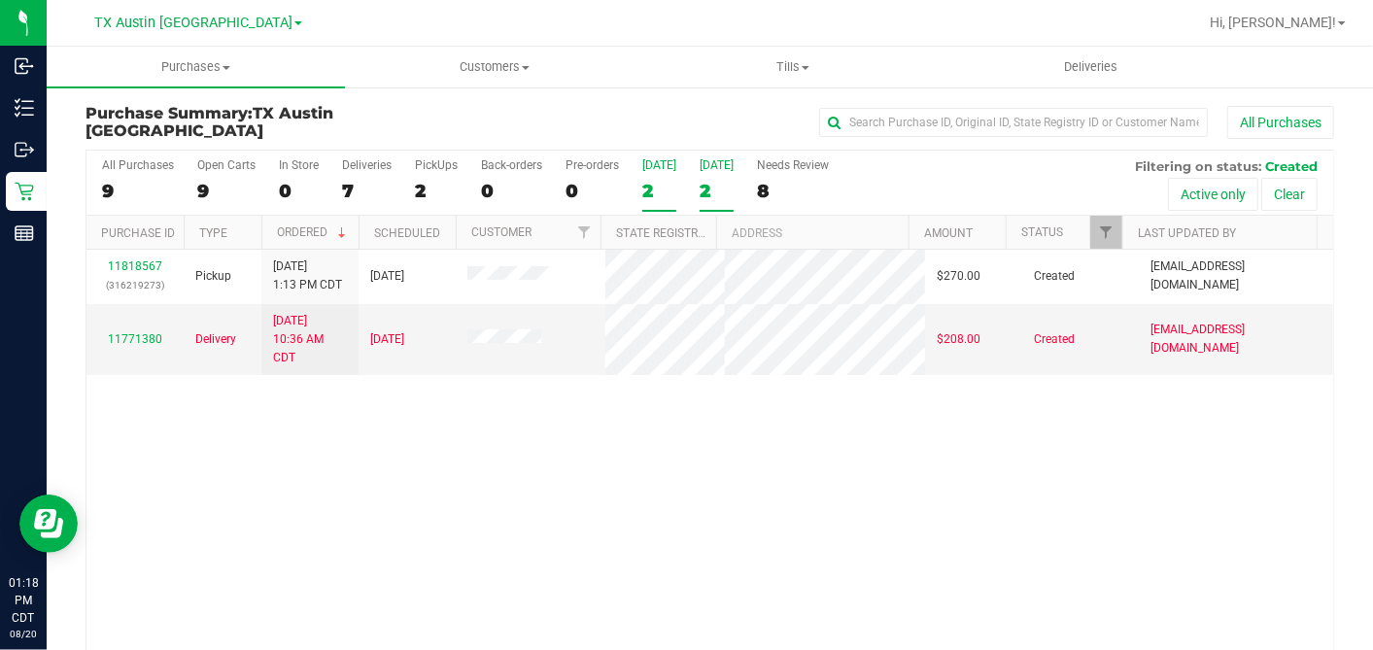
click at [647, 188] on div "2" at bounding box center [659, 191] width 34 height 22
click at [0, 0] on input "[DATE] 2" at bounding box center [0, 0] width 0 height 0
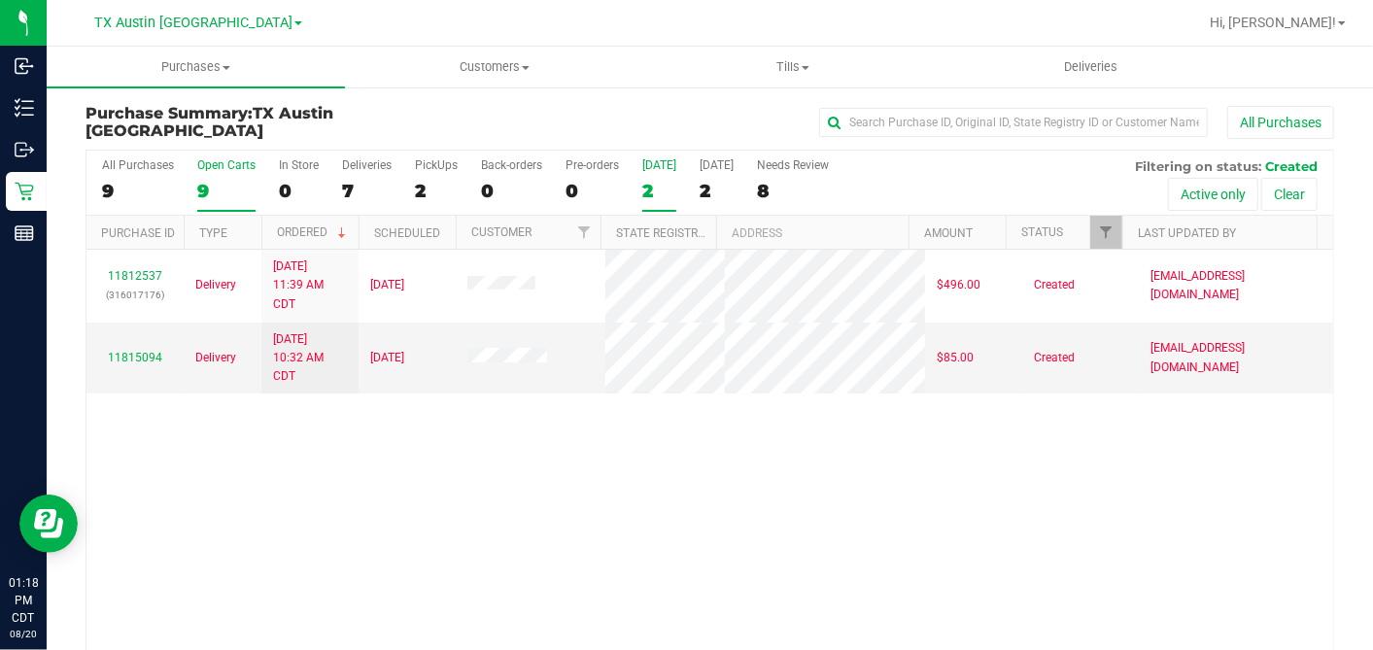
click at [218, 190] on div "9" at bounding box center [226, 191] width 58 height 22
click at [0, 0] on input "Open Carts 9" at bounding box center [0, 0] width 0 height 0
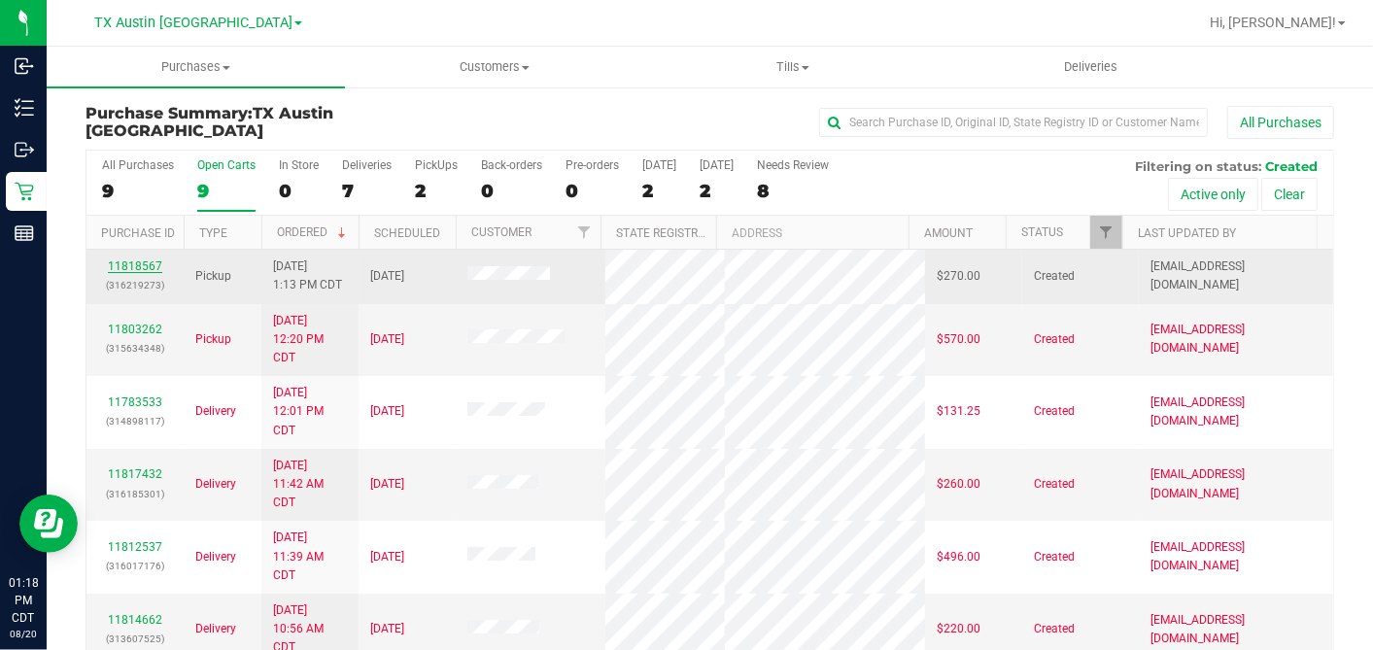
click at [126, 260] on link "11818567" at bounding box center [135, 266] width 54 height 14
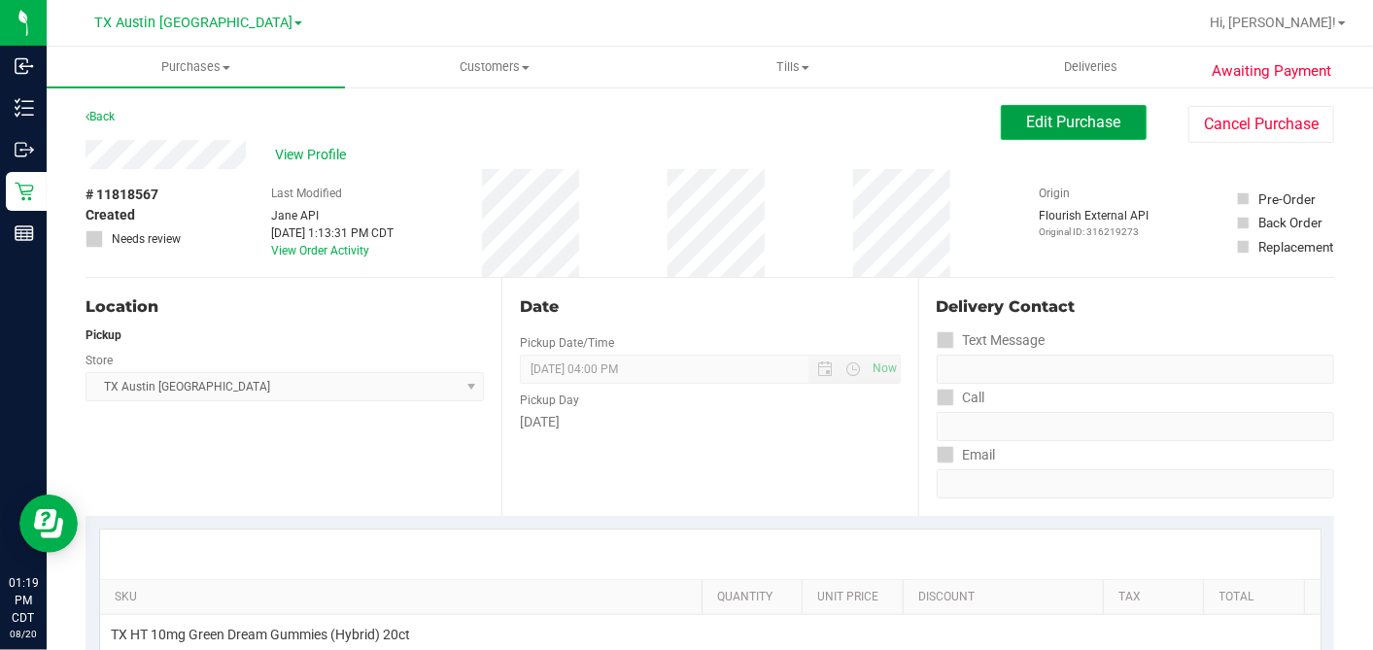
click at [1007, 120] on button "Edit Purchase" at bounding box center [1074, 122] width 146 height 35
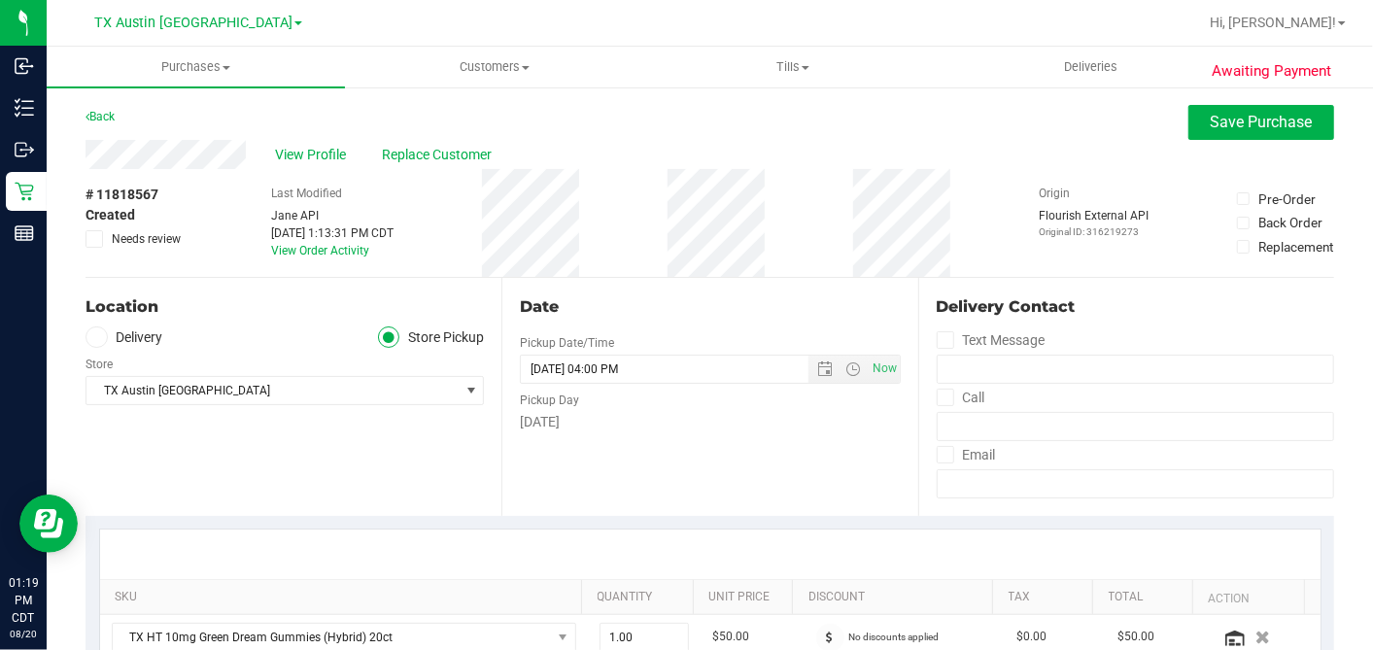
click at [105, 344] on label "Delivery" at bounding box center [125, 338] width 78 height 22
click at [0, 0] on input "Delivery" at bounding box center [0, 0] width 0 height 0
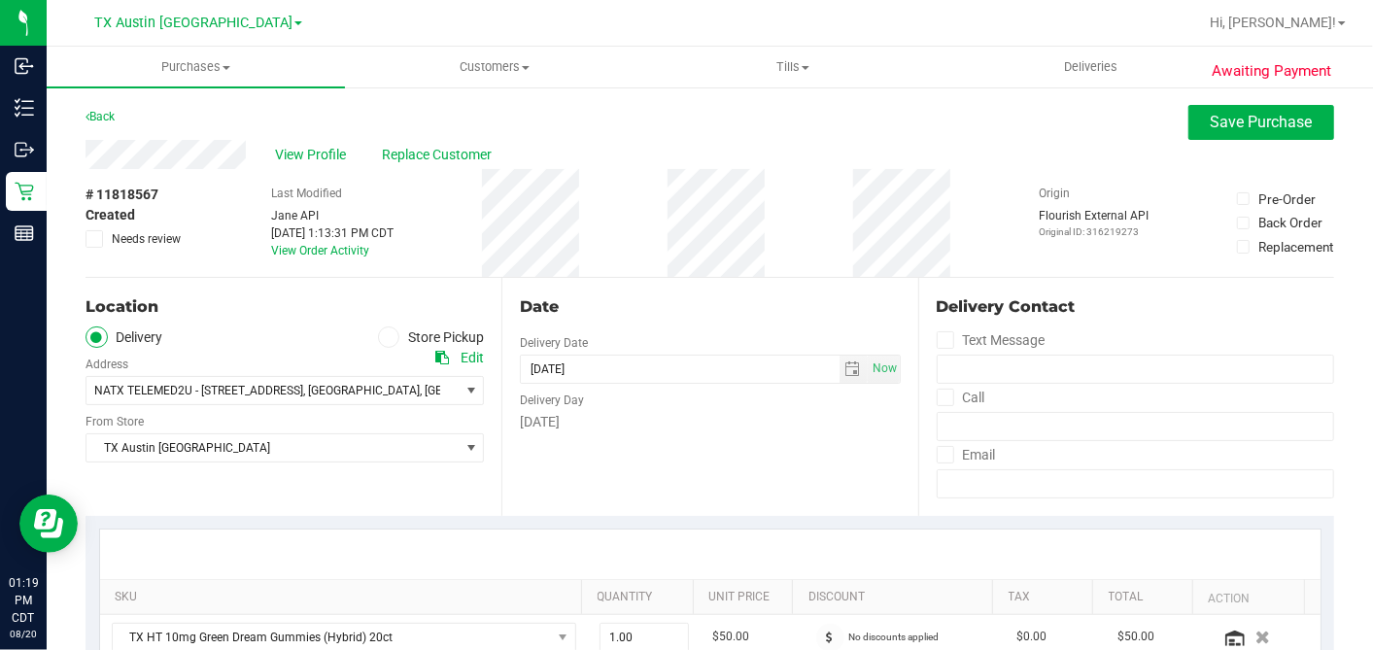
drag, startPoint x: 654, startPoint y: 451, endPoint x: 665, endPoint y: 438, distance: 16.5
click at [665, 438] on div "Date Delivery Date [DATE] Now [DATE] 04:00 PM Now Delivery Day [DATE]" at bounding box center [709, 397] width 416 height 238
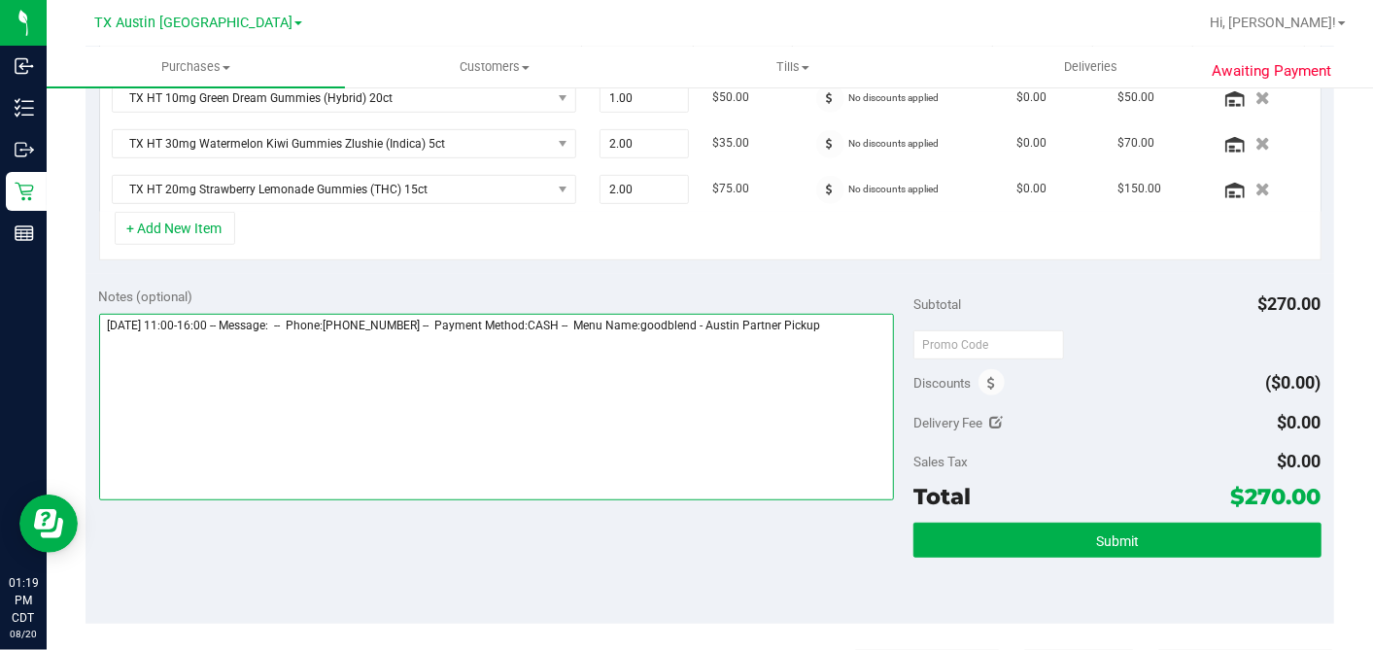
click at [864, 323] on textarea at bounding box center [497, 407] width 796 height 187
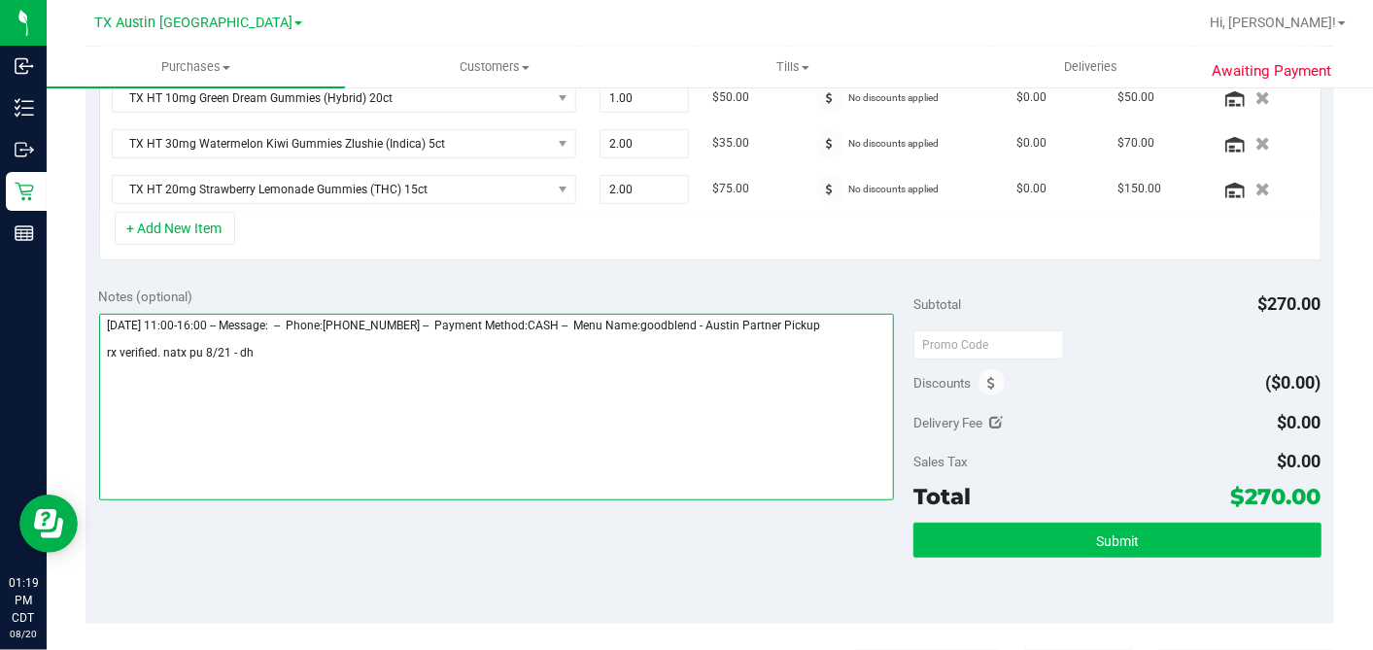
type textarea "[DATE] 11:00-16:00 -- Message: -- Phone:[PHONE_NUMBER] -- Payment Method:CASH -…"
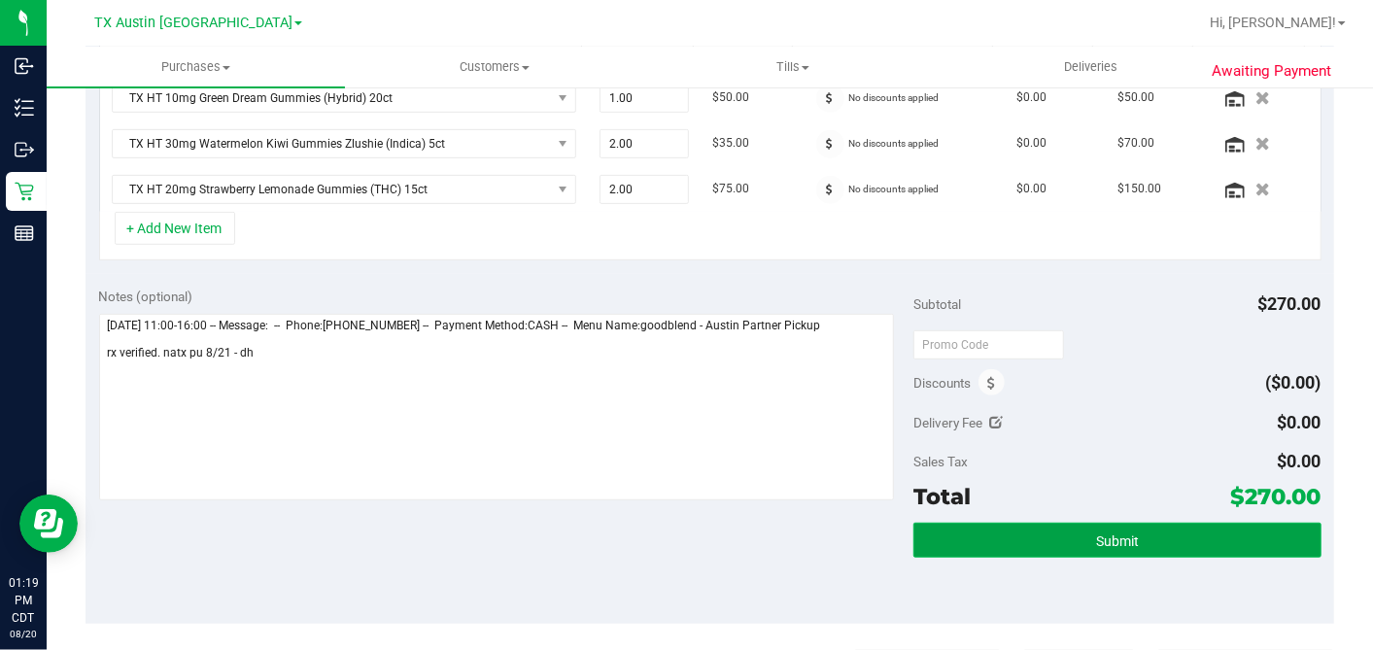
click at [1066, 535] on button "Submit" at bounding box center [1116, 540] width 407 height 35
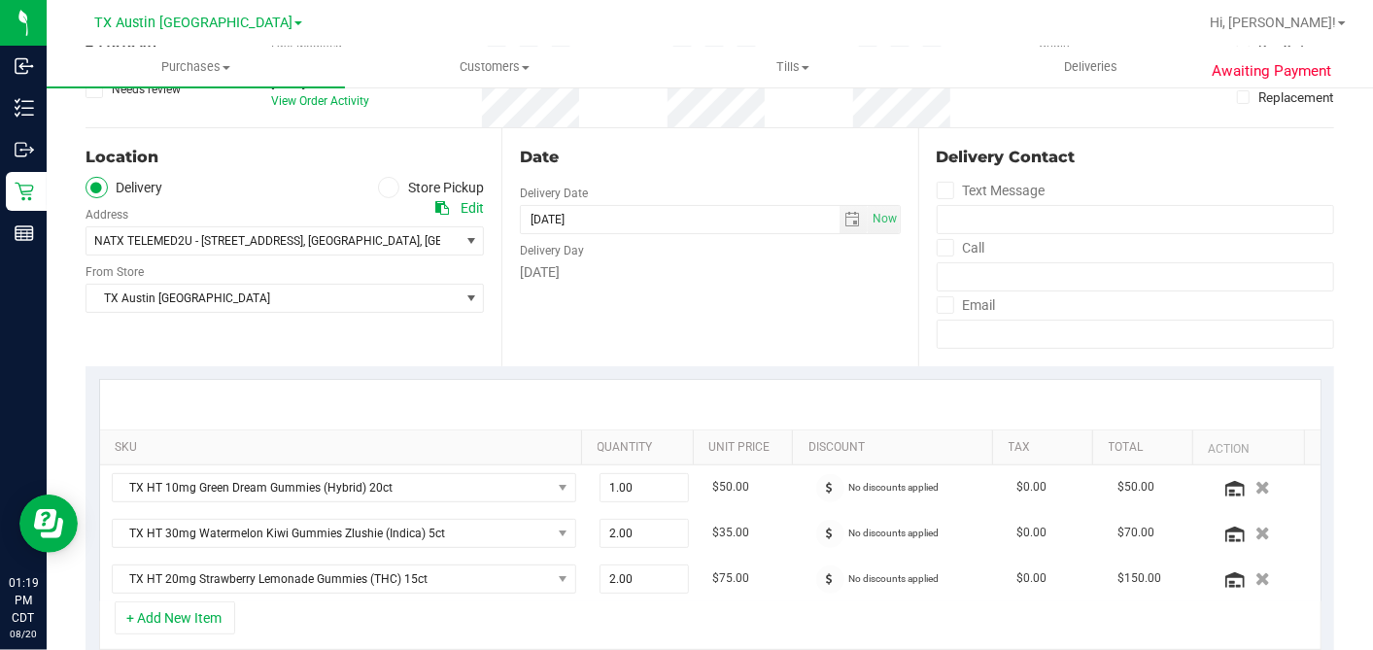
scroll to position [0, 0]
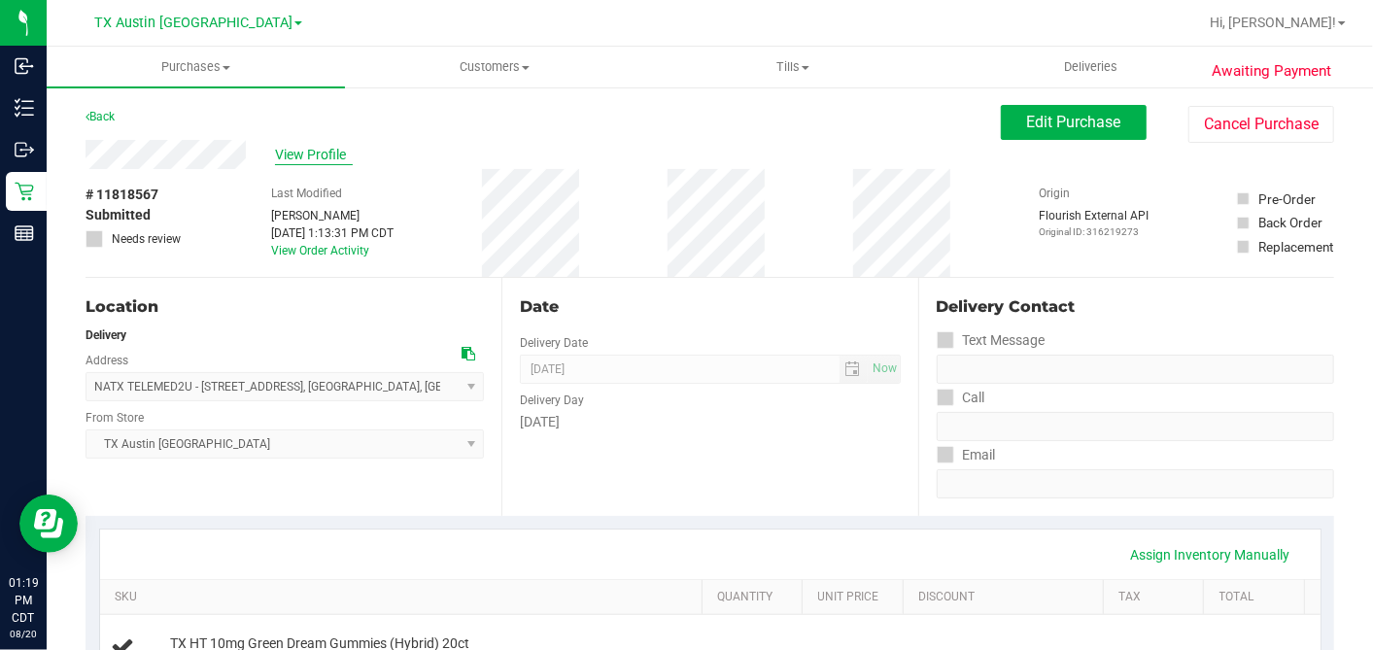
click at [299, 157] on span "View Profile" at bounding box center [314, 155] width 78 height 20
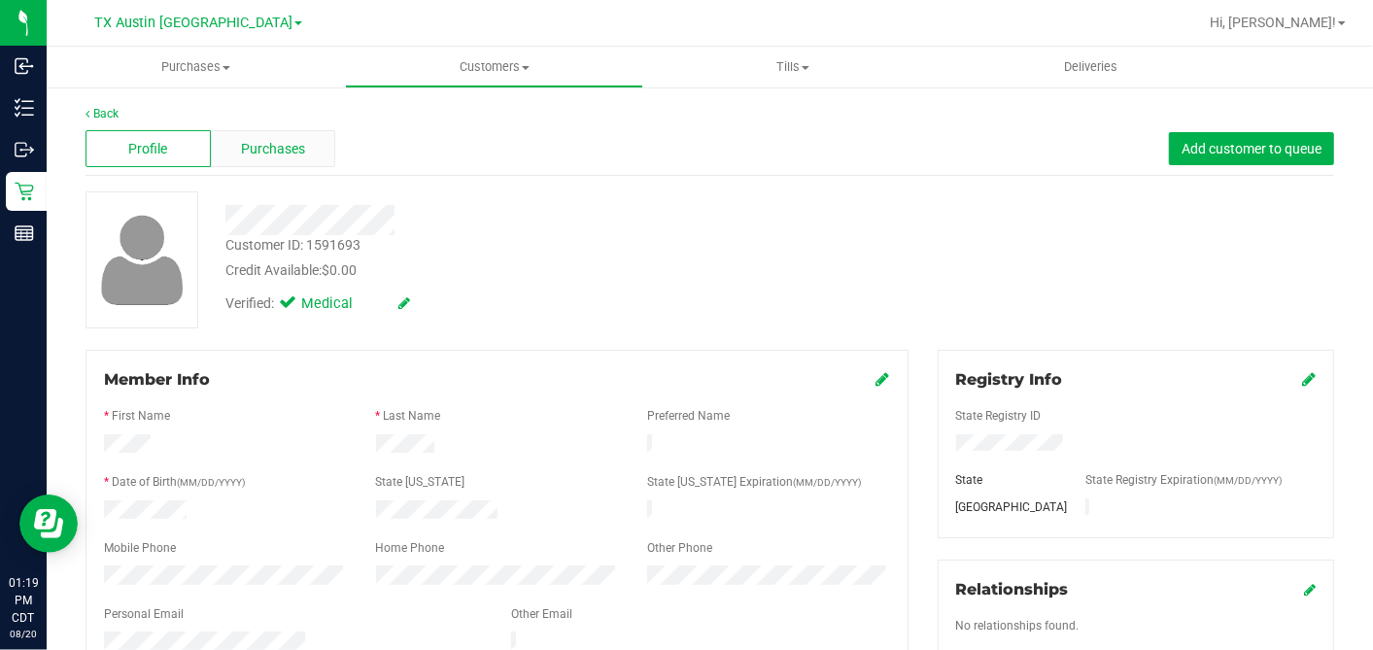
click at [259, 155] on span "Purchases" at bounding box center [273, 149] width 64 height 20
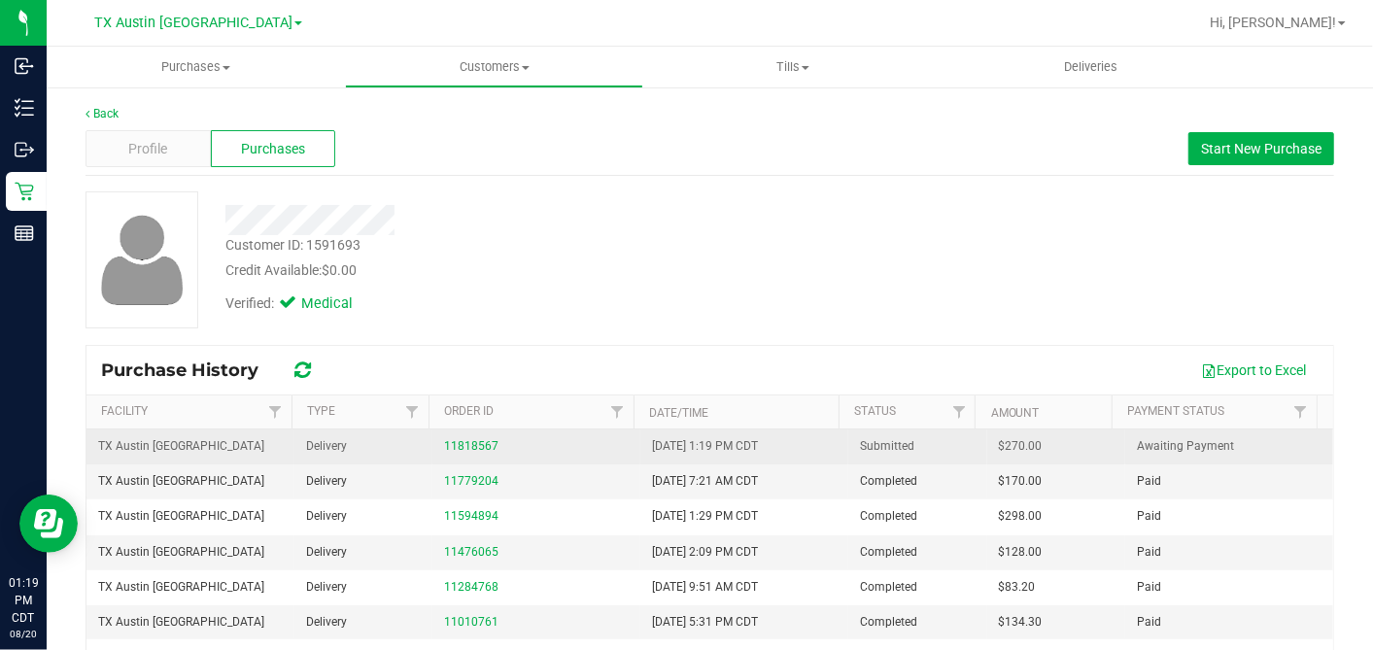
click at [999, 444] on span "$270.00" at bounding box center [1021, 446] width 44 height 18
drag, startPoint x: 985, startPoint y: 445, endPoint x: 1034, endPoint y: 451, distance: 48.9
click at [999, 444] on span "$270.00" at bounding box center [1021, 446] width 44 height 18
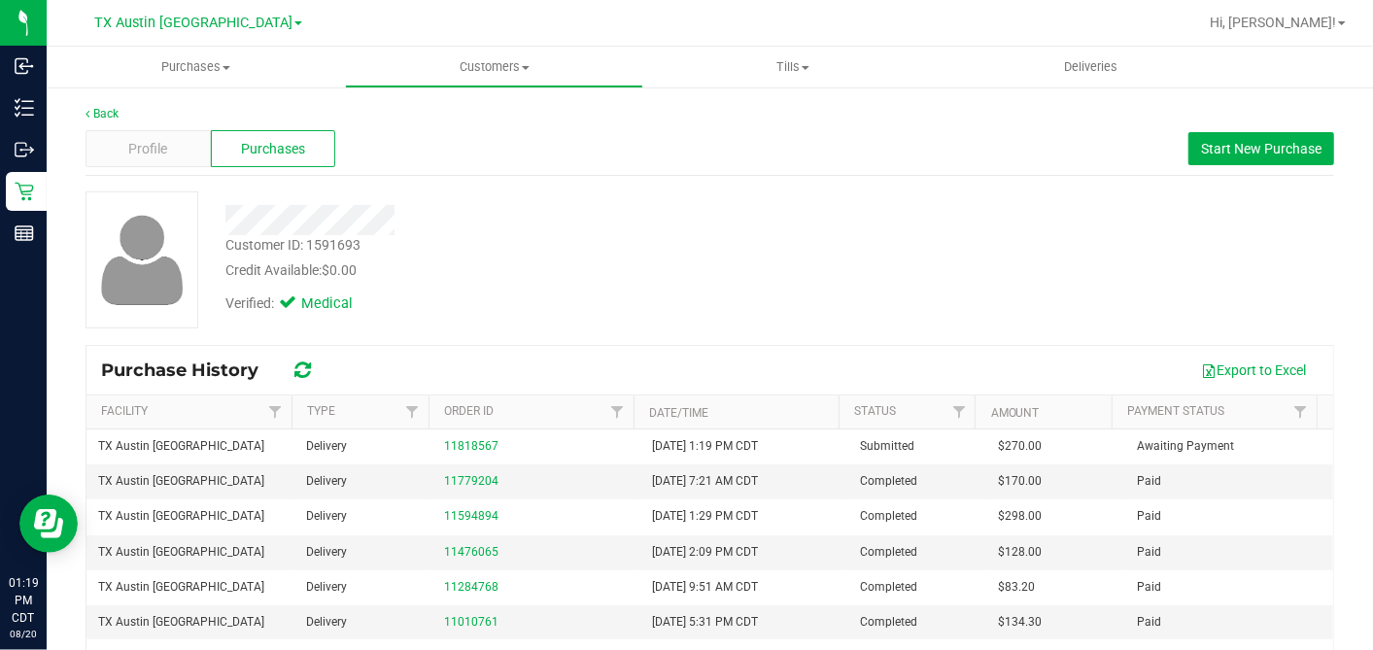
copy span "270.00"
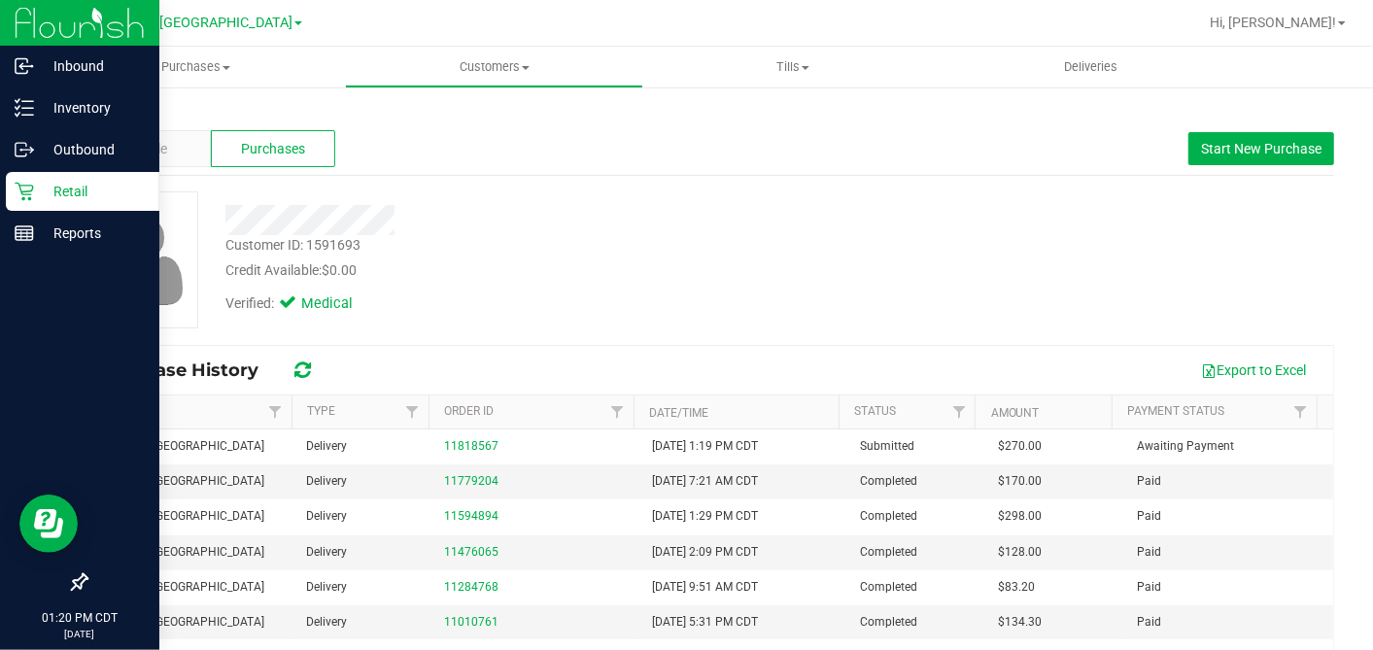
click at [14, 187] on div "Retail" at bounding box center [83, 191] width 154 height 39
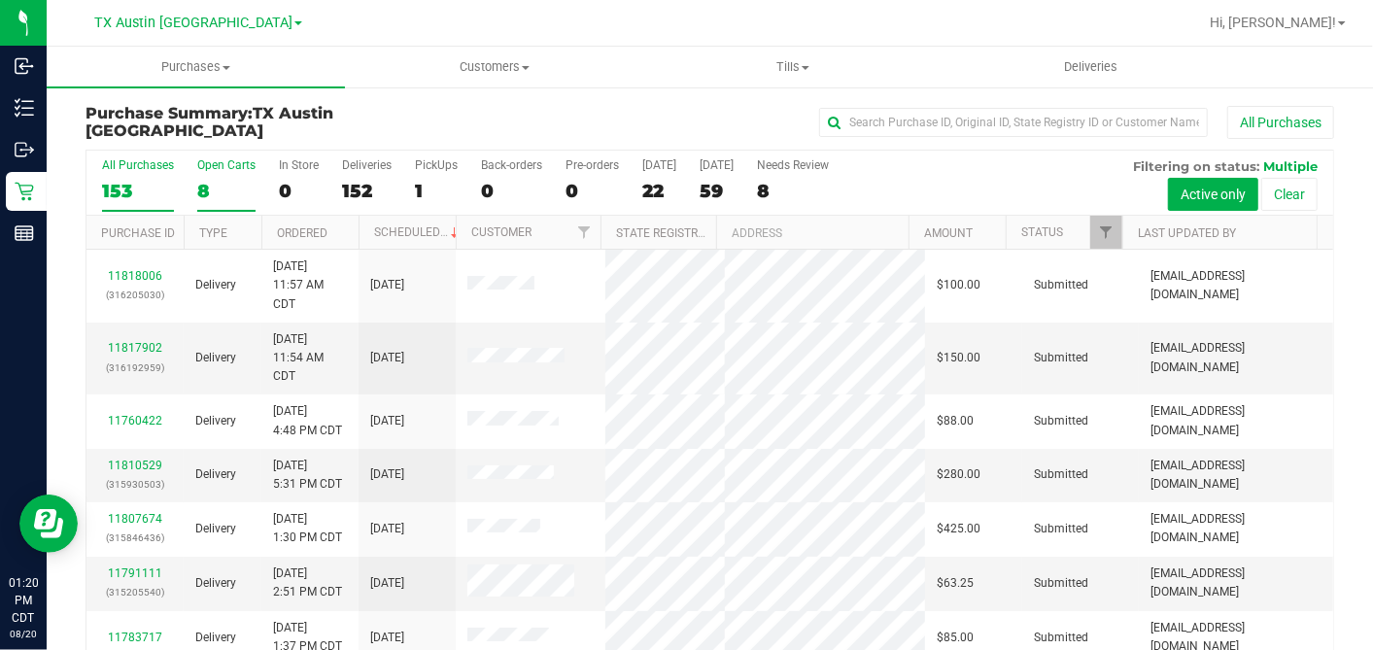
click at [211, 186] on div "8" at bounding box center [226, 191] width 58 height 22
click at [0, 0] on input "Open Carts 8" at bounding box center [0, 0] width 0 height 0
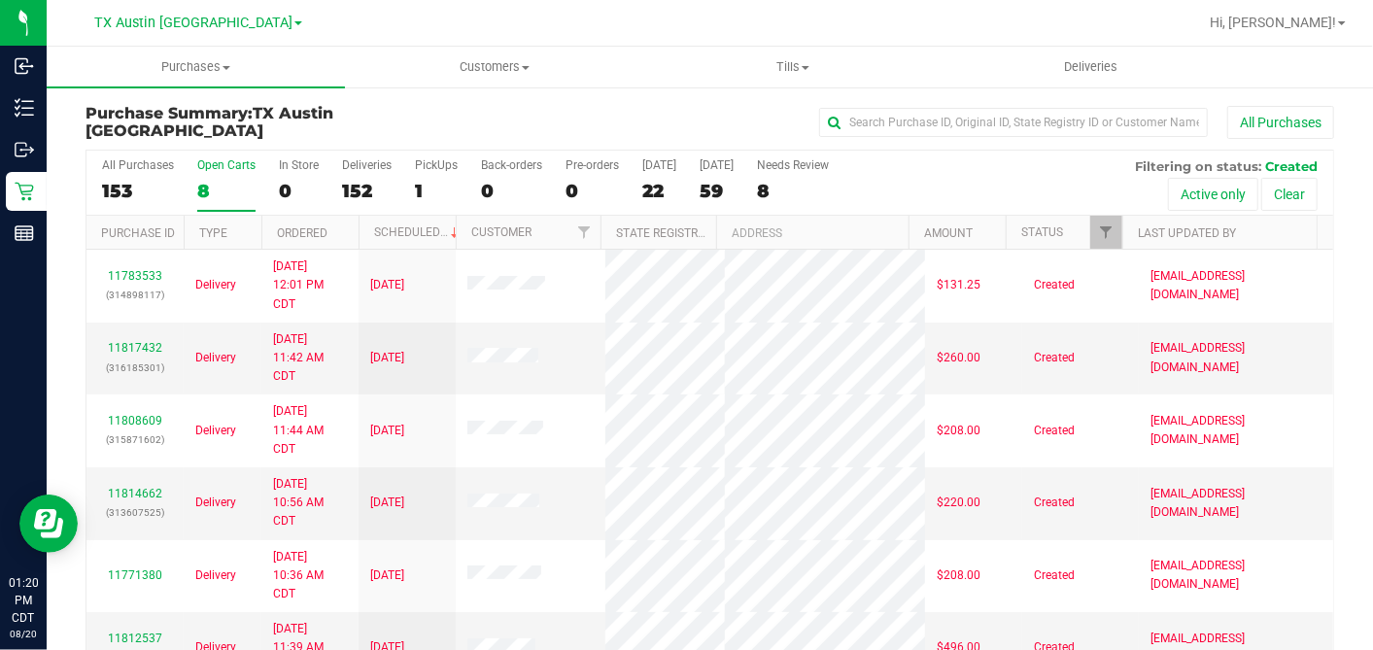
click at [349, 232] on th "Ordered" at bounding box center [309, 233] width 97 height 34
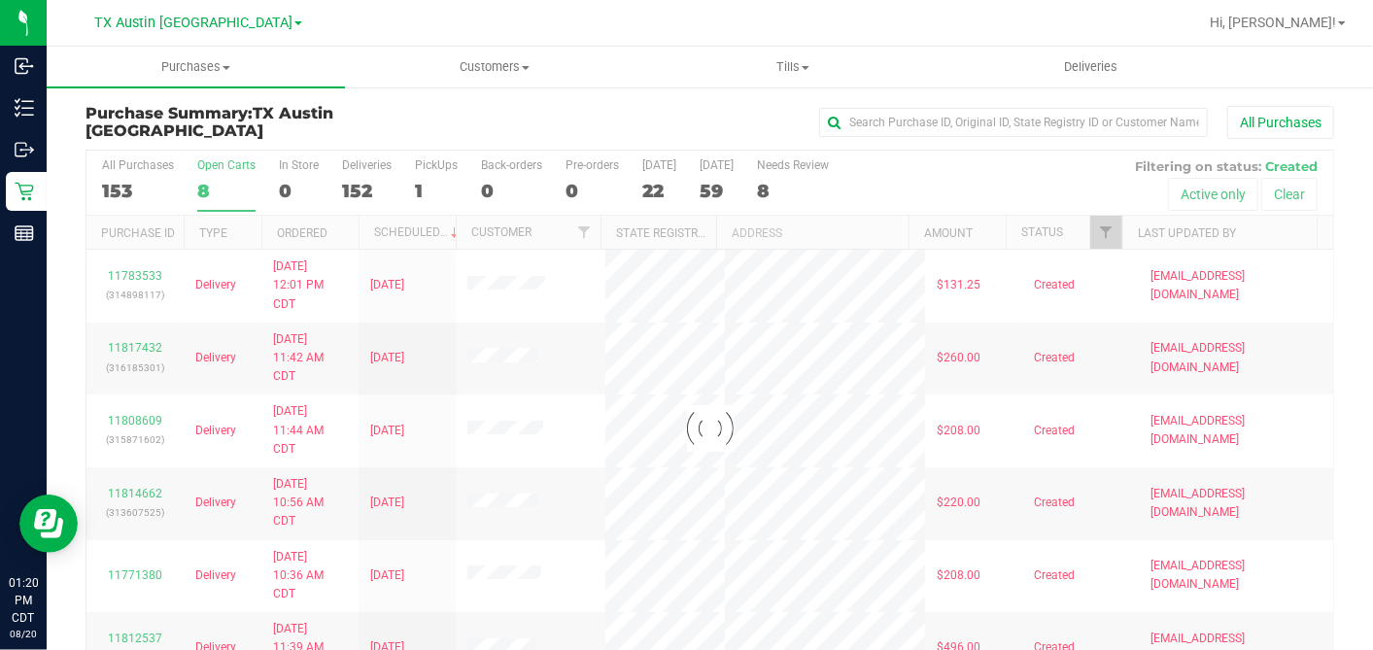
click at [350, 232] on div at bounding box center [709, 428] width 1247 height 555
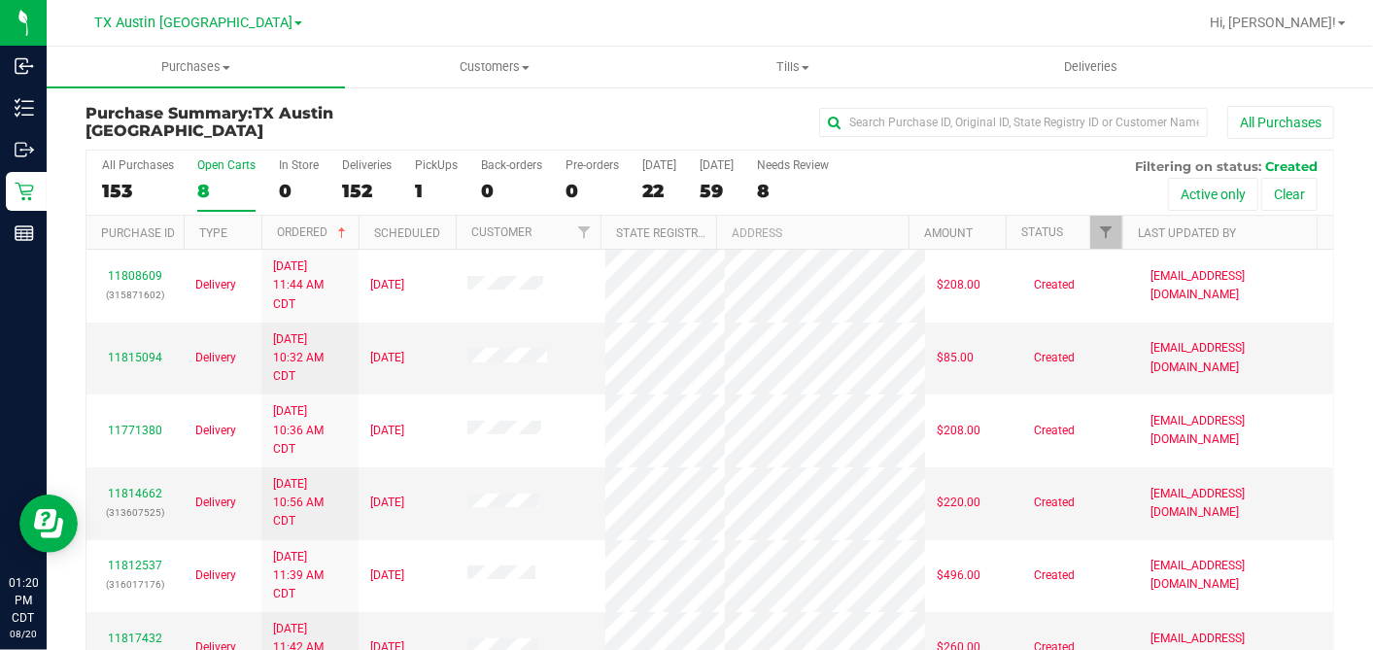
click at [352, 232] on th "Ordered" at bounding box center [309, 233] width 97 height 34
